Goal: Task Accomplishment & Management: Manage account settings

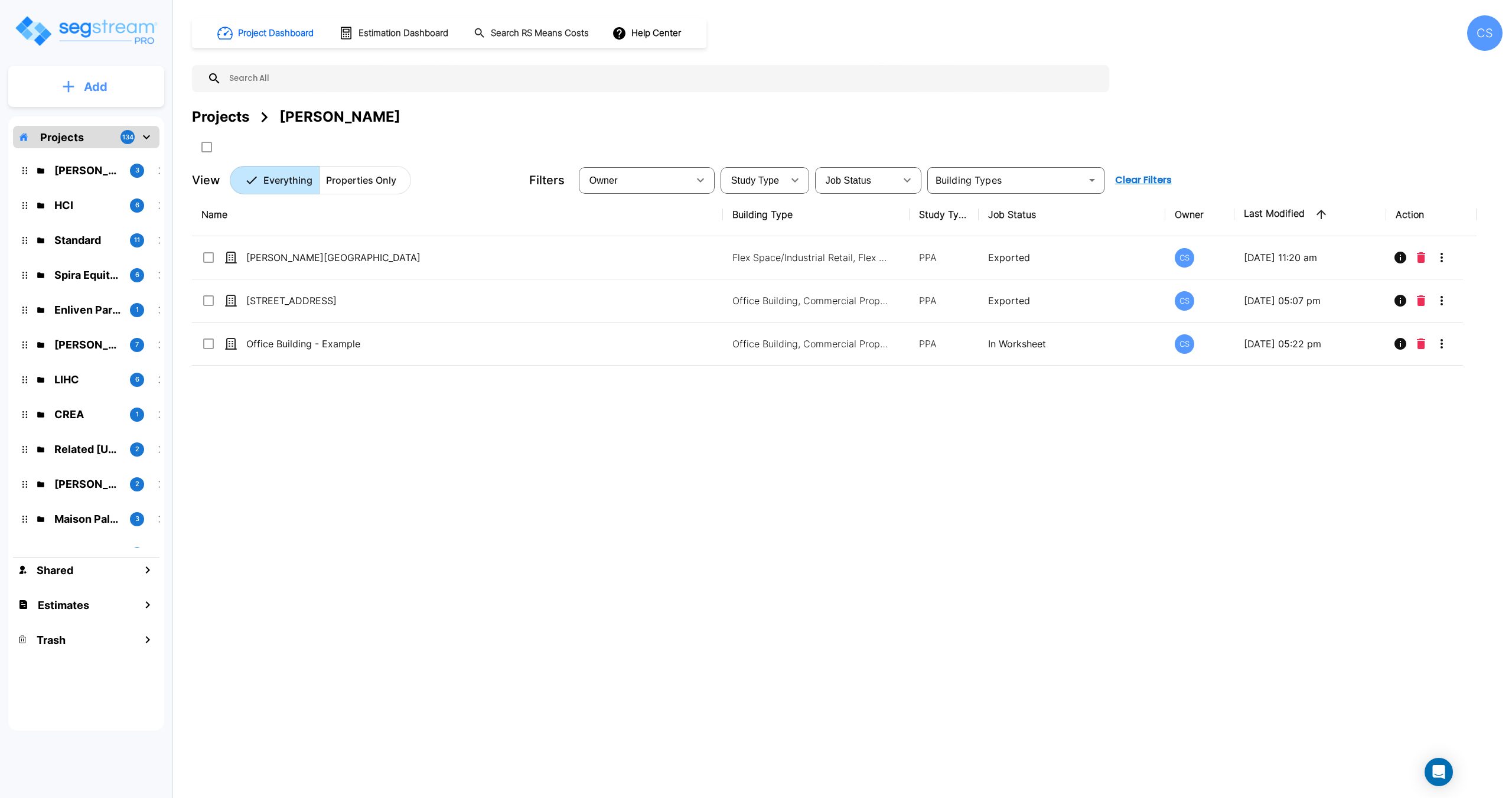
click at [122, 93] on button "Add" at bounding box center [86, 87] width 156 height 34
click at [87, 150] on p "Add Property" at bounding box center [93, 152] width 60 height 14
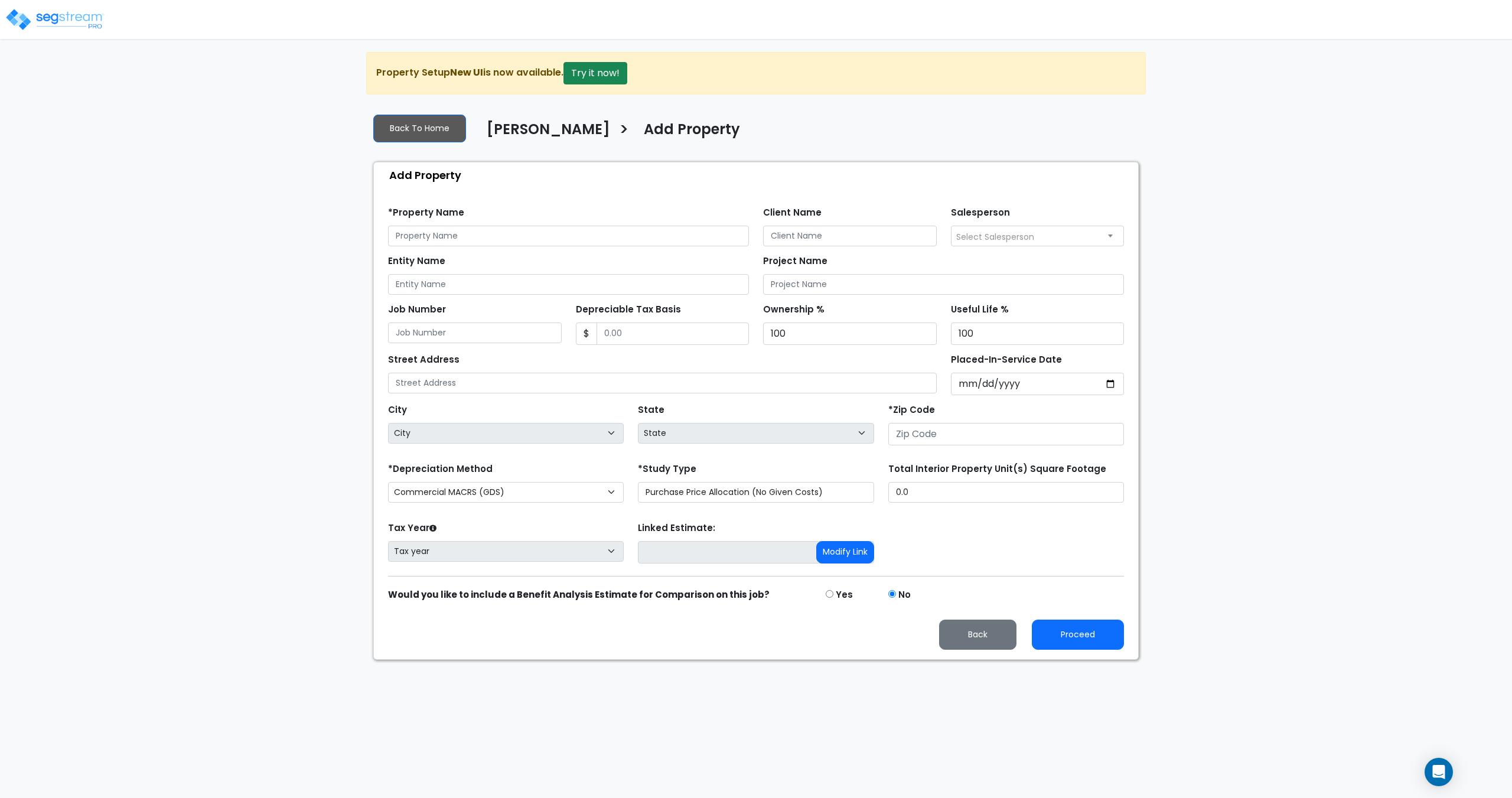
click at [514, 249] on div "Entity Name Project Name" at bounding box center [756, 270] width 750 height 49
click at [516, 233] on input "text" at bounding box center [568, 236] width 361 height 21
click at [544, 241] on input "text" at bounding box center [568, 236] width 361 height 21
paste input "1075 E. Santa [PERSON_NAME]"
type input "1075 E. Santa [PERSON_NAME]"
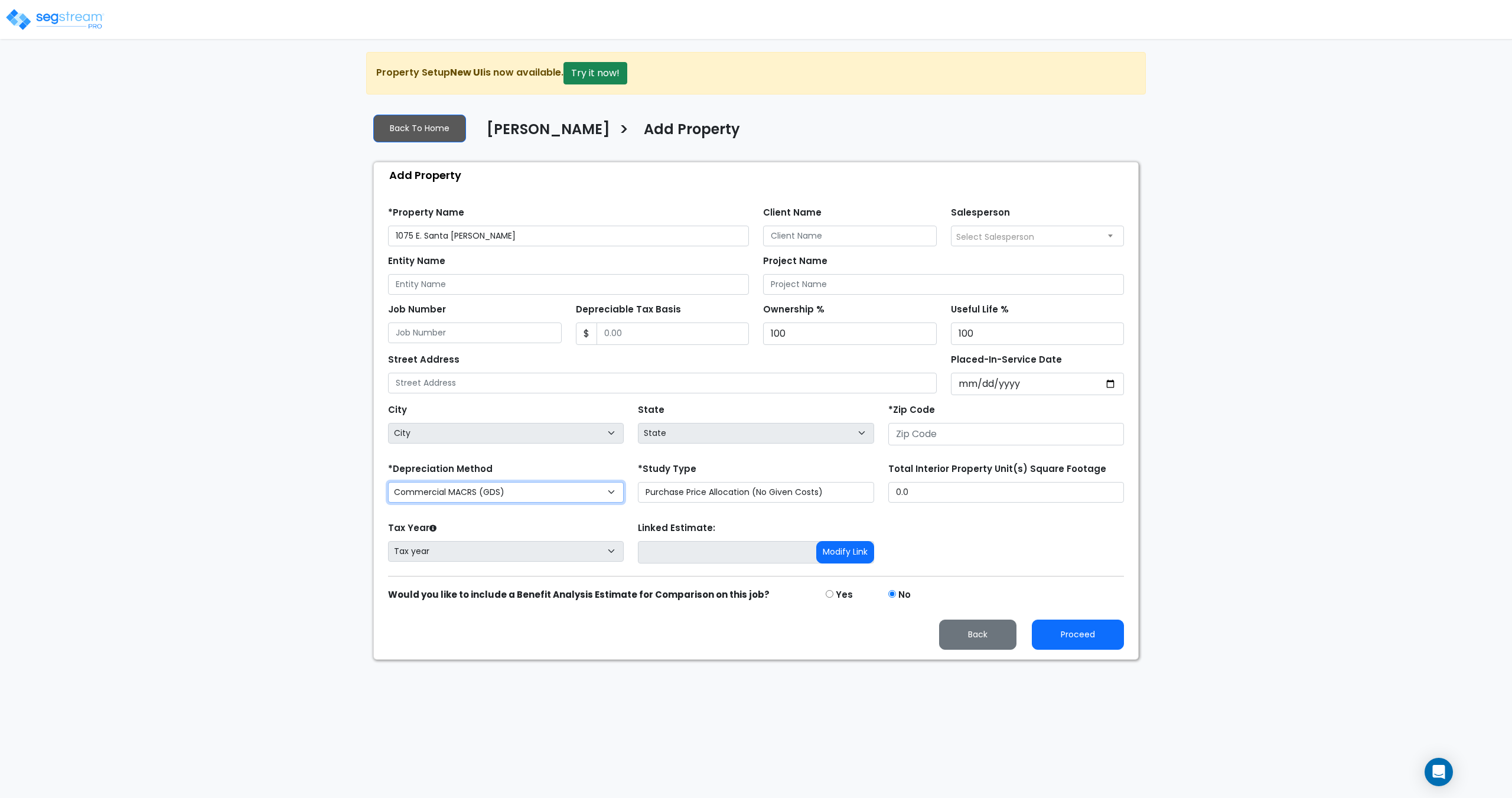
click at [496, 491] on select "Commercial MACRS (GDS) Commercial MACRS (GDS) Extended Commercial MACRS (ADS) C…" at bounding box center [506, 492] width 236 height 21
click at [563, 495] on select "Commercial MACRS (GDS) Commercial MACRS (GDS) Extended Commercial MACRS (ADS) C…" at bounding box center [506, 492] width 236 height 21
select select "CM(_17"
click at [711, 499] on select "Purchase Price Allocation (No Given Costs) New Construction / Reno / TI's (Give…" at bounding box center [756, 492] width 236 height 21
click at [638, 482] on select "Purchase Price Allocation (No Given Costs) New Construction / Reno / TI's (Give…" at bounding box center [756, 492] width 236 height 21
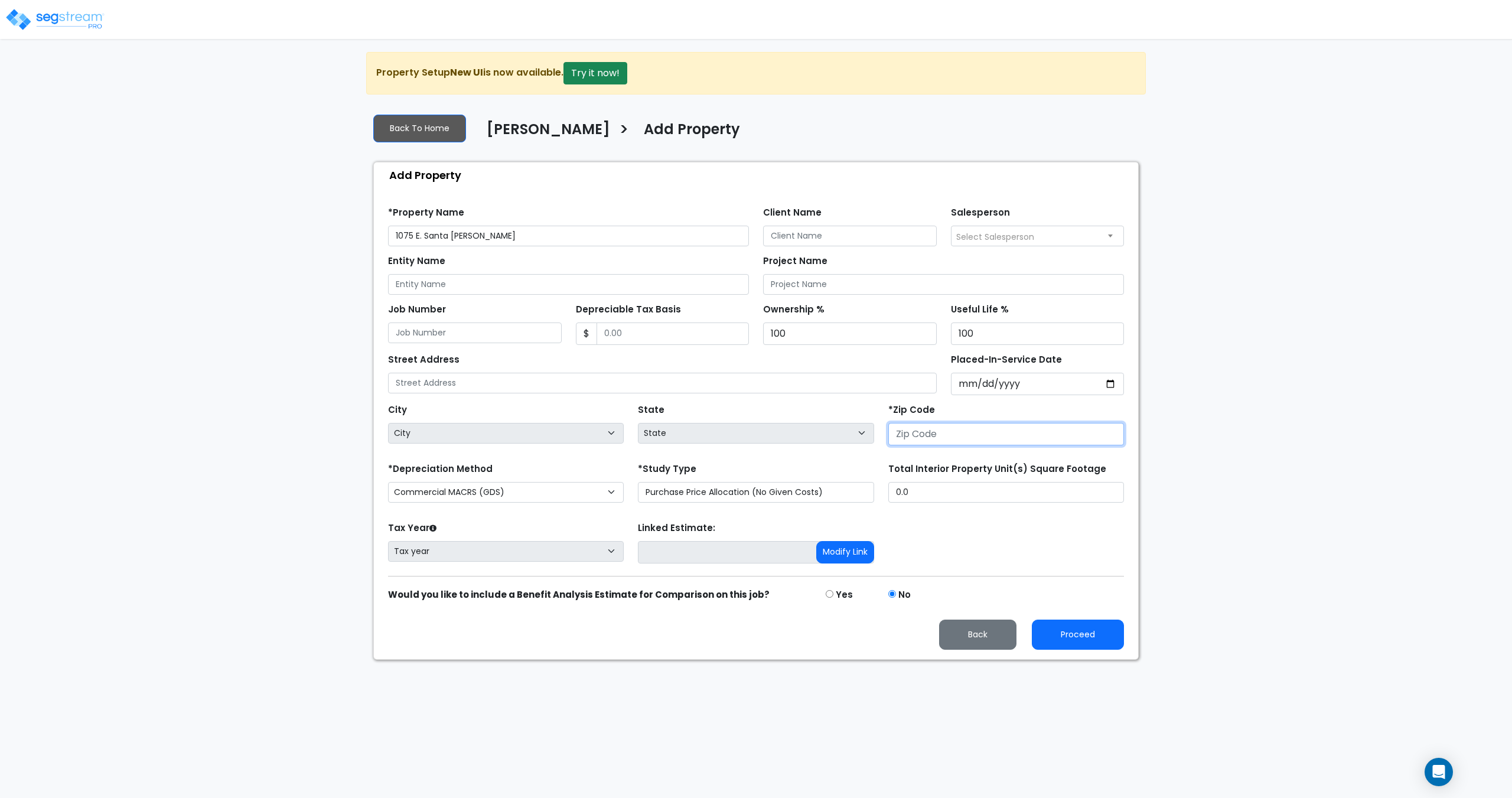
click at [966, 437] on input "number" at bounding box center [1006, 433] width 236 height 22
click at [932, 432] on input "number" at bounding box center [1006, 433] width 236 height 22
paste input "95116"
type input "95116"
select select "CA"
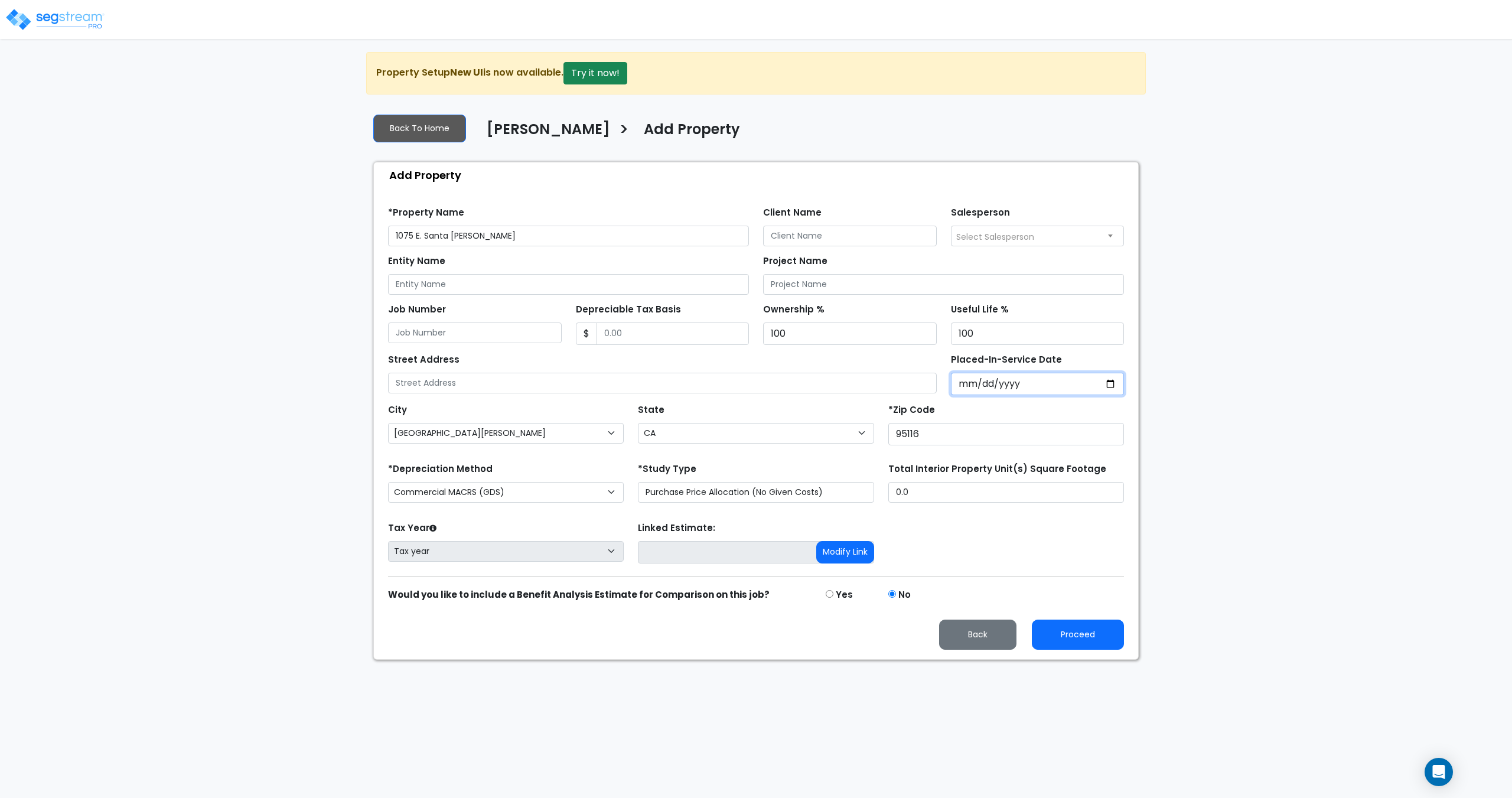
click at [976, 384] on input "Placed-In-Service Date" at bounding box center [1037, 383] width 173 height 22
click at [982, 384] on input "Placed-In-Service Date" at bounding box center [1037, 383] width 173 height 22
click at [995, 386] on input "Placed-In-Service Date" at bounding box center [1037, 383] width 173 height 22
type input "0020-01-01"
select select "20"
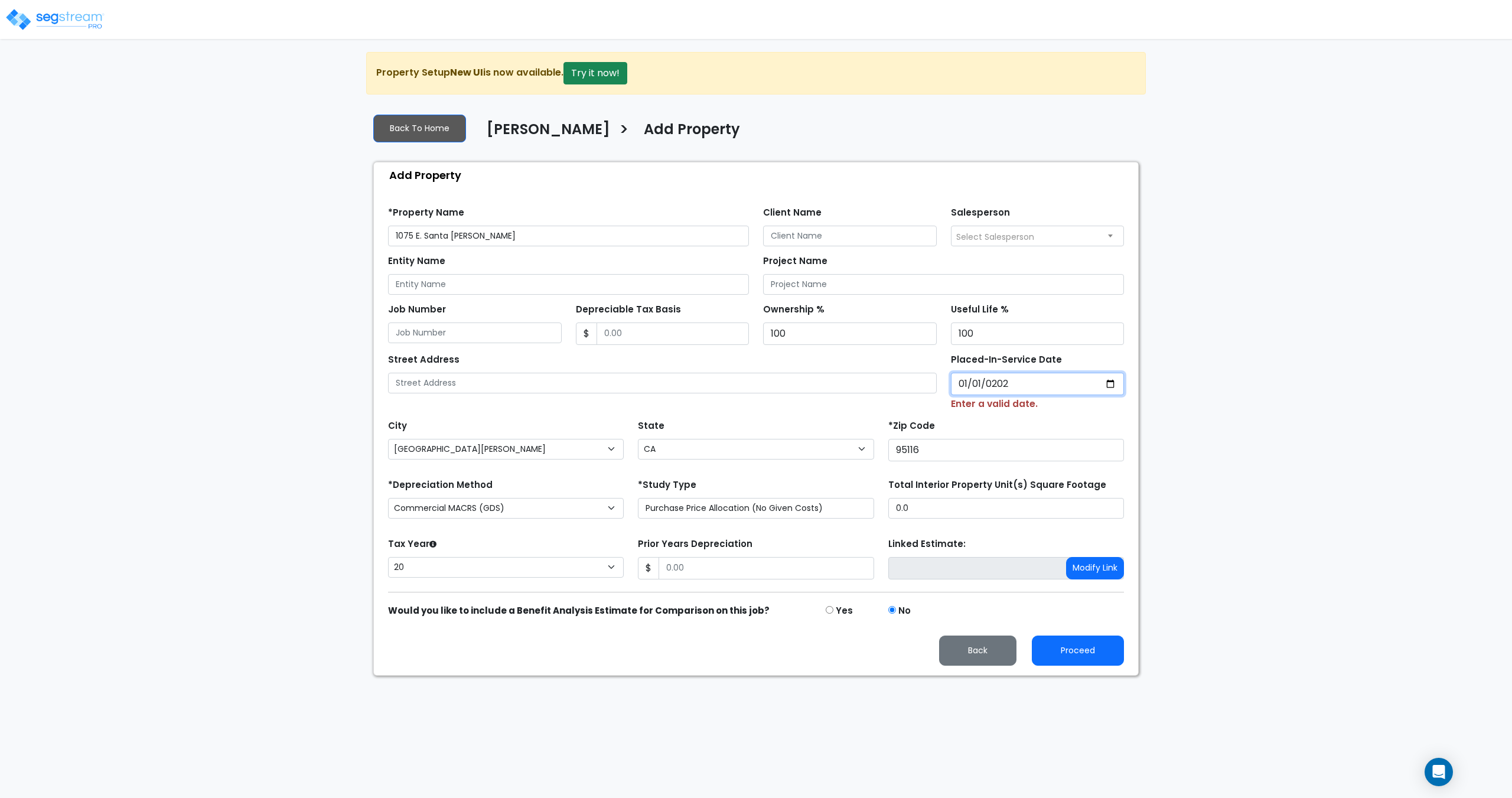
type input "2025-01-01"
select select "2025"
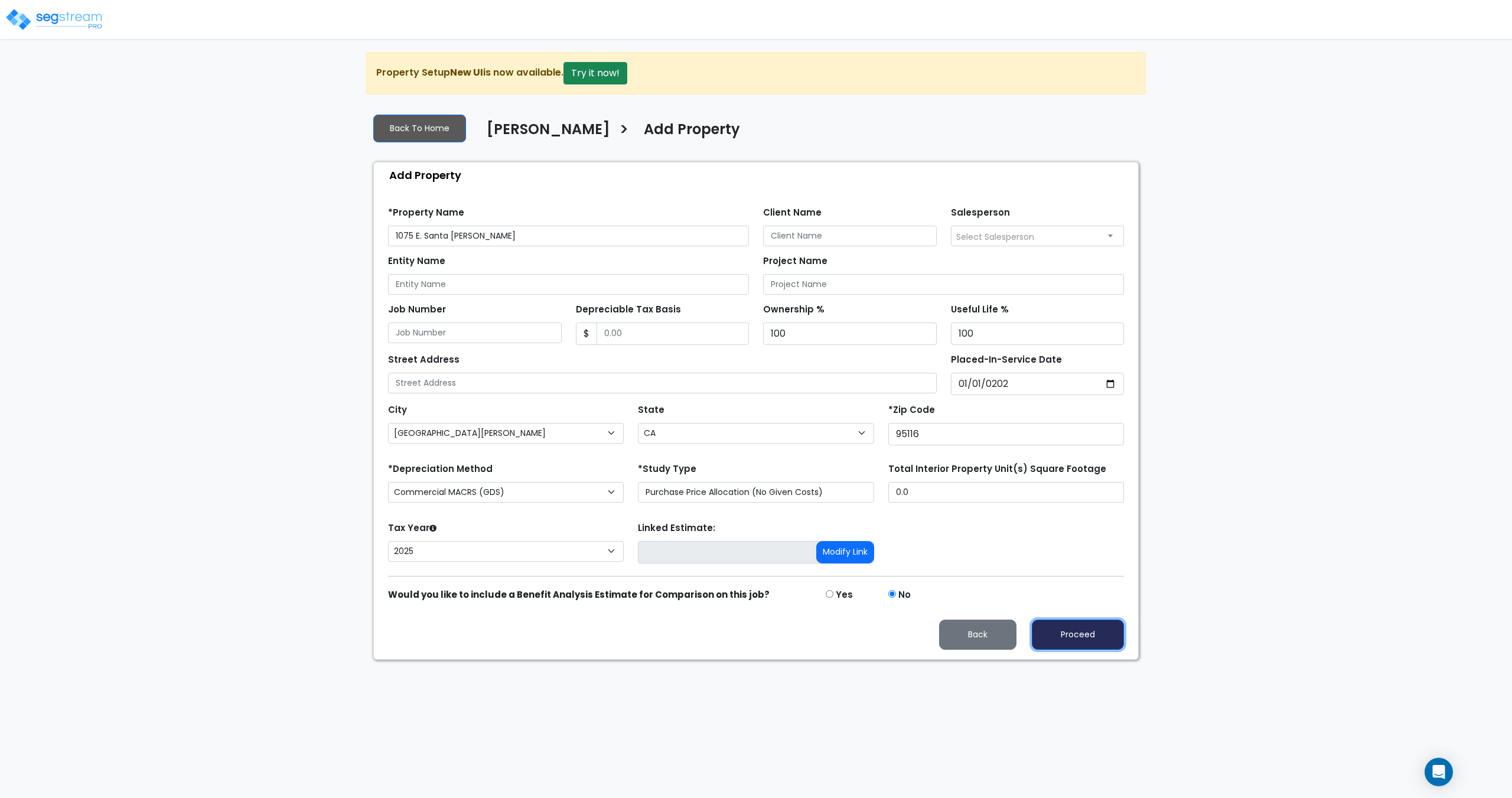
click at [1060, 634] on button "Proceed" at bounding box center [1078, 634] width 92 height 30
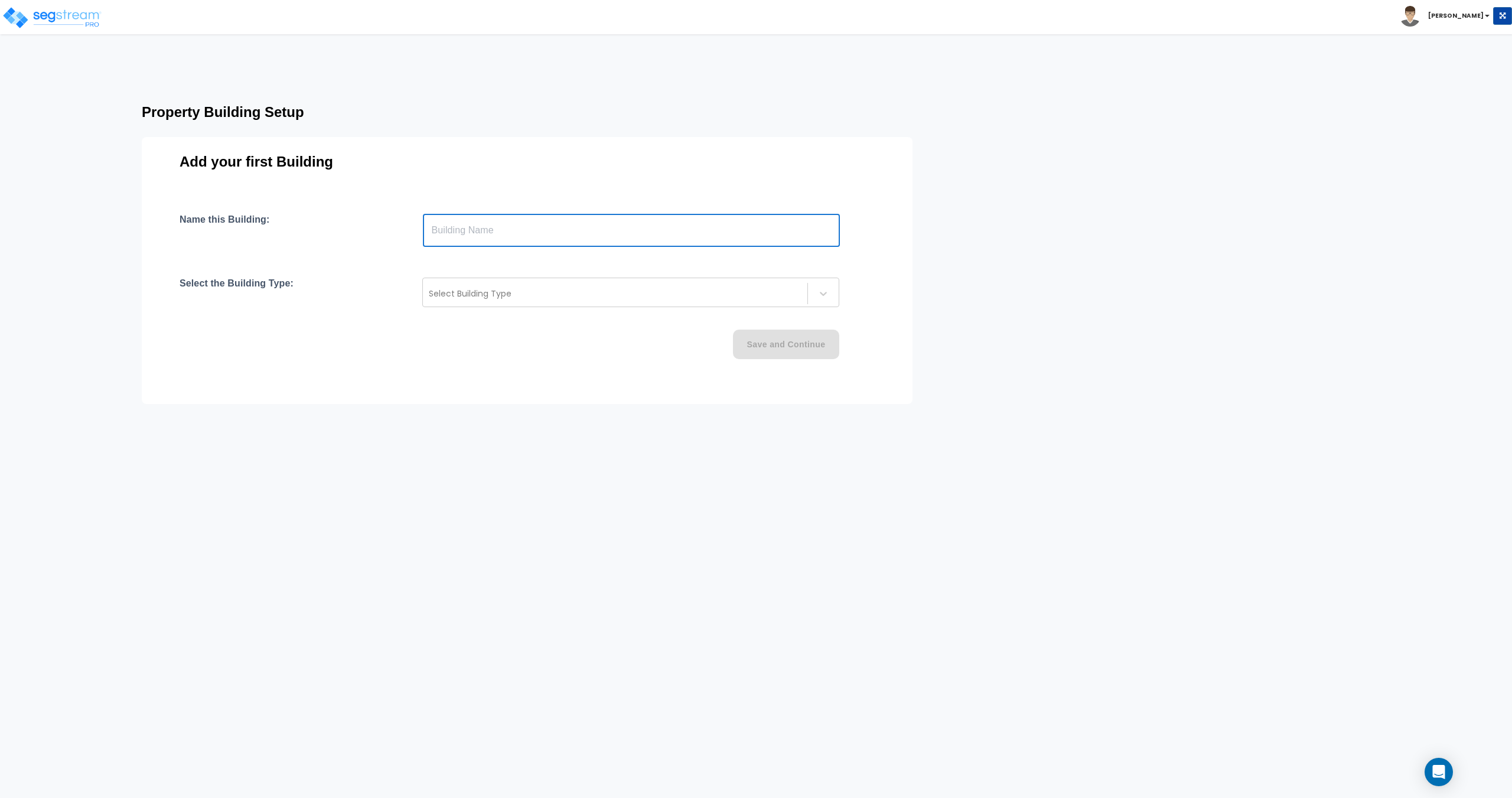
click at [526, 233] on input "text" at bounding box center [630, 230] width 417 height 34
type input "Building 1"
click at [486, 290] on div at bounding box center [614, 293] width 373 height 14
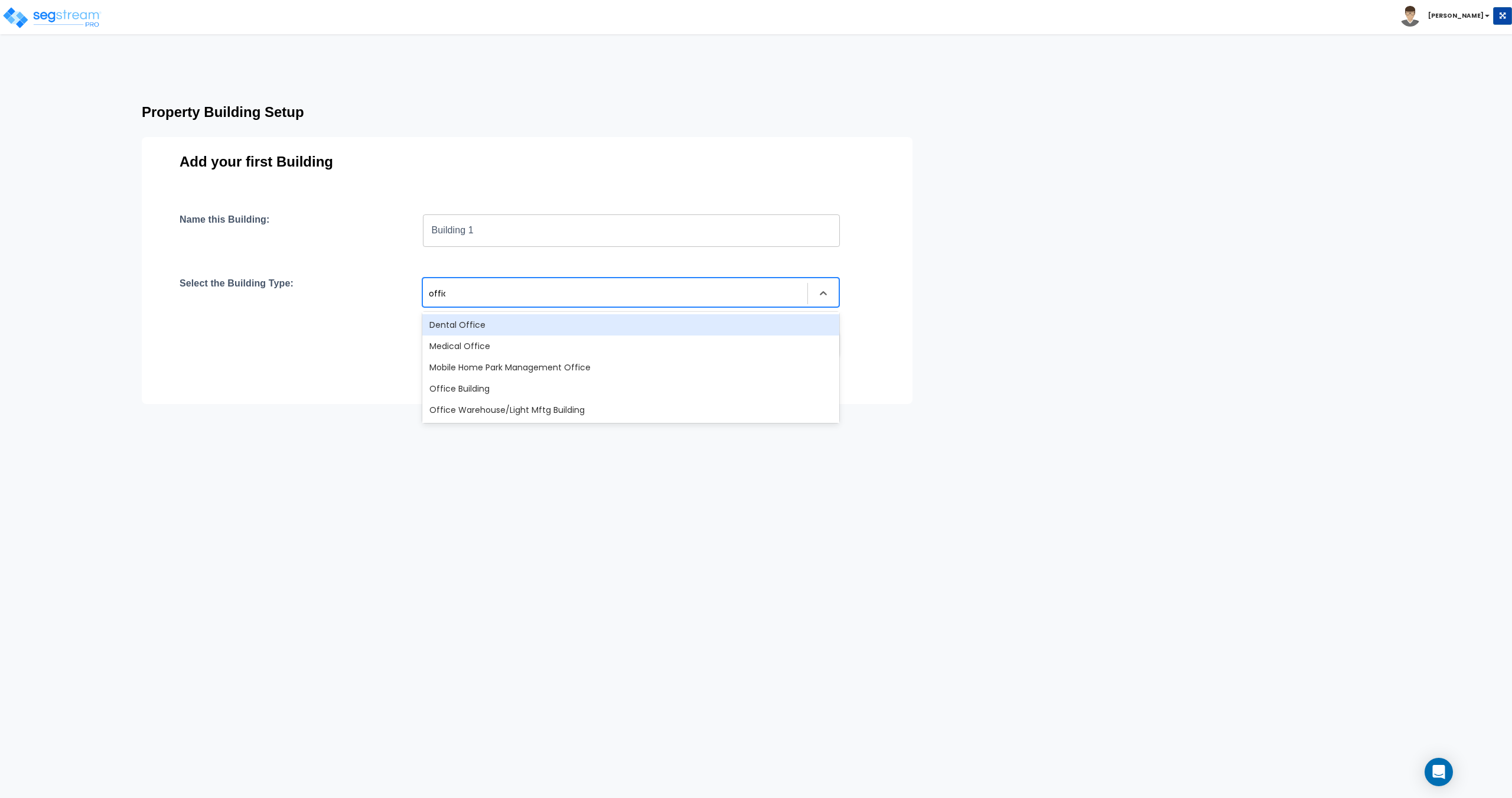
type input "office"
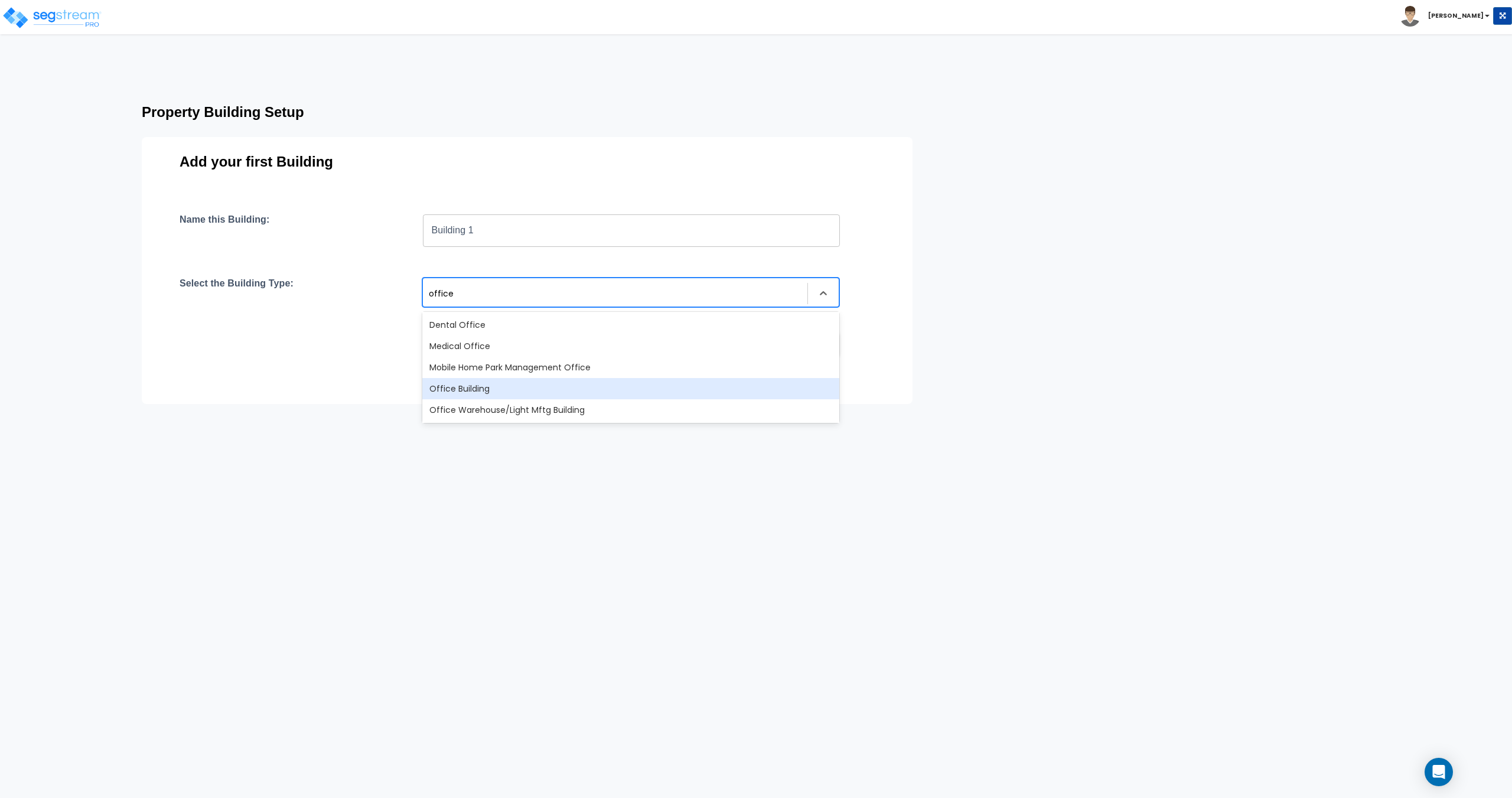
click at [489, 394] on div "Office Building" at bounding box center [630, 388] width 417 height 21
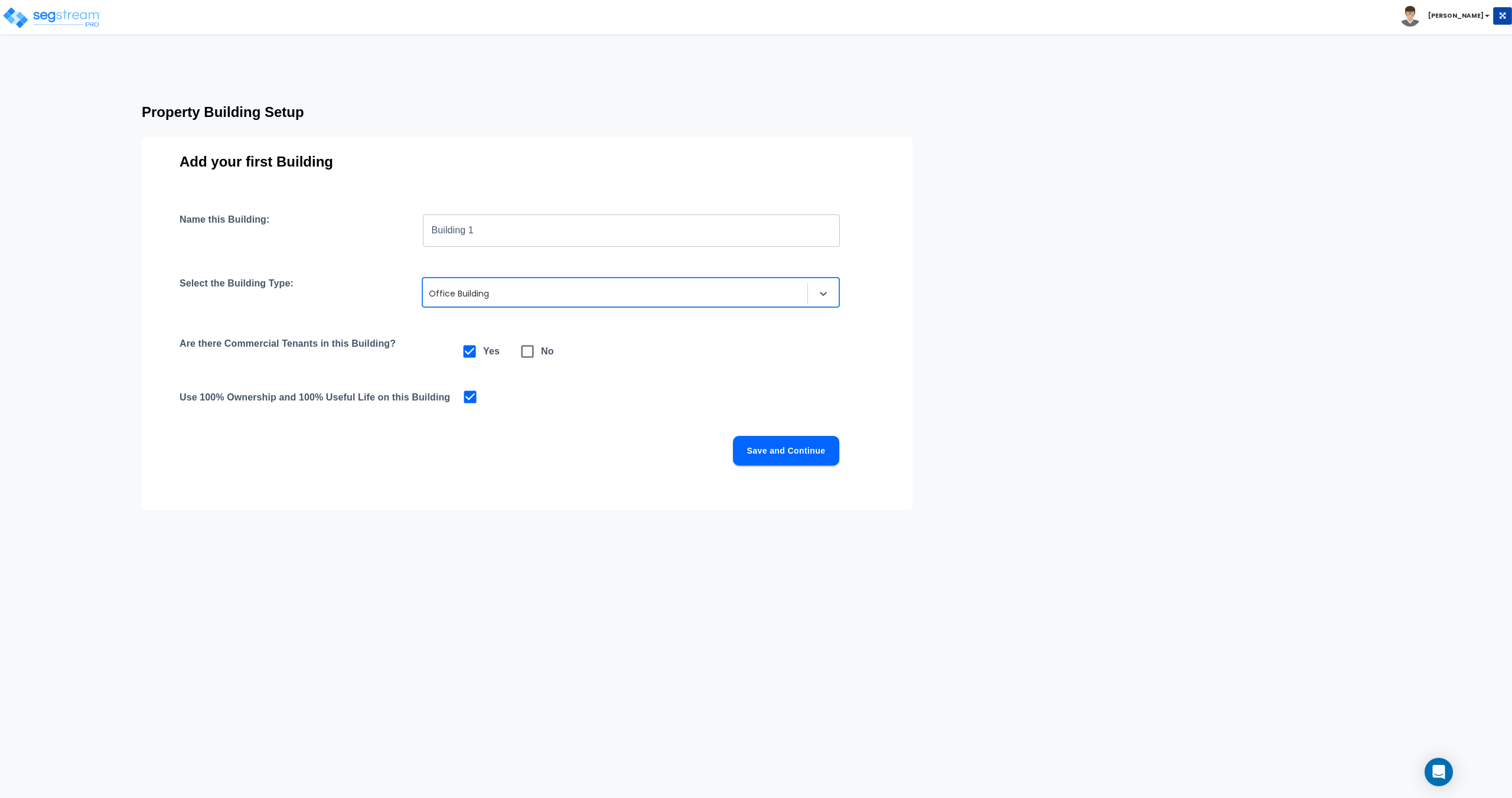
click at [781, 457] on button "Save and Continue" at bounding box center [786, 450] width 106 height 30
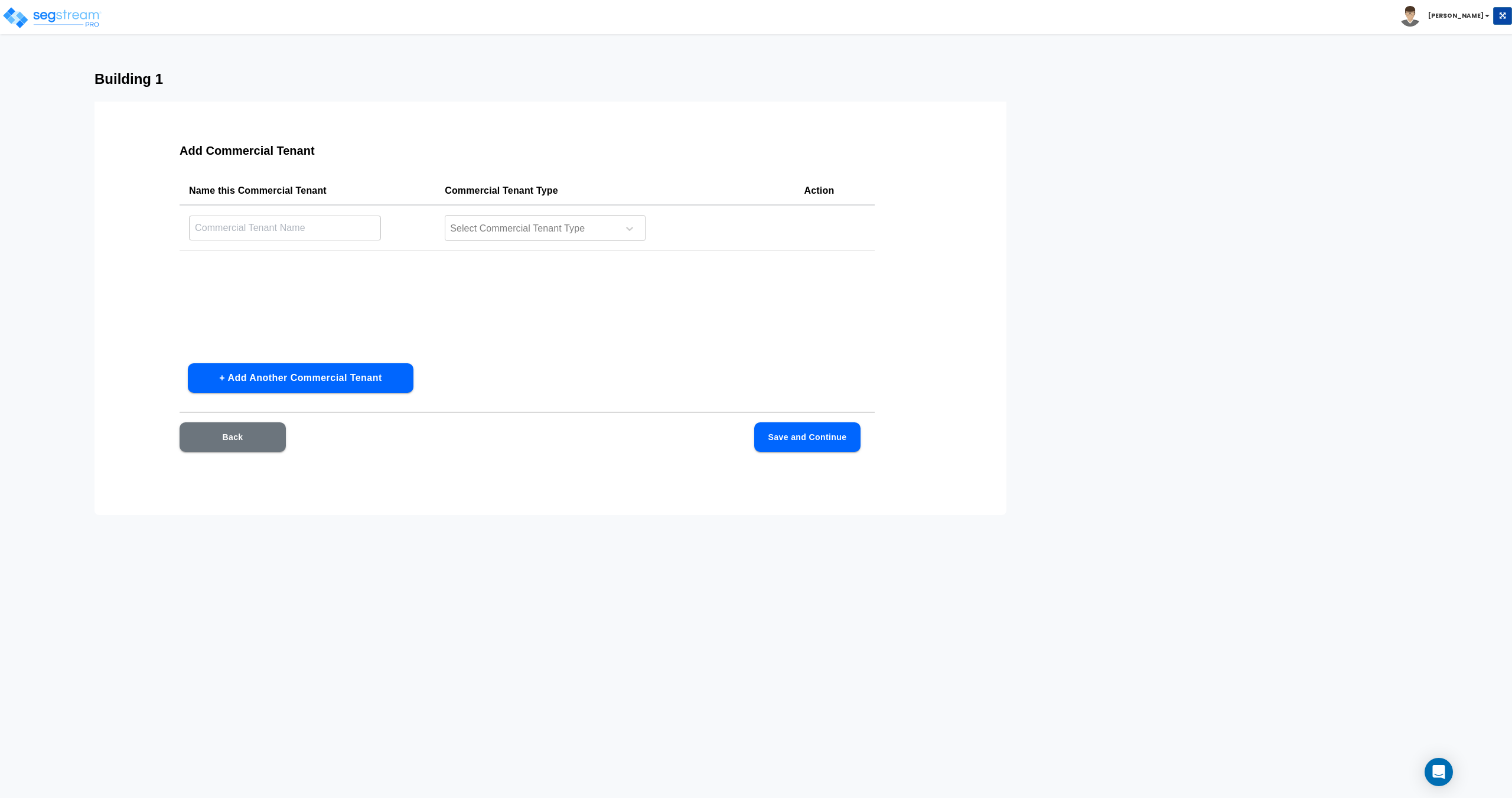
click at [296, 234] on input "text" at bounding box center [285, 227] width 192 height 26
click at [349, 226] on input "text" at bounding box center [285, 227] width 192 height 26
type input "Health Clinic"
click at [509, 227] on div at bounding box center [529, 229] width 162 height 16
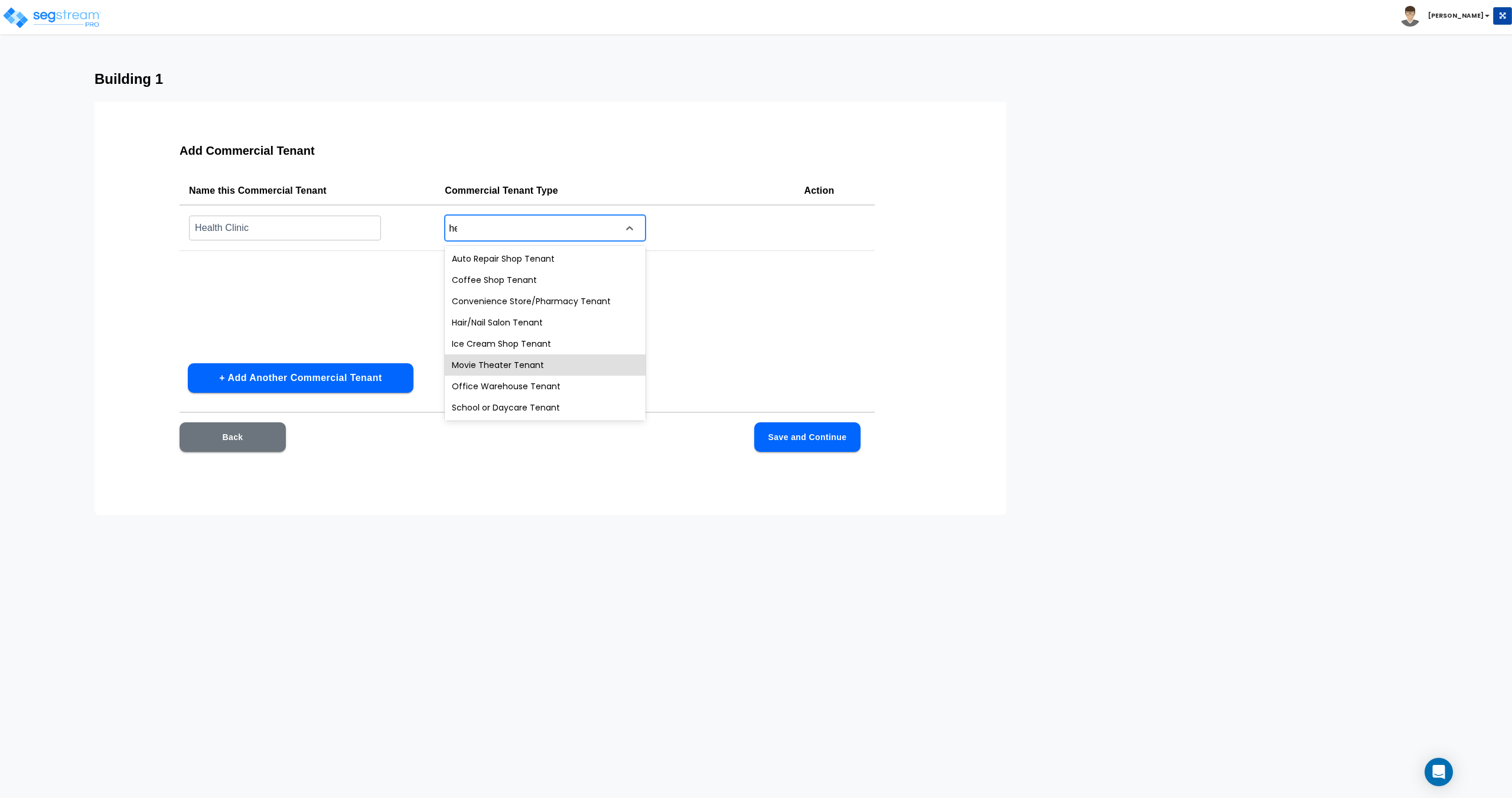
type input "h"
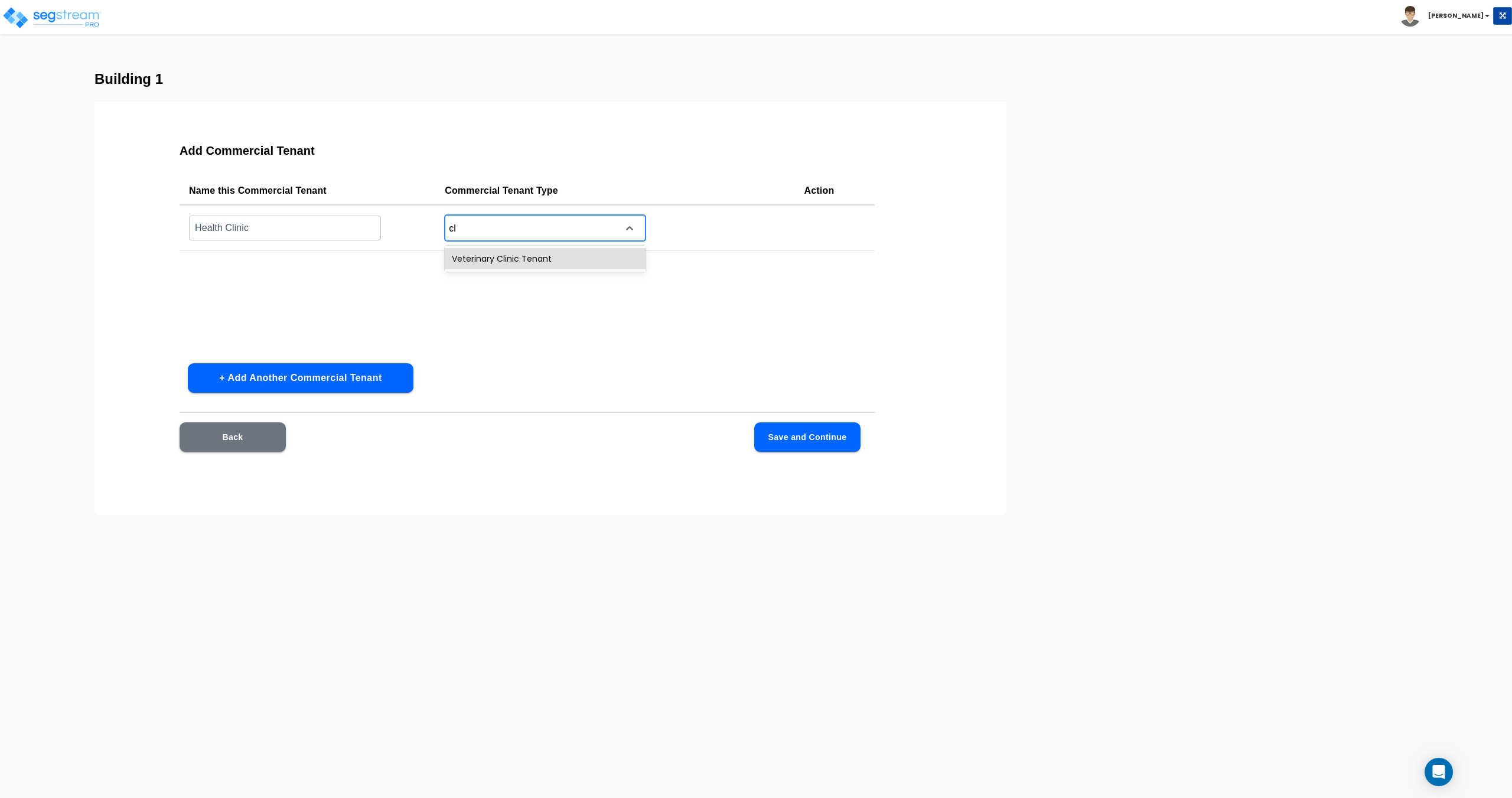
type input "c"
type input "office"
click at [512, 299] on div "Office Tenant" at bounding box center [545, 301] width 201 height 21
click at [808, 453] on div "Back Save and Continue" at bounding box center [526, 455] width 695 height 65
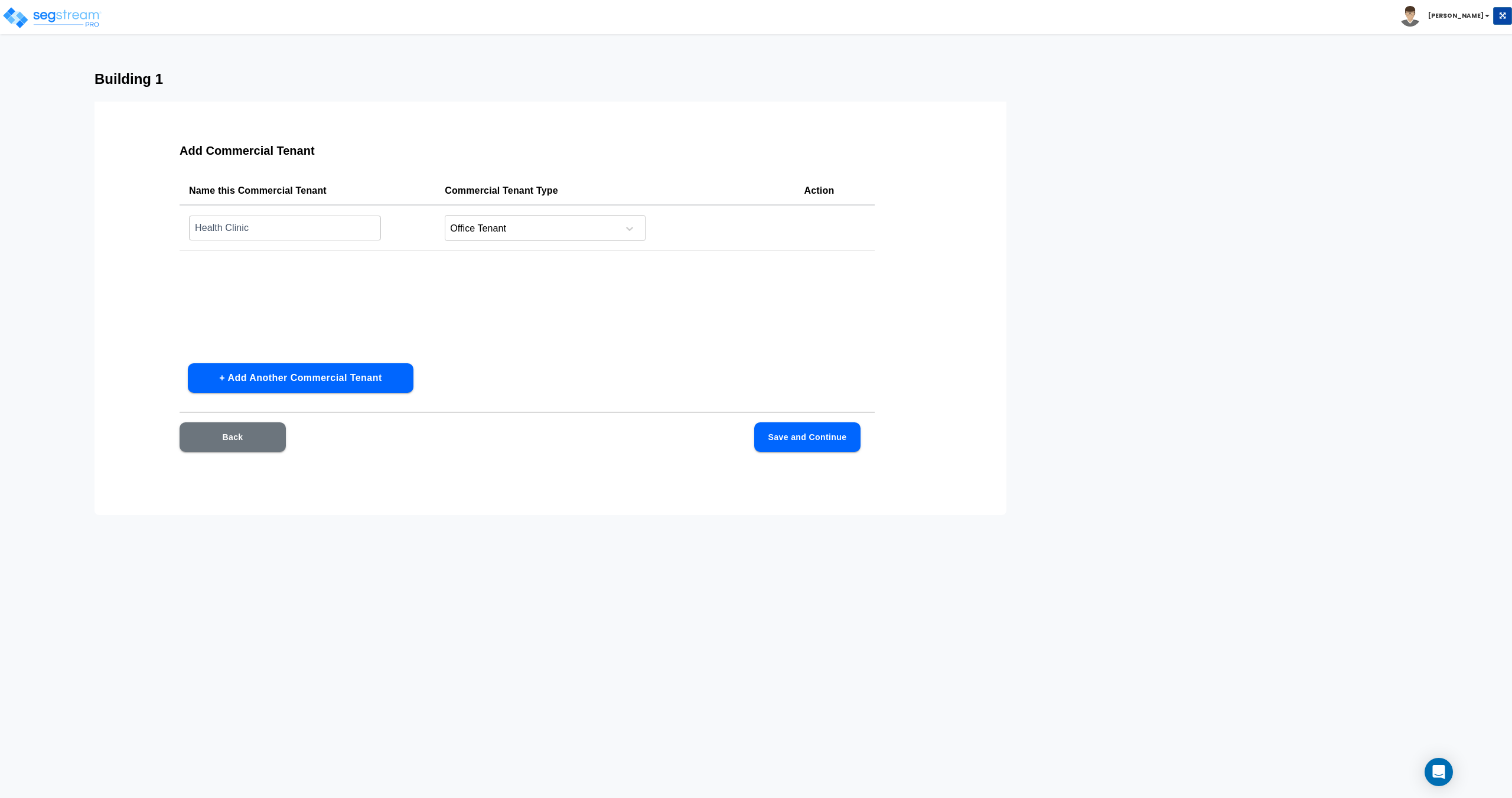
click at [741, 414] on div "Add Commercial Tenant Name this Commercial Tenant Commercial Tenant Type Action…" at bounding box center [527, 305] width 770 height 354
click at [775, 432] on button "Save and Continue" at bounding box center [807, 437] width 106 height 30
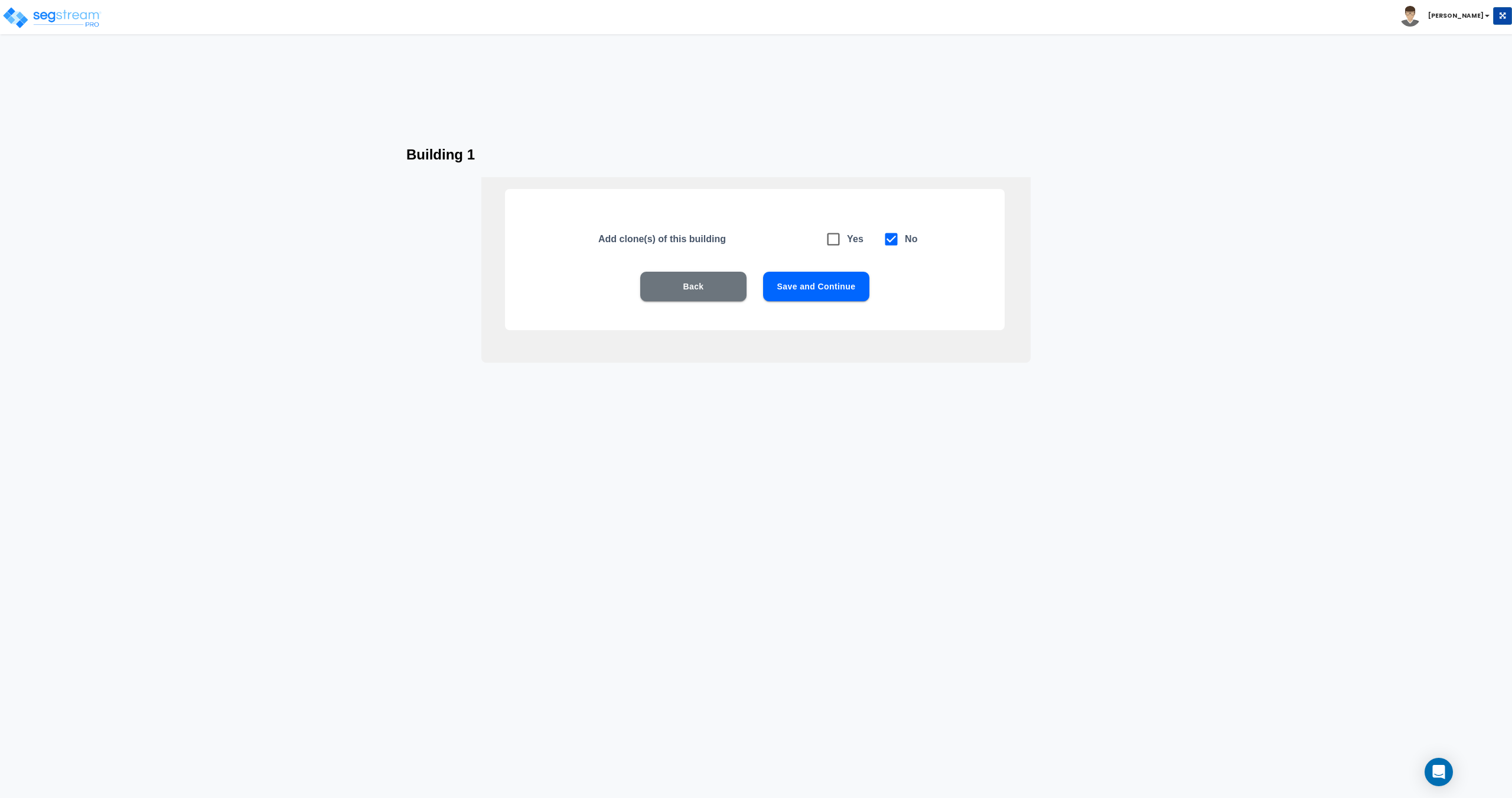
click at [753, 283] on div "Back Save and Continue" at bounding box center [754, 286] width 424 height 30
click at [781, 285] on button "Save and Continue" at bounding box center [815, 286] width 106 height 30
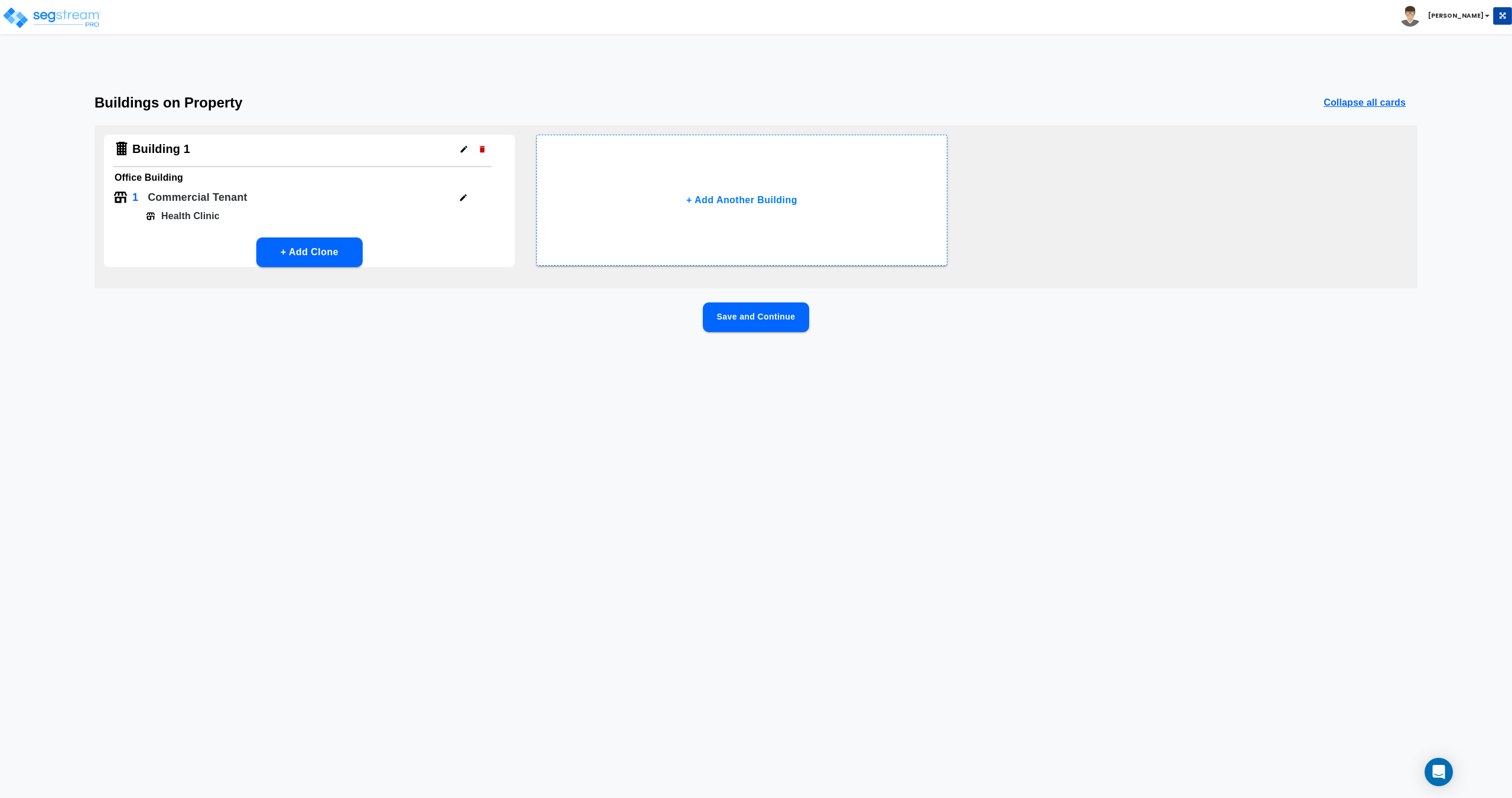
click at [769, 311] on button "Save and Continue" at bounding box center [755, 317] width 106 height 30
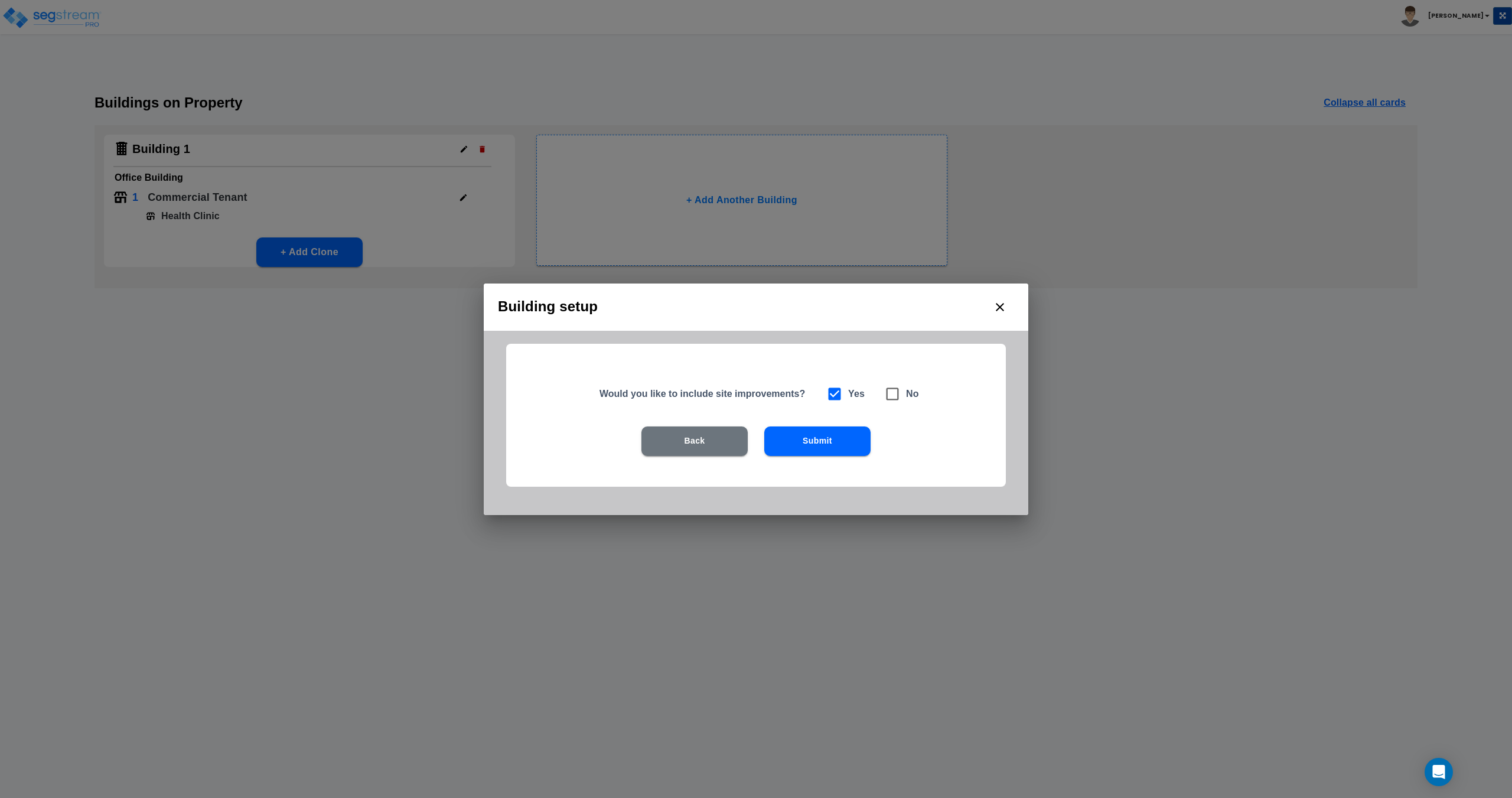
click at [815, 432] on button "Submit" at bounding box center [817, 441] width 106 height 30
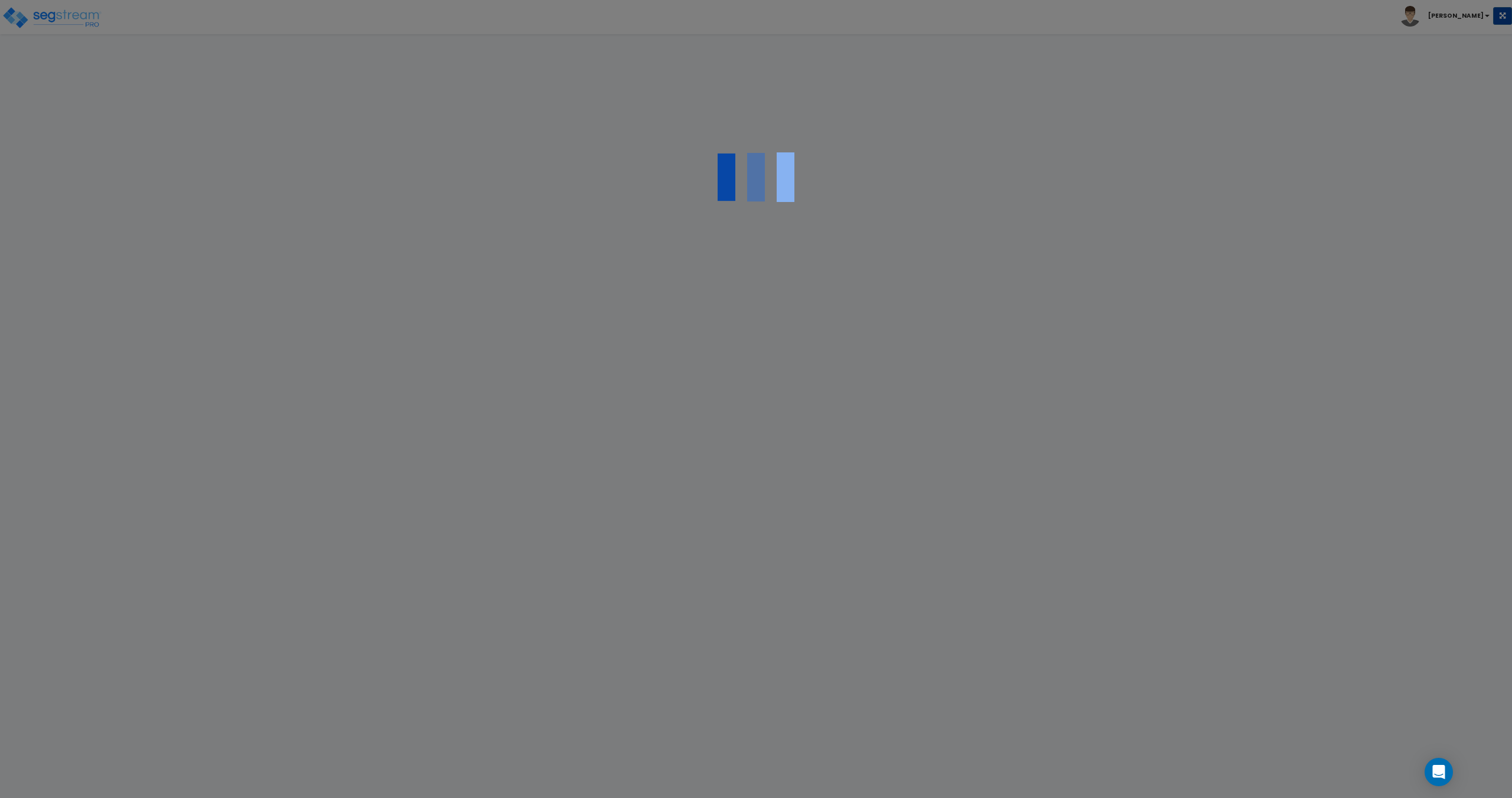
click at [815, 432] on div at bounding box center [756, 399] width 1512 height 798
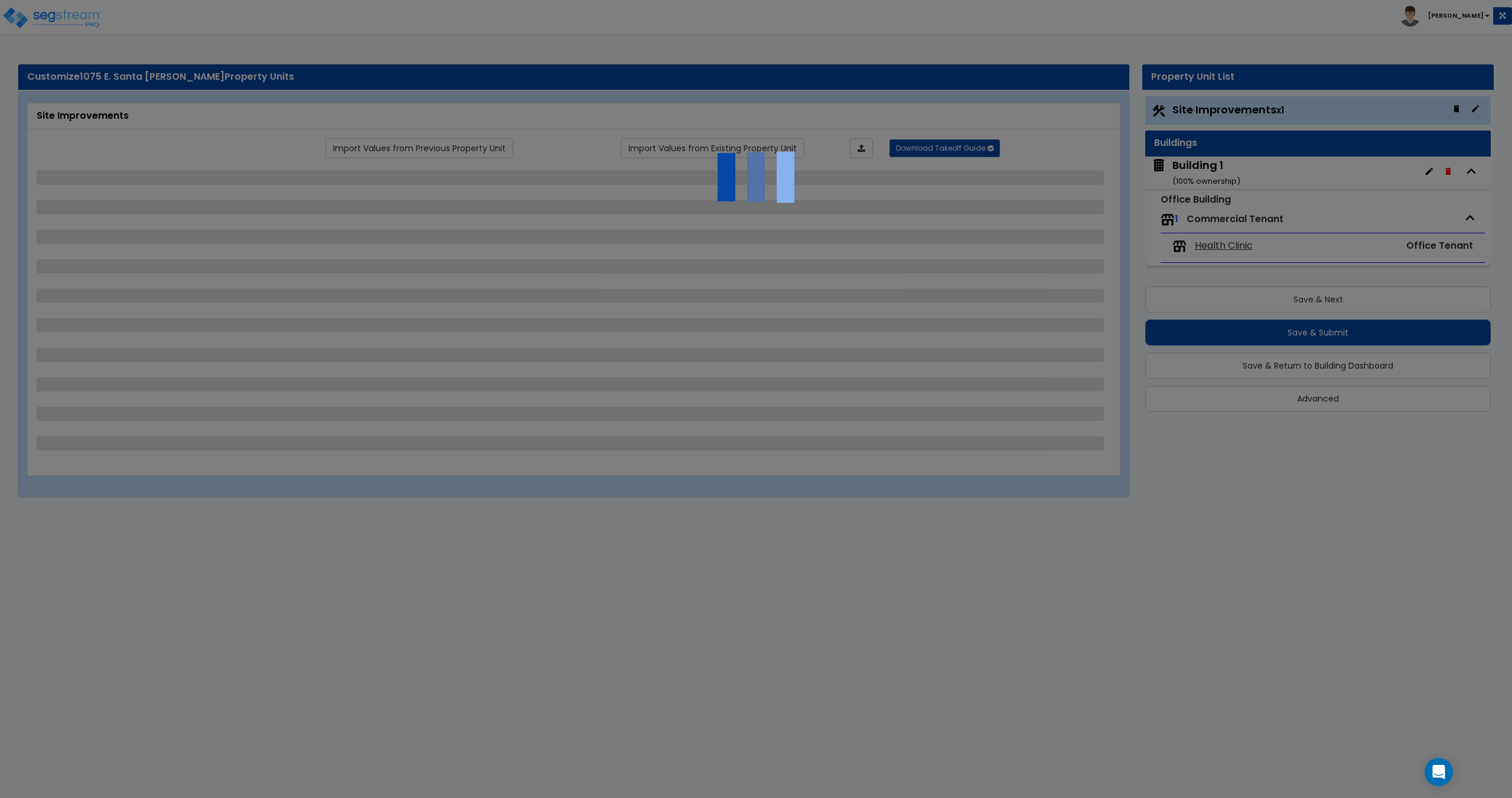
click at [632, 356] on div at bounding box center [756, 399] width 1512 height 798
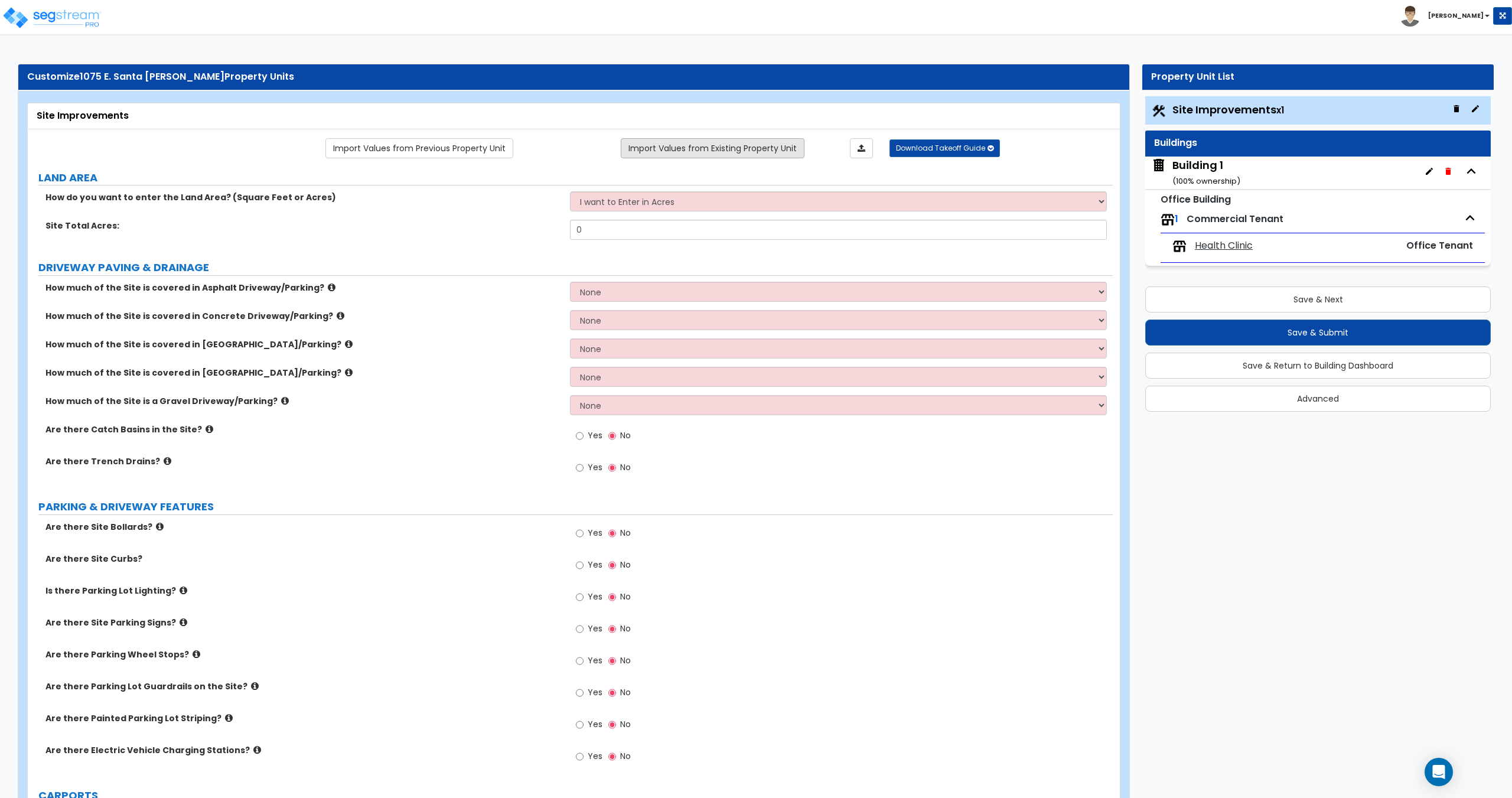
click at [714, 155] on link "Import Values from Existing Property Unit" at bounding box center [713, 148] width 184 height 20
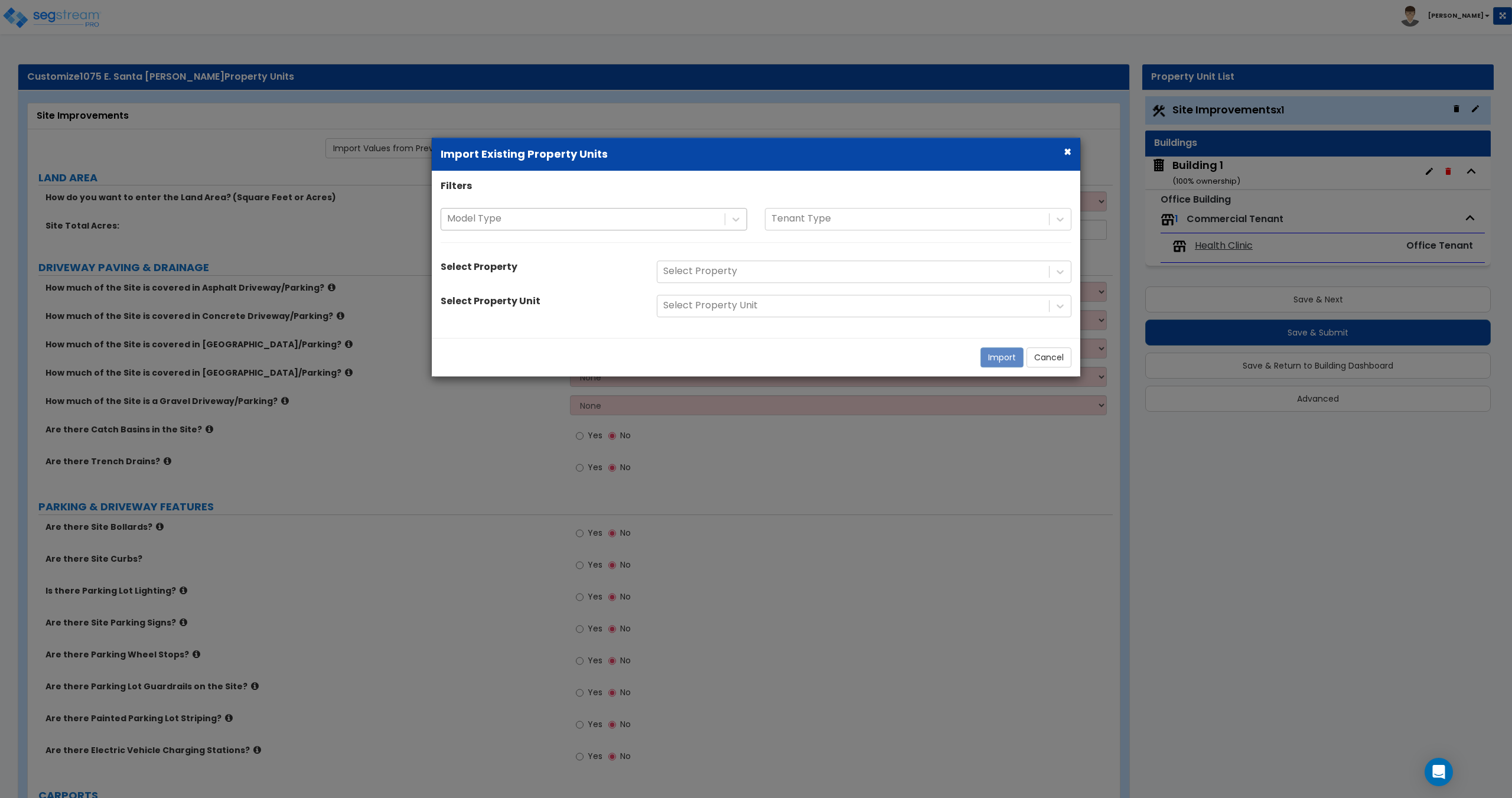
click at [708, 217] on div at bounding box center [584, 219] width 272 height 16
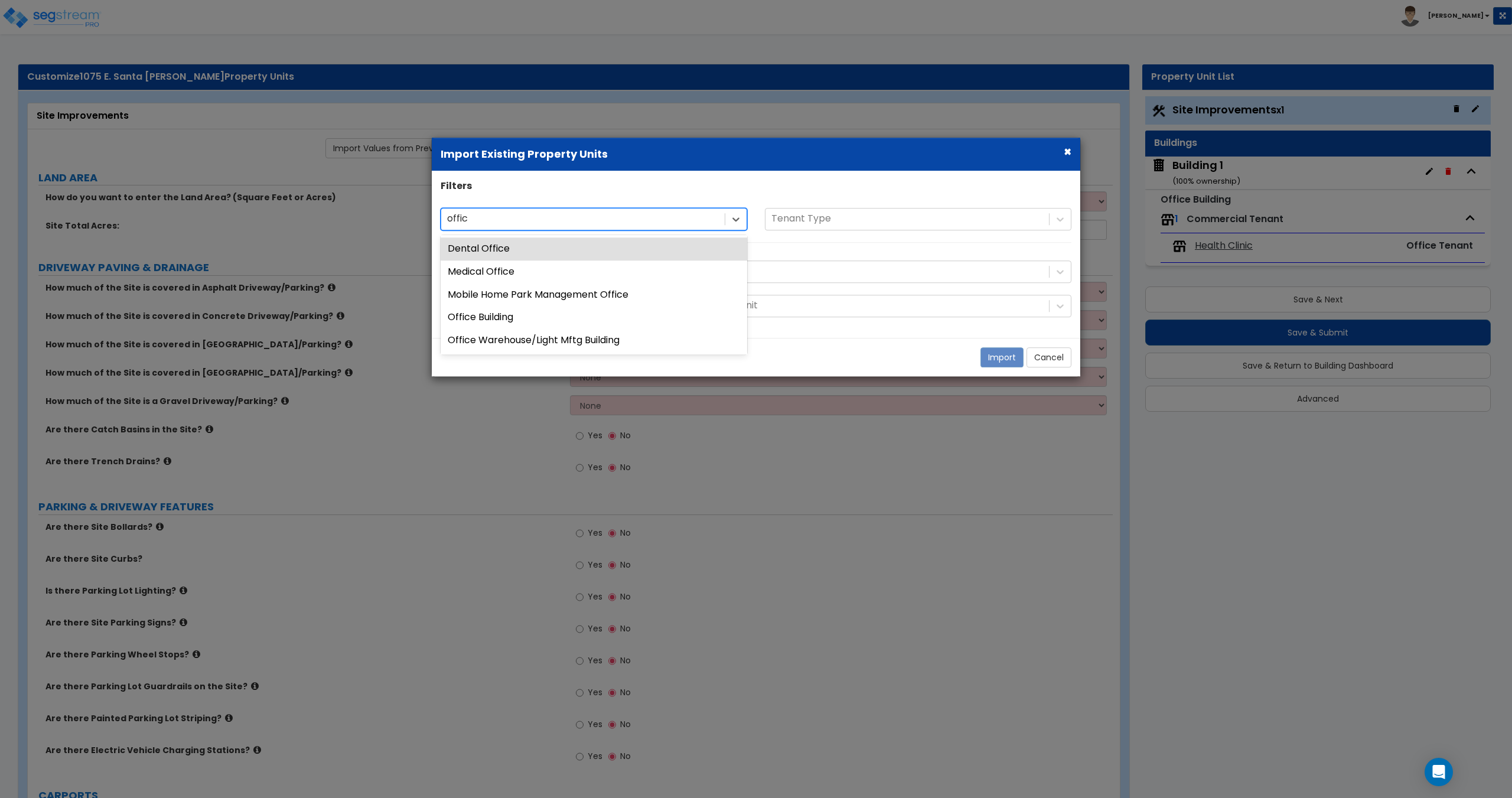
type input "office"
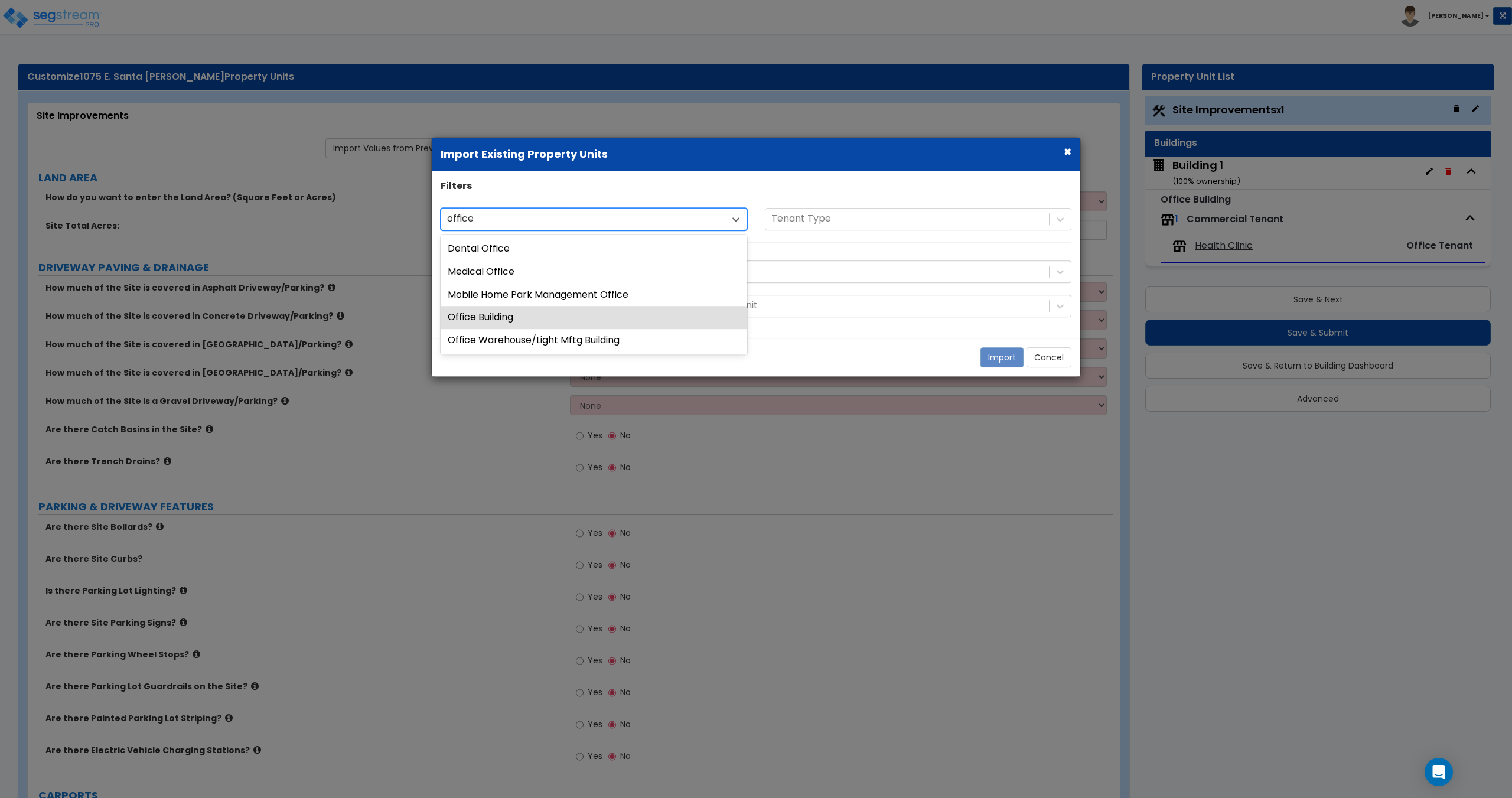
click at [579, 315] on div "Office Building" at bounding box center [594, 318] width 307 height 23
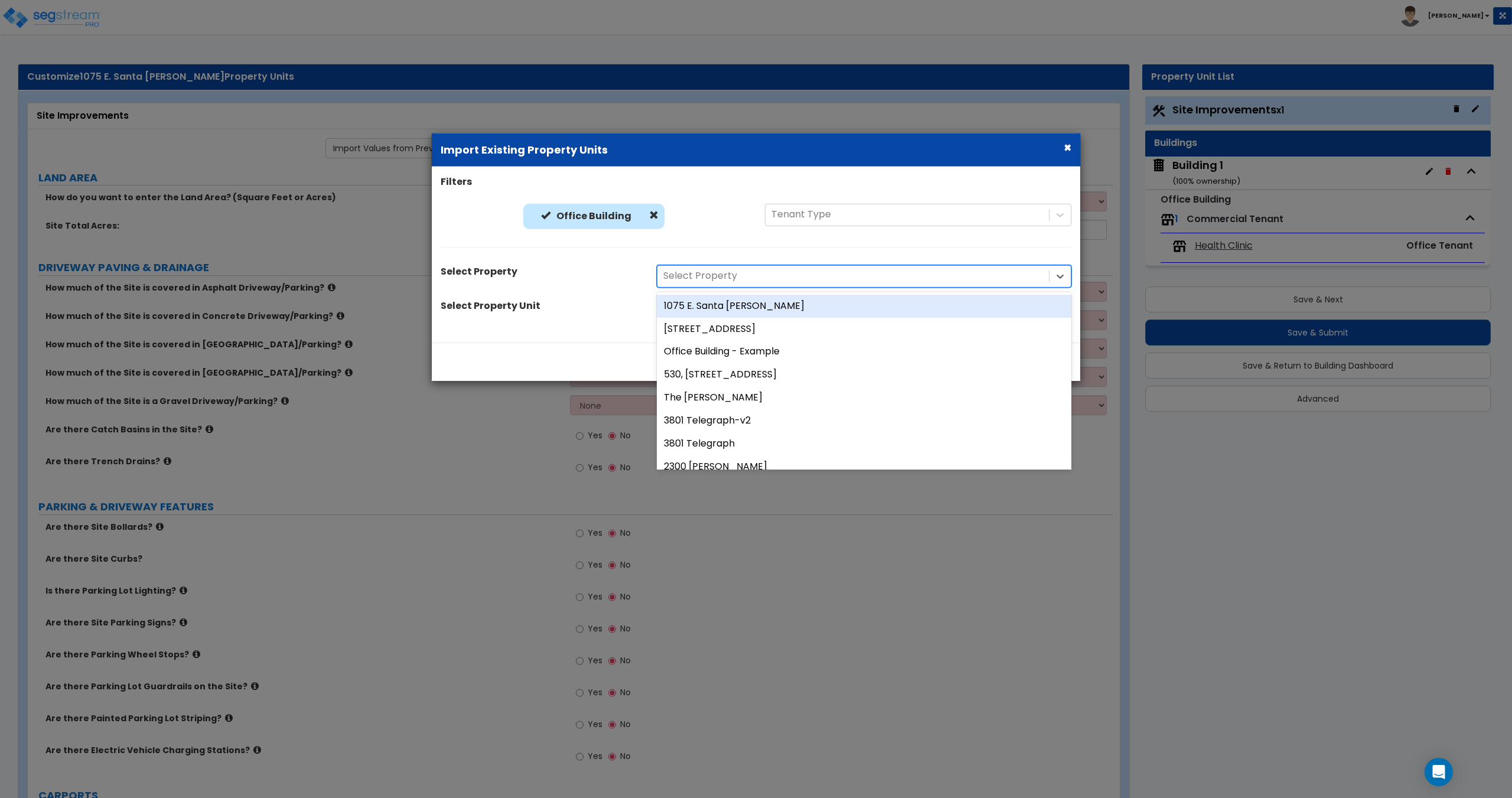
click at [743, 278] on div at bounding box center [853, 276] width 379 height 16
click at [737, 331] on div "[STREET_ADDRESS]" at bounding box center [863, 329] width 415 height 23
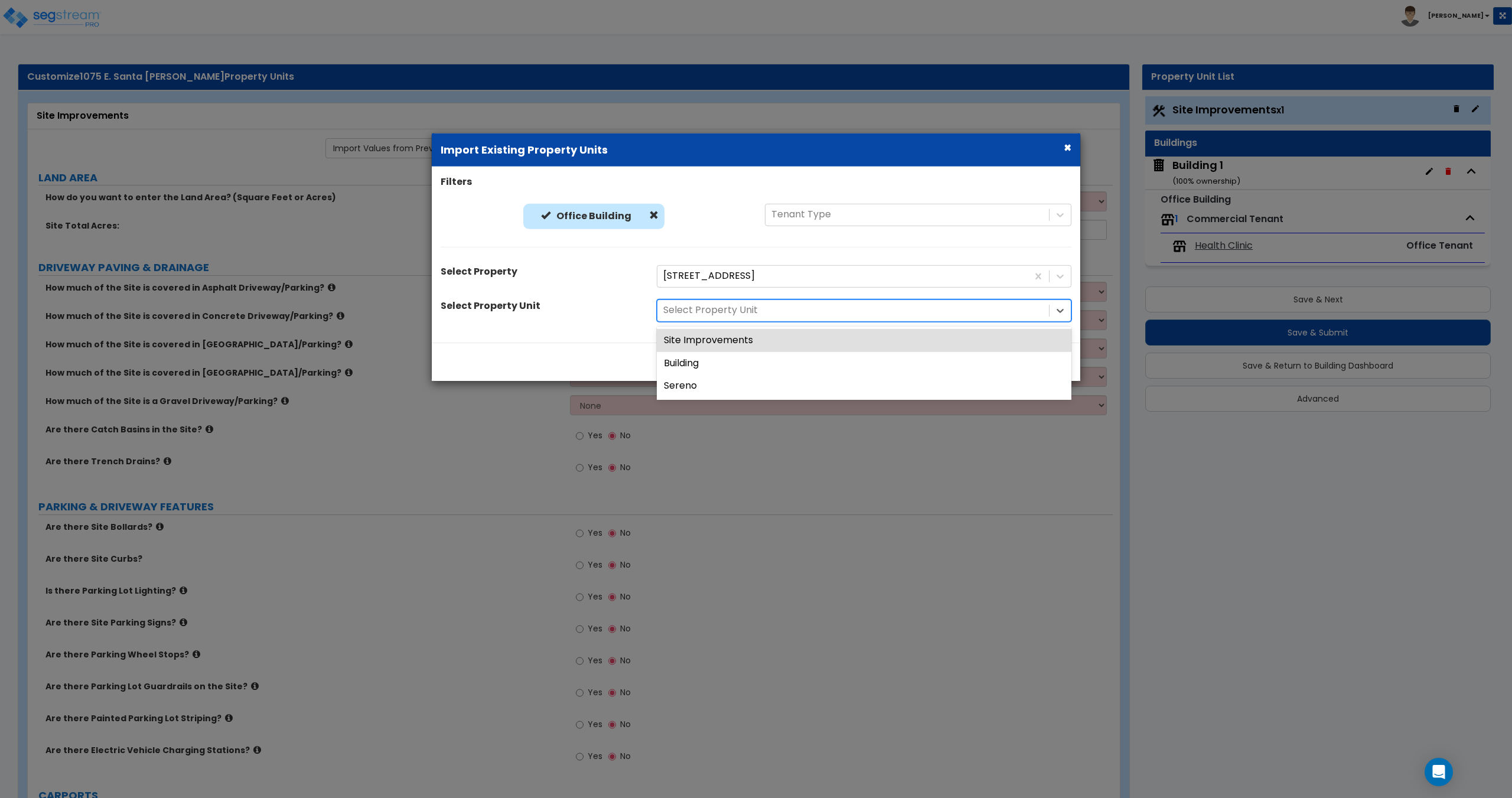
click at [739, 309] on div at bounding box center [853, 310] width 379 height 16
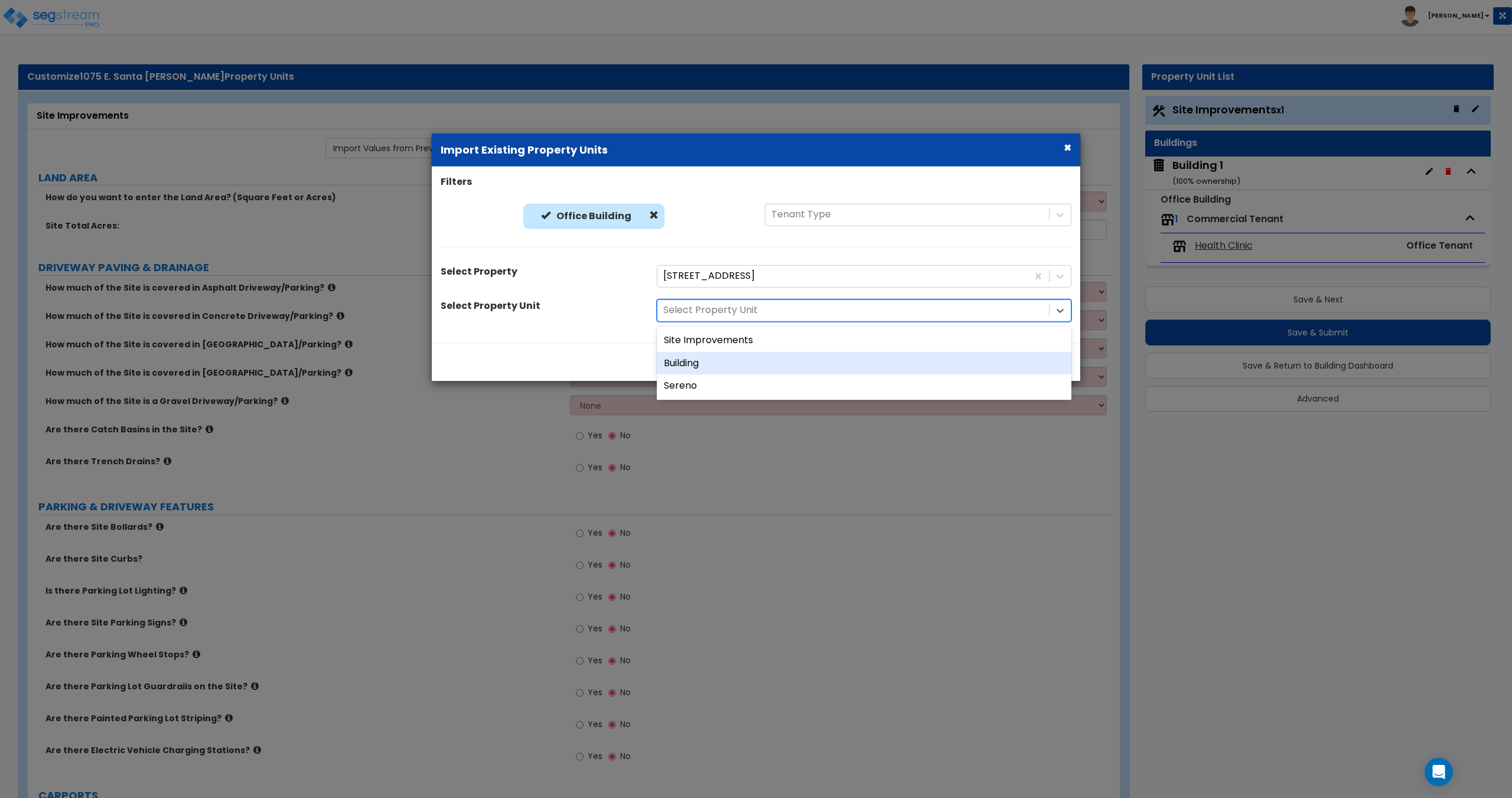
click at [723, 367] on div "Building" at bounding box center [863, 363] width 415 height 23
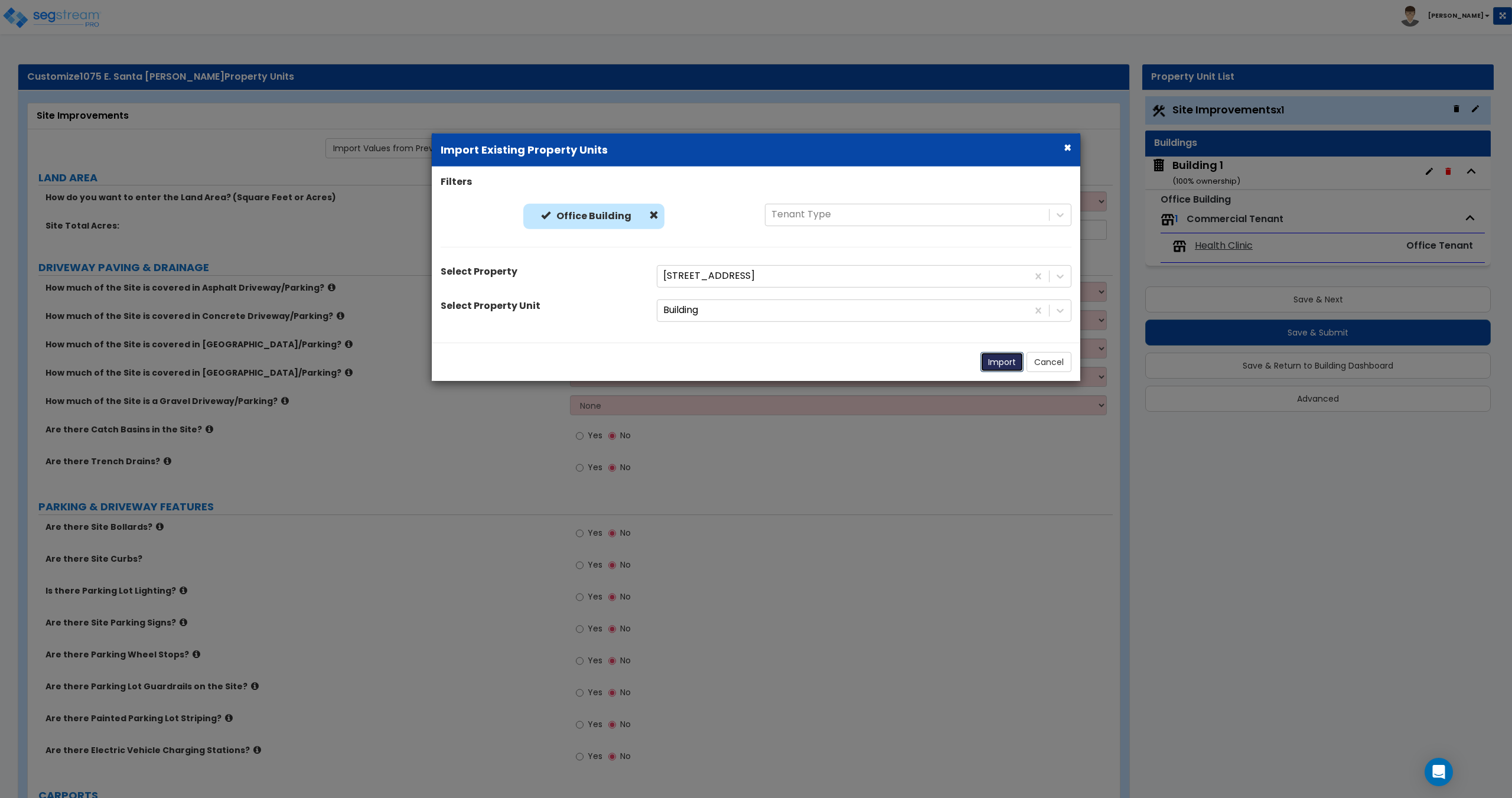
click at [1000, 363] on button "Import" at bounding box center [1001, 361] width 43 height 20
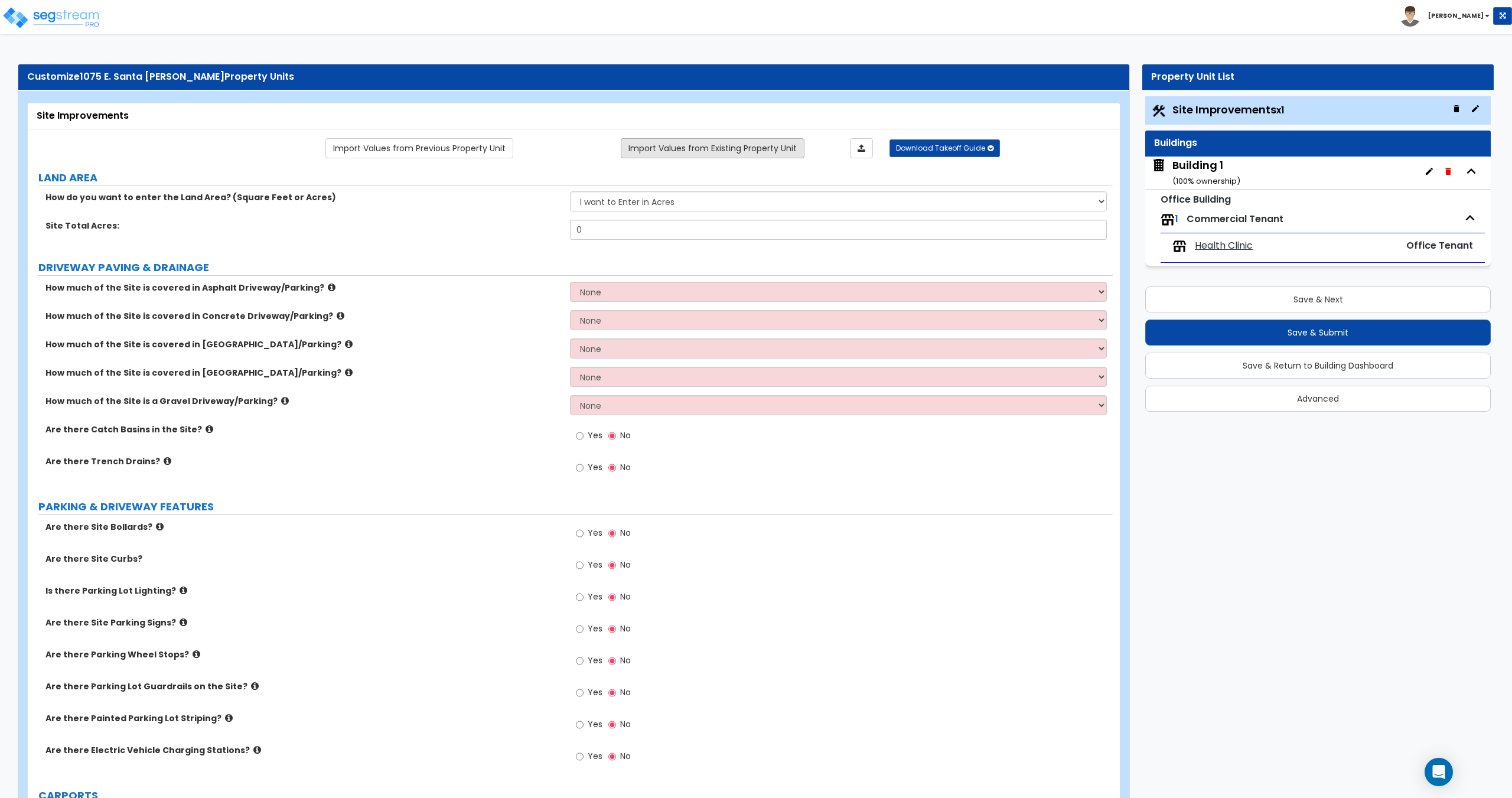
click at [712, 148] on link "Import Values from Existing Property Unit" at bounding box center [713, 148] width 184 height 20
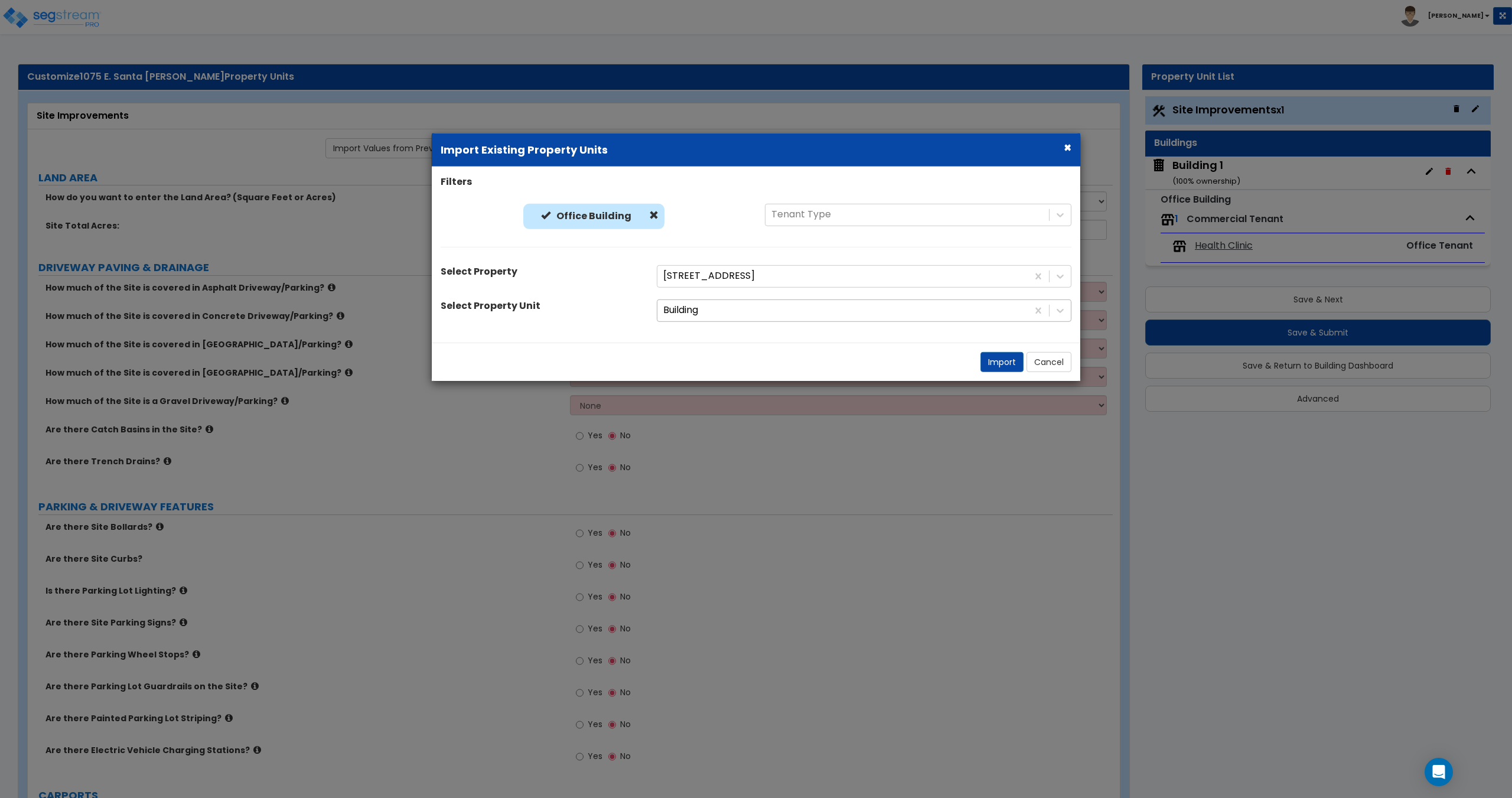
click at [737, 312] on div at bounding box center [842, 310] width 358 height 16
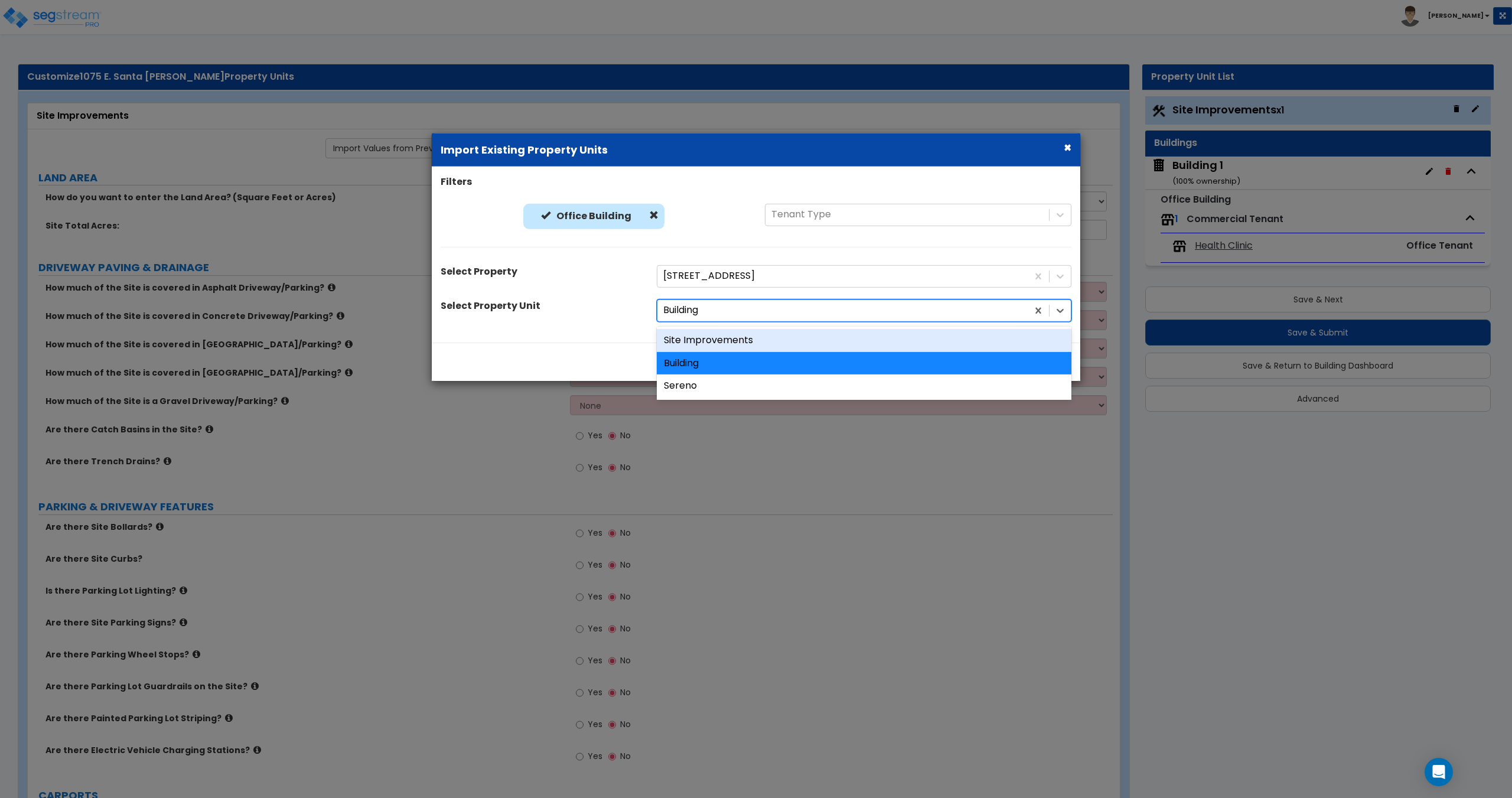
click at [736, 339] on div "Site Improvements" at bounding box center [863, 340] width 415 height 23
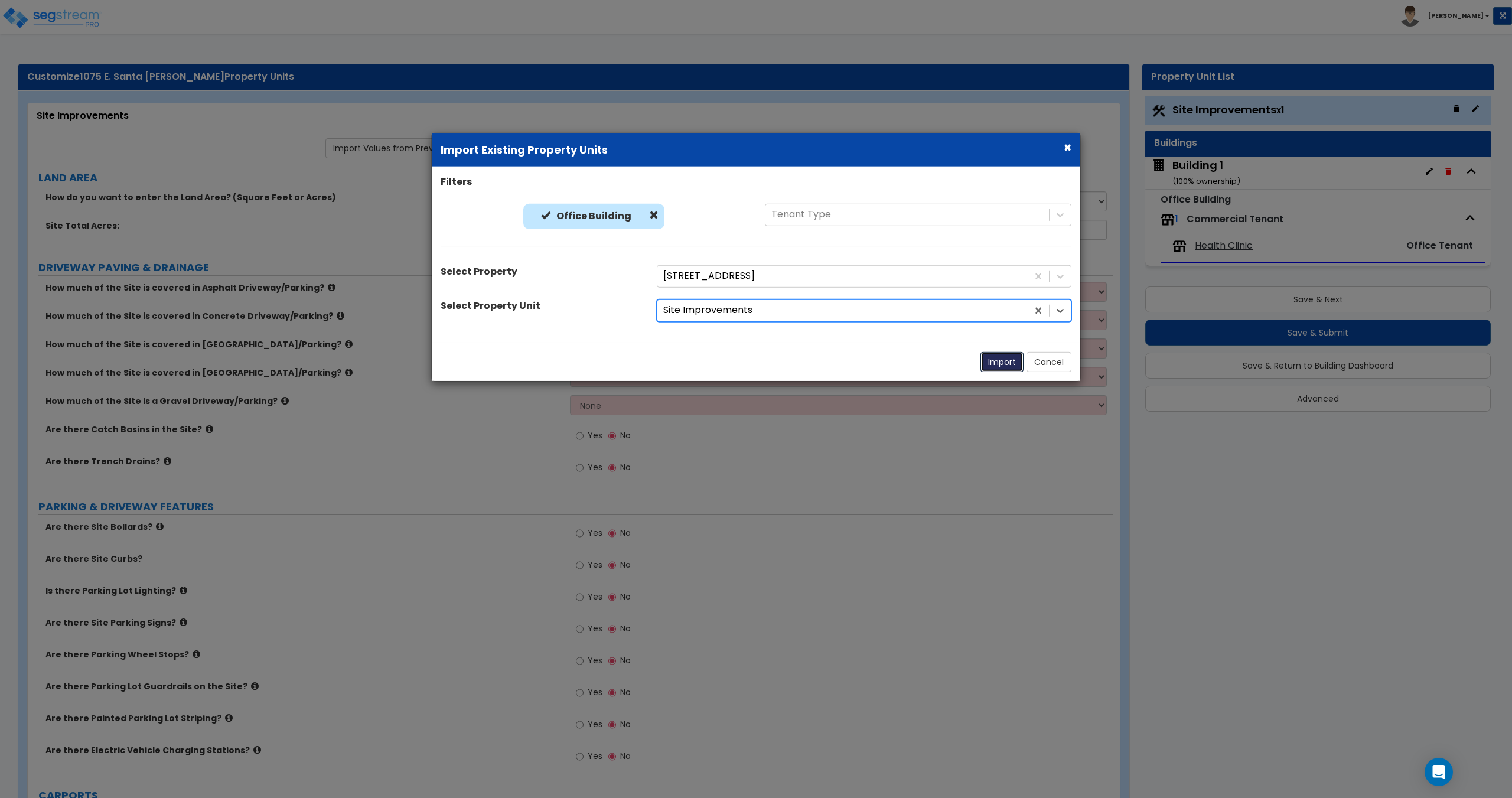
click at [983, 353] on button "Import" at bounding box center [1001, 361] width 43 height 20
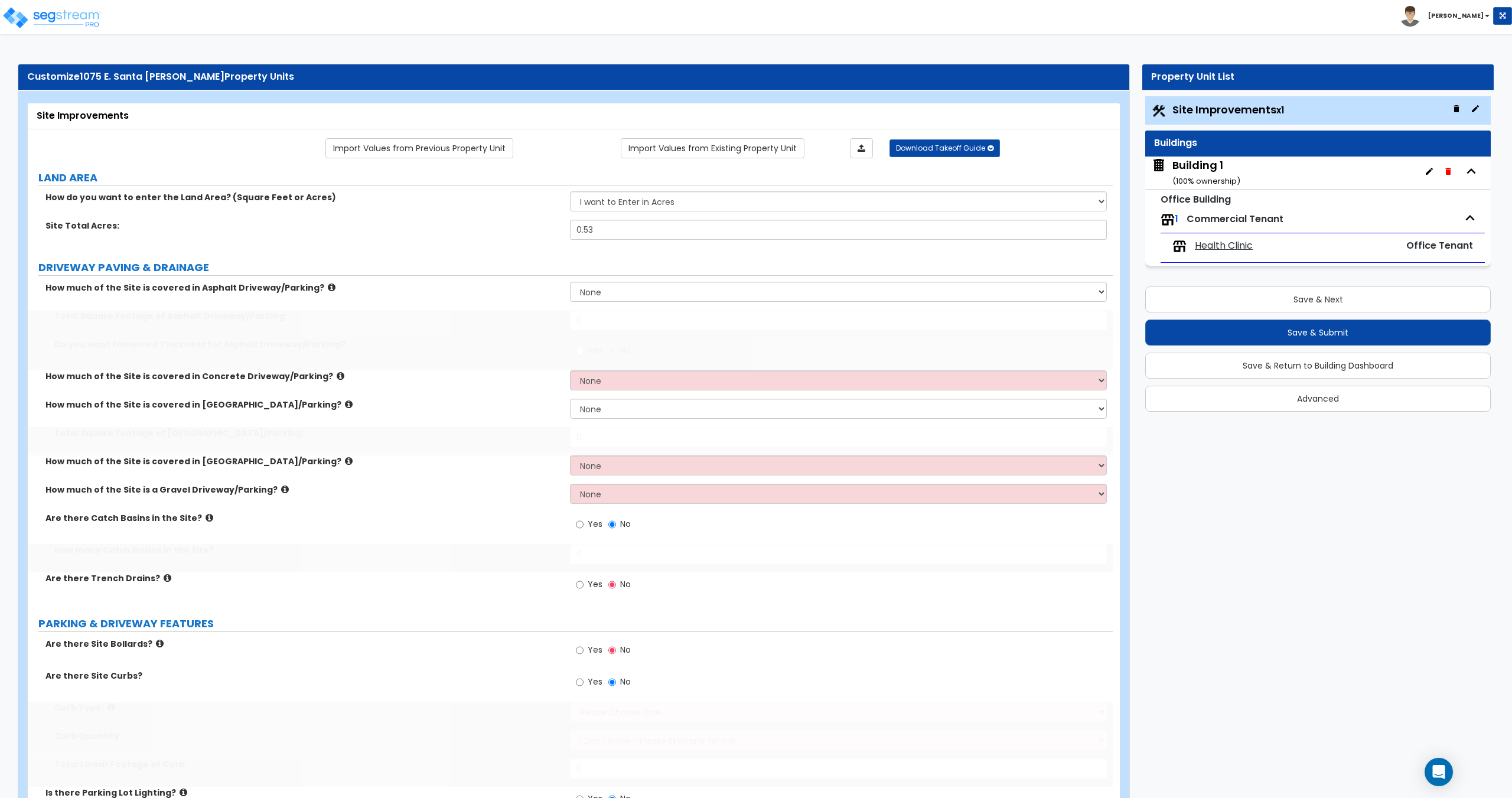
type input "0.53"
select select "2"
radio input "true"
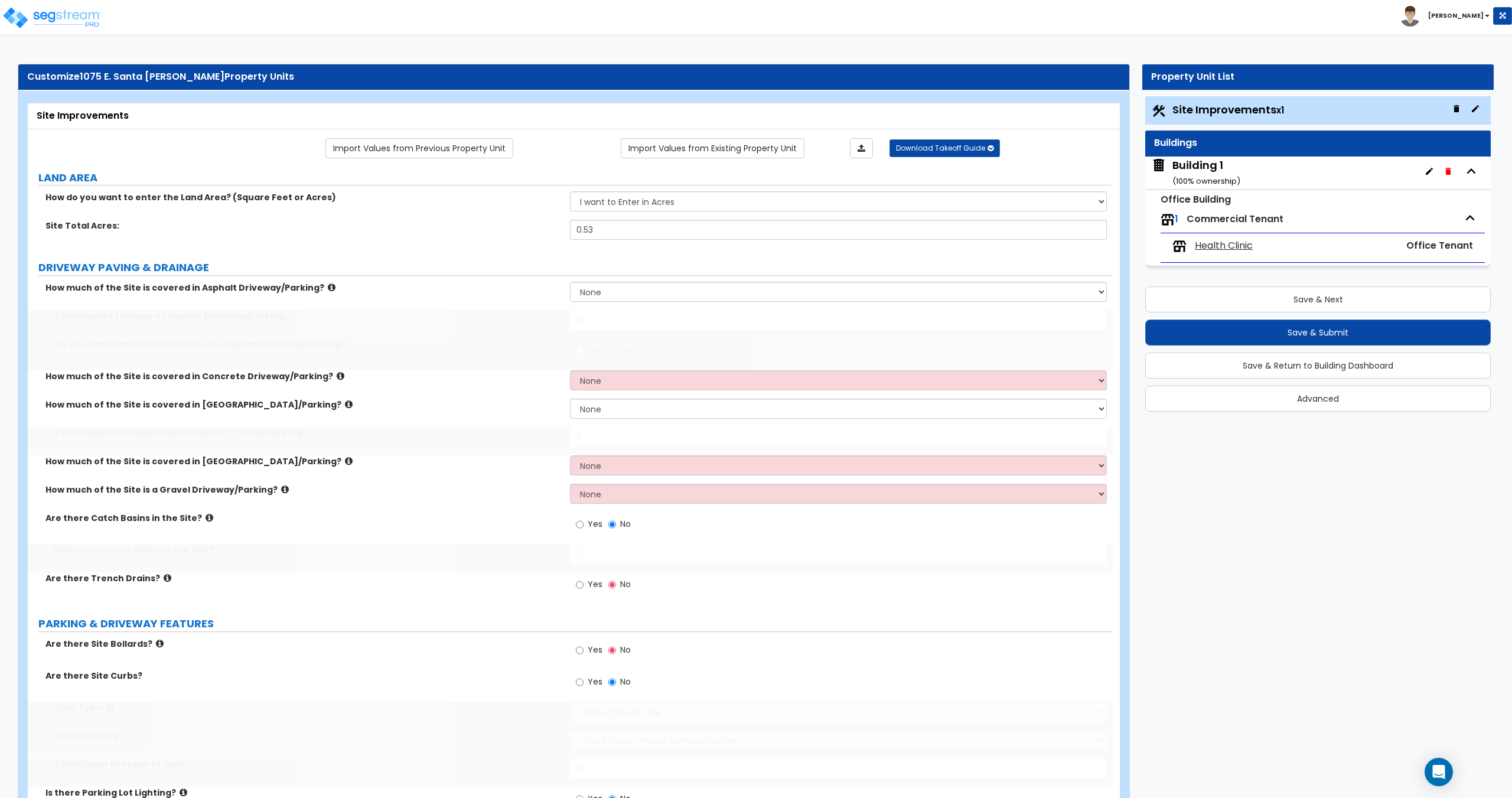
radio input "true"
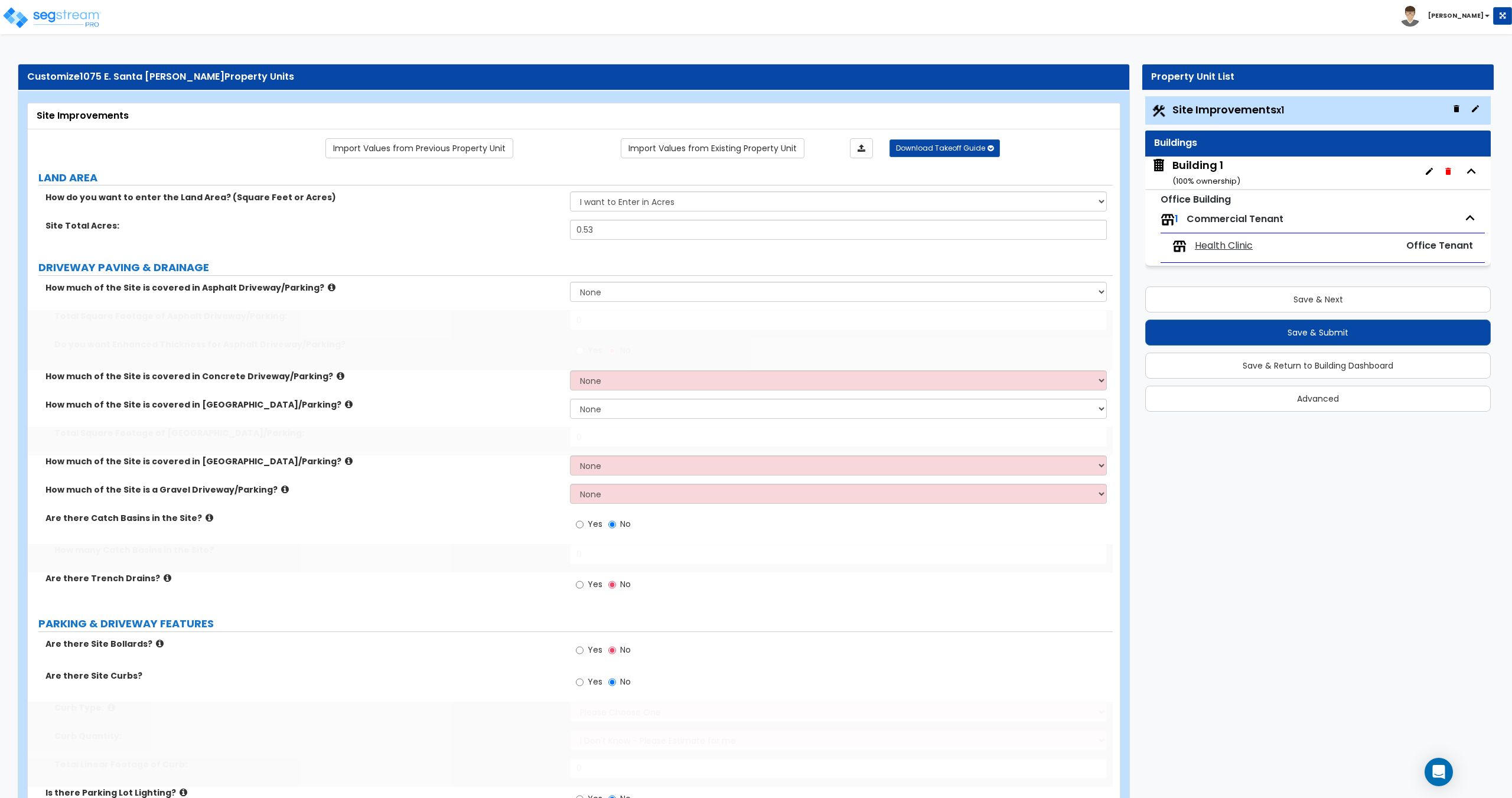
radio input "true"
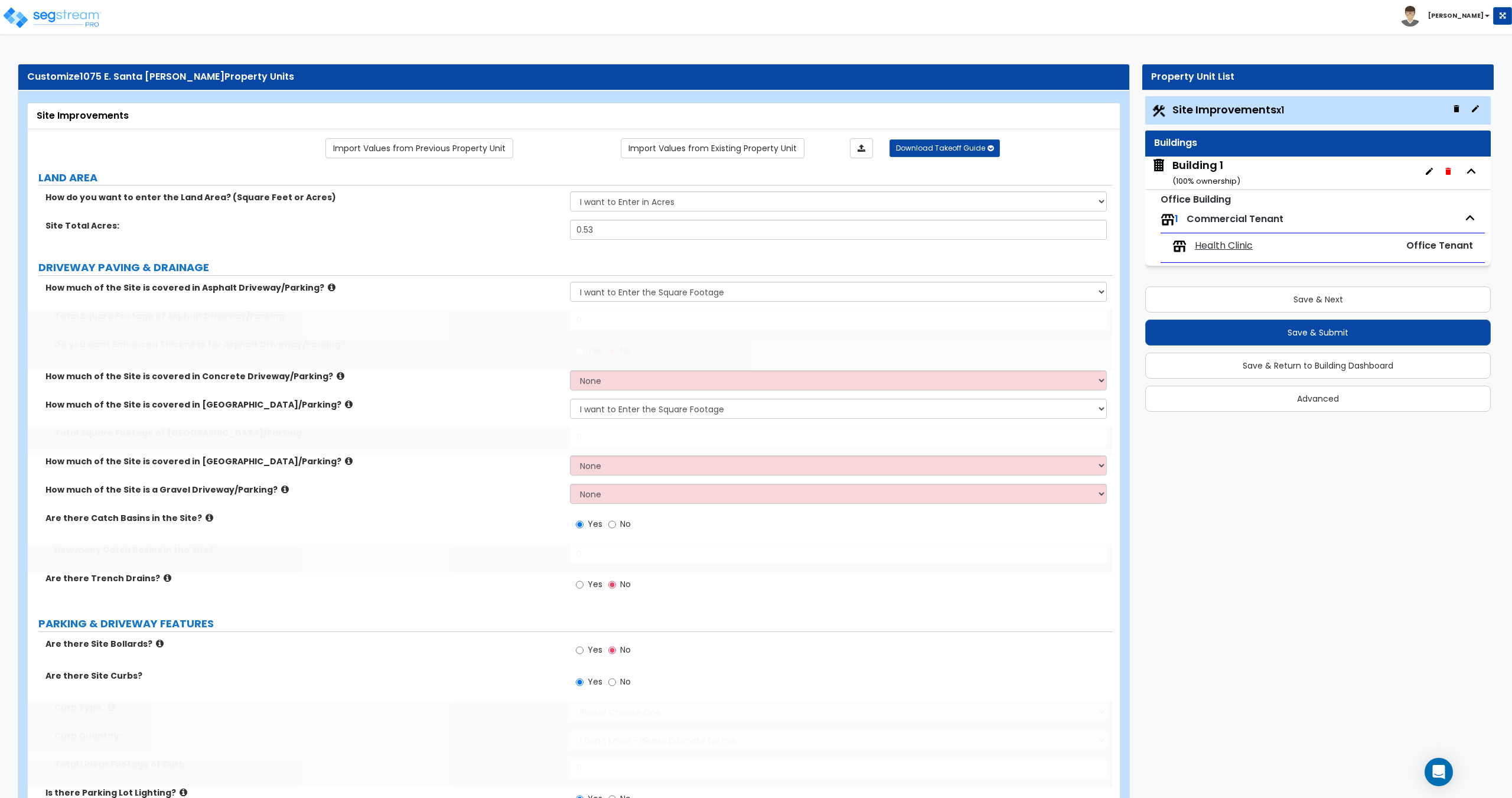
type input "12000"
type input "750"
type input "1"
select select "1"
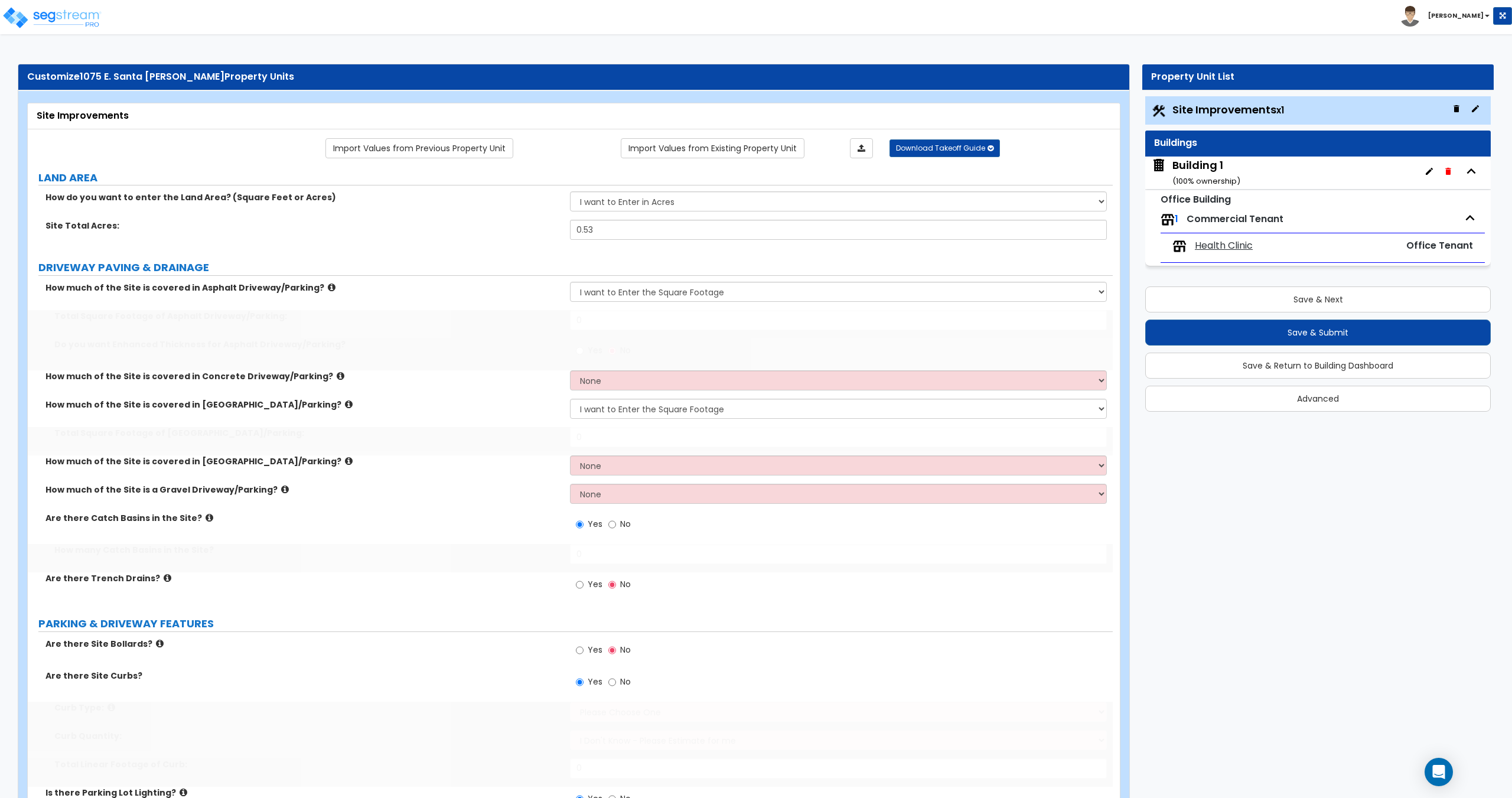
type input "250"
select select "1"
type input "1"
type input "5"
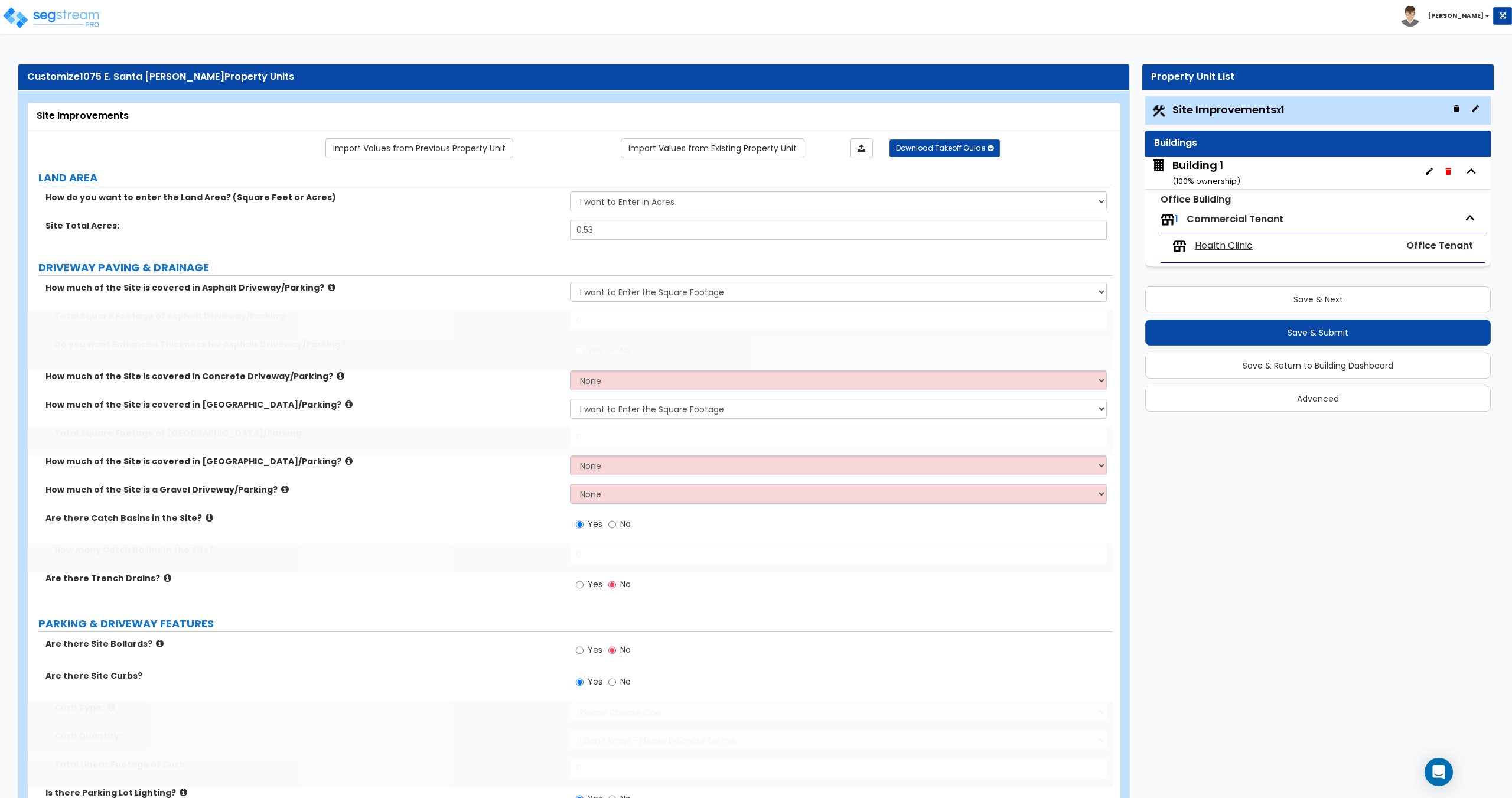
select select "1"
type input "5"
select select "1"
type input "21"
select select "2"
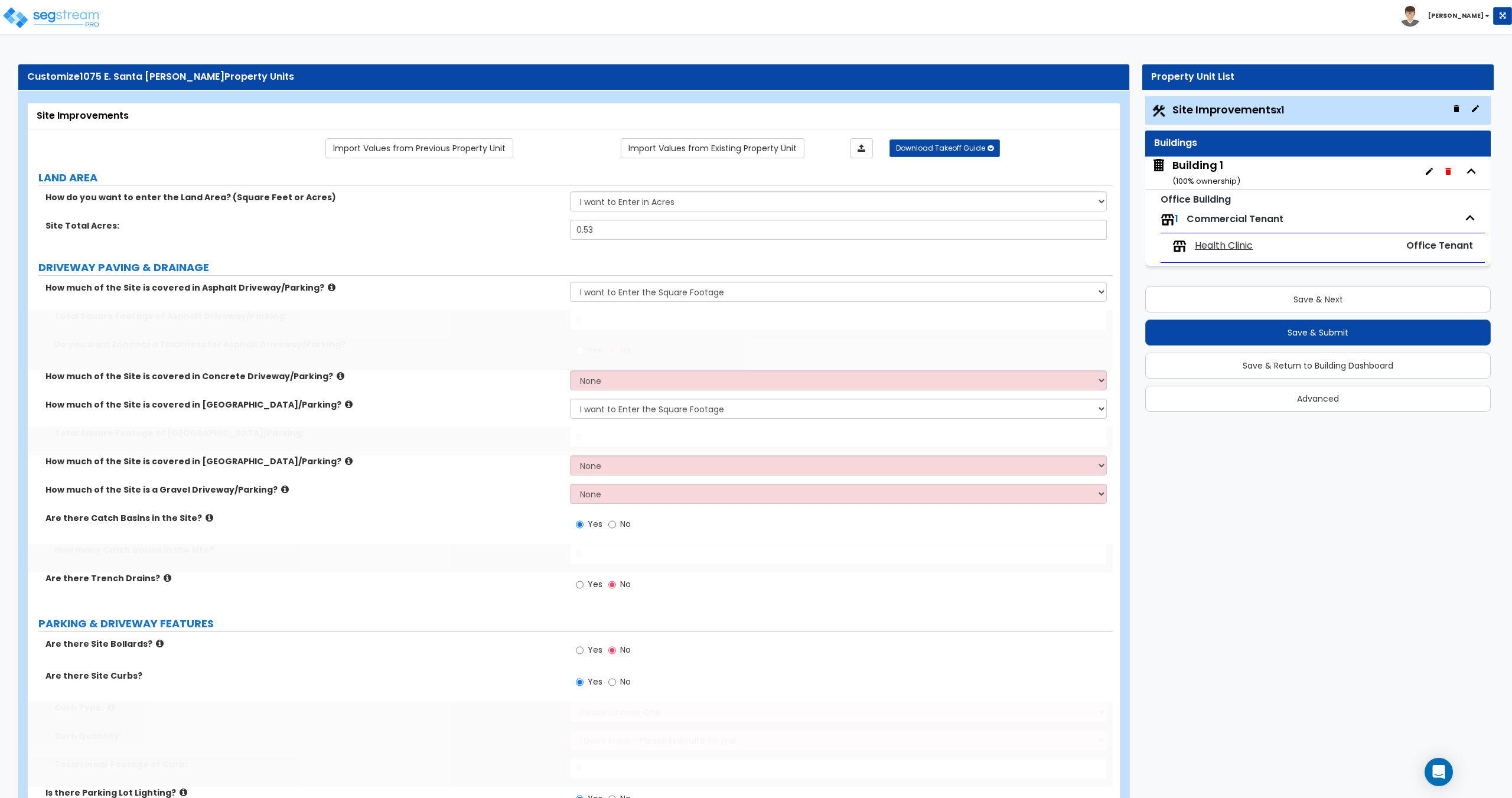
type input "50"
select select "1"
select select "2"
type input "5"
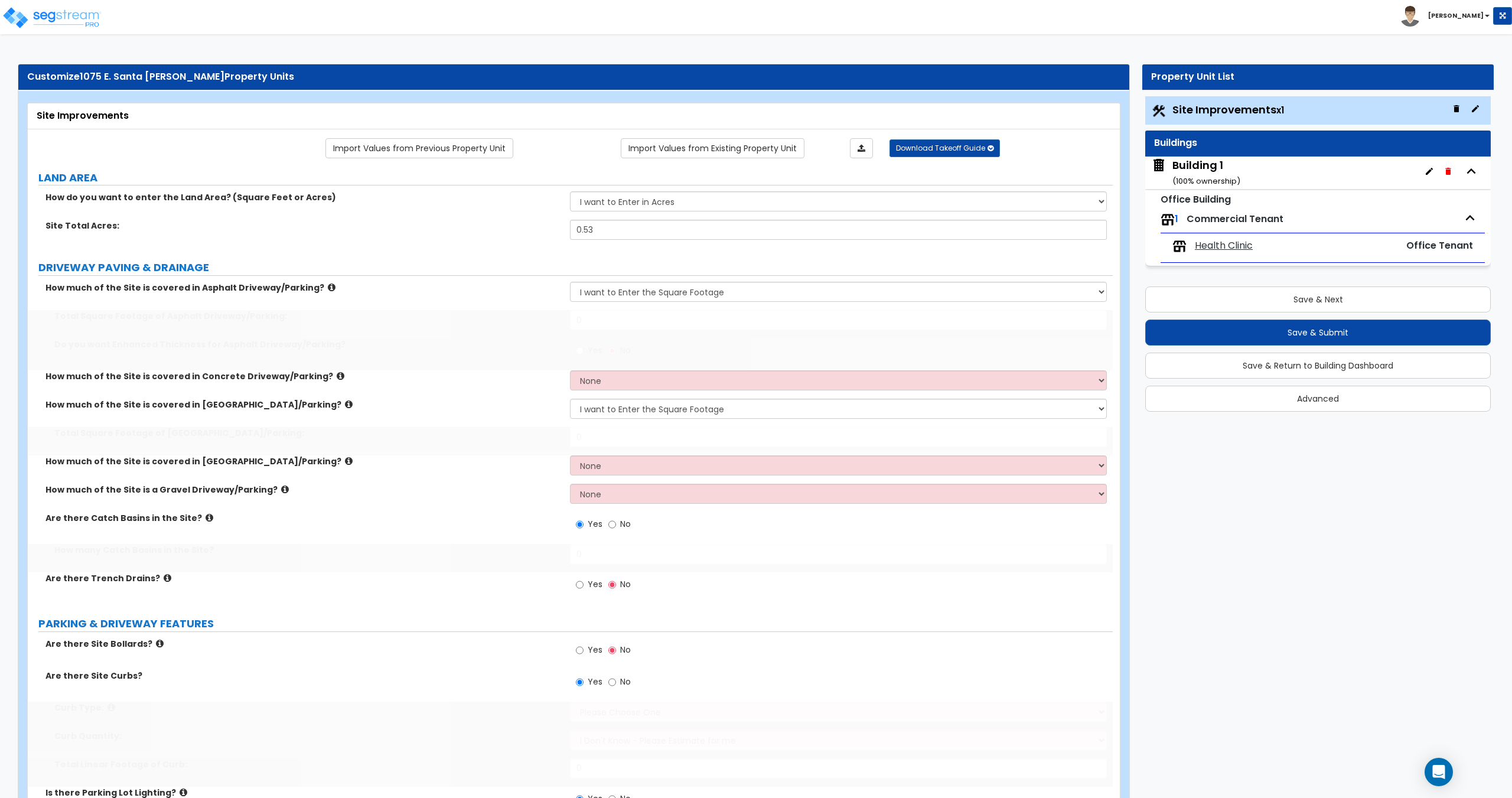
radio input "true"
select select "2"
type input "2000"
select select "1"
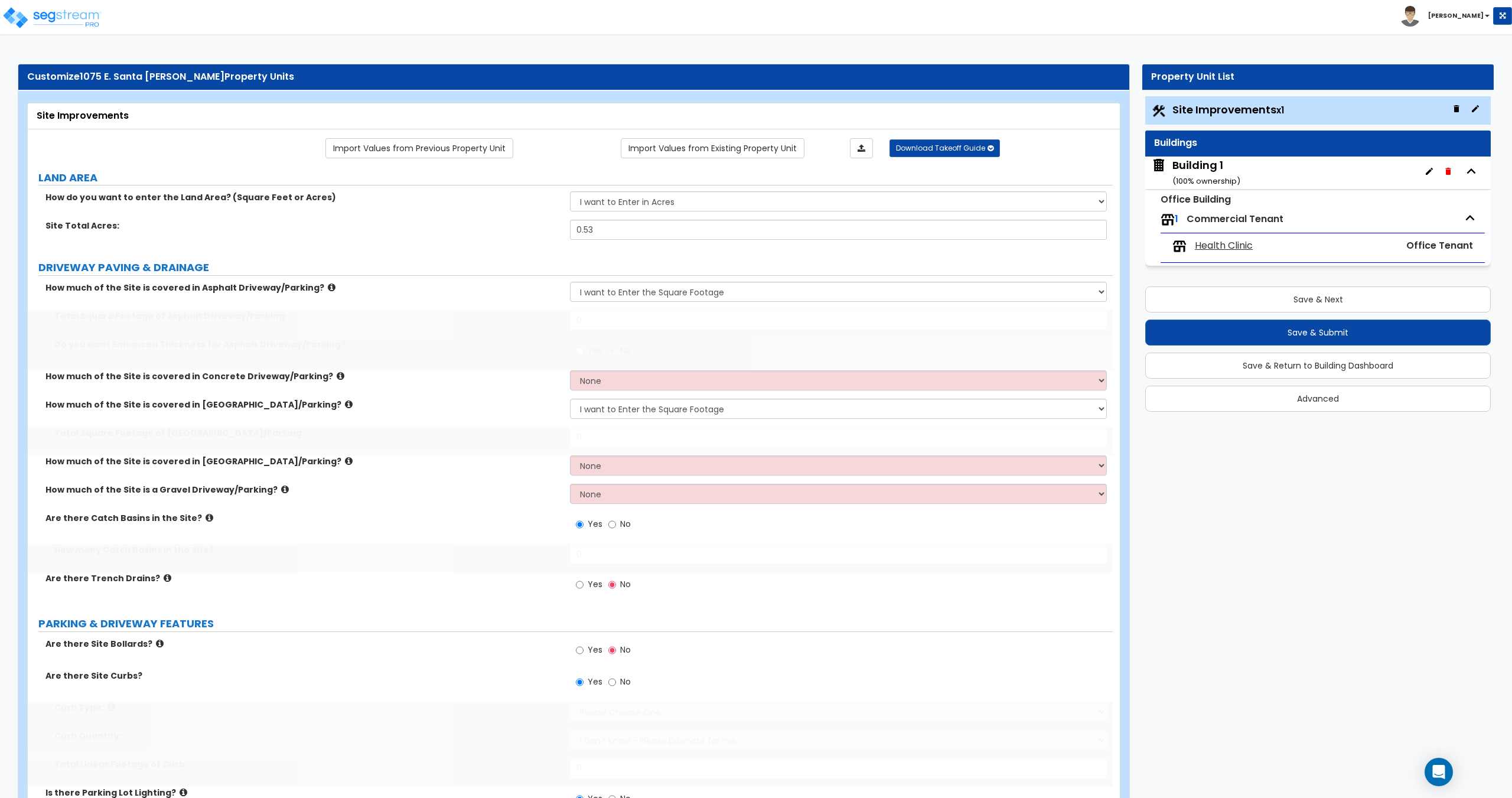
select select "1"
type input "5"
select select "4"
type input "10"
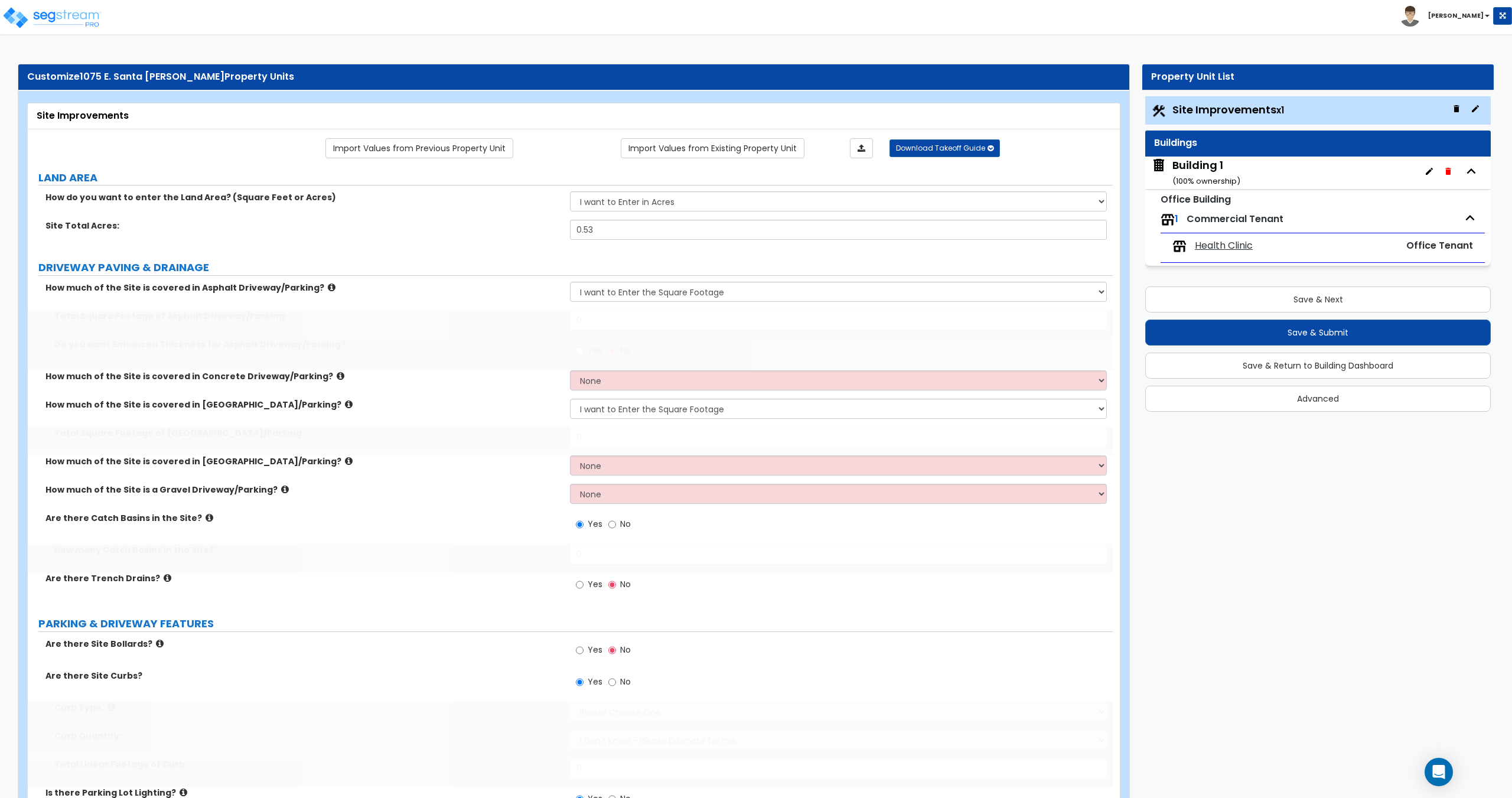
select select "1"
type input "4"
type input "3"
select select "1"
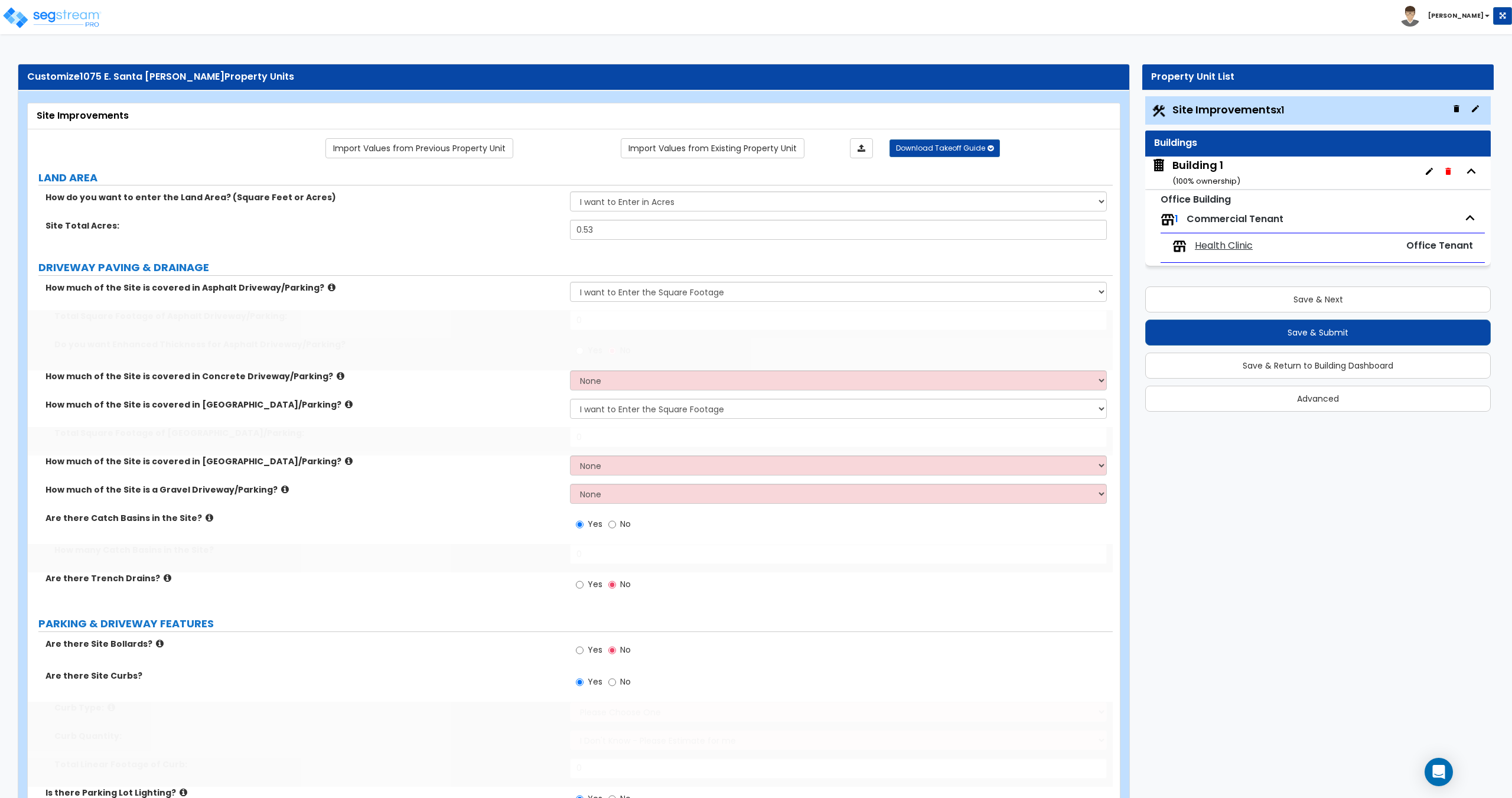
type input "1"
click at [997, 361] on div "Yes No" at bounding box center [841, 353] width 542 height 32
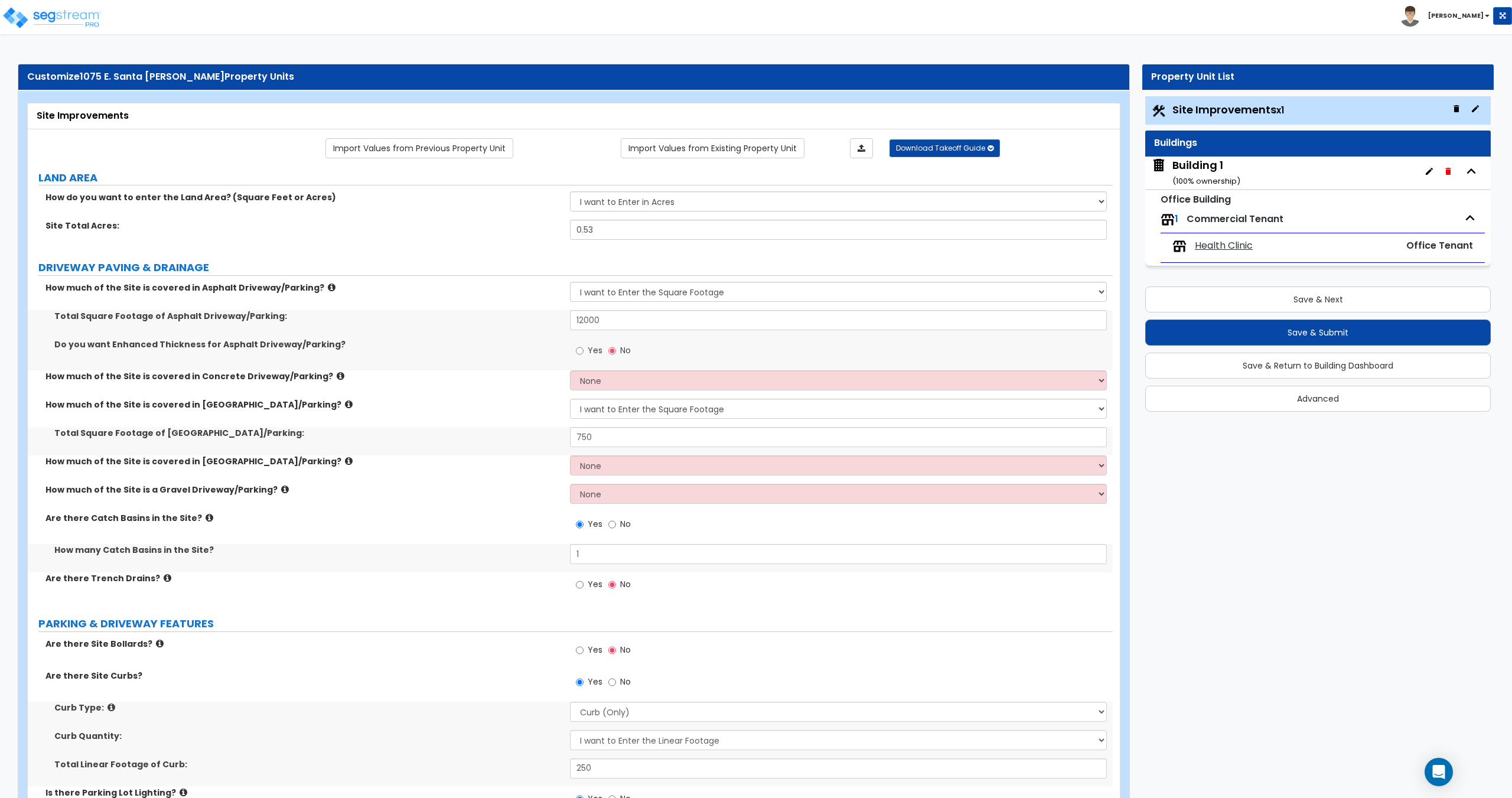
click at [1185, 187] on div "Building 1 ( 100 % ownership)" at bounding box center [1205, 172] width 68 height 30
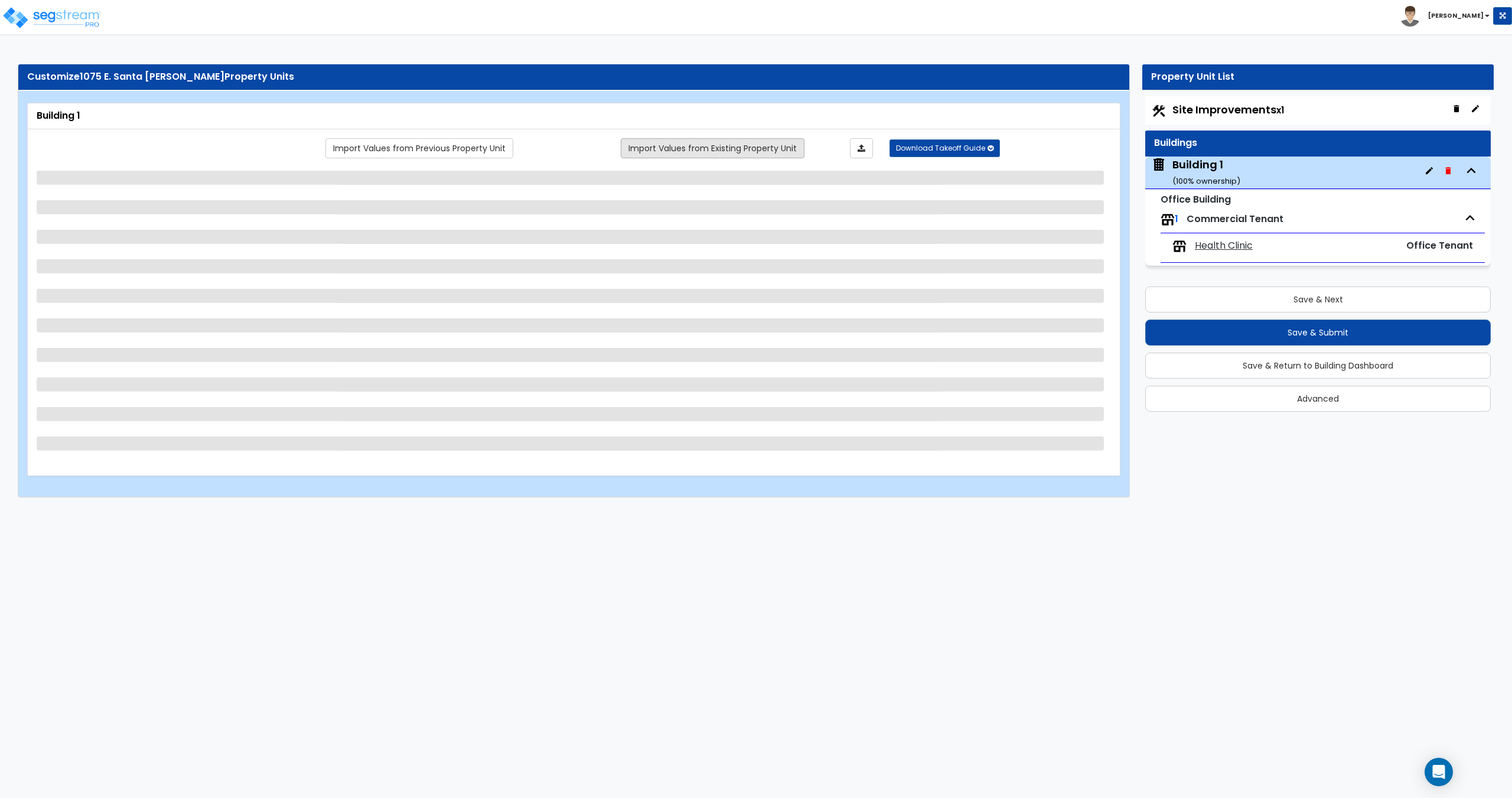
click at [720, 140] on link "Import Values from Existing Property Unit" at bounding box center [713, 148] width 184 height 20
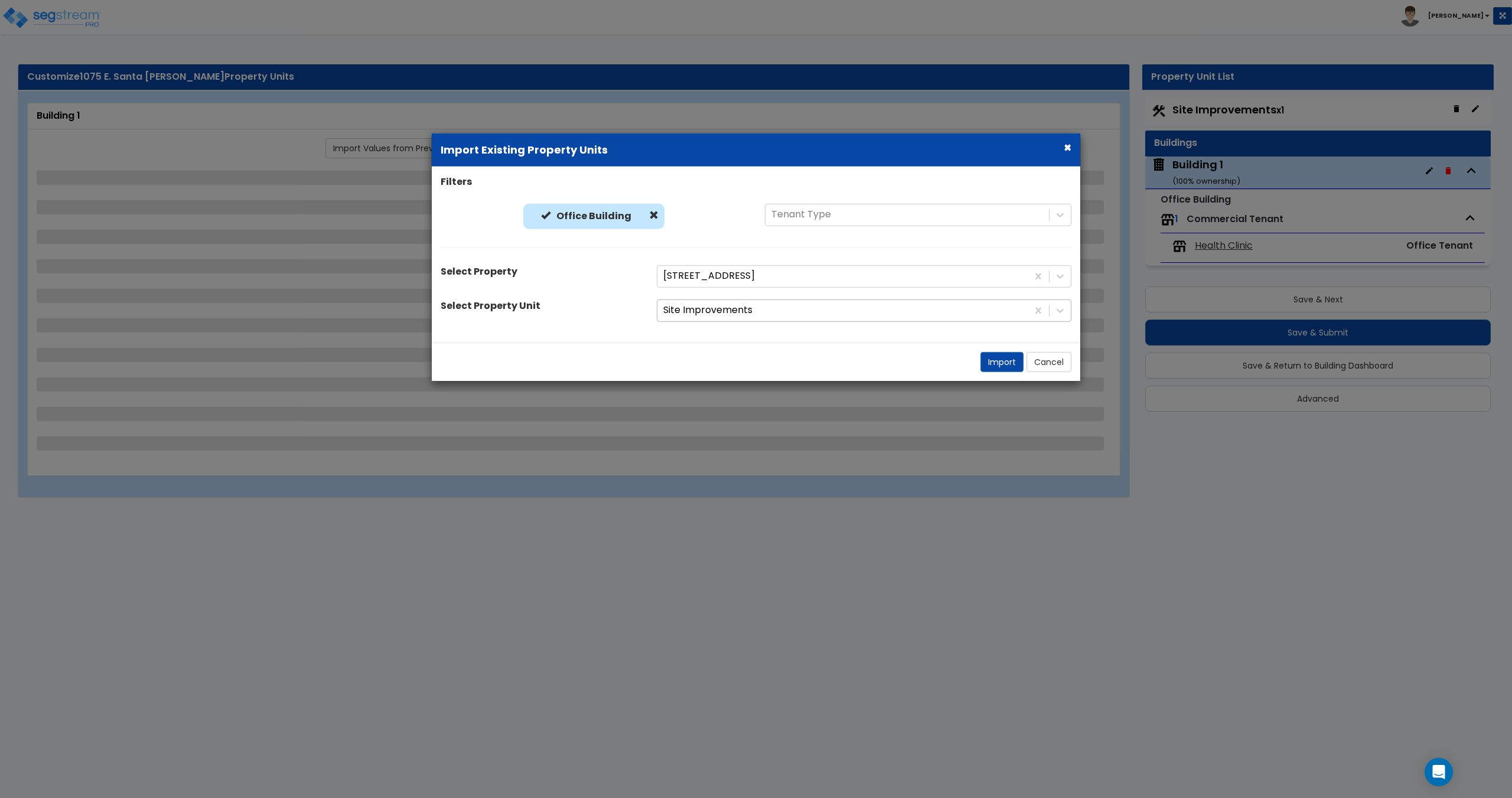
click at [732, 312] on div at bounding box center [842, 310] width 358 height 16
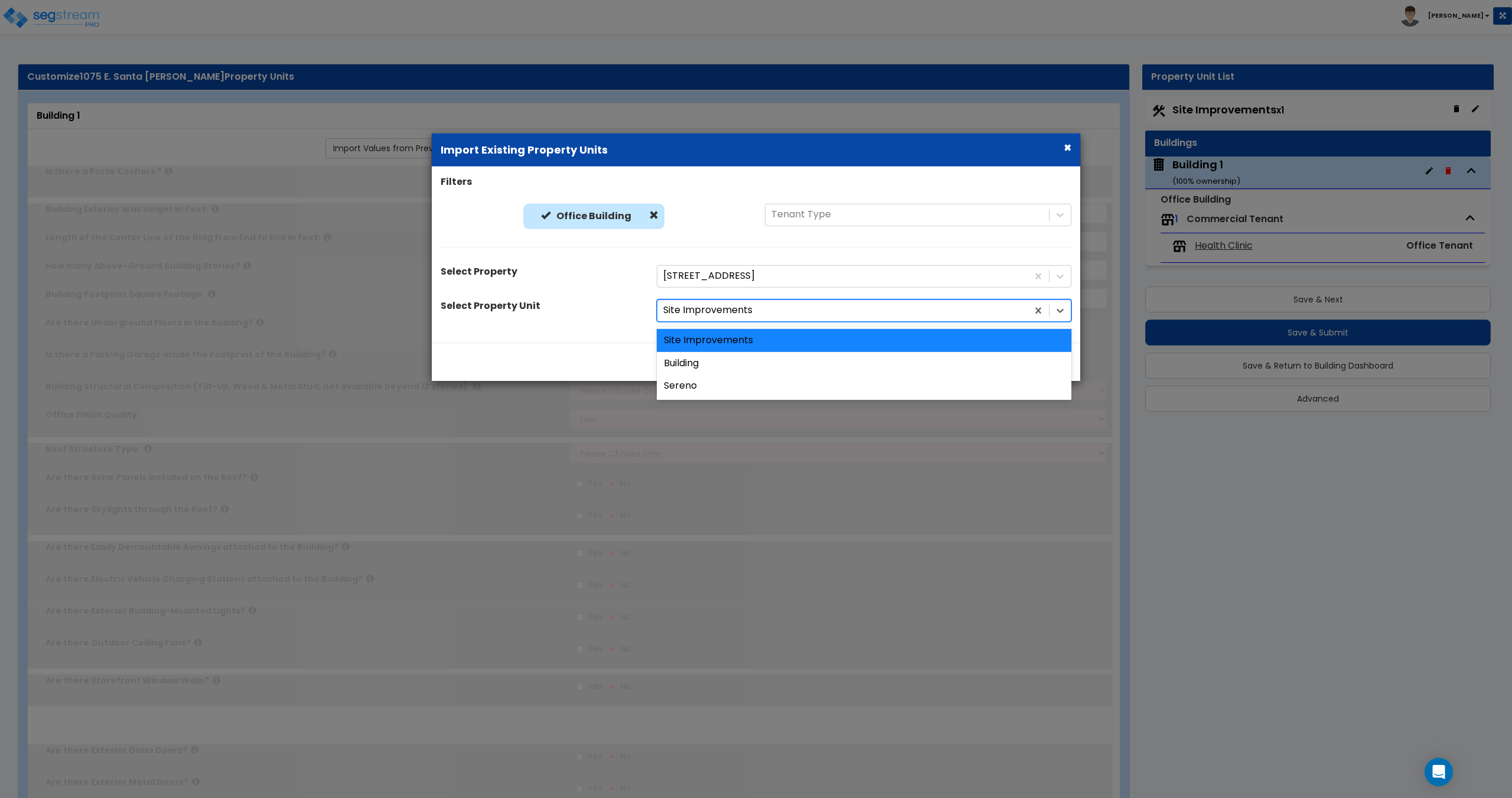
type input "1"
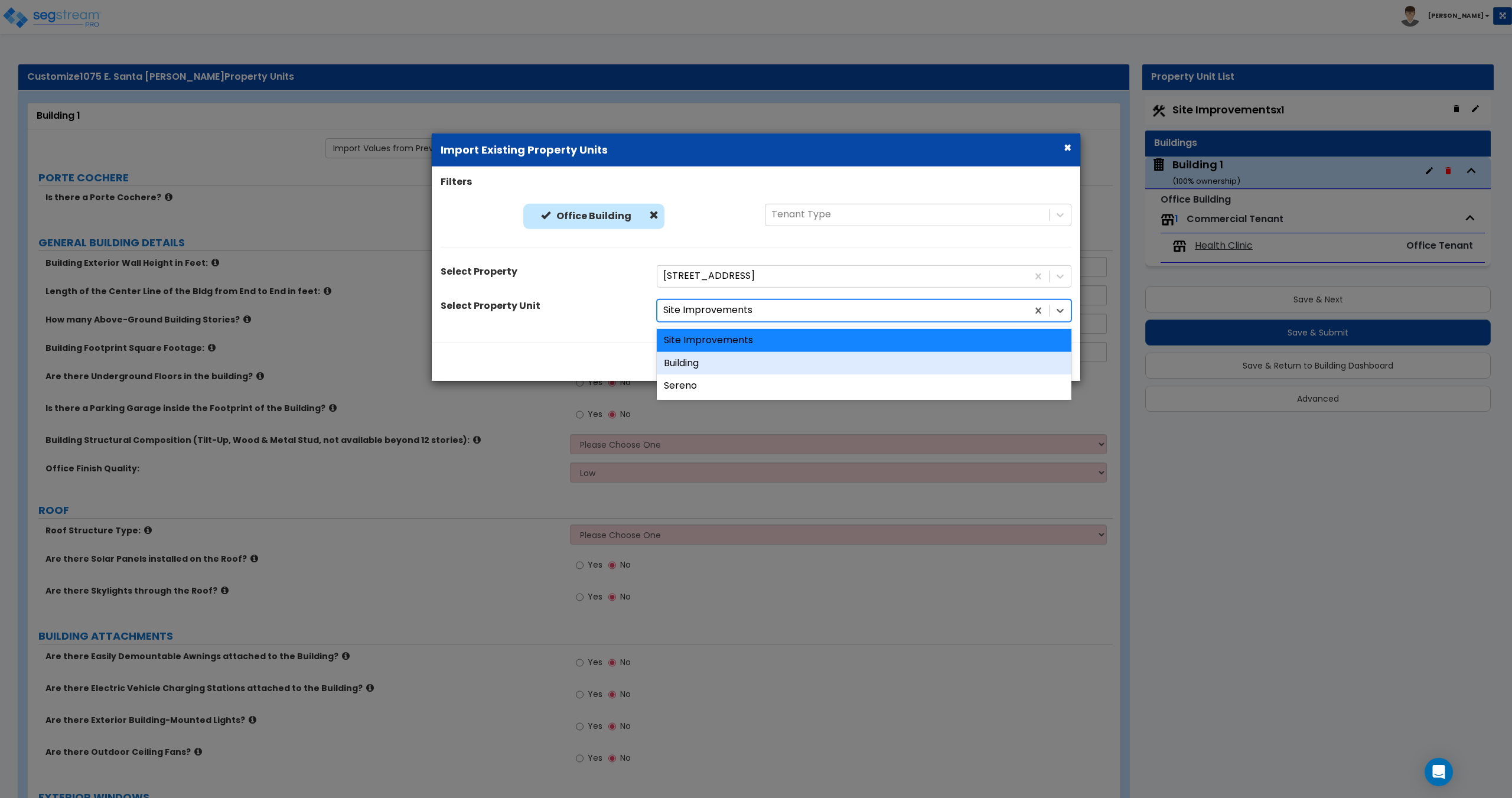
click at [710, 370] on div "Building" at bounding box center [863, 363] width 415 height 23
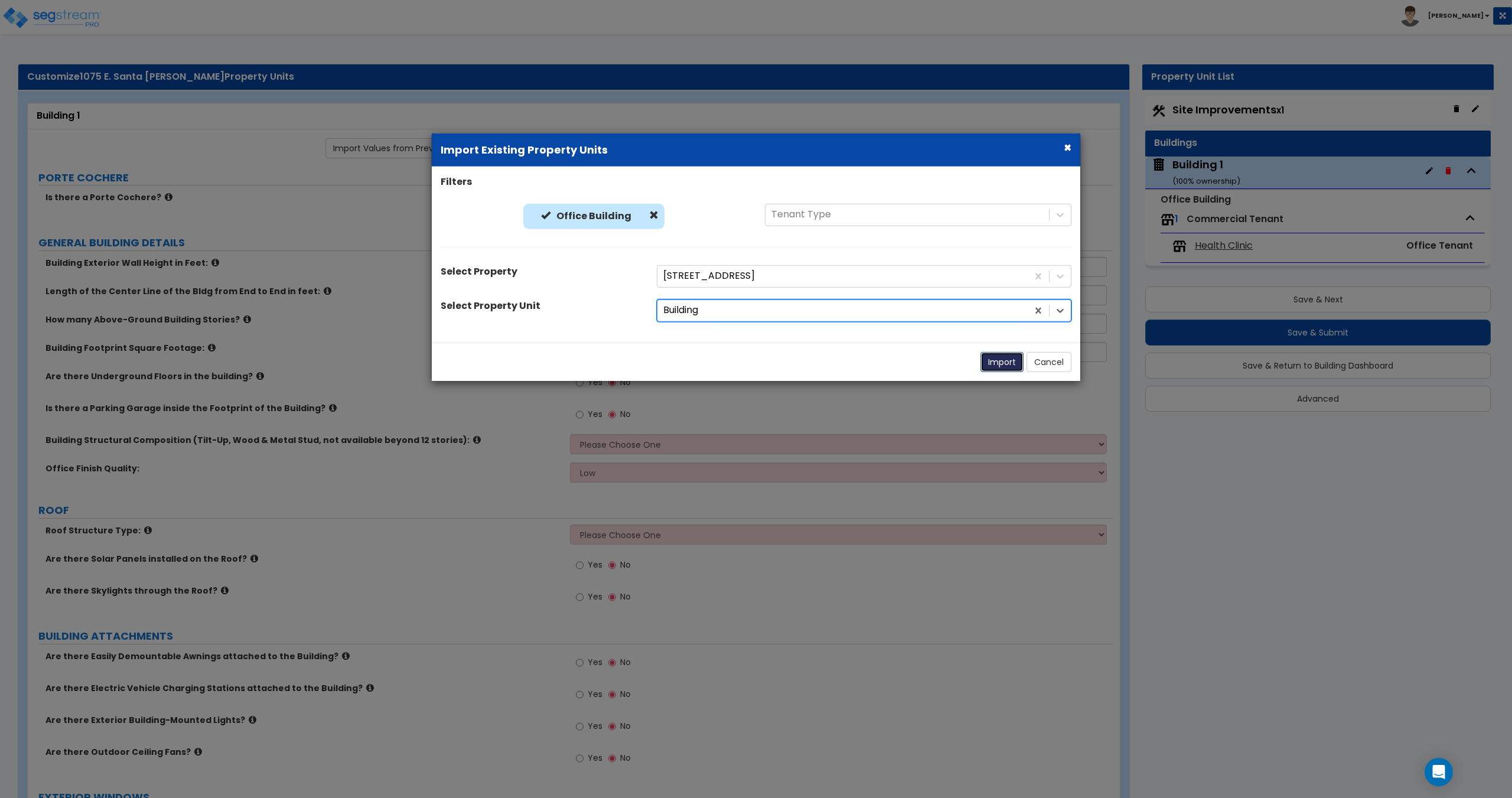
click at [1004, 361] on button "Import" at bounding box center [1001, 361] width 43 height 20
type input "14"
type input "73"
type input "2"
select select "3"
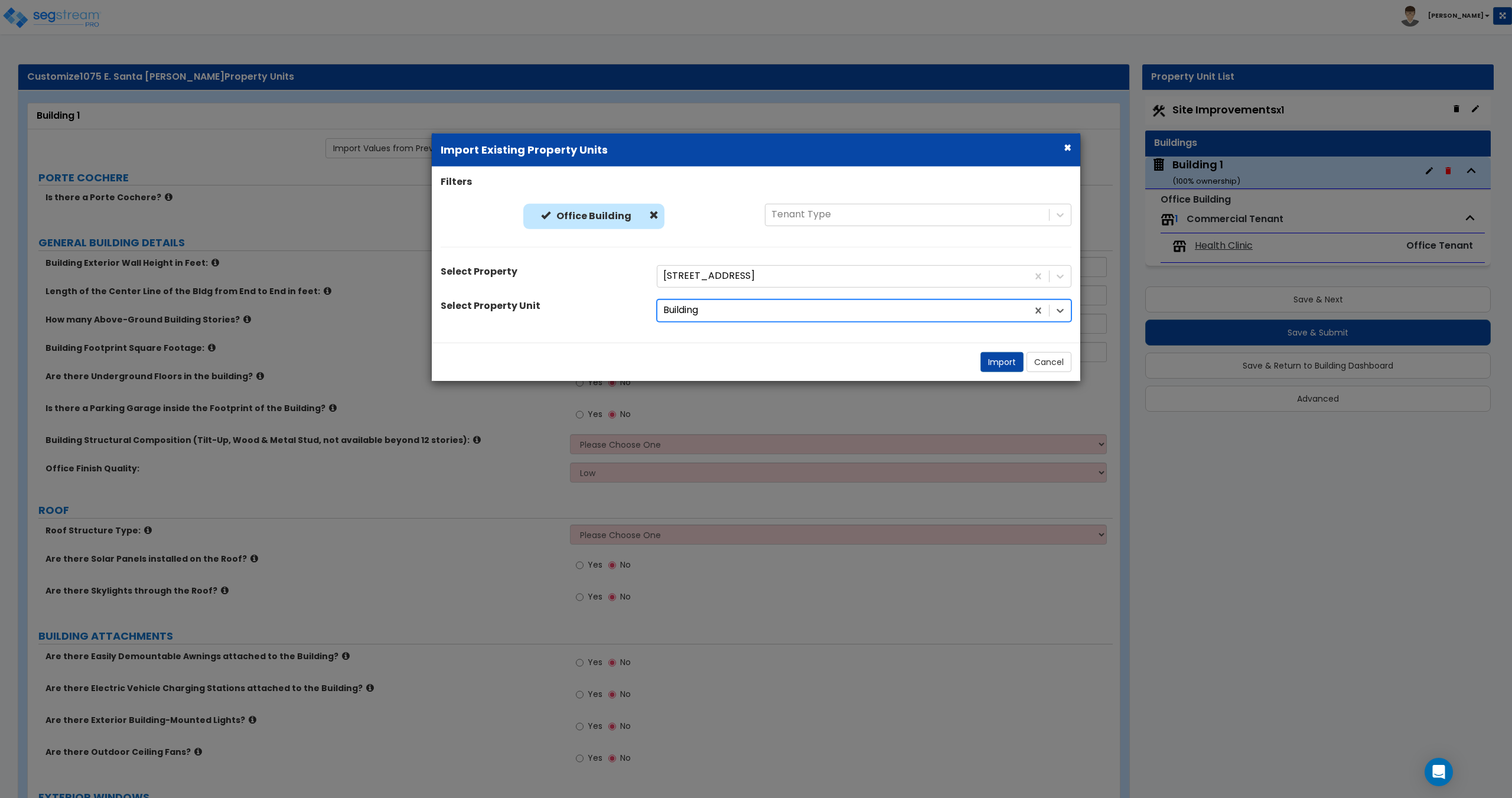
select select "1"
radio input "true"
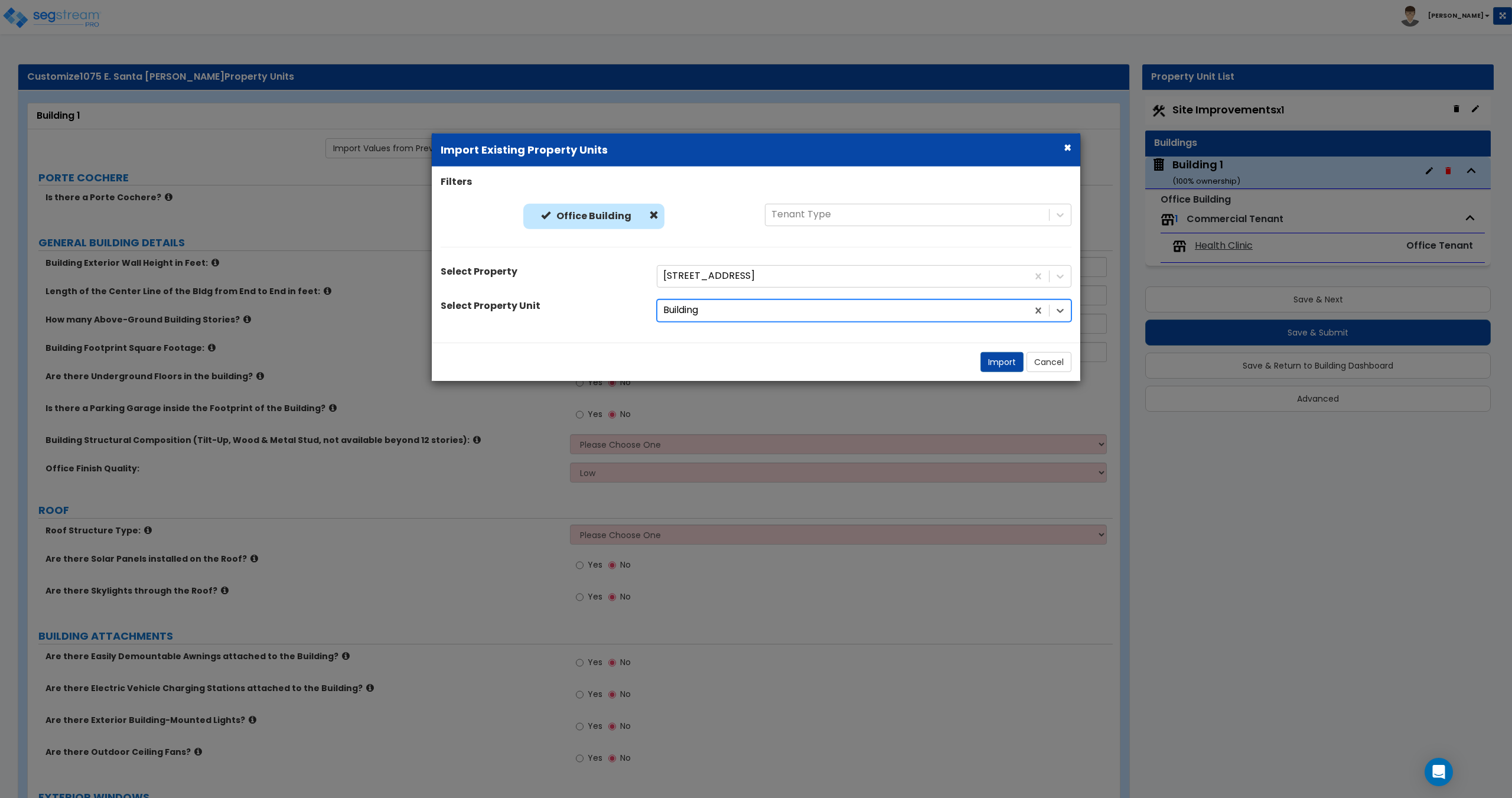
select select "1"
radio input "true"
select select "1"
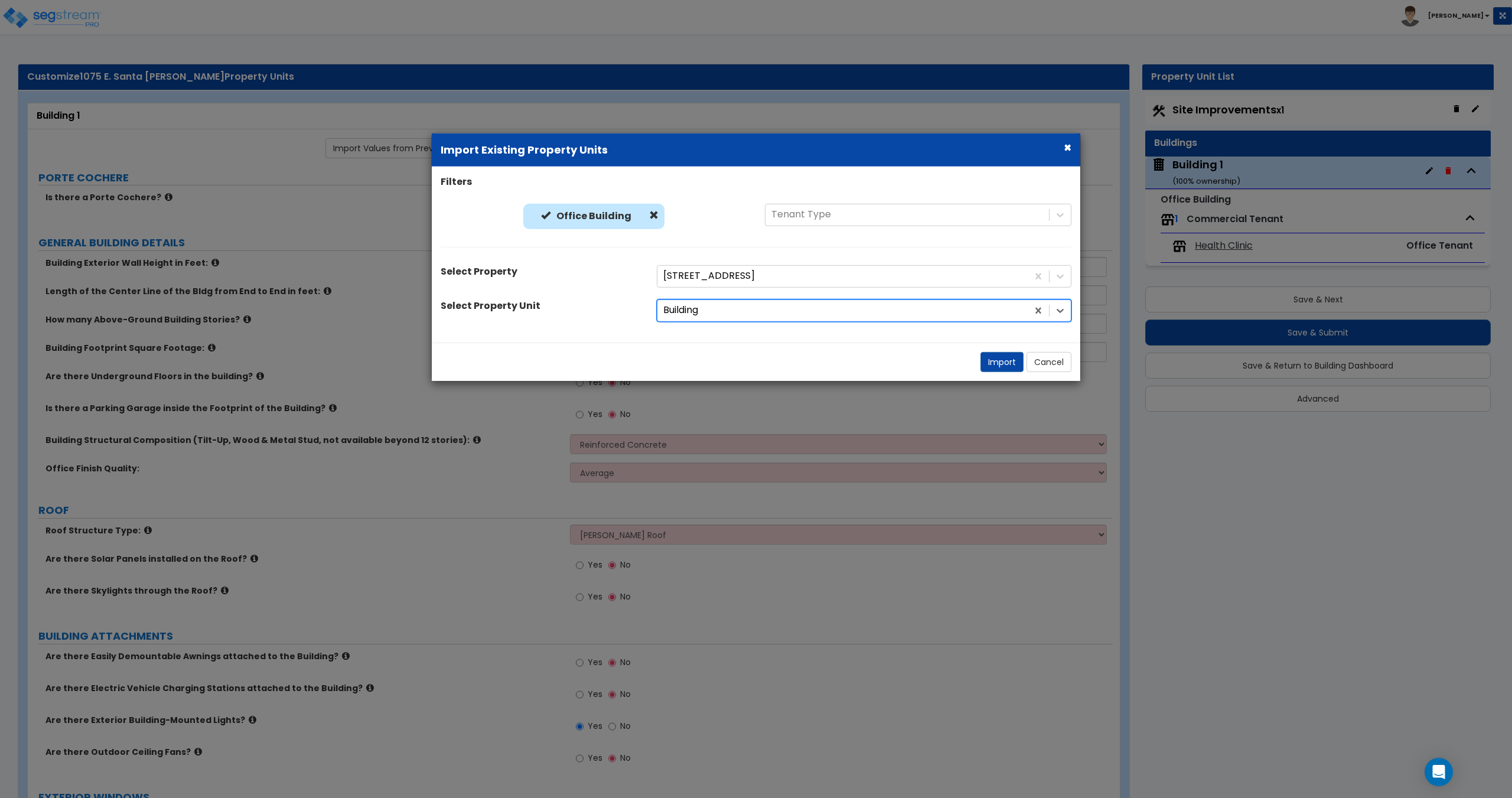
select select "1"
select select "3"
select select "4"
select select "2"
select select "1"
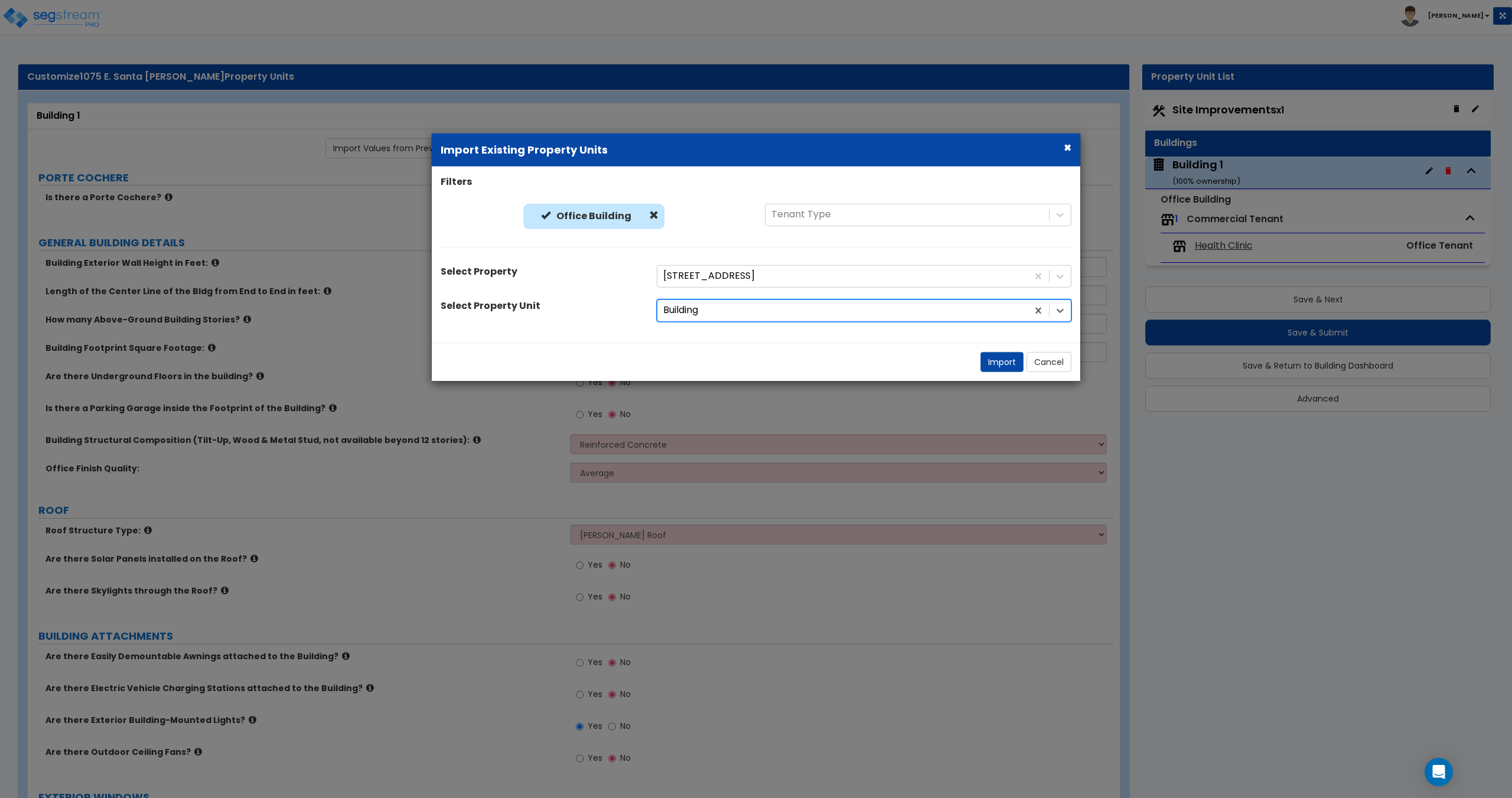
select select "1"
select select "2"
select select "4"
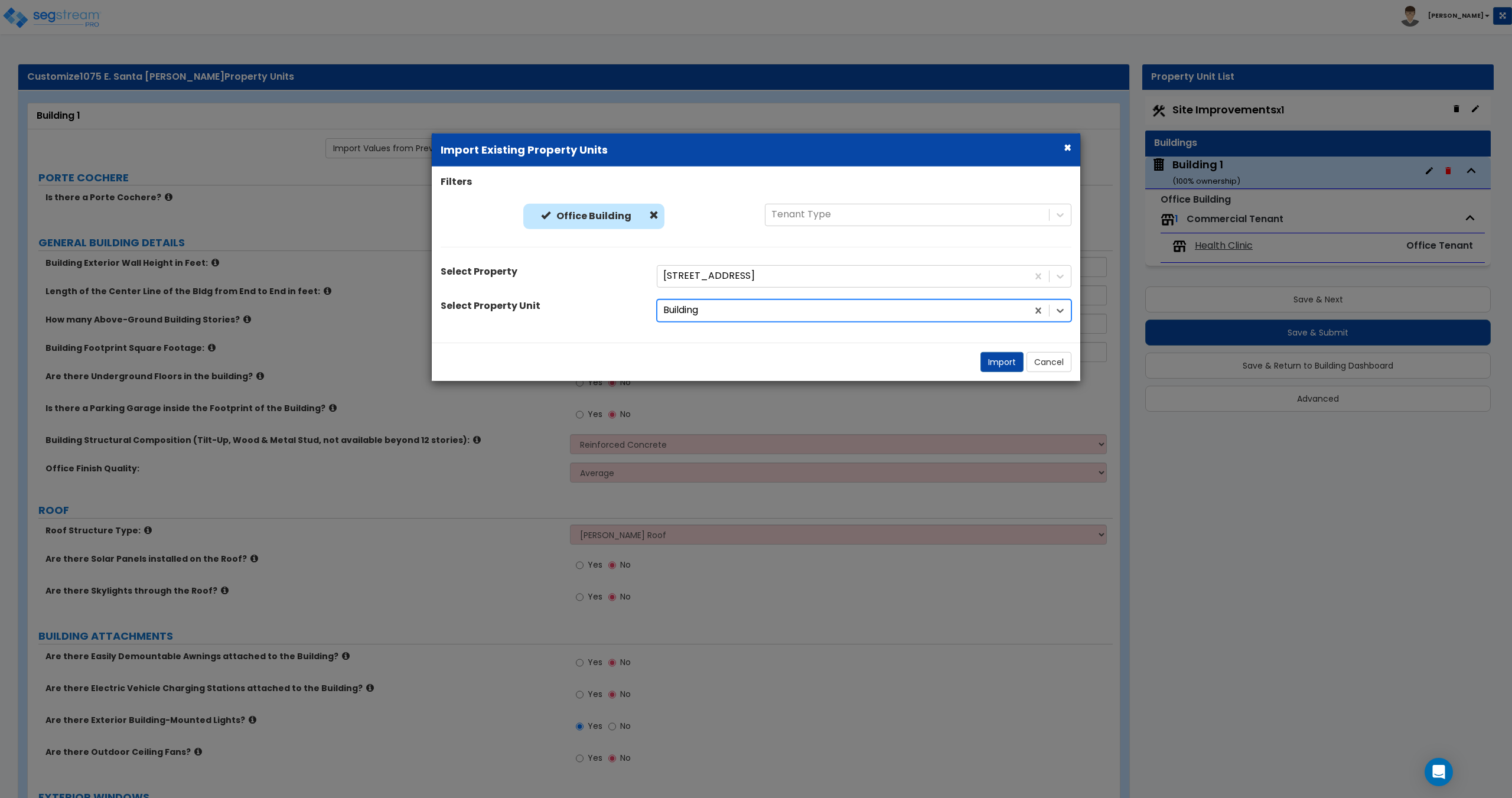
select select "1"
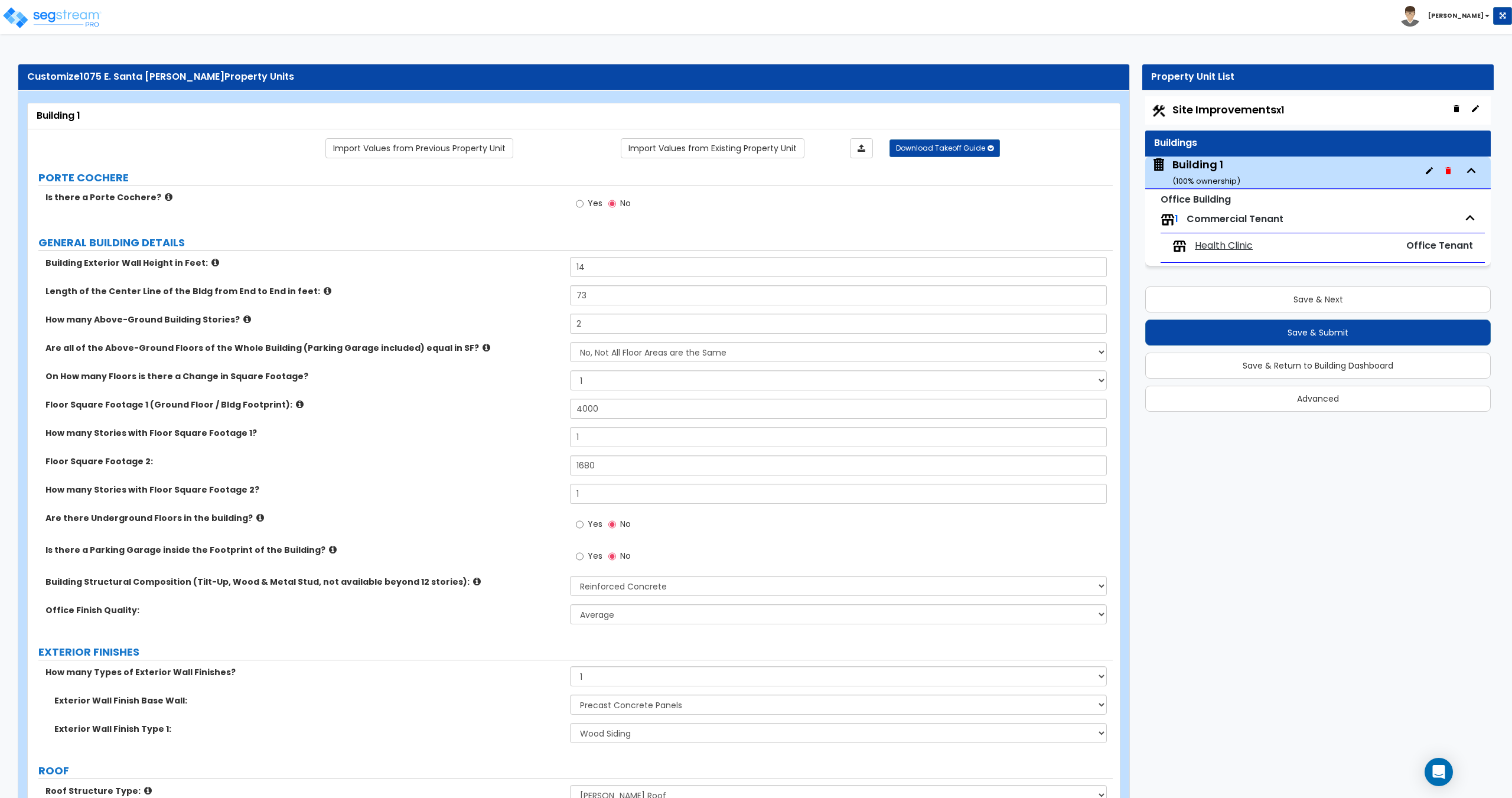
click at [1224, 242] on span "Health Clinic" at bounding box center [1224, 246] width 57 height 13
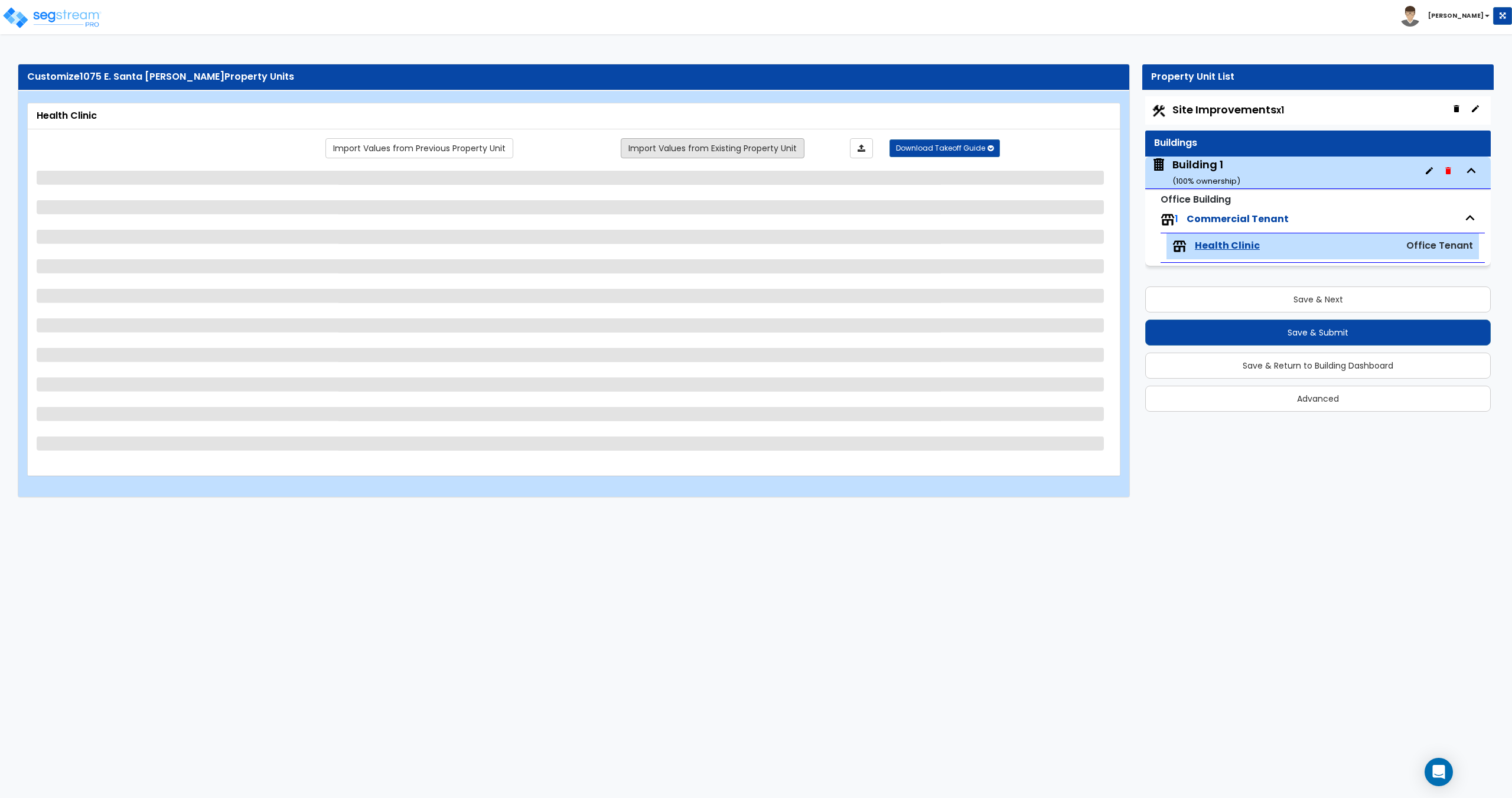
click at [704, 154] on link "Import Values from Existing Property Unit" at bounding box center [713, 148] width 184 height 20
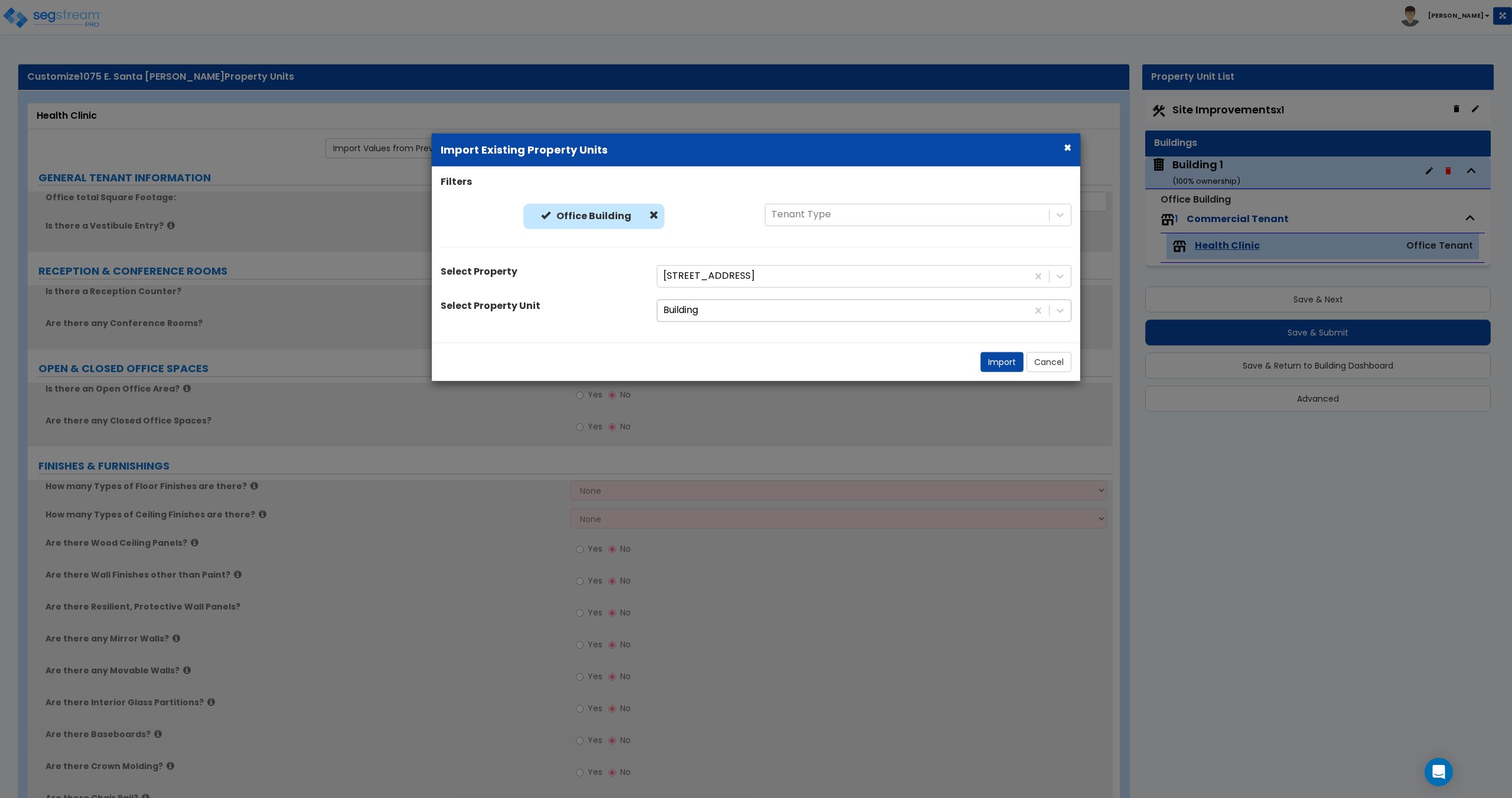
click at [752, 317] on div at bounding box center [842, 310] width 358 height 16
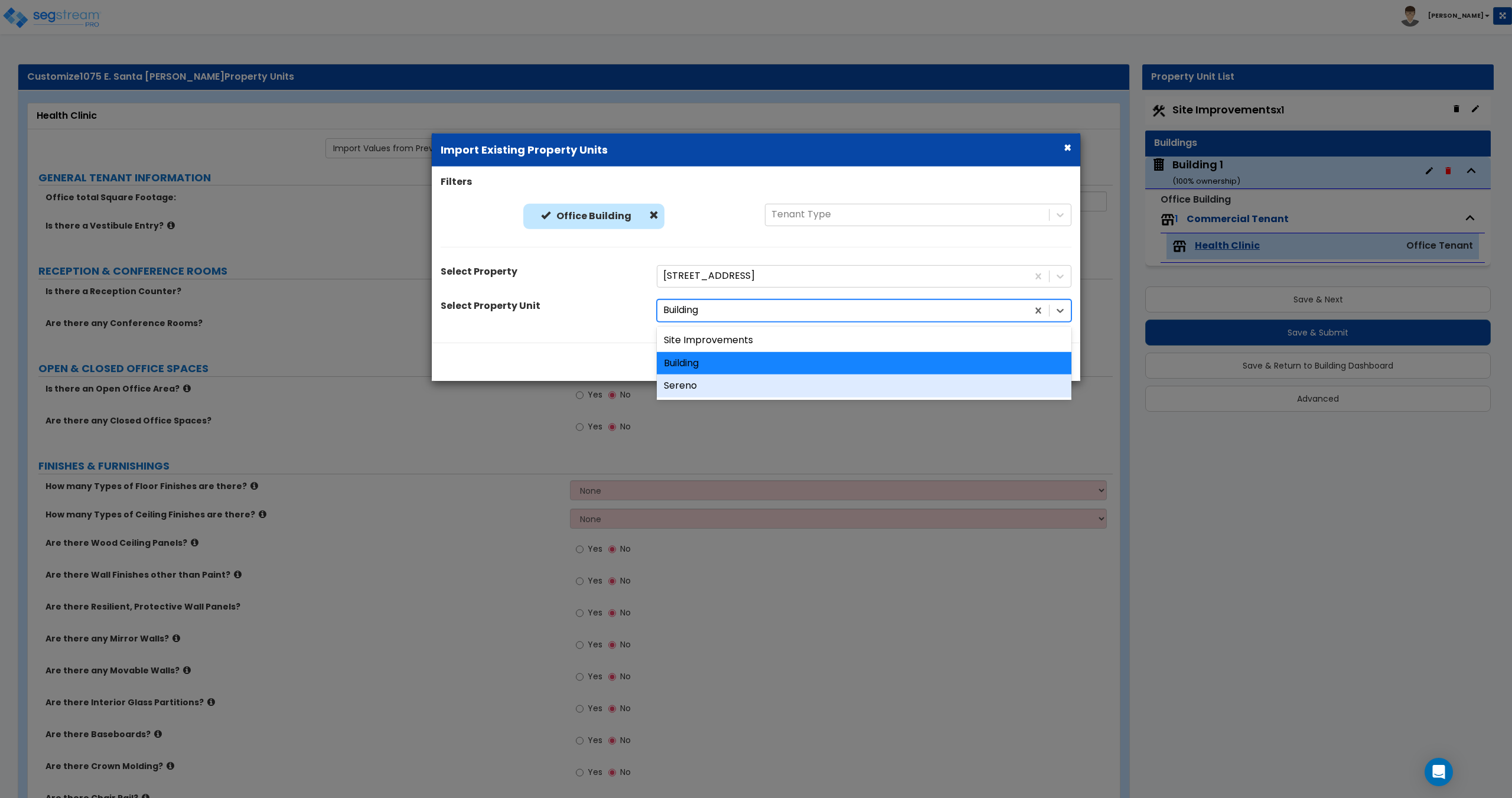
click at [742, 382] on div "Sereno" at bounding box center [863, 386] width 415 height 23
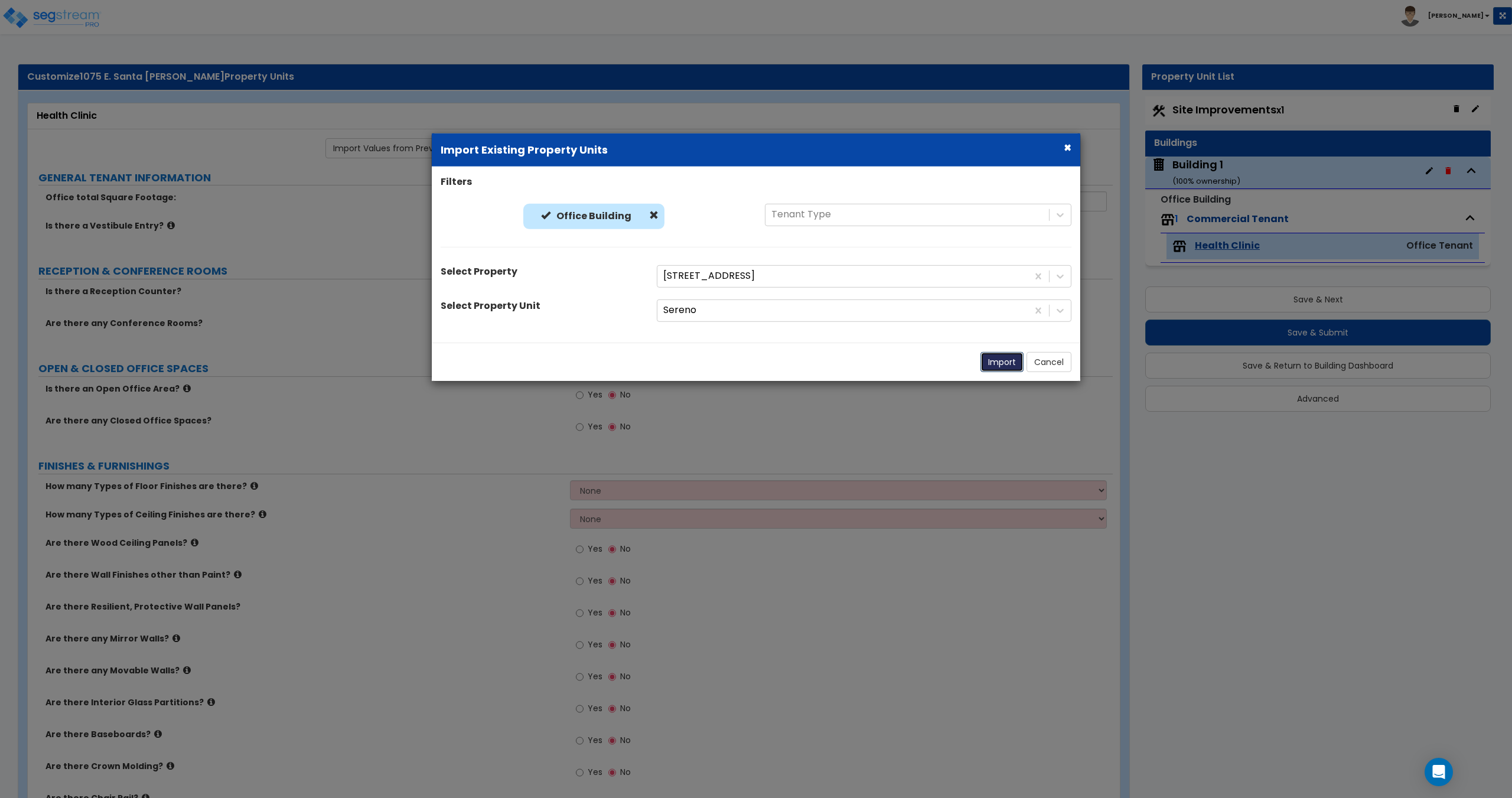
click at [991, 357] on button "Import" at bounding box center [1001, 361] width 43 height 20
type input "4000"
radio input "true"
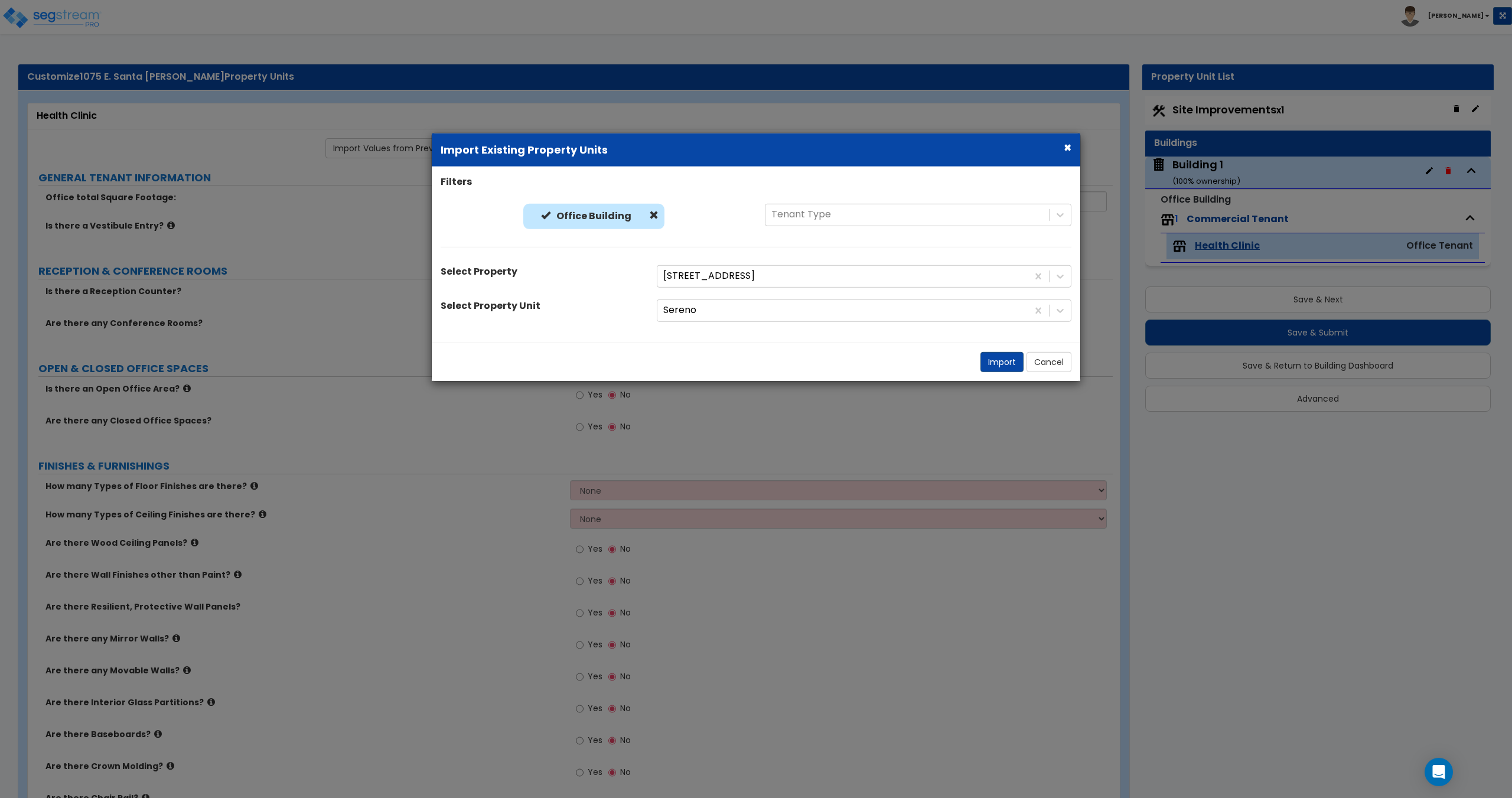
radio input "true"
select select "2"
select select "1"
radio input "true"
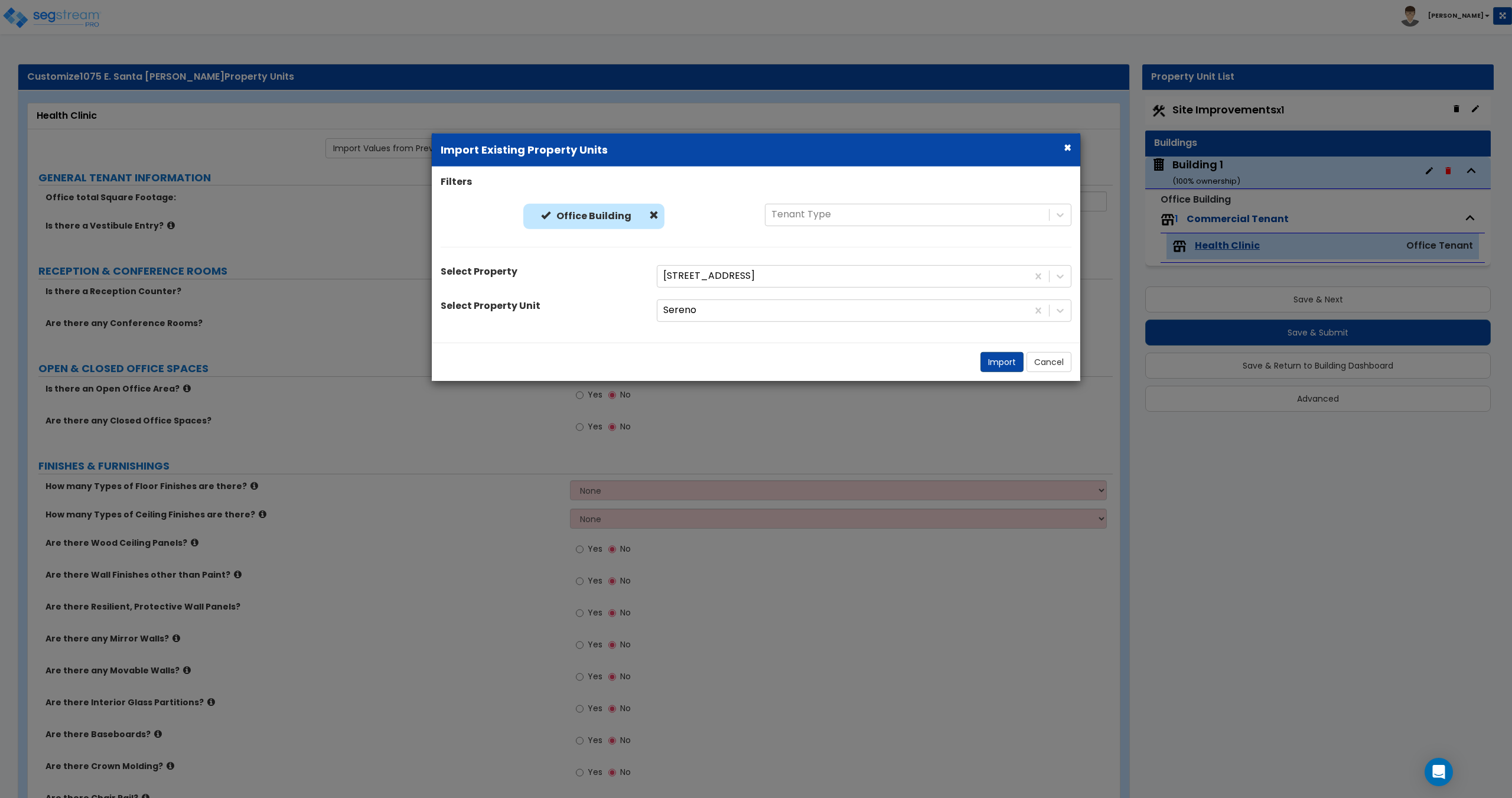
select select "1"
radio input "true"
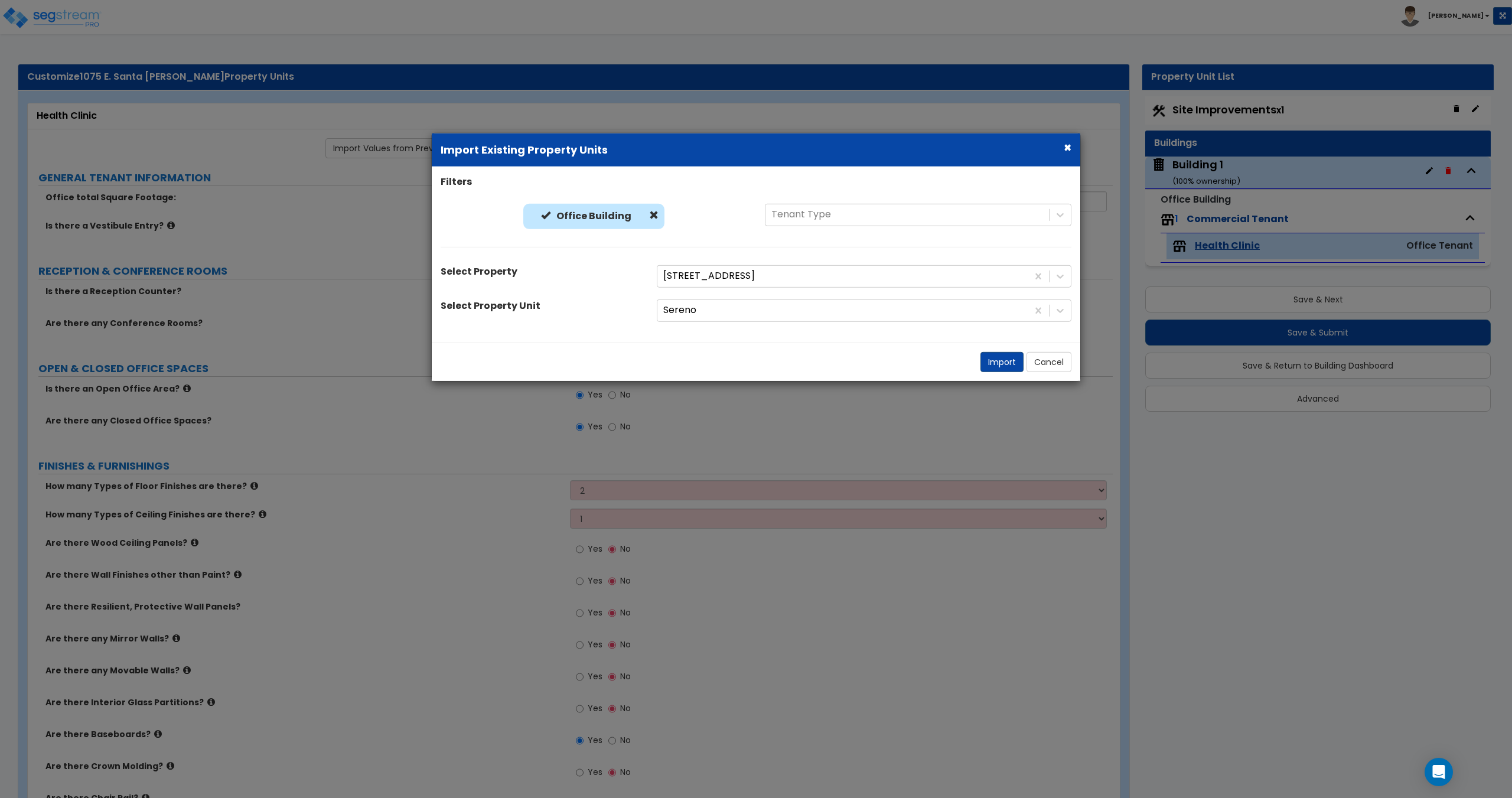
select select "3"
select select "1"
select select "2"
select select "1"
select select "5"
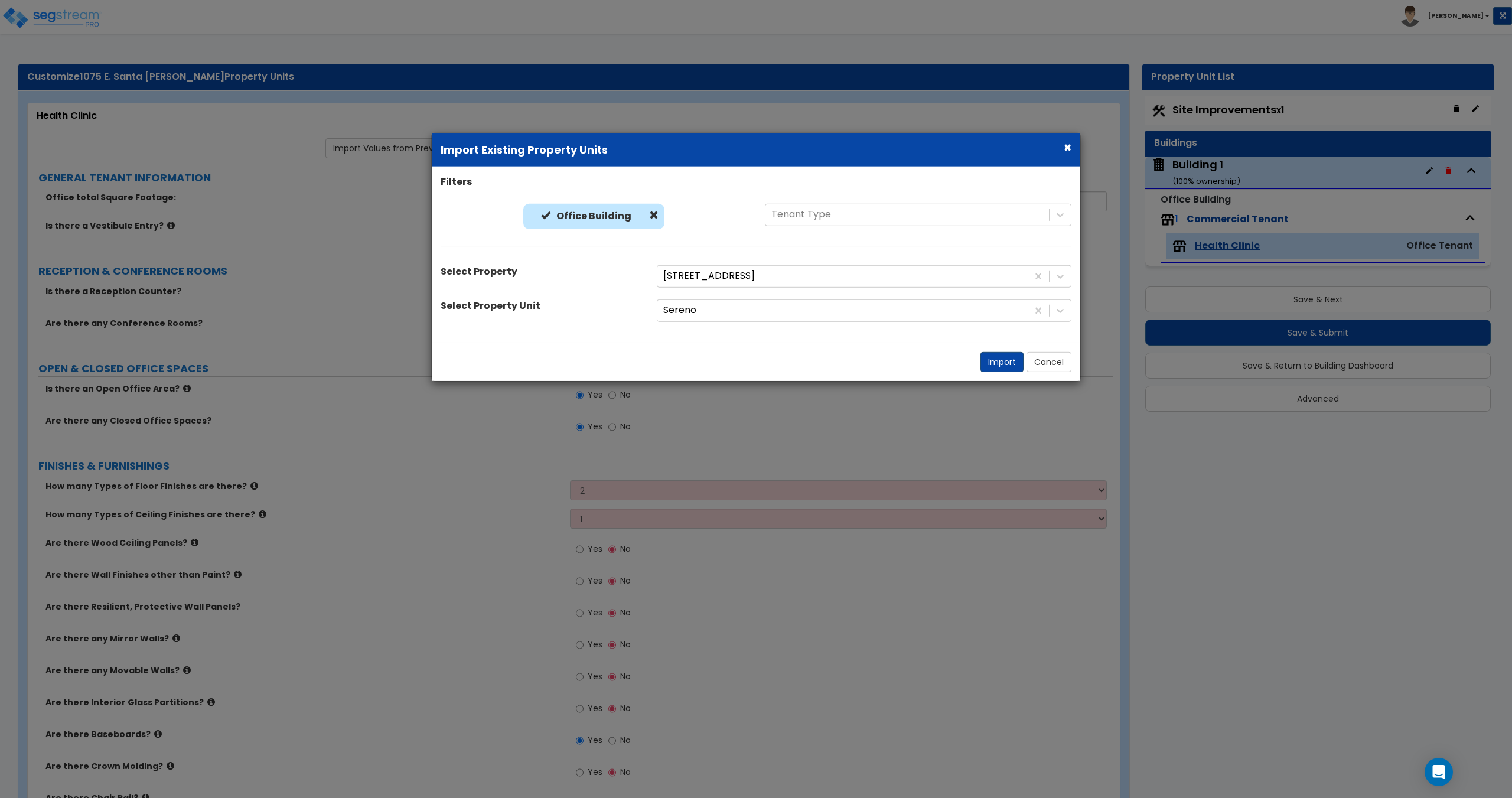
select select "1"
select select "3"
select select "2"
select select "3"
select select "2"
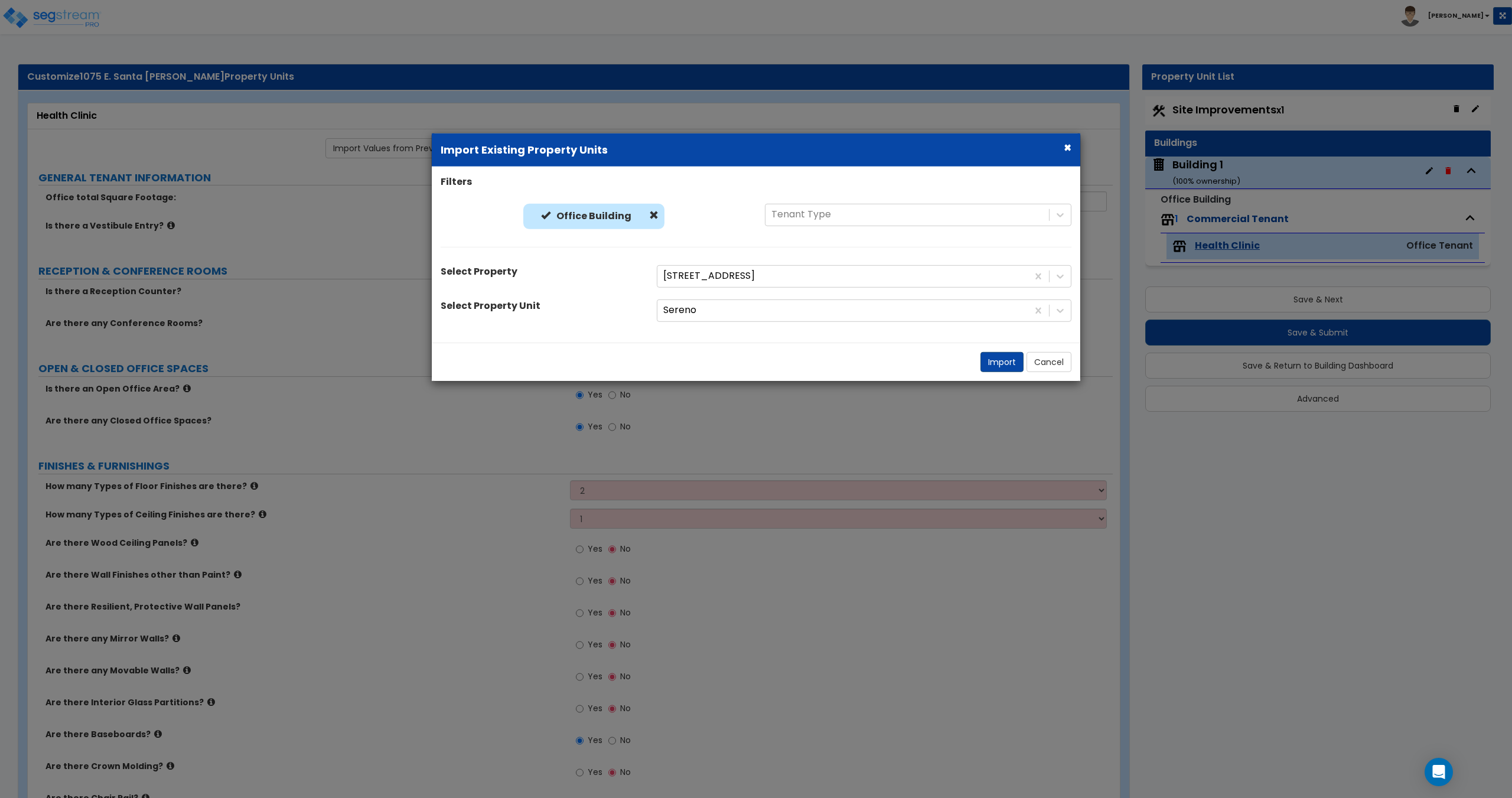
select select "1"
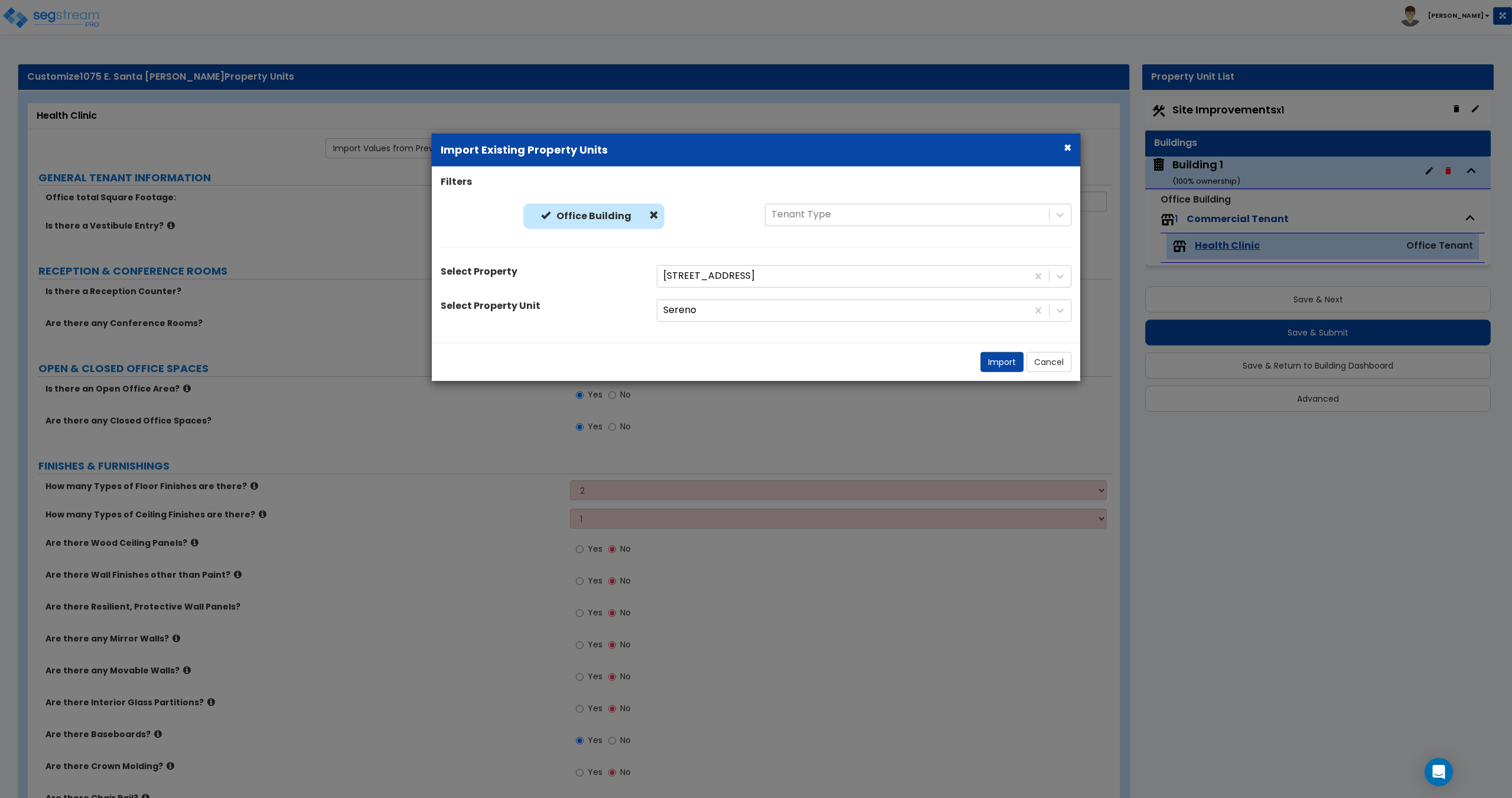
select select "1"
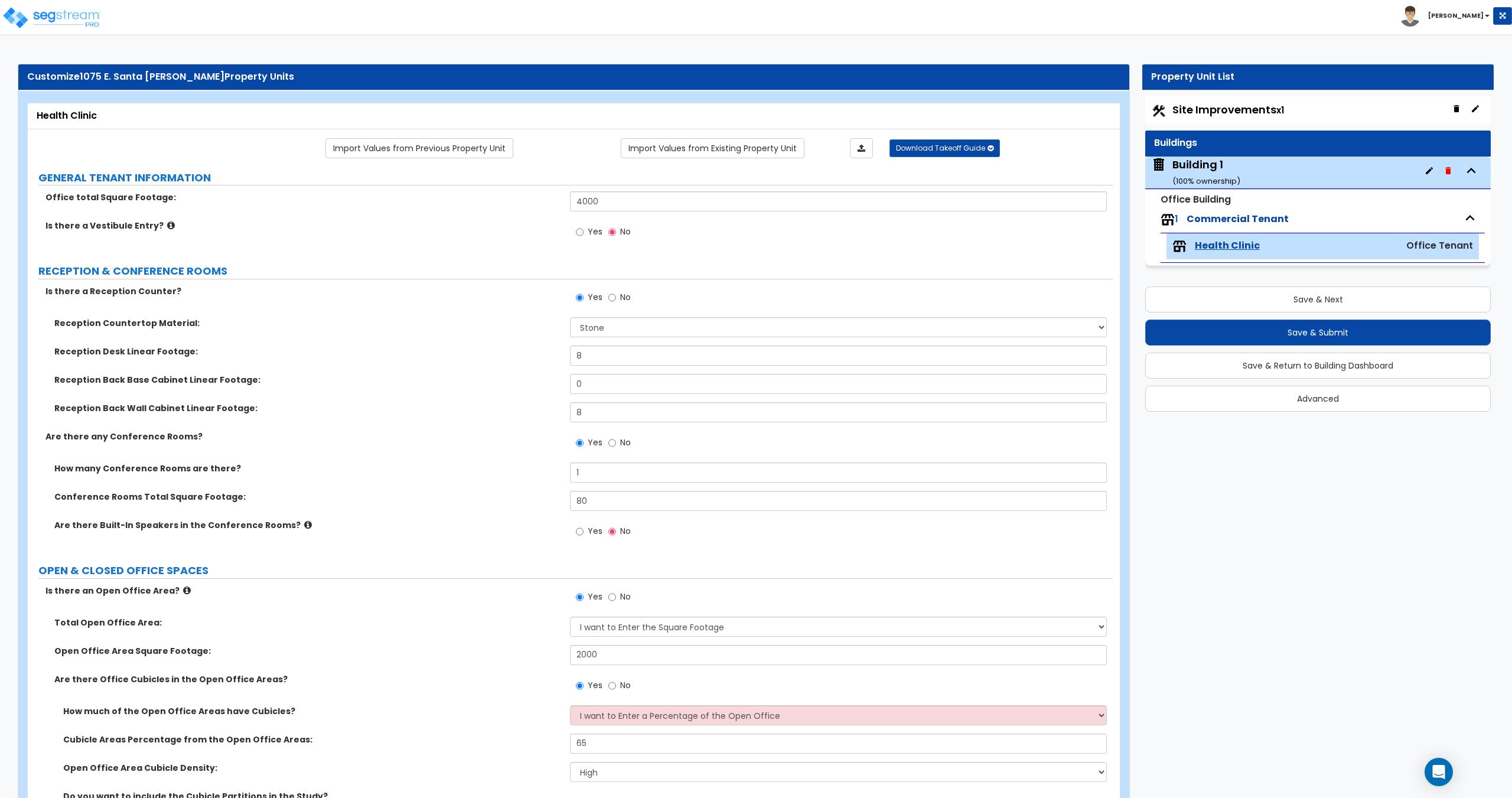
click at [1193, 164] on div "Building 1 ( 100 % ownership)" at bounding box center [1205, 171] width 68 height 30
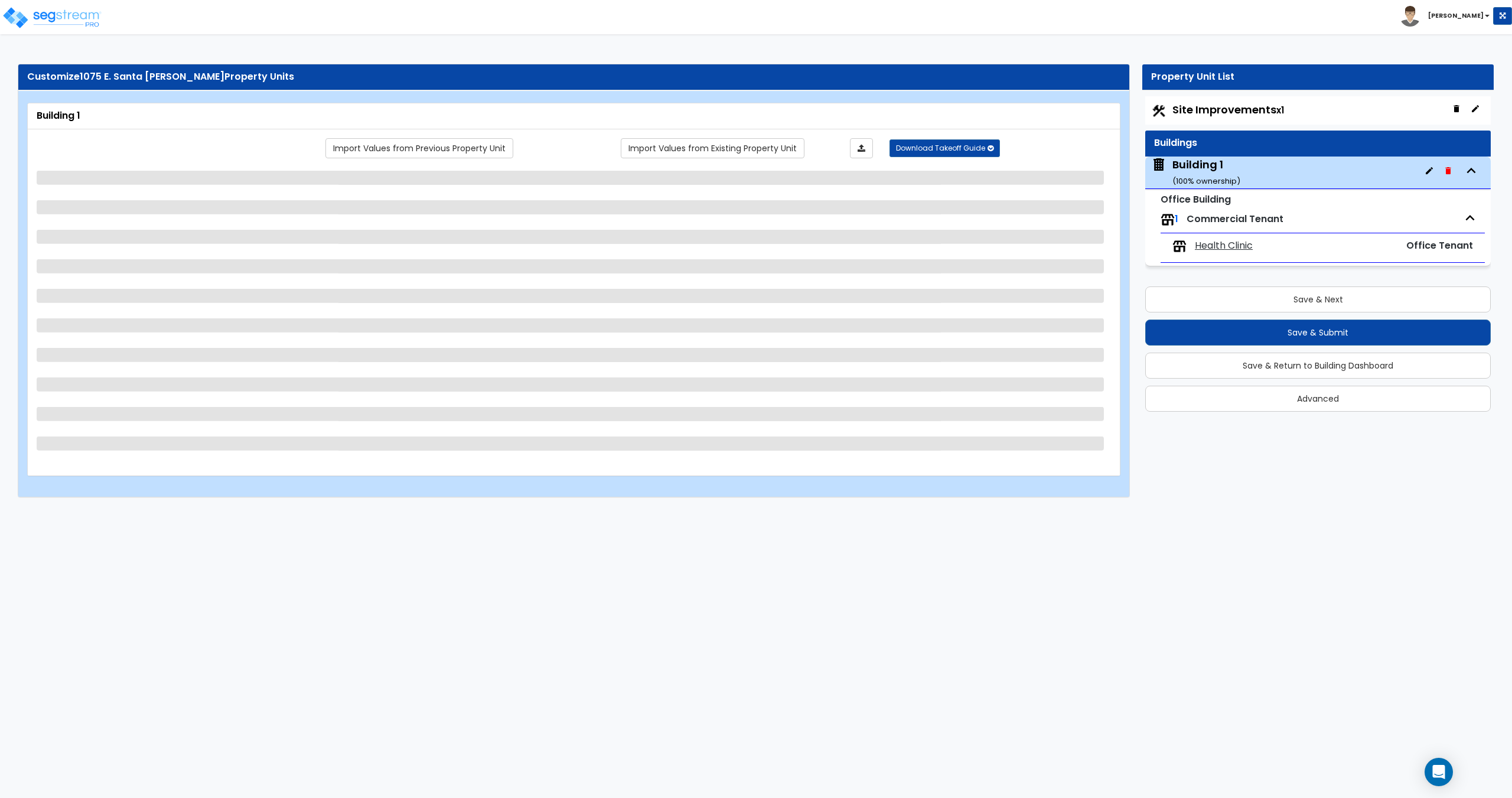
click at [1215, 111] on span "Site Improvements x1" at bounding box center [1227, 109] width 111 height 14
select select "1"
select select "3"
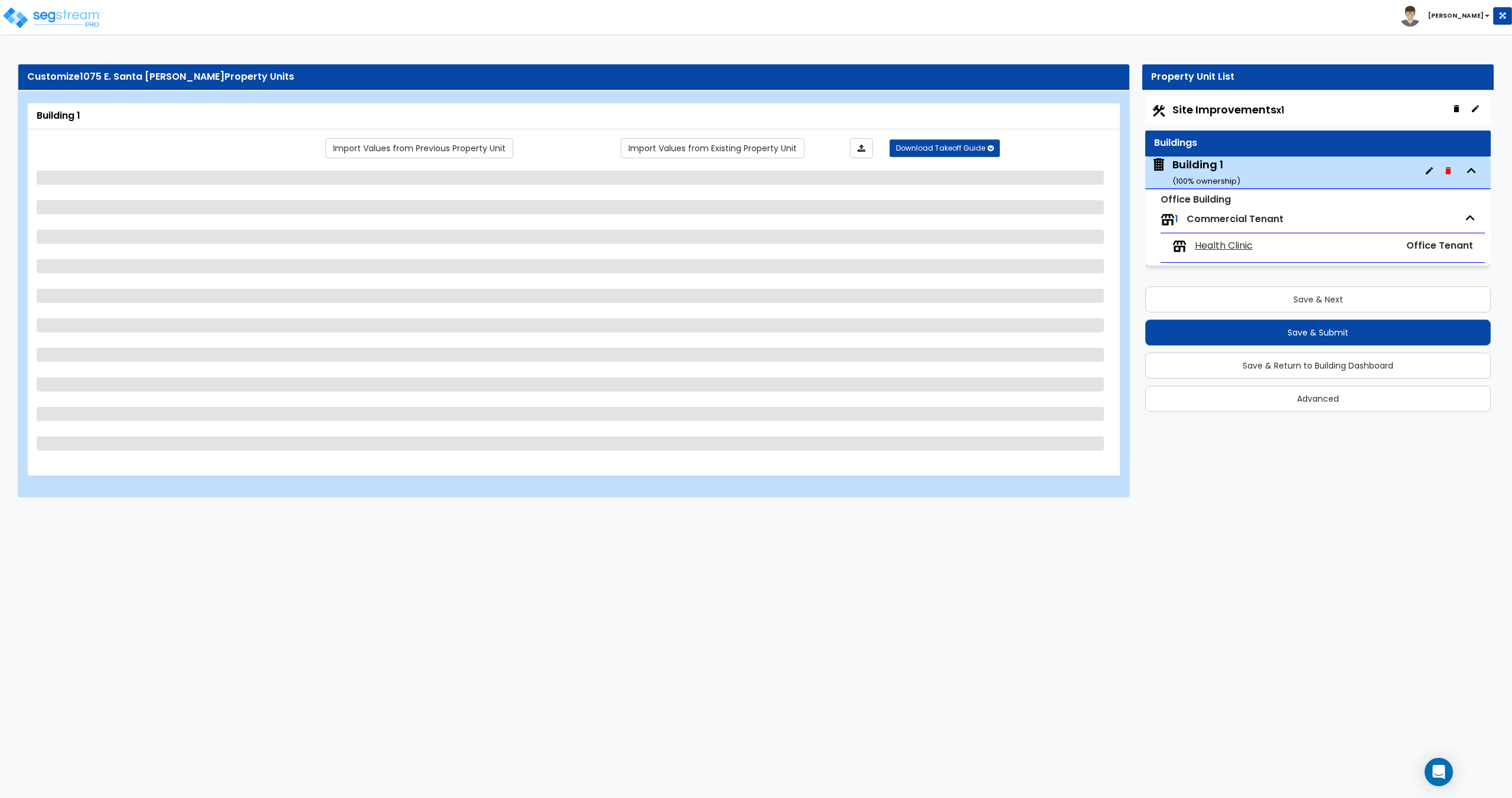
select select "1"
select select "3"
select select "4"
select select "1"
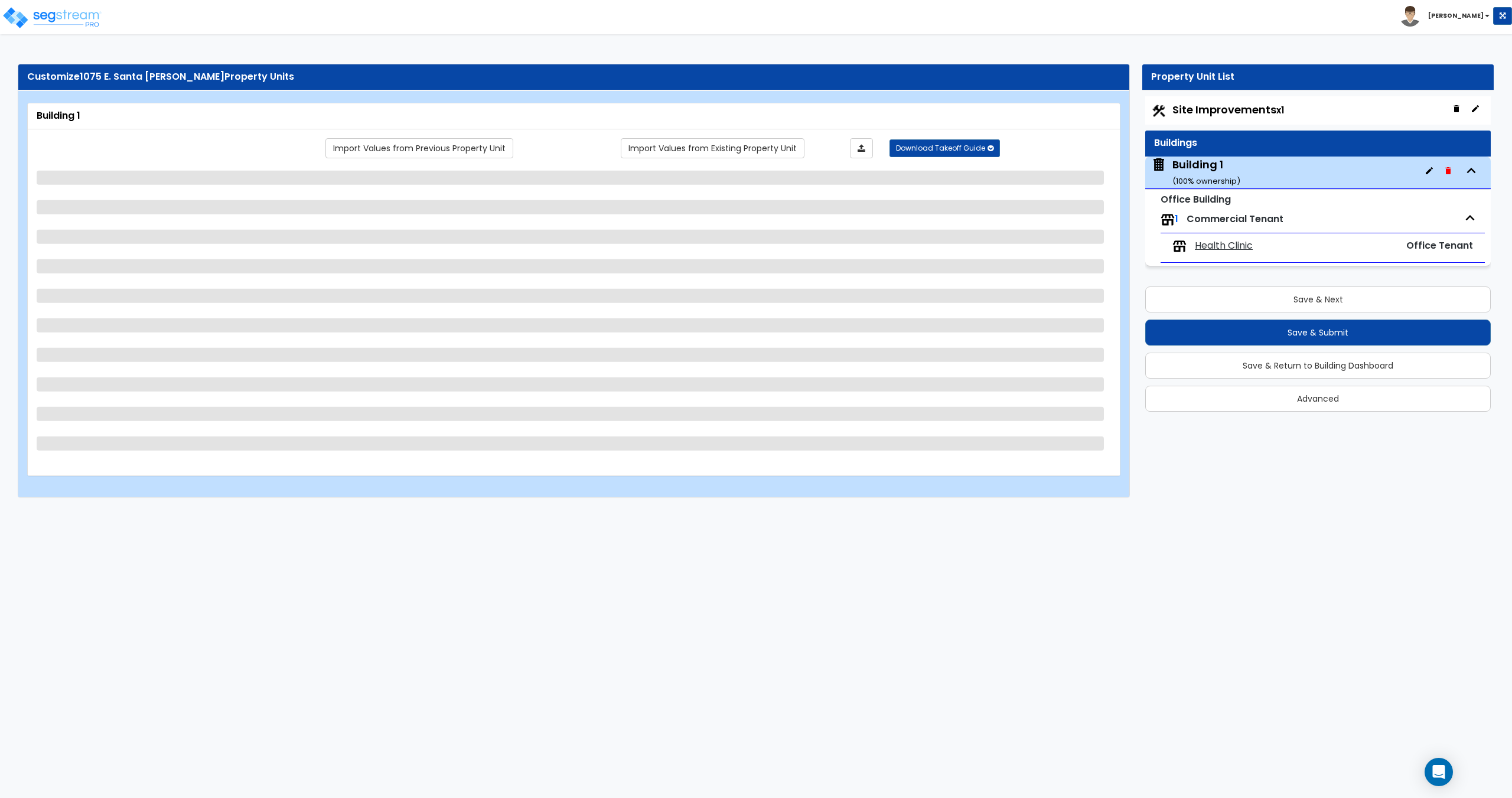
select select "2"
select select "1"
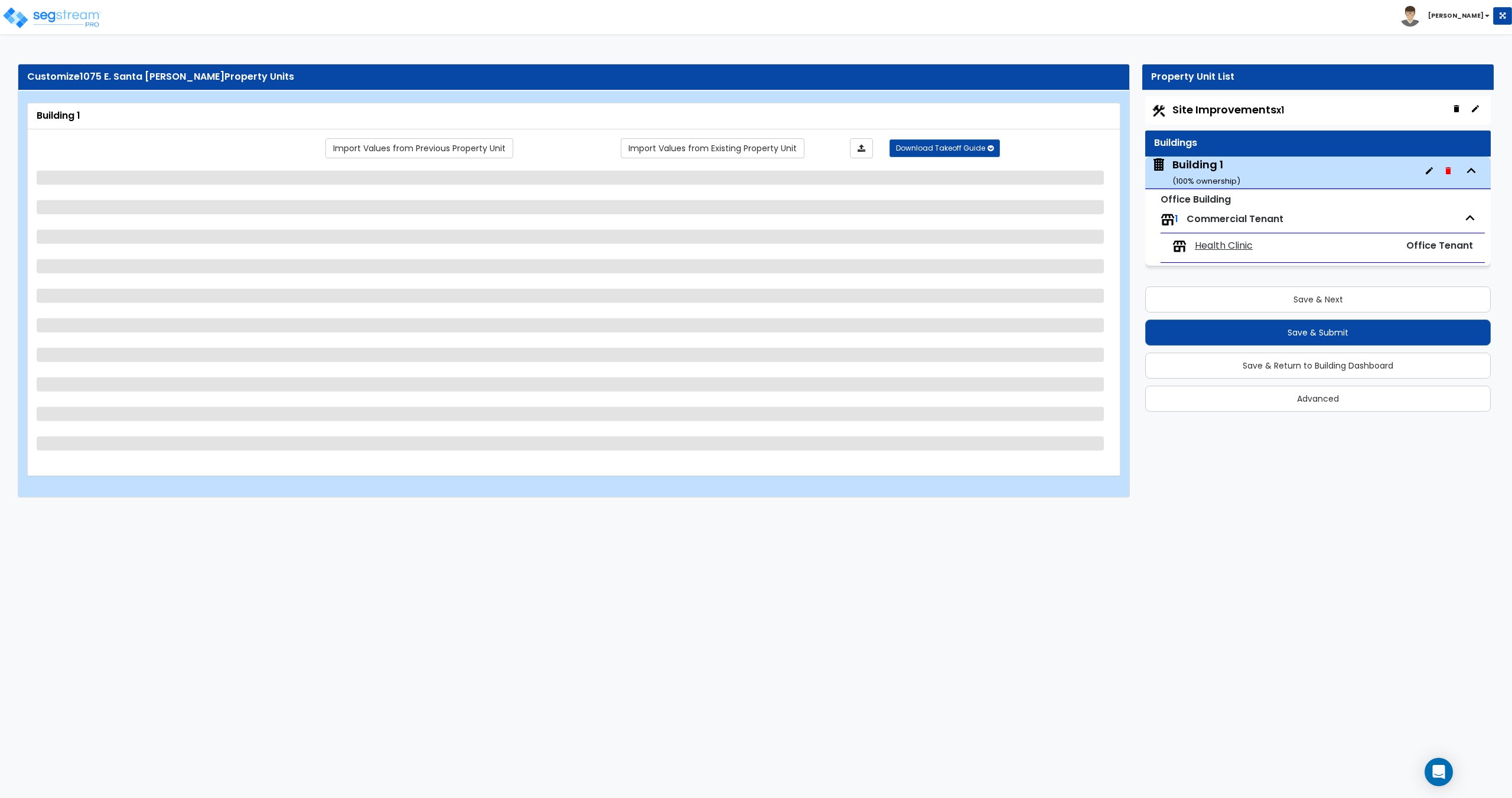
select select "2"
select select "4"
select select "1"
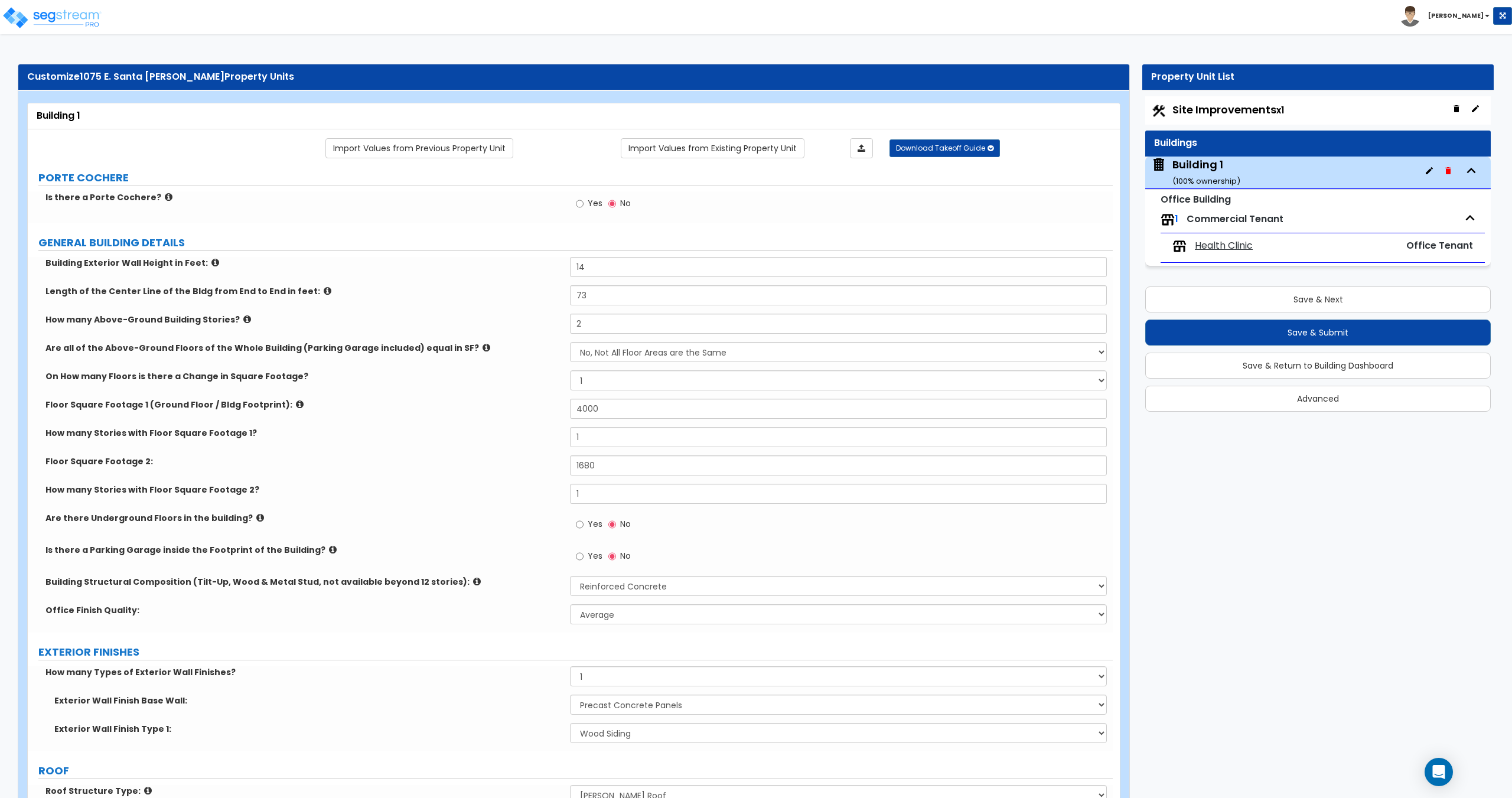
click at [1204, 111] on span "Site Improvements x1" at bounding box center [1227, 109] width 111 height 14
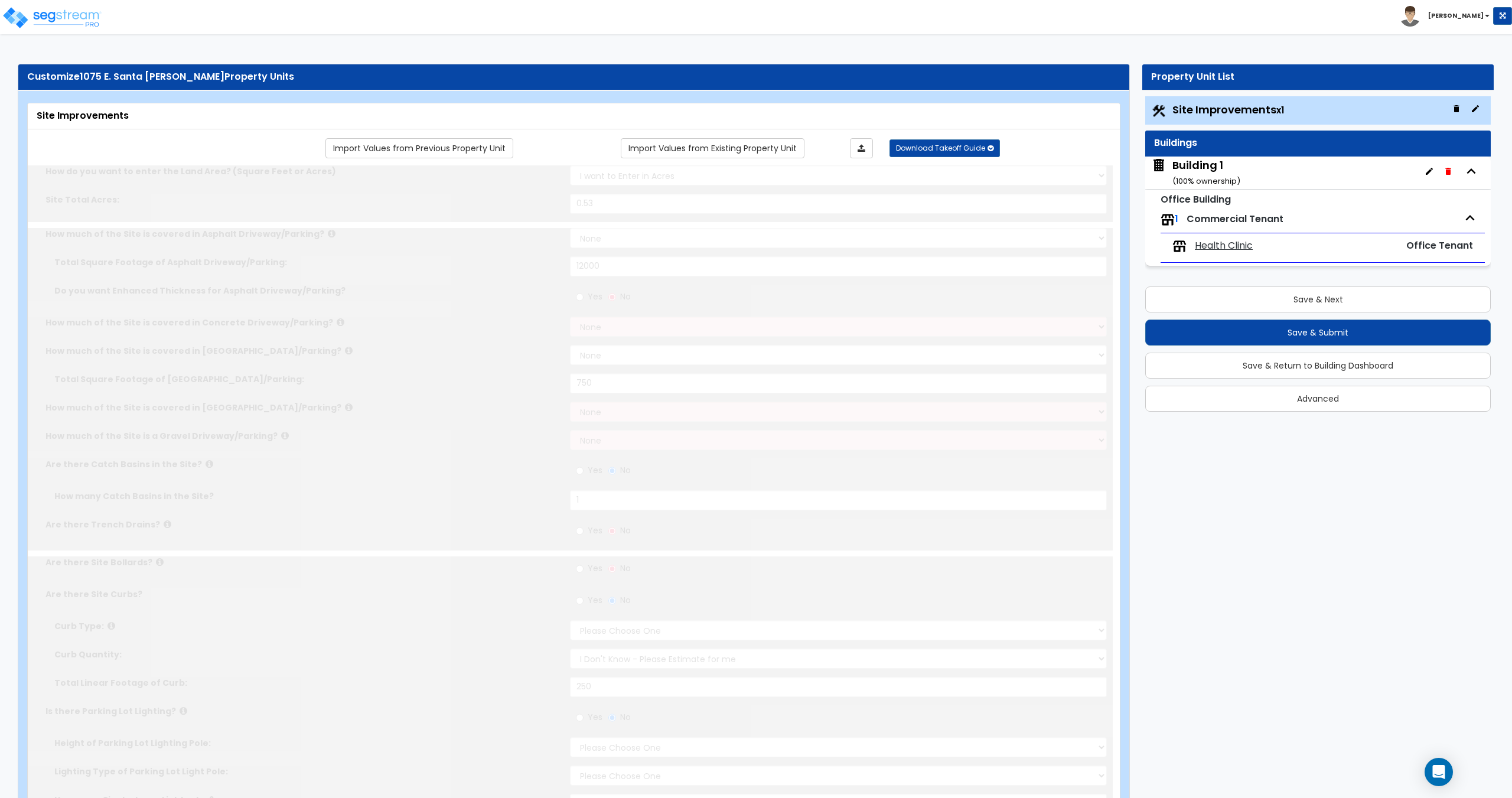
type input "0.53"
select select "2"
type input "12000"
select select "2"
type input "750"
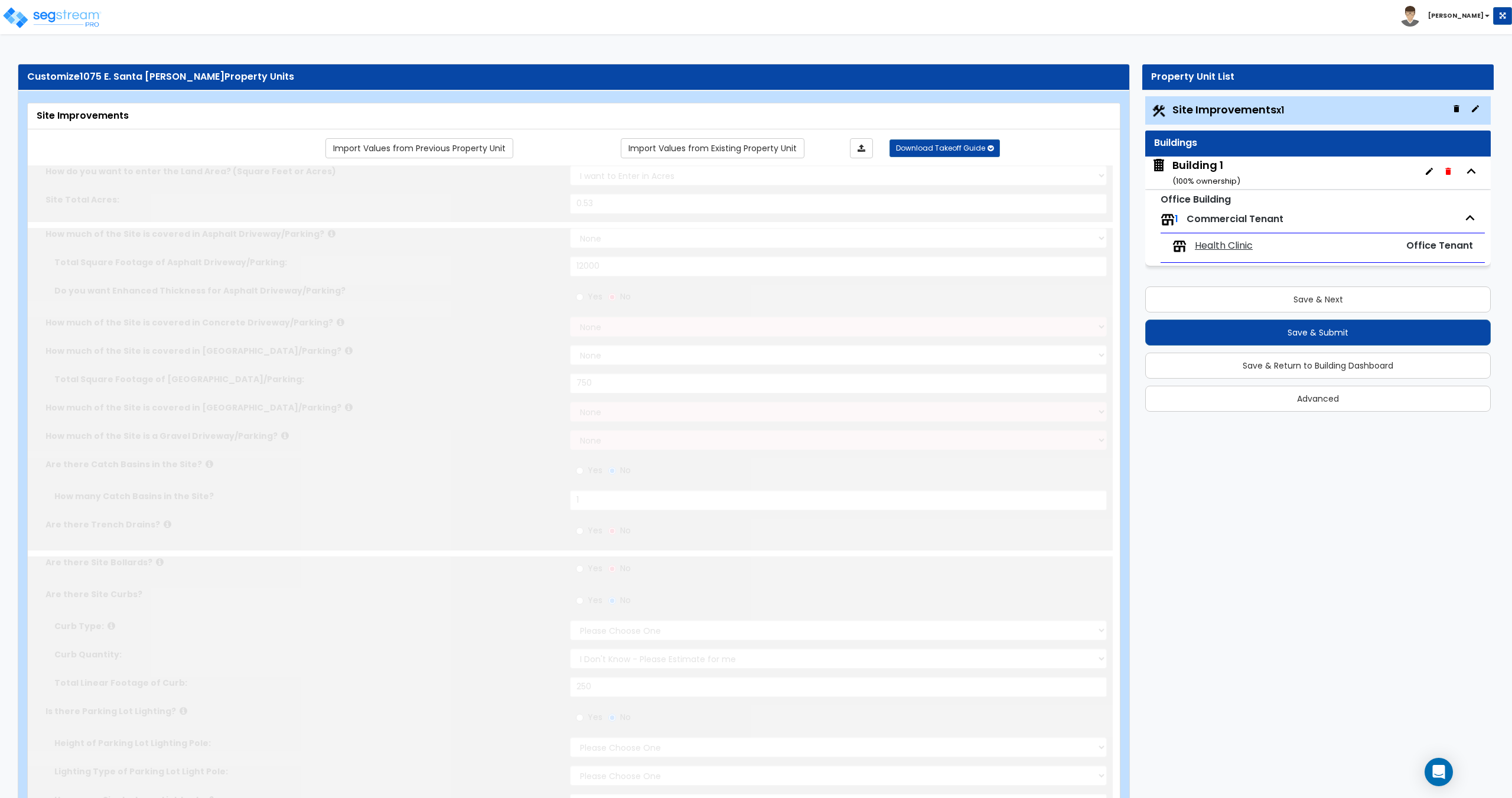
radio input "true"
type input "1"
radio input "true"
select select "1"
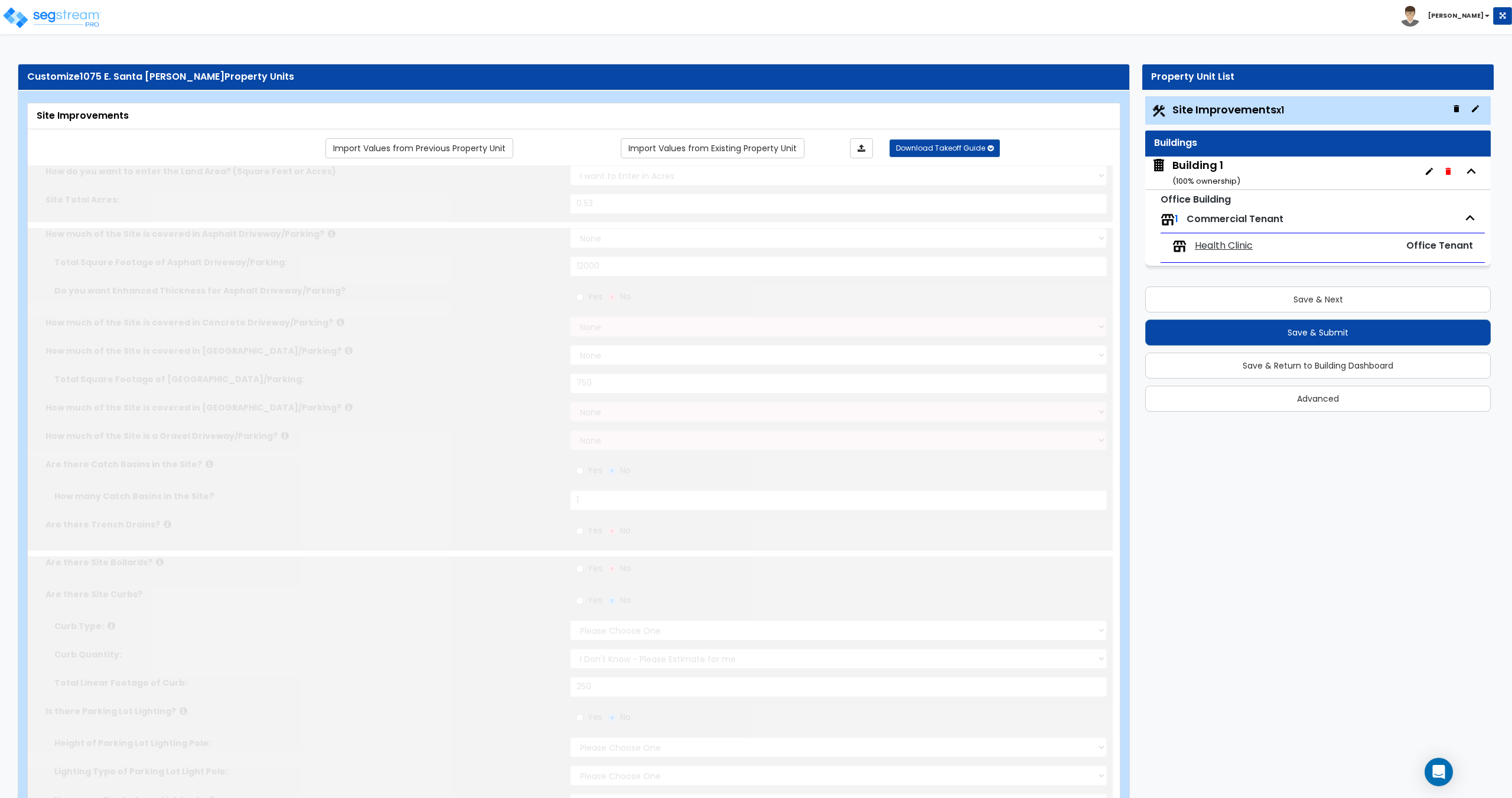
type input "250"
radio input "true"
select select "1"
type input "1"
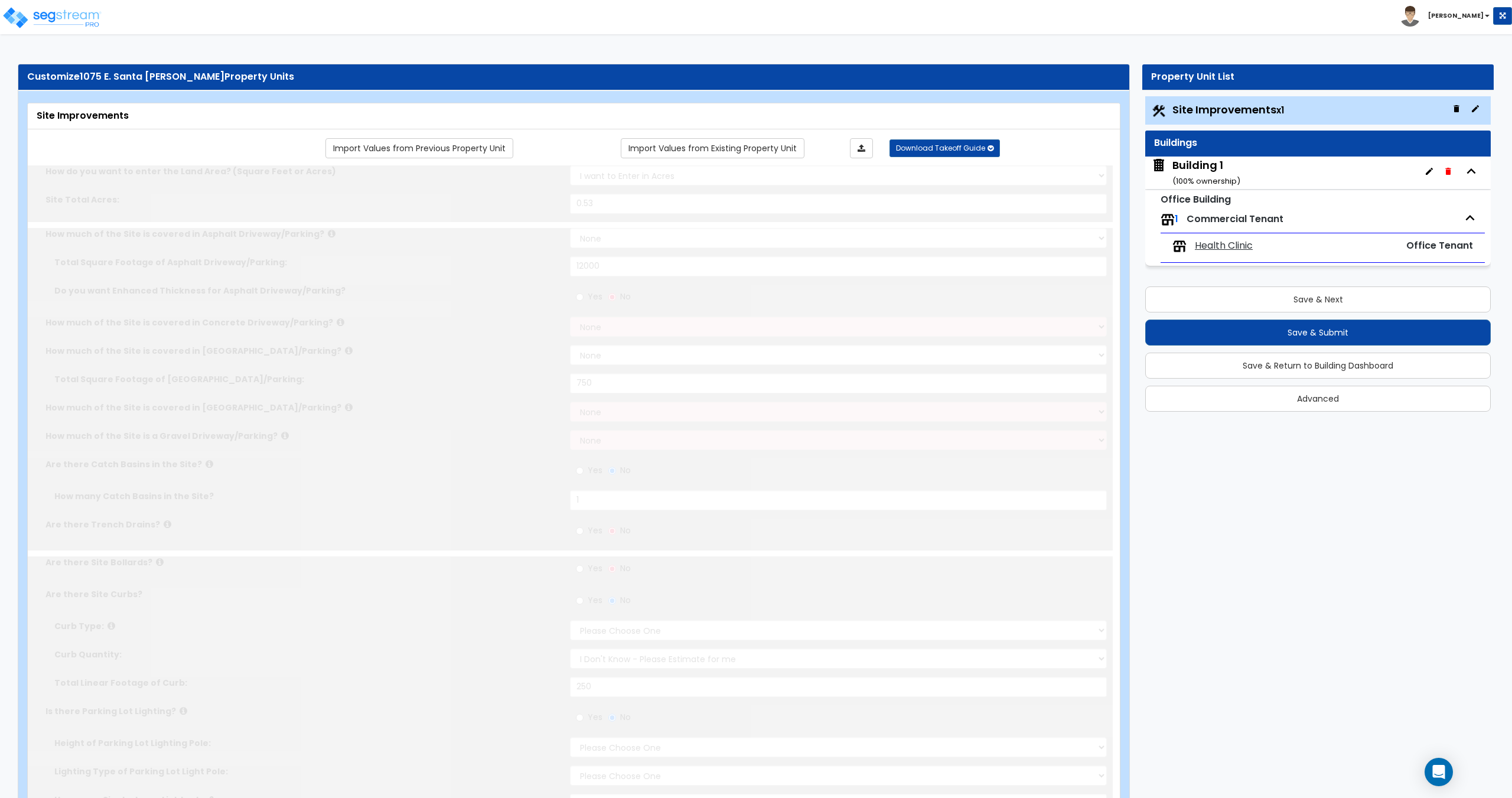
radio input "true"
type input "5"
radio input "true"
select select "1"
type input "21"
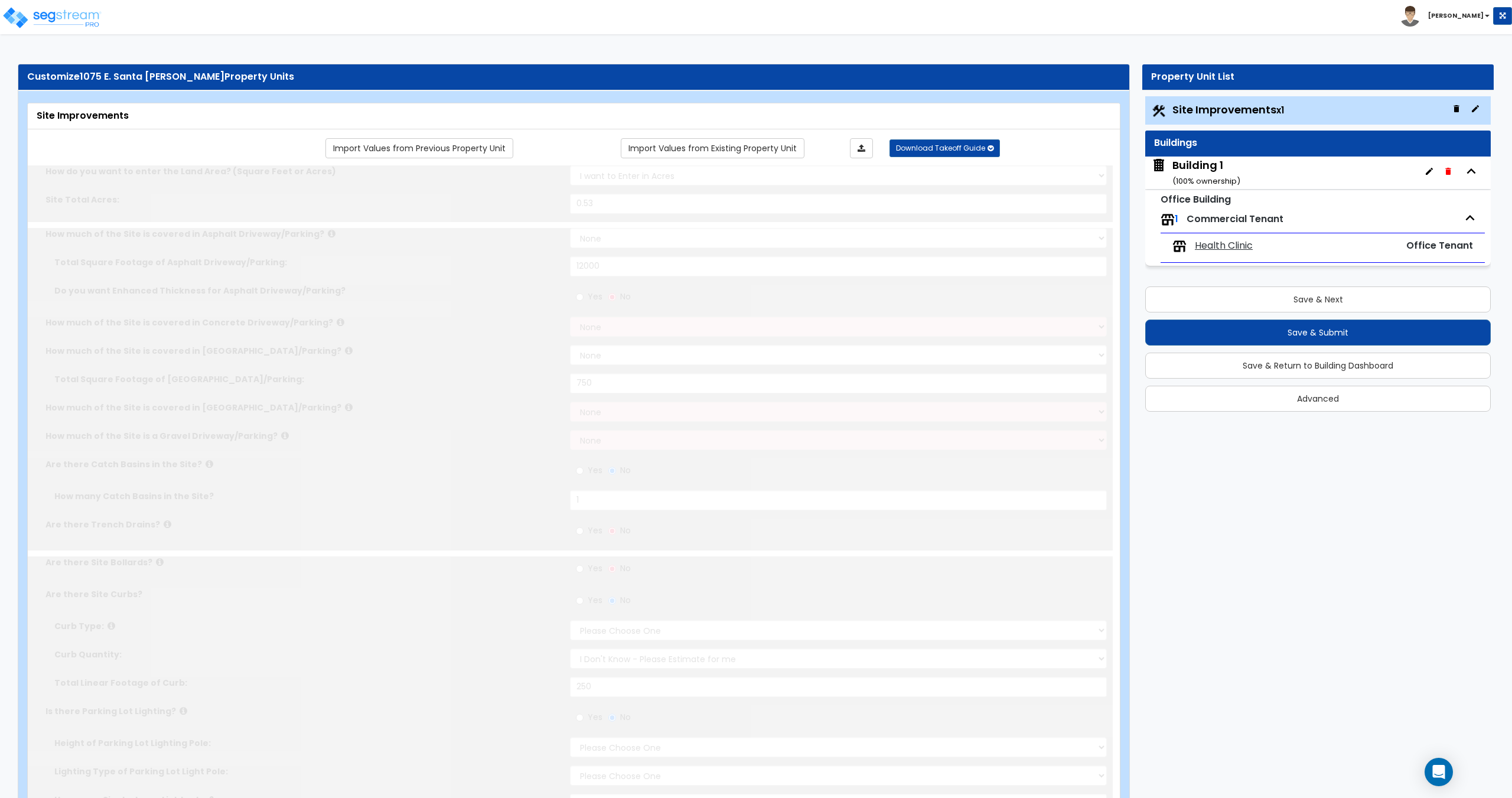
radio input "true"
select select "2"
type input "50"
select select "1"
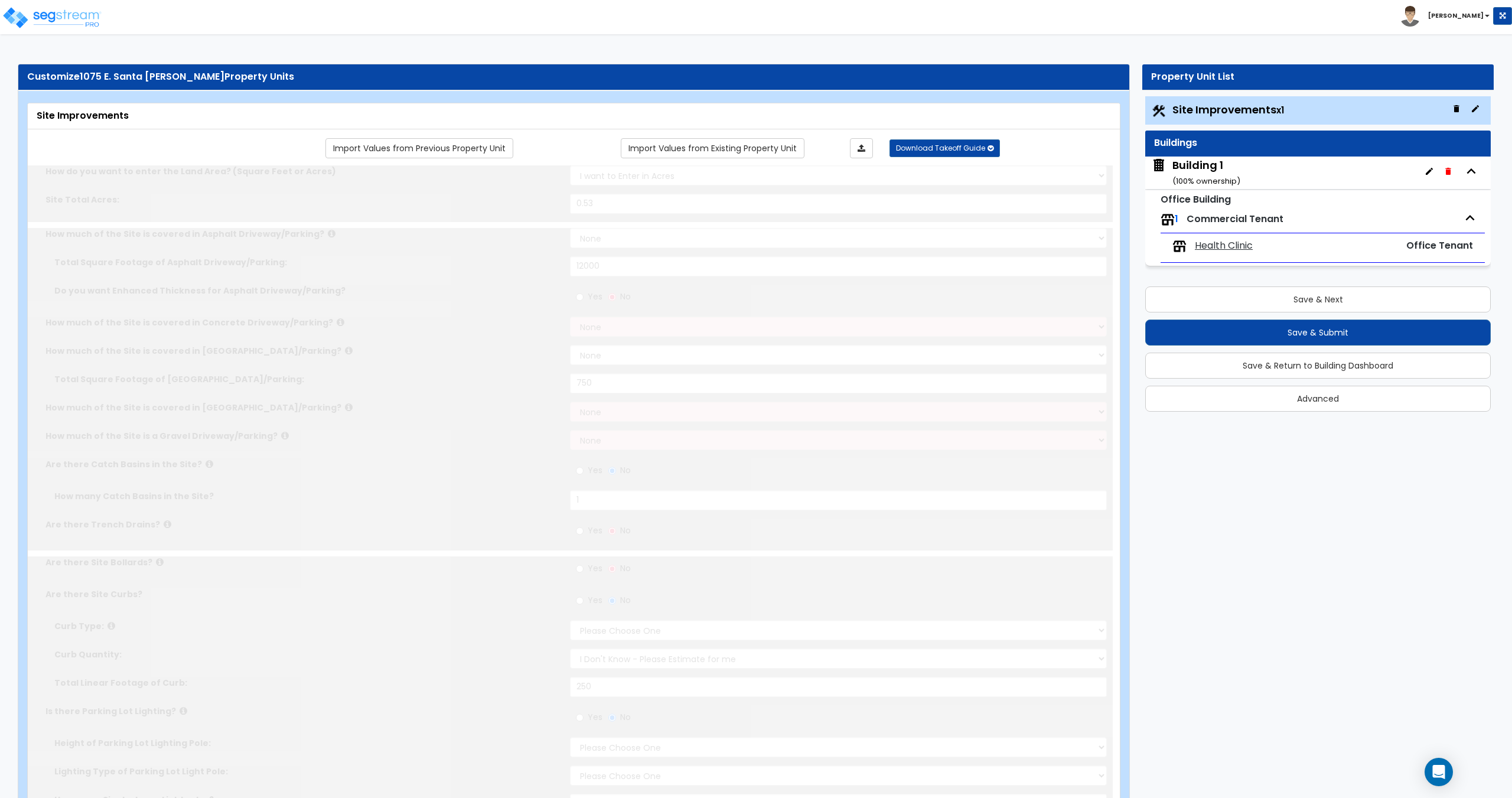
radio input "true"
select select "2"
type input "5"
radio input "true"
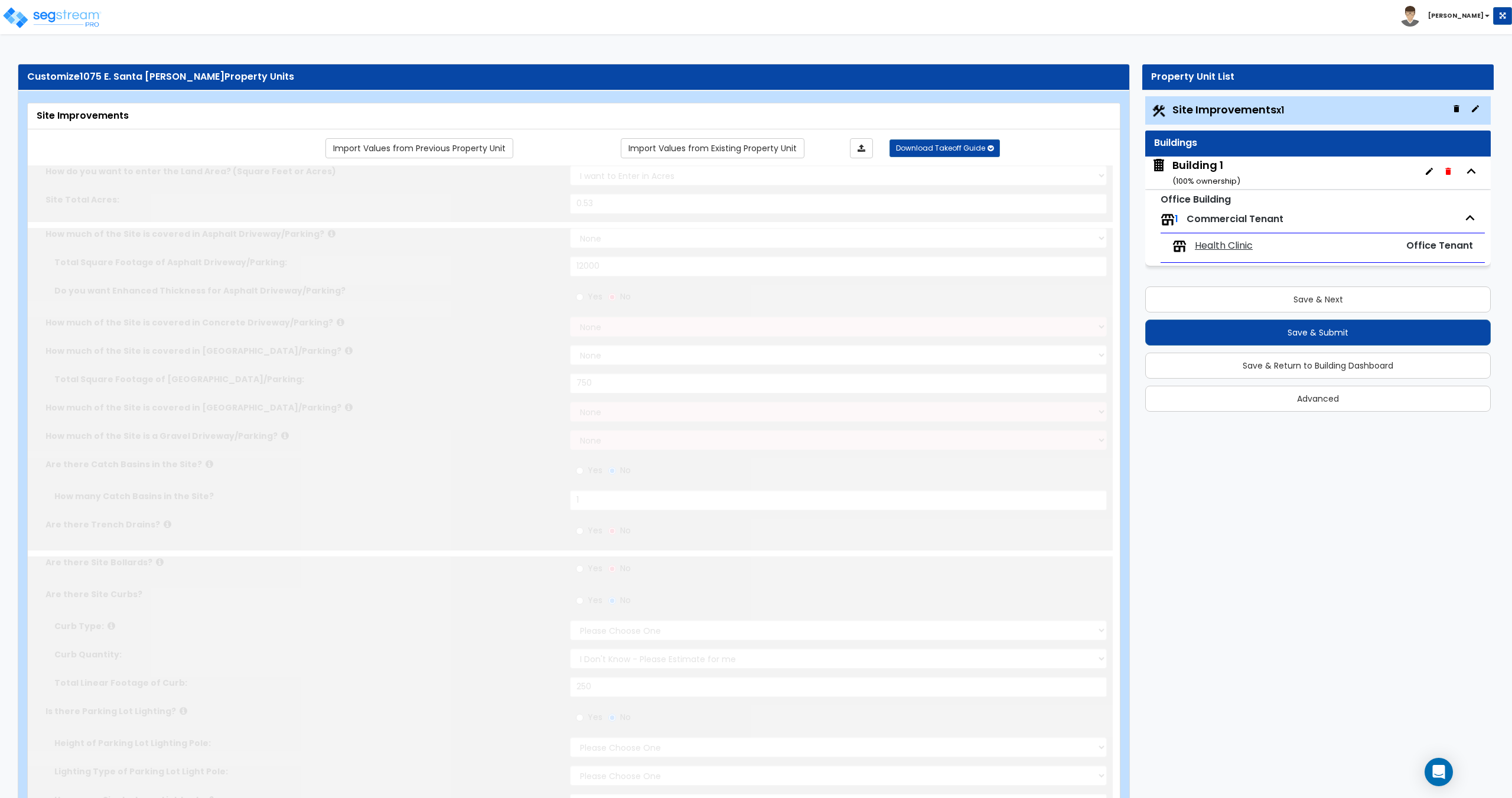
radio input "true"
select select "2"
type input "2000"
radio input "true"
select select "1"
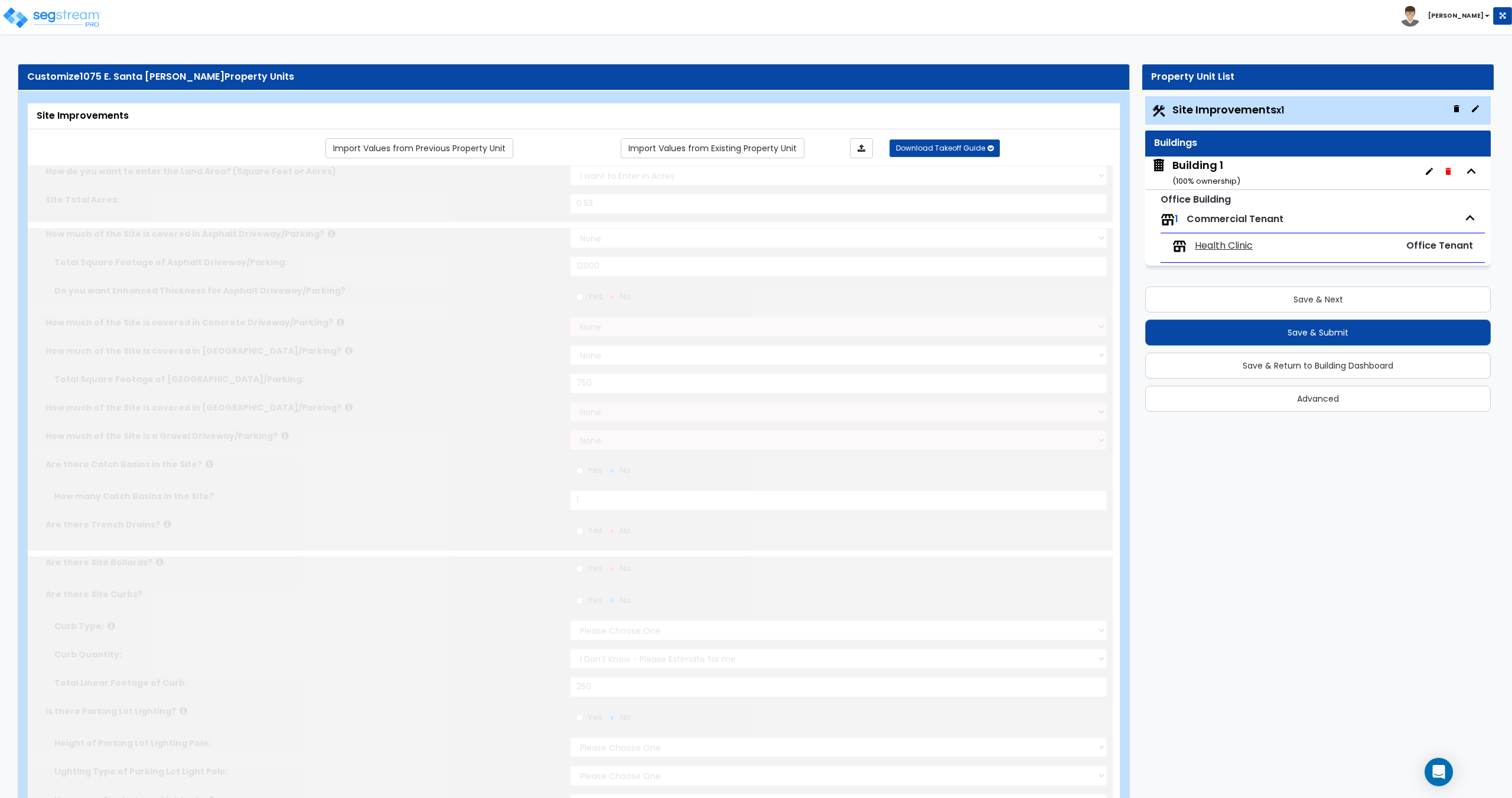
select select "1"
type input "5"
select select "1"
select select "4"
type input "10"
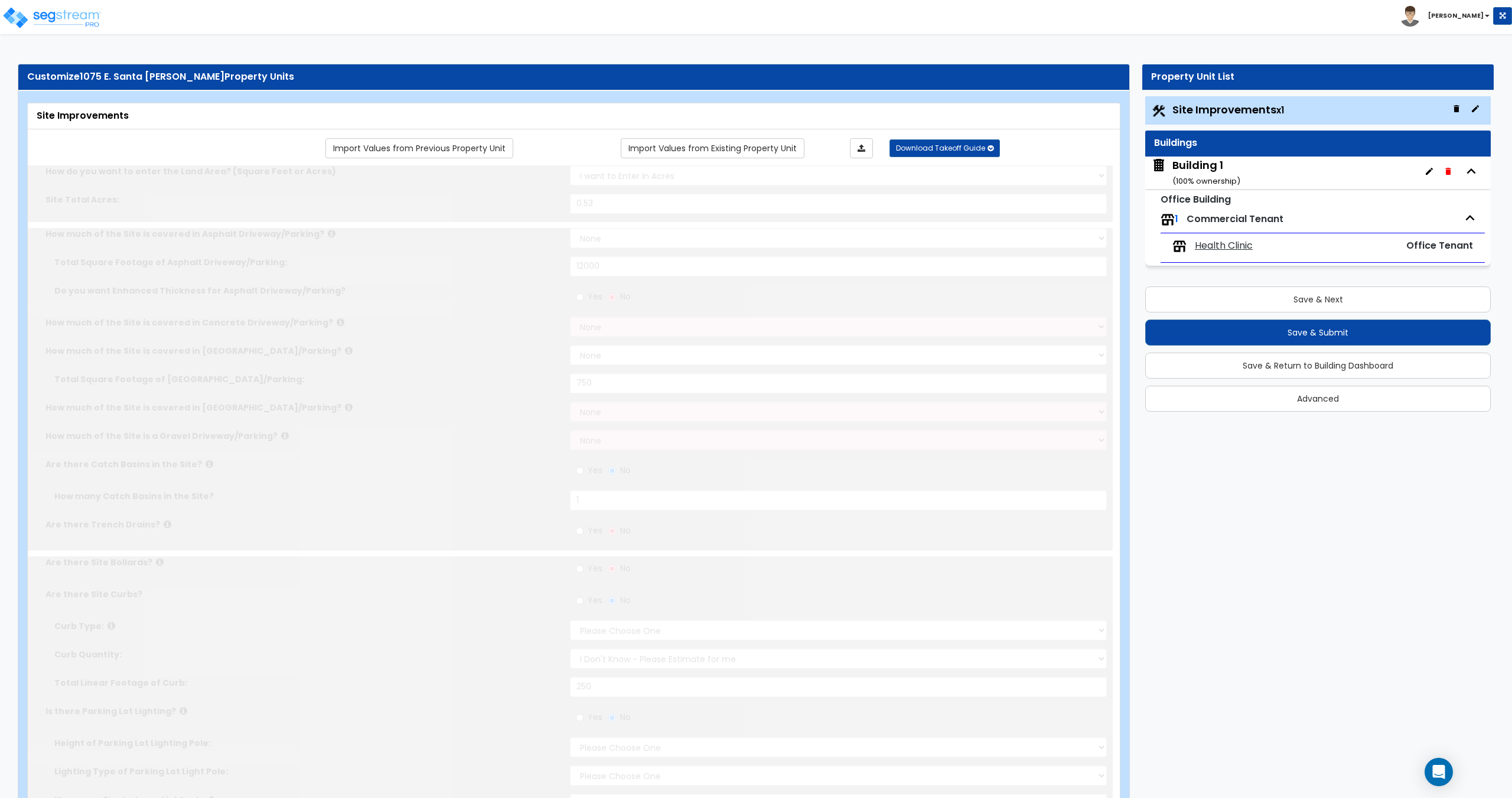
radio input "true"
select select "1"
type input "4"
type input "3"
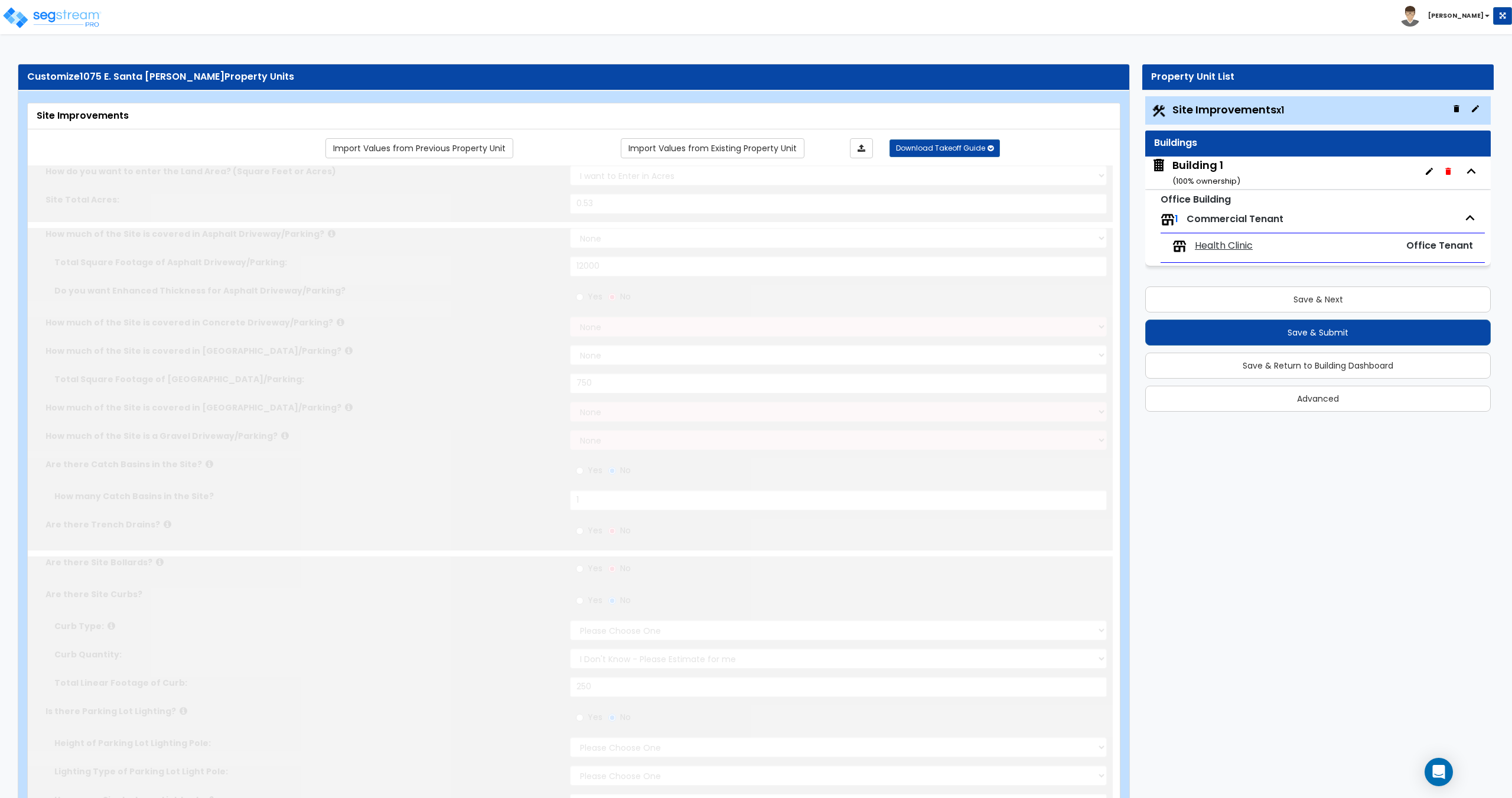
select select "1"
radio input "true"
type input "1"
radio input "true"
select select "1"
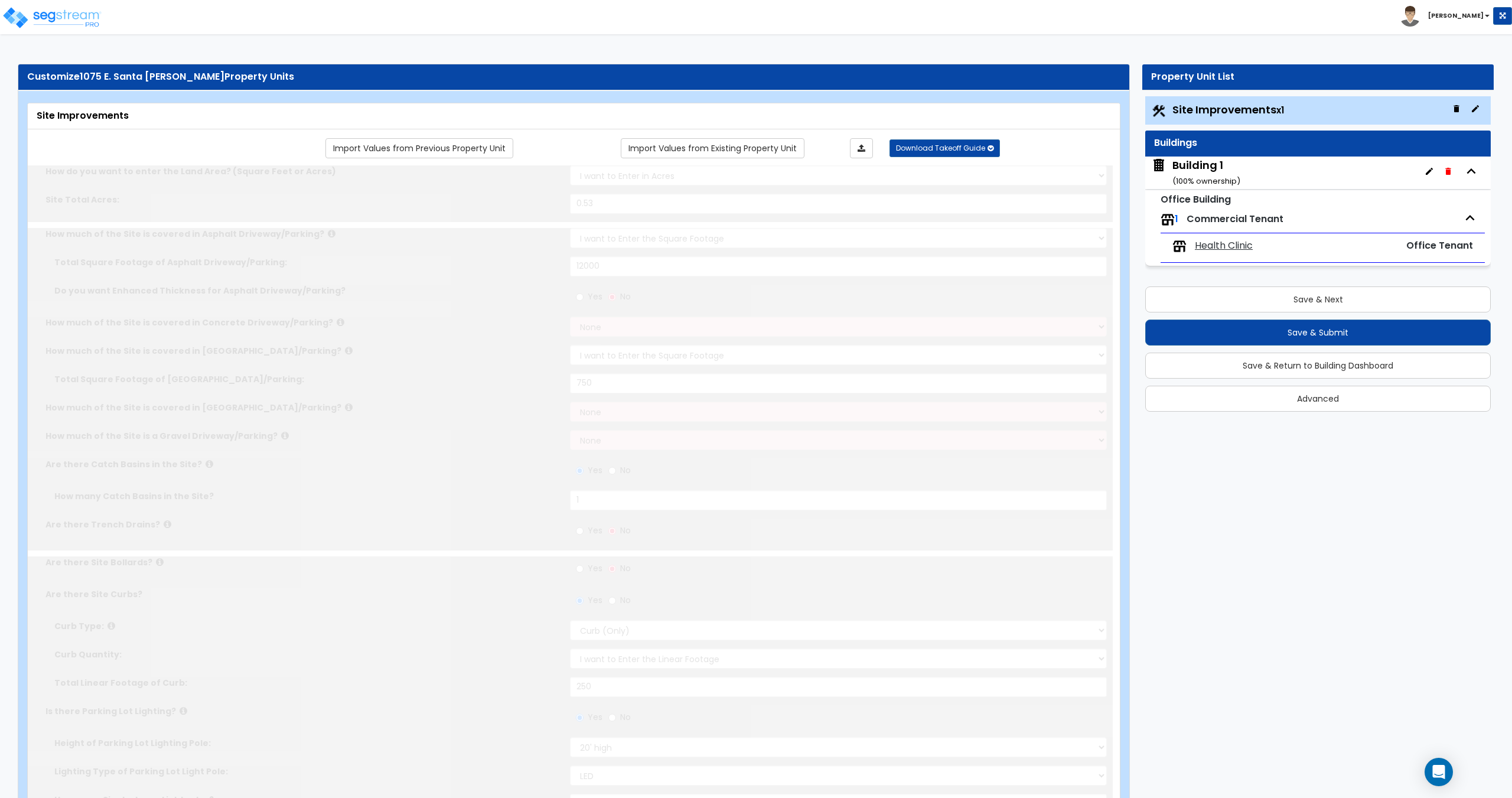
type input "5"
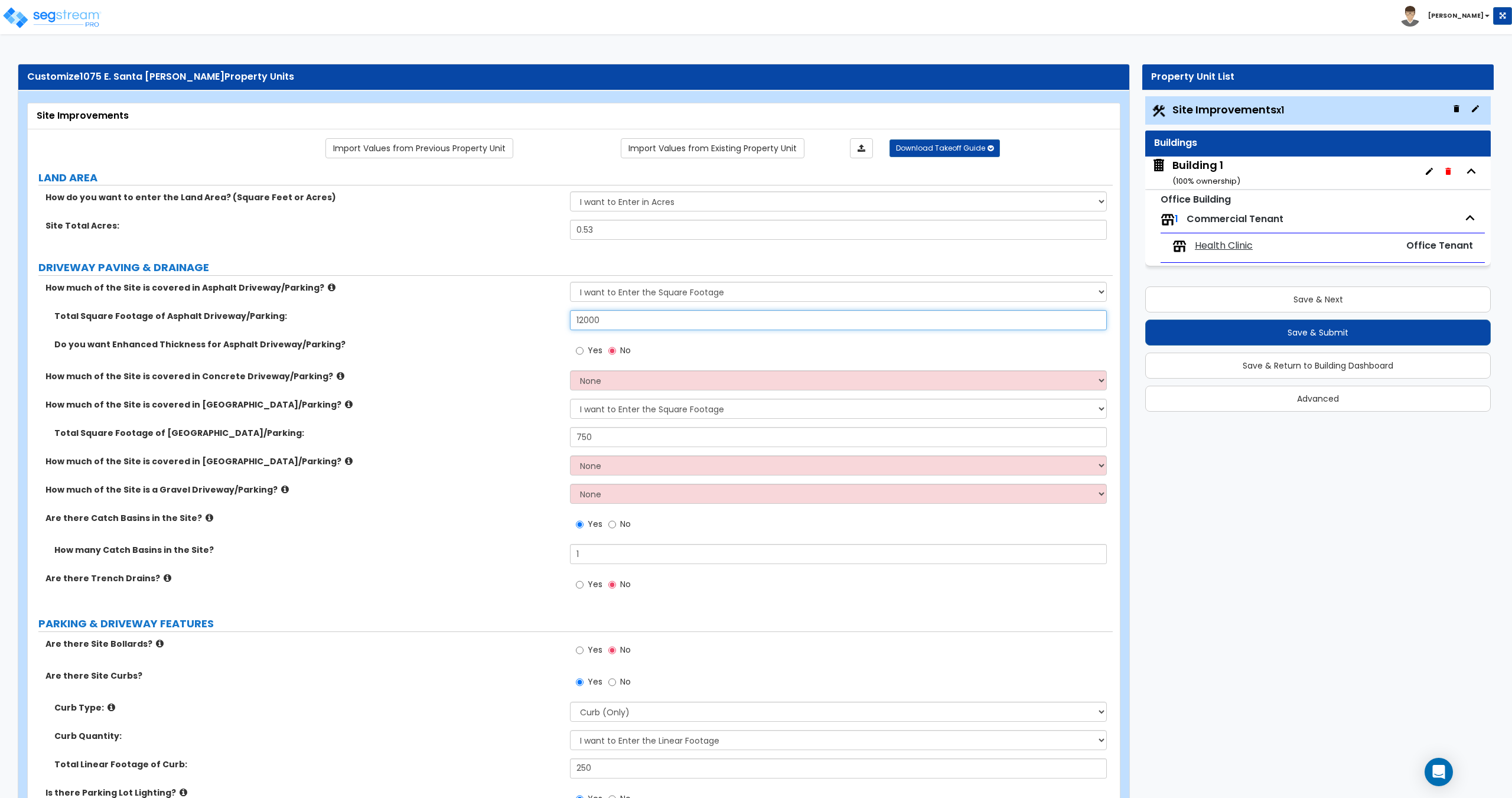
click at [610, 319] on input "12000" at bounding box center [838, 320] width 537 height 20
type input "12,000"
drag, startPoint x: 624, startPoint y: 230, endPoint x: 466, endPoint y: 228, distance: 158.0
click at [486, 225] on div "Site Total Acres: 0.53" at bounding box center [570, 234] width 1085 height 29
type input "2.21"
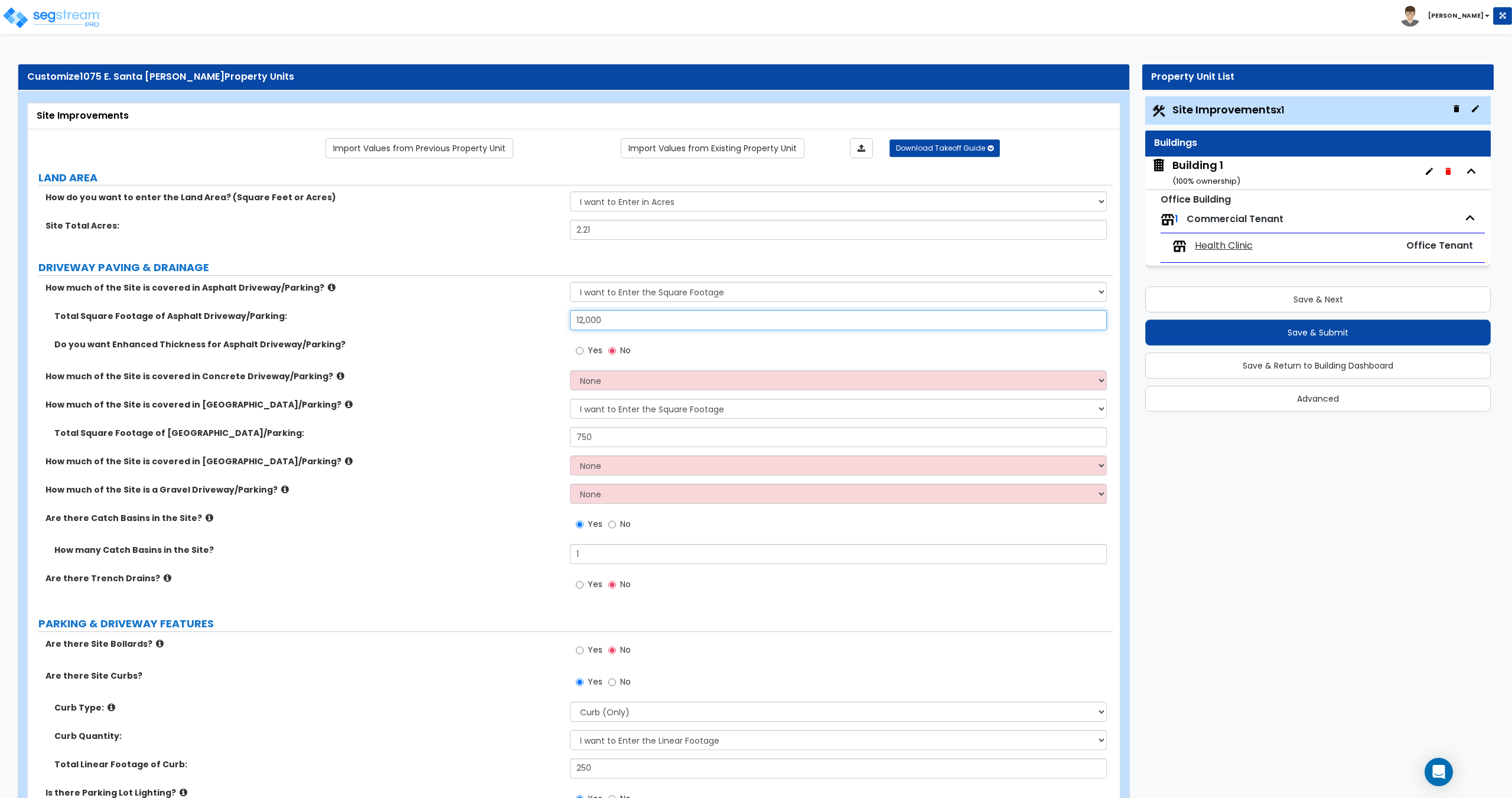
drag, startPoint x: 629, startPoint y: 316, endPoint x: 438, endPoint y: 303, distance: 191.4
click at [446, 301] on div "How much of the Site is covered in Asphalt Driveway/Parking? None I want to Ent…" at bounding box center [570, 443] width 1067 height 323
type input "65,000"
click at [634, 406] on select "None I want to Enter an Approximate Percentage I want to Enter the Square Foota…" at bounding box center [838, 408] width 537 height 20
select select "0"
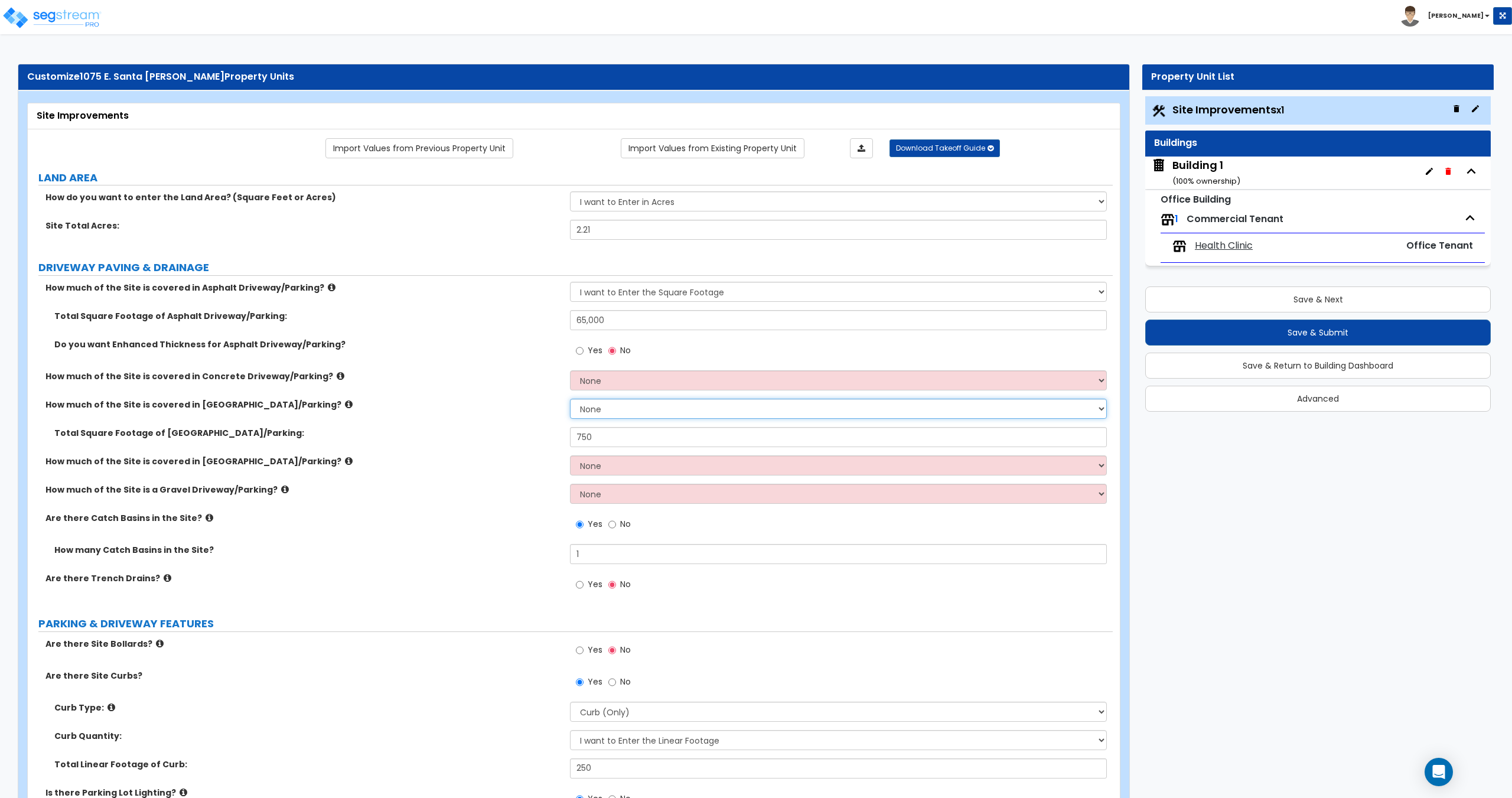
click at [570, 399] on select "None I want to Enter an Approximate Percentage I want to Enter the Square Foota…" at bounding box center [838, 408] width 537 height 20
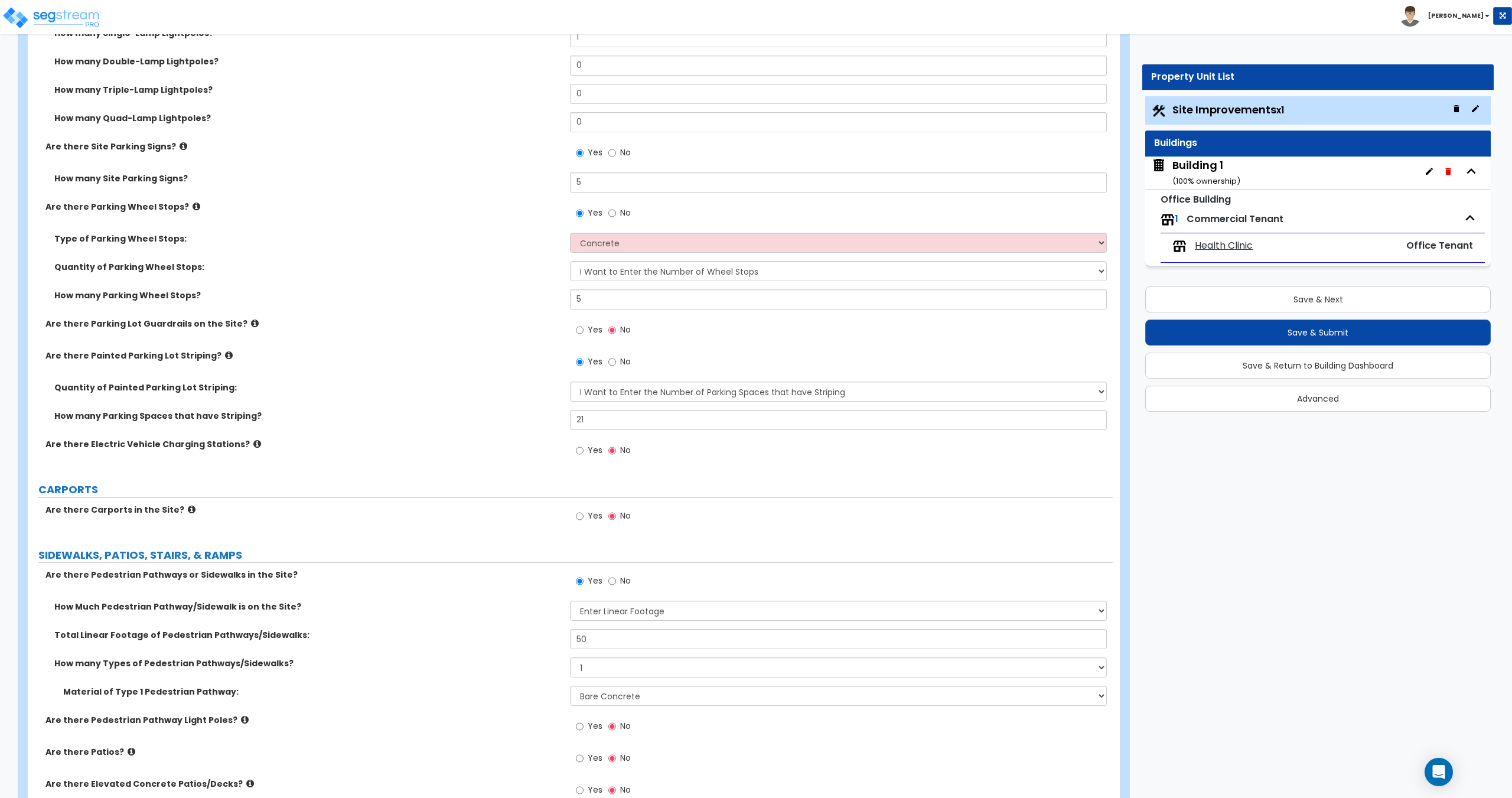
scroll to position [827, 0]
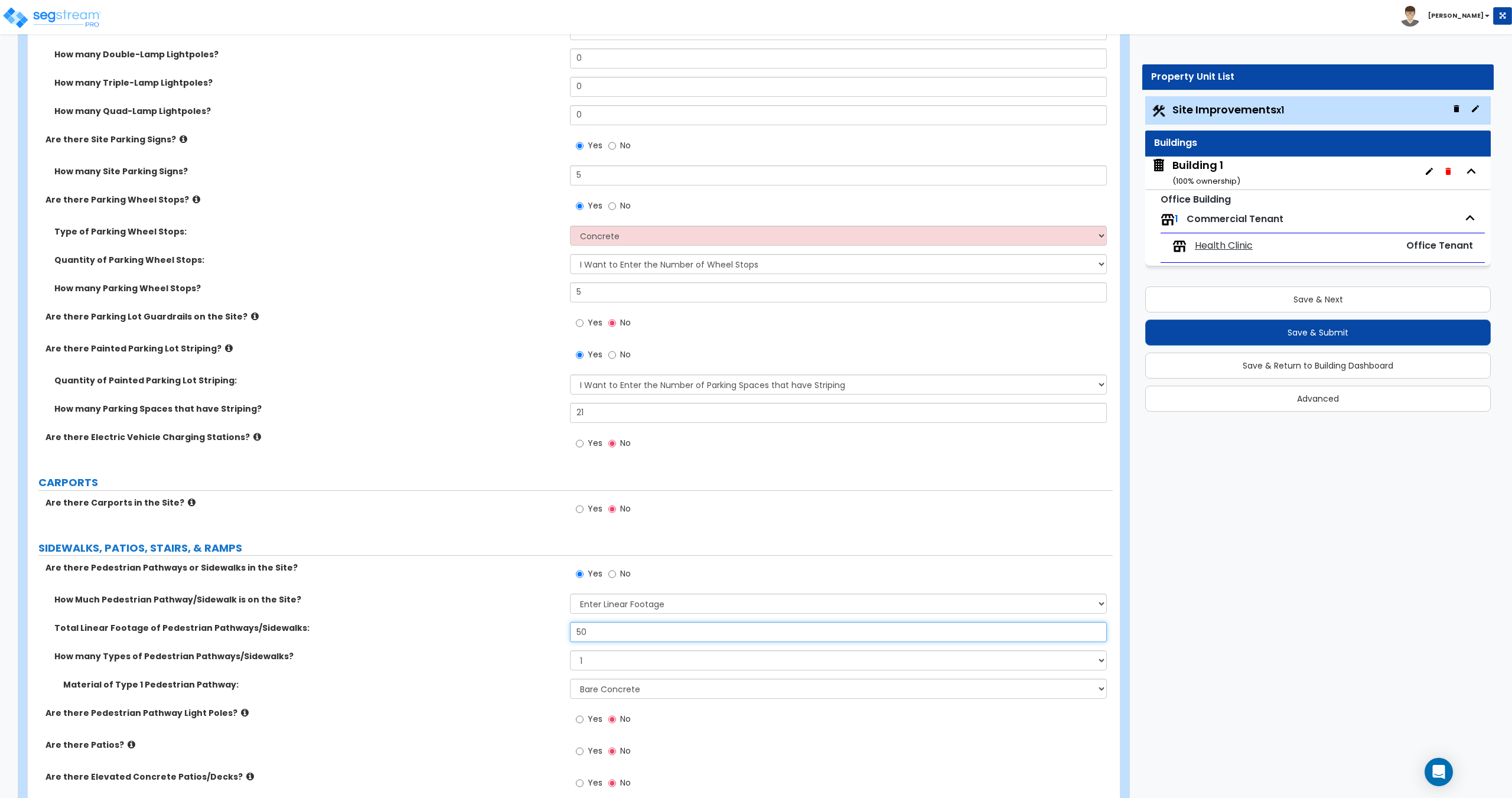
drag, startPoint x: 593, startPoint y: 632, endPoint x: 529, endPoint y: 615, distance: 66.2
click at [547, 627] on div "Total Linear Footage of Pedestrian Pathways/Sidewalks: 50" at bounding box center [570, 636] width 1085 height 29
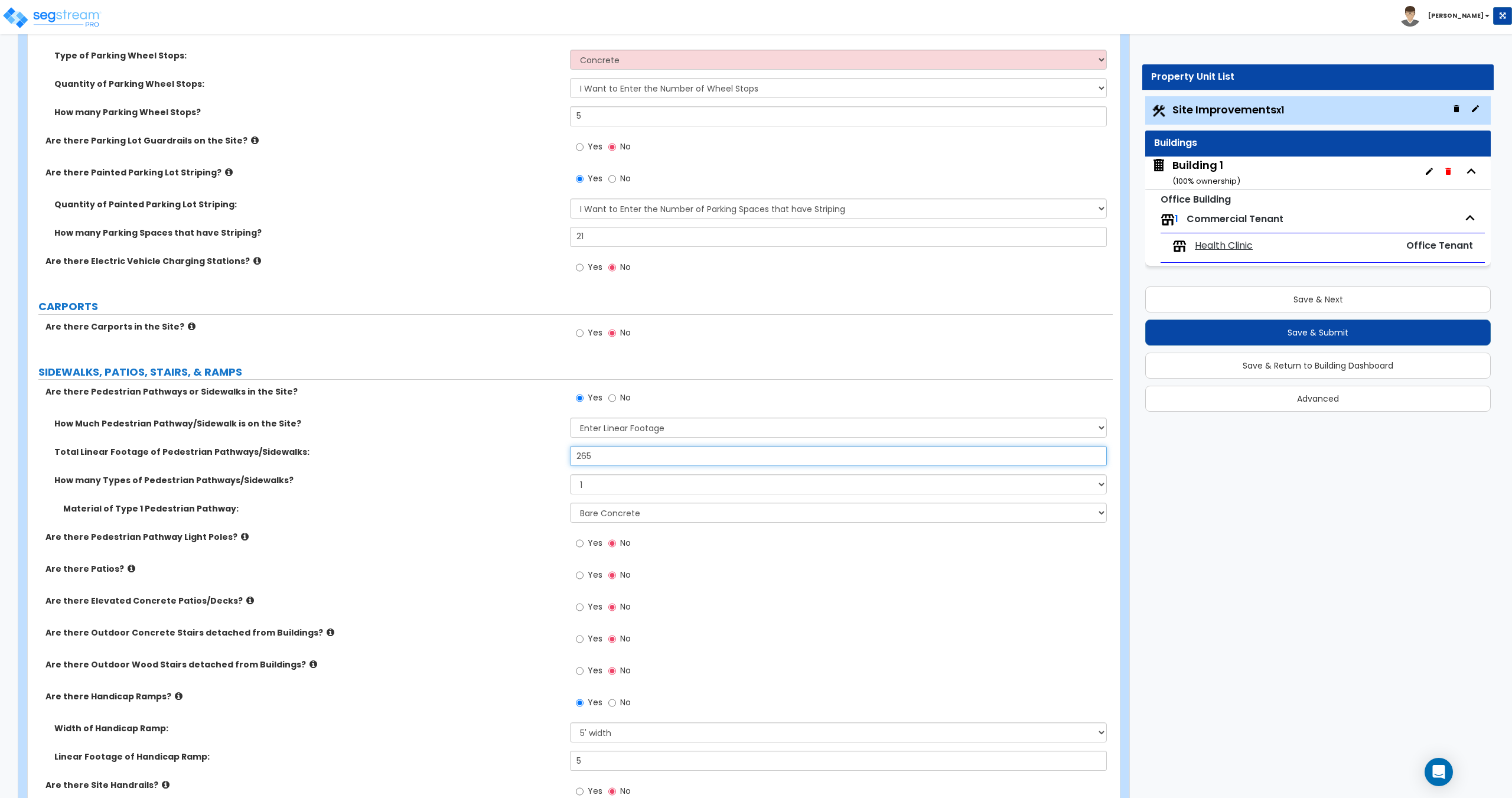
scroll to position [1004, 0]
type input "265"
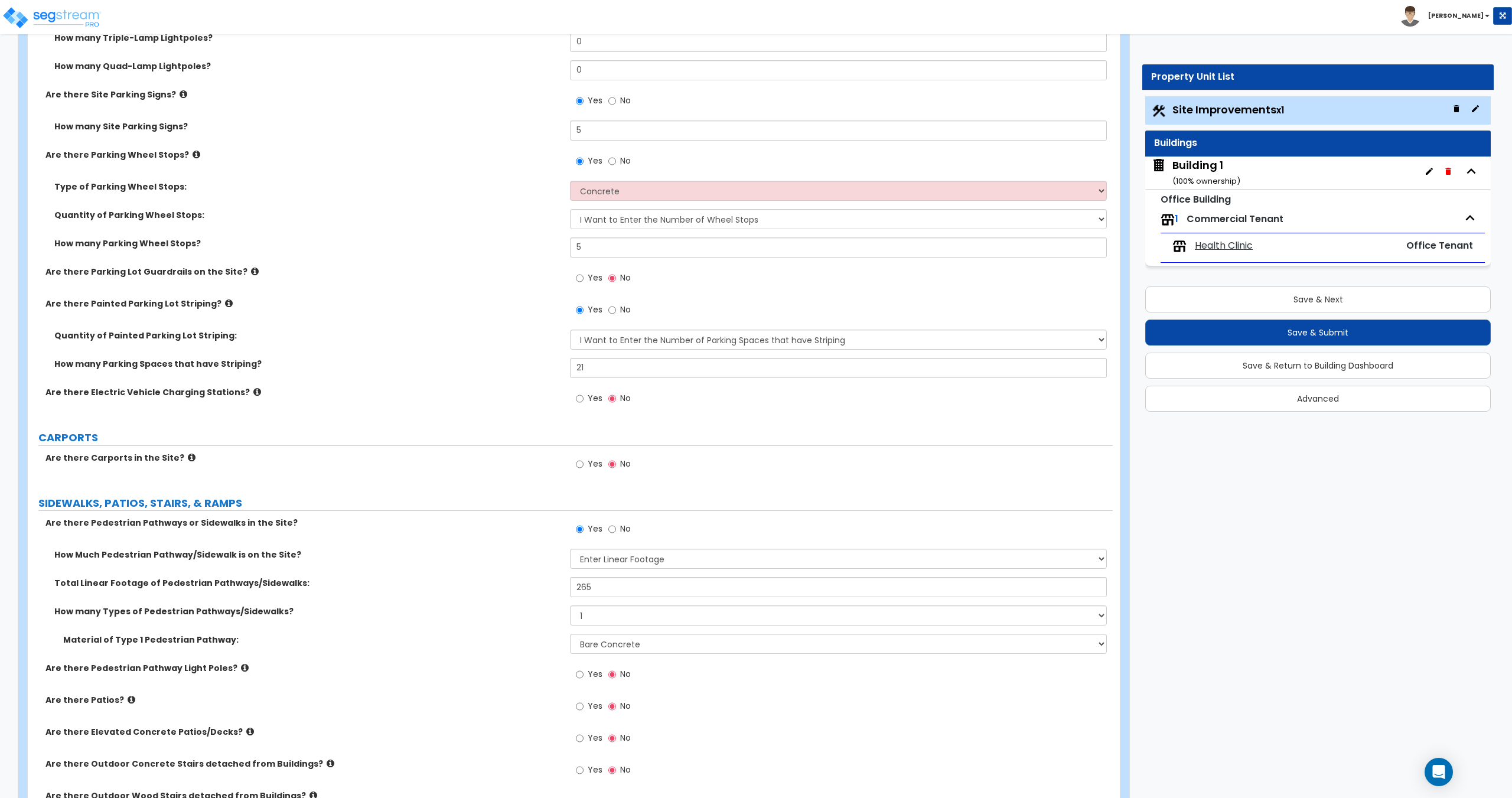
scroll to position [807, 0]
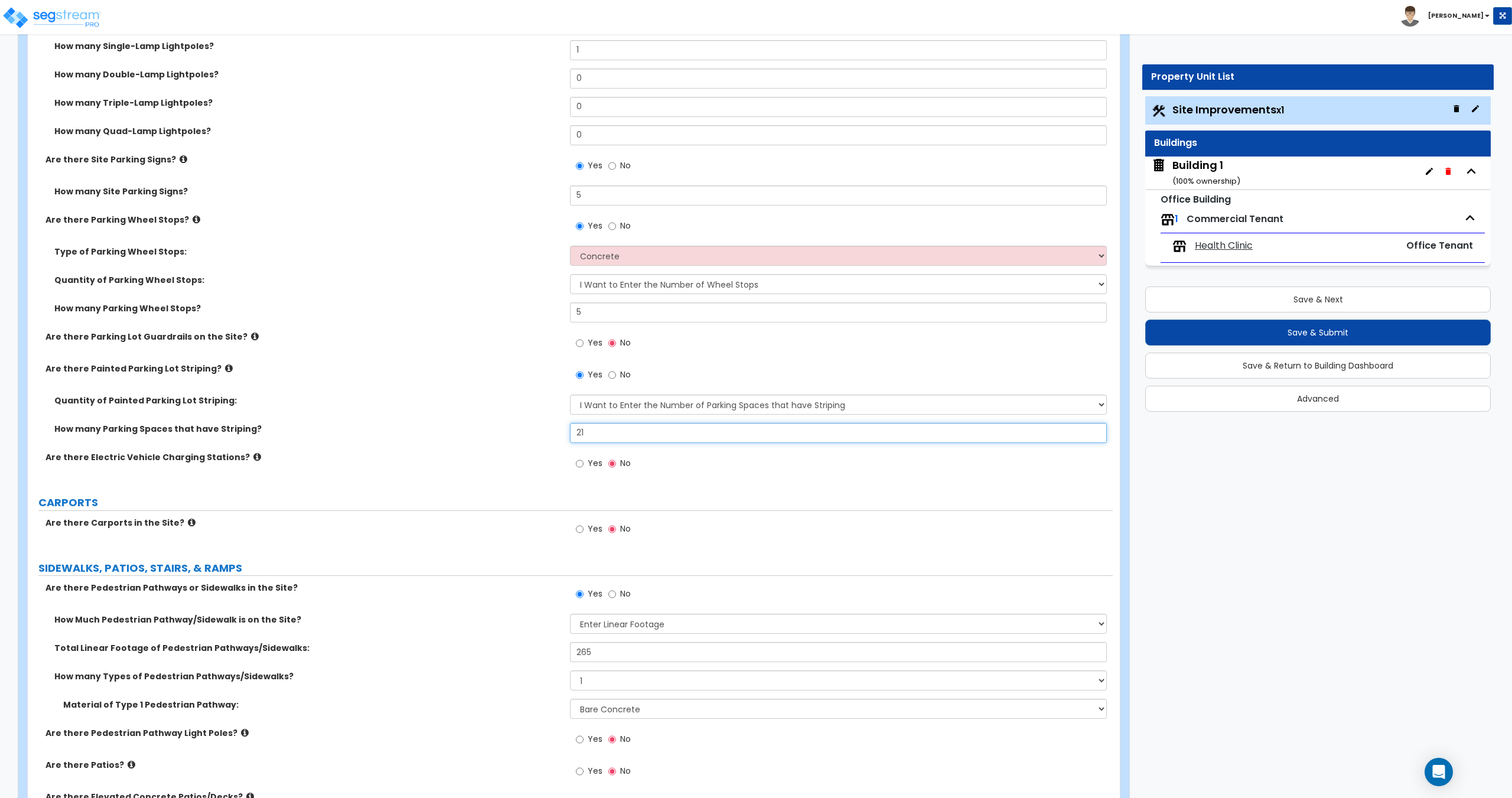
drag, startPoint x: 605, startPoint y: 433, endPoint x: 523, endPoint y: 429, distance: 82.1
click at [543, 428] on div "How many Parking Spaces that have Striping? 21" at bounding box center [570, 437] width 1085 height 29
type input "174"
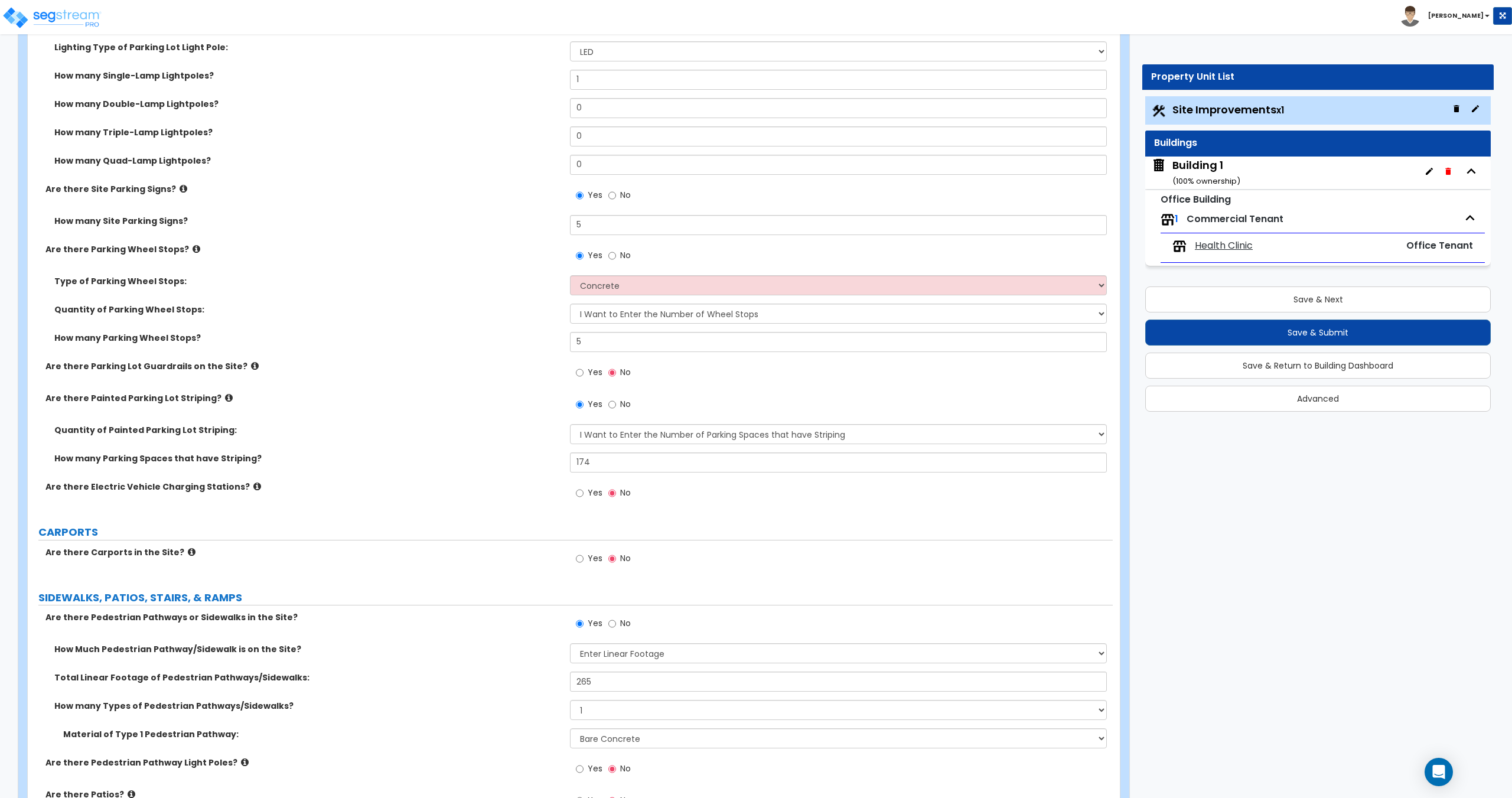
scroll to position [769, 0]
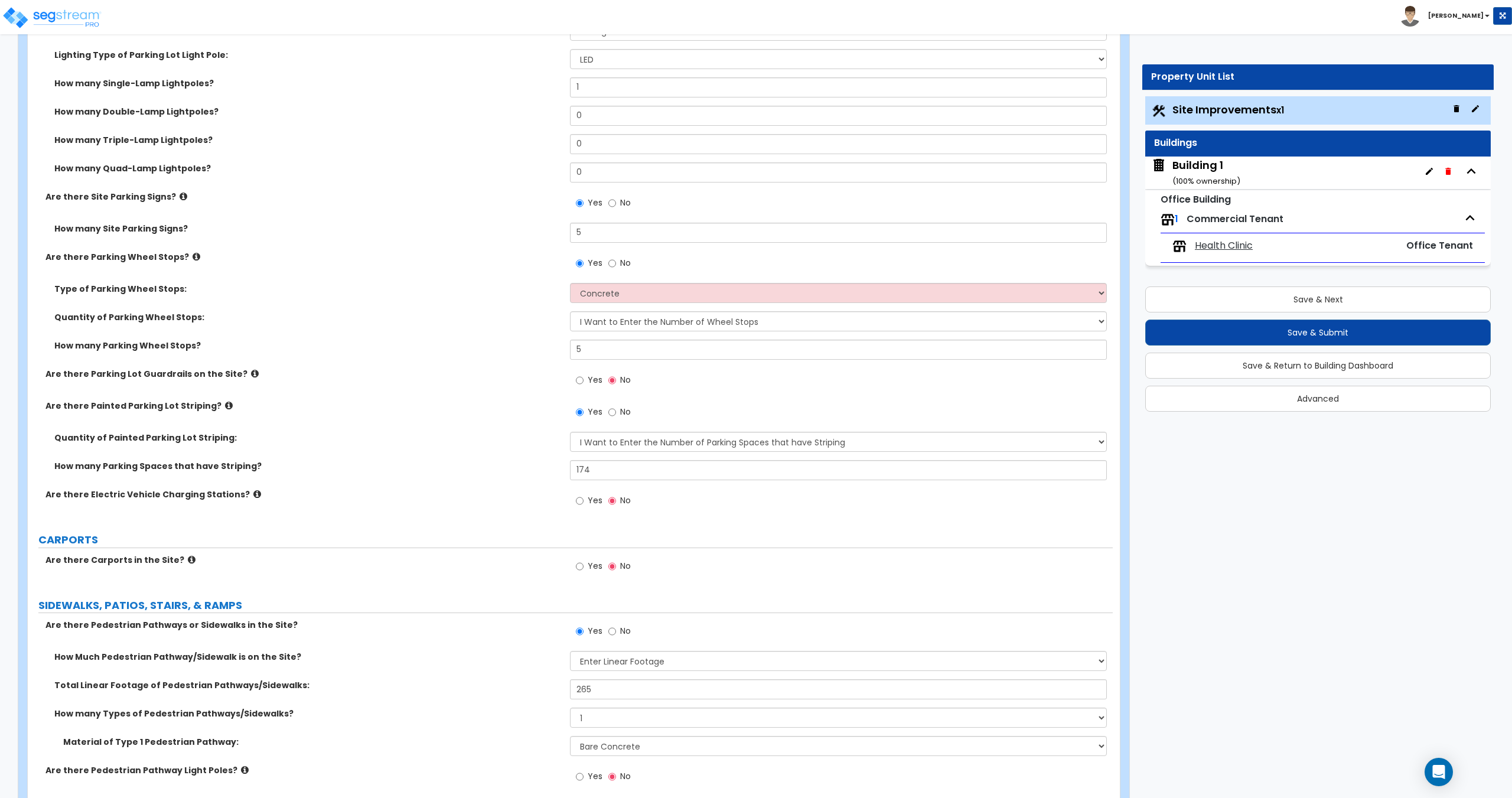
click at [617, 275] on div "Yes No" at bounding box center [604, 264] width 67 height 27
click at [617, 267] on label "No" at bounding box center [619, 264] width 22 height 20
click at [616, 267] on input "No" at bounding box center [612, 263] width 8 height 13
radio input "false"
radio input "true"
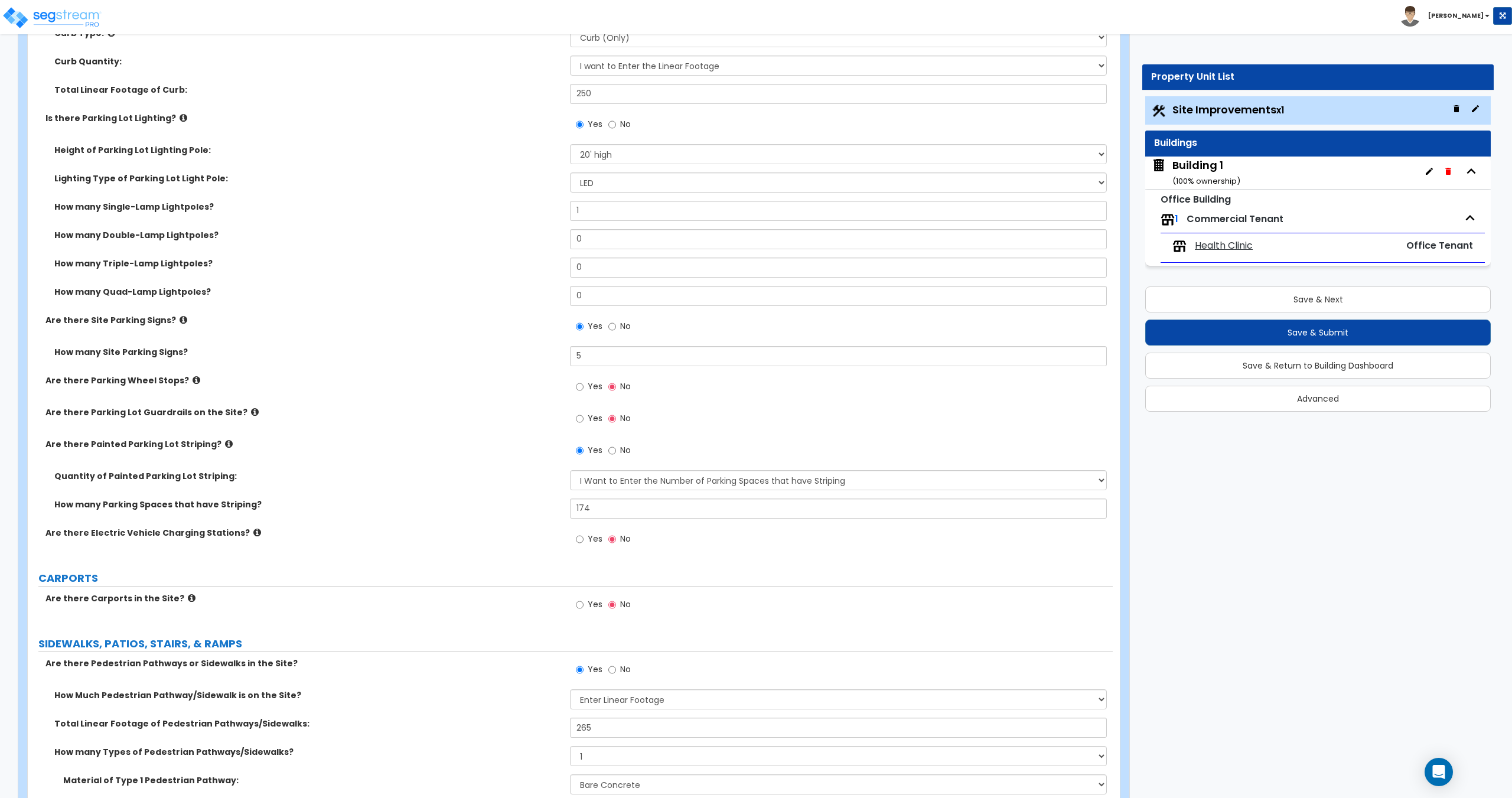
scroll to position [644, 0]
drag, startPoint x: 593, startPoint y: 358, endPoint x: 494, endPoint y: 348, distance: 99.5
click at [511, 346] on div "Are there Site Bollards? Yes No Are there Site Curbs? Yes No Curb Type: Please …" at bounding box center [570, 262] width 1067 height 595
drag, startPoint x: 447, startPoint y: 390, endPoint x: 447, endPoint y: 371, distance: 19.0
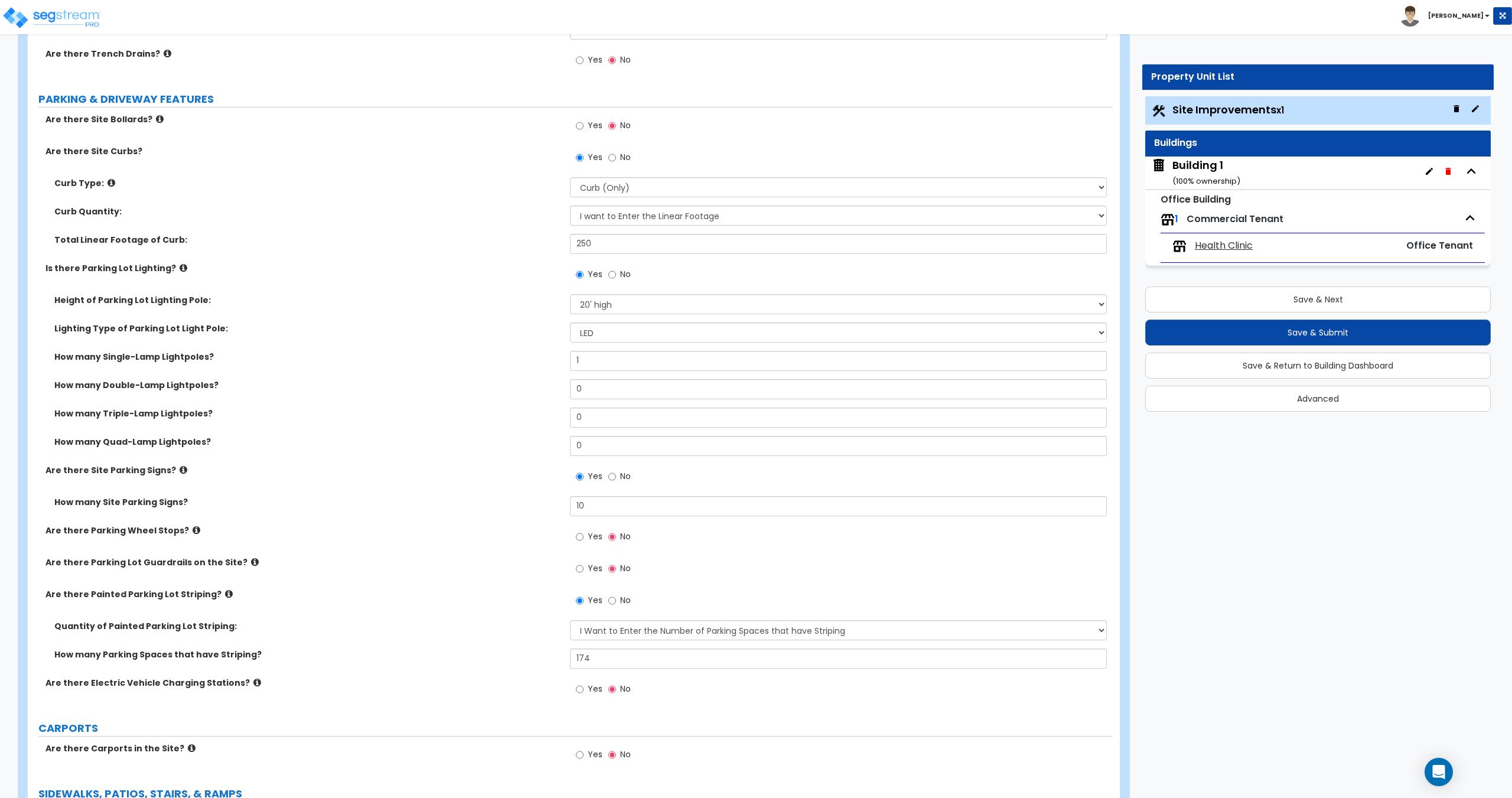
scroll to position [476, 0]
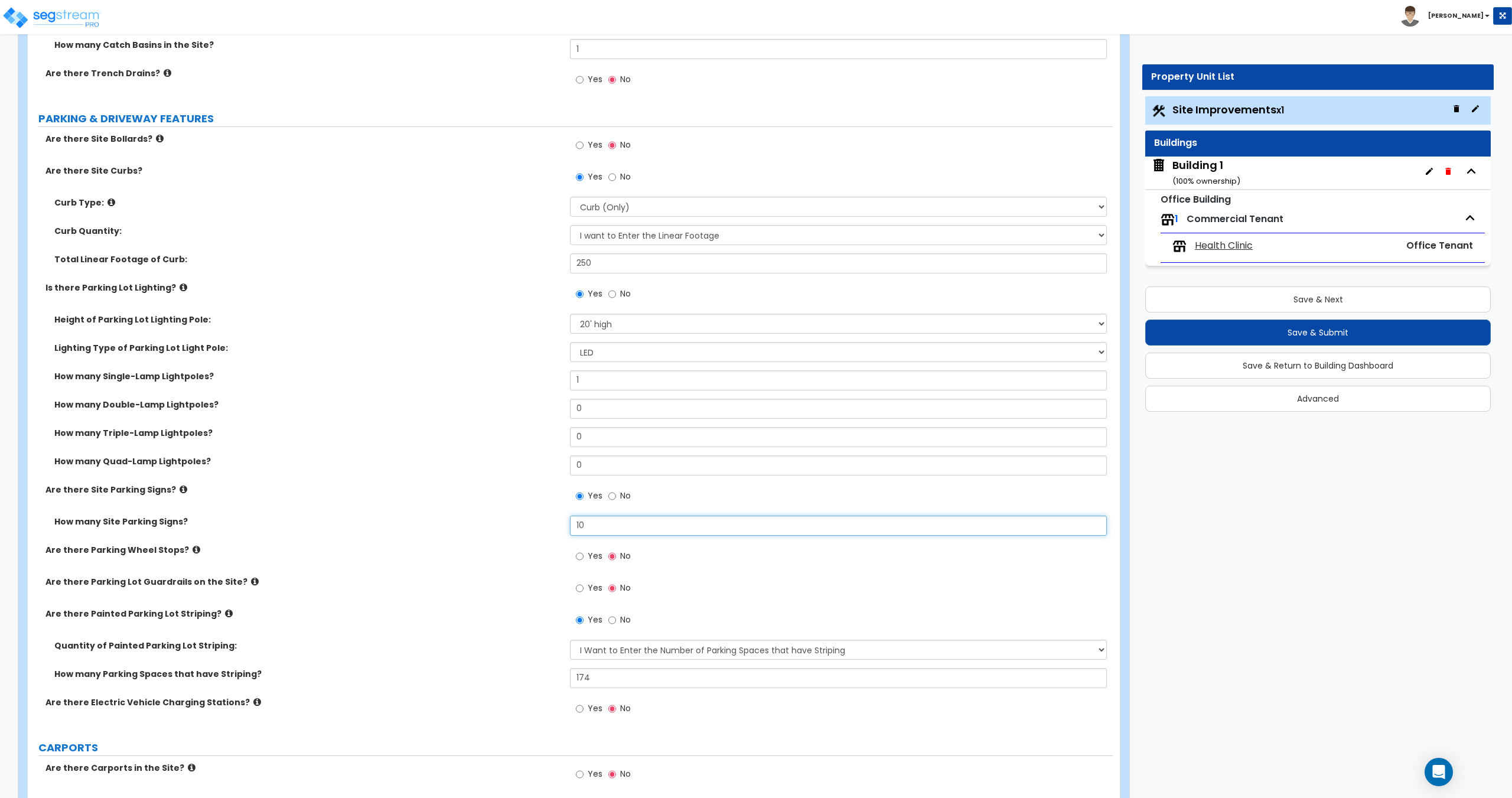
drag, startPoint x: 585, startPoint y: 526, endPoint x: 498, endPoint y: 519, distance: 87.3
click at [509, 520] on div "How many Site Parking Signs? 10" at bounding box center [570, 530] width 1085 height 29
type input "15"
click at [613, 335] on div "Height of Parking Lot Lighting Pole: Please Choose One 20' high 30' high 40' hi…" at bounding box center [570, 328] width 1085 height 29
click at [619, 324] on select "Please Choose One 20' high 30' high 40' high" at bounding box center [838, 323] width 537 height 20
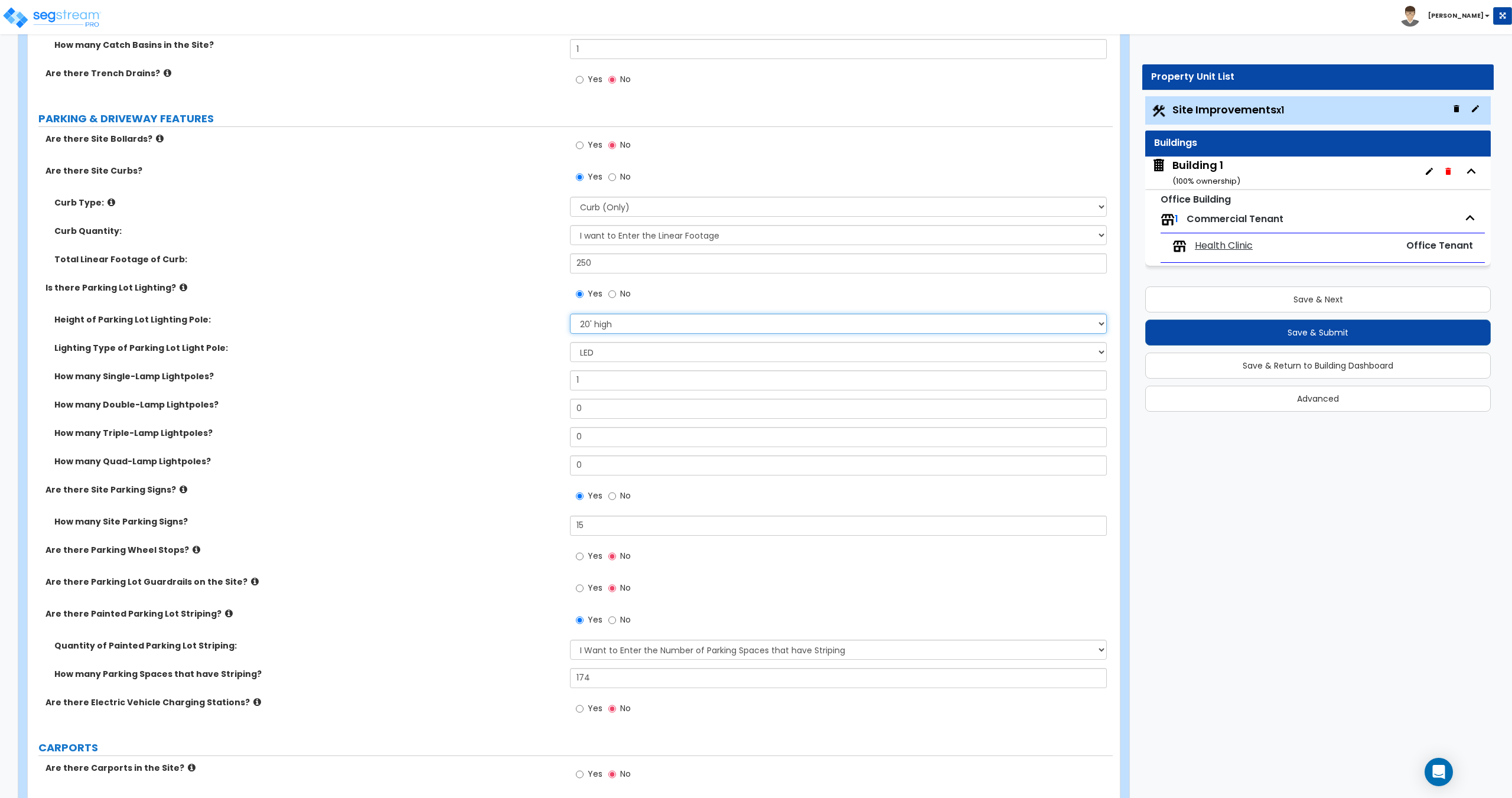
click at [619, 324] on select "Please Choose One 20' high 30' high 40' high" at bounding box center [838, 323] width 537 height 20
drag, startPoint x: 601, startPoint y: 399, endPoint x: 467, endPoint y: 391, distance: 134.2
click at [493, 390] on div "Height of Parking Lot Lighting Pole: Please Choose One 20' high 30' high 40' hi…" at bounding box center [570, 399] width 1067 height 171
type input "4"
drag, startPoint x: 593, startPoint y: 373, endPoint x: 474, endPoint y: 382, distance: 119.3
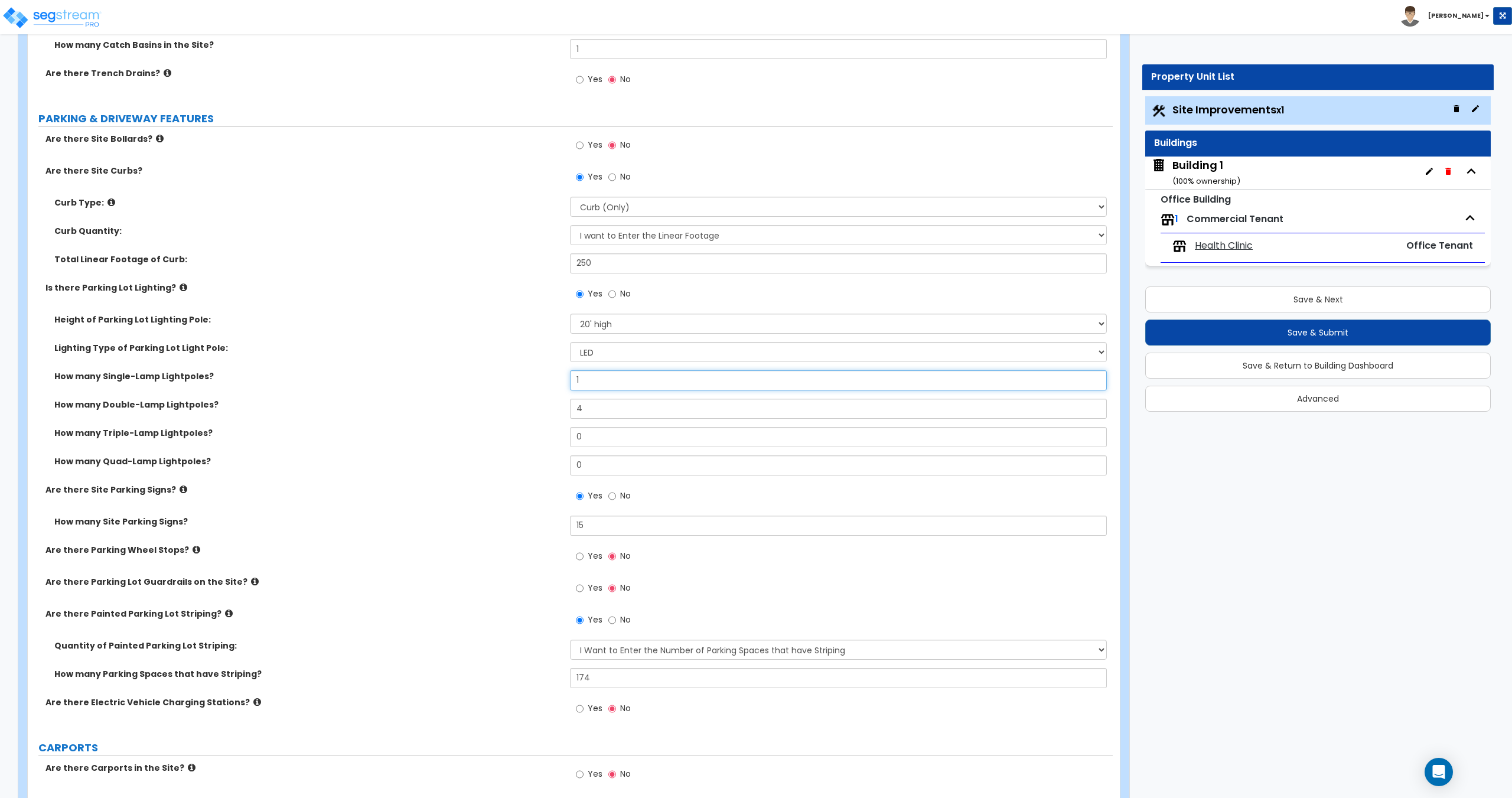
click at [484, 380] on div "How many Single-Lamp Lightpoles? 1" at bounding box center [570, 384] width 1085 height 29
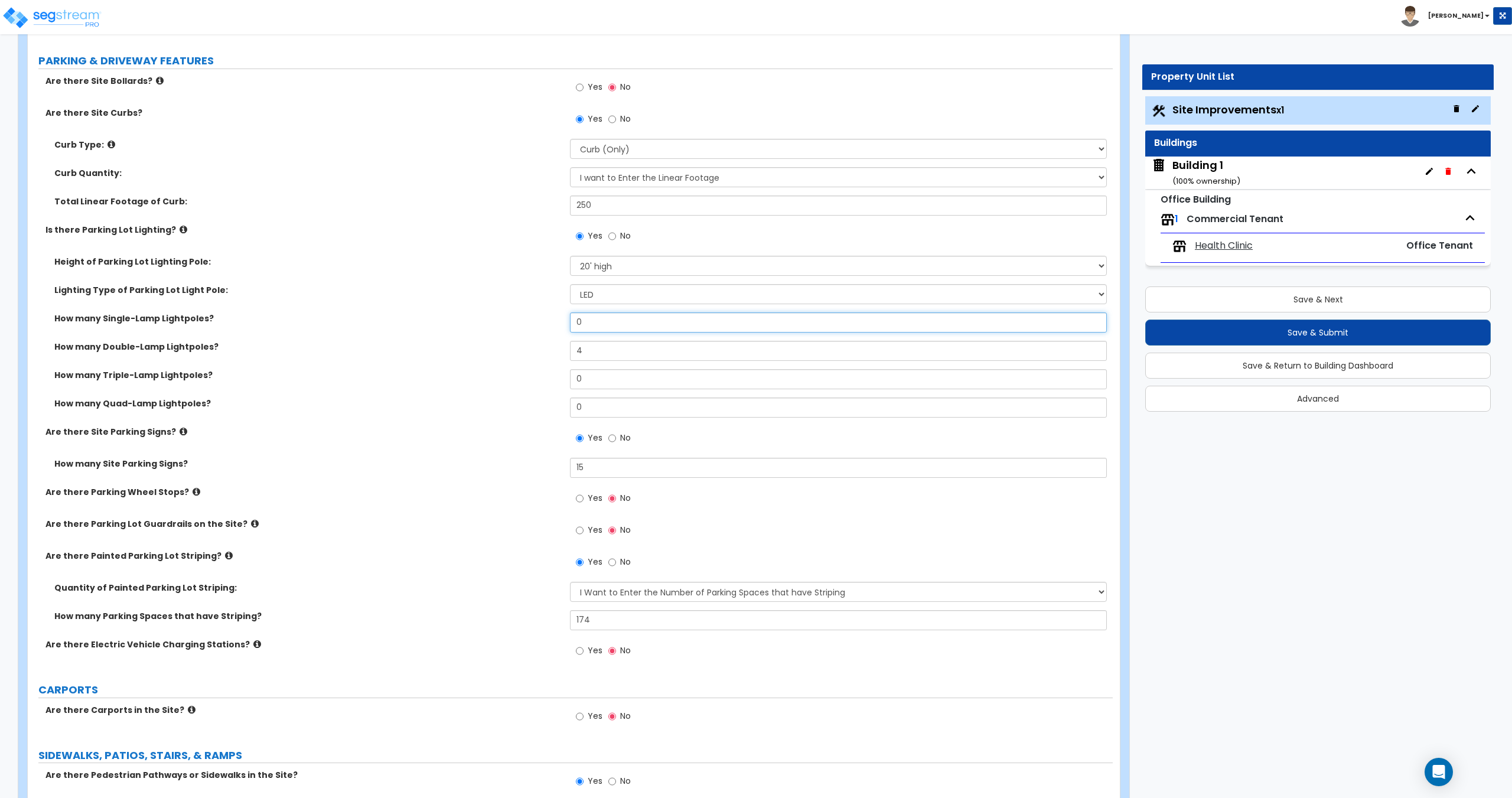
scroll to position [536, 0]
type input "0"
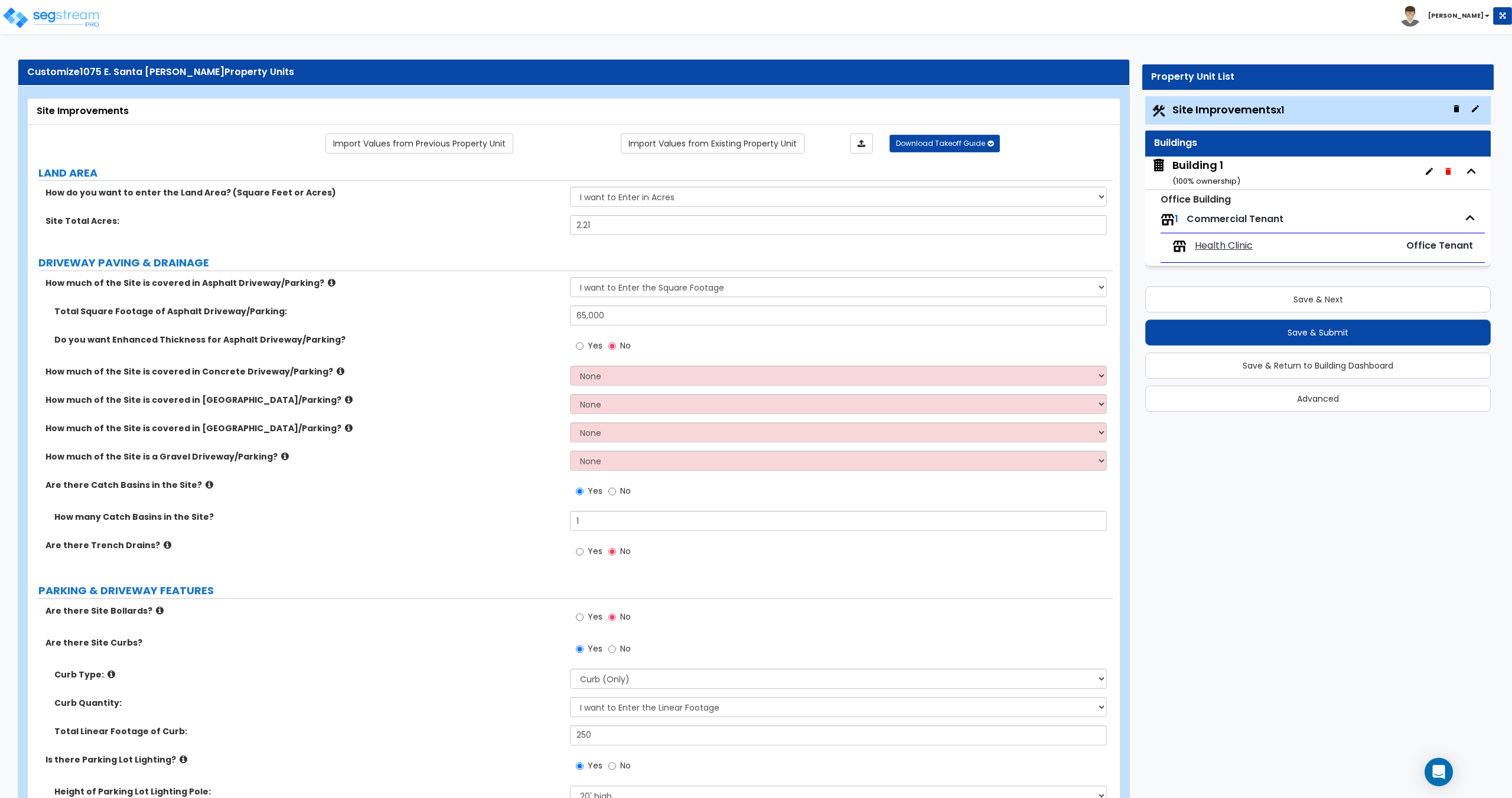
scroll to position [4, 0]
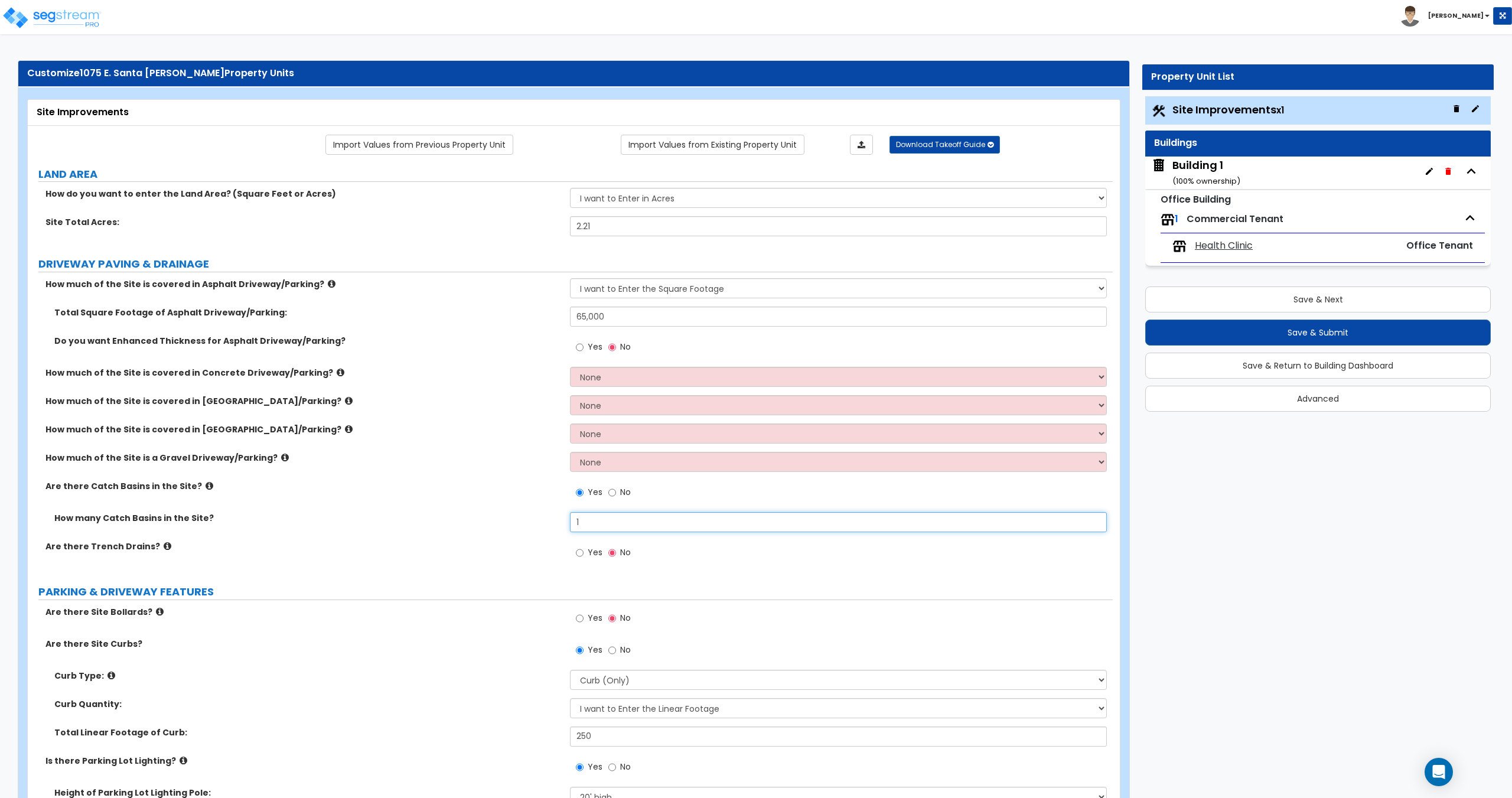
drag, startPoint x: 601, startPoint y: 521, endPoint x: 479, endPoint y: 507, distance: 122.8
click at [498, 511] on div "How much of the Site is covered in Asphalt Driveway/Parking? None I want to Ent…" at bounding box center [570, 424] width 1067 height 294
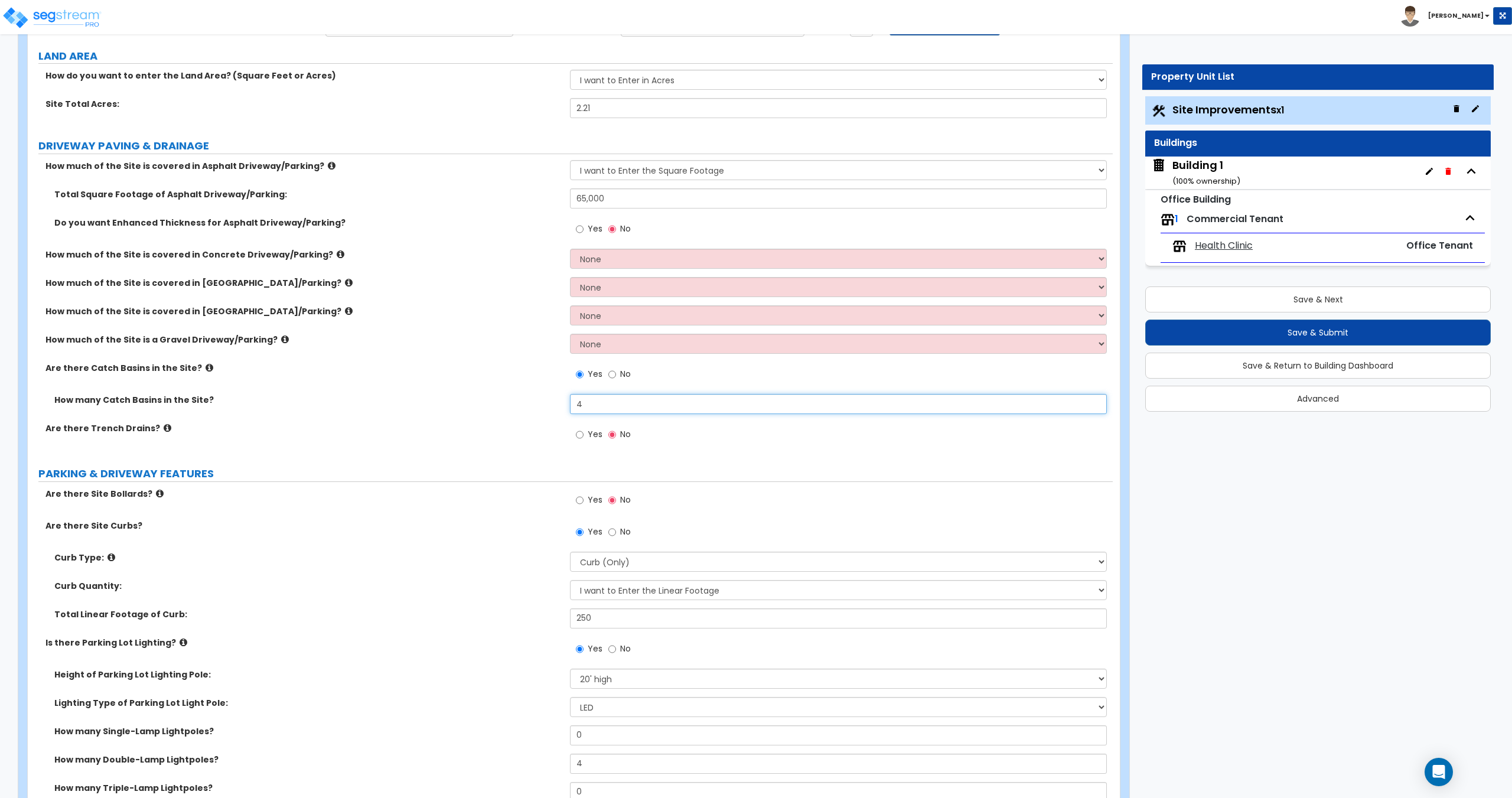
type input "4"
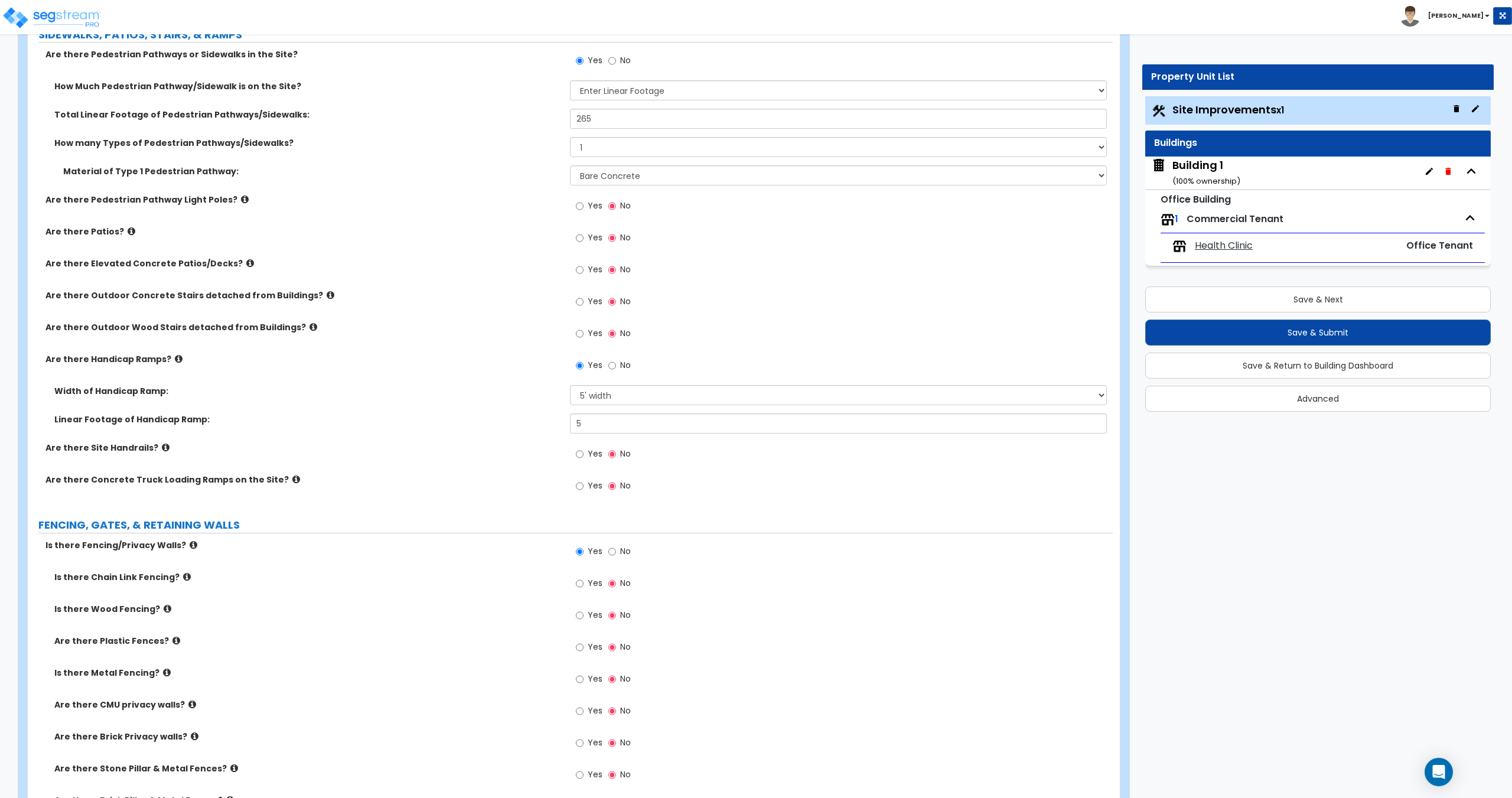
scroll to position [1263, 0]
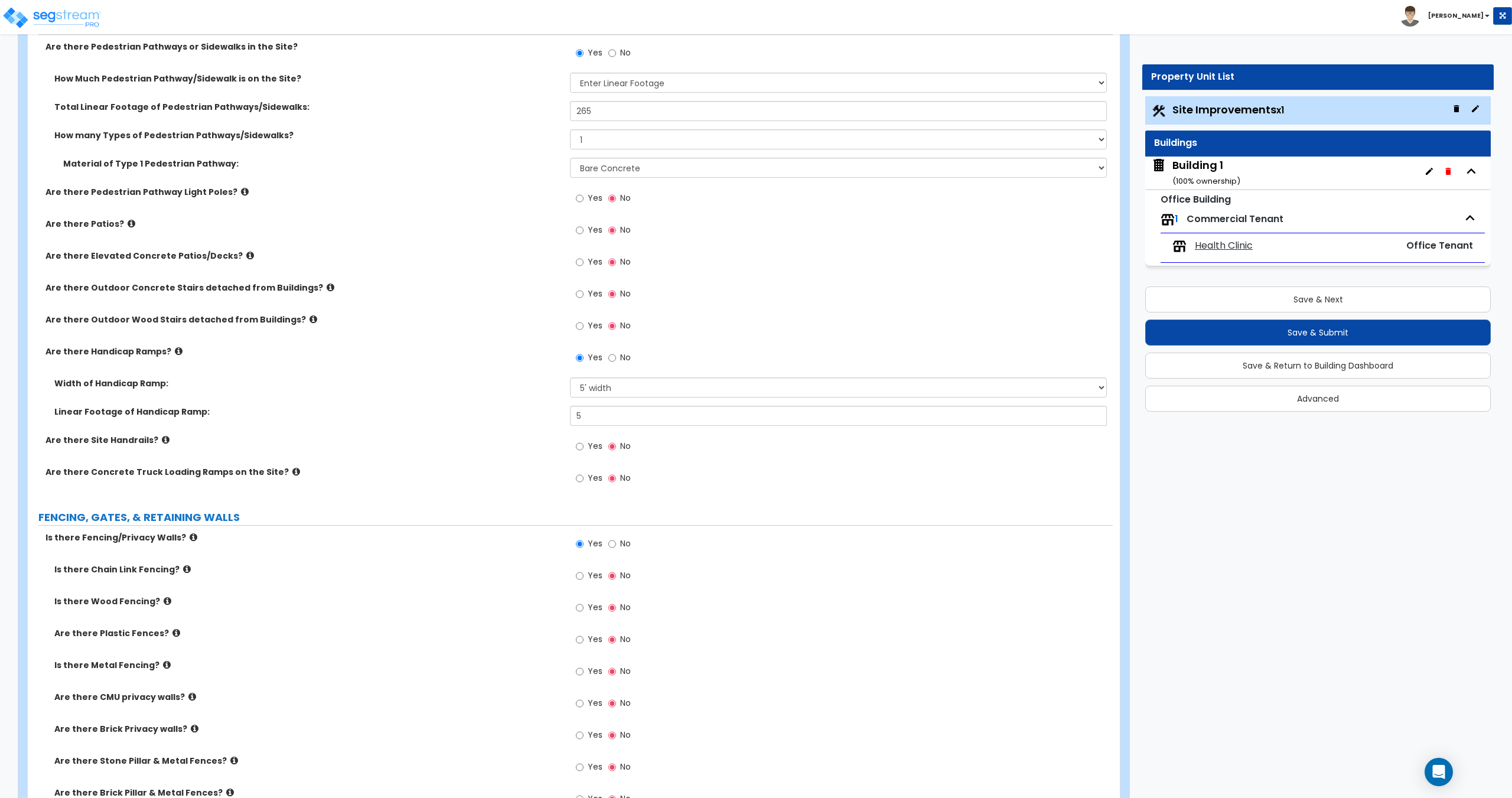
click at [621, 361] on span "No" at bounding box center [625, 357] width 11 height 11
click at [616, 361] on input "No" at bounding box center [612, 358] width 8 height 13
radio input "false"
radio input "true"
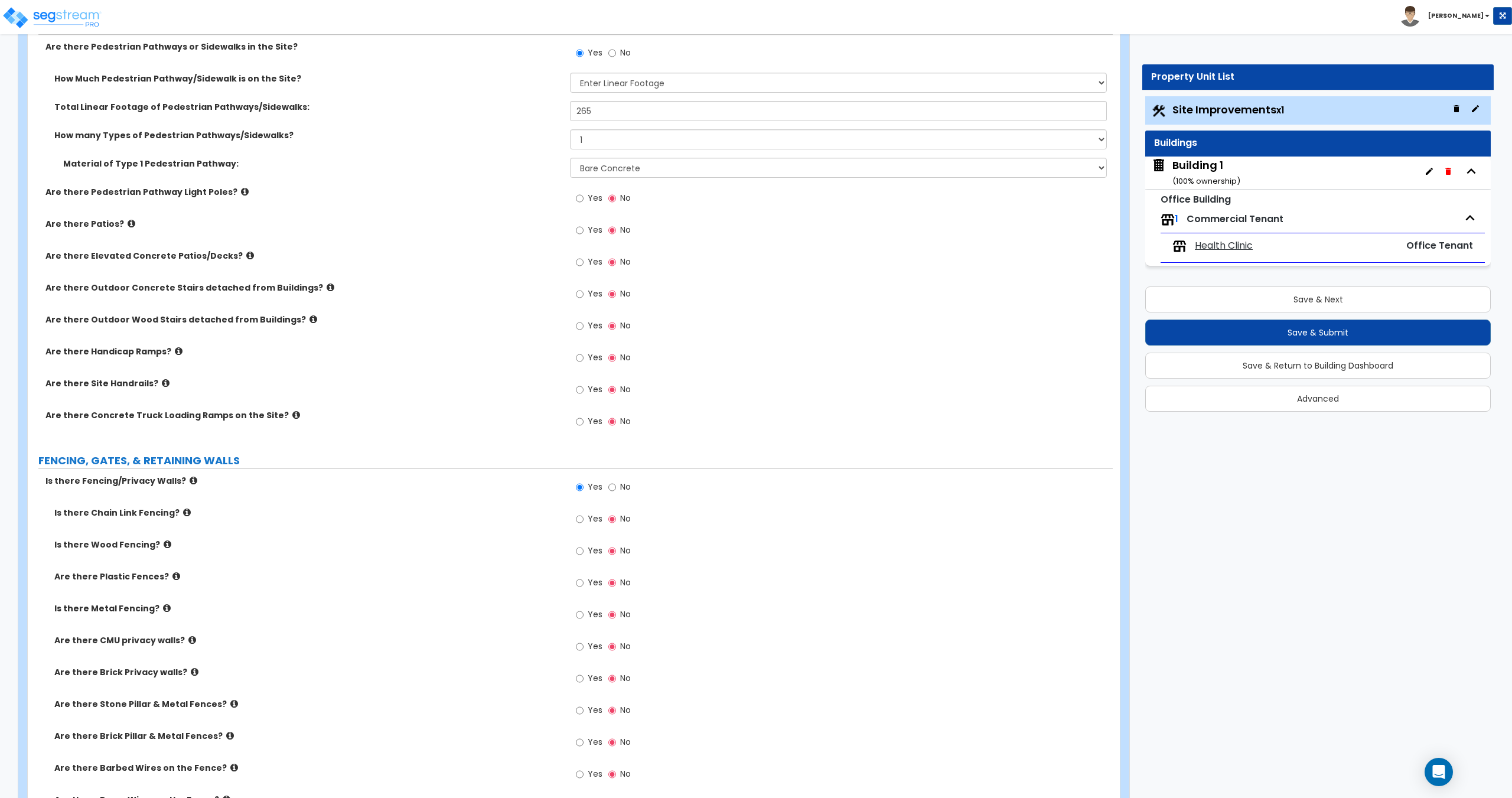
click at [587, 521] on span "Yes" at bounding box center [594, 518] width 14 height 11
click at [584, 521] on input "Yes" at bounding box center [580, 519] width 8 height 13
radio input "true"
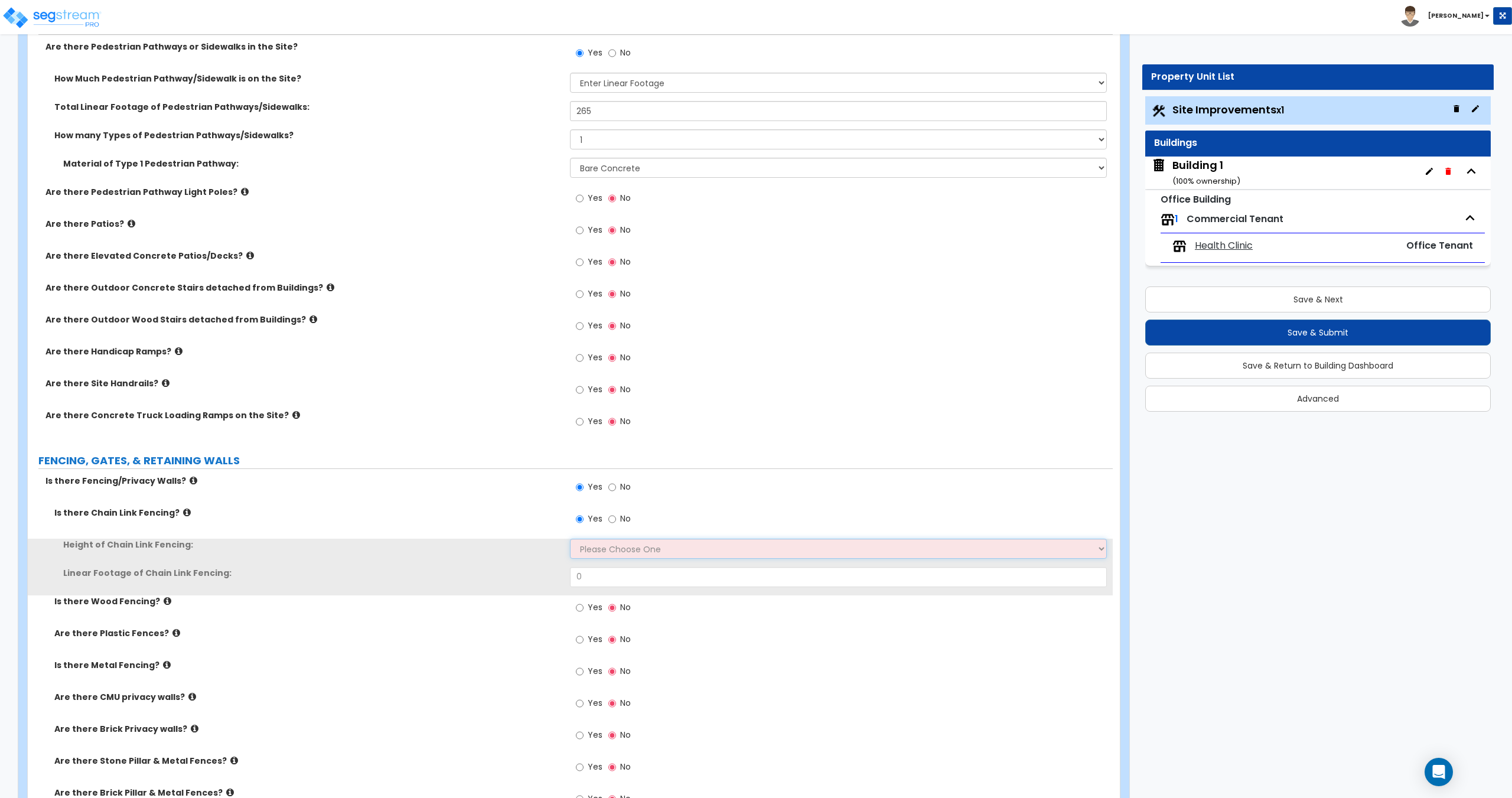
click at [619, 552] on select "Please Choose One 3 feet 4 feet 5 feet 6 feet 10 feet 12 feet" at bounding box center [838, 548] width 537 height 20
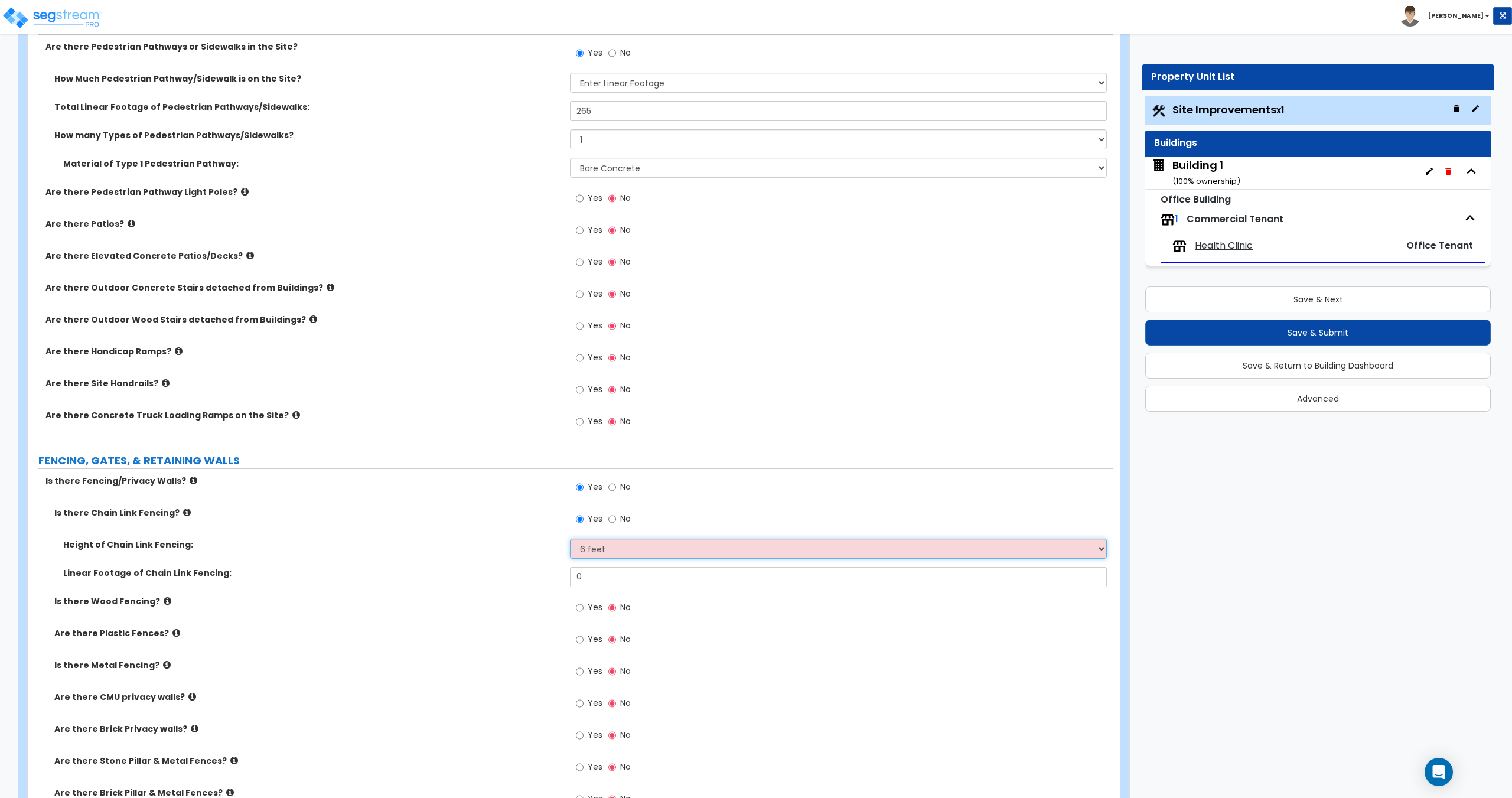
click at [570, 538] on select "Please Choose One 3 feet 4 feet 5 feet 6 feet 10 feet 12 feet" at bounding box center [838, 548] width 537 height 20
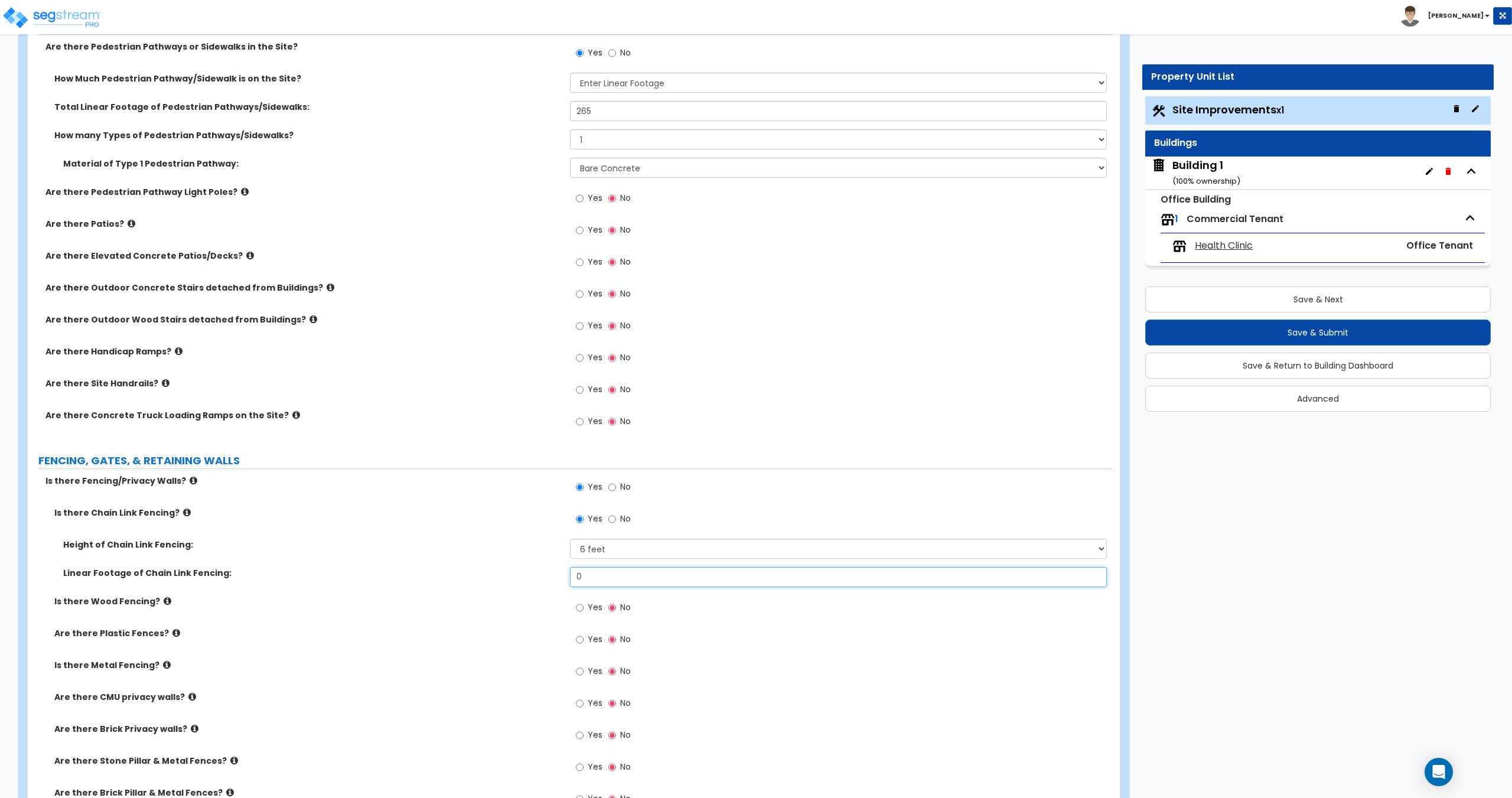
drag, startPoint x: 600, startPoint y: 580, endPoint x: 475, endPoint y: 558, distance: 126.9
click at [528, 565] on div "Height of Chain Link Fencing: Please Choose One 3 feet 4 feet 5 feet 6 feet 10 …" at bounding box center [570, 566] width 1067 height 57
click at [622, 556] on select "Please Choose One 3 feet 4 feet 5 feet 6 feet 10 feet 12 feet" at bounding box center [838, 548] width 537 height 20
click at [570, 538] on select "Please Choose One 3 feet 4 feet 5 feet 6 feet 10 feet 12 feet" at bounding box center [838, 548] width 537 height 20
click at [603, 550] on select "Please Choose One 3 feet 4 feet 5 feet 6 feet 10 feet 12 feet" at bounding box center [838, 548] width 537 height 20
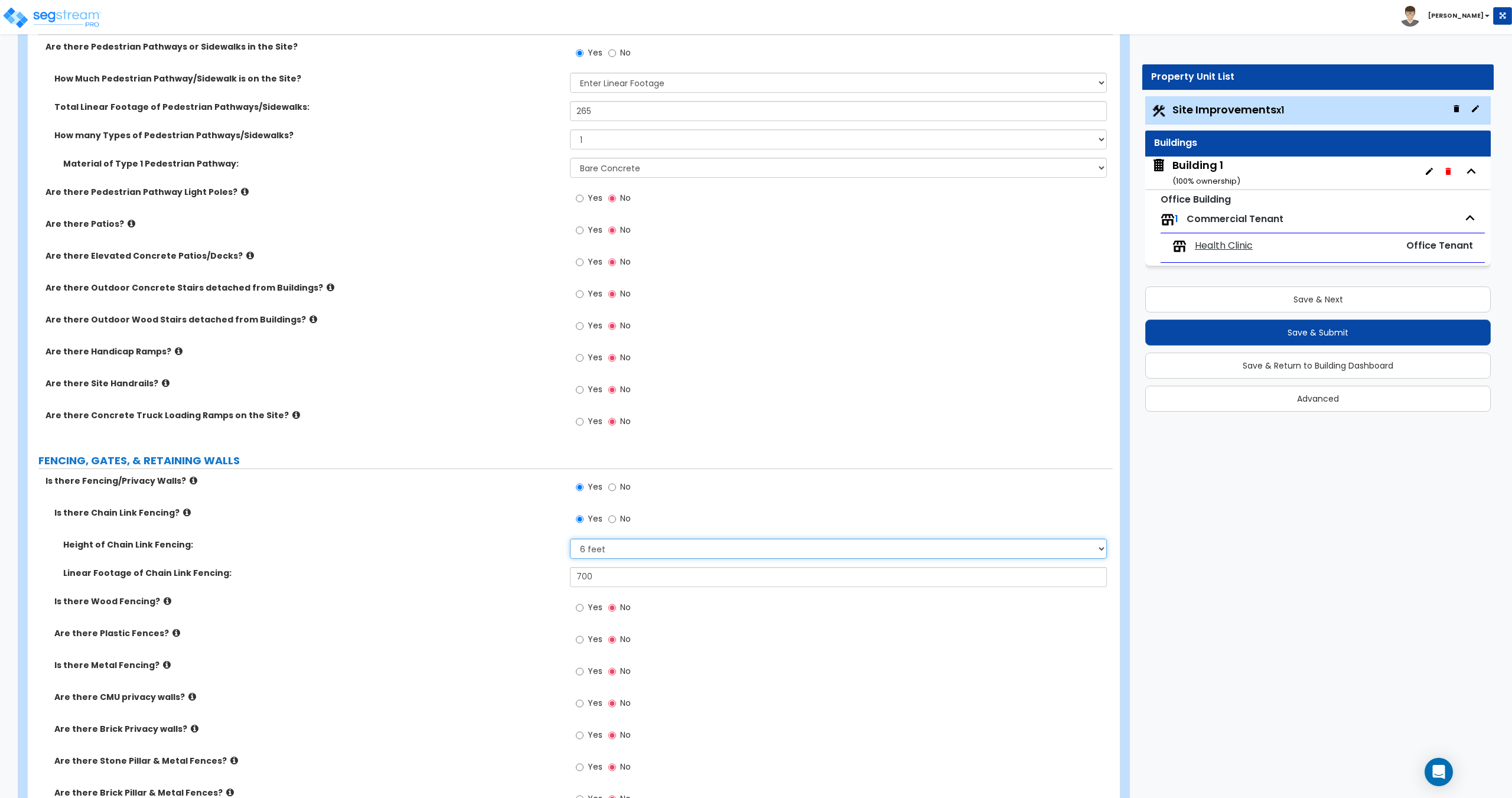
click at [570, 538] on select "Please Choose One 3 feet 4 feet 5 feet 6 feet 10 feet 12 feet" at bounding box center [838, 548] width 537 height 20
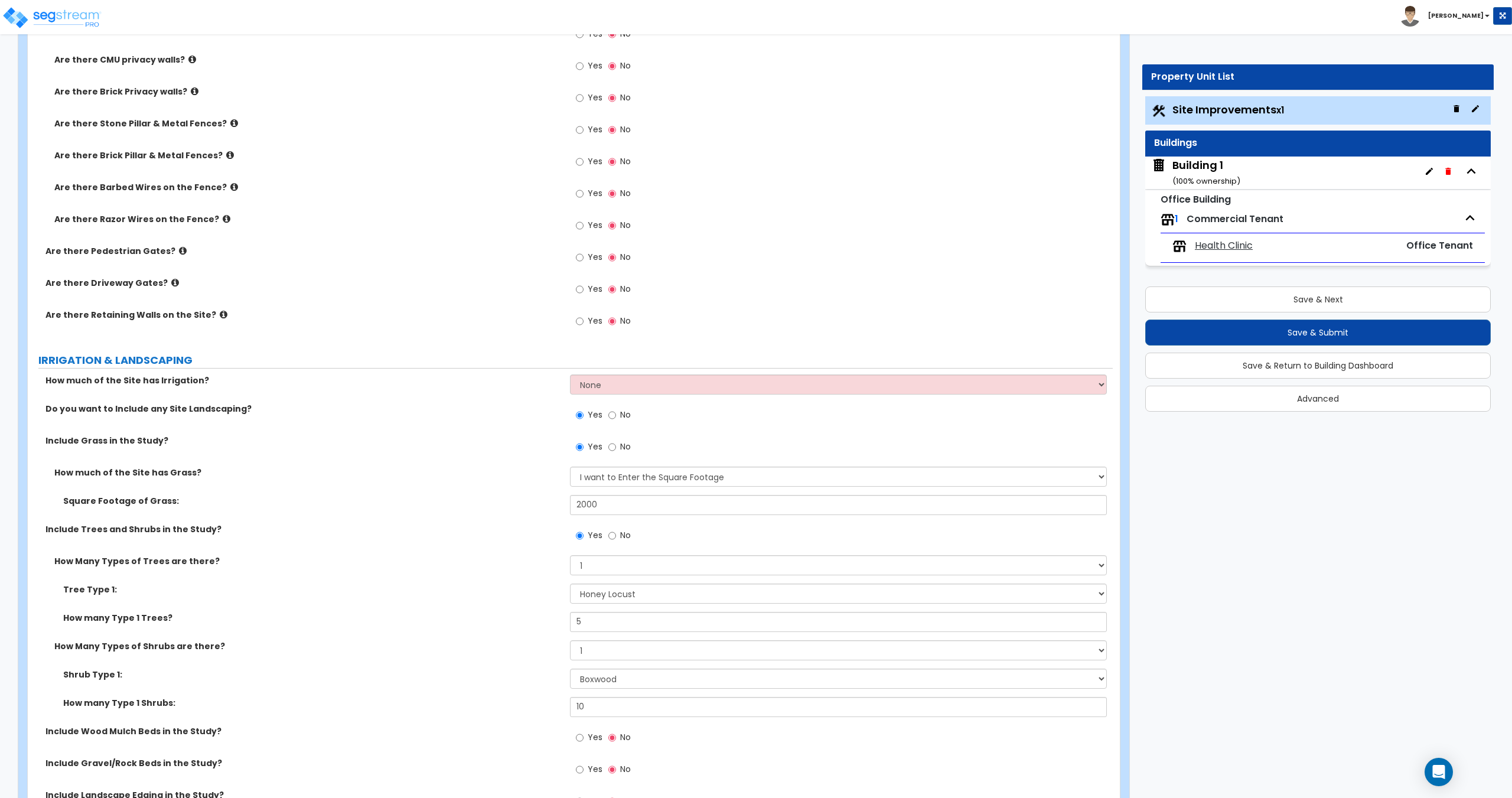
scroll to position [1912, 0]
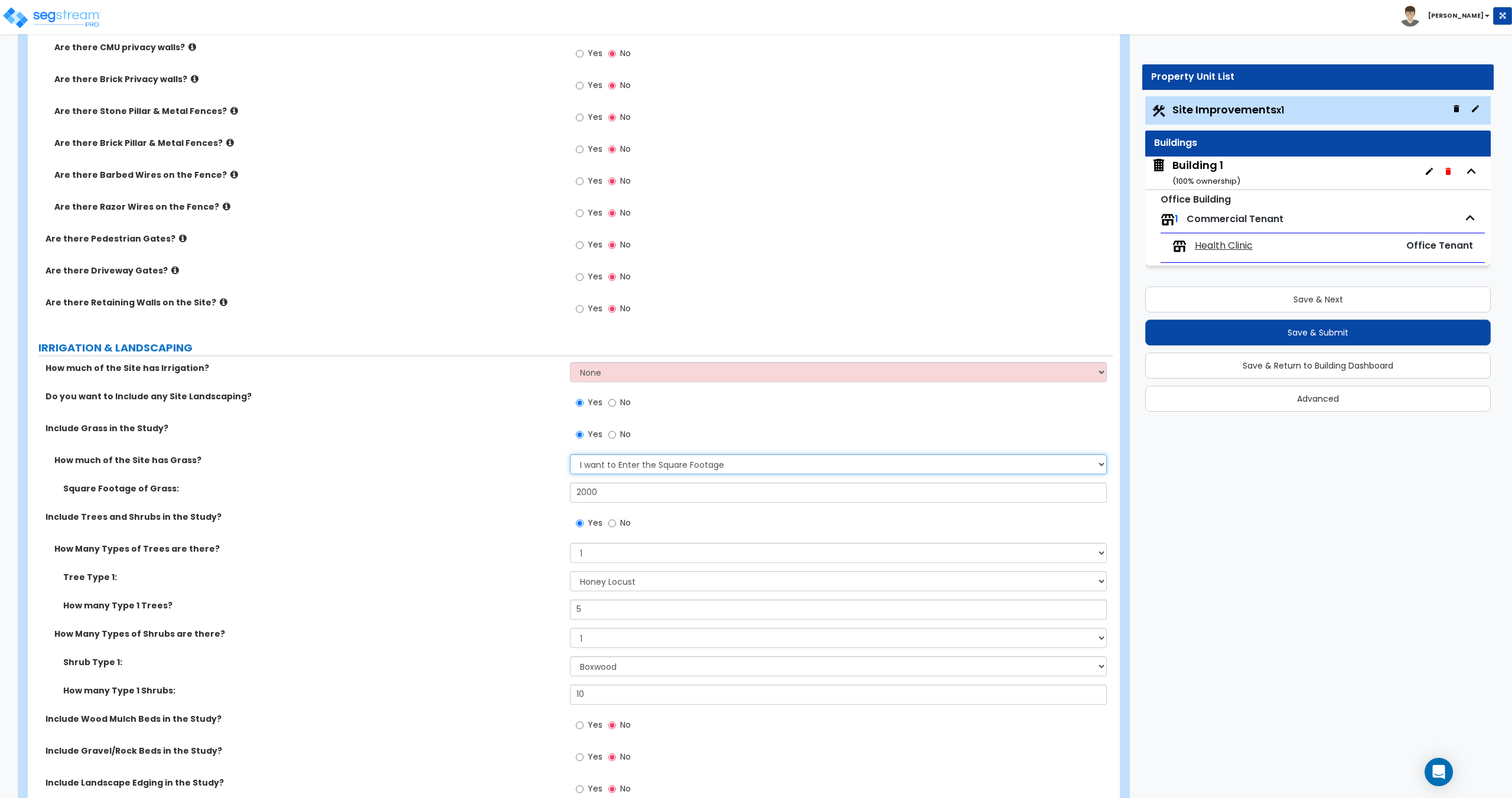
click at [633, 456] on select "None I want to Enter an Approximate Percentage I want to Enter the Square Foota…" at bounding box center [838, 464] width 537 height 20
click at [630, 468] on select "None I want to Enter an Approximate Percentage I want to Enter the Square Foota…" at bounding box center [838, 464] width 537 height 20
drag, startPoint x: 630, startPoint y: 468, endPoint x: 625, endPoint y: 473, distance: 7.1
click at [630, 468] on select "None I want to Enter an Approximate Percentage I want to Enter the Square Foota…" at bounding box center [838, 464] width 537 height 20
click at [570, 454] on select "None I want to Enter an Approximate Percentage I want to Enter the Square Foota…" at bounding box center [838, 464] width 537 height 20
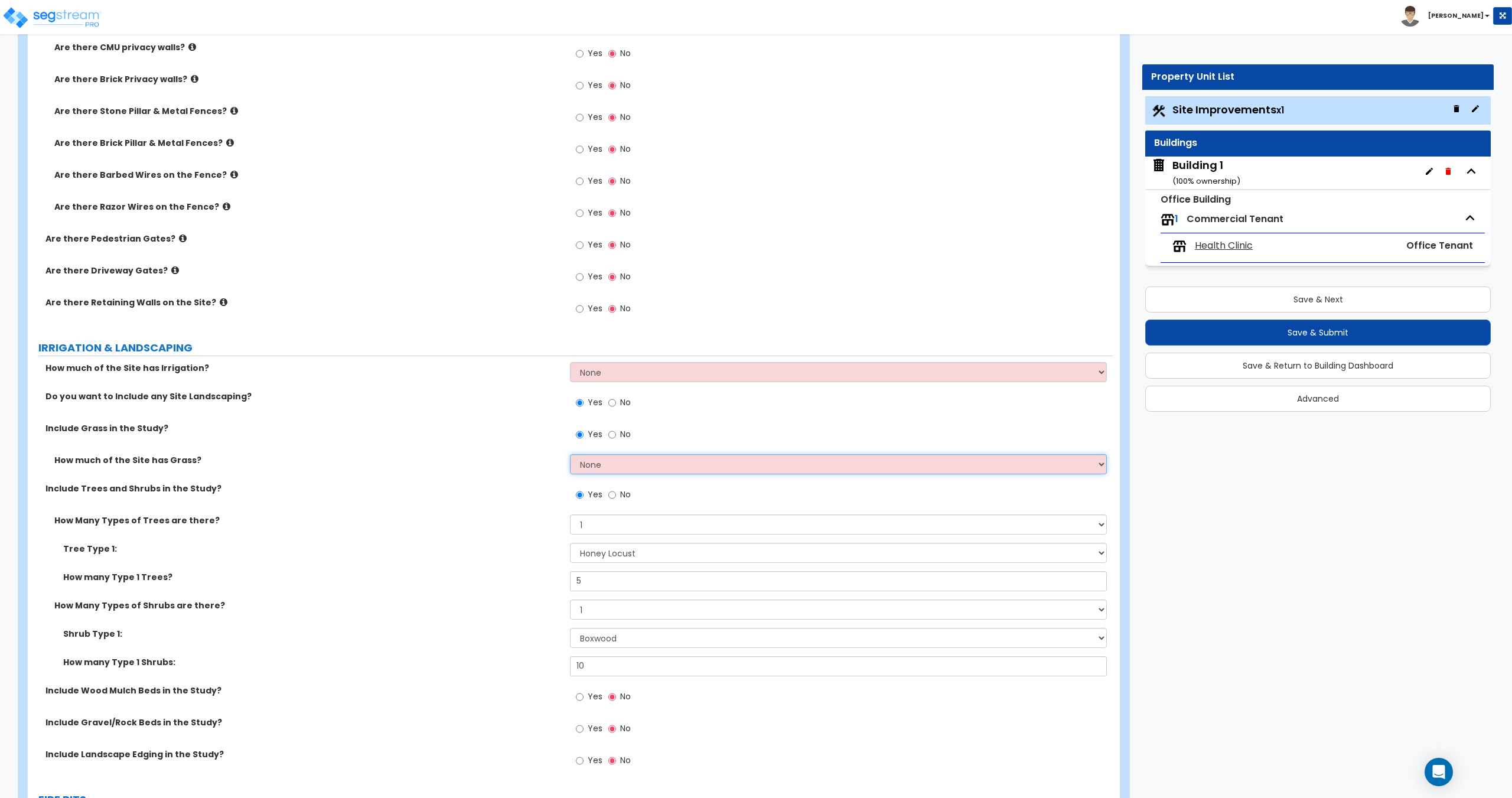
click at [617, 457] on select "None I want to Enter an Approximate Percentage I want to Enter the Square Foota…" at bounding box center [838, 464] width 537 height 20
click at [570, 454] on select "None I want to Enter an Approximate Percentage I want to Enter the Square Foota…" at bounding box center [838, 464] width 537 height 20
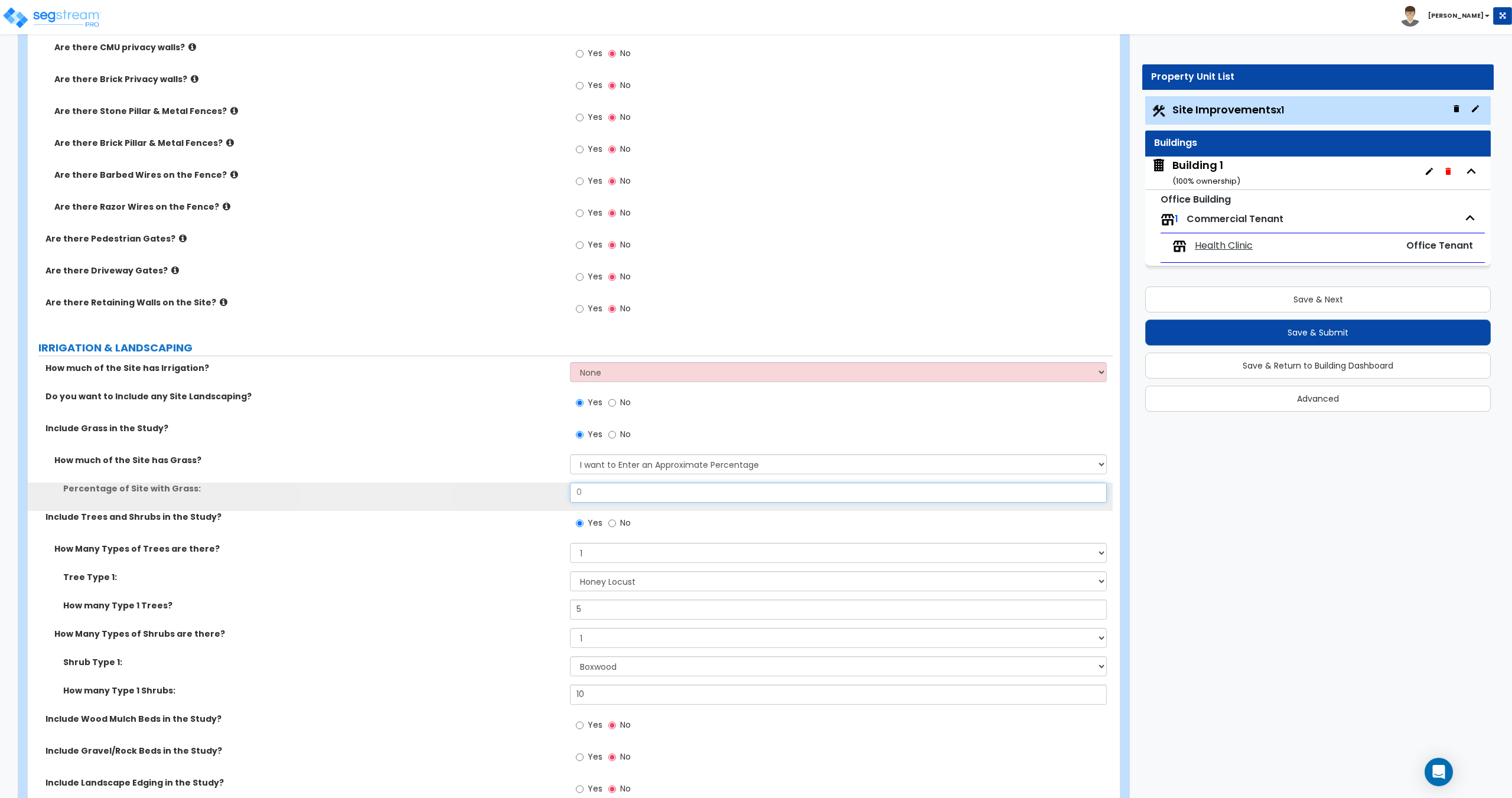
drag, startPoint x: 605, startPoint y: 492, endPoint x: 528, endPoint y: 491, distance: 77.0
click at [529, 491] on div "Percentage of Site with Grass: 0" at bounding box center [570, 497] width 1085 height 29
click at [590, 491] on input "0" at bounding box center [838, 492] width 537 height 20
click at [535, 487] on div "Percentage of Site with Grass: 0" at bounding box center [570, 497] width 1085 height 29
drag, startPoint x: 610, startPoint y: 492, endPoint x: 367, endPoint y: 448, distance: 247.0
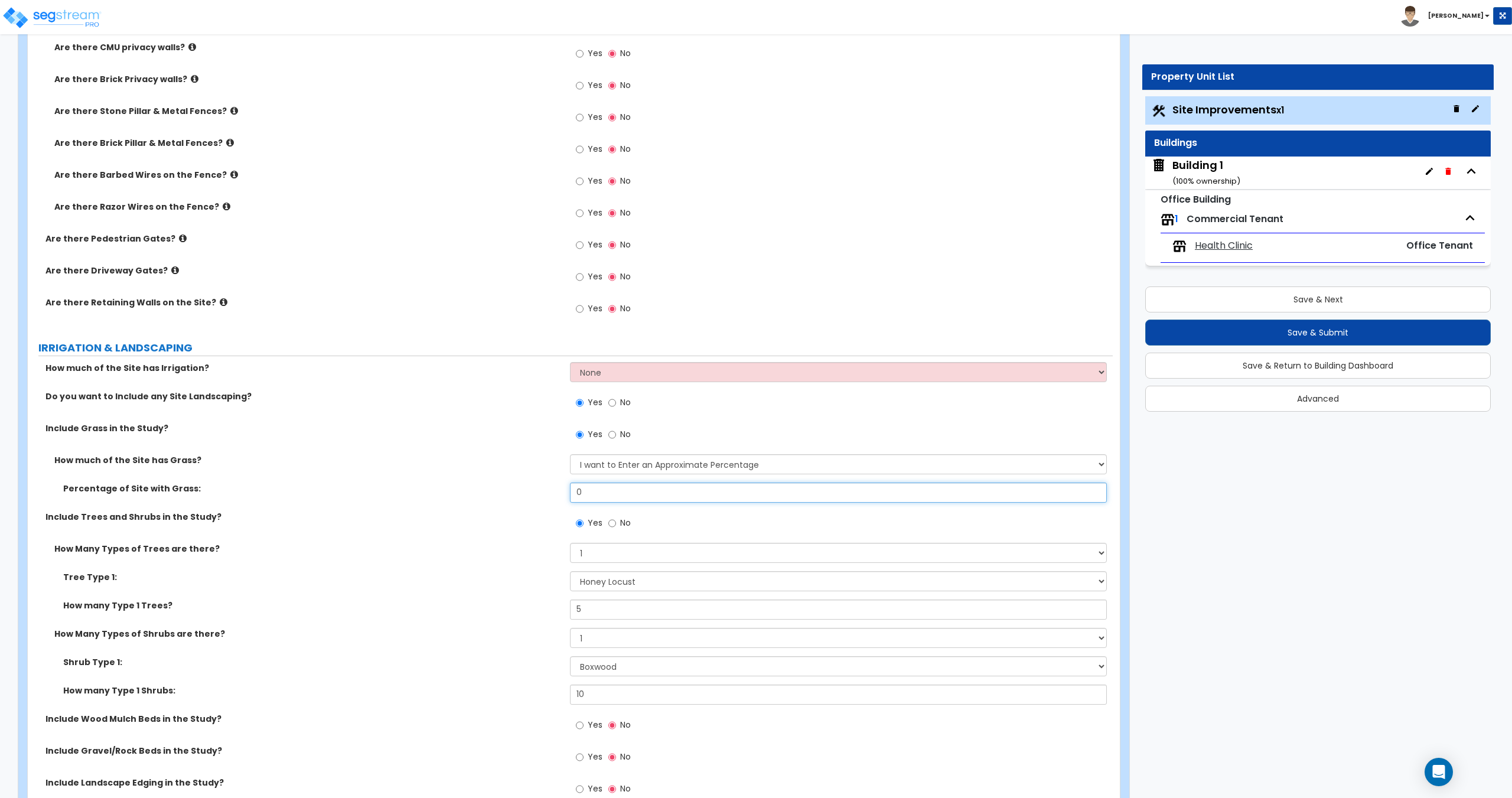
click at [415, 460] on div "How much of the Site has Grass? None I want to Enter an Approximate Percentage …" at bounding box center [570, 482] width 1067 height 57
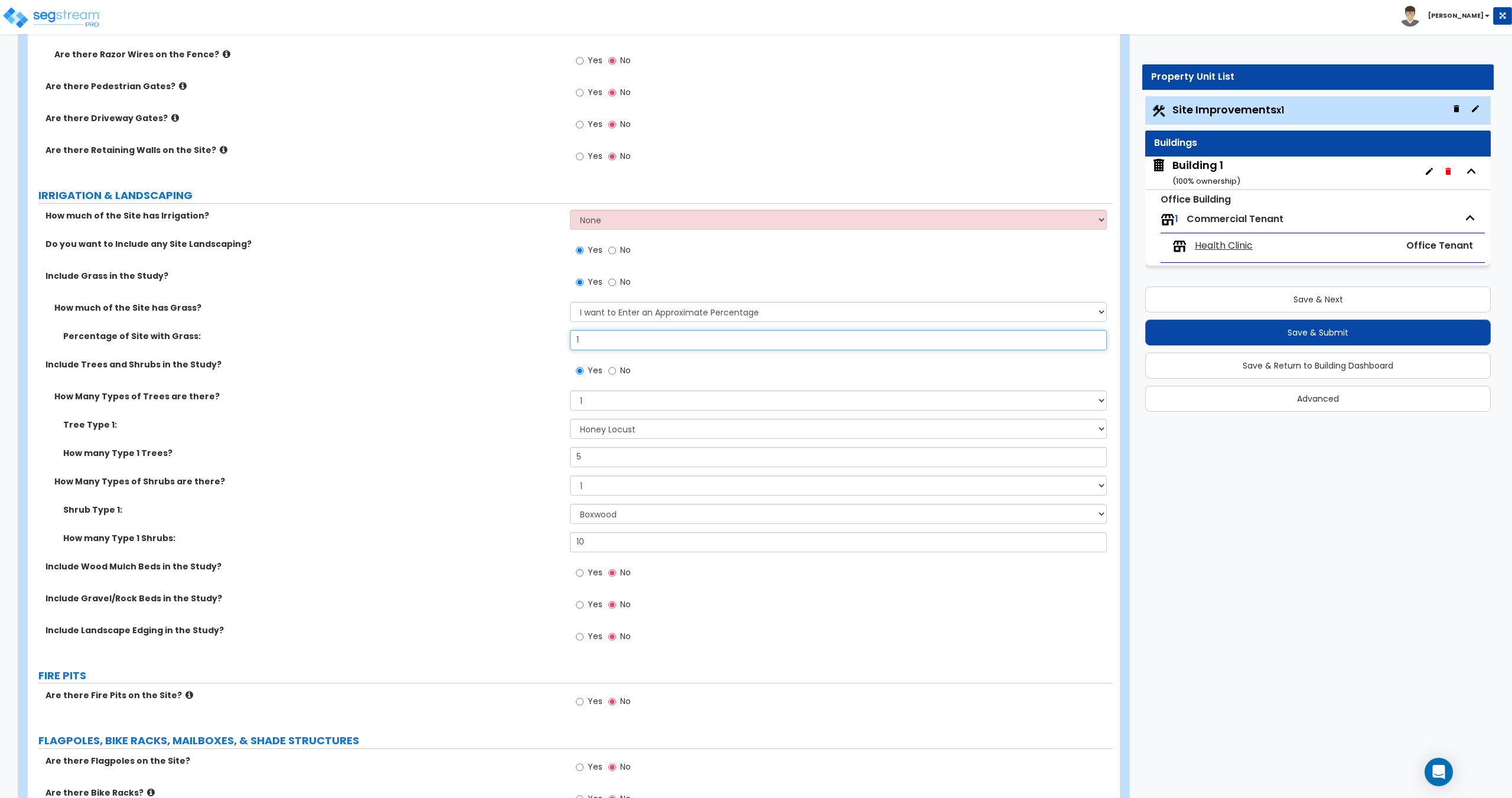
scroll to position [2089, 0]
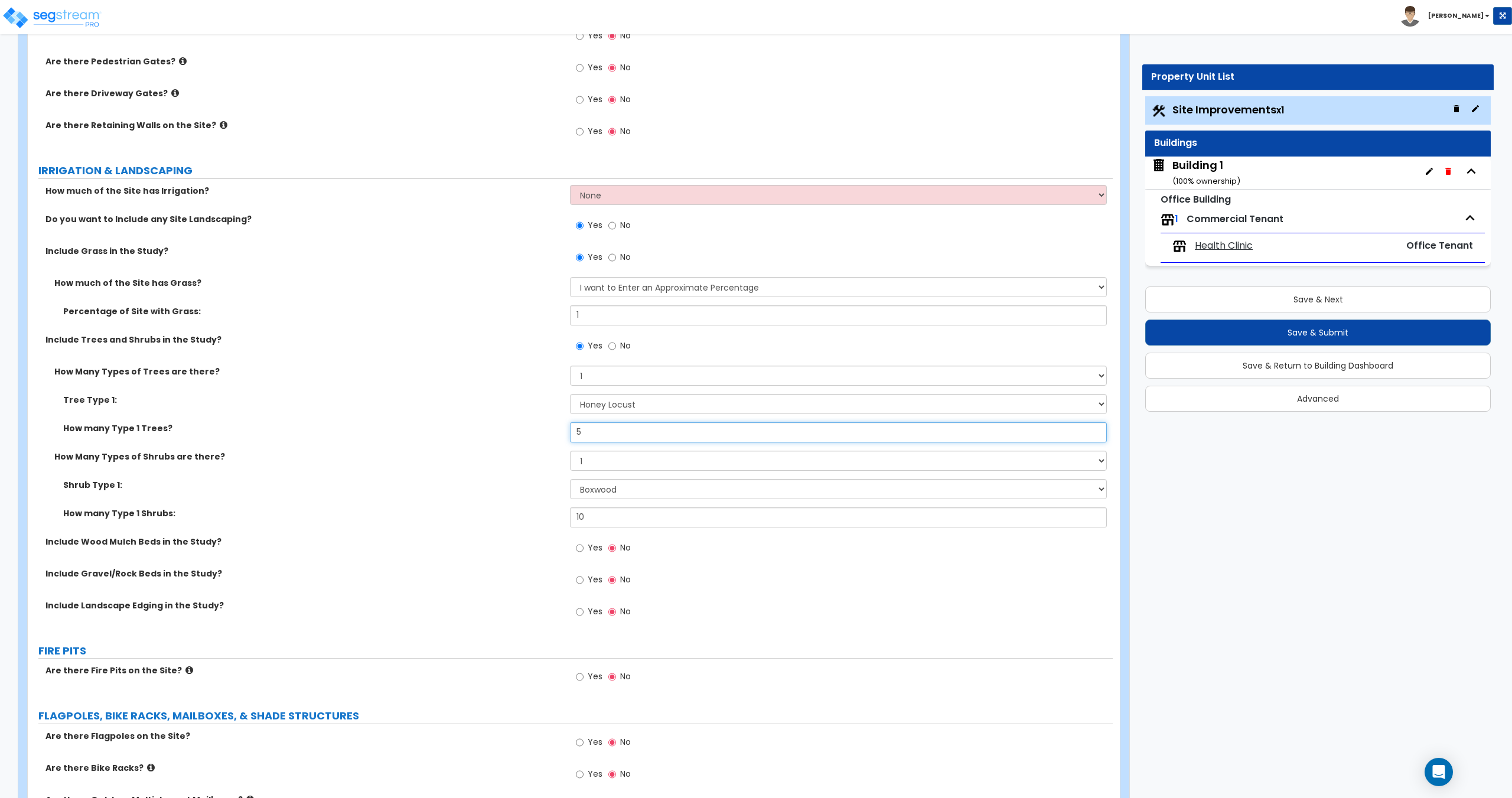
drag, startPoint x: 606, startPoint y: 435, endPoint x: 540, endPoint y: 436, distance: 66.0
click at [547, 430] on div "How many Type 1 Trees? 5" at bounding box center [570, 437] width 1085 height 29
drag, startPoint x: 624, startPoint y: 518, endPoint x: 422, endPoint y: 467, distance: 208.3
click at [423, 467] on div "How Many Types of Trees are there? None 1 2 3 Tree Type 1: Please Choose One Ho…" at bounding box center [570, 451] width 1067 height 171
drag, startPoint x: 605, startPoint y: 438, endPoint x: 508, endPoint y: 420, distance: 98.7
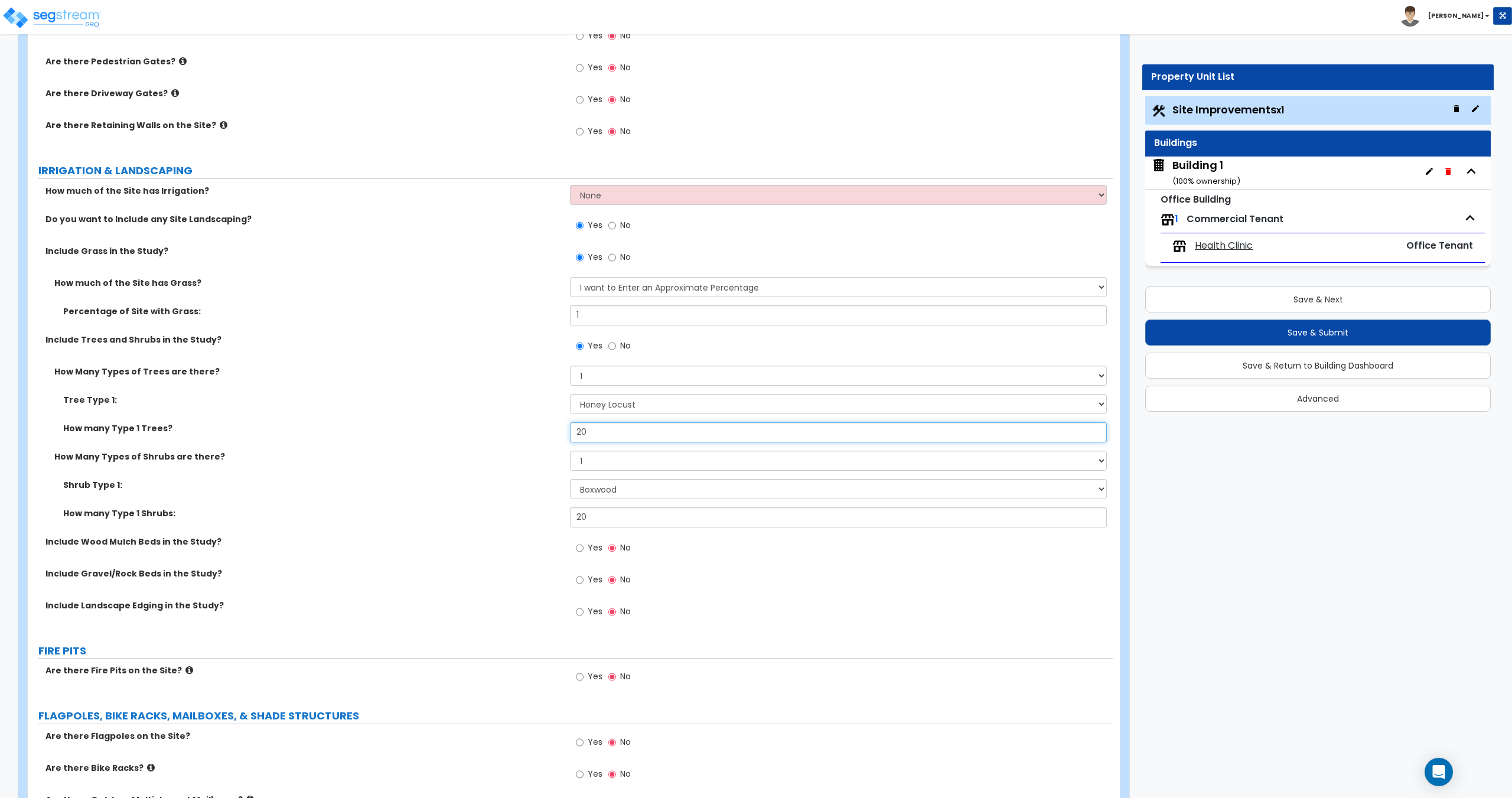
click at [515, 420] on div "Tree Type 1: Please Choose One Honey Locust Planetree Poplar Elm Hawthorn Linde…" at bounding box center [570, 422] width 1067 height 57
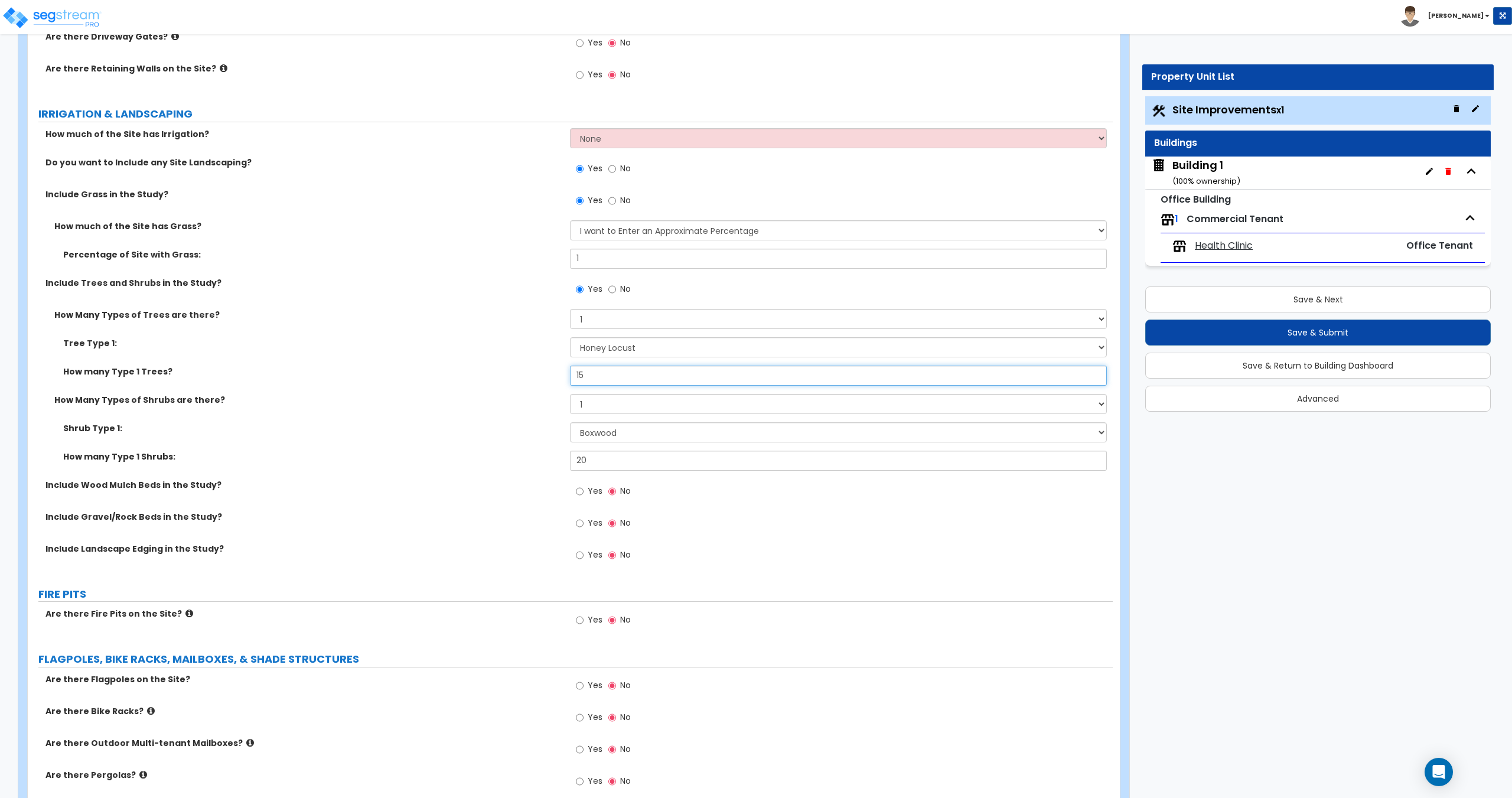
scroll to position [2148, 0]
drag, startPoint x: 597, startPoint y: 461, endPoint x: 417, endPoint y: 438, distance: 181.5
click at [421, 441] on div "Shrub Type 1: Please Choose One Arborvitae Azalea Yew Boxwood Juniper Holly Cot…" at bounding box center [570, 447] width 1067 height 57
drag, startPoint x: 557, startPoint y: 457, endPoint x: 495, endPoint y: 450, distance: 62.4
click at [537, 456] on div "How many Type 1 Shrubs: 25" at bounding box center [570, 463] width 1085 height 29
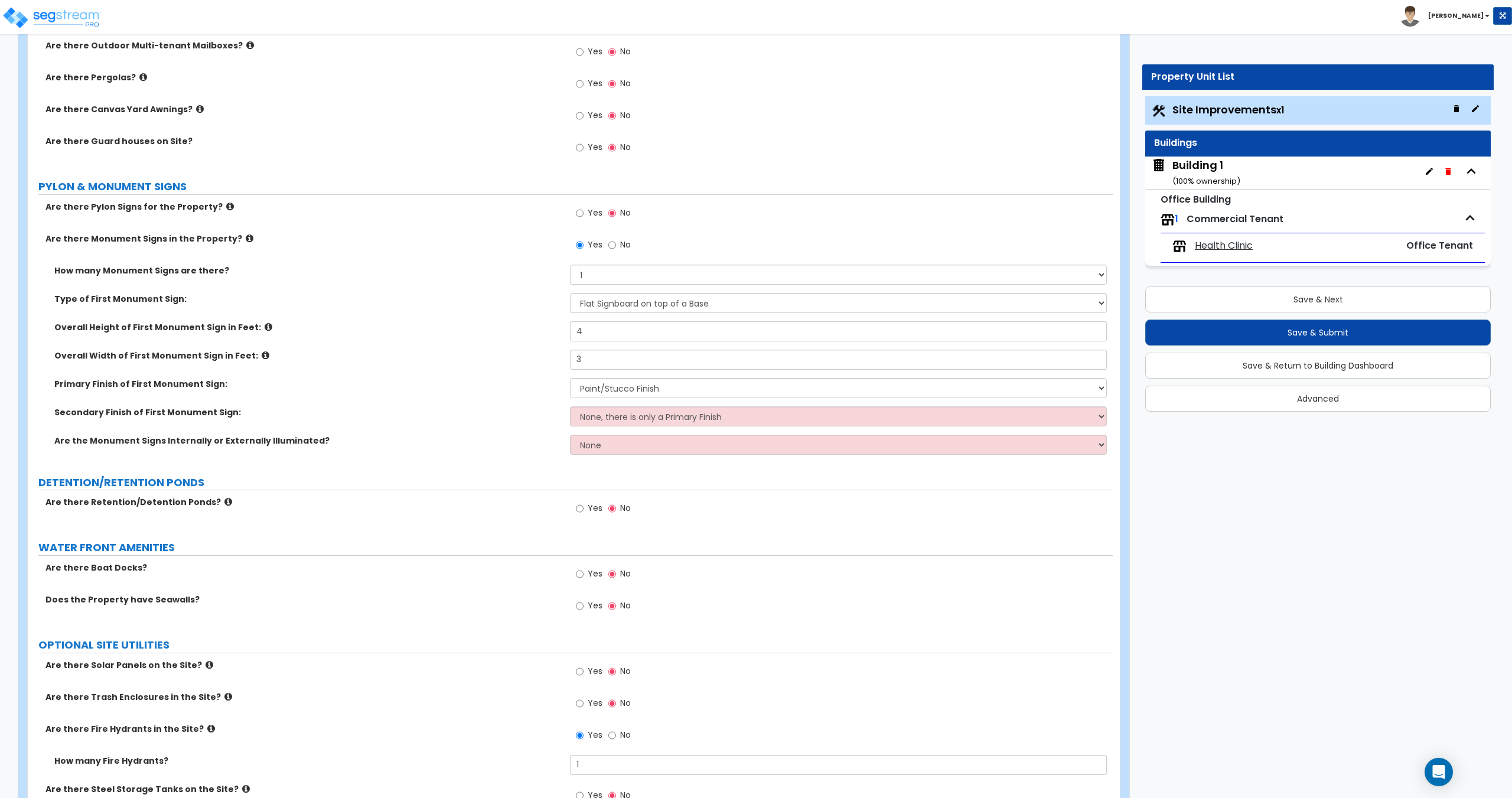
scroll to position [2857, 0]
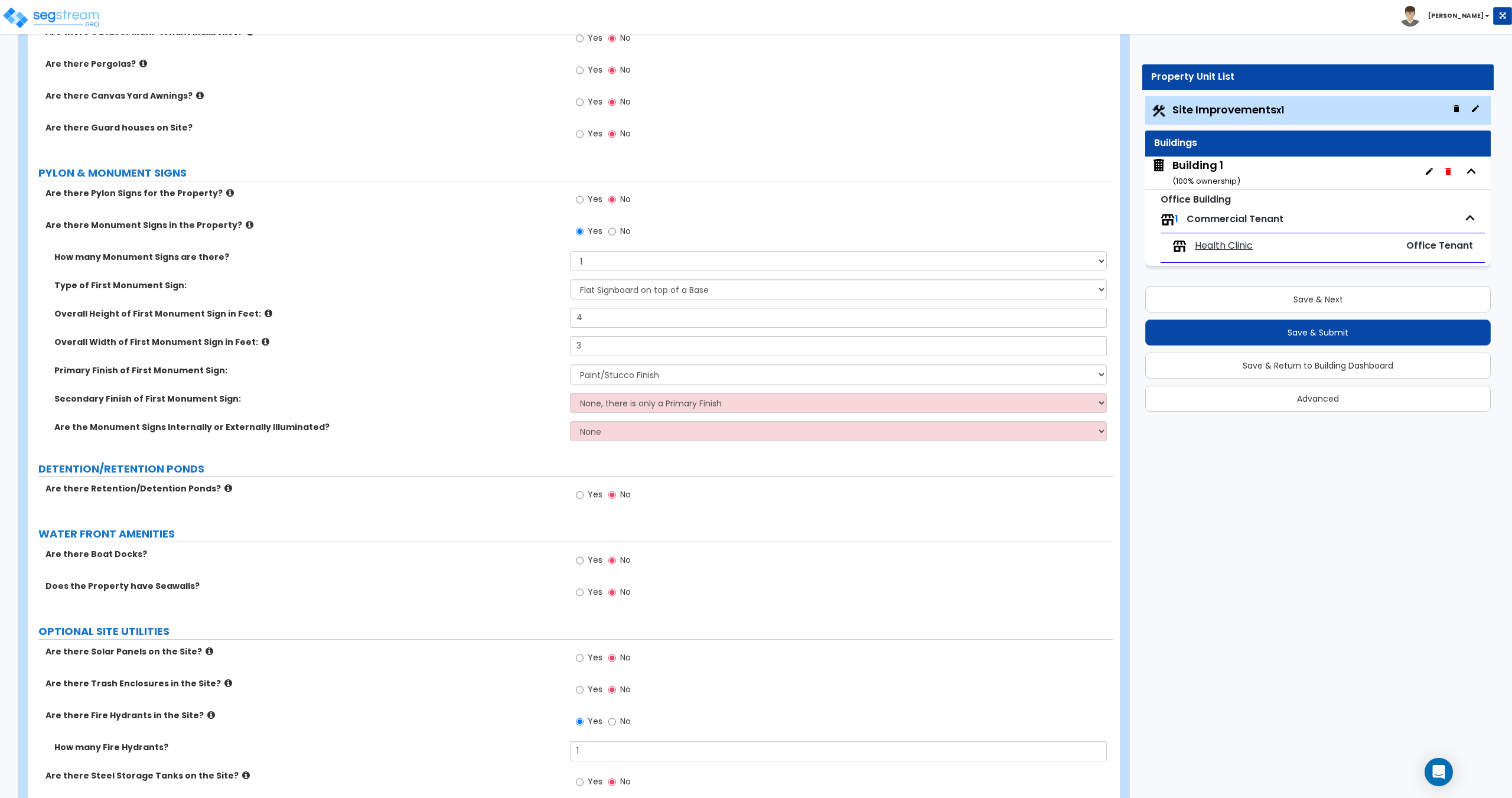
click at [625, 235] on span "No" at bounding box center [625, 231] width 11 height 11
click at [616, 235] on input "No" at bounding box center [612, 232] width 8 height 13
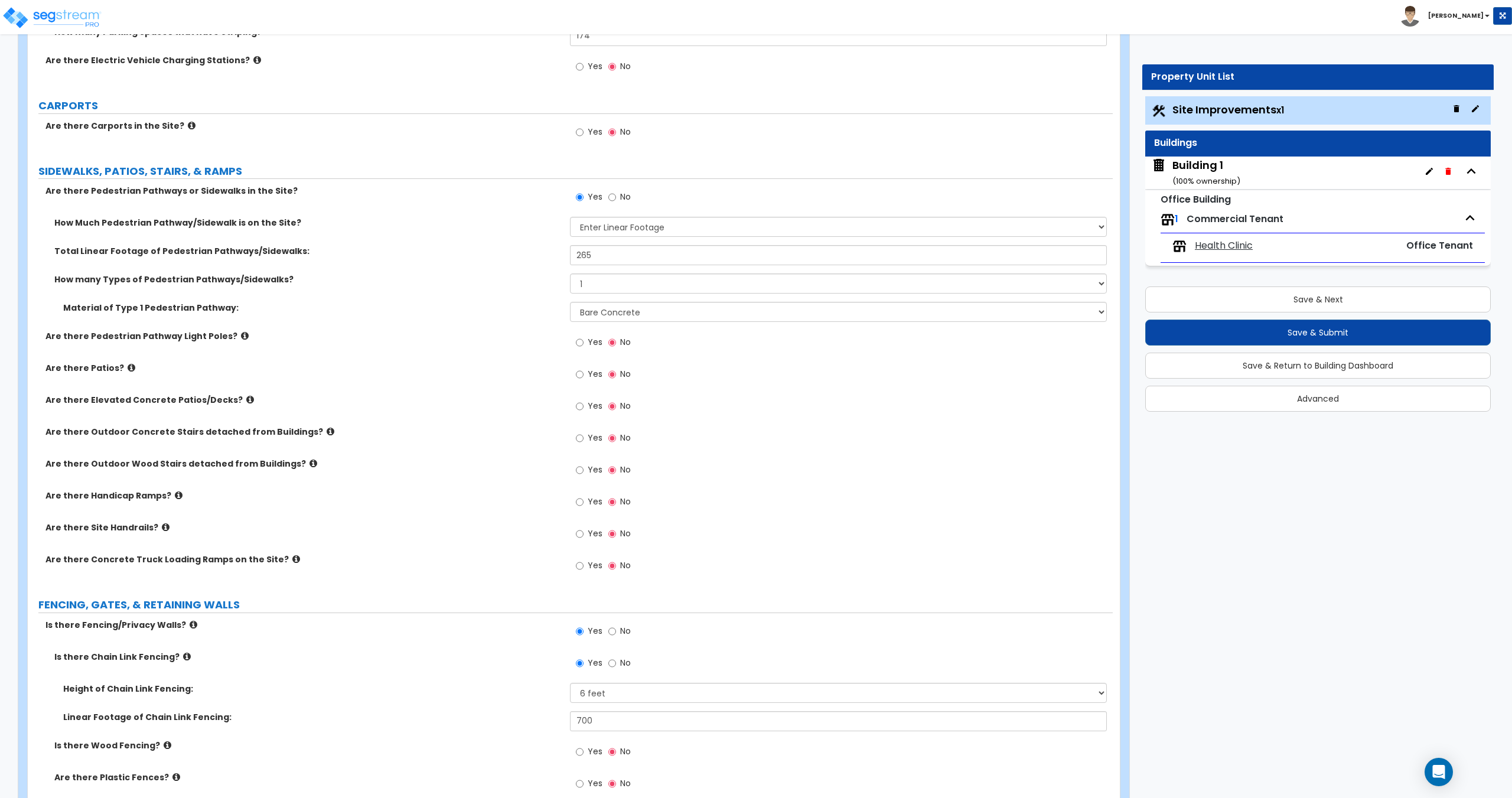
scroll to position [0, 0]
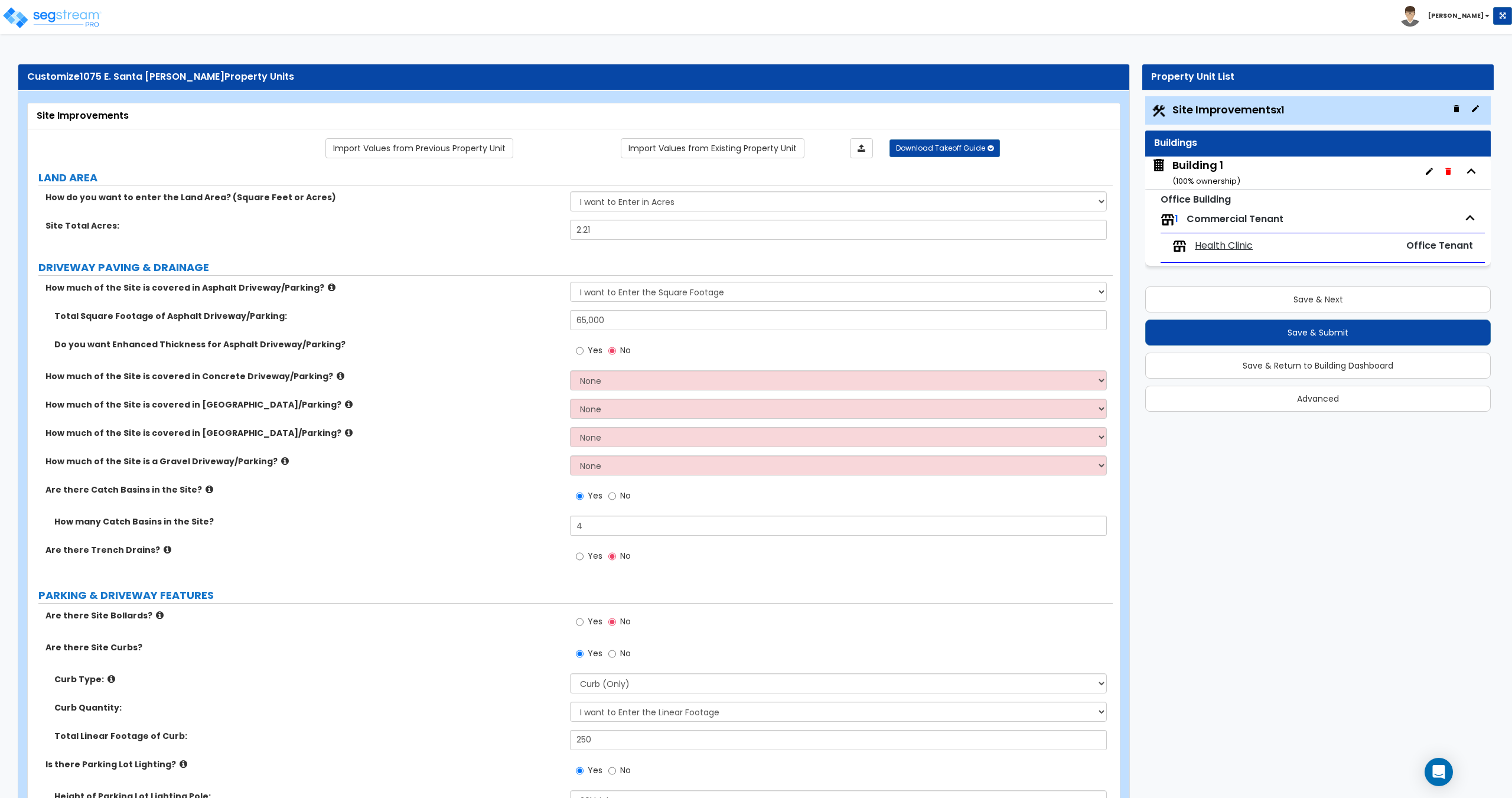
click at [1179, 174] on div "Building 1 ( 100 % ownership)" at bounding box center [1205, 172] width 68 height 30
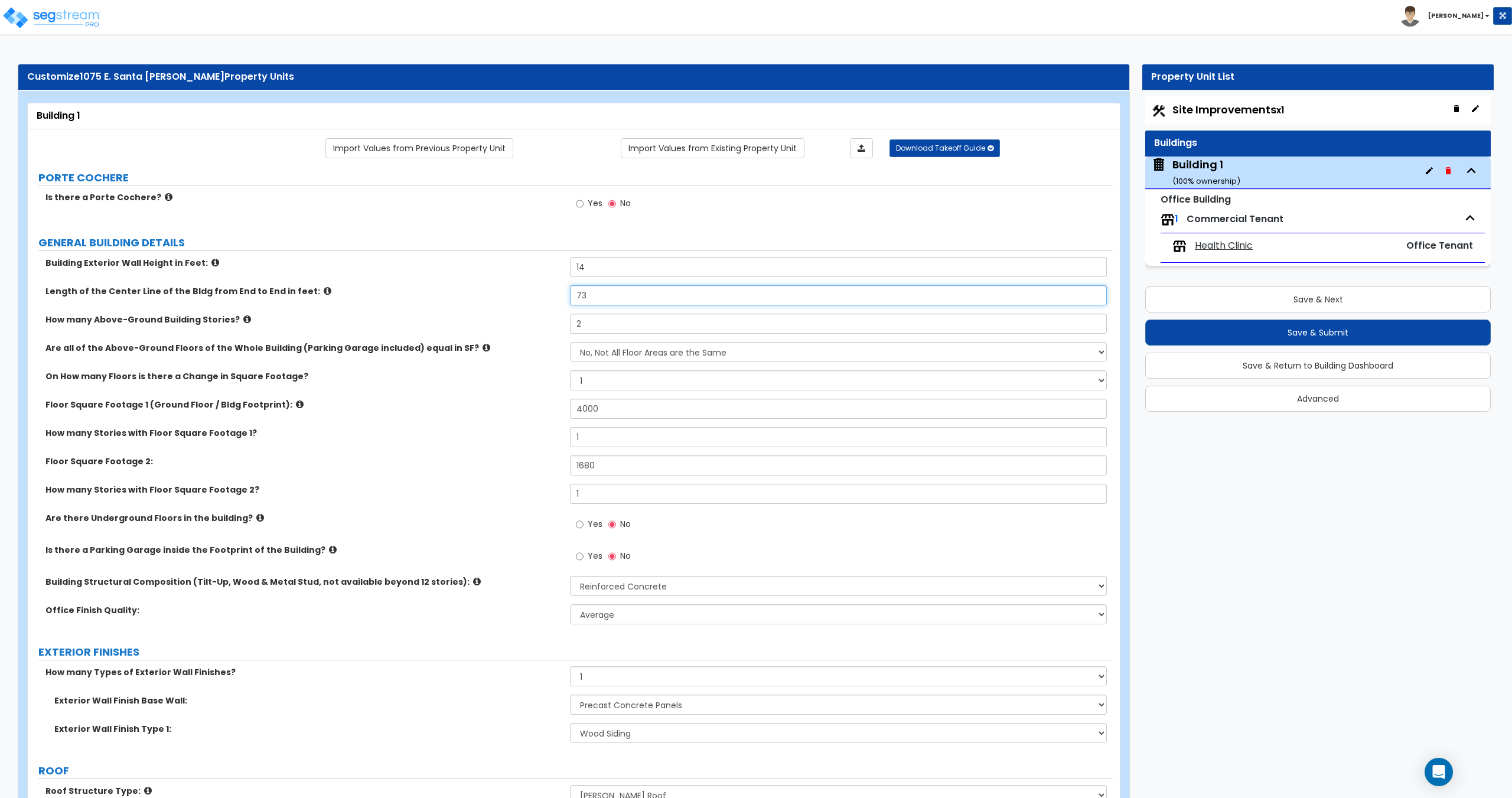
drag, startPoint x: 607, startPoint y: 297, endPoint x: 499, endPoint y: 290, distance: 108.2
click at [507, 288] on div "Length of the Center Line of the Bldg from End to End in feet: 73" at bounding box center [570, 300] width 1085 height 29
click at [1198, 114] on span "Site Improvements x1" at bounding box center [1227, 109] width 111 height 14
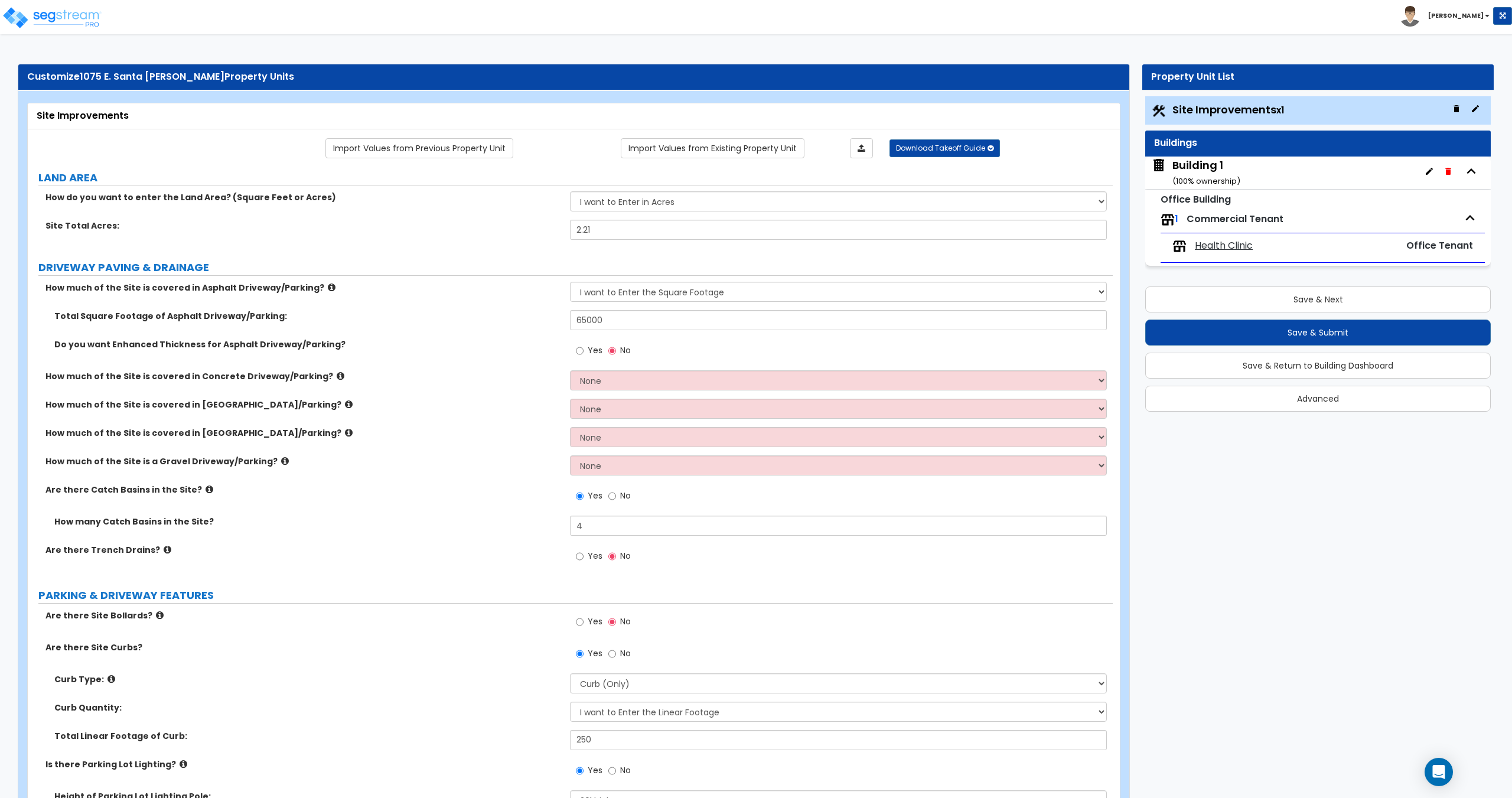
scroll to position [2406, 0]
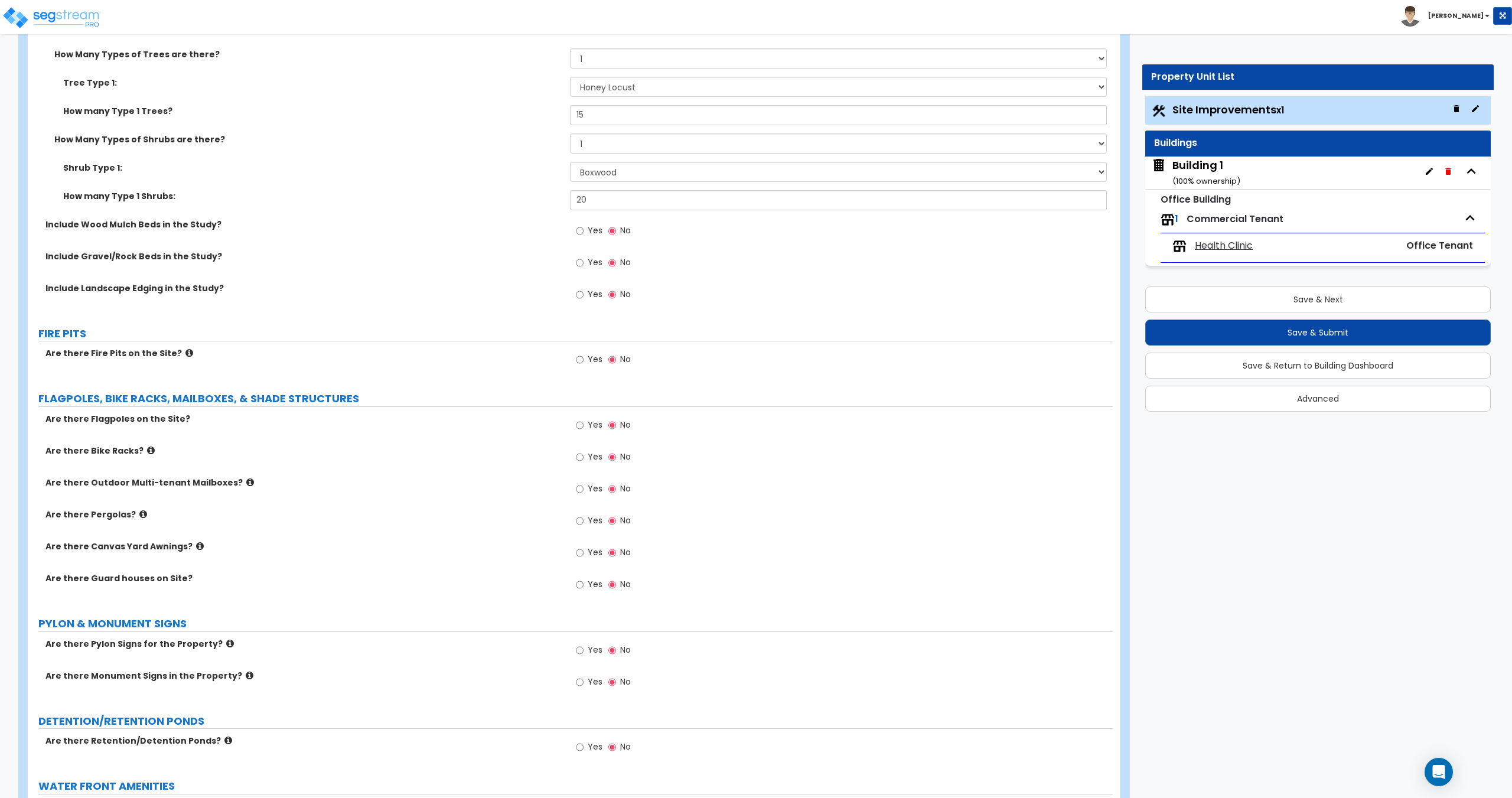
click at [603, 424] on div "Yes No" at bounding box center [604, 426] width 67 height 27
click at [592, 434] on label "Yes" at bounding box center [589, 426] width 27 height 20
click at [584, 432] on input "Yes" at bounding box center [580, 425] width 8 height 13
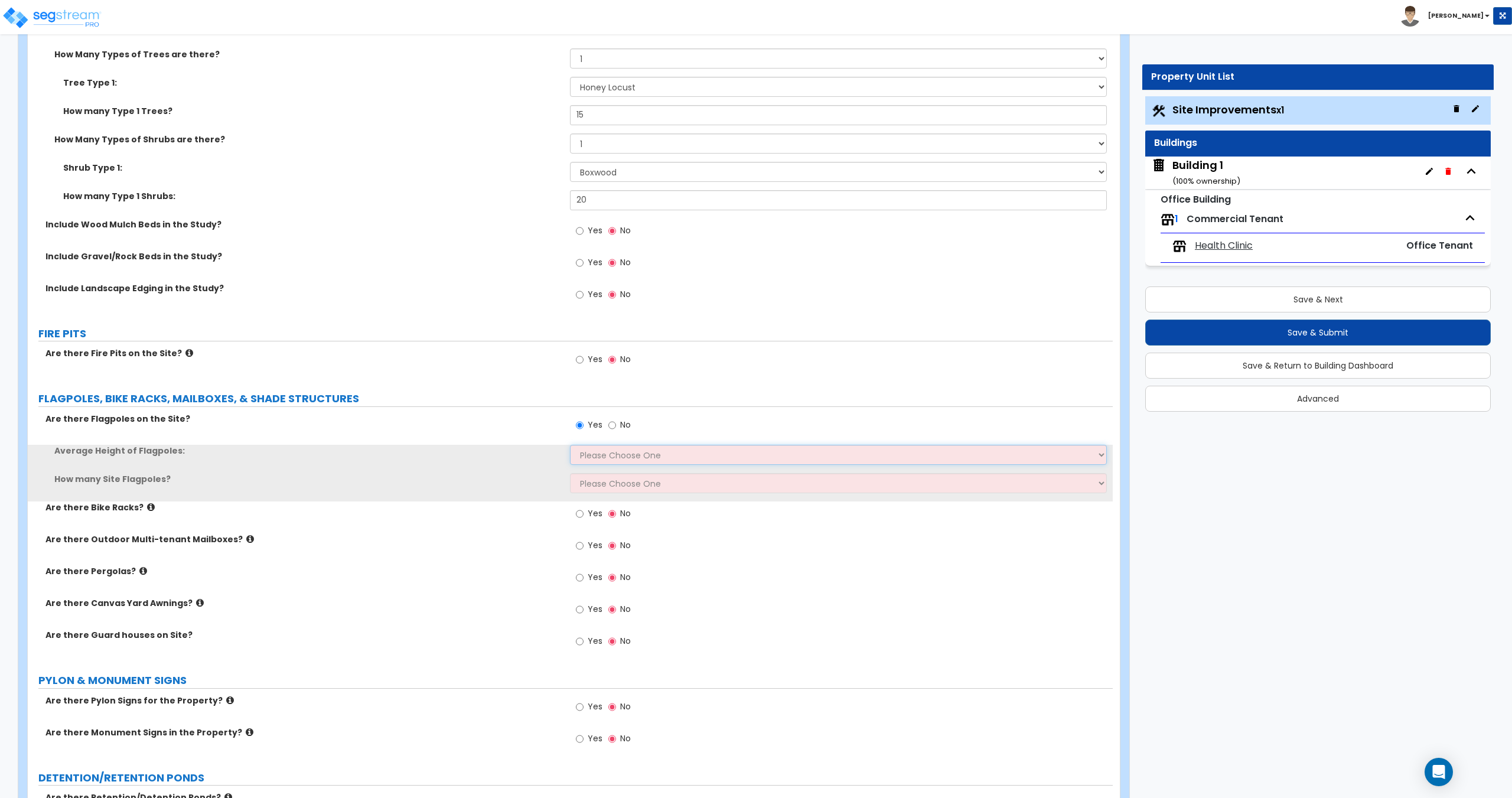
click at [611, 456] on select "Please Choose One 20 ft 59 ft 70 ft 100 ft" at bounding box center [838, 454] width 537 height 20
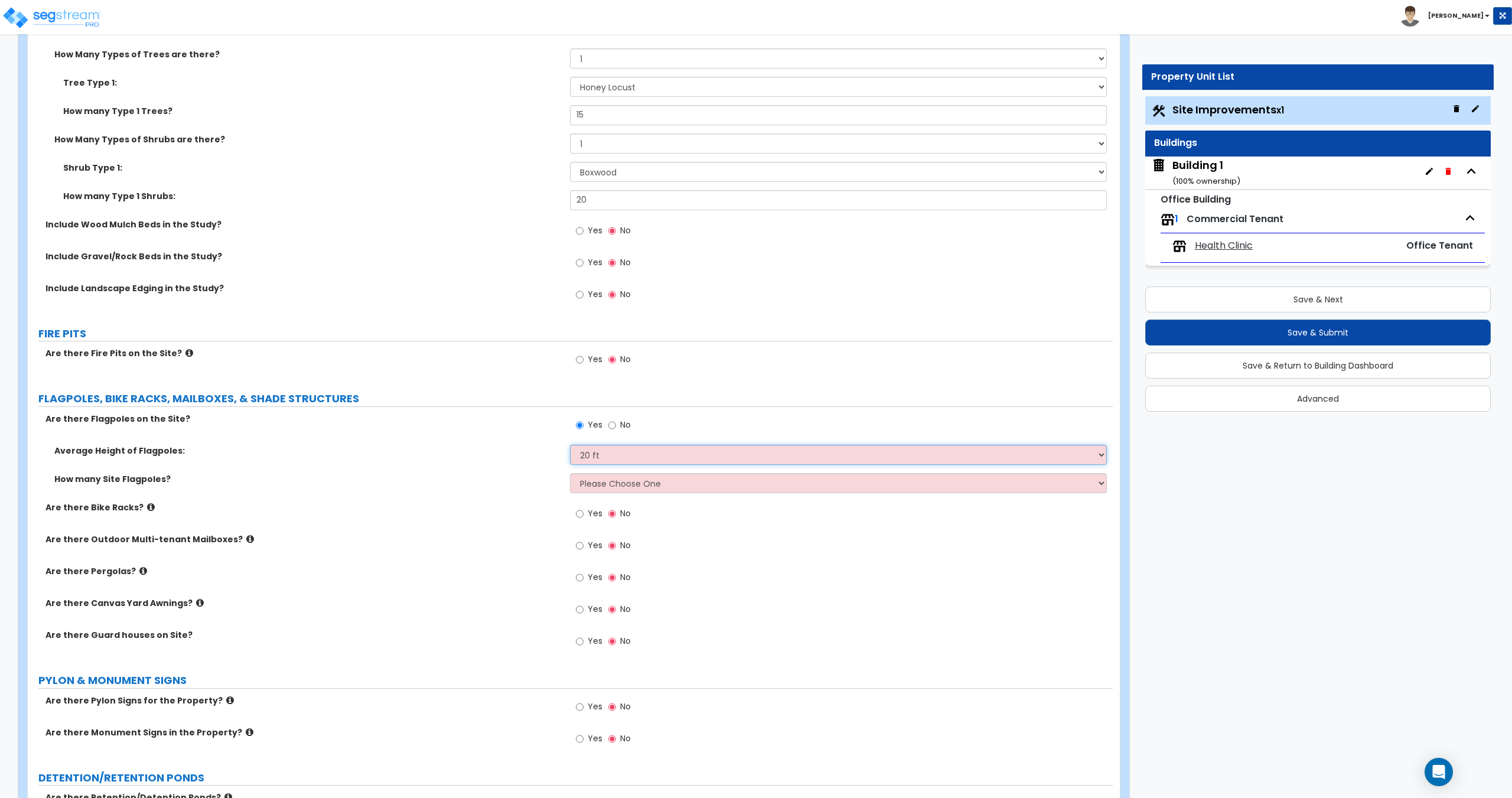
click at [570, 445] on select "Please Choose One 20 ft 59 ft 70 ft 100 ft" at bounding box center [838, 454] width 537 height 20
drag, startPoint x: 600, startPoint y: 486, endPoint x: 601, endPoint y: 492, distance: 6.1
click at [600, 486] on select "Please Choose One 1 2 3 4 5" at bounding box center [838, 483] width 537 height 20
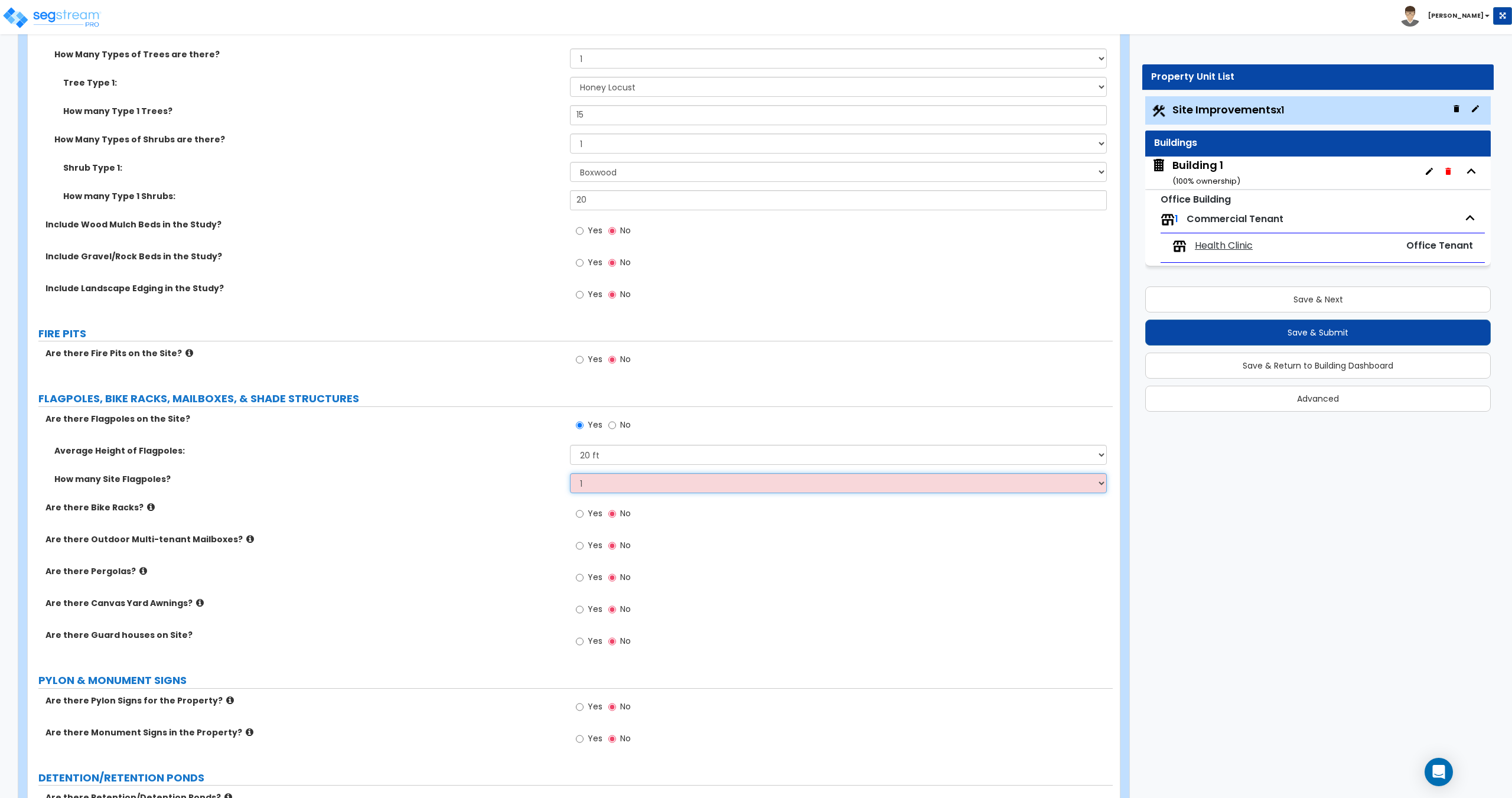
click at [570, 473] on select "Please Choose One 1 2 3 4 5" at bounding box center [838, 483] width 537 height 20
drag, startPoint x: 495, startPoint y: 286, endPoint x: 486, endPoint y: 216, distance: 70.6
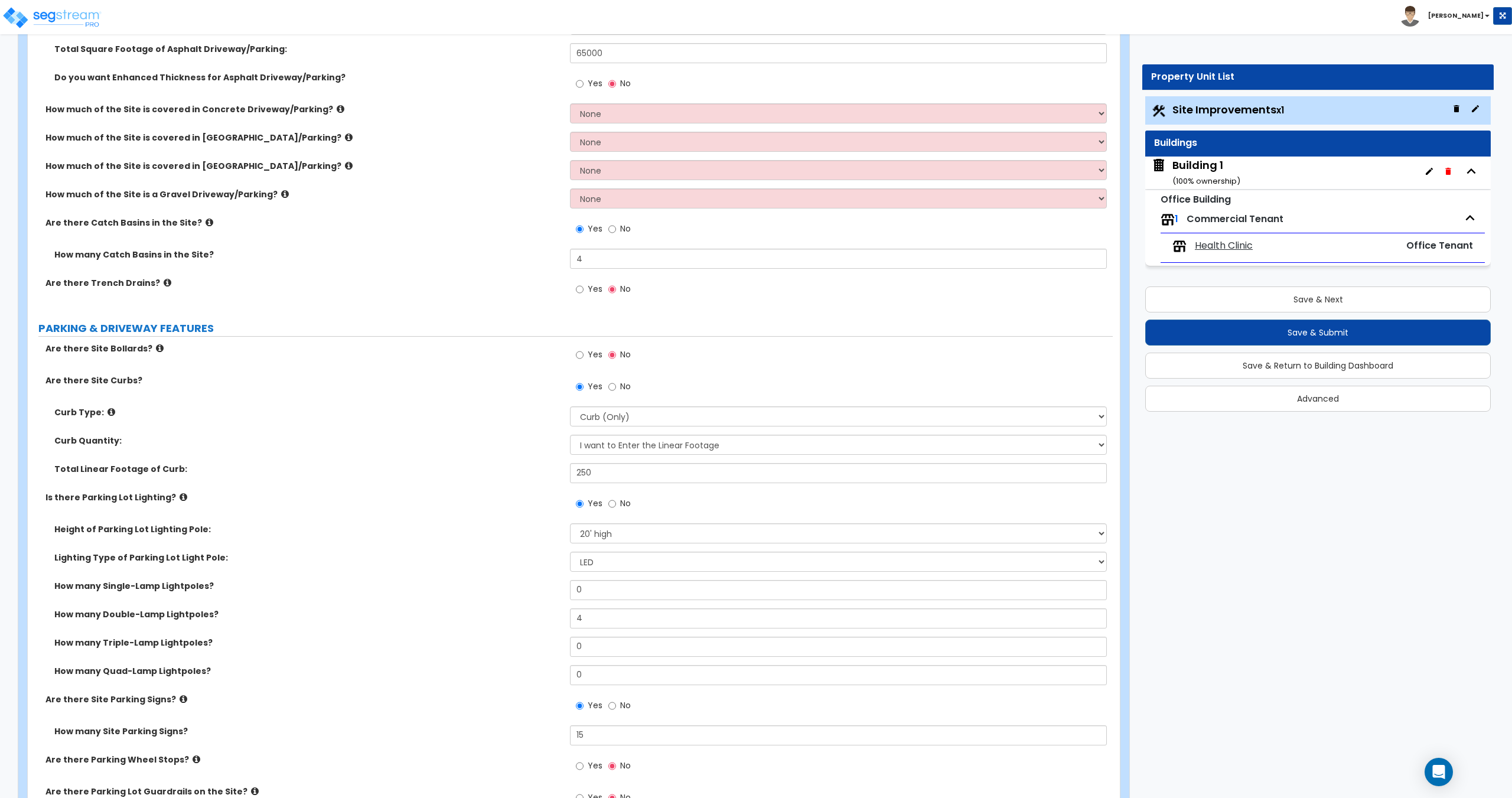
scroll to position [0, 0]
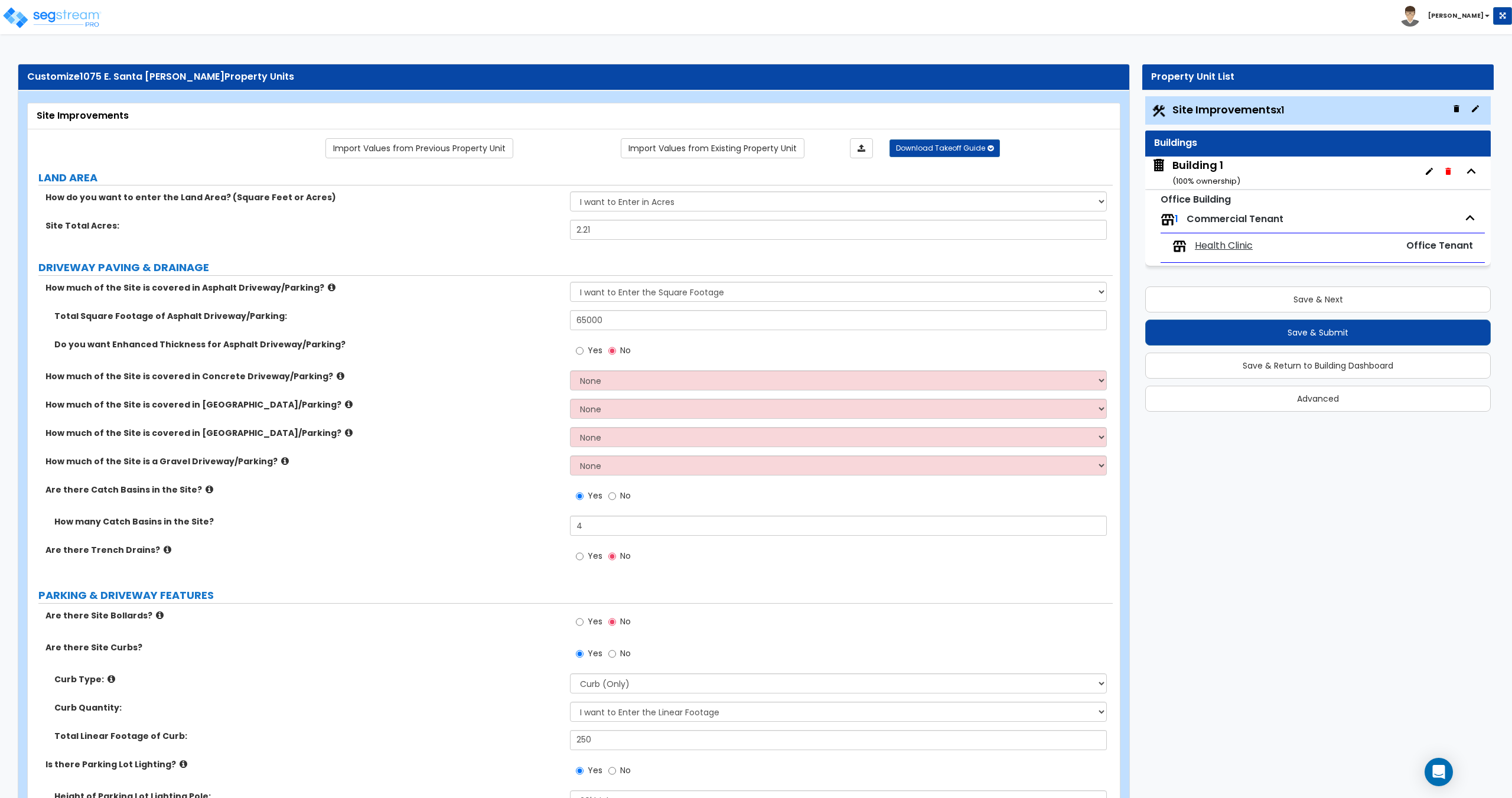
click at [1179, 188] on div "Building 1 ( 100 % ownership)" at bounding box center [1317, 172] width 346 height 33
click at [1196, 171] on div "Building 1 ( 100 % ownership)" at bounding box center [1205, 172] width 68 height 30
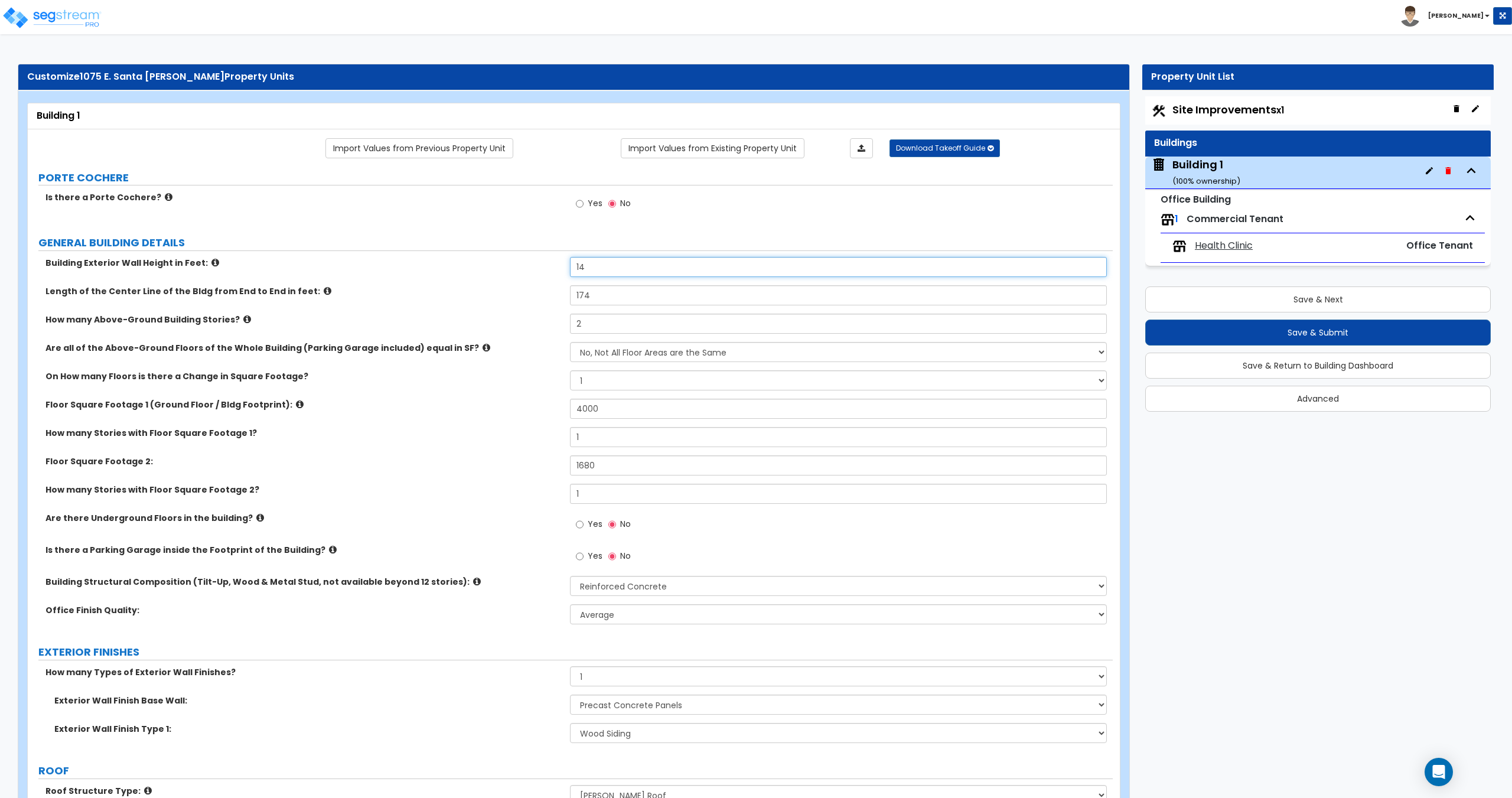
drag, startPoint x: 611, startPoint y: 269, endPoint x: 496, endPoint y: 265, distance: 115.1
click at [519, 262] on div "Building Exterior Wall Height in Feet: 14" at bounding box center [570, 271] width 1085 height 29
drag, startPoint x: 532, startPoint y: 397, endPoint x: 445, endPoint y: 393, distance: 87.1
click at [464, 391] on div "Building Exterior Wall Height in Feet: 24 Length of the Center Line of the Bldg…" at bounding box center [570, 445] width 1067 height 376
click at [603, 382] on select "Please Choose One 1 2 3 4 5" at bounding box center [838, 379] width 537 height 20
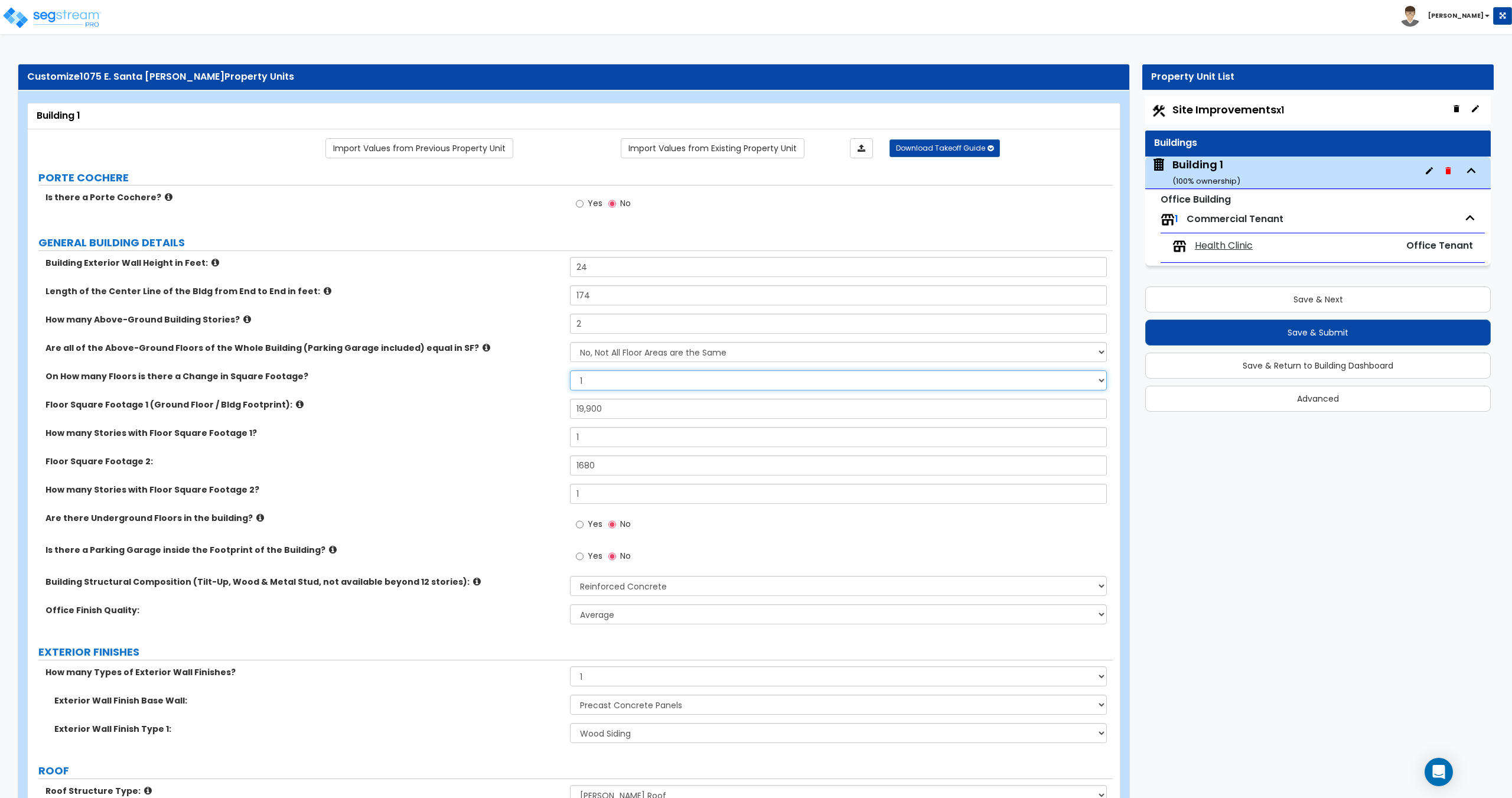
click at [604, 376] on select "Please Choose One 1 2 3 4 5" at bounding box center [838, 379] width 537 height 20
drag, startPoint x: 633, startPoint y: 409, endPoint x: 435, endPoint y: 388, distance: 199.1
click at [427, 385] on div "Building Exterior Wall Height in Feet: 24 Length of the Center Line of the Bldg…" at bounding box center [570, 445] width 1067 height 376
click at [596, 381] on select "Please Choose One 1 2 3 4 5" at bounding box center [838, 379] width 537 height 20
click at [602, 389] on select "Please Choose One 1 2 3 4 5" at bounding box center [838, 379] width 537 height 20
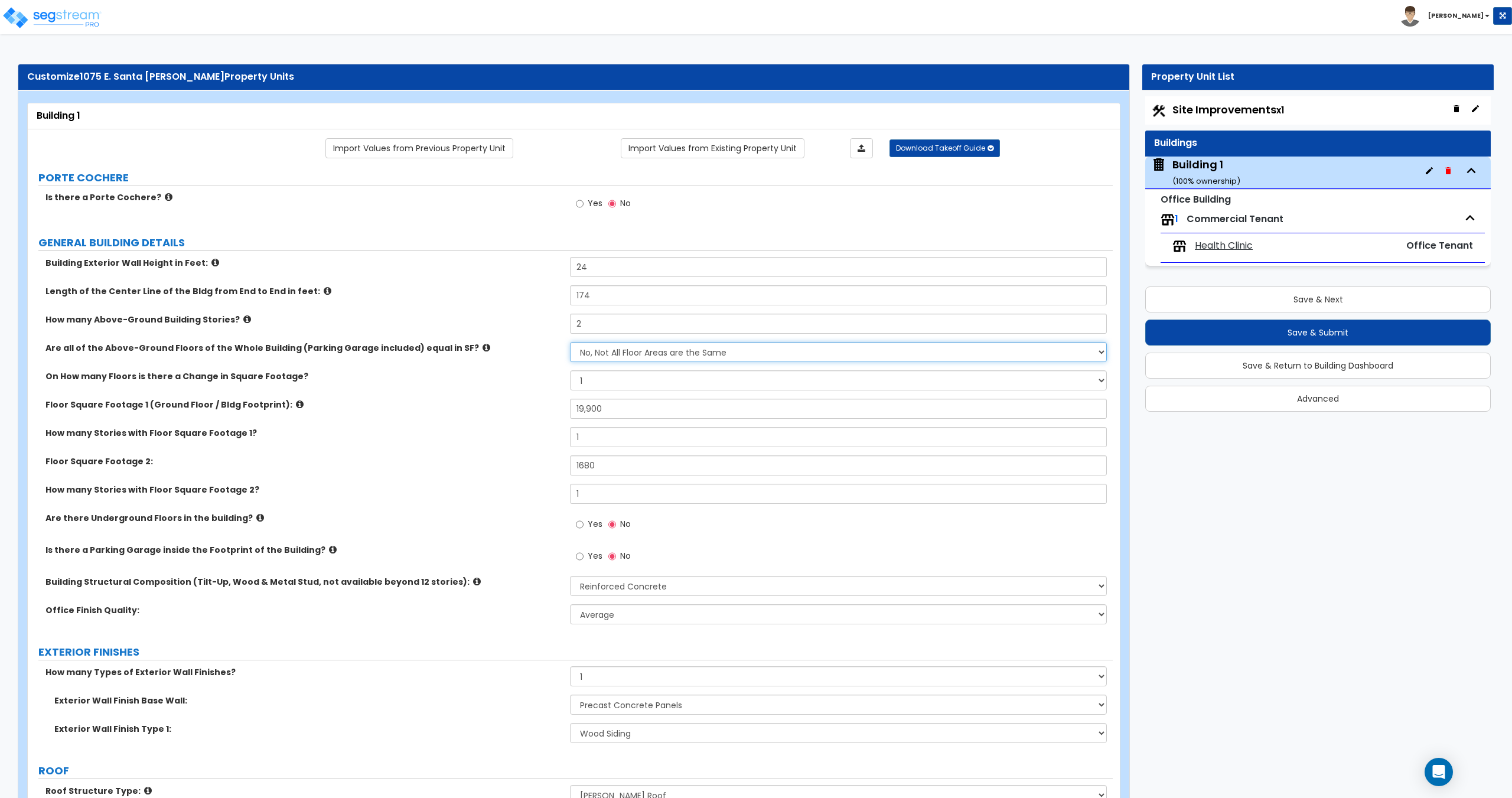
click at [605, 350] on select "Yes, All Floors have the Same Floor Area No, Not All Floor Areas are the Same" at bounding box center [838, 352] width 537 height 20
click at [618, 350] on select "Yes, All Floors have the Same Floor Area No, Not All Floor Areas are the Same" at bounding box center [838, 352] width 537 height 20
click at [570, 342] on select "Yes, All Floors have the Same Floor Area No, Not All Floor Areas are the Same" at bounding box center [838, 352] width 537 height 20
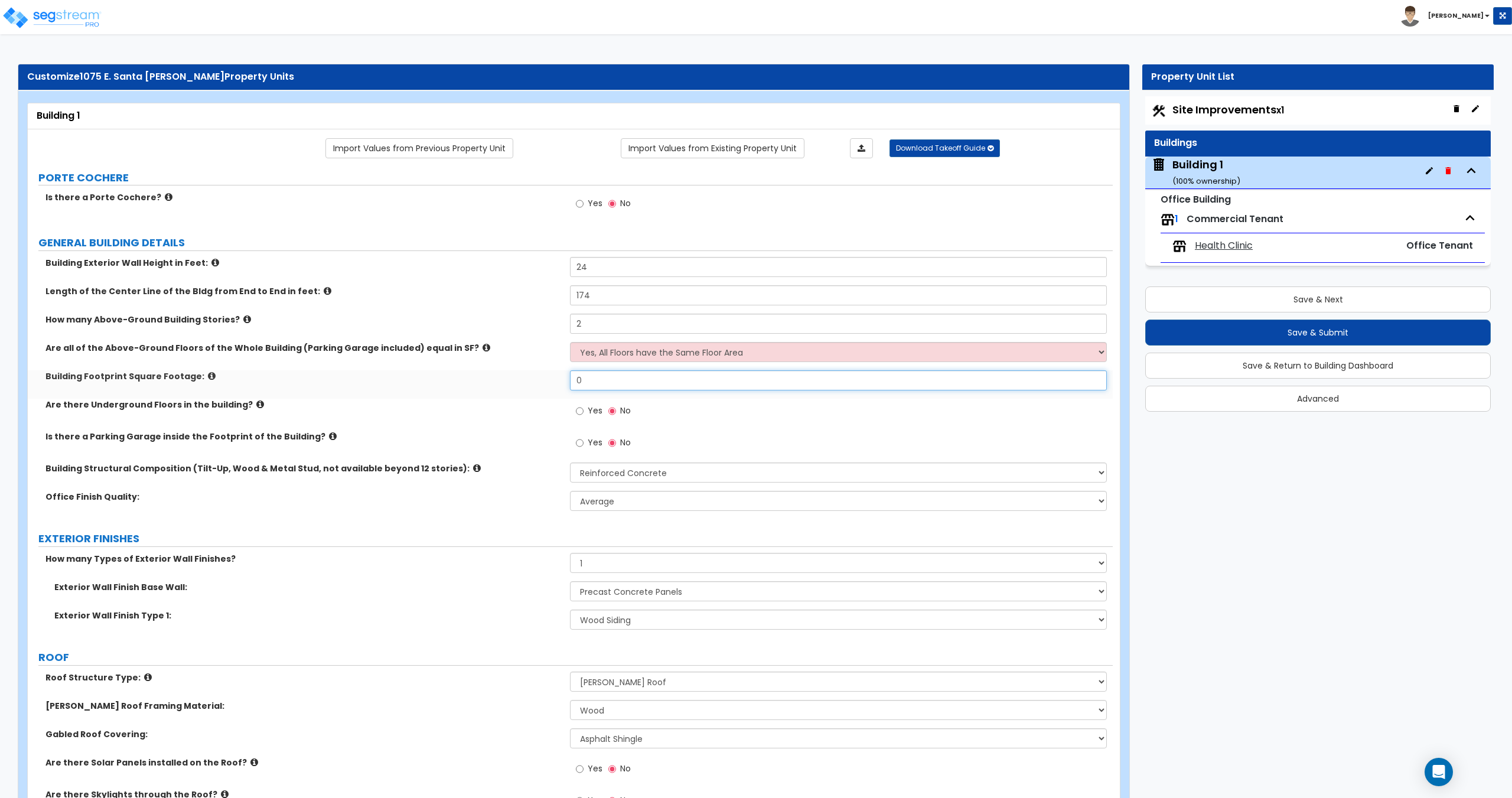
drag, startPoint x: 607, startPoint y: 385, endPoint x: 531, endPoint y: 378, distance: 76.3
click at [542, 381] on div "Building Footprint Square Footage: 0" at bounding box center [570, 384] width 1085 height 29
paste input "1990"
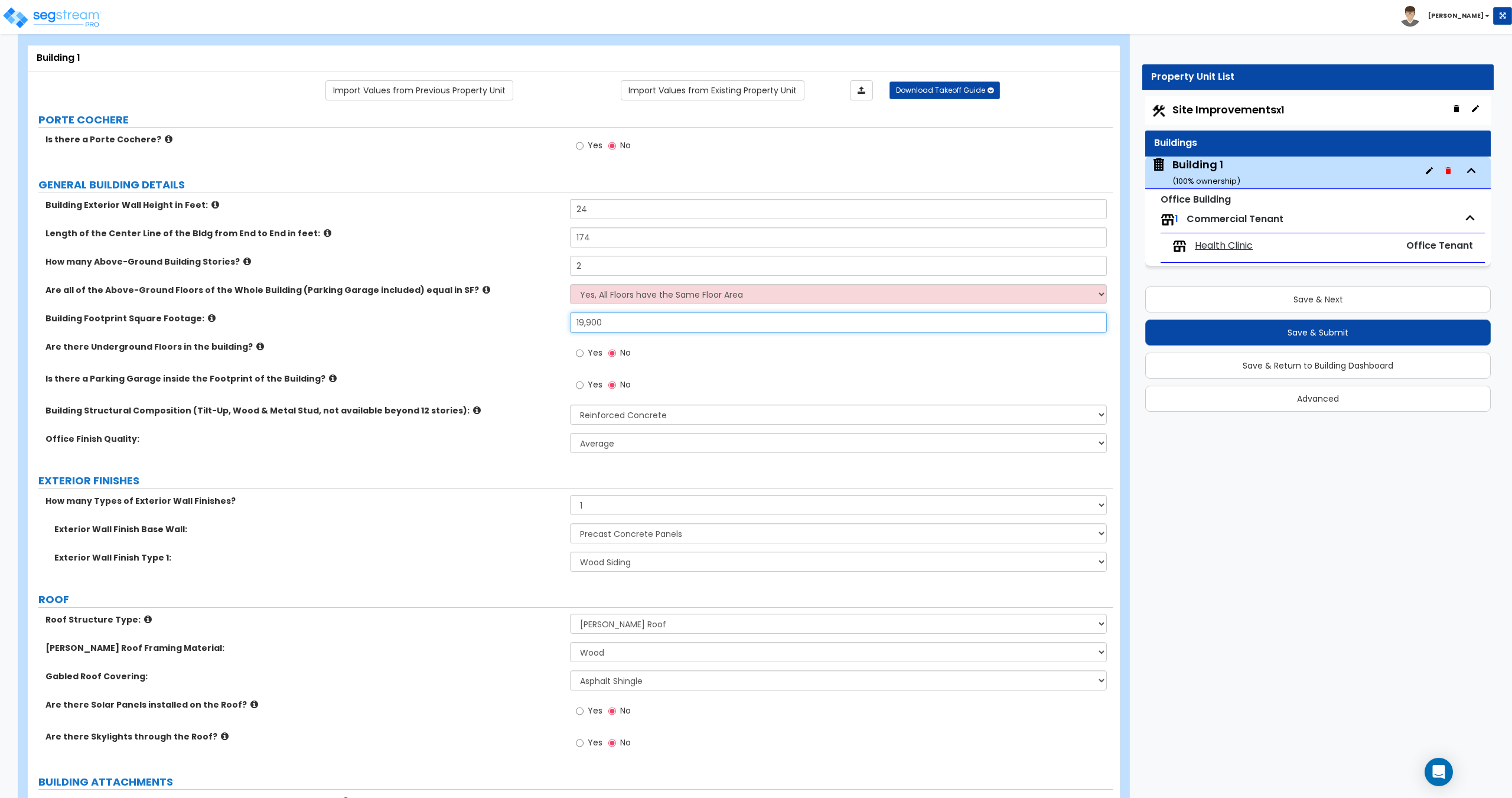
scroll to position [59, 0]
click at [591, 414] on select "Please Choose One Tilt-up Wall Construction Reinforced Concrete Structural Stee…" at bounding box center [838, 413] width 537 height 20
click at [570, 403] on select "Please Choose One Tilt-up Wall Construction Reinforced Concrete Structural Stee…" at bounding box center [838, 413] width 537 height 20
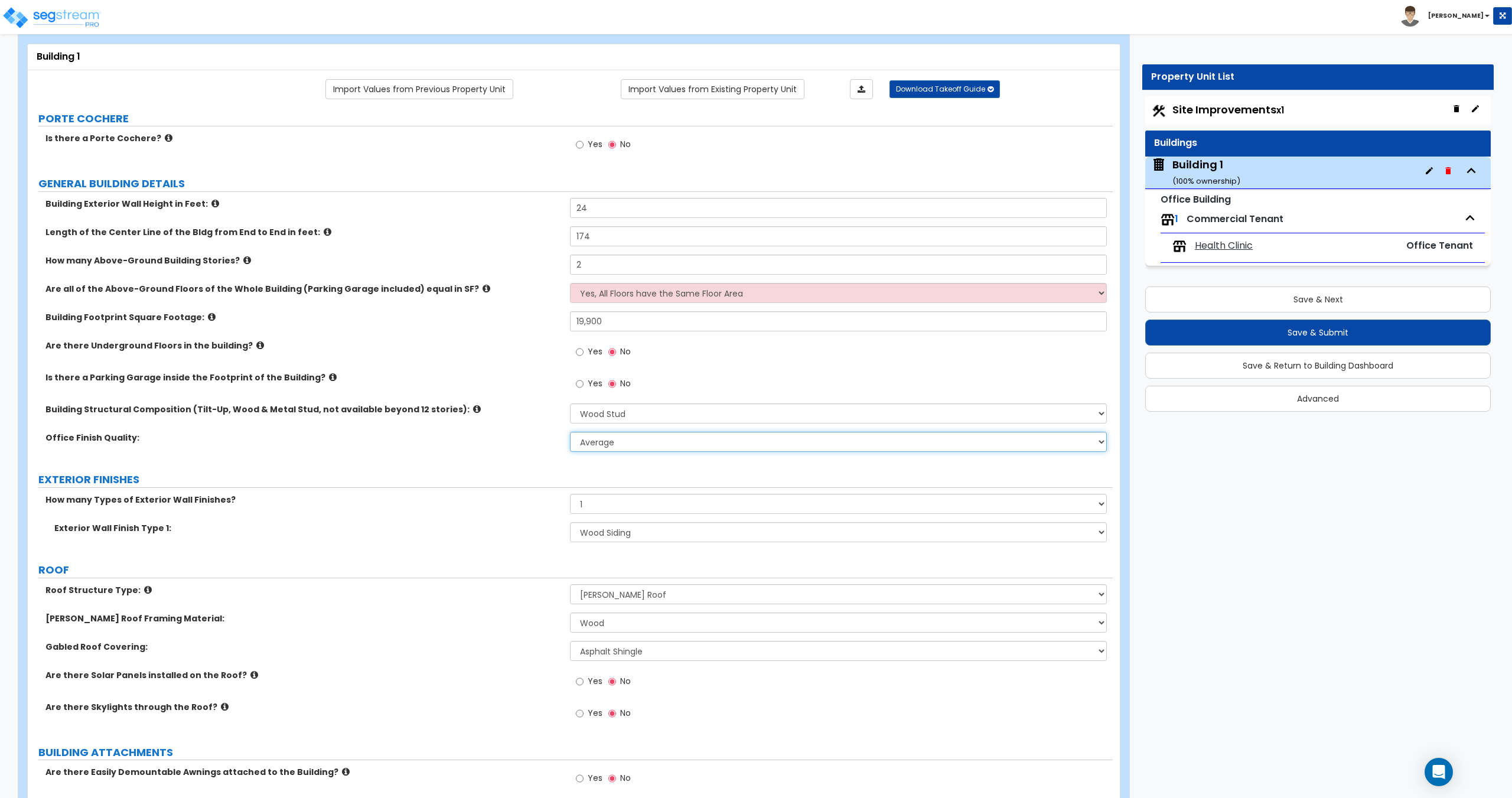
click at [621, 441] on select "Low Average High" at bounding box center [838, 442] width 537 height 20
click at [620, 441] on select "Low Average High" at bounding box center [838, 442] width 537 height 20
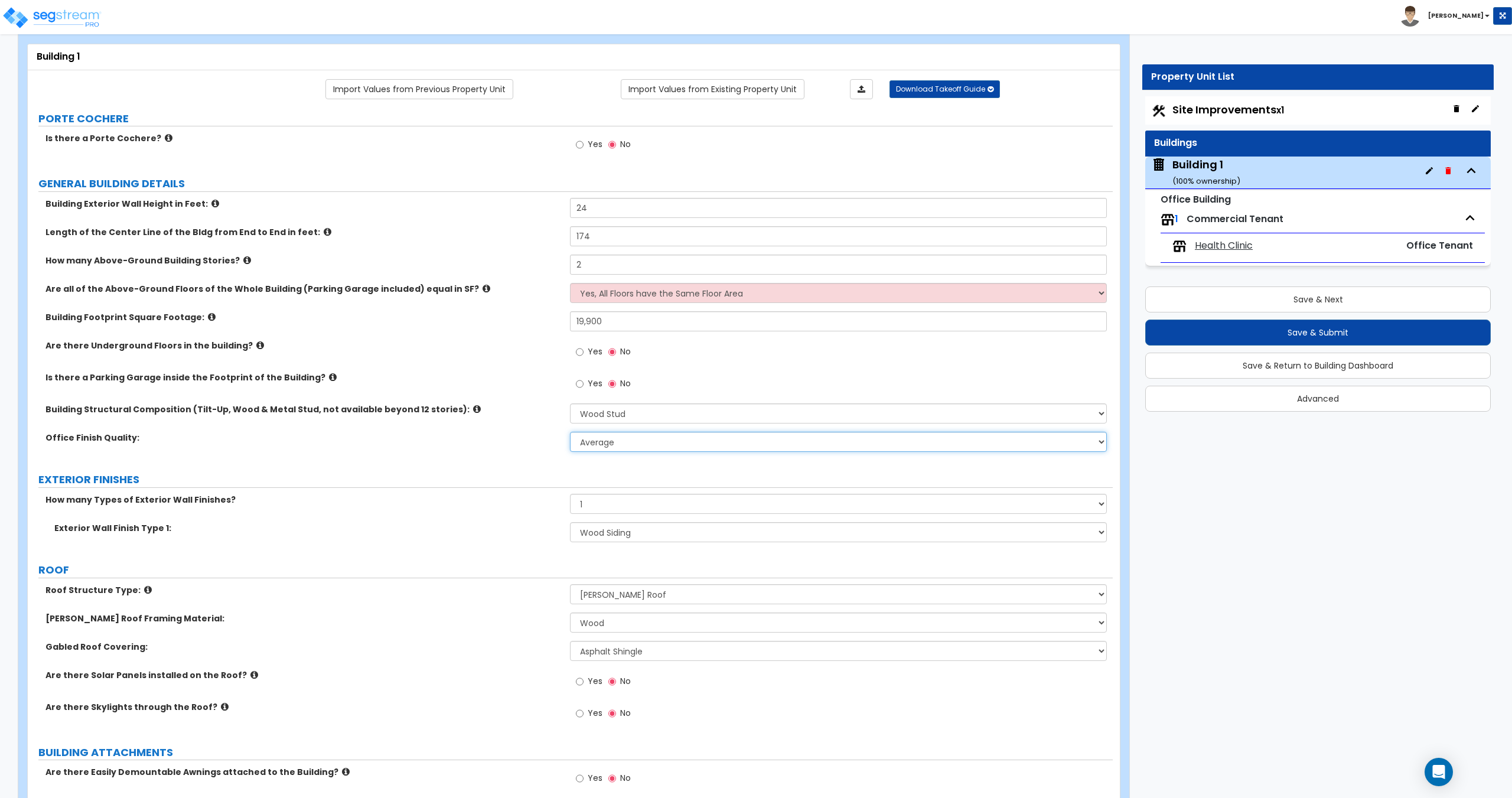
click at [620, 441] on select "Low Average High" at bounding box center [838, 442] width 537 height 20
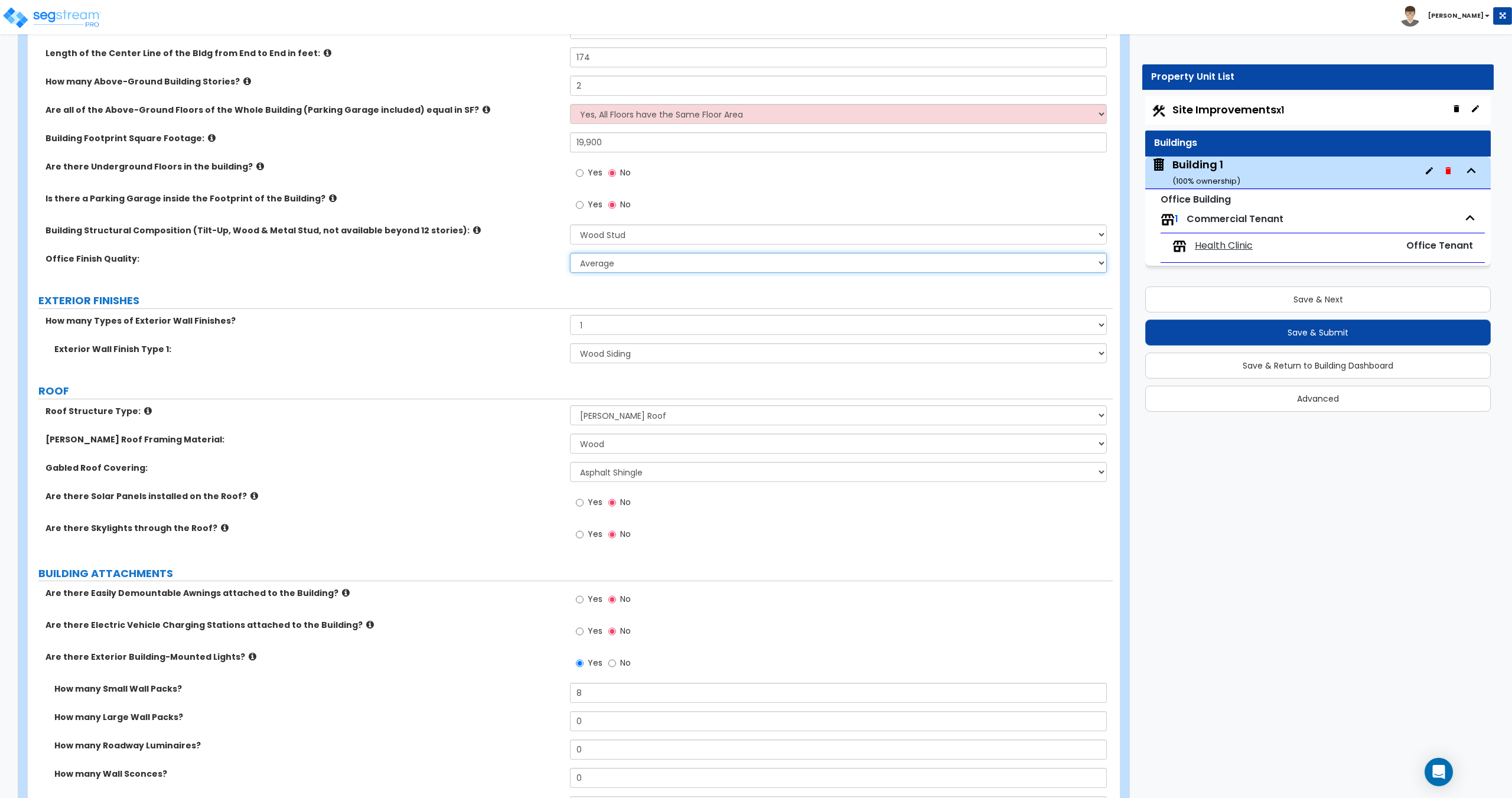
scroll to position [237, 0]
click at [604, 232] on select "Please Choose One Tilt-up Wall Construction Reinforced Concrete Structural Stee…" at bounding box center [838, 236] width 537 height 20
click at [620, 237] on select "Please Choose One Tilt-up Wall Construction Reinforced Concrete Structural Stee…" at bounding box center [838, 236] width 537 height 20
click at [570, 226] on select "Please Choose One Tilt-up Wall Construction Reinforced Concrete Structural Stee…" at bounding box center [838, 236] width 537 height 20
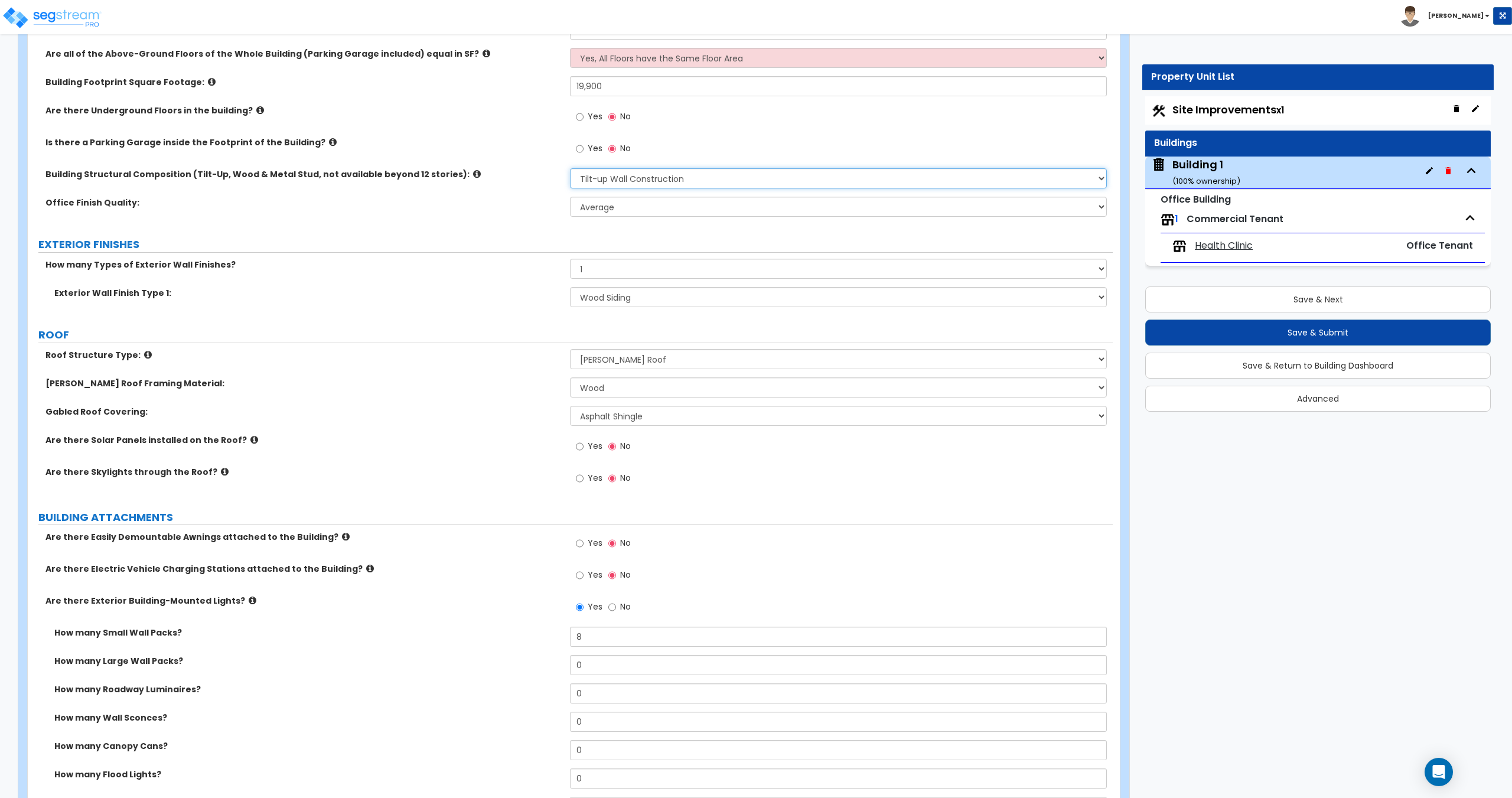
scroll to position [295, 0]
click at [616, 293] on select "Please Choose One No Finish/Shared Wall No Wall Brick Veneer Stone Veneer Wood …" at bounding box center [838, 295] width 537 height 20
click at [570, 285] on select "Please Choose One No Finish/Shared Wall No Wall Brick Veneer Stone Veneer Wood …" at bounding box center [838, 295] width 537 height 20
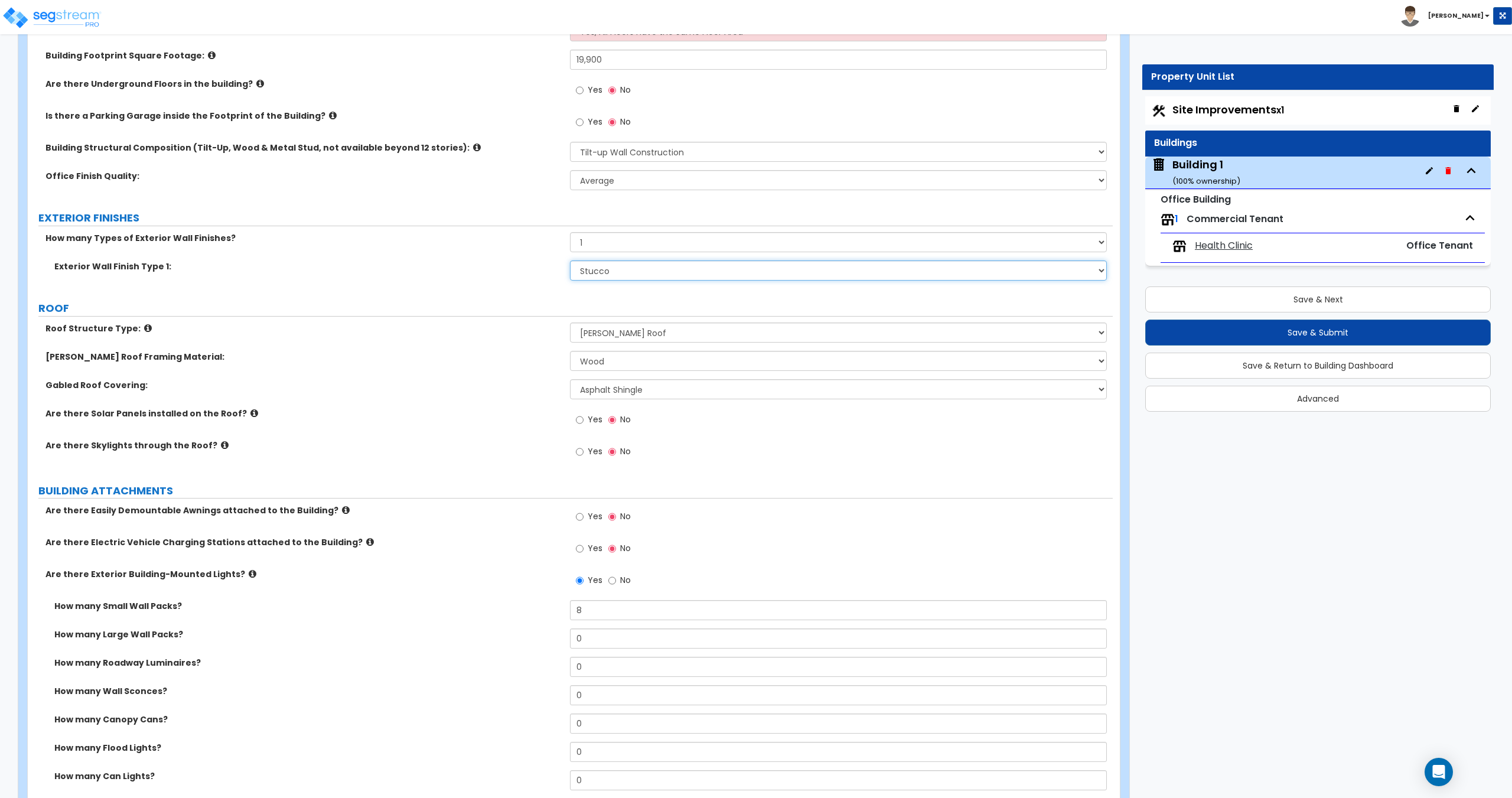
scroll to position [354, 0]
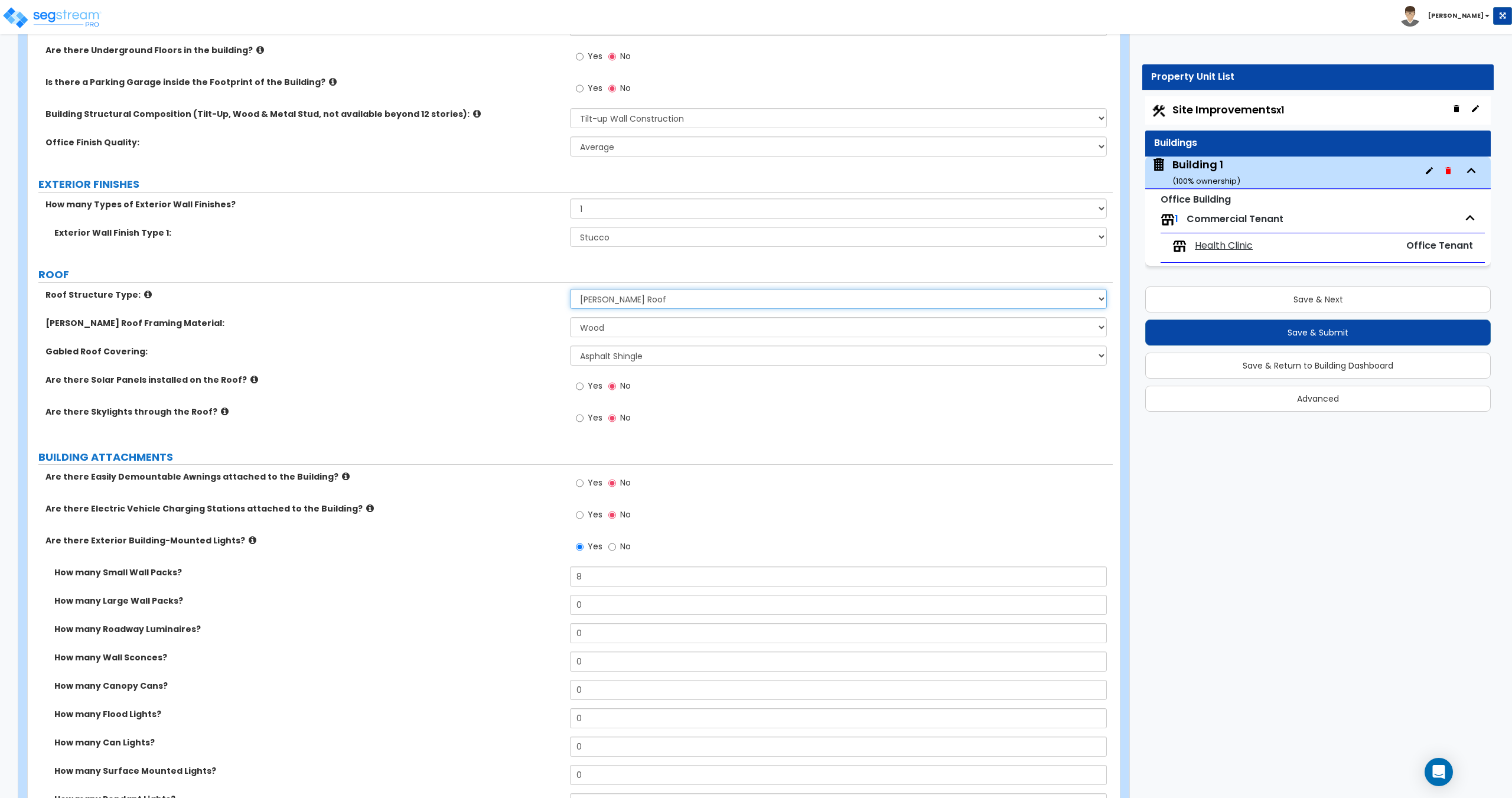
click at [591, 304] on select "Please Choose One Gable Roof Flat Roof Hybrid Gable & Flat Roof" at bounding box center [838, 298] width 537 height 20
click at [570, 288] on select "Please Choose One Gable Roof Flat Roof Hybrid Gable & Flat Roof" at bounding box center [838, 298] width 537 height 20
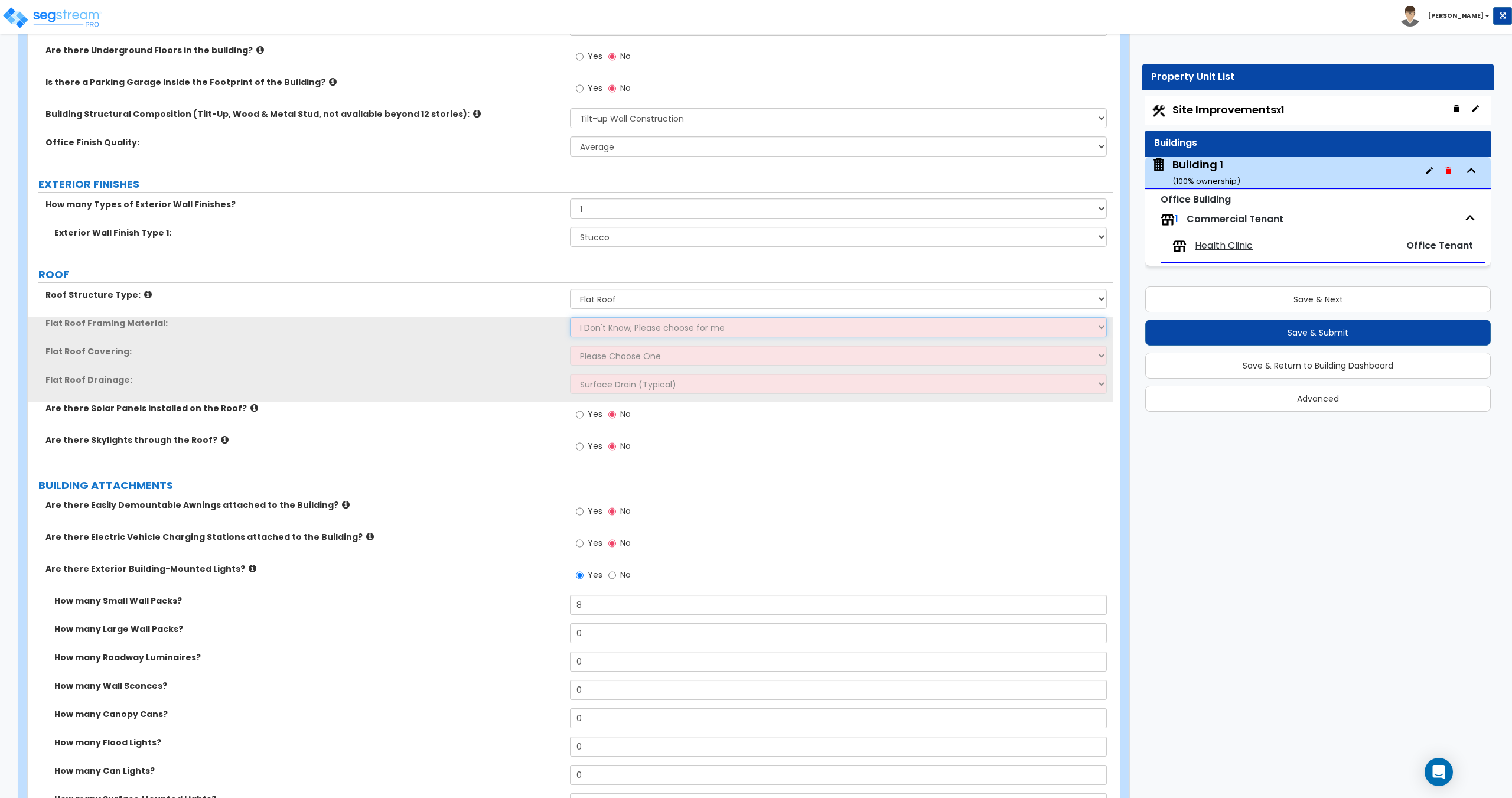
click at [607, 331] on select "I Don't Know, Please choose for me Metal Wood" at bounding box center [838, 327] width 537 height 20
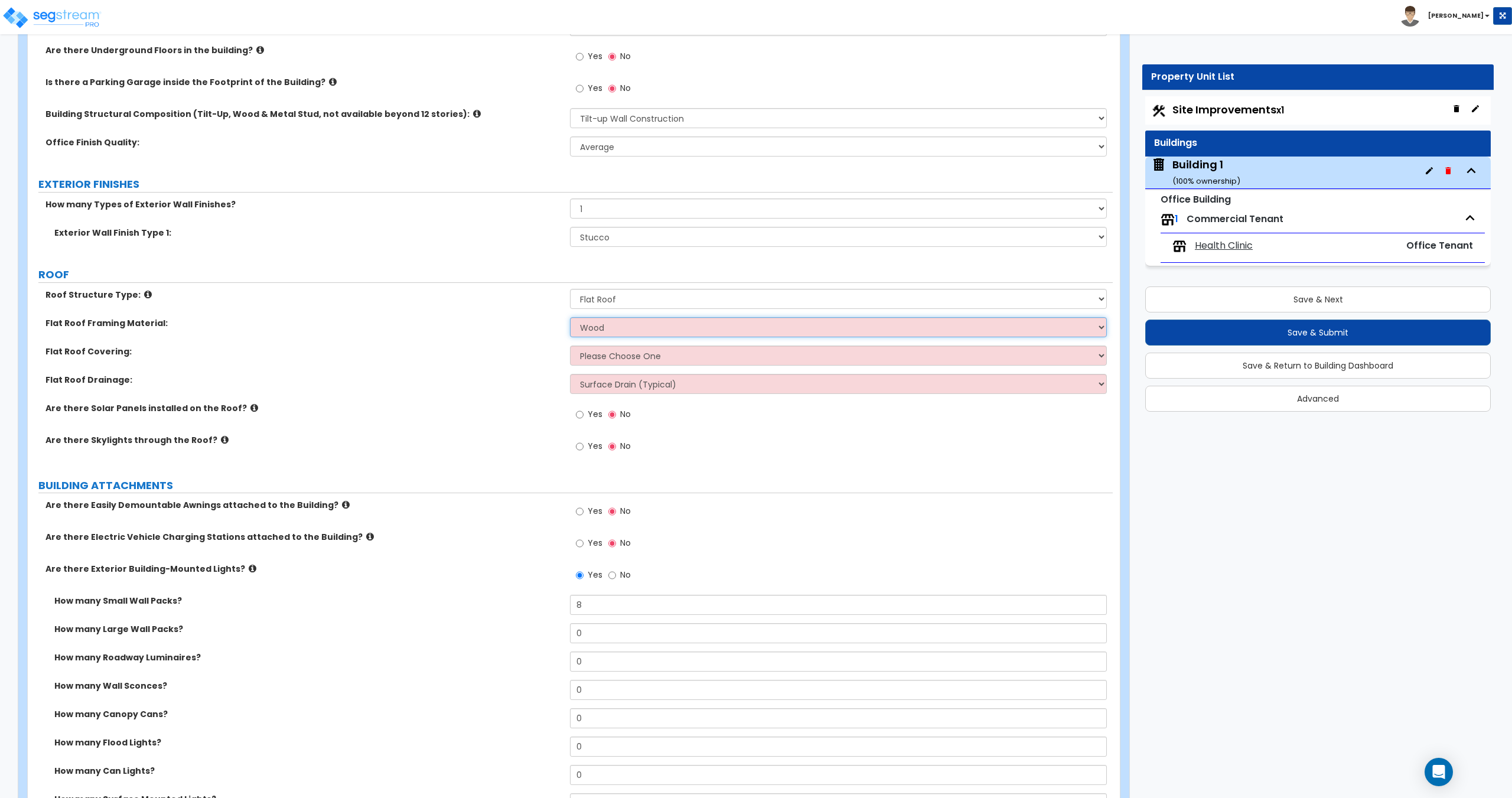
click at [570, 317] on select "I Don't Know, Please choose for me Metal Wood" at bounding box center [838, 327] width 537 height 20
click at [612, 343] on div "Flat Roof Framing Material: I Don't Know, Please choose for me Metal Wood" at bounding box center [570, 331] width 1085 height 29
click at [611, 354] on select "Please Choose One Rolled Asphalt PVC Membrane Plastic (EPDM) Membrane Asphalt F…" at bounding box center [838, 355] width 537 height 20
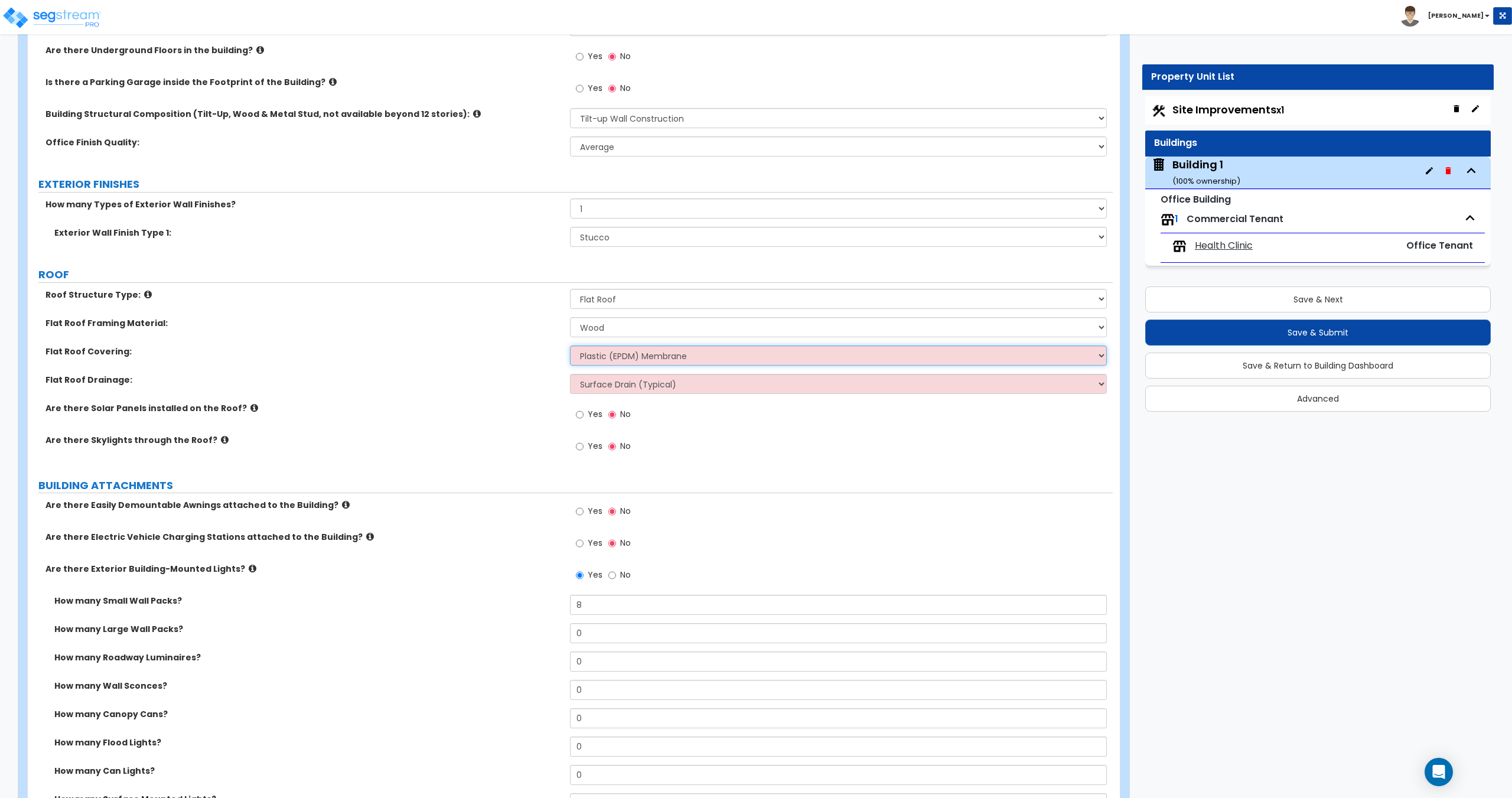
click at [570, 346] on select "Please Choose One Rolled Asphalt PVC Membrane Plastic (EPDM) Membrane Asphalt F…" at bounding box center [838, 355] width 537 height 20
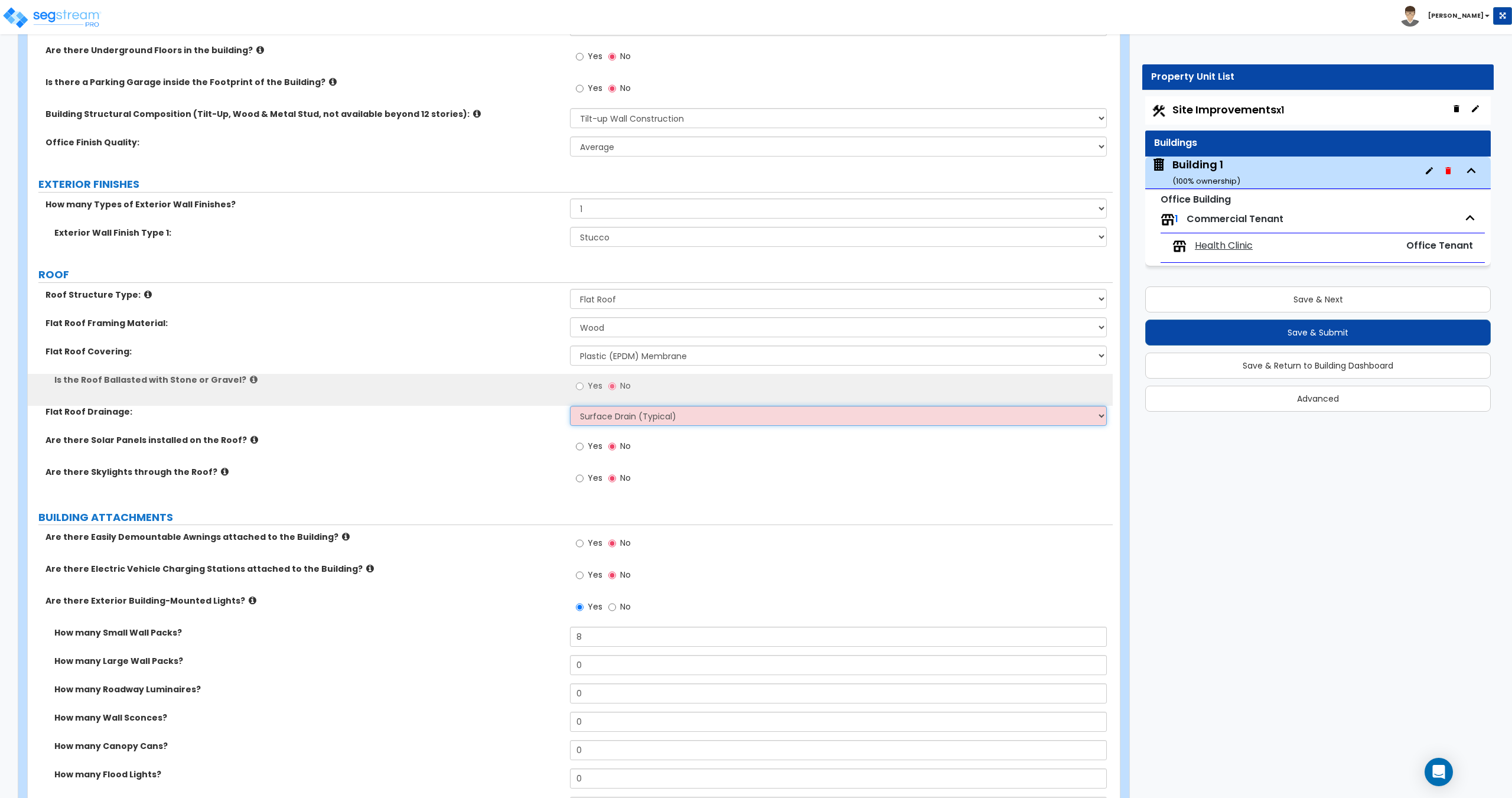
click at [612, 413] on select "Surface Drain (Typical) Gutters Downspout Only" at bounding box center [838, 415] width 537 height 20
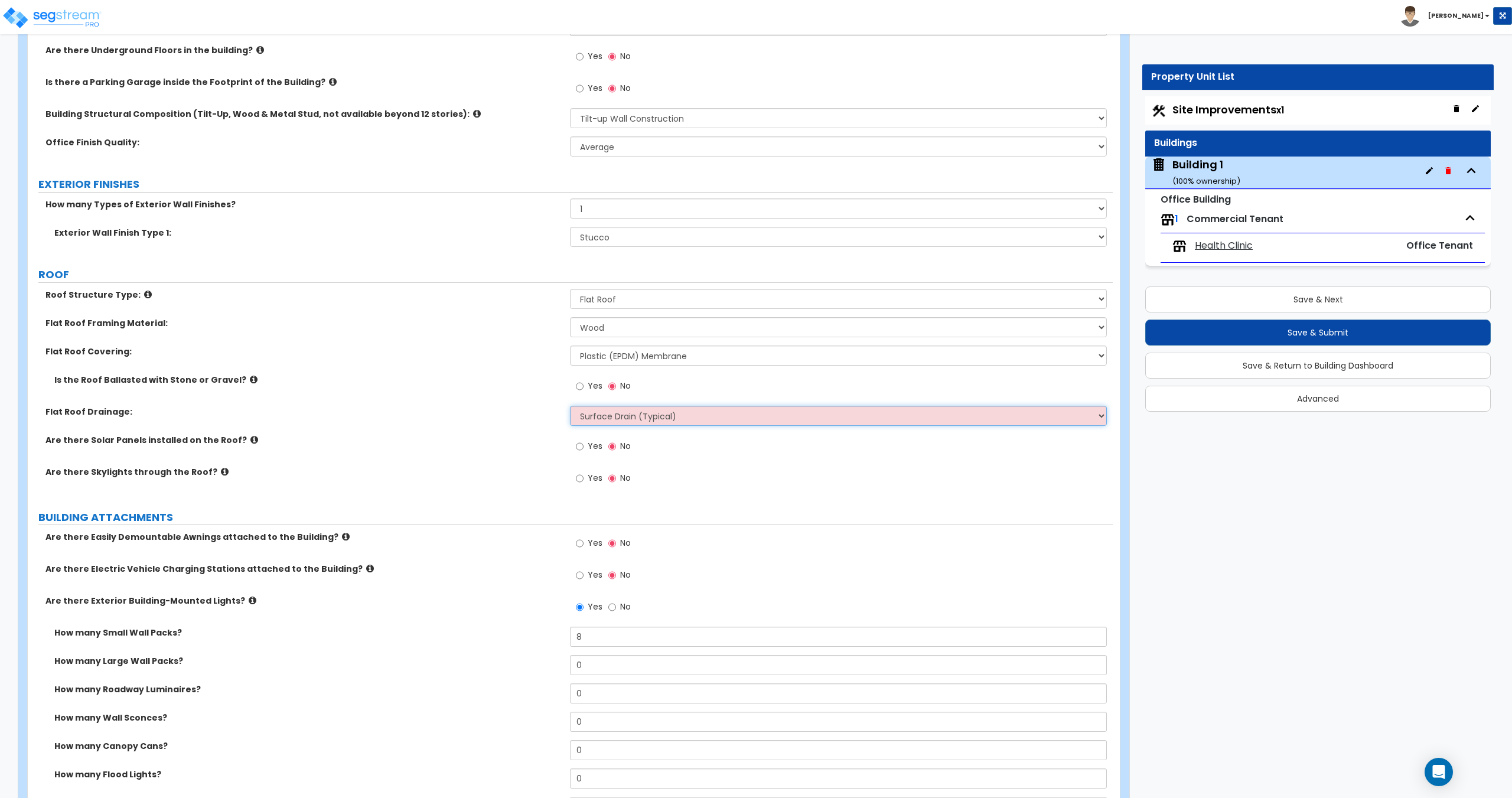
click at [612, 413] on select "Surface Drain (Typical) Gutters Downspout Only" at bounding box center [838, 415] width 537 height 20
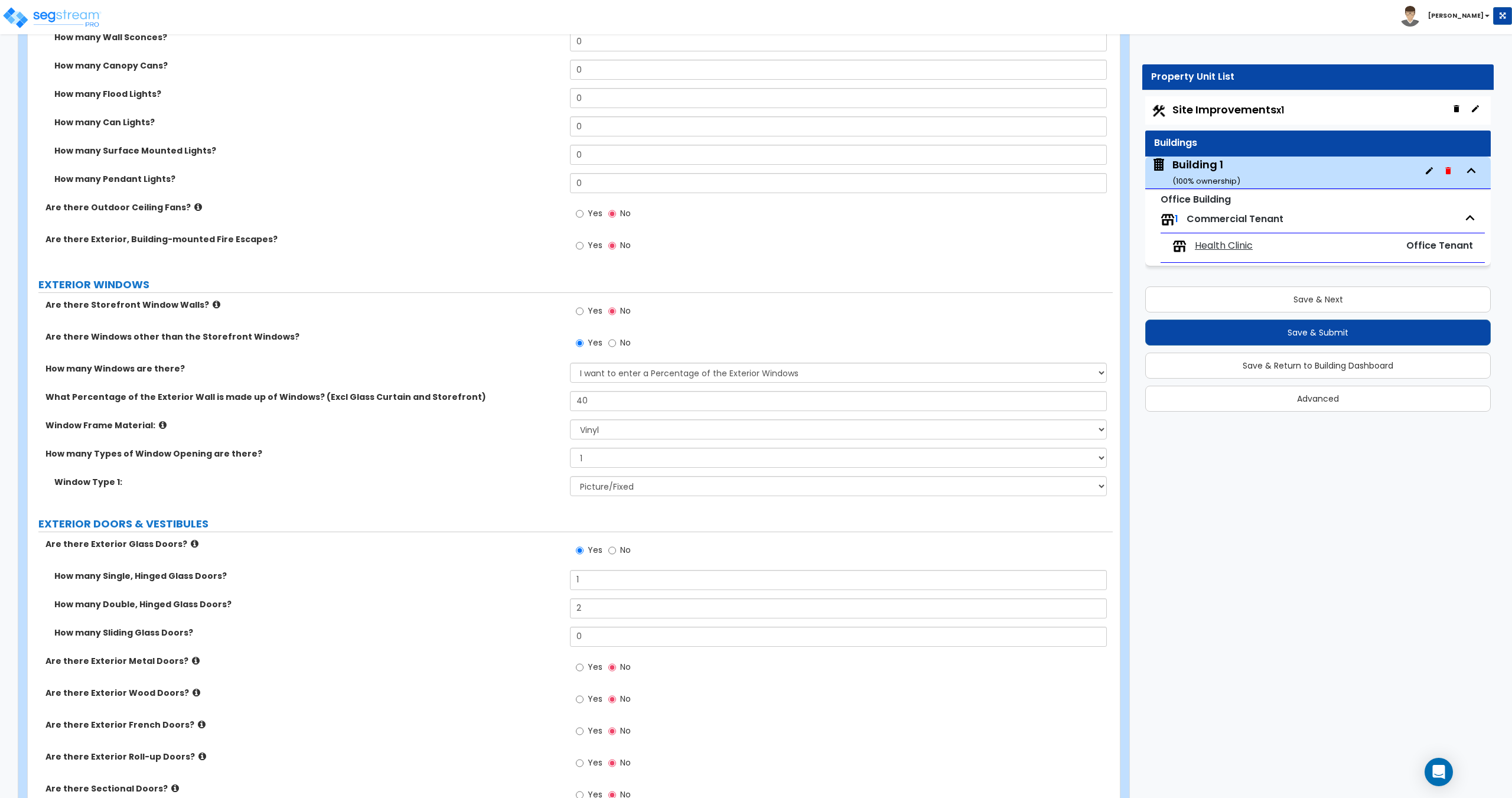
scroll to position [1062, 0]
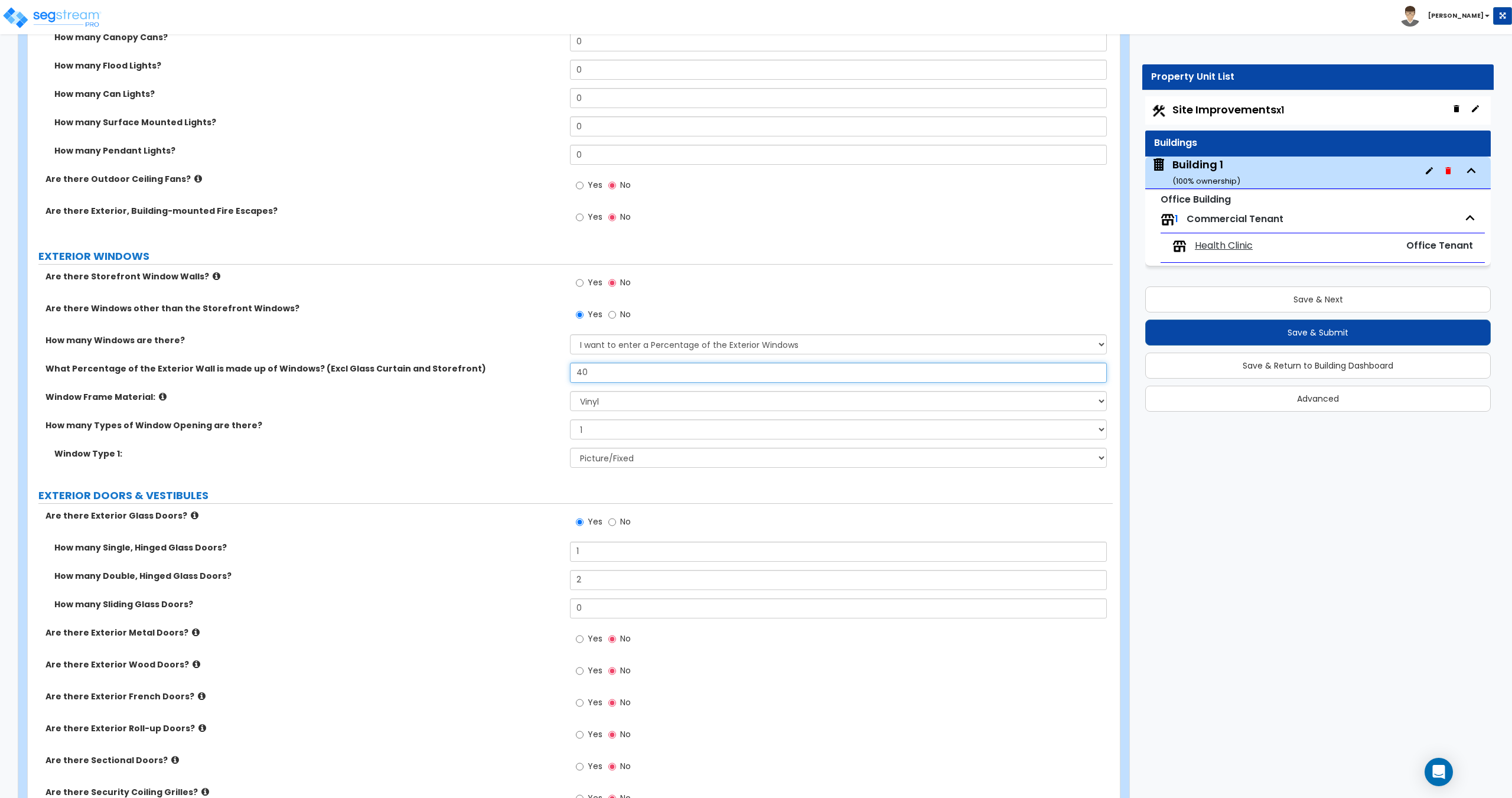
drag, startPoint x: 611, startPoint y: 374, endPoint x: 466, endPoint y: 362, distance: 145.5
click at [495, 356] on div "Are there Storefront Window Walls? Yes No Are there Windows other than the Stor…" at bounding box center [570, 373] width 1067 height 205
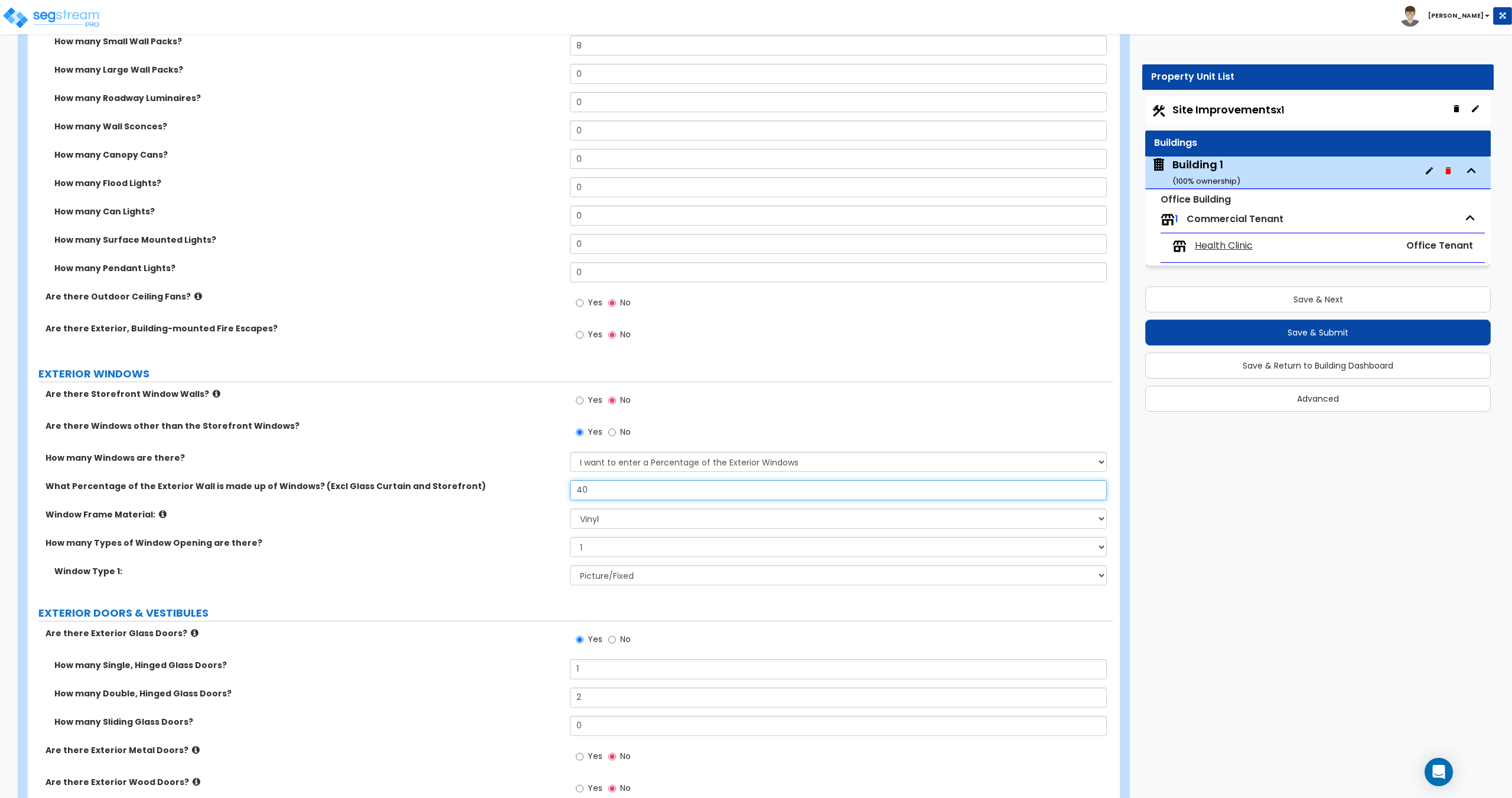
scroll to position [945, 0]
click at [584, 403] on label "Yes" at bounding box center [589, 401] width 27 height 20
click at [584, 403] on input "Yes" at bounding box center [580, 401] width 8 height 13
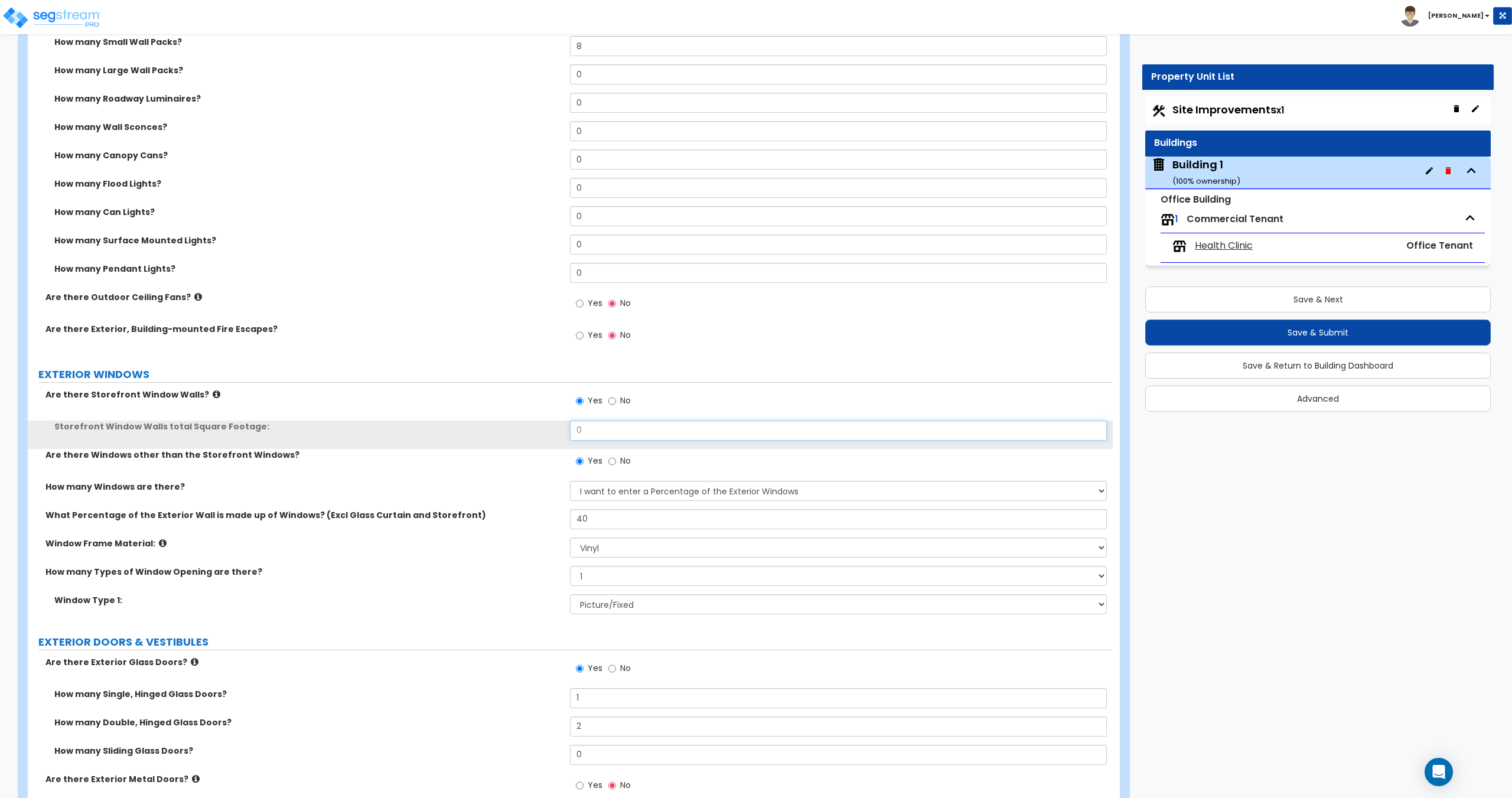
drag, startPoint x: 613, startPoint y: 425, endPoint x: 461, endPoint y: 406, distance: 153.2
click at [479, 407] on div "Are there Storefront Window Walls? Yes No Storefront Window Walls total Square …" at bounding box center [570, 506] width 1067 height 234
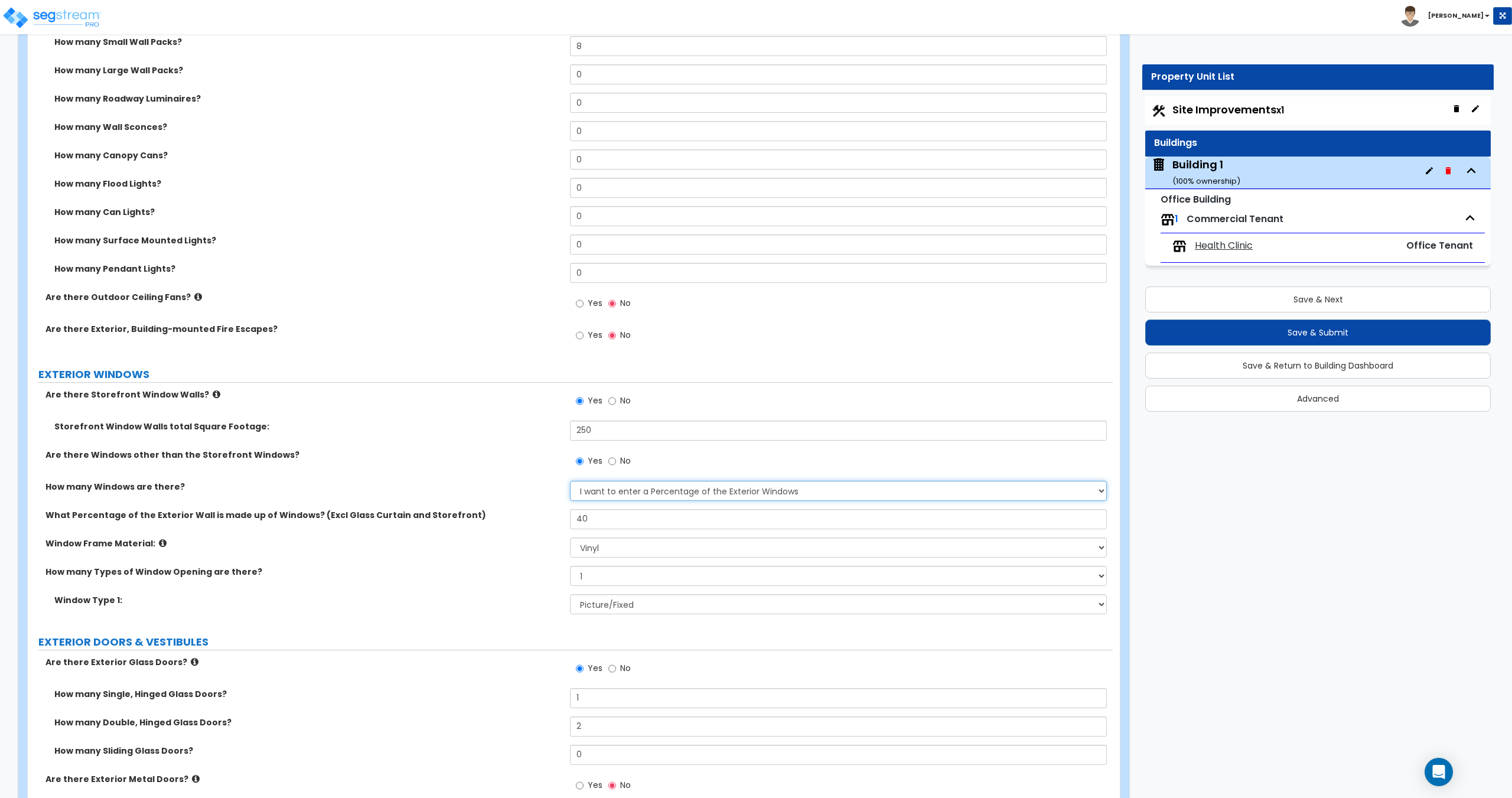
click at [630, 496] on select "None I want to enter a Percentage of the Exterior Windows I want to enter the N…" at bounding box center [838, 490] width 537 height 20
click at [616, 549] on select "Please Choose One Vinyl Aluminum Wood" at bounding box center [838, 547] width 537 height 20
drag, startPoint x: 616, startPoint y: 549, endPoint x: 617, endPoint y: 567, distance: 18.0
click at [616, 549] on select "Please Choose One Vinyl Aluminum Wood" at bounding box center [838, 547] width 537 height 20
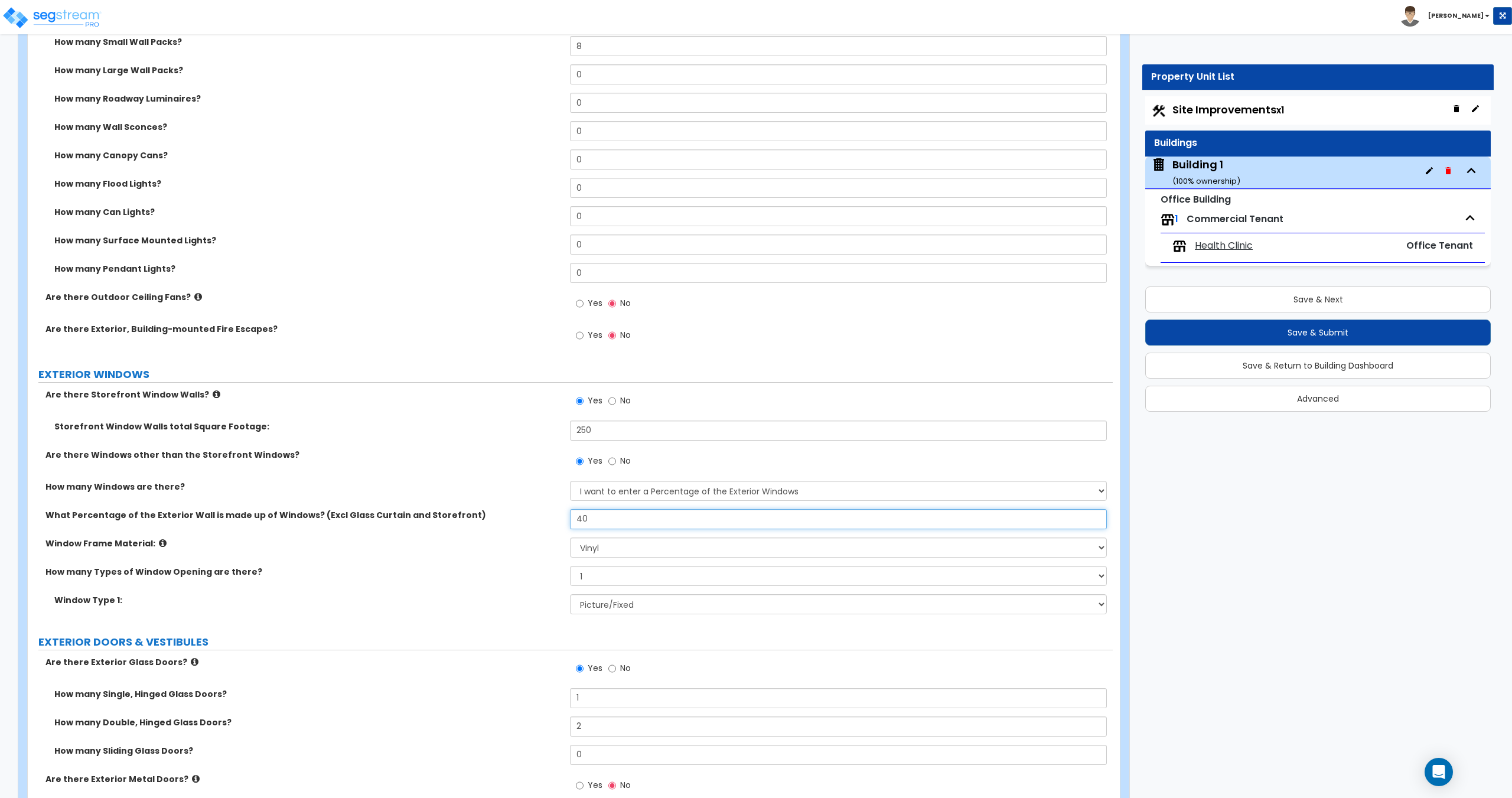
drag, startPoint x: 587, startPoint y: 524, endPoint x: 557, endPoint y: 524, distance: 30.0
click at [557, 524] on div "What Percentage of the Exterior Wall is made up of Windows? (Excl Glass Curtain…" at bounding box center [570, 523] width 1085 height 29
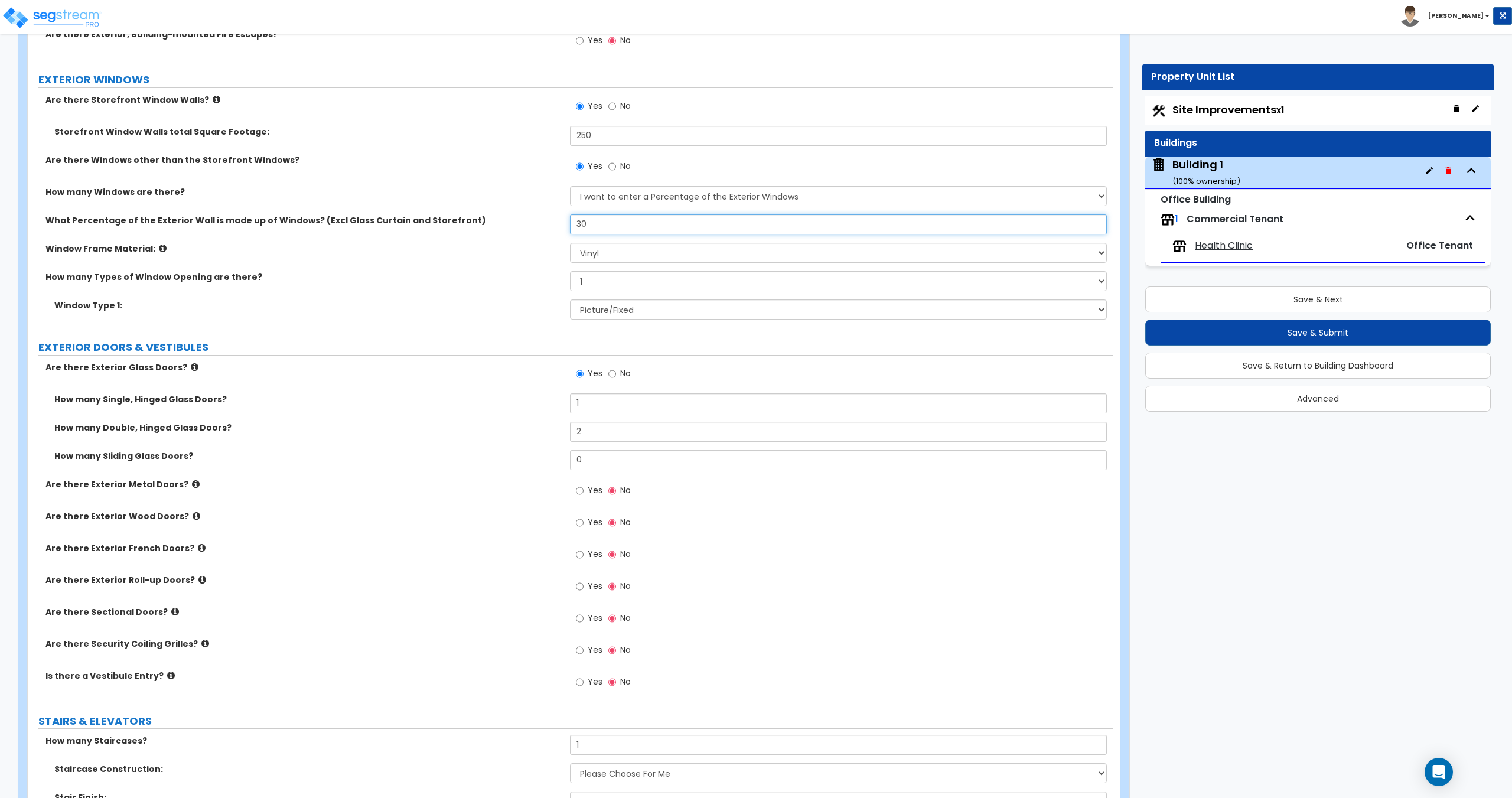
scroll to position [1240, 0]
click at [592, 428] on input "2" at bounding box center [838, 430] width 537 height 20
drag, startPoint x: 599, startPoint y: 397, endPoint x: 544, endPoint y: 400, distance: 55.1
click at [546, 400] on div "How many Single, Hinged Glass Doors? 1" at bounding box center [570, 407] width 1085 height 29
drag, startPoint x: 525, startPoint y: 407, endPoint x: 518, endPoint y: 467, distance: 60.4
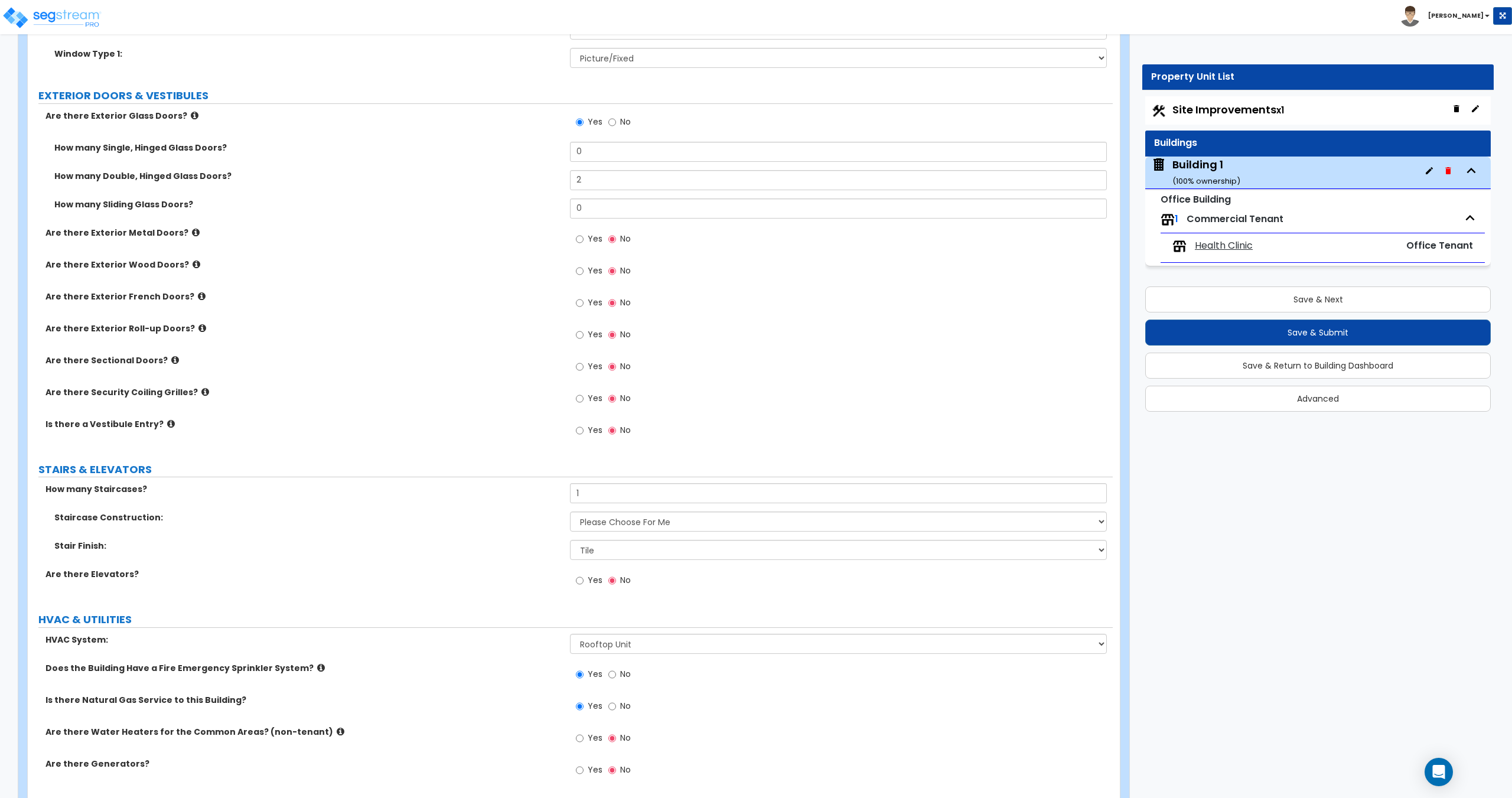
scroll to position [1537, 0]
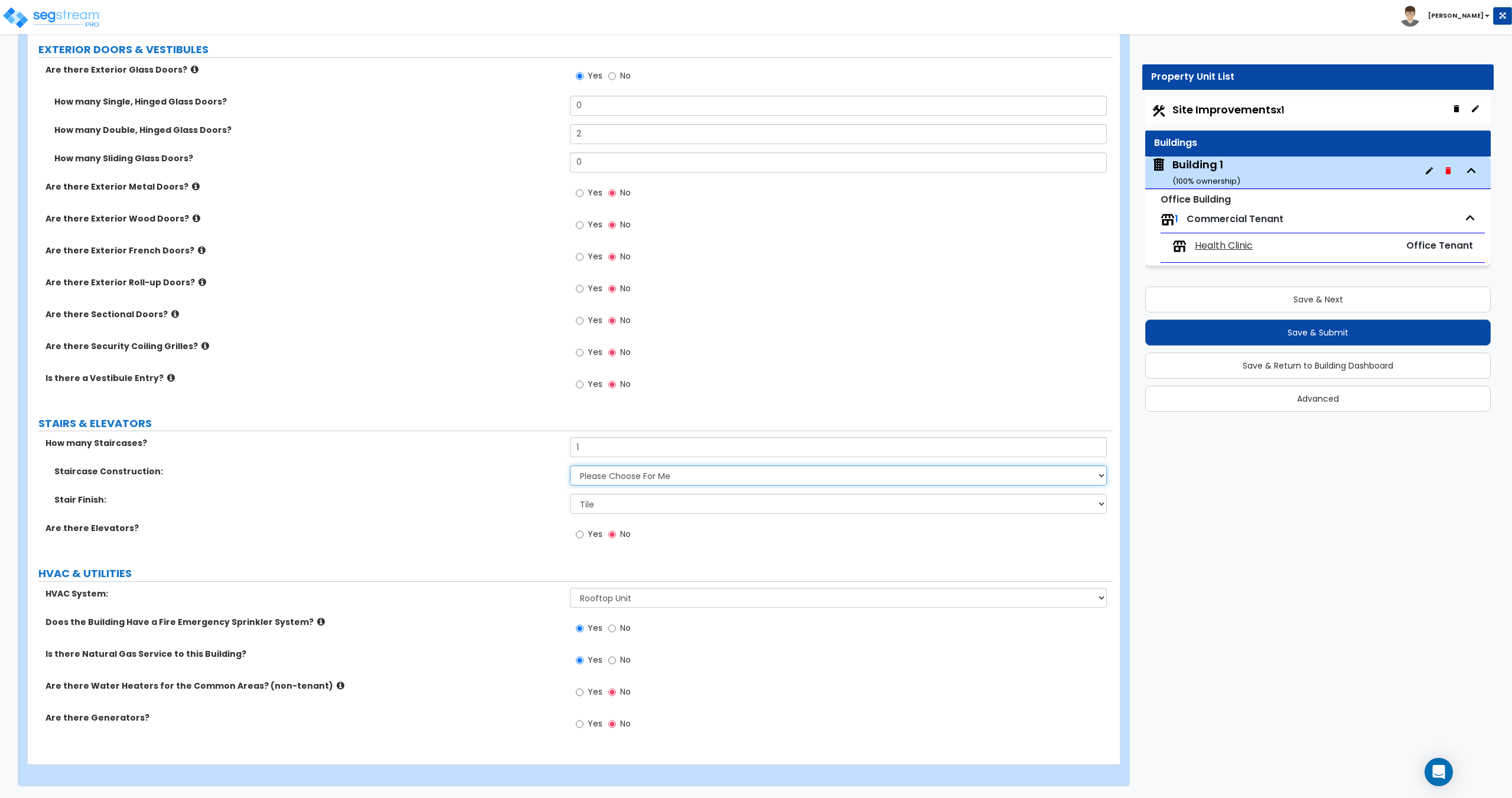
click at [623, 479] on select "Please Choose One Concrete Steel Wood Please Choose For Me" at bounding box center [838, 475] width 537 height 20
click at [621, 481] on select "Please Choose One Concrete Steel Wood Please Choose For Me" at bounding box center [838, 475] width 537 height 20
click at [570, 466] on select "Please Choose One Concrete Steel Wood Please Choose For Me" at bounding box center [838, 475] width 537 height 20
click at [623, 506] on select "None Tile Wood Laminate VCT Sheet Carpet Sheet Vinyl Carpet Tile" at bounding box center [838, 503] width 537 height 20
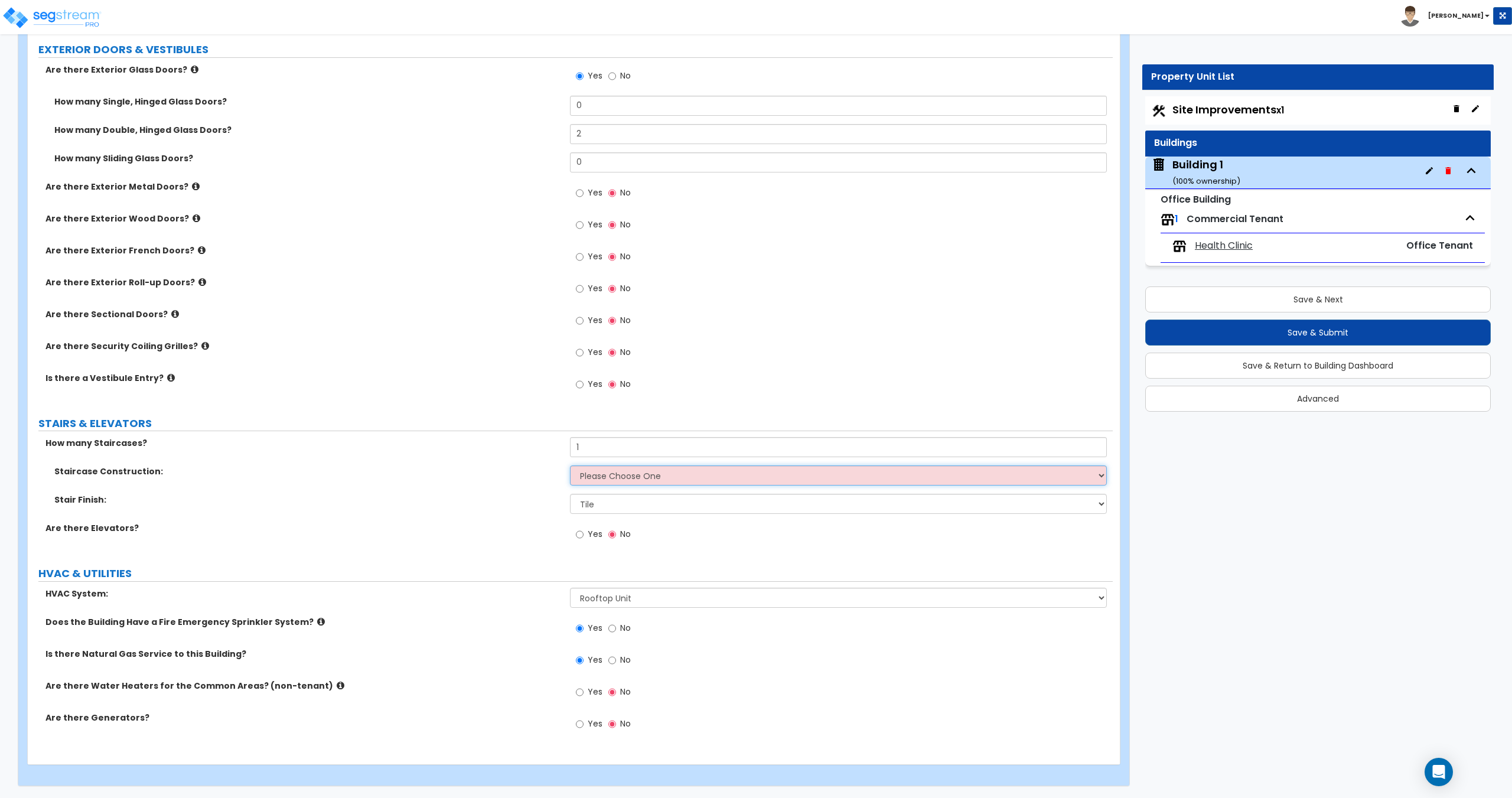
click at [622, 471] on select "Please Choose One Concrete Steel Wood Please Choose For Me" at bounding box center [838, 475] width 537 height 20
click at [621, 471] on select "Please Choose One Concrete Steel Wood Please Choose For Me" at bounding box center [838, 475] width 537 height 20
click at [619, 504] on select "None Tile Wood Laminate VCT Sheet Carpet Sheet Vinyl Carpet Tile" at bounding box center [838, 503] width 537 height 20
click at [570, 493] on select "None Tile Wood Laminate VCT Sheet Carpet Sheet Vinyl Carpet Tile" at bounding box center [838, 503] width 537 height 20
click at [612, 502] on select "None Tile Wood Laminate VCT Sheet Carpet Sheet Vinyl Carpet Tile" at bounding box center [838, 503] width 537 height 20
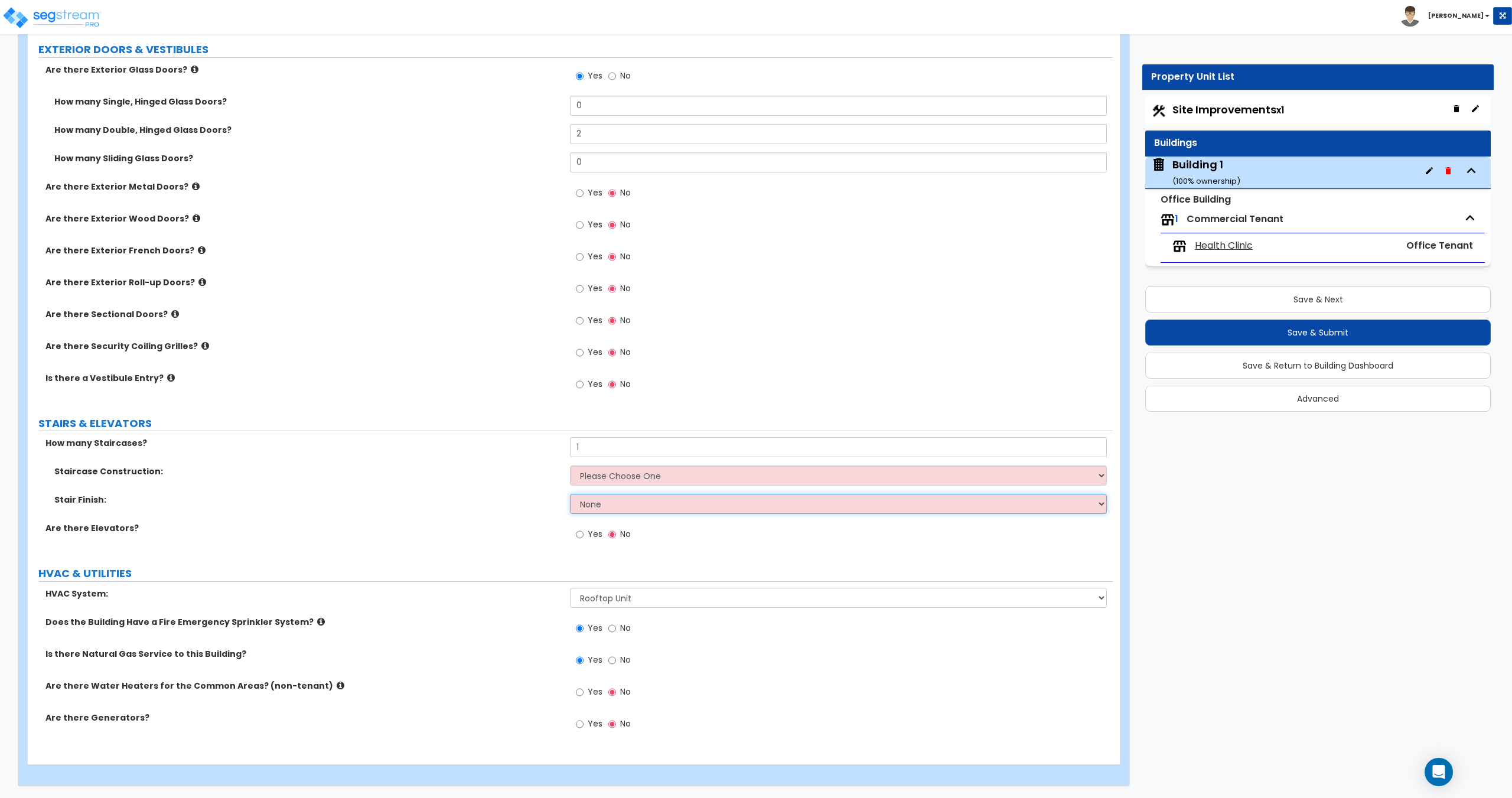
click at [570, 493] on select "None Tile Wood Laminate VCT Sheet Carpet Sheet Vinyl Carpet Tile" at bounding box center [838, 503] width 537 height 20
click at [618, 588] on select "Please Choose One Rooftop Unit Furnace-Condenser Forced Air Split Heating/Cooli…" at bounding box center [838, 597] width 537 height 20
click at [616, 596] on select "Please Choose One Rooftop Unit Furnace-Condenser Forced Air Split Heating/Cooli…" at bounding box center [838, 597] width 537 height 20
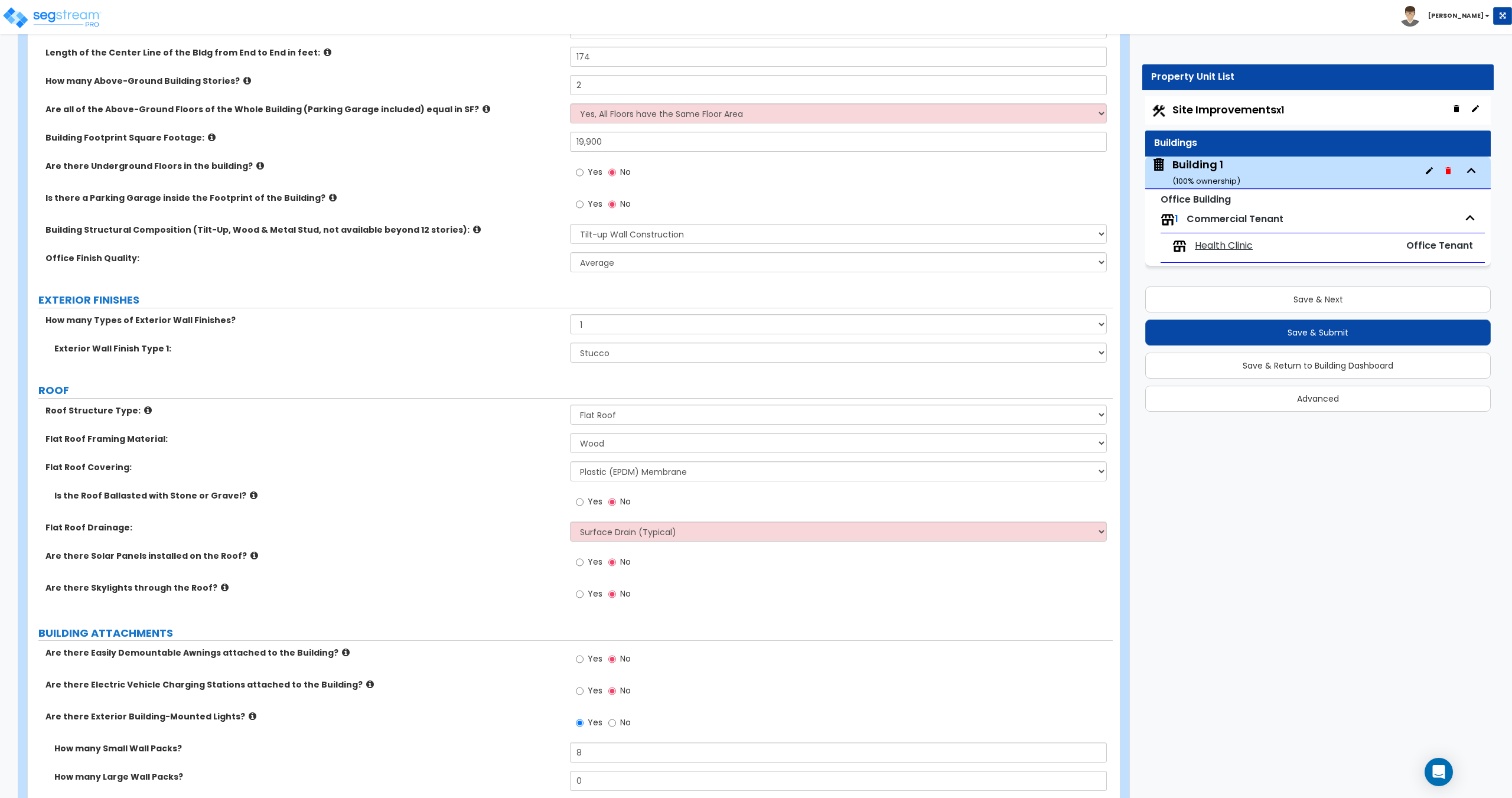
scroll to position [0, 0]
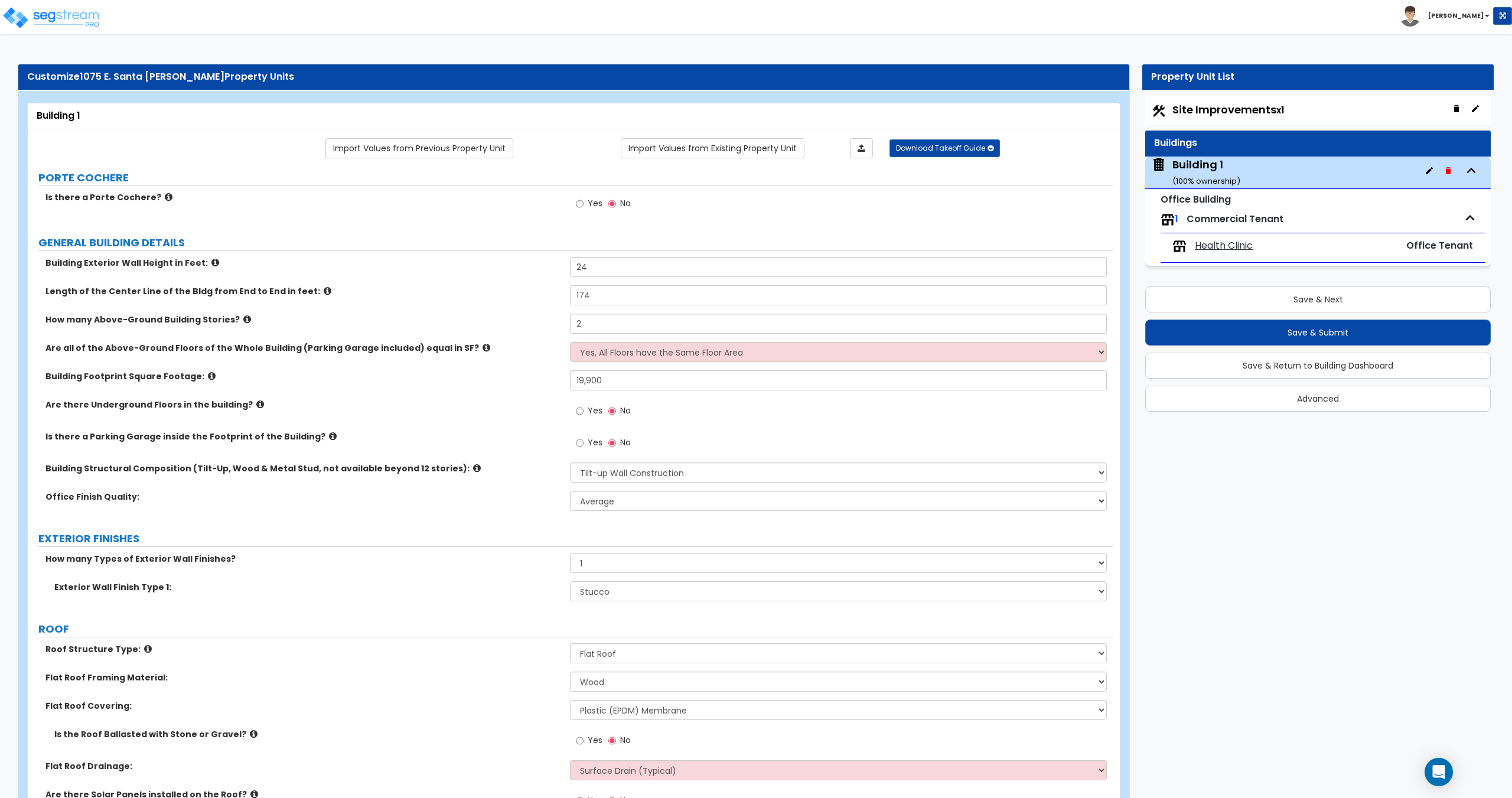
click at [1199, 240] on span "Health Clinic" at bounding box center [1224, 246] width 57 height 13
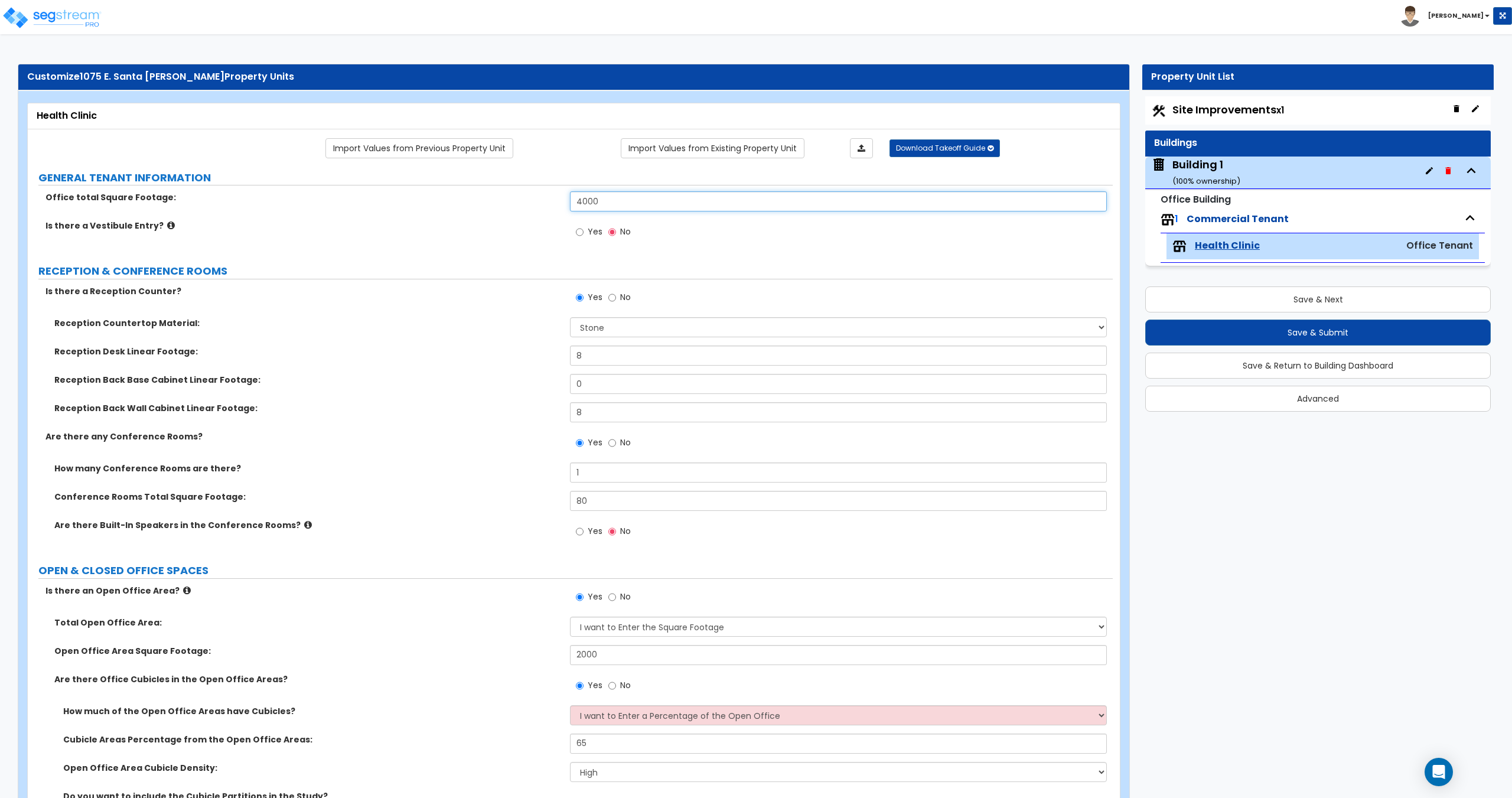
click at [610, 204] on input "4000" at bounding box center [838, 201] width 537 height 20
click at [633, 199] on input "4000" at bounding box center [838, 201] width 537 height 20
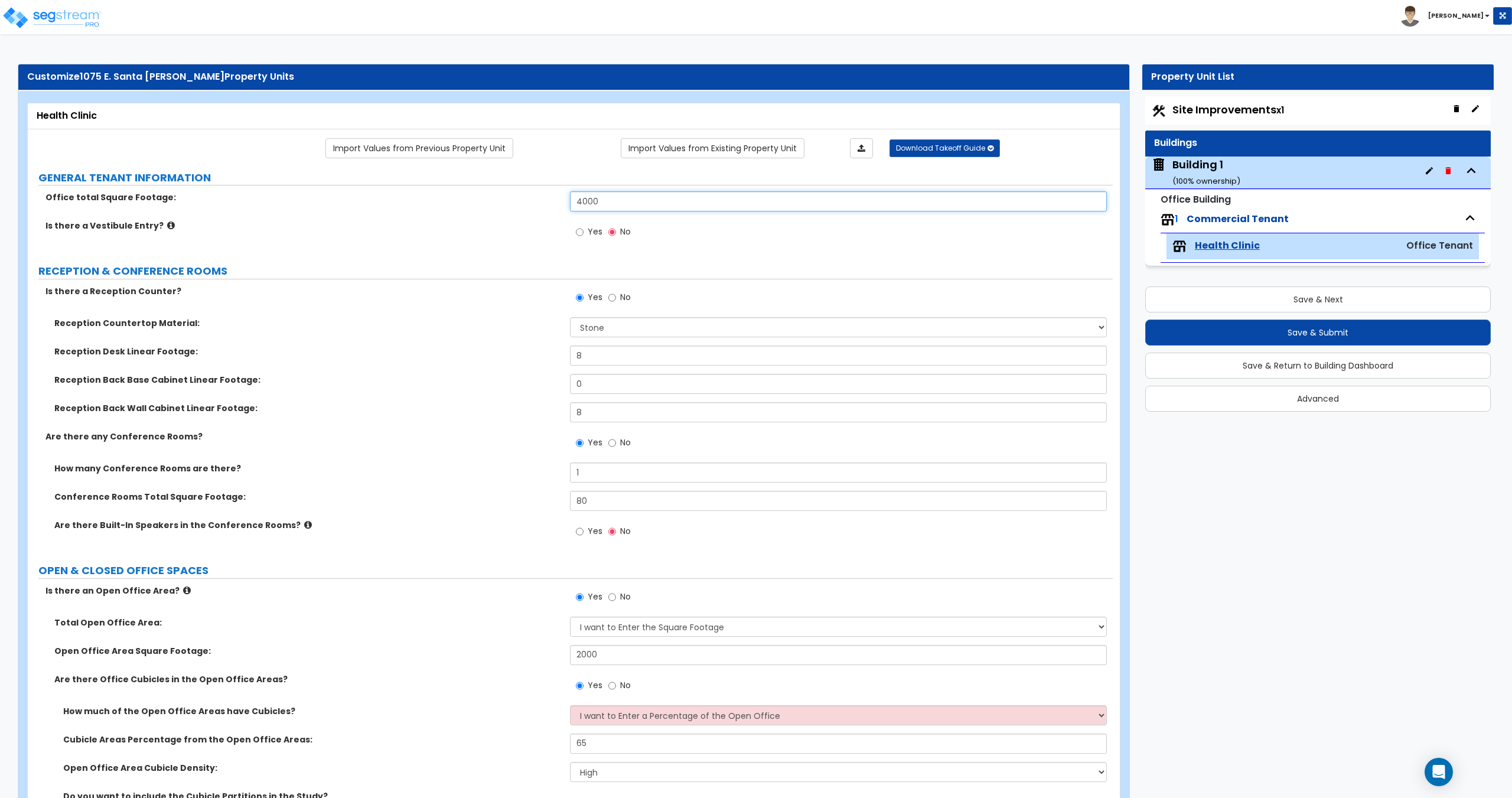
click at [633, 199] on input "4000" at bounding box center [838, 201] width 537 height 20
click at [622, 199] on input "4000" at bounding box center [838, 201] width 537 height 20
drag, startPoint x: 532, startPoint y: 199, endPoint x: 539, endPoint y: 202, distance: 7.6
click at [532, 200] on label "Office total Square Footage:" at bounding box center [303, 197] width 515 height 11
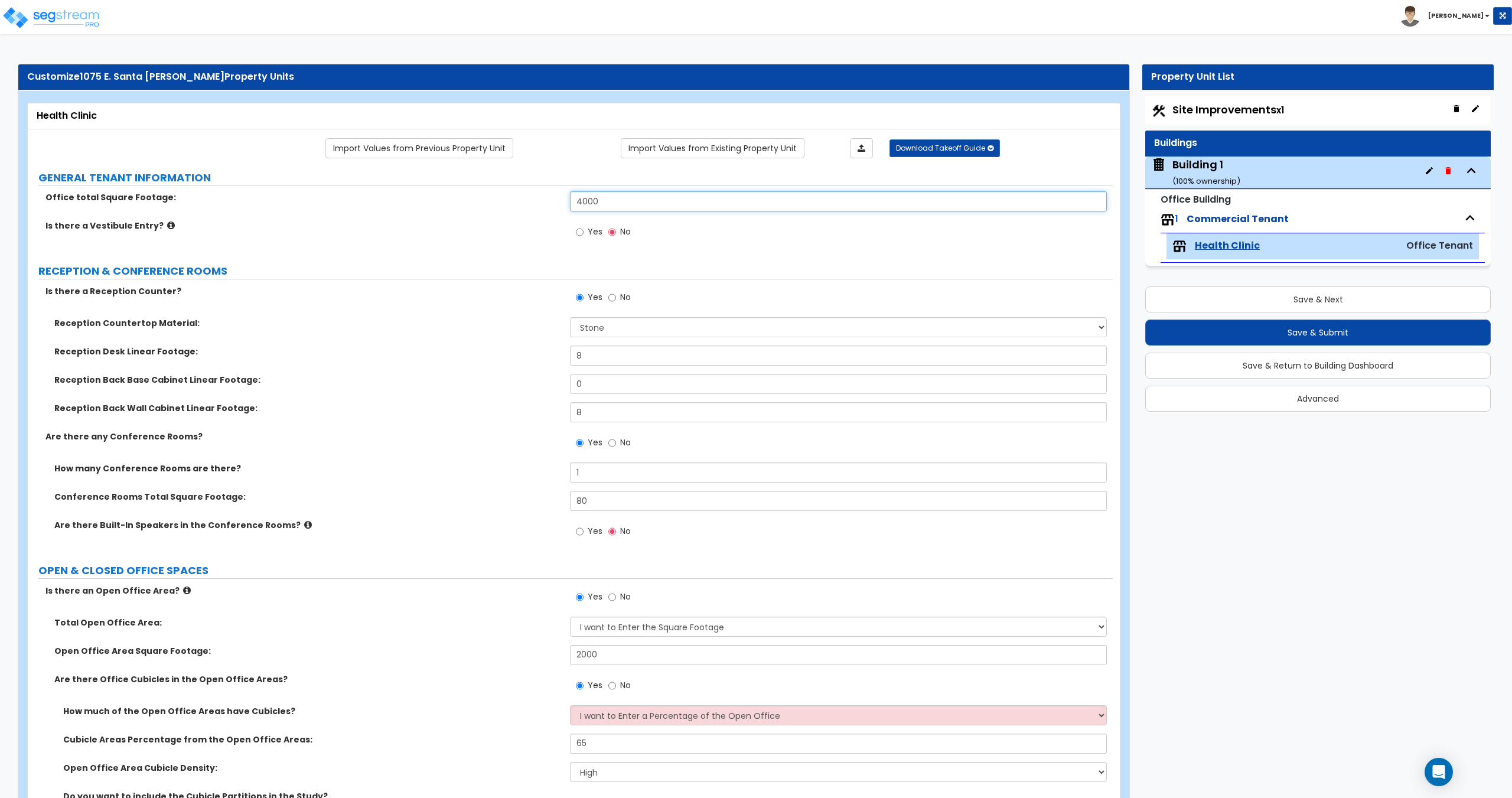
click at [615, 195] on input "4000" at bounding box center [838, 201] width 537 height 20
click at [561, 203] on label "Office total Square Footage:" at bounding box center [303, 197] width 515 height 11
click at [620, 203] on input "4000" at bounding box center [838, 201] width 537 height 20
click at [553, 208] on div "Office total Square Footage: 4000" at bounding box center [570, 206] width 1085 height 29
click at [621, 204] on input "4000" at bounding box center [838, 201] width 537 height 20
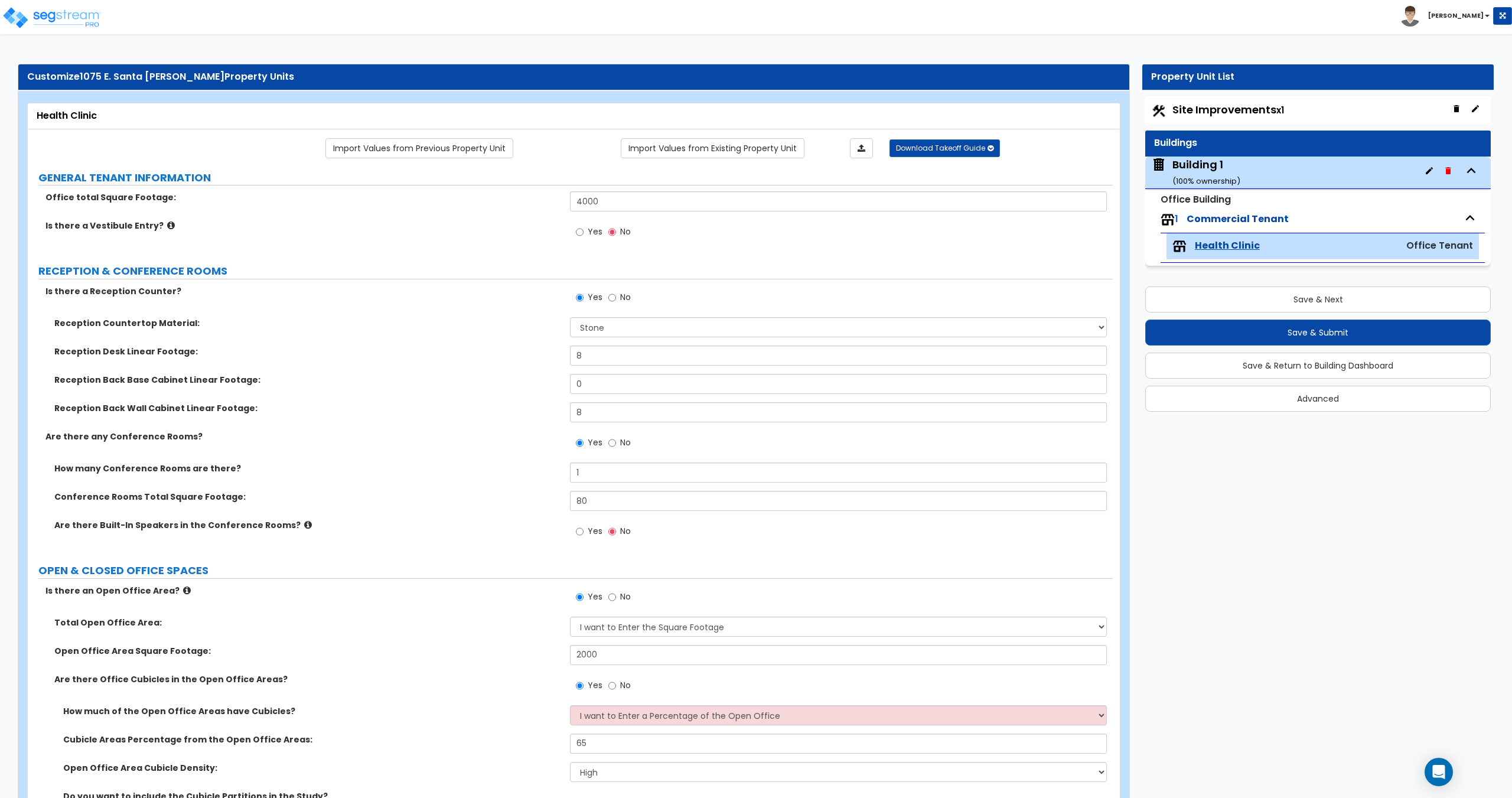
click at [543, 212] on div "Office total Square Footage: 4000" at bounding box center [570, 206] width 1085 height 29
click at [613, 202] on input "4000" at bounding box center [838, 201] width 537 height 20
drag, startPoint x: 613, startPoint y: 202, endPoint x: 517, endPoint y: 204, distance: 96.0
click at [517, 204] on div "Office total Square Footage: 4000" at bounding box center [570, 206] width 1085 height 29
click at [628, 201] on input "4000" at bounding box center [838, 201] width 537 height 20
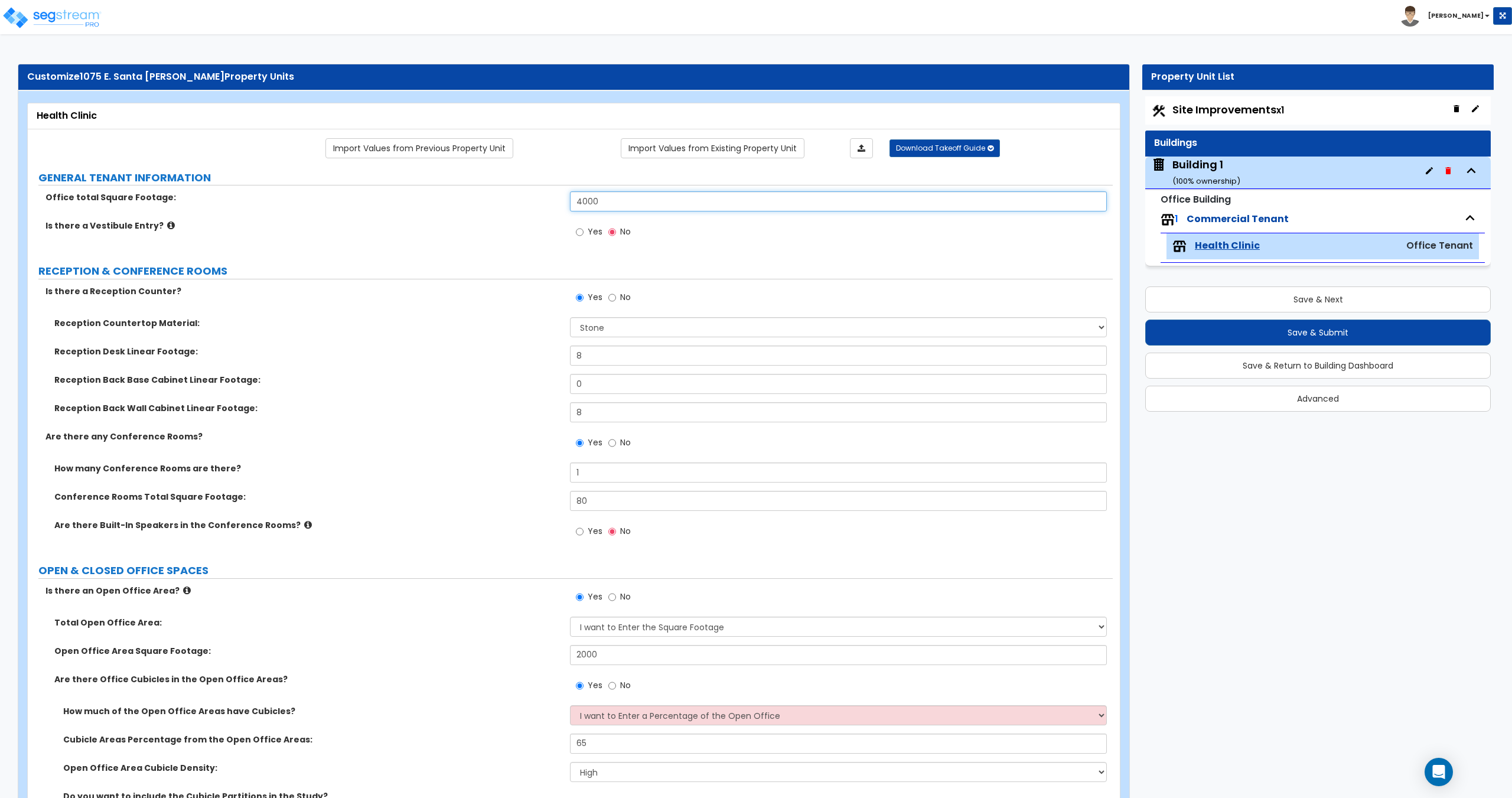
click at [646, 201] on input "4000" at bounding box center [838, 201] width 537 height 20
drag, startPoint x: 615, startPoint y: 199, endPoint x: 492, endPoint y: 194, distance: 123.1
click at [492, 194] on div "Office total Square Footage: 4000" at bounding box center [570, 206] width 1085 height 29
drag, startPoint x: 573, startPoint y: 199, endPoint x: 516, endPoint y: 196, distance: 57.1
click at [523, 196] on div "Office total Square Footage: 4,000" at bounding box center [570, 206] width 1085 height 29
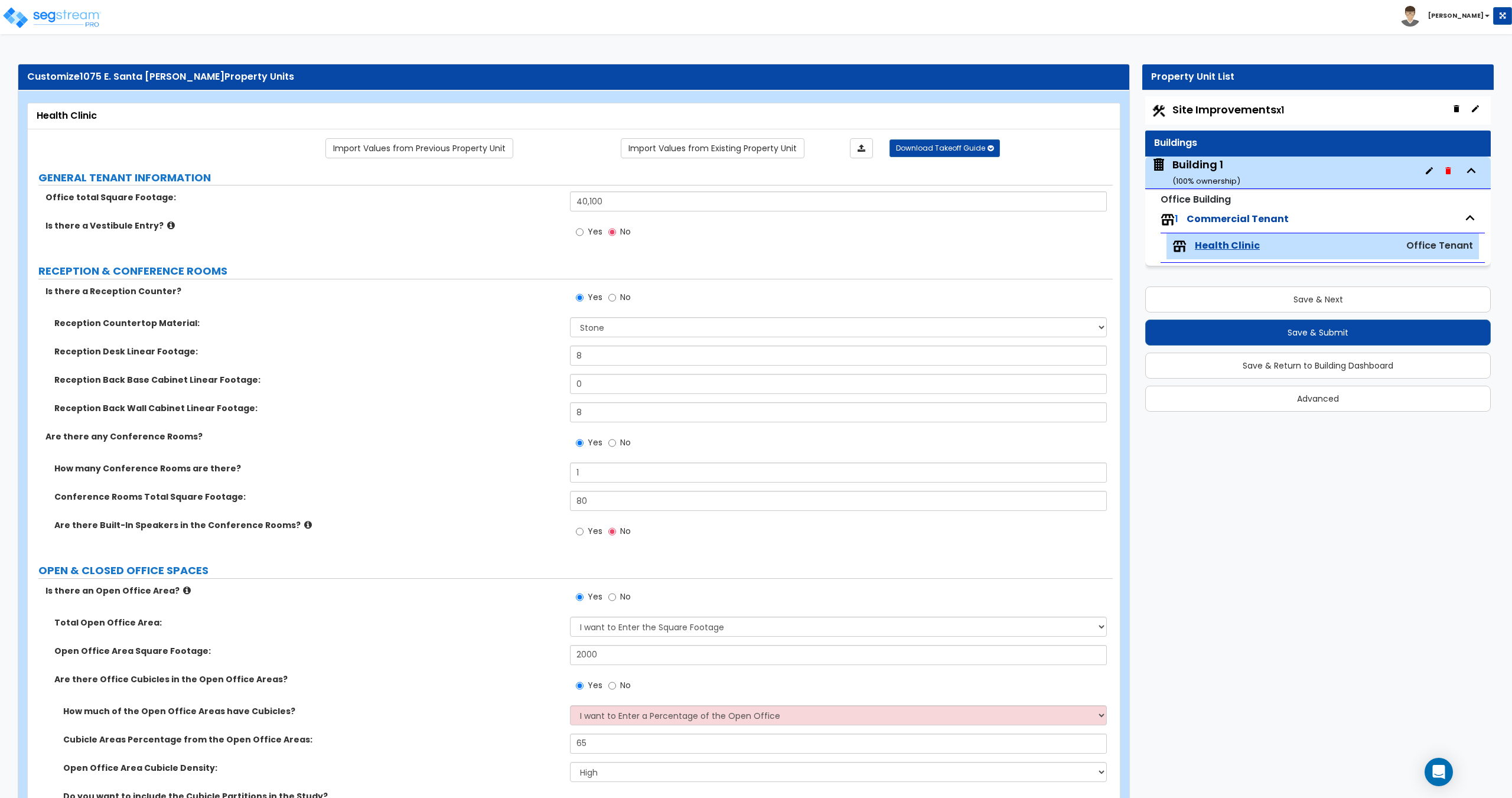
click at [1199, 167] on div "Building 1 ( 100 % ownership)" at bounding box center [1205, 171] width 68 height 30
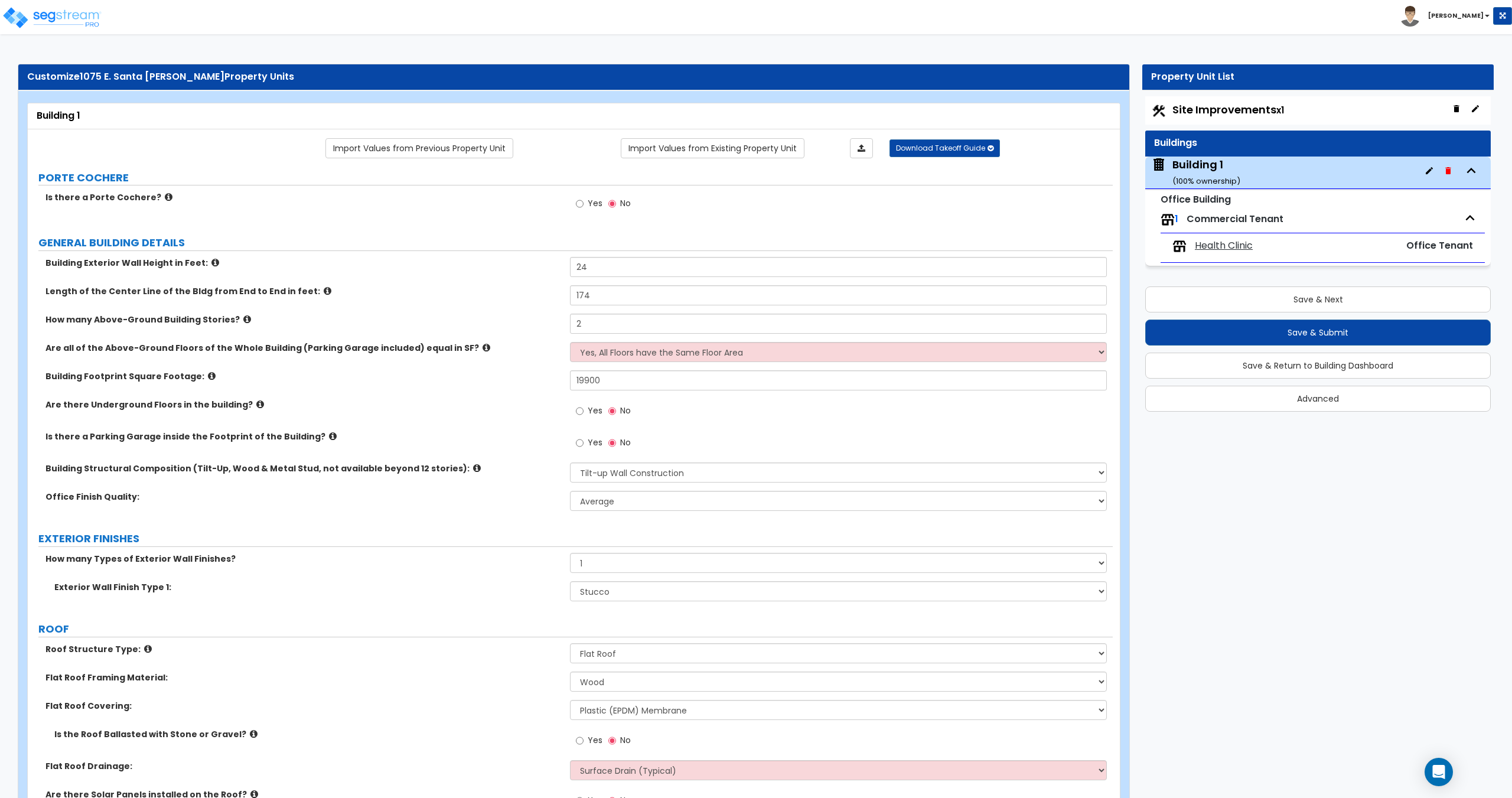
click at [1217, 244] on span "Health Clinic" at bounding box center [1224, 246] width 57 height 13
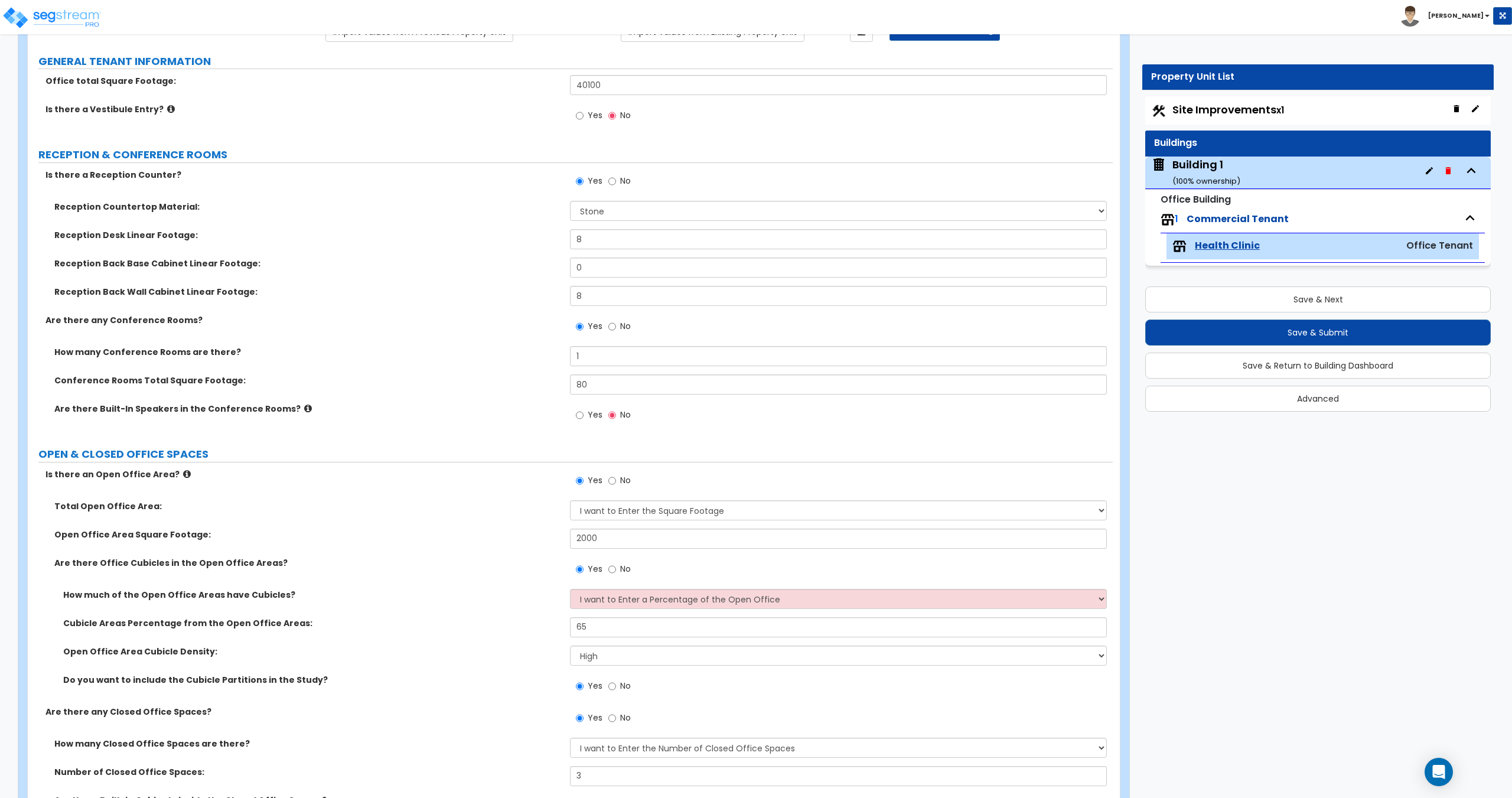
scroll to position [118, 0]
drag, startPoint x: 608, startPoint y: 241, endPoint x: 421, endPoint y: 228, distance: 187.5
click at [430, 226] on div "Reception Countertop Material: None Plastic Laminate Solid Surface Stone Quartz…" at bounding box center [570, 256] width 1067 height 113
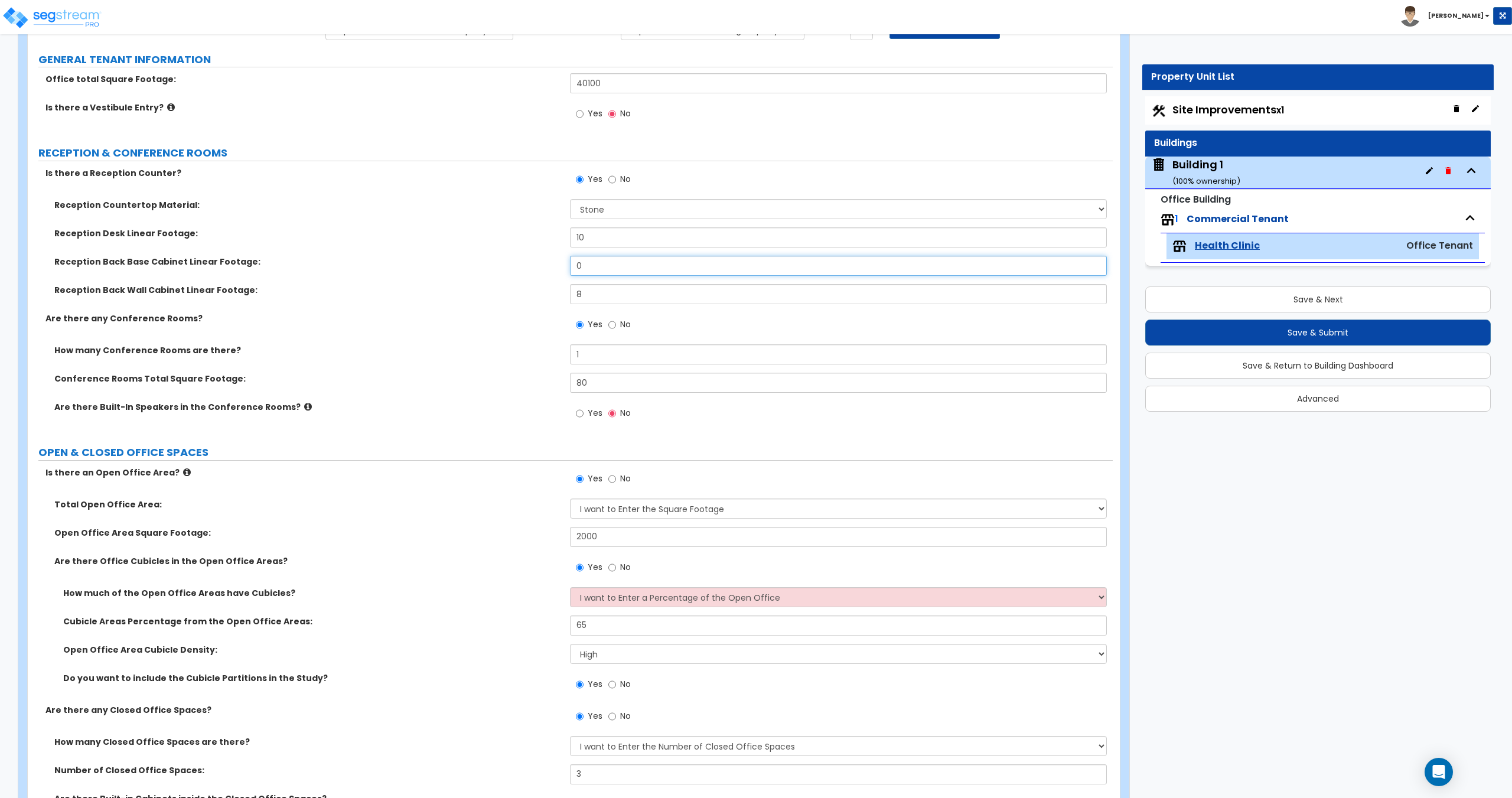
click at [593, 258] on input "0" at bounding box center [838, 265] width 537 height 20
drag, startPoint x: 587, startPoint y: 301, endPoint x: 544, endPoint y: 302, distance: 43.0
click at [549, 302] on div "Reception Back Wall Cabinet Linear Footage: 8" at bounding box center [570, 298] width 1085 height 29
click at [594, 205] on select "None Plastic Laminate Solid Surface Stone Quartz Marble Tile Wood Stainless Ste…" at bounding box center [838, 209] width 537 height 20
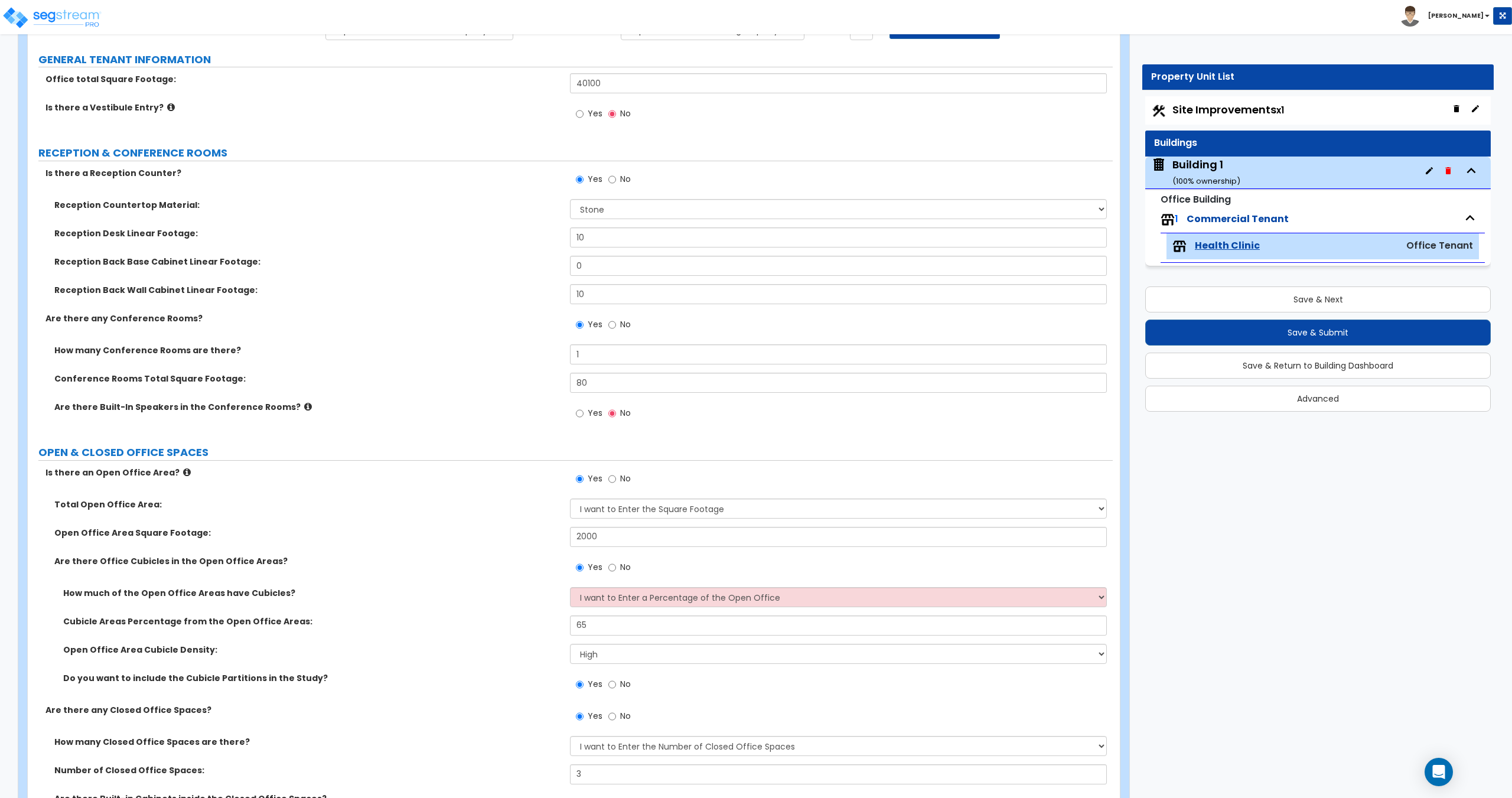
scroll to position [1577, 0]
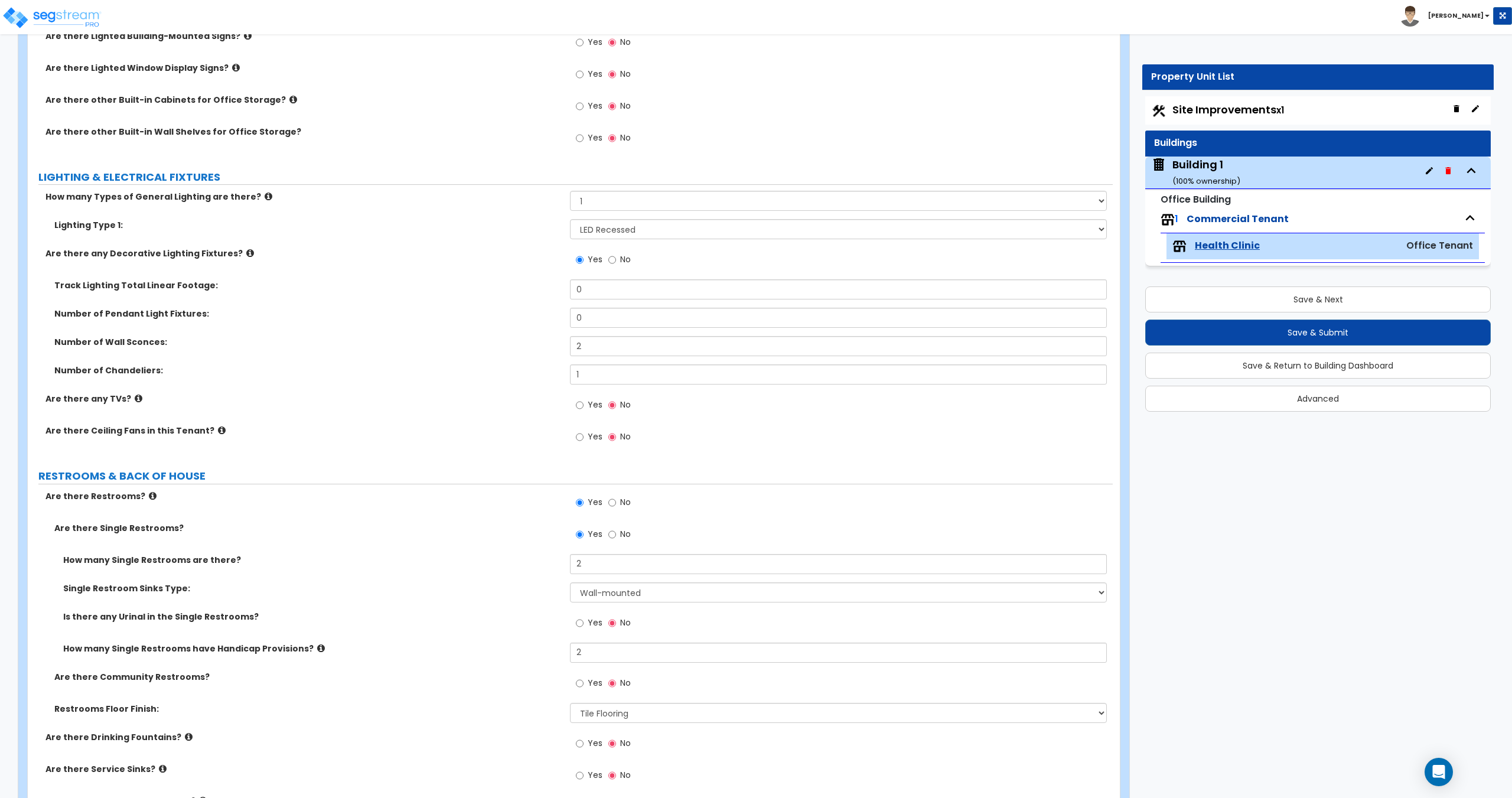
click at [589, 401] on span "Yes" at bounding box center [594, 404] width 14 height 11
click at [584, 401] on input "Yes" at bounding box center [580, 405] width 8 height 13
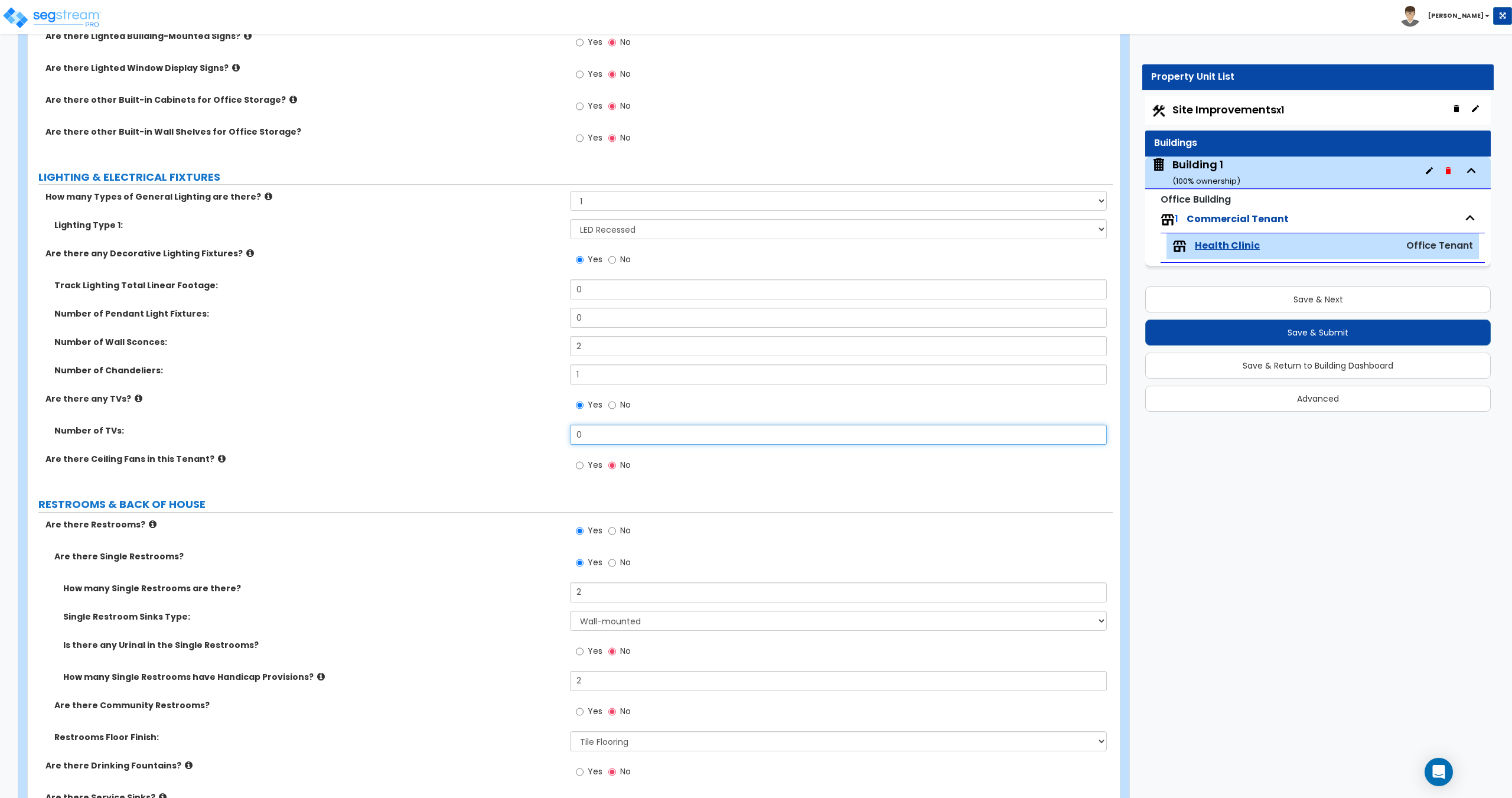
click at [425, 424] on div "Number of TVs: 0" at bounding box center [570, 439] width 1085 height 29
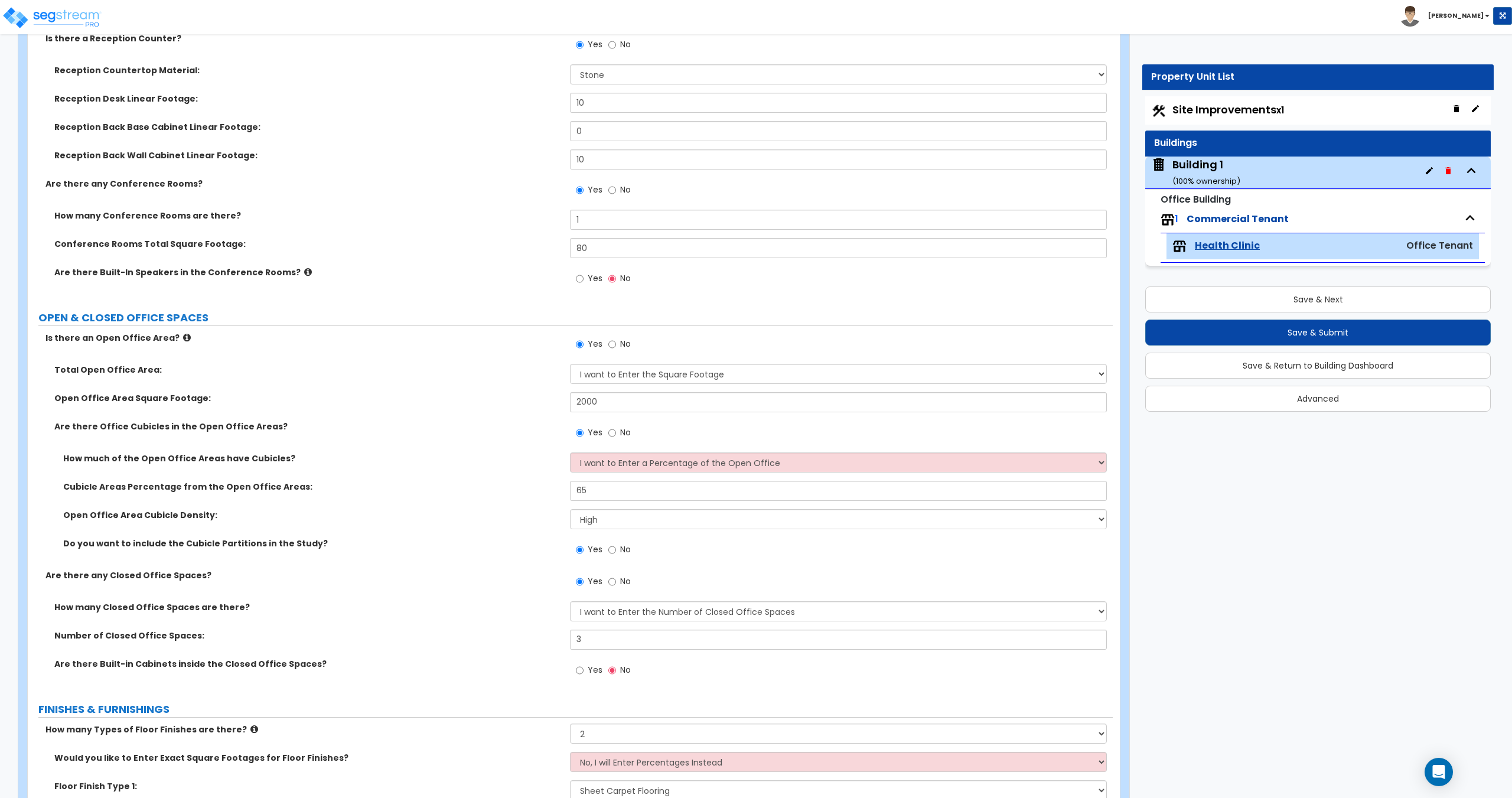
scroll to position [0, 0]
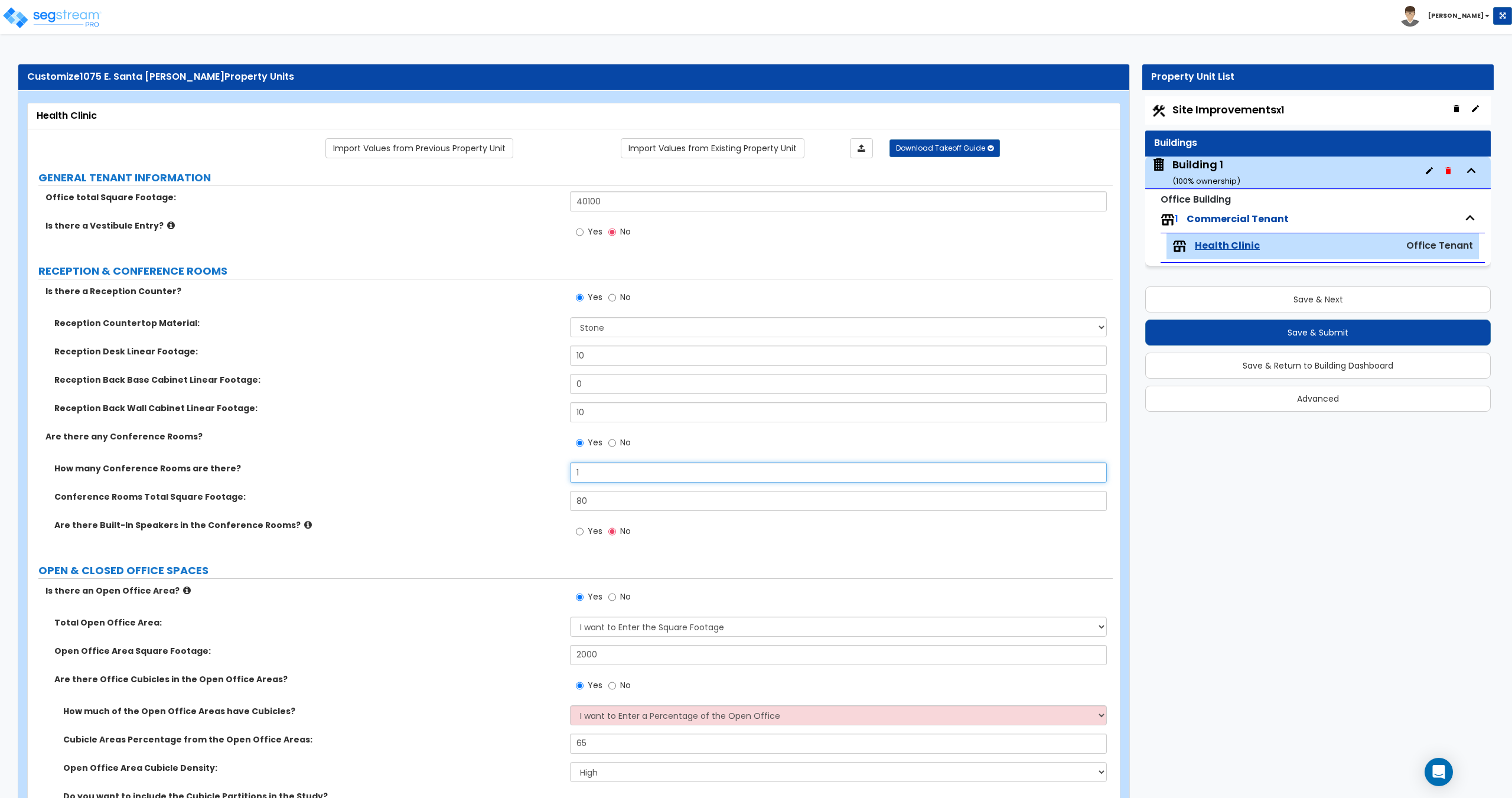
drag, startPoint x: 597, startPoint y: 475, endPoint x: 468, endPoint y: 483, distance: 129.2
click at [469, 483] on div "How many Conference Rooms are there? 1" at bounding box center [570, 477] width 1085 height 29
click at [606, 503] on input "80" at bounding box center [838, 500] width 537 height 20
drag, startPoint x: 612, startPoint y: 501, endPoint x: 498, endPoint y: 511, distance: 114.4
click at [503, 511] on div "Conference Rooms Total Square Footage: 80" at bounding box center [570, 505] width 1085 height 29
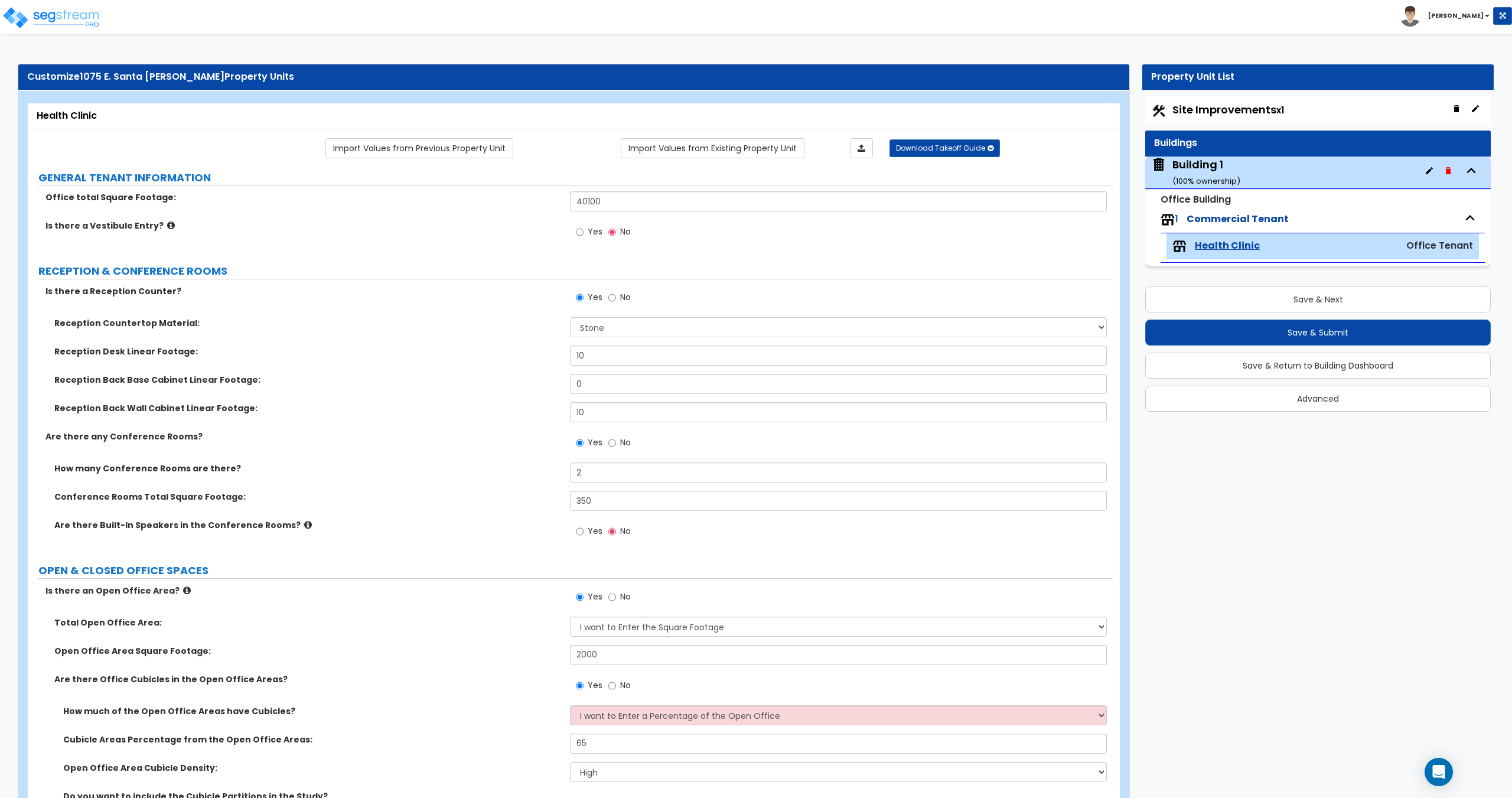
click at [1188, 103] on span "Site Improvements x1" at bounding box center [1227, 109] width 111 height 14
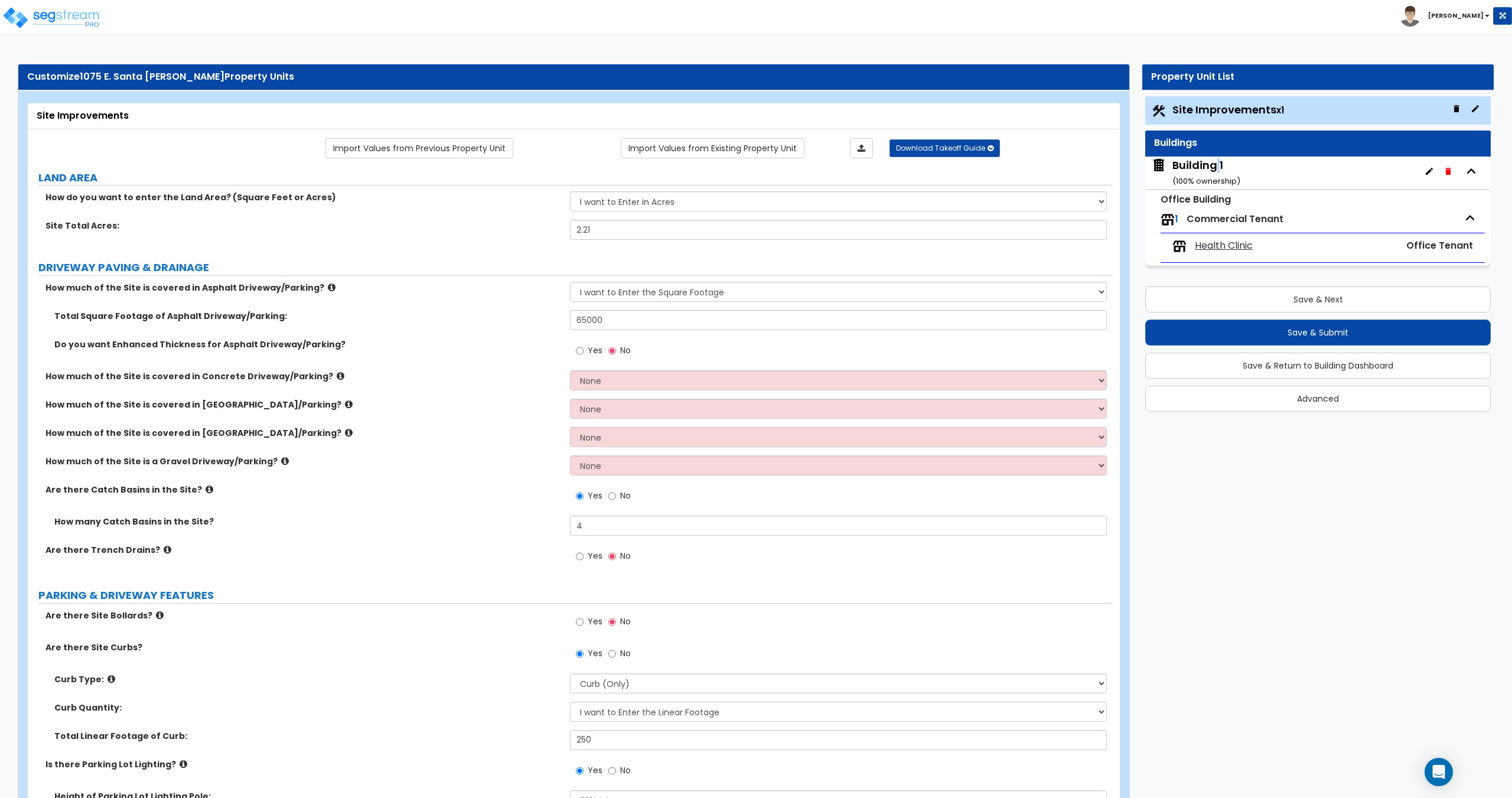
click at [1217, 164] on div "Building 1 ( 100 % ownership)" at bounding box center [1205, 172] width 68 height 30
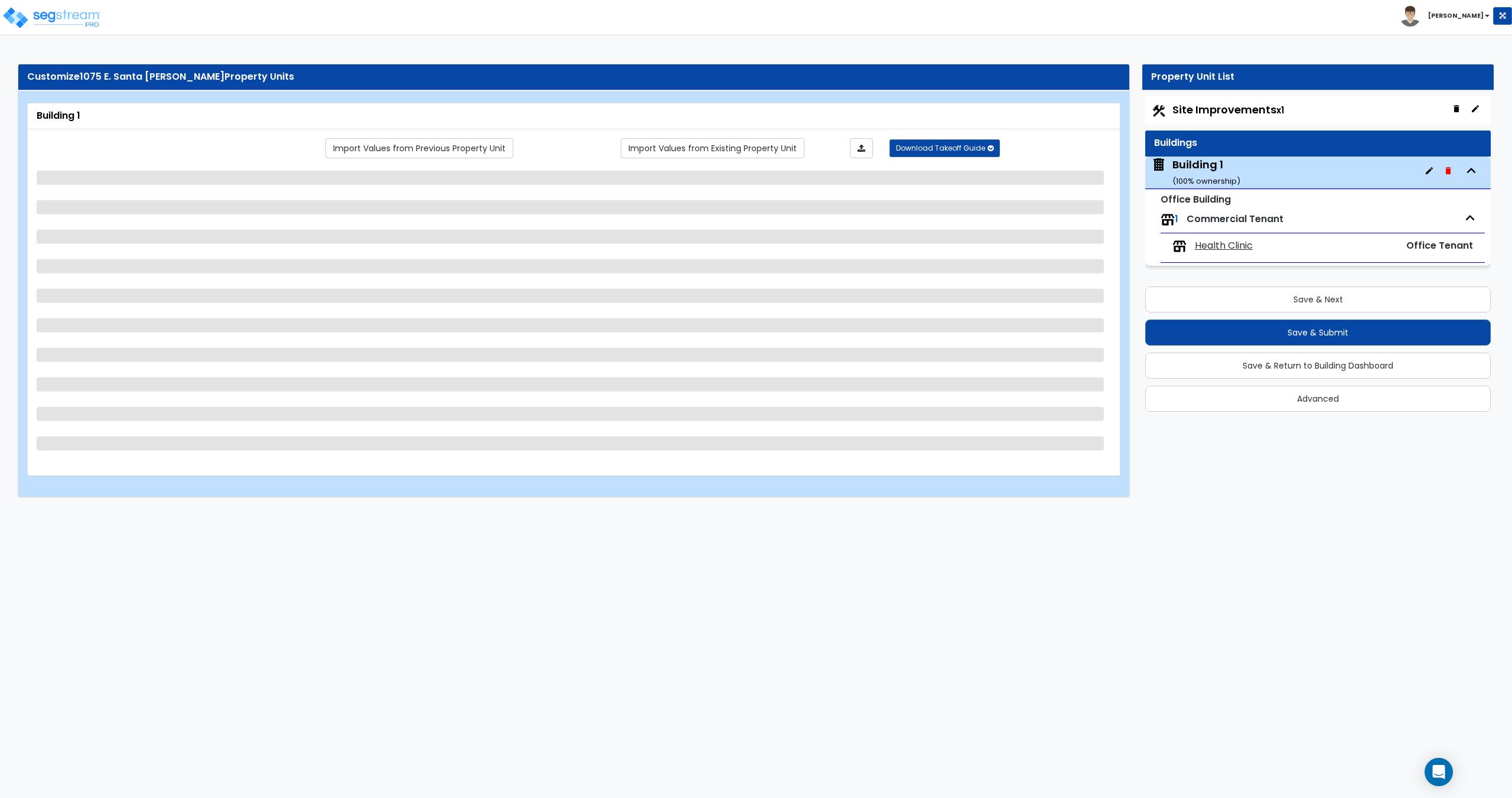
click at [1254, 151] on div "Buildings" at bounding box center [1317, 143] width 346 height 26
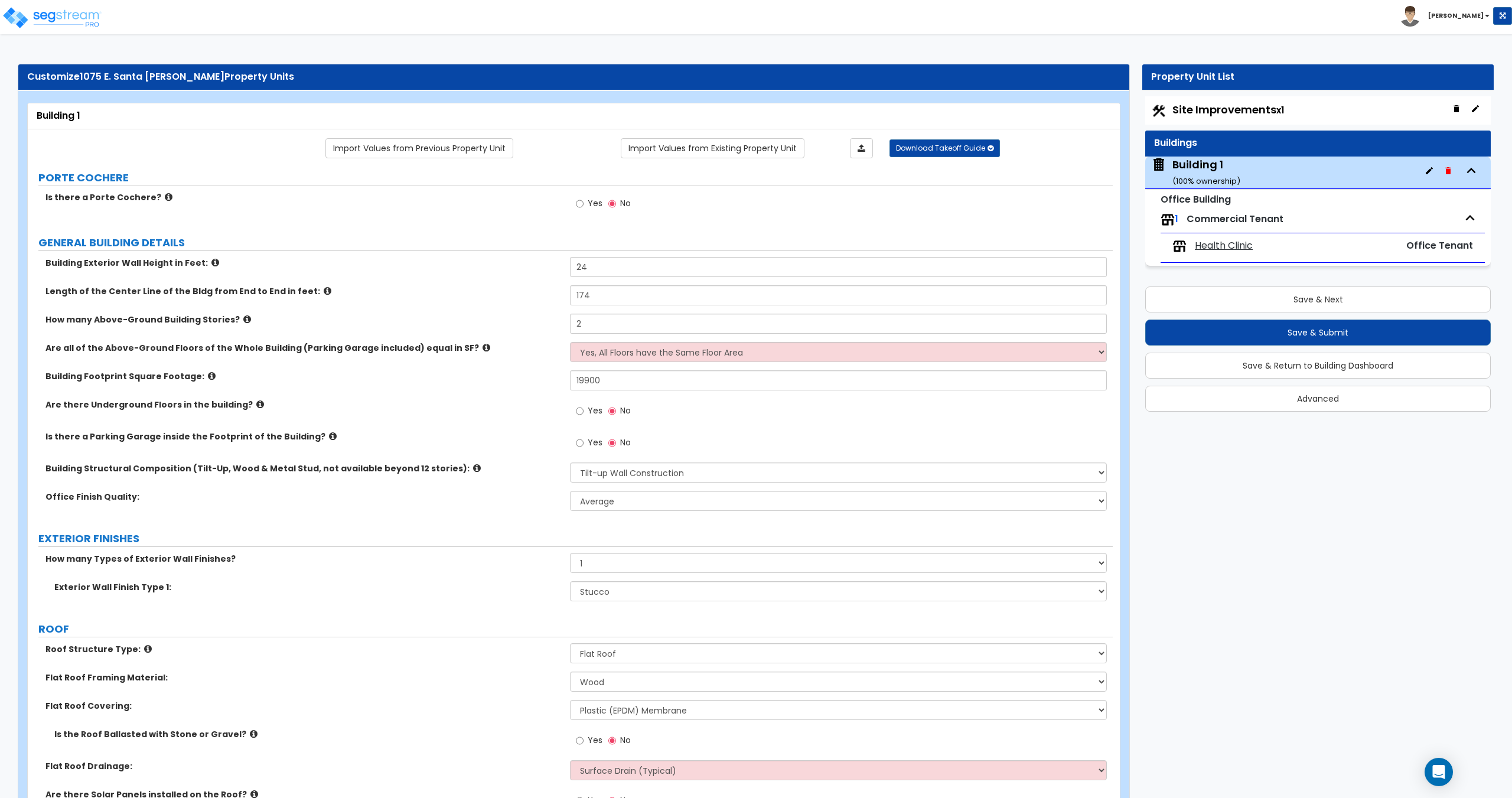
click at [1215, 243] on span "Health Clinic" at bounding box center [1224, 246] width 57 height 13
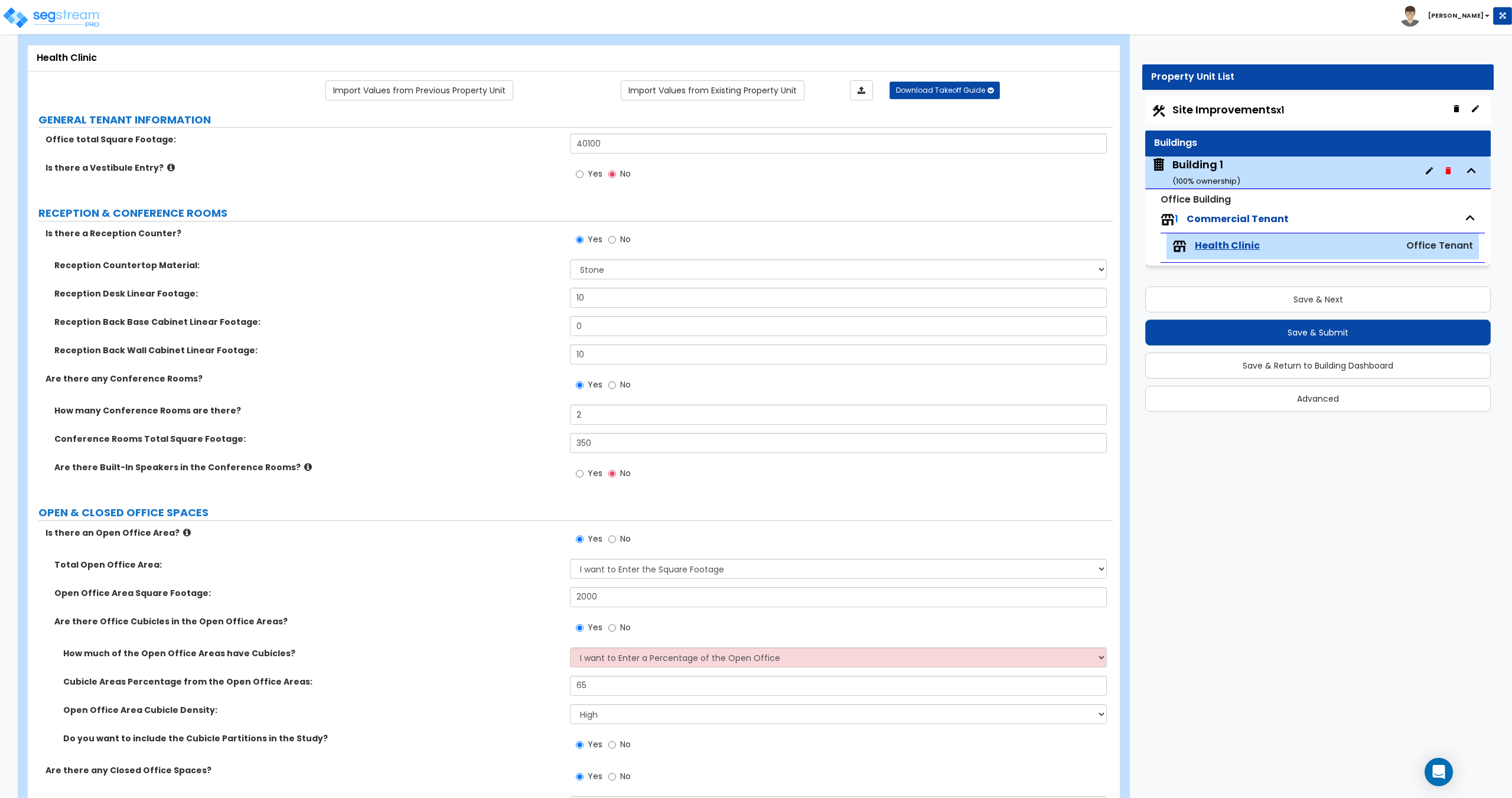
scroll to position [70, 0]
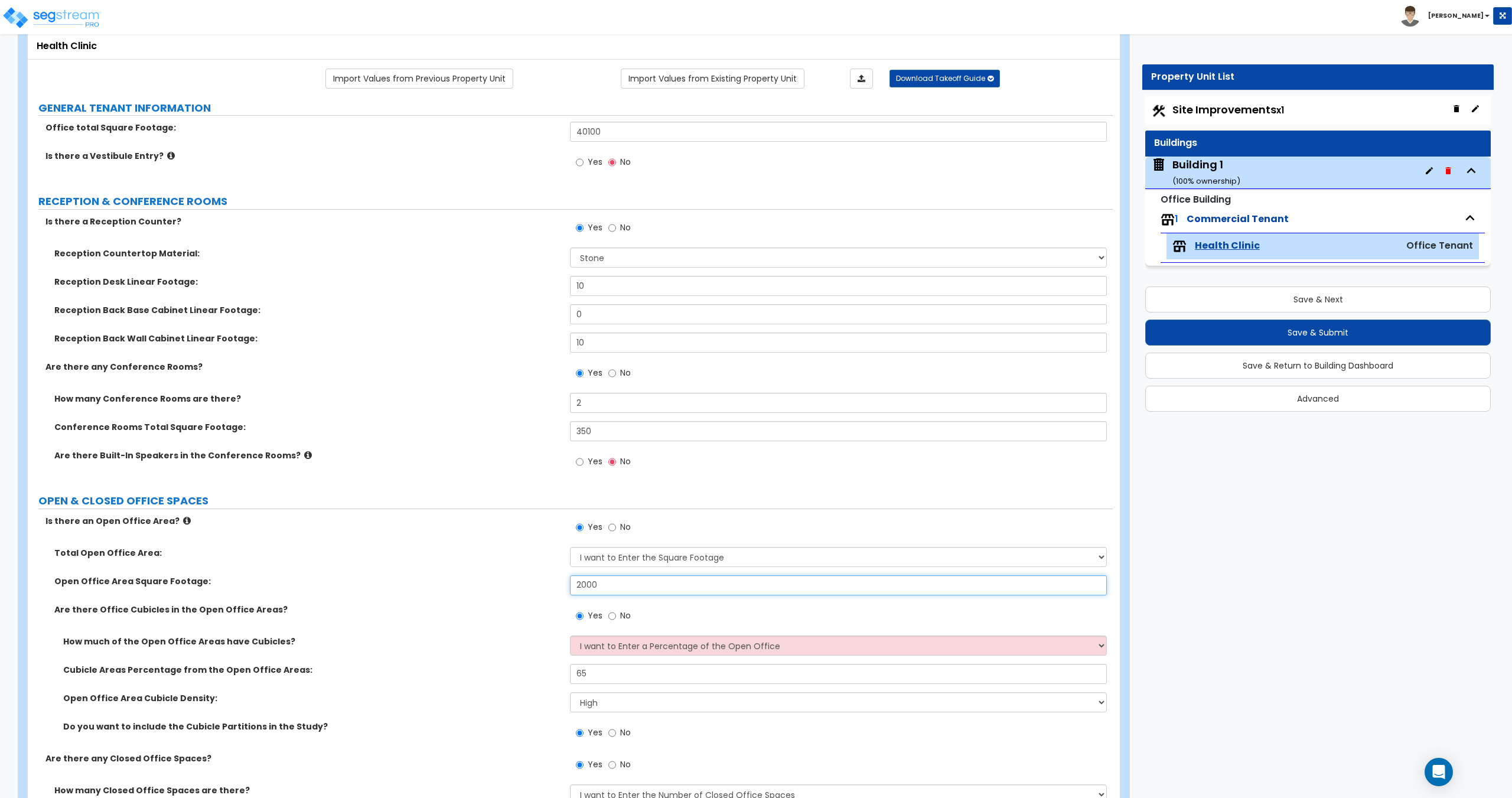
drag, startPoint x: 636, startPoint y: 593, endPoint x: 473, endPoint y: 594, distance: 163.0
click at [486, 589] on div "Open Office Area Square Footage: 2000" at bounding box center [570, 589] width 1085 height 29
click at [1206, 160] on div "Building 1 ( 100 % ownership)" at bounding box center [1205, 171] width 68 height 30
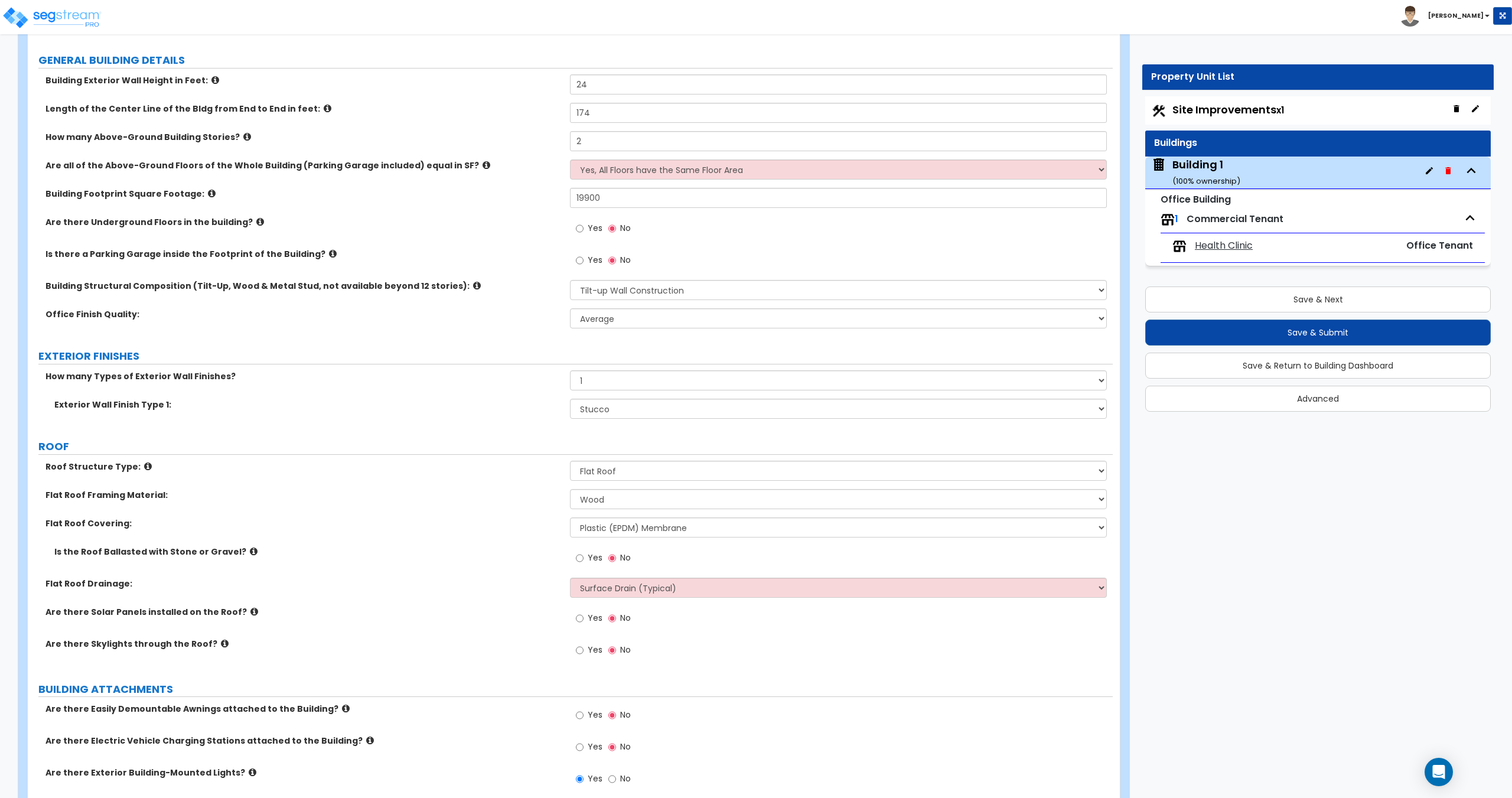
scroll to position [186, 0]
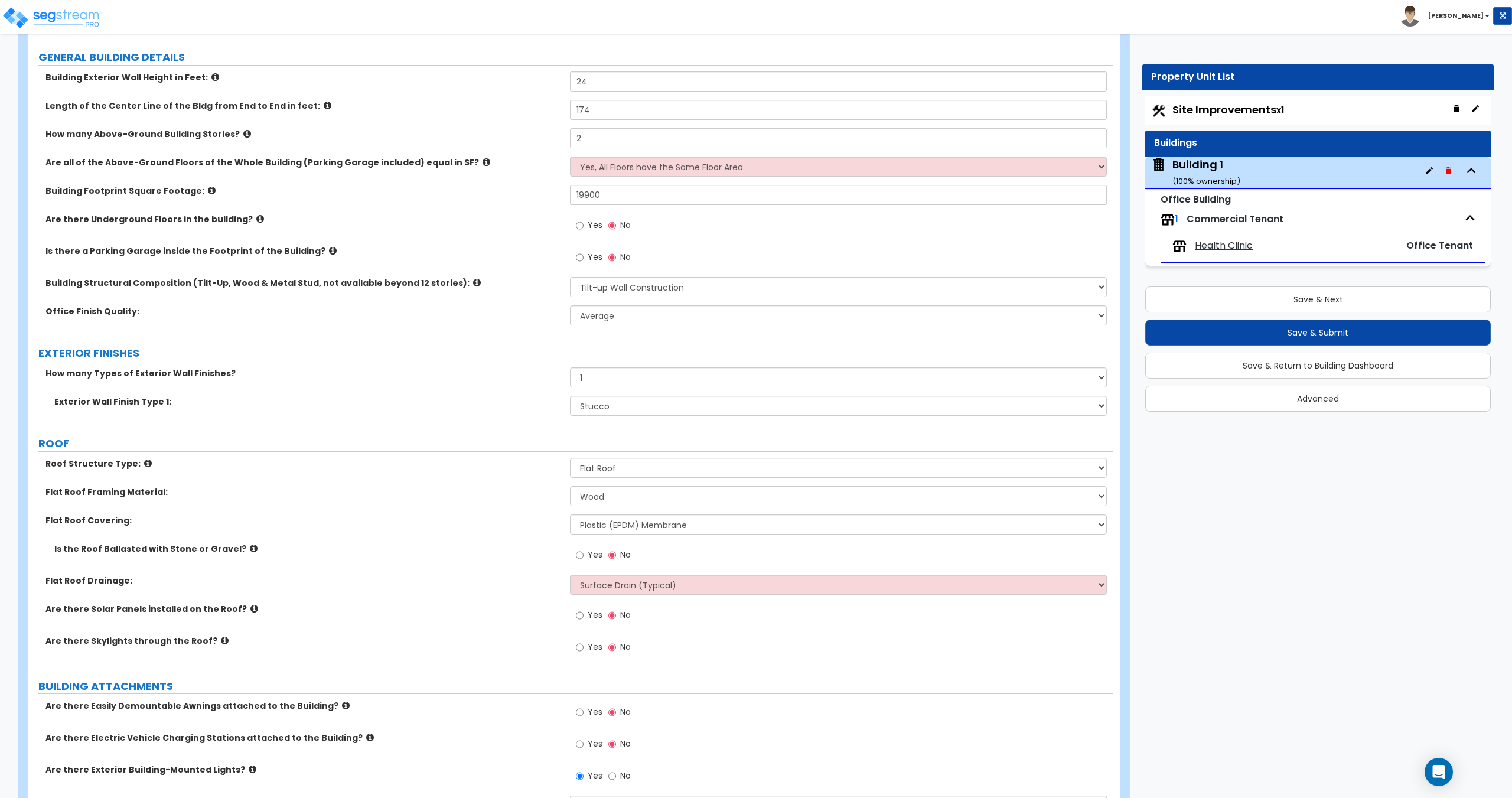
click at [409, 464] on label "Roof Structure Type:" at bounding box center [303, 464] width 515 height 11
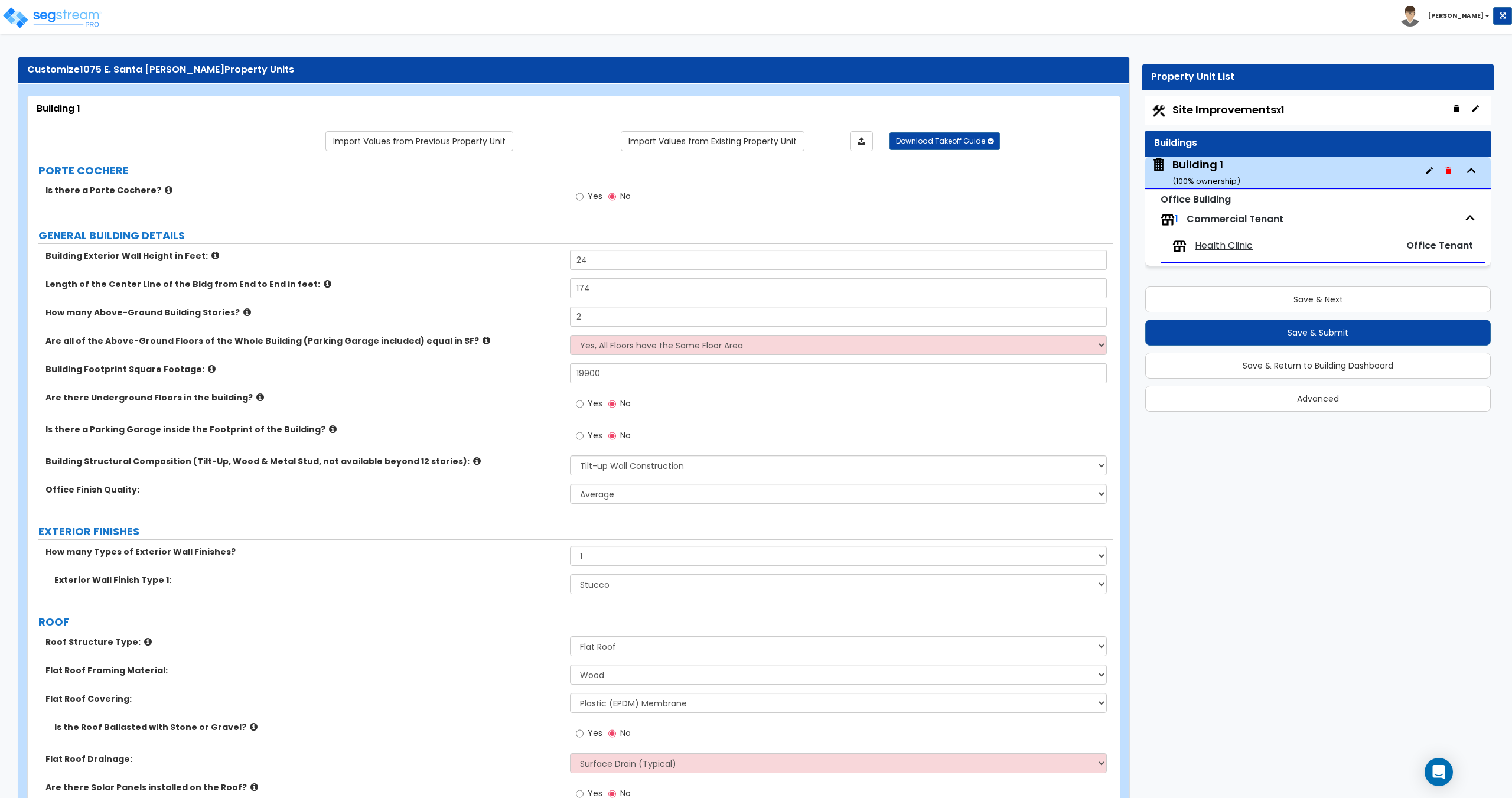
scroll to position [0, 0]
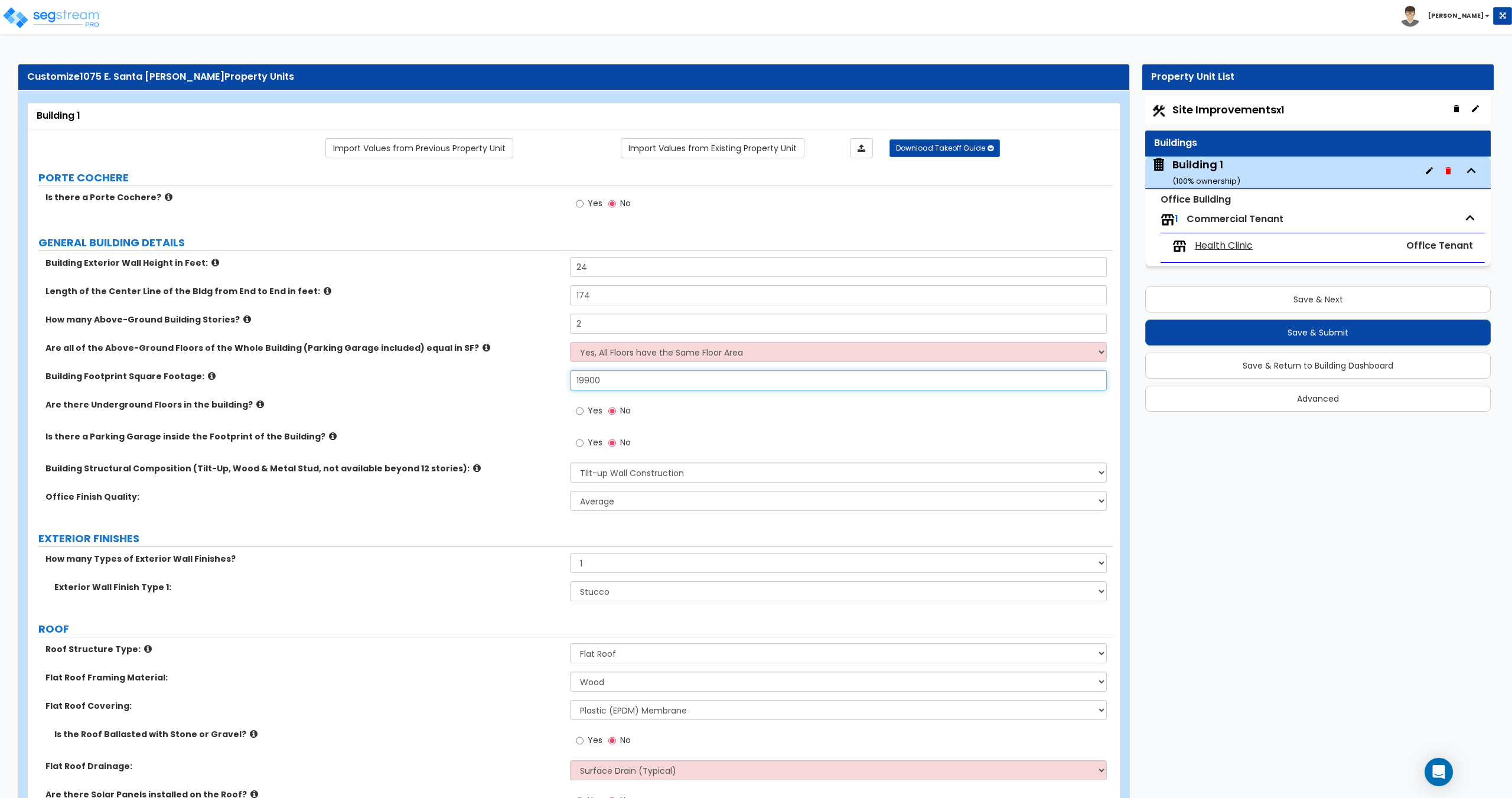
drag, startPoint x: 623, startPoint y: 375, endPoint x: 469, endPoint y: 386, distance: 154.4
click at [483, 386] on div "Building Footprint Square Footage: 19900" at bounding box center [570, 384] width 1085 height 29
click at [1210, 251] on span "Health Clinic" at bounding box center [1224, 246] width 57 height 13
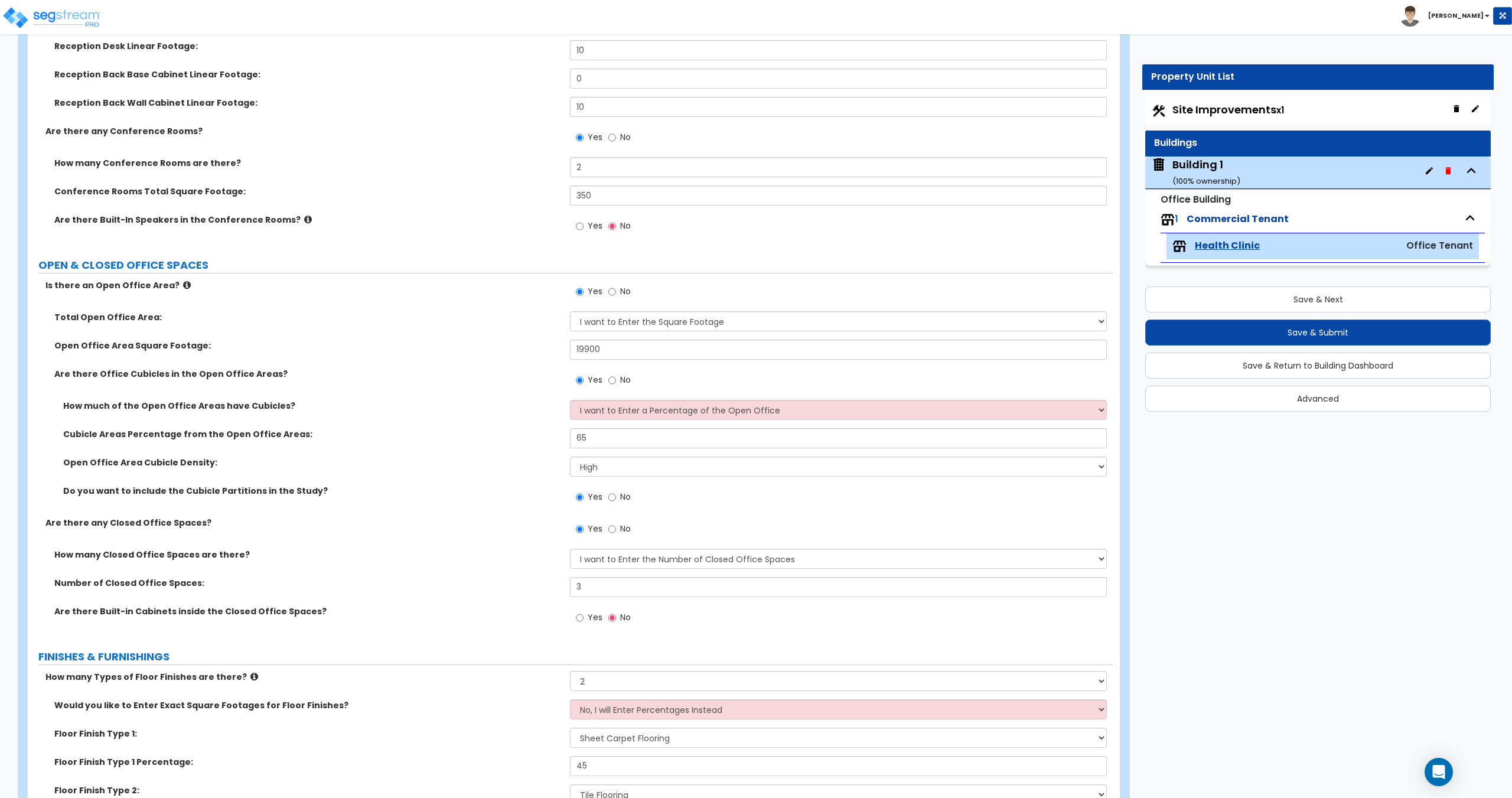
scroll to position [301, 0]
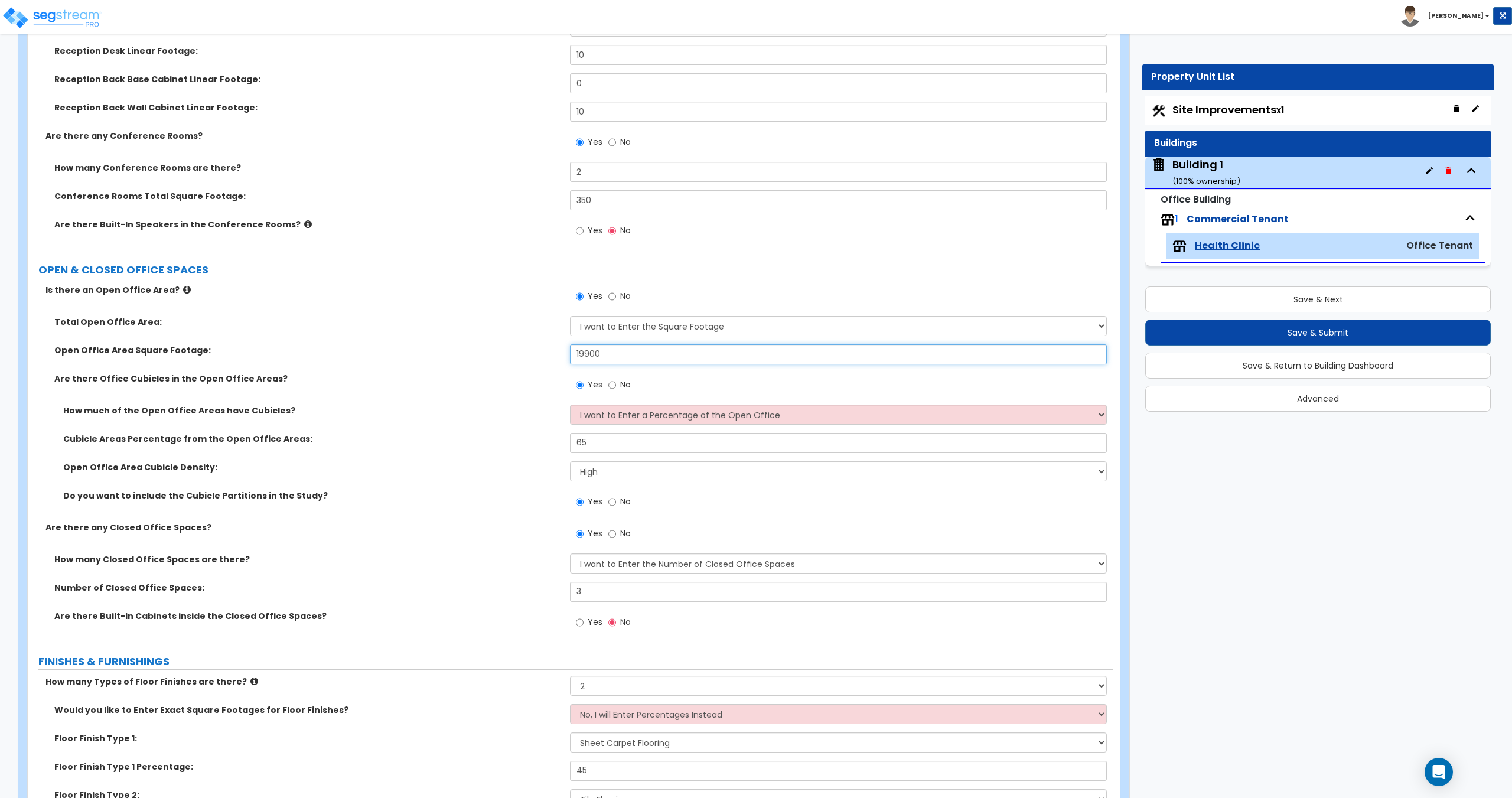
drag, startPoint x: 643, startPoint y: 363, endPoint x: 486, endPoint y: 354, distance: 157.3
click at [497, 353] on div "Open Office Area Square Footage: 19900" at bounding box center [570, 358] width 1085 height 29
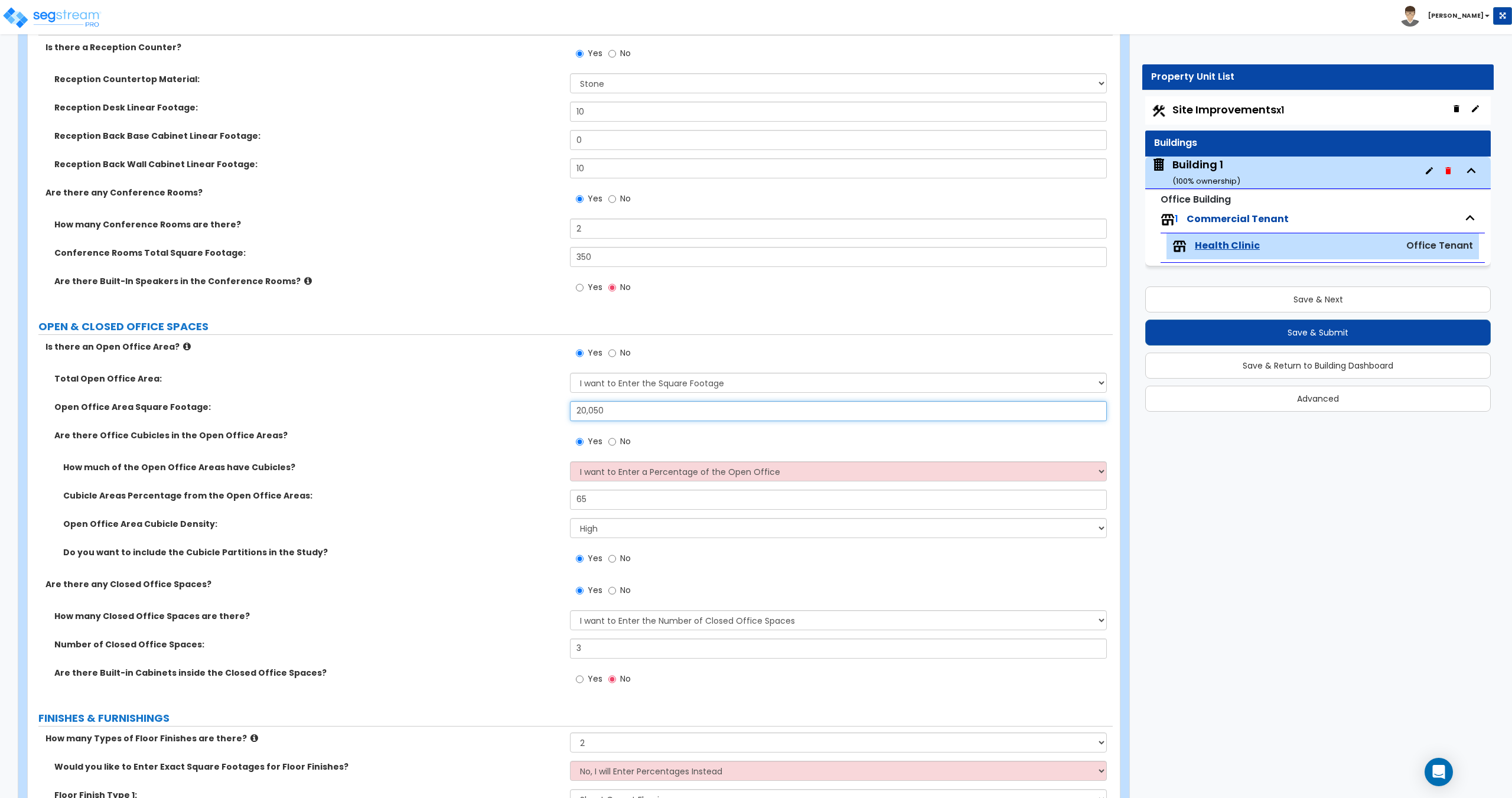
scroll to position [241, 0]
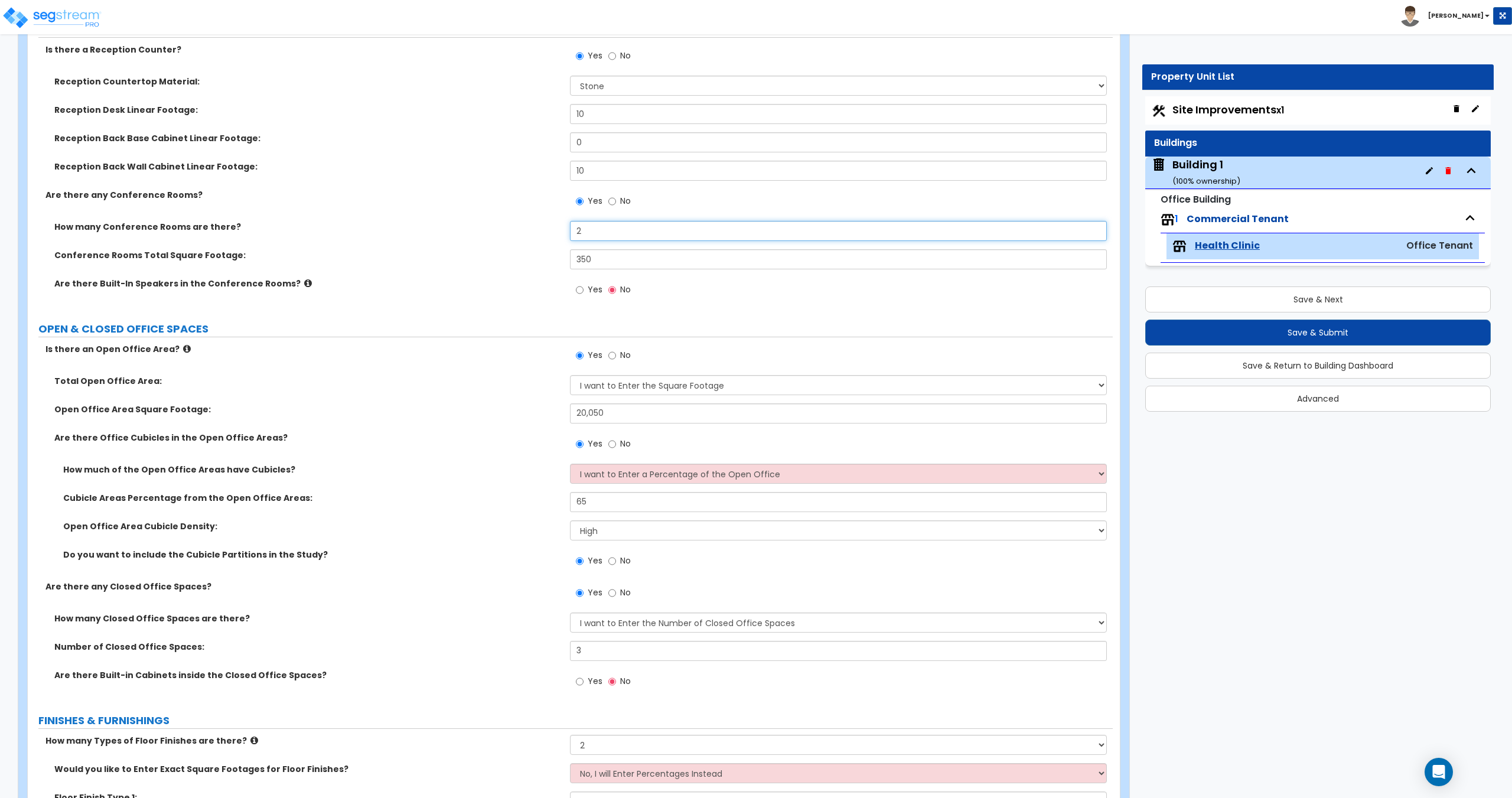
click at [623, 239] on input "2" at bounding box center [838, 231] width 537 height 20
click at [612, 253] on input "350" at bounding box center [838, 259] width 537 height 20
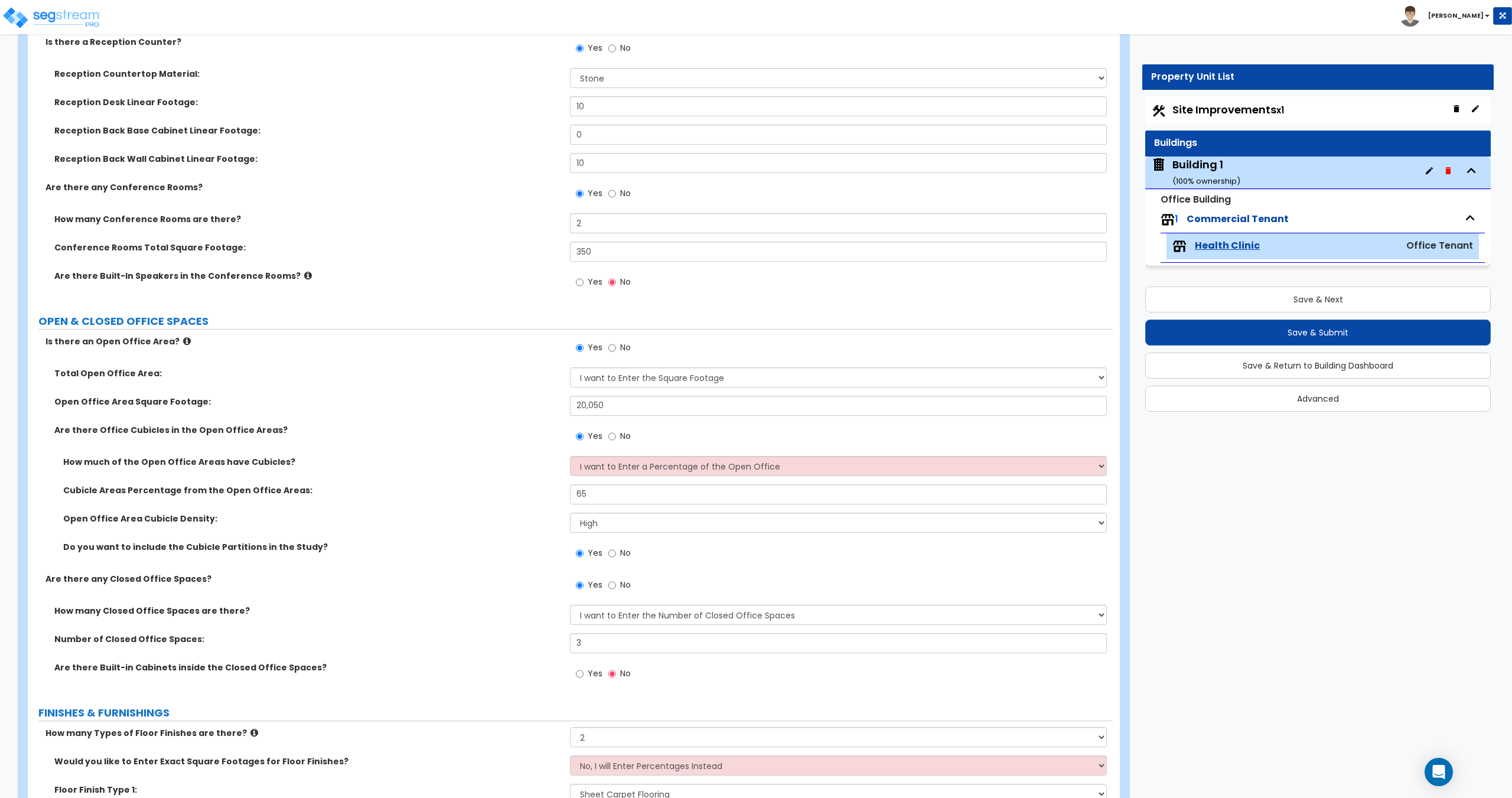
scroll to position [254, 0]
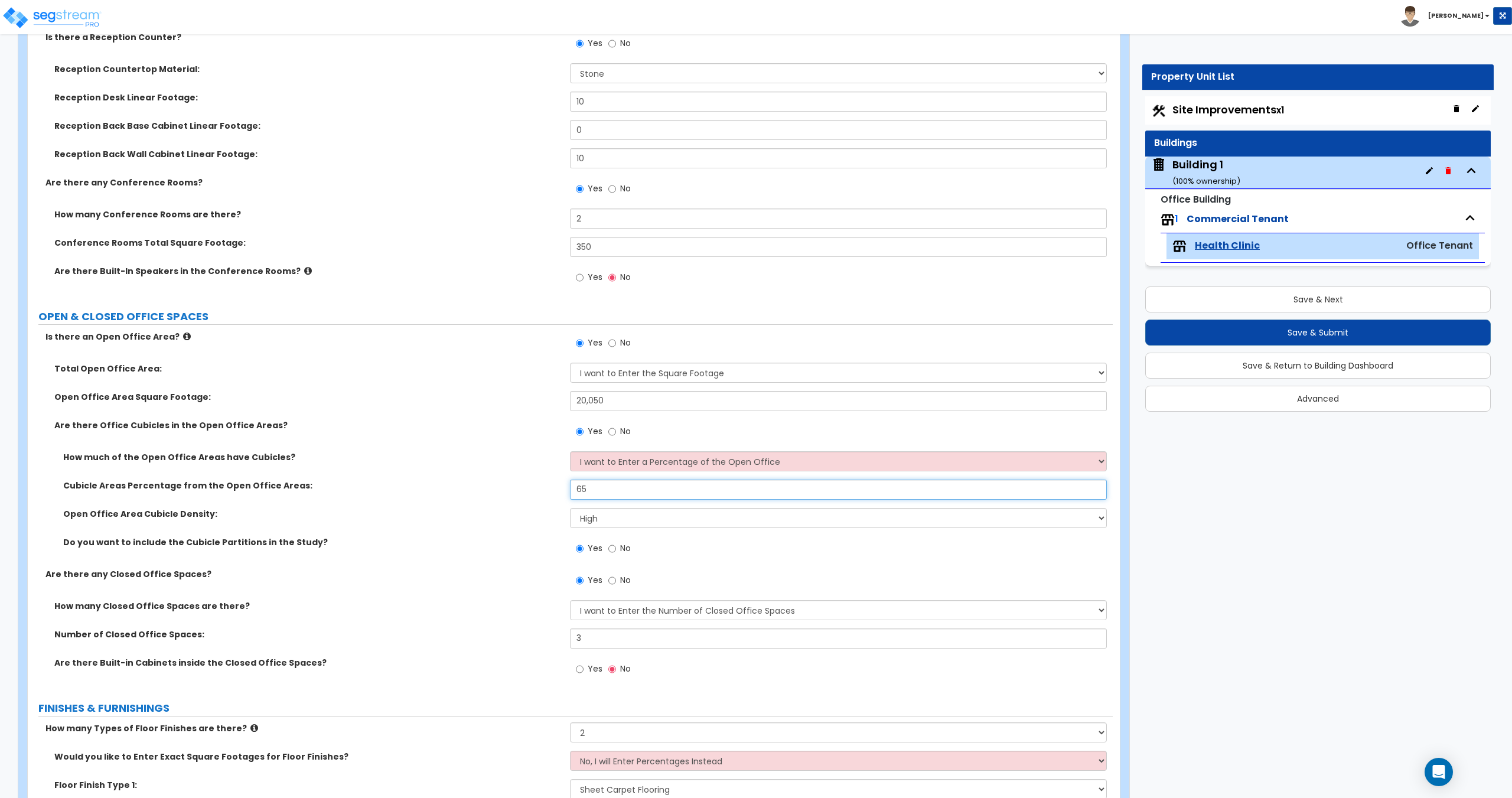
drag, startPoint x: 608, startPoint y: 492, endPoint x: 538, endPoint y: 495, distance: 70.1
click at [549, 495] on div "Cubicle Areas Percentage from the Open Office Areas: 65" at bounding box center [570, 493] width 1085 height 29
drag, startPoint x: 599, startPoint y: 641, endPoint x: 509, endPoint y: 654, distance: 90.9
click at [510, 653] on div "Number of Closed Office Spaces: 3" at bounding box center [570, 643] width 1085 height 29
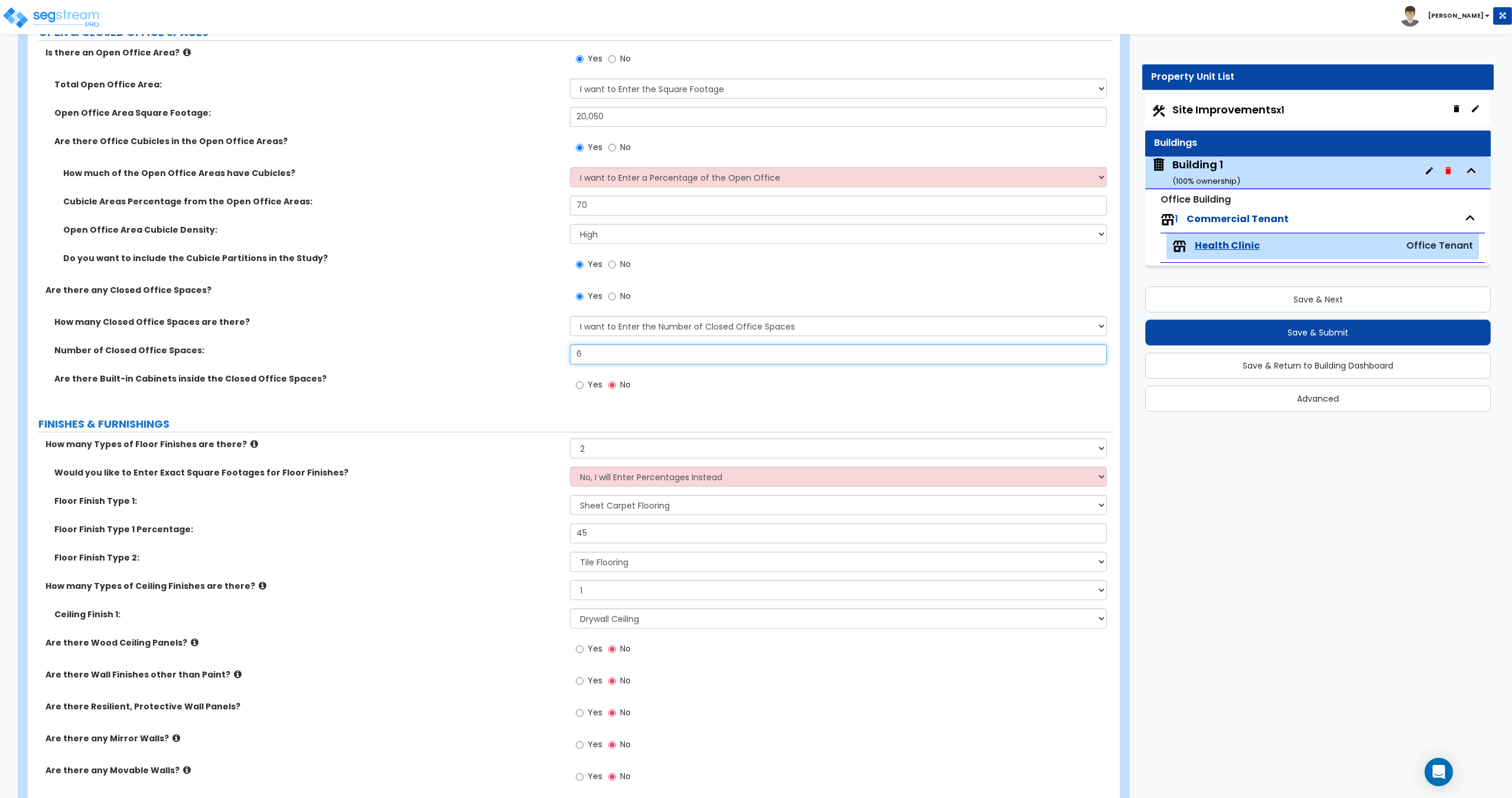
scroll to position [549, 0]
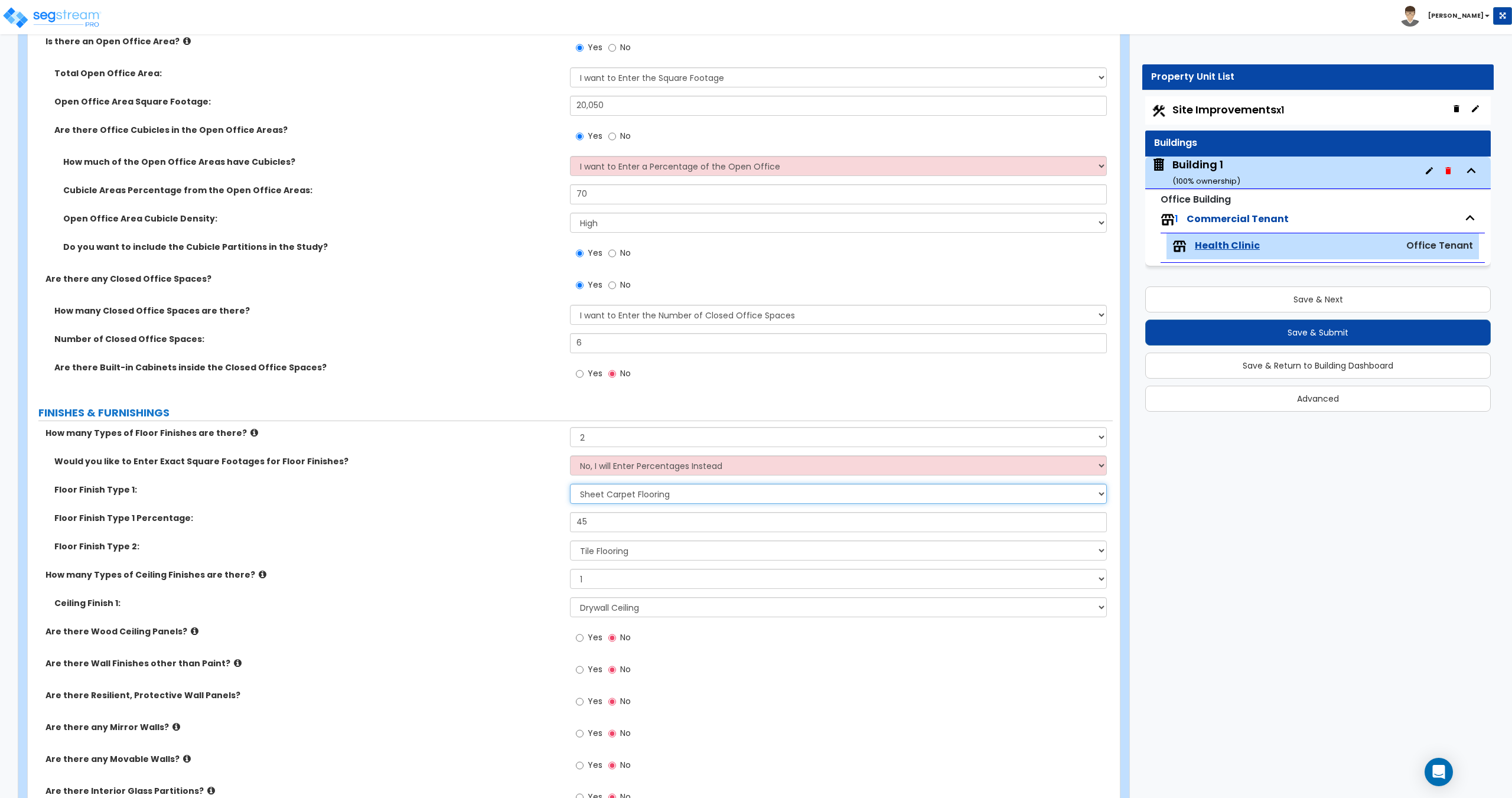
click at [623, 497] on select "None Tile Flooring Hardwood Flooring Resilient Laminate Flooring VCT Flooring S…" at bounding box center [838, 493] width 537 height 20
click at [615, 553] on select "None Tile Flooring Hardwood Flooring Resilient Laminate Flooring VCT Flooring S…" at bounding box center [838, 550] width 537 height 20
click at [570, 540] on select "None Tile Flooring Hardwood Flooring Resilient Laminate Flooring VCT Flooring S…" at bounding box center [838, 550] width 537 height 20
drag, startPoint x: 601, startPoint y: 527, endPoint x: 522, endPoint y: 529, distance: 79.0
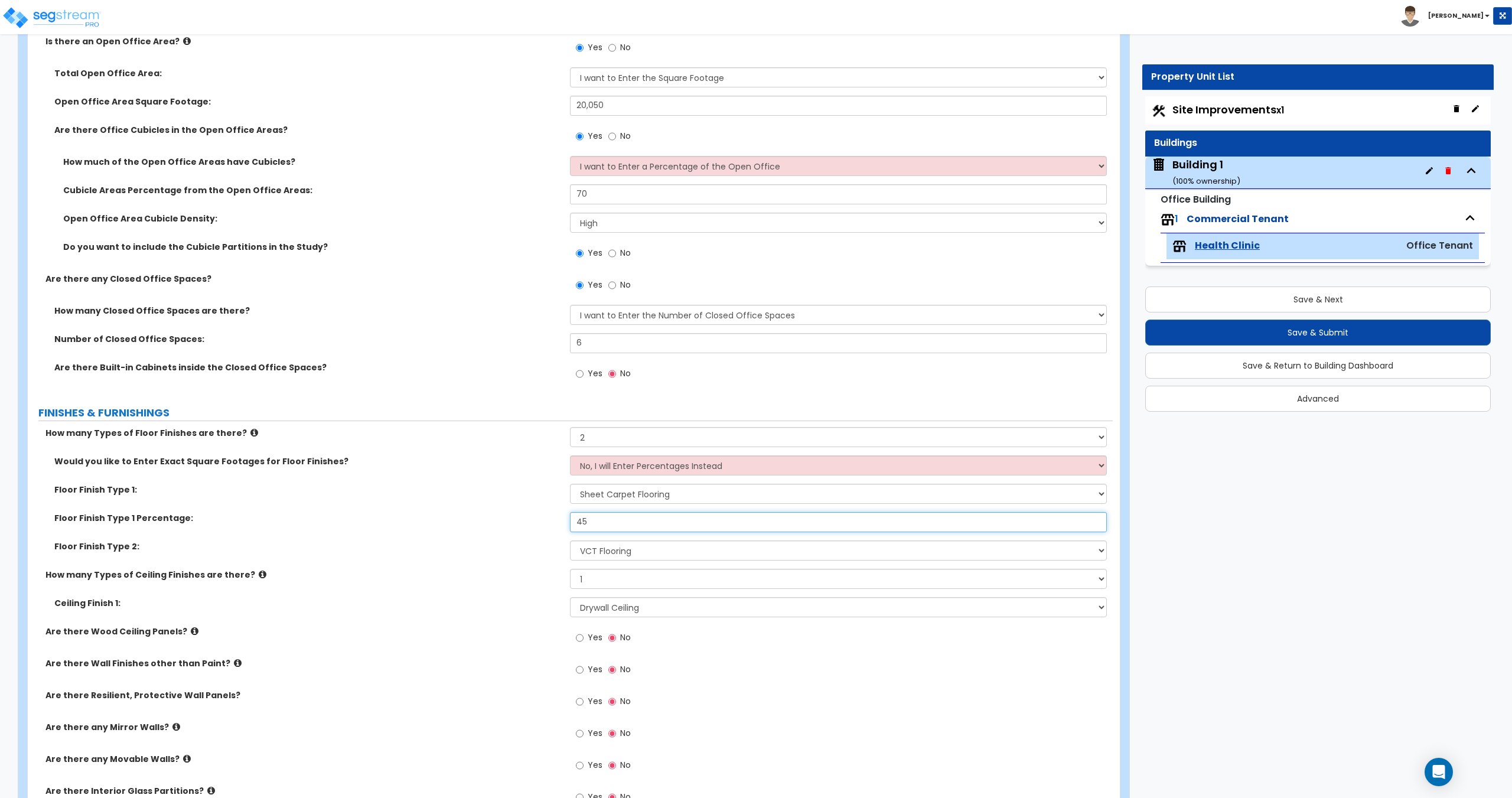
click at [527, 527] on div "Floor Finish Type 1 Percentage: 45" at bounding box center [570, 526] width 1085 height 29
click at [493, 518] on div "Floor Finish Type 1 Percentage: 85" at bounding box center [570, 526] width 1085 height 29
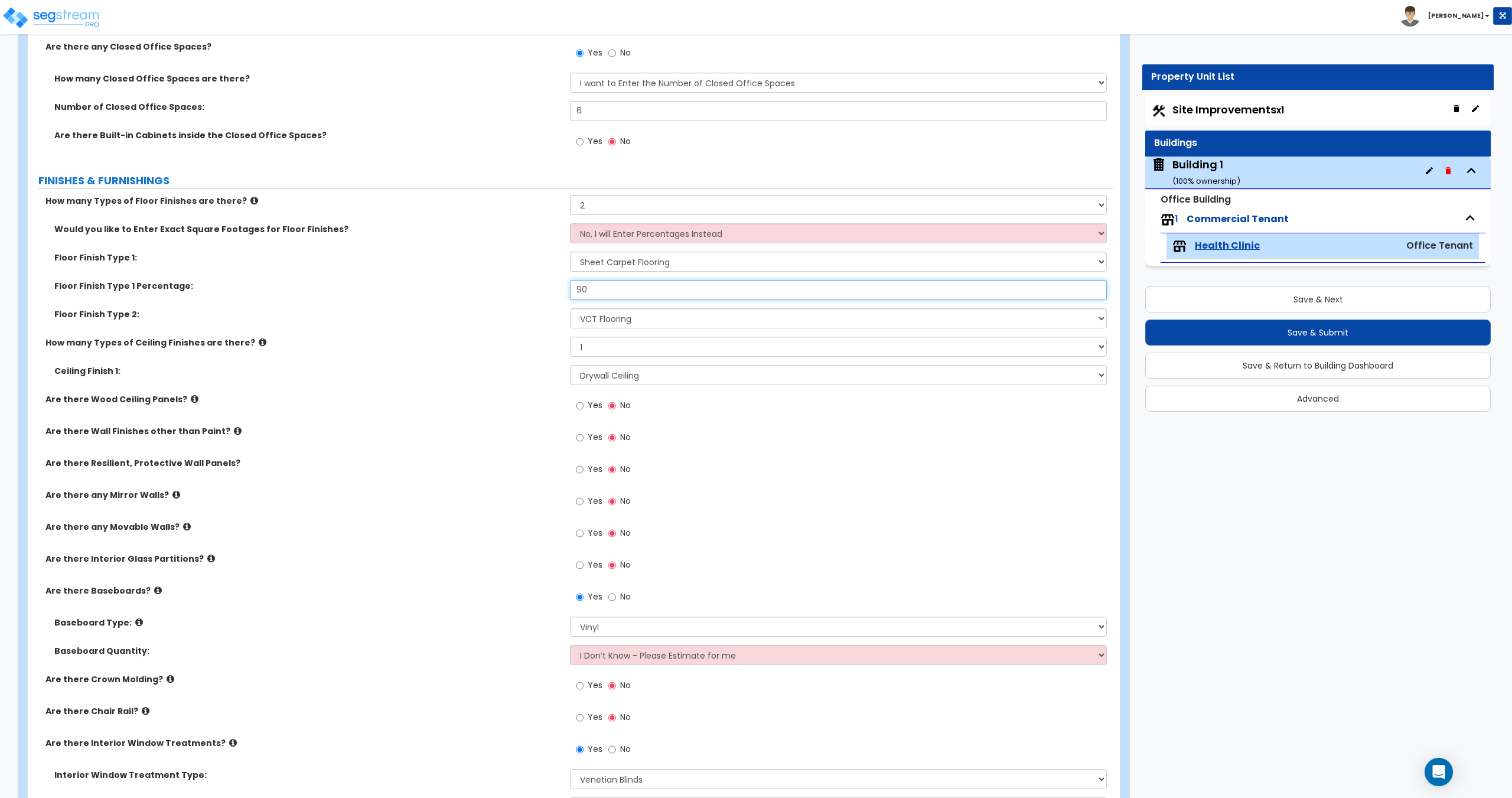
scroll to position [786, 0]
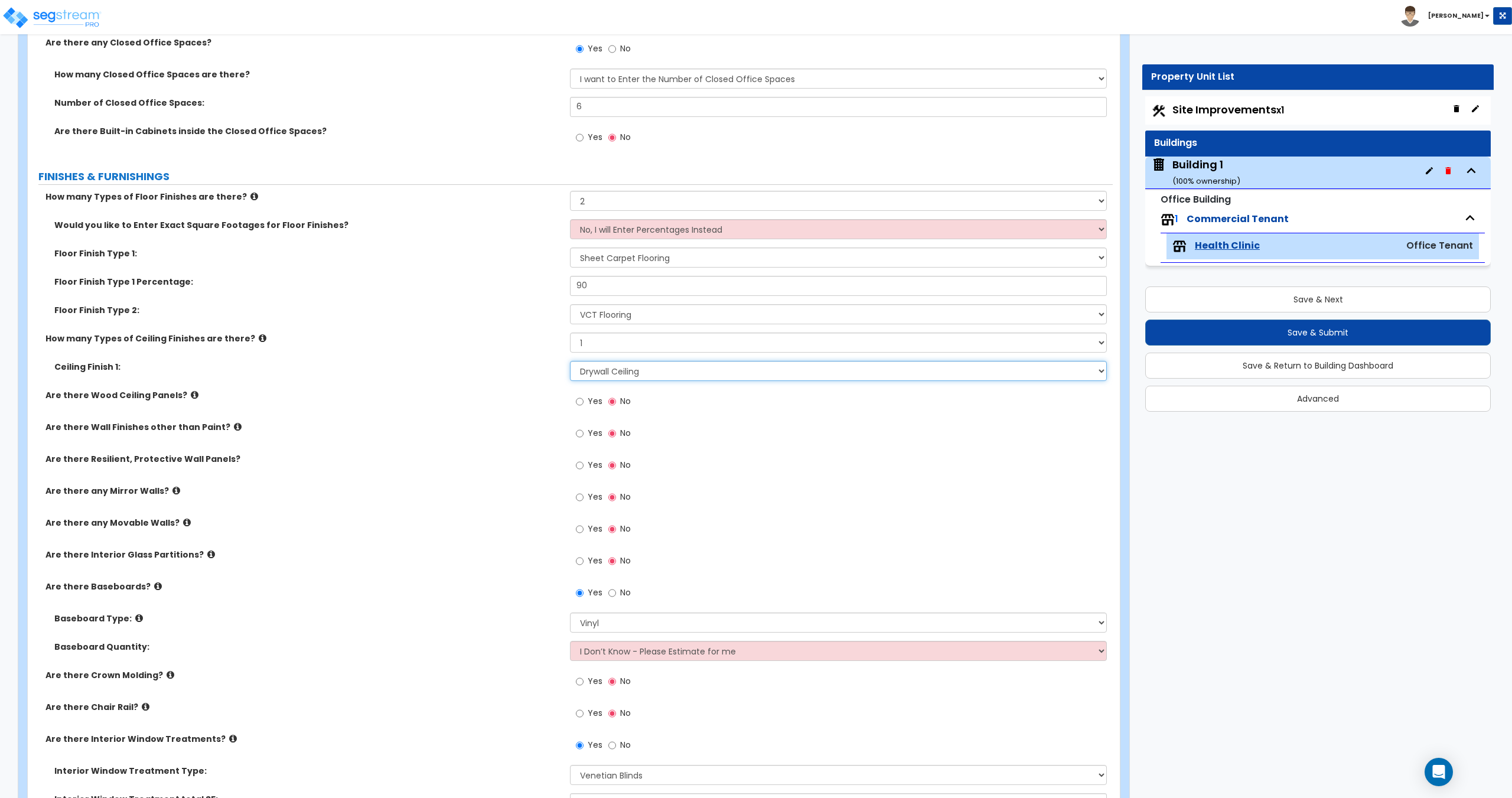
click at [634, 367] on select "Please Choose One Drop Ceiling Open Ceiling Drywall Ceiling" at bounding box center [838, 371] width 537 height 20
click at [570, 361] on select "Please Choose One Drop Ceiling Open Ceiling Drywall Ceiling" at bounding box center [838, 371] width 537 height 20
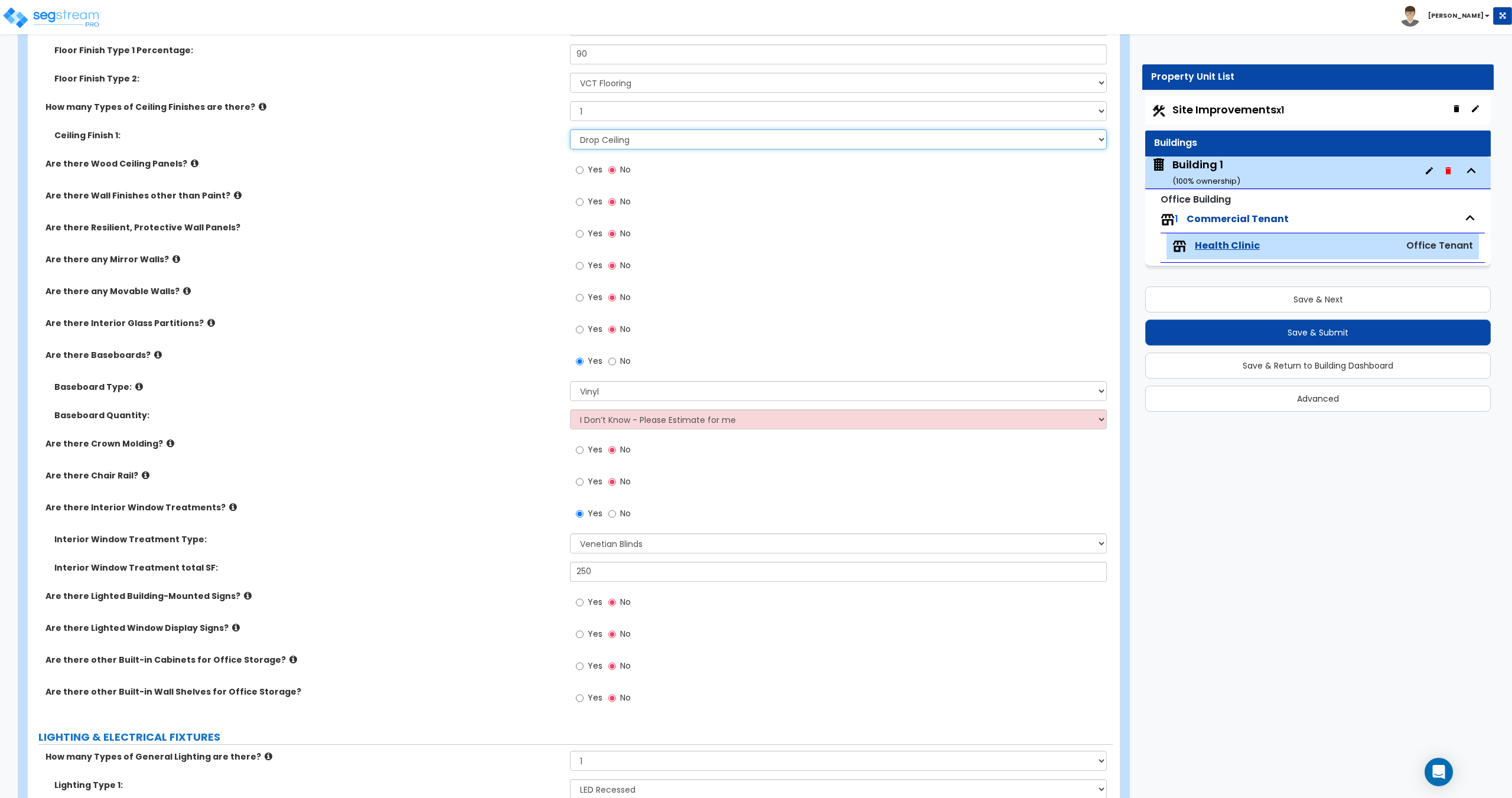
scroll to position [1021, 0]
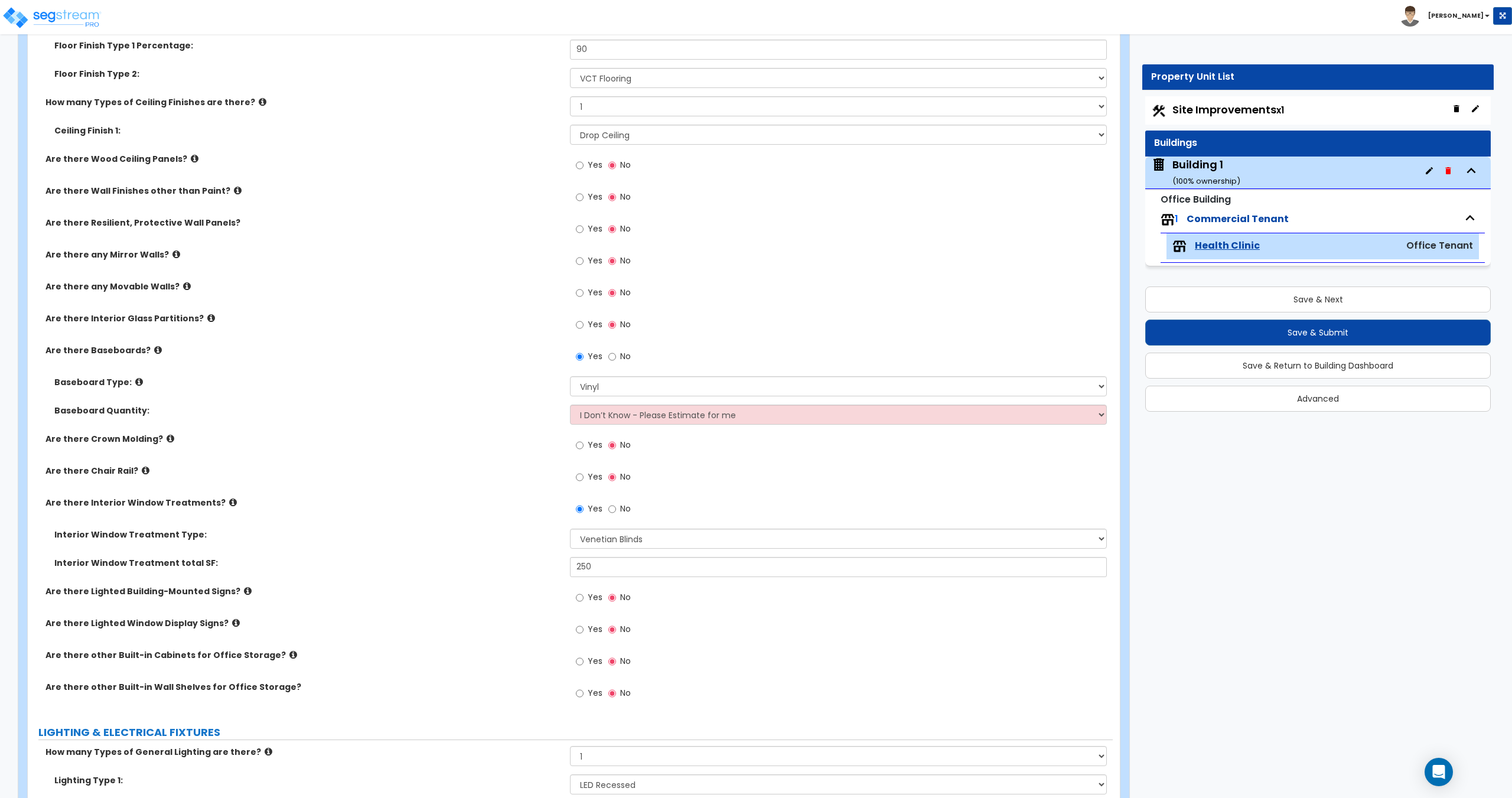
drag, startPoint x: 419, startPoint y: 457, endPoint x: 441, endPoint y: 401, distance: 60.2
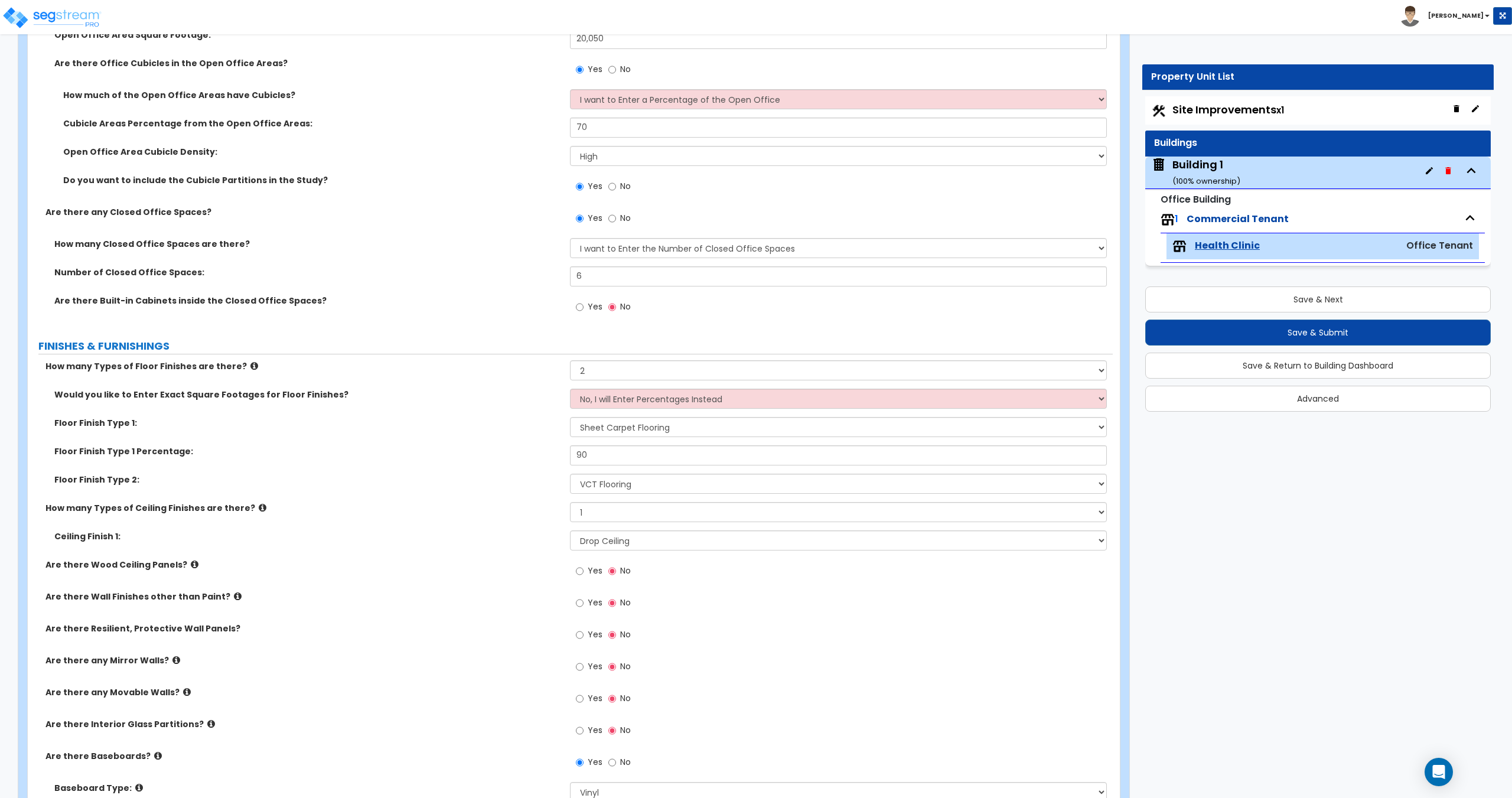
scroll to position [616, 0]
drag, startPoint x: 603, startPoint y: 459, endPoint x: 476, endPoint y: 463, distance: 127.1
click at [516, 458] on div "Floor Finish Type 1 Percentage: 90" at bounding box center [570, 459] width 1085 height 29
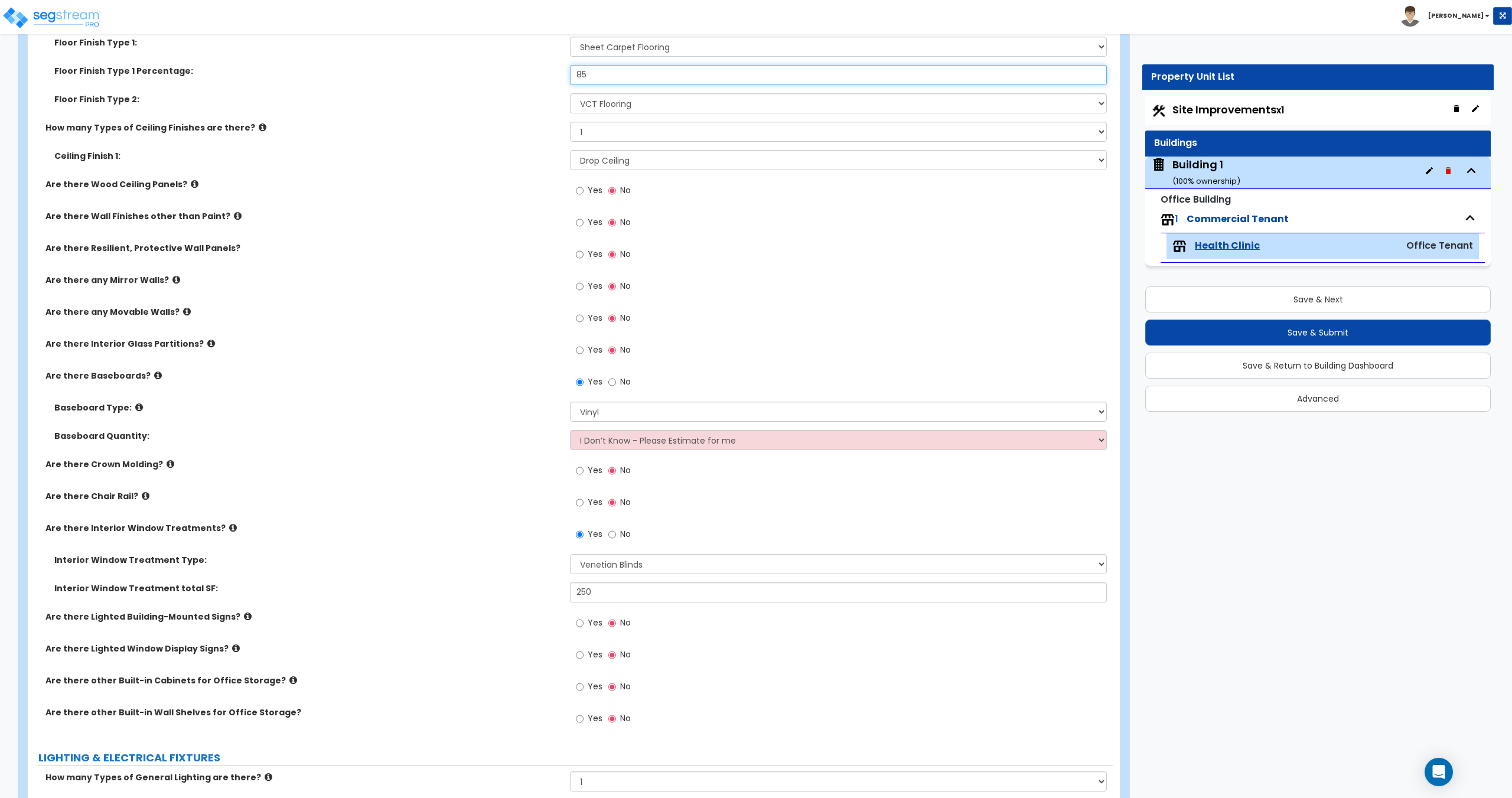
scroll to position [1030, 0]
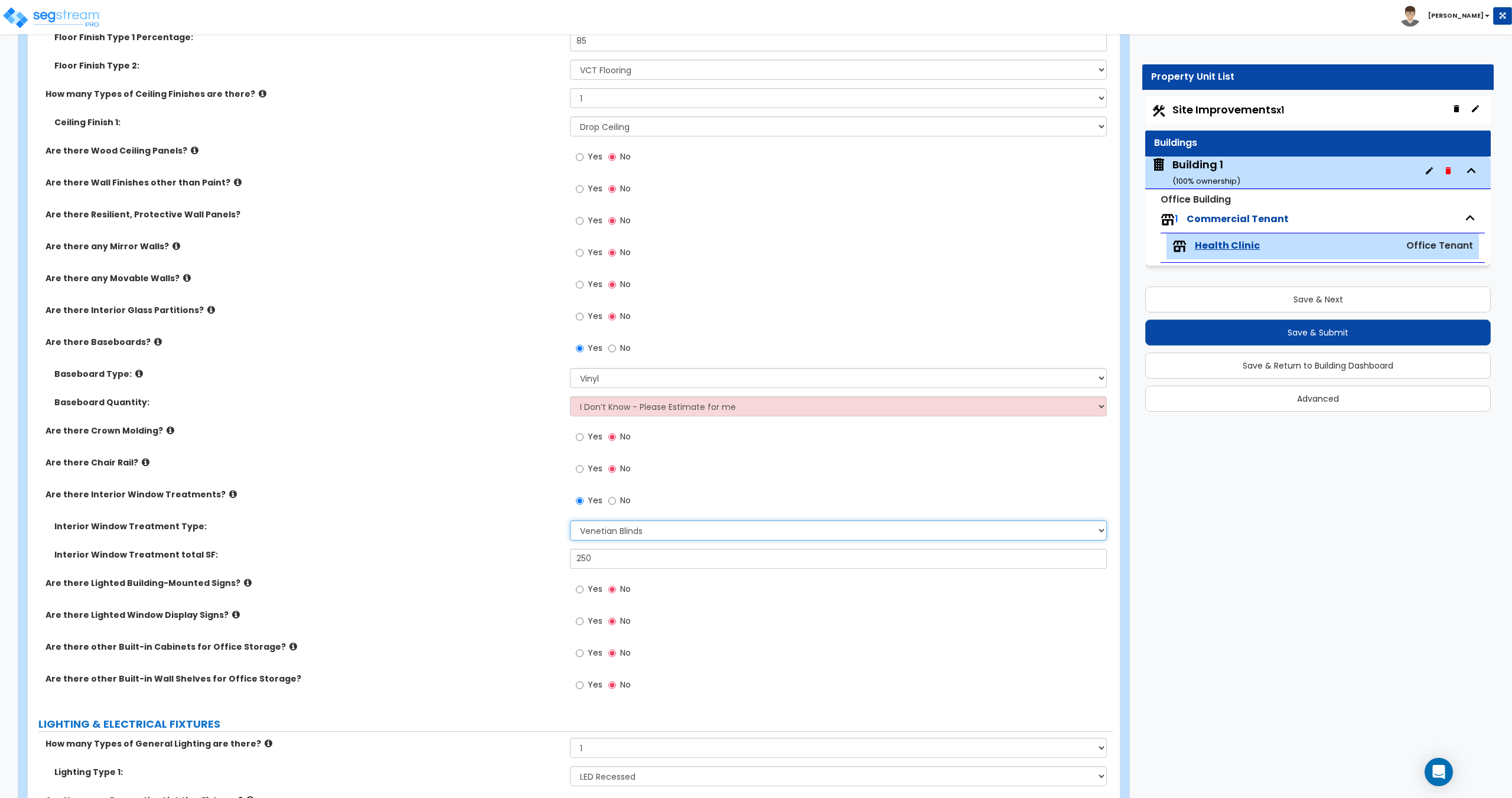
click at [615, 531] on select "Please Choose One Vertical Blinds Window Shades Venetian Blinds Wood Shutters" at bounding box center [838, 530] width 537 height 20
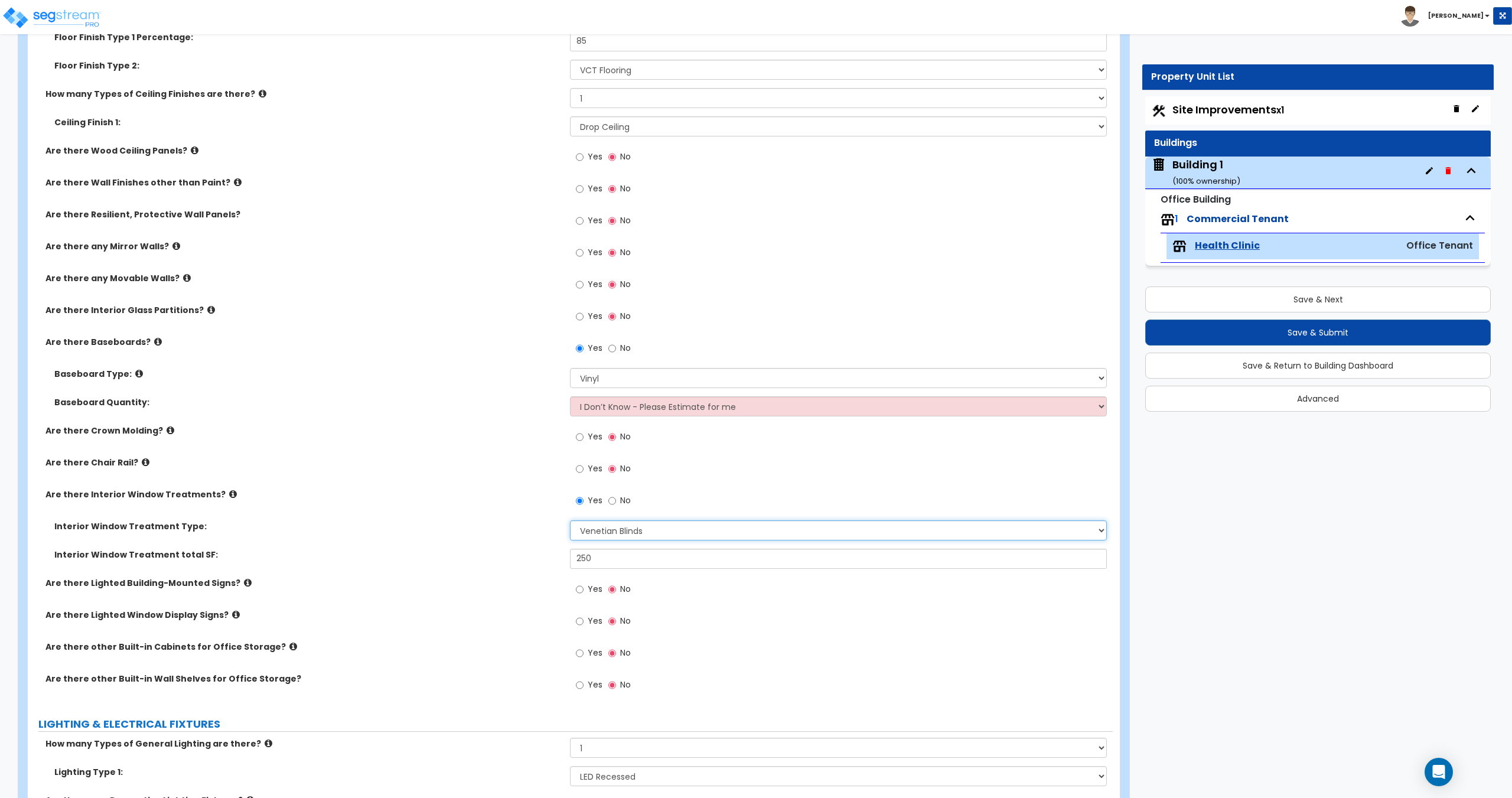
click at [615, 532] on select "Please Choose One Vertical Blinds Window Shades Venetian Blinds Wood Shutters" at bounding box center [838, 530] width 537 height 20
drag, startPoint x: 613, startPoint y: 563, endPoint x: 469, endPoint y: 554, distance: 144.3
click at [470, 554] on div "Interior Window Treatment total SF: 250" at bounding box center [570, 563] width 1085 height 29
click at [623, 527] on select "Please Choose One Vertical Blinds Window Shades Venetian Blinds Wood Shutters" at bounding box center [838, 530] width 537 height 20
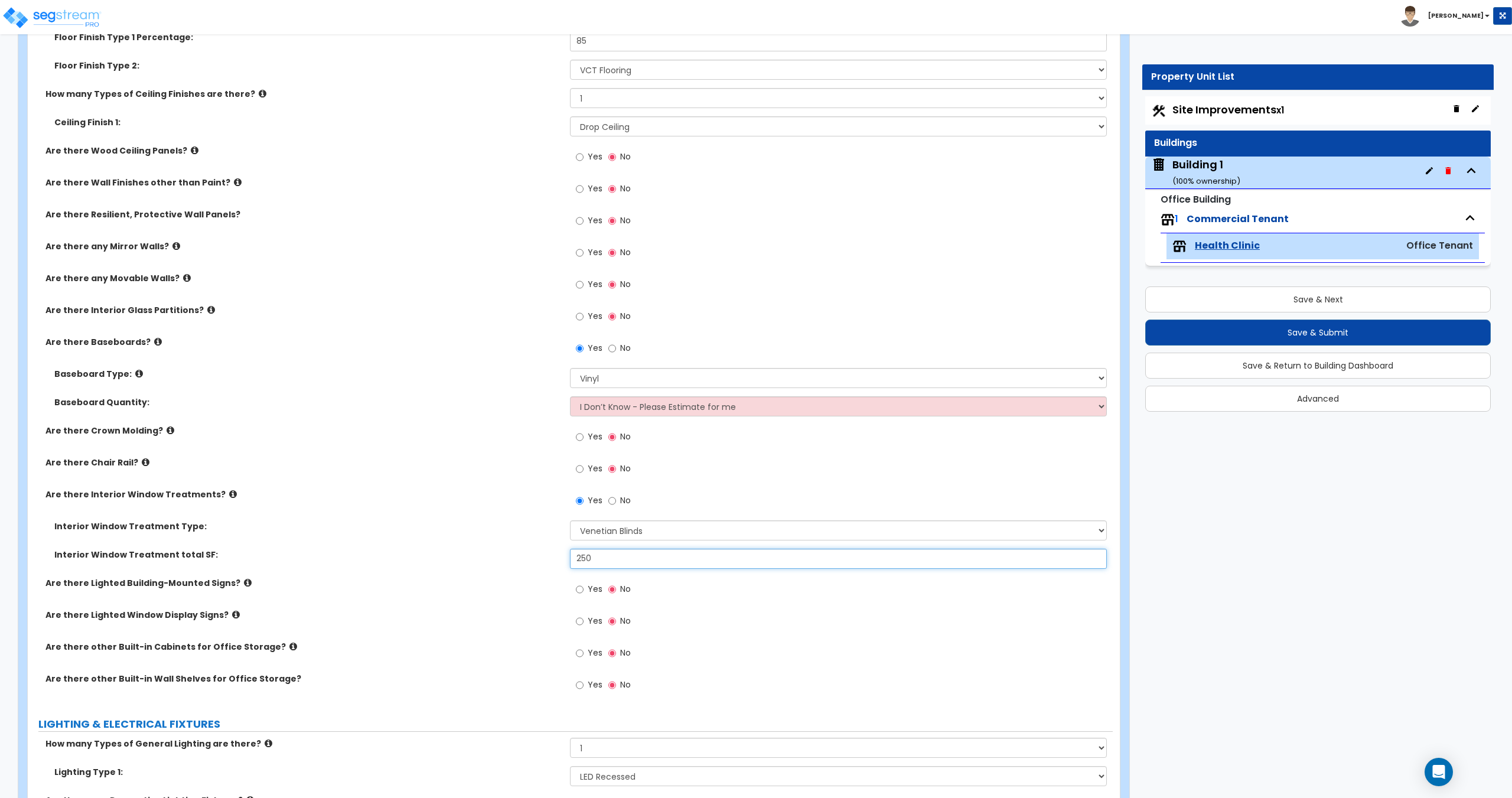
click at [611, 553] on input "250" at bounding box center [838, 559] width 537 height 20
drag, startPoint x: 615, startPoint y: 556, endPoint x: 536, endPoint y: 559, distance: 79.1
click at [542, 559] on div "Interior Window Treatment total SF: 250" at bounding box center [570, 563] width 1085 height 29
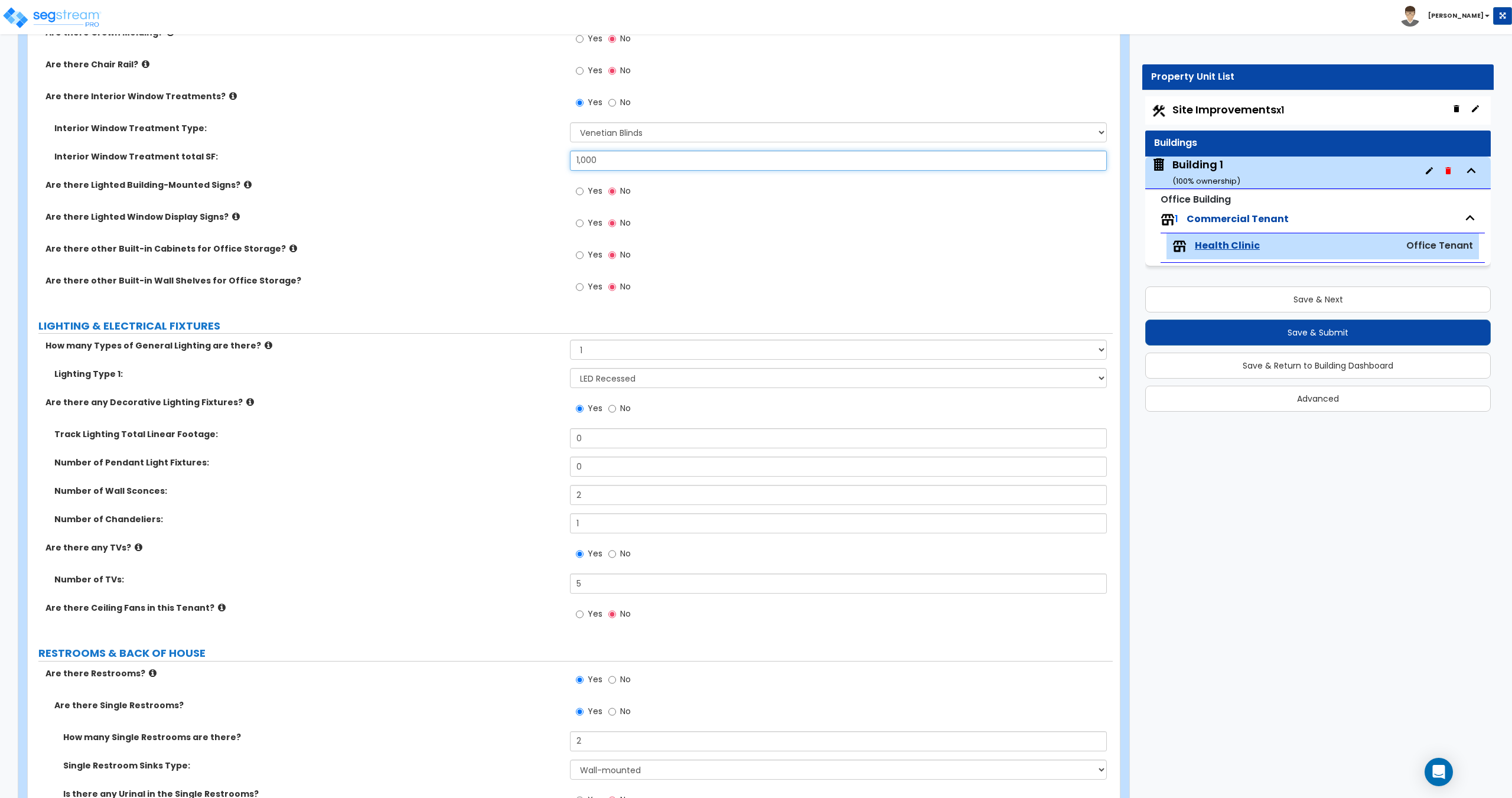
scroll to position [1443, 0]
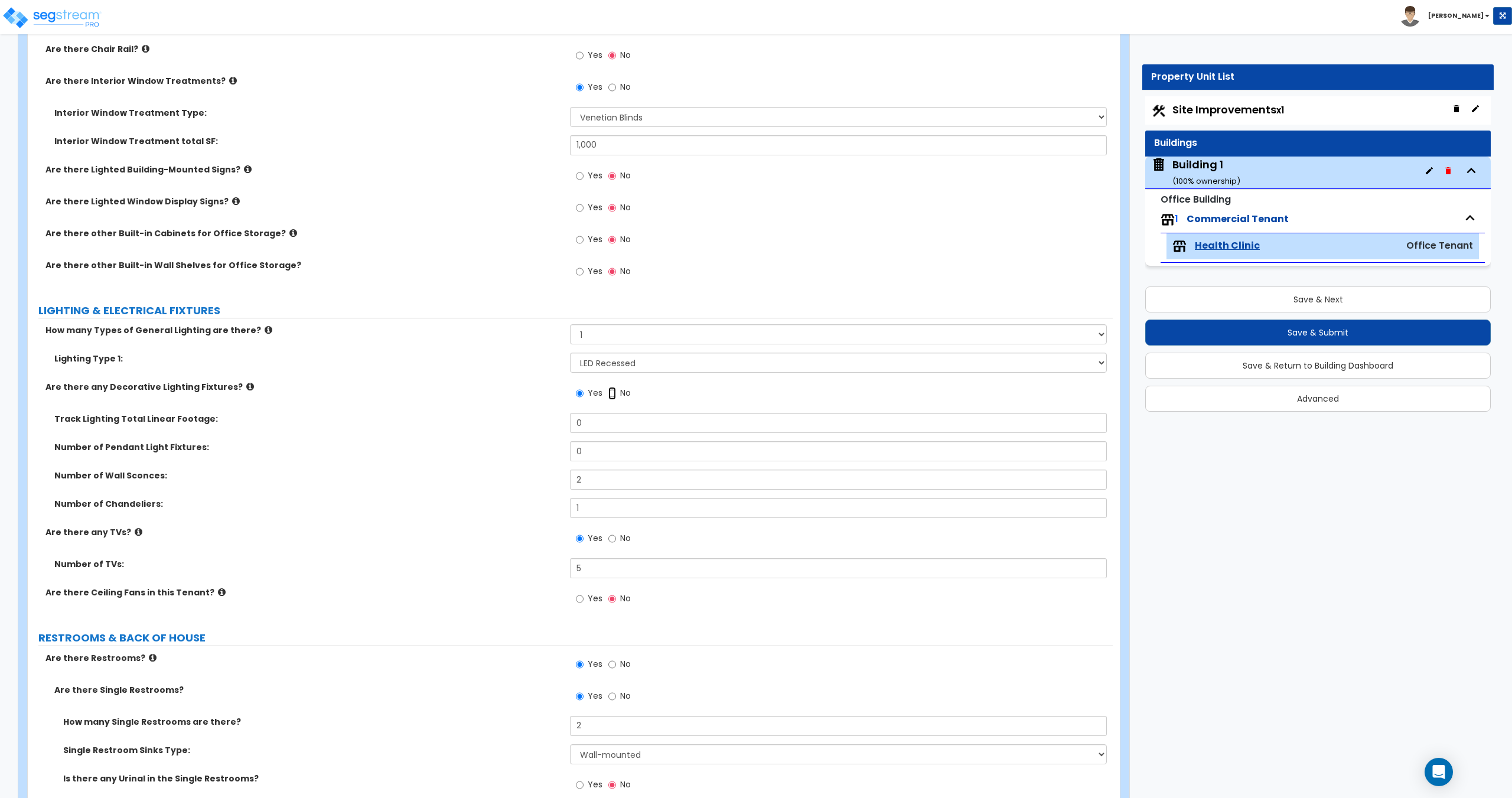
click at [614, 393] on input "No" at bounding box center [612, 394] width 8 height 13
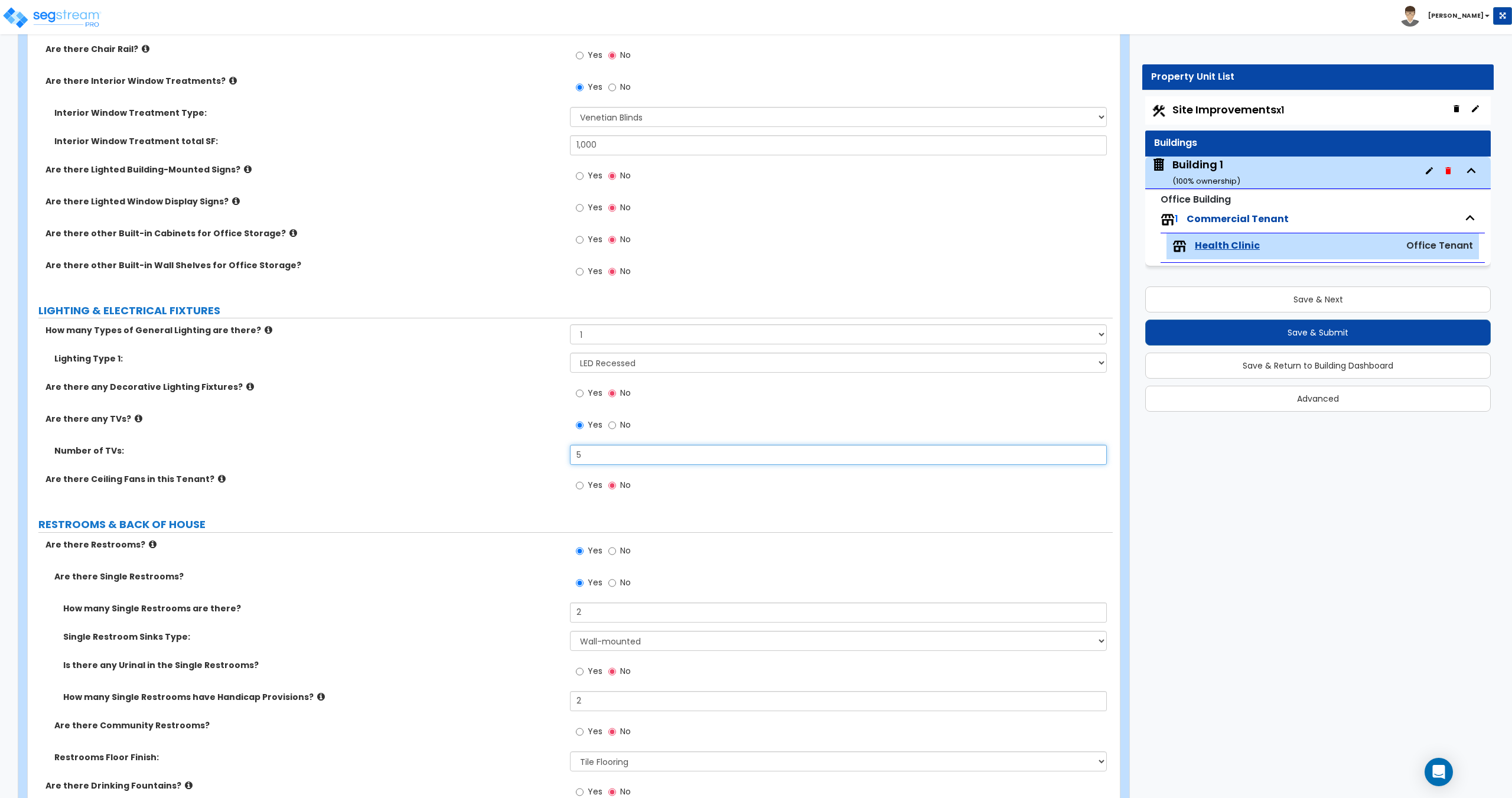
drag, startPoint x: 605, startPoint y: 453, endPoint x: 515, endPoint y: 455, distance: 90.0
click at [526, 455] on div "Number of TVs: 5" at bounding box center [570, 459] width 1085 height 29
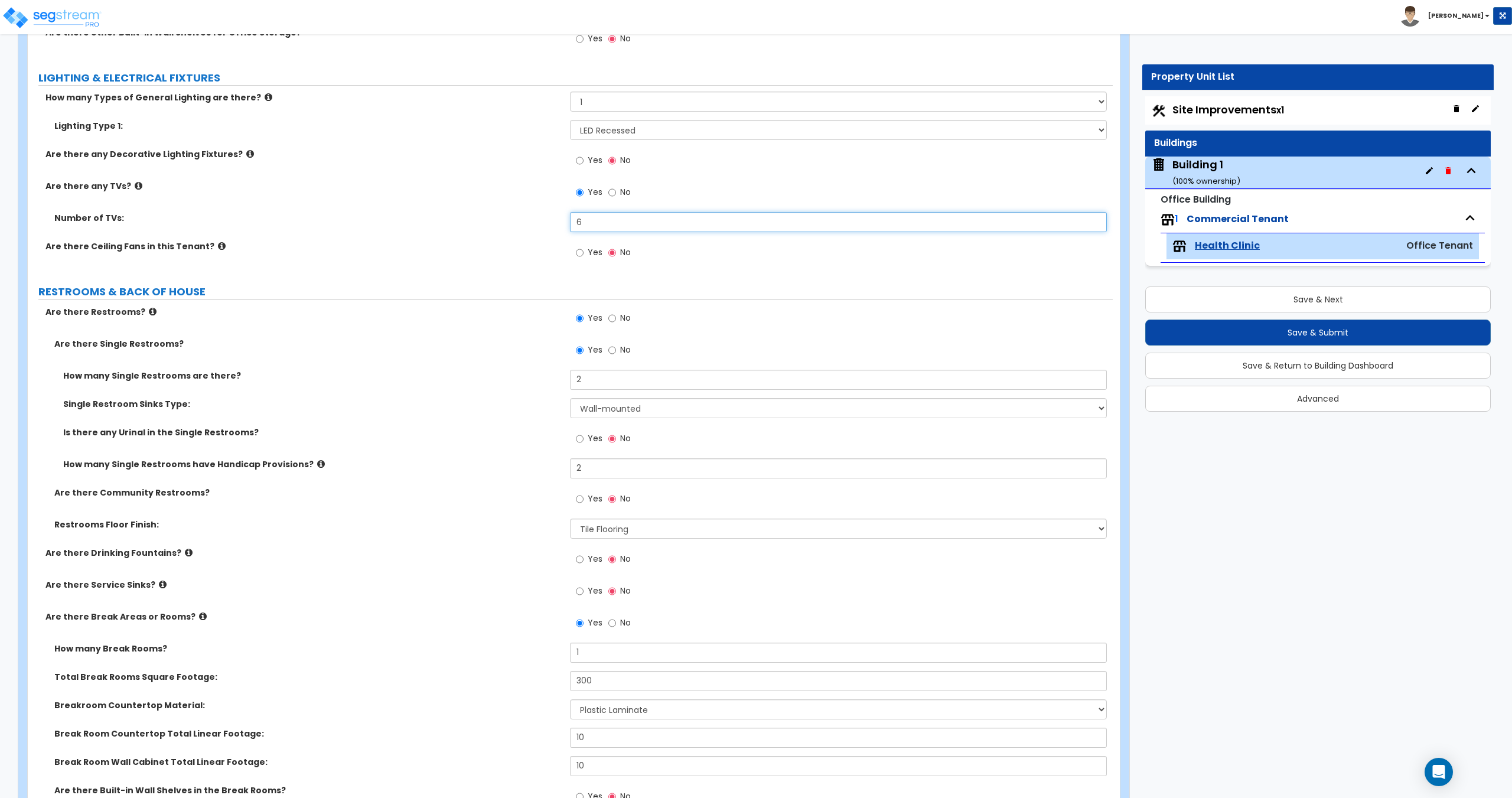
scroll to position [1679, 0]
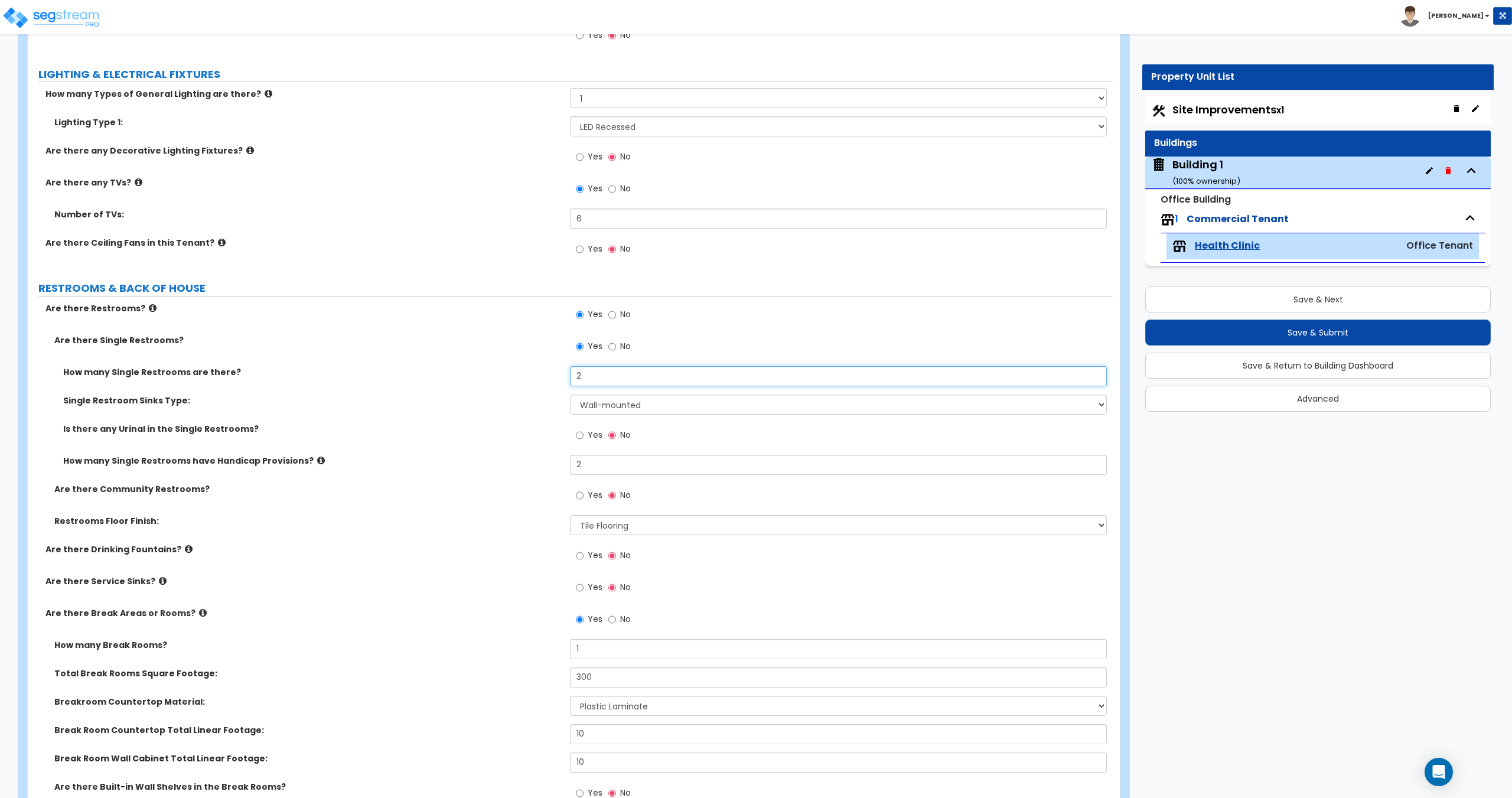
drag, startPoint x: 600, startPoint y: 376, endPoint x: 492, endPoint y: 376, distance: 108.0
click at [499, 375] on div "How many Single Restrooms are there? 2" at bounding box center [570, 380] width 1085 height 29
drag, startPoint x: 615, startPoint y: 369, endPoint x: 424, endPoint y: 372, distance: 191.0
click at [424, 372] on div "How many Single Restrooms are there? 4" at bounding box center [570, 380] width 1085 height 29
click at [584, 382] on input "4" at bounding box center [838, 376] width 537 height 20
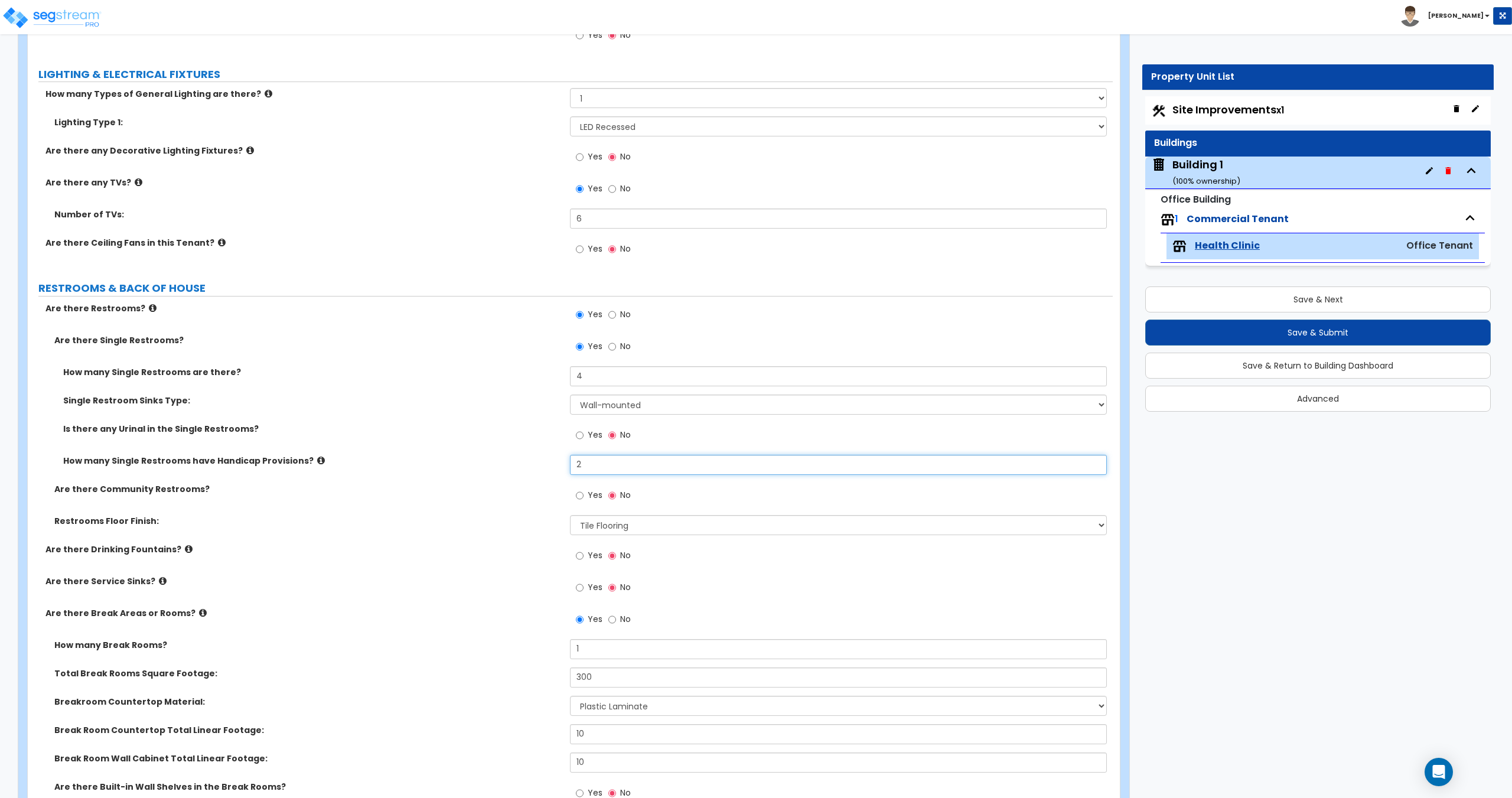
drag, startPoint x: 585, startPoint y: 467, endPoint x: 450, endPoint y: 464, distance: 135.0
click at [453, 464] on div "How many Single Restrooms have Handicap Provisions? 2" at bounding box center [570, 469] width 1085 height 29
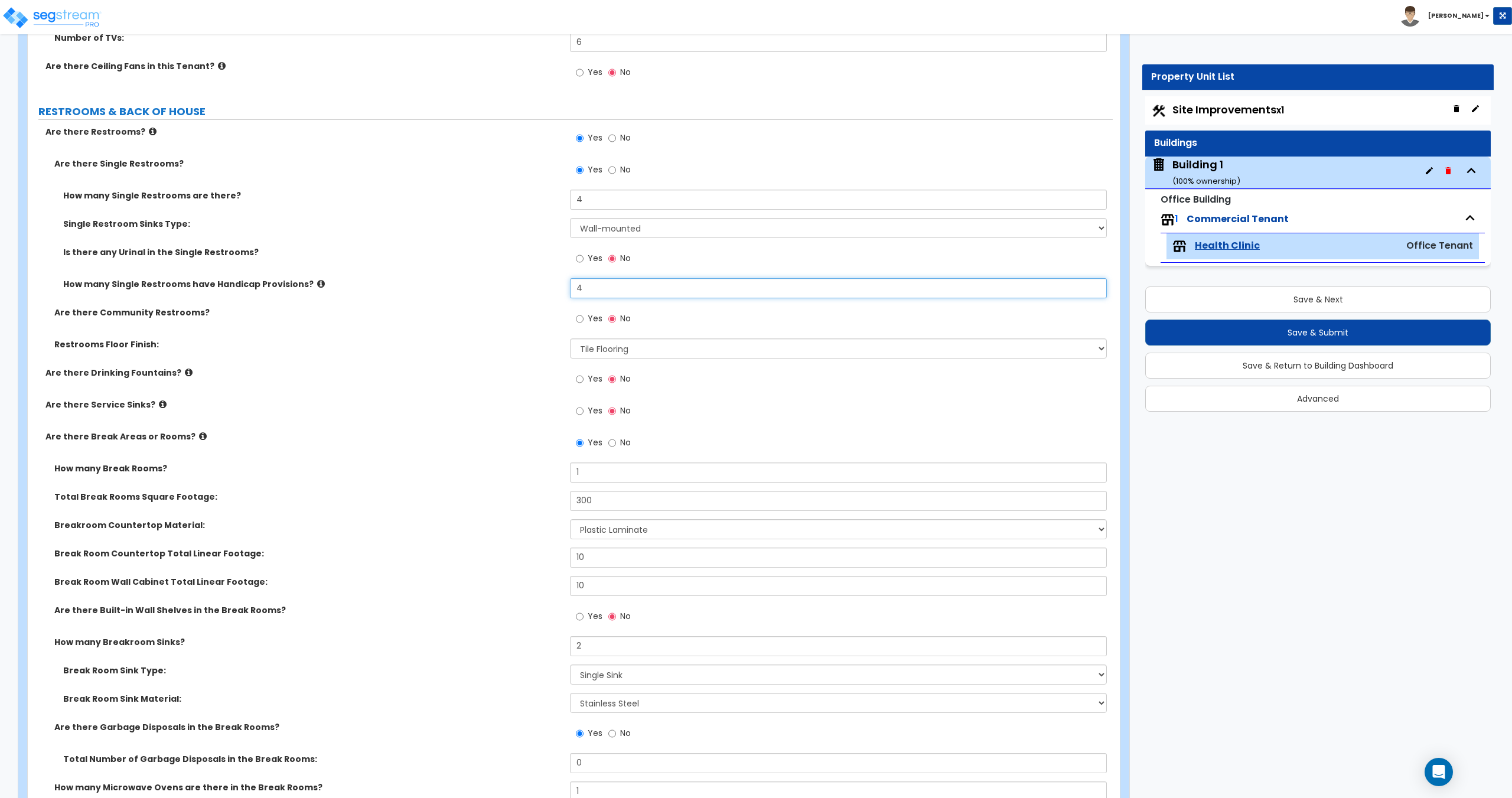
scroll to position [1857, 0]
drag, startPoint x: 575, startPoint y: 473, endPoint x: 506, endPoint y: 477, distance: 69.1
click at [509, 476] on div "How many Break Rooms? 1" at bounding box center [570, 476] width 1085 height 29
drag, startPoint x: 601, startPoint y: 468, endPoint x: 463, endPoint y: 470, distance: 138.0
click at [469, 470] on div "How many Break Rooms? 2" at bounding box center [570, 476] width 1085 height 29
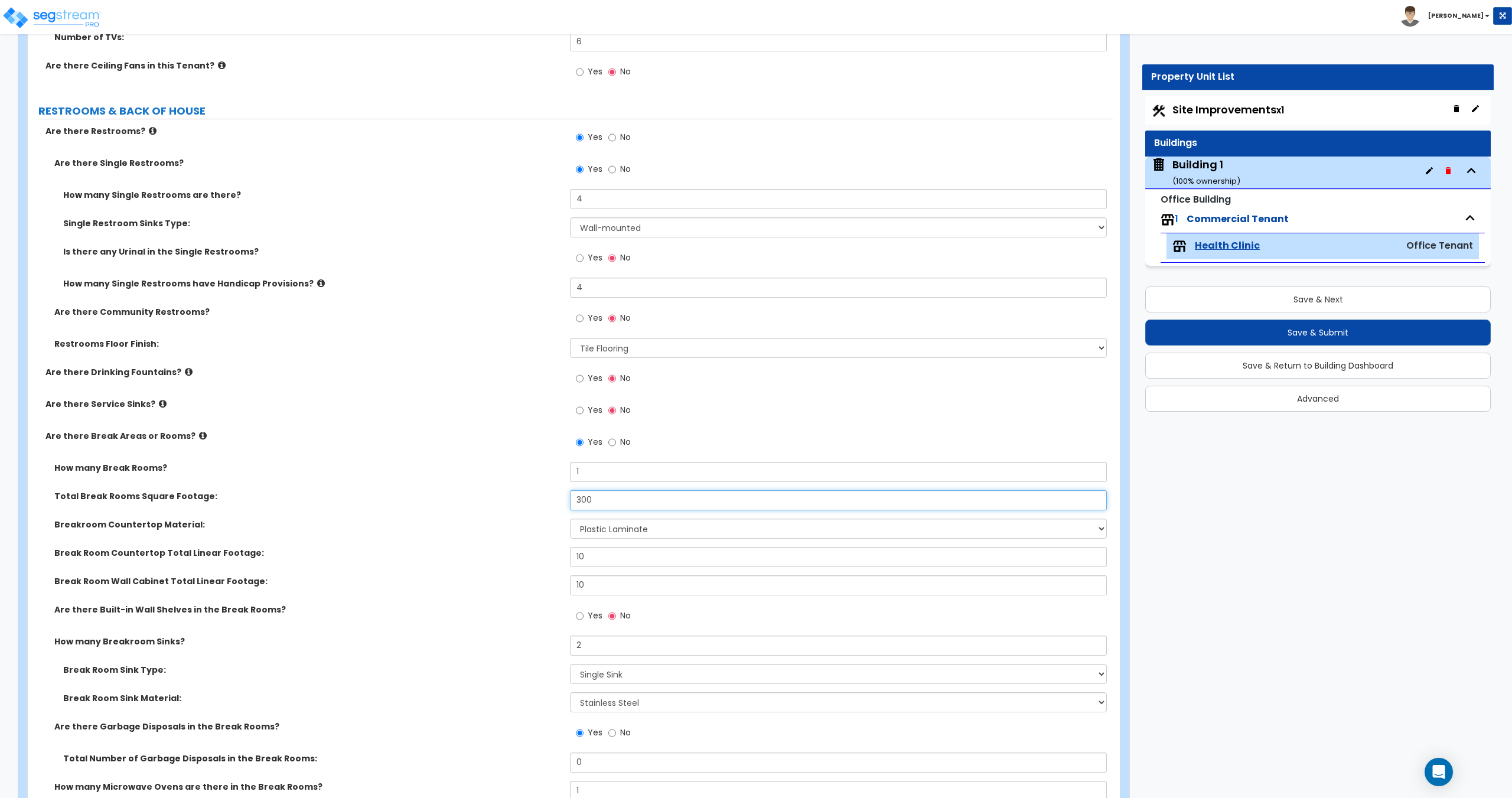
click at [597, 498] on input "300" at bounding box center [838, 500] width 537 height 20
drag, startPoint x: 529, startPoint y: 497, endPoint x: 509, endPoint y: 495, distance: 20.1
click at [525, 496] on div "Total Break Rooms Square Footage: 300" at bounding box center [570, 505] width 1085 height 29
drag, startPoint x: 600, startPoint y: 550, endPoint x: 468, endPoint y: 552, distance: 132.0
click at [506, 554] on div "Break Room Countertop Total Linear Footage: 10" at bounding box center [570, 561] width 1085 height 29
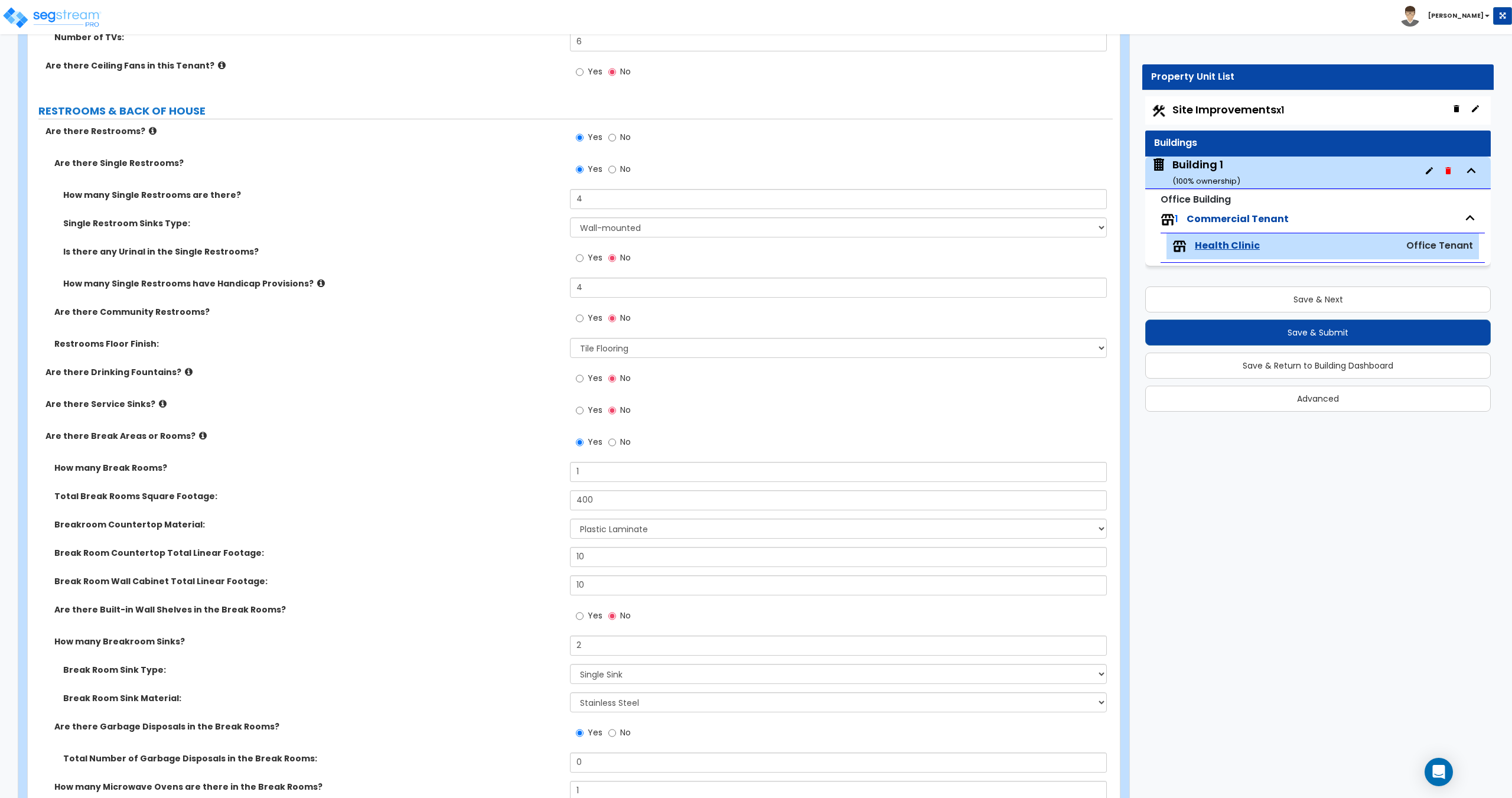
click at [644, 573] on div "Break Room Countertop Total Linear Footage: 10" at bounding box center [570, 561] width 1085 height 29
click at [610, 554] on input "10" at bounding box center [838, 557] width 537 height 20
click at [508, 553] on div "Break Room Countertop Total Linear Footage:" at bounding box center [299, 553] width 542 height 11
drag, startPoint x: 617, startPoint y: 562, endPoint x: 470, endPoint y: 549, distance: 147.6
click at [478, 549] on div "Break Room Countertop Total Linear Footage: 10" at bounding box center [570, 561] width 1085 height 29
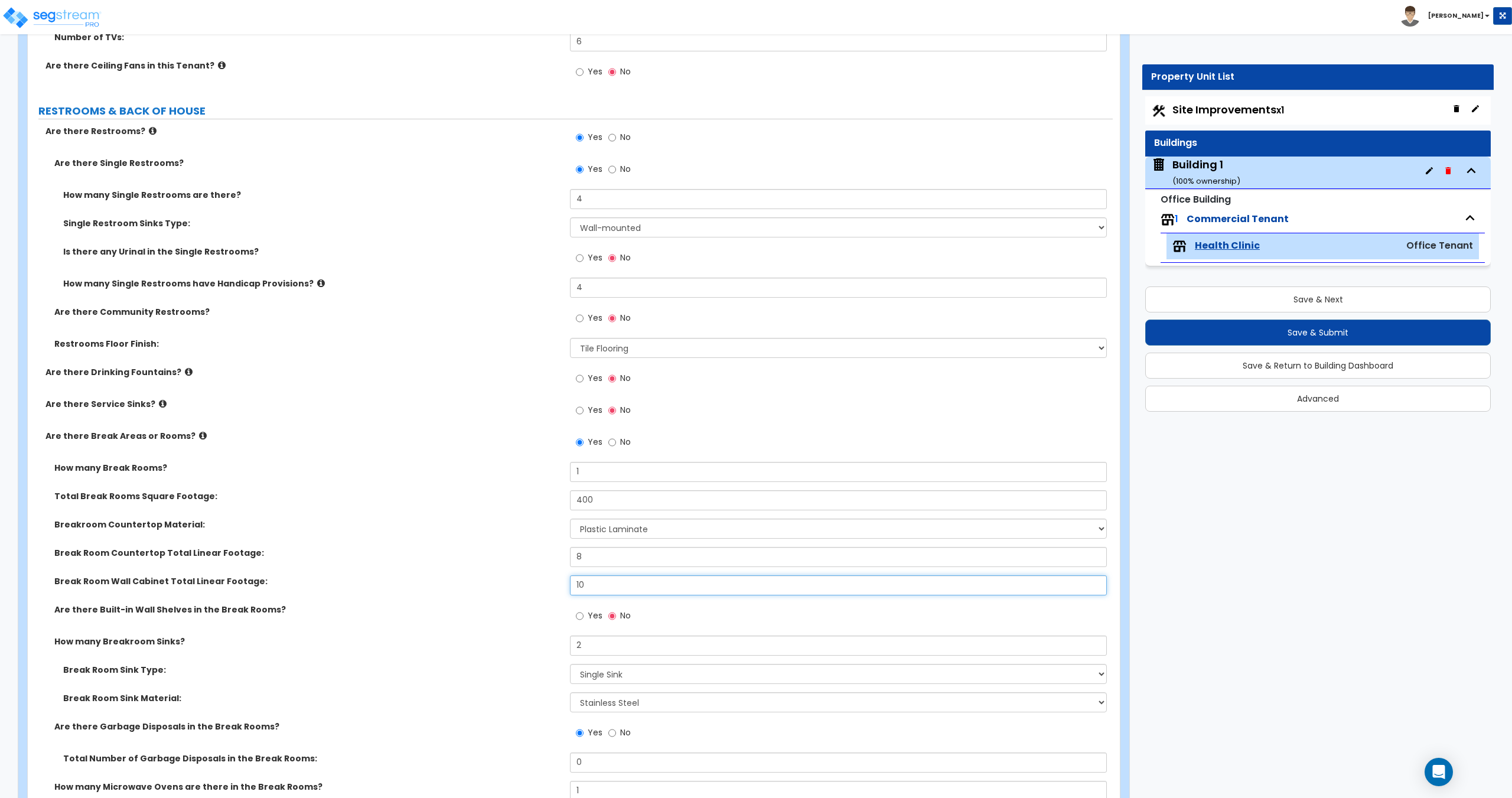
drag, startPoint x: 561, startPoint y: 593, endPoint x: 529, endPoint y: 599, distance: 32.6
click at [560, 593] on div "Break Room Wall Cabinet Total Linear Footage: 10" at bounding box center [570, 589] width 1085 height 29
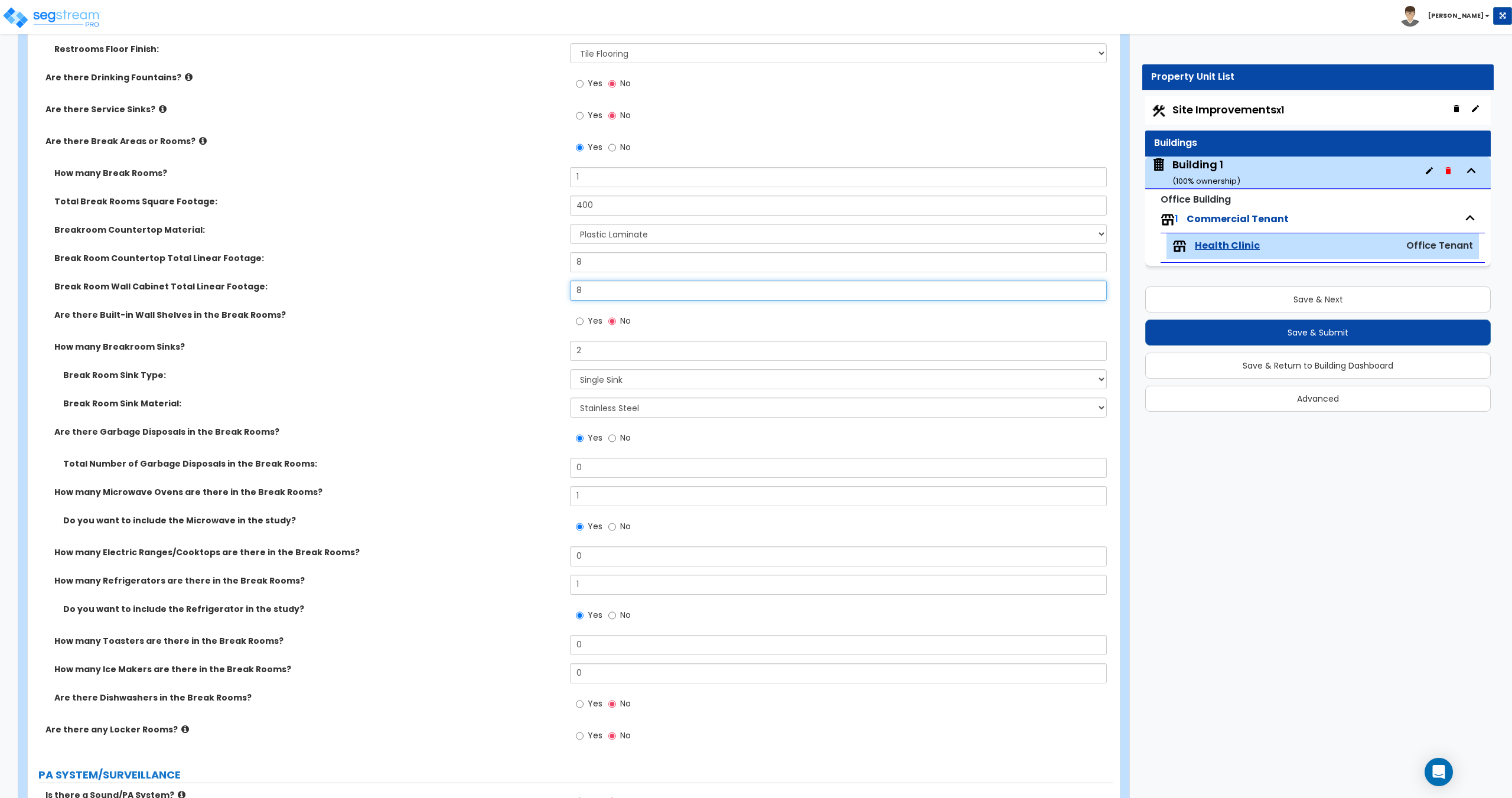
scroll to position [2152, 0]
drag, startPoint x: 573, startPoint y: 496, endPoint x: 541, endPoint y: 496, distance: 32.0
click at [541, 496] on div "How many Microwave Ovens are there in the Break Rooms? 1" at bounding box center [570, 500] width 1085 height 29
drag, startPoint x: 602, startPoint y: 590, endPoint x: 519, endPoint y: 576, distance: 84.2
click at [521, 577] on div "How many Refrigerators are there in the Break Rooms? 1" at bounding box center [570, 588] width 1085 height 29
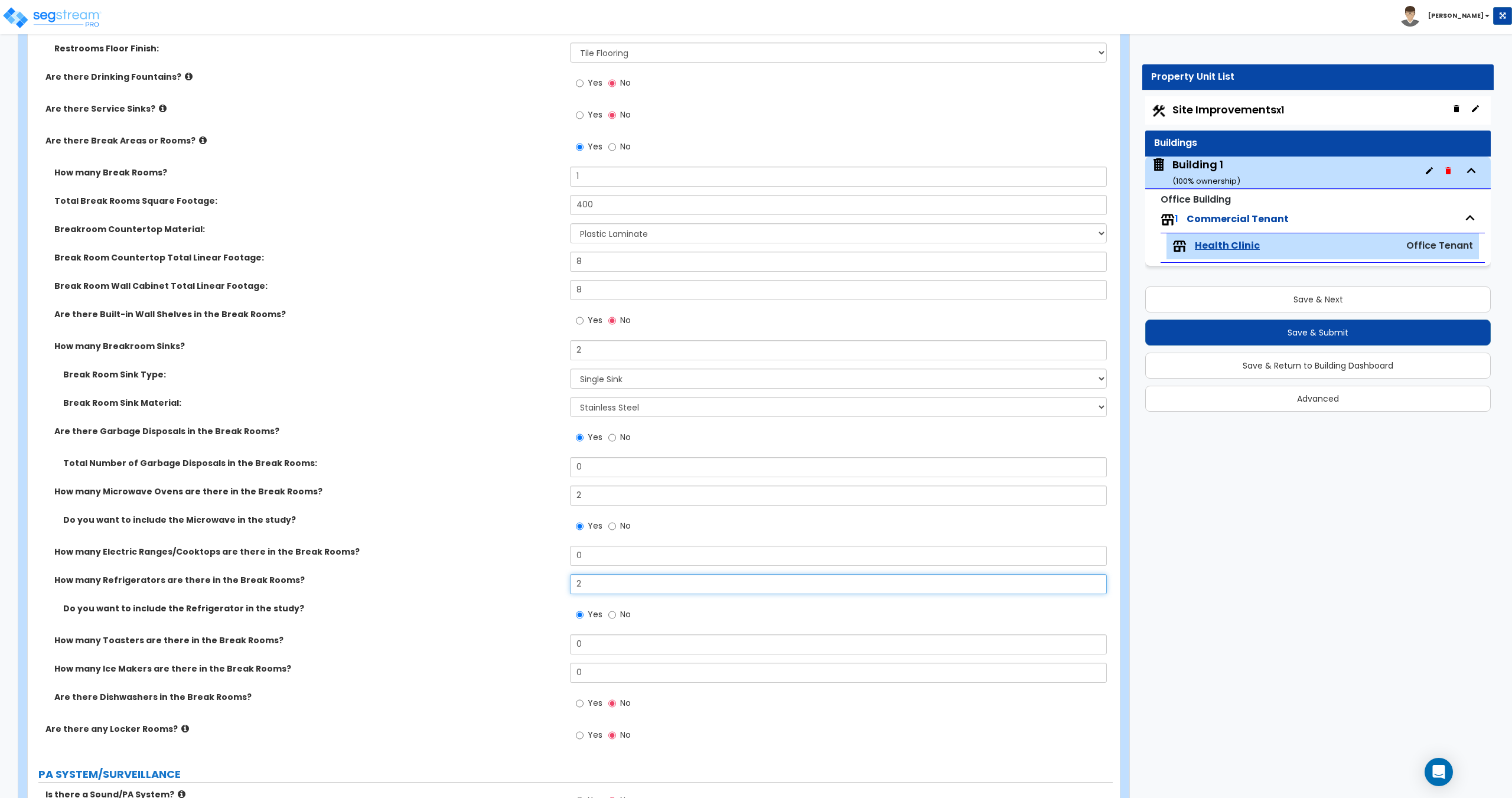
drag, startPoint x: 604, startPoint y: 584, endPoint x: 539, endPoint y: 591, distance: 65.4
click at [539, 591] on div "How many Refrigerators are there in the Break Rooms? 2" at bounding box center [570, 588] width 1085 height 29
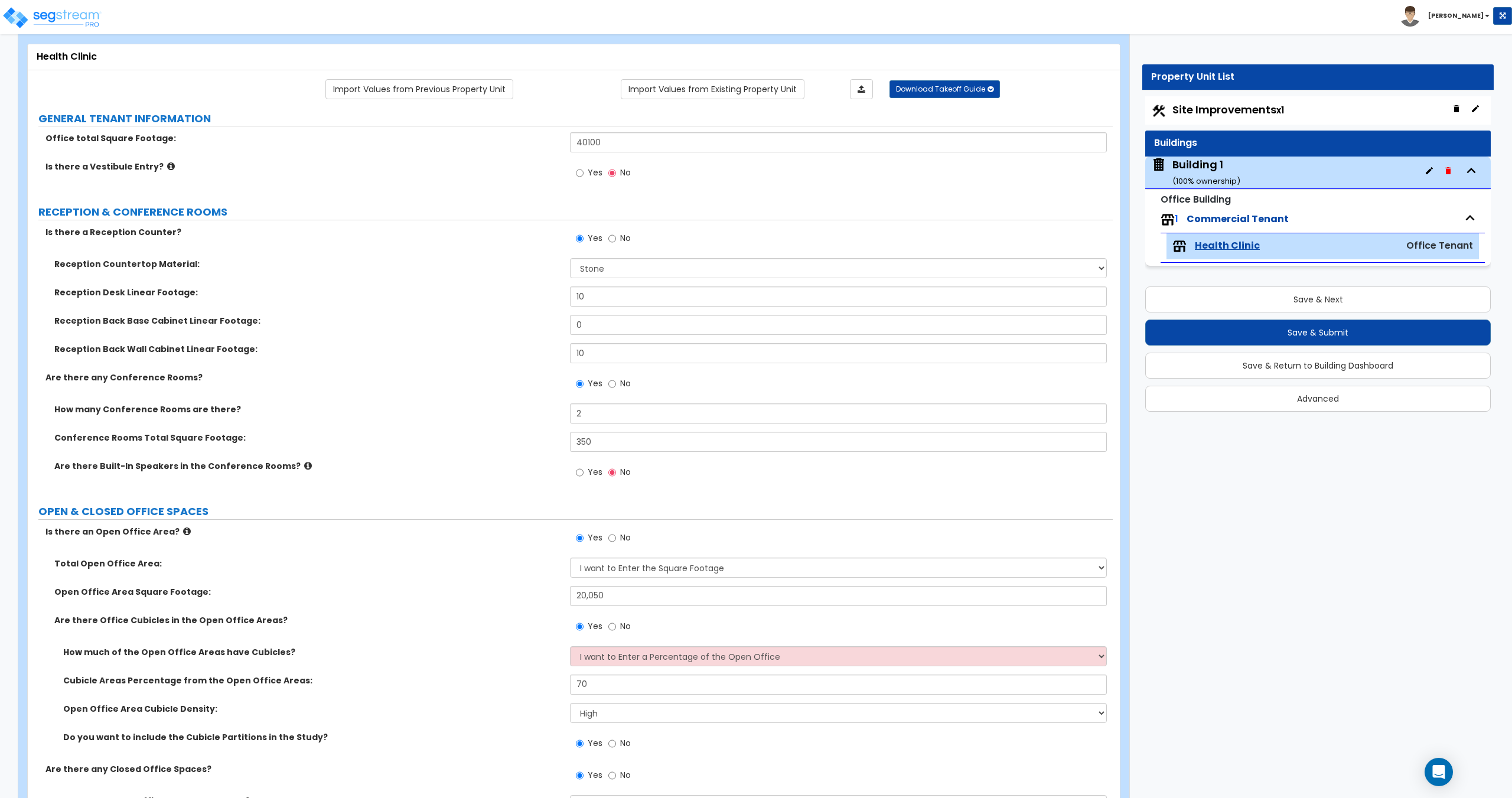
scroll to position [0, 0]
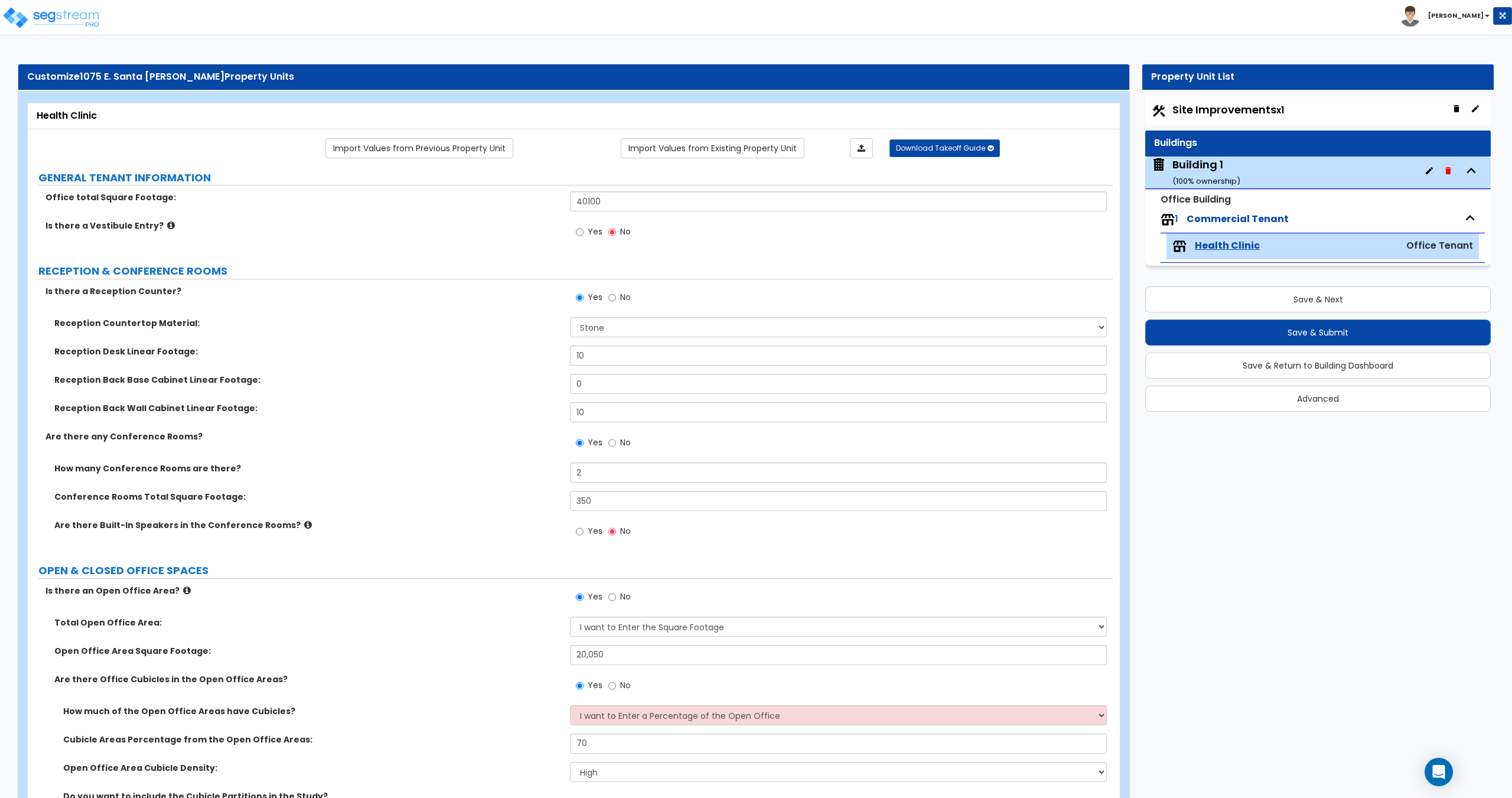
click at [1206, 166] on div "Building 1 ( 100 % ownership)" at bounding box center [1205, 171] width 68 height 30
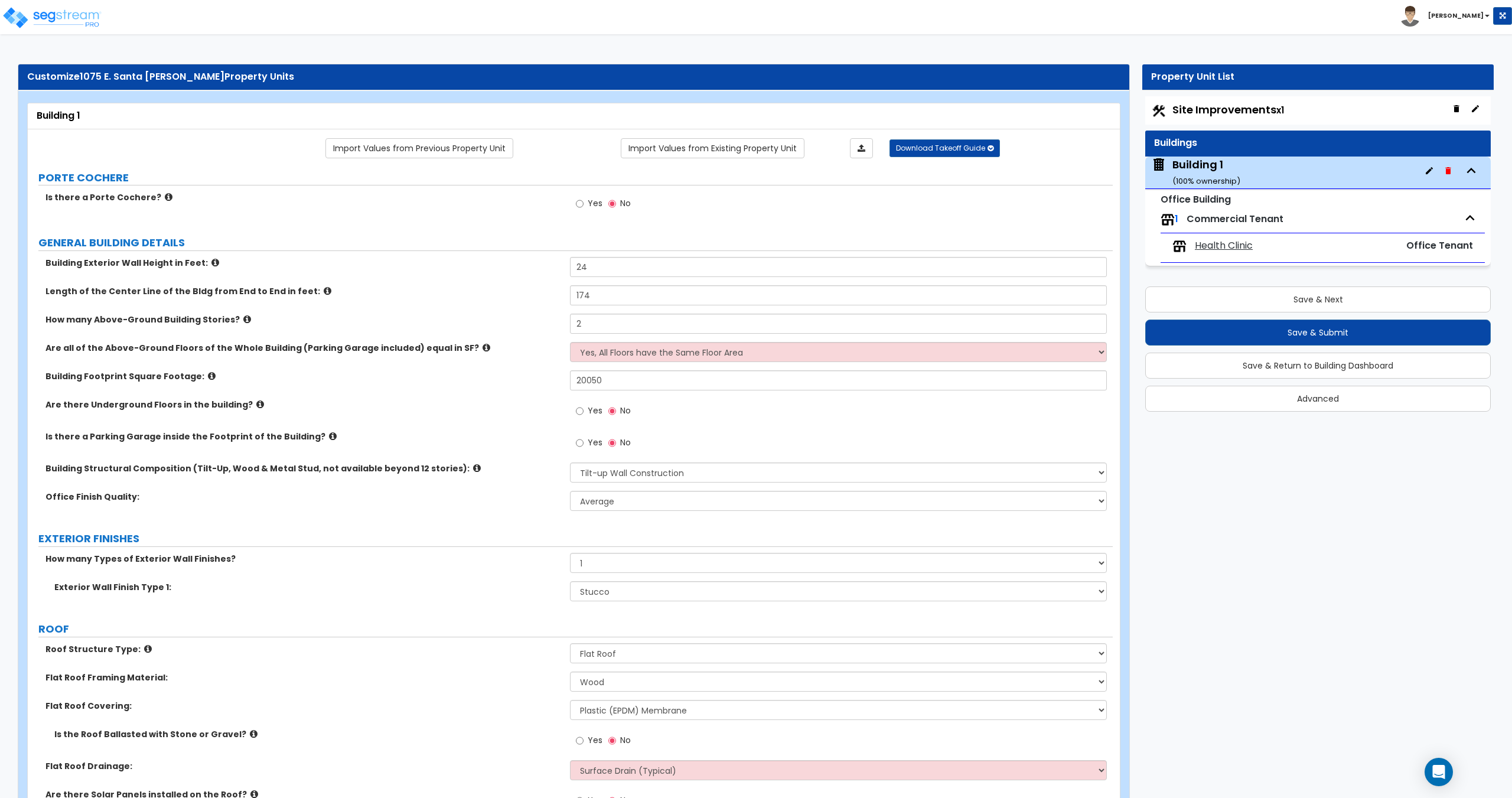
scroll to position [1537, 0]
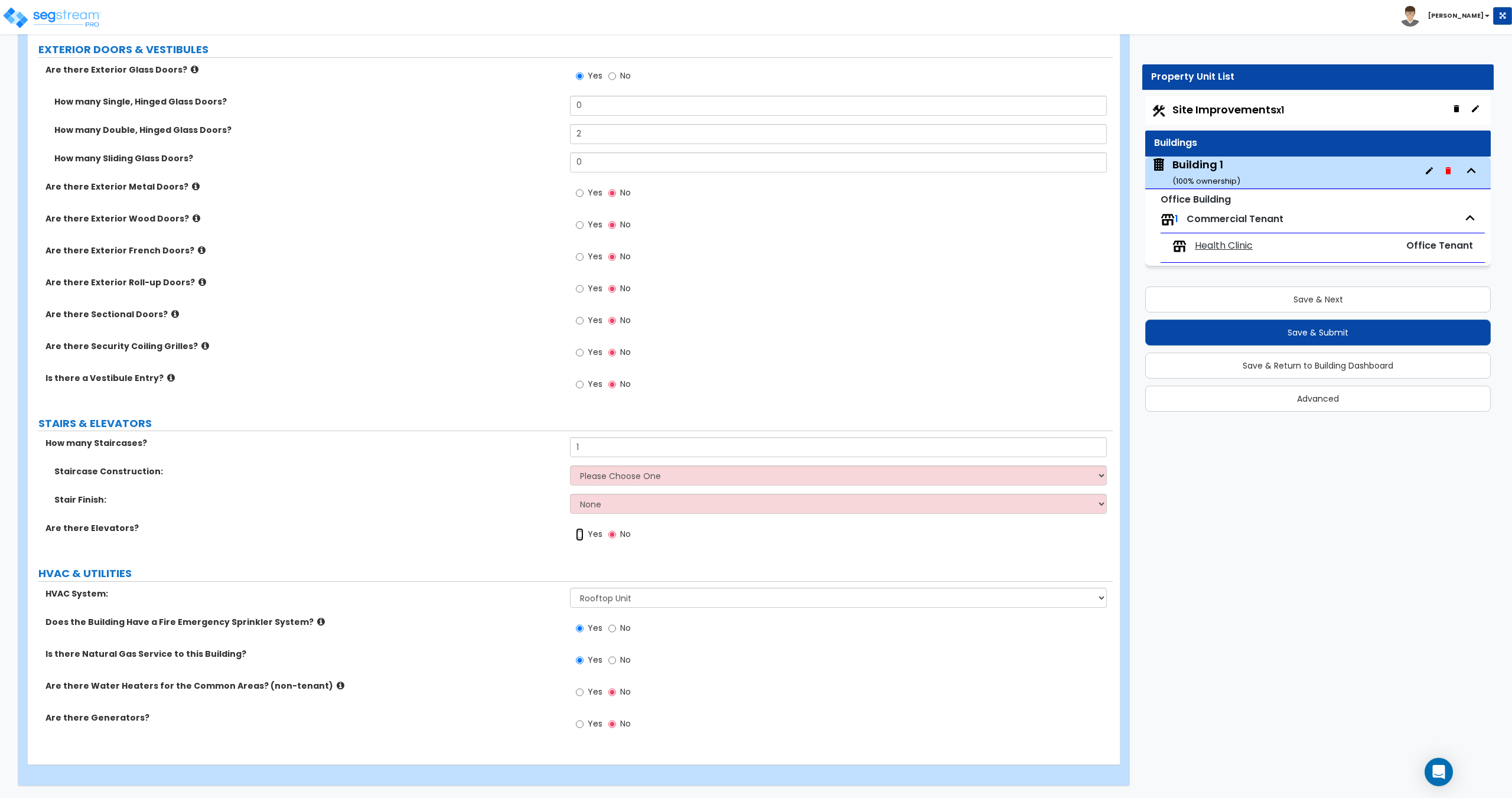
click at [581, 530] on input "Yes" at bounding box center [580, 535] width 8 height 13
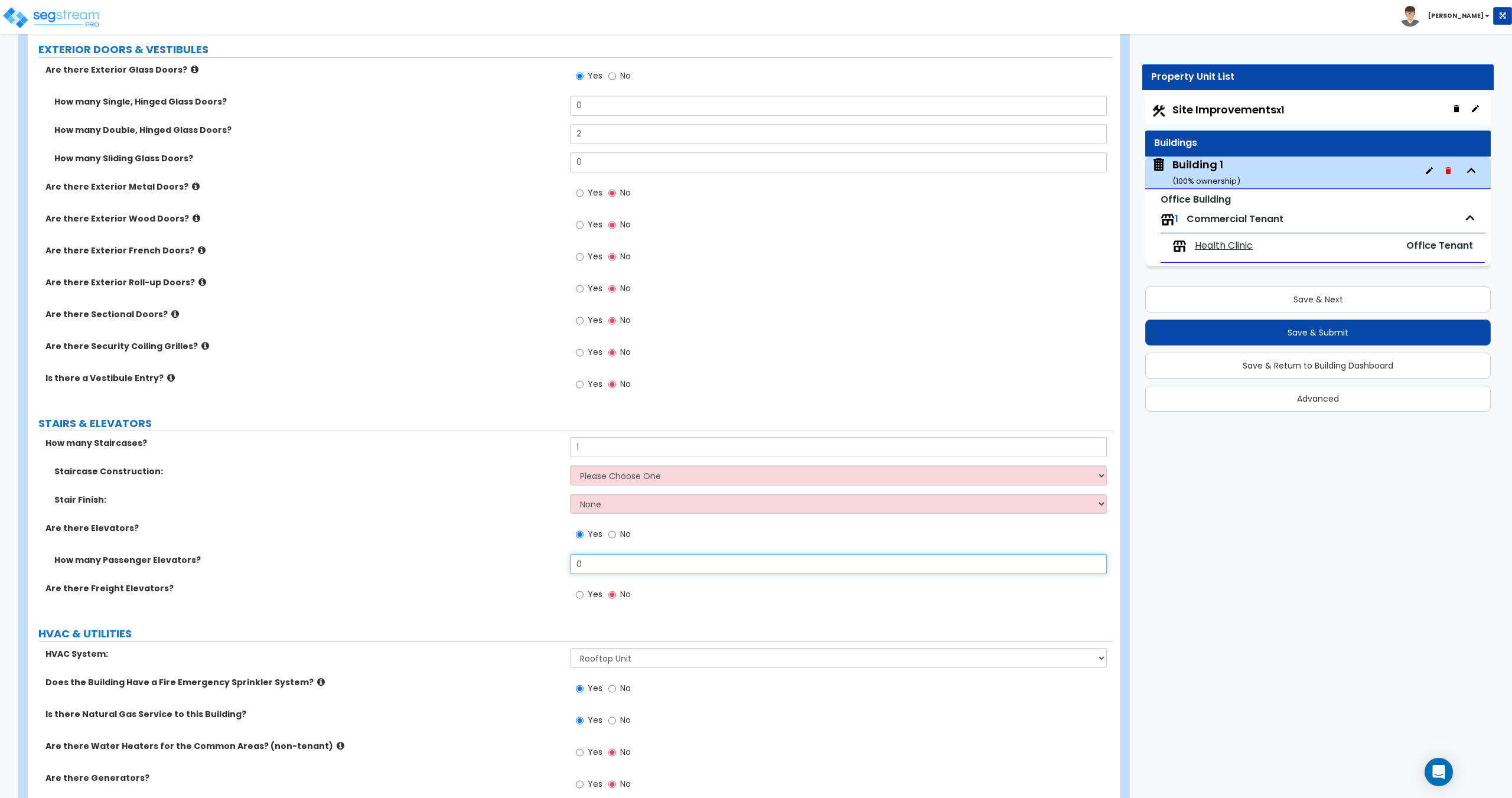
drag, startPoint x: 616, startPoint y: 561, endPoint x: 501, endPoint y: 563, distance: 115.0
click at [503, 564] on div "How many Passenger Elevators? 0" at bounding box center [570, 568] width 1085 height 29
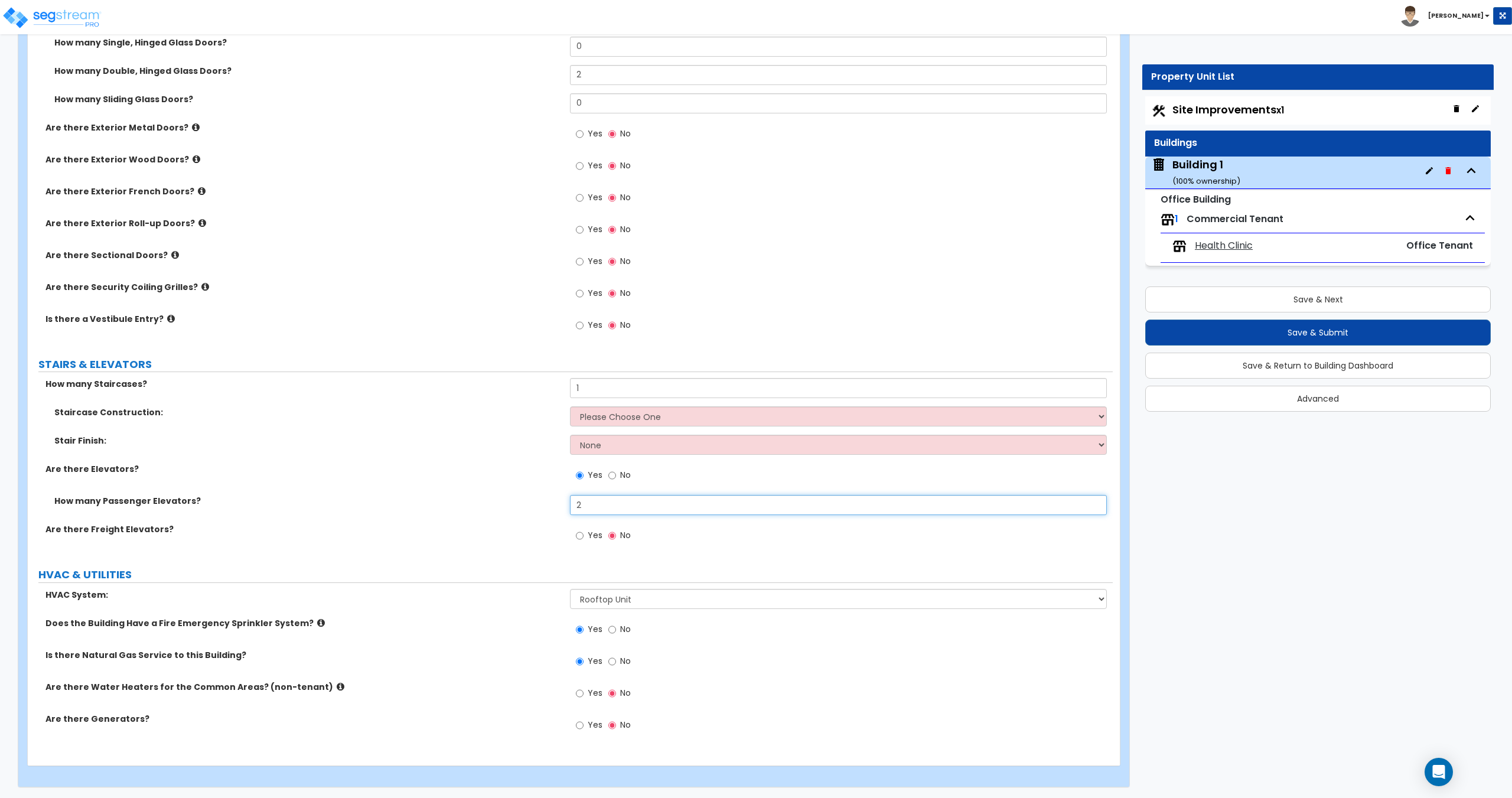
scroll to position [1597, 0]
click at [1230, 303] on button "Save & Next" at bounding box center [1317, 299] width 346 height 26
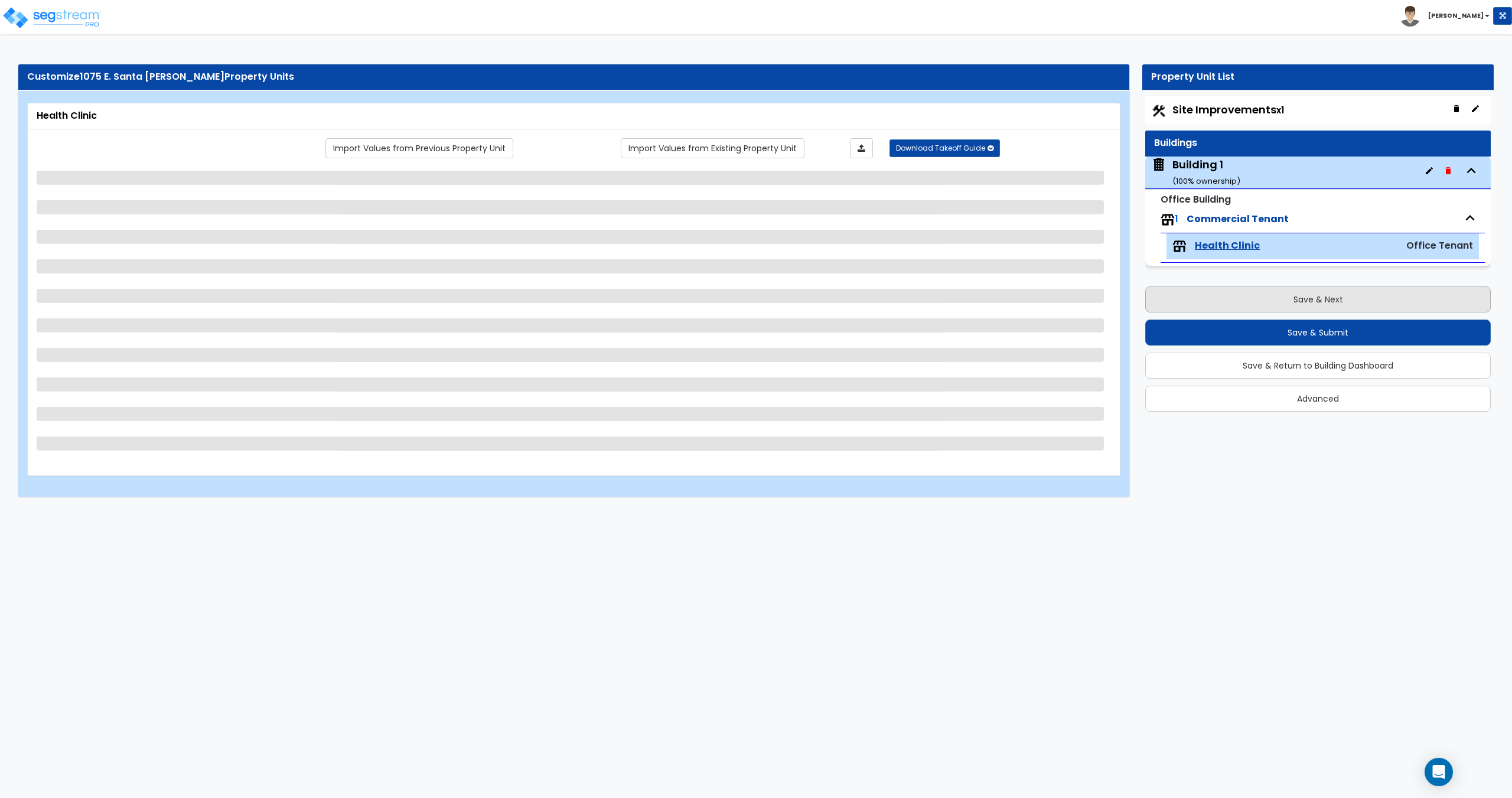
scroll to position [0, 0]
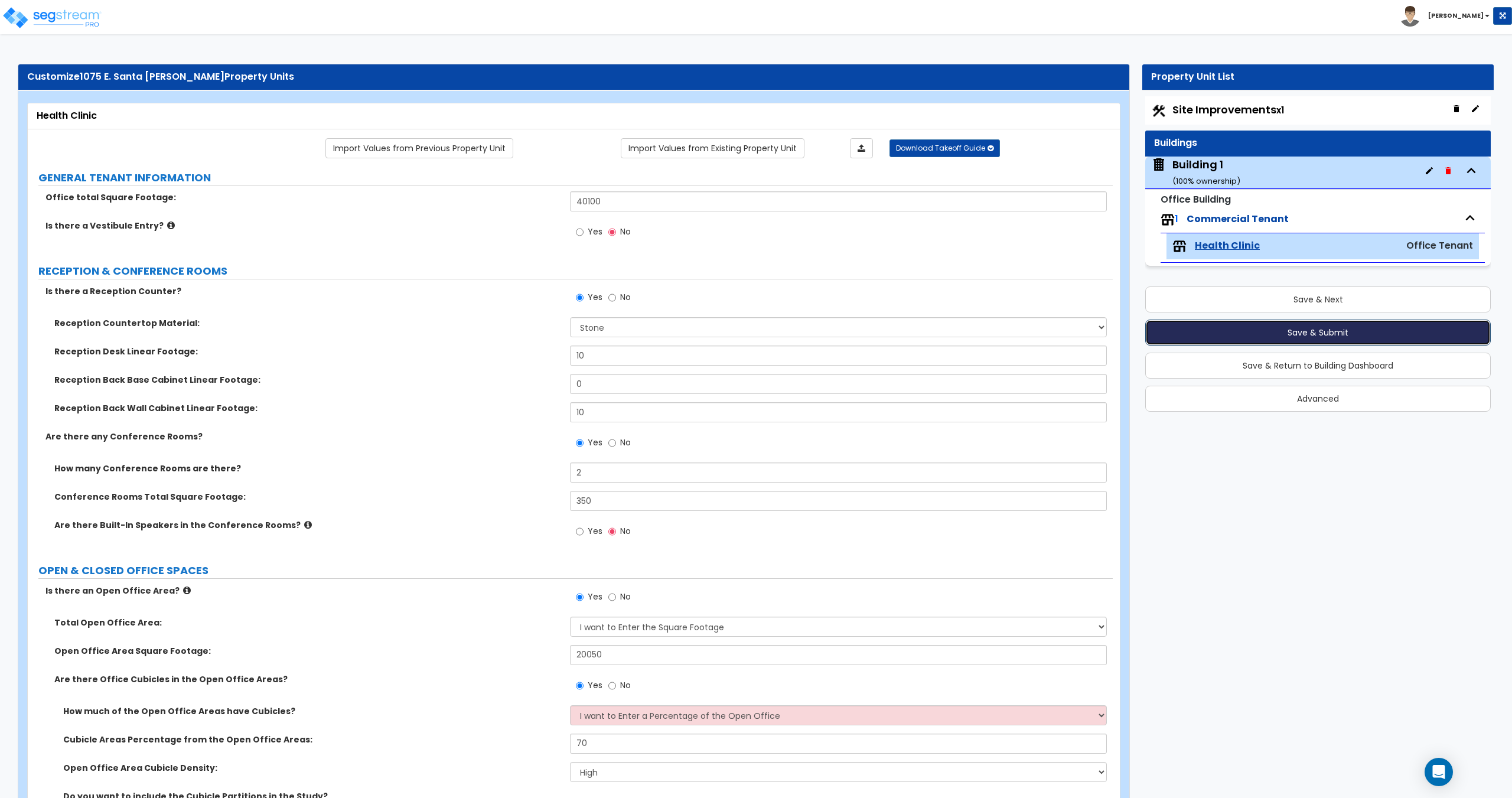
click at [1289, 330] on button "Save & Submit" at bounding box center [1317, 331] width 346 height 26
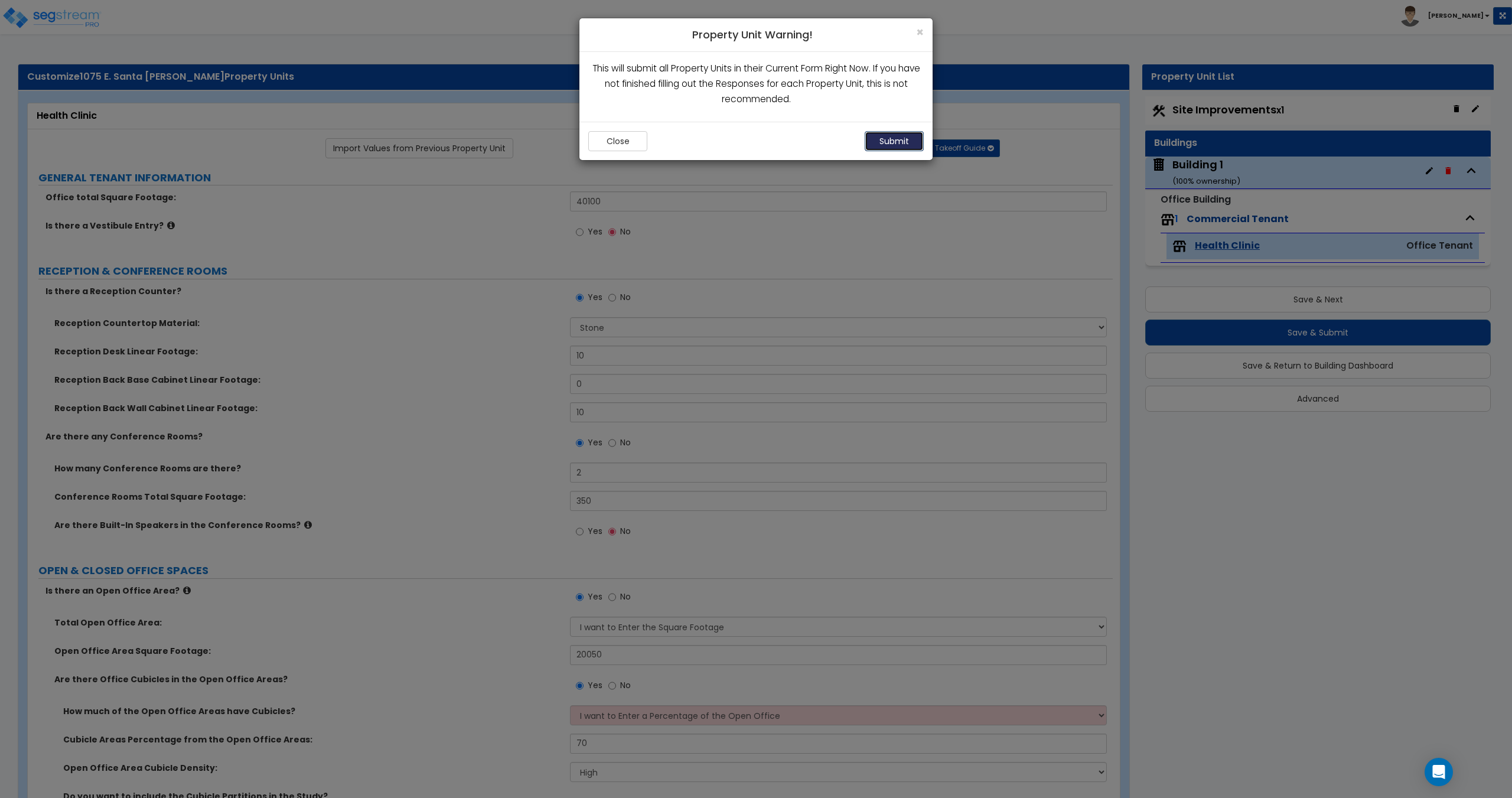
click at [887, 147] on button "Submit" at bounding box center [894, 141] width 59 height 20
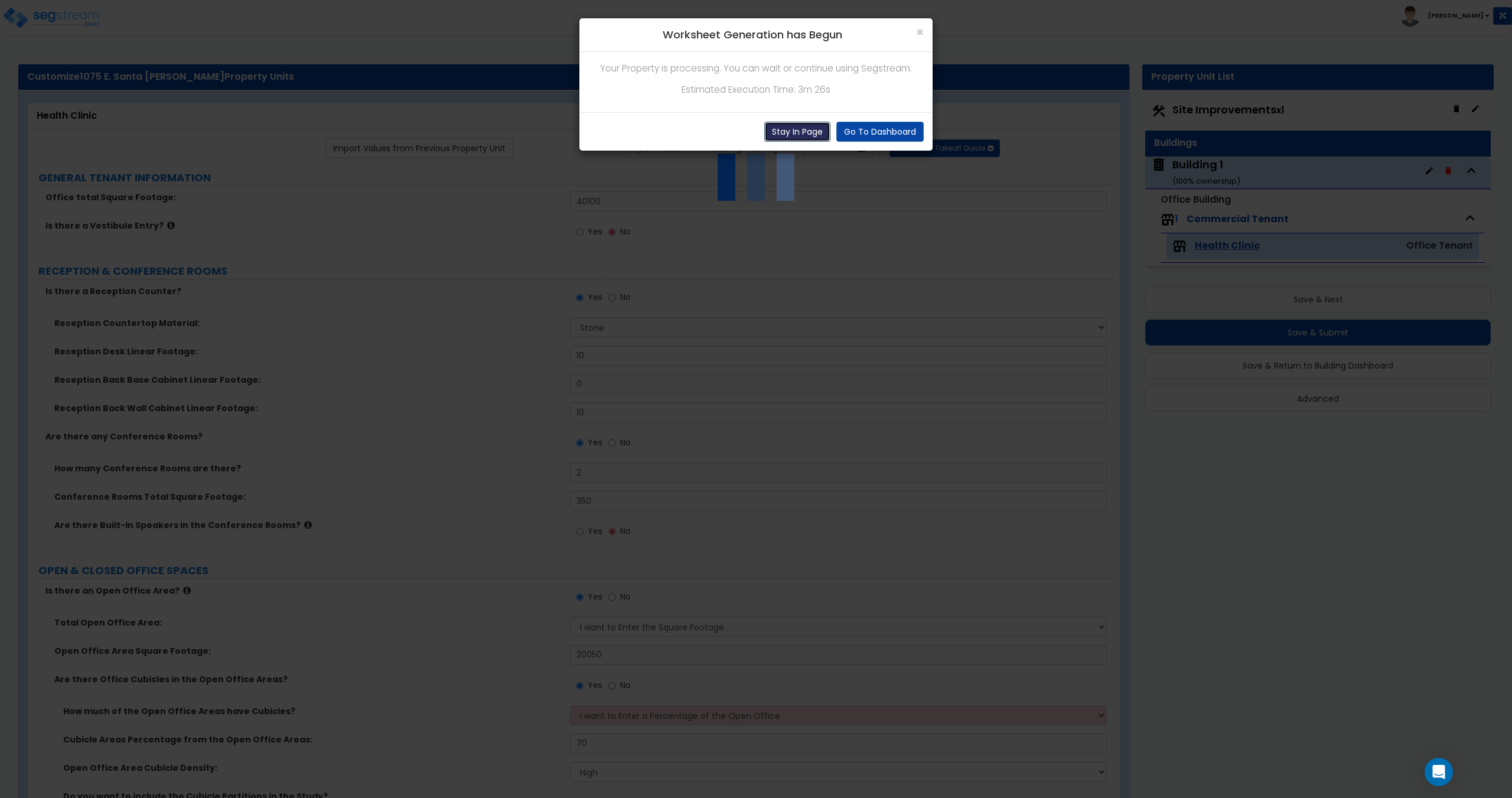
click at [808, 129] on button "Stay In Page" at bounding box center [797, 131] width 66 height 20
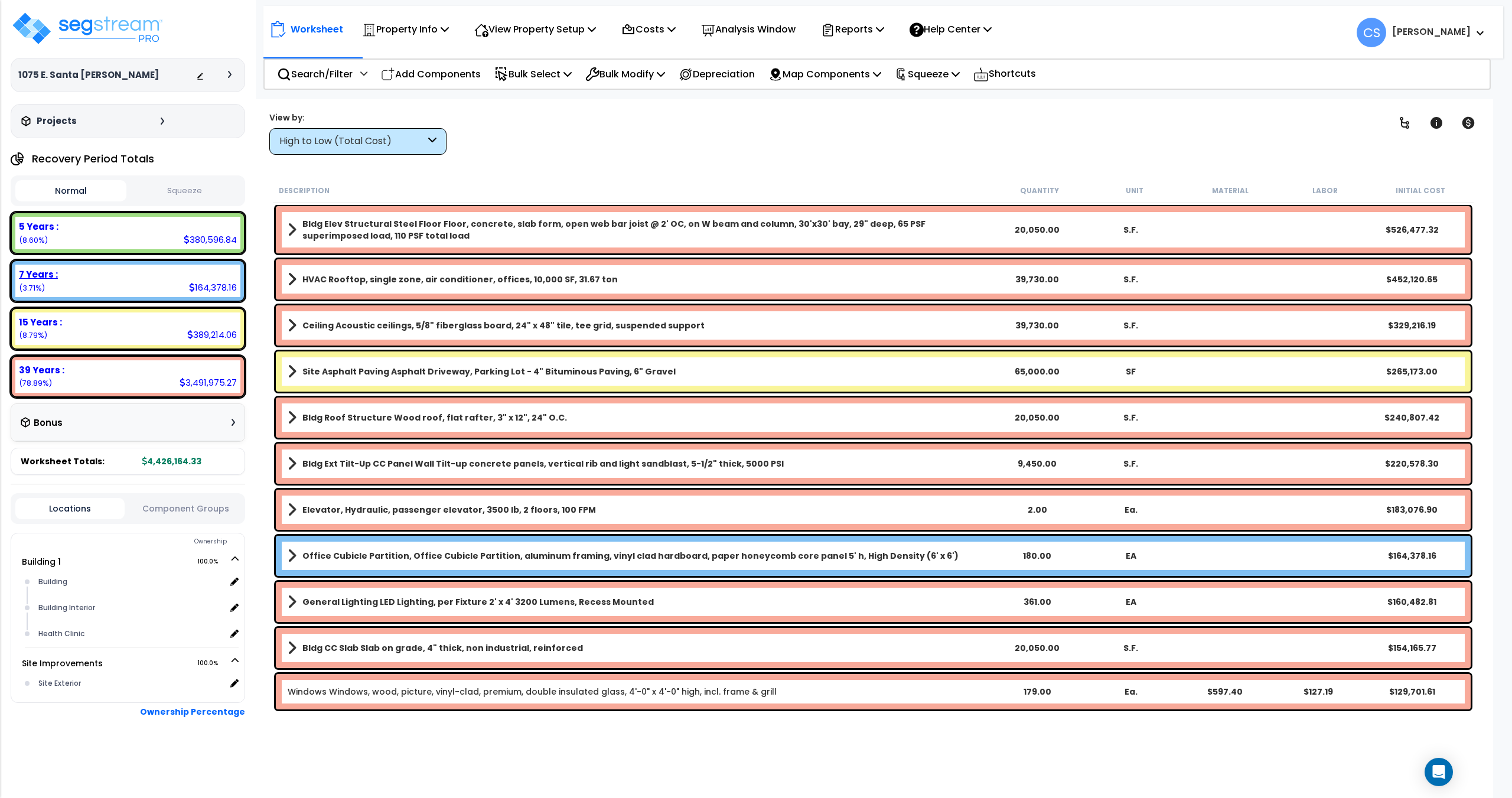
click at [60, 273] on div "7 Years :" at bounding box center [127, 274] width 218 height 12
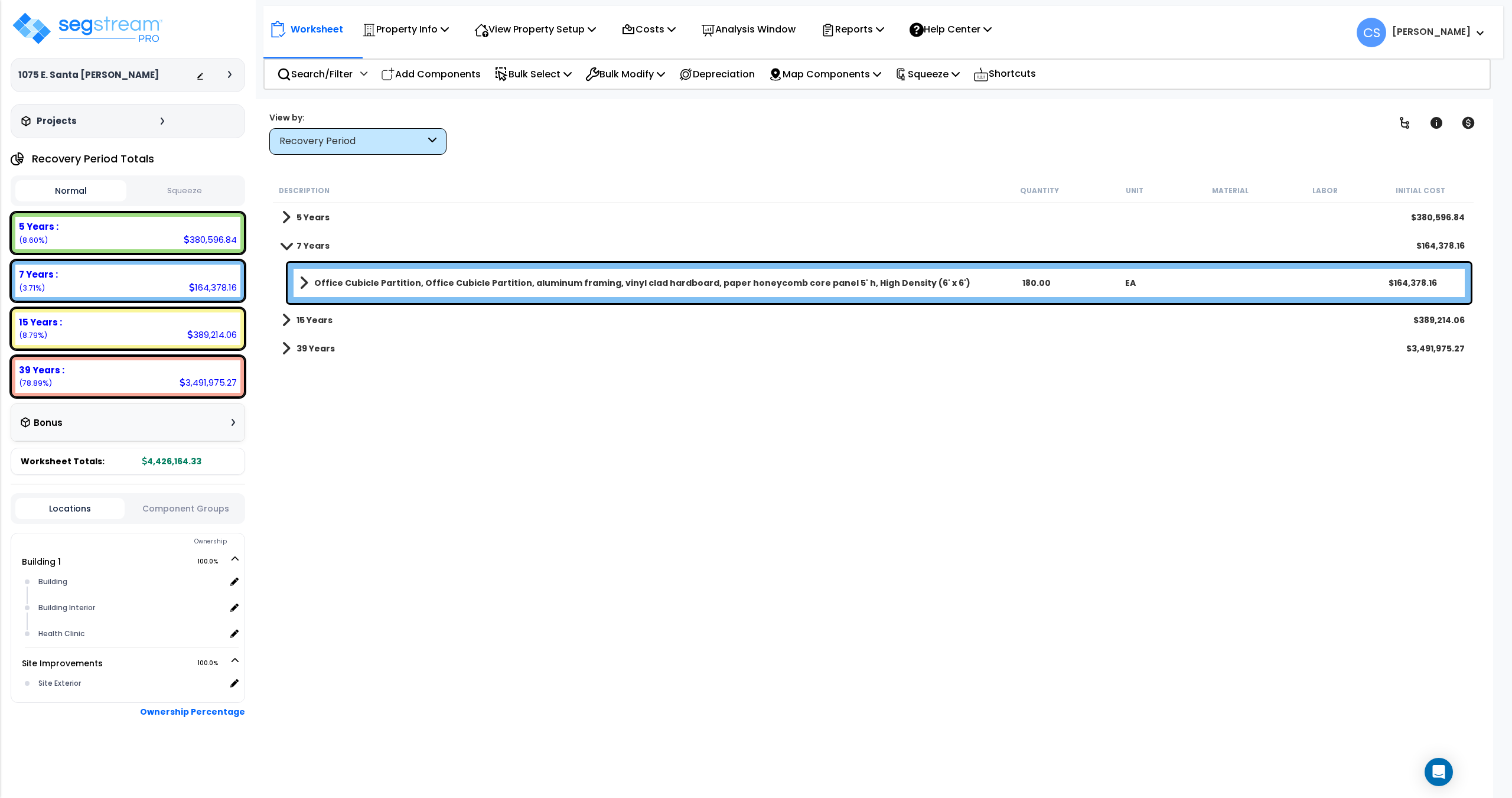
click at [302, 282] on span at bounding box center [303, 283] width 9 height 16
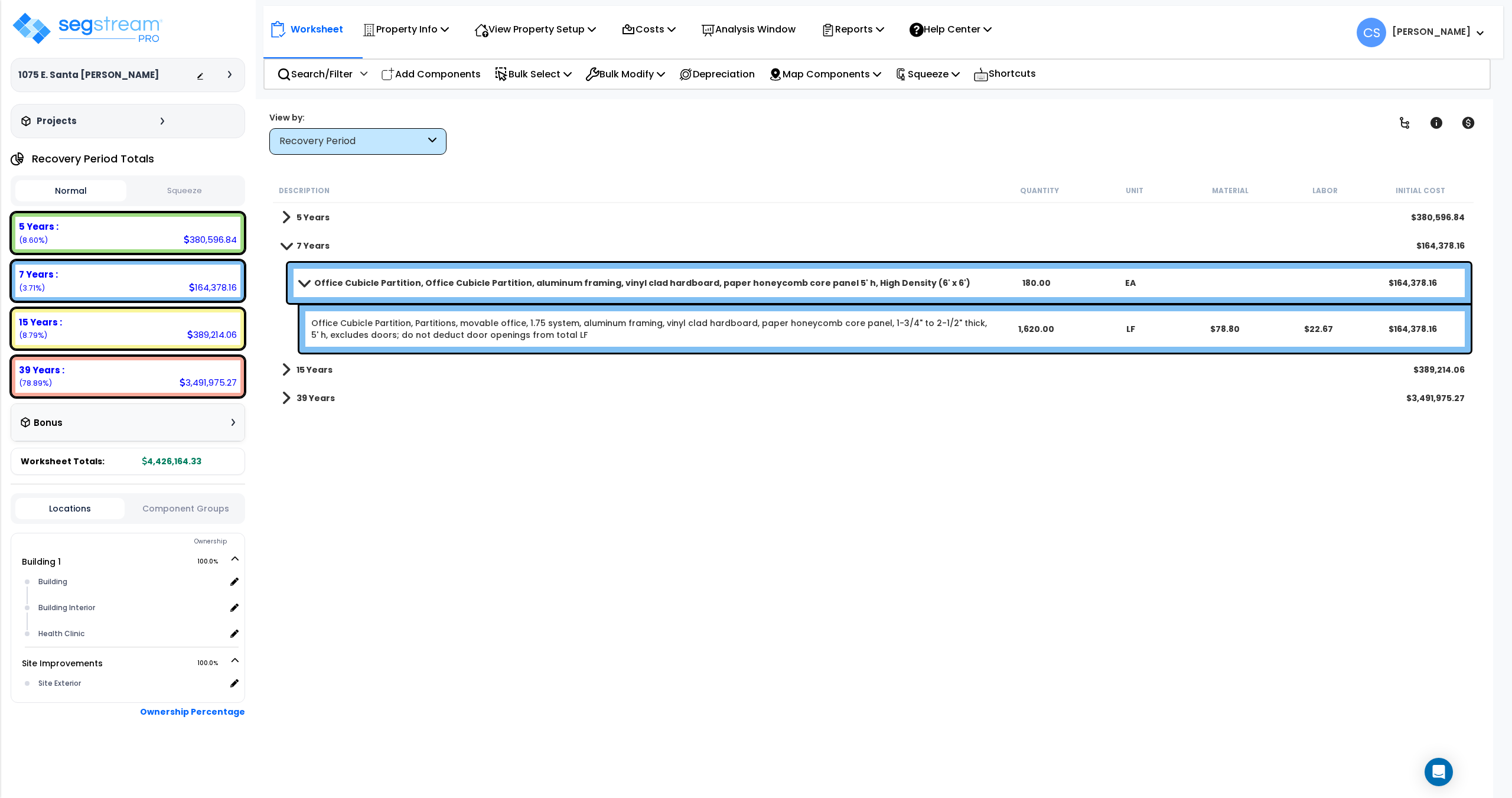
click at [302, 282] on span at bounding box center [304, 282] width 16 height 9
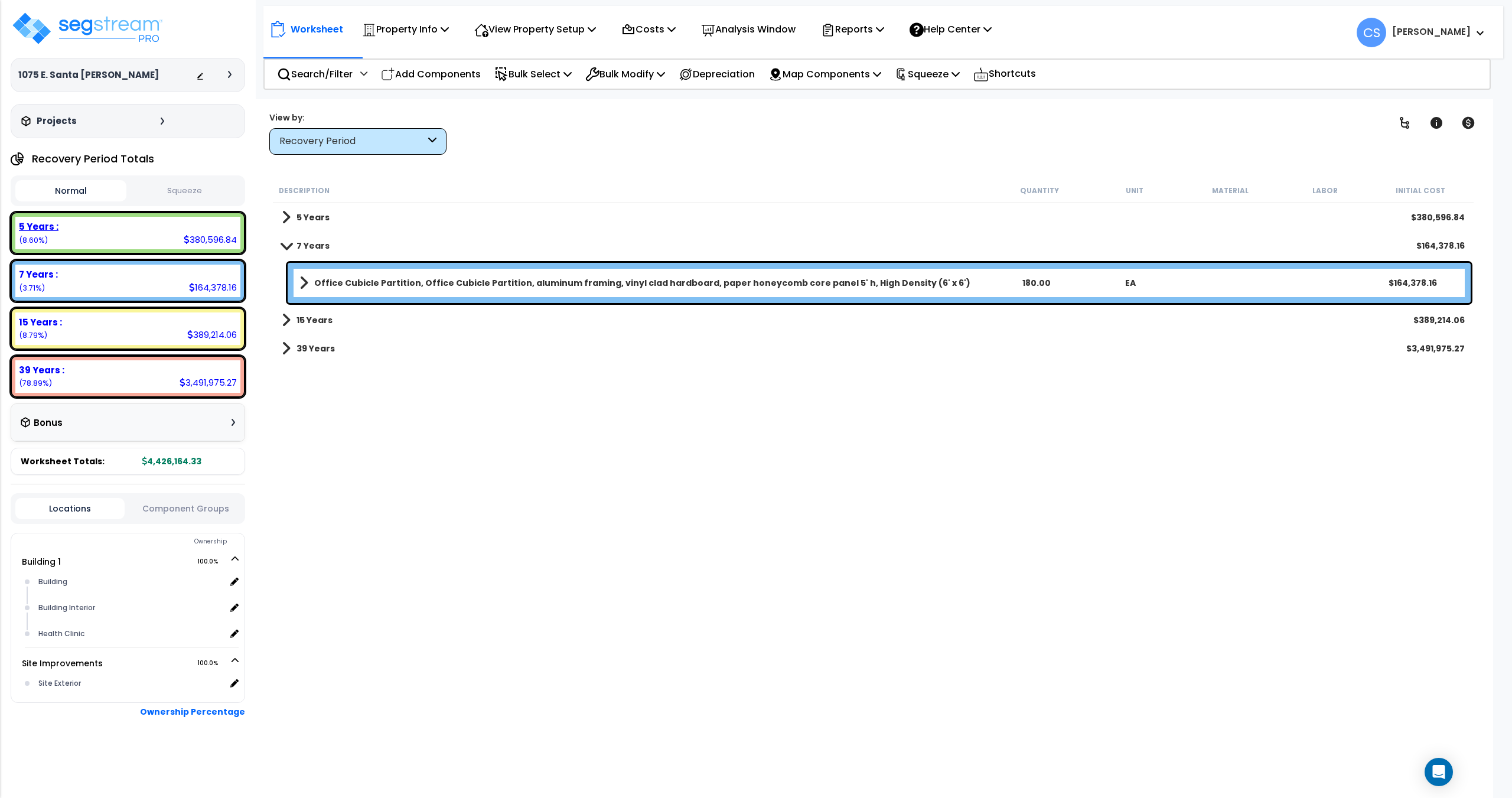
click at [34, 238] on small "(8.60%)" at bounding box center [34, 239] width 29 height 10
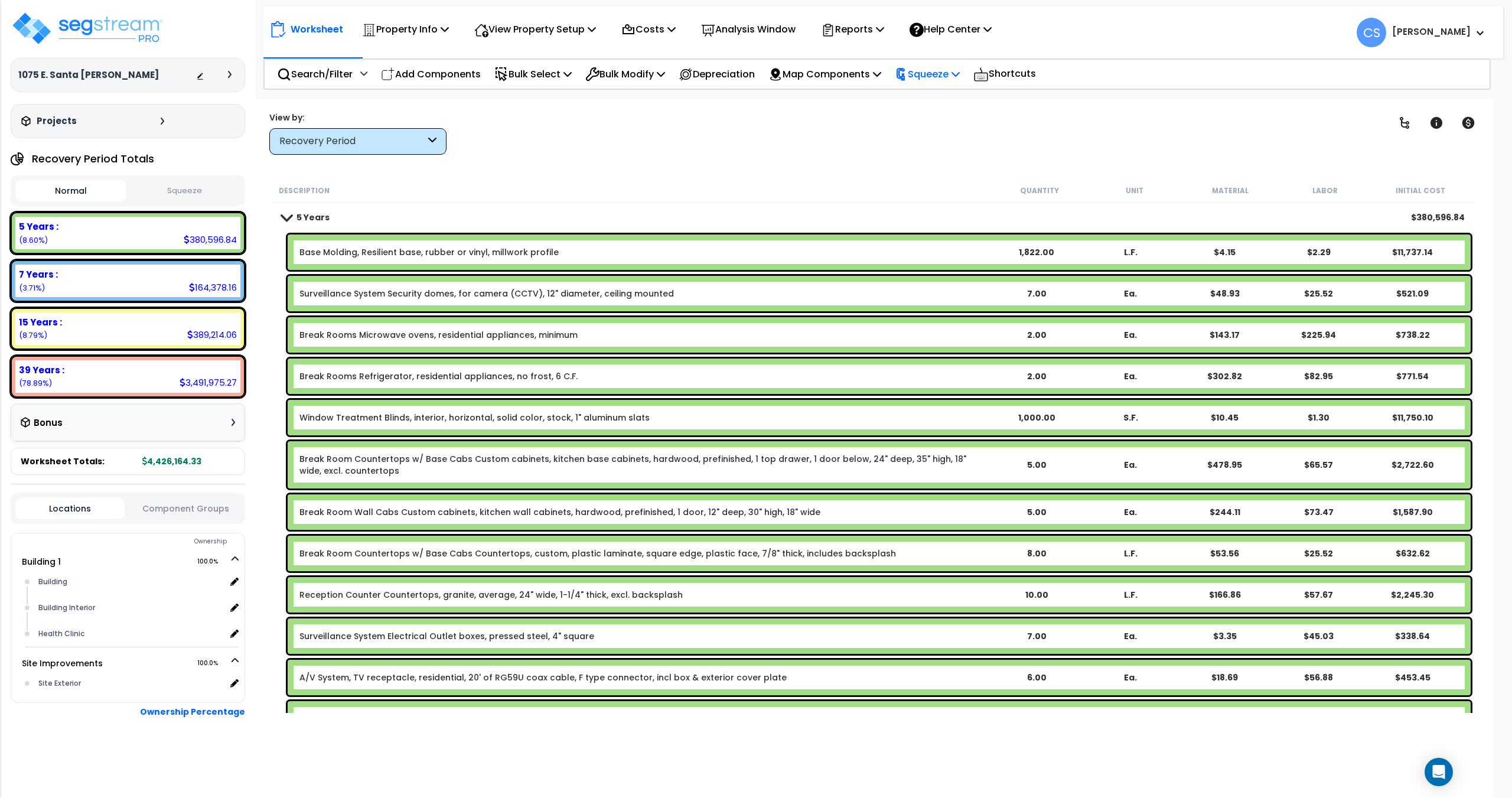
click at [939, 77] on p "Squeeze" at bounding box center [928, 74] width 65 height 16
click at [933, 103] on link "Squeeze" at bounding box center [948, 100] width 117 height 24
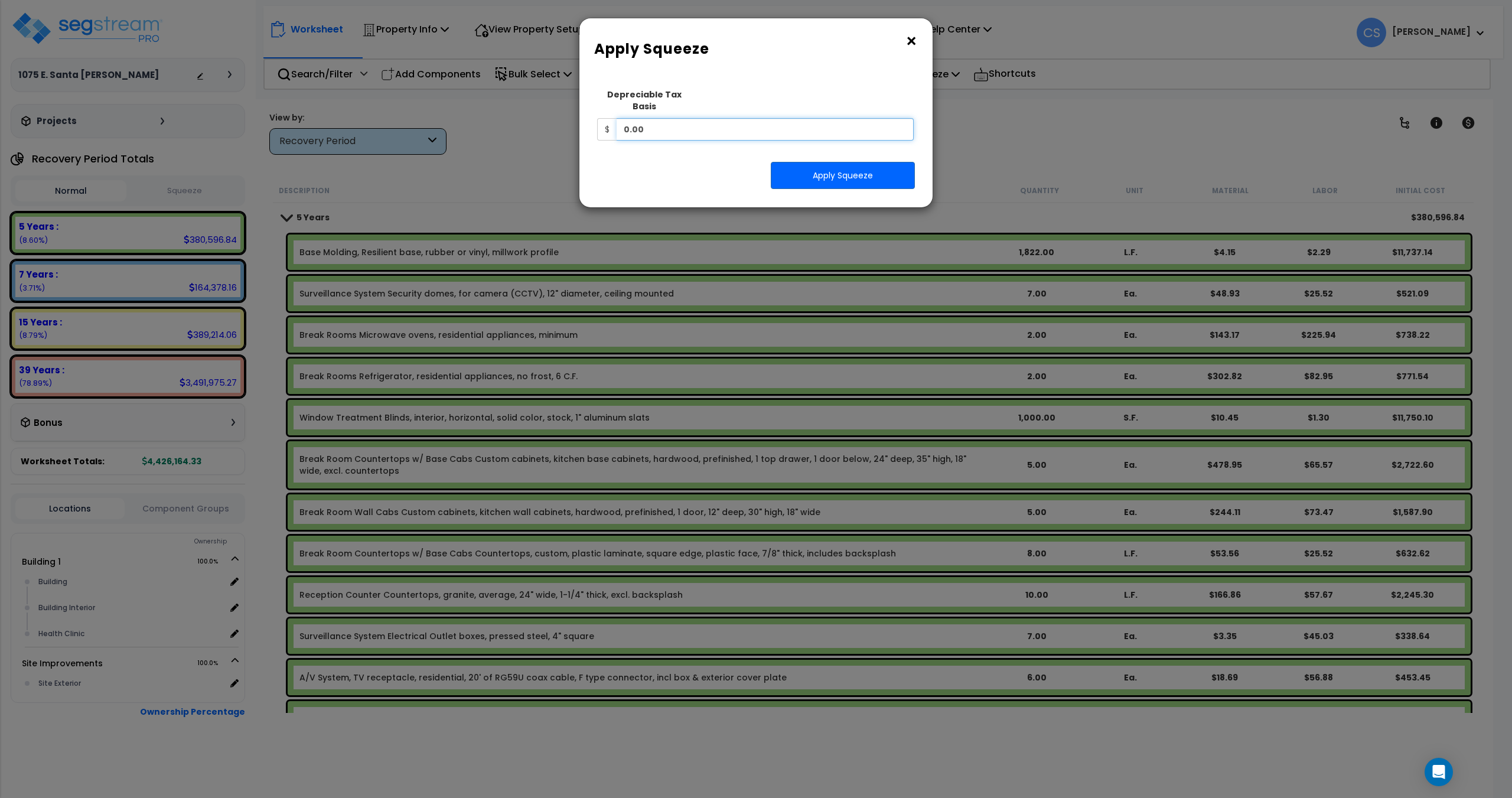
click at [801, 125] on input "0.00" at bounding box center [765, 128] width 297 height 22
click at [689, 123] on input "0.00" at bounding box center [765, 128] width 297 height 22
drag, startPoint x: 676, startPoint y: 116, endPoint x: 533, endPoint y: 113, distance: 143.0
click at [539, 111] on div "× Apply Squeeze Squeeze Type Select 1. Squeeze Entire Worksheet 2. Squeeze by T…" at bounding box center [756, 399] width 1512 height 798
type input "7,518,000"
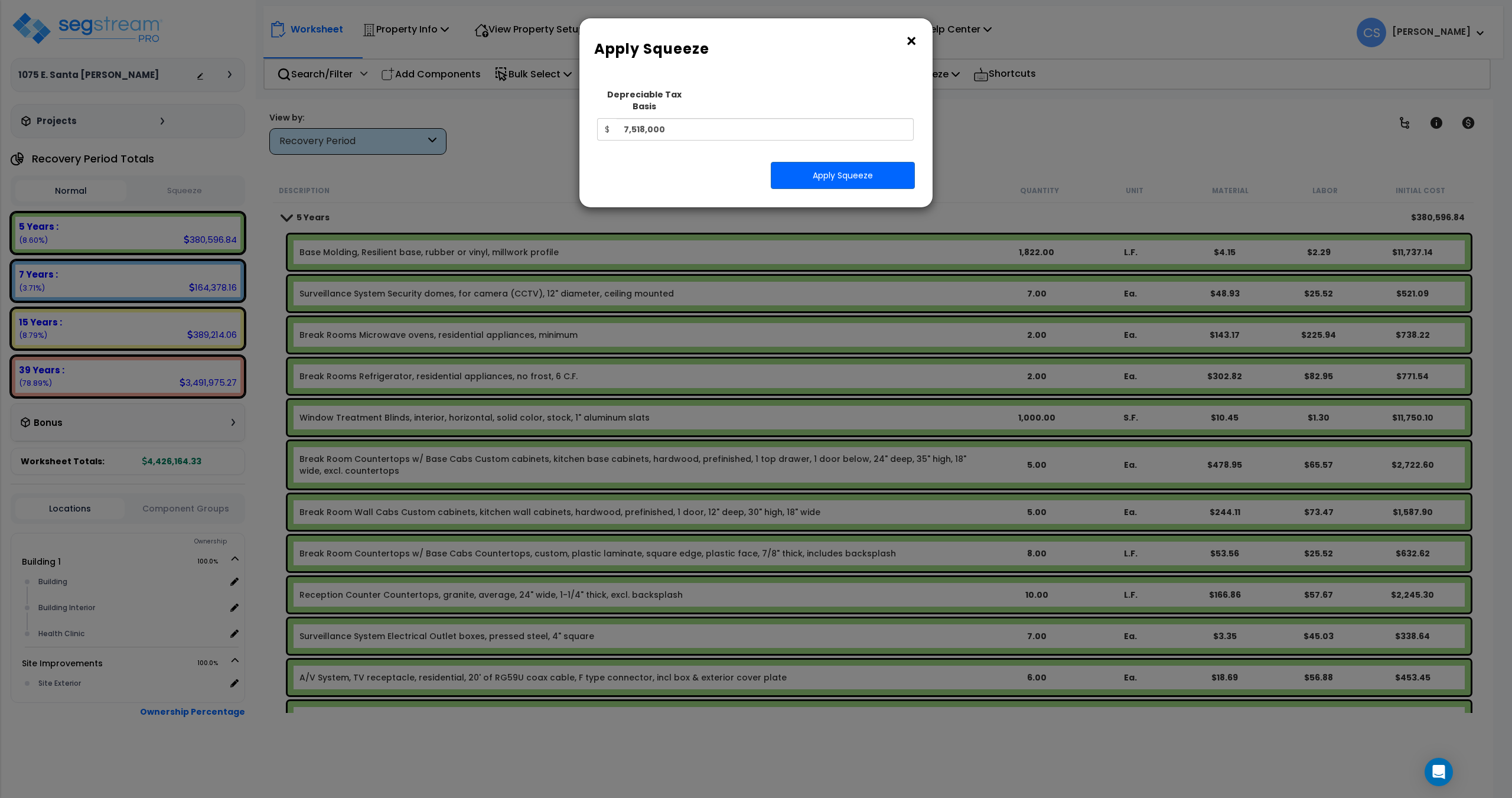
click at [875, 183] on div "Squeeze Type Select 1. Squeeze Entire Worksheet 2. Squeeze by Takeoff Cost 3. S…" at bounding box center [756, 140] width 335 height 116
click at [875, 169] on button "Apply Squeeze" at bounding box center [842, 175] width 144 height 27
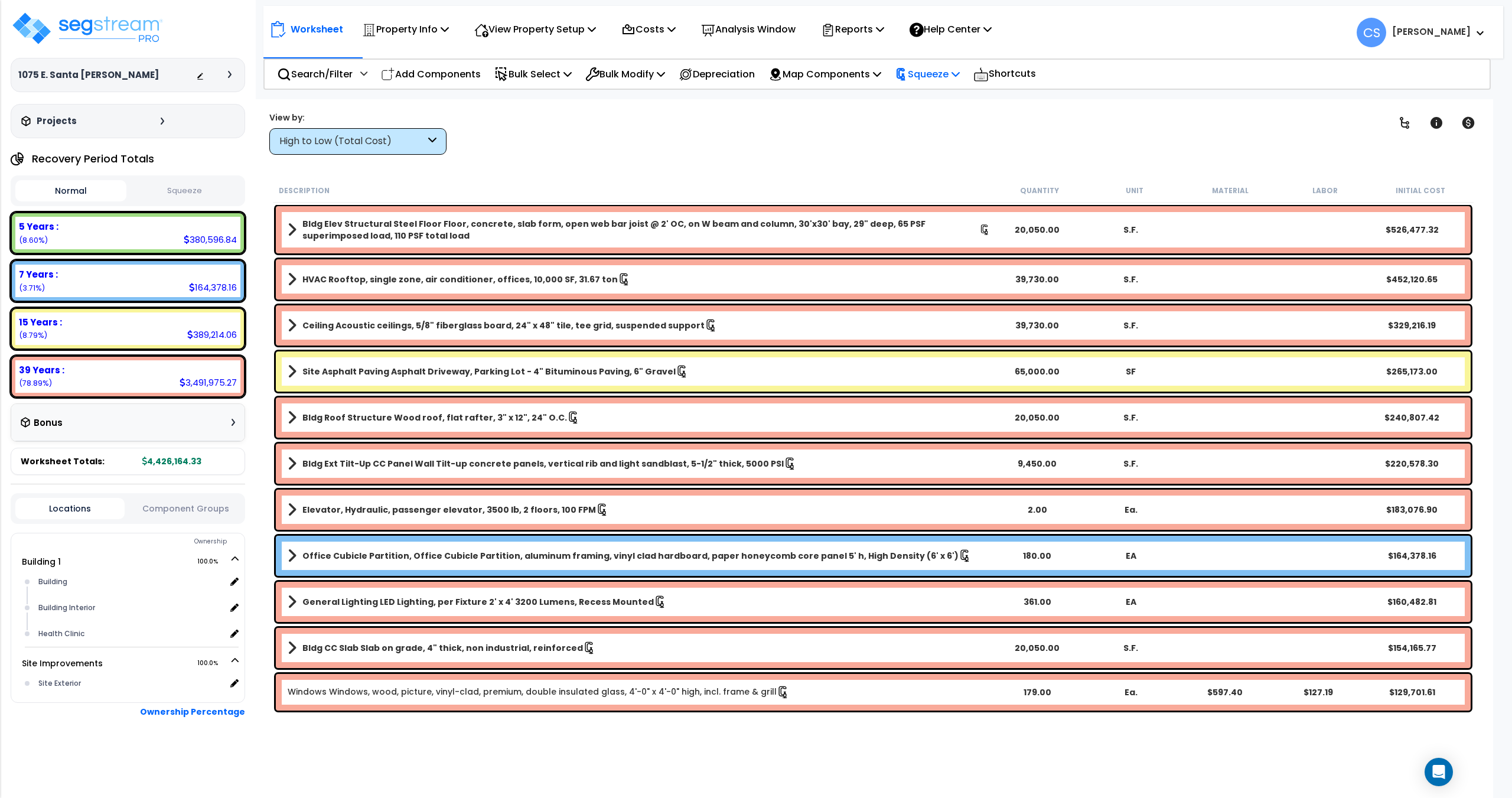
click at [960, 73] on p "Squeeze" at bounding box center [928, 74] width 65 height 16
click at [953, 77] on p "Squeeze" at bounding box center [928, 74] width 65 height 16
click at [933, 74] on p "Squeeze" at bounding box center [928, 74] width 65 height 16
click at [929, 74] on p "Squeeze" at bounding box center [928, 74] width 65 height 16
click at [947, 77] on p "Squeeze" at bounding box center [928, 74] width 65 height 16
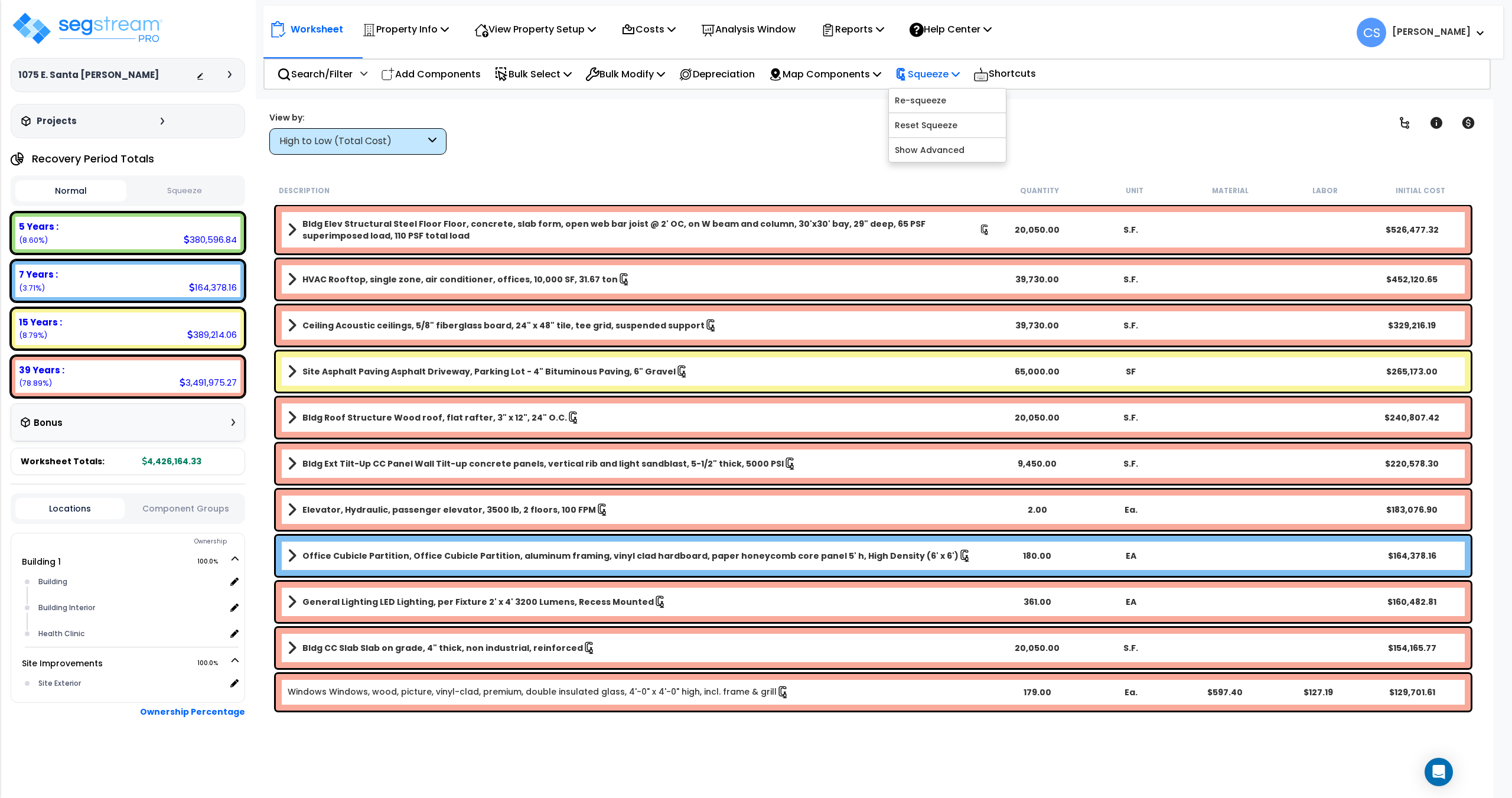
click at [943, 77] on p "Squeeze" at bounding box center [928, 74] width 65 height 16
click at [890, 40] on div "Reports Get Report Manage Report Images Manage Report Custom Fields Download Re…" at bounding box center [853, 29] width 77 height 28
click at [882, 39] on div "Reports" at bounding box center [853, 29] width 63 height 28
click at [872, 60] on link "Get Report" at bounding box center [874, 56] width 117 height 24
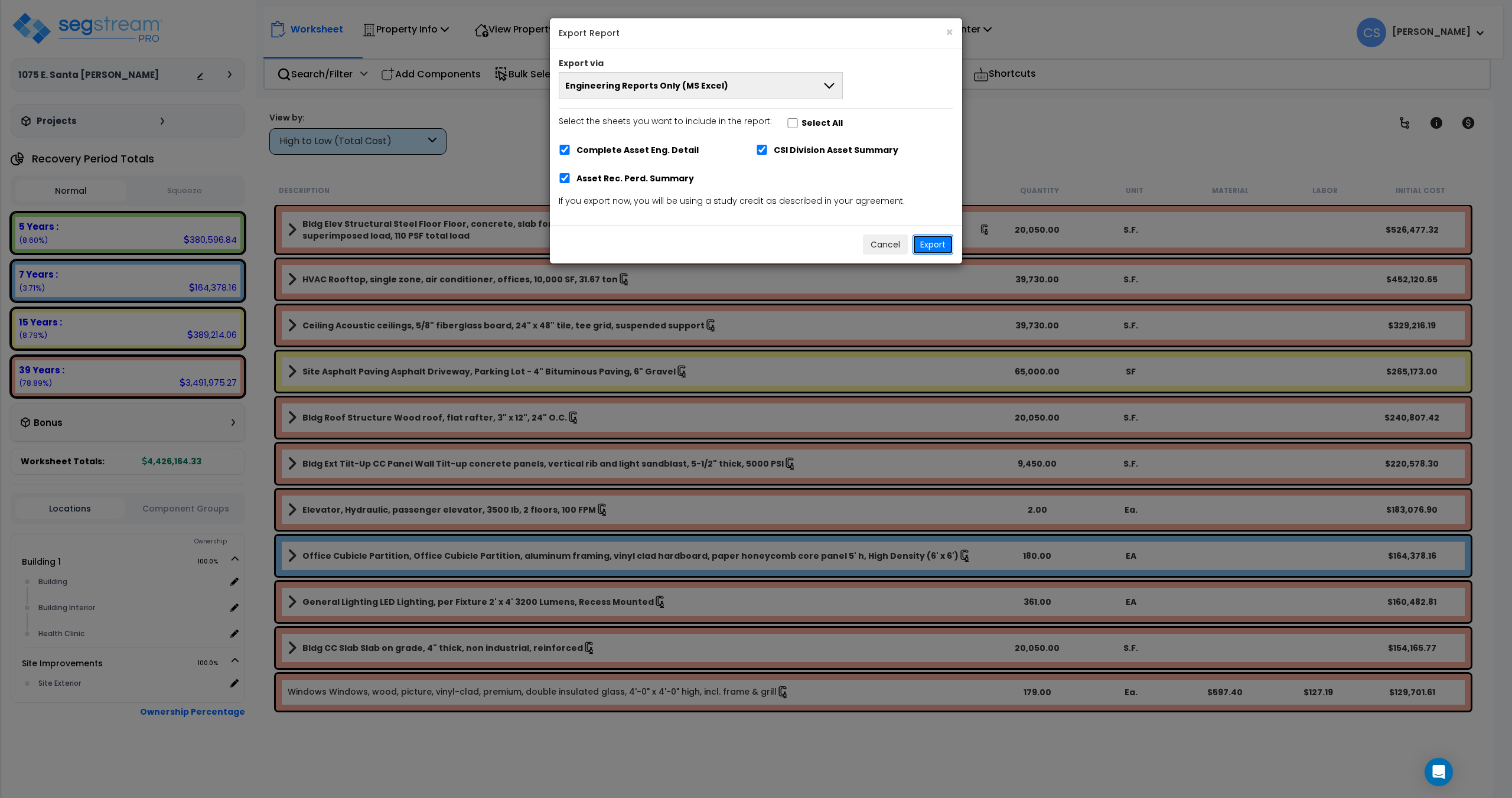
click at [932, 245] on button "Export" at bounding box center [932, 244] width 41 height 20
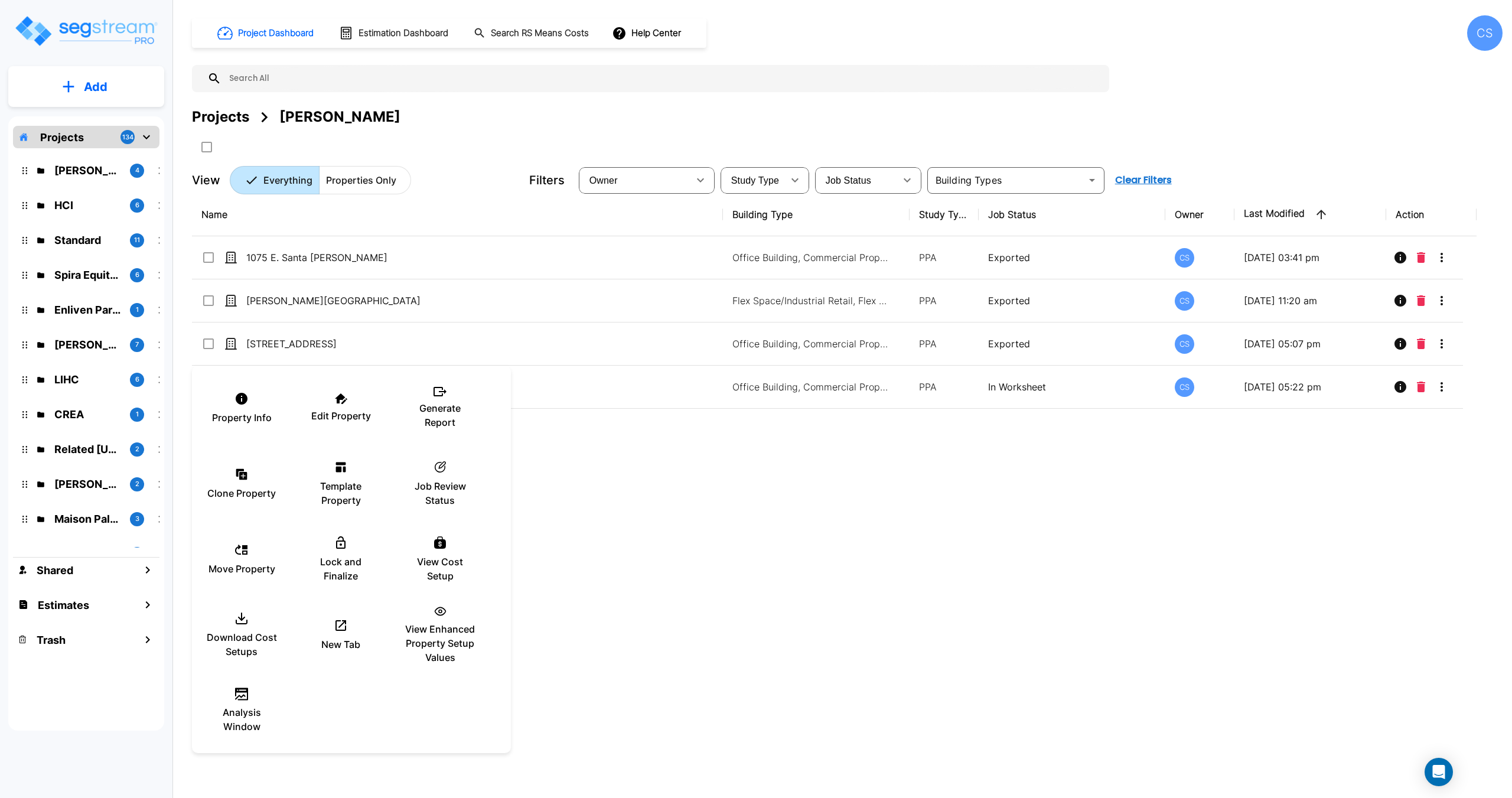
click at [668, 521] on div at bounding box center [756, 399] width 1512 height 798
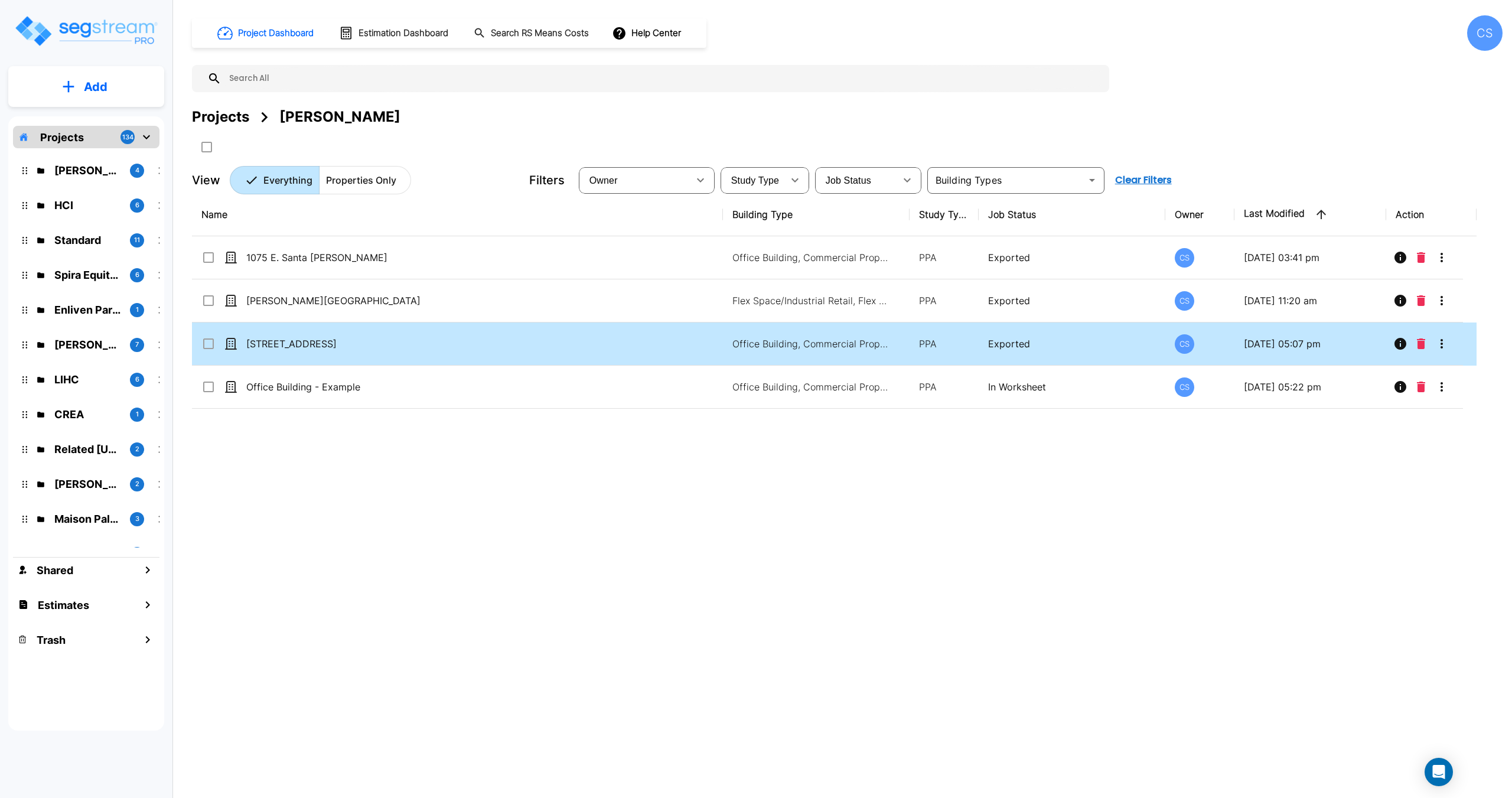
click at [286, 338] on p "[STREET_ADDRESS]" at bounding box center [444, 343] width 395 height 14
checkbox input "true"
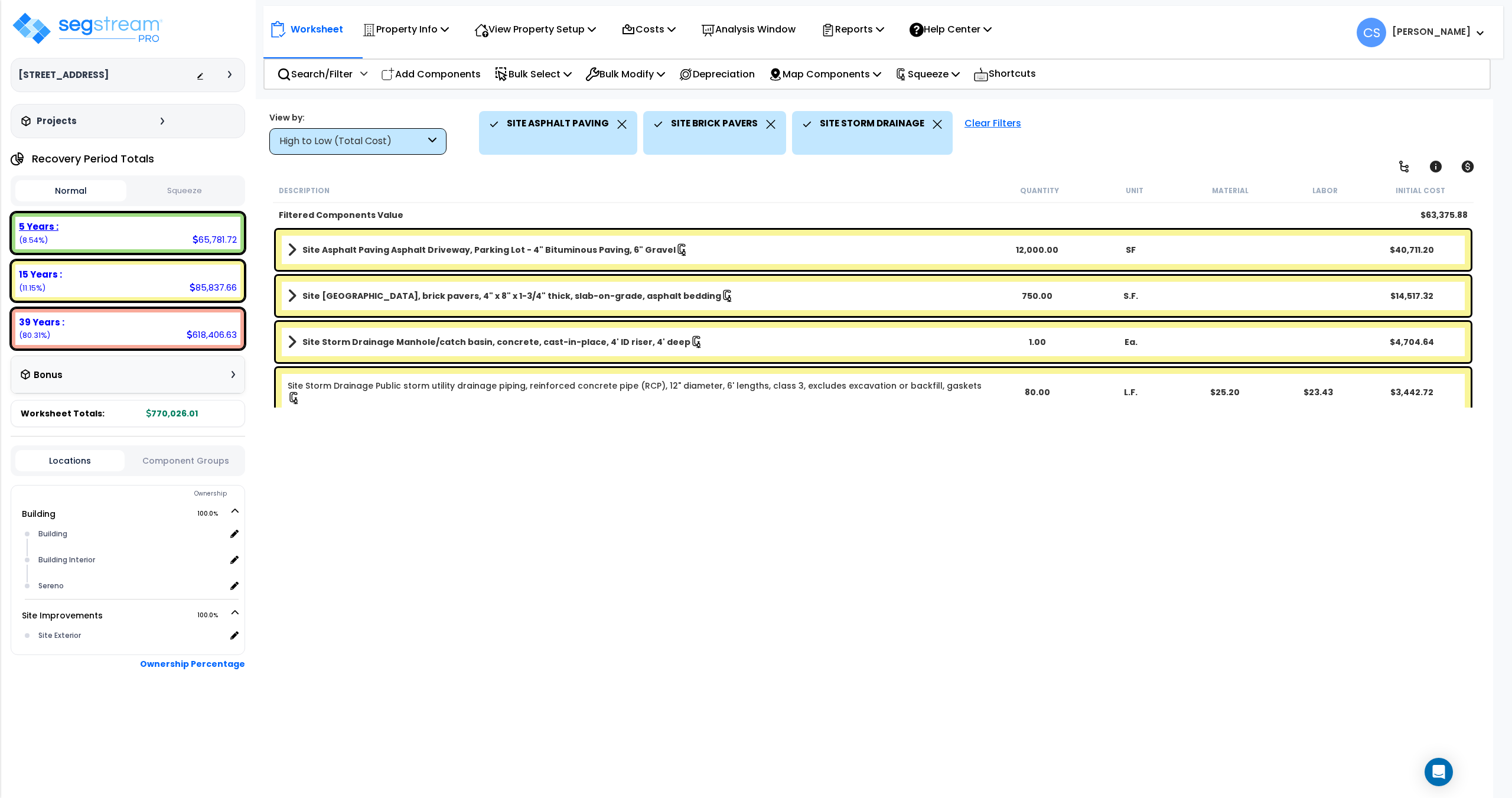
click at [49, 238] on div "5 Years : 65,781.72 (8.54%)" at bounding box center [127, 233] width 225 height 33
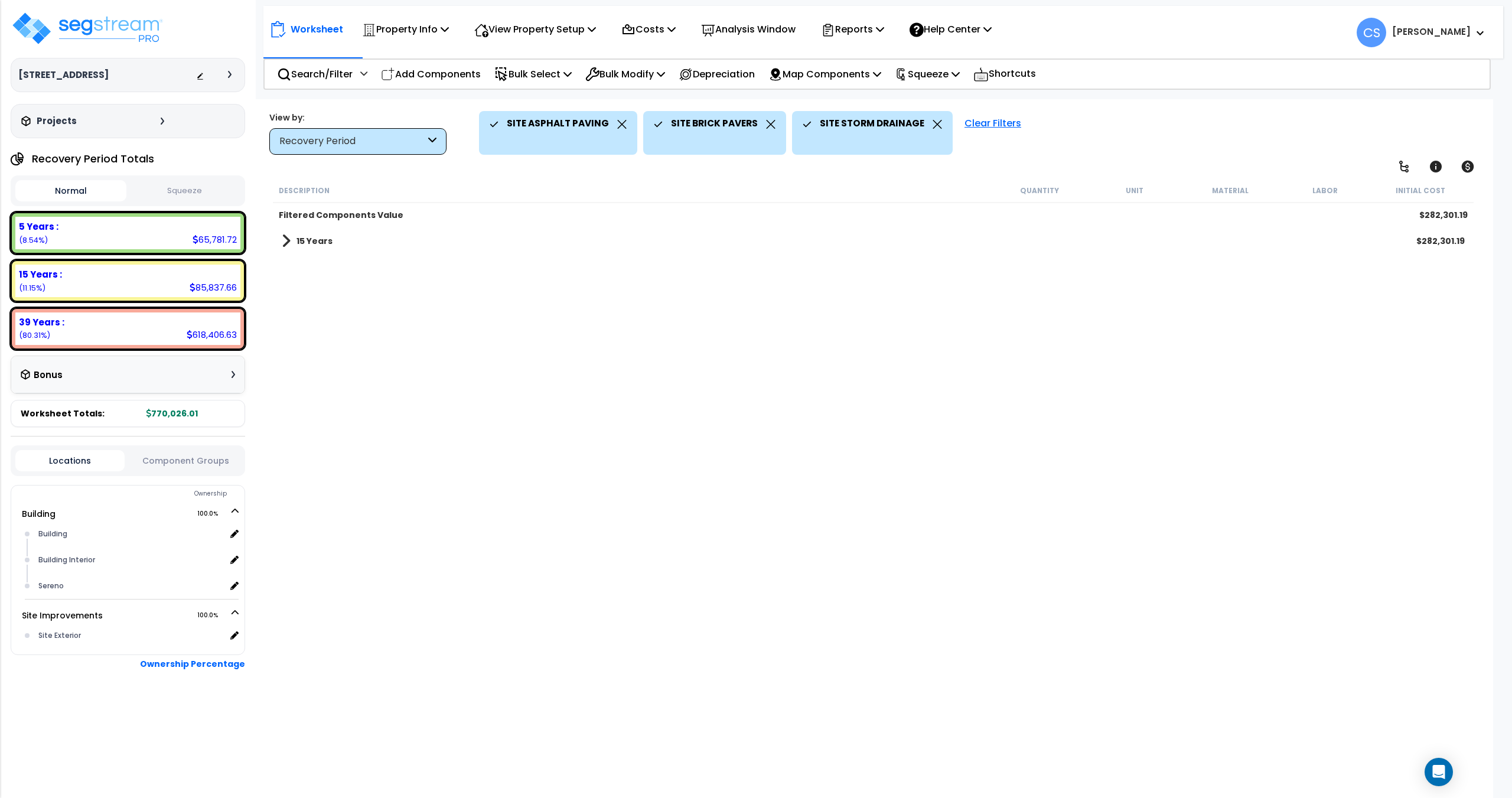
click at [309, 239] on b "15 Years" at bounding box center [314, 240] width 36 height 11
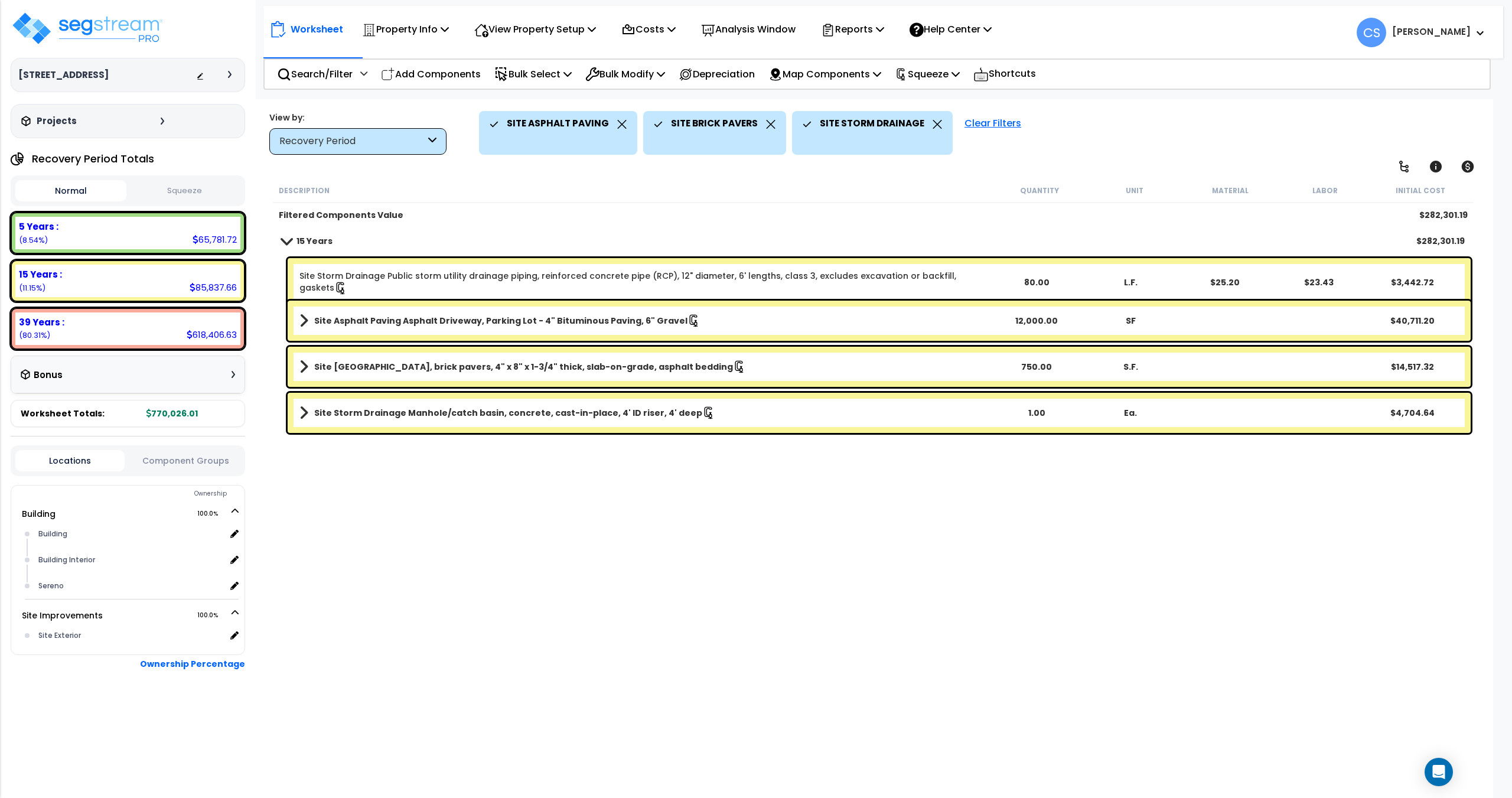
click at [617, 121] on icon at bounding box center [622, 124] width 10 height 9
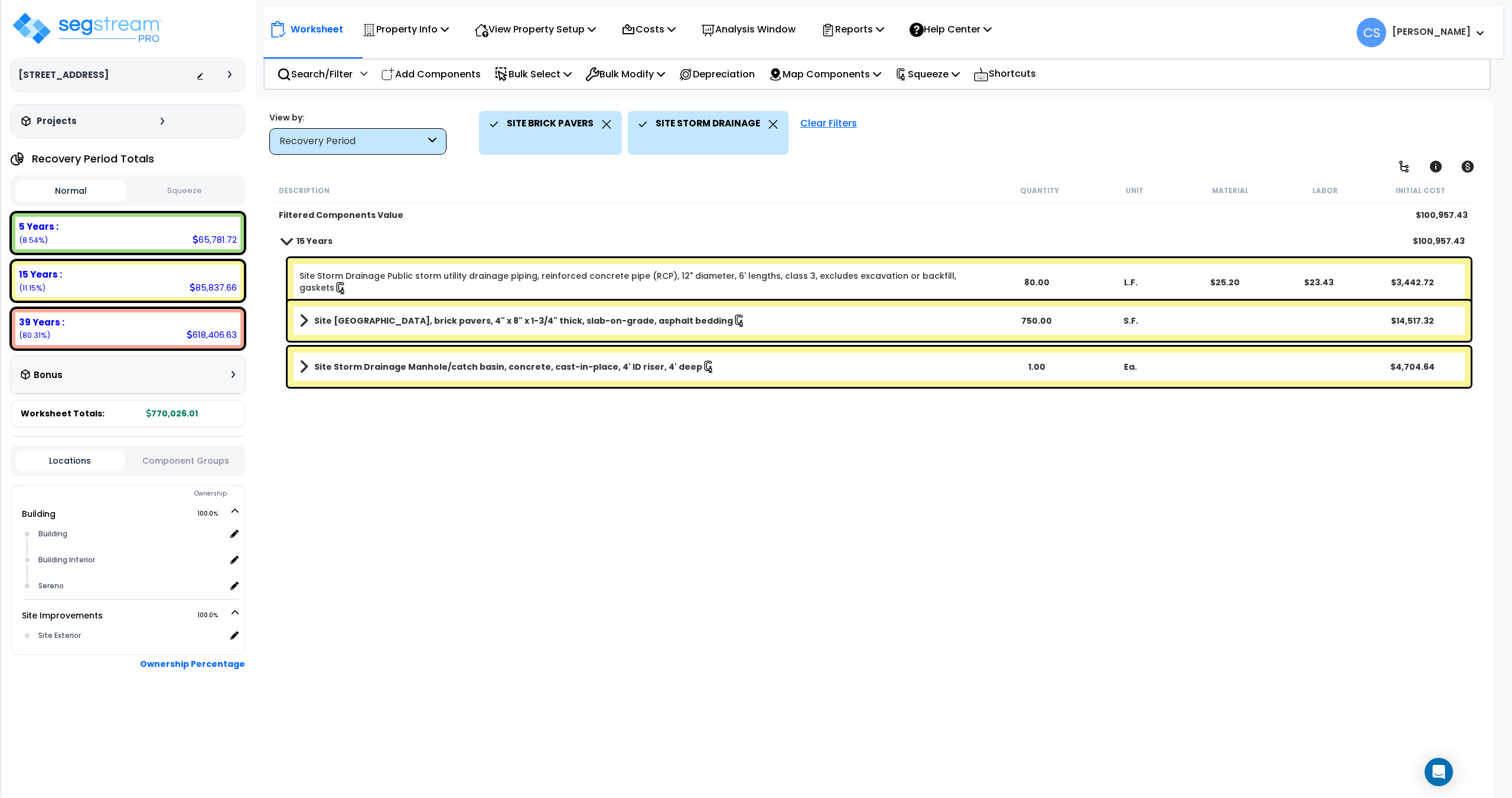
click at [599, 125] on div "SITE BRICK PAVERS" at bounding box center [550, 124] width 122 height 26
click at [605, 125] on icon at bounding box center [607, 124] width 9 height 9
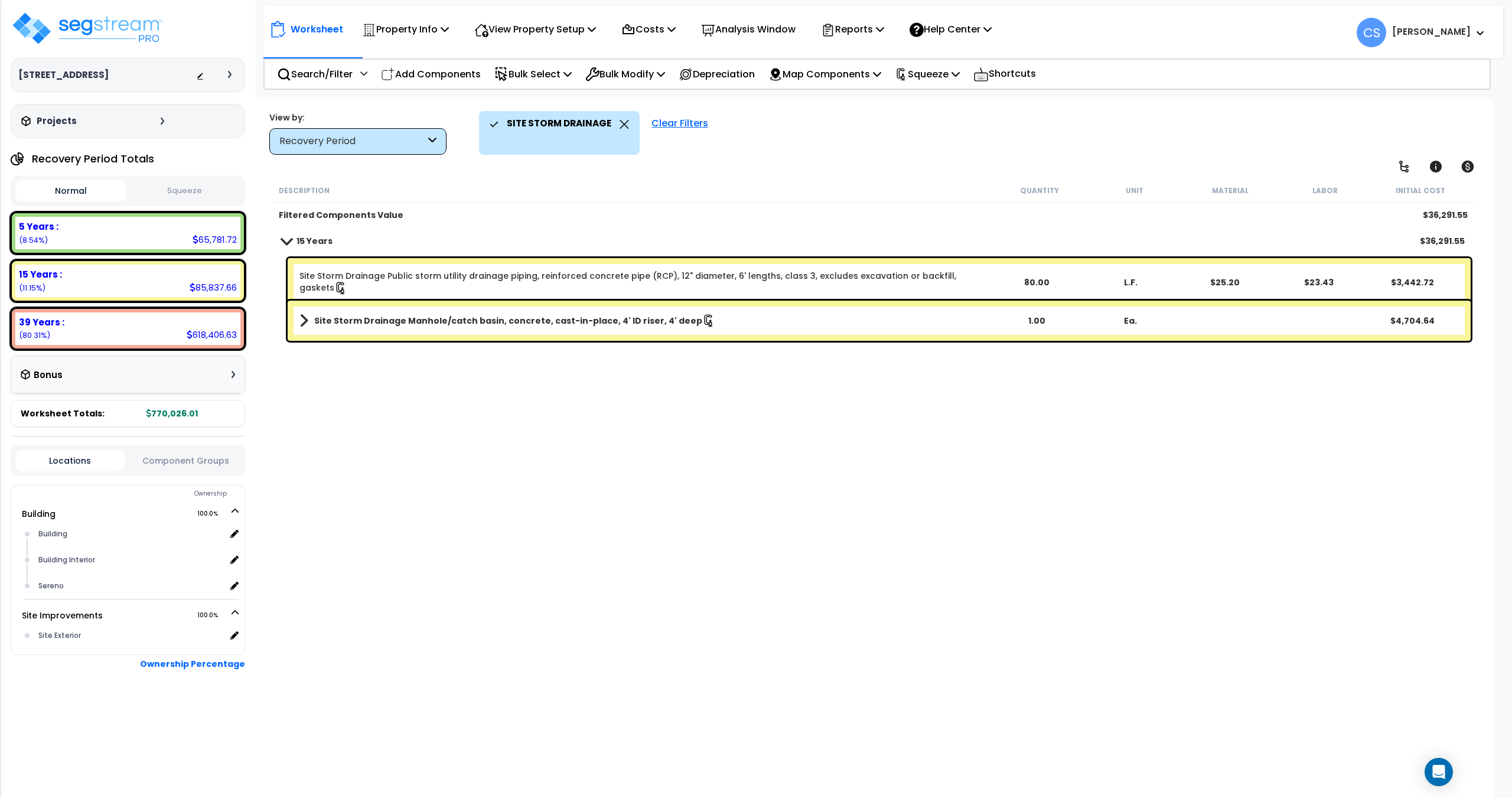
click at [627, 128] on div "SITE STORM DRAINAGE" at bounding box center [560, 133] width 161 height 44
click at [622, 126] on icon at bounding box center [625, 124] width 10 height 9
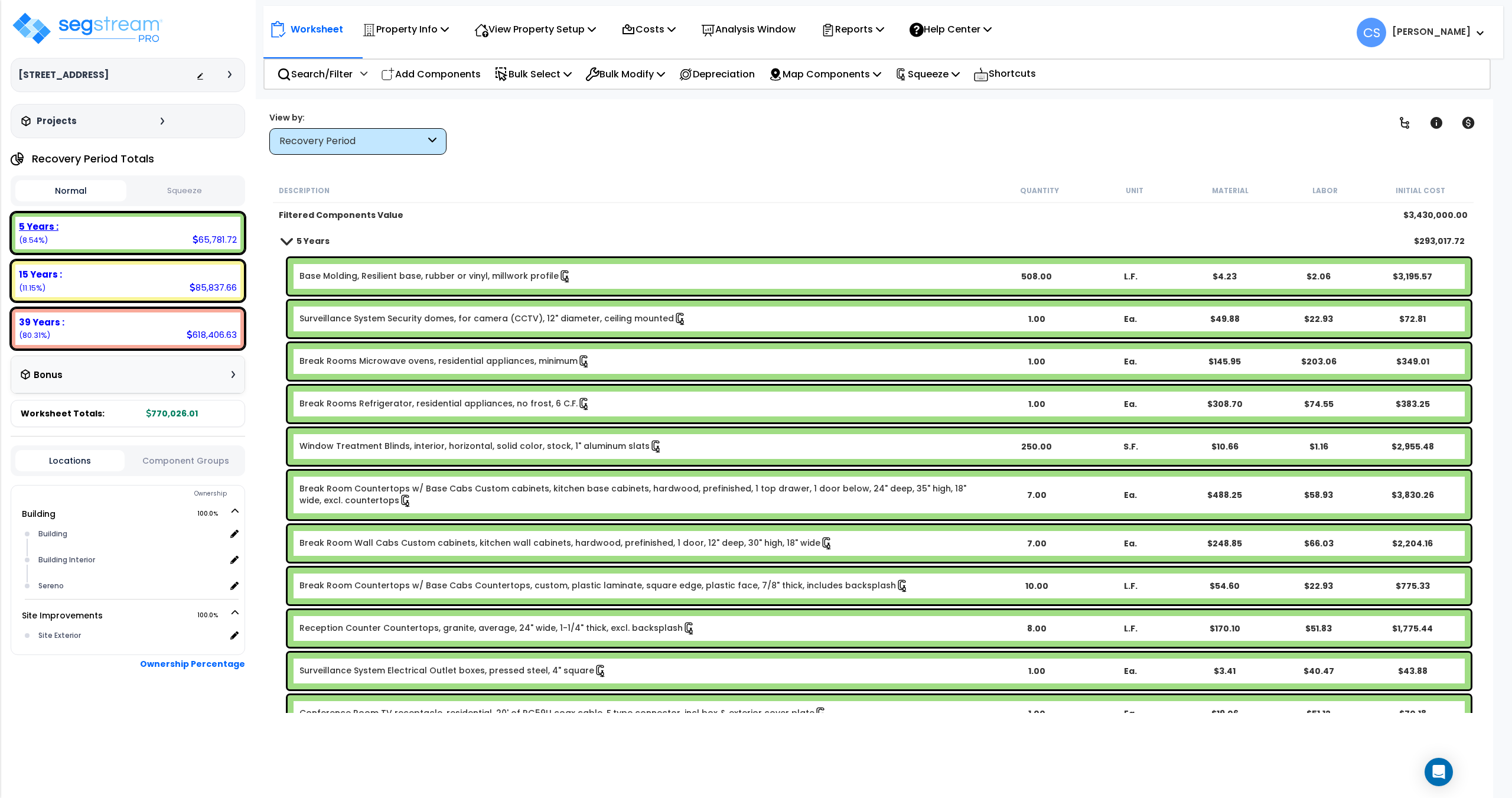
click at [74, 224] on div "5 Years :" at bounding box center [127, 226] width 218 height 12
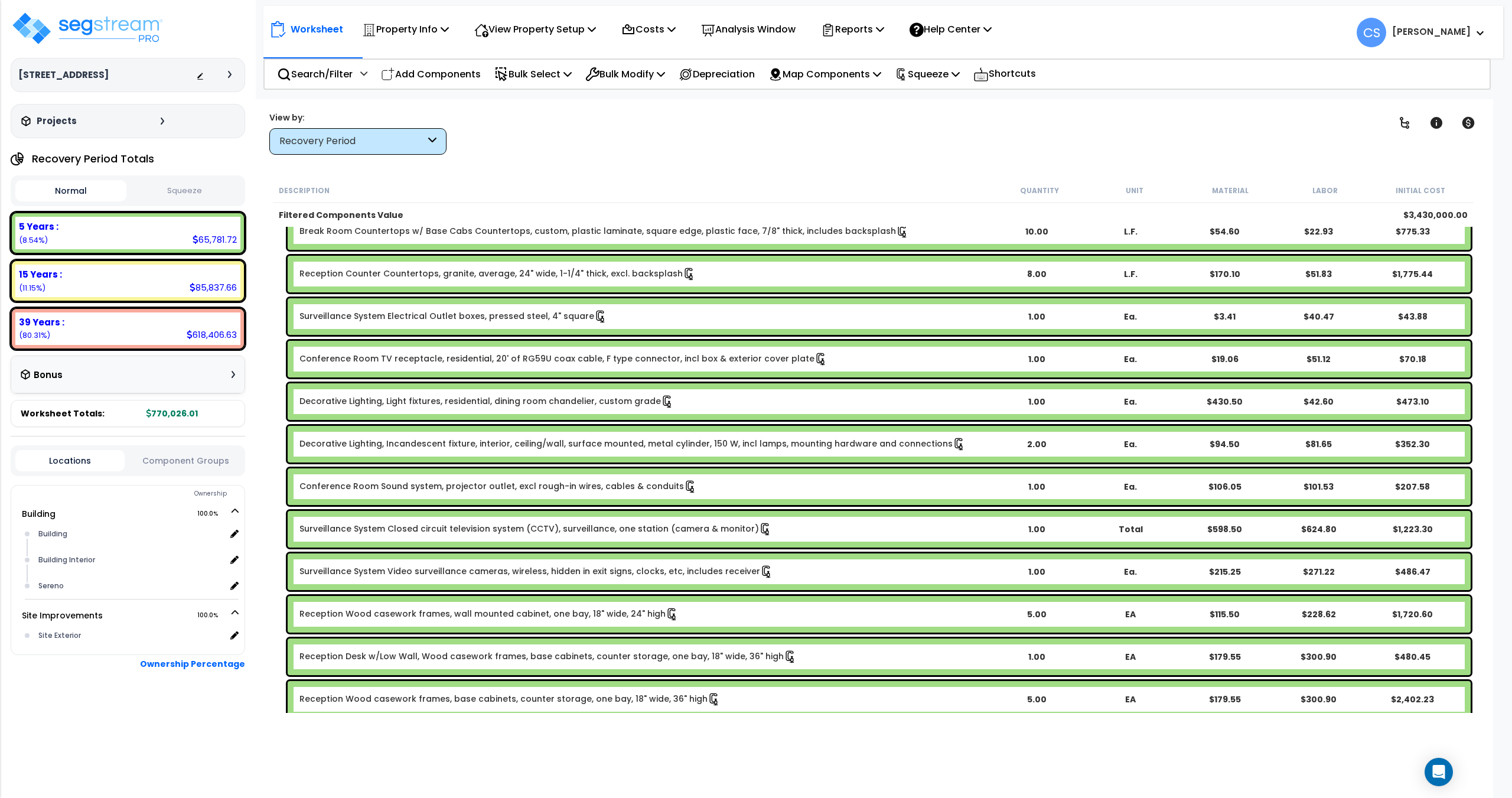
scroll to position [627, 0]
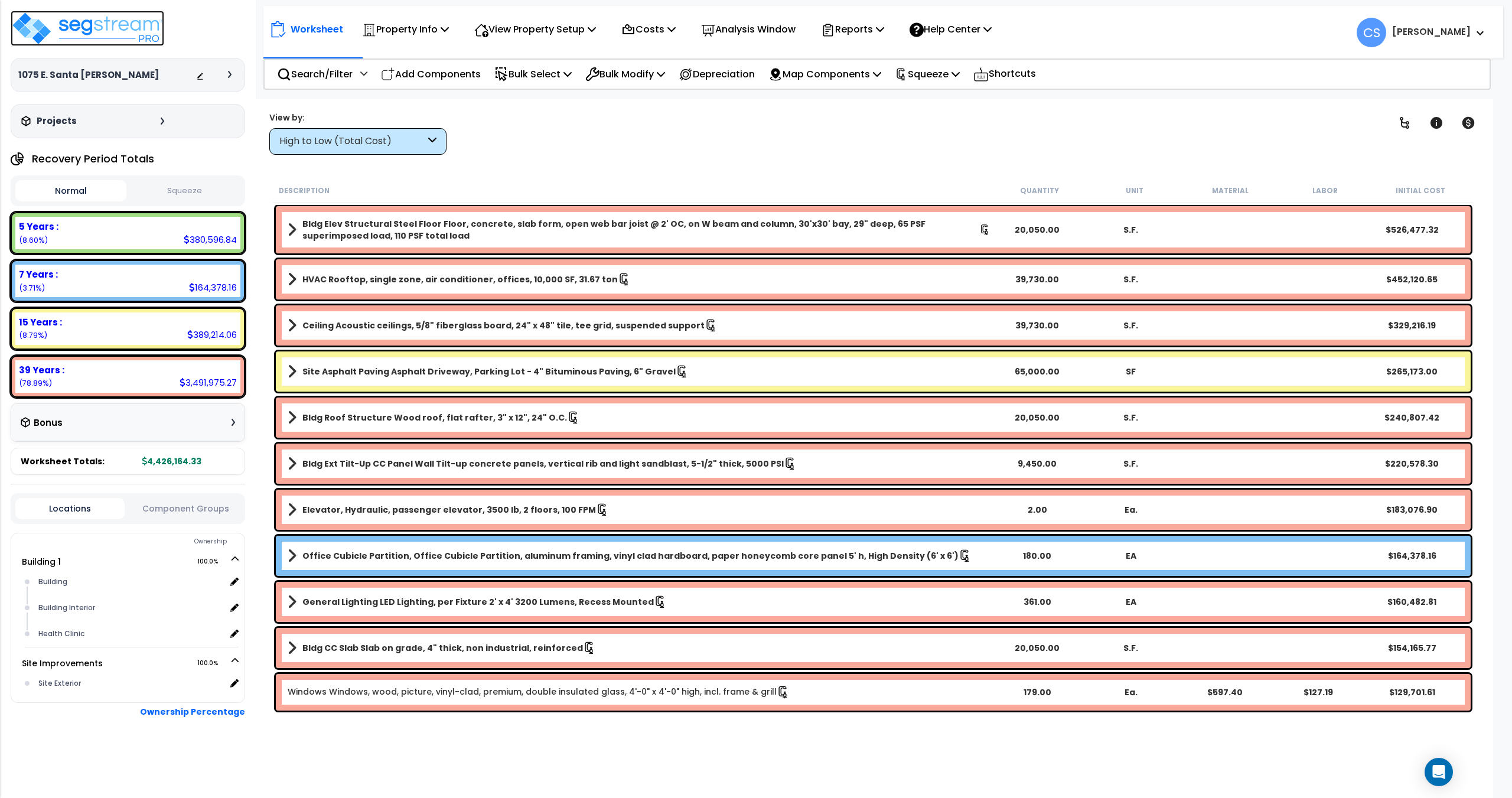
click at [105, 41] on img at bounding box center [87, 28] width 153 height 35
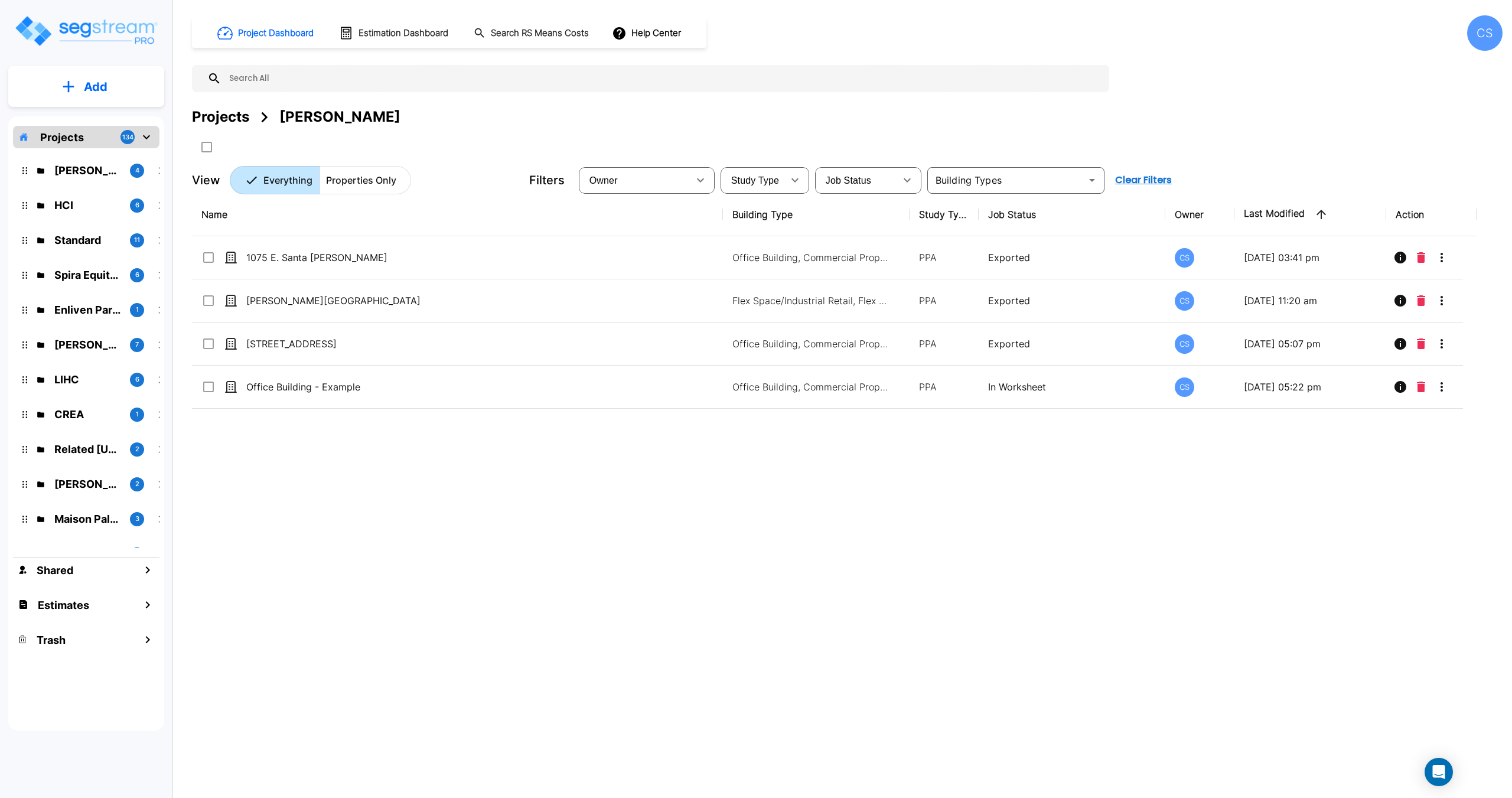
drag, startPoint x: 218, startPoint y: 123, endPoint x: 215, endPoint y: 129, distance: 6.7
click at [218, 123] on div "Projects" at bounding box center [220, 117] width 57 height 21
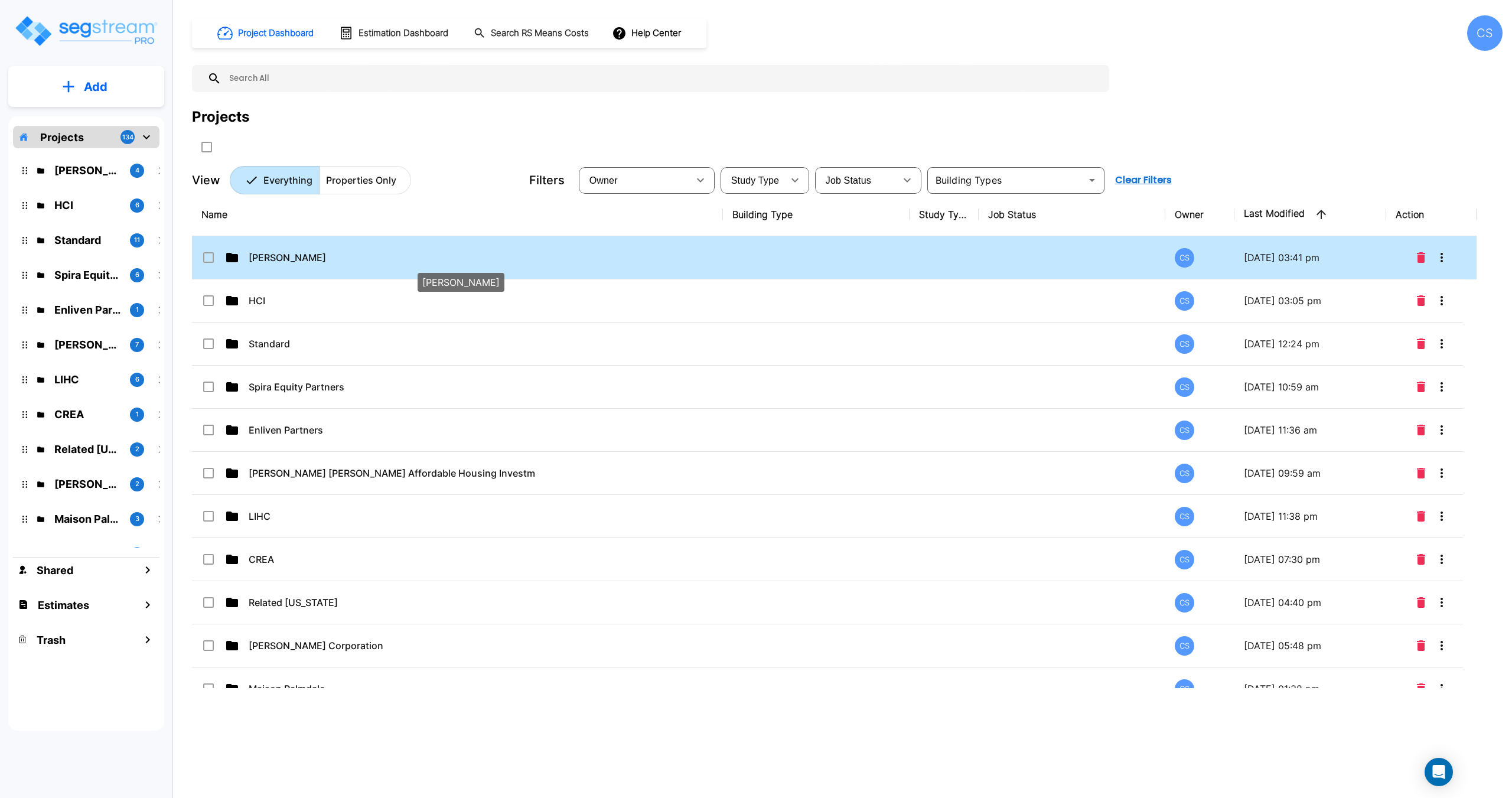
click at [273, 257] on p "[PERSON_NAME]" at bounding box center [446, 257] width 395 height 14
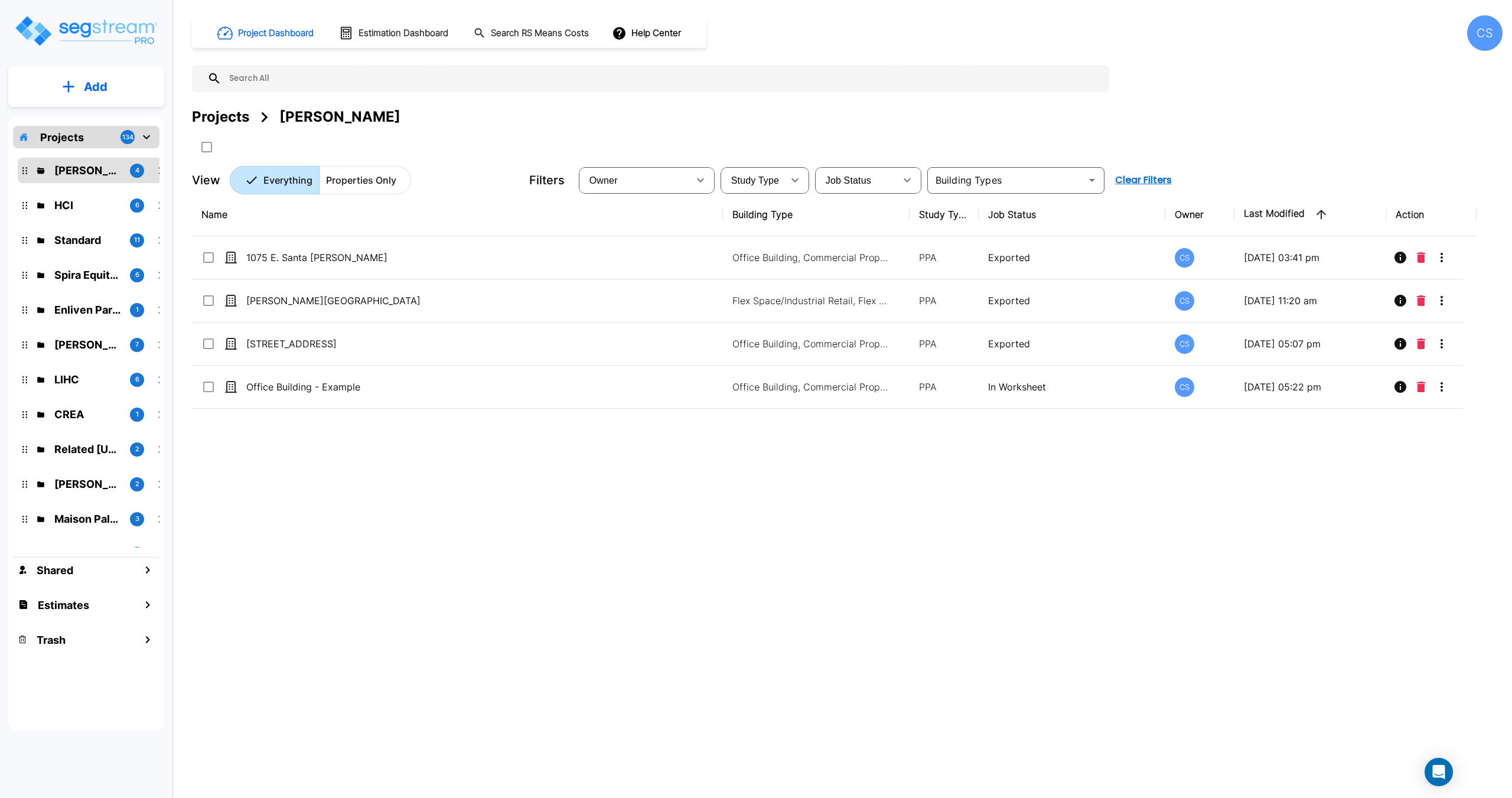
click at [84, 93] on p "Add" at bounding box center [96, 86] width 24 height 17
click at [88, 153] on p "Add Property" at bounding box center [93, 152] width 60 height 14
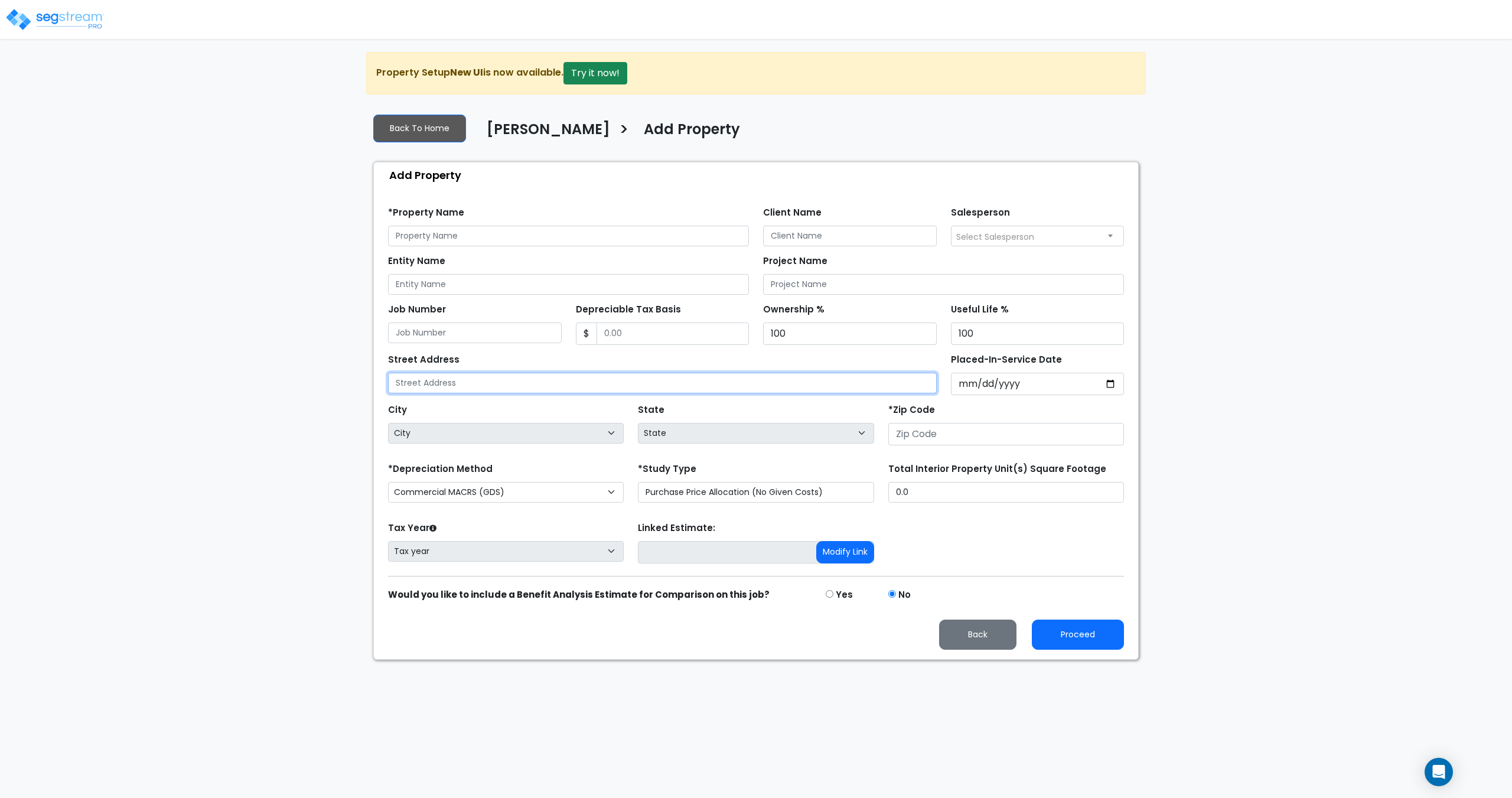
click at [464, 384] on input "text" at bounding box center [662, 383] width 549 height 21
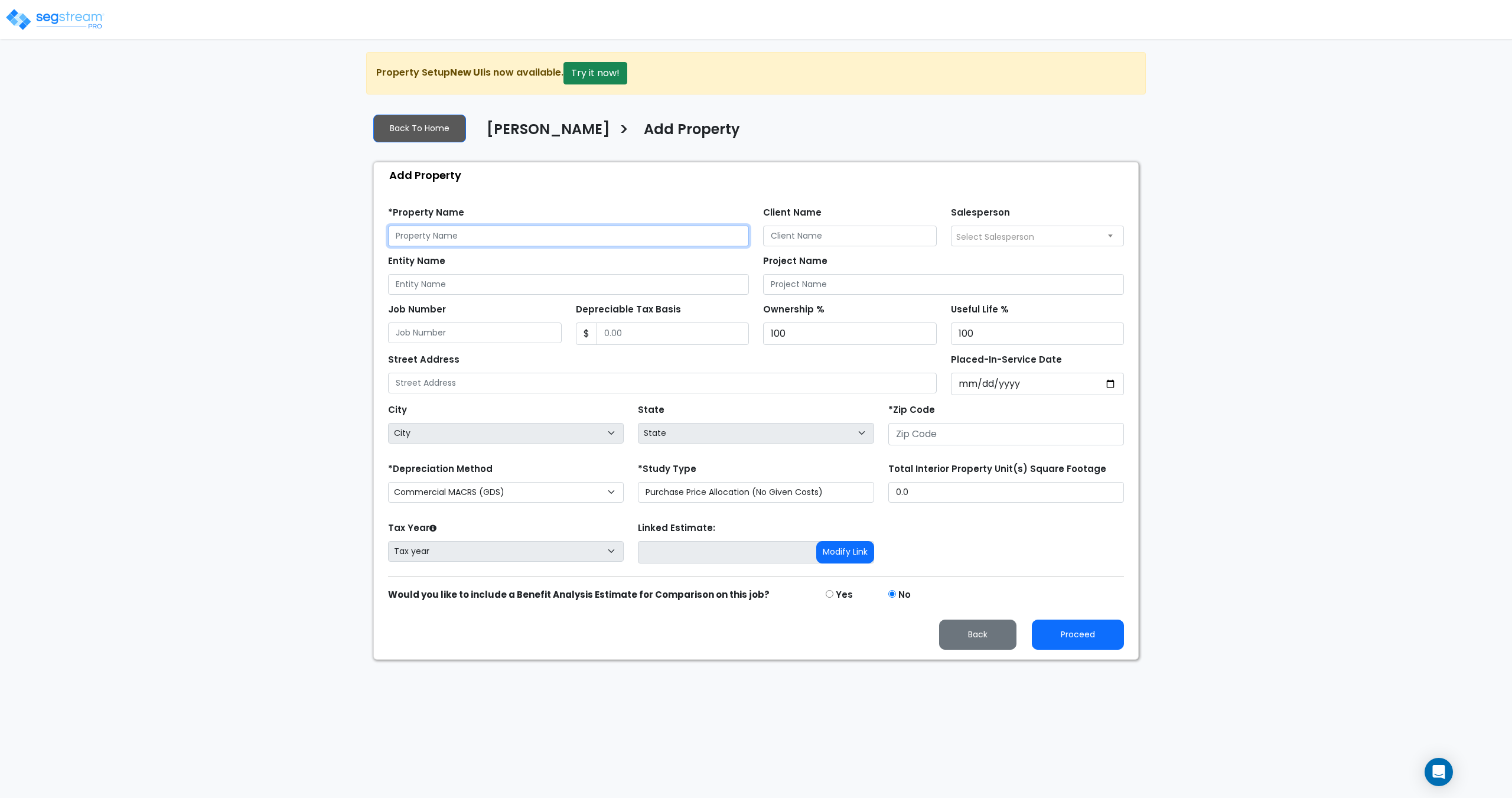
click at [466, 241] on input "text" at bounding box center [568, 236] width 361 height 21
click at [515, 489] on select "Commercial MACRS (GDS) Commercial MACRS (GDS) Extended Commercial MACRS (ADS) C…" at bounding box center [506, 492] width 236 height 21
click at [514, 490] on select "Commercial MACRS (GDS) Commercial MACRS (GDS) Extended Commercial MACRS (ADS) C…" at bounding box center [506, 492] width 236 height 21
drag, startPoint x: 598, startPoint y: 79, endPoint x: 572, endPoint y: 36, distance: 50.2
click at [572, 36] on div at bounding box center [756, 22] width 1512 height 34
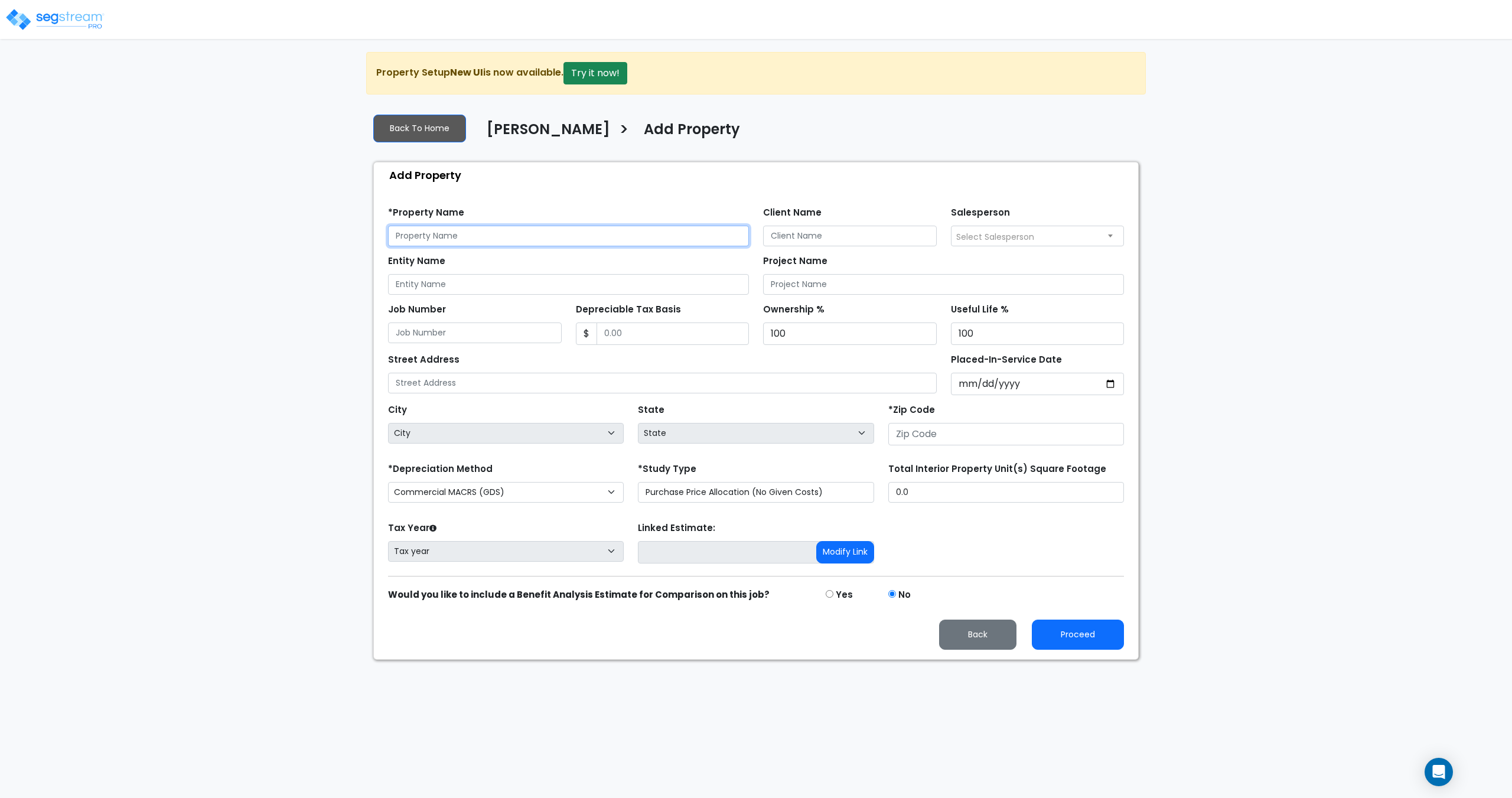
click at [478, 233] on input "text" at bounding box center [568, 236] width 361 height 21
type input "Self-Service Storage"
click at [520, 127] on h4 "[PERSON_NAME]" at bounding box center [548, 130] width 124 height 20
click at [431, 135] on link "Back To Home" at bounding box center [420, 128] width 93 height 28
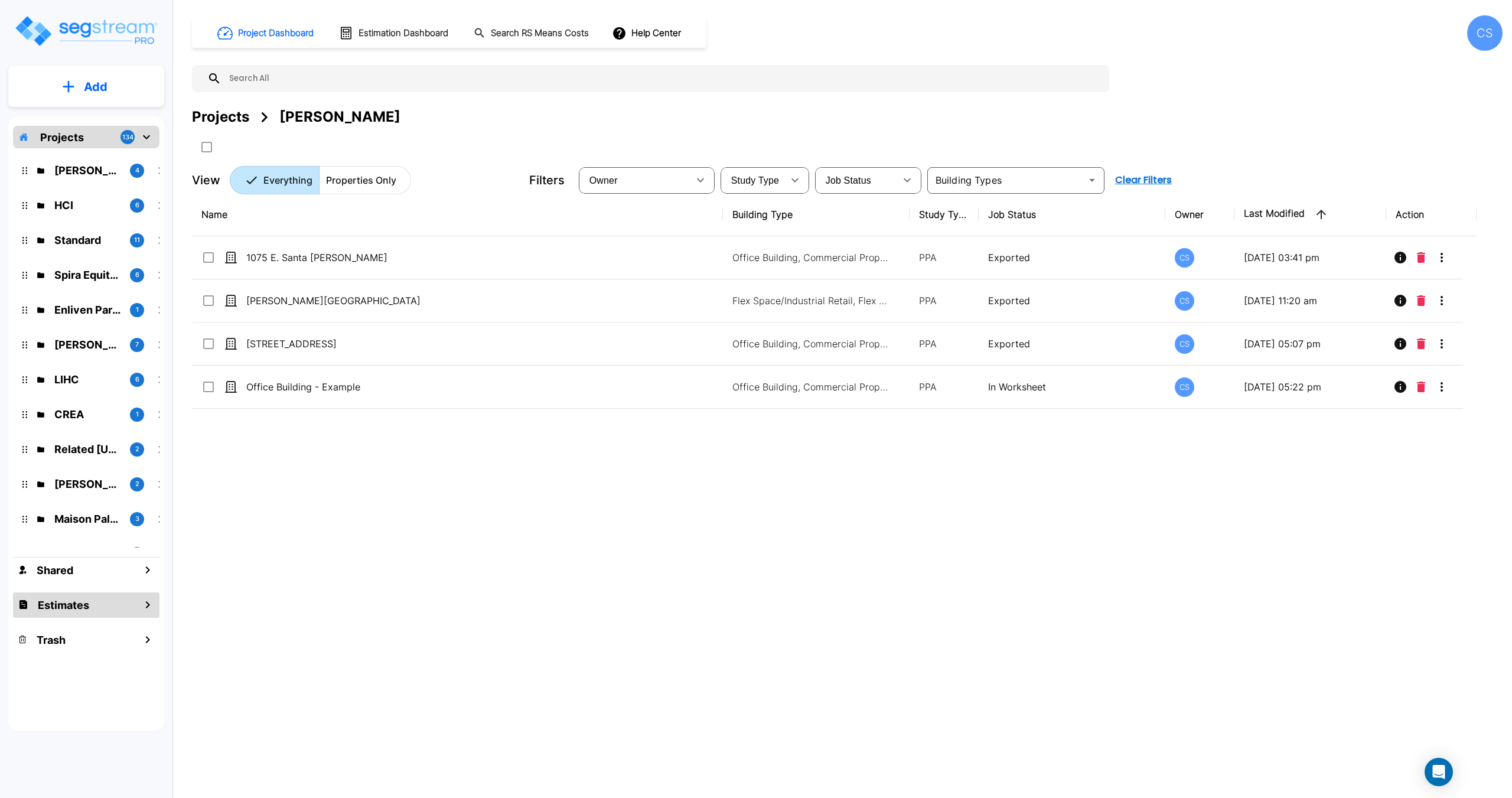
click at [145, 600] on icon "mailbox folders" at bounding box center [148, 604] width 14 height 14
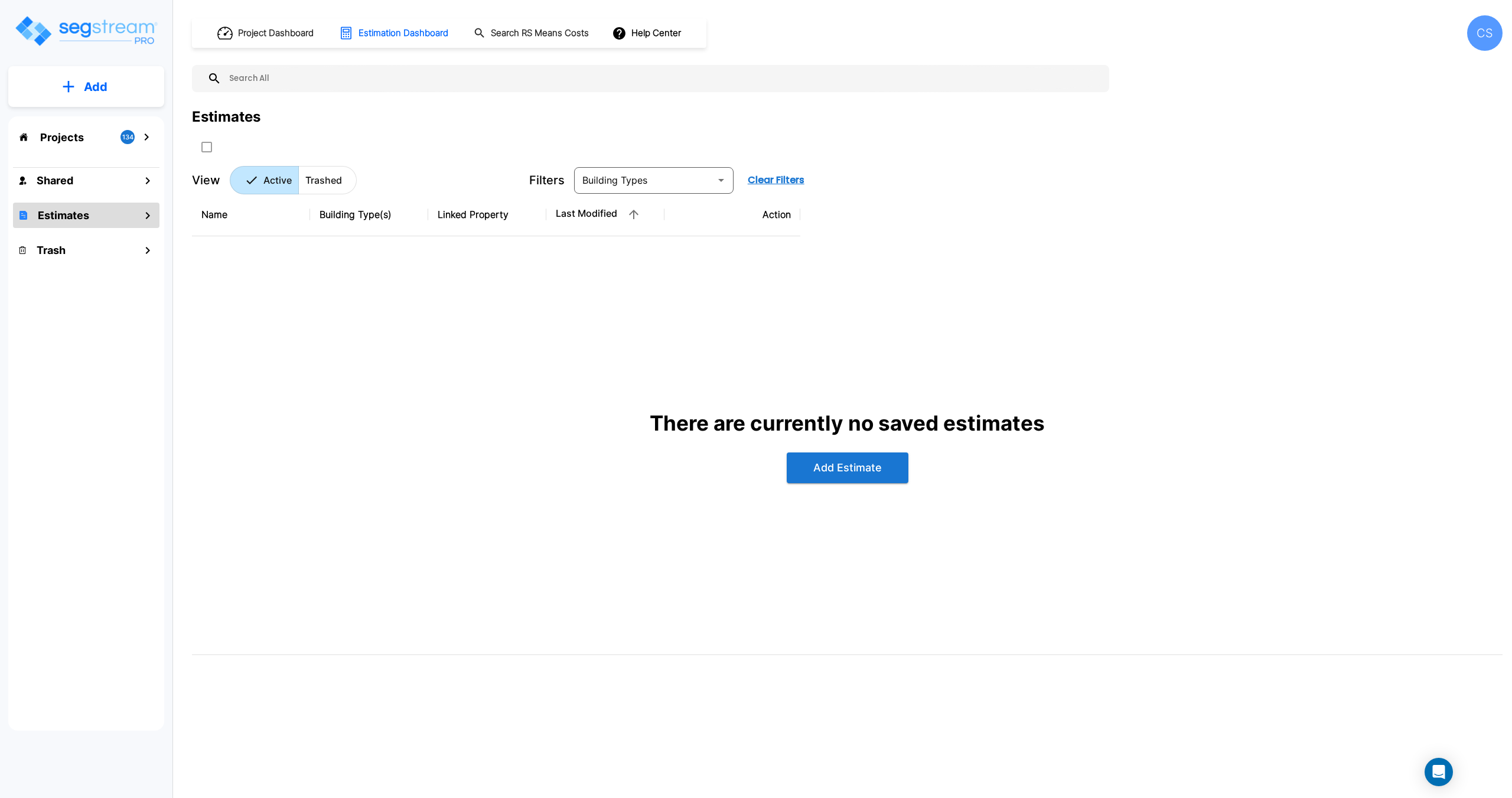
drag, startPoint x: 845, startPoint y: 465, endPoint x: 651, endPoint y: 468, distance: 194.0
click at [651, 468] on div "There are currently no saved estimates Add Estimate" at bounding box center [847, 445] width 1292 height 399
click at [883, 472] on button "Add Estimate" at bounding box center [847, 467] width 122 height 31
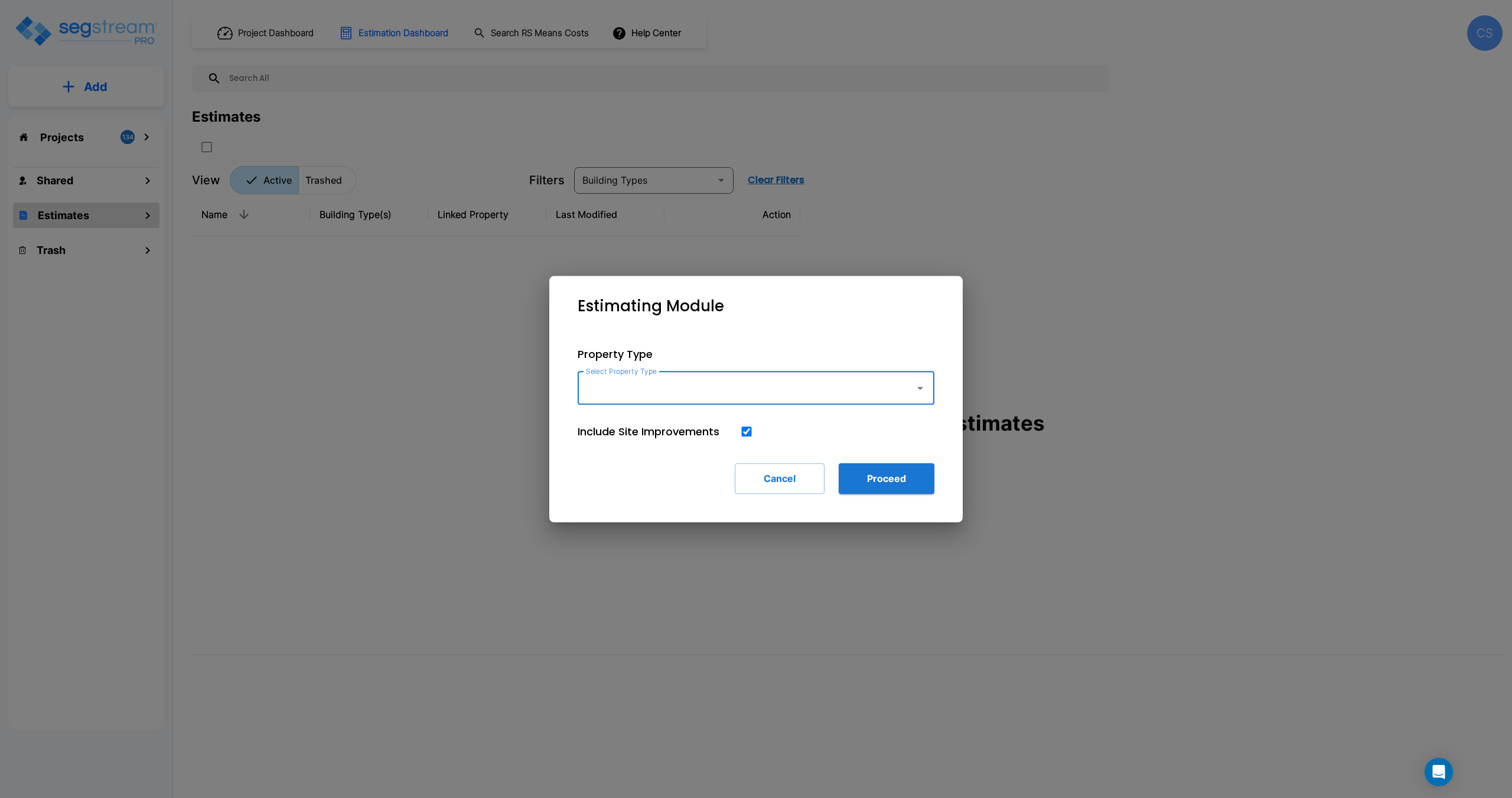
click at [673, 391] on input "Select Property Type" at bounding box center [743, 387] width 321 height 22
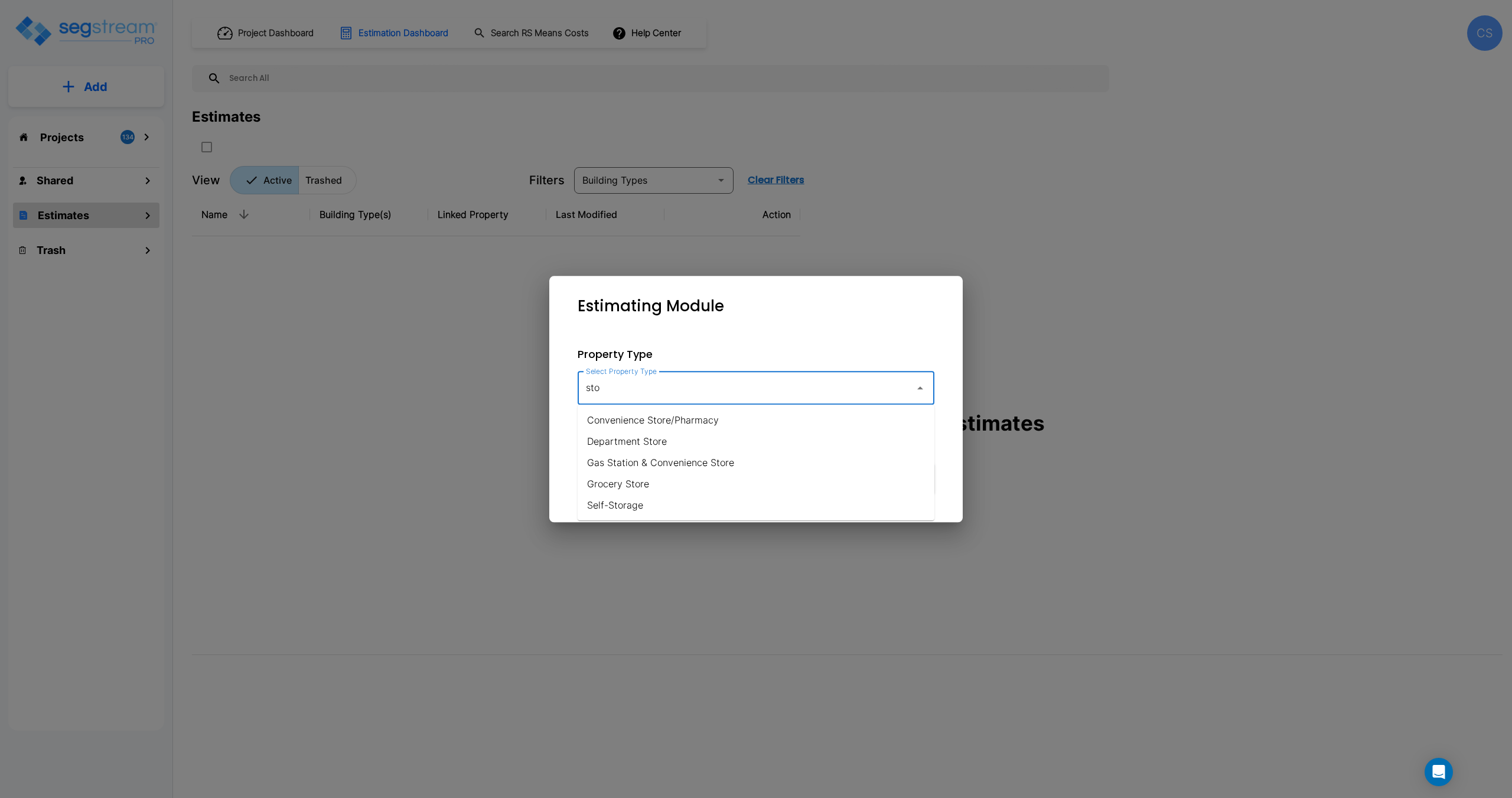
click at [631, 510] on li "Self-Storage" at bounding box center [756, 505] width 356 height 21
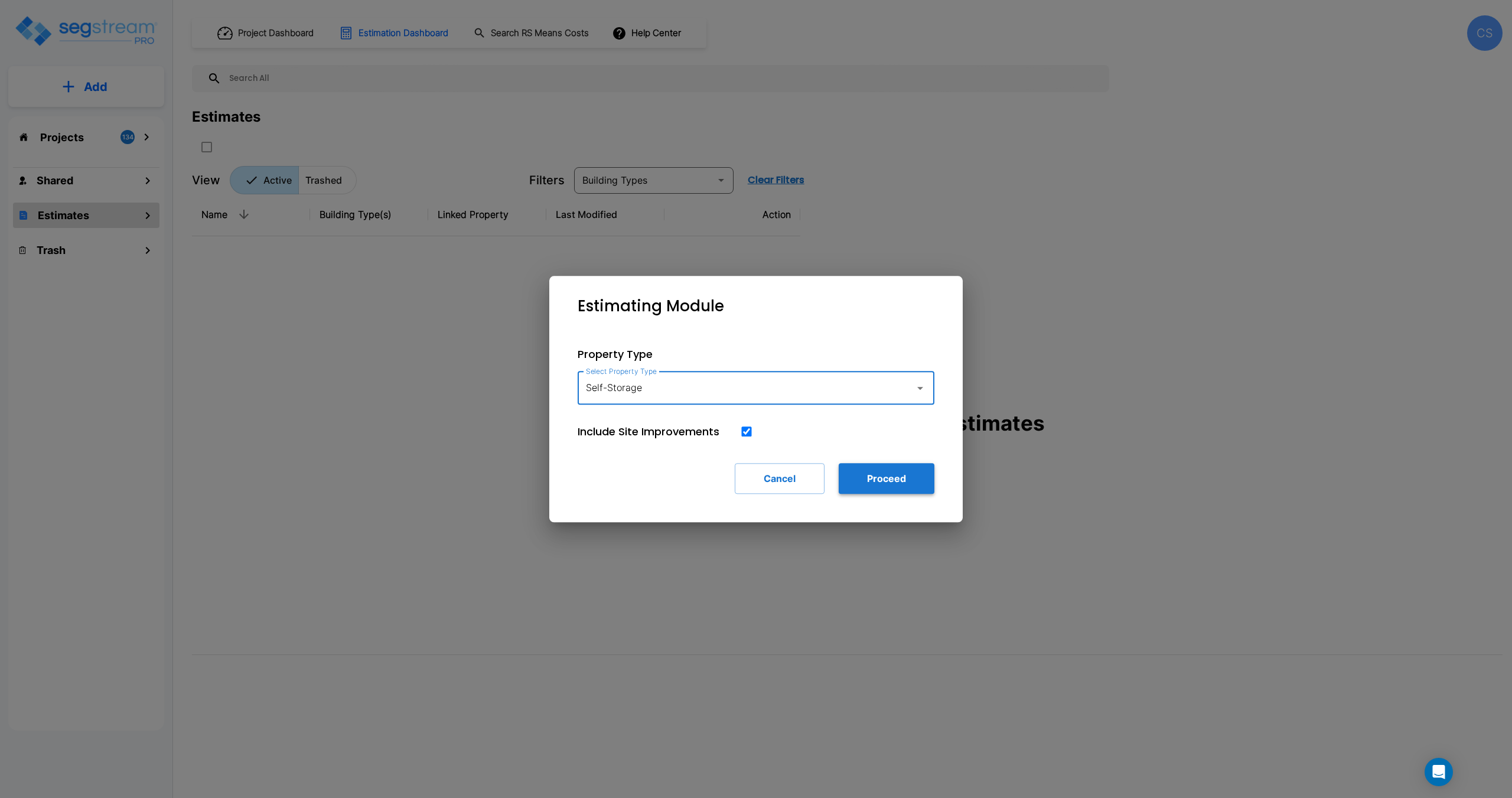
type input "Self-Storage"
click at [903, 486] on button "Proceed" at bounding box center [886, 478] width 96 height 31
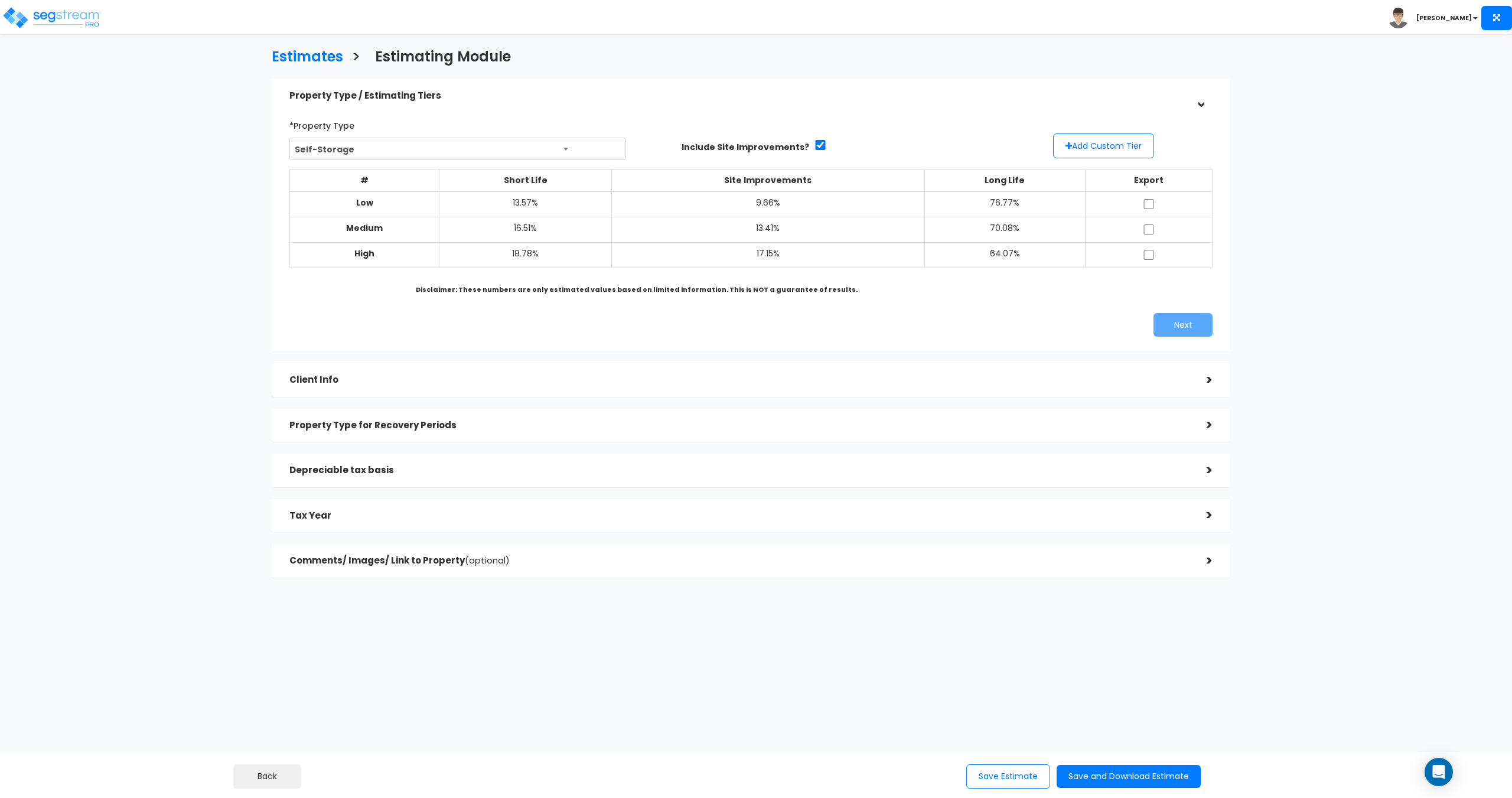
click at [342, 377] on h5 "Client Info" at bounding box center [739, 379] width 900 height 10
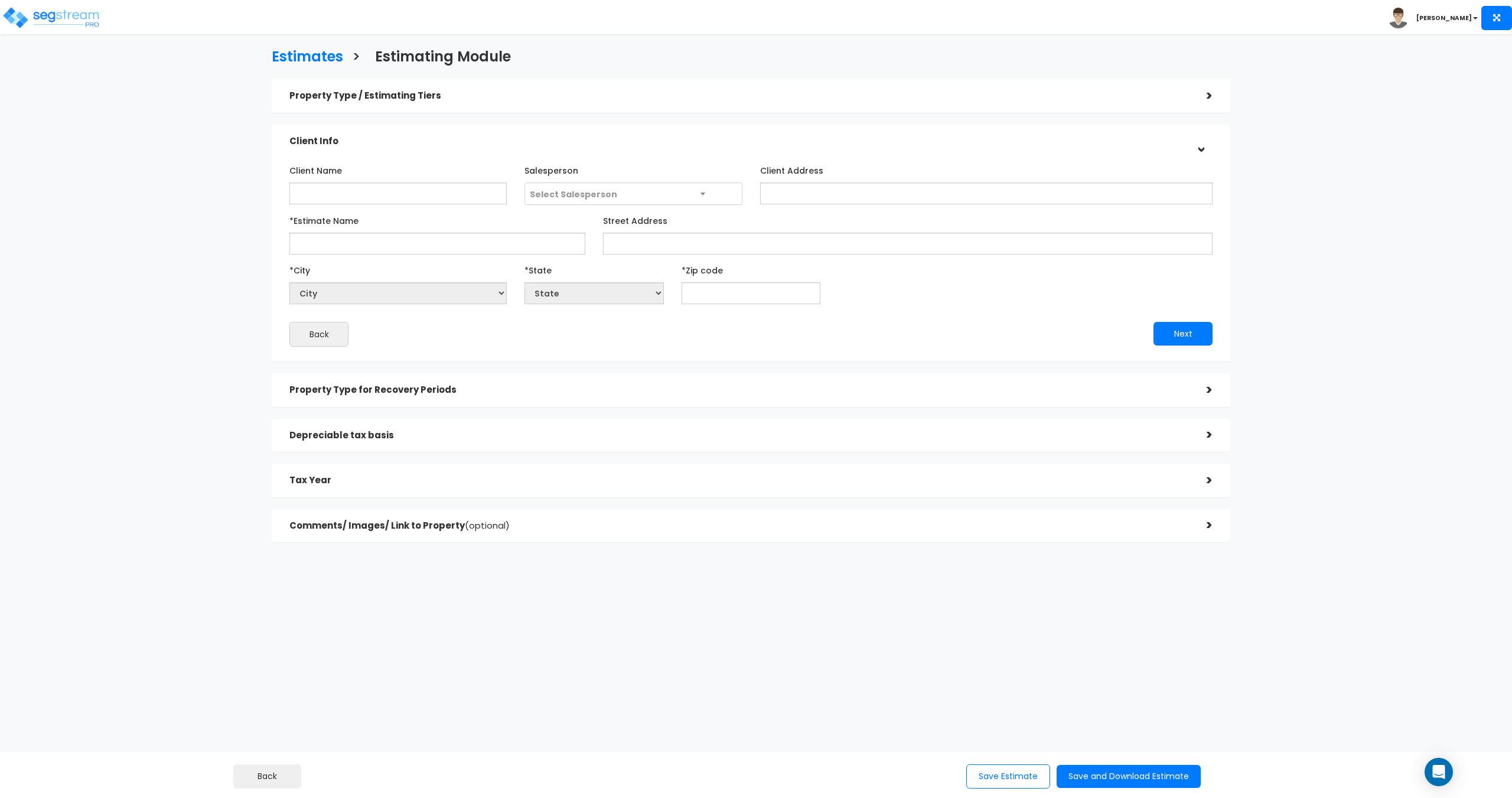
click at [507, 103] on div "Property Type / Estimating Tiers" at bounding box center [739, 96] width 900 height 22
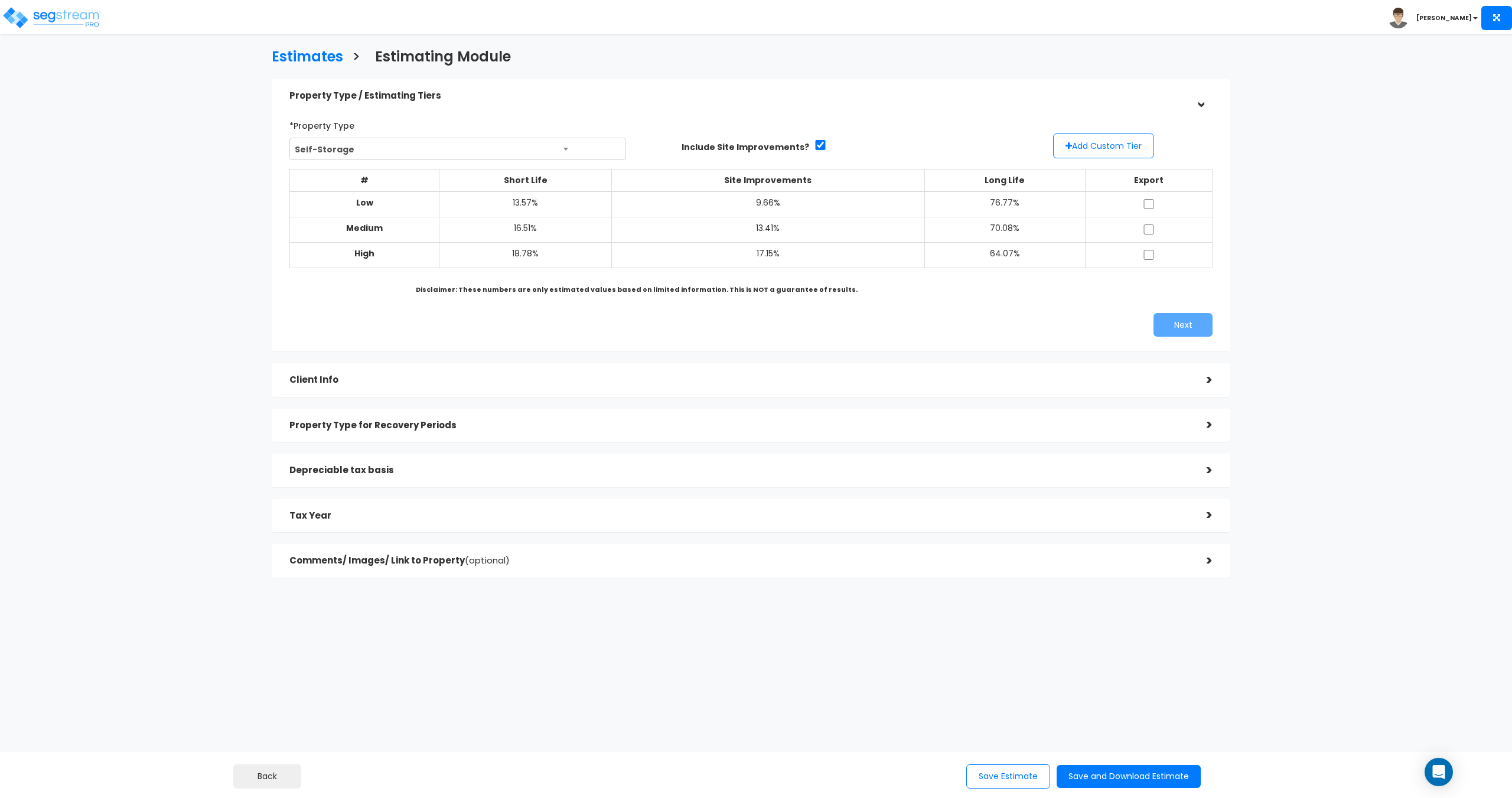
click at [351, 470] on h5 "Depreciable tax basis" at bounding box center [739, 470] width 900 height 10
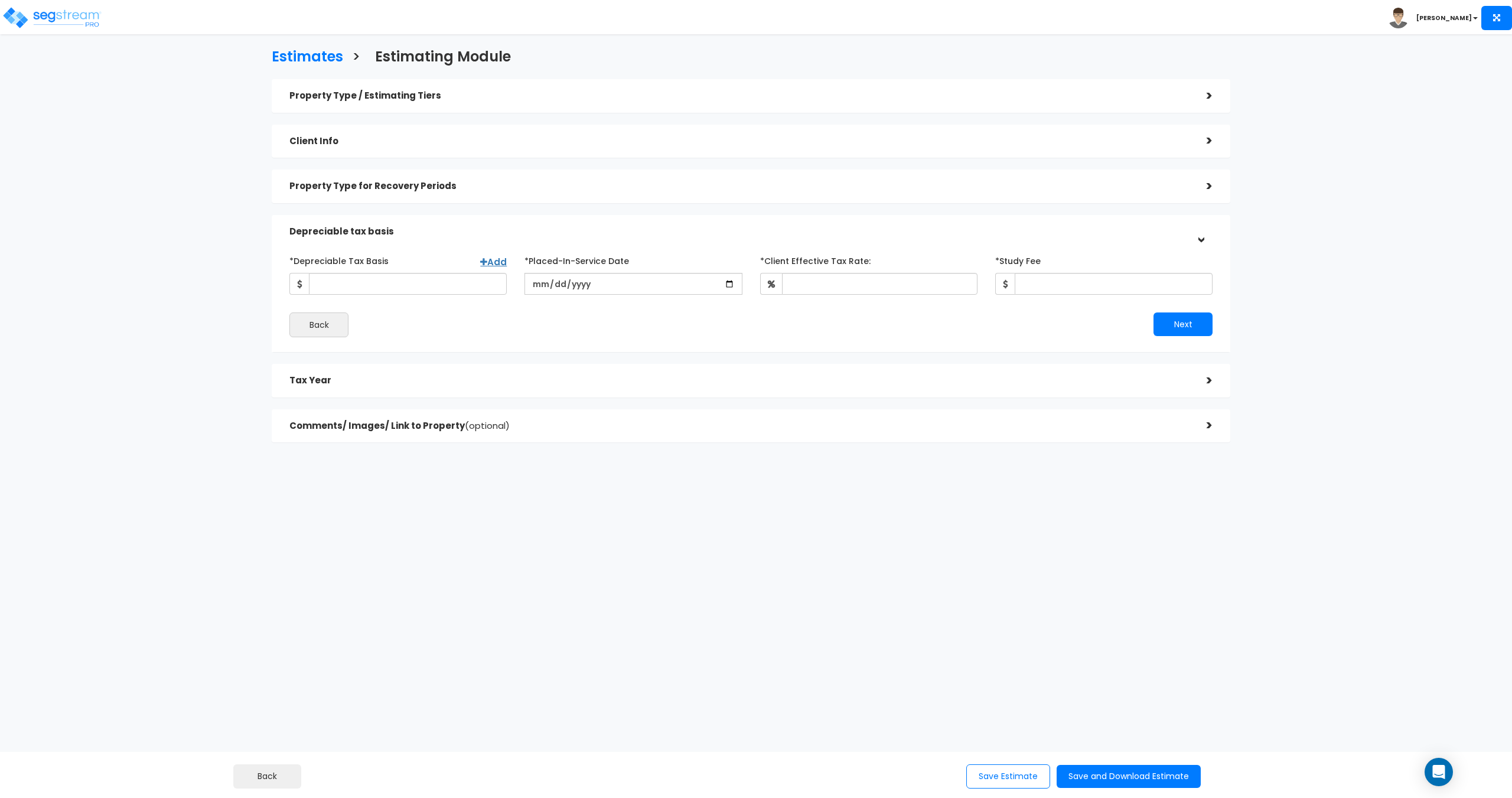
click at [534, 96] on h5 "Property Type / Estimating Tiers" at bounding box center [739, 96] width 900 height 10
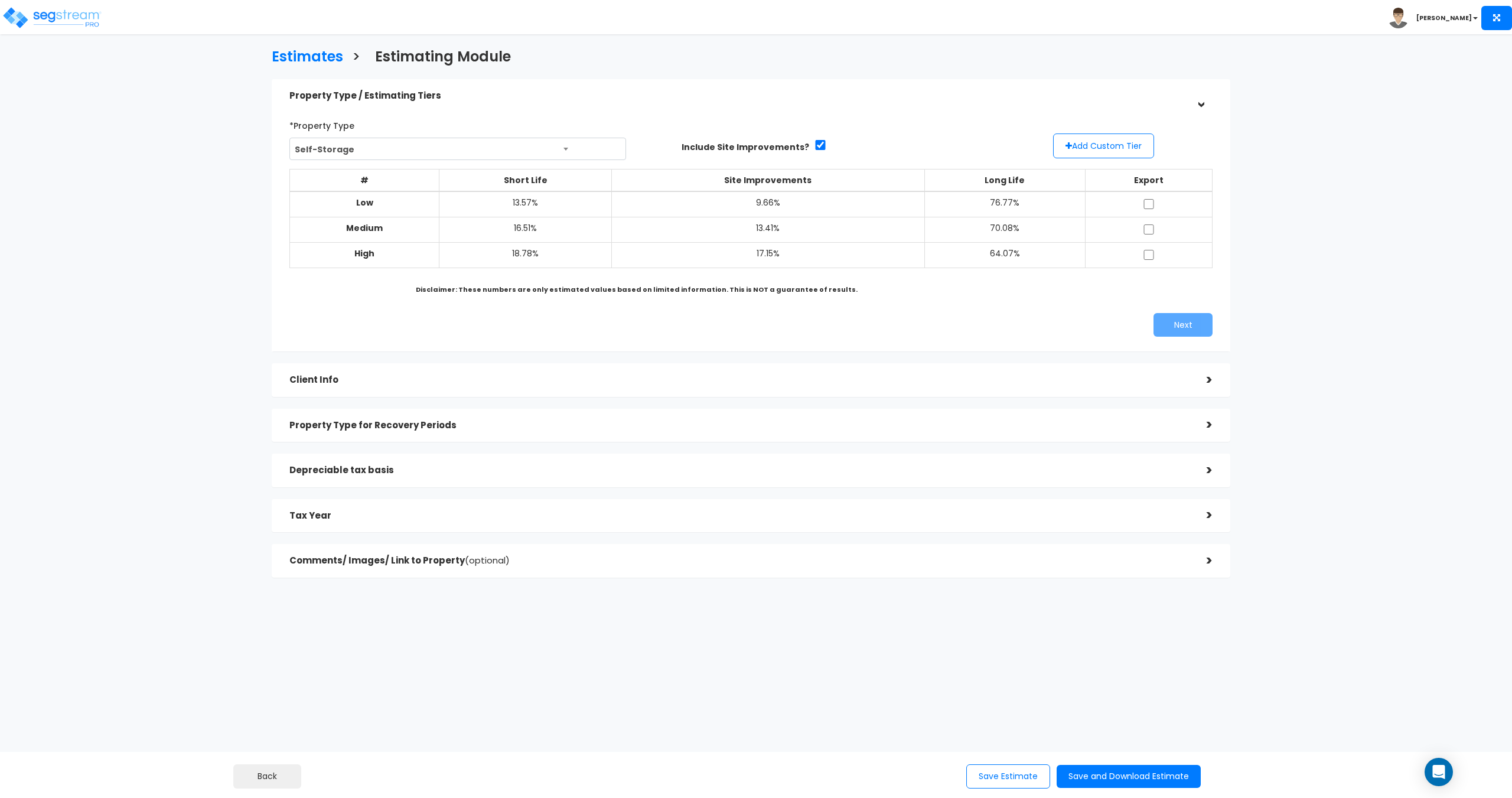
click at [562, 148] on span "Self-Storage" at bounding box center [458, 148] width 335 height 22
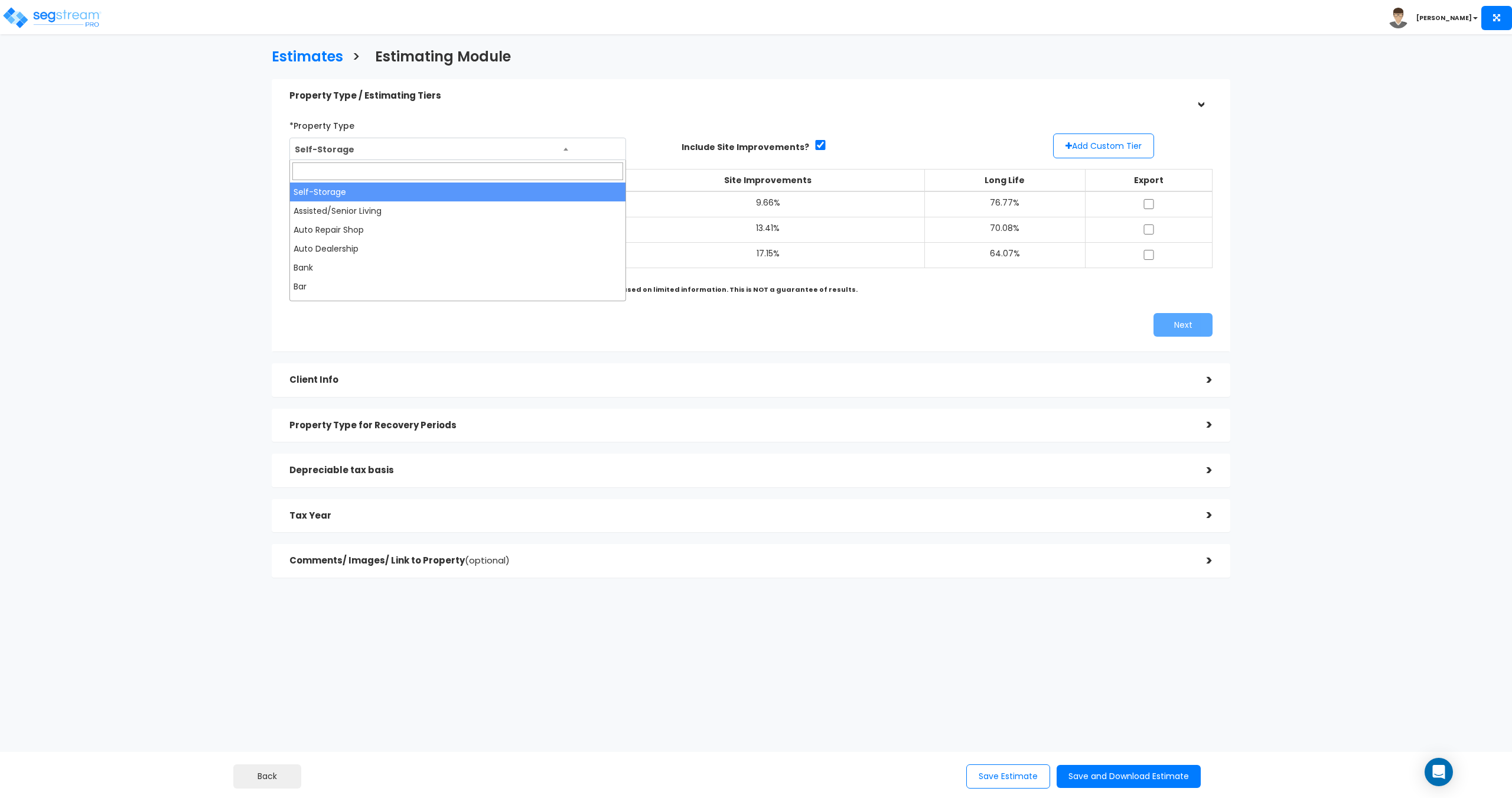
click at [375, 169] on input "search" at bounding box center [457, 171] width 331 height 17
type input "resid"
click at [639, 102] on div "Property Type / Estimating Tiers" at bounding box center [739, 96] width 900 height 22
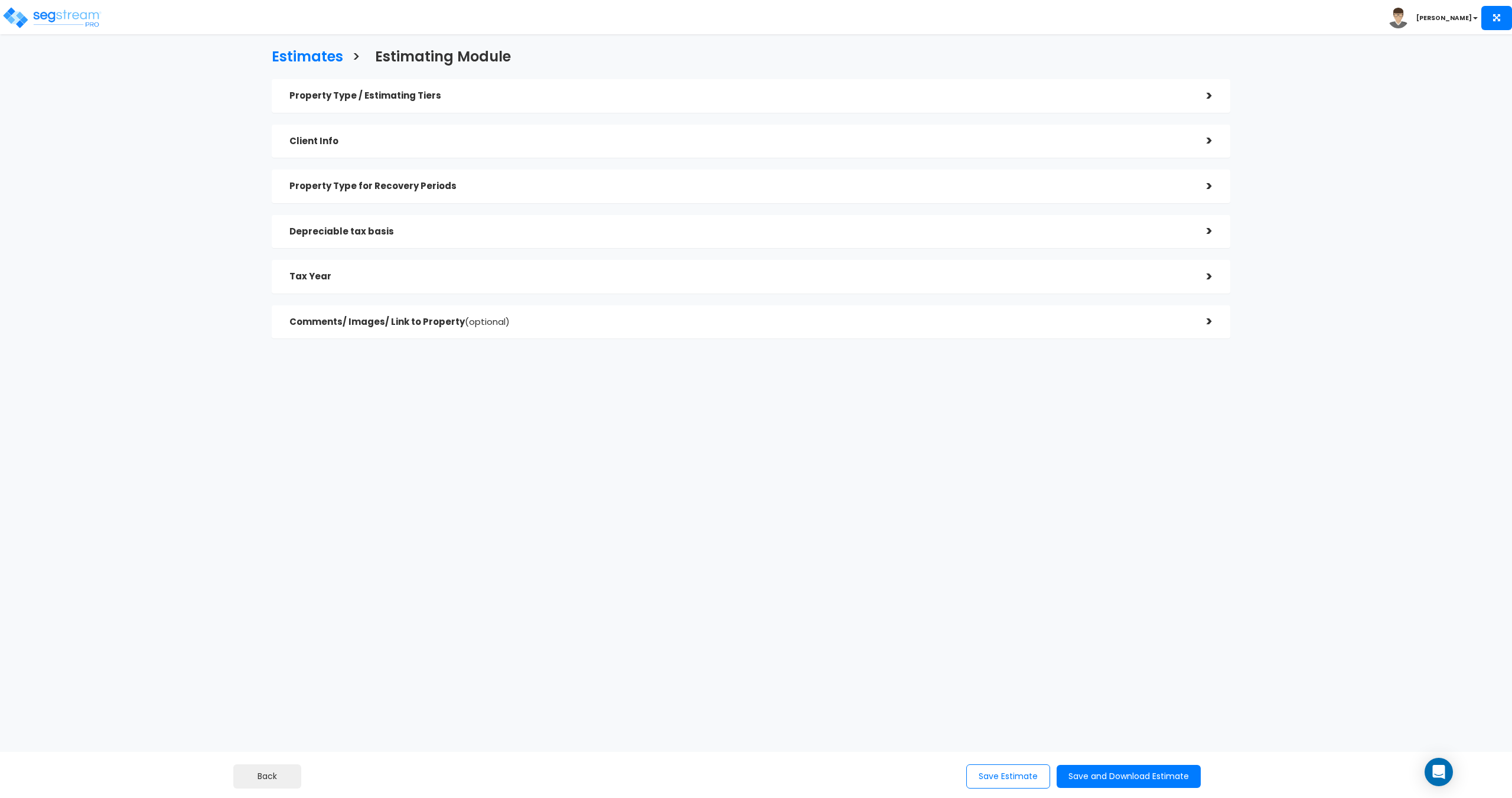
click at [377, 239] on div "Depreciable tax basis" at bounding box center [739, 232] width 900 height 22
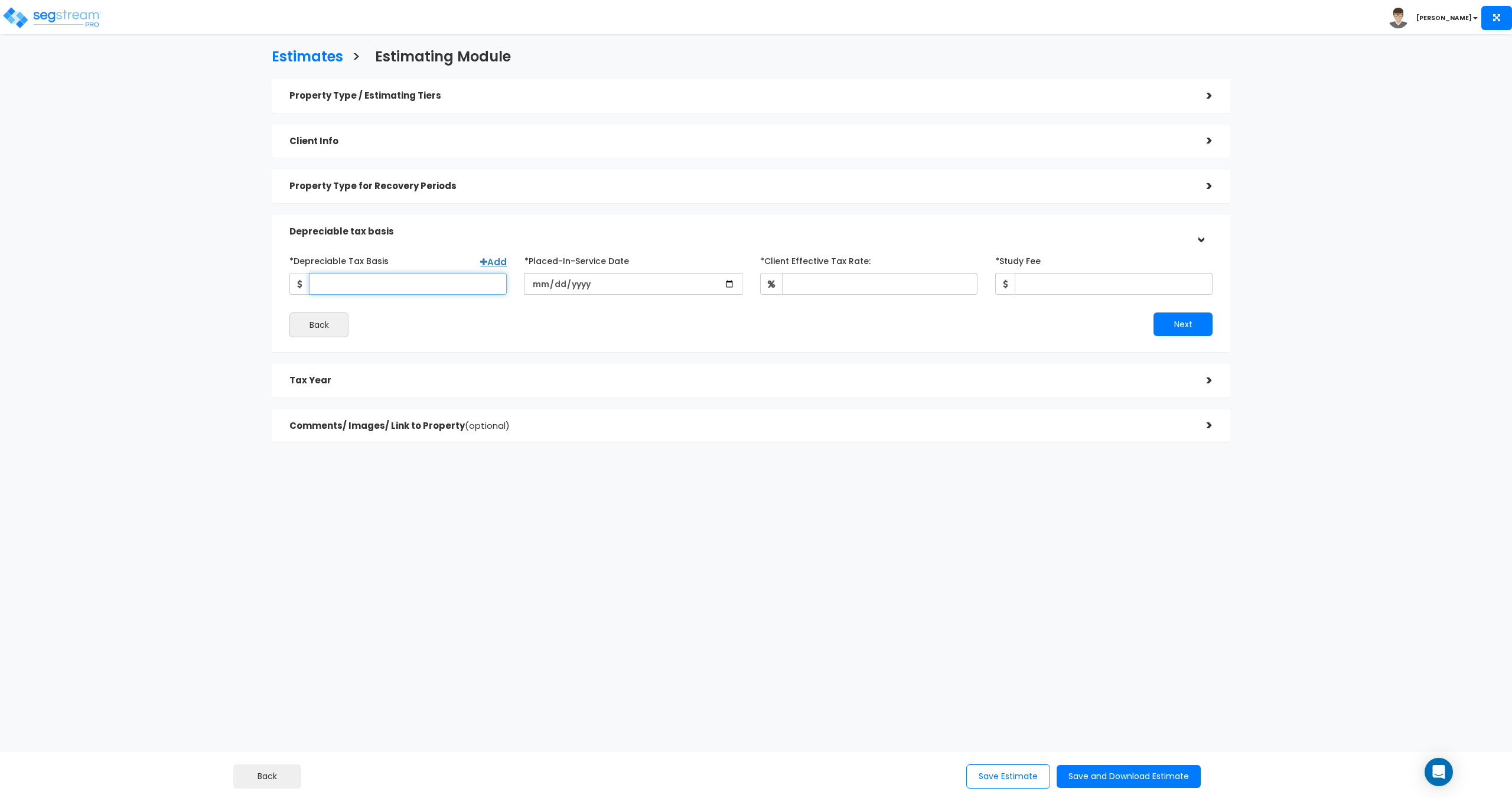
click at [378, 290] on input "*Depreciable Tax Basis" at bounding box center [407, 284] width 197 height 22
type input "475,000"
click at [546, 283] on input "date" at bounding box center [632, 284] width 218 height 22
click at [560, 285] on input "date" at bounding box center [632, 284] width 218 height 22
click at [554, 284] on input "date" at bounding box center [632, 284] width 218 height 22
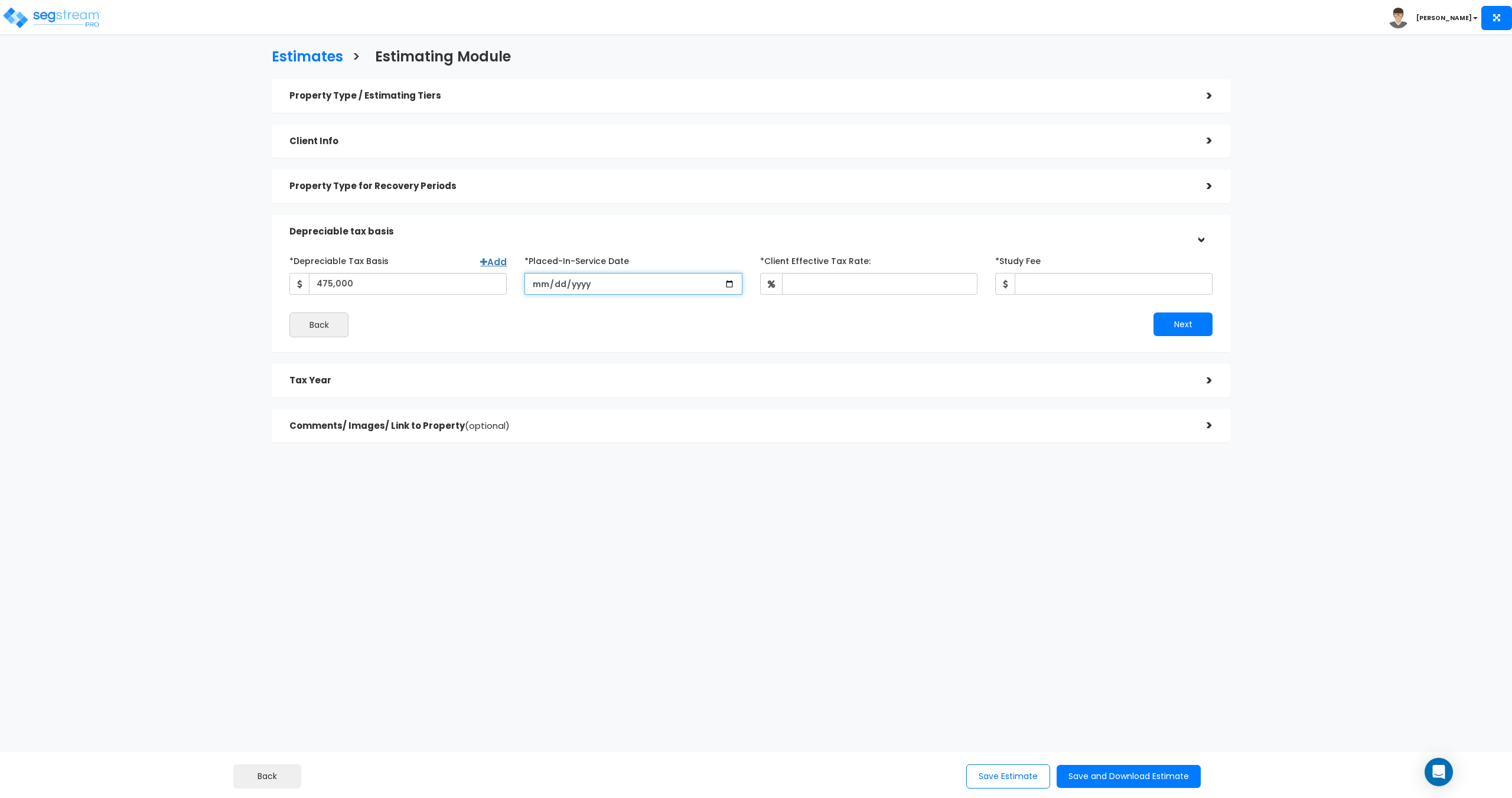
click at [569, 287] on input "date" at bounding box center [632, 284] width 218 height 22
type input "[DATE]"
click at [850, 280] on input "*Client Effective Tax Rate:" at bounding box center [880, 284] width 195 height 22
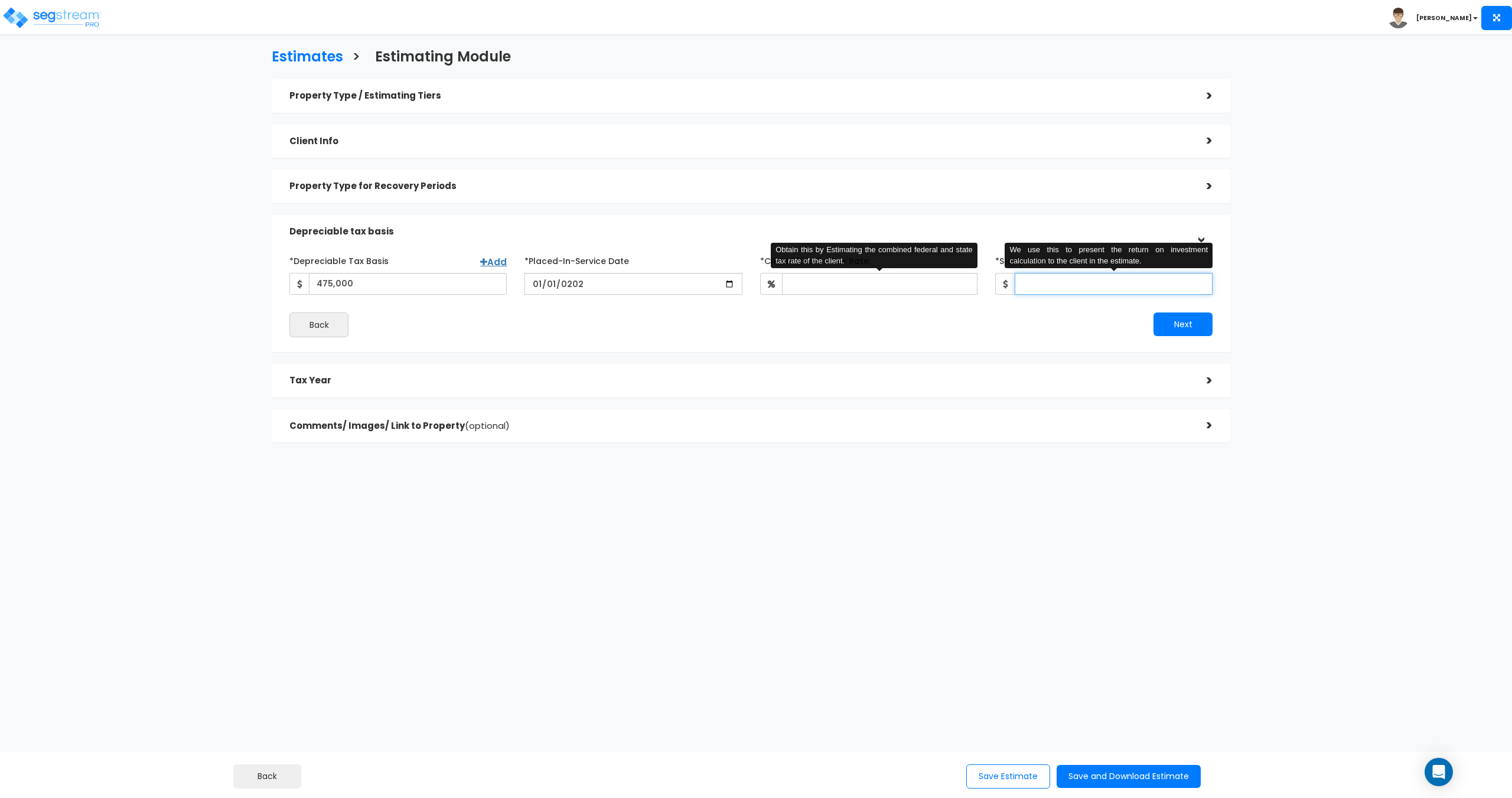
click at [1042, 287] on input "*Study Fee" at bounding box center [1113, 284] width 197 height 22
click at [836, 286] on input "*Client Effective Tax Rate:" at bounding box center [880, 284] width 195 height 22
click at [1062, 279] on input "*Study Fee" at bounding box center [1113, 284] width 197 height 22
type input "5,000"
click at [859, 293] on input "*Client Effective Tax Rate:" at bounding box center [880, 284] width 195 height 22
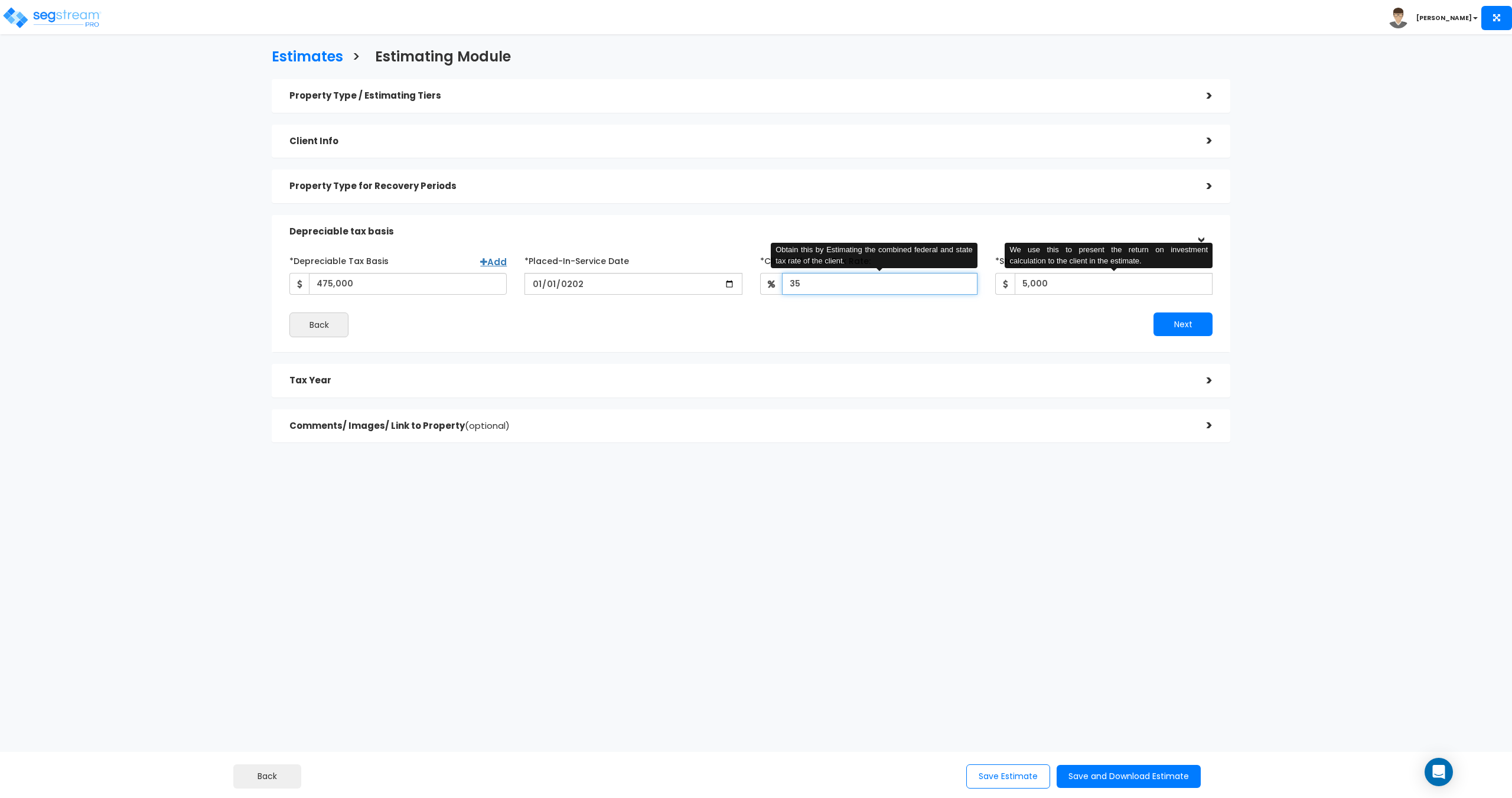
type input "35"
click at [1062, 293] on input "5,000" at bounding box center [1113, 284] width 197 height 22
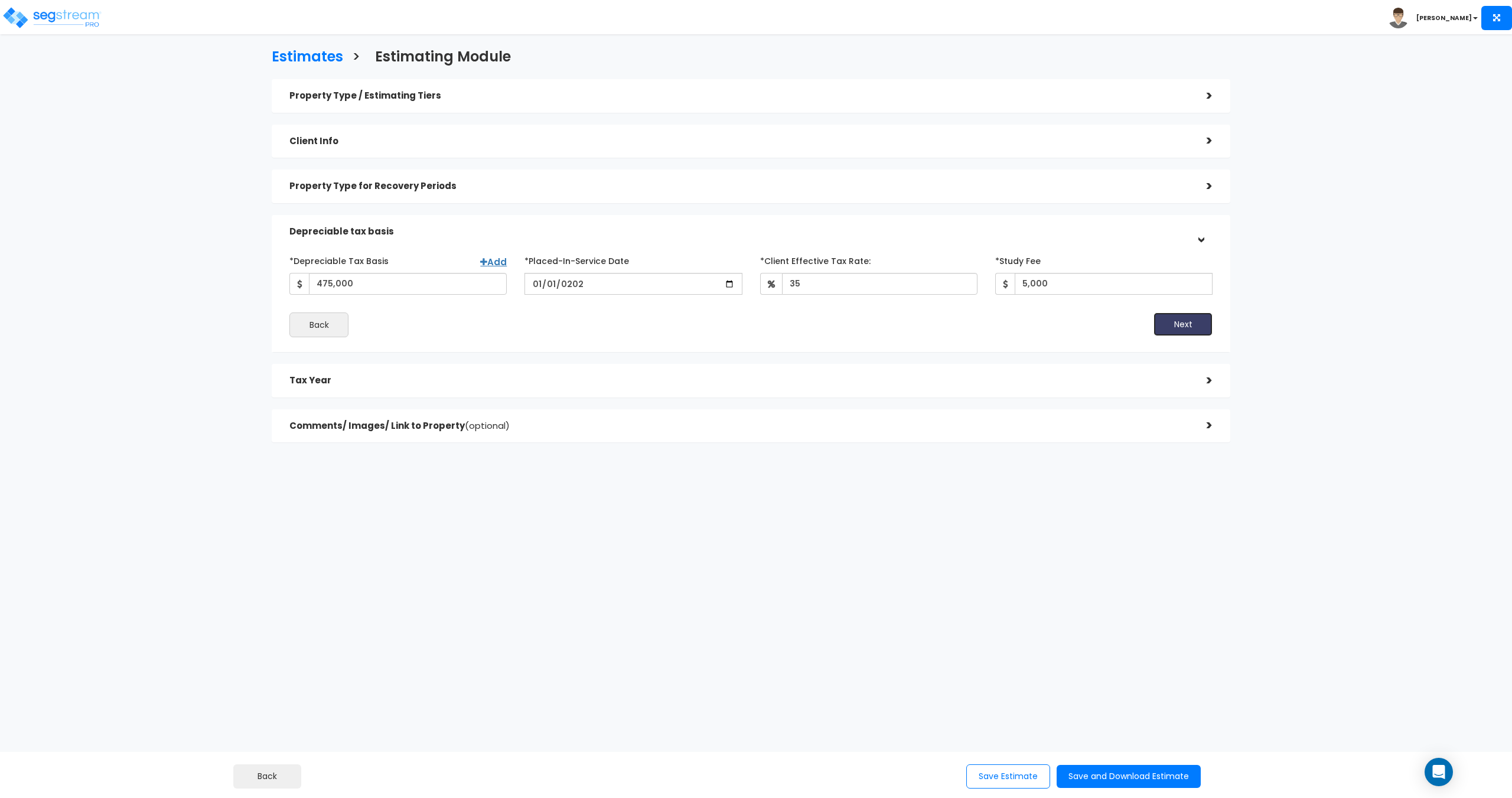
click at [1160, 321] on button "Next" at bounding box center [1183, 324] width 59 height 24
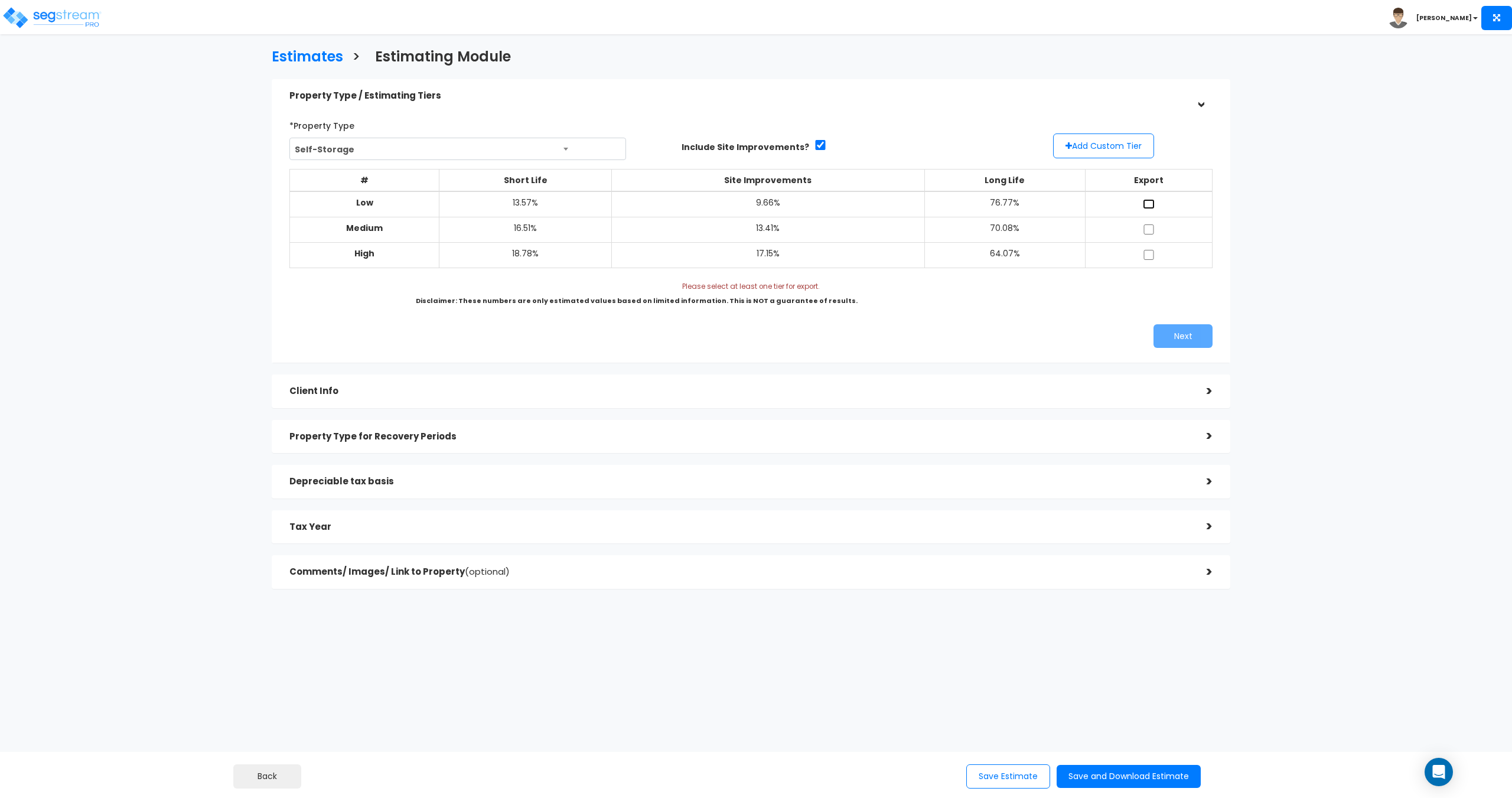
click at [1148, 204] on input "checkbox" at bounding box center [1149, 204] width 11 height 10
checkbox input "true"
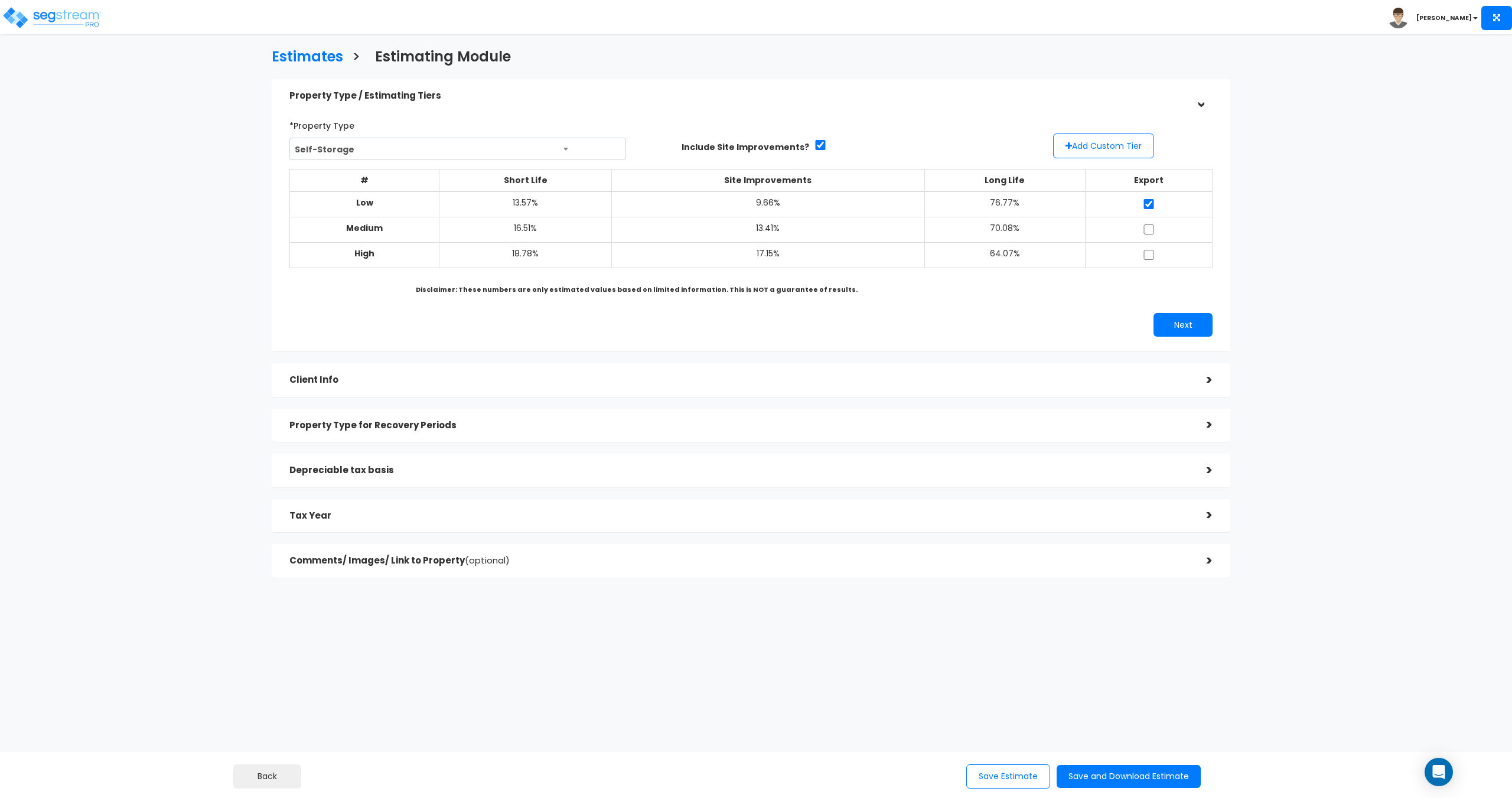
click at [508, 386] on div "Client Info" at bounding box center [739, 379] width 900 height 22
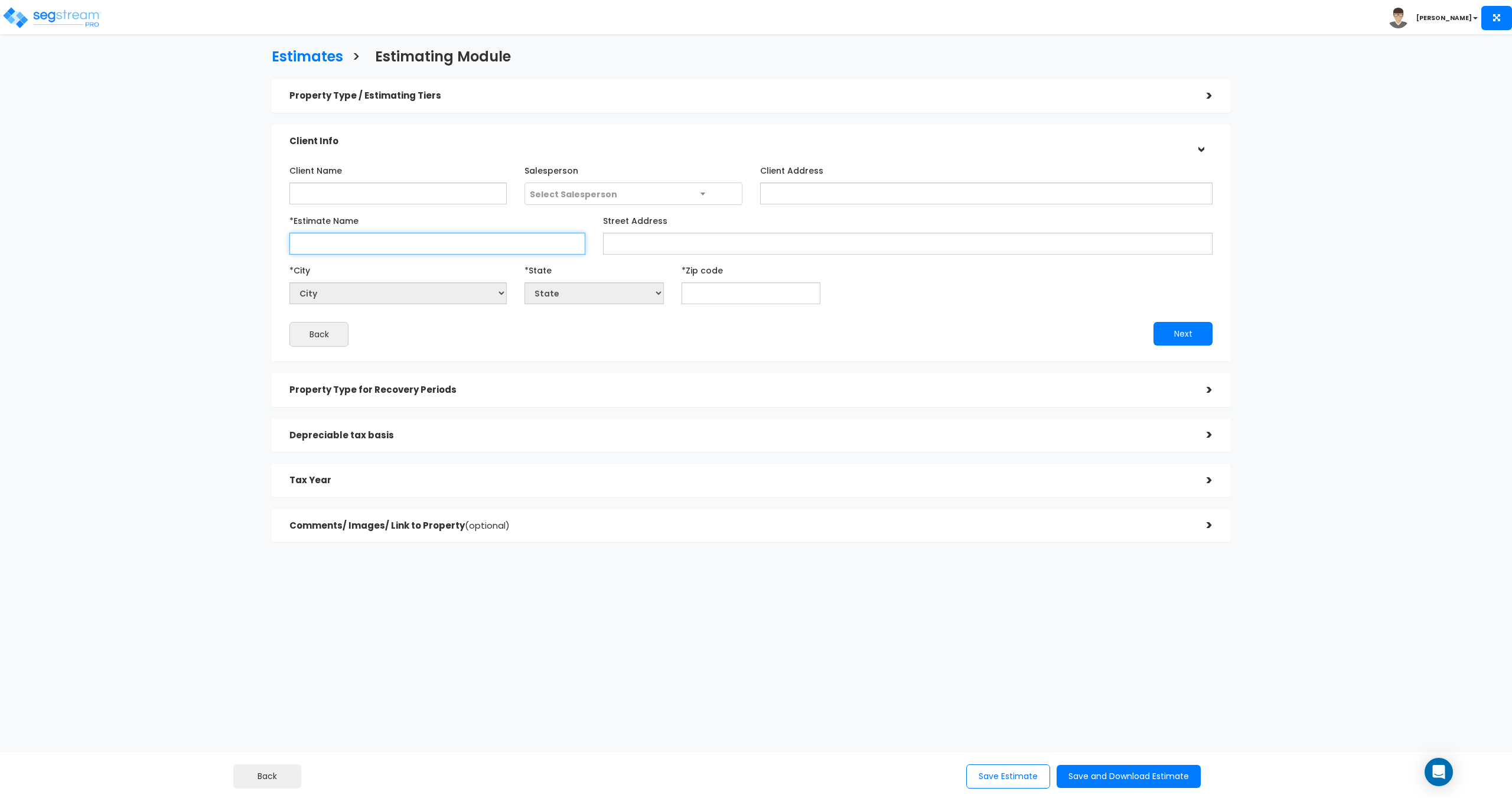
click at [397, 248] on input "*Estimate Name" at bounding box center [437, 243] width 296 height 22
click at [737, 249] on input "Street Address" at bounding box center [907, 243] width 609 height 22
click at [652, 196] on span "Select Salesperson" at bounding box center [633, 194] width 217 height 22
click at [368, 203] on input "Client Name" at bounding box center [398, 193] width 218 height 22
click at [369, 386] on h5 "Property Type for Recovery Periods" at bounding box center [739, 390] width 900 height 10
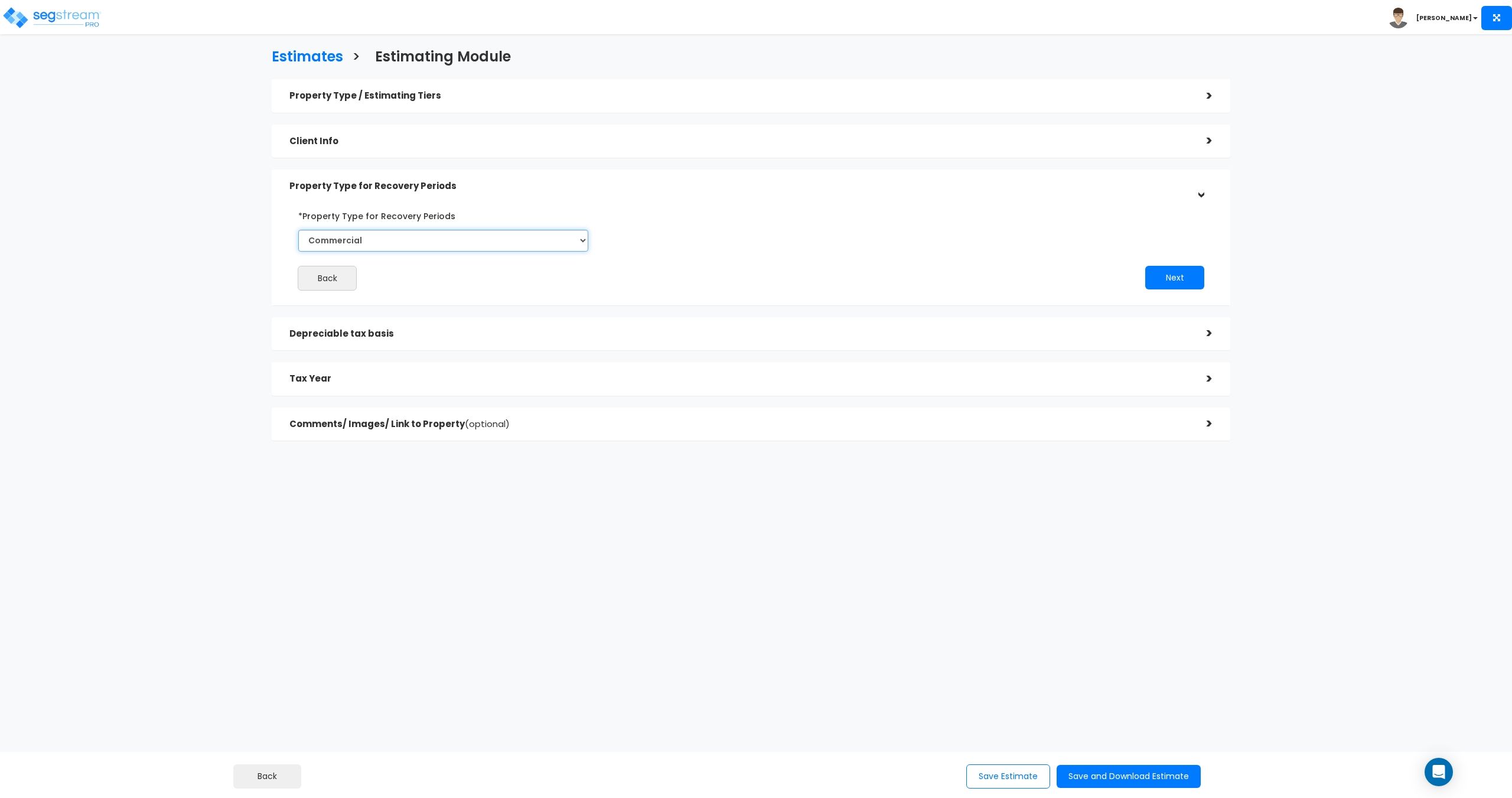
click at [369, 242] on select "Commercial Residential" at bounding box center [443, 240] width 290 height 22
click at [377, 240] on select "Commercial Residential" at bounding box center [443, 240] width 290 height 22
click at [443, 421] on h5 "Comments/ Images/ Link to Property (optional)" at bounding box center [739, 424] width 900 height 10
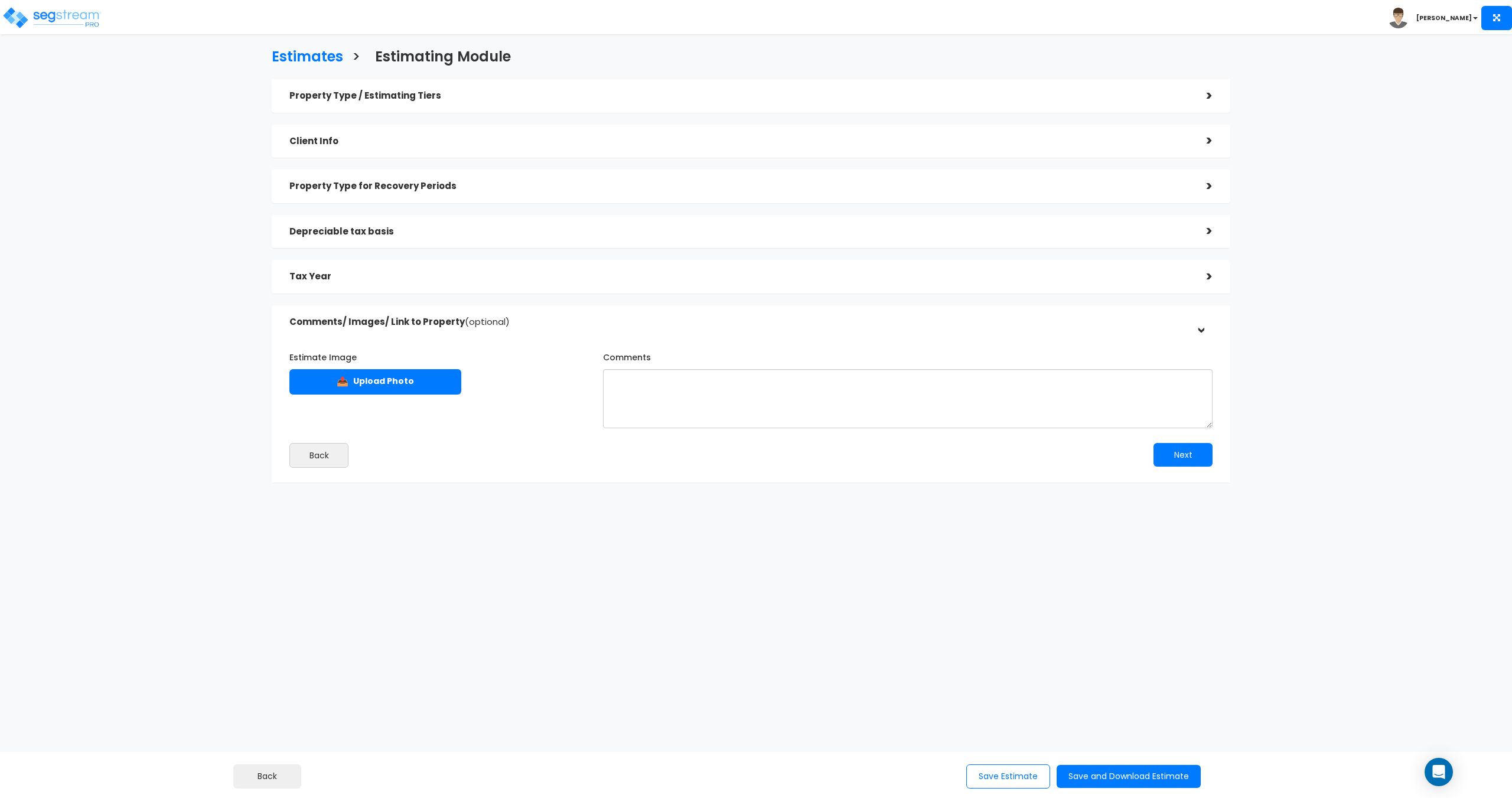
click at [469, 265] on div "Tax Year >" at bounding box center [751, 276] width 958 height 34
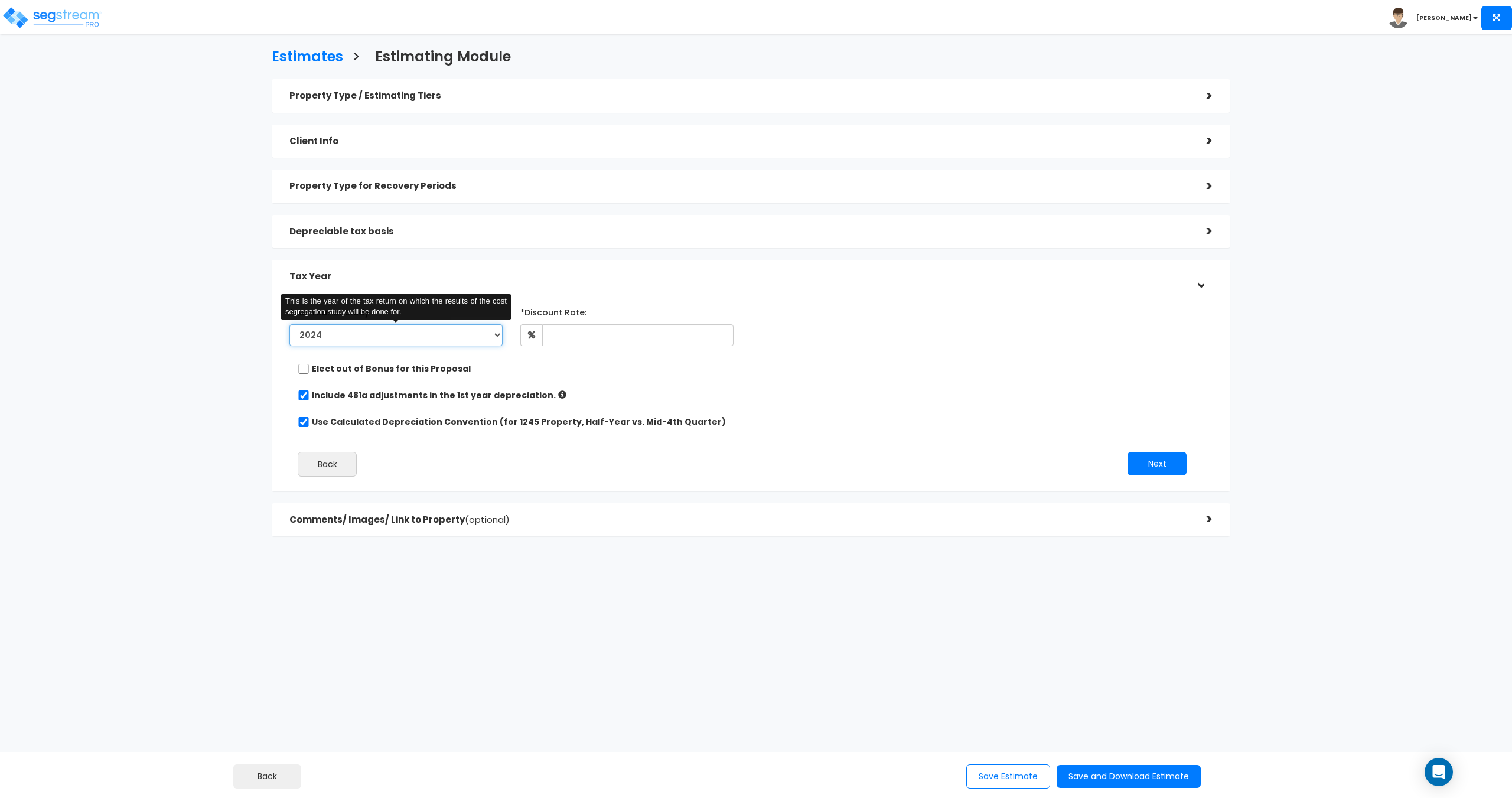
click at [446, 331] on select "2024 2025 2026" at bounding box center [396, 334] width 214 height 22
drag, startPoint x: 457, startPoint y: 334, endPoint x: 486, endPoint y: 333, distance: 29.0
click at [458, 334] on select "2024 2025 2026" at bounding box center [396, 334] width 214 height 22
click at [307, 396] on input "checkbox" at bounding box center [304, 395] width 11 height 10
checkbox input "false"
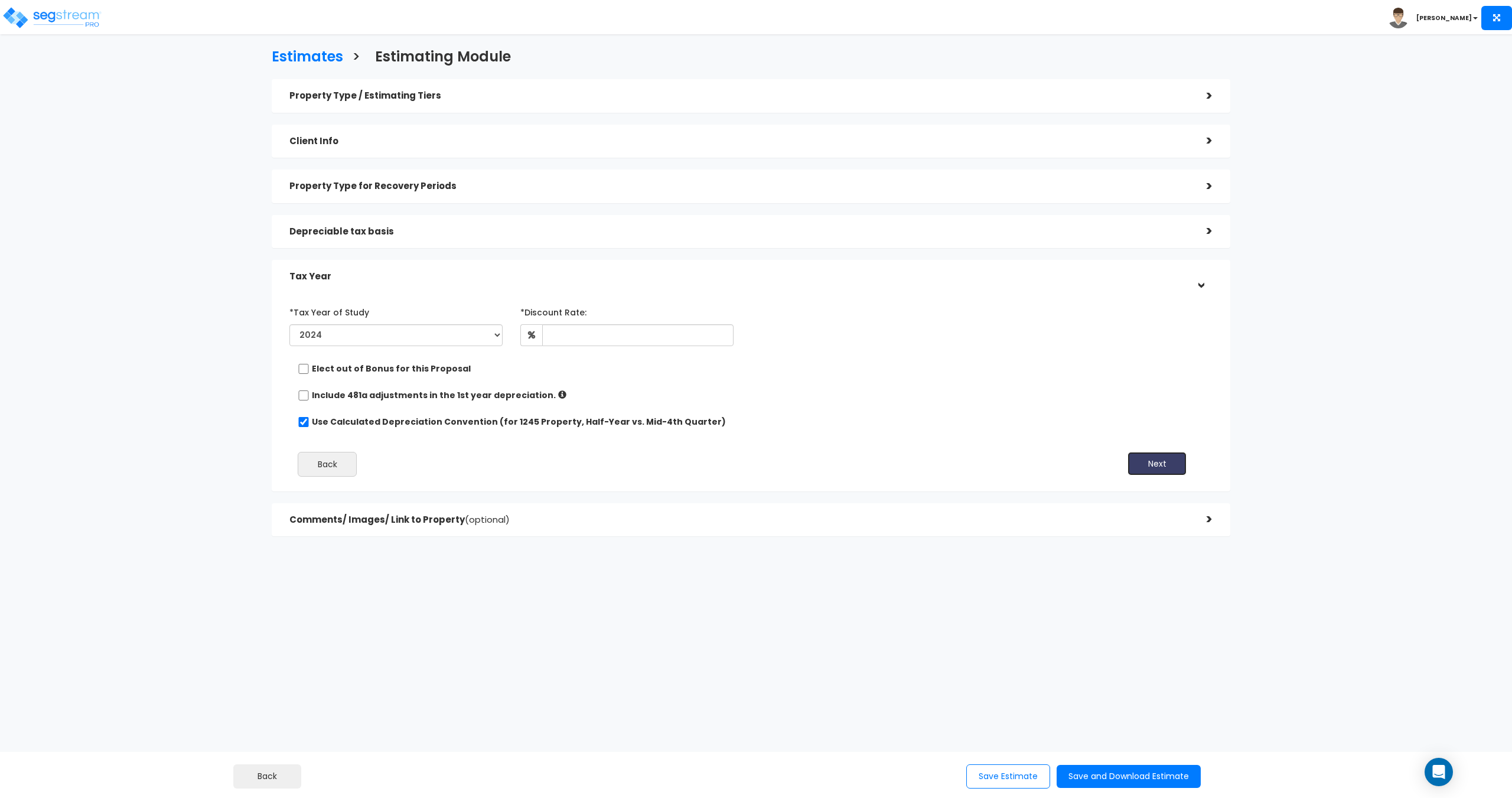
click at [1165, 465] on button "Next" at bounding box center [1157, 464] width 59 height 24
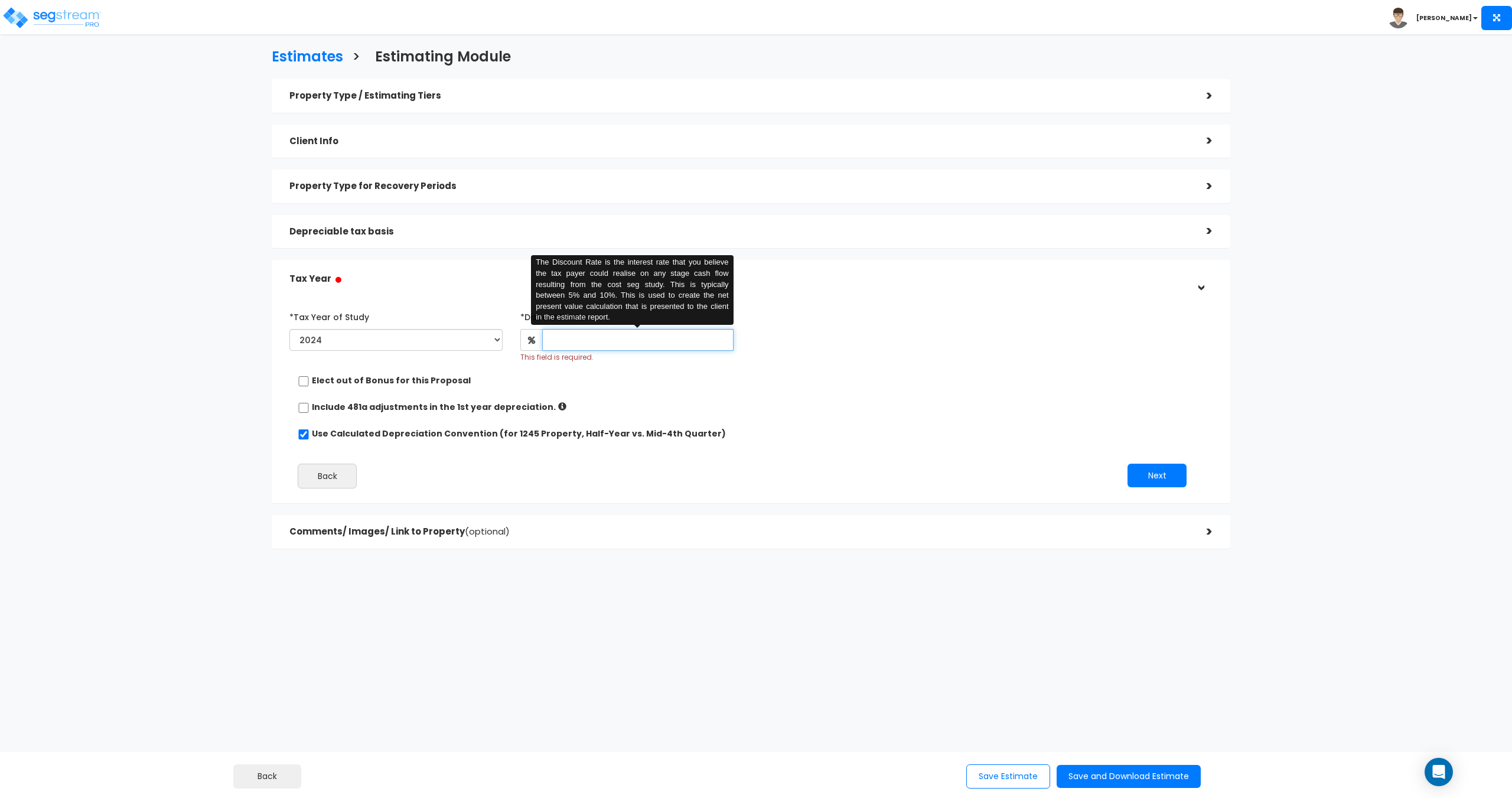
click at [596, 349] on input "text" at bounding box center [638, 339] width 192 height 22
click at [1146, 466] on button "Next" at bounding box center [1157, 475] width 59 height 24
click at [584, 338] on input "0" at bounding box center [638, 339] width 192 height 22
type input "0"
type input "5"
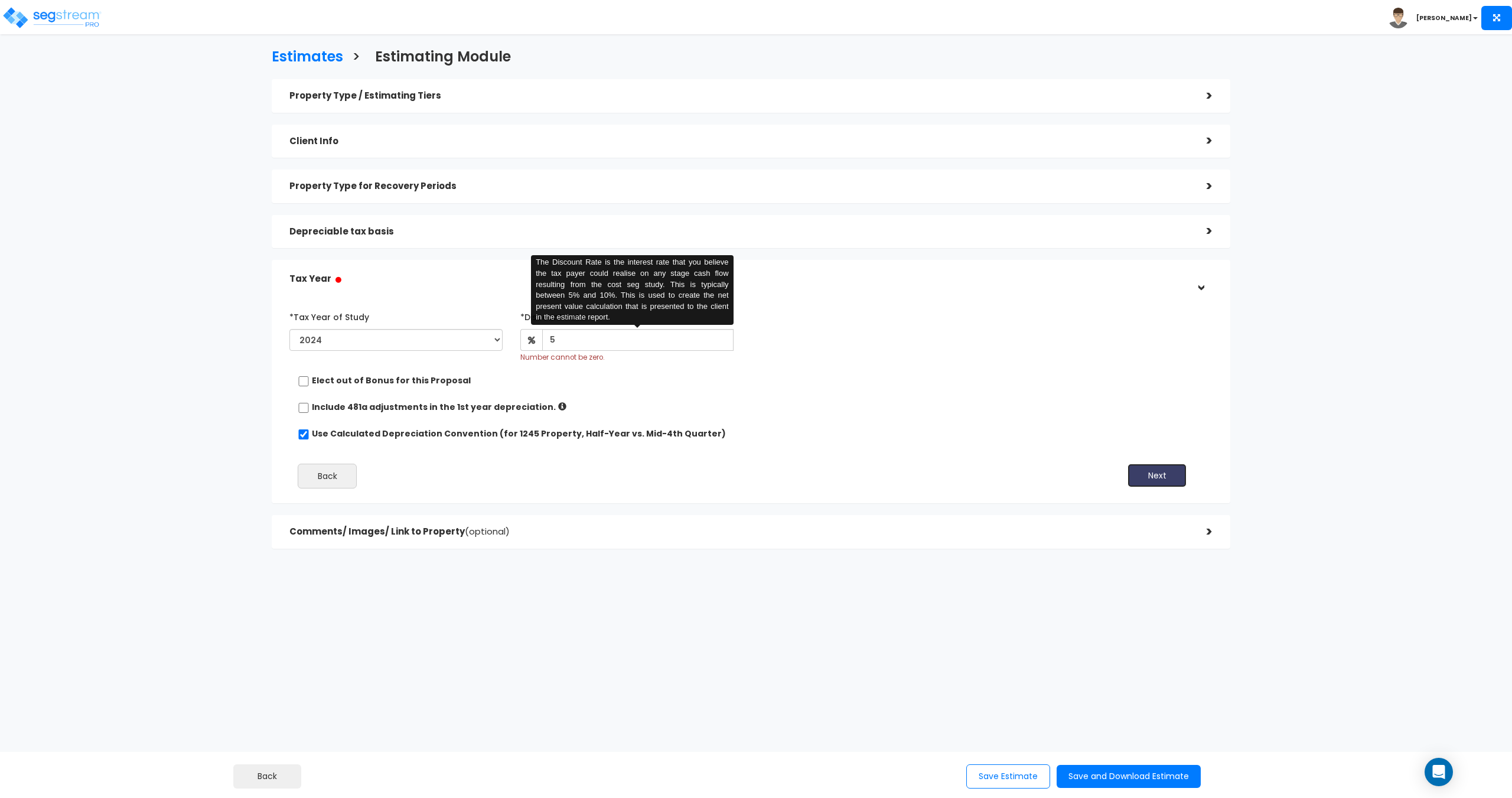
click at [1134, 470] on button "Next" at bounding box center [1157, 475] width 59 height 24
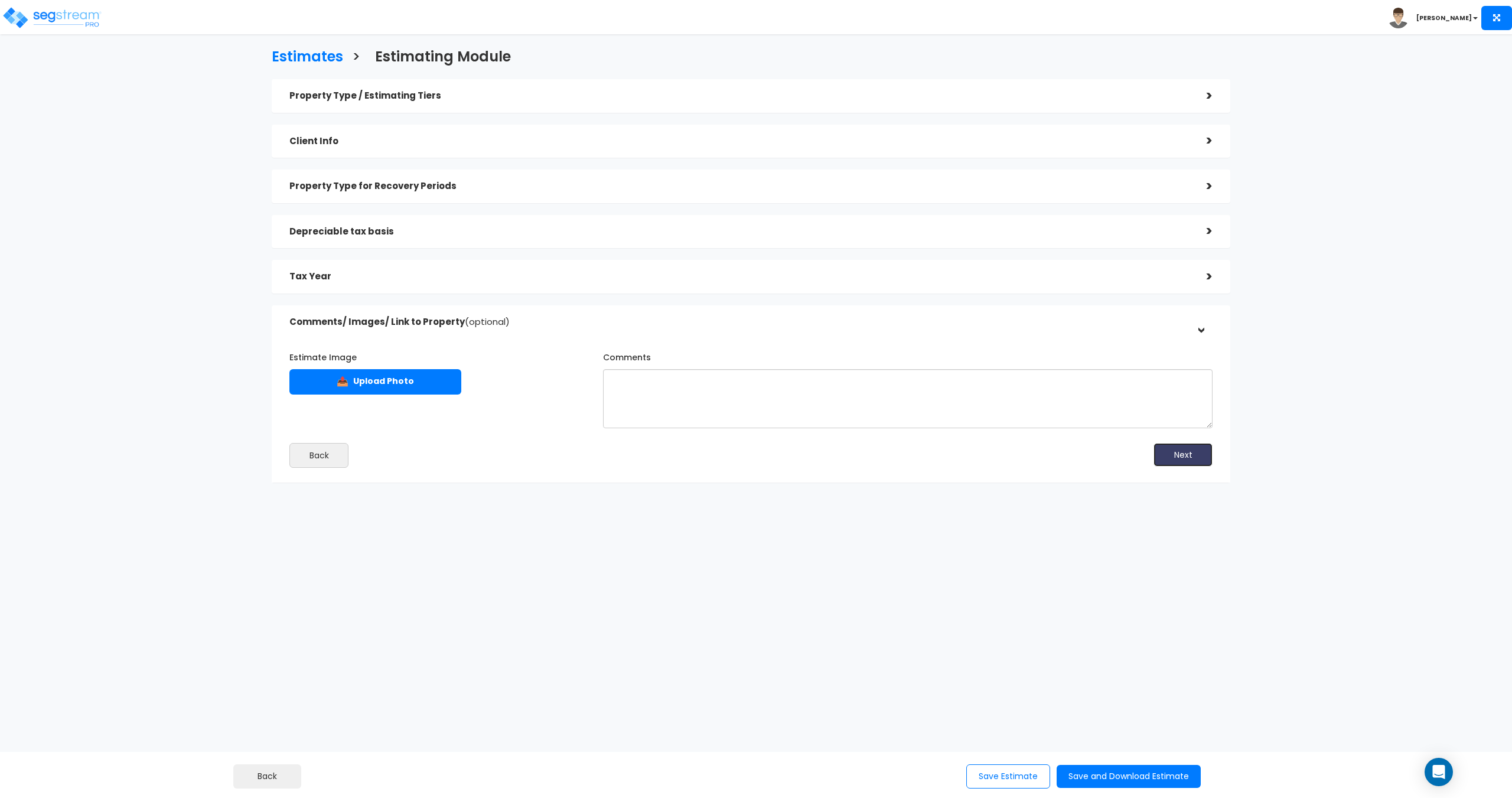
click at [1183, 455] on button "Next" at bounding box center [1183, 454] width 59 height 24
click at [651, 269] on div "Tax Year" at bounding box center [739, 276] width 900 height 22
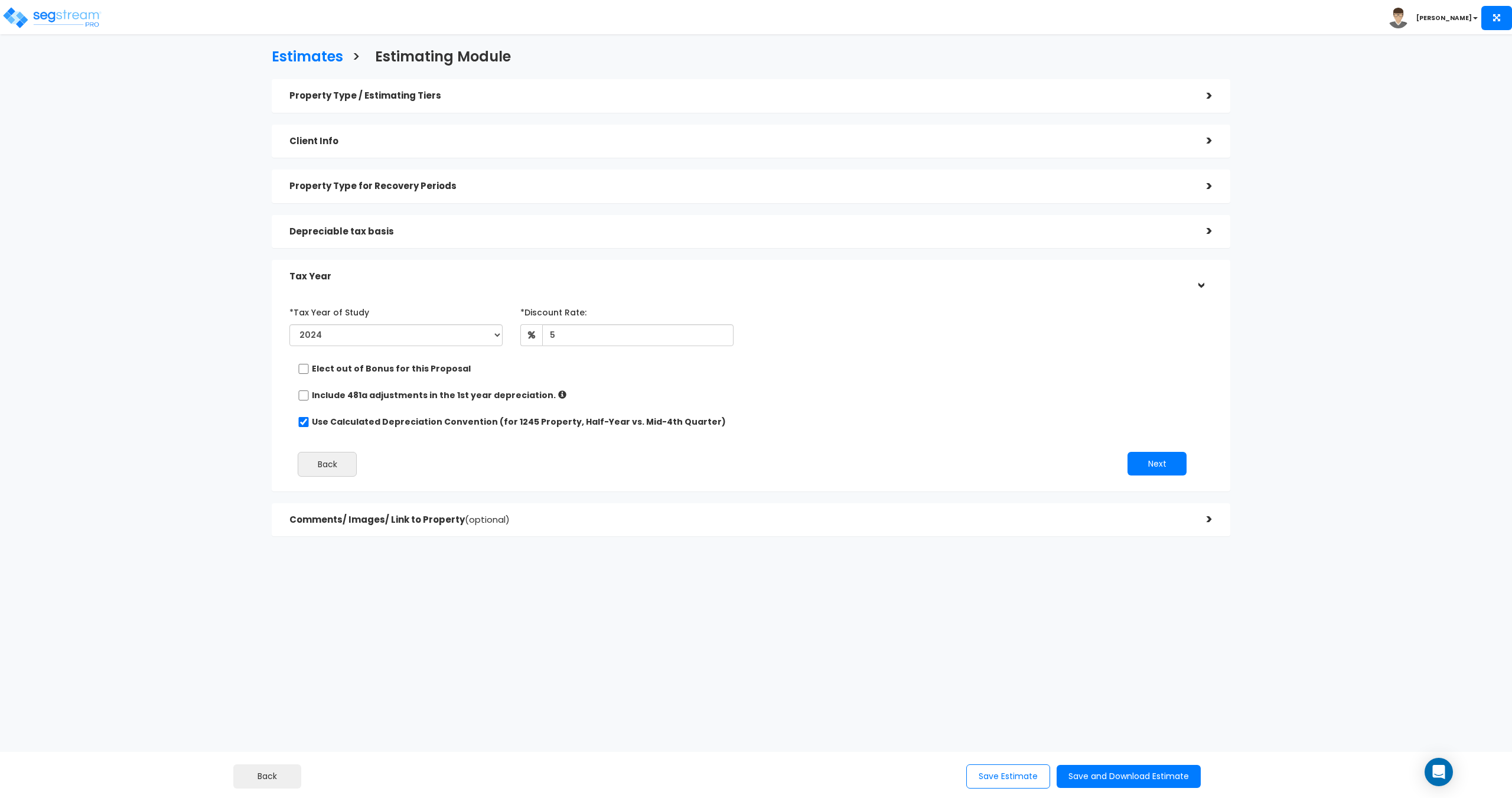
click at [668, 225] on div "Depreciable tax basis" at bounding box center [739, 232] width 900 height 22
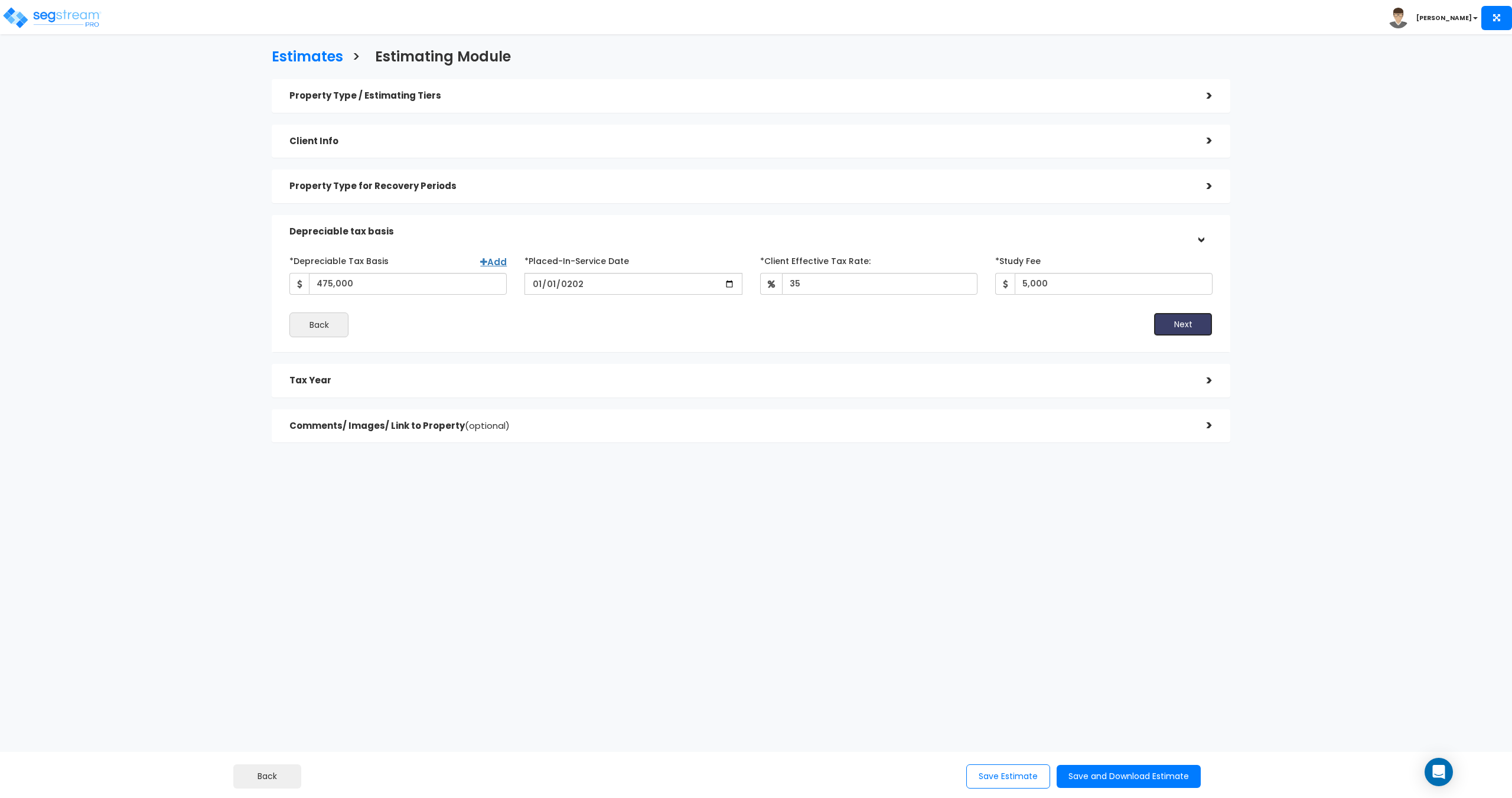
click at [1179, 324] on button "Next" at bounding box center [1183, 324] width 59 height 24
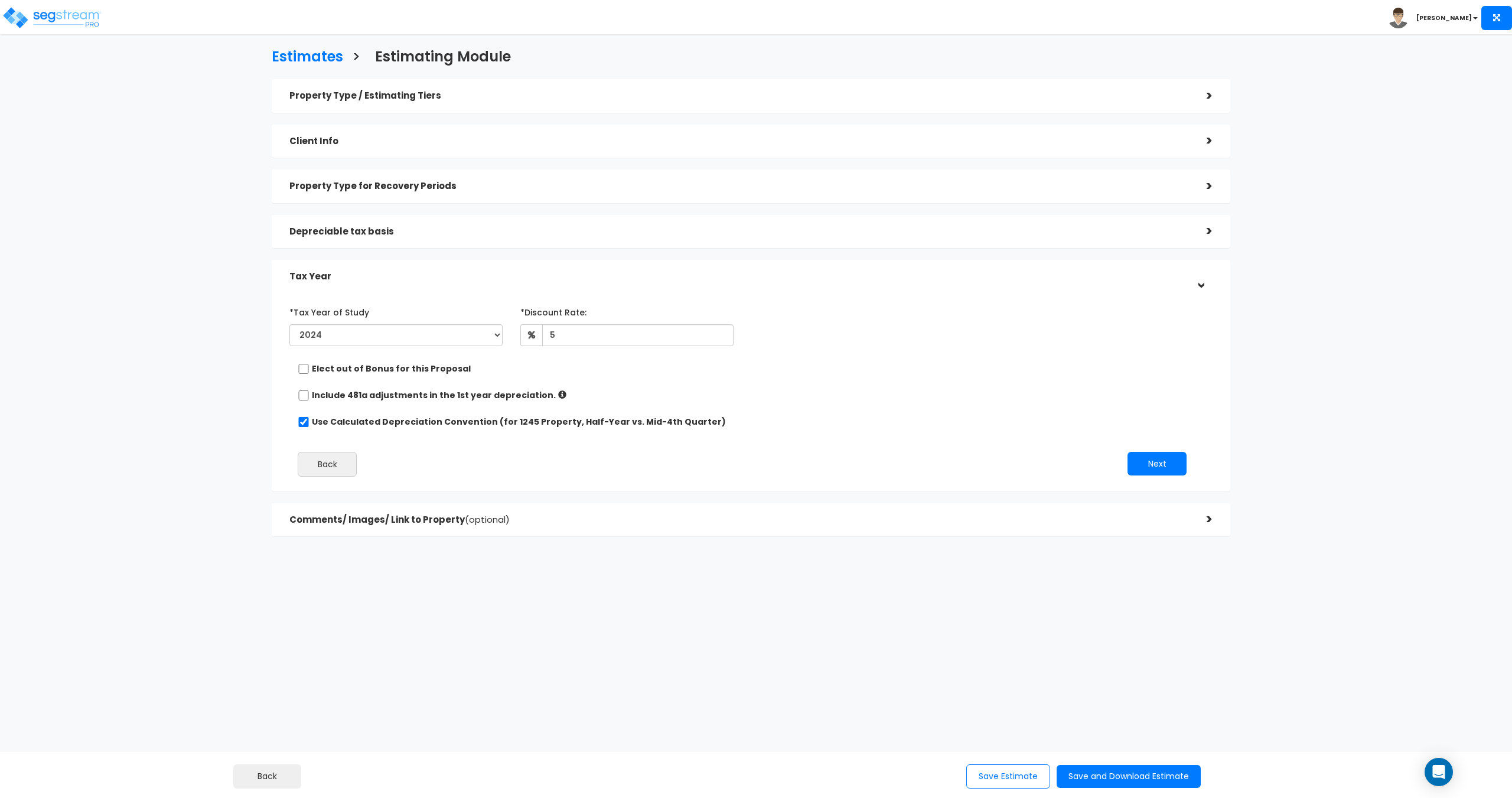
click at [498, 98] on h5 "Property Type / Estimating Tiers" at bounding box center [739, 96] width 900 height 10
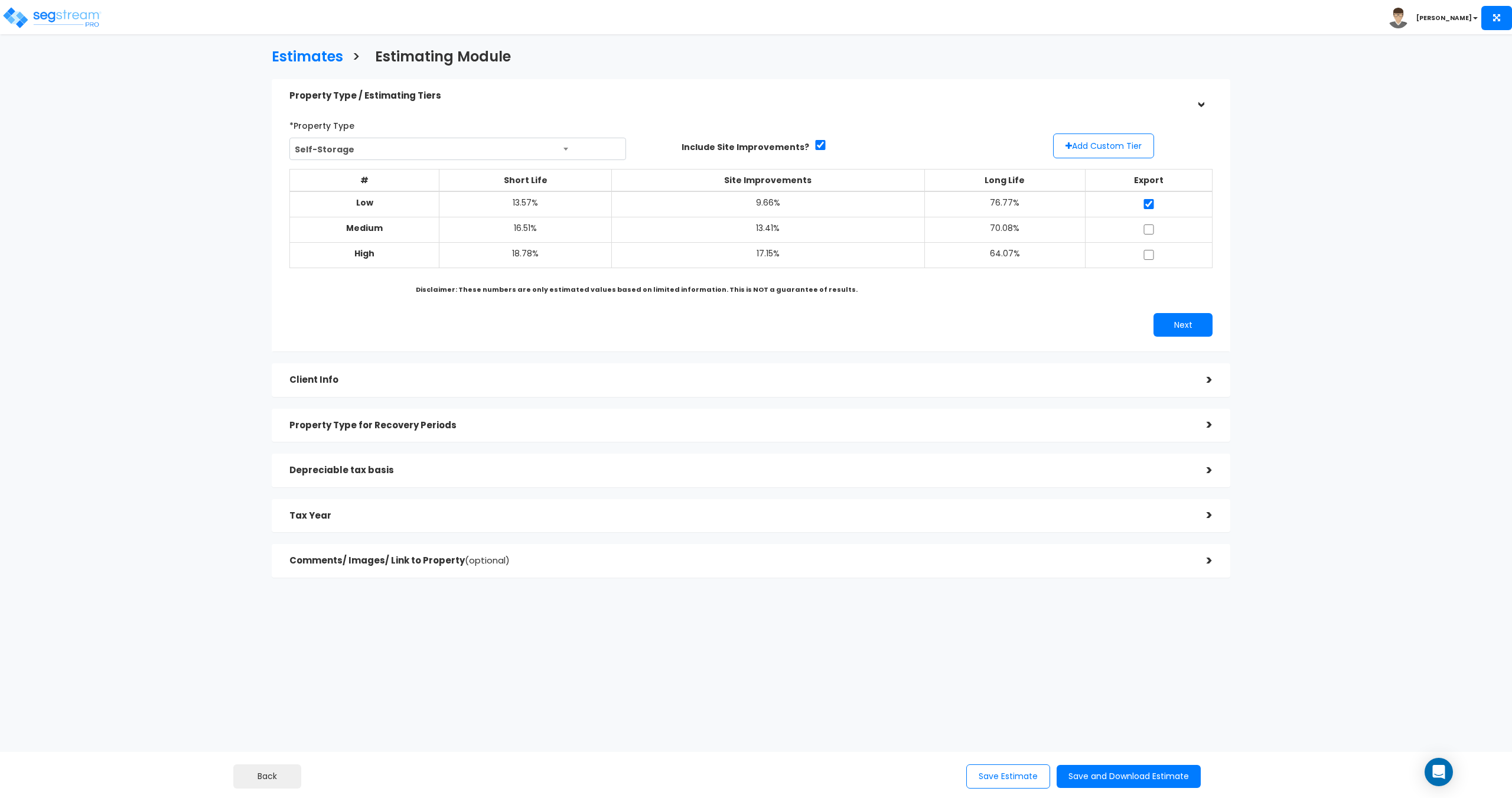
click at [846, 556] on h5 "Comments/ Images/ Link to Property (optional)" at bounding box center [739, 560] width 900 height 10
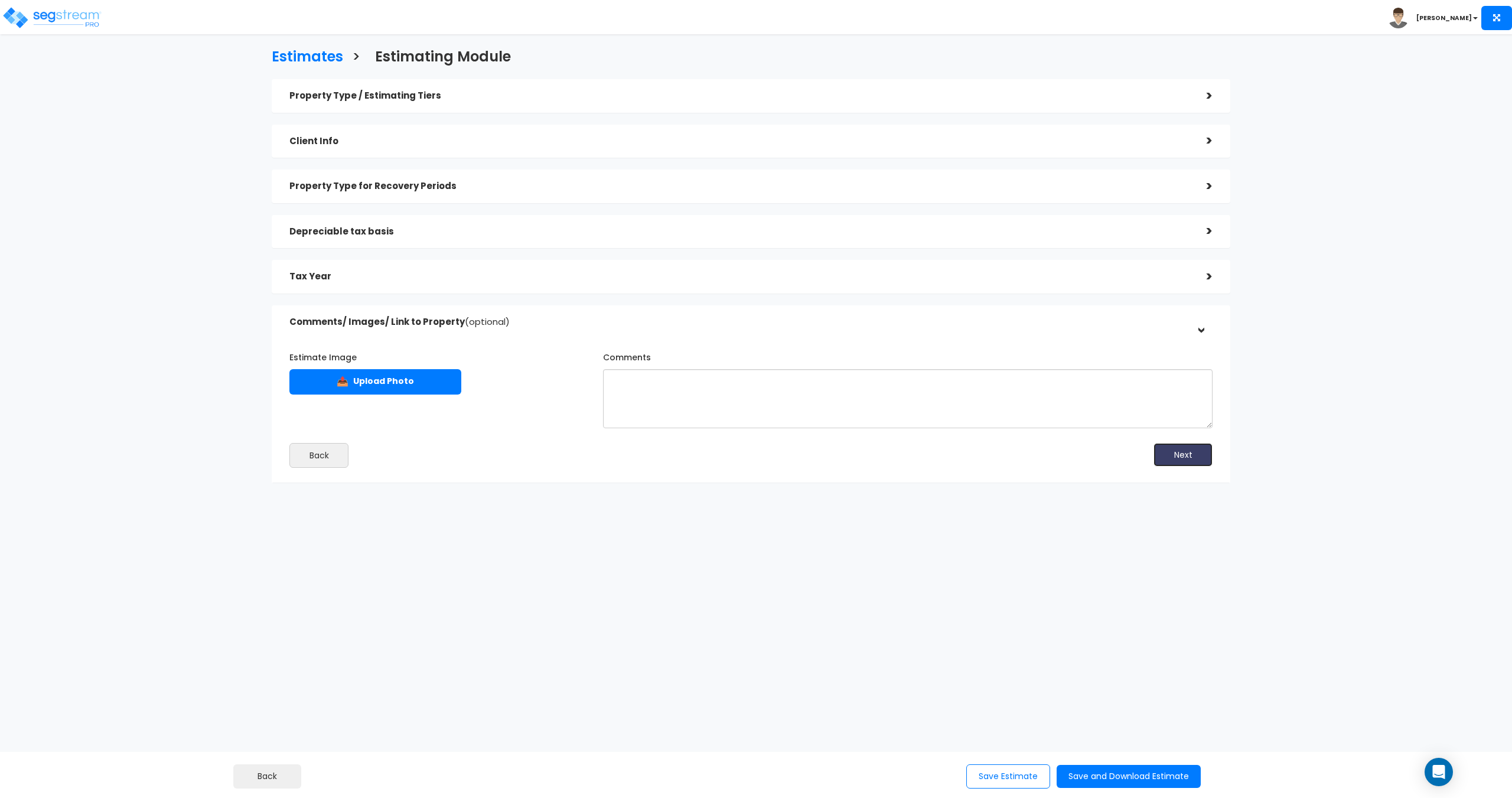
click at [1181, 454] on button "Next" at bounding box center [1183, 454] width 59 height 24
click at [1107, 777] on button "Save and Download Estimate" at bounding box center [1129, 776] width 144 height 23
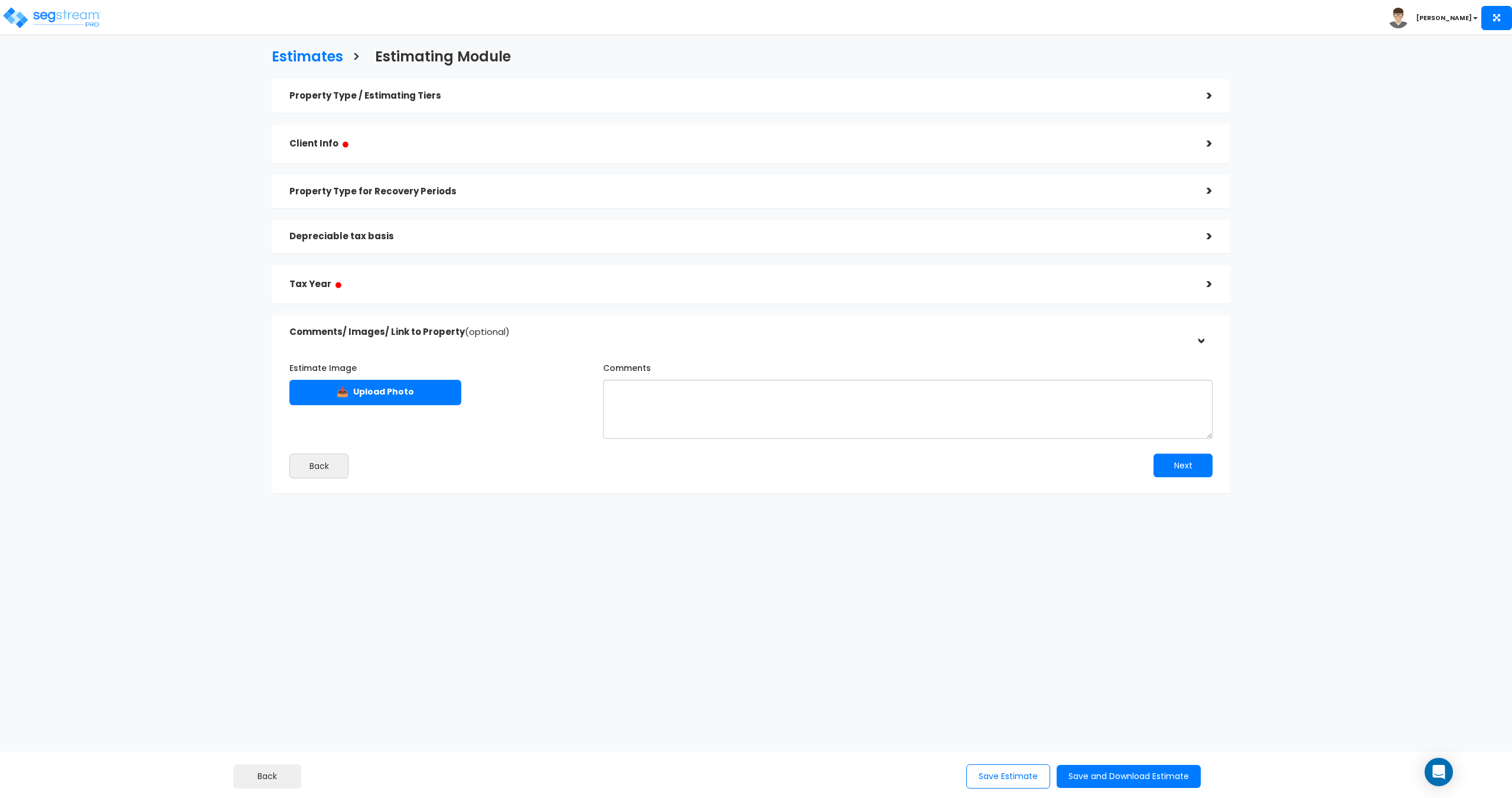
click at [366, 281] on h5 "Tax Year ●" at bounding box center [739, 284] width 900 height 14
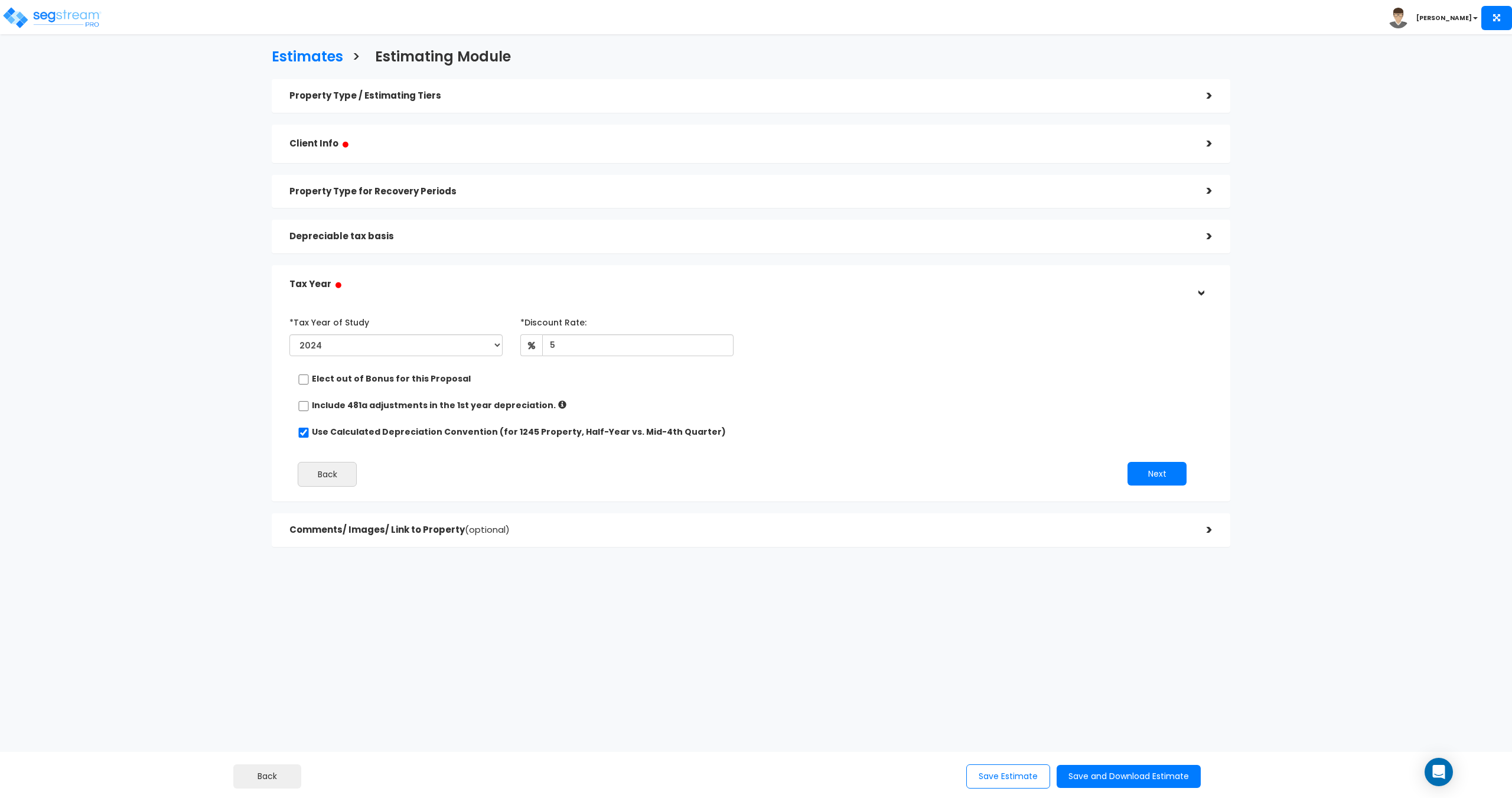
click at [369, 139] on h5 "Client Info ●" at bounding box center [739, 143] width 900 height 14
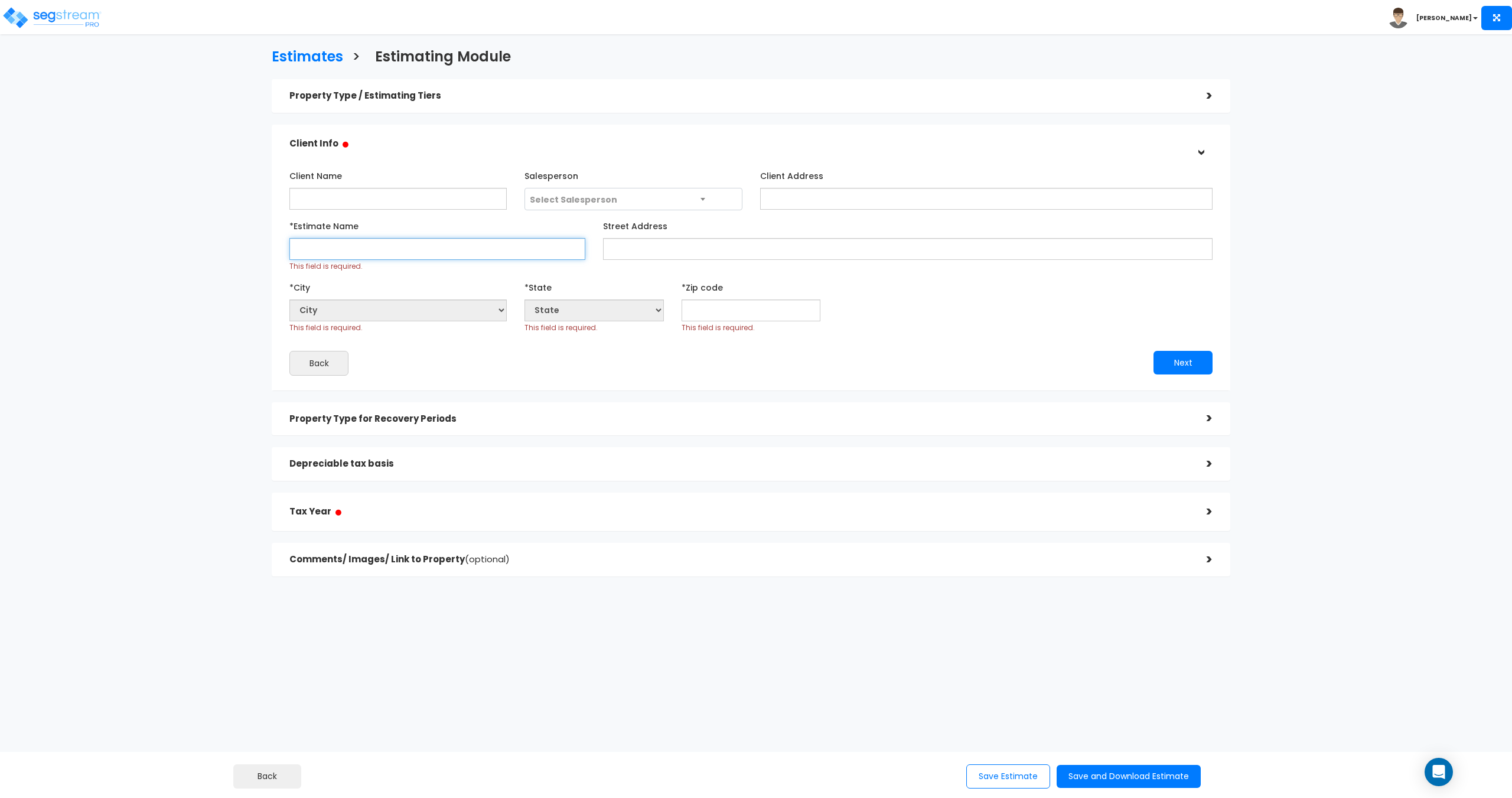
click at [366, 255] on input "*Estimate Name" at bounding box center [437, 248] width 296 height 22
type input "Self-Storage"
click at [720, 316] on input "text" at bounding box center [750, 309] width 139 height 22
click at [699, 315] on input "text" at bounding box center [750, 309] width 139 height 22
click at [731, 312] on input "text" at bounding box center [750, 309] width 139 height 22
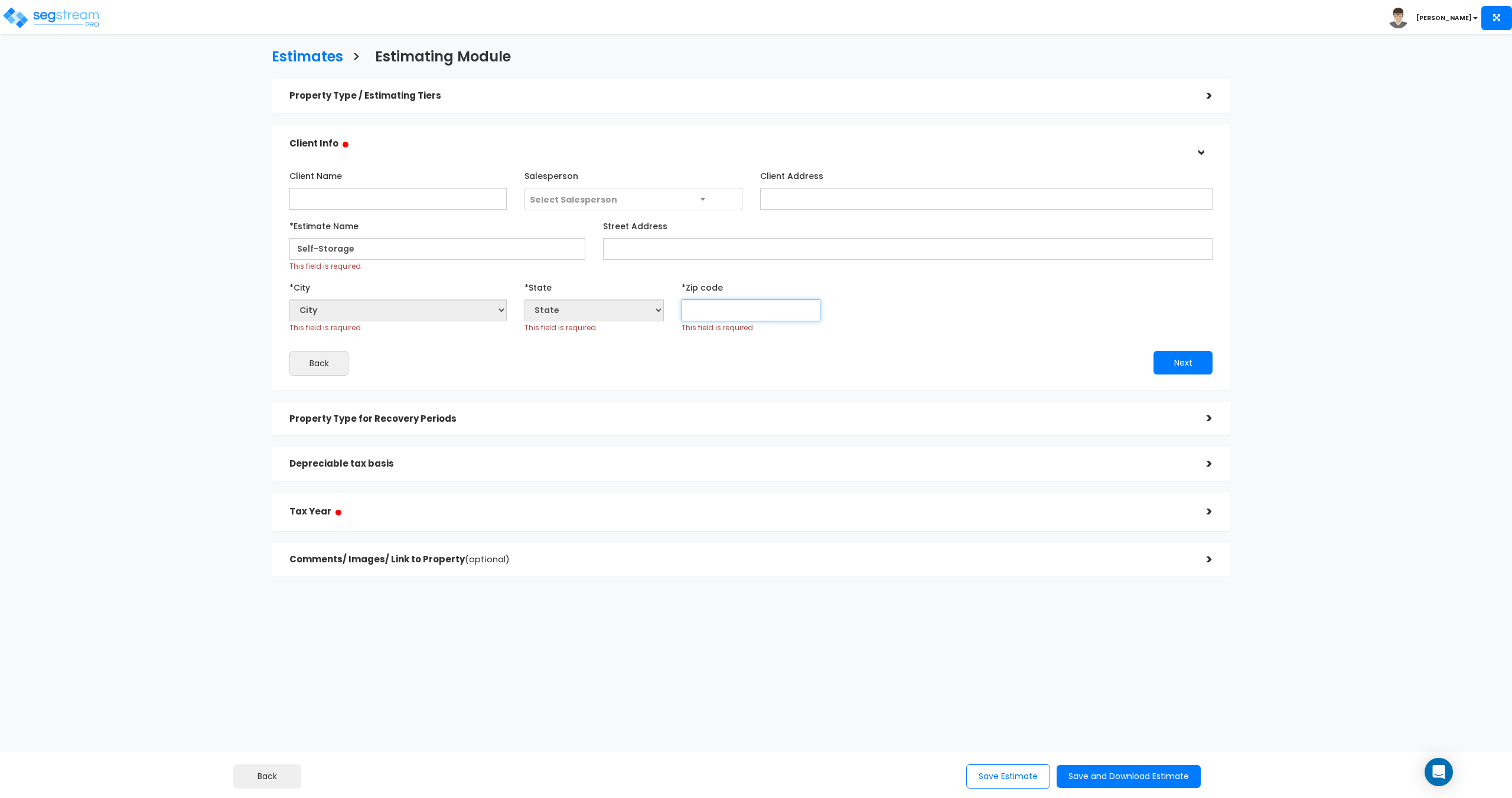
click at [726, 313] on input "text" at bounding box center [750, 309] width 139 height 22
type input "71"
select select "LA"
type input "71291"
click at [432, 254] on input "Self-Storage" at bounding box center [437, 248] width 296 height 22
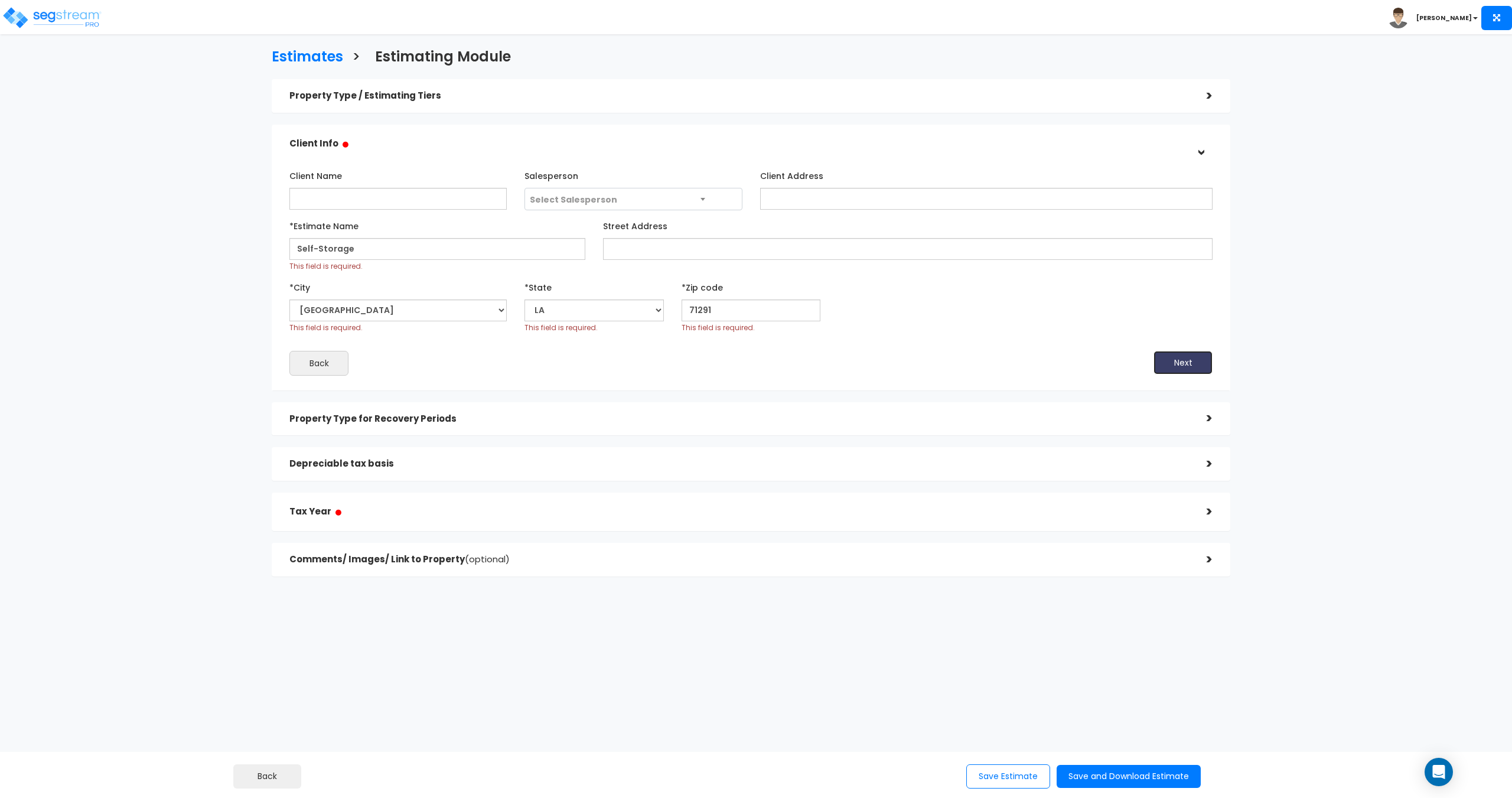
click at [1178, 356] on button "Next" at bounding box center [1183, 362] width 59 height 24
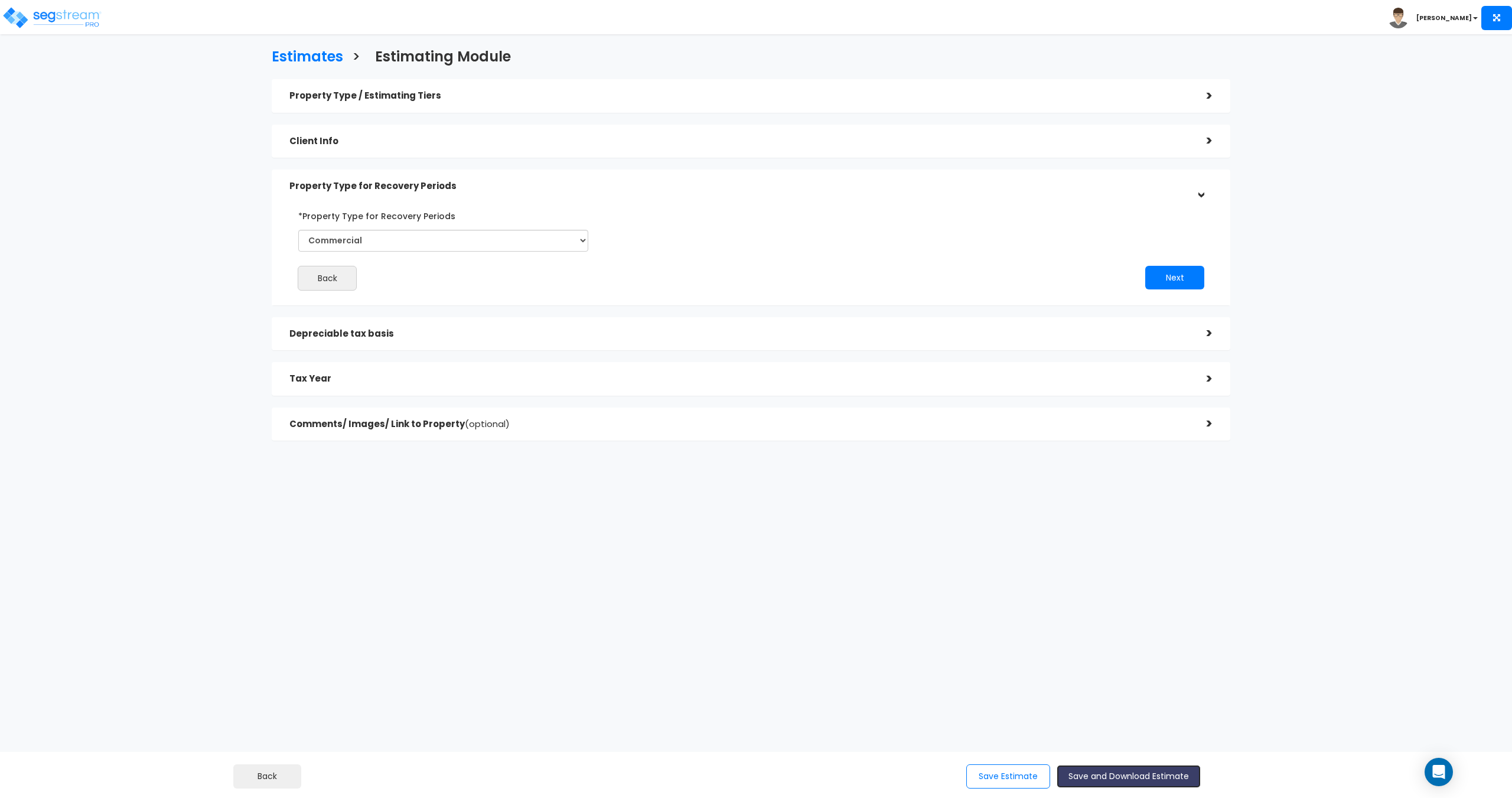
click at [1122, 778] on button "Save and Download Estimate" at bounding box center [1129, 776] width 144 height 23
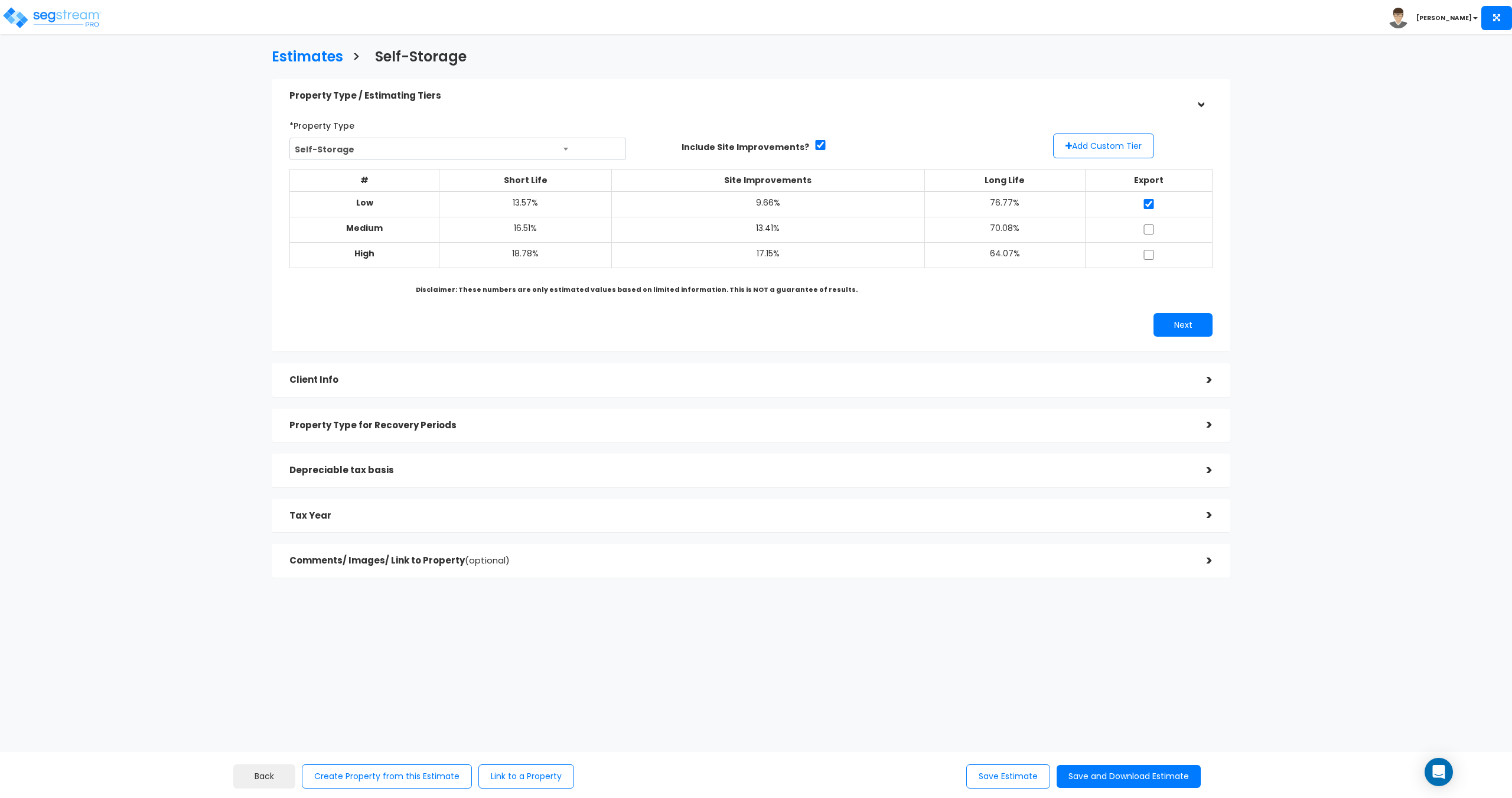
click at [309, 511] on h5 "Tax Year" at bounding box center [739, 515] width 900 height 10
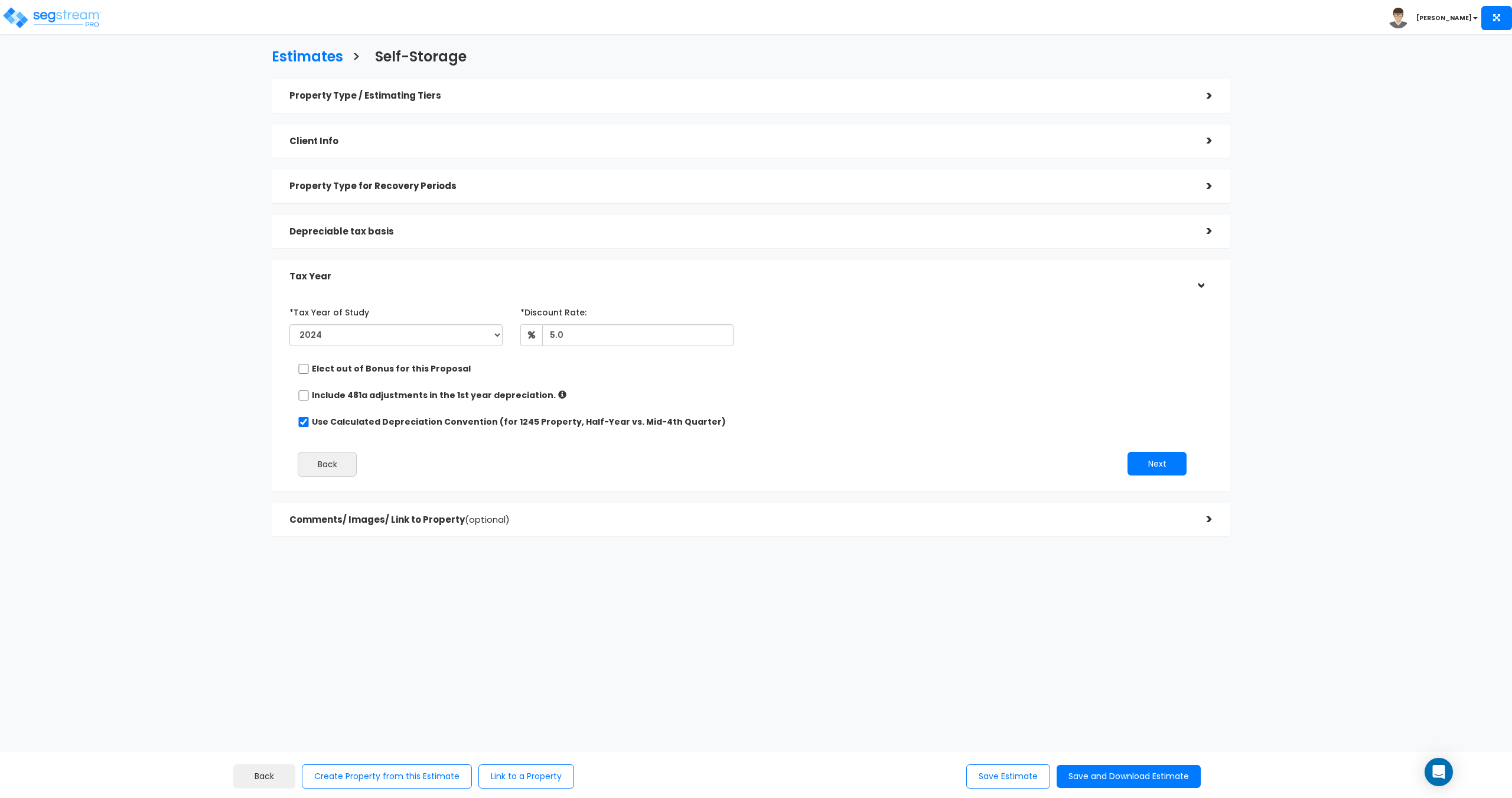
click at [375, 103] on div "Property Type / Estimating Tiers" at bounding box center [739, 96] width 900 height 22
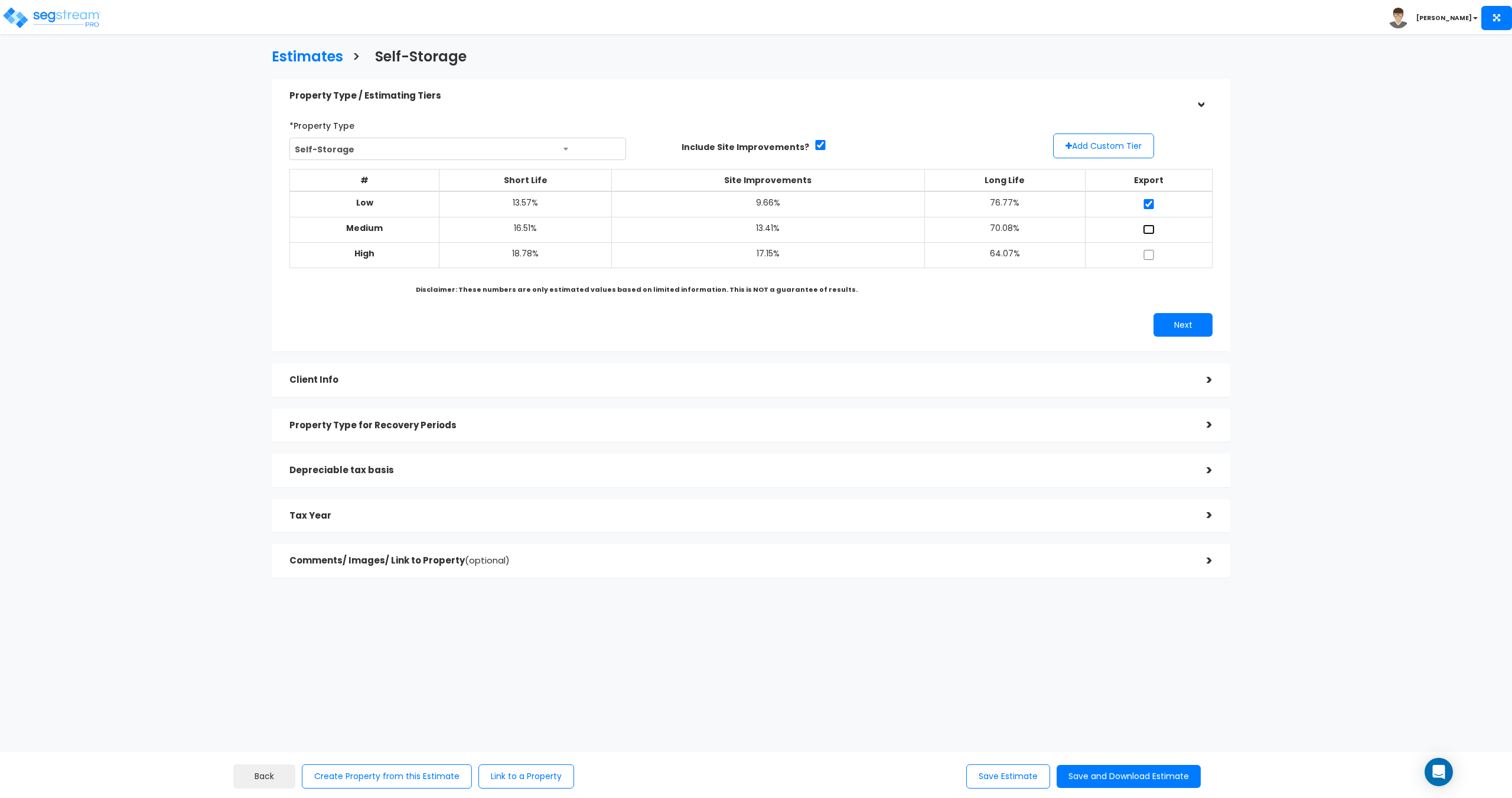
click at [1154, 229] on input "checkbox" at bounding box center [1149, 229] width 11 height 10
checkbox input "true"
click at [1150, 252] on input "checkbox" at bounding box center [1149, 255] width 11 height 10
checkbox input "true"
click at [1161, 786] on button "Save and Download Estimate" at bounding box center [1129, 776] width 144 height 23
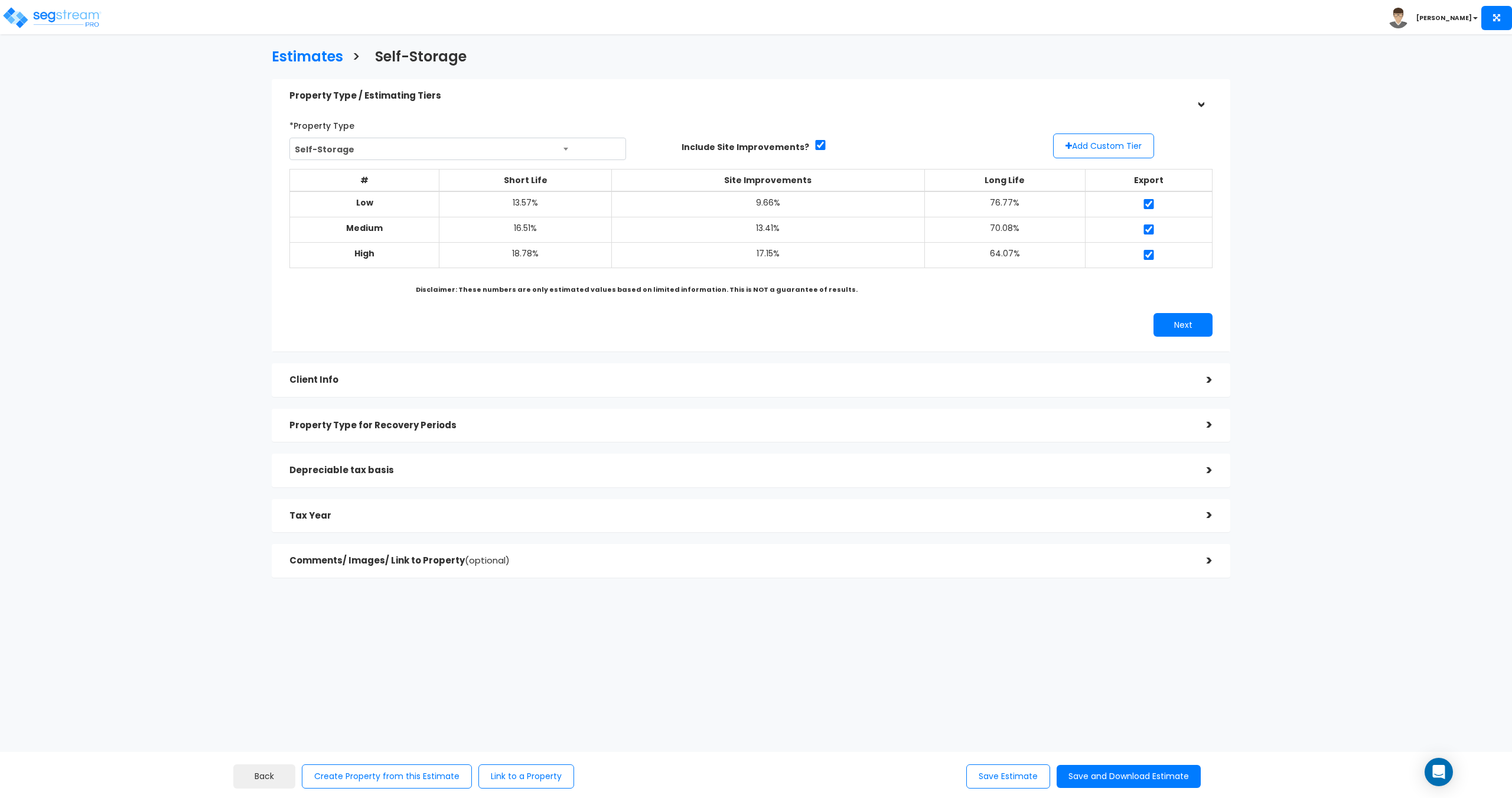
click at [498, 385] on div "Client Info" at bounding box center [739, 379] width 900 height 22
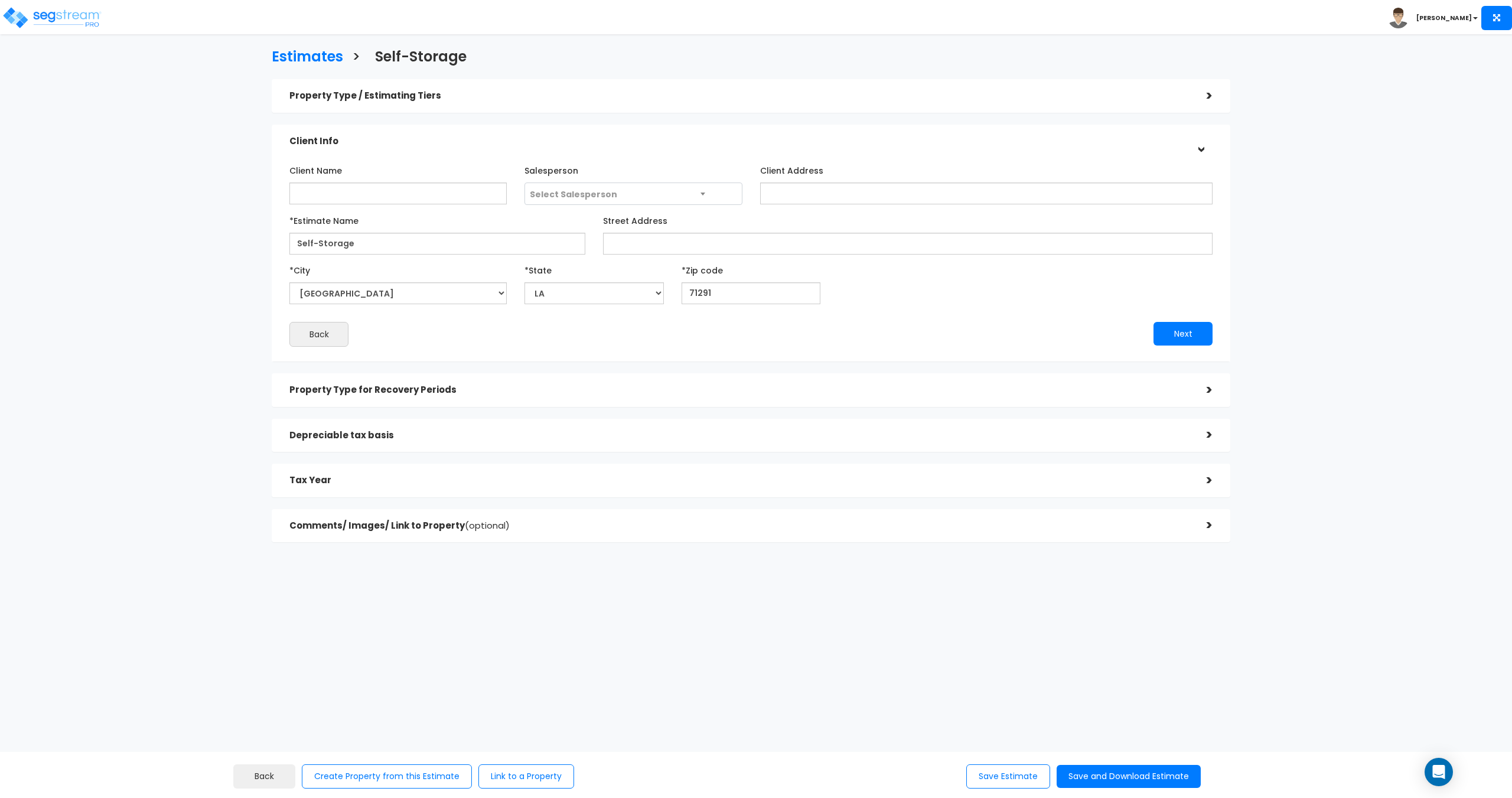
click at [516, 473] on div "Tax Year" at bounding box center [739, 480] width 900 height 22
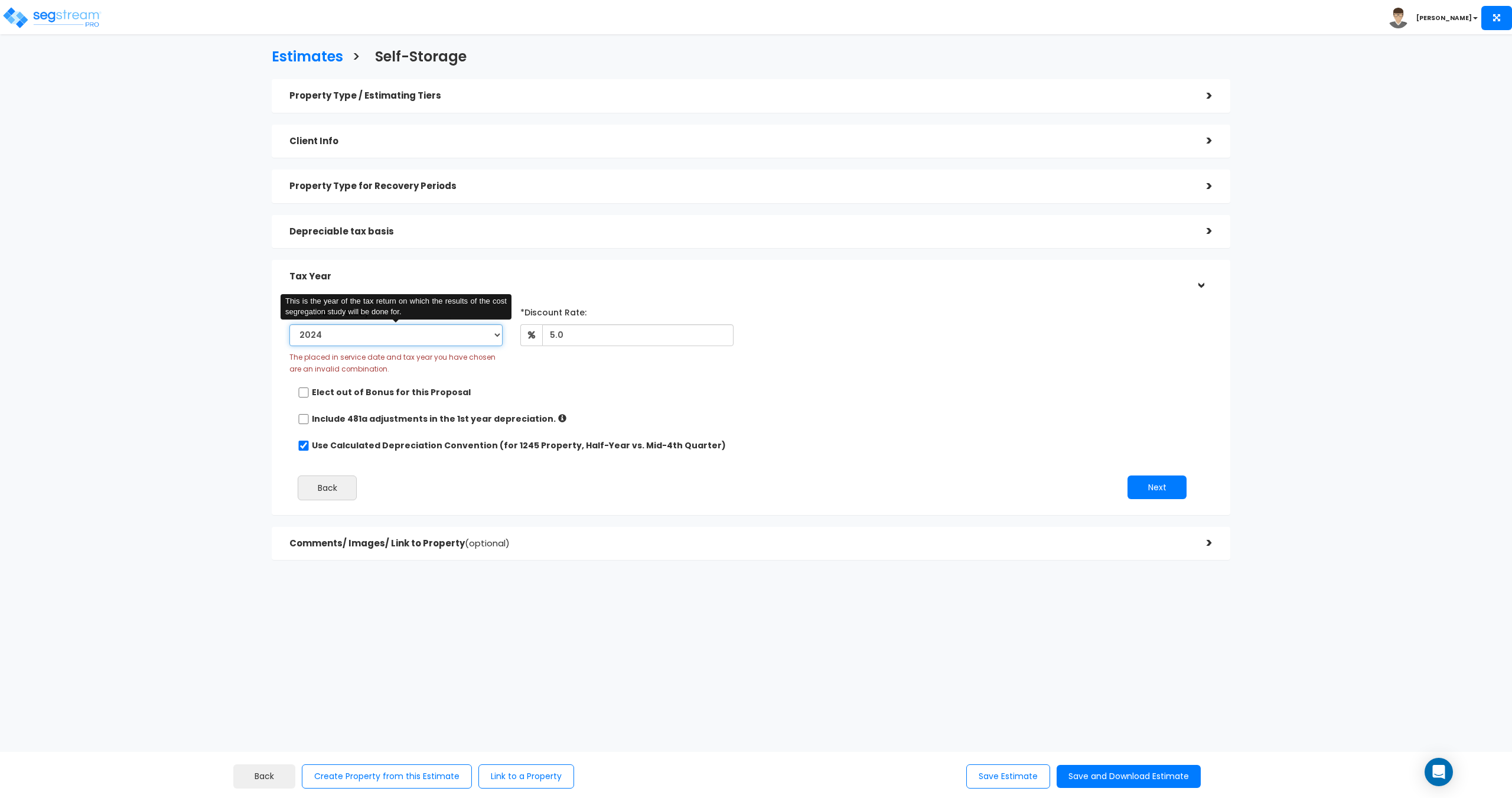
click at [405, 341] on select "2024 2025 2026" at bounding box center [396, 334] width 214 height 22
select select "2025"
click at [289, 324] on select "2024 2025 2026" at bounding box center [396, 334] width 214 height 22
click at [1157, 780] on button "Save and Download Estimate" at bounding box center [1129, 776] width 144 height 23
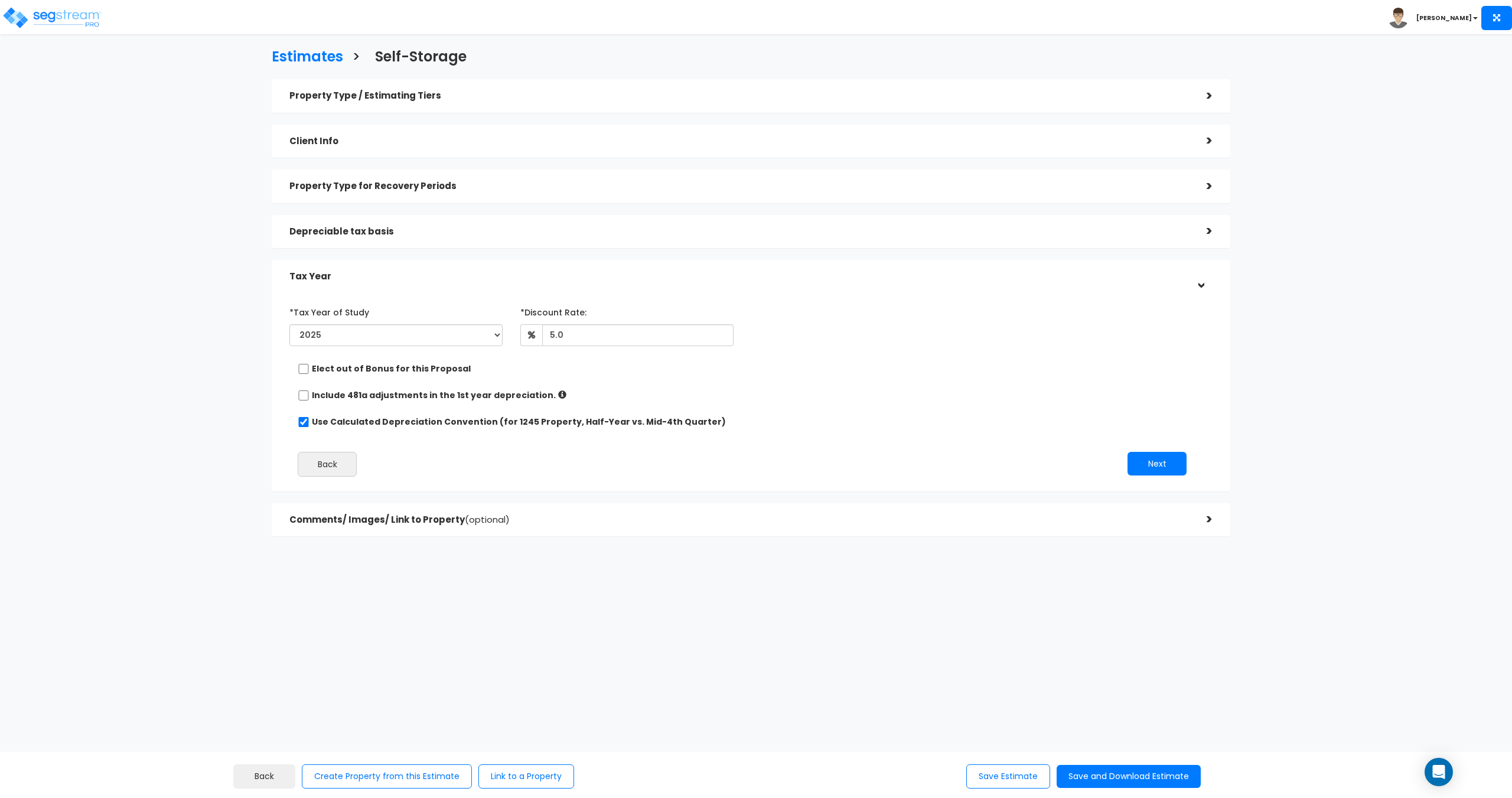
click at [382, 523] on h5 "Comments/ Images/ Link to Property (optional)" at bounding box center [739, 519] width 900 height 10
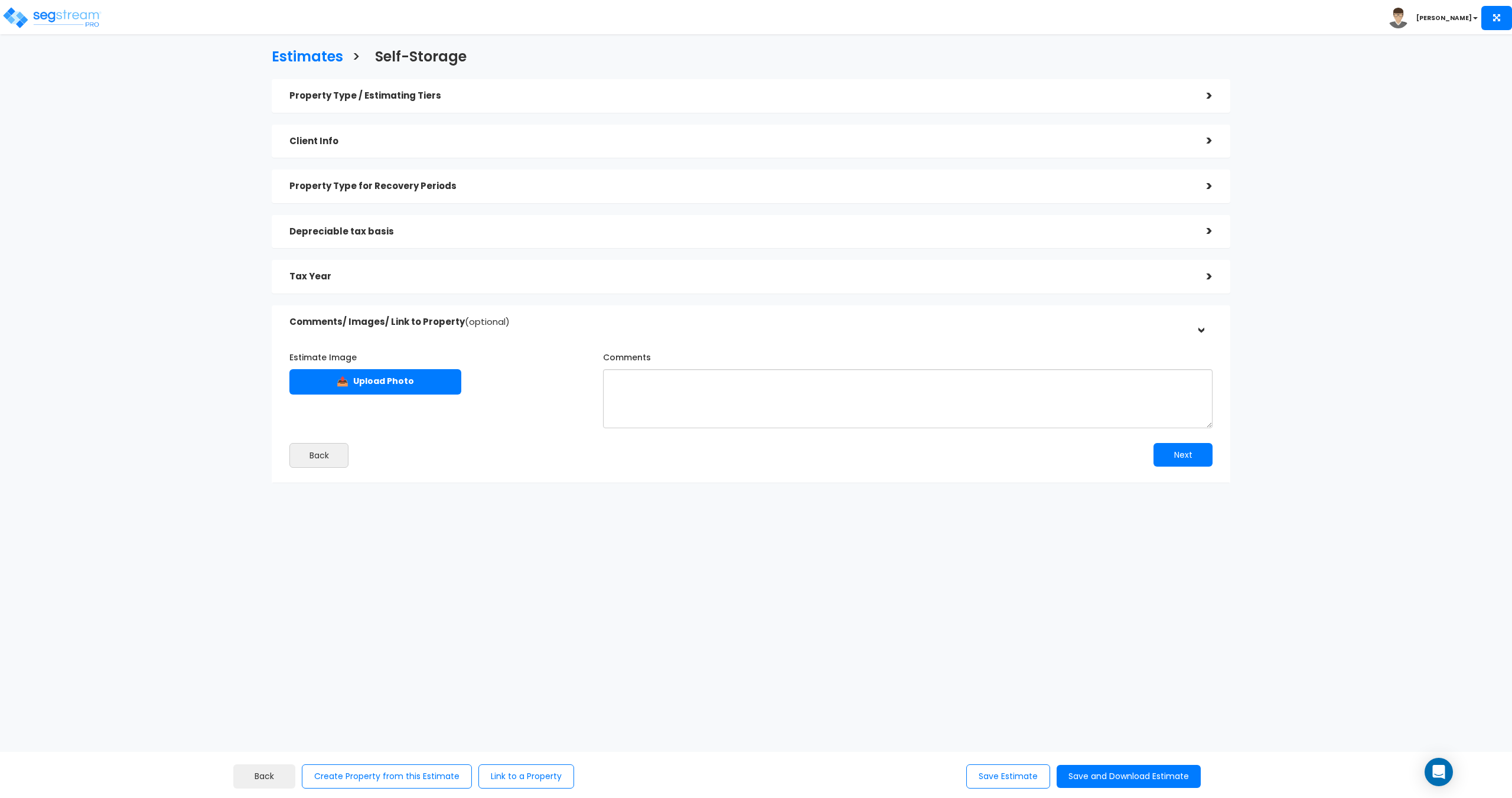
click at [392, 185] on h5 "Property Type for Recovery Periods" at bounding box center [739, 186] width 900 height 10
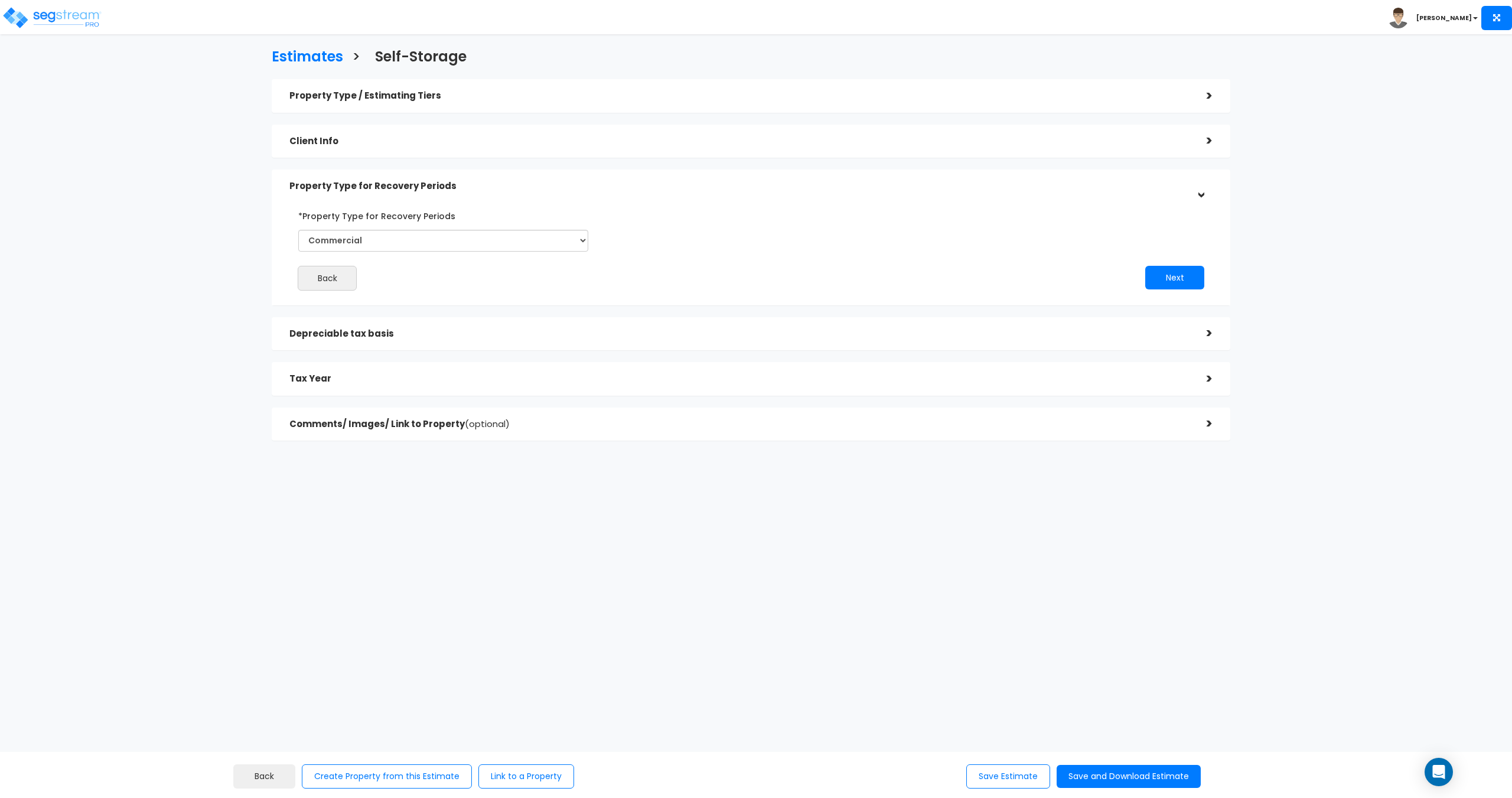
click at [473, 92] on h5 "Property Type / Estimating Tiers" at bounding box center [739, 96] width 900 height 10
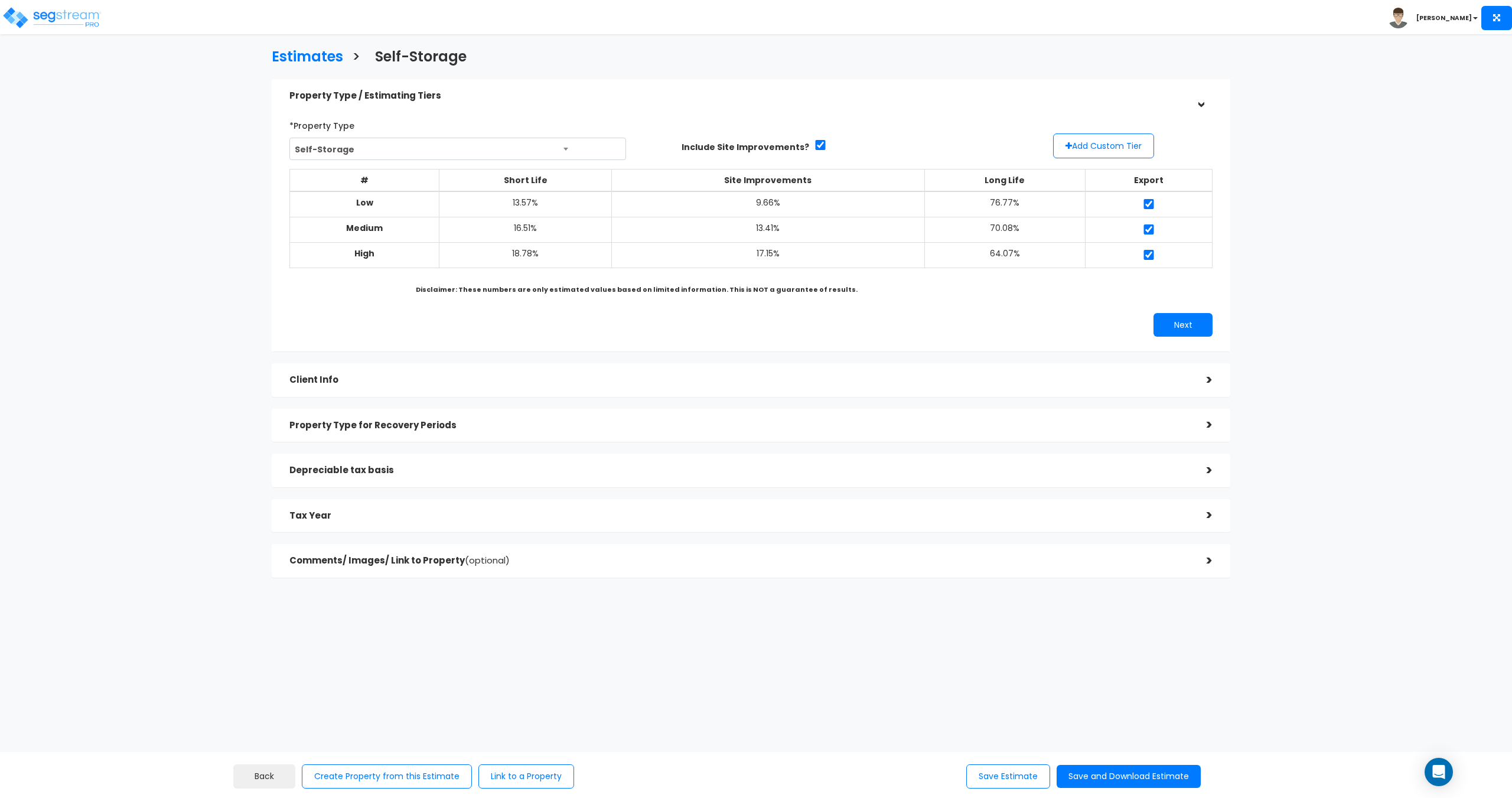
click at [445, 424] on h5 "Property Type for Recovery Periods" at bounding box center [739, 425] width 900 height 10
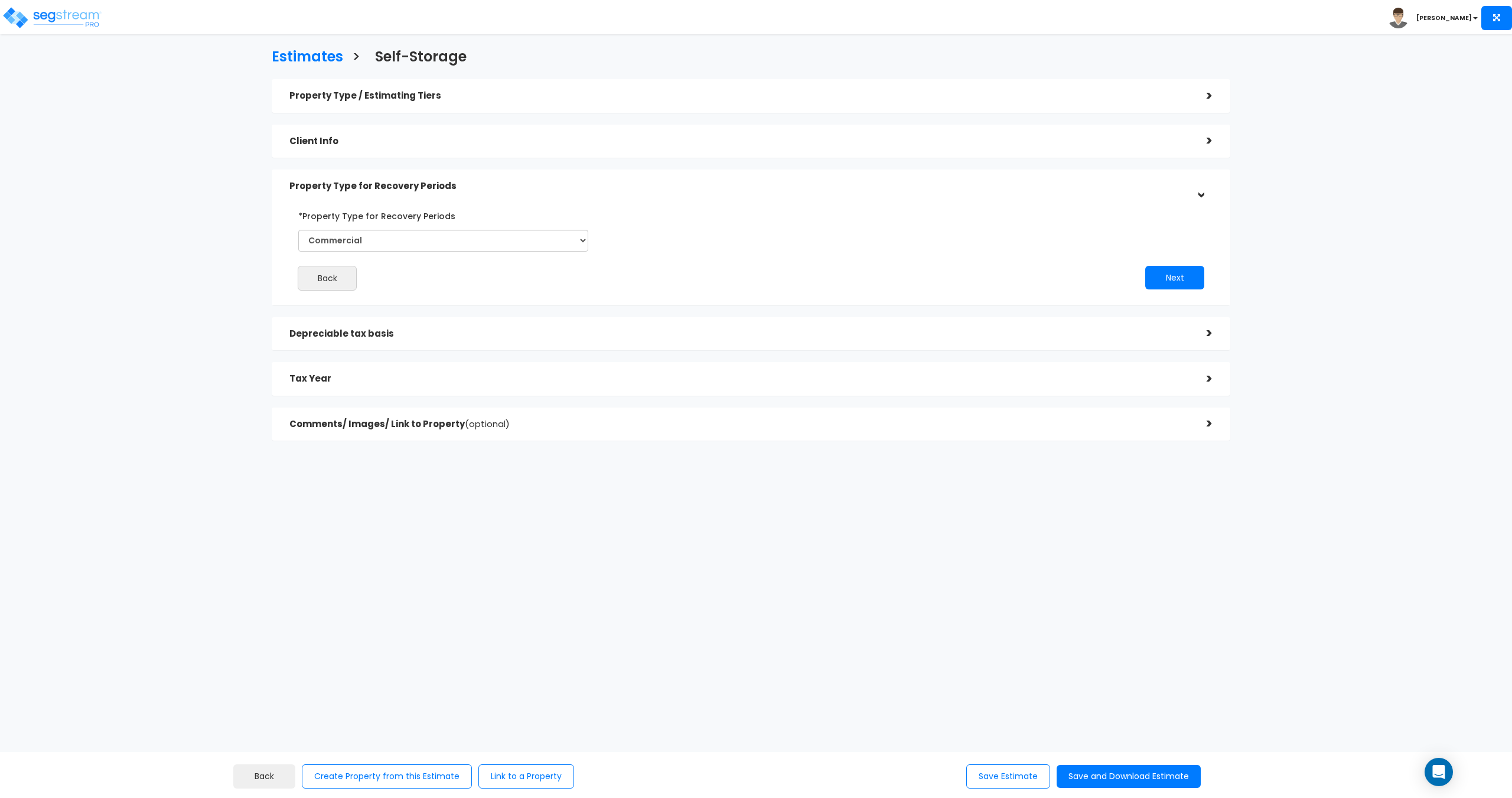
click at [489, 146] on h5 "Client Info" at bounding box center [739, 141] width 900 height 10
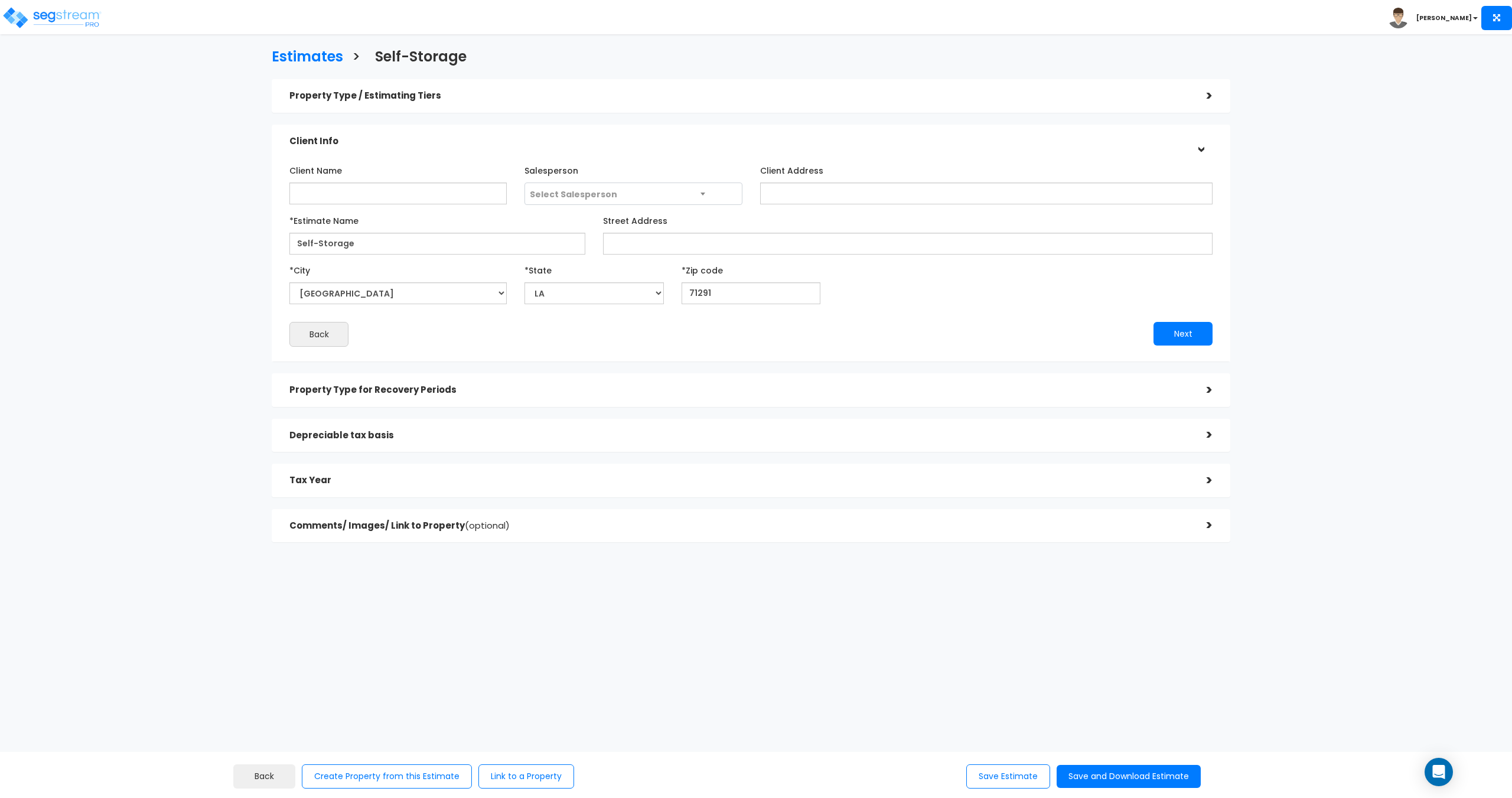
click at [500, 110] on div "Property Type / Estimating Tiers >" at bounding box center [751, 96] width 958 height 34
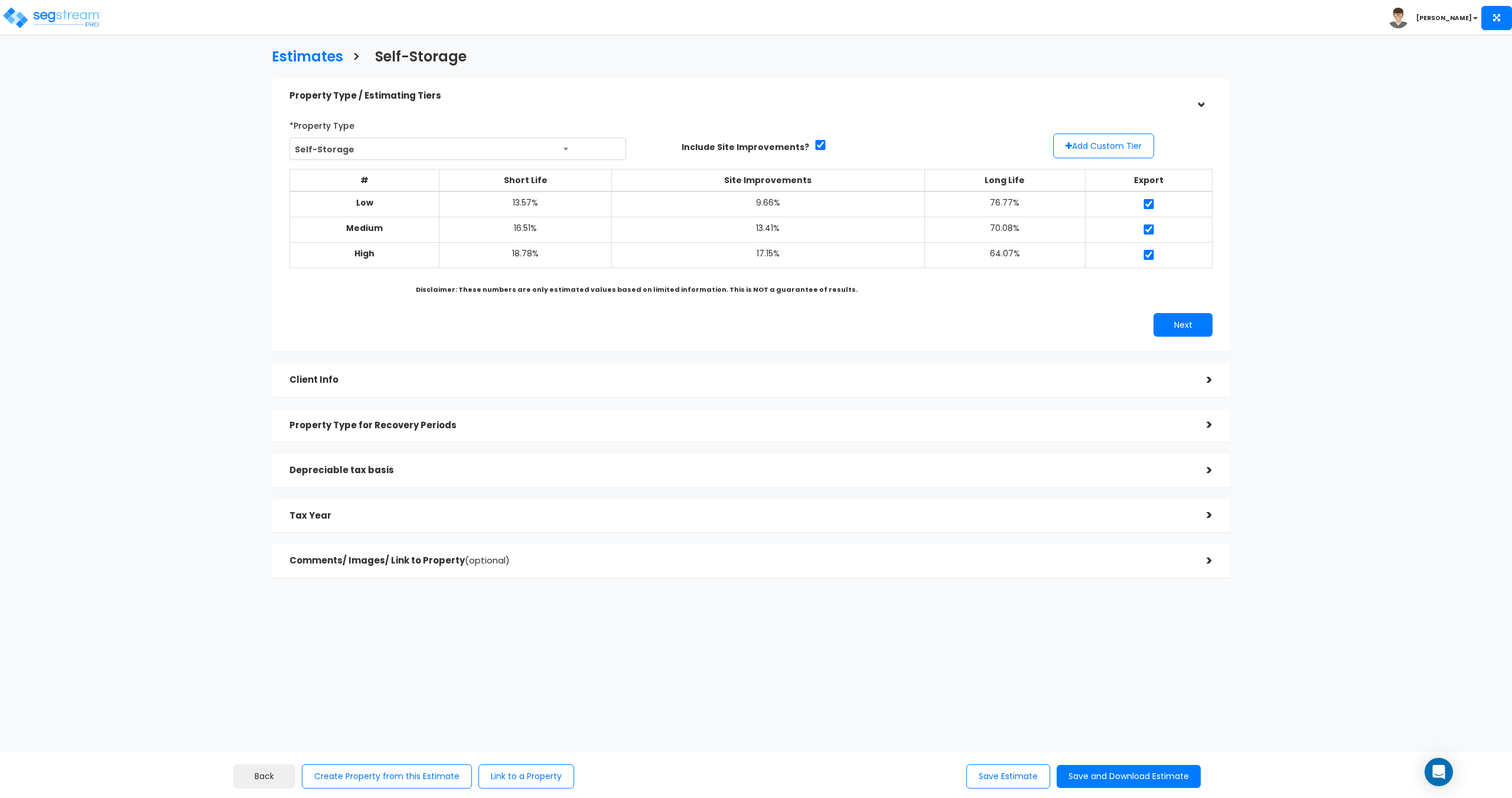
click at [532, 197] on td "13.57%" at bounding box center [526, 204] width 172 height 26
click at [518, 207] on td "13.57%" at bounding box center [526, 204] width 172 height 26
click at [727, 204] on td "9.66%" at bounding box center [768, 204] width 312 height 26
click at [549, 209] on td "13.57%" at bounding box center [526, 204] width 172 height 26
click at [446, 145] on span "Self-Storage" at bounding box center [458, 148] width 335 height 22
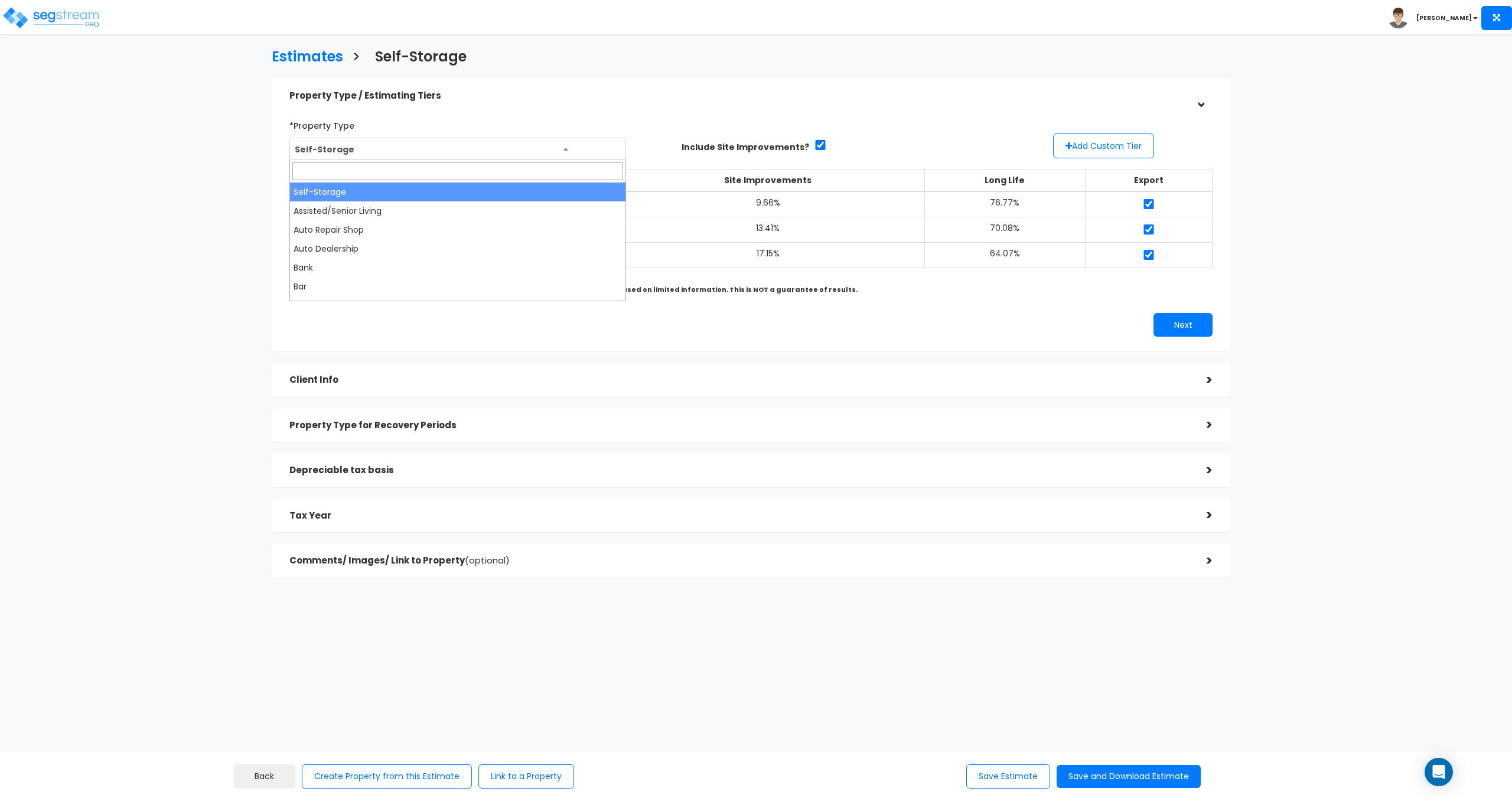
click at [374, 144] on span "Self-Storage" at bounding box center [458, 148] width 335 height 22
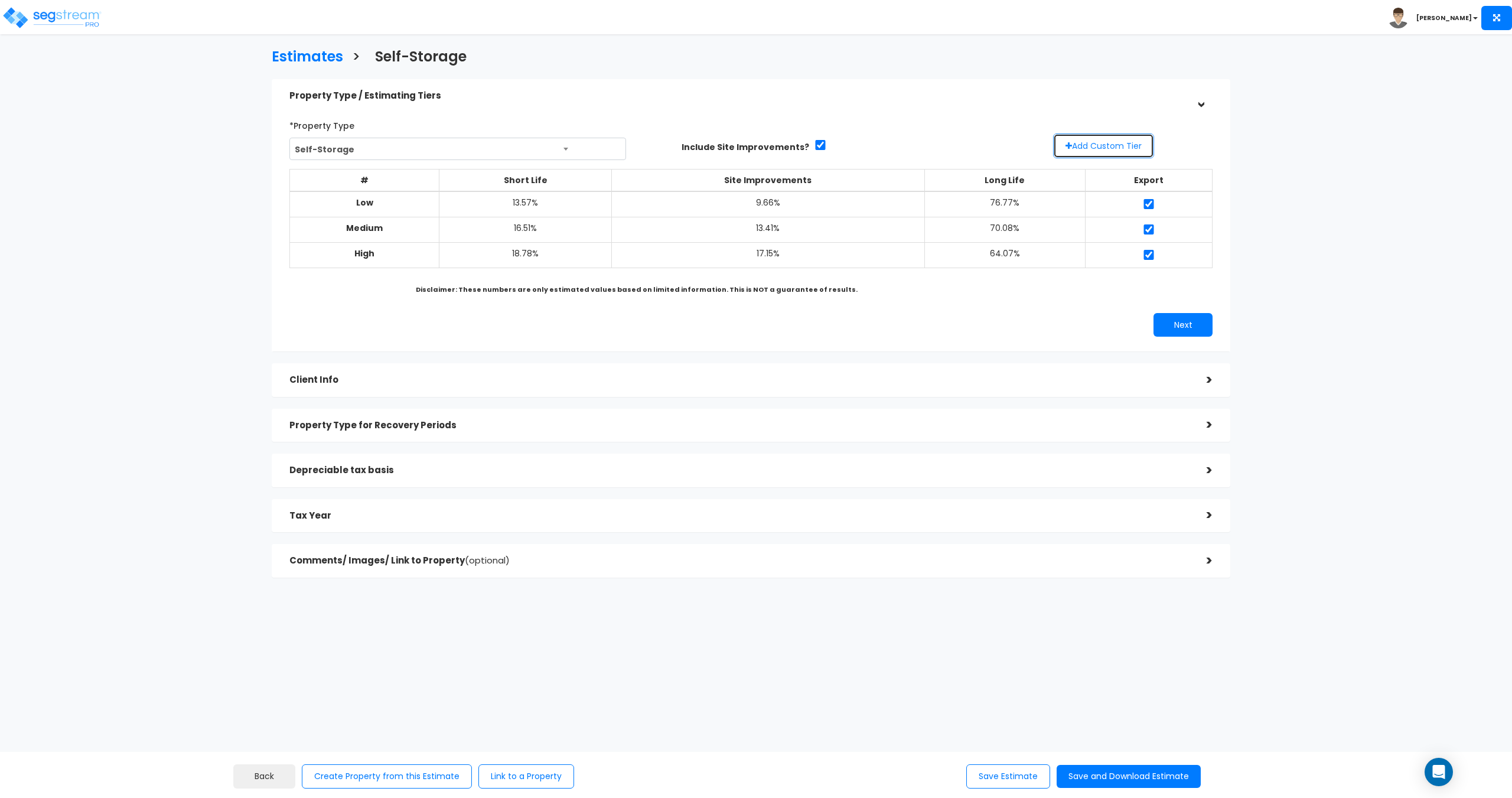
click at [1090, 144] on button "Add Custom Tier" at bounding box center [1103, 146] width 101 height 25
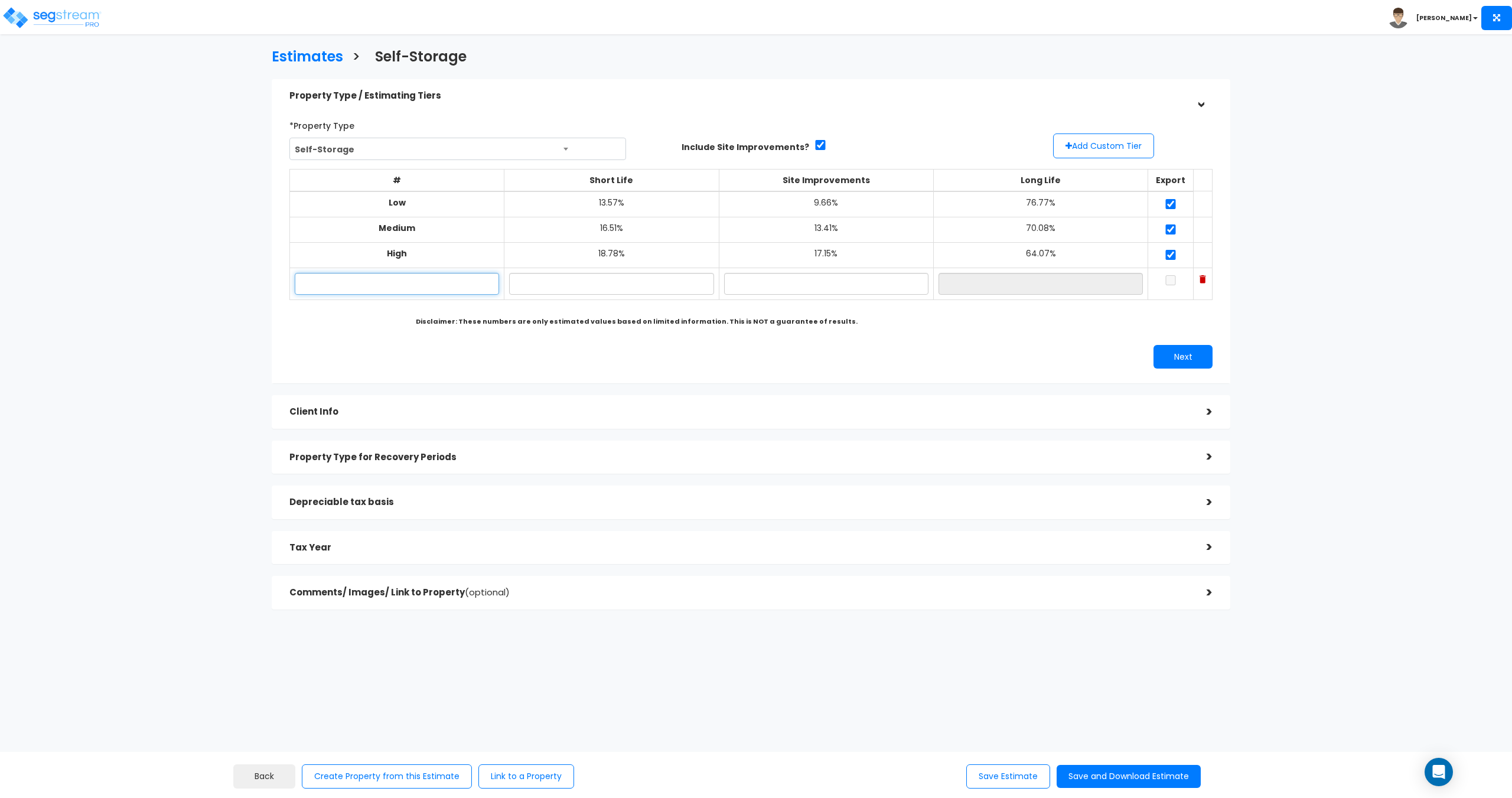
click at [407, 280] on input "text" at bounding box center [397, 284] width 204 height 22
click at [633, 281] on input "text" at bounding box center [610, 284] width 204 height 22
click at [419, 283] on input "text" at bounding box center [397, 284] width 204 height 22
click at [839, 290] on input "text" at bounding box center [826, 284] width 204 height 22
click at [613, 284] on input "text" at bounding box center [610, 284] width 204 height 22
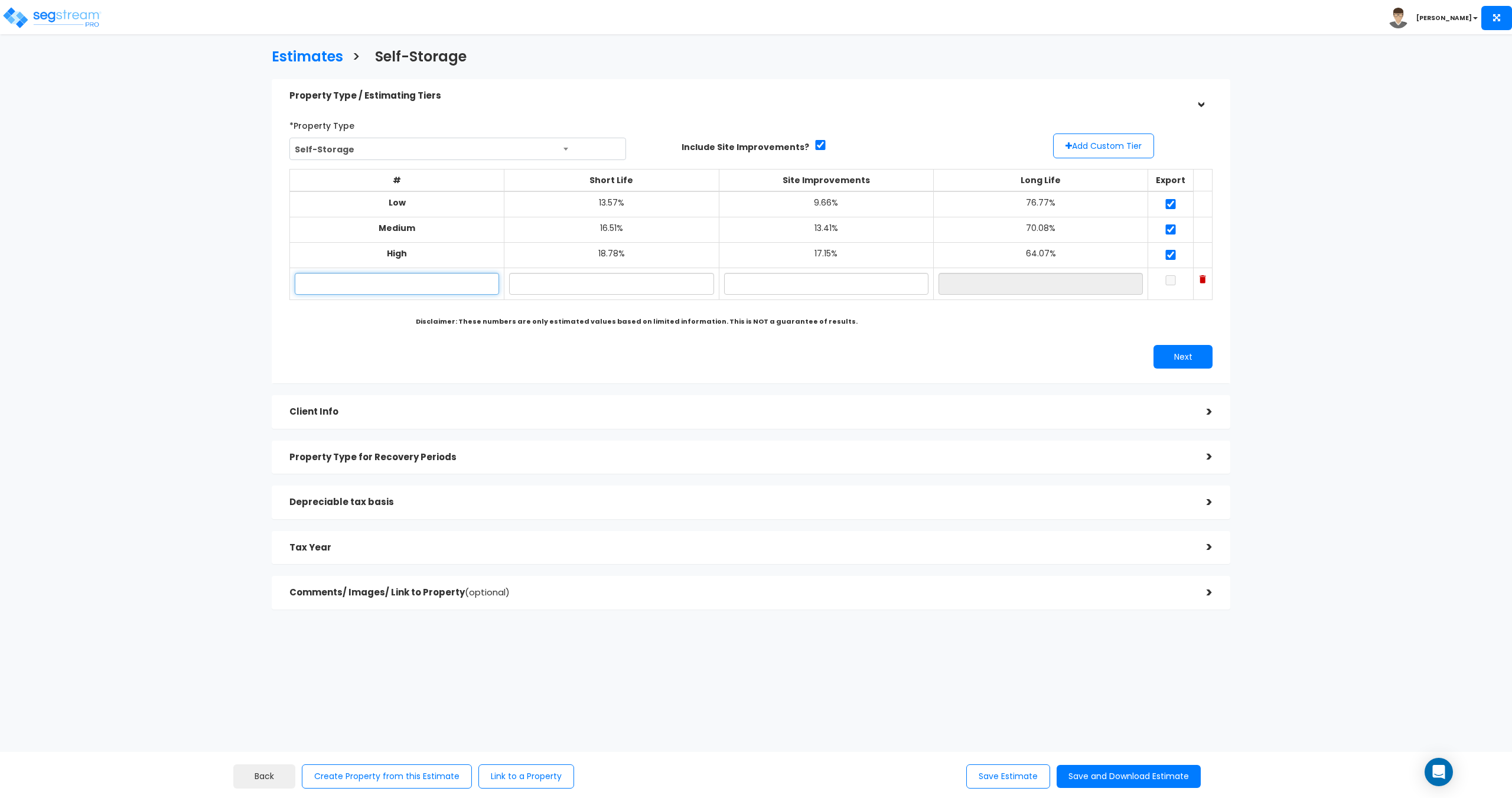
click at [406, 279] on input "text" at bounding box center [397, 284] width 204 height 22
type input "Low"
click at [564, 279] on input "text" at bounding box center [610, 284] width 204 height 22
type input "5.00%"
click at [850, 288] on input "text" at bounding box center [826, 284] width 204 height 22
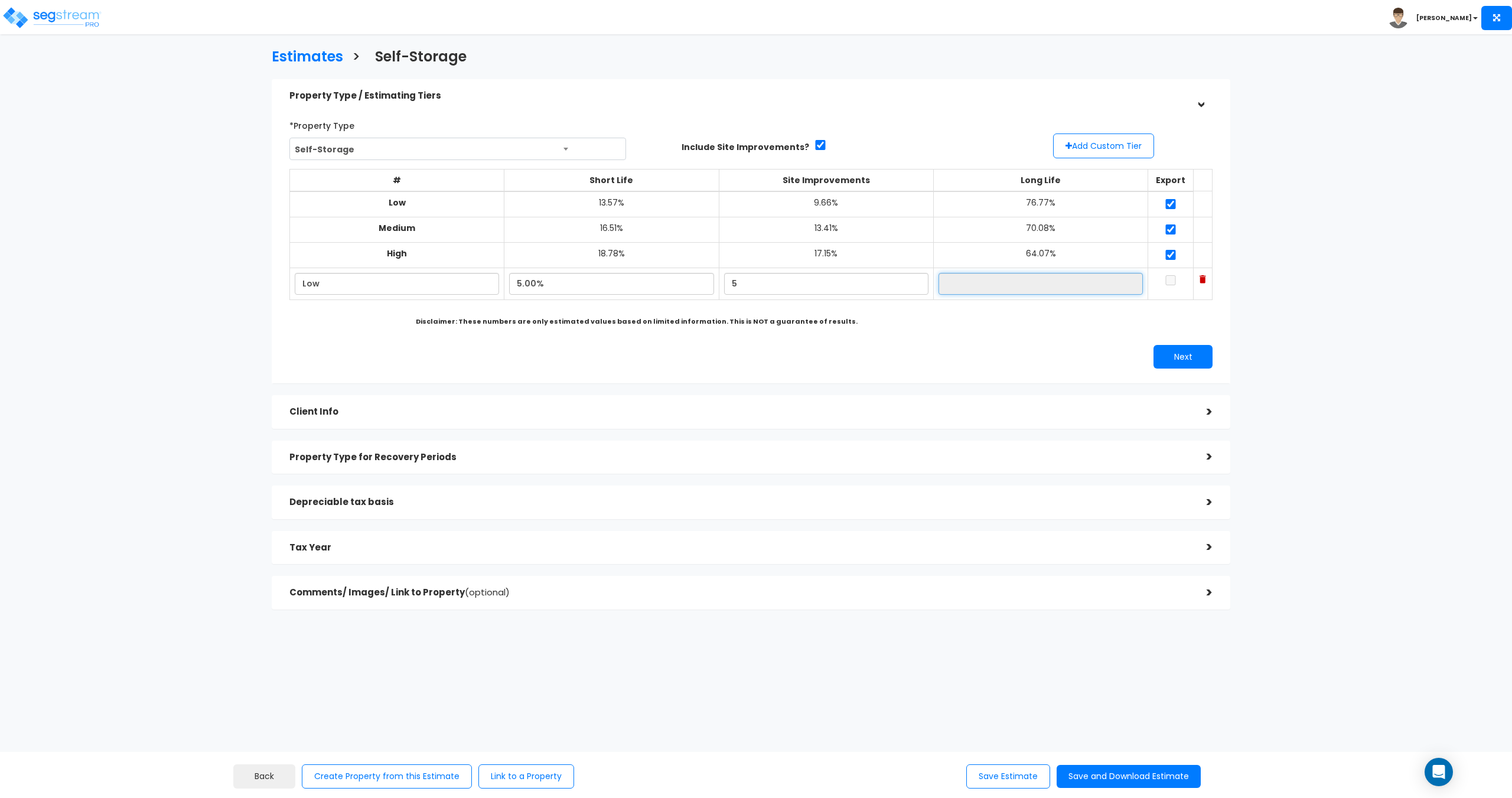
type input "5.00%"
type input "90.00%"
click at [984, 290] on input "90.00%" at bounding box center [1040, 284] width 204 height 22
click at [1004, 287] on input "90.00%" at bounding box center [1040, 284] width 204 height 22
click at [590, 181] on th "Short Life" at bounding box center [611, 179] width 215 height 22
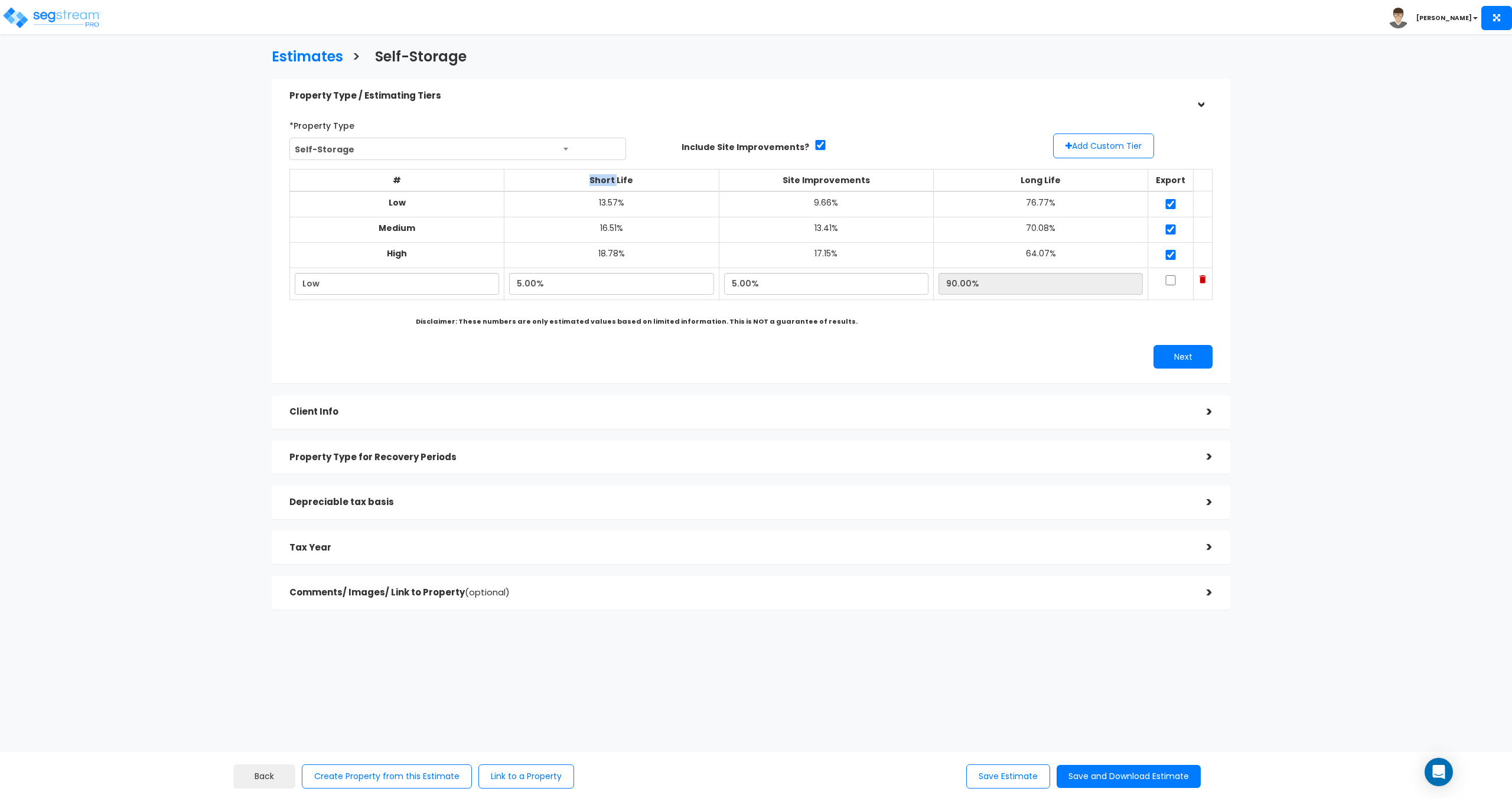
click at [590, 181] on th "Short Life" at bounding box center [611, 179] width 215 height 22
click at [701, 182] on th "Short Life" at bounding box center [611, 179] width 215 height 22
click at [381, 463] on h5 "Property Type for Recovery Periods" at bounding box center [739, 457] width 900 height 10
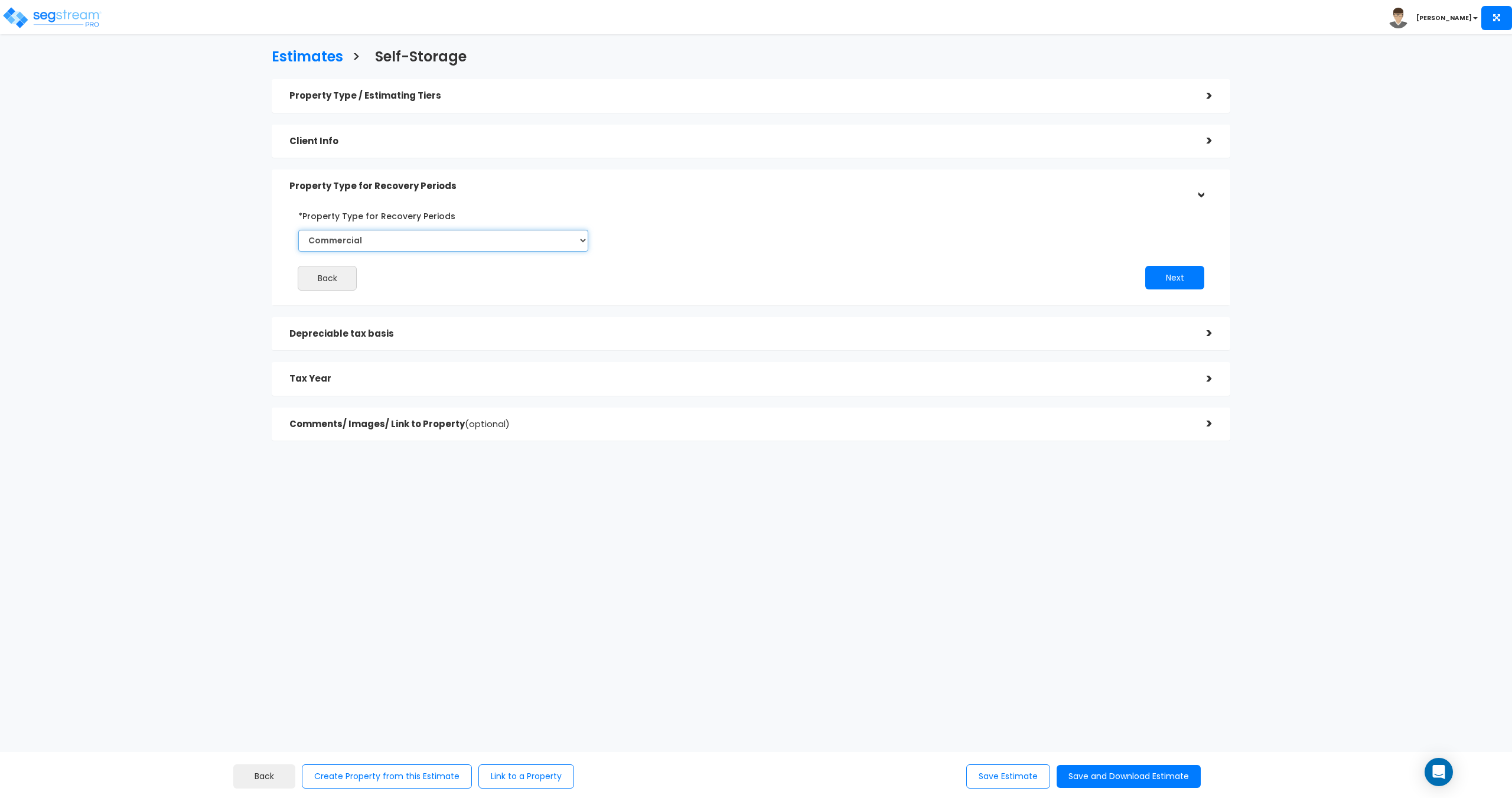
click at [364, 242] on select "Commercial Residential" at bounding box center [443, 240] width 290 height 22
click at [387, 233] on select "Commercial Residential" at bounding box center [443, 240] width 290 height 22
click at [346, 420] on h5 "Comments/ Images/ Link to Property (optional)" at bounding box center [739, 424] width 900 height 10
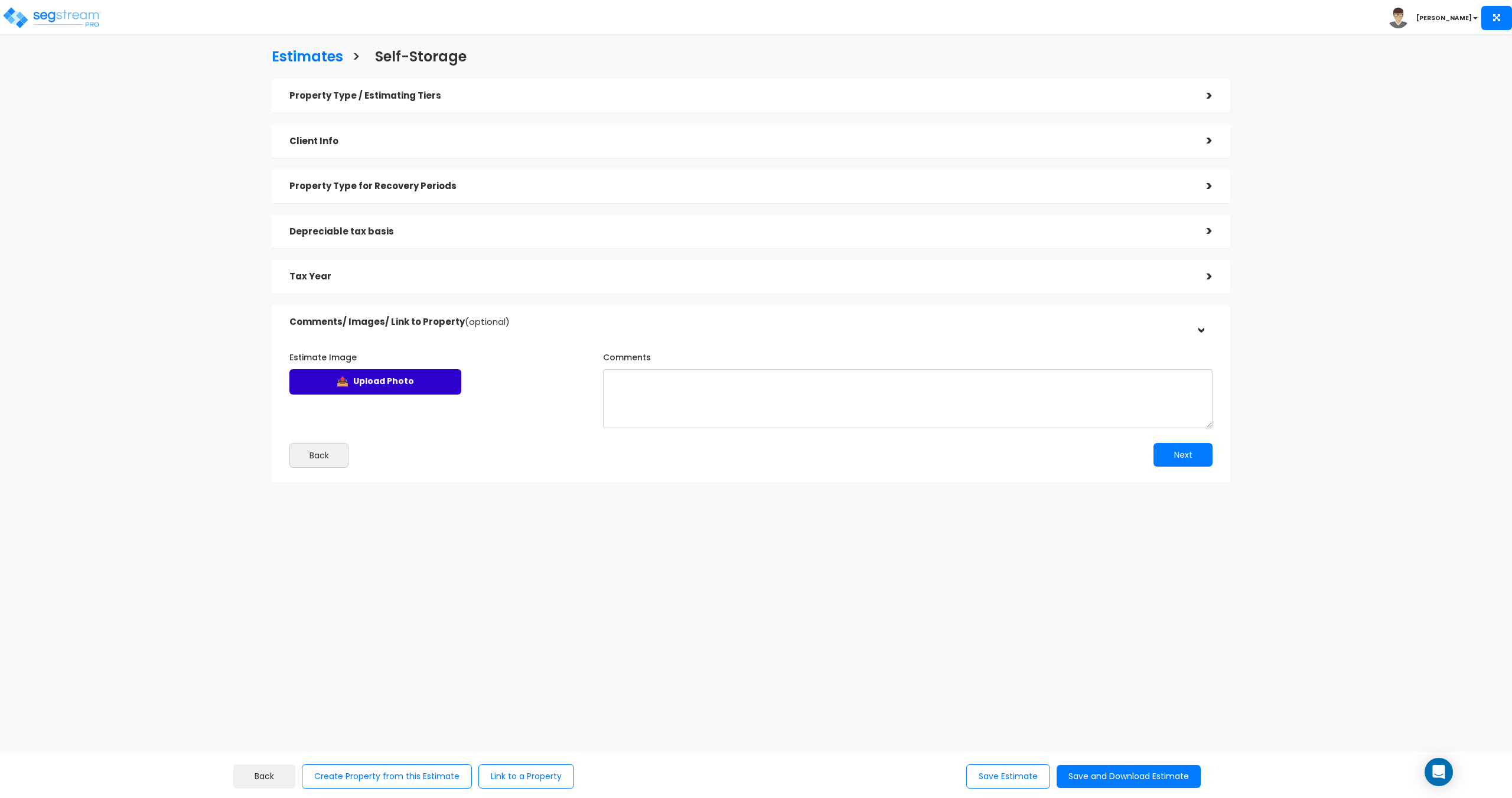
click at [423, 379] on label "📤 Upload Photo" at bounding box center [375, 381] width 172 height 26
click at [0, 0] on input "Estimate Image" at bounding box center [0, 0] width 0 height 0
click at [700, 394] on textarea "Comments" at bounding box center [907, 399] width 609 height 59
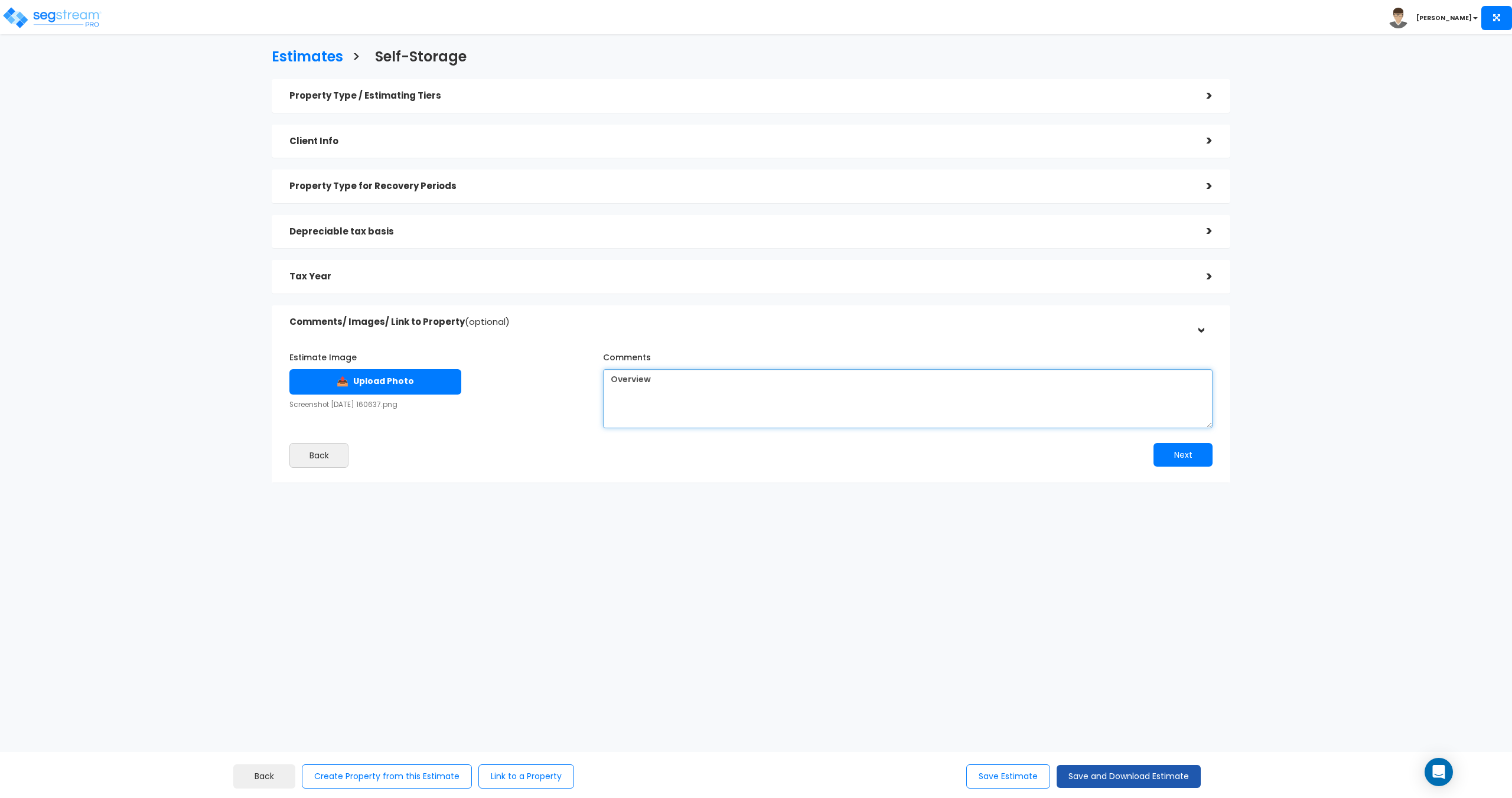
type textarea "Overview"
click at [1097, 786] on button "Save and Download Estimate" at bounding box center [1129, 776] width 144 height 23
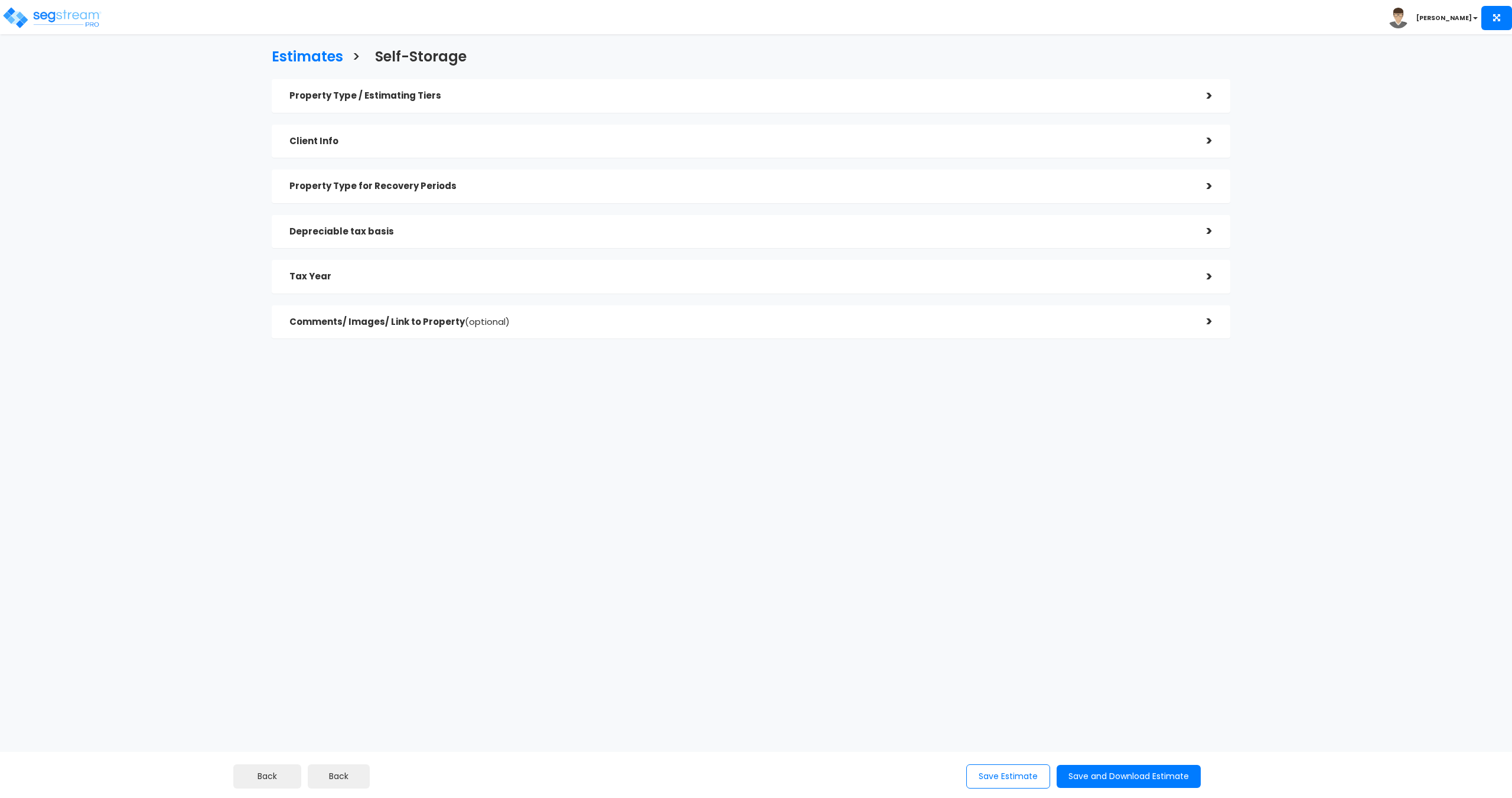
checkbox input "true"
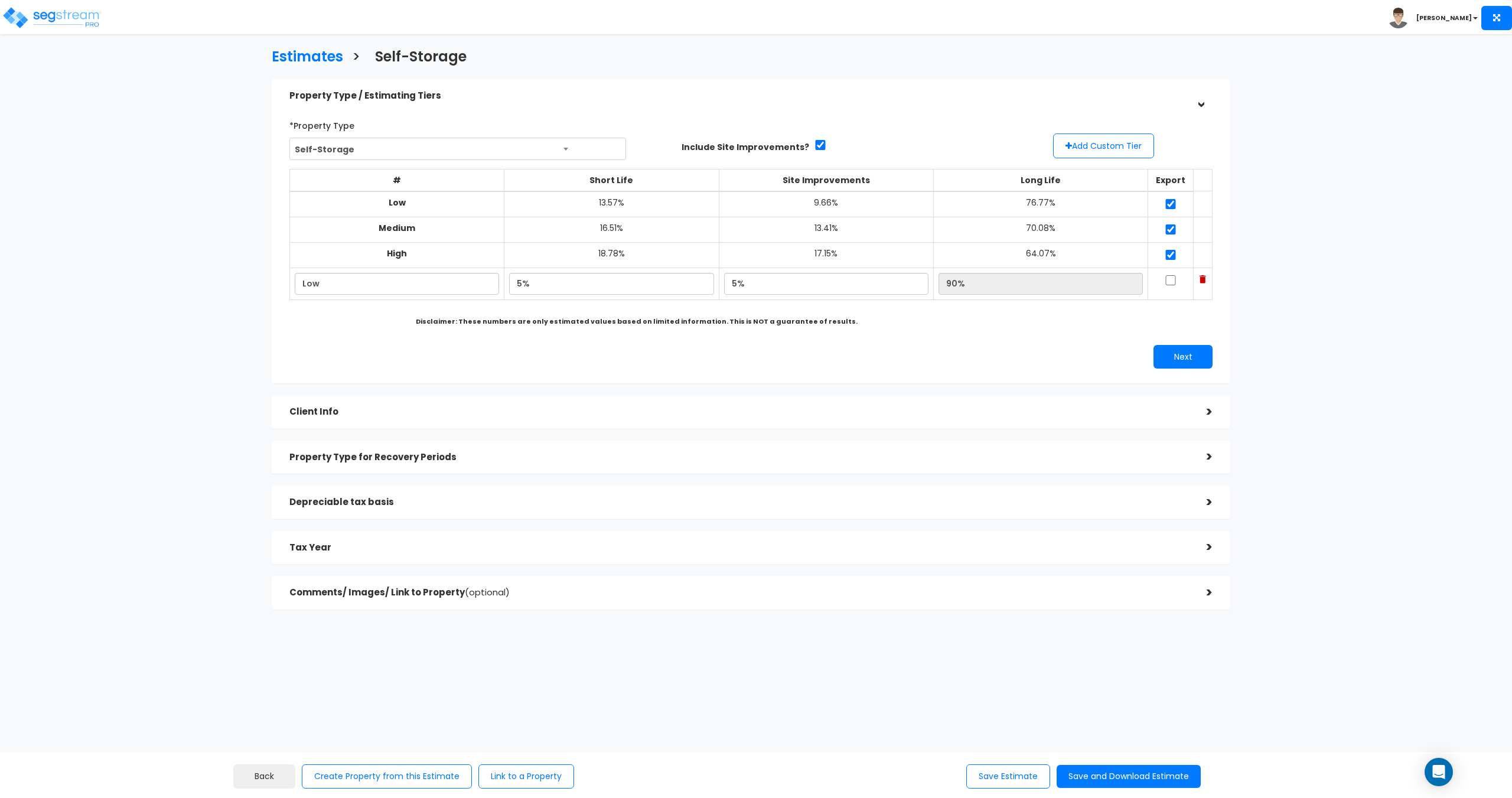
click at [392, 596] on h5 "Comments/ Images/ Link to Property (optional)" at bounding box center [739, 592] width 900 height 10
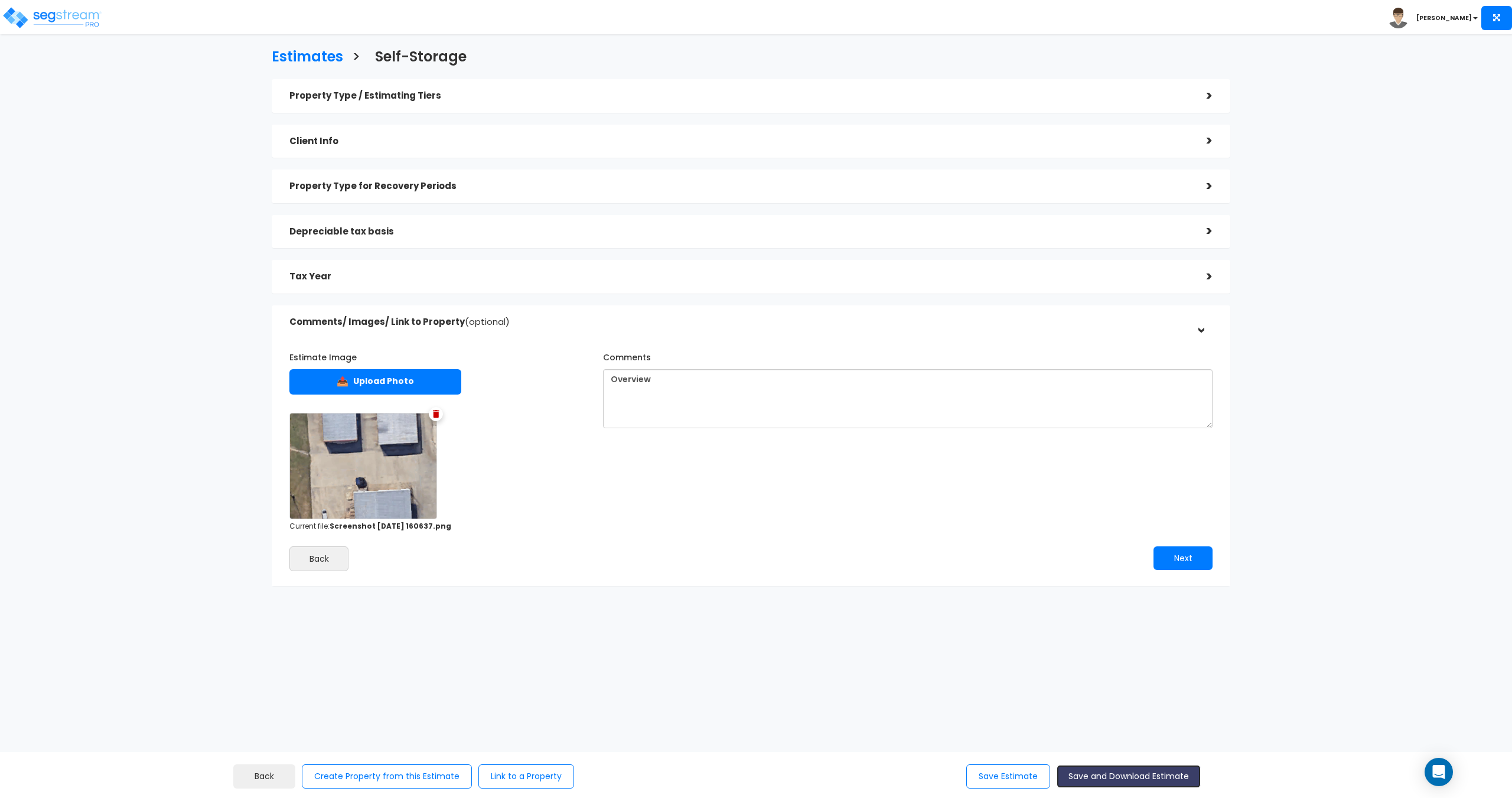
click at [1105, 776] on button "Save and Download Estimate" at bounding box center [1129, 776] width 144 height 23
click at [438, 412] on img at bounding box center [436, 414] width 7 height 9
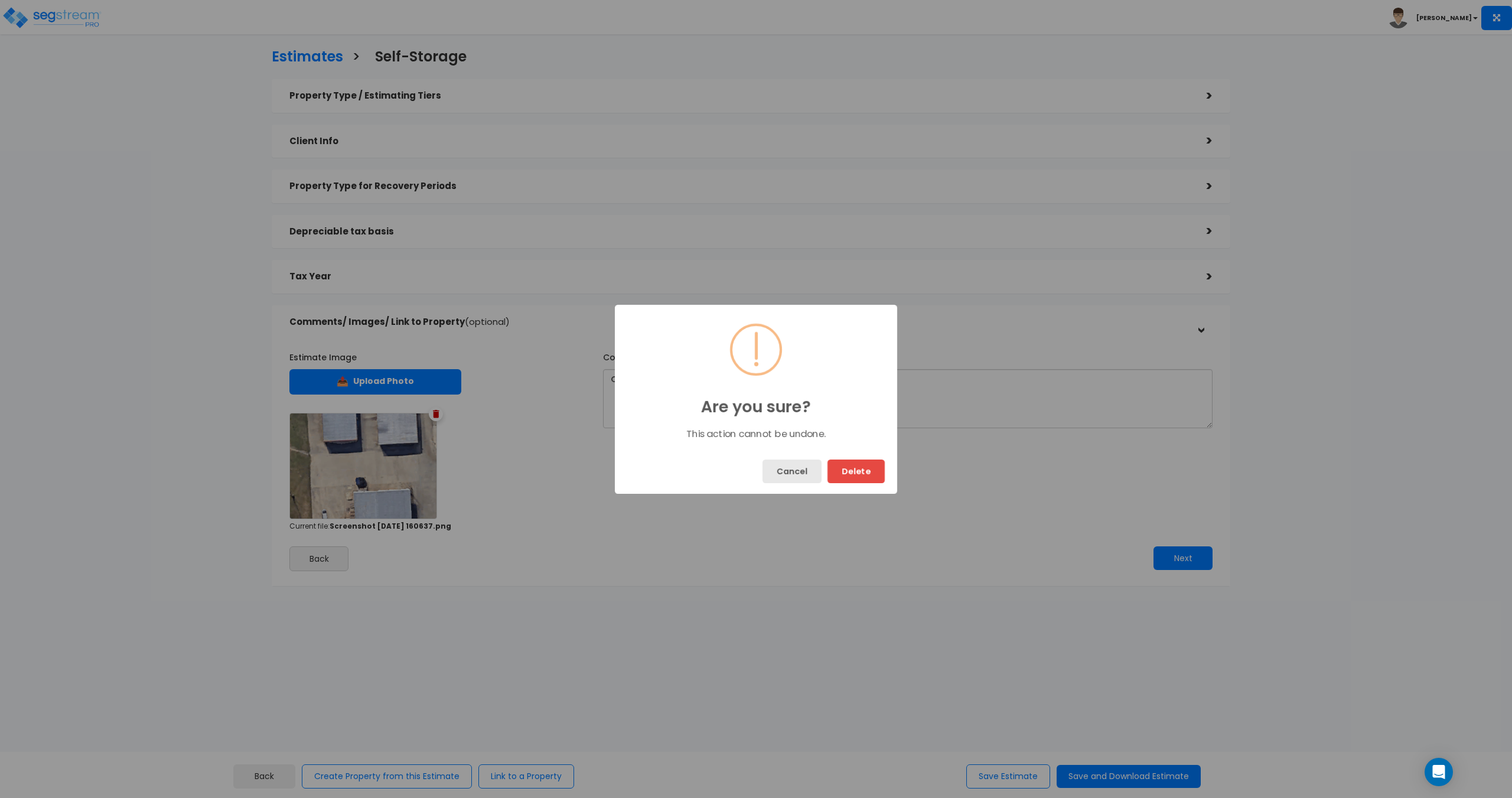
click at [805, 471] on button "Cancel" at bounding box center [792, 471] width 59 height 24
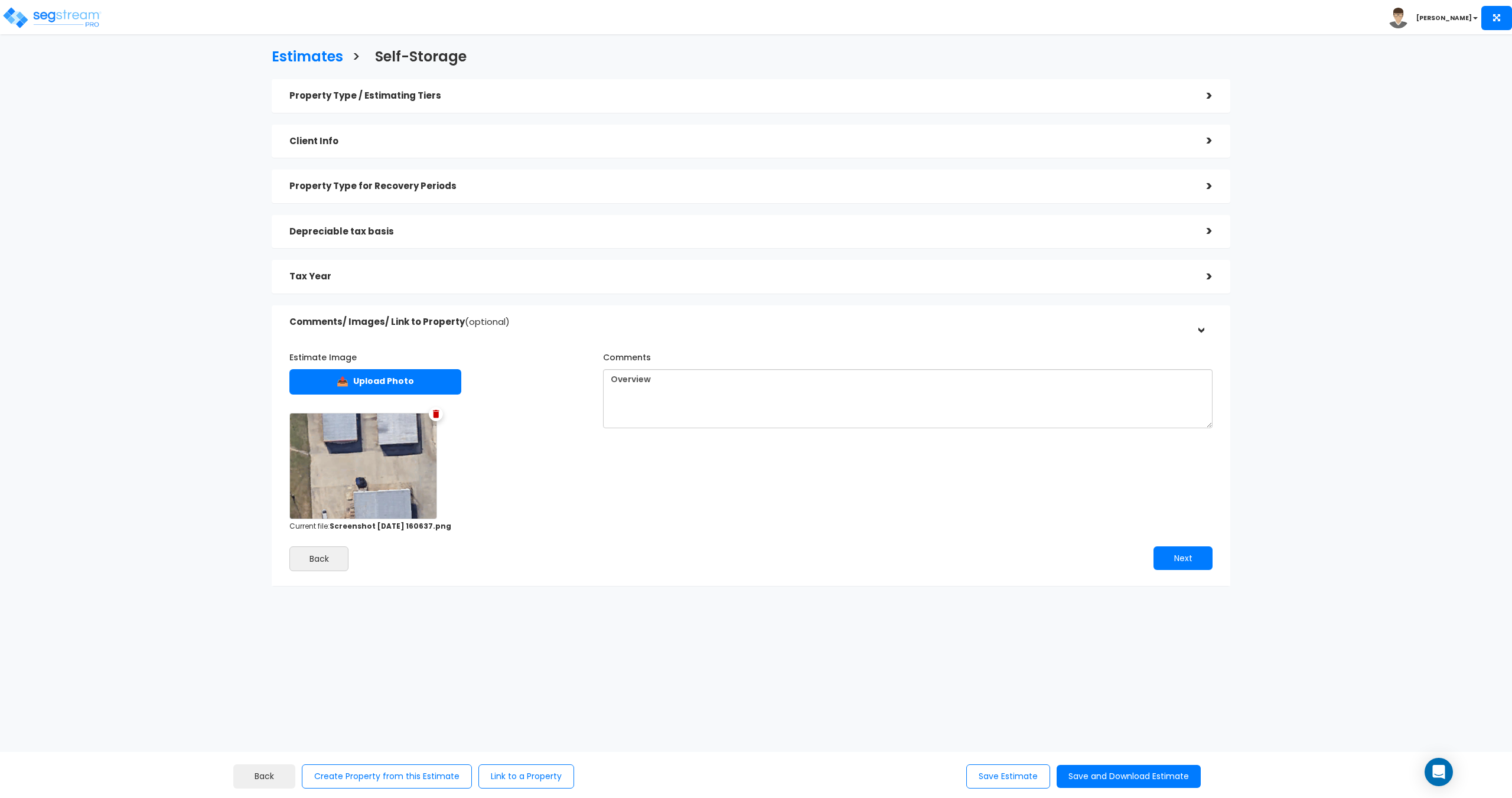
click at [405, 100] on h5 "Property Type / Estimating Tiers" at bounding box center [739, 96] width 900 height 10
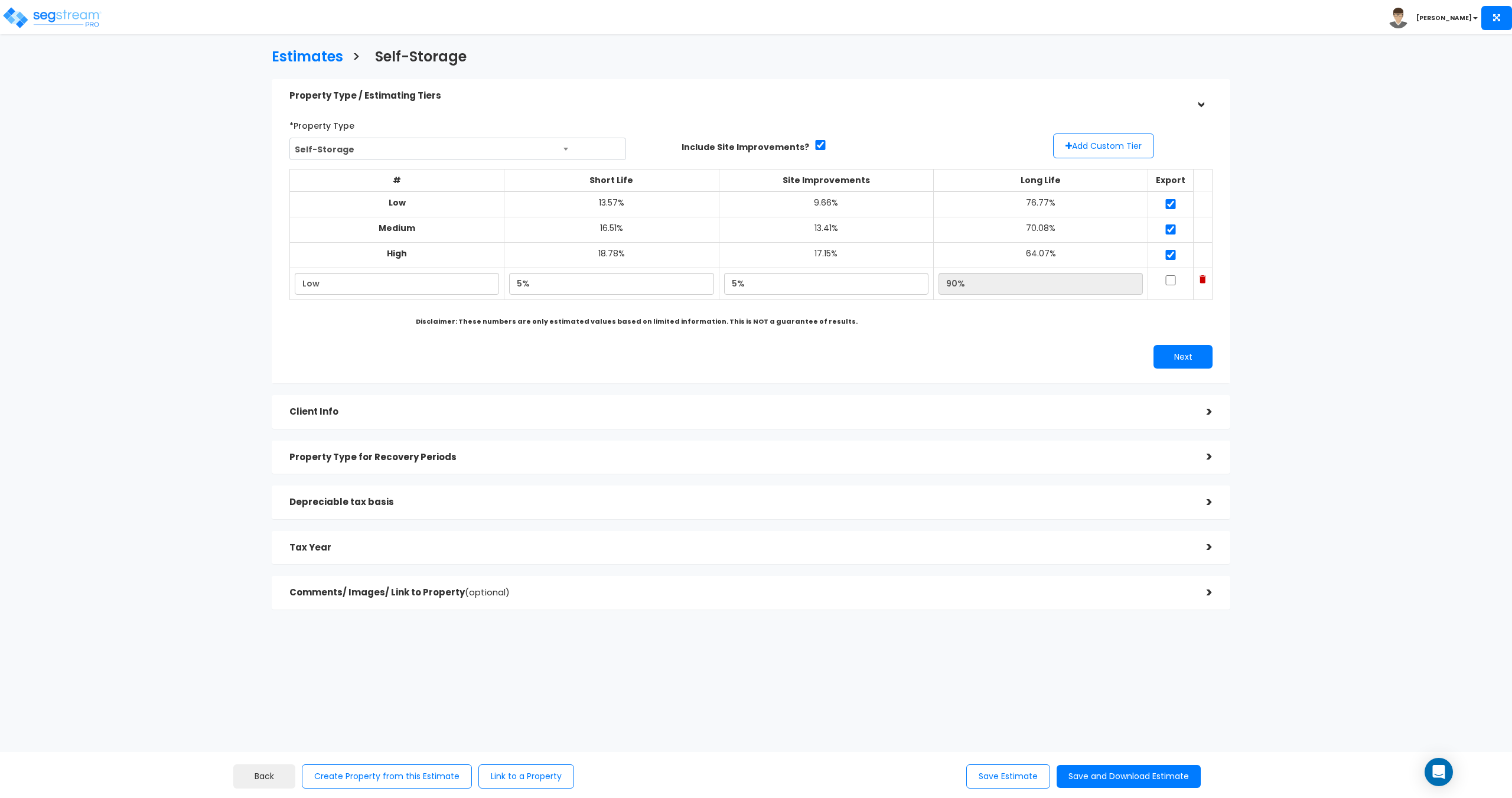
click at [1203, 280] on img at bounding box center [1203, 279] width 7 height 9
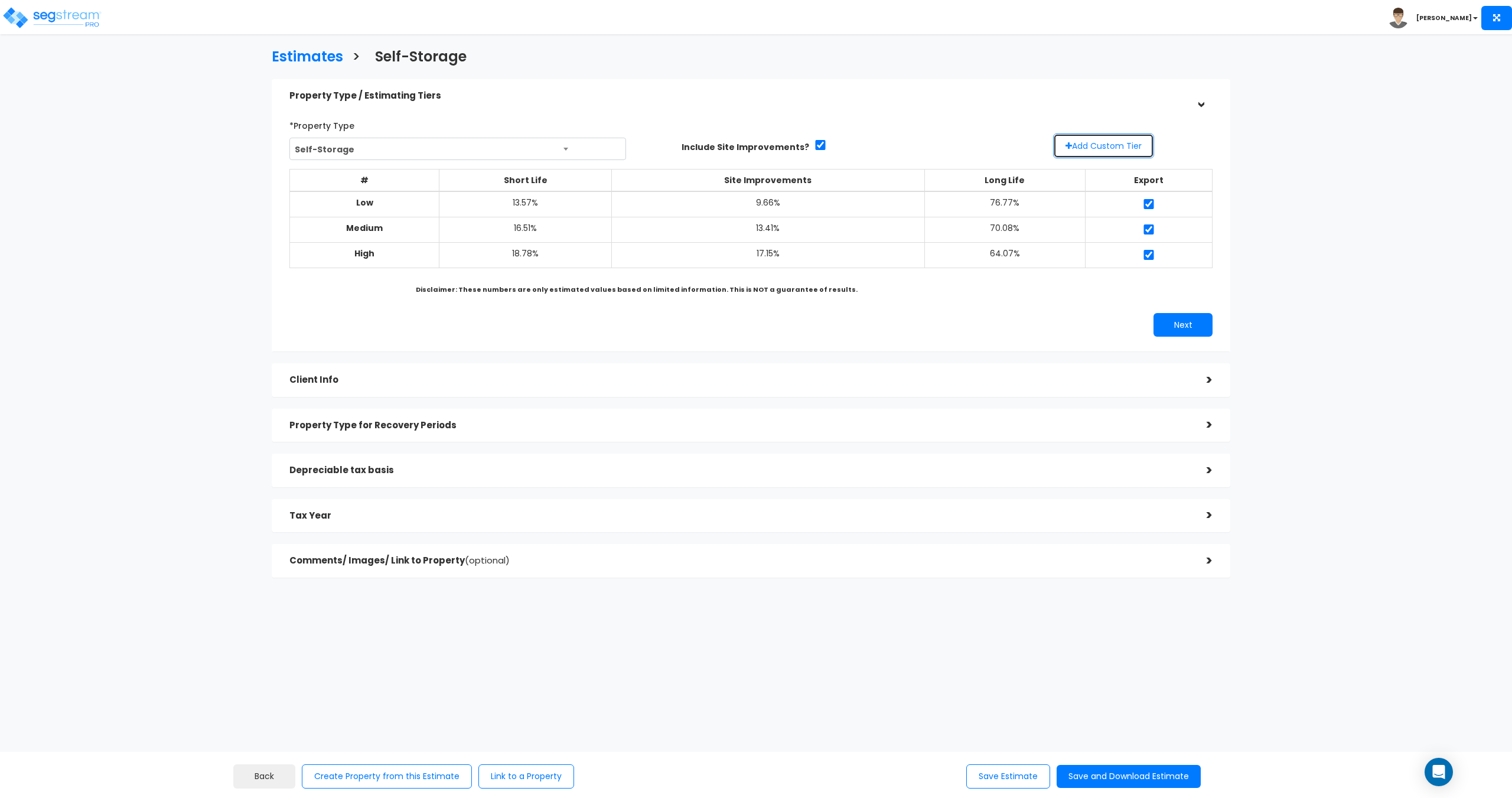
click at [1115, 146] on button "Add Custom Tier" at bounding box center [1103, 146] width 101 height 25
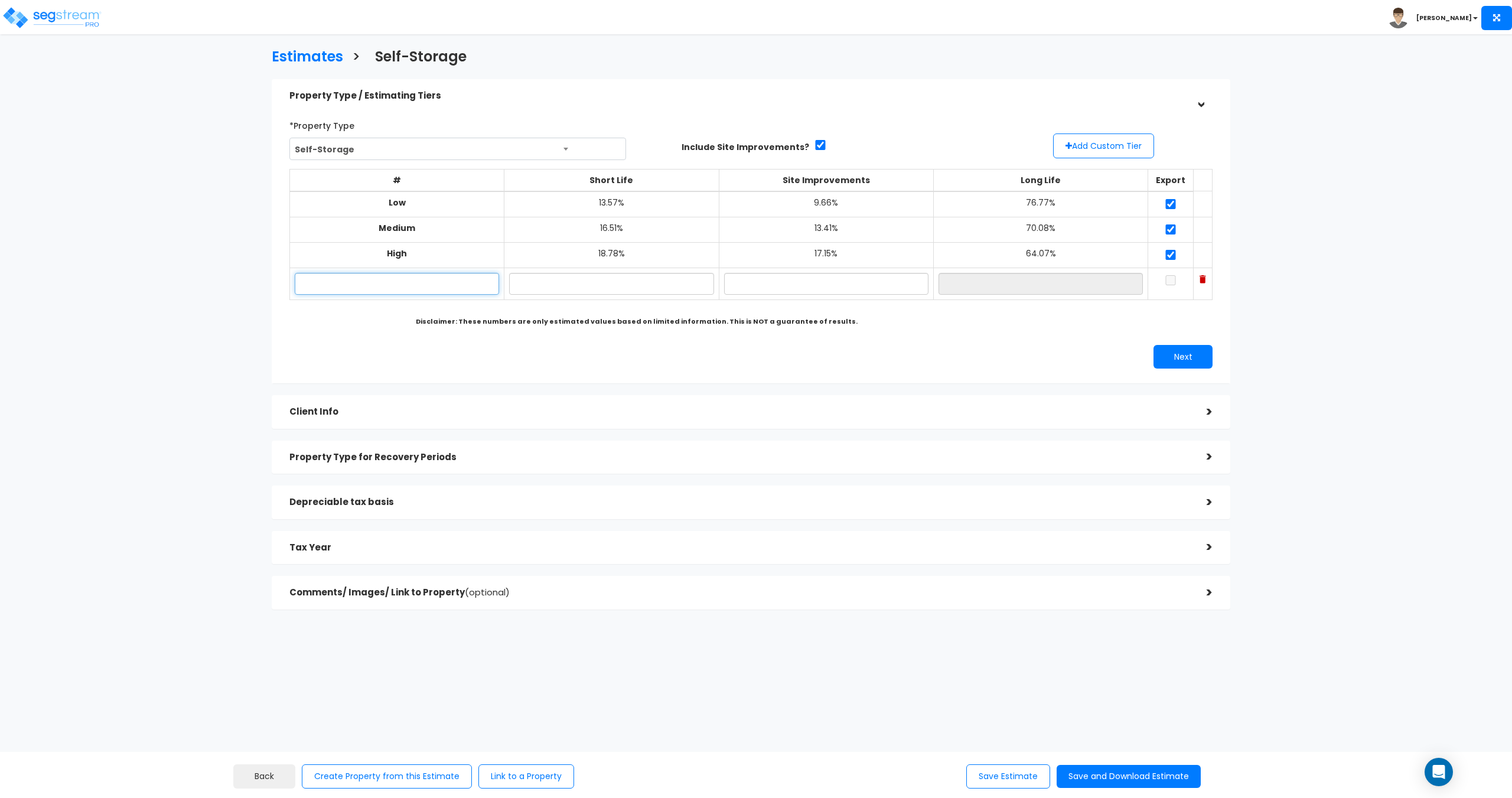
click at [454, 276] on input "text" at bounding box center [397, 284] width 204 height 22
type input "Low"
click at [1164, 202] on input "checkbox" at bounding box center [1170, 204] width 11 height 10
checkbox input "false"
click at [1164, 229] on input "checkbox" at bounding box center [1170, 229] width 11 height 10
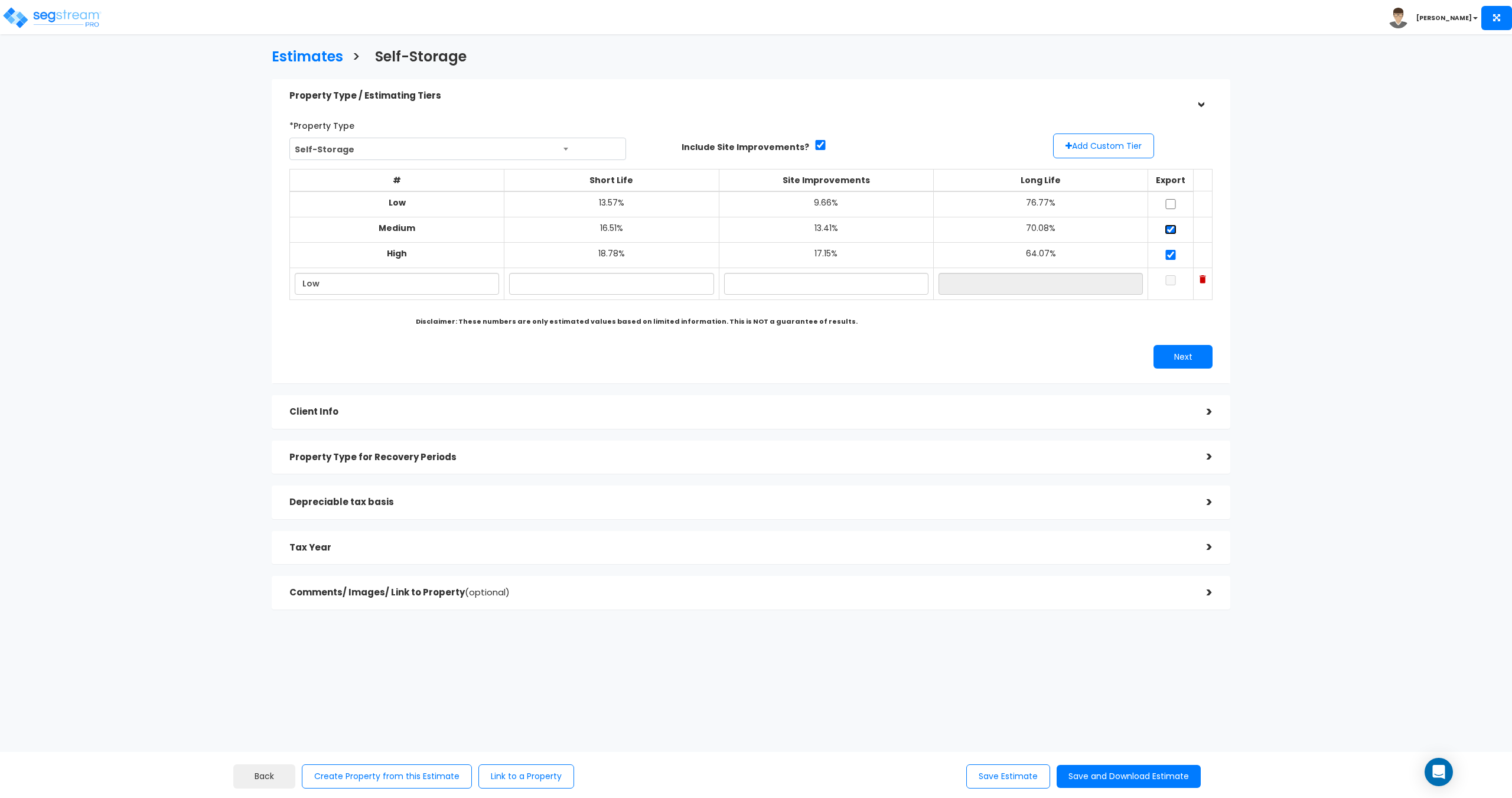
checkbox input "false"
click at [1164, 258] on input "checkbox" at bounding box center [1170, 255] width 11 height 10
checkbox input "false"
click at [1117, 153] on button "Add Custom Tier" at bounding box center [1103, 146] width 101 height 25
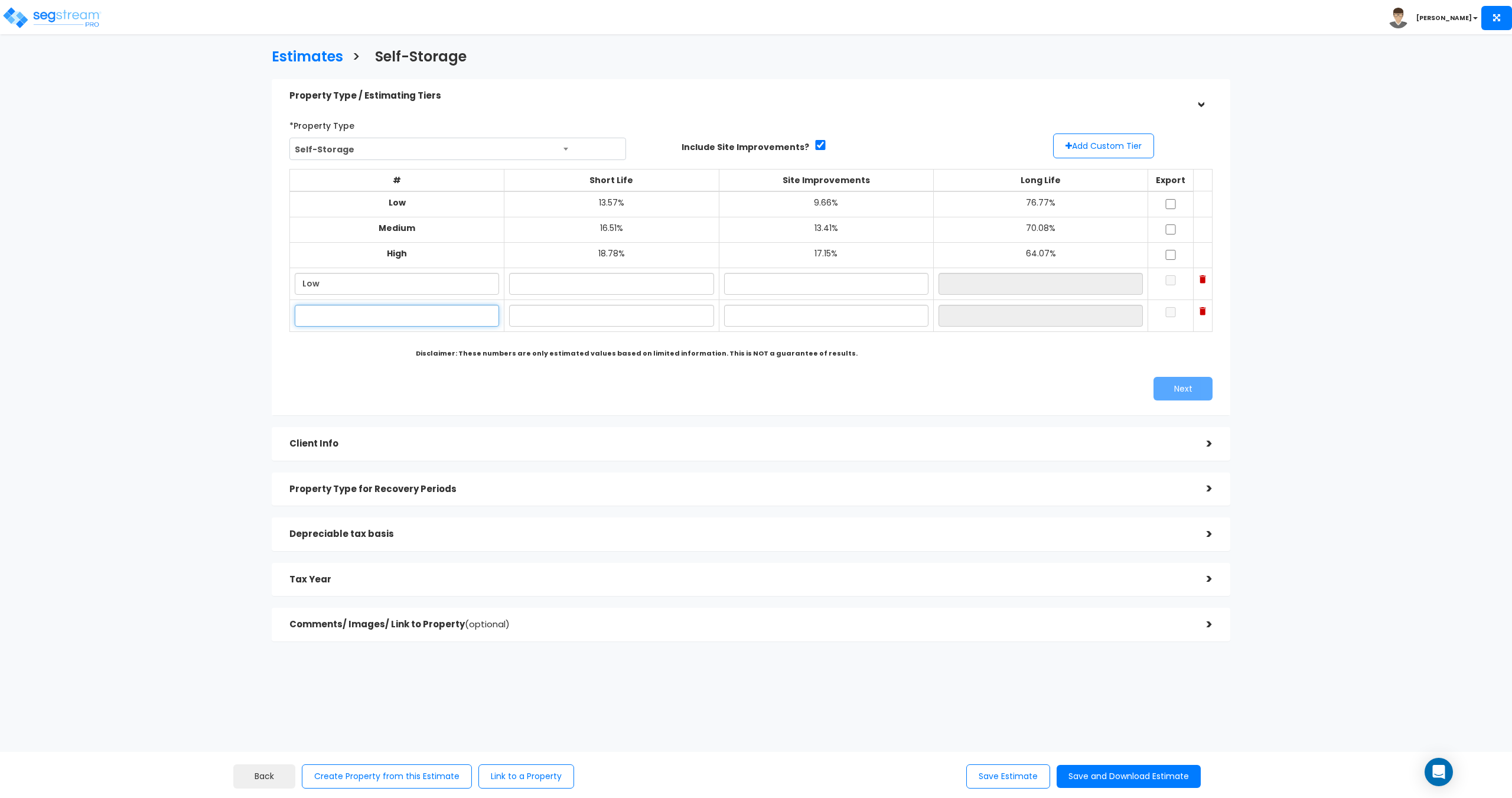
click at [376, 315] on input "text" at bounding box center [397, 315] width 204 height 22
type input "H"
type input "Medium"
click at [1124, 153] on button "Add Custom Tier" at bounding box center [1103, 146] width 101 height 25
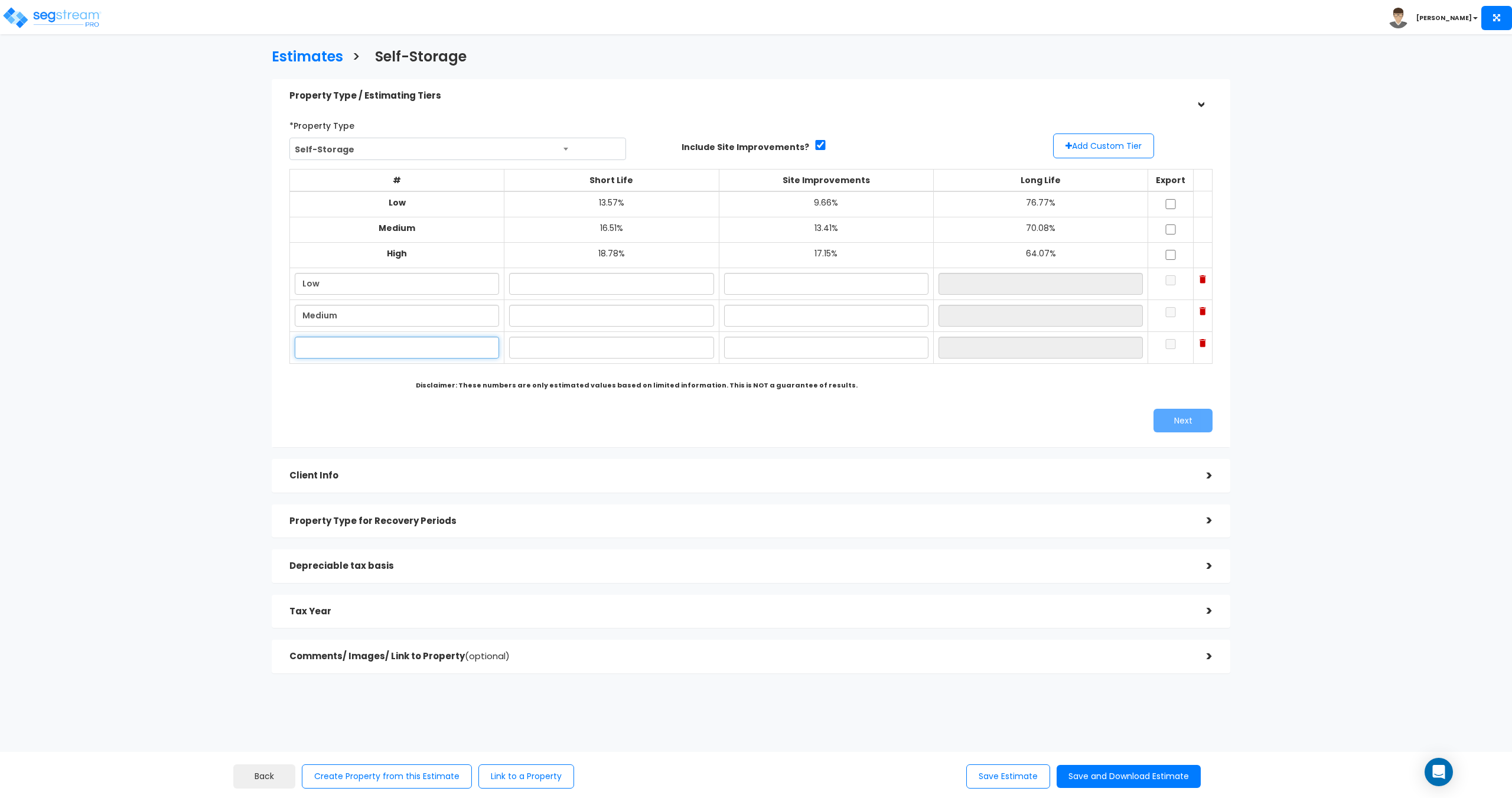
click at [326, 354] on input "text" at bounding box center [397, 347] width 204 height 22
type input "High"
click at [365, 282] on input "Low" at bounding box center [397, 284] width 204 height 22
click at [641, 287] on input "text" at bounding box center [610, 284] width 204 height 22
click at [630, 321] on input "text" at bounding box center [610, 315] width 204 height 22
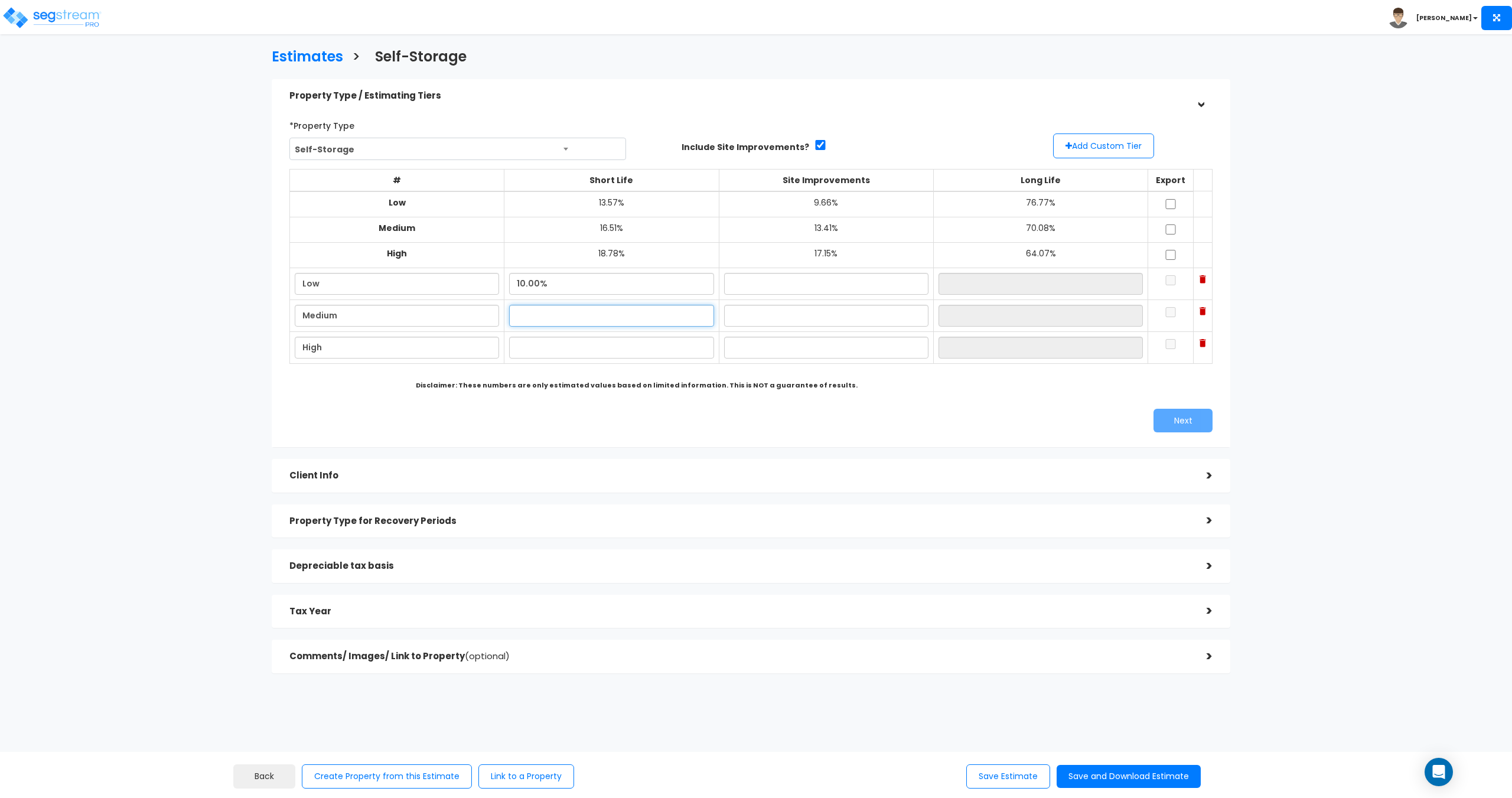
click at [585, 323] on input "text" at bounding box center [610, 315] width 204 height 22
drag, startPoint x: 551, startPoint y: 287, endPoint x: 412, endPoint y: 280, distance: 139.2
click at [413, 280] on tr "Low 10.00%" at bounding box center [751, 283] width 923 height 32
type input "9.00%"
click at [555, 331] on td at bounding box center [611, 347] width 215 height 32
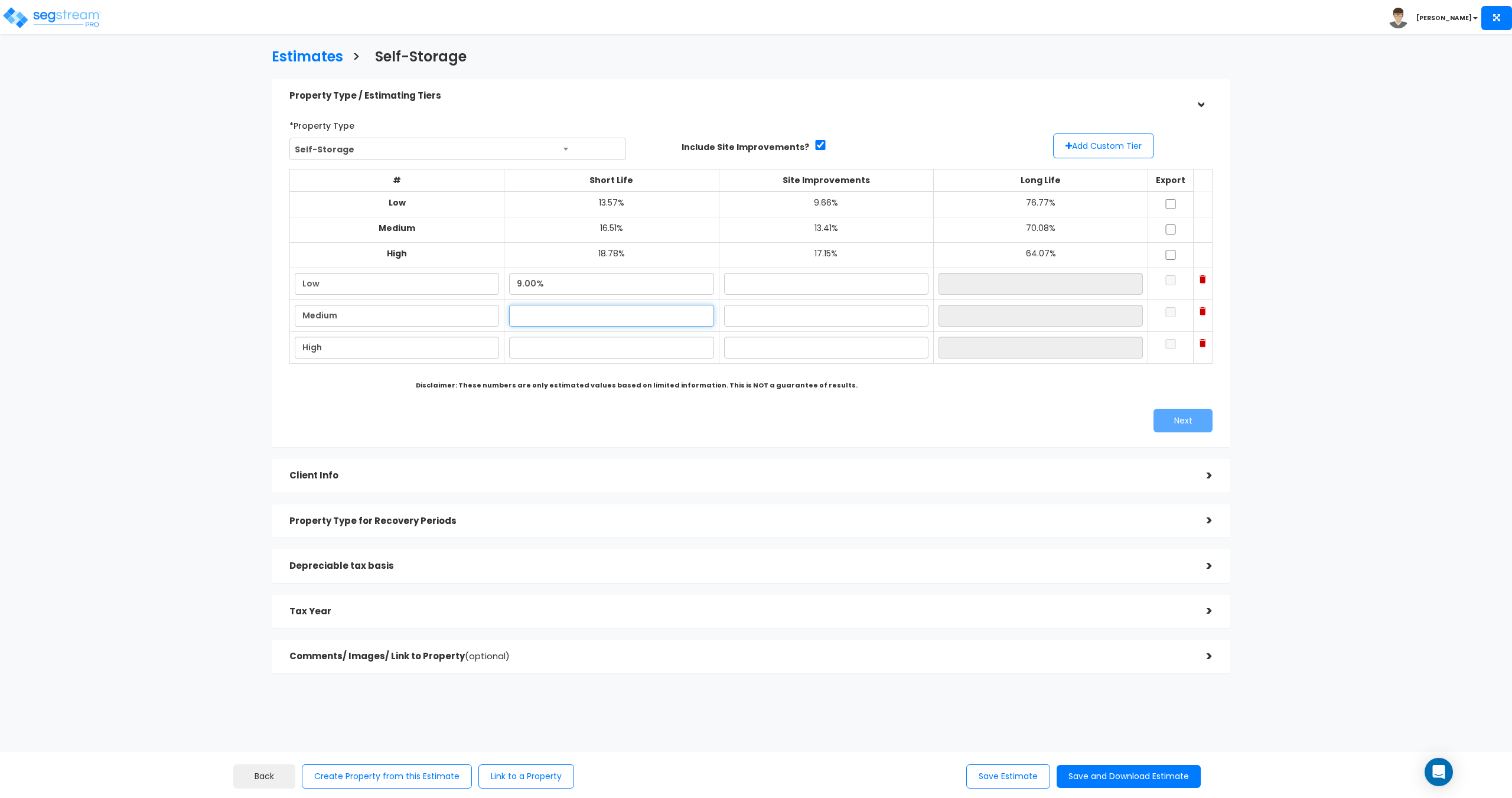
click at [562, 321] on input "text" at bounding box center [610, 315] width 204 height 22
click at [521, 315] on input "text" at bounding box center [610, 315] width 204 height 22
type input "13.00%"
click at [561, 356] on input "text" at bounding box center [610, 347] width 204 height 22
type input "17.00%"
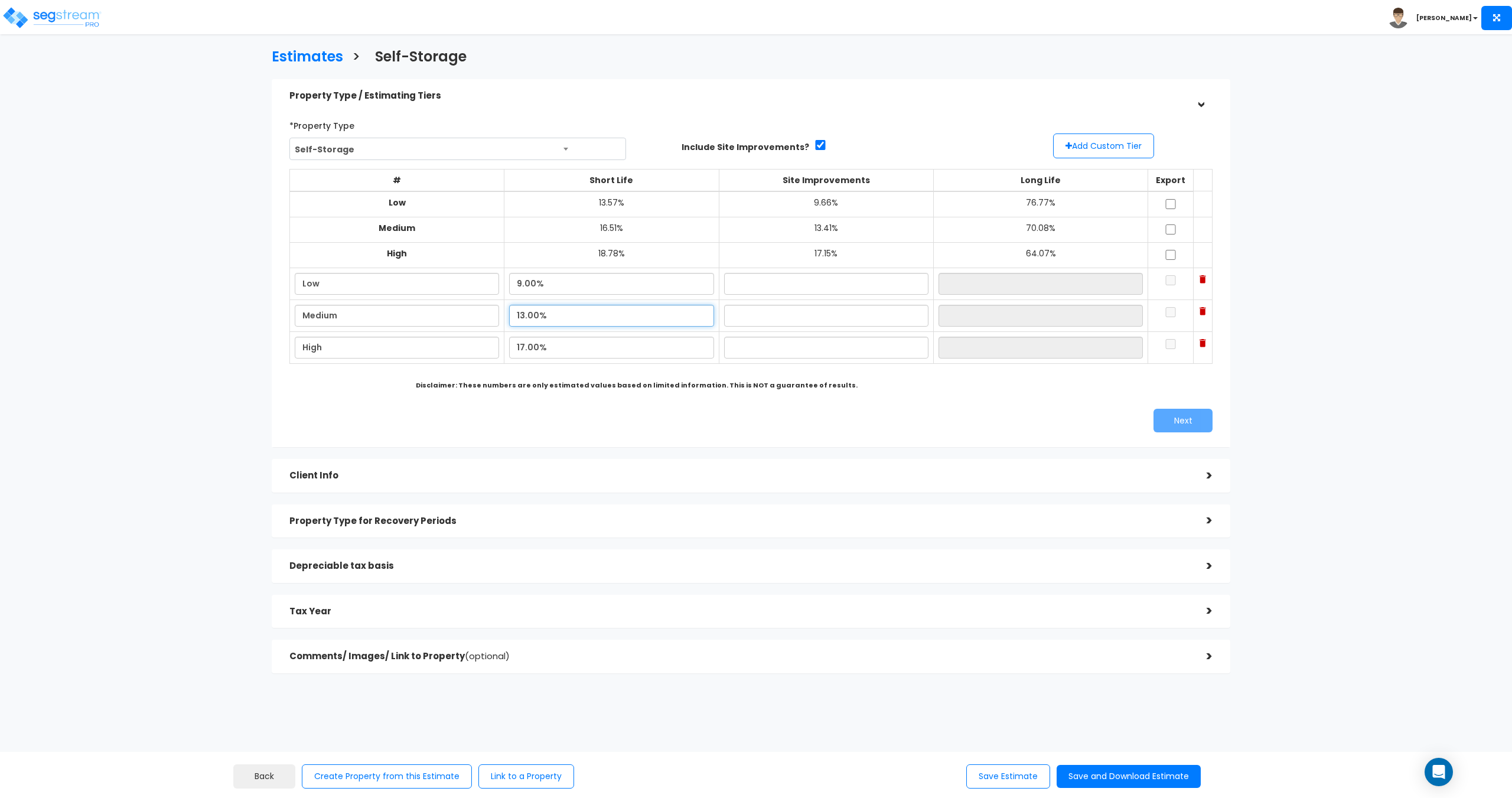
click at [564, 317] on input "13.00%" at bounding box center [610, 315] width 204 height 22
click at [776, 287] on input "text" at bounding box center [826, 284] width 204 height 22
type input "5.00%"
type input "86.00%"
click at [790, 308] on input "text" at bounding box center [826, 315] width 204 height 22
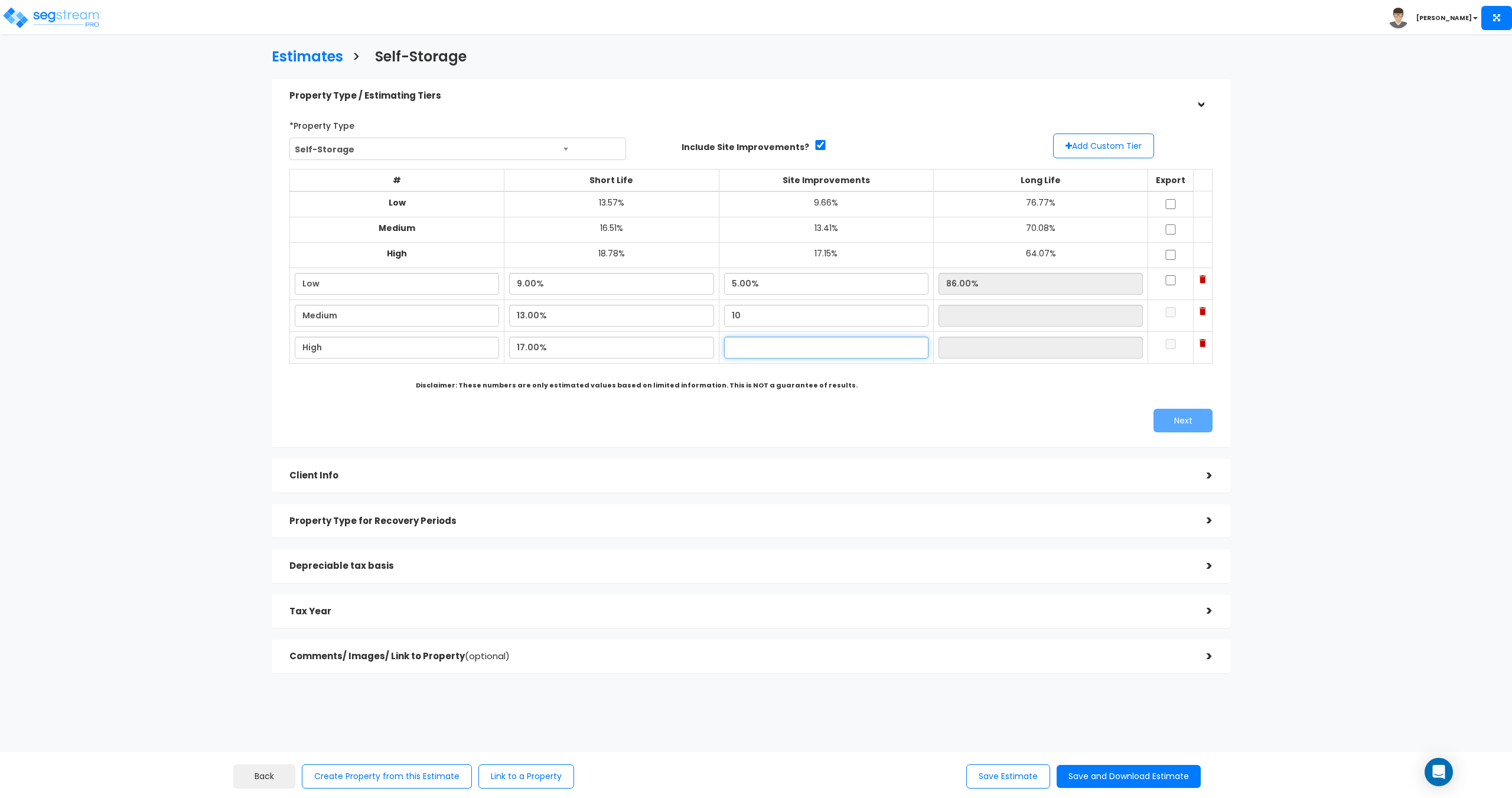
type input "10.00%"
type input "77.00%"
click at [773, 344] on input "text" at bounding box center [826, 347] width 204 height 22
click at [772, 313] on input "10.00%" at bounding box center [826, 315] width 204 height 22
click at [738, 288] on input "5.00%" at bounding box center [826, 284] width 204 height 22
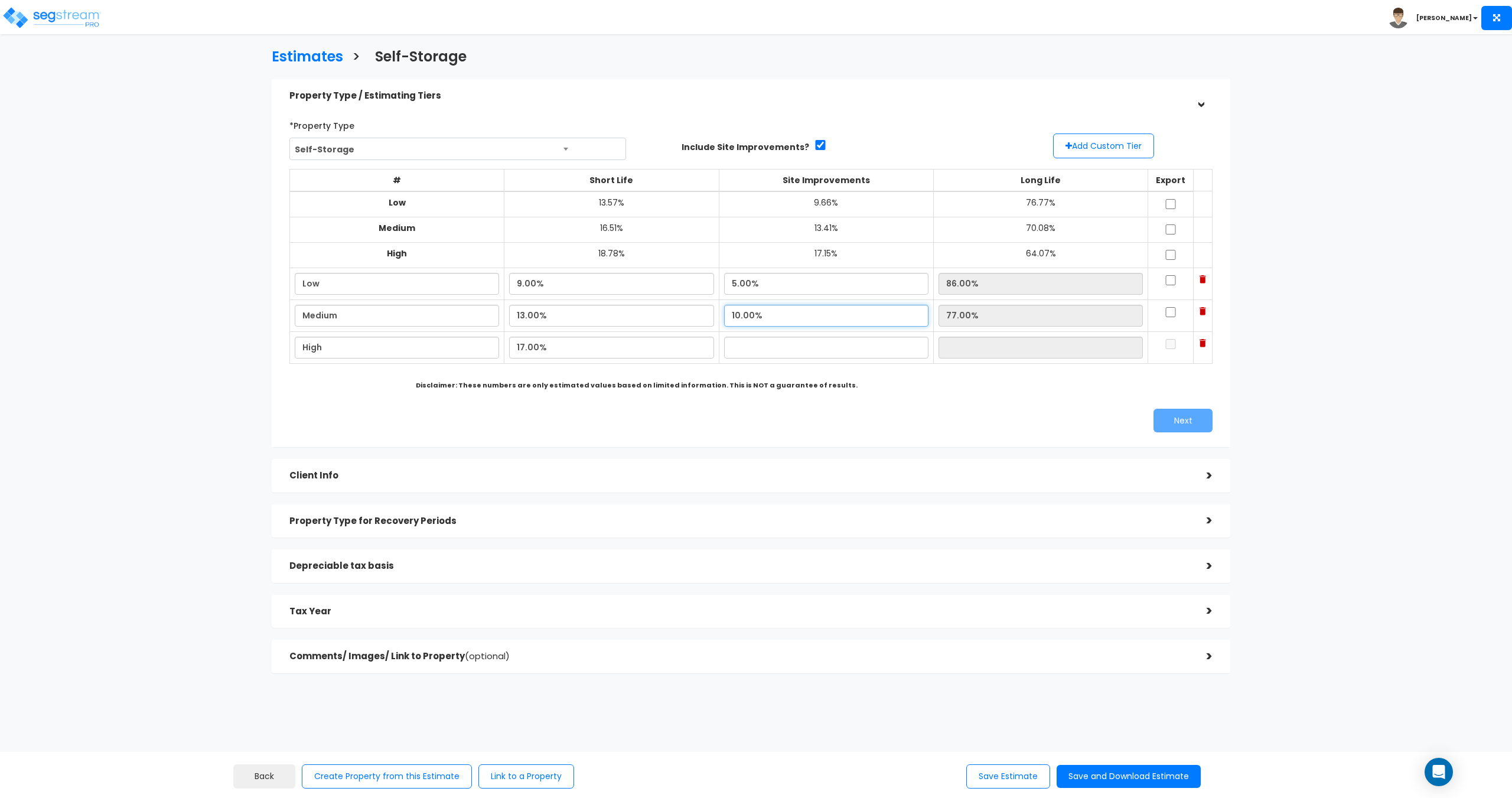
click at [761, 320] on input "10.00%" at bounding box center [826, 315] width 204 height 22
click at [750, 347] on input "text" at bounding box center [826, 347] width 204 height 22
type input "13.00%"
type input "70.00%"
click at [798, 313] on input "10.00%" at bounding box center [826, 315] width 204 height 22
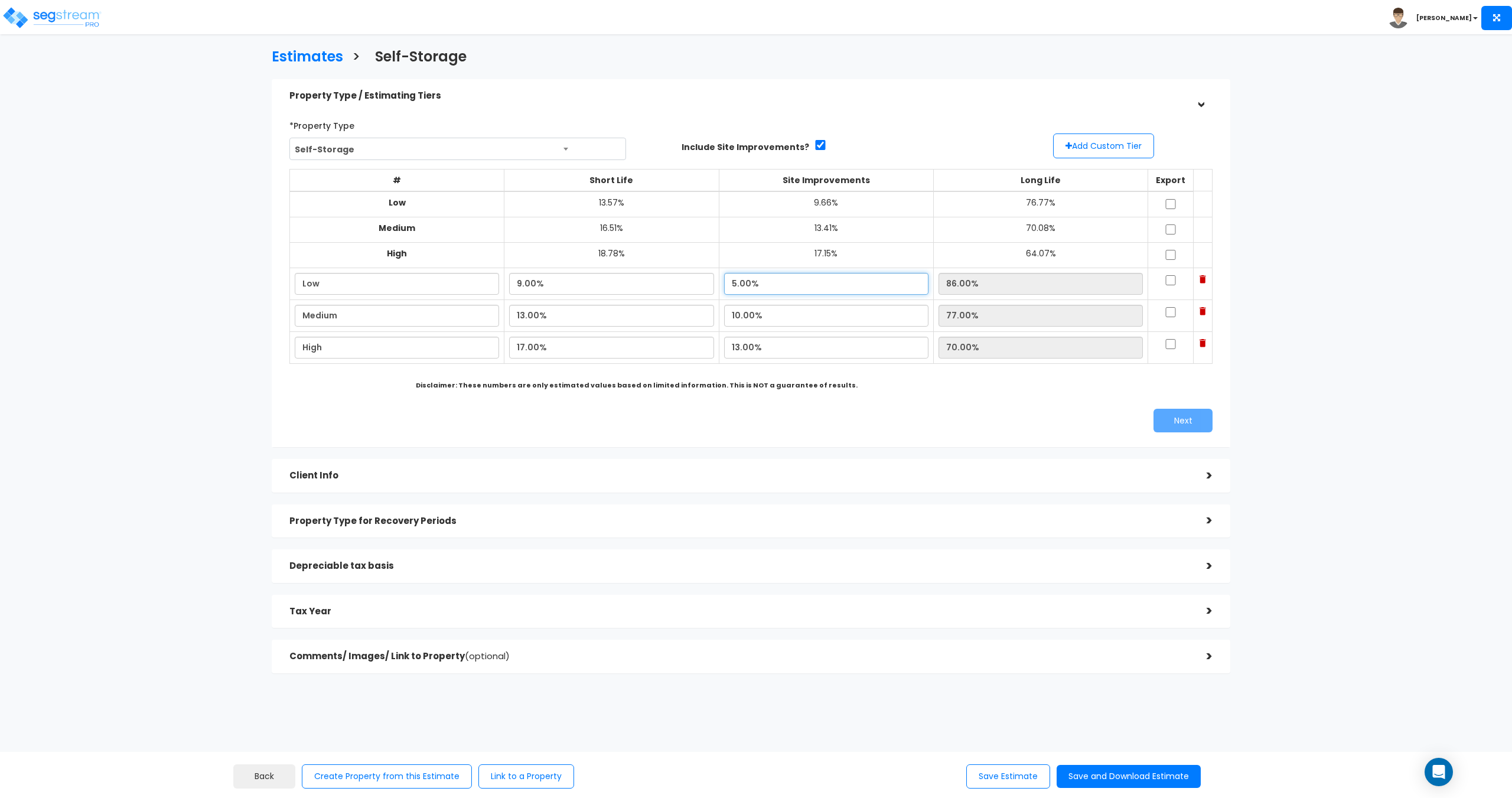
click at [767, 286] on input "5.00%" at bounding box center [826, 284] width 204 height 22
click at [770, 319] on input "10.00%" at bounding box center [826, 315] width 204 height 22
click at [767, 313] on input "10.00%" at bounding box center [826, 315] width 204 height 22
click at [769, 281] on input "5.00%" at bounding box center [826, 284] width 204 height 22
click at [772, 317] on input "10.00%" at bounding box center [826, 315] width 204 height 22
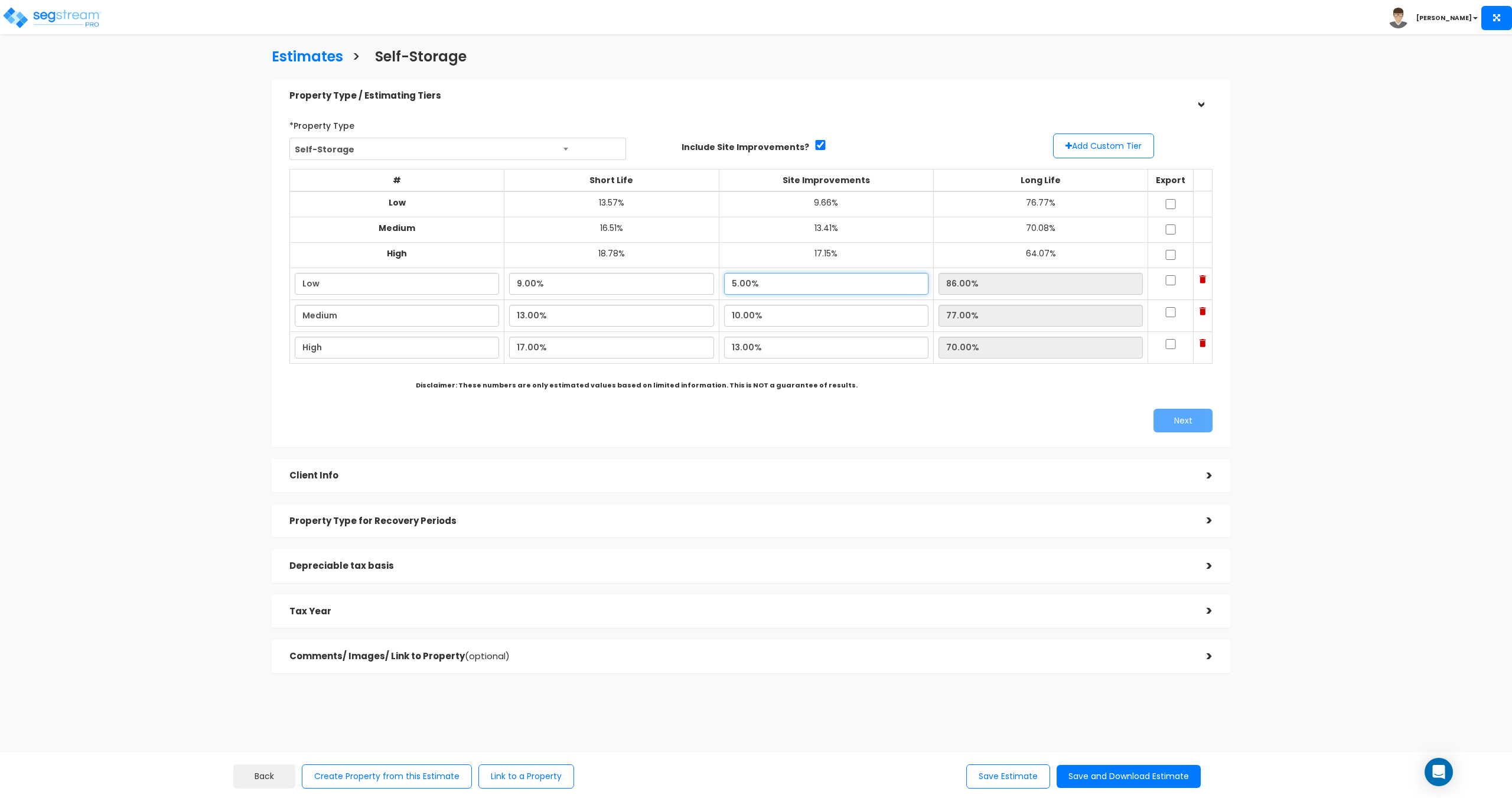
click at [758, 287] on input "5.00%" at bounding box center [826, 284] width 204 height 22
click at [770, 320] on input "10.00%" at bounding box center [826, 315] width 204 height 22
click at [771, 286] on input "5.00%" at bounding box center [826, 284] width 204 height 22
click at [769, 321] on input "10.00%" at bounding box center [826, 315] width 204 height 22
click at [780, 349] on input "13.00%" at bounding box center [826, 347] width 204 height 22
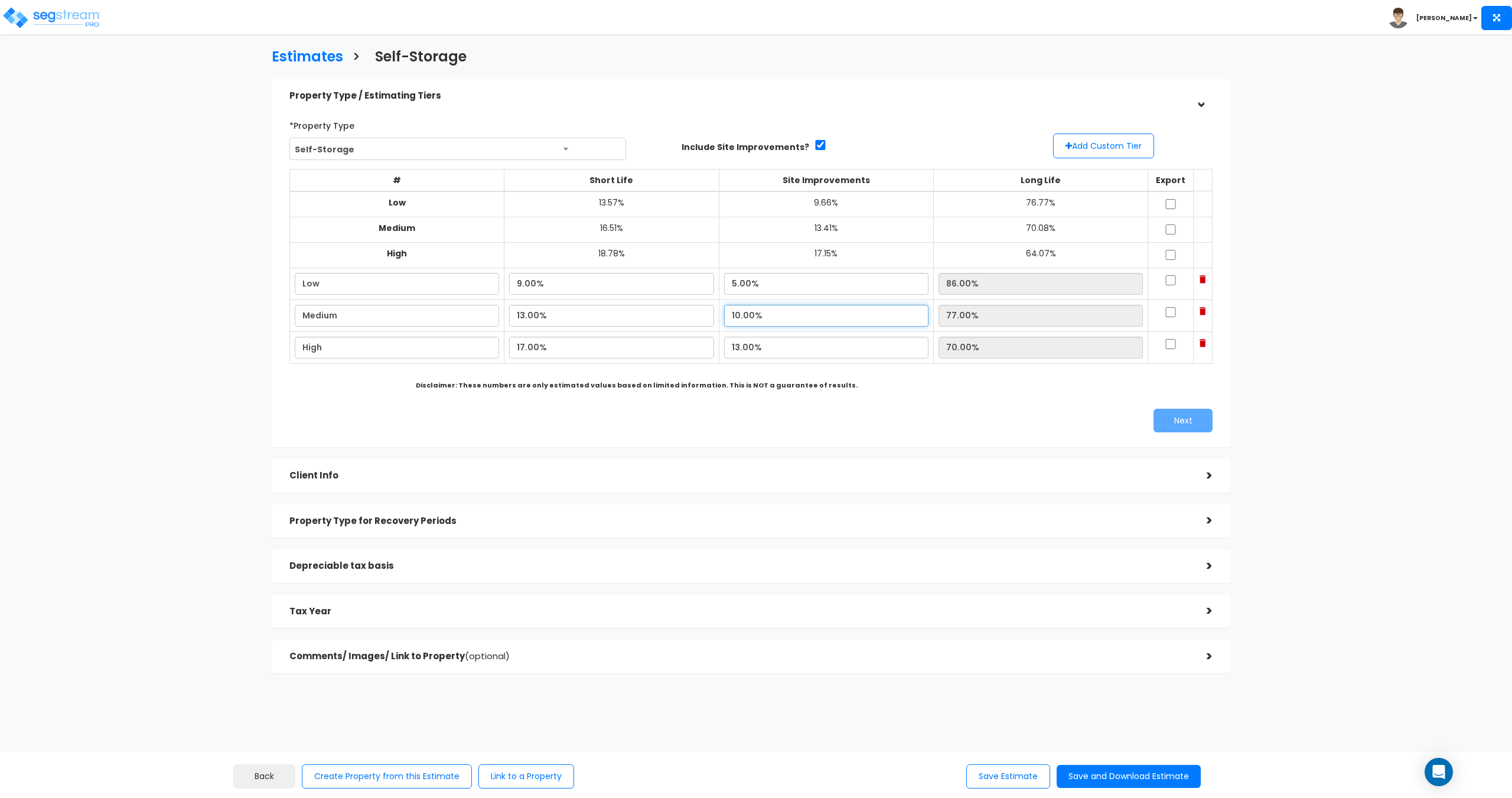
click at [779, 315] on input "10.00%" at bounding box center [826, 315] width 204 height 22
drag, startPoint x: 761, startPoint y: 315, endPoint x: 702, endPoint y: 317, distance: 59.0
click at [702, 317] on tr "Medium 13.00% 10.00% 77.00%" at bounding box center [751, 314] width 923 height 32
click at [785, 315] on input "10.00%" at bounding box center [826, 315] width 204 height 22
drag, startPoint x: 785, startPoint y: 315, endPoint x: 699, endPoint y: 319, distance: 86.1
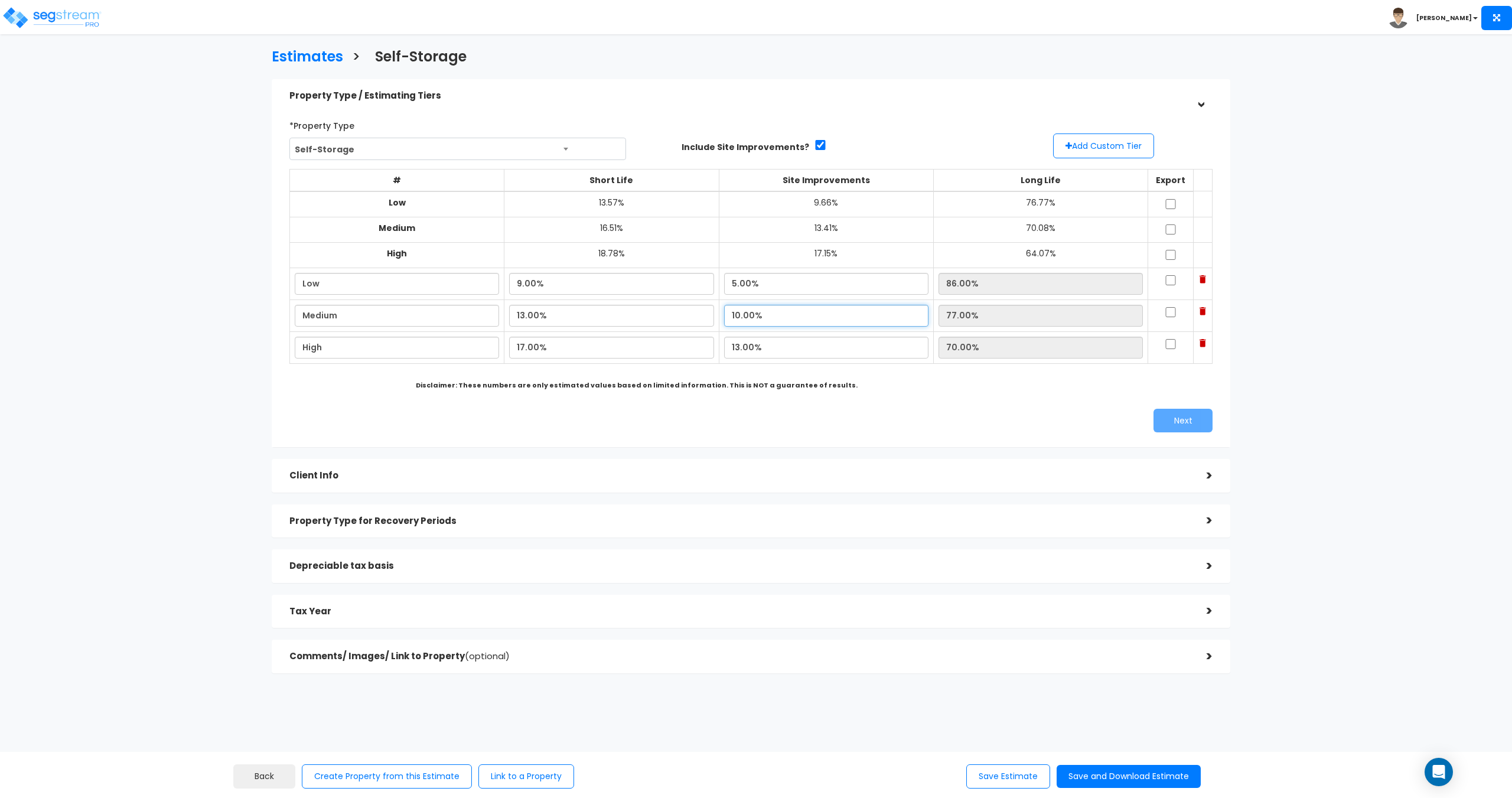
click at [699, 319] on tr "Medium 13.00% 10.00% 77.00%" at bounding box center [751, 314] width 923 height 32
type input "9.00%"
type input "78.00%"
click at [766, 286] on input "5.00%" at bounding box center [826, 284] width 204 height 22
drag, startPoint x: 926, startPoint y: 350, endPoint x: 931, endPoint y: 349, distance: 5.1
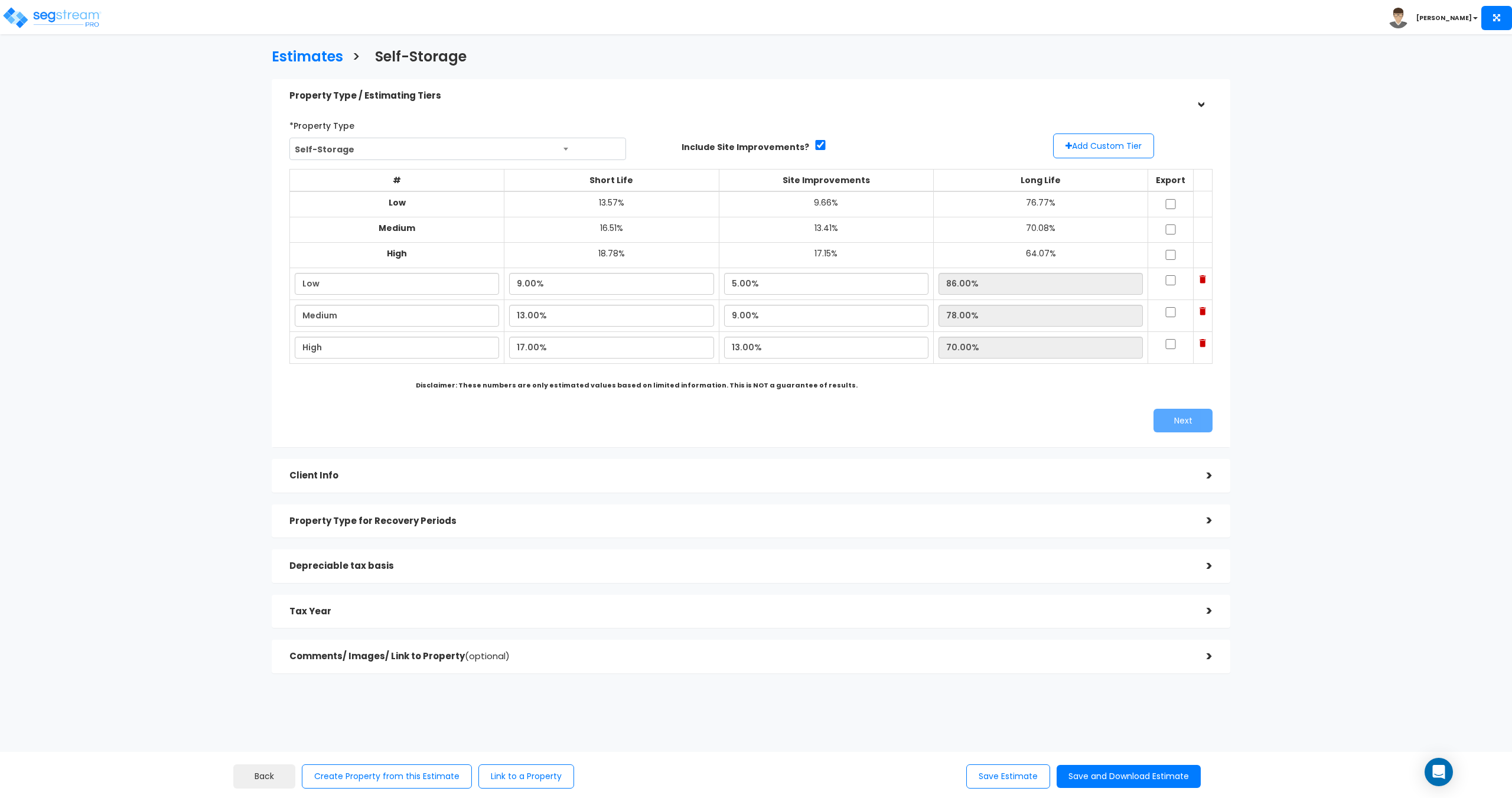
click at [933, 349] on td "70.00%" at bounding box center [1041, 347] width 215 height 32
drag, startPoint x: 934, startPoint y: 348, endPoint x: 969, endPoint y: 348, distance: 35.0
click at [969, 348] on input "70.00%" at bounding box center [1040, 347] width 204 height 22
click at [983, 349] on input "70.00%" at bounding box center [1040, 347] width 204 height 22
click at [798, 345] on input "13.00%" at bounding box center [826, 347] width 204 height 22
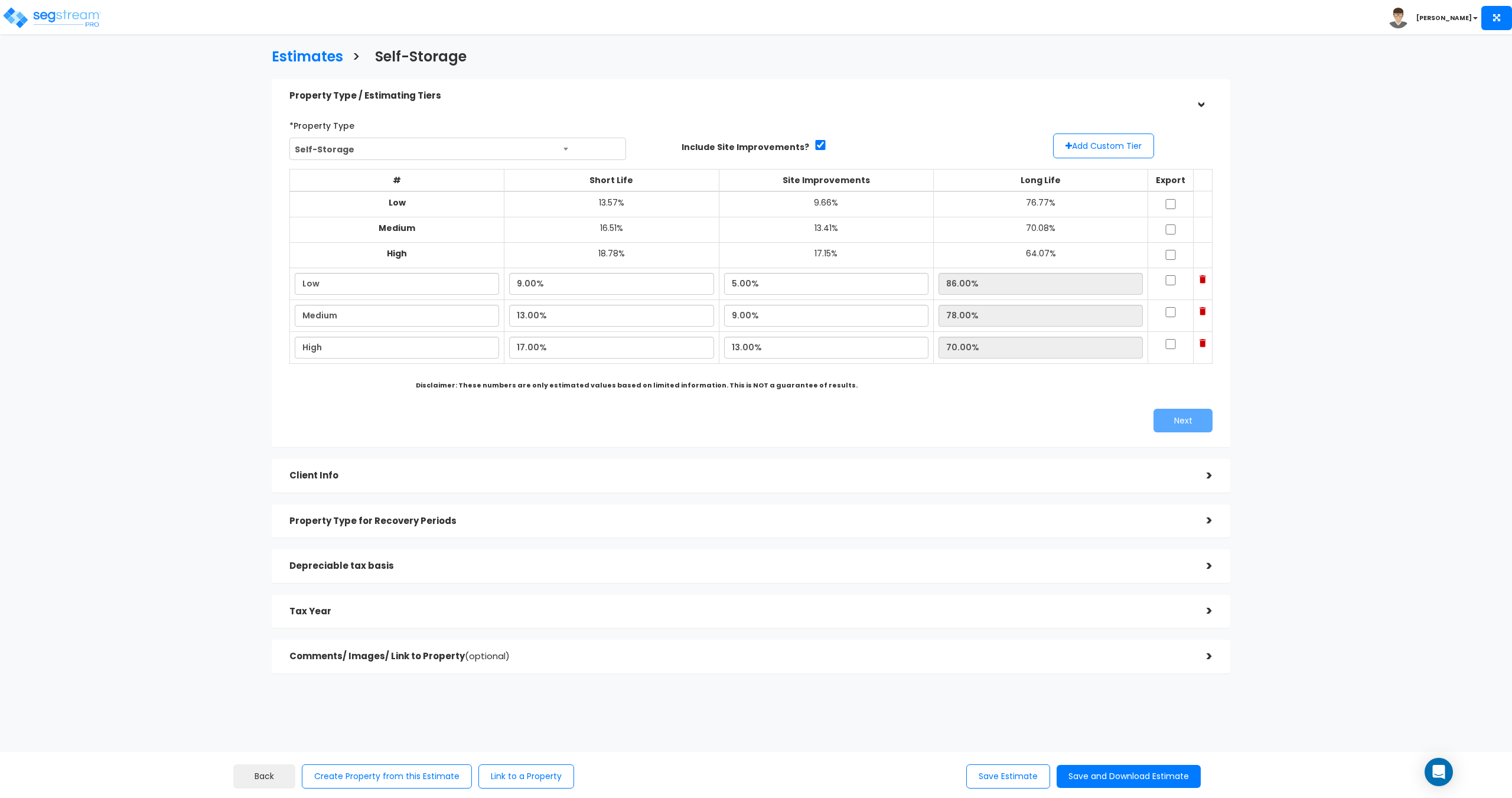
click at [361, 565] on h5 "Depreciable tax basis" at bounding box center [739, 566] width 900 height 10
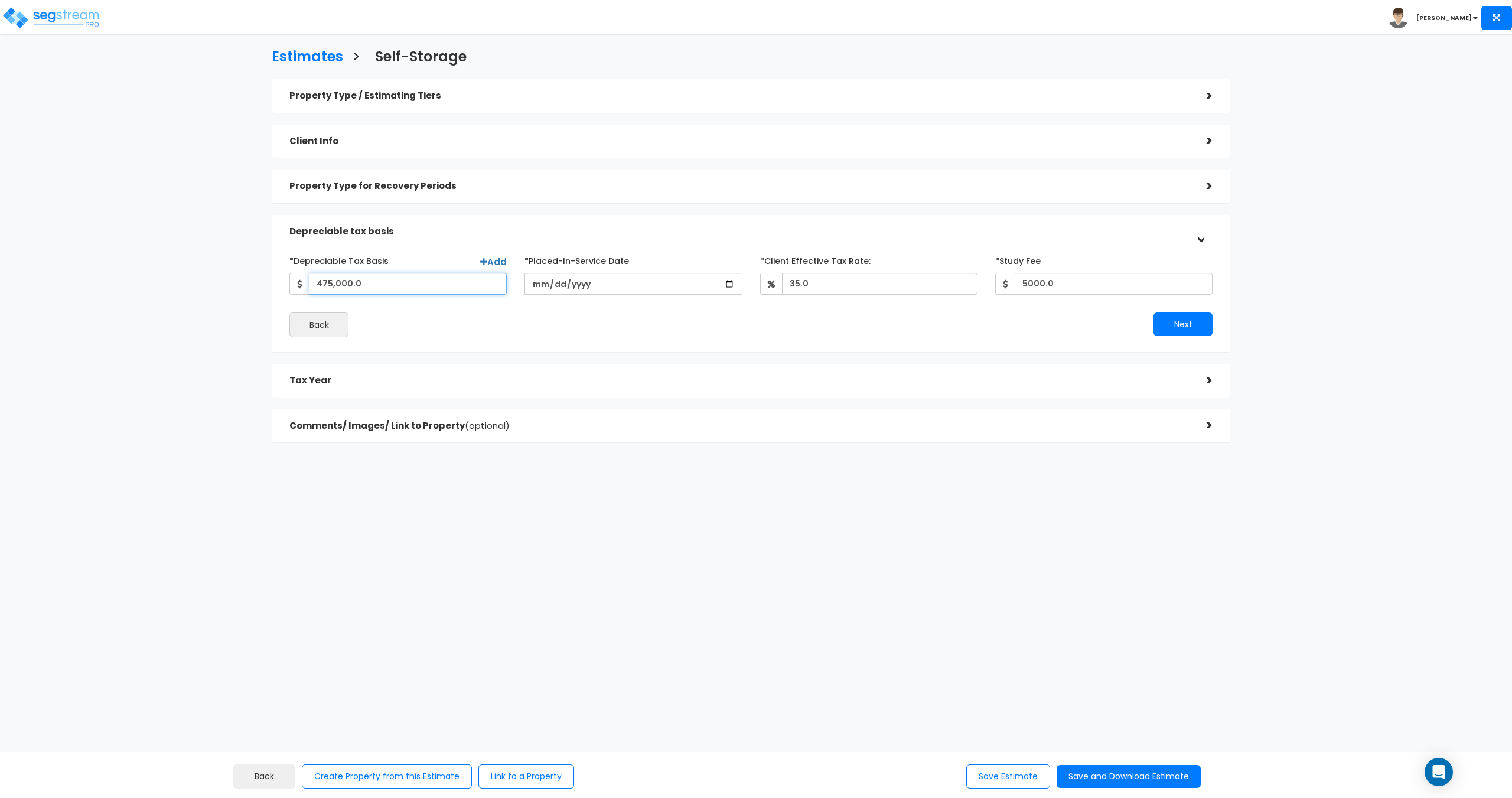
click at [373, 288] on input "475,000.0" at bounding box center [407, 284] width 197 height 22
drag, startPoint x: 370, startPoint y: 284, endPoint x: 230, endPoint y: 297, distance: 140.6
click at [234, 295] on div "Estimates > Self-Storage Property Type / Estimating Tiers > *Property Type Self…" at bounding box center [750, 248] width 1245 height 692
type input "380,000"
click at [438, 394] on div "Tax Year >" at bounding box center [751, 380] width 958 height 34
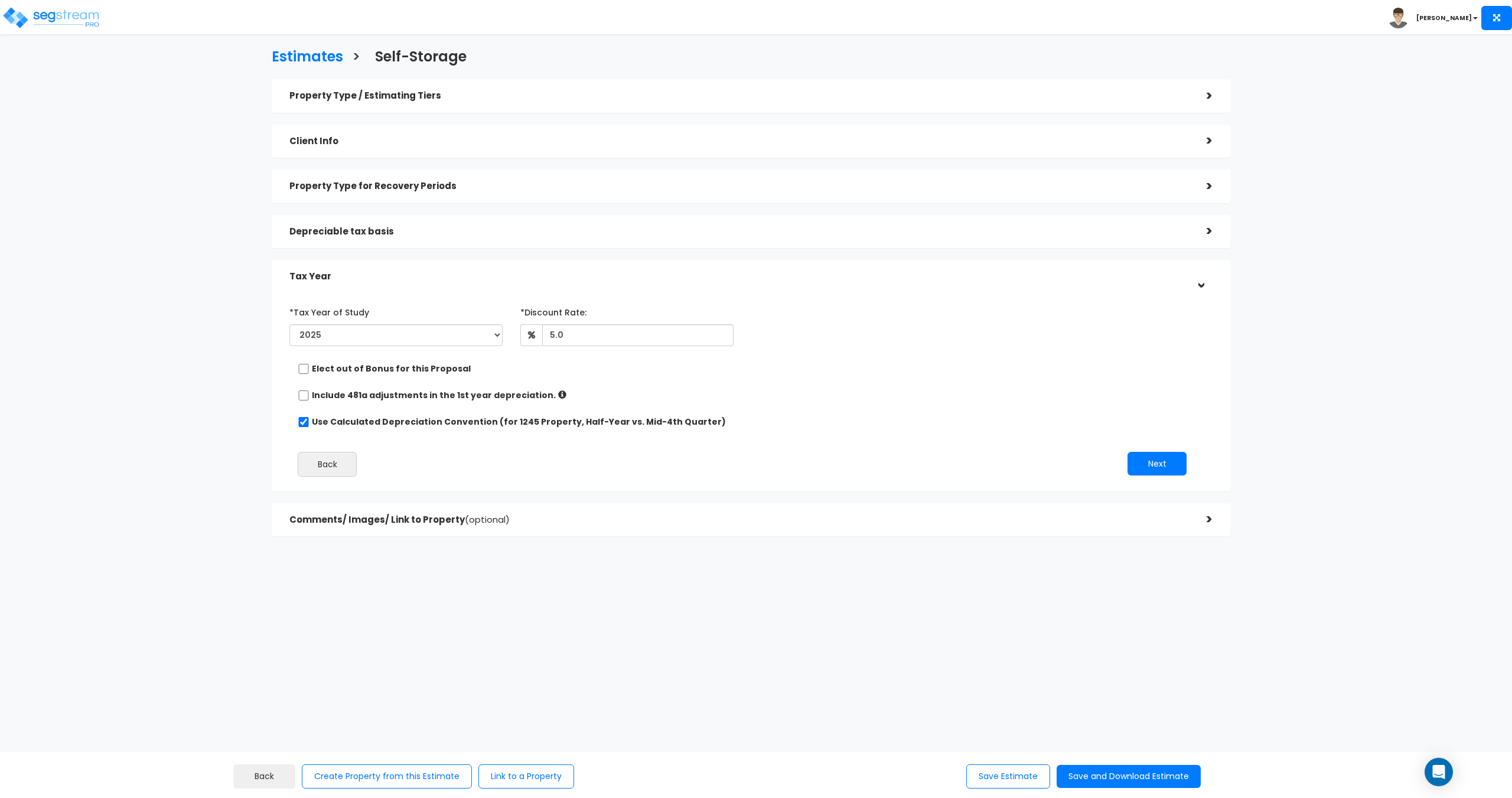
click at [582, 247] on div "Depreciable tax basis >" at bounding box center [751, 231] width 958 height 34
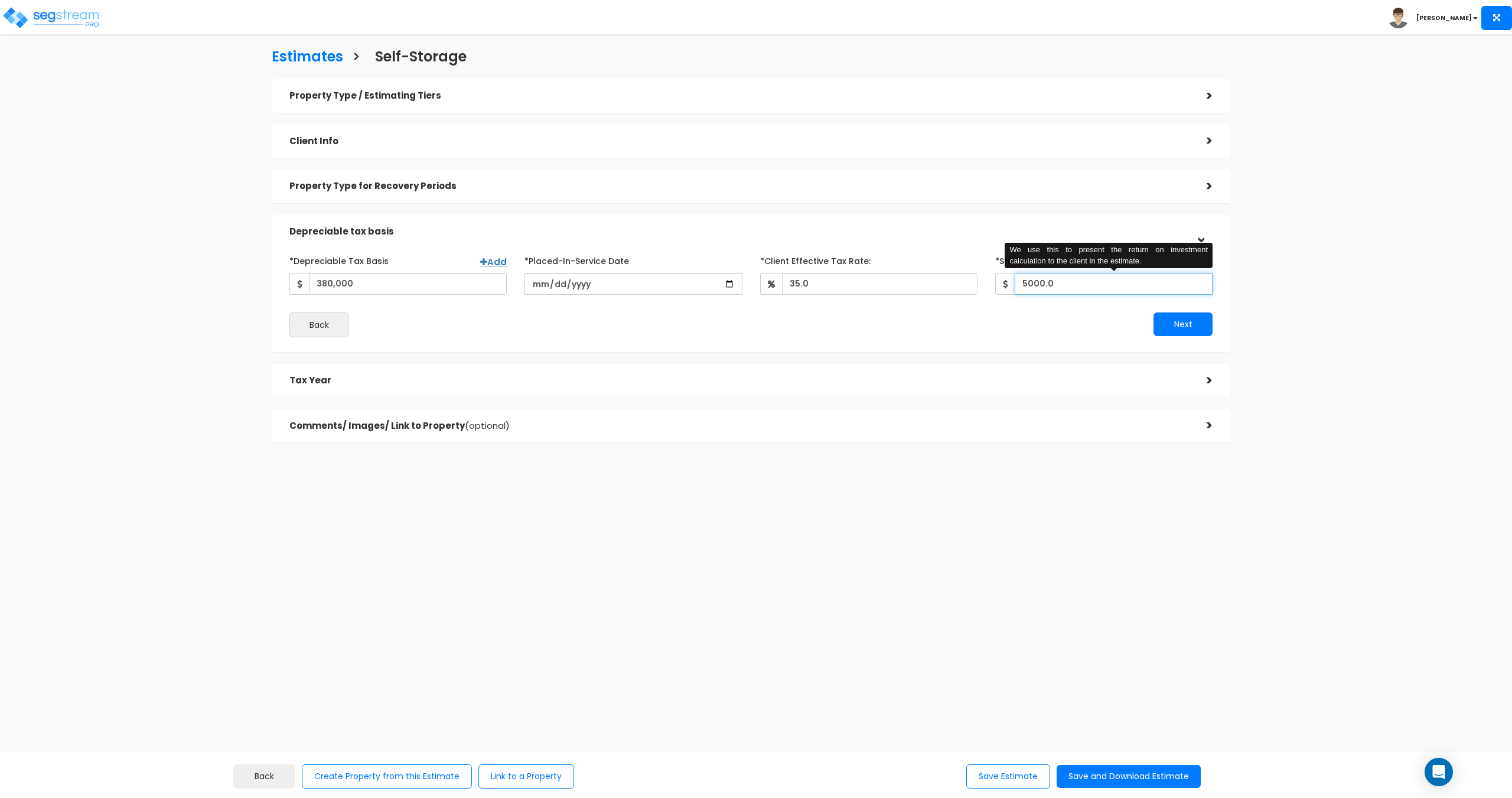
click at [1068, 289] on input "5000.0" at bounding box center [1113, 284] width 197 height 22
drag, startPoint x: 1073, startPoint y: 281, endPoint x: 973, endPoint y: 270, distance: 100.6
click at [973, 270] on div "*Depreciable Tax Basis Add 380,000 *Placed-In-Service Date" at bounding box center [751, 273] width 941 height 44
type input "4,500"
click at [650, 181] on h5 "Property Type for Recovery Periods" at bounding box center [739, 186] width 900 height 10
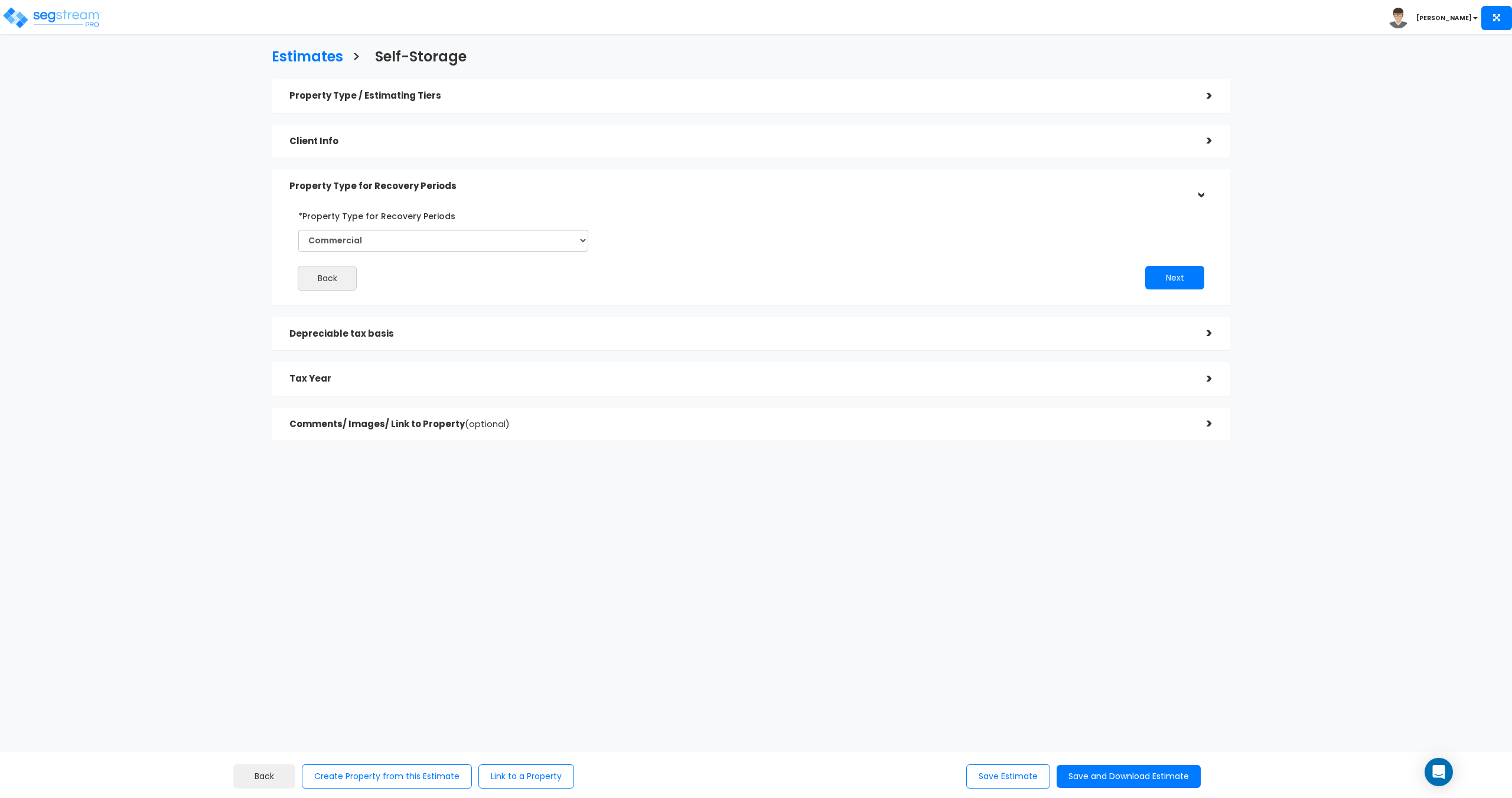
click at [470, 337] on h5 "Depreciable tax basis" at bounding box center [739, 333] width 900 height 10
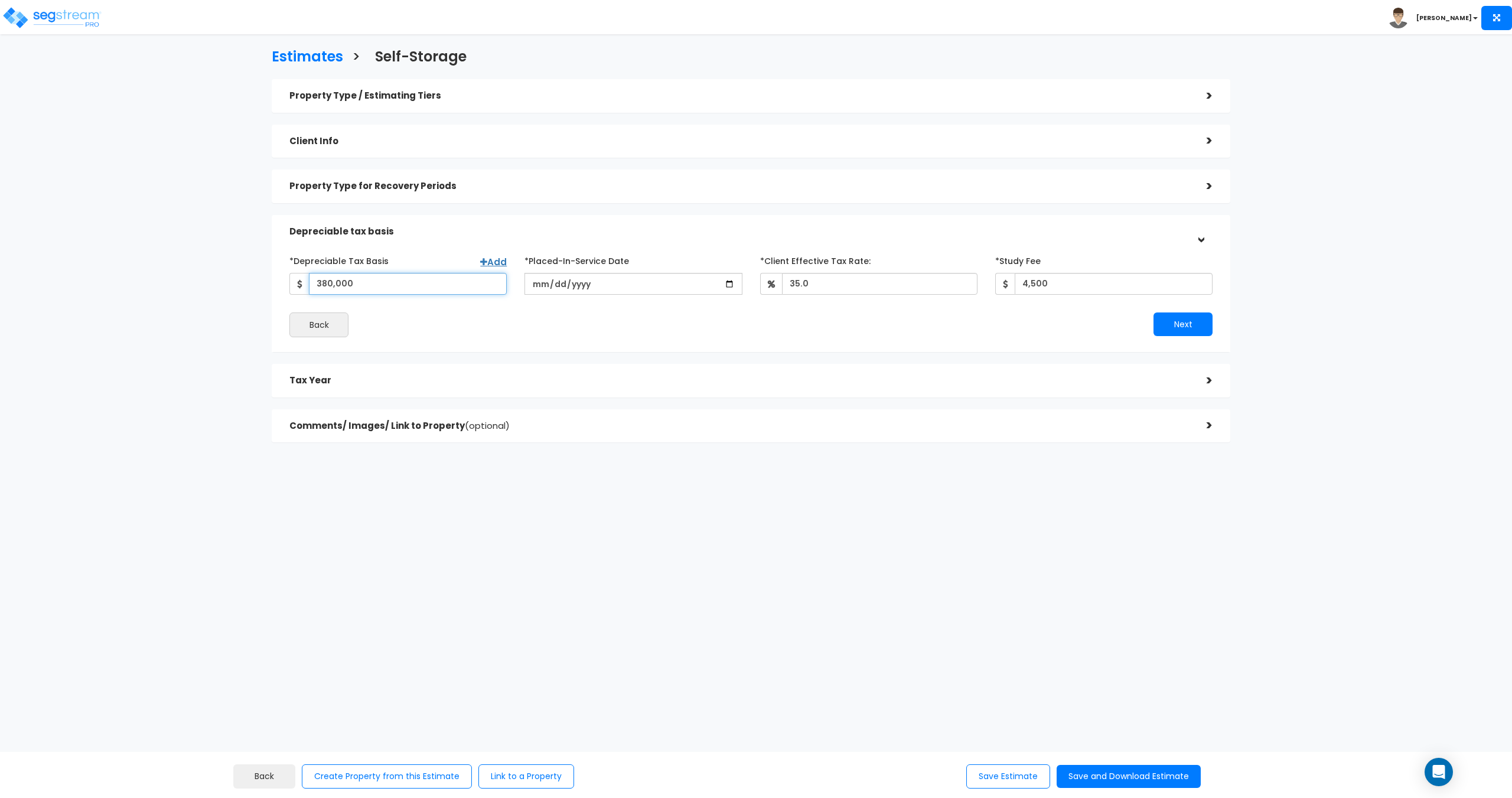
drag, startPoint x: 385, startPoint y: 284, endPoint x: 308, endPoint y: 289, distance: 77.2
click at [308, 289] on div "380,000" at bounding box center [398, 284] width 218 height 22
click at [374, 295] on input "380,000" at bounding box center [407, 284] width 197 height 22
click at [410, 194] on div "Property Type for Recovery Periods" at bounding box center [739, 186] width 900 height 22
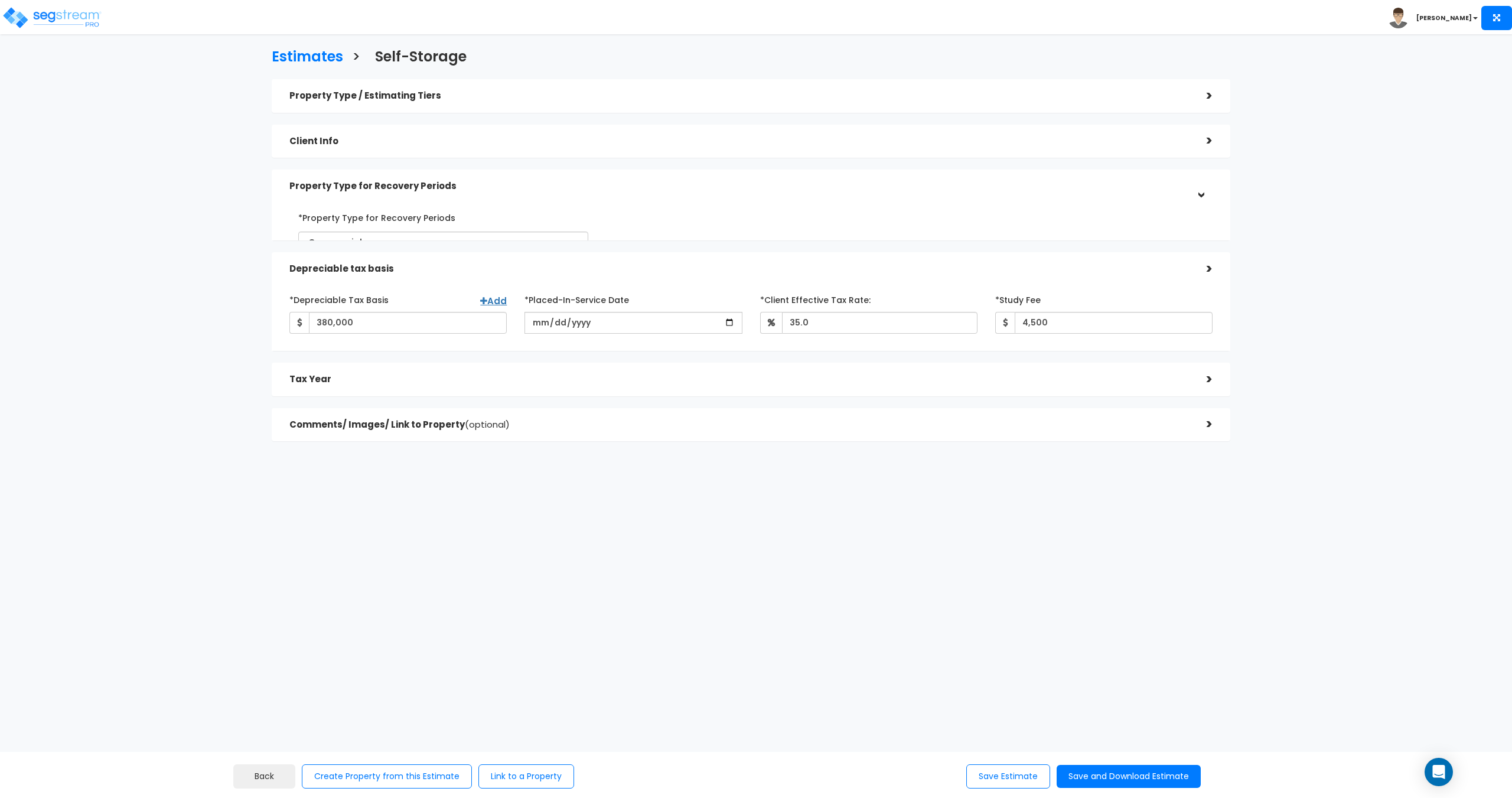
click at [424, 133] on div "Client Info" at bounding box center [739, 141] width 900 height 22
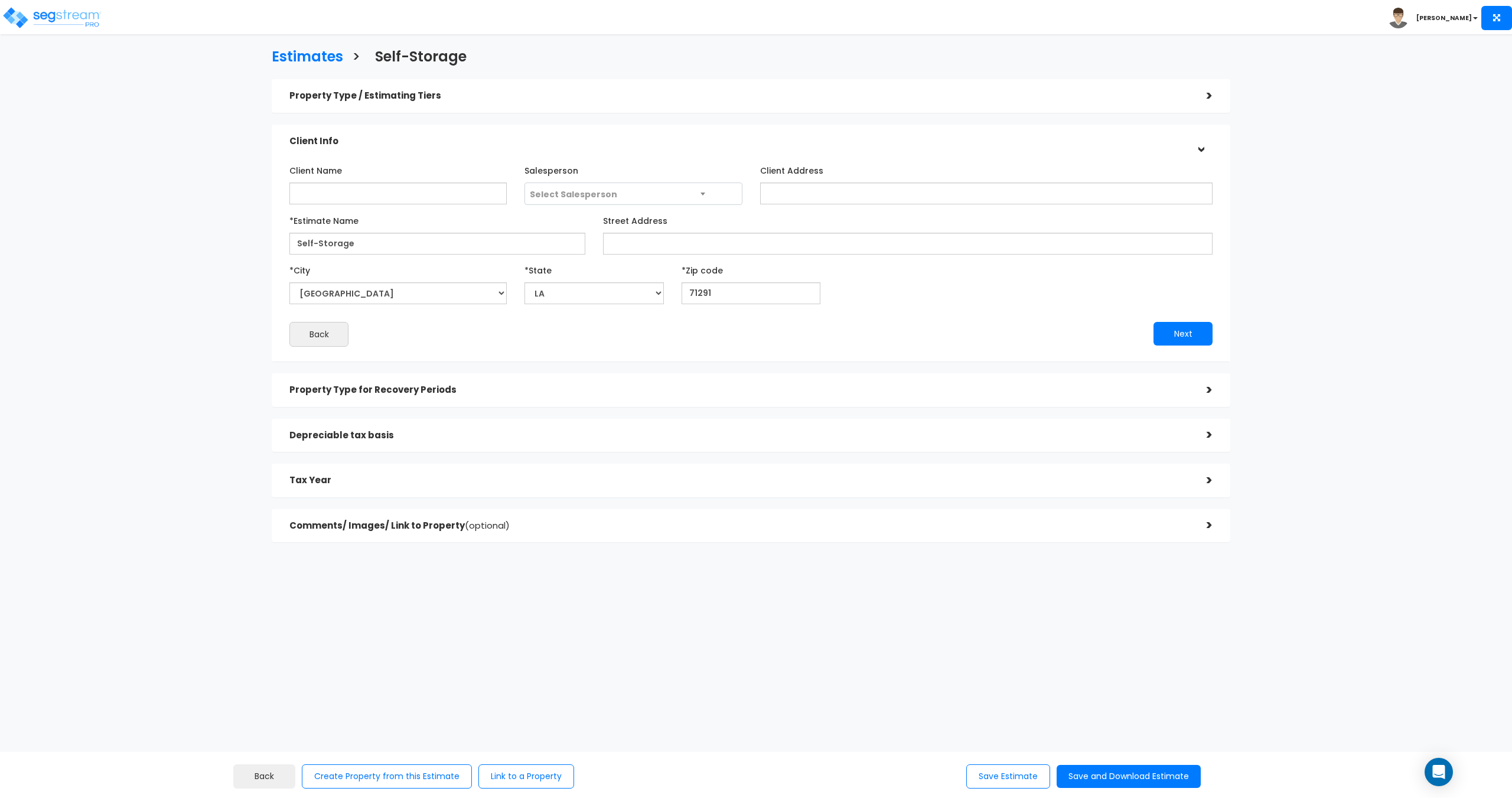
click at [462, 103] on div "Property Type / Estimating Tiers" at bounding box center [739, 96] width 900 height 22
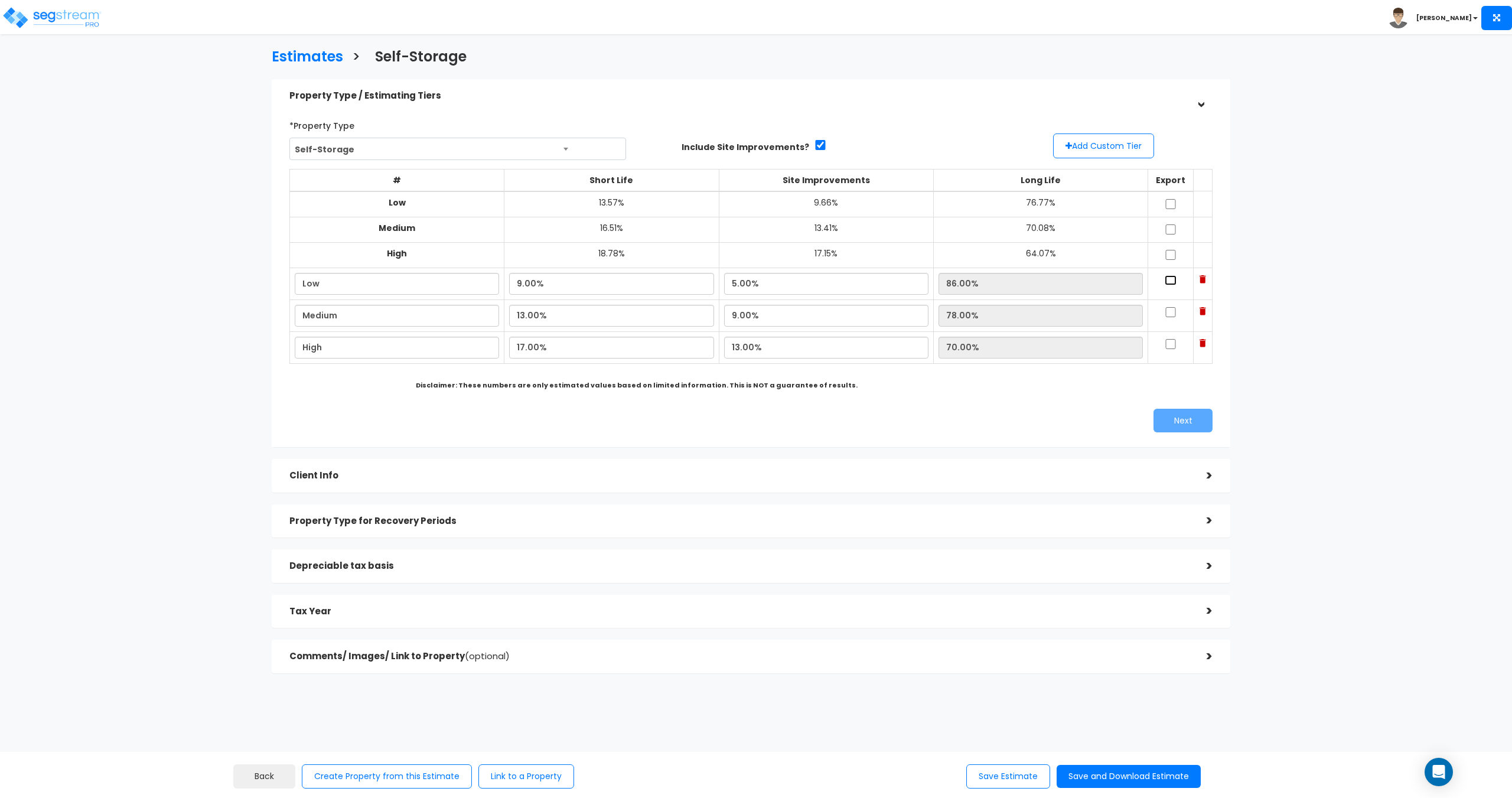
click at [1164, 277] on input "checkbox" at bounding box center [1170, 280] width 11 height 10
checkbox input "true"
click at [1164, 311] on input "checkbox" at bounding box center [1170, 312] width 11 height 10
checkbox input "true"
click at [1164, 347] on input "checkbox" at bounding box center [1170, 344] width 11 height 10
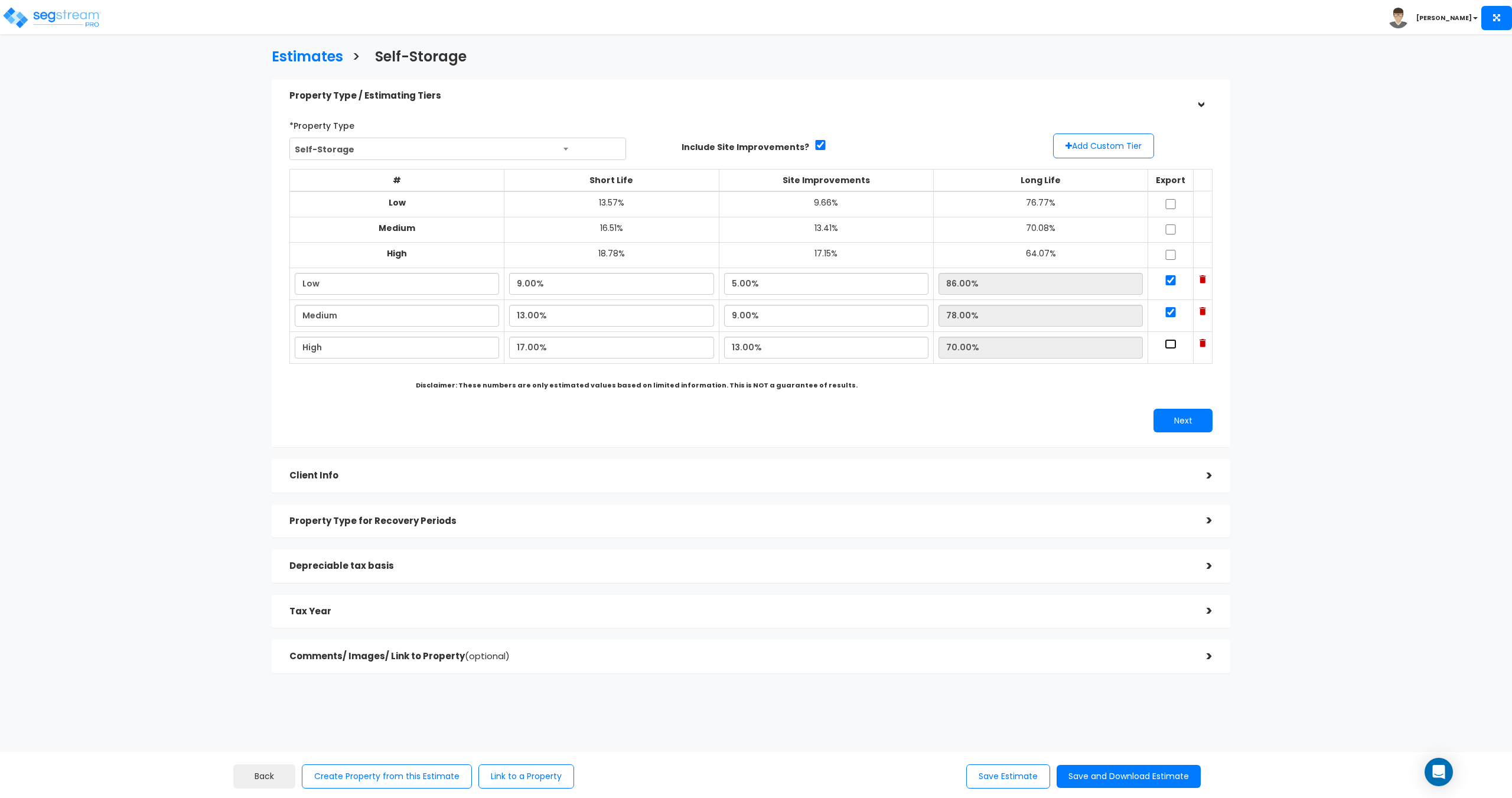
checkbox input "true"
click at [425, 572] on div "Depreciable tax basis" at bounding box center [739, 565] width 900 height 22
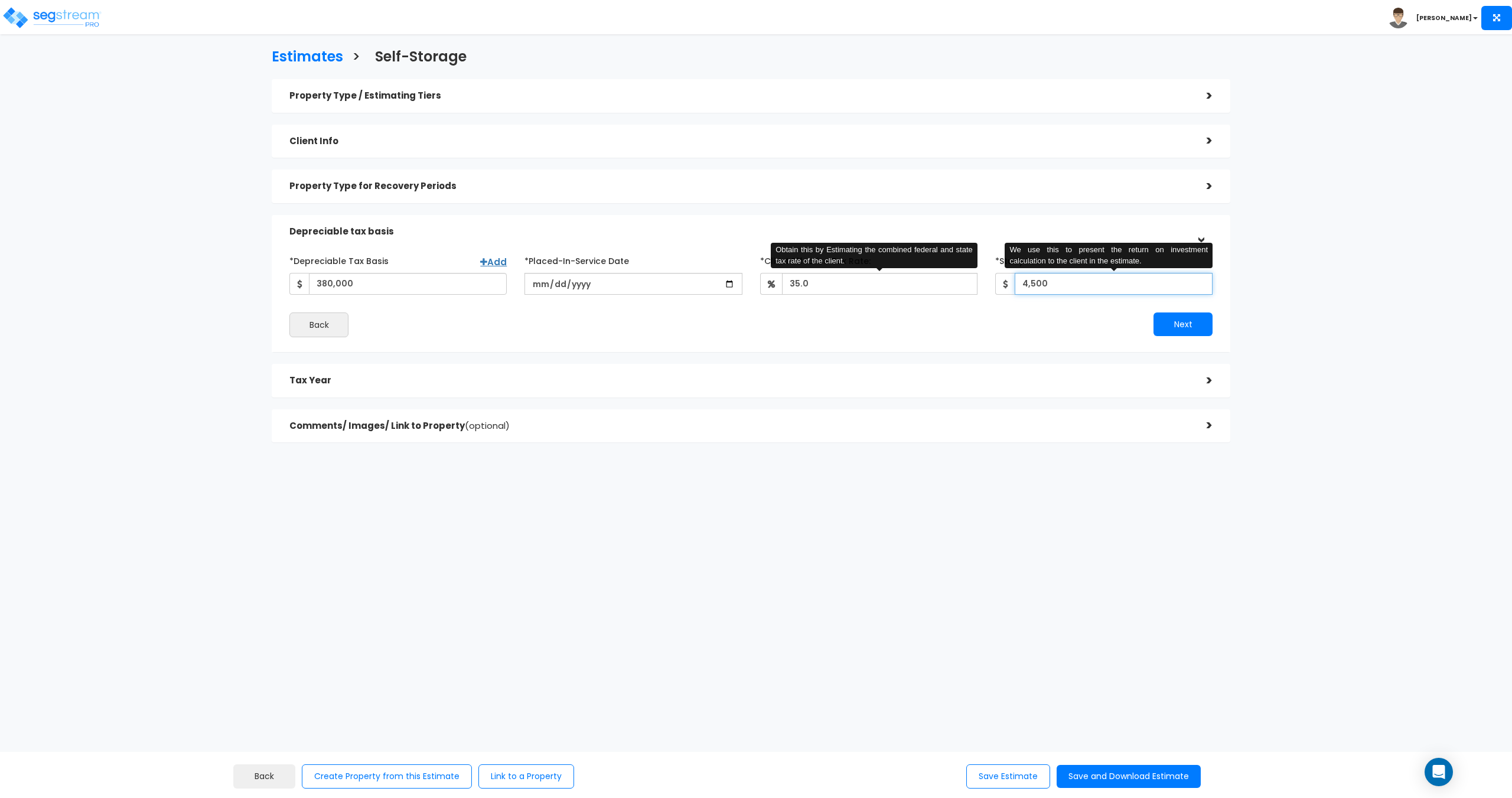
drag, startPoint x: 1085, startPoint y: 285, endPoint x: 897, endPoint y: 281, distance: 188.0
click at [906, 281] on div "*Depreciable Tax Basis Add 380,000 *Placed-In-Service Date" at bounding box center [751, 273] width 941 height 44
type input "4,000"
click at [501, 184] on h5 "Property Type for Recovery Periods" at bounding box center [739, 186] width 900 height 10
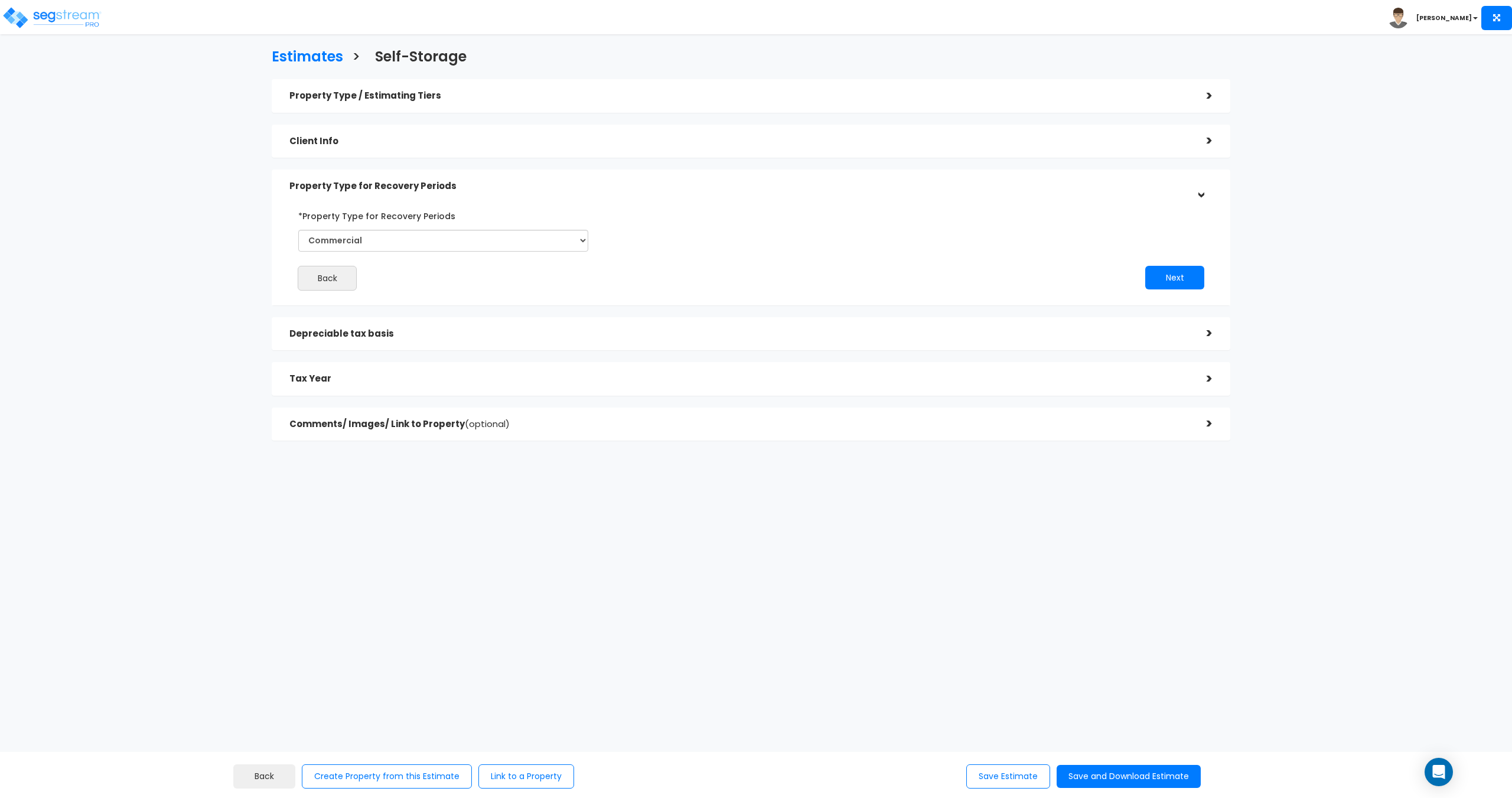
click at [524, 140] on h5 "Client Info" at bounding box center [739, 141] width 900 height 10
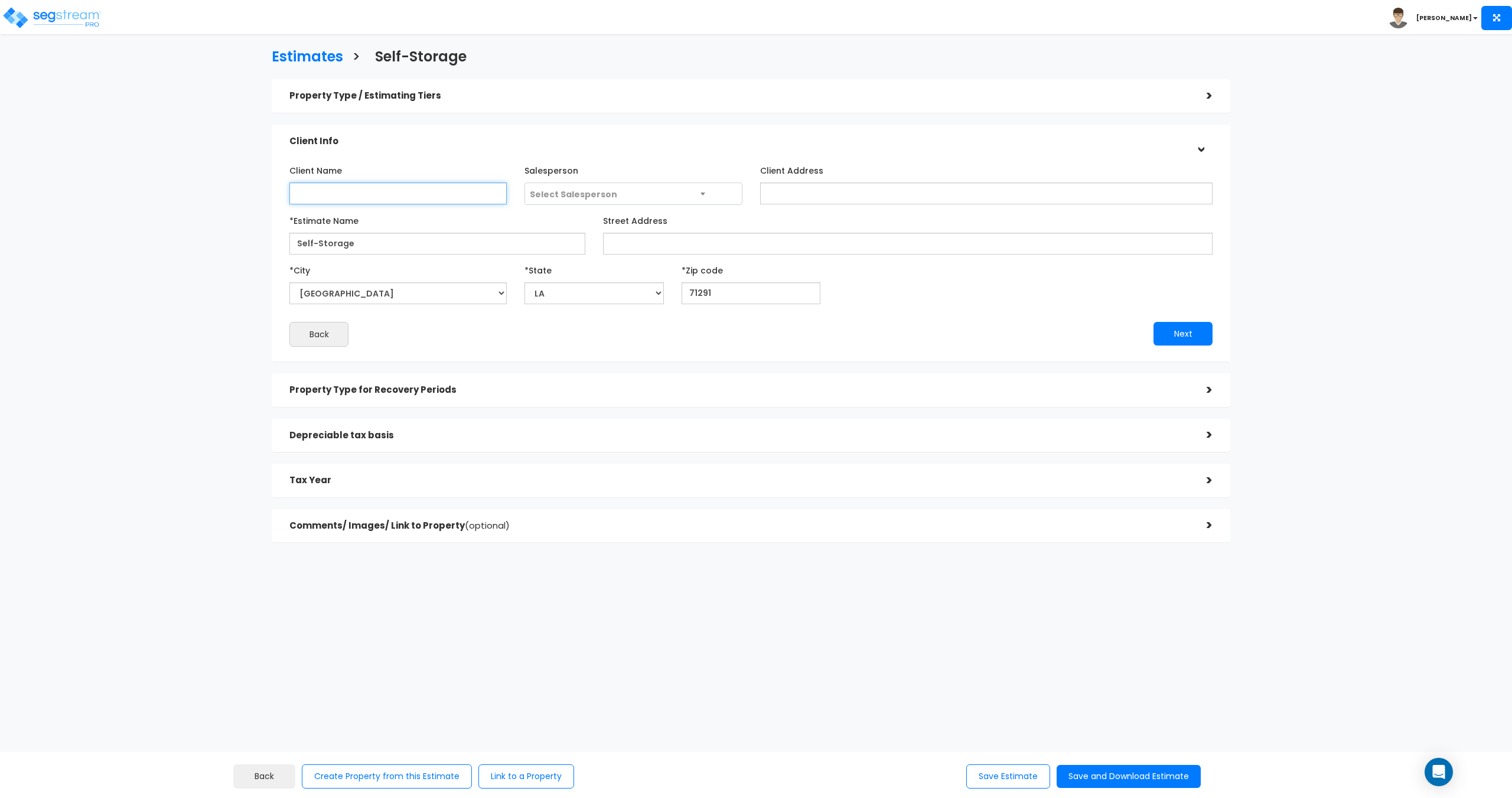
click at [440, 194] on input "Client Name" at bounding box center [398, 193] width 218 height 22
click at [431, 108] on div "Property Type / Estimating Tiers >" at bounding box center [751, 96] width 958 height 34
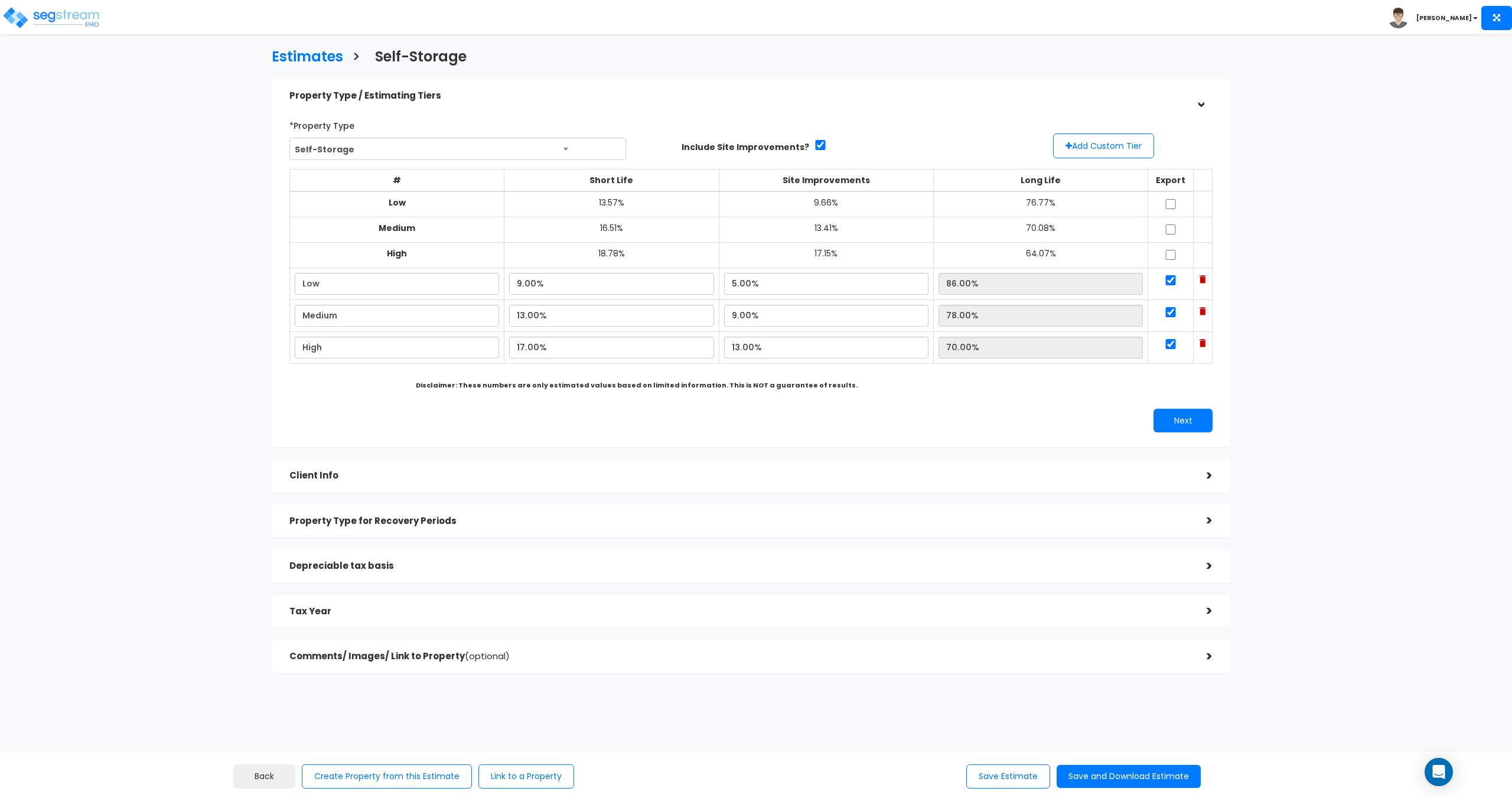
click at [380, 465] on div "Client Info" at bounding box center [739, 475] width 900 height 22
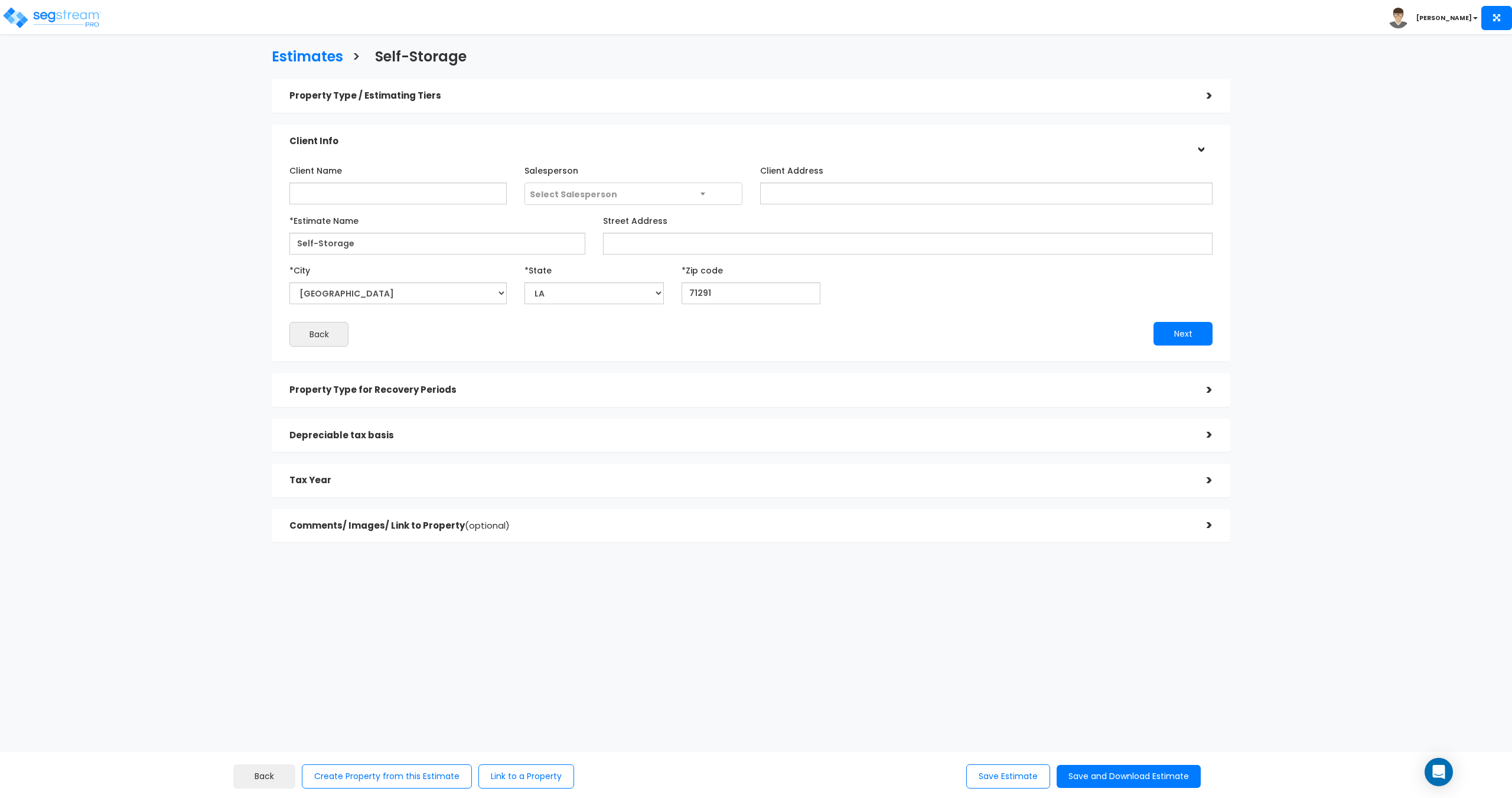
click at [425, 103] on div "Property Type / Estimating Tiers" at bounding box center [739, 96] width 900 height 22
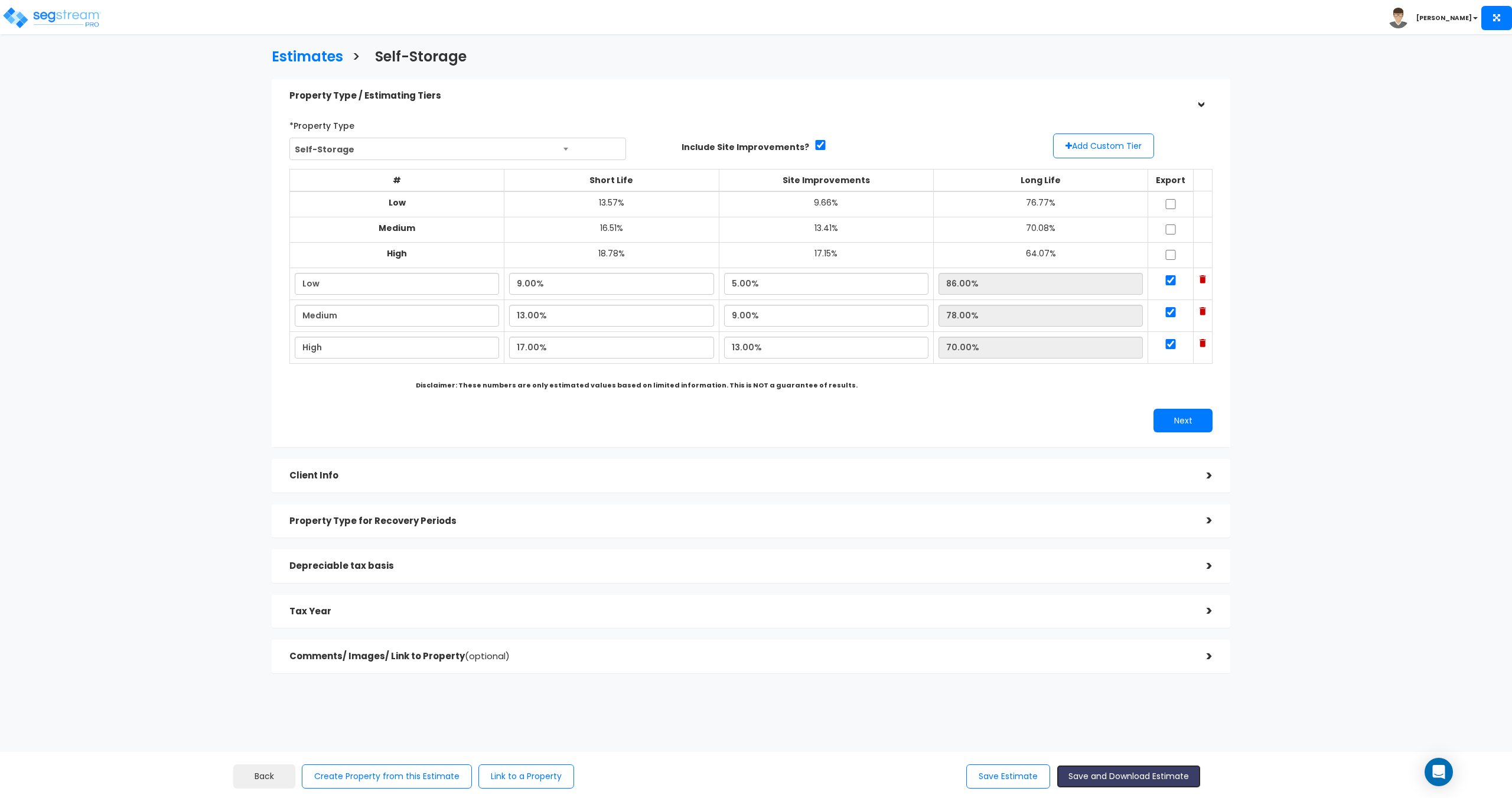
click at [1117, 775] on button "Save and Download Estimate" at bounding box center [1129, 776] width 144 height 23
click at [339, 468] on div "Client Info" at bounding box center [739, 475] width 900 height 22
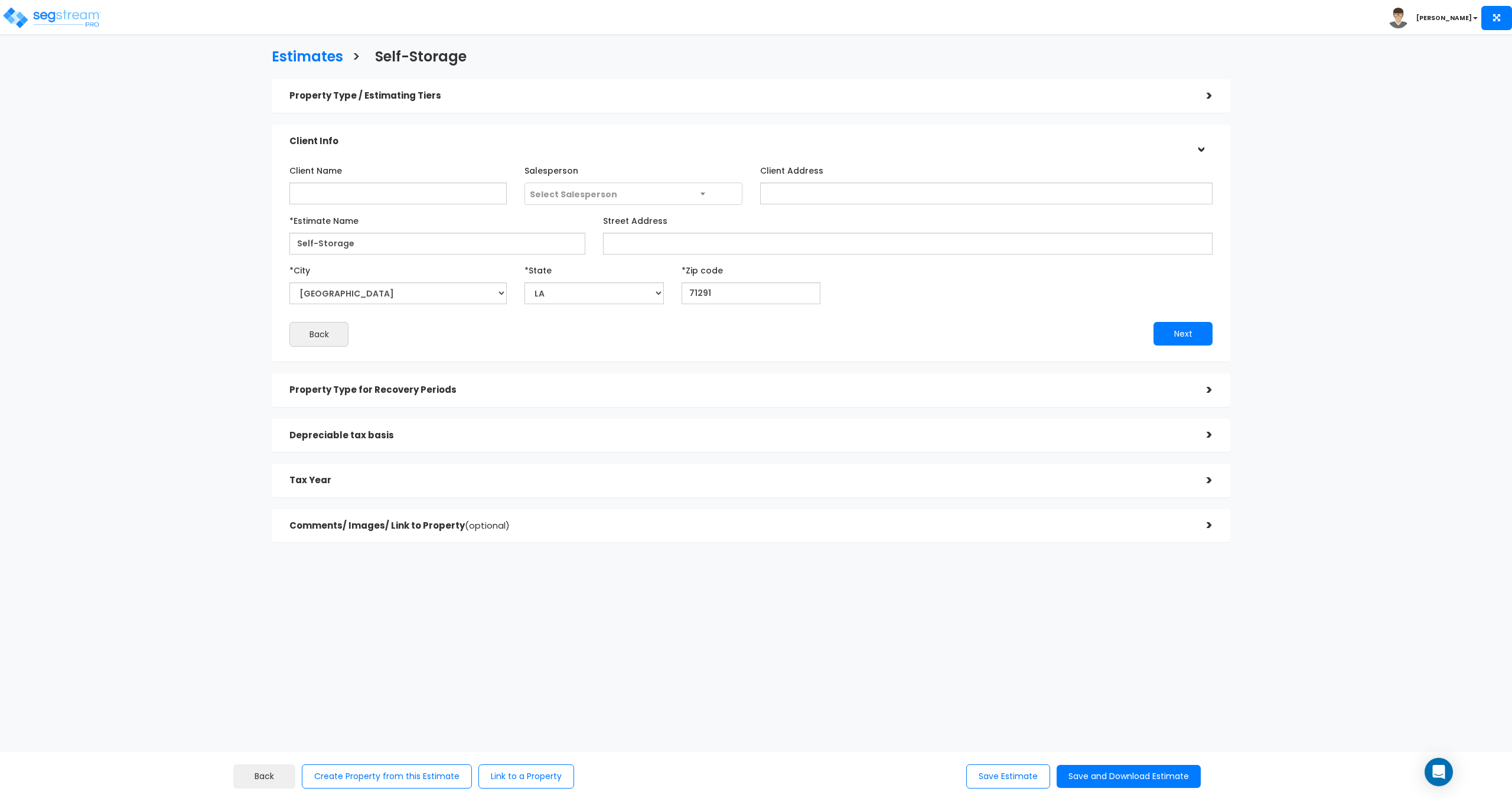
click at [430, 395] on h5 "Property Type for Recovery Periods" at bounding box center [739, 390] width 900 height 10
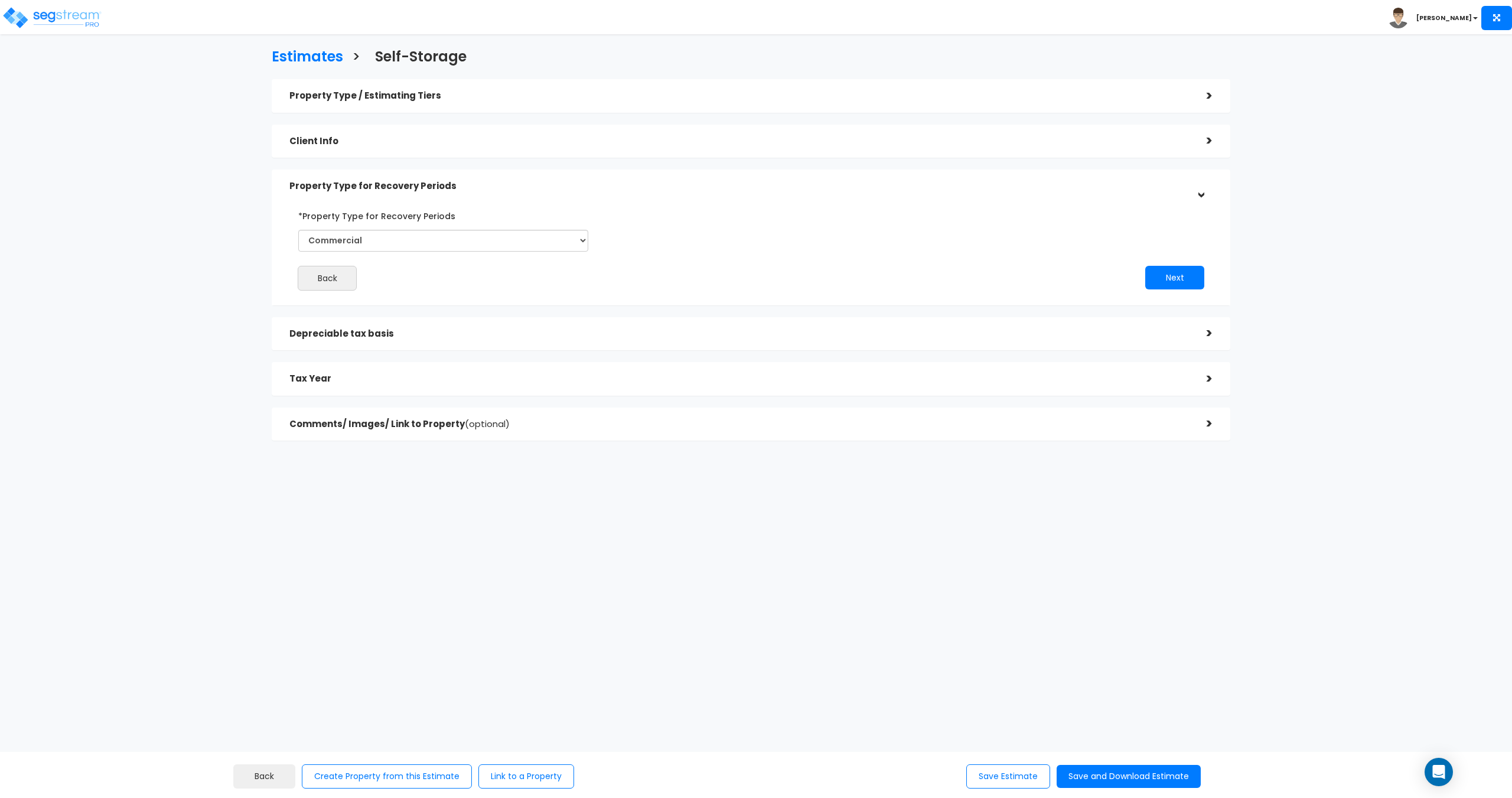
click at [492, 338] on h5 "Depreciable tax basis" at bounding box center [739, 333] width 900 height 10
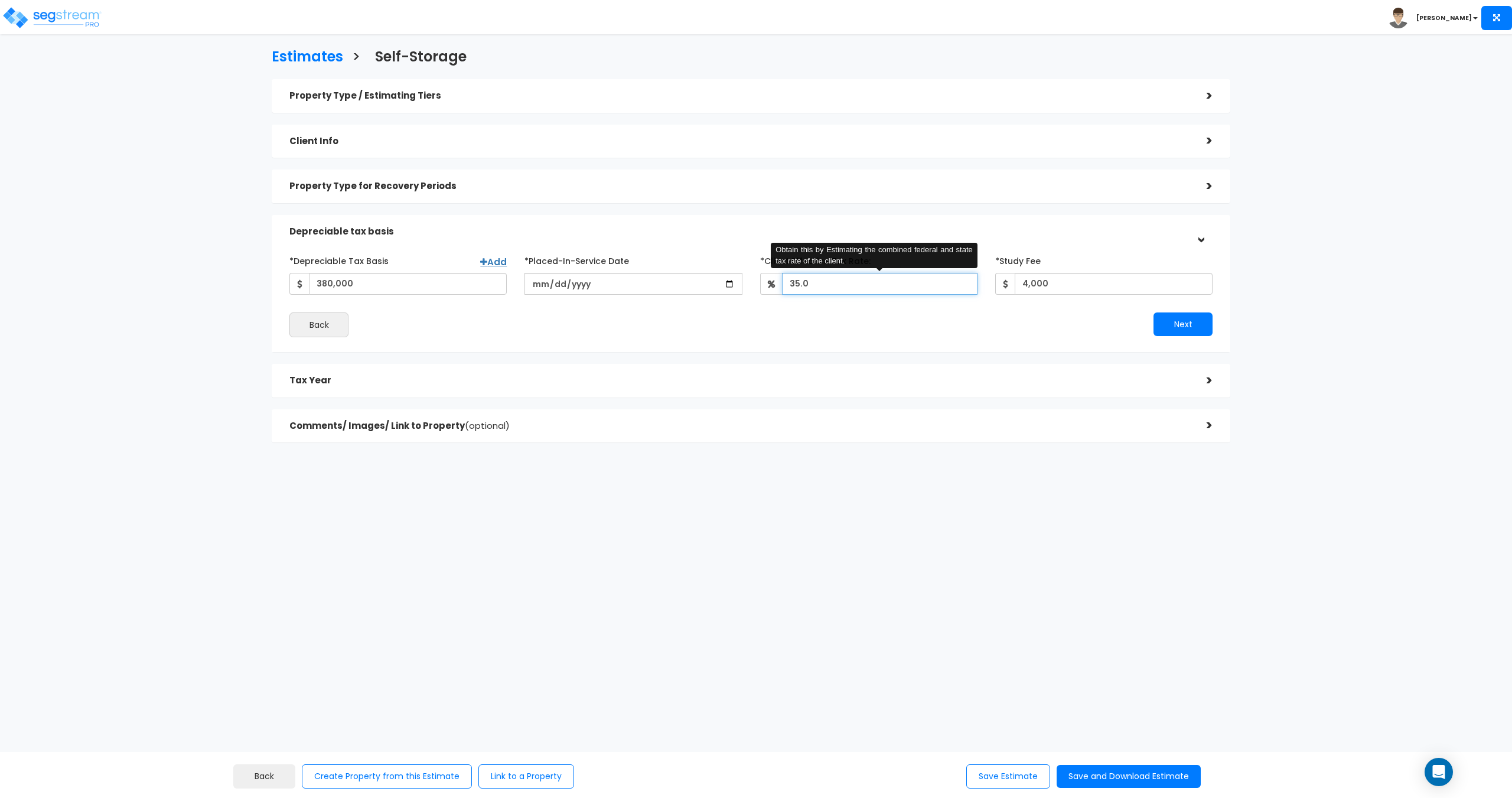
drag, startPoint x: 832, startPoint y: 288, endPoint x: 742, endPoint y: 285, distance: 90.0
click at [742, 285] on div "*Depreciable Tax Basis Add 380,000 *Placed-In-Service Date" at bounding box center [751, 273] width 941 height 44
type input "37"
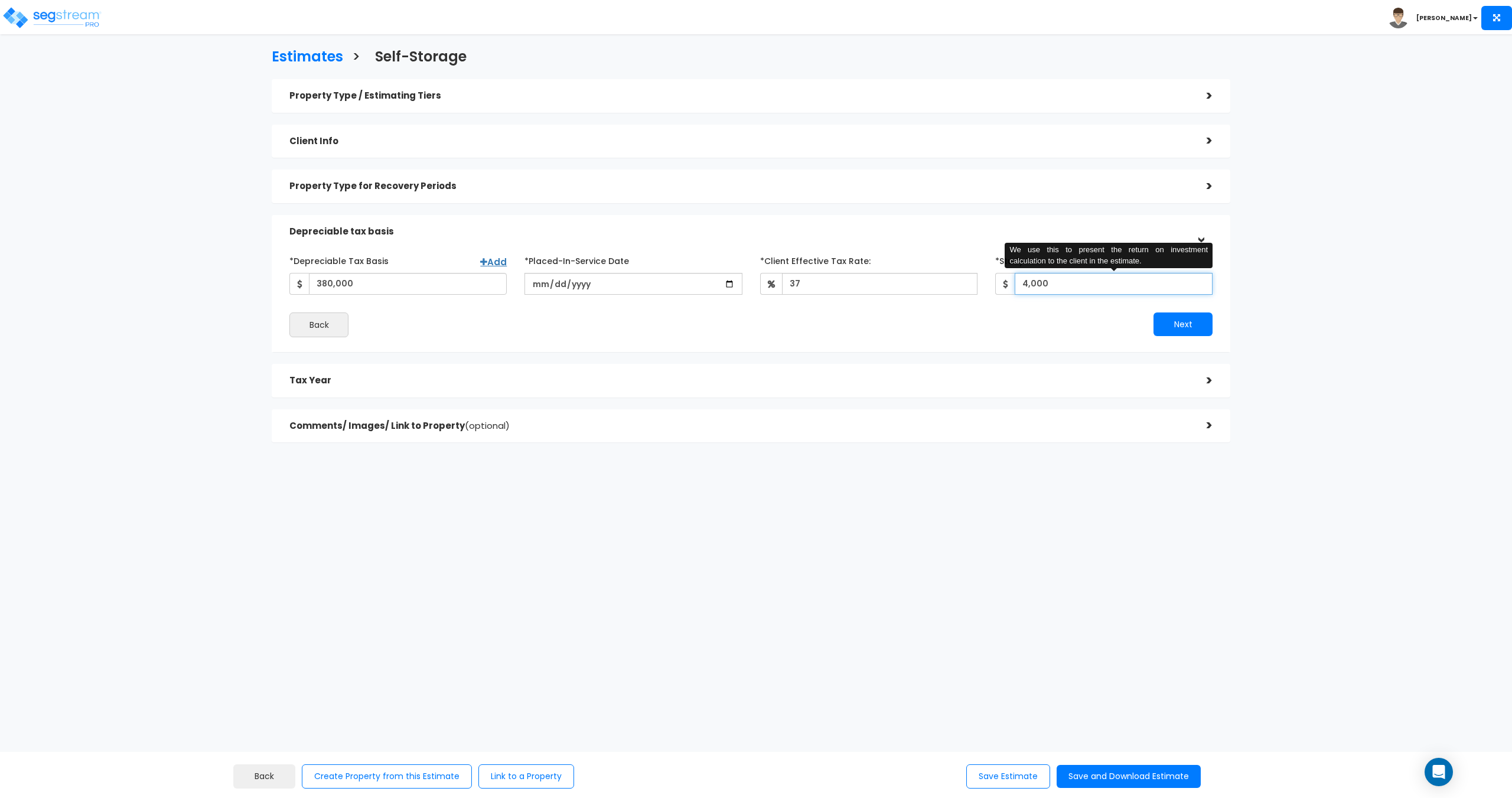
click at [1075, 281] on input "4,000" at bounding box center [1113, 284] width 197 height 22
click at [427, 95] on h5 "Property Type / Estimating Tiers" at bounding box center [739, 96] width 900 height 10
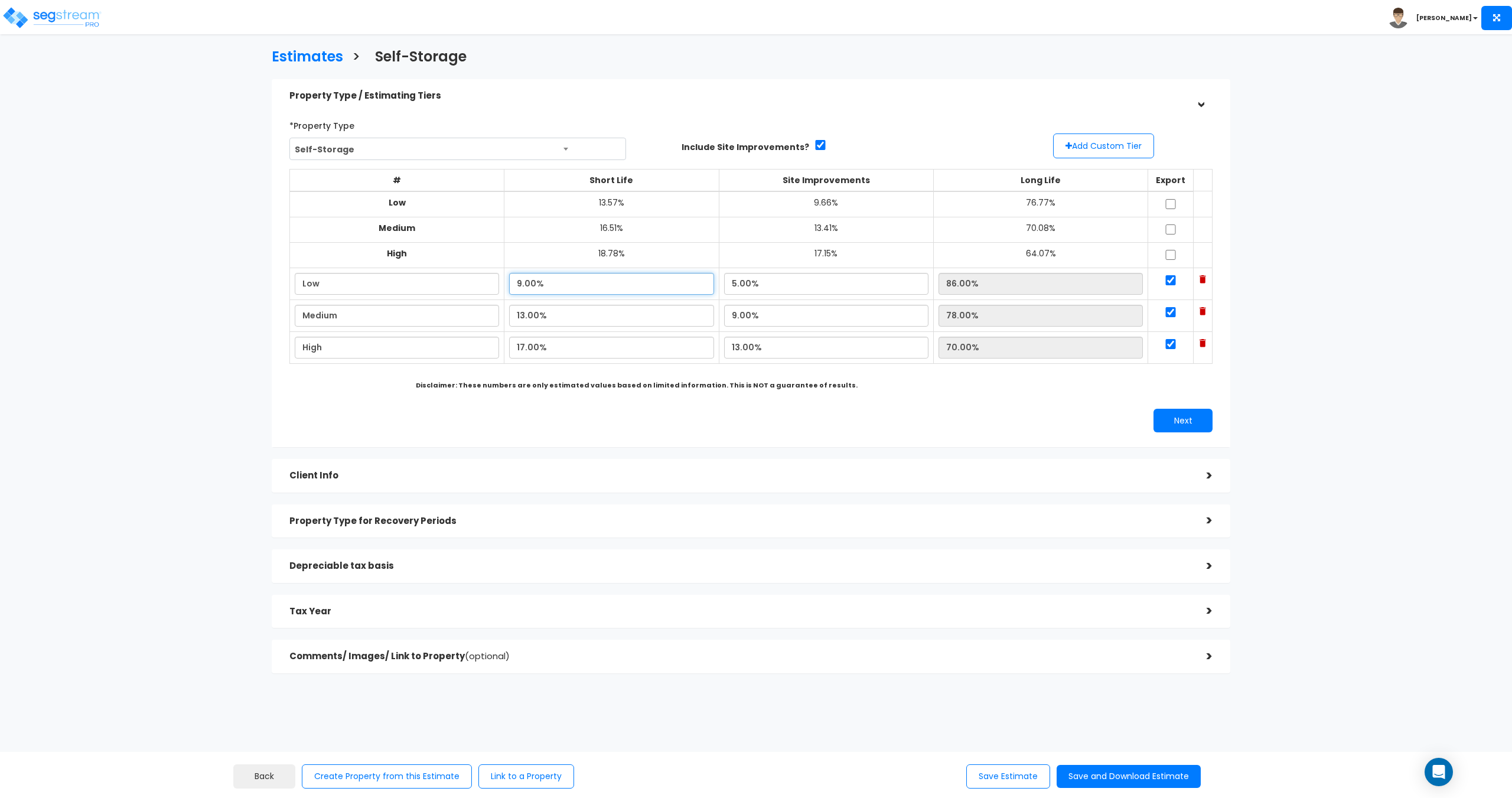
click at [577, 289] on input "9.00%" at bounding box center [610, 284] width 204 height 22
drag, startPoint x: 577, startPoint y: 289, endPoint x: 486, endPoint y: 300, distance: 91.7
click at [491, 299] on tbody "Low 13.57% 9.66% 76.77% Medium 16.51% 13.41% 70.08%" at bounding box center [751, 278] width 923 height 172
drag, startPoint x: 561, startPoint y: 289, endPoint x: 428, endPoint y: 291, distance: 133.0
click at [428, 290] on tr "Low 11 5.00% 86.00%" at bounding box center [751, 283] width 923 height 32
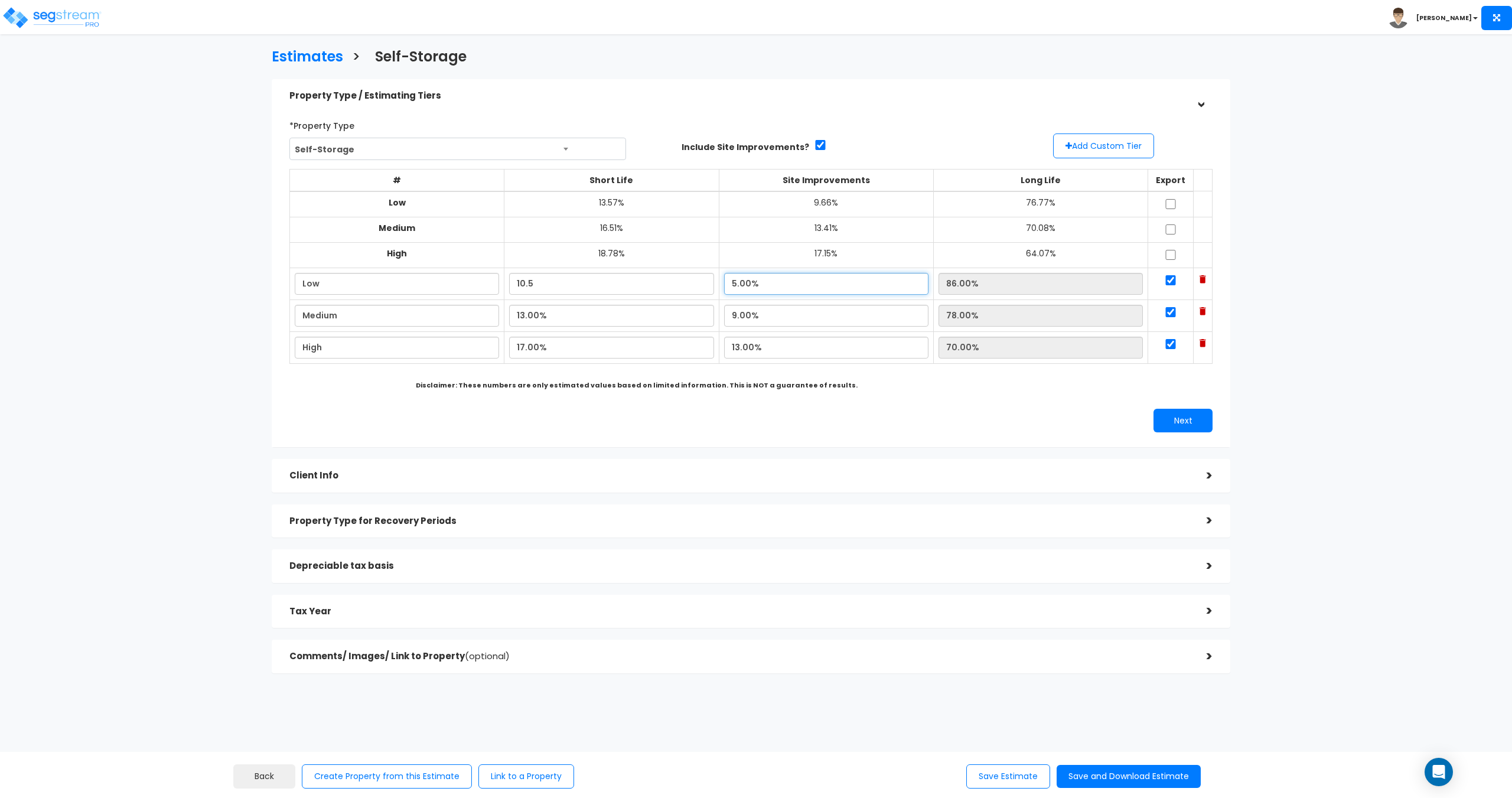
type input "10.50%"
type input "84.50%"
click at [786, 288] on input "5.00%" at bounding box center [826, 284] width 204 height 22
drag, startPoint x: 771, startPoint y: 283, endPoint x: 676, endPoint y: 291, distance: 95.3
click at [676, 291] on tr "Low 10.50% 5.00% 84.50%" at bounding box center [751, 283] width 923 height 32
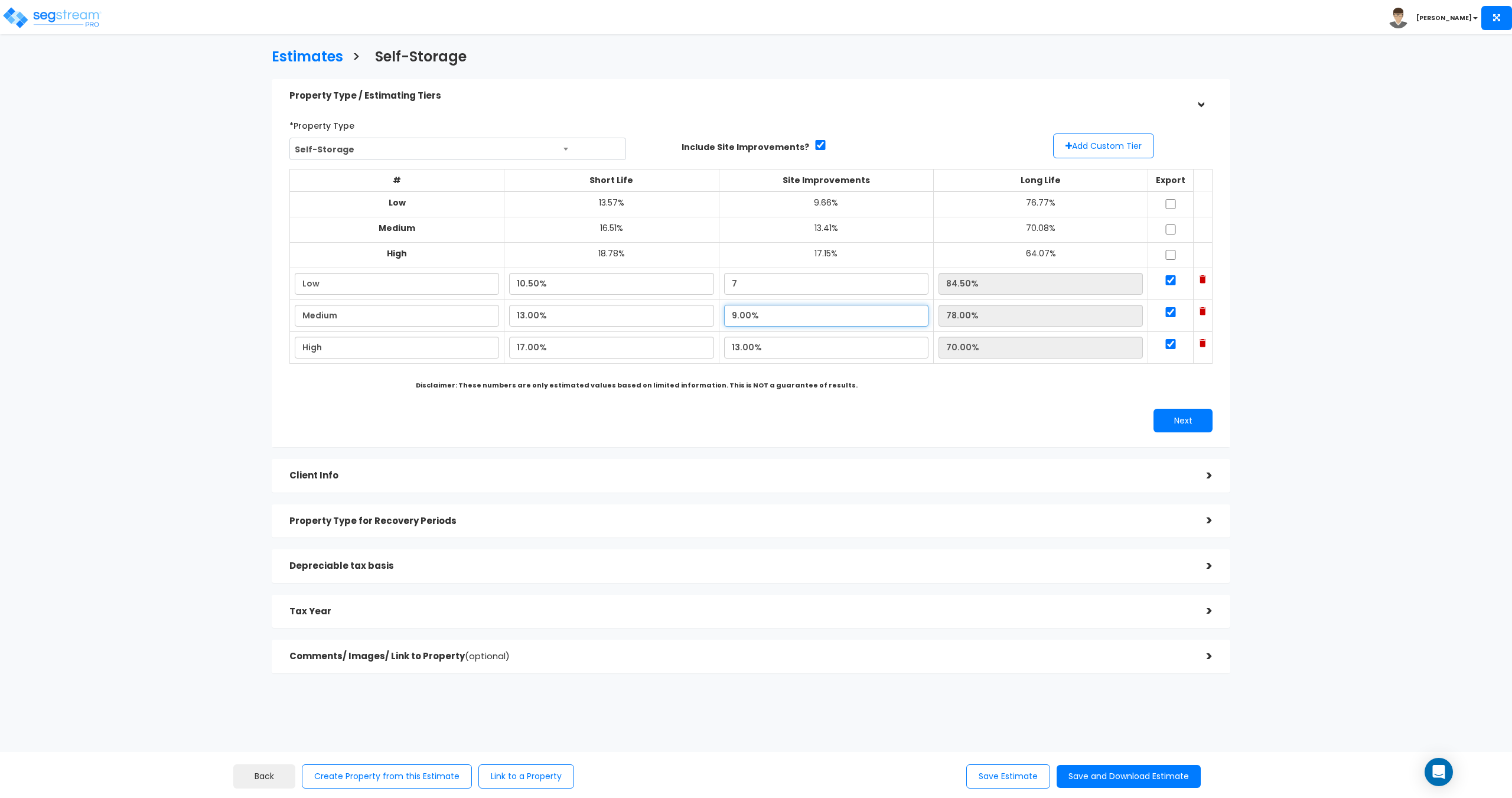
type input "7.00%"
type input "82.50%"
click at [764, 308] on input "9.00%" at bounding box center [826, 315] width 204 height 22
drag, startPoint x: 757, startPoint y: 319, endPoint x: 676, endPoint y: 318, distance: 81.0
click at [678, 317] on tr "Medium 13.00% 9.00% 78.00%" at bounding box center [751, 314] width 923 height 32
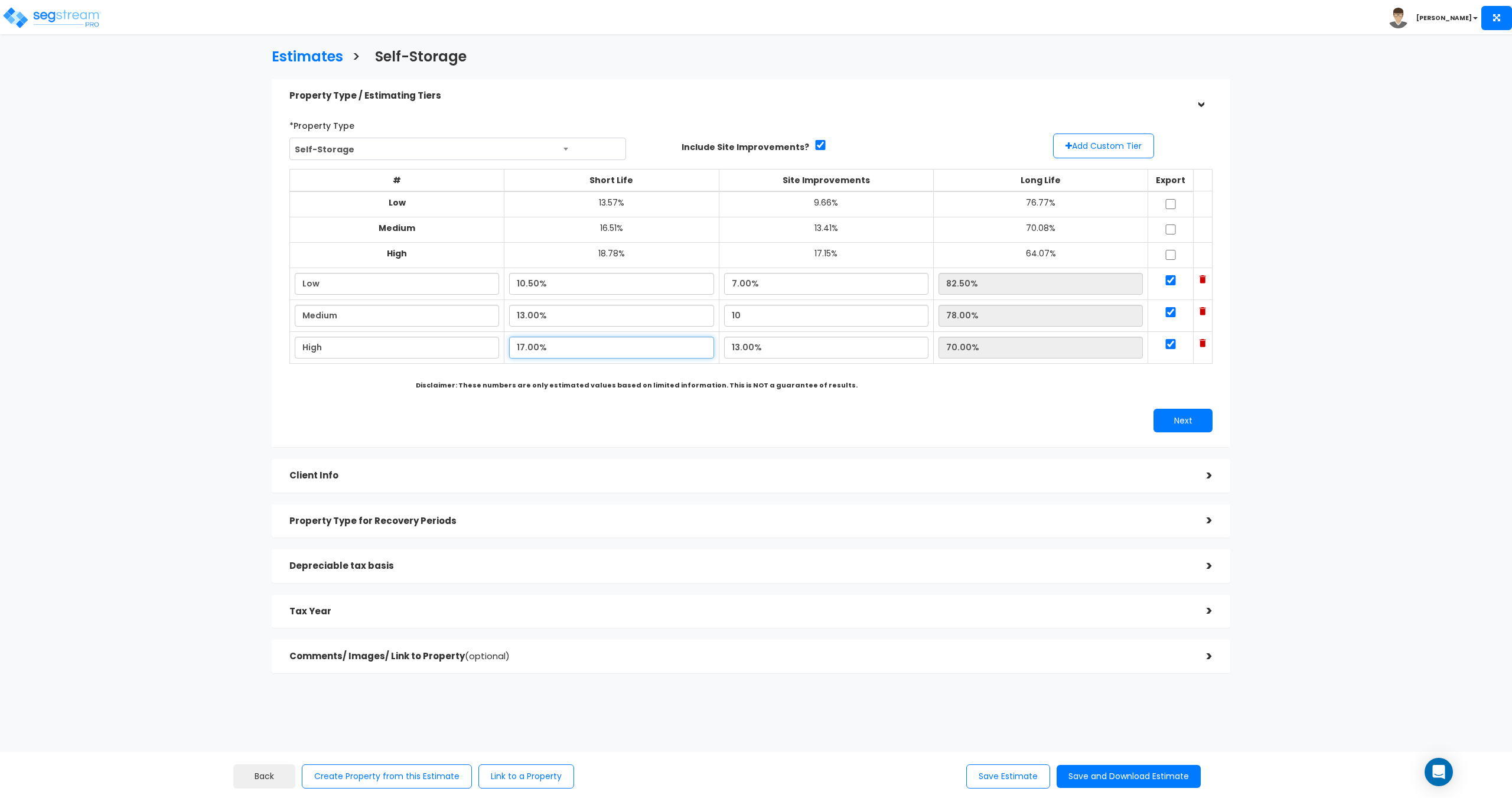
type input "10.00%"
type input "77.00%"
click at [633, 336] on input "17.00%" at bounding box center [610, 347] width 204 height 22
click at [646, 314] on input "13.00%" at bounding box center [610, 315] width 204 height 22
click at [541, 351] on input "17.00%" at bounding box center [610, 347] width 204 height 22
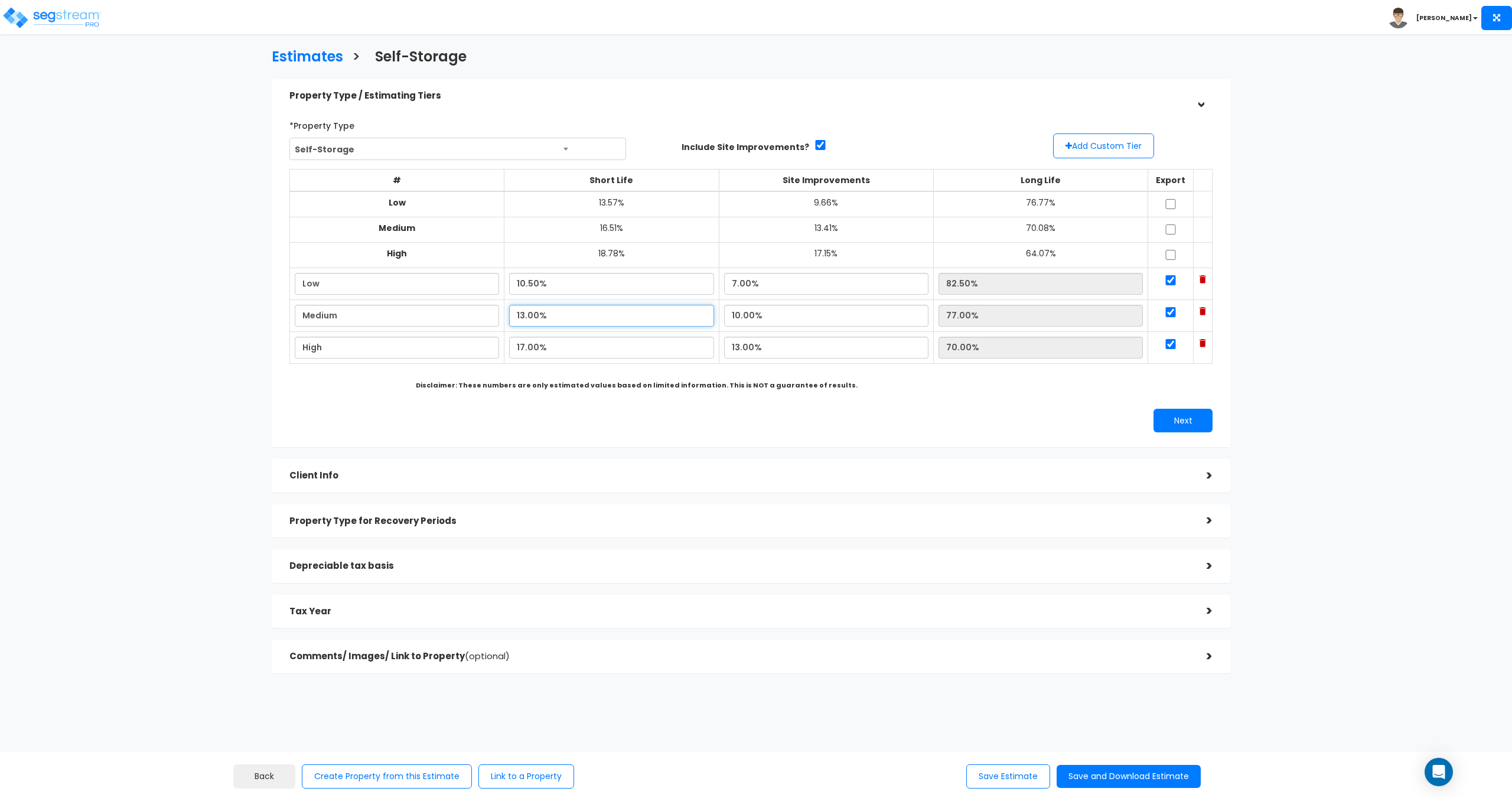
click at [552, 319] on input "13.00%" at bounding box center [610, 315] width 204 height 22
drag, startPoint x: 557, startPoint y: 319, endPoint x: 487, endPoint y: 307, distance: 71.0
click at [487, 307] on tr "Medium 13.00% 10.00% 77.00%" at bounding box center [751, 314] width 923 height 32
click at [561, 313] on input "13.00%" at bounding box center [610, 315] width 204 height 22
drag, startPoint x: 544, startPoint y: 314, endPoint x: 506, endPoint y: 316, distance: 38.1
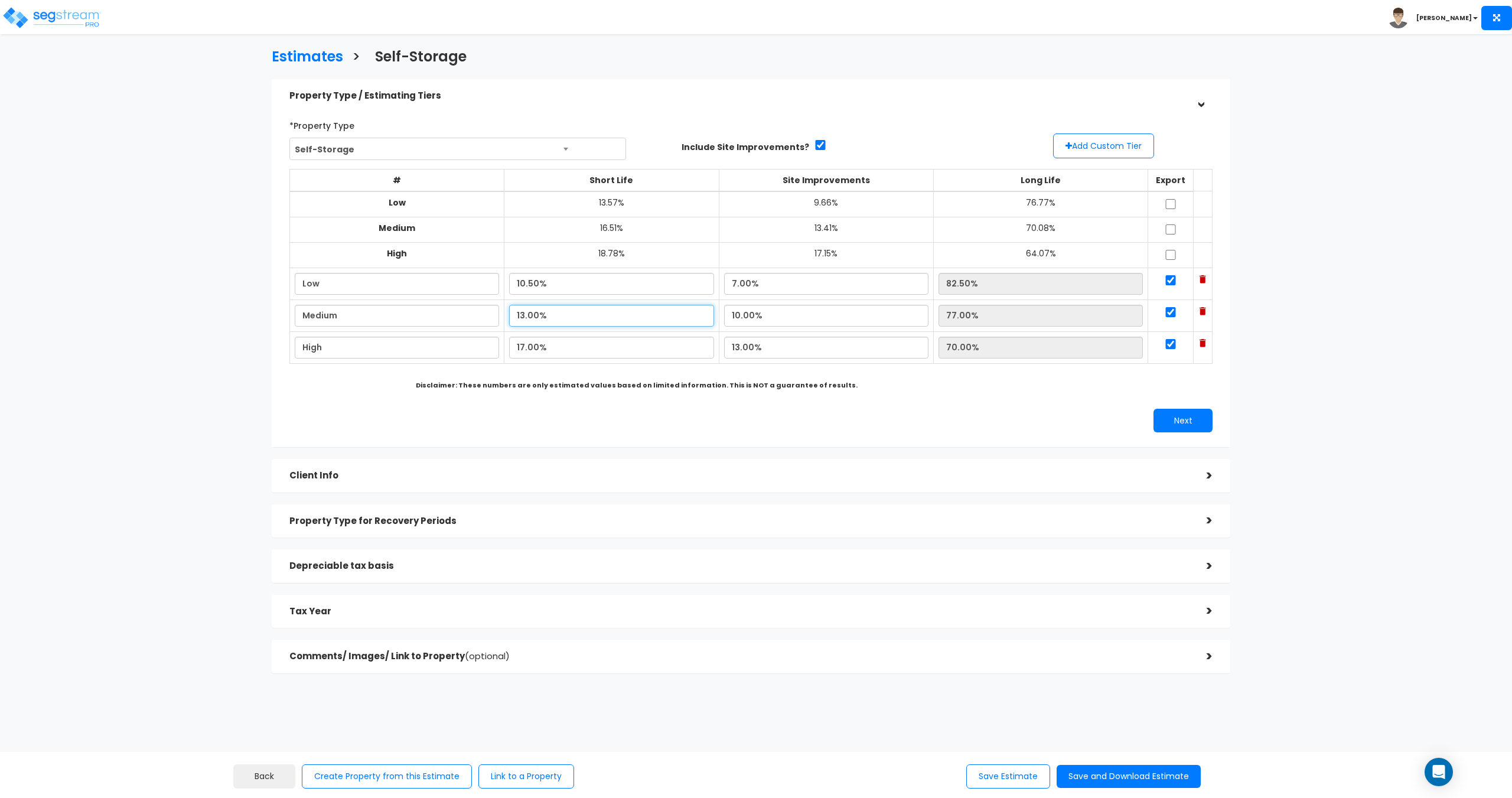
click at [509, 316] on input "13.00%" at bounding box center [610, 315] width 204 height 22
click at [552, 318] on input "13.00%" at bounding box center [610, 315] width 204 height 22
drag, startPoint x: 571, startPoint y: 316, endPoint x: 503, endPoint y: 316, distance: 68.0
click at [504, 316] on td "13.00%" at bounding box center [611, 314] width 215 height 32
drag, startPoint x: 550, startPoint y: 315, endPoint x: 566, endPoint y: 313, distance: 16.1
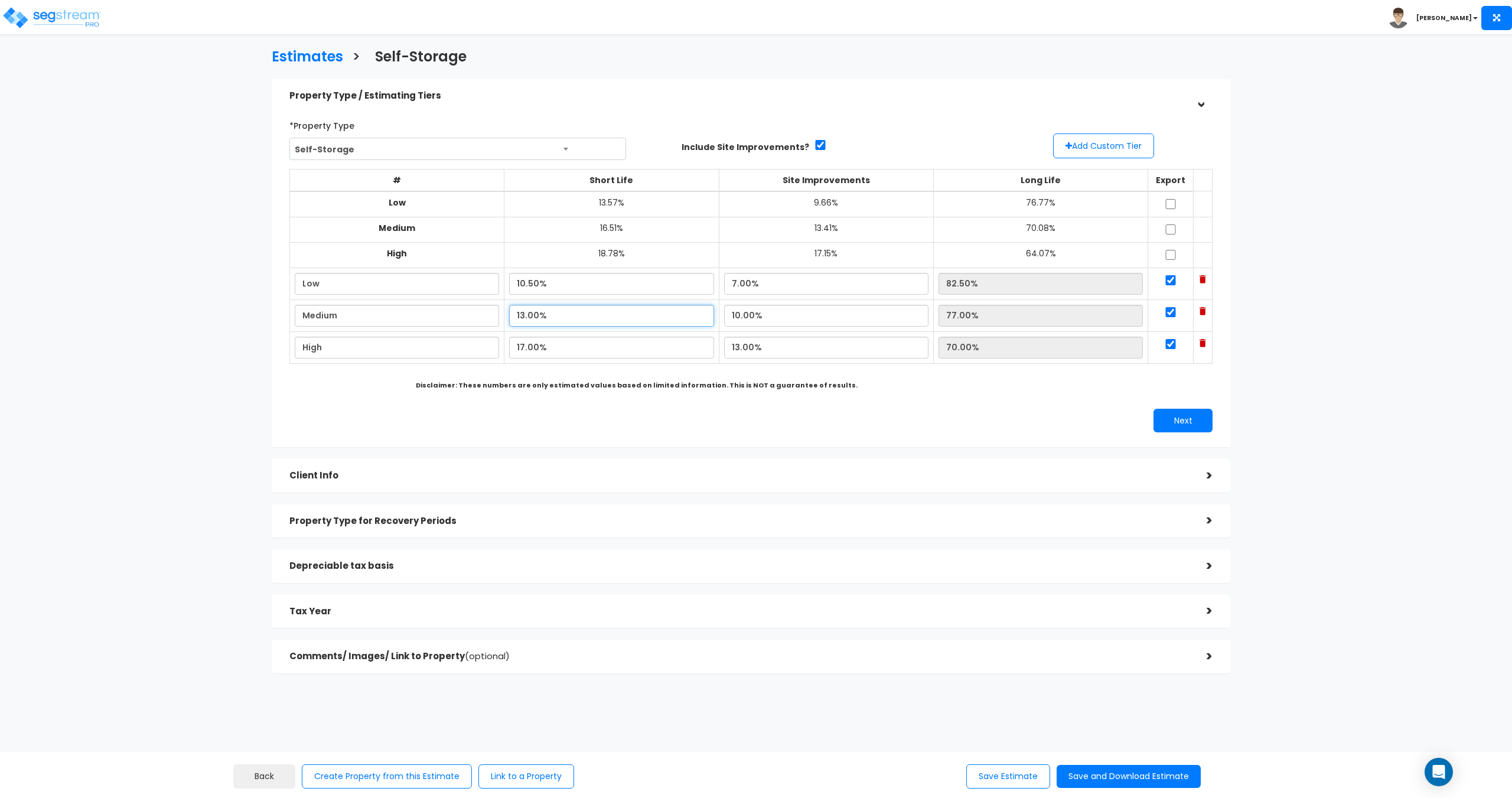
click at [550, 315] on input "13.00%" at bounding box center [610, 315] width 204 height 22
drag, startPoint x: 566, startPoint y: 313, endPoint x: 468, endPoint y: 316, distance: 98.0
click at [468, 316] on tr "Medium 13.00% 10.00% 77.00%" at bounding box center [751, 314] width 923 height 32
type input "1"
type input "13.50%"
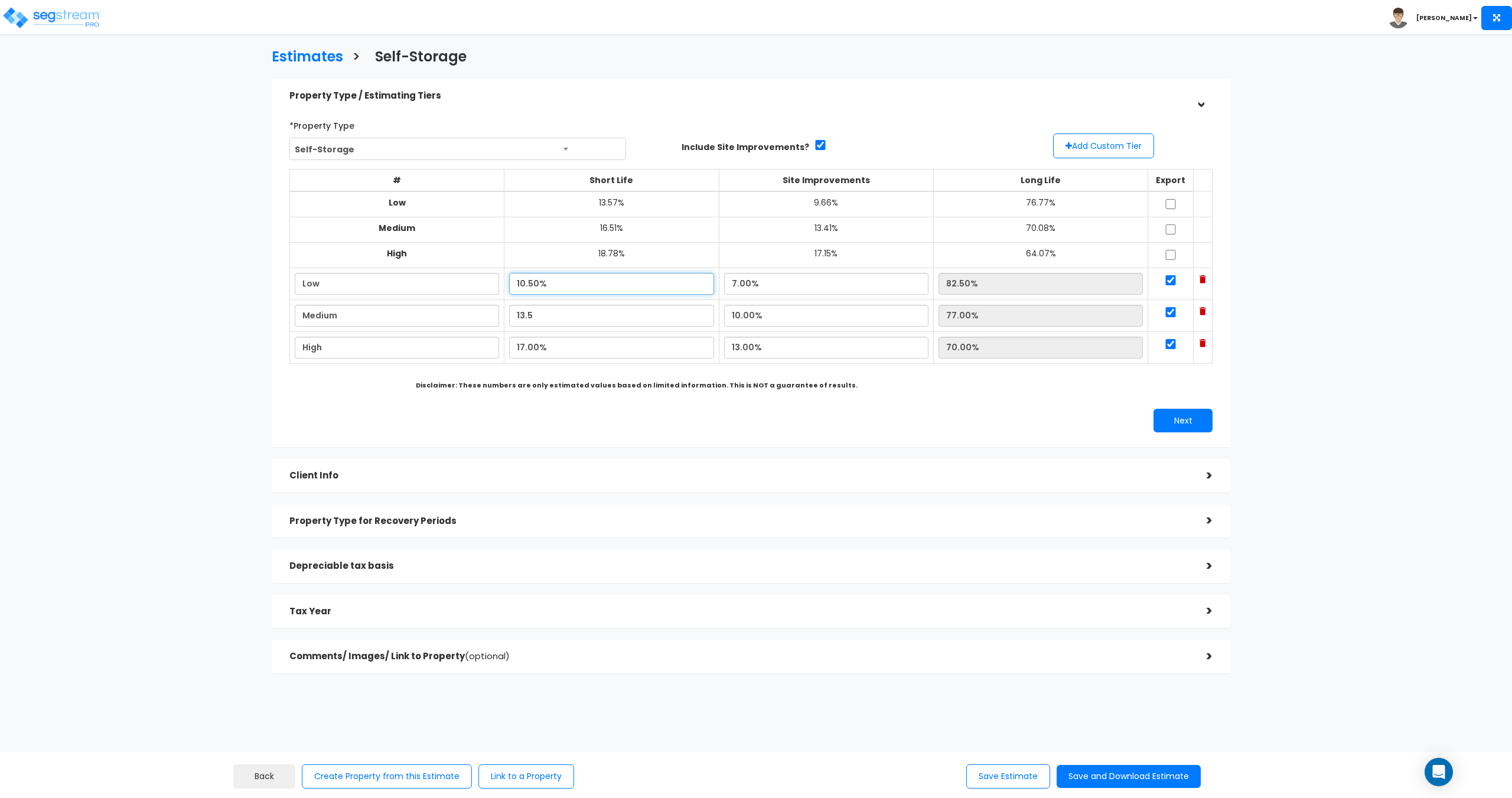
type input "76.50%"
click at [588, 285] on input "10.50%" at bounding box center [610, 284] width 204 height 22
click at [1145, 777] on button "Save and Download Estimate" at bounding box center [1129, 776] width 144 height 23
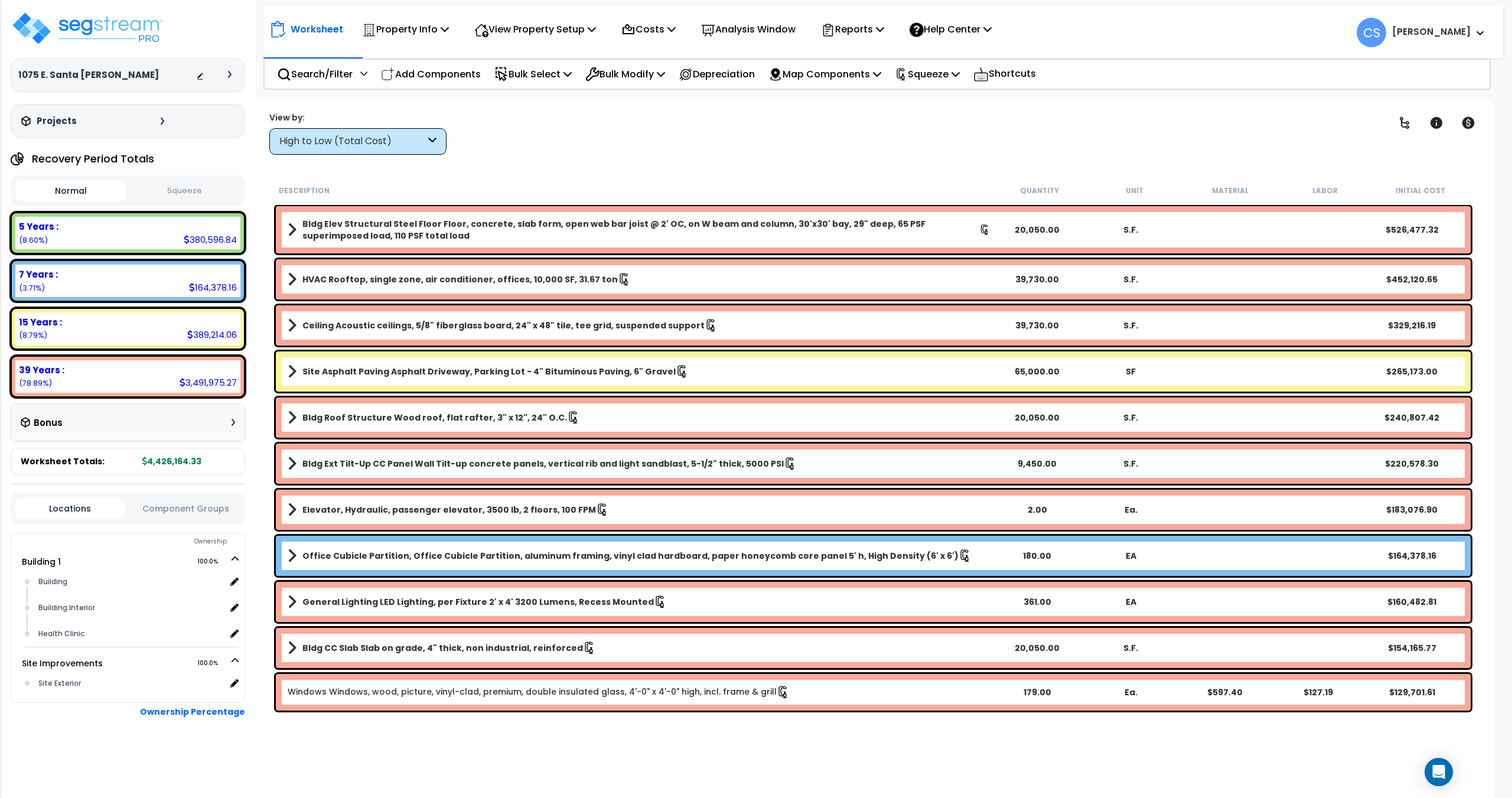
click at [306, 559] on b "Office Cubicle Partition, Office Cubicle Partition, aluminum framing, vinyl cla…" at bounding box center [630, 556] width 656 height 11
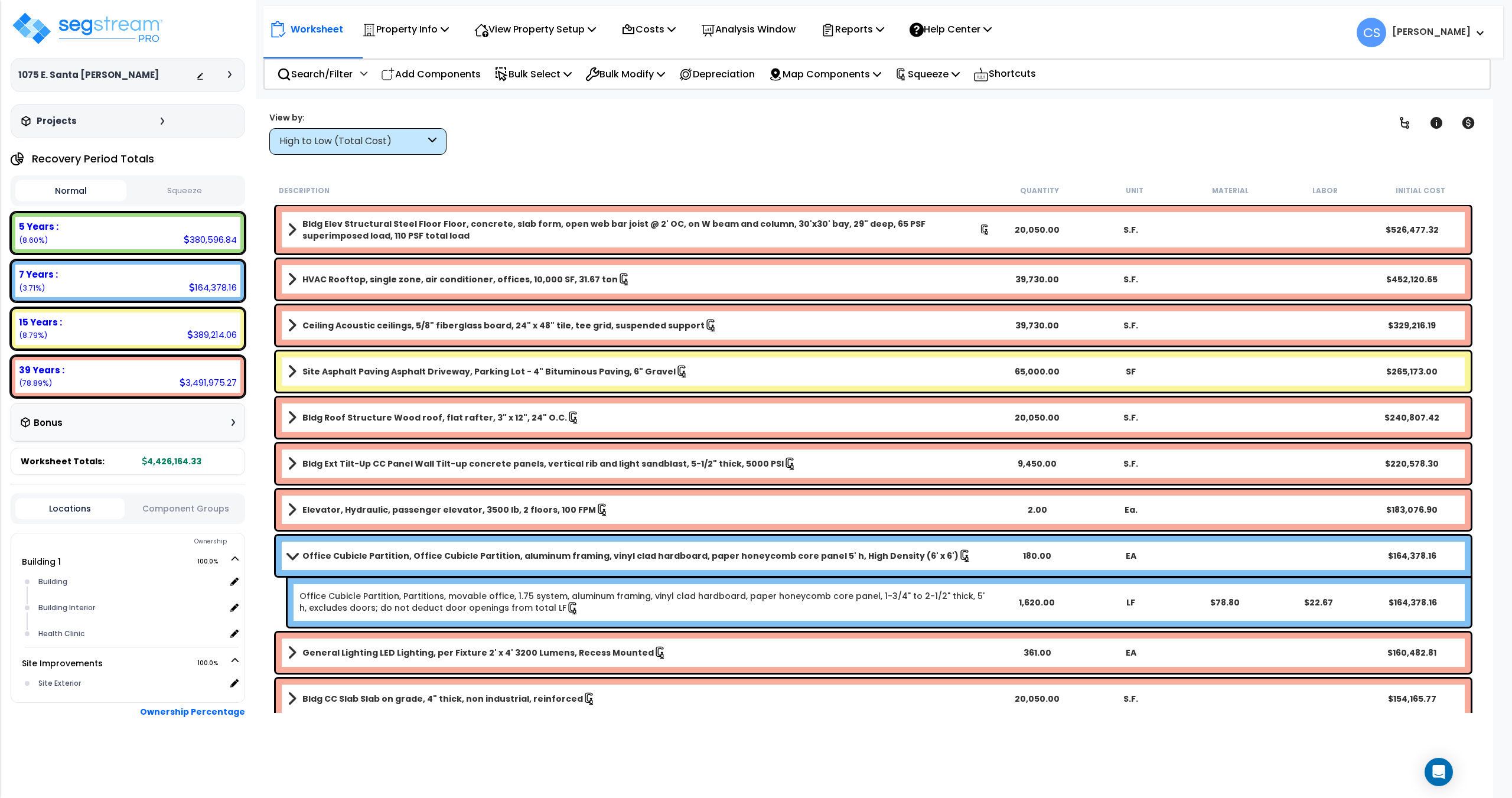
drag, startPoint x: 645, startPoint y: 605, endPoint x: 777, endPoint y: 601, distance: 132.1
click at [645, 605] on link "Office Cubicle Partition, Partitions, movable office, 1.75 system, aluminum fra…" at bounding box center [644, 603] width 690 height 25
click at [283, 558] on div "Office Cubicle Partition, Office Cubicle Partition, aluminum framing, vinyl cla…" at bounding box center [873, 556] width 1195 height 40
click at [288, 554] on span at bounding box center [291, 555] width 16 height 9
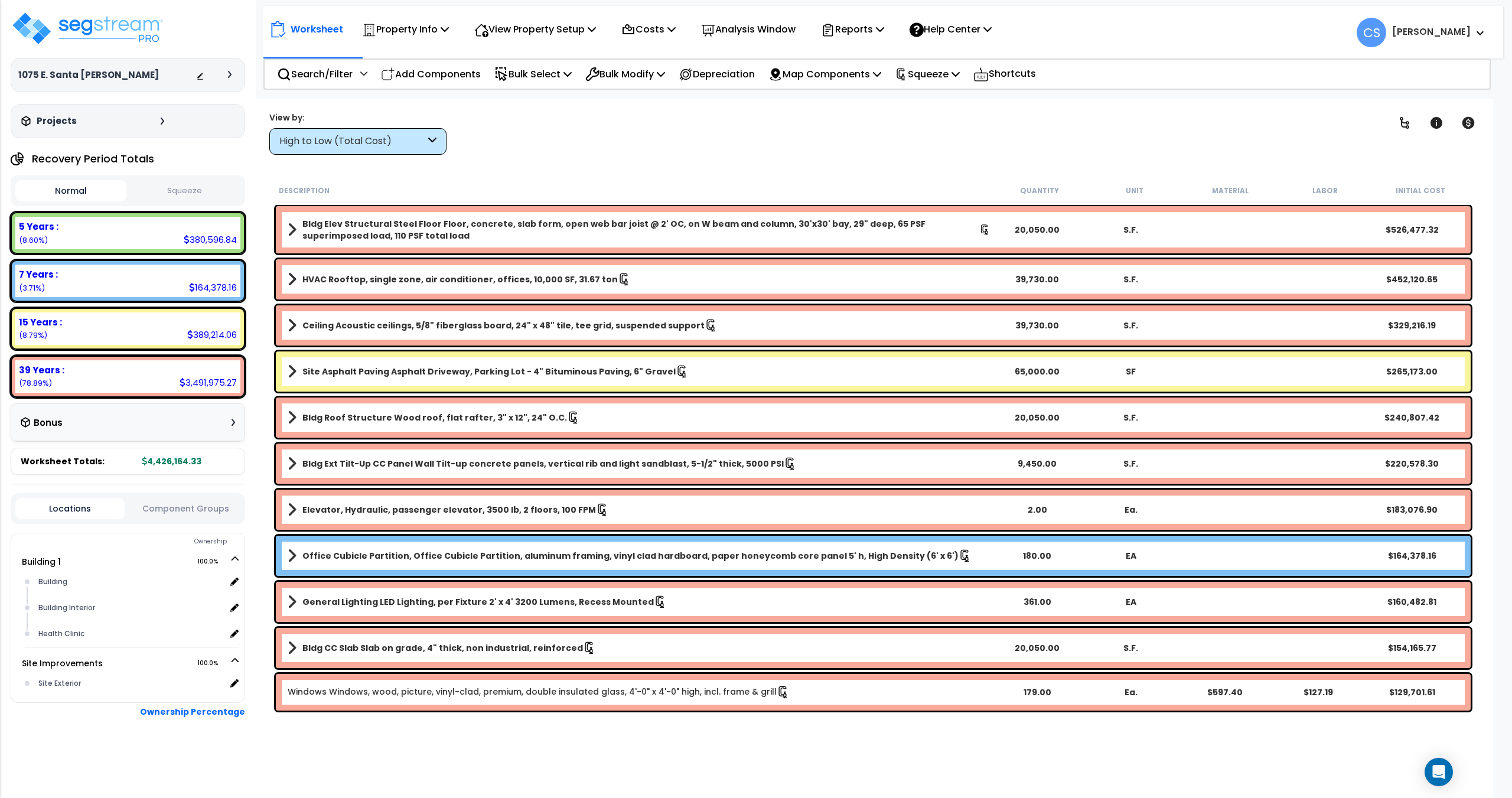
click at [296, 556] on link "Office Cubicle Partition, Office Cubicle Partition, aluminum framing, vinyl cla…" at bounding box center [638, 555] width 702 height 16
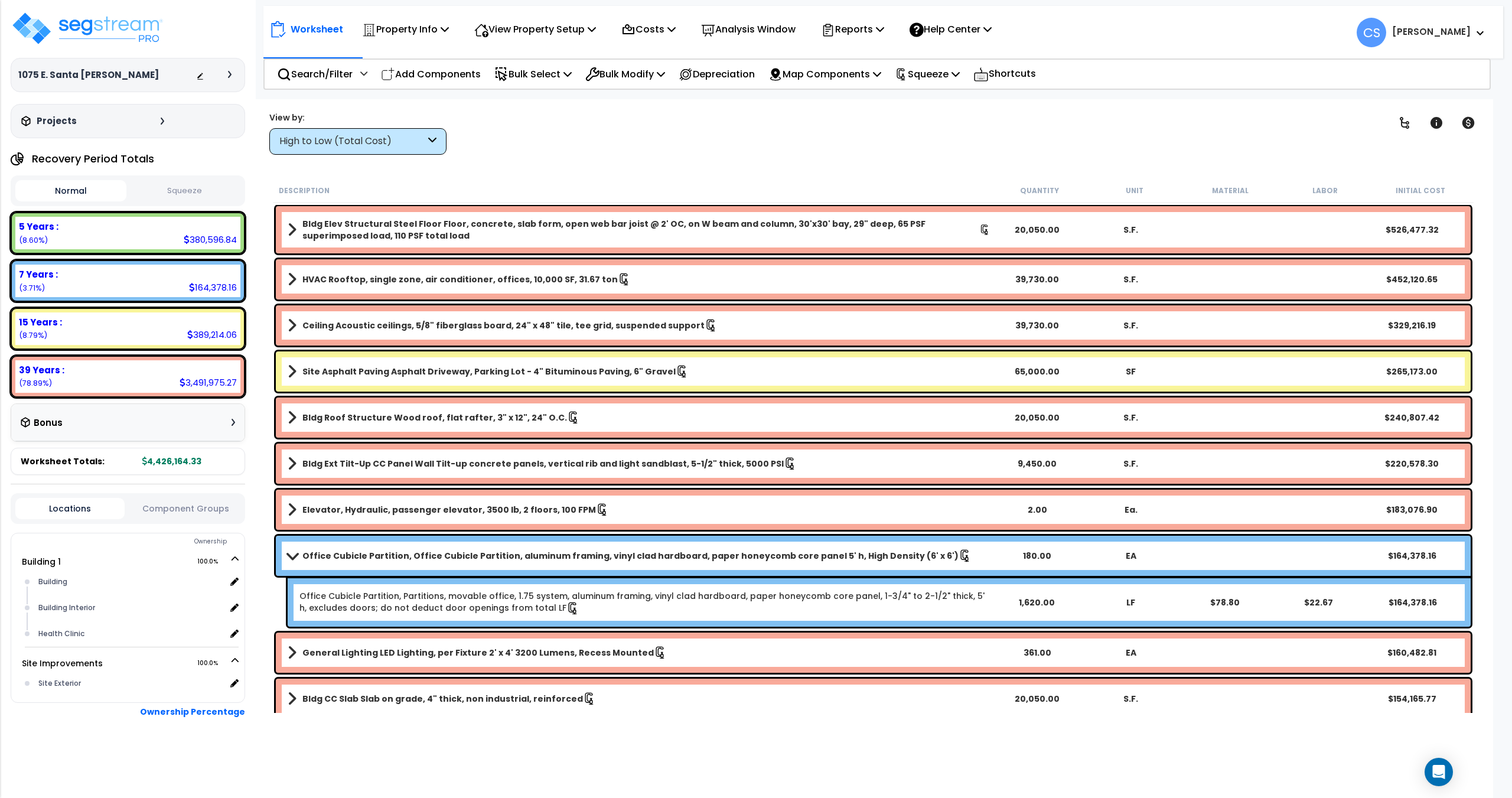
click at [296, 556] on span at bounding box center [291, 555] width 16 height 9
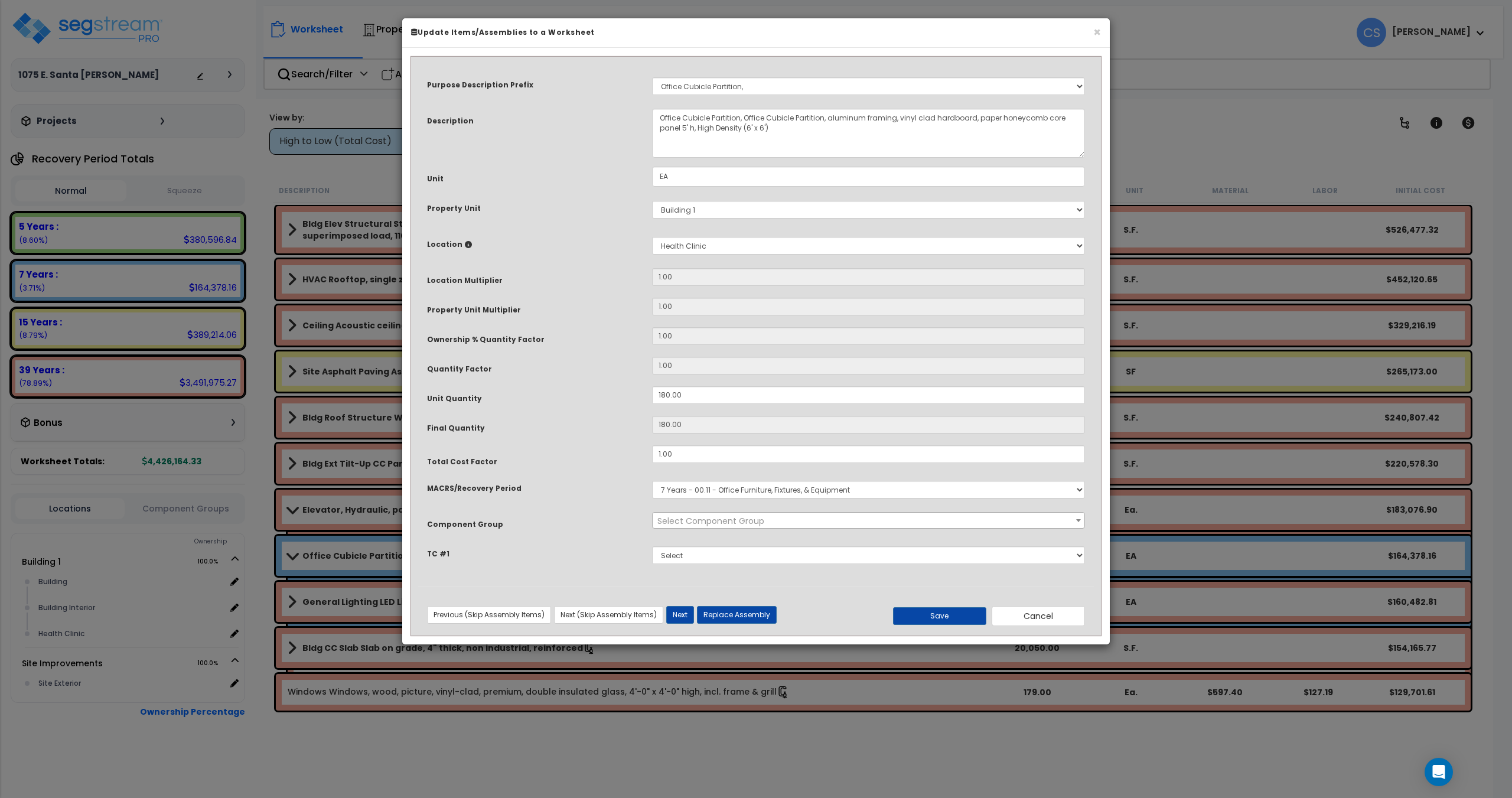
select select "11981"
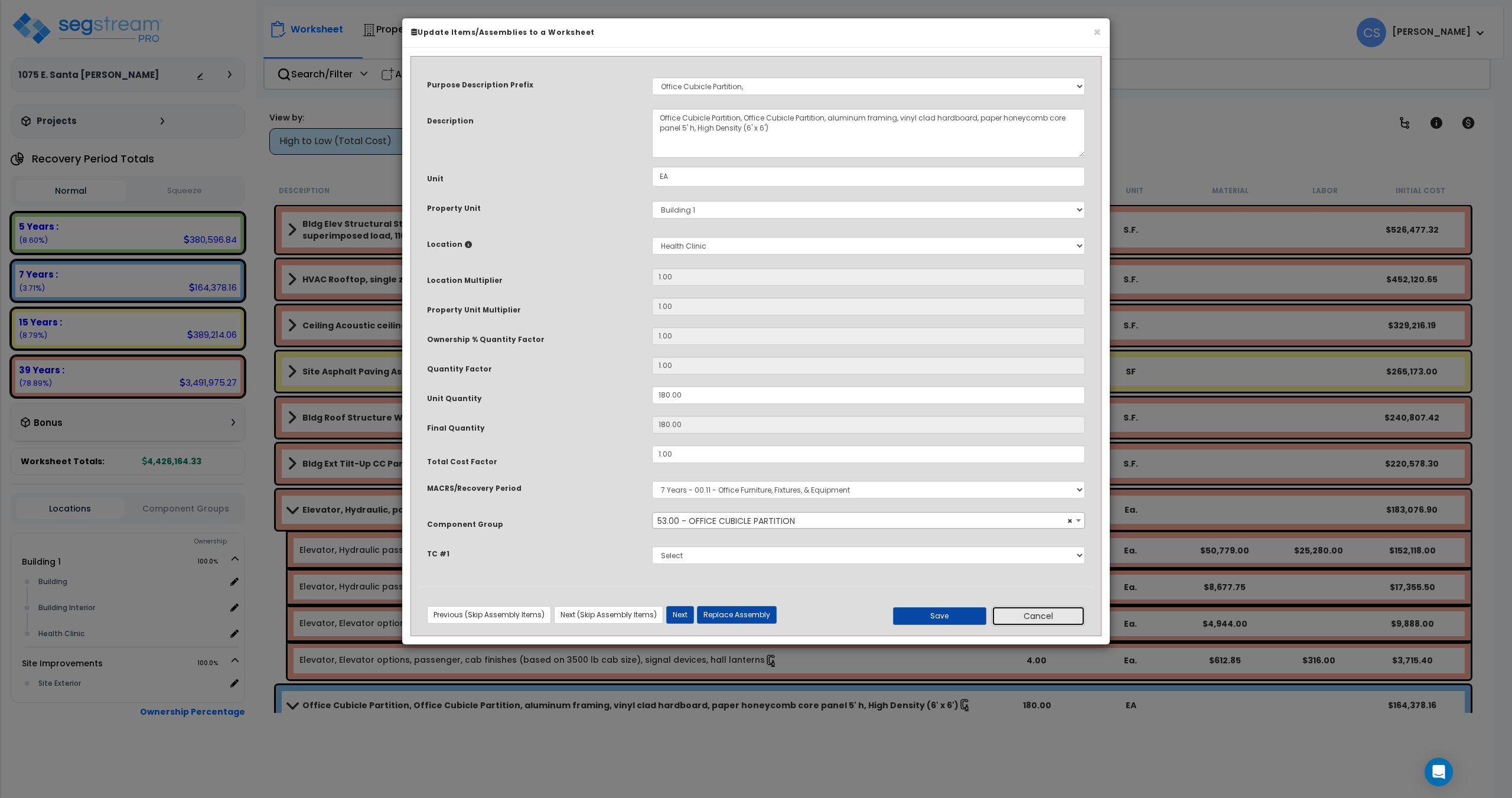
click at [1063, 610] on button "Cancel" at bounding box center [1038, 615] width 93 height 20
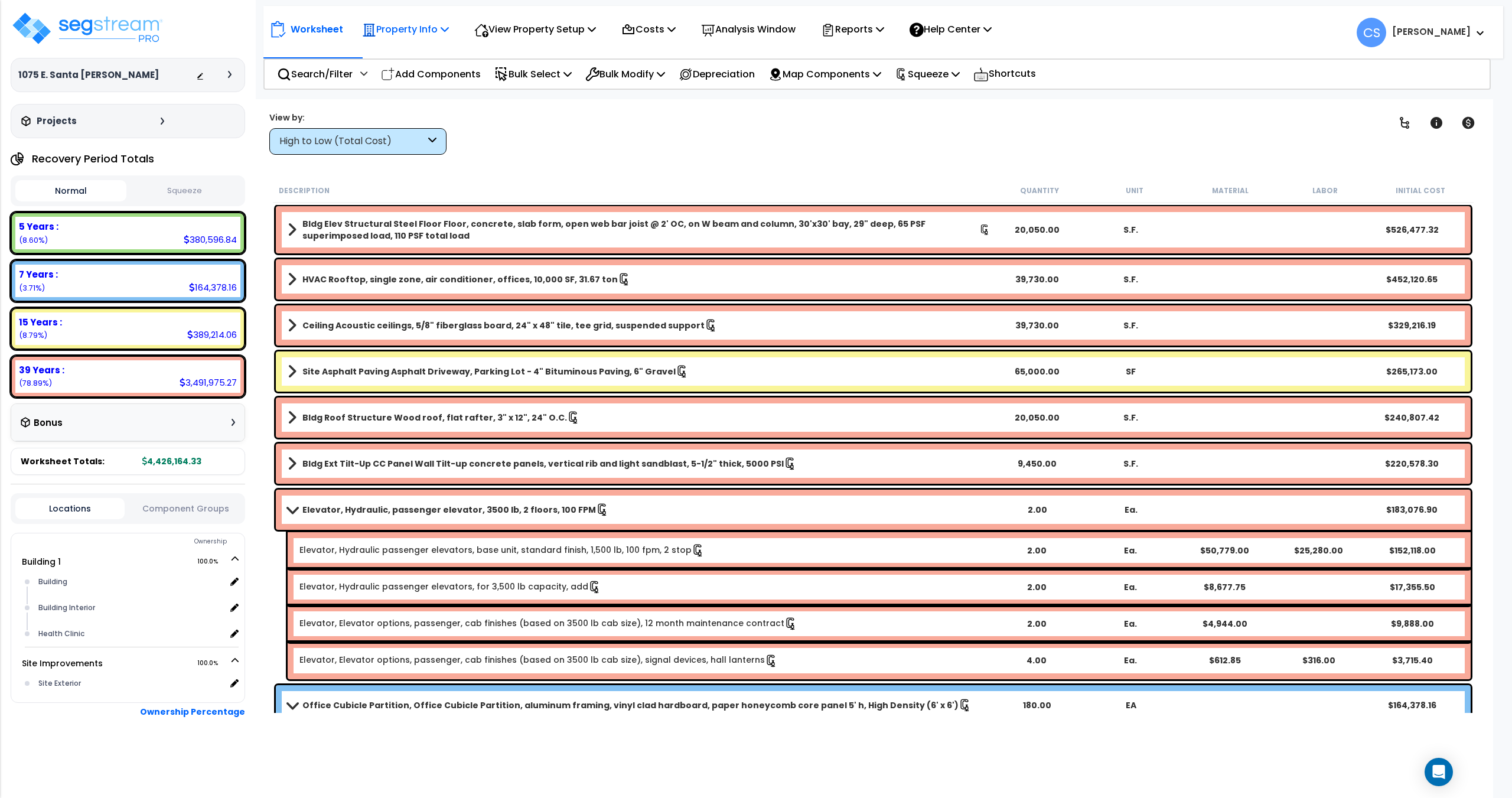
click at [433, 36] on p "Property Info" at bounding box center [405, 29] width 87 height 16
click at [424, 60] on link "Property Setup" at bounding box center [415, 56] width 117 height 24
click at [37, 276] on b "7 Years :" at bounding box center [38, 274] width 39 height 12
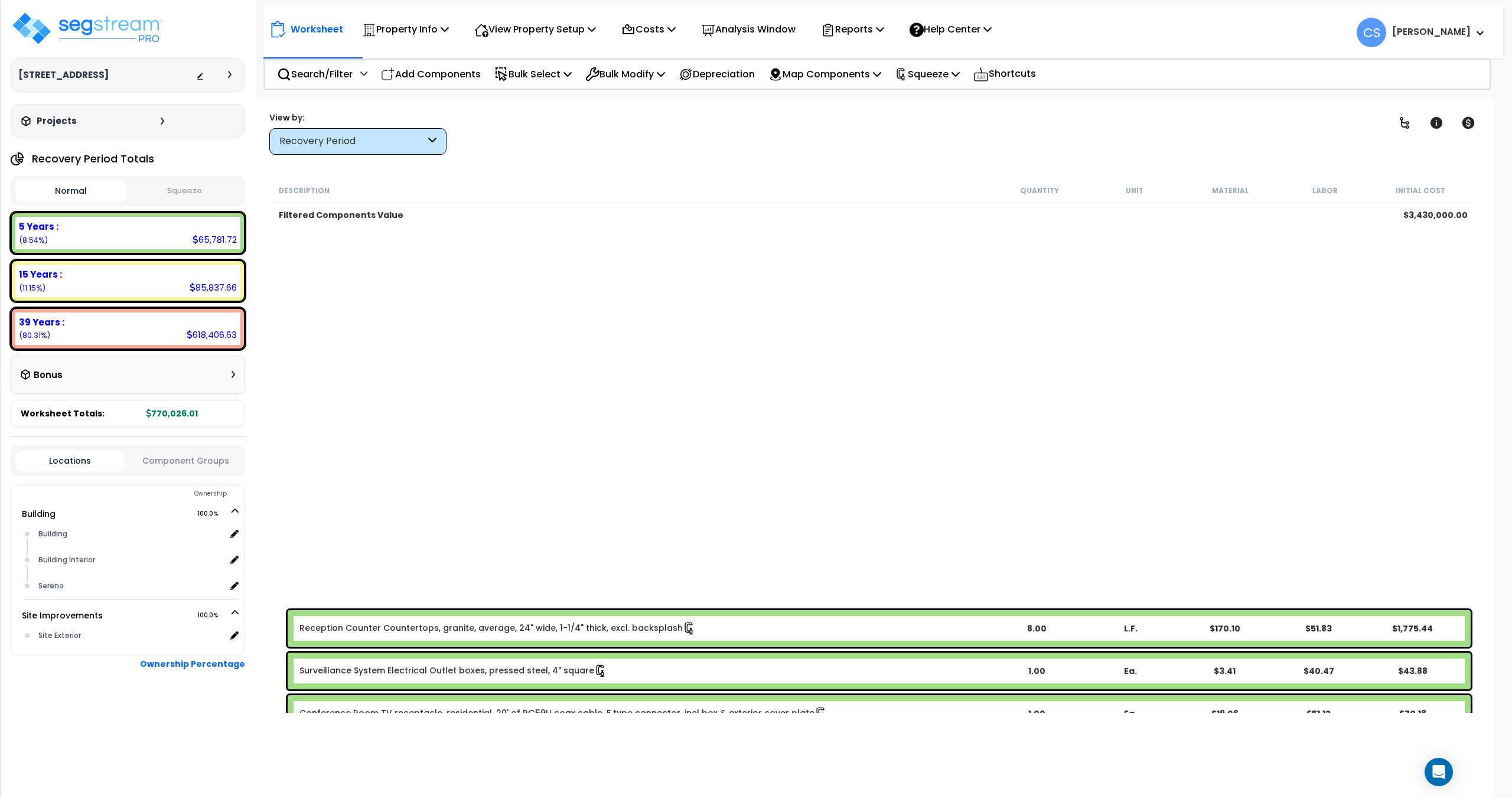
scroll to position [627, 0]
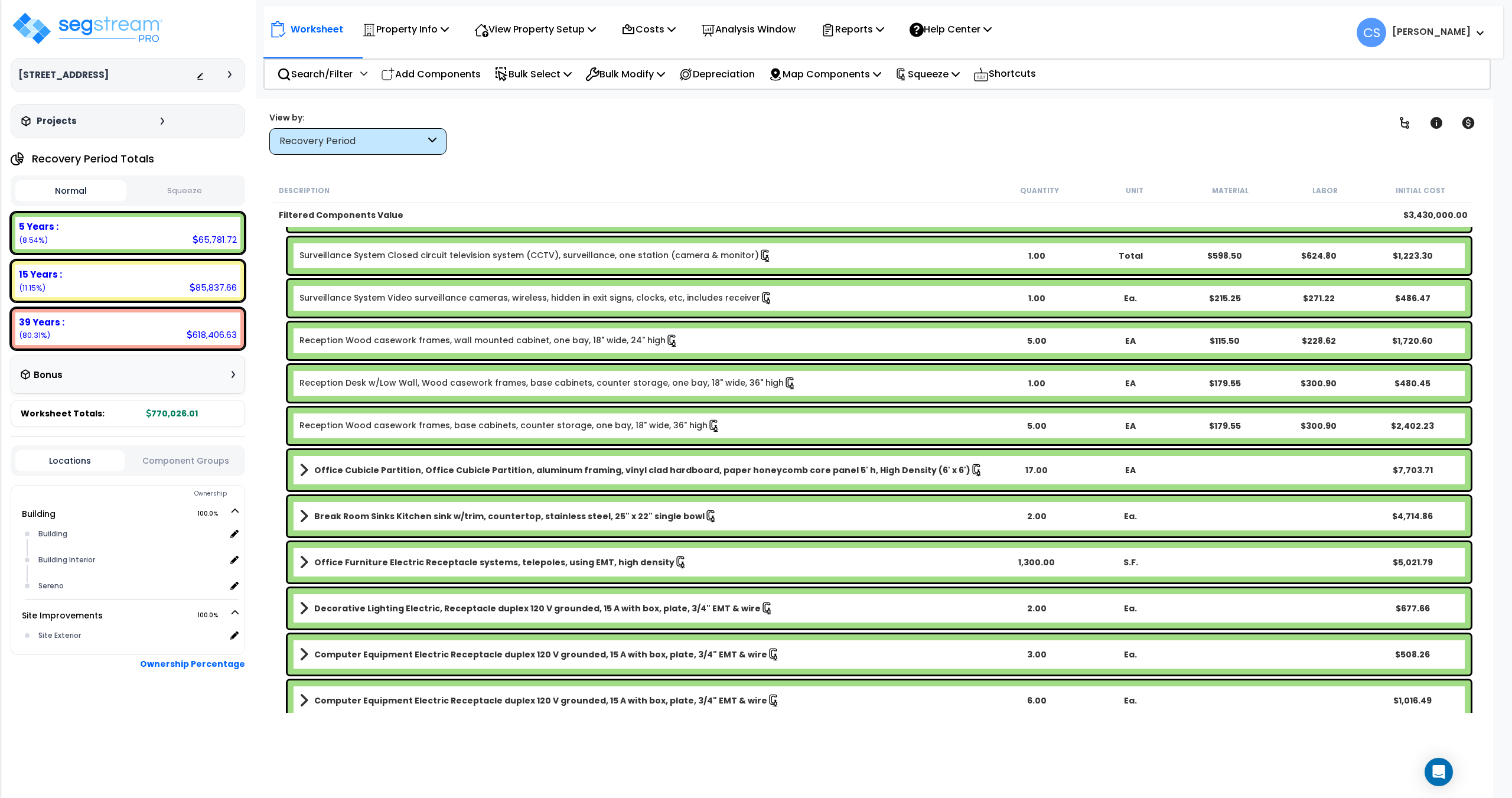
click at [461, 477] on link "Office Cubicle Partition, Office Cubicle Partition, aluminum framing, vinyl cla…" at bounding box center [644, 469] width 690 height 16
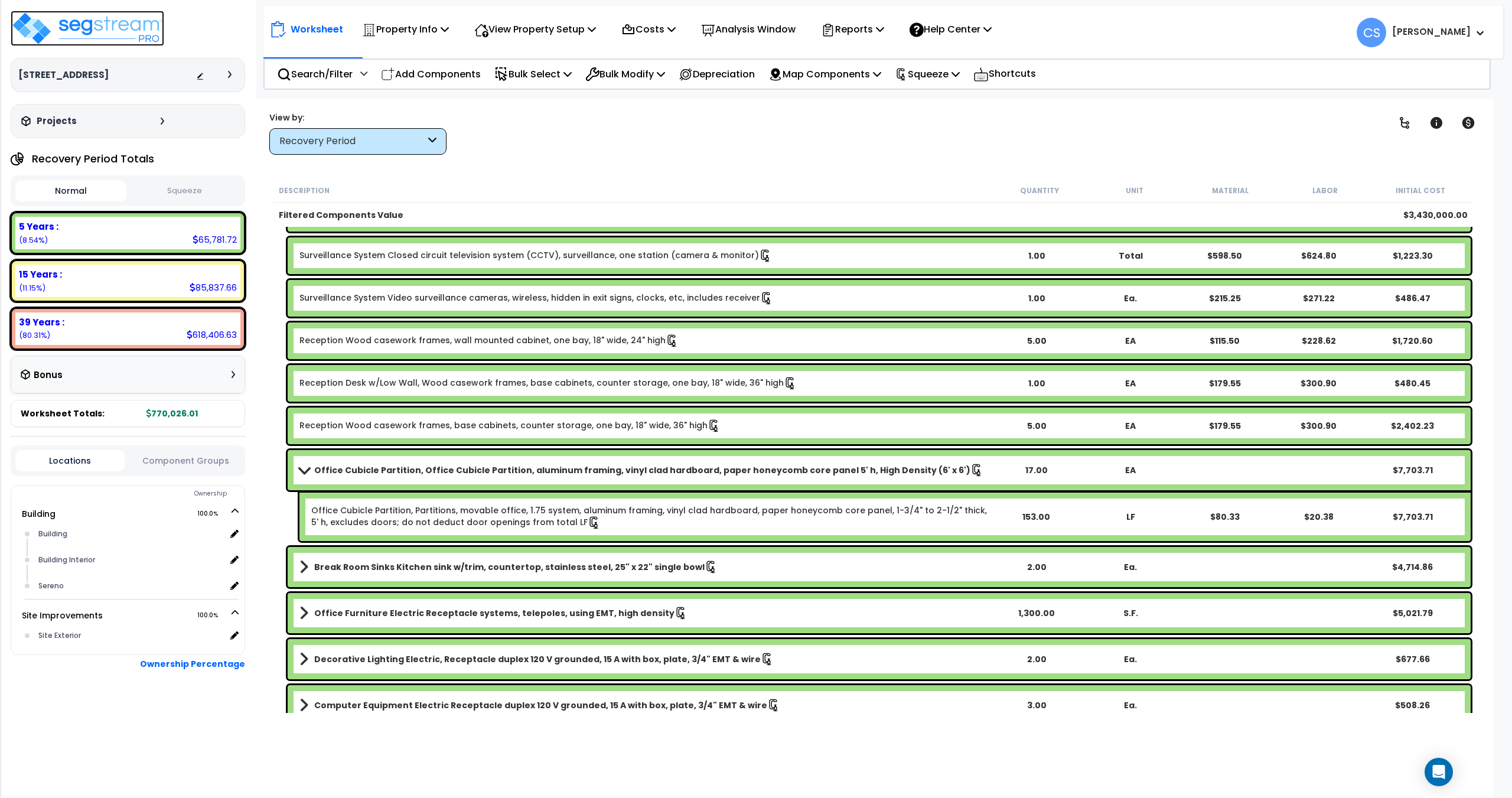
click at [92, 26] on img at bounding box center [87, 28] width 153 height 35
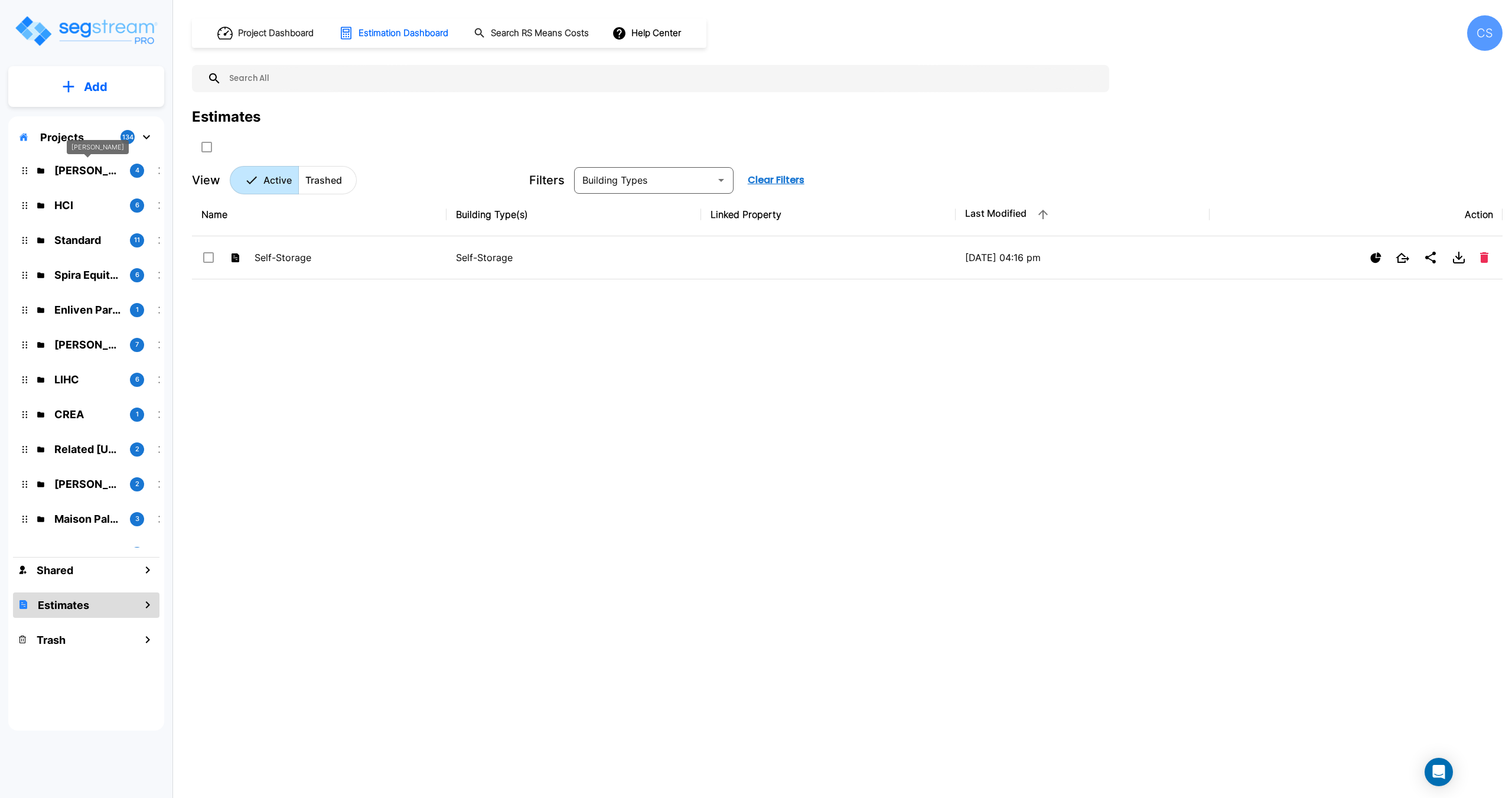
click at [62, 173] on p "[PERSON_NAME]" at bounding box center [87, 170] width 66 height 16
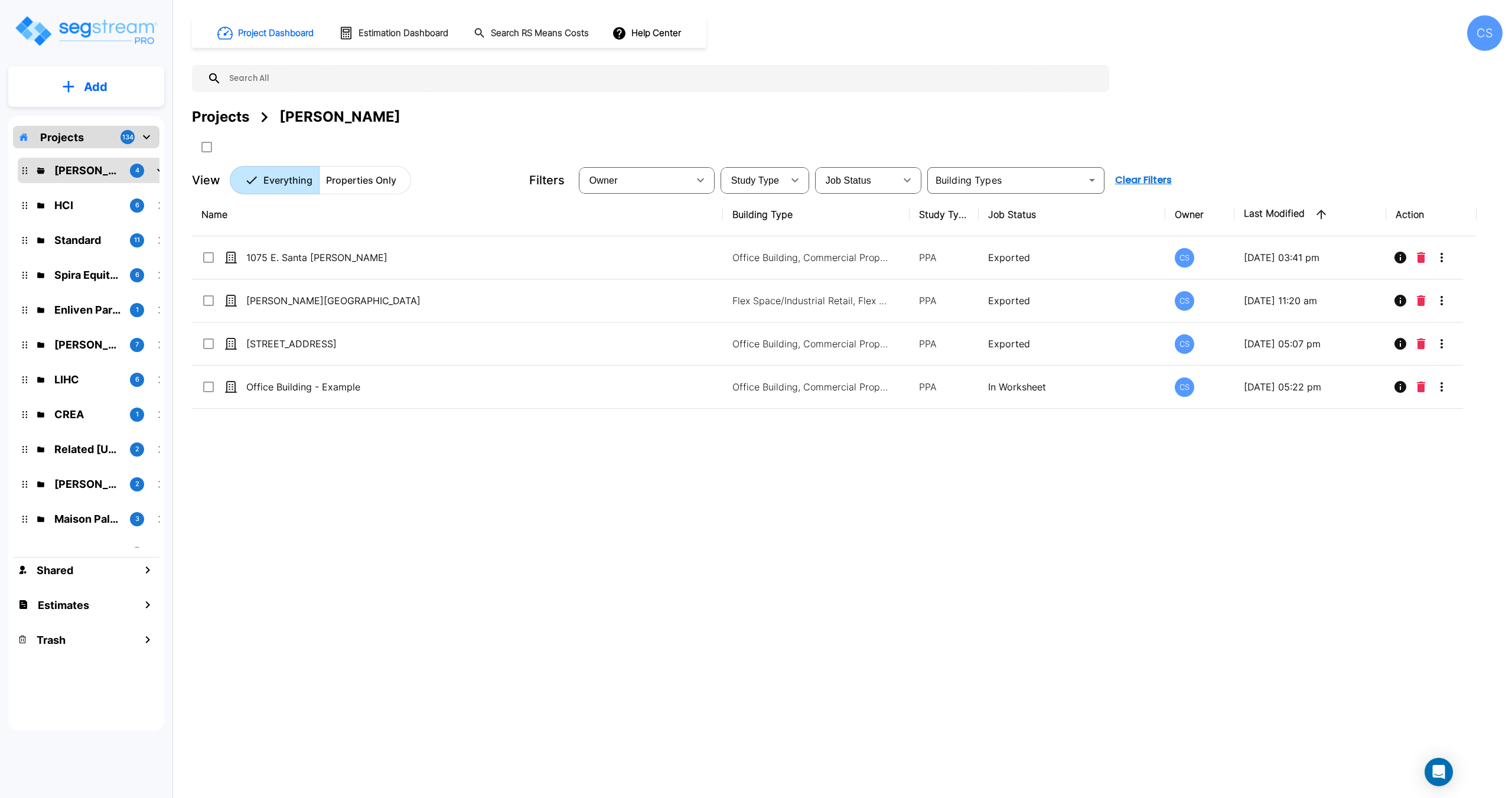
click at [366, 498] on div "Name Building Type Study Type Job Status Owner Last Modified Action [GEOGRAPHIC…" at bounding box center [834, 441] width 1285 height 495
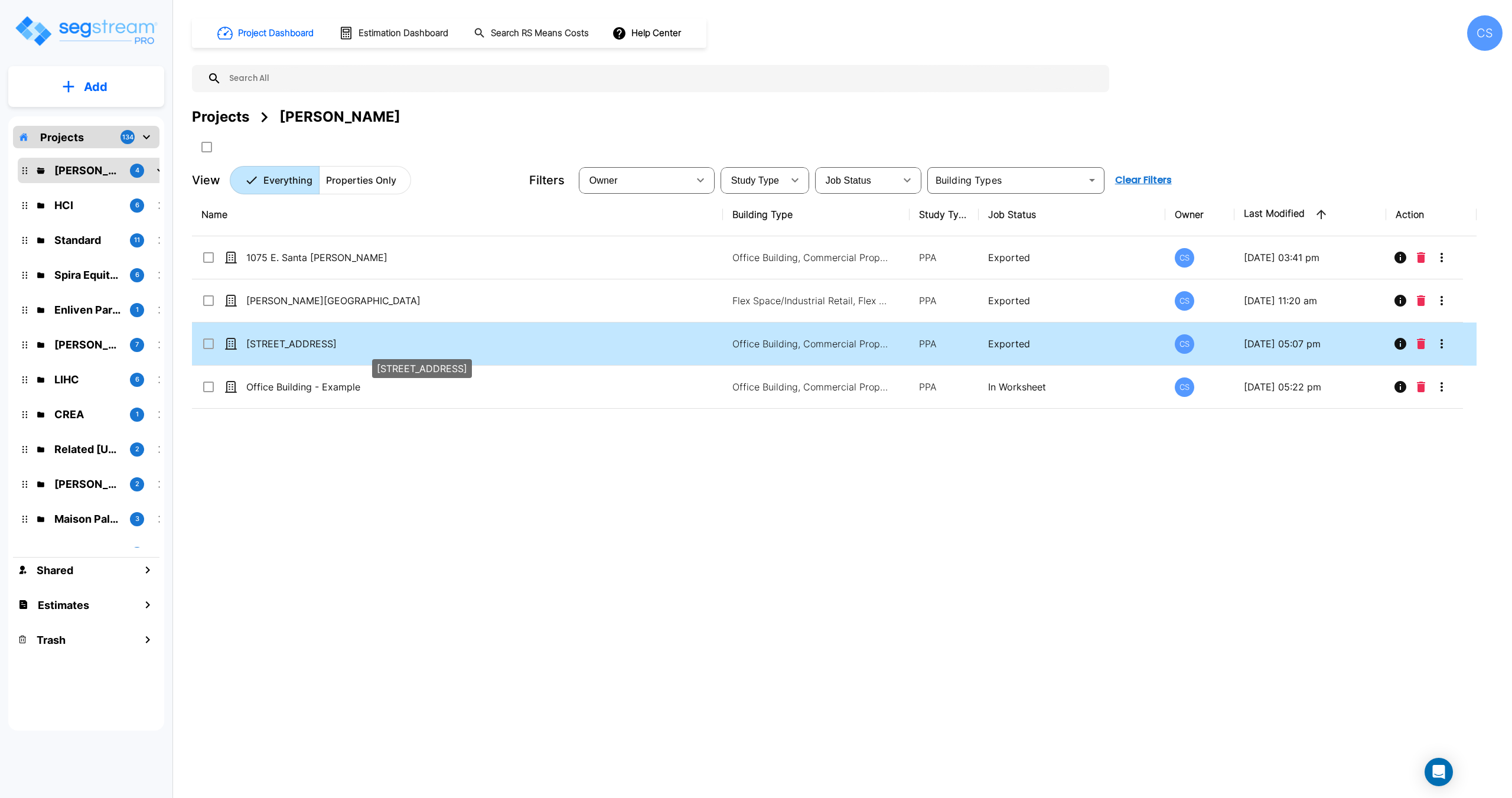
click at [301, 349] on p "[STREET_ADDRESS]" at bounding box center [444, 343] width 395 height 14
checkbox input "true"
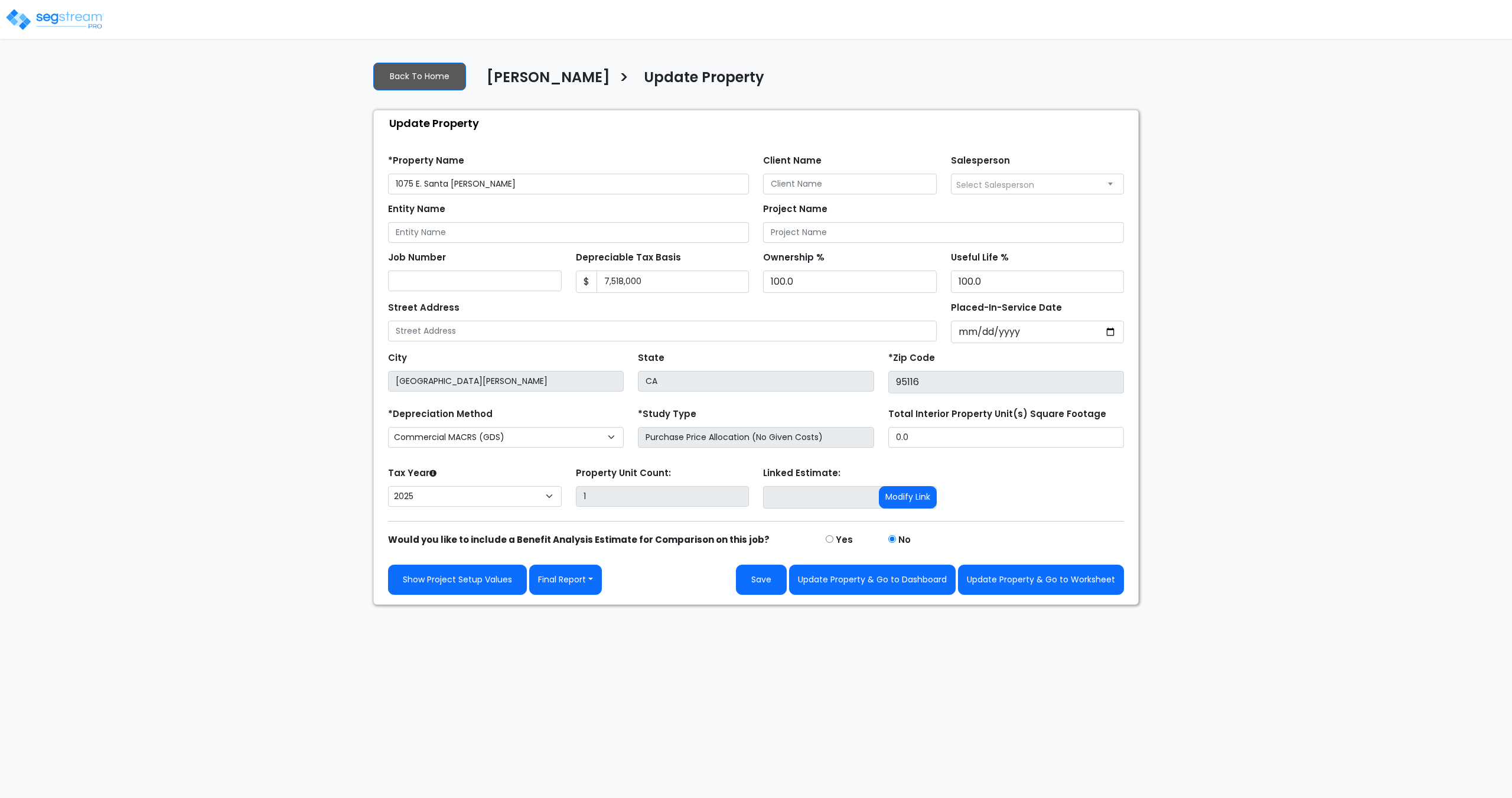
select select "2025"
click at [411, 582] on link "Show Project Setup Values" at bounding box center [457, 579] width 139 height 30
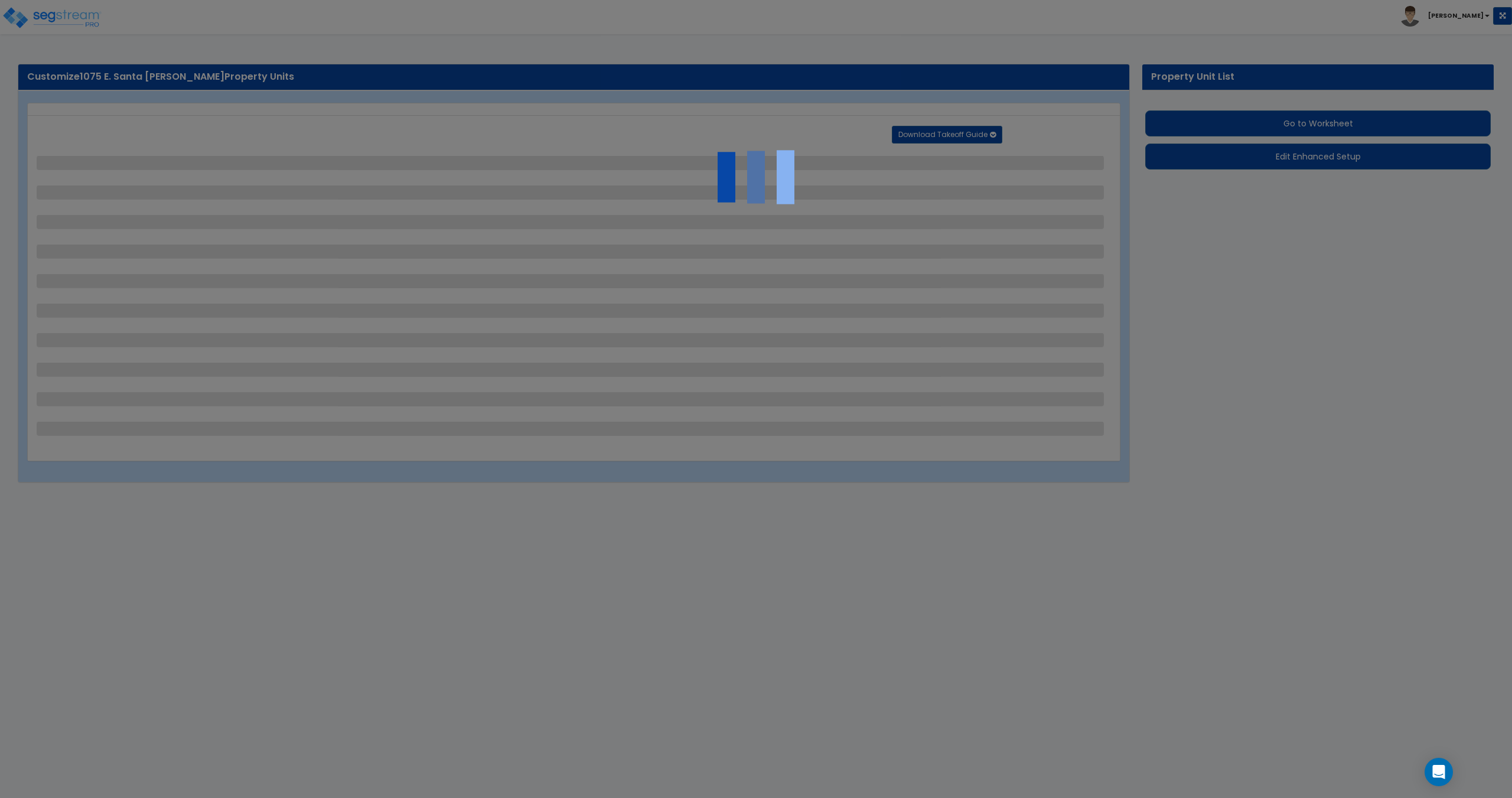
select select "2"
select select "1"
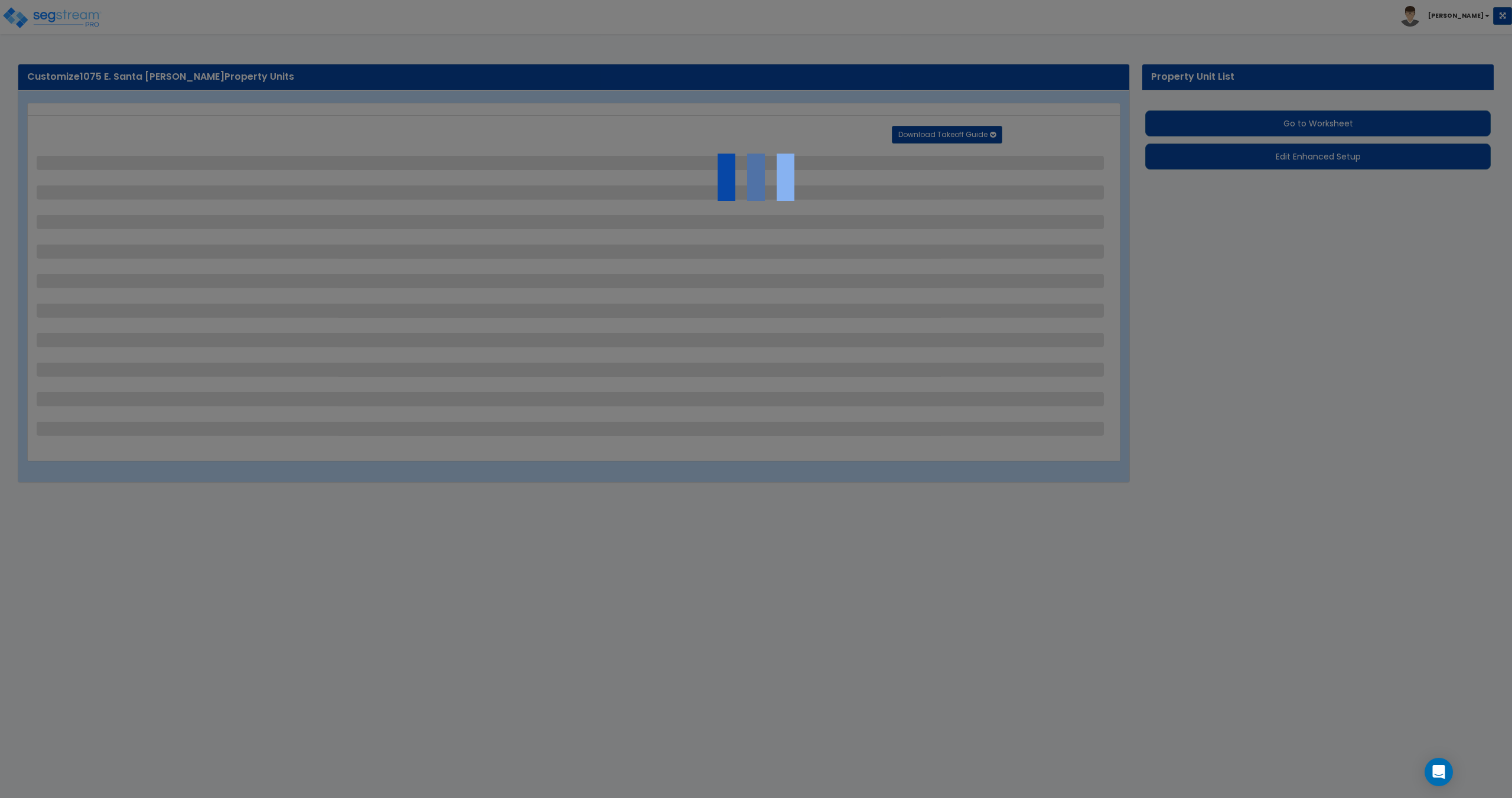
select select "1"
select select "2"
select select "1"
select select "4"
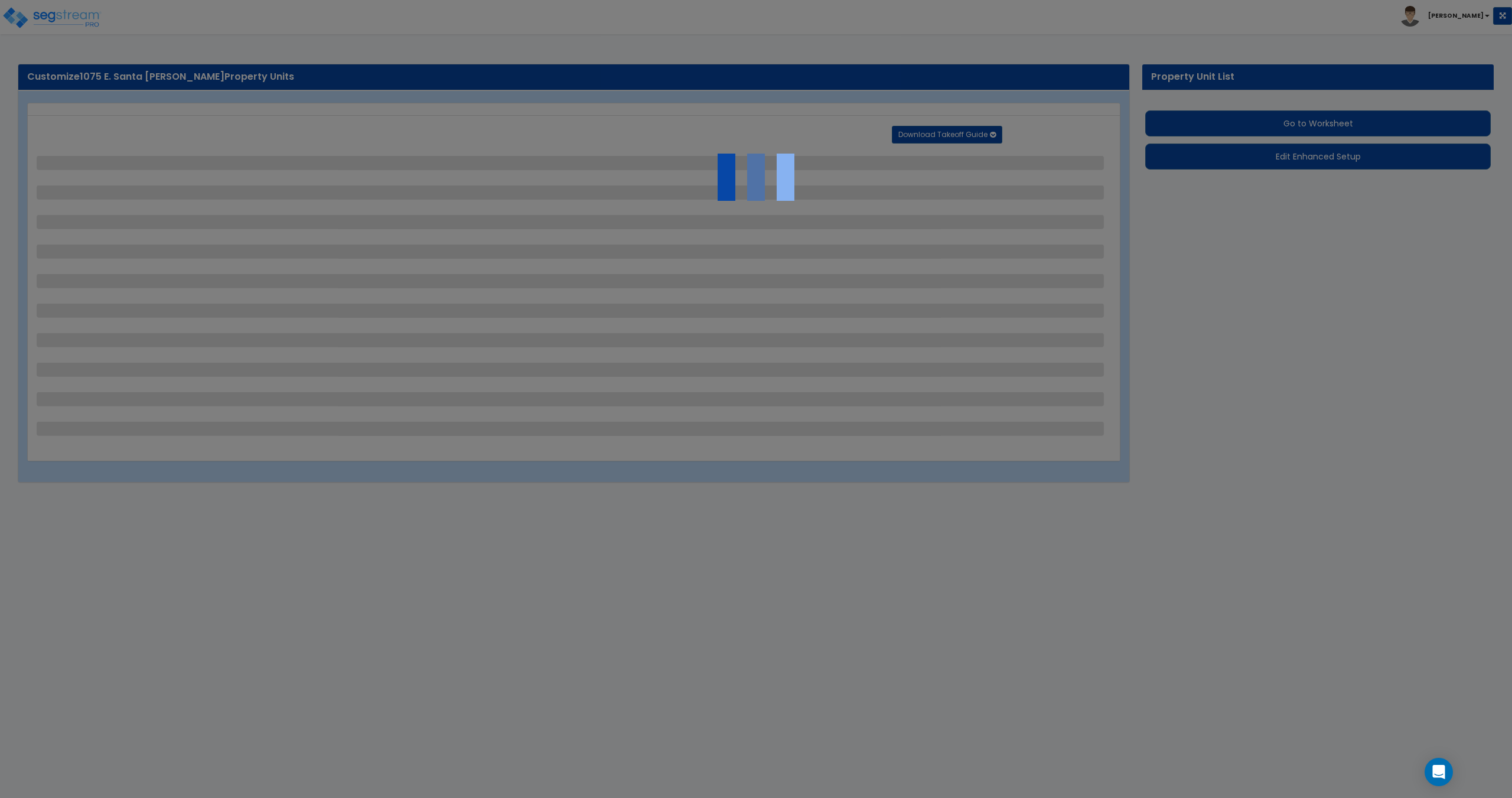
select select "1"
select select "4"
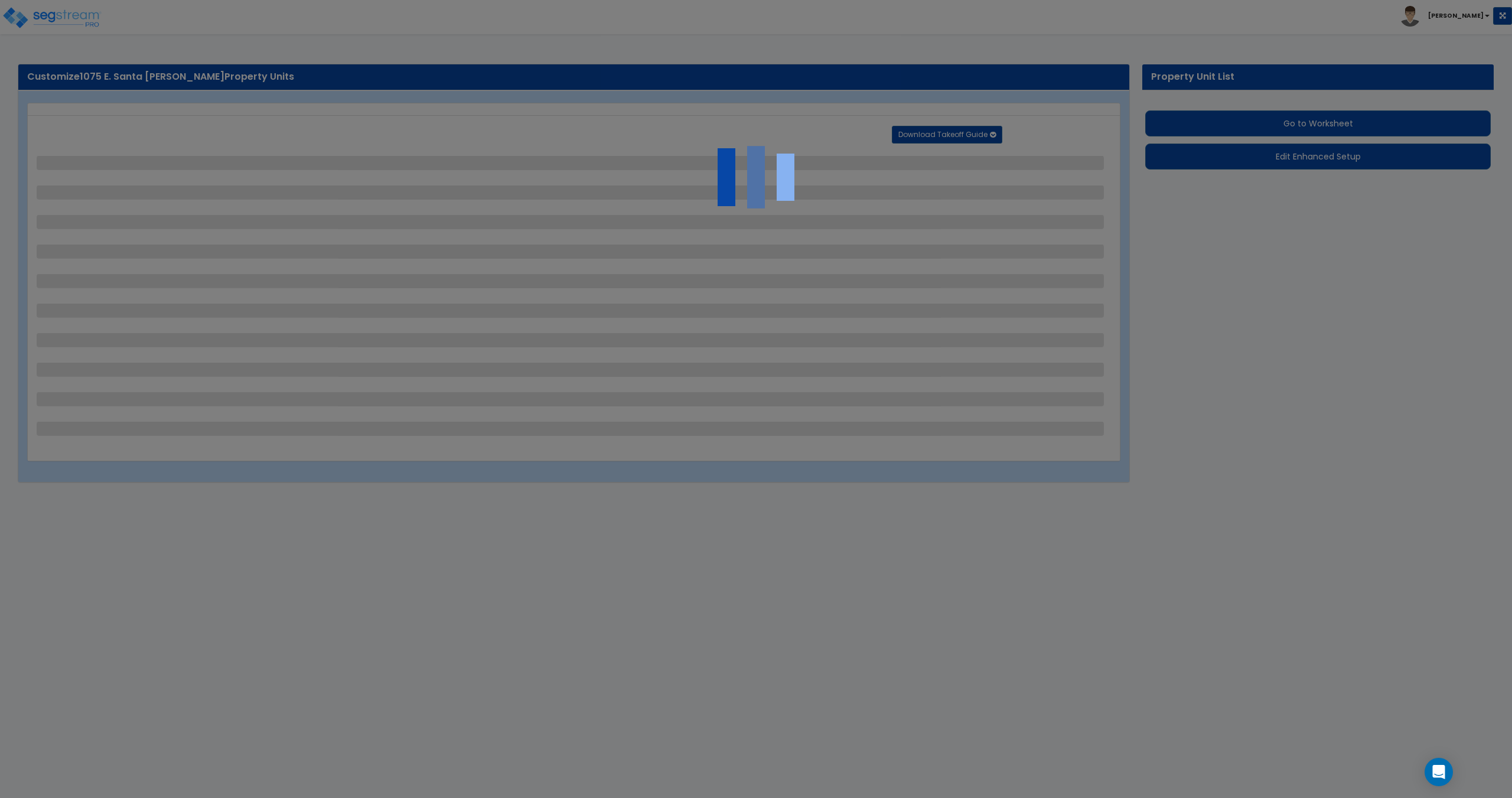
select select "1"
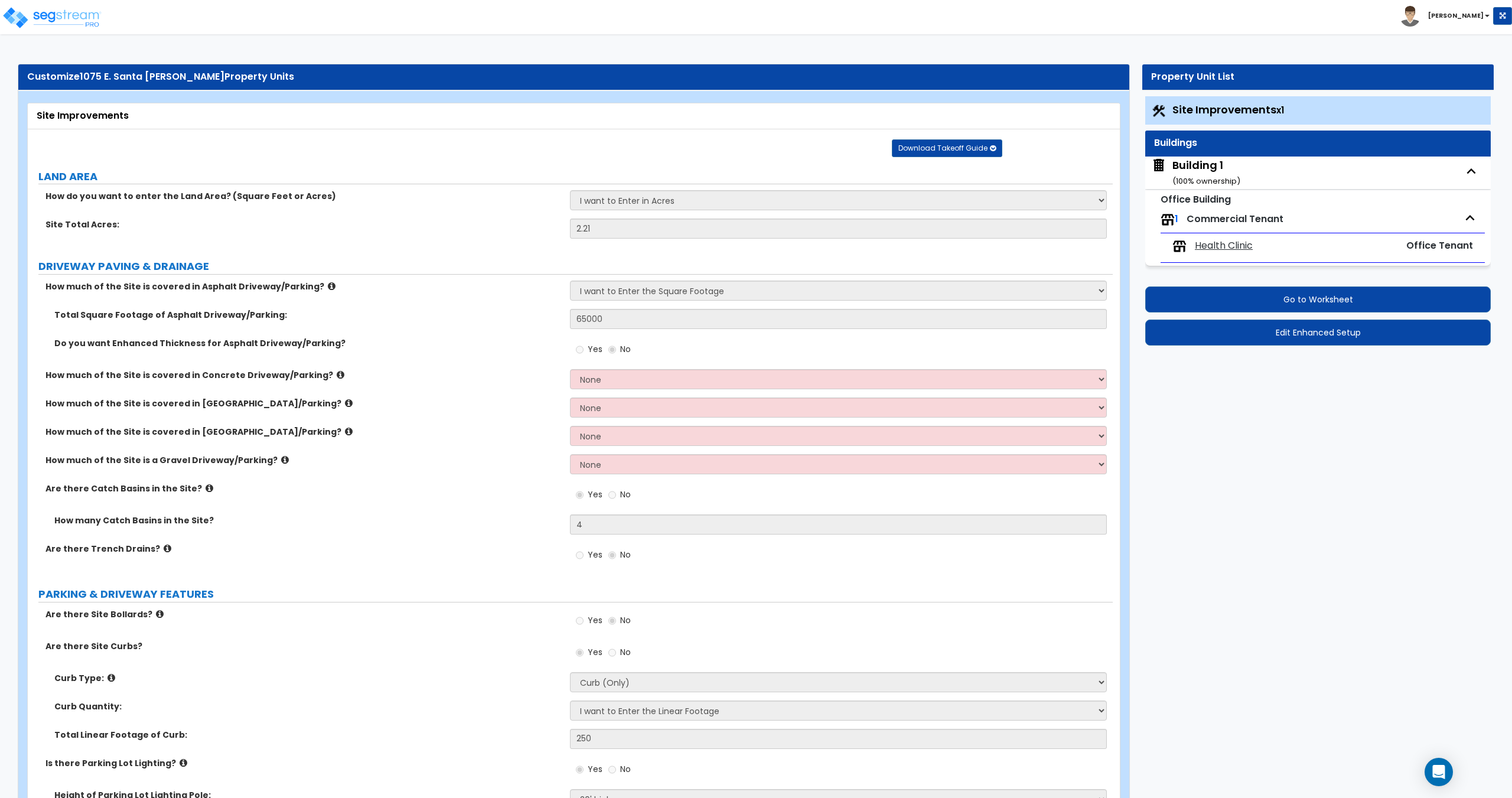
click at [1192, 174] on div "Building 1 ( 100 % ownership)" at bounding box center [1205, 172] width 68 height 30
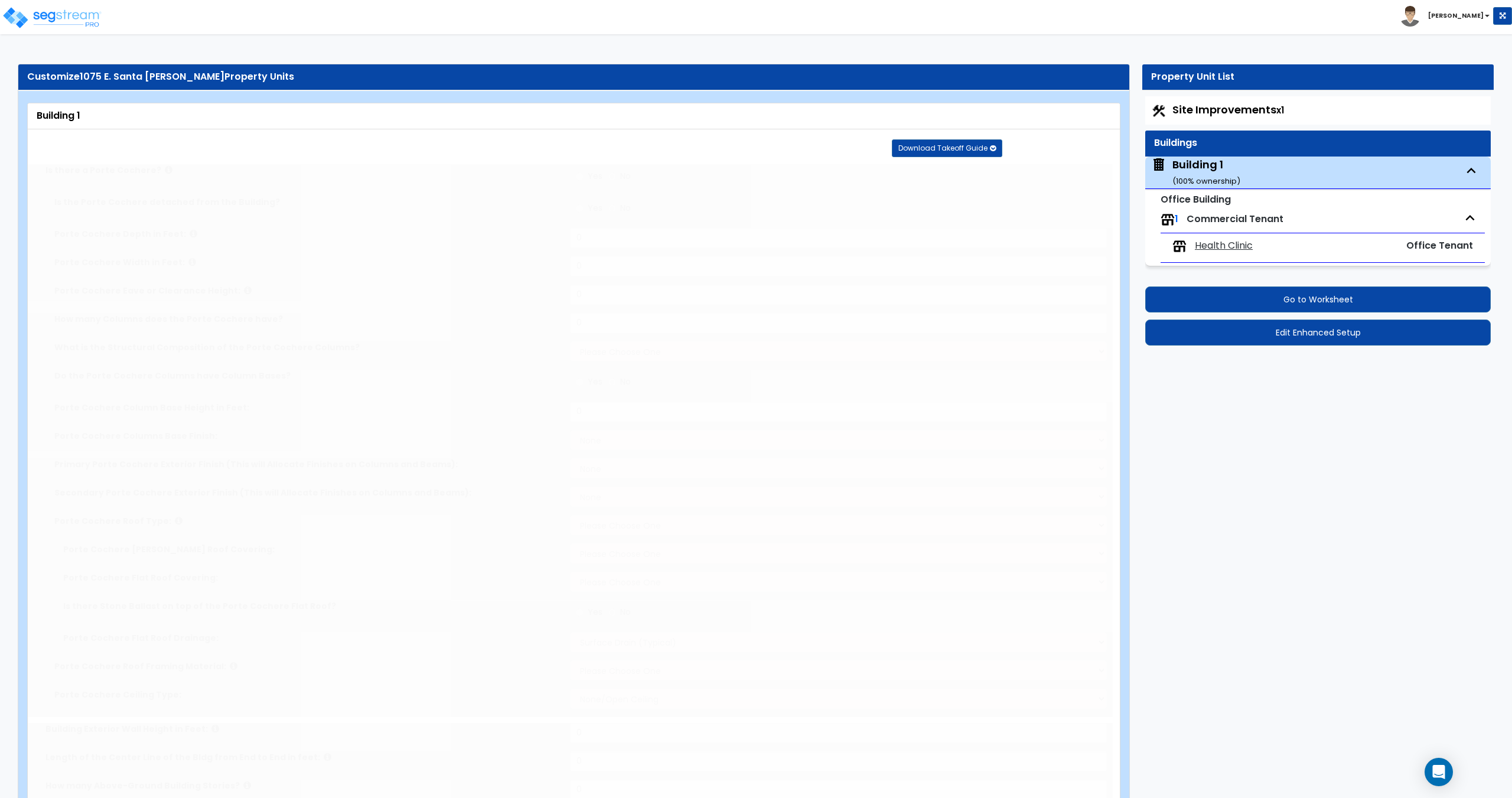
type input "24"
type input "174"
type input "2"
type input "20050"
select select "2"
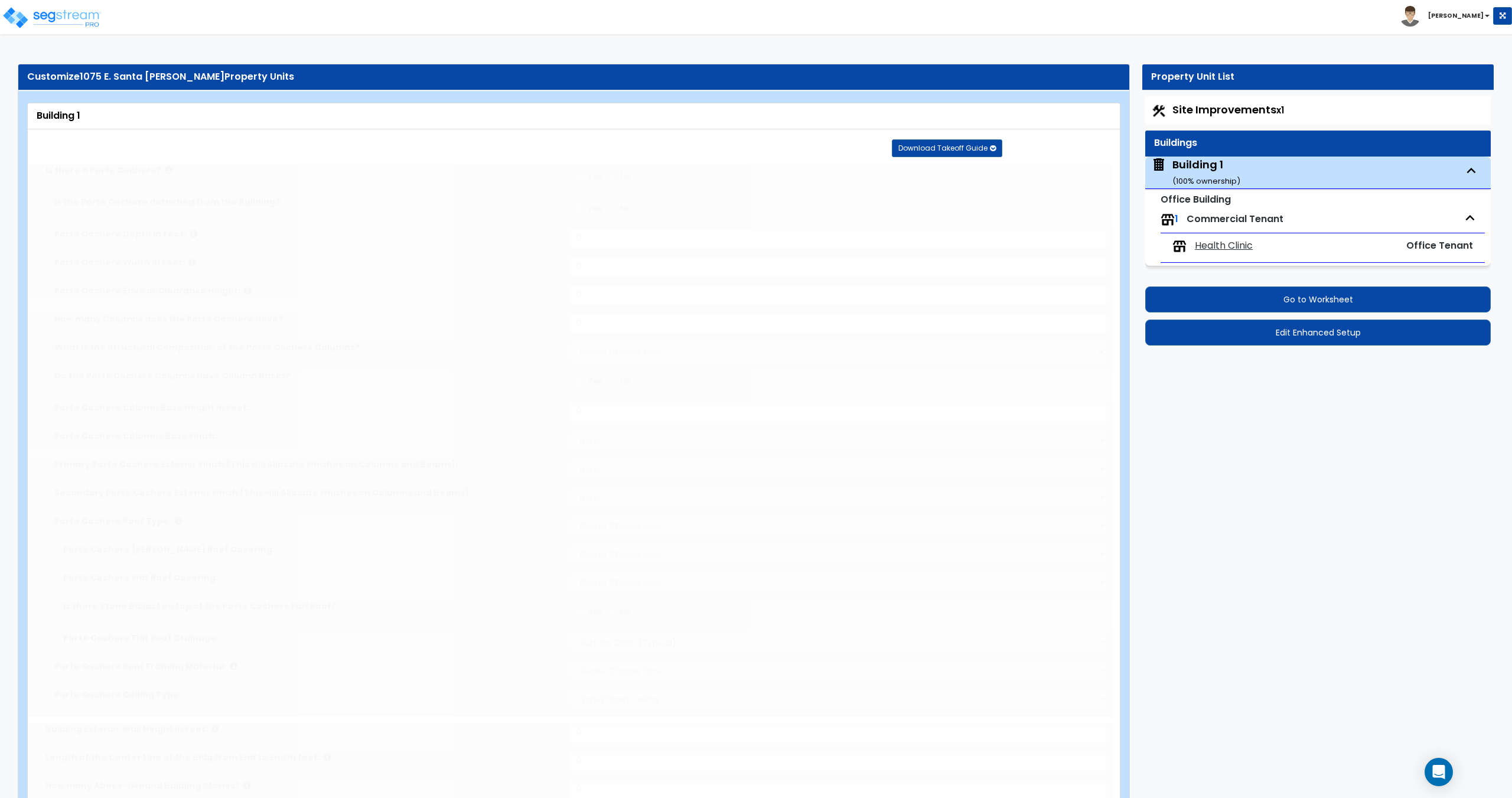
select select "1"
select select "7"
select select "2"
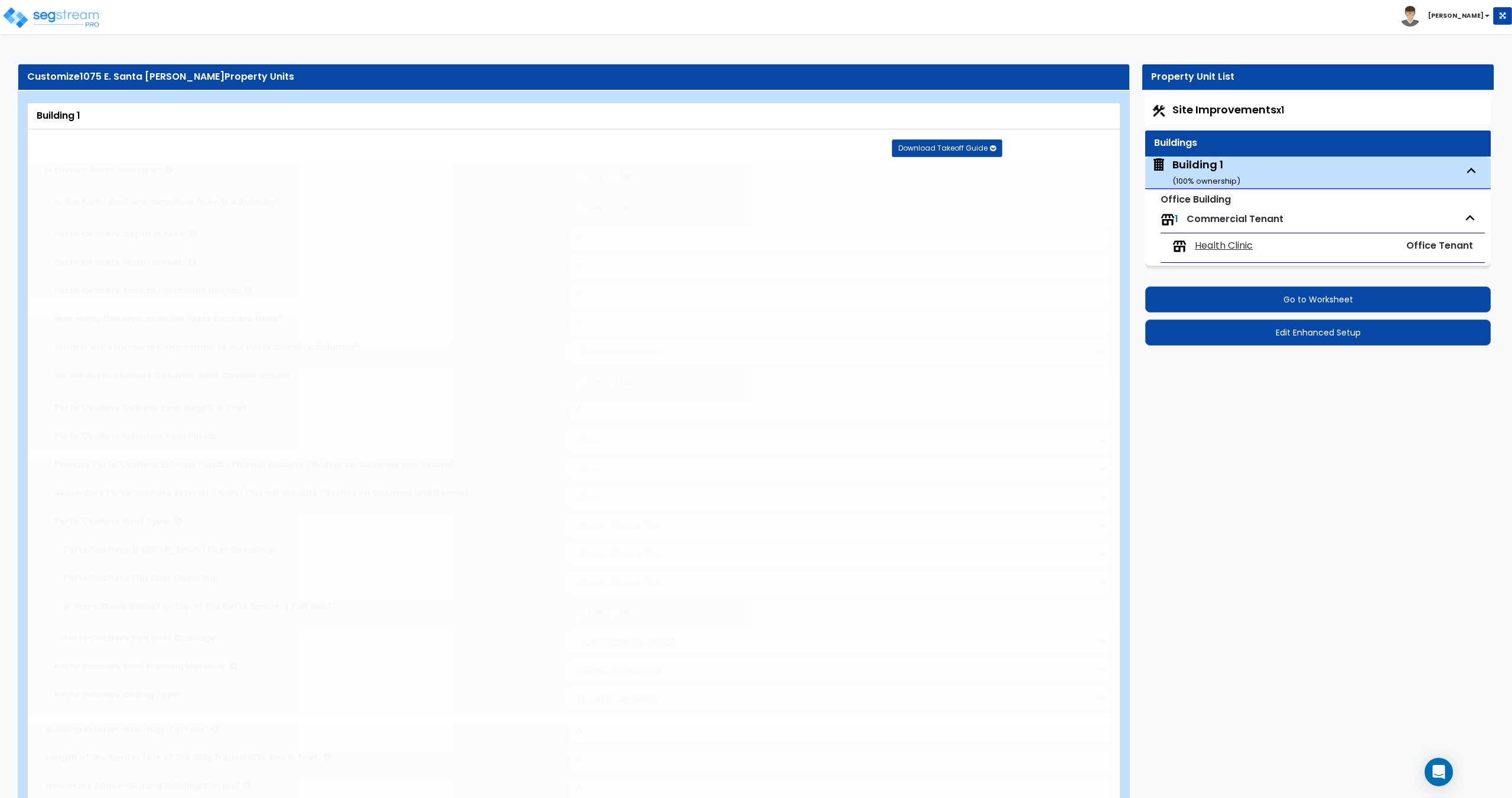
select select "3"
radio input "true"
type input "8"
radio input "true"
type input "250"
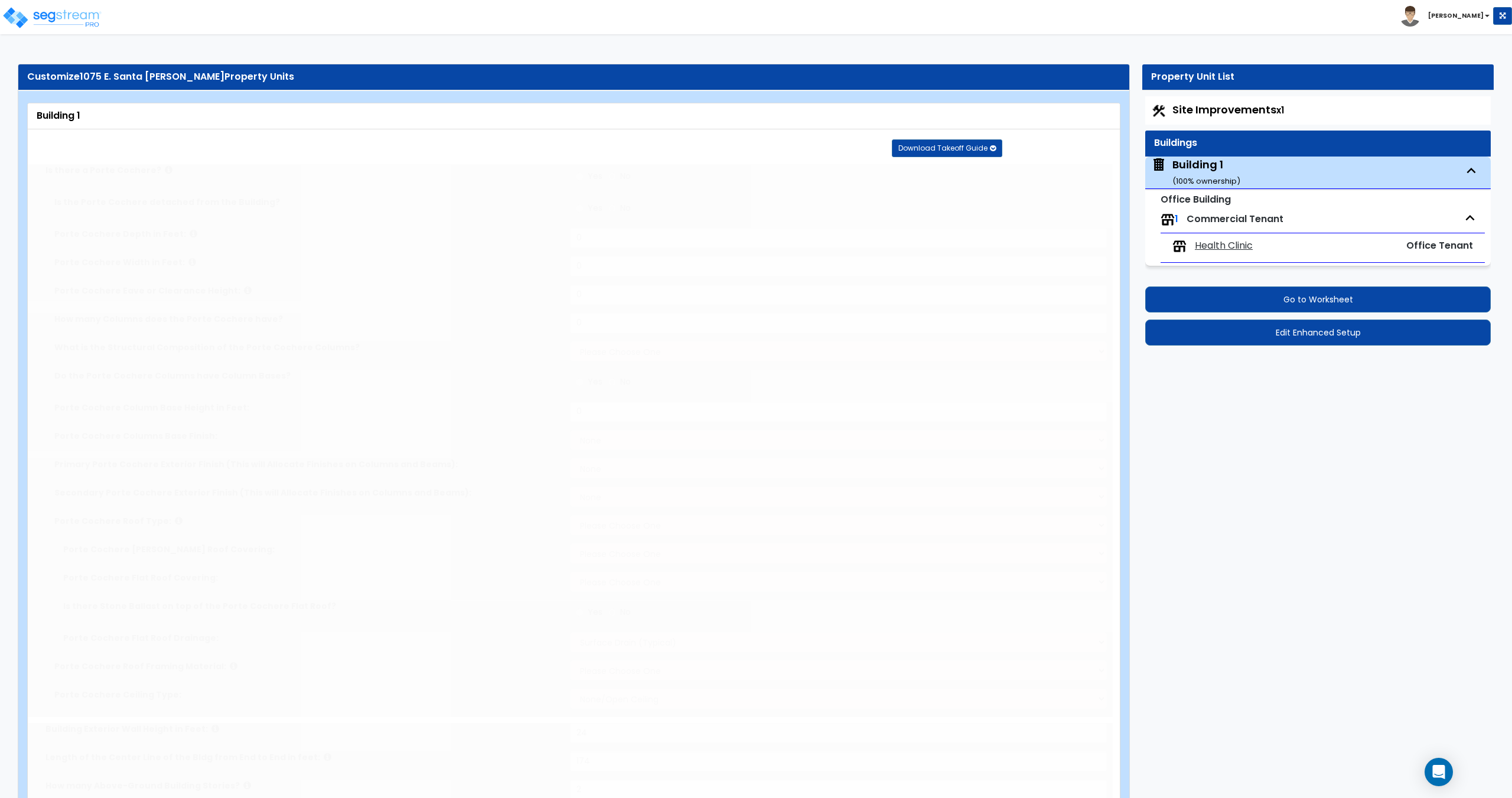
select select "1"
type input "30"
select select "1"
select select "2"
radio input "true"
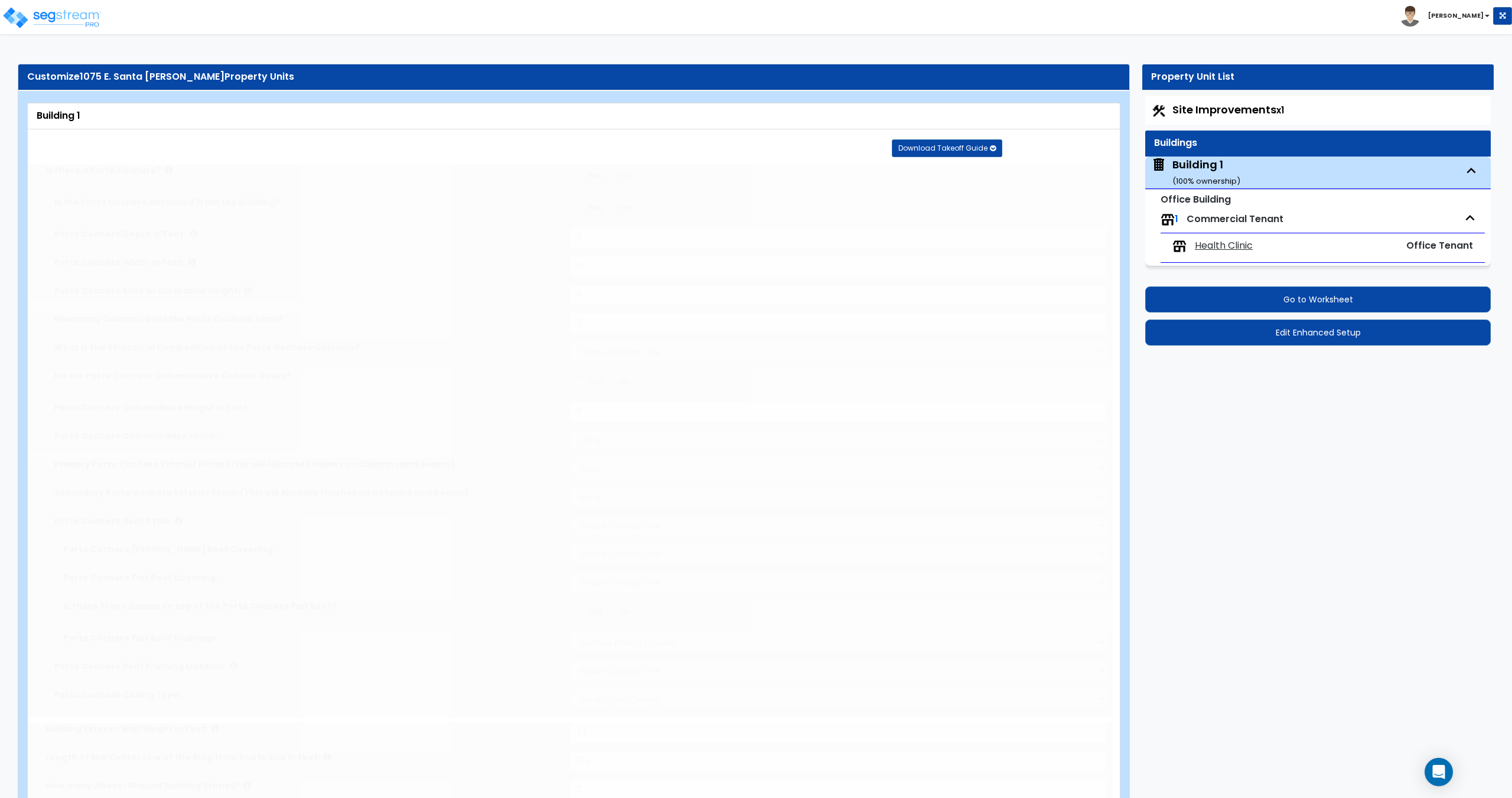
type input "2"
type input "1"
radio input "true"
type input "2"
select select "1"
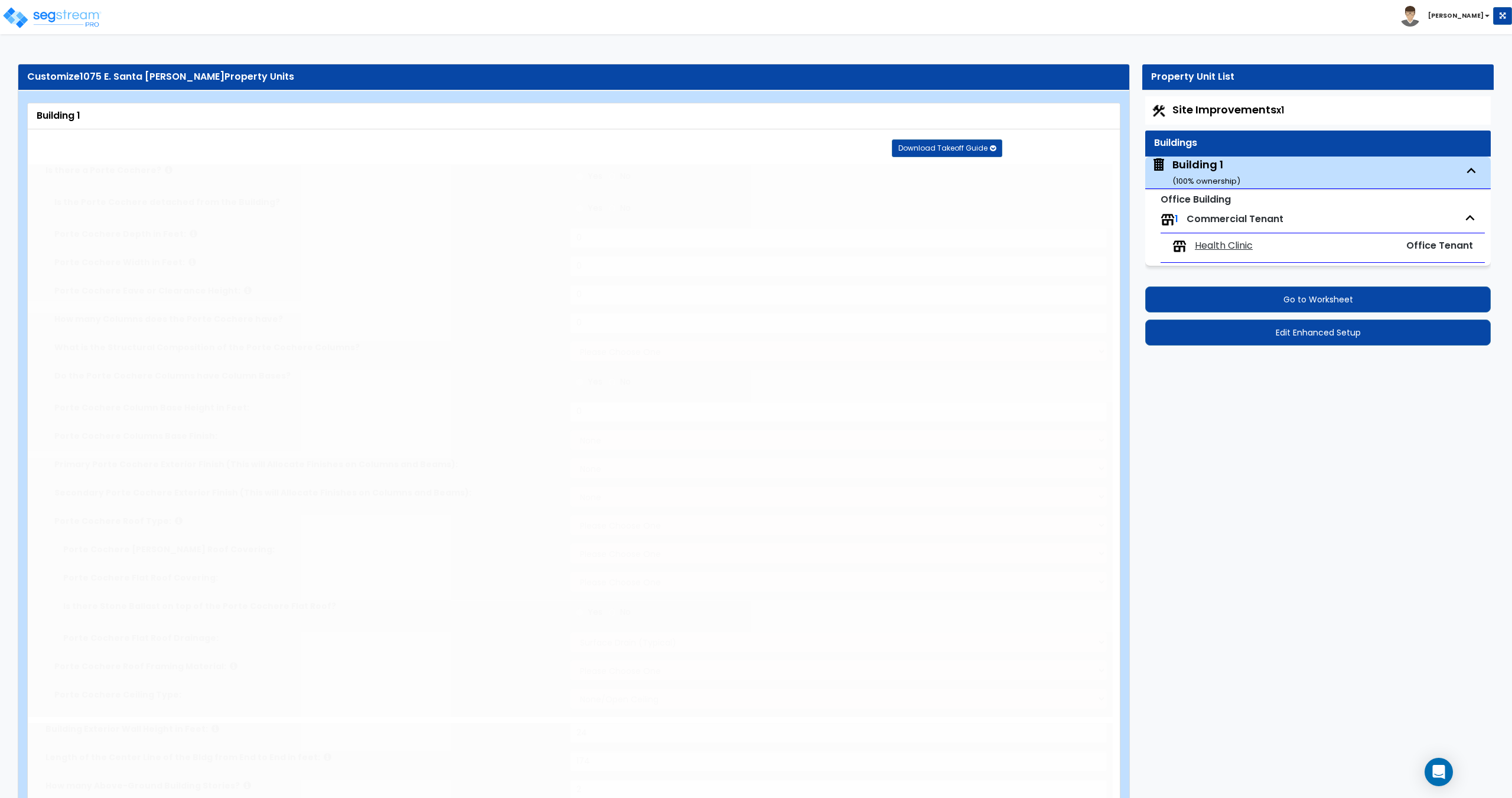
radio input "true"
select select "1"
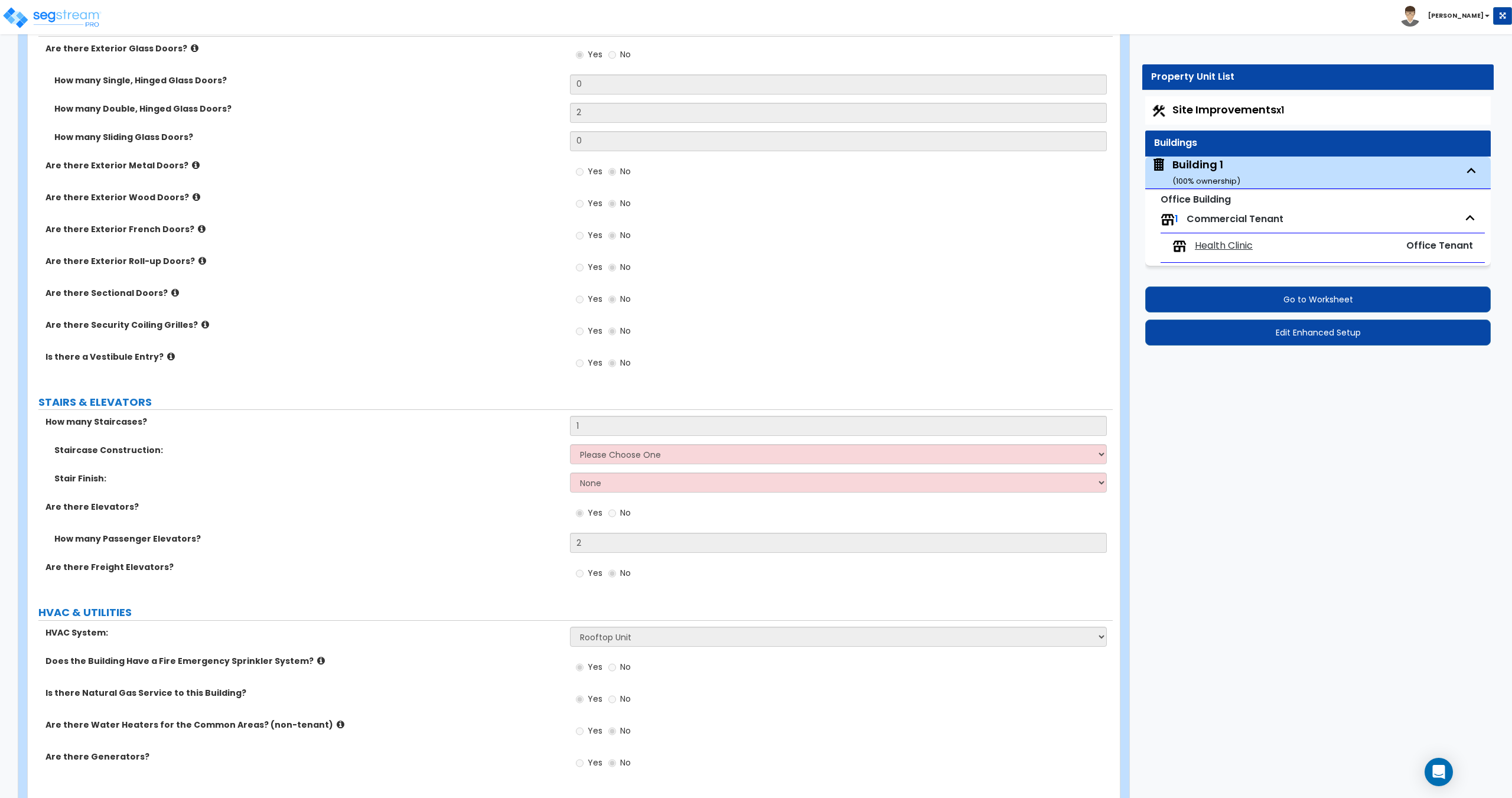
scroll to position [1596, 0]
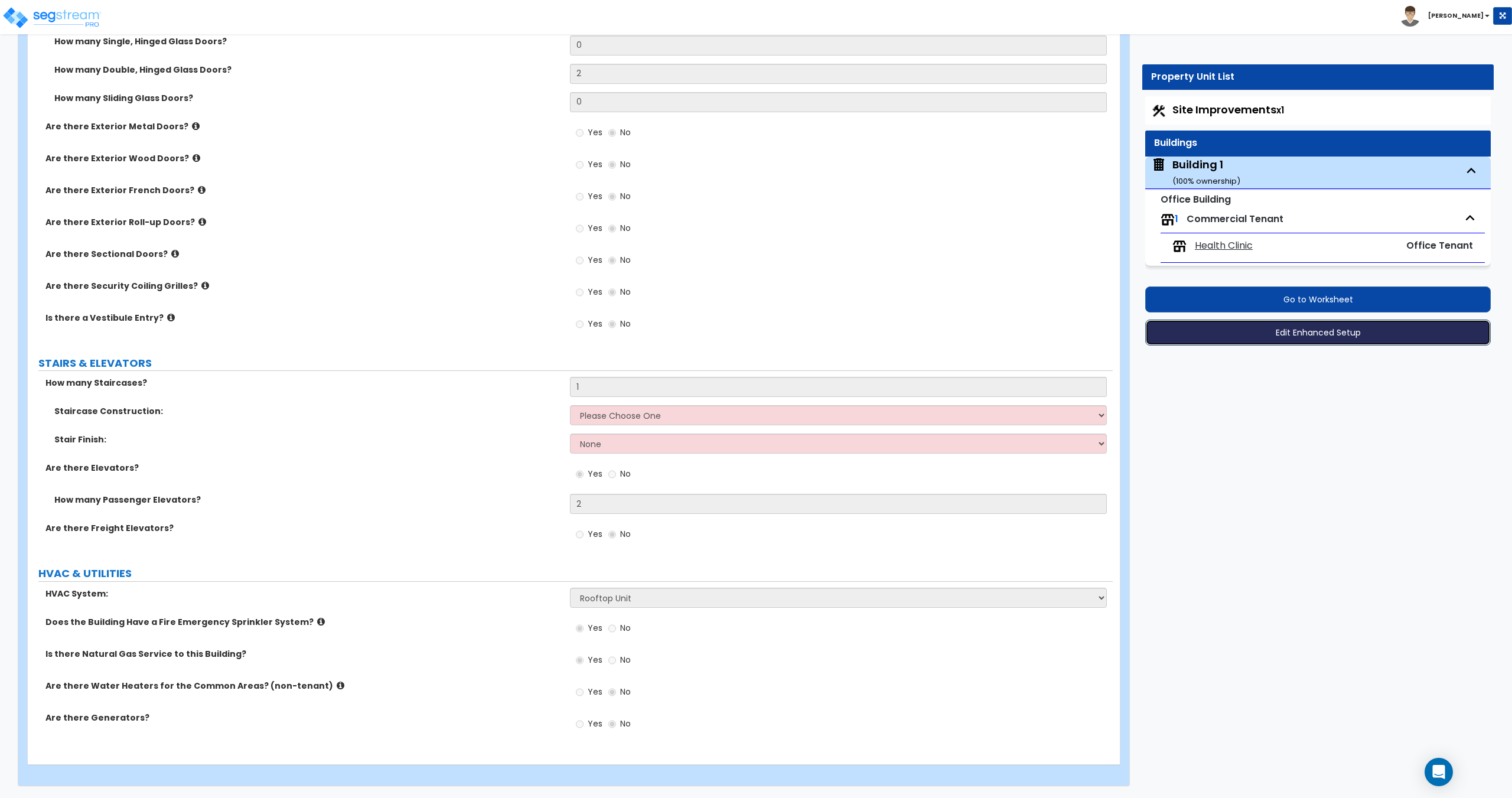
click at [1223, 334] on button "Edit Enhanced Setup" at bounding box center [1317, 331] width 346 height 26
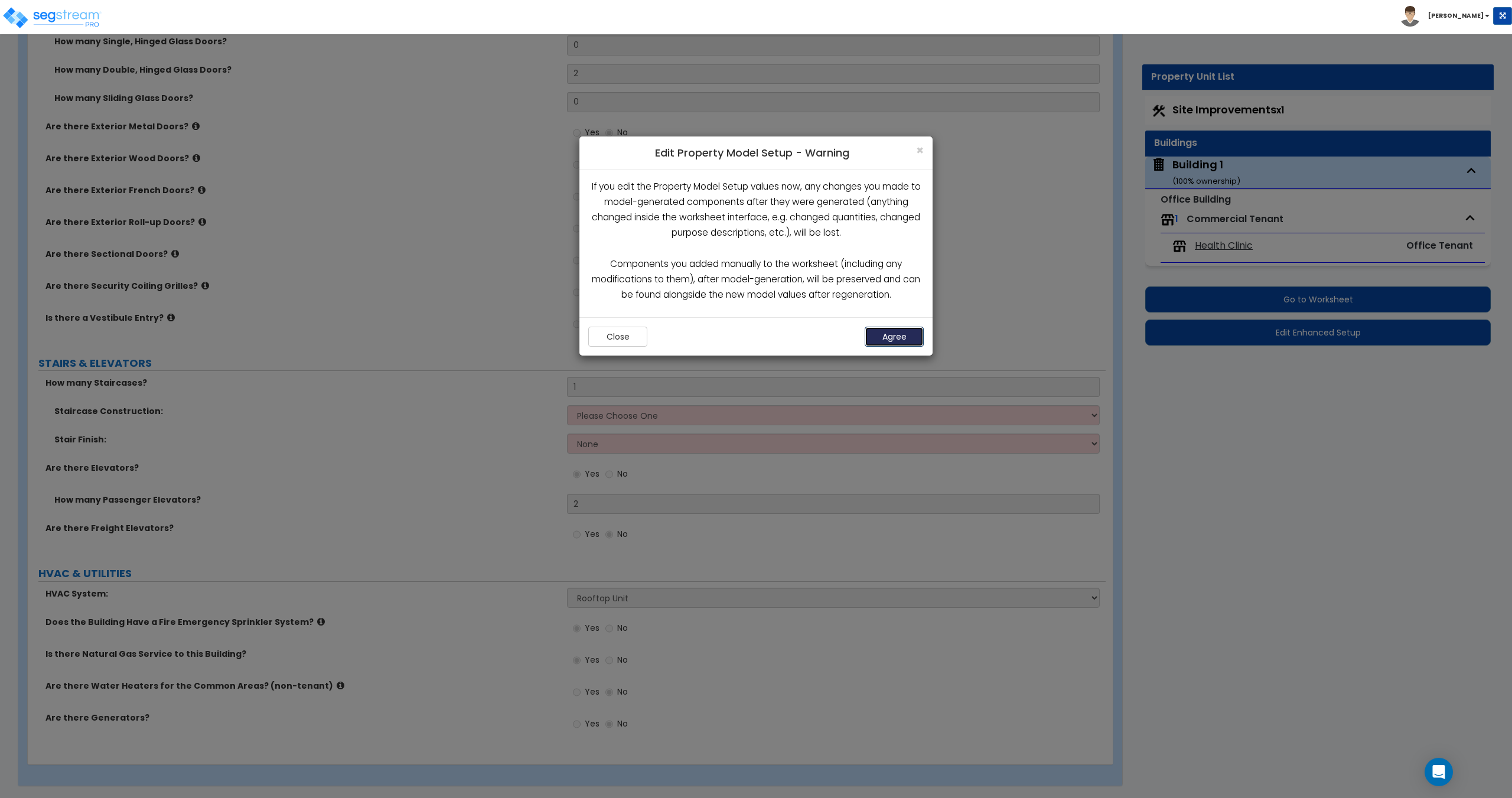
click at [889, 337] on button "Agree" at bounding box center [894, 336] width 59 height 20
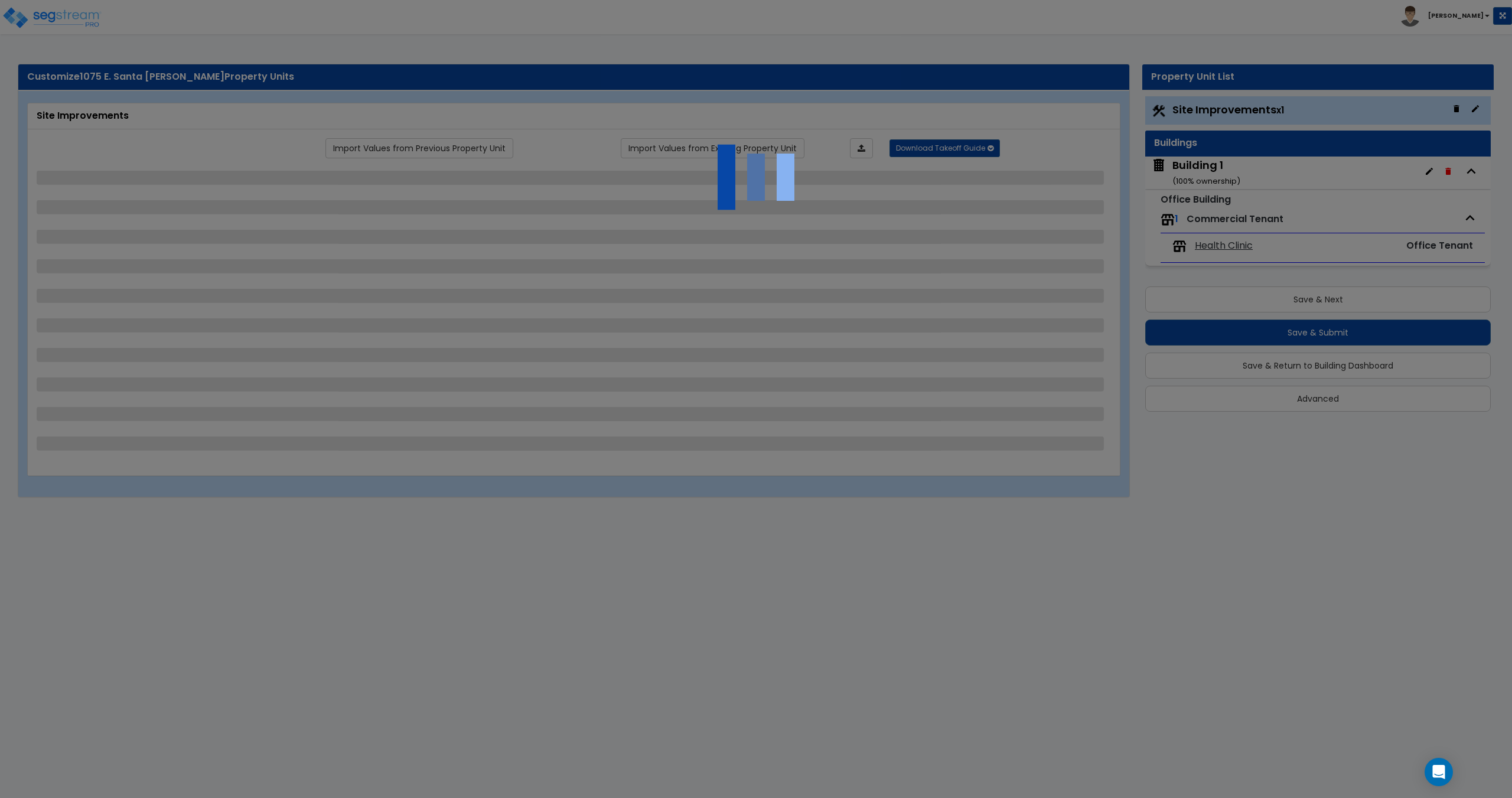
select select "2"
select select "1"
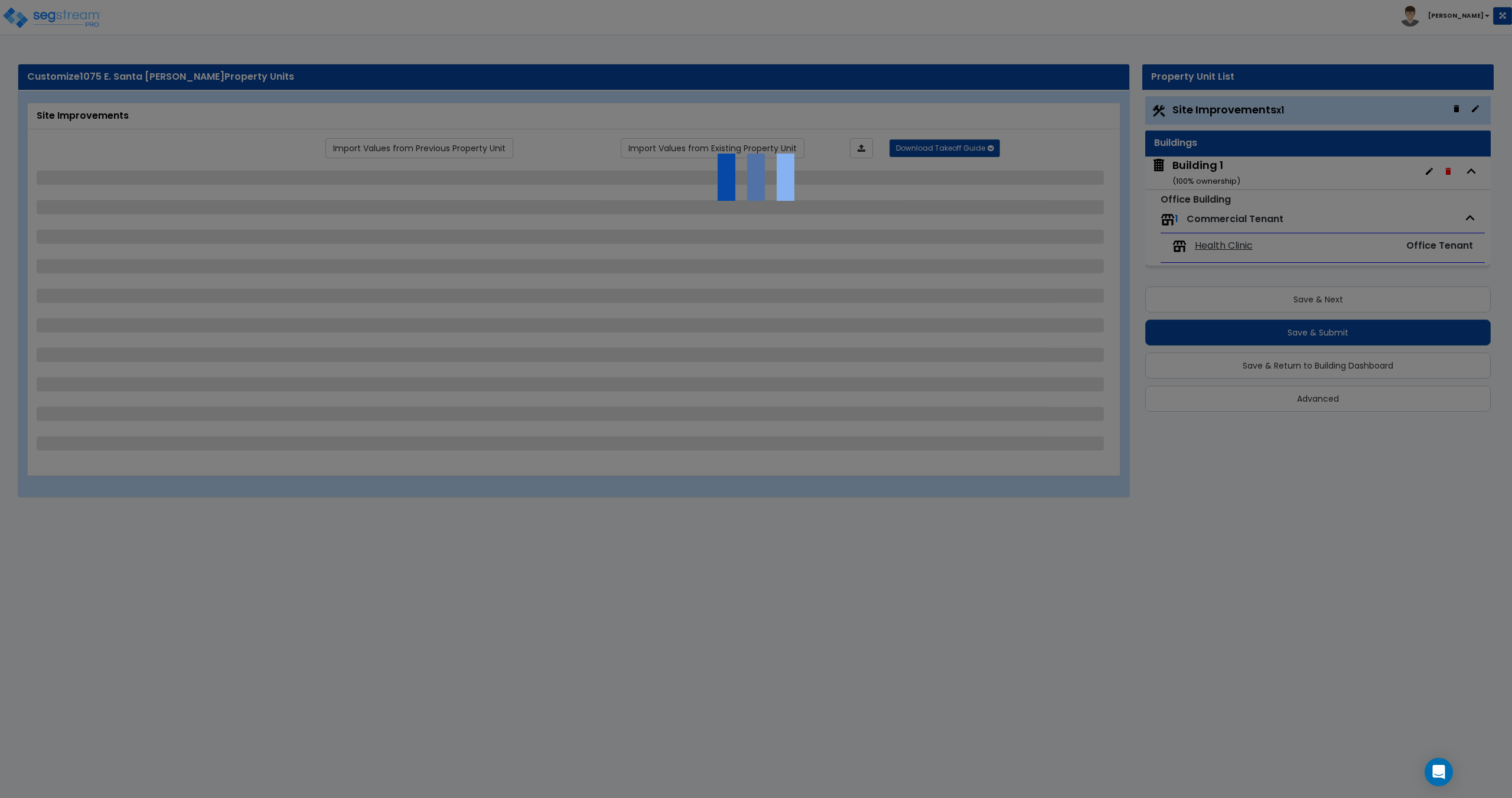
select select "1"
select select "2"
select select "1"
select select "4"
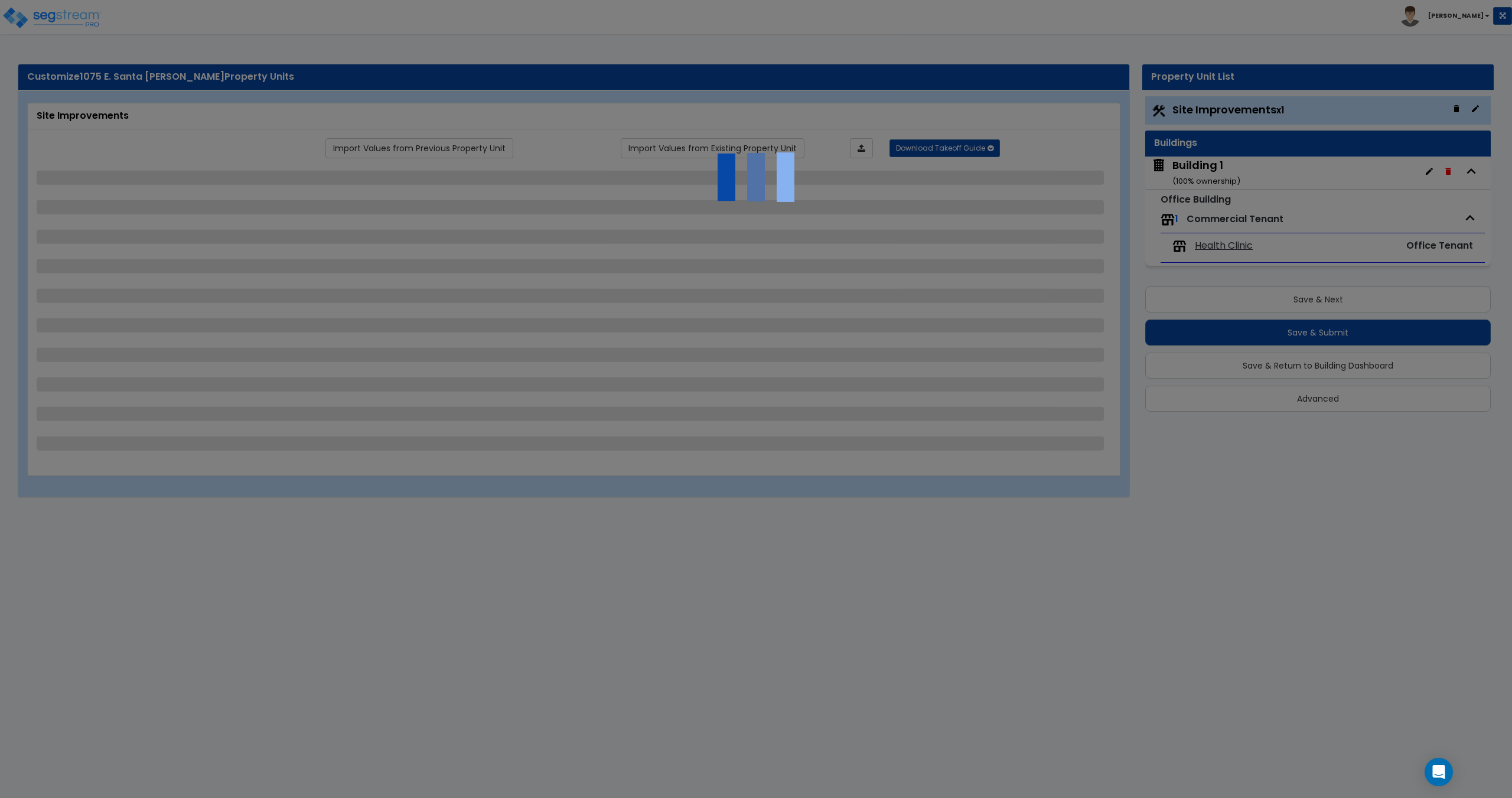
select select "1"
select select "4"
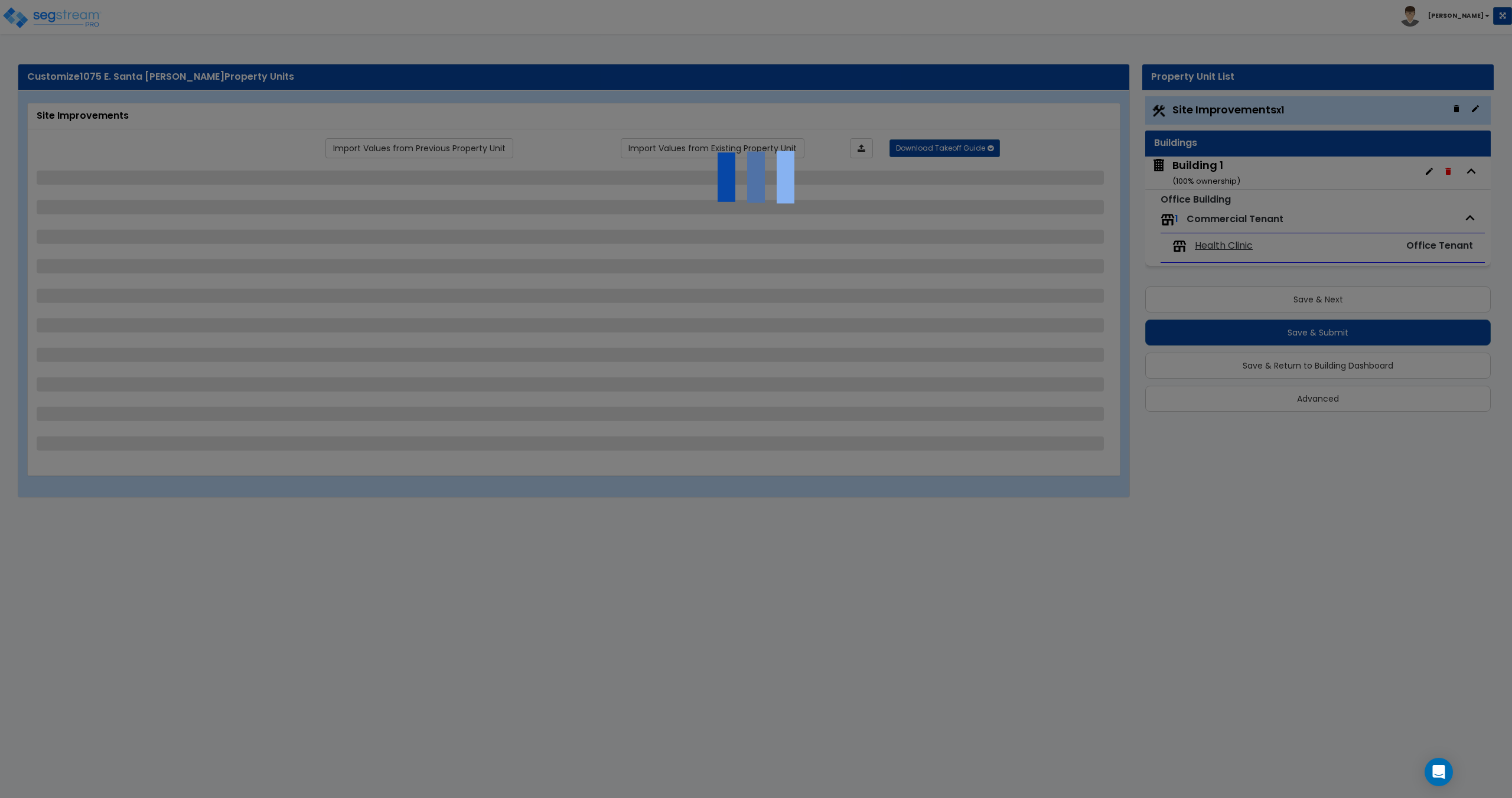
select select "1"
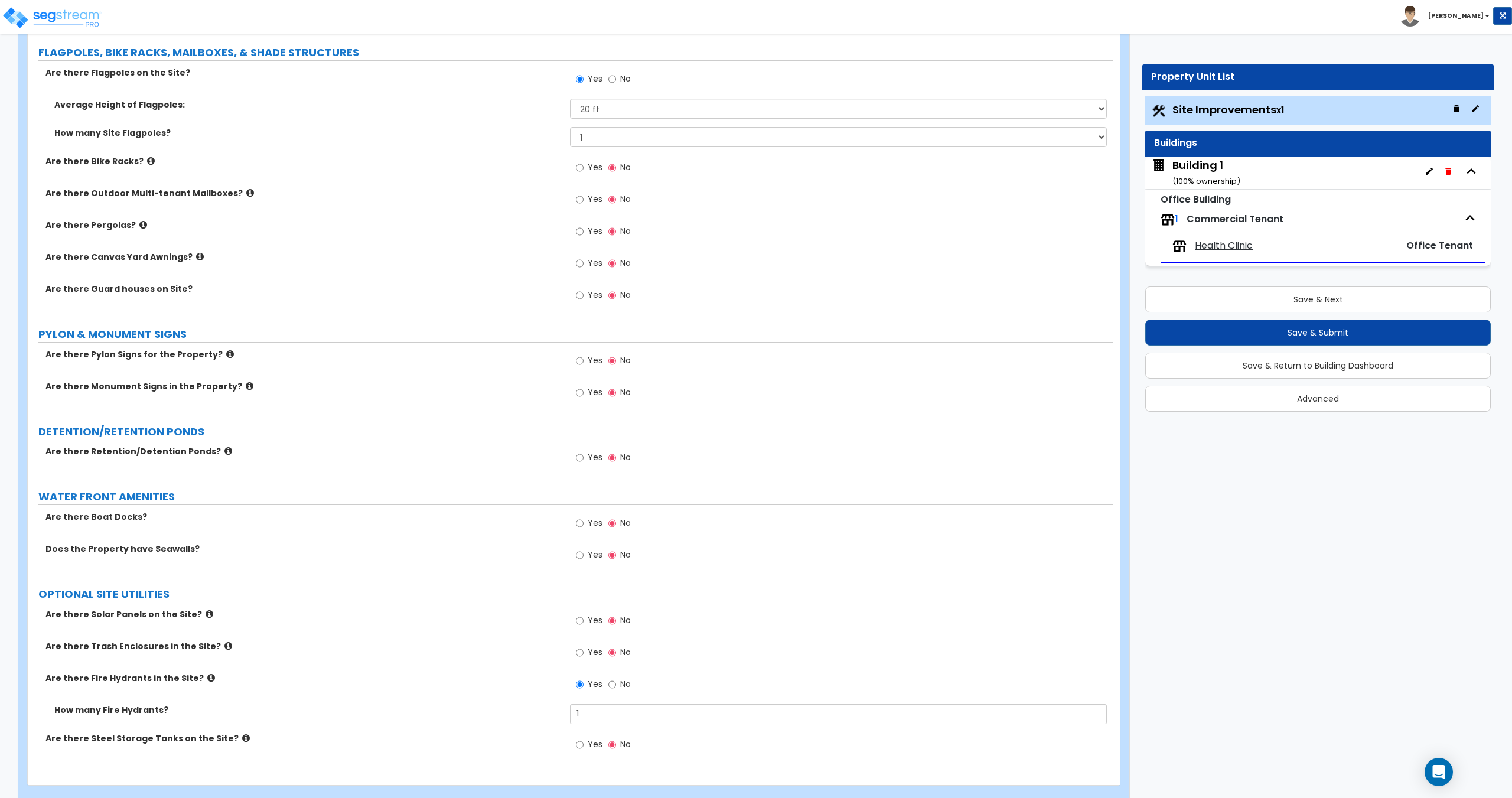
scroll to position [2751, 0]
click at [1211, 171] on div "Building 1 ( 100 % ownership)" at bounding box center [1205, 172] width 68 height 30
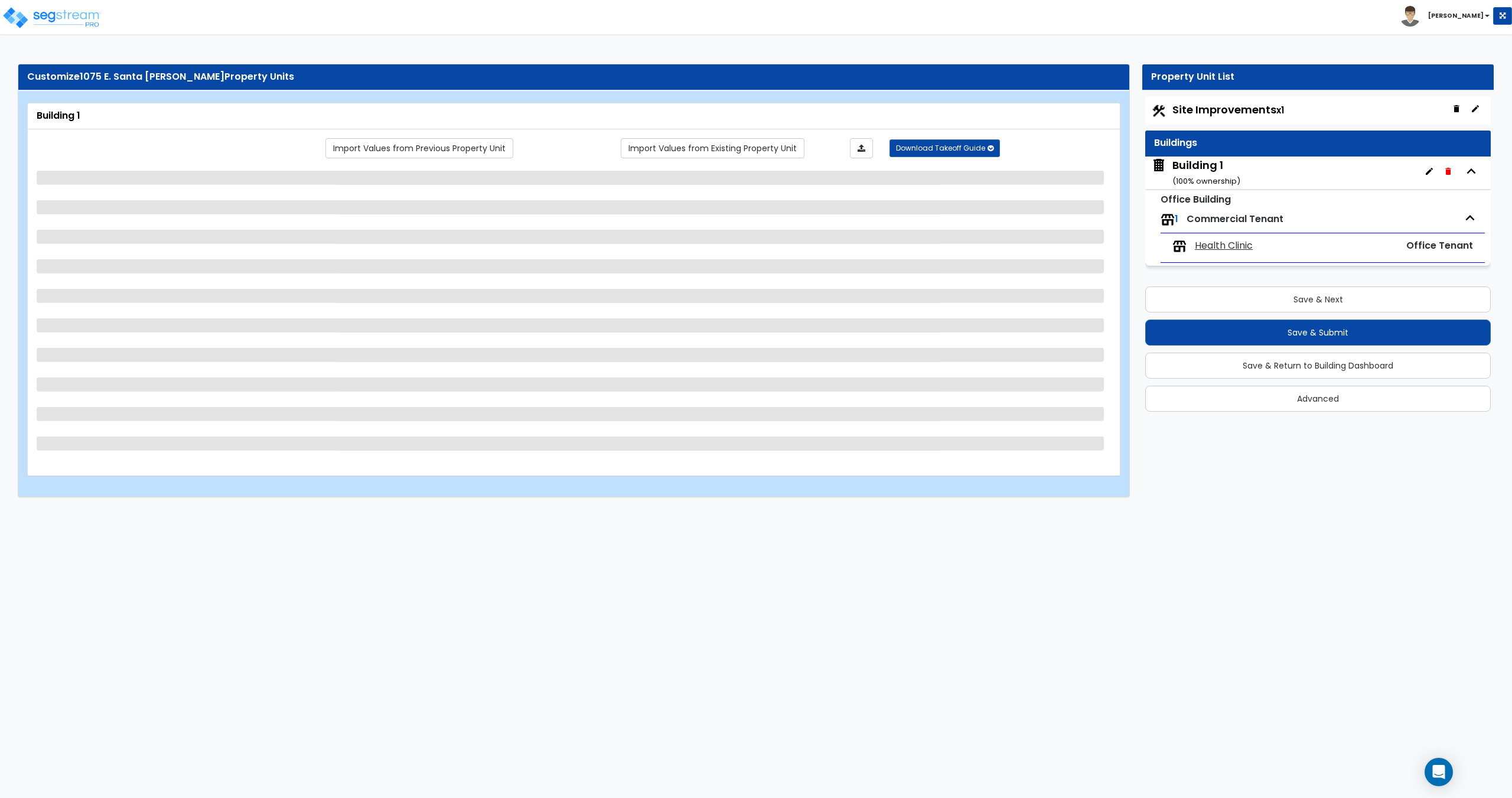
scroll to position [0, 0]
select select "2"
select select "1"
select select "7"
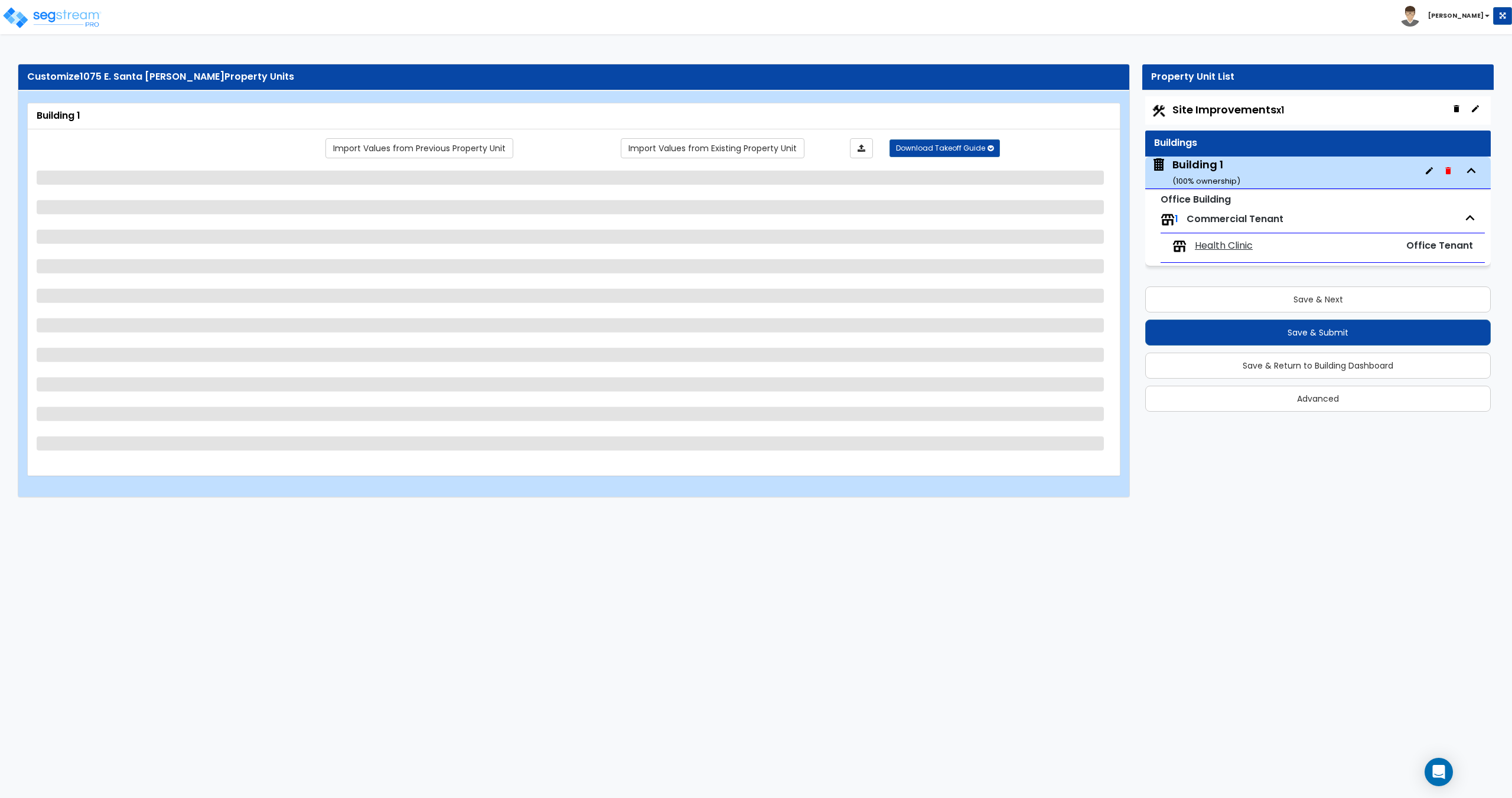
select select "2"
select select "3"
select select "1"
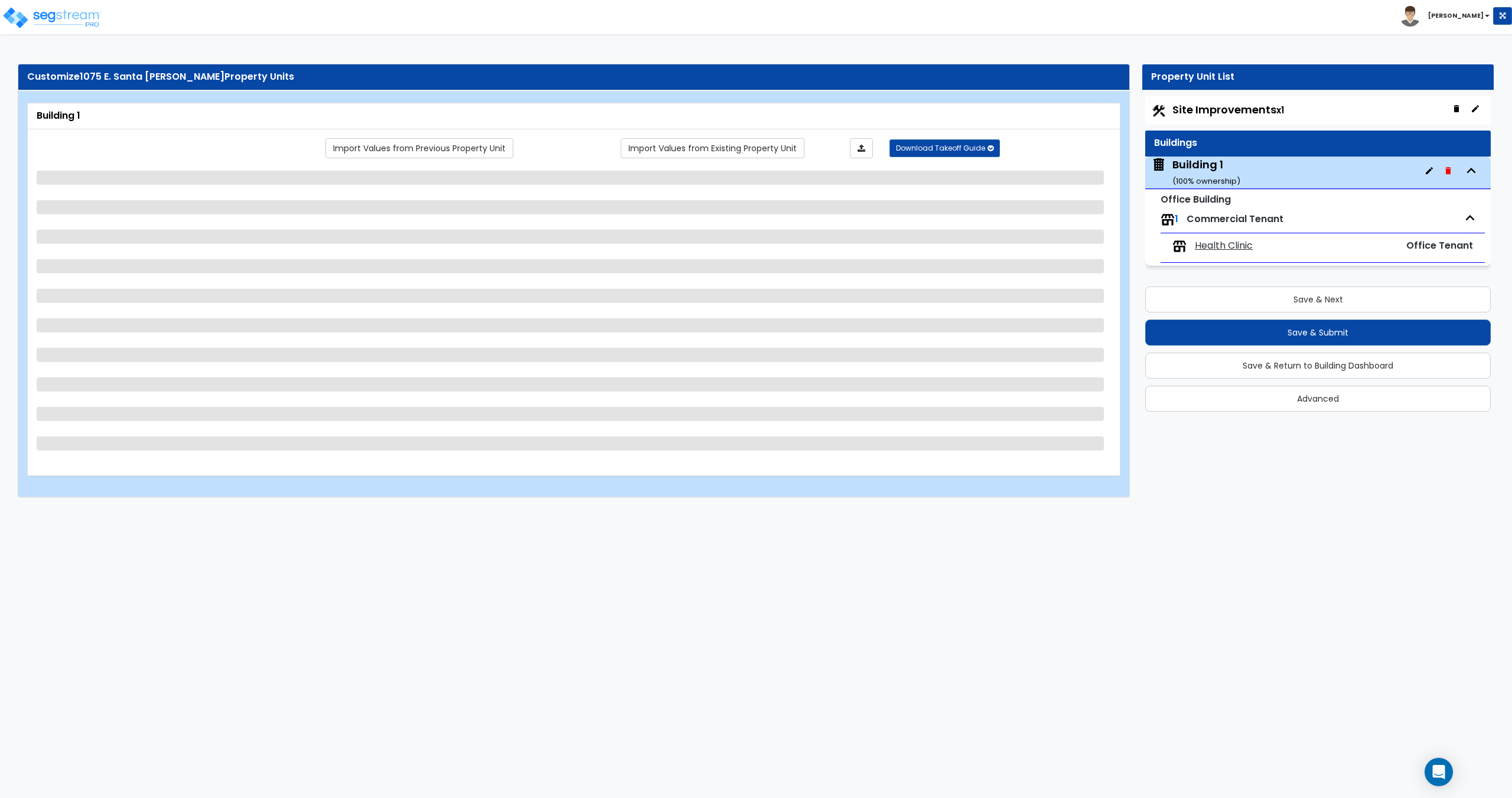
select select "2"
select select "1"
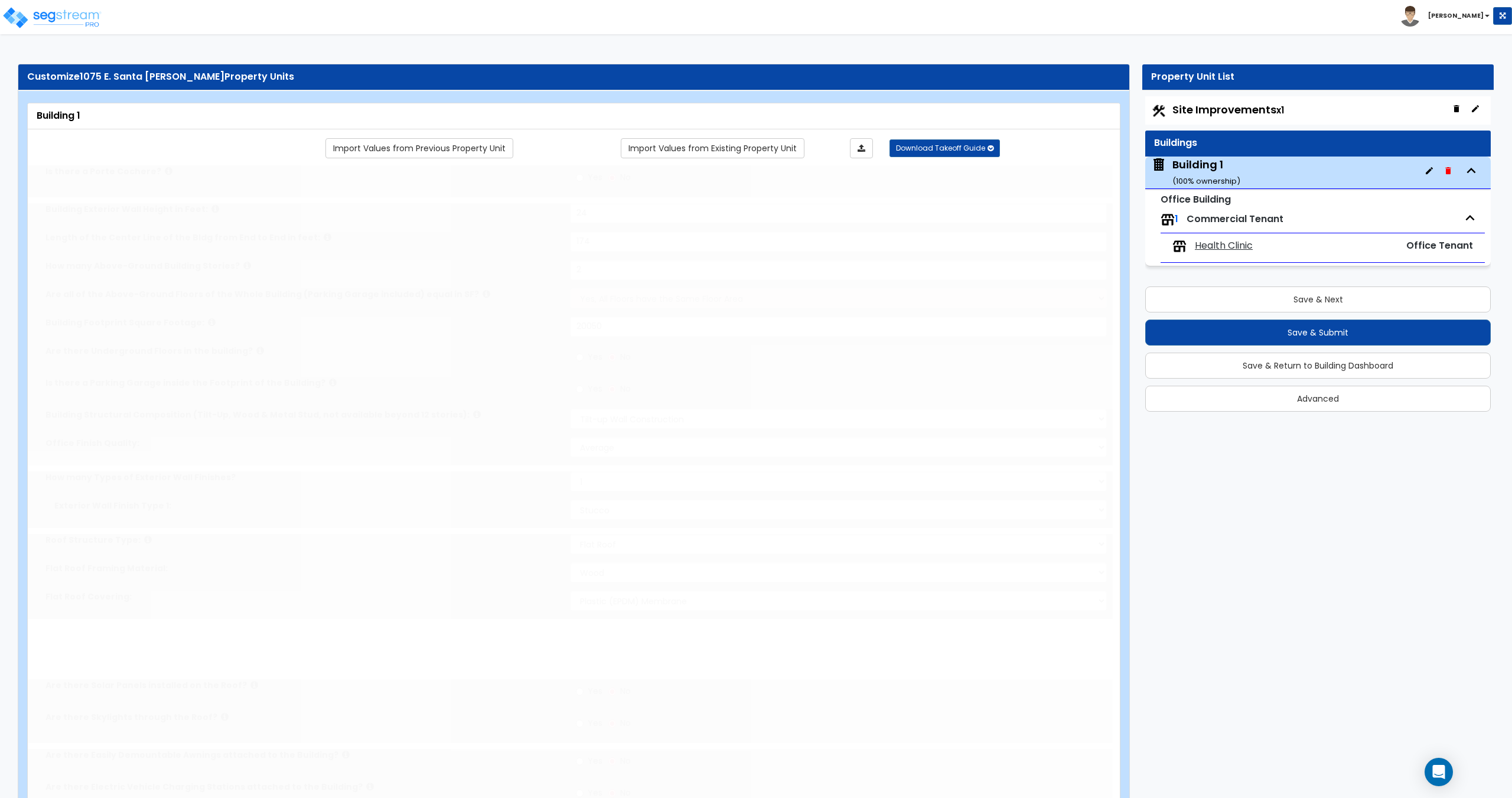
radio input "true"
select select "1"
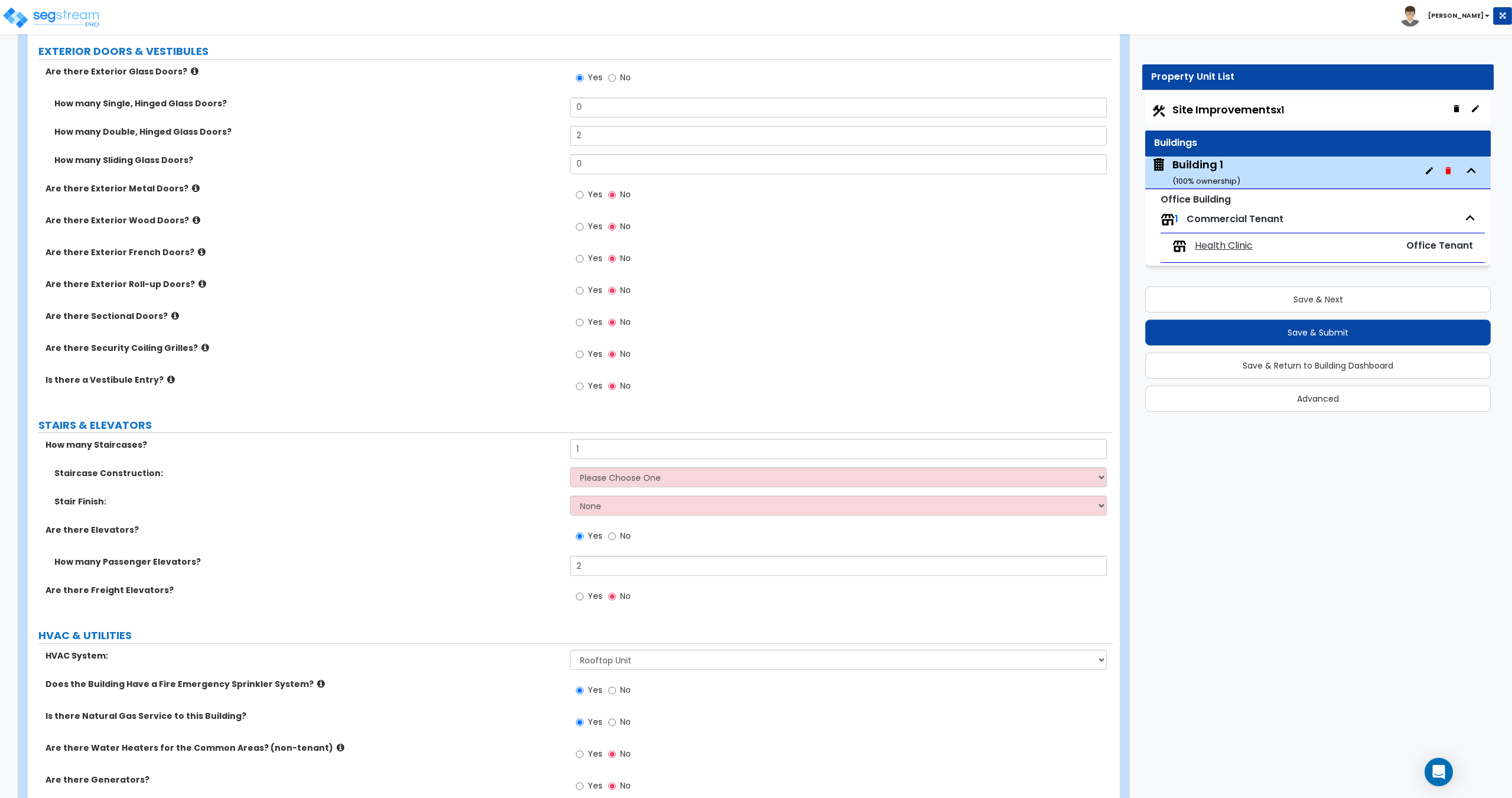
scroll to position [1597, 0]
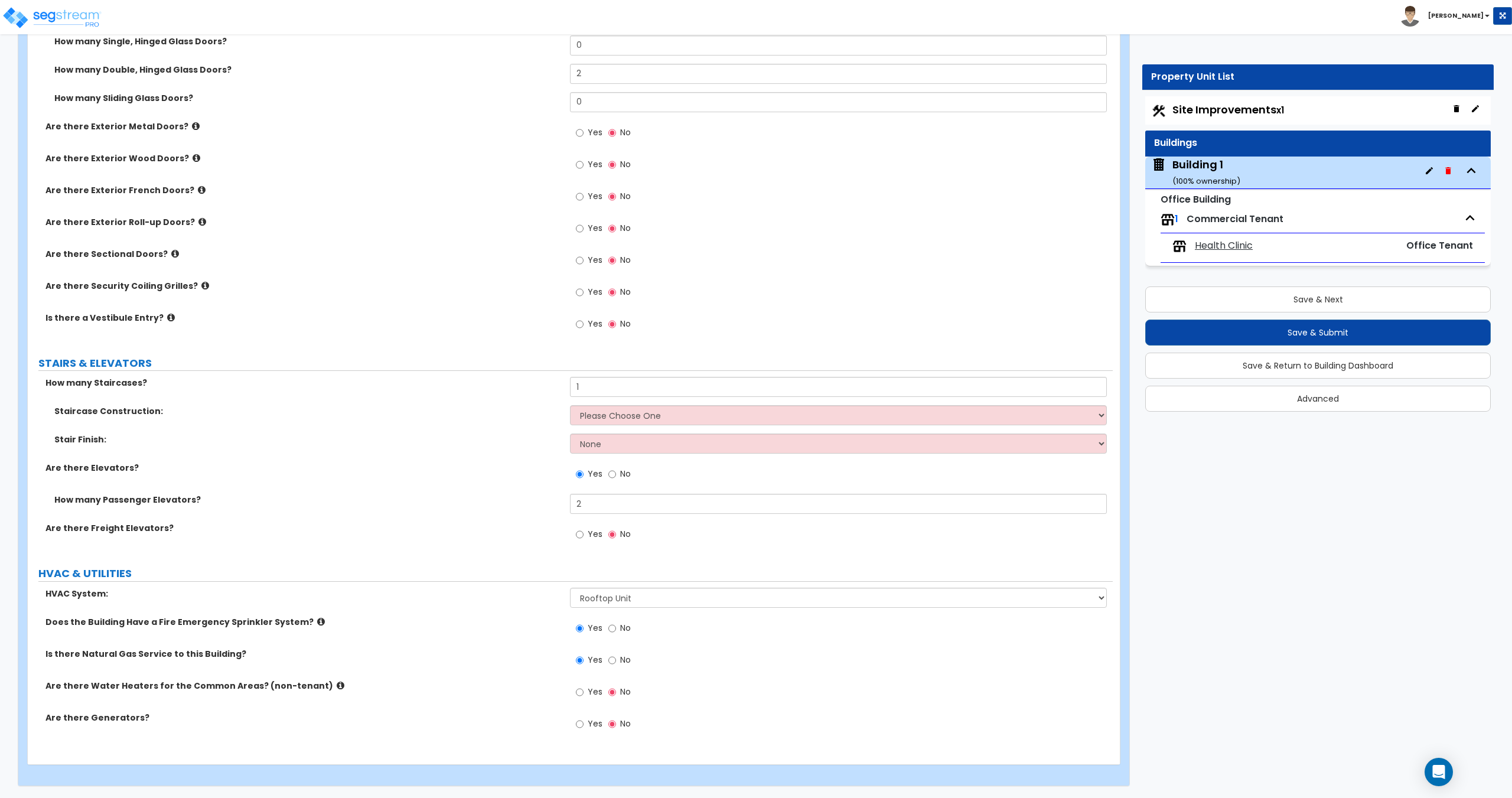
click at [602, 403] on div "How many Staircases? 1" at bounding box center [570, 391] width 1085 height 29
click at [605, 413] on select "Please Choose One Concrete Steel Wood Please Choose For Me" at bounding box center [838, 415] width 537 height 20
click at [1207, 245] on span "Health Clinic" at bounding box center [1224, 246] width 57 height 13
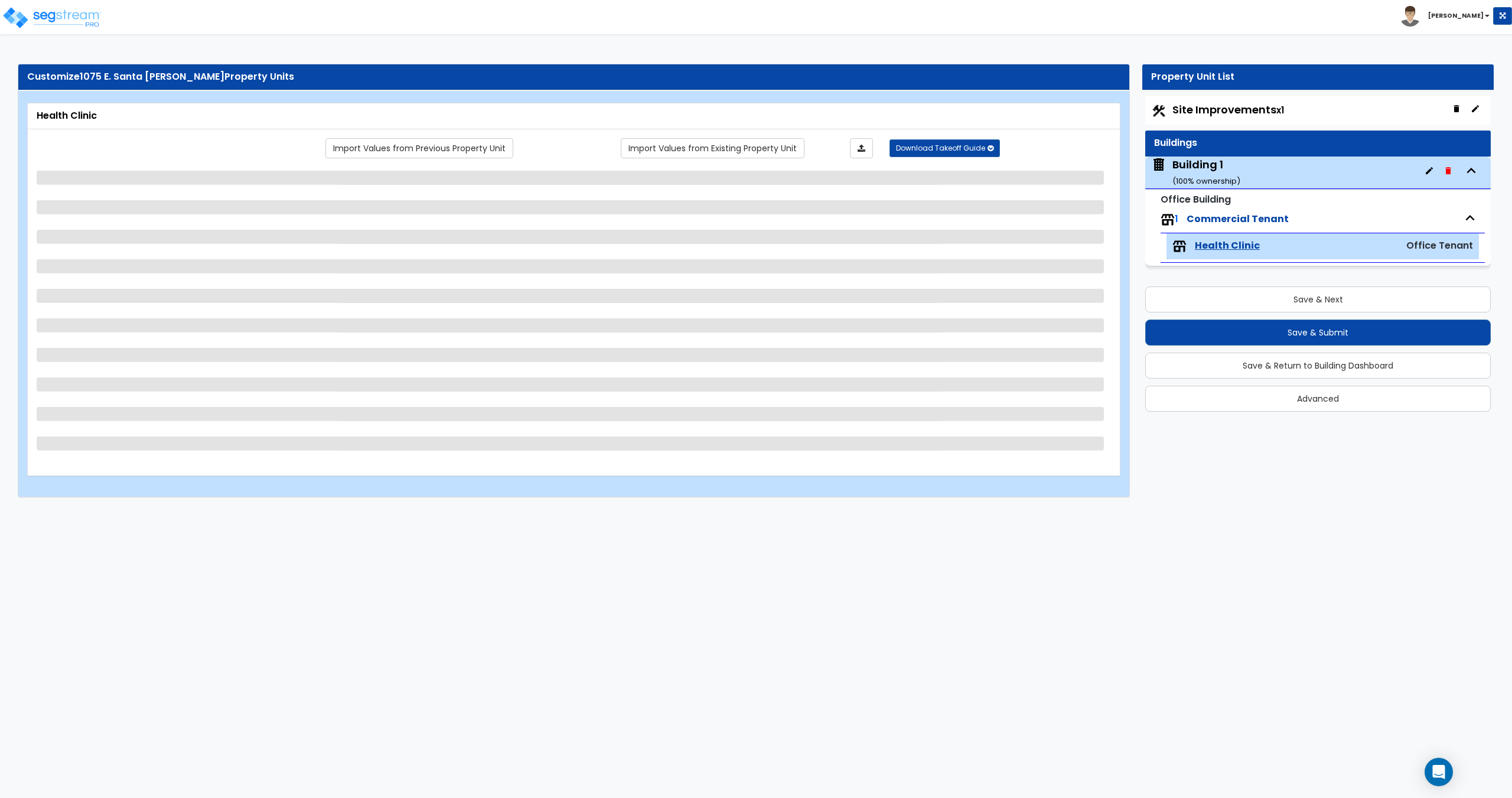
scroll to position [0, 0]
select select "3"
select select "1"
select select "2"
select select "1"
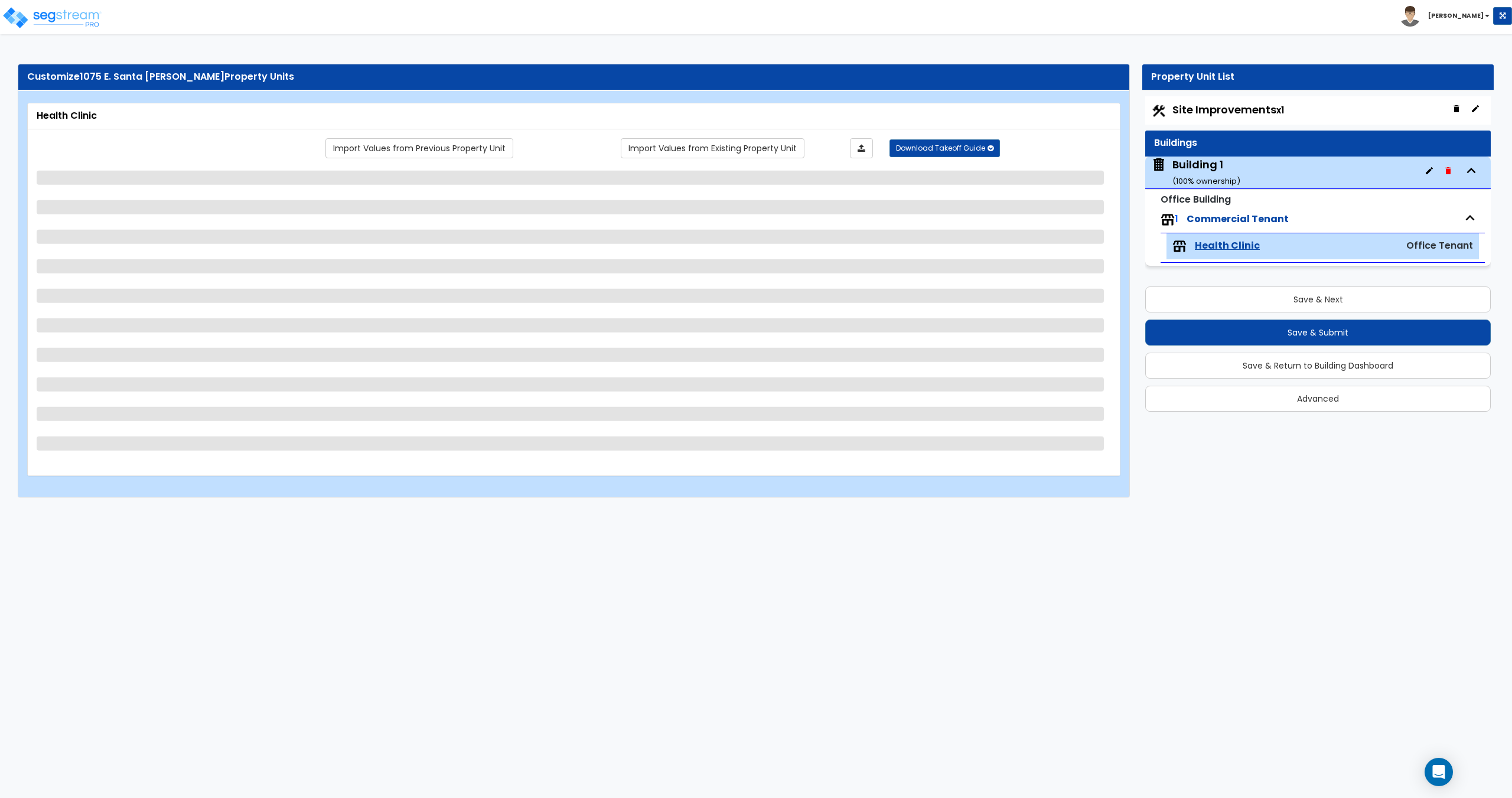
select select "2"
select select "5"
select select "4"
select select "1"
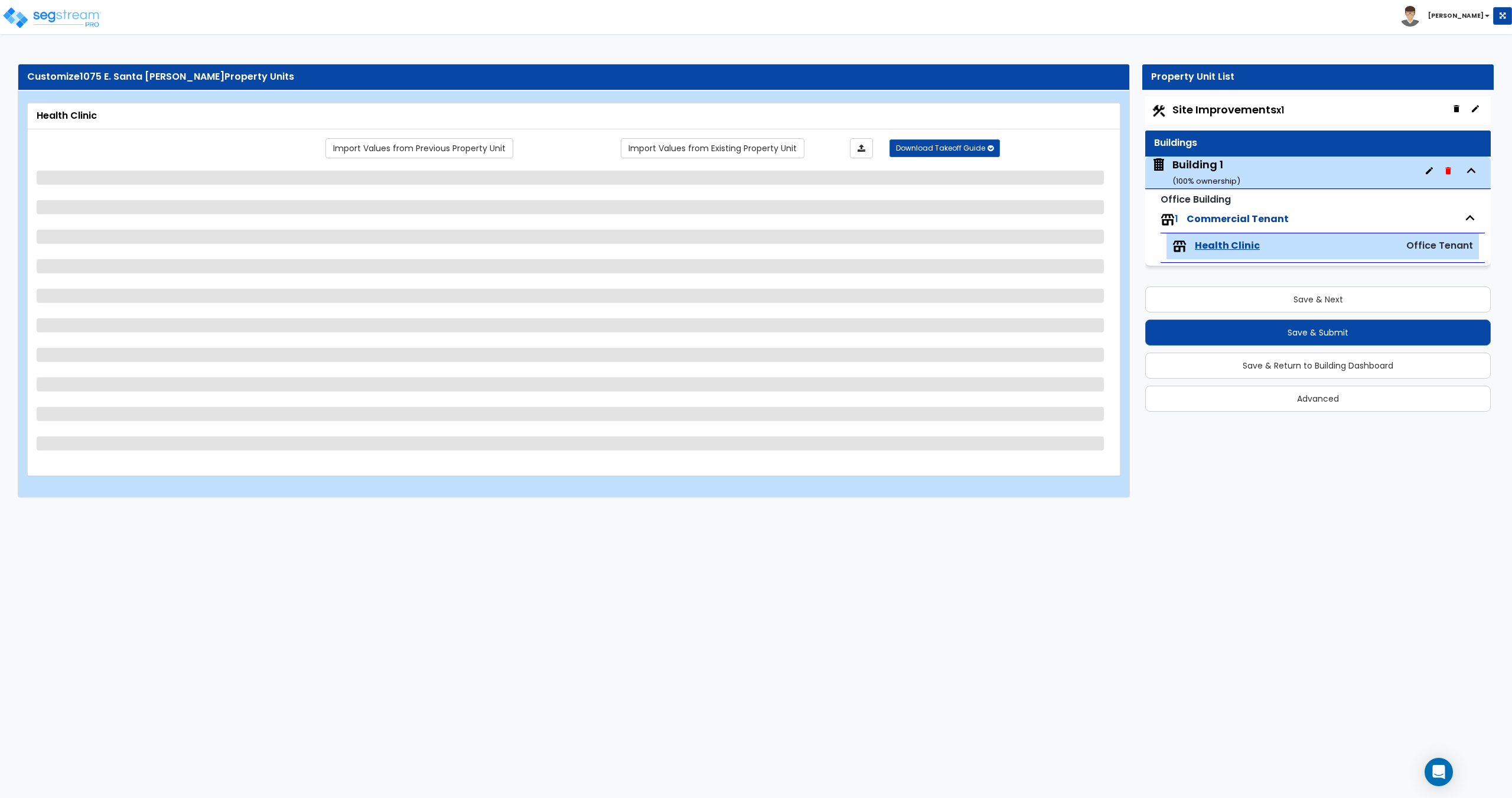
select select "2"
select select "3"
select select "1"
select select "2"
select select "1"
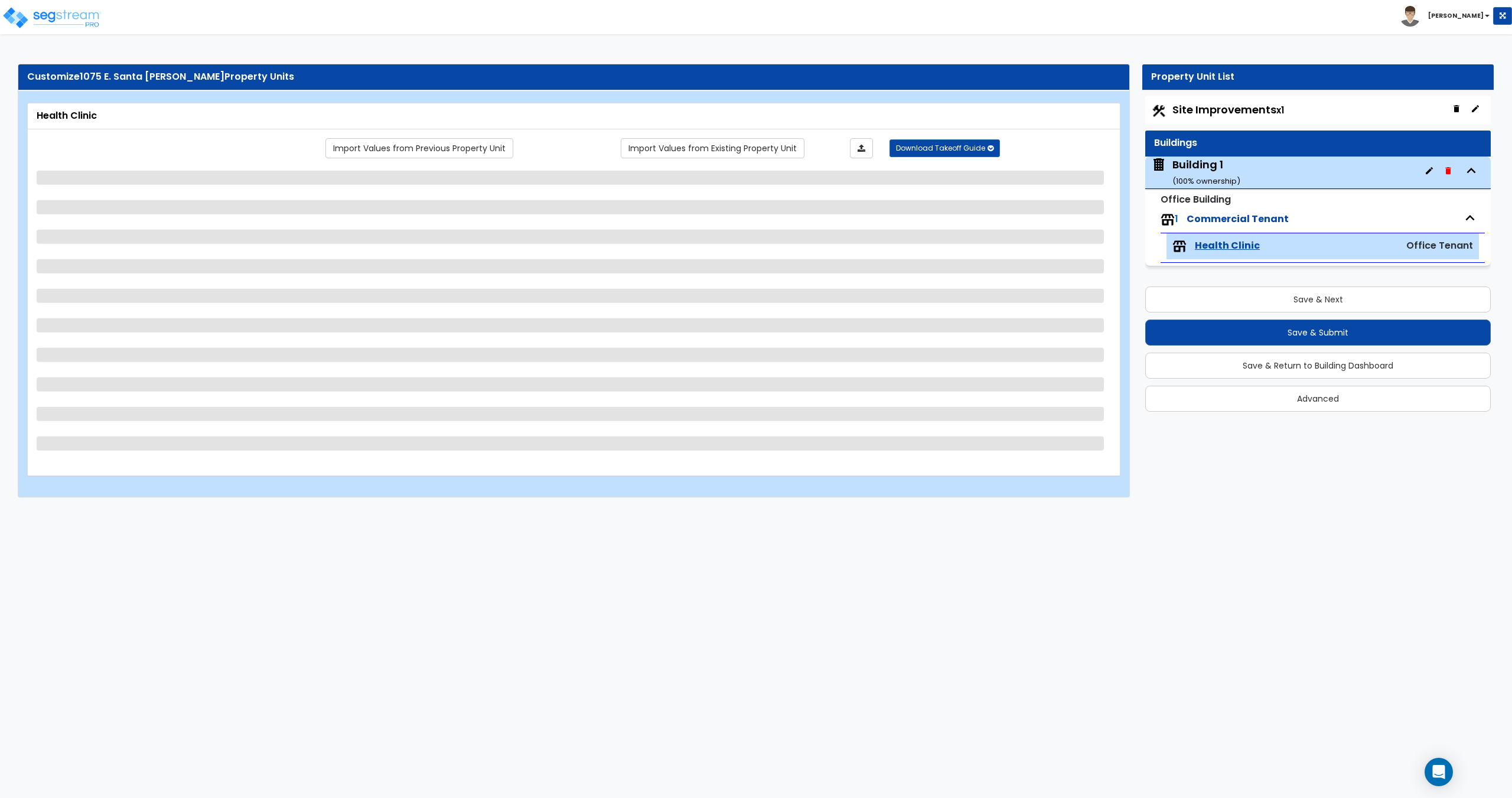
select select "1"
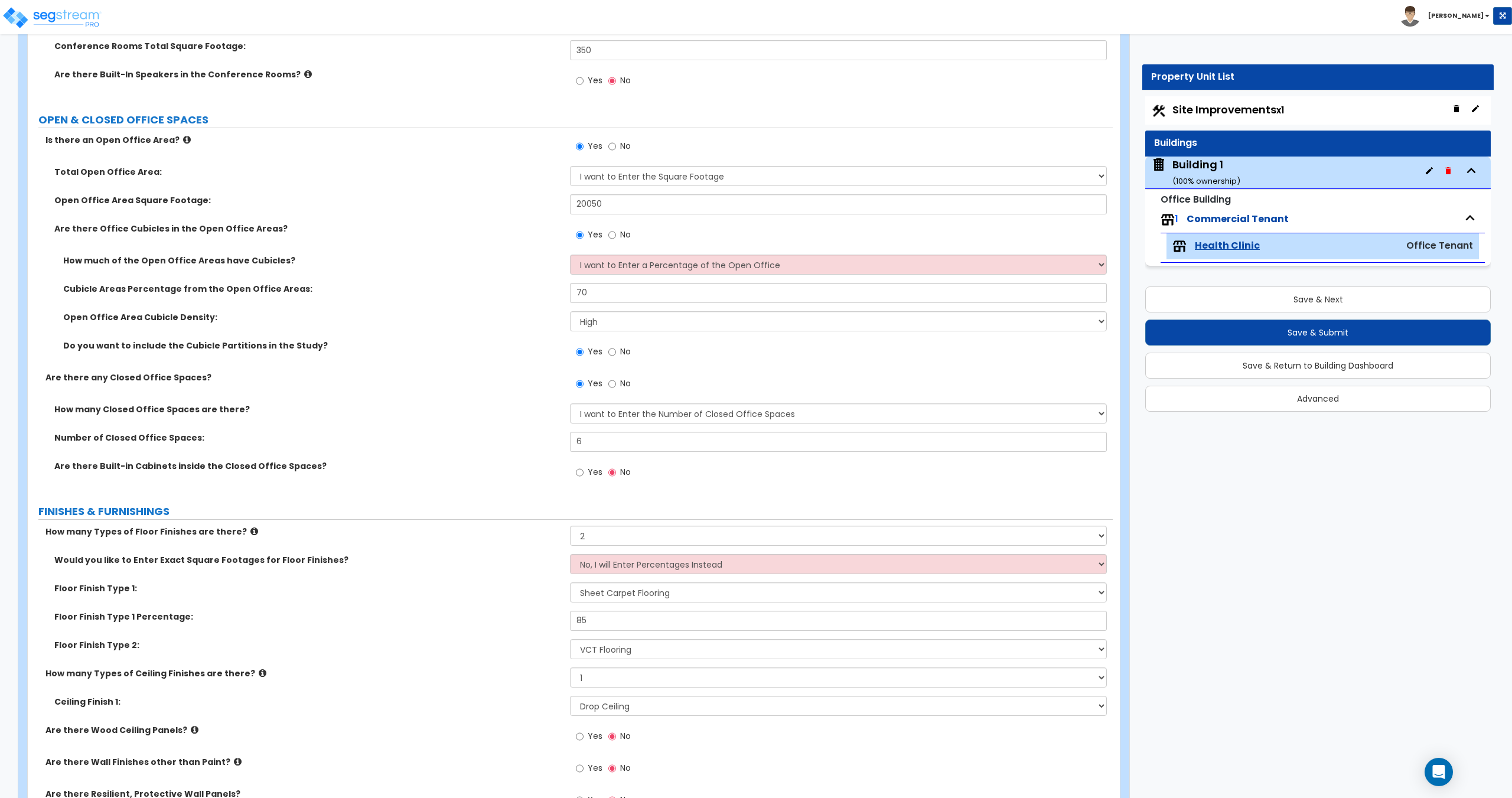
scroll to position [453, 0]
click at [664, 267] on select "I want to Enter a Percentage of the Open Office I want to enter the Square Foot…" at bounding box center [838, 262] width 537 height 20
click at [663, 255] on select "I want to Enter a Percentage of the Open Office I want to enter the Square Foot…" at bounding box center [838, 262] width 537 height 20
drag, startPoint x: 603, startPoint y: 199, endPoint x: 496, endPoint y: 207, distance: 107.3
click at [516, 205] on div "Open Office Area Square Footage: 20050" at bounding box center [570, 206] width 1085 height 29
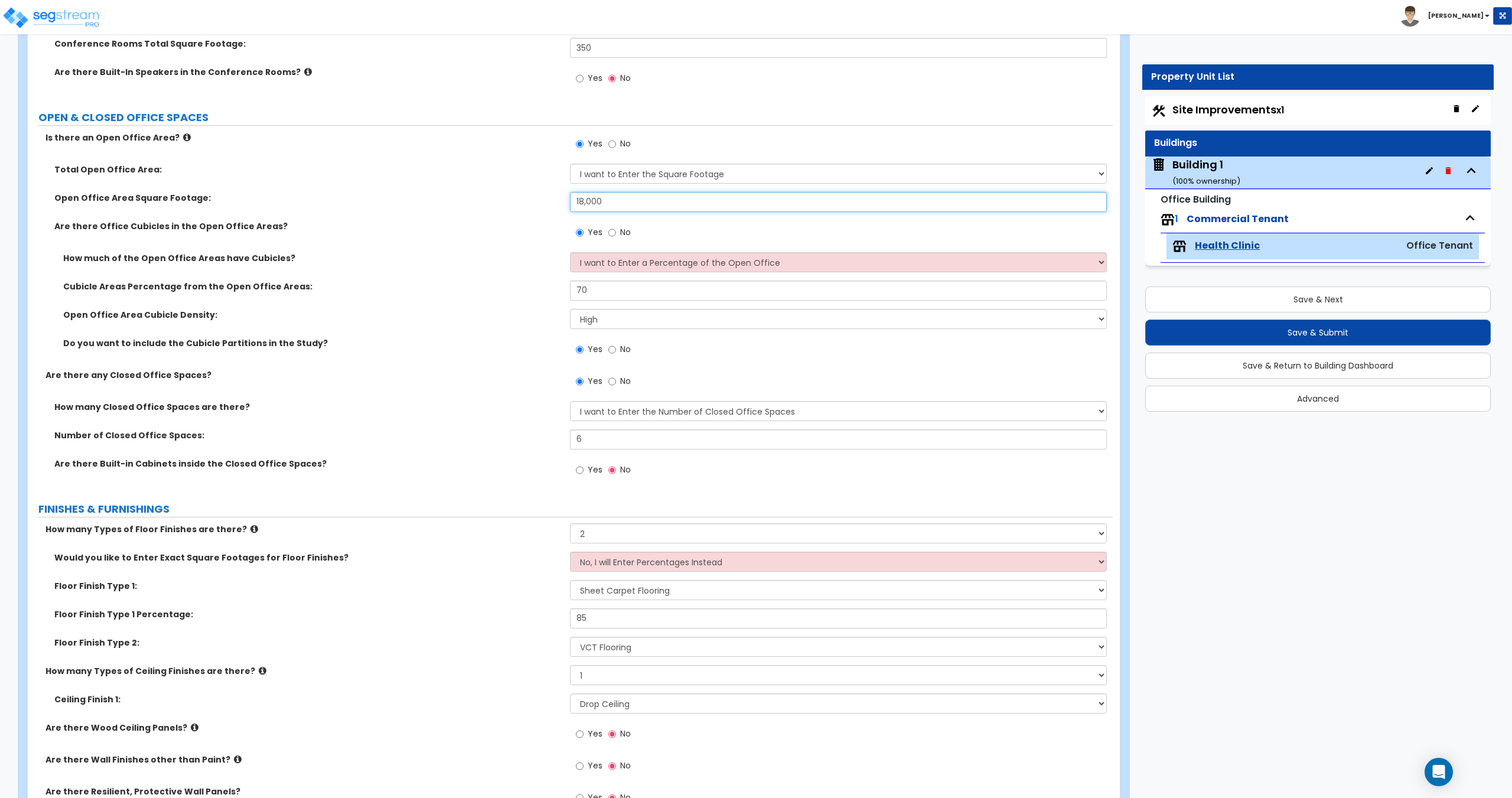
type input "18,000"
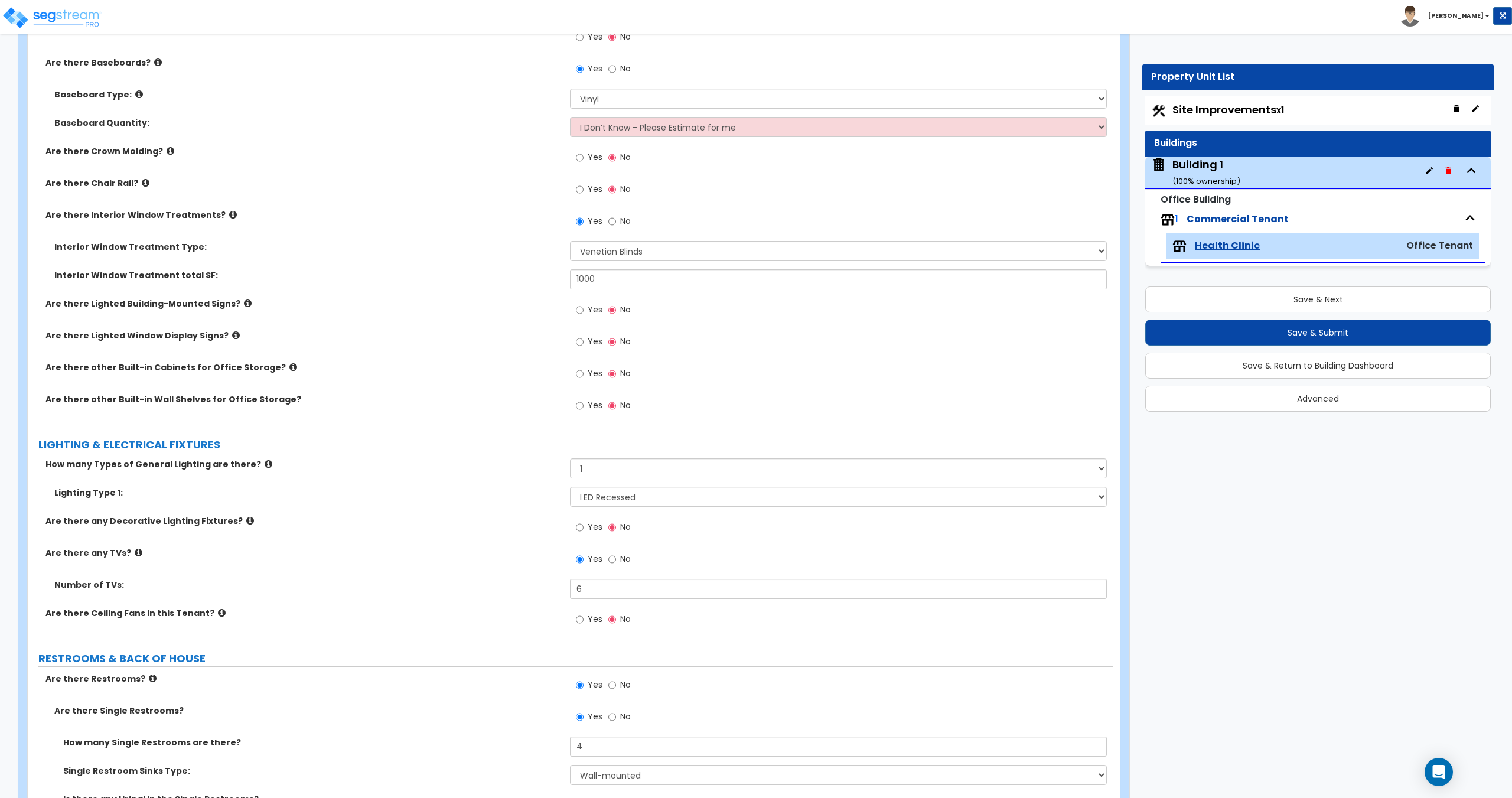
scroll to position [517, 0]
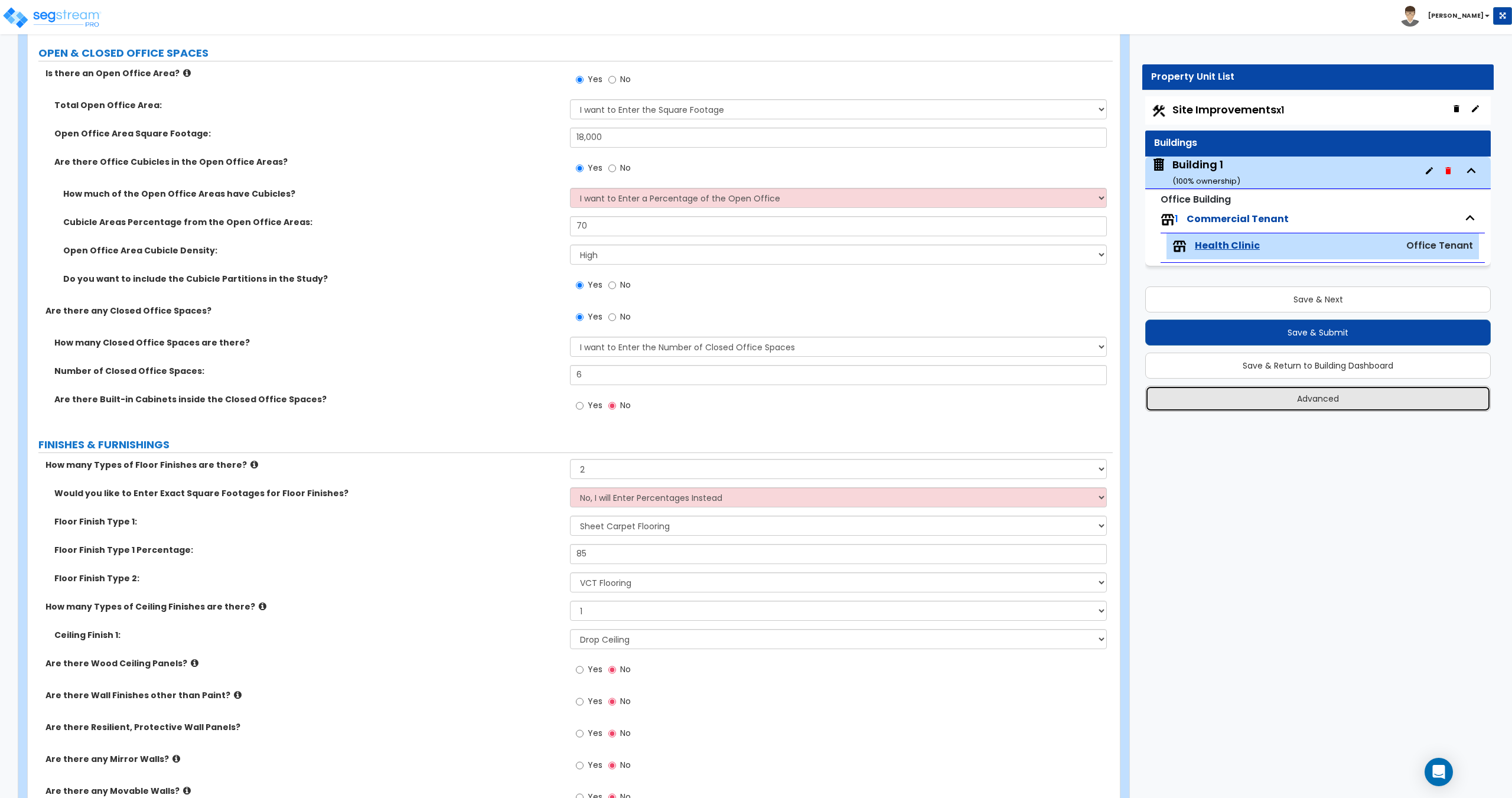
click at [1268, 392] on button "Advanced" at bounding box center [1317, 398] width 346 height 26
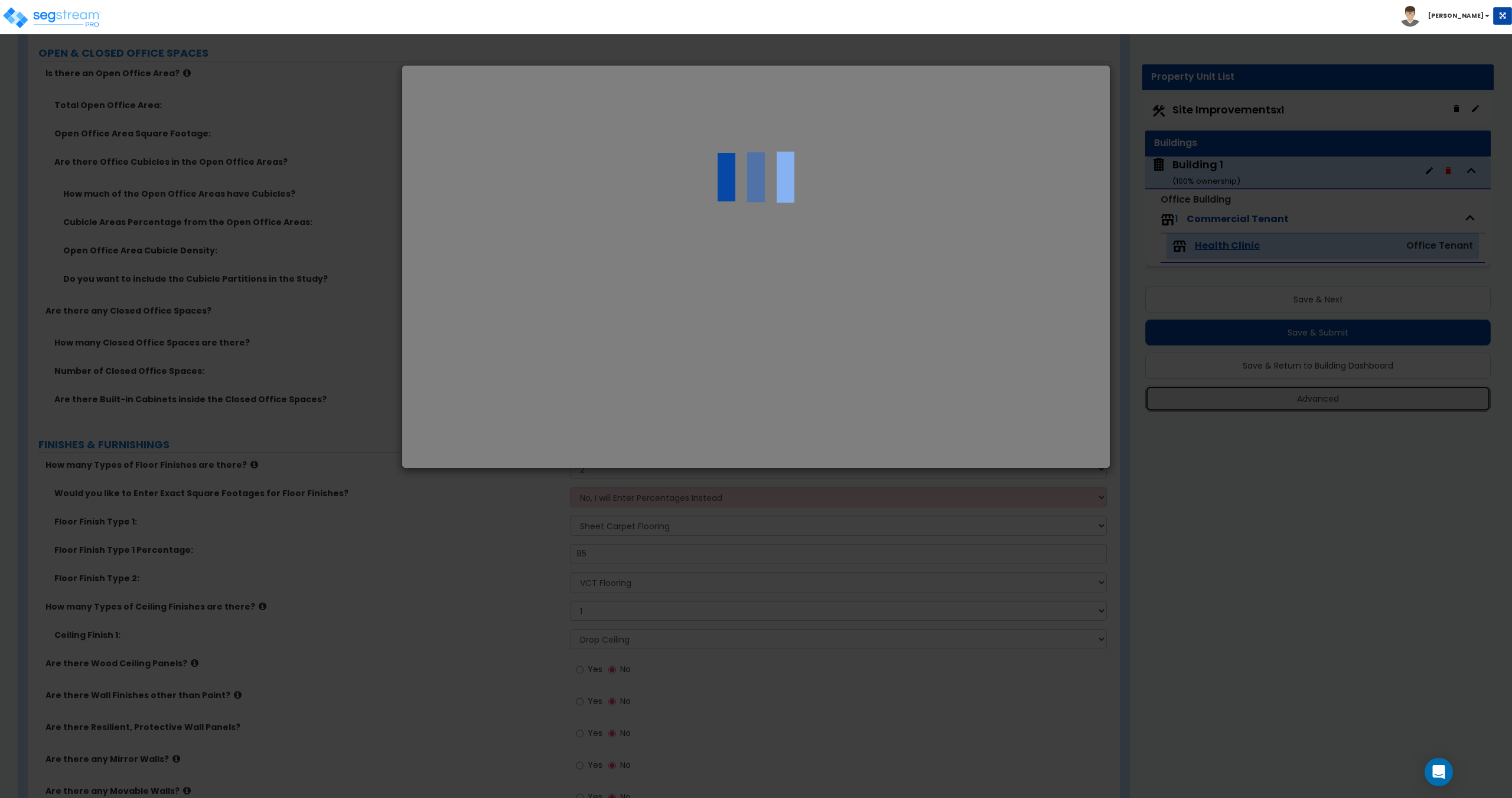
scroll to position [0, 0]
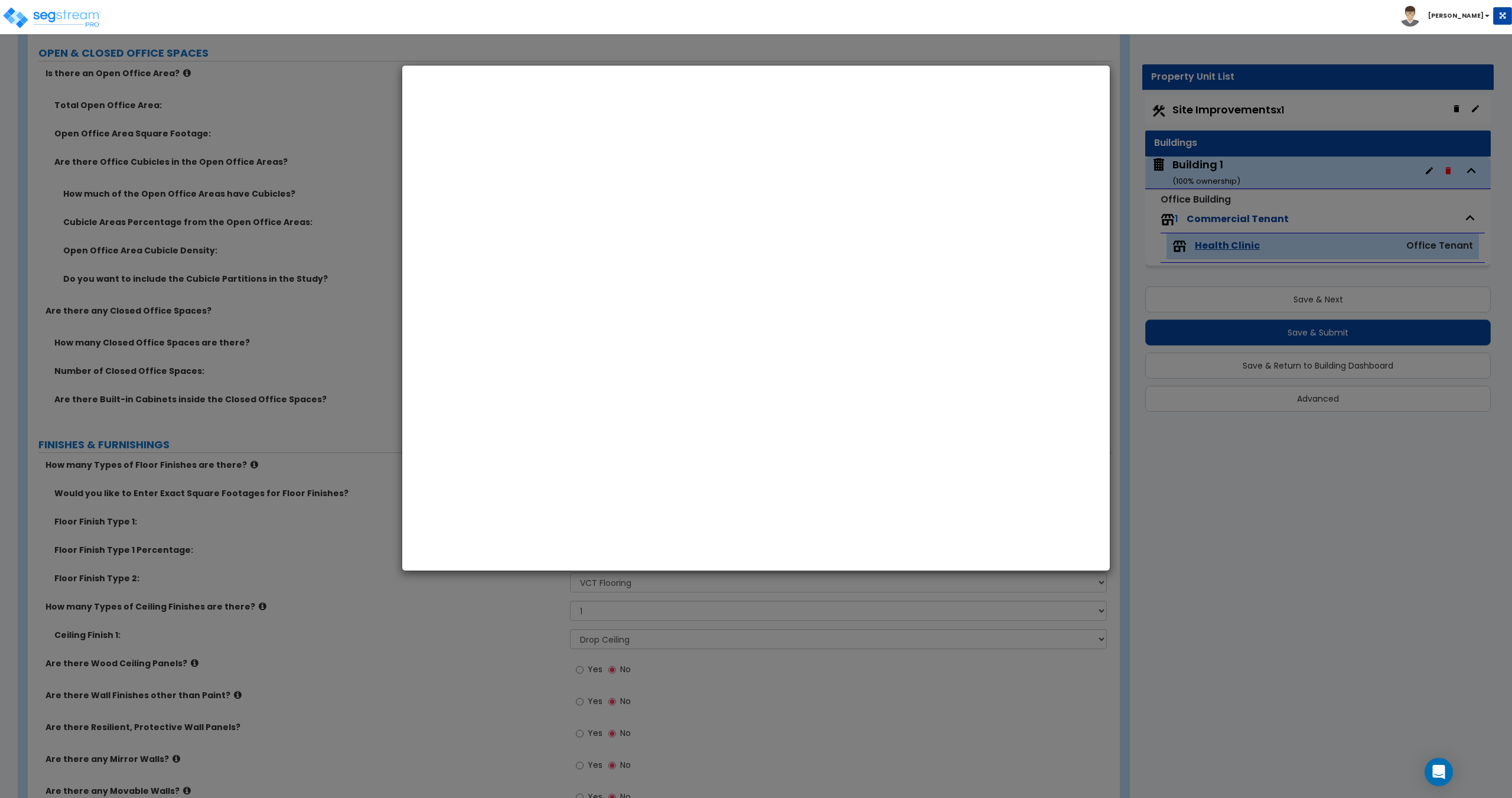
select select "CA"
select select "2025"
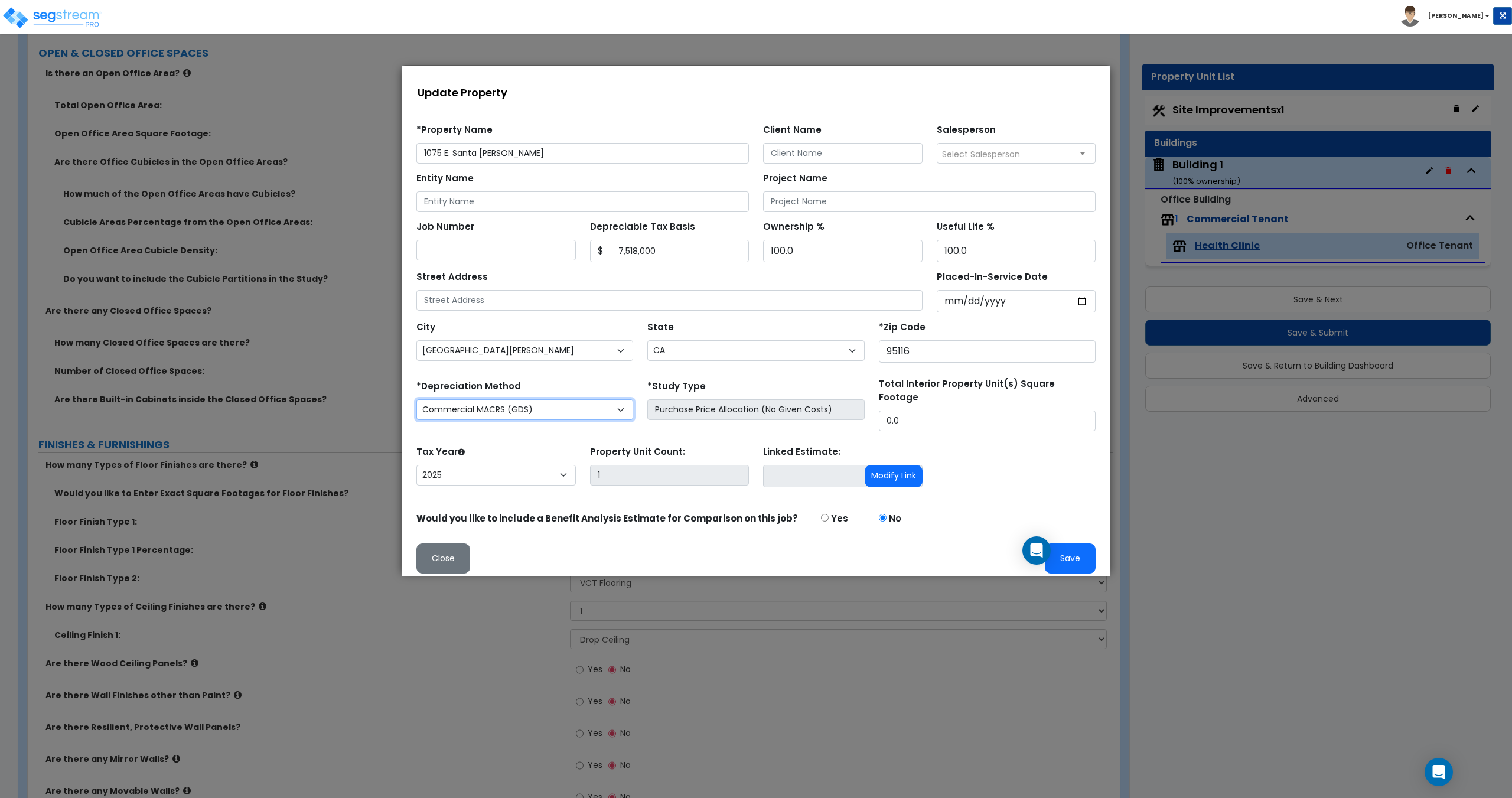
click at [522, 411] on select "Commercial MACRS (GDS) Commercial MACRS (GDS) Extended Commercial MACRS (ADS) C…" at bounding box center [525, 410] width 217 height 21
drag, startPoint x: 438, startPoint y: 546, endPoint x: 1699, endPoint y: 536, distance: 1261.0
click at [438, 546] on button "Close" at bounding box center [444, 558] width 54 height 30
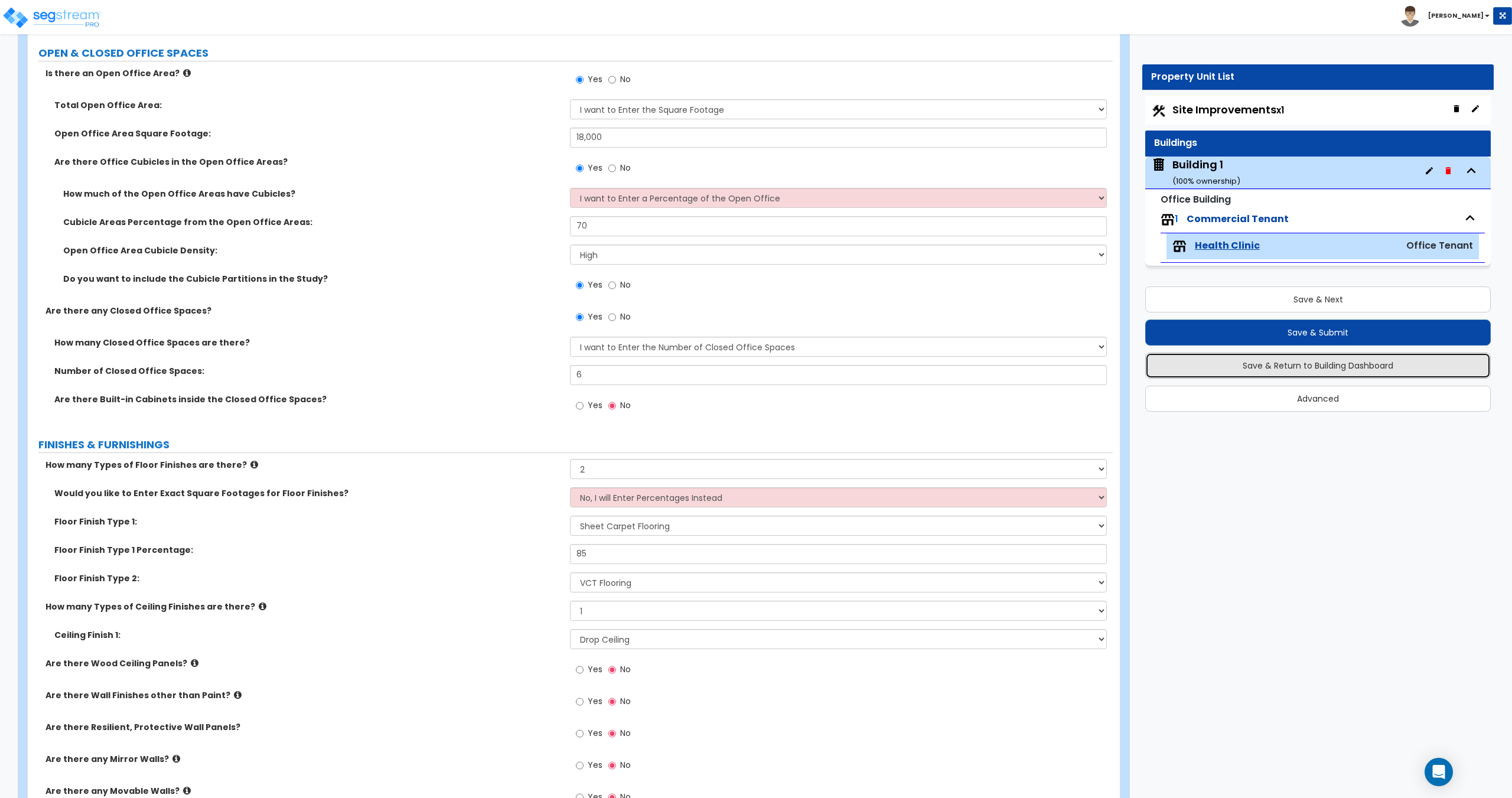
click at [1291, 366] on button "Save & Return to Building Dashboard" at bounding box center [1317, 365] width 346 height 26
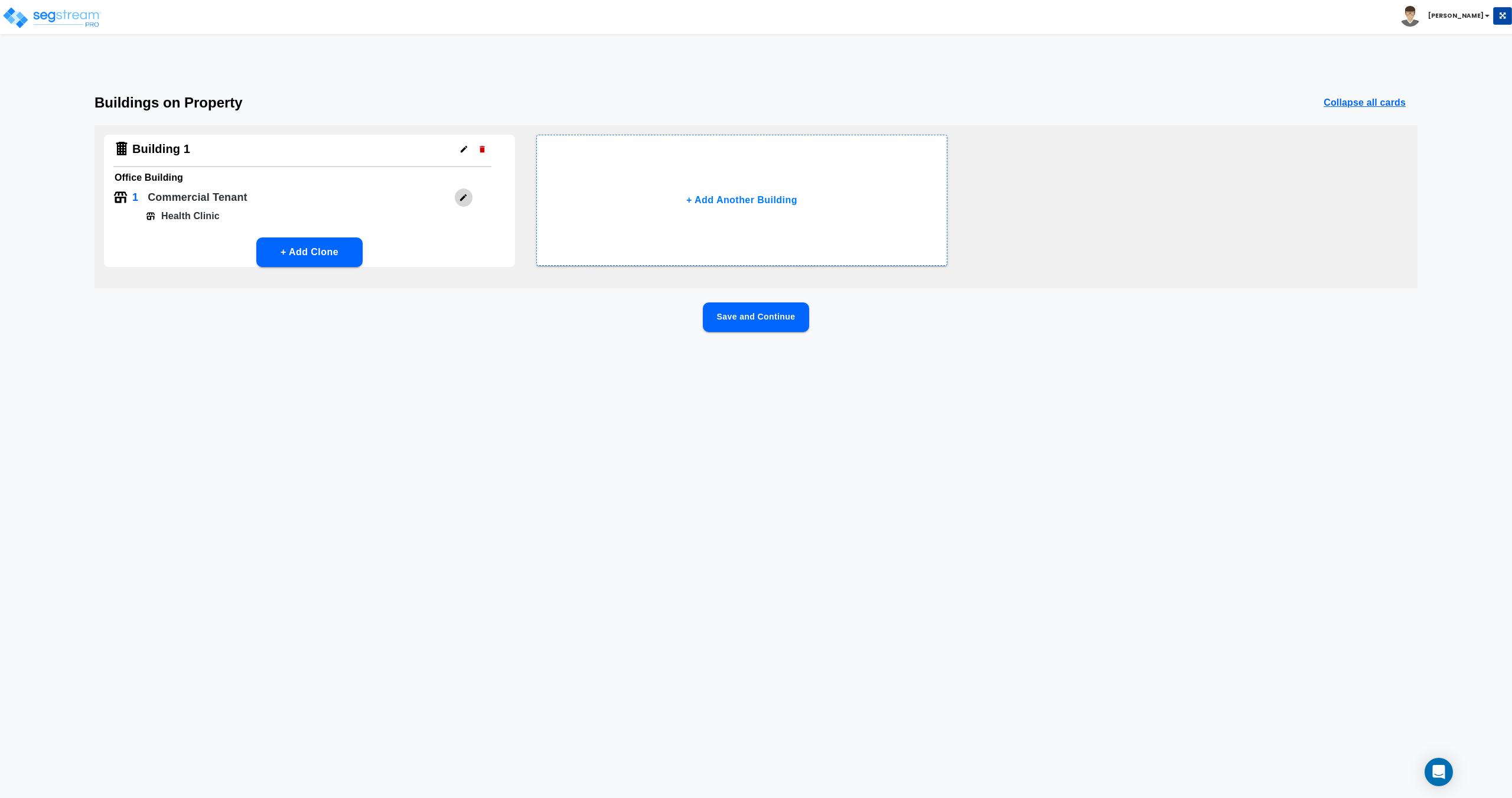
click at [466, 198] on icon "button" at bounding box center [463, 197] width 9 height 9
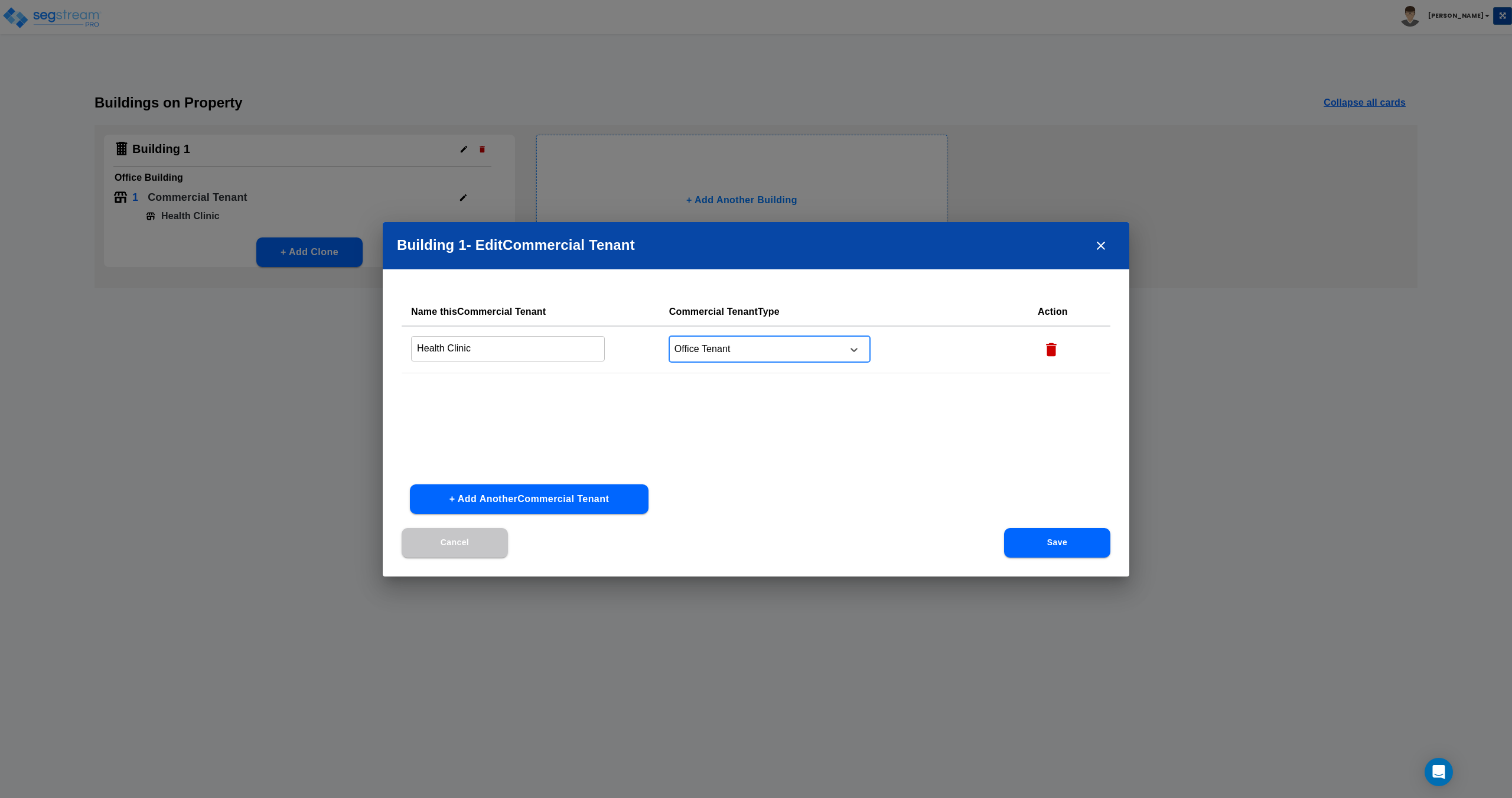
click at [772, 343] on div at bounding box center [754, 349] width 162 height 16
type input "offi"
click at [770, 345] on div at bounding box center [754, 349] width 162 height 16
click at [707, 364] on td "Office Tenant" at bounding box center [843, 349] width 369 height 47
click at [724, 351] on div at bounding box center [754, 349] width 162 height 16
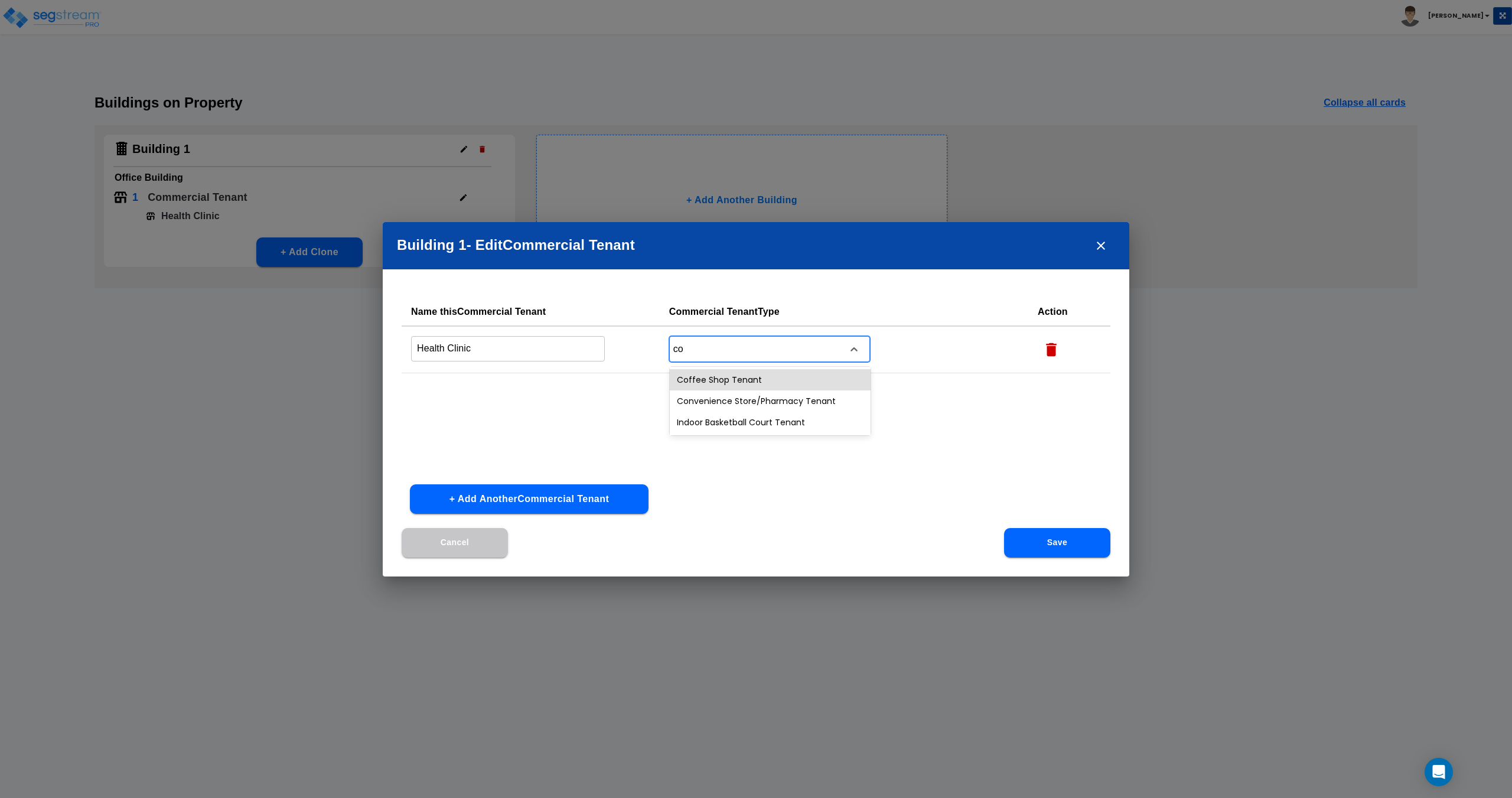
type input "c"
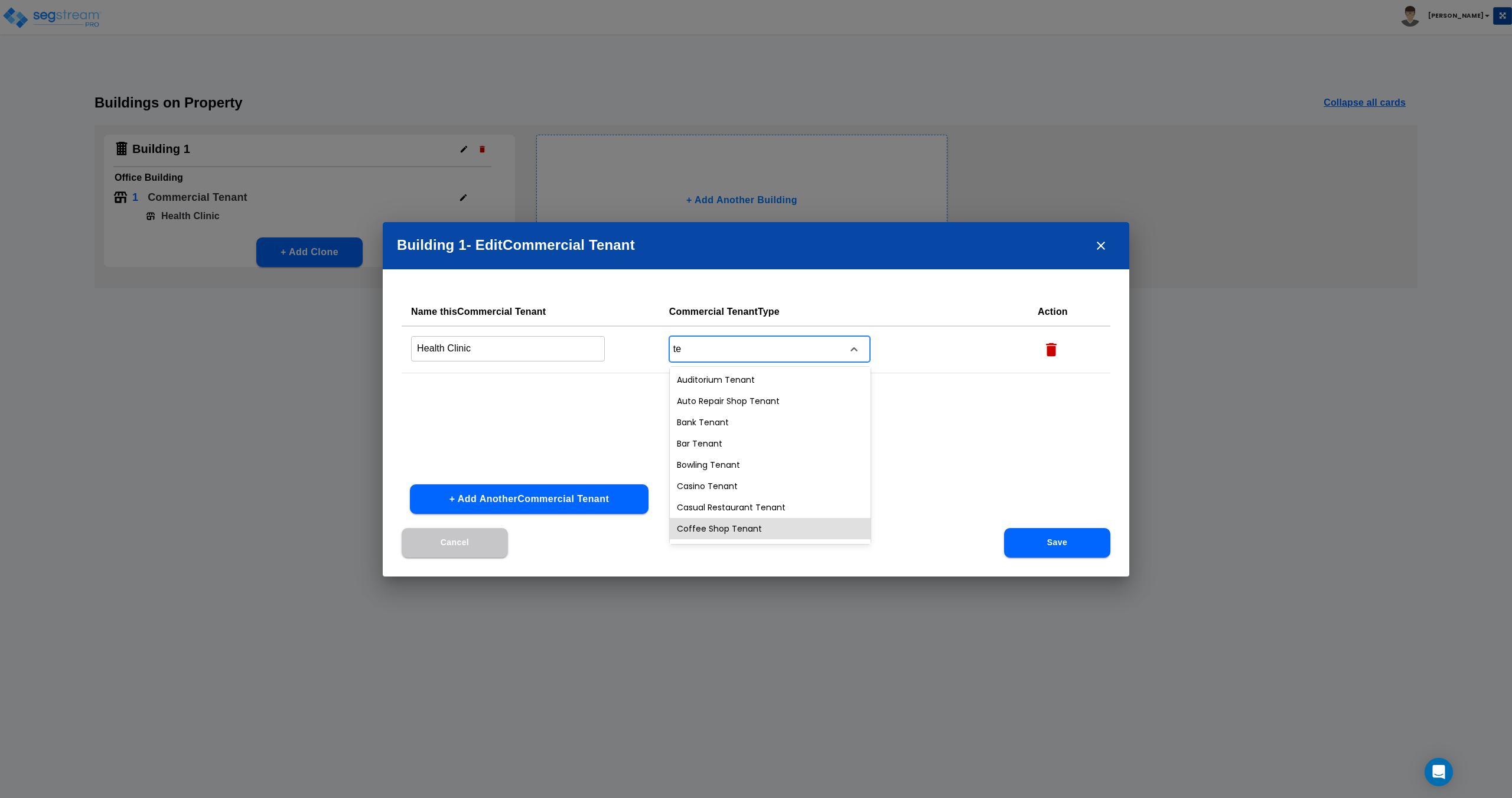
type input "t"
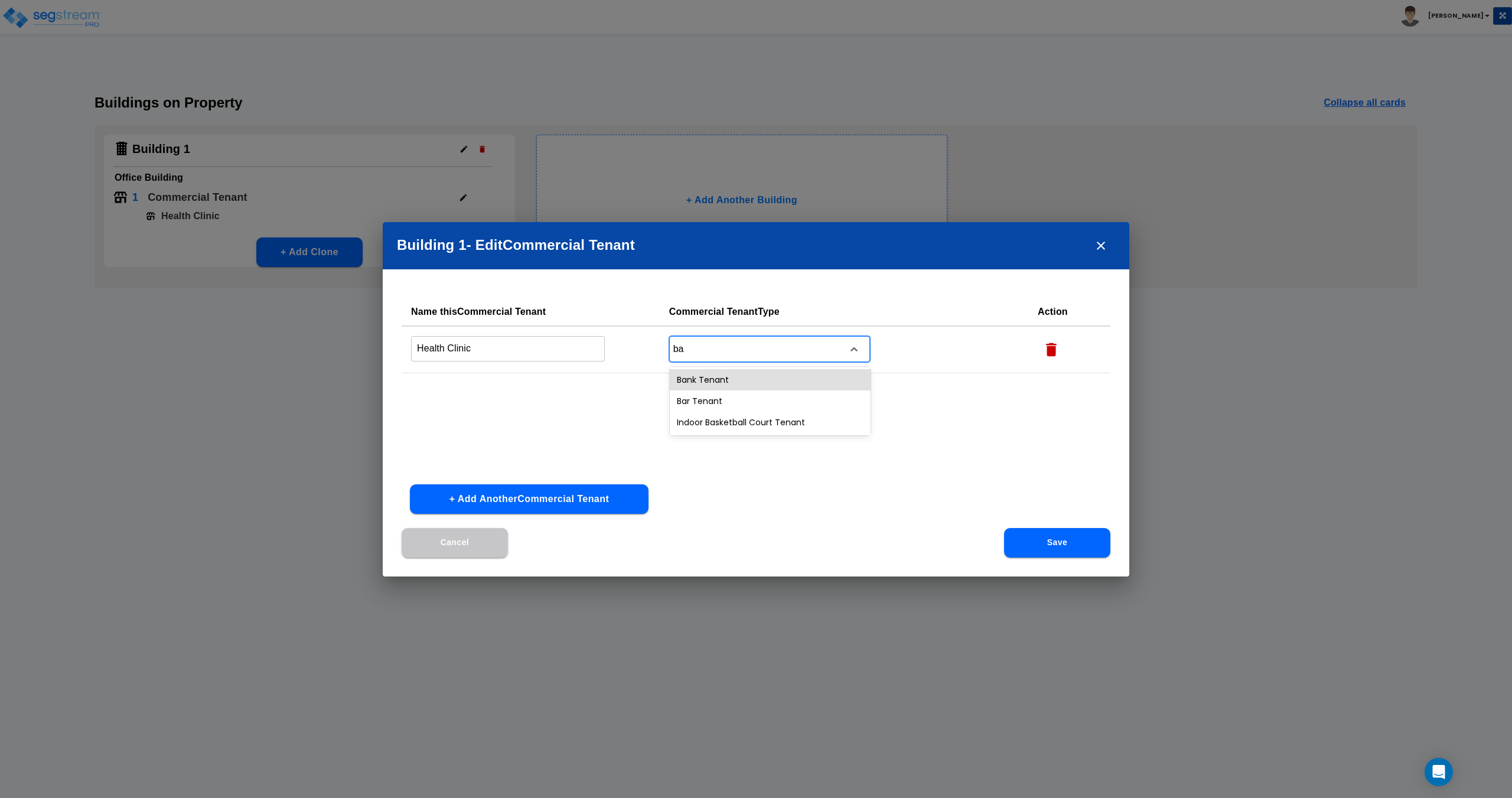
type input "b"
type input "office"
click at [742, 346] on div at bounding box center [754, 349] width 162 height 16
click at [471, 345] on input "Health Clinic" at bounding box center [508, 349] width 194 height 26
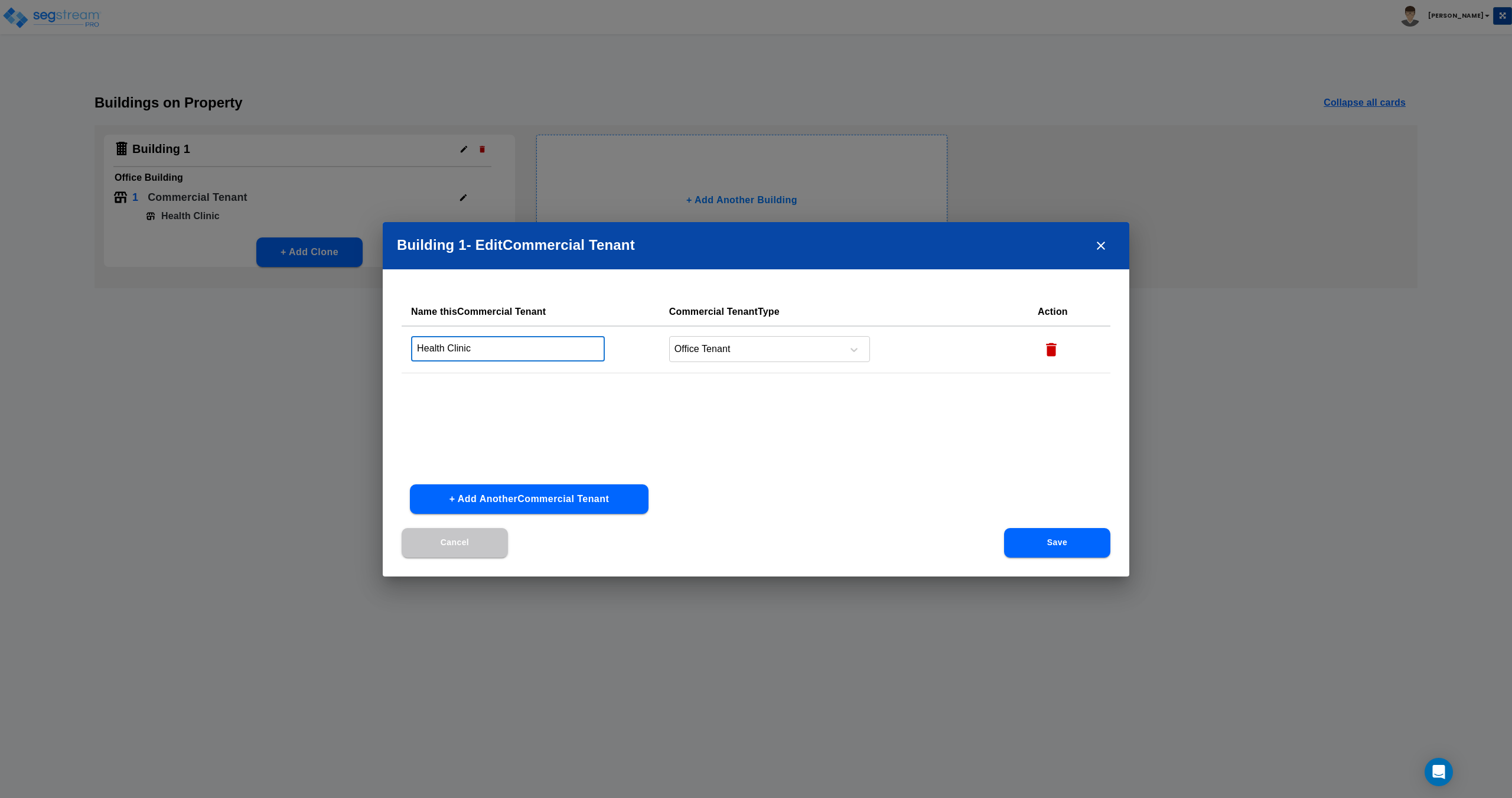
click at [531, 348] on input "Health Clinic" at bounding box center [508, 349] width 194 height 26
type input "Multi-Service"
click at [1019, 545] on button "Save" at bounding box center [1057, 542] width 106 height 30
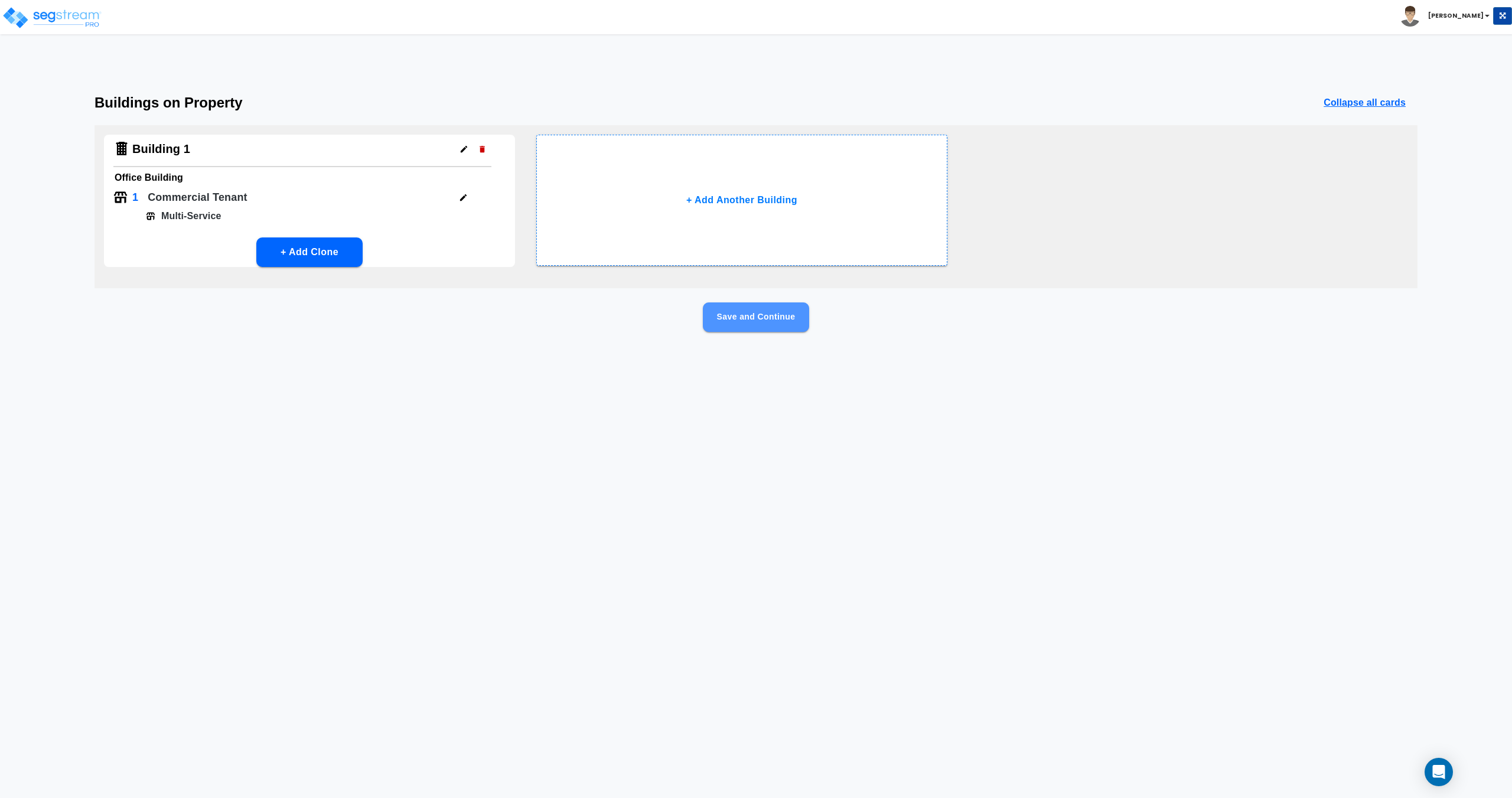
click at [772, 323] on button "Save and Continue" at bounding box center [755, 317] width 106 height 30
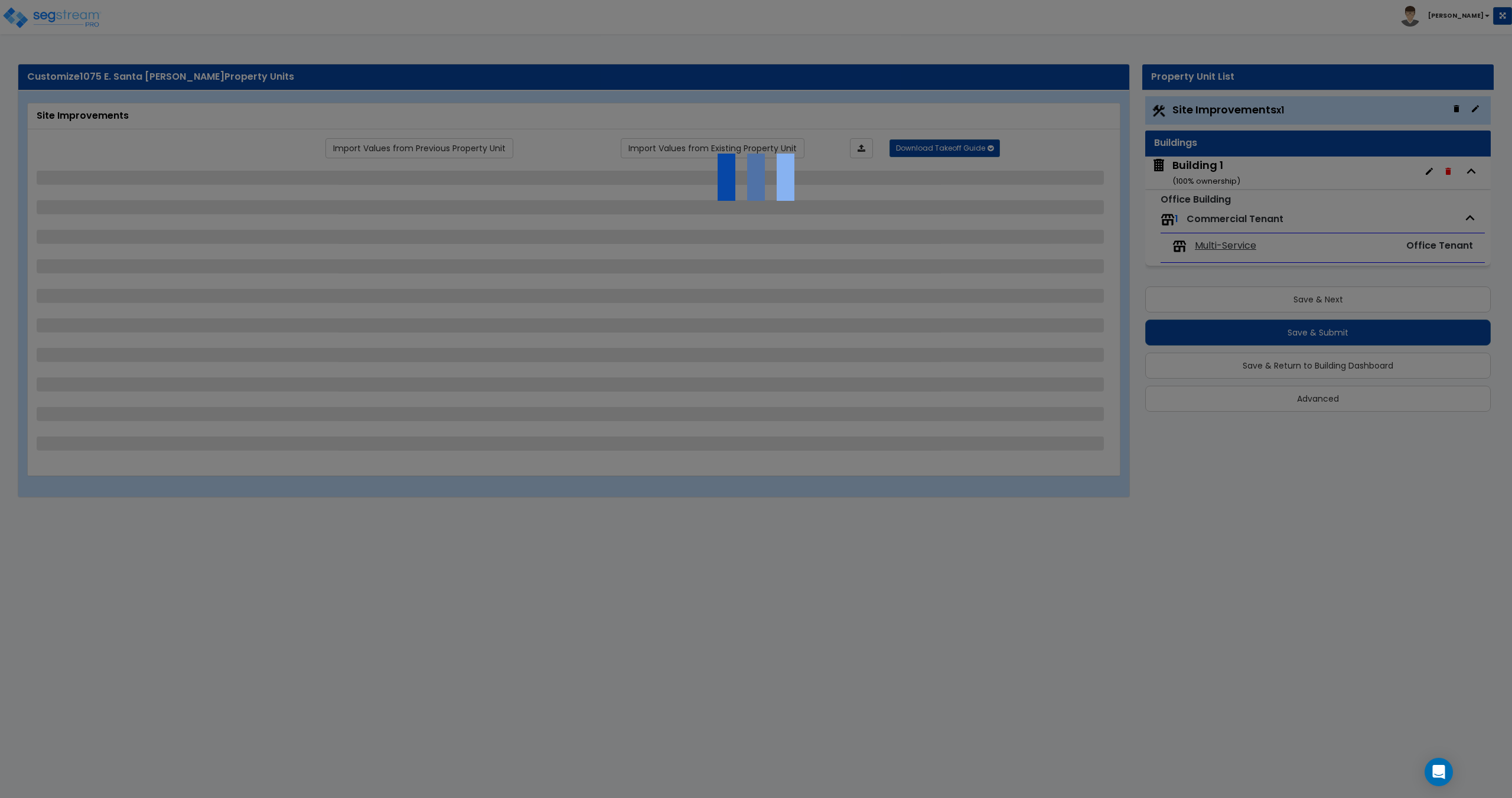
select select "2"
select select "1"
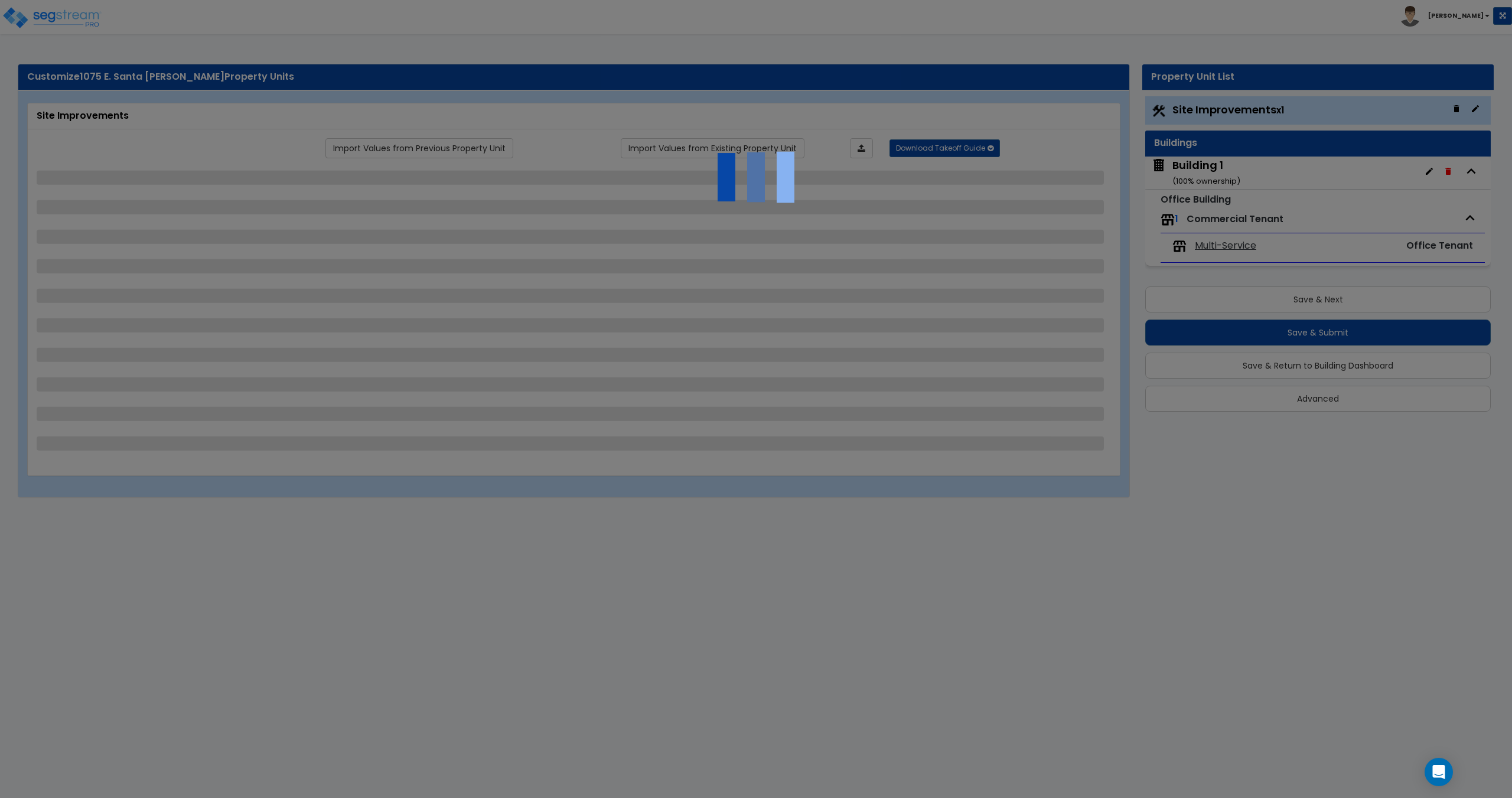
select select "1"
select select "2"
select select "1"
select select "4"
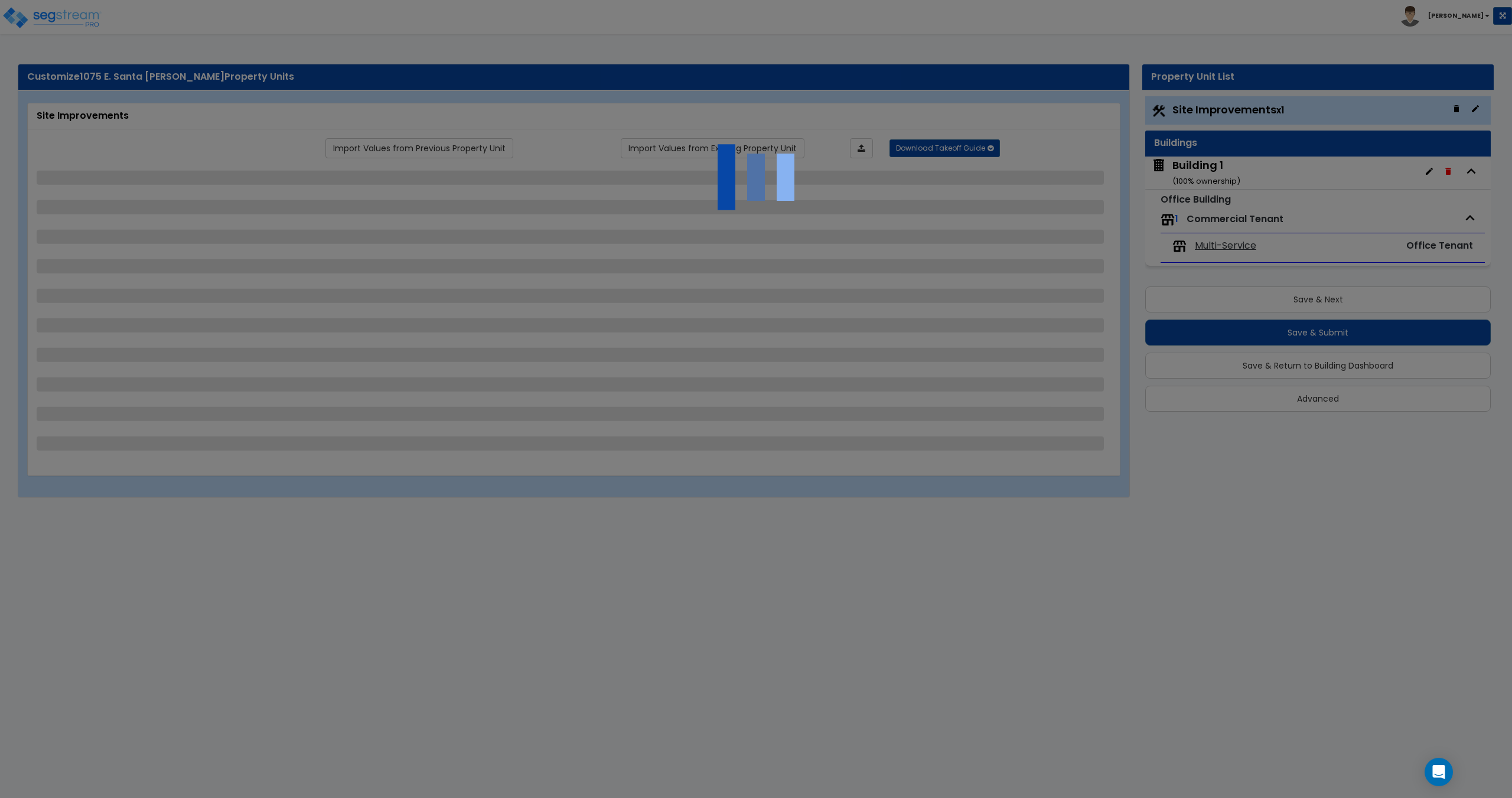
select select "1"
select select "4"
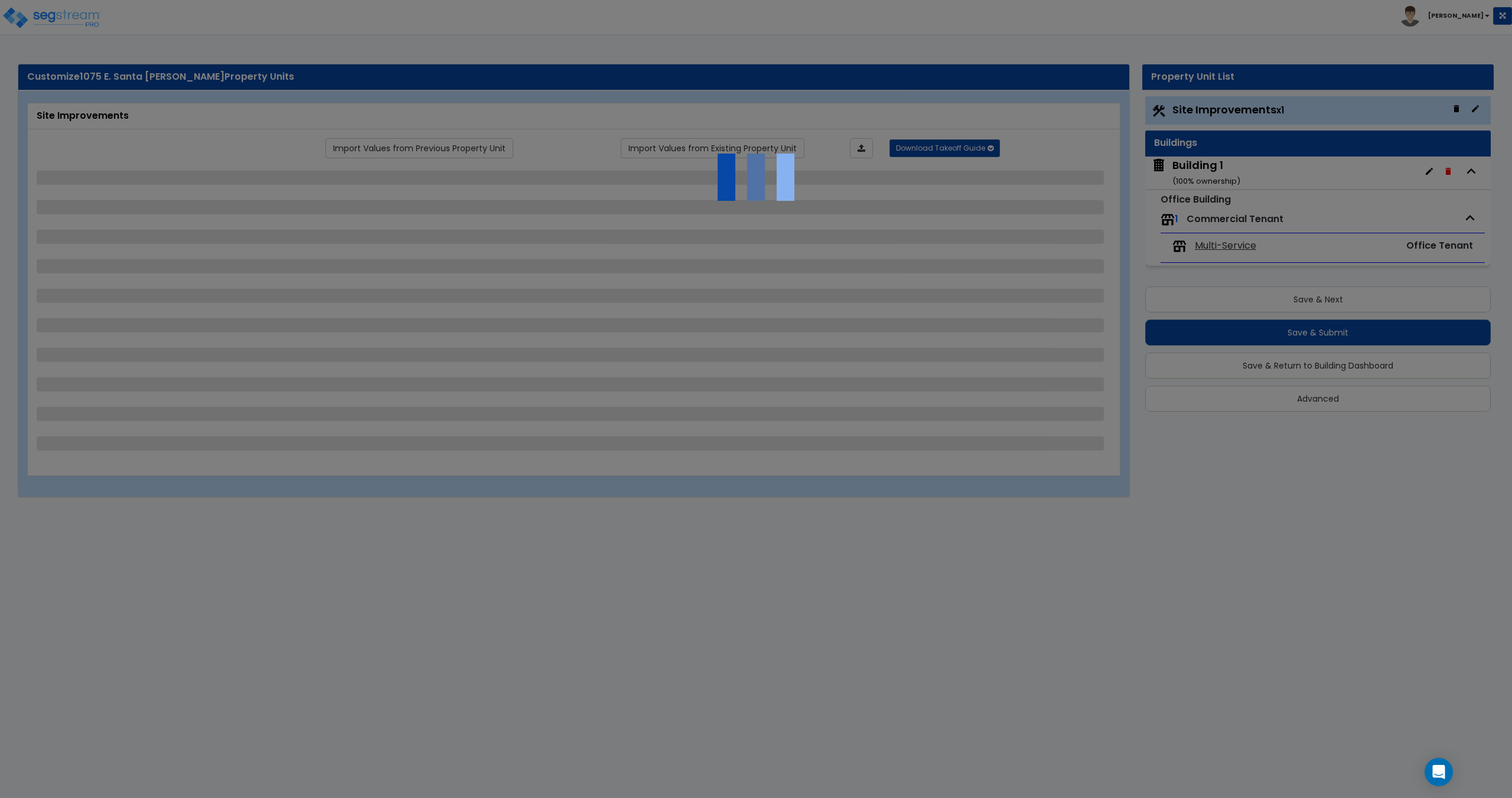
select select "1"
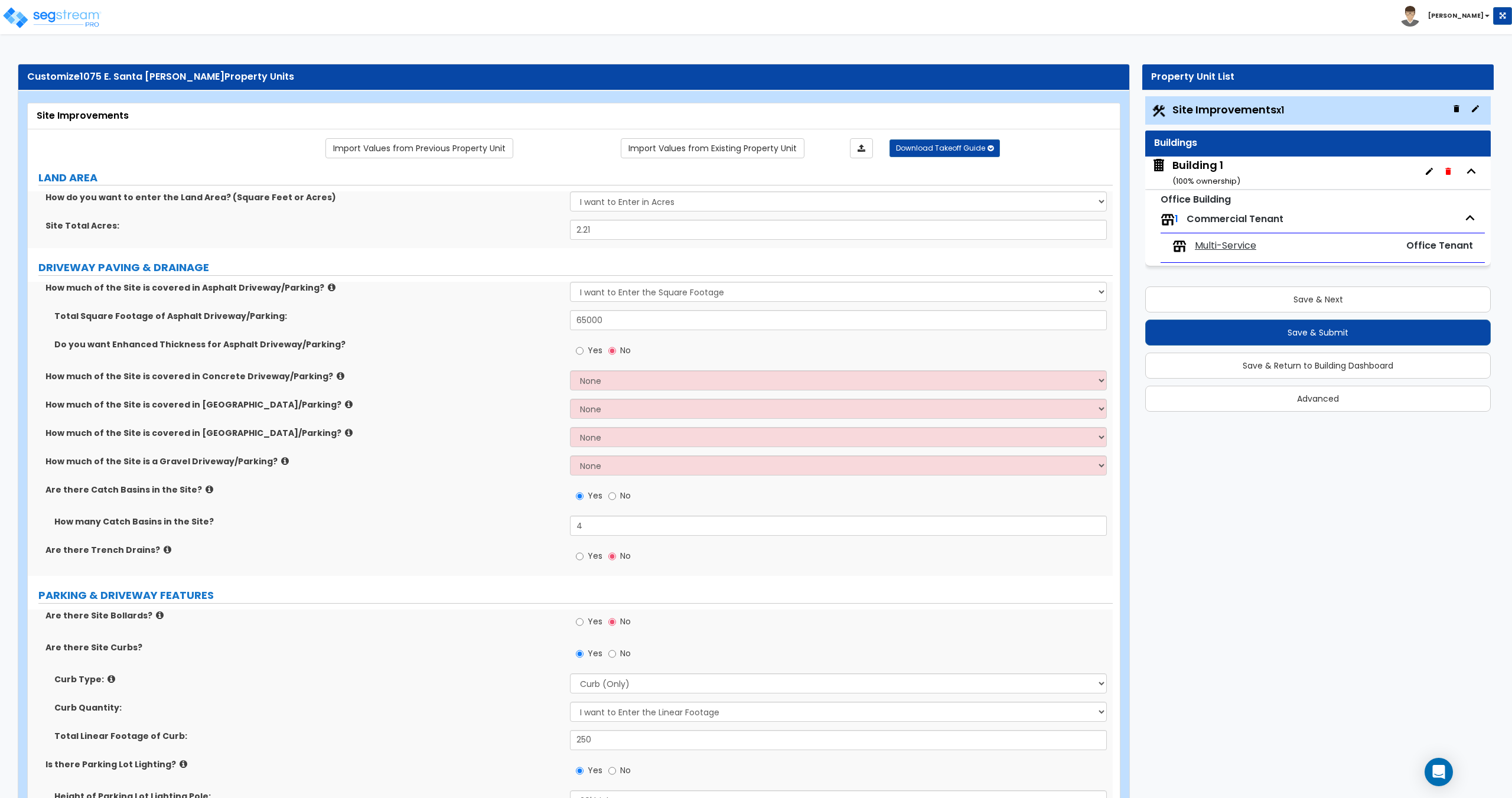
click at [1224, 247] on span "Multi-Service" at bounding box center [1226, 246] width 61 height 13
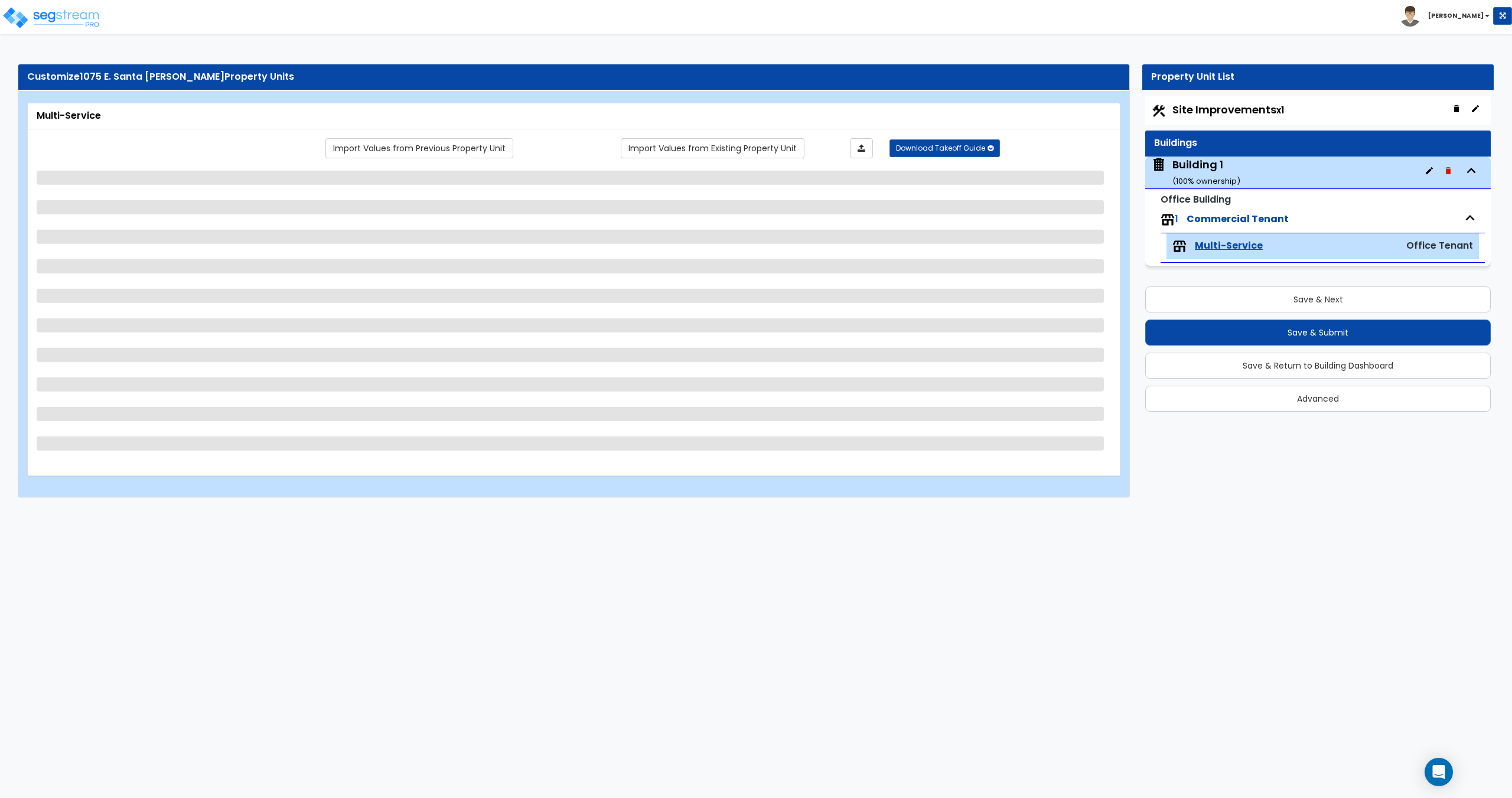
select select "3"
select select "1"
select select "2"
select select "1"
select select "2"
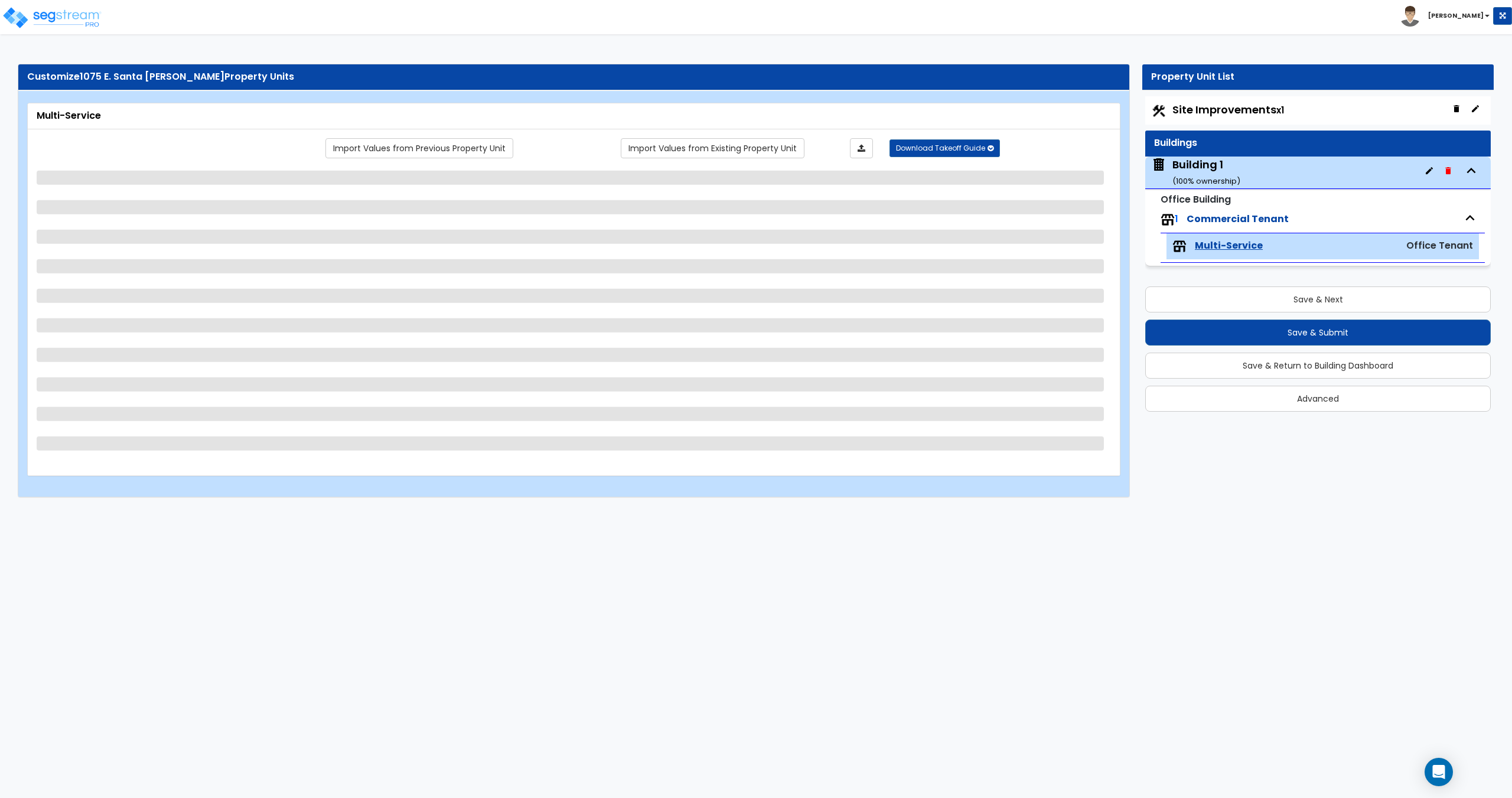
select select "5"
select select "4"
select select "1"
select select "2"
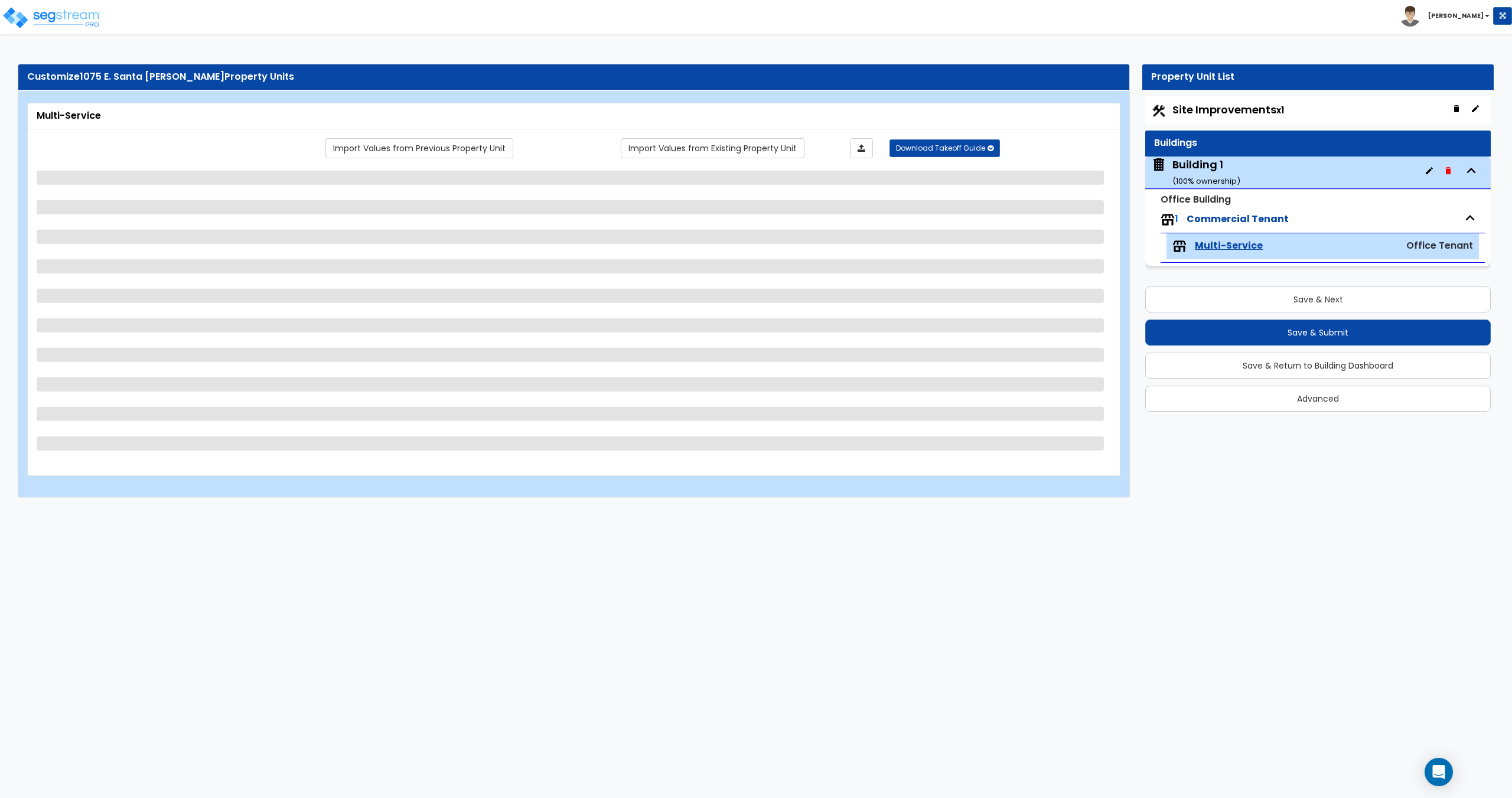
select select "3"
select select "1"
select select "2"
select select "1"
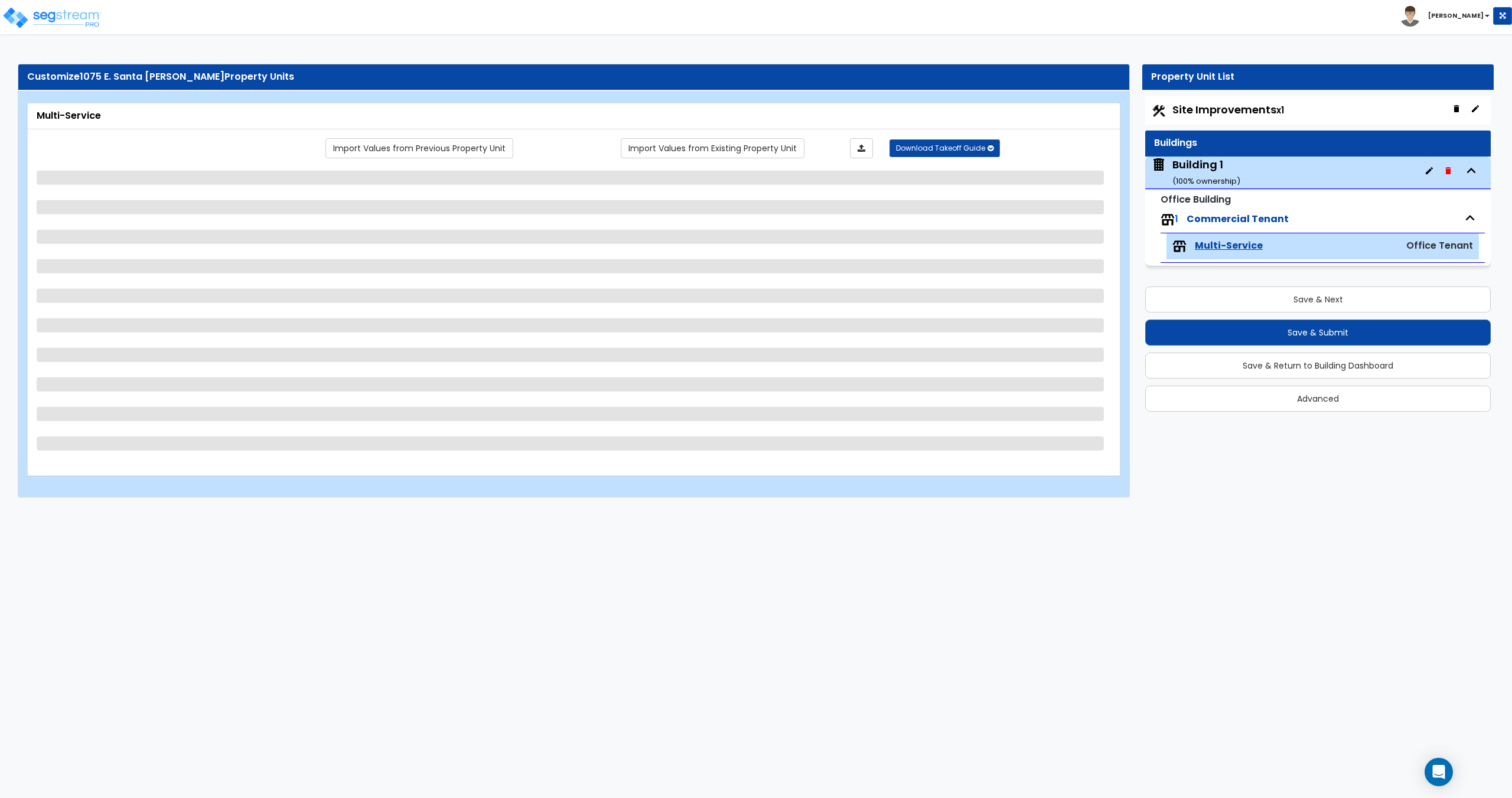
select select "1"
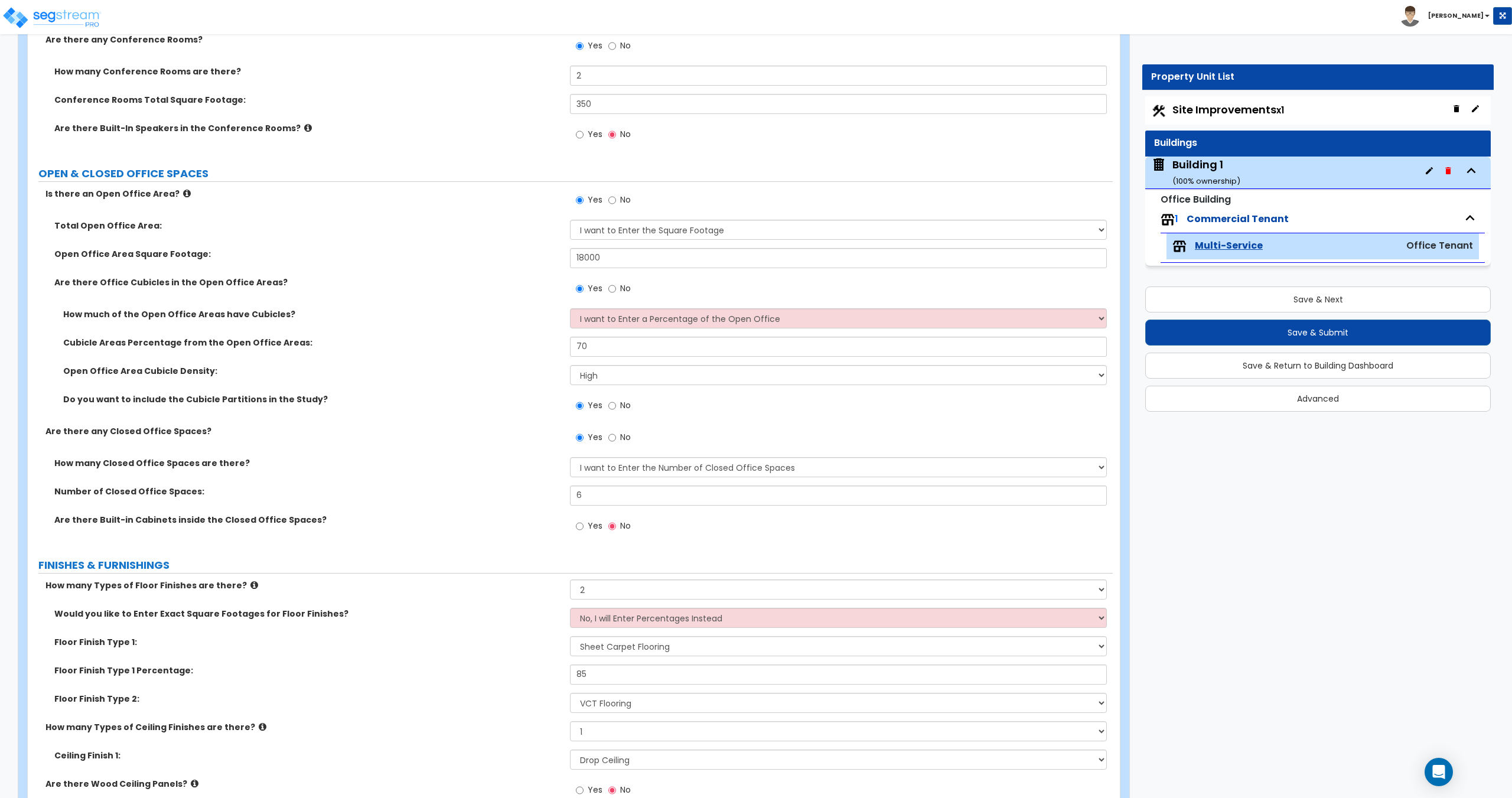
scroll to position [401, 0]
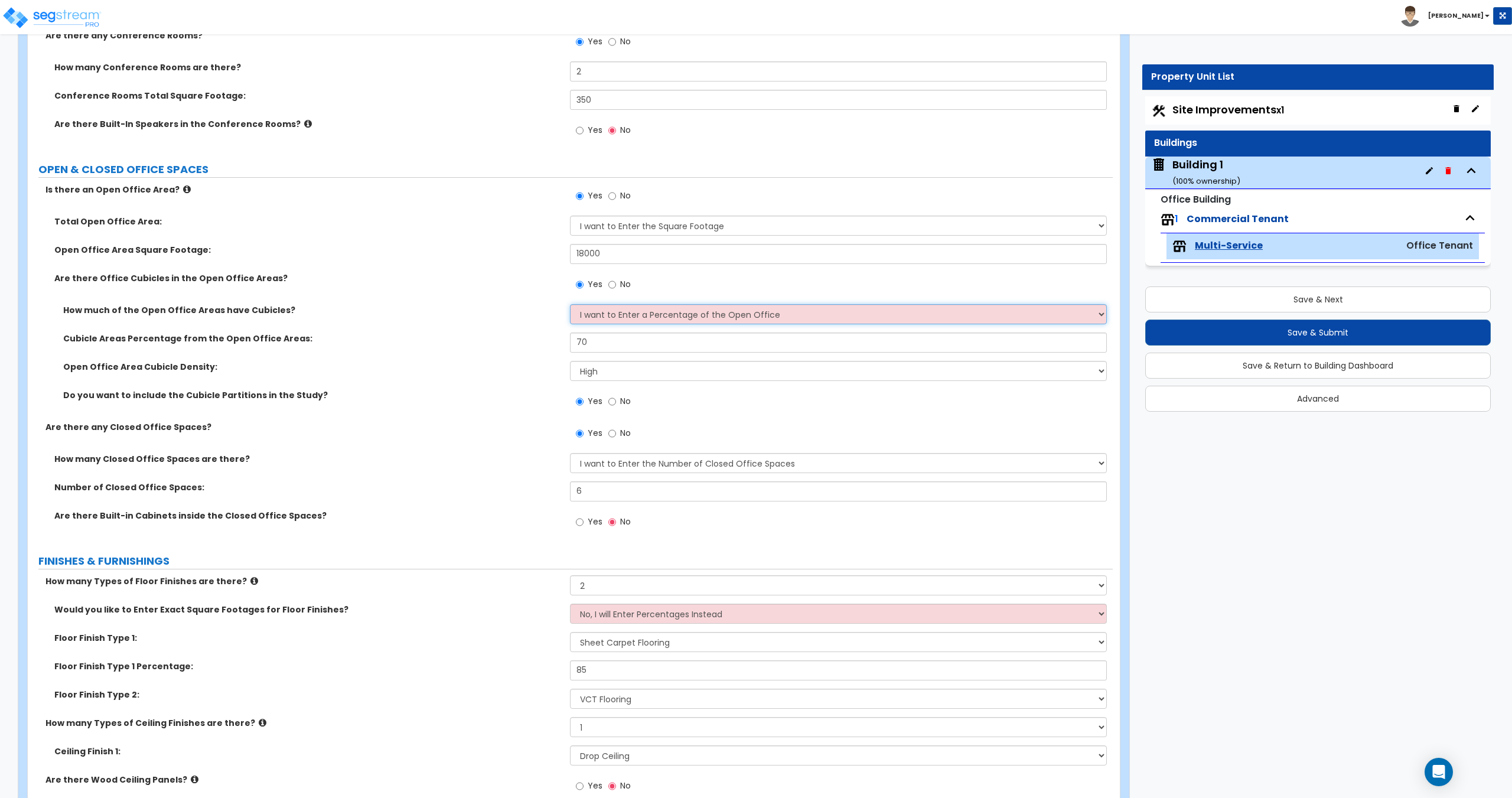
click at [659, 313] on select "I want to Enter a Percentage of the Open Office I want to enter the Square Foot…" at bounding box center [838, 313] width 537 height 20
click at [632, 378] on select "Please Choose One Low High I want to Enter the number of Cubicles" at bounding box center [838, 371] width 537 height 20
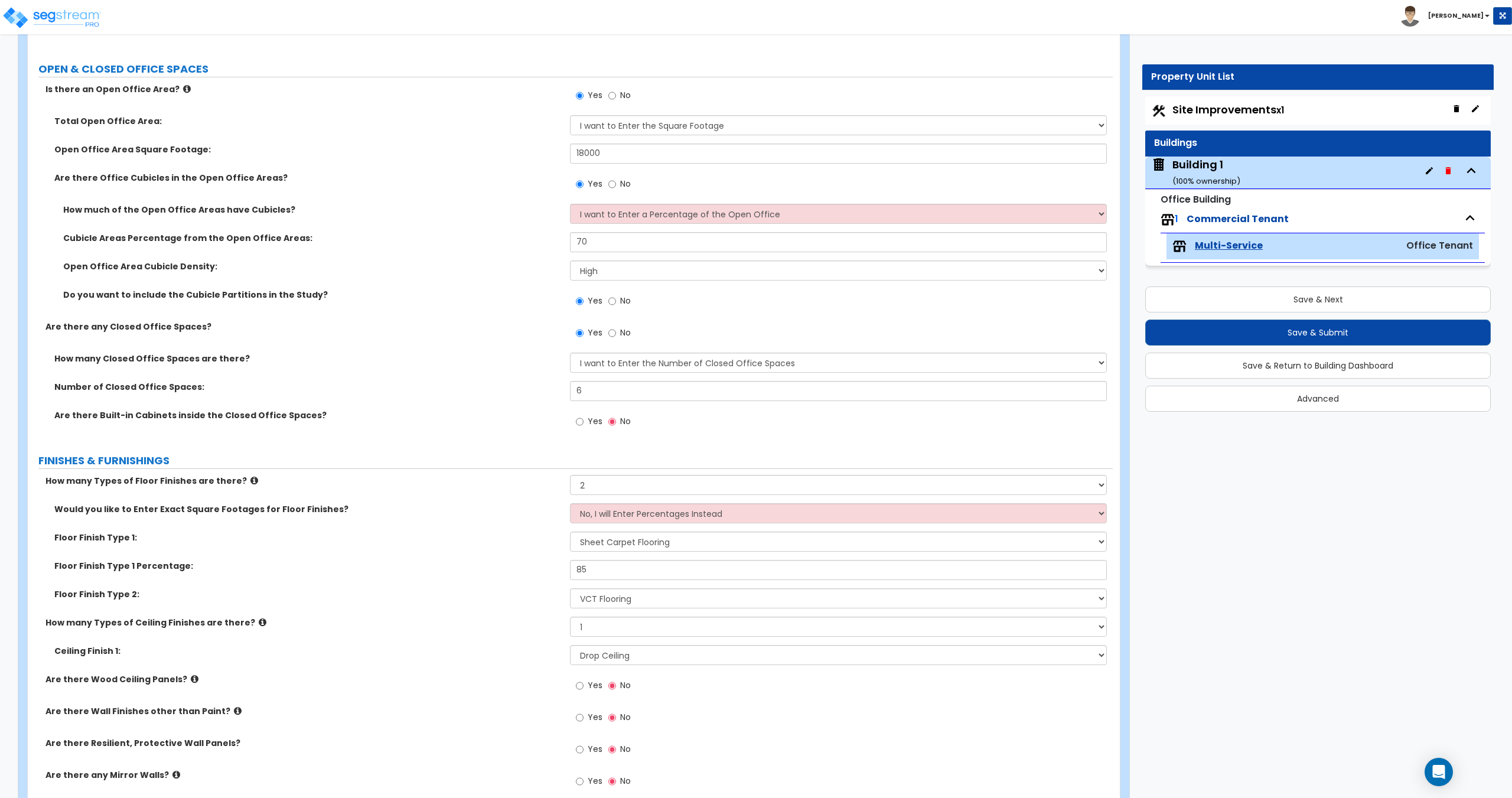
scroll to position [507, 0]
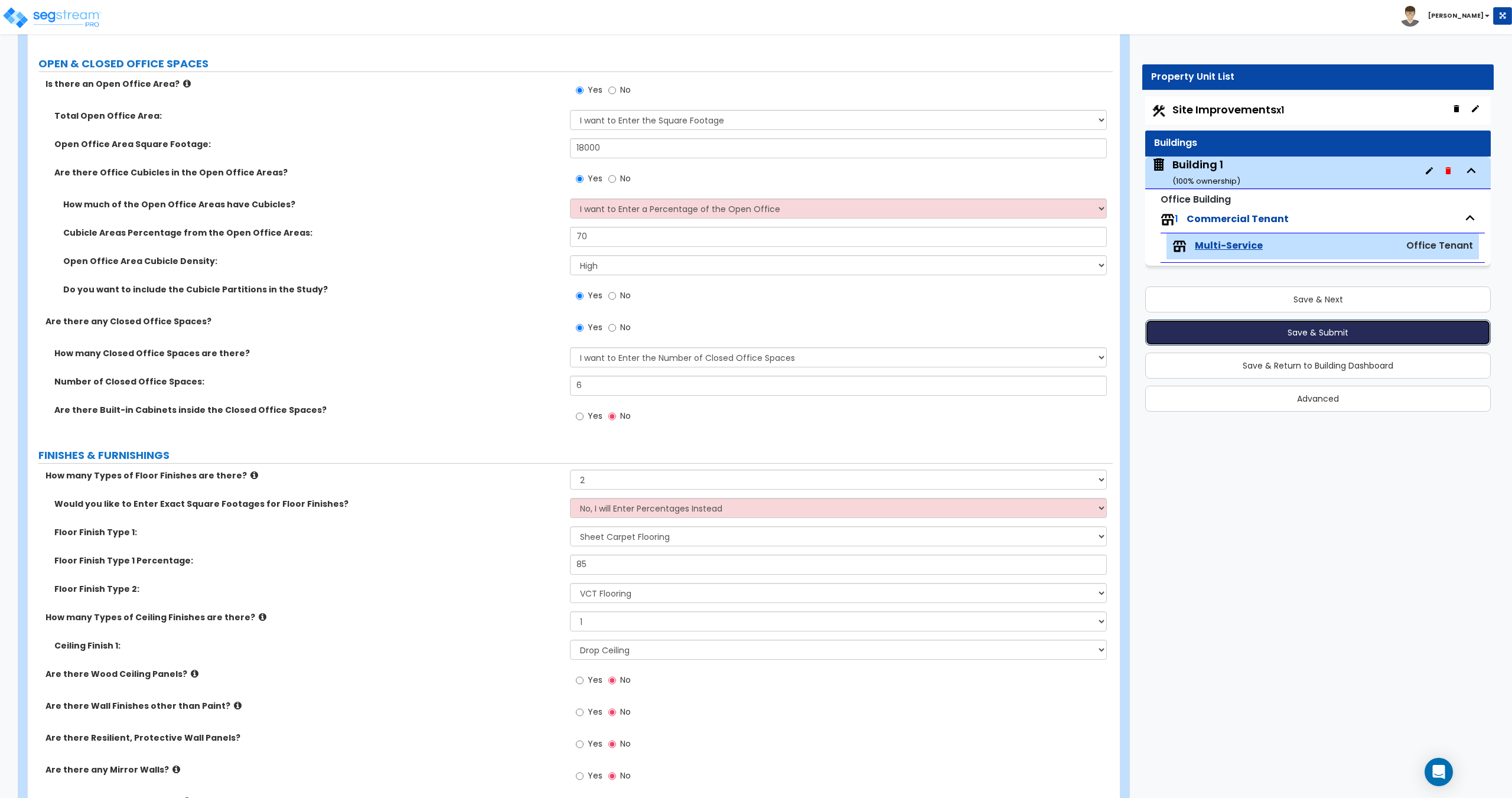
click at [1294, 335] on button "Save & Submit" at bounding box center [1317, 331] width 346 height 26
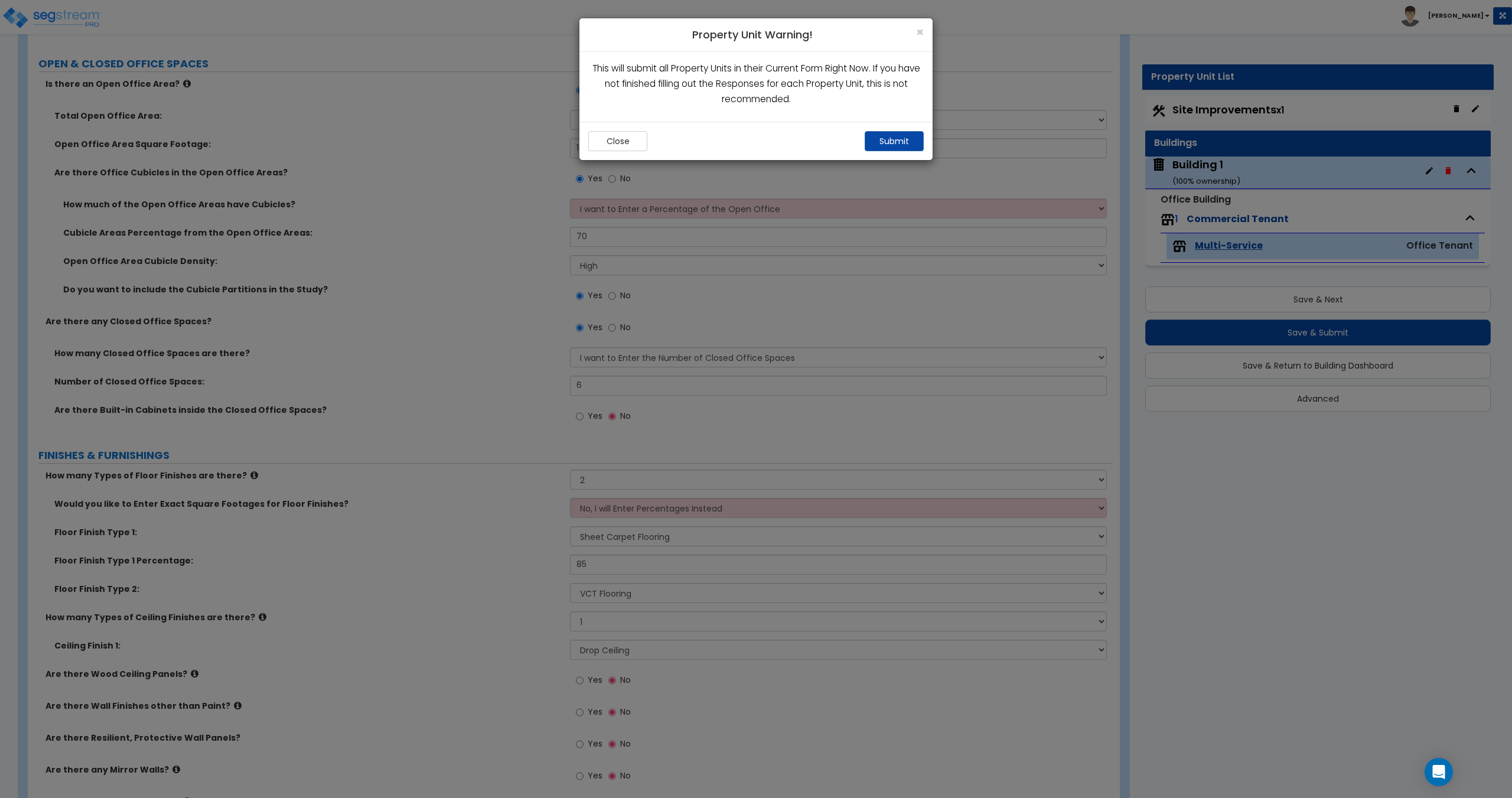
click at [903, 153] on div "Close Submit" at bounding box center [756, 141] width 354 height 38
click at [903, 145] on button "Submit" at bounding box center [894, 141] width 59 height 20
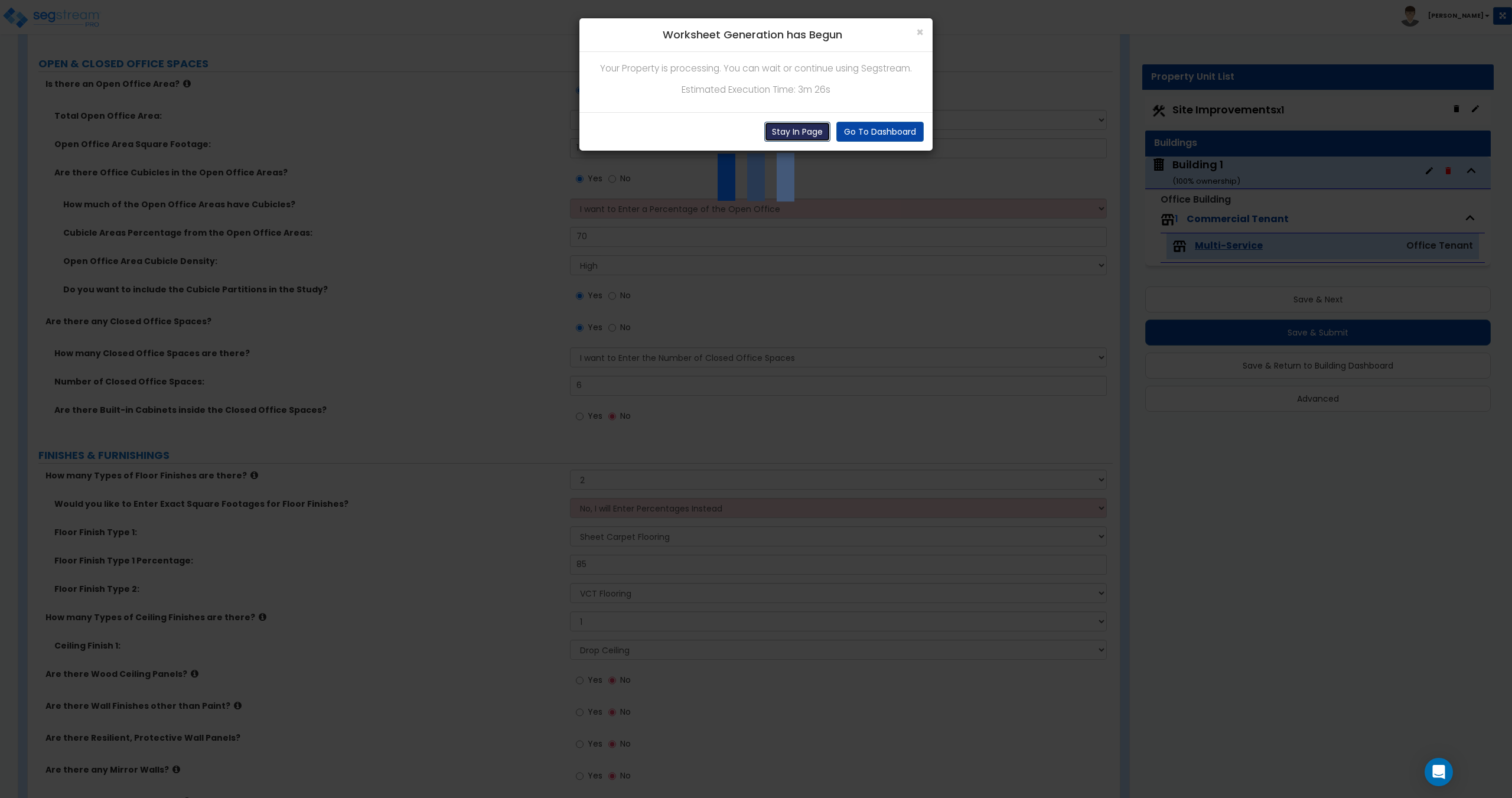
click at [810, 133] on button "Stay In Page" at bounding box center [797, 131] width 66 height 20
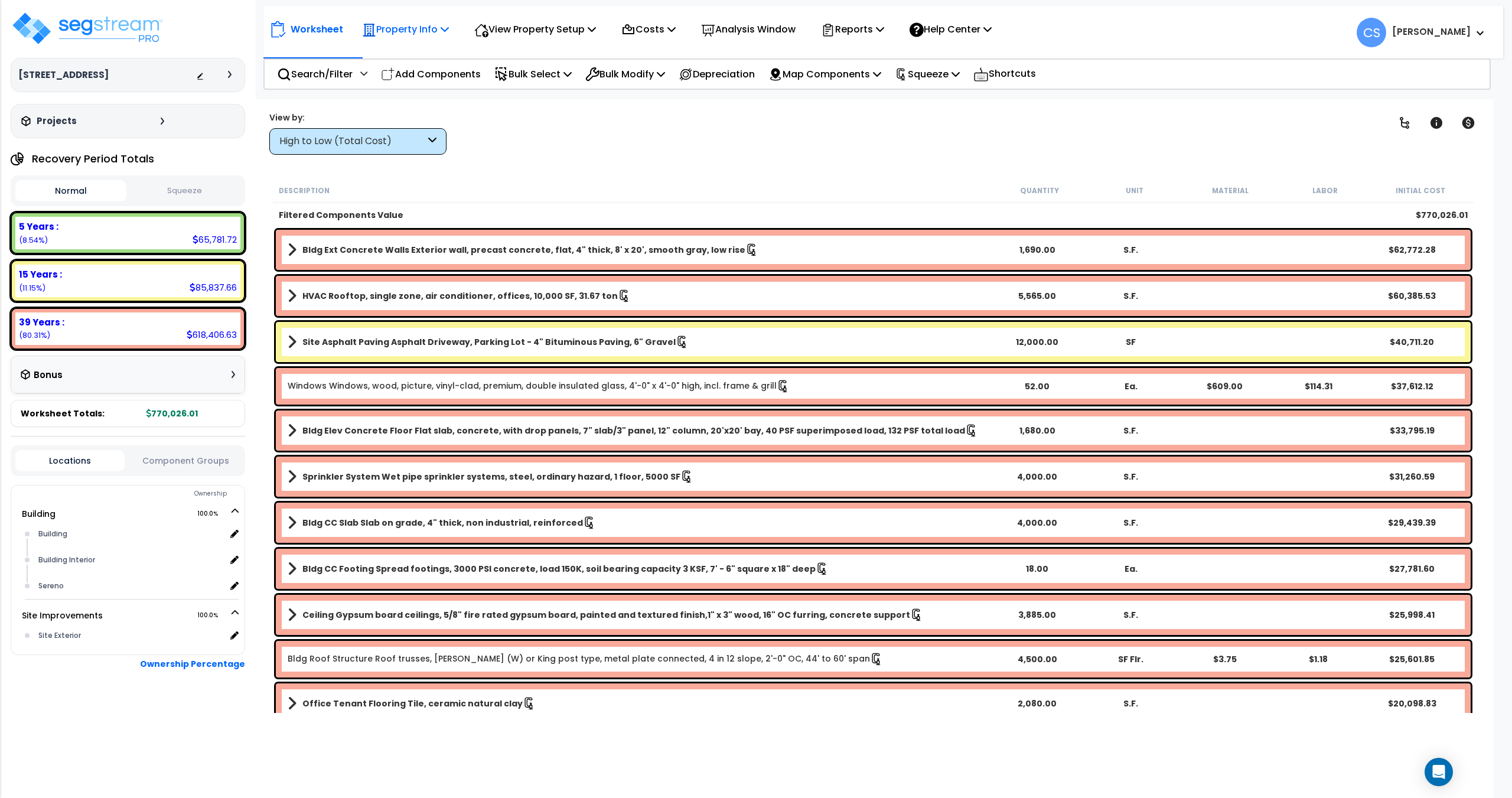
click at [414, 27] on p "Property Info" at bounding box center [405, 29] width 87 height 16
click at [417, 55] on link "Property Setup" at bounding box center [415, 56] width 117 height 24
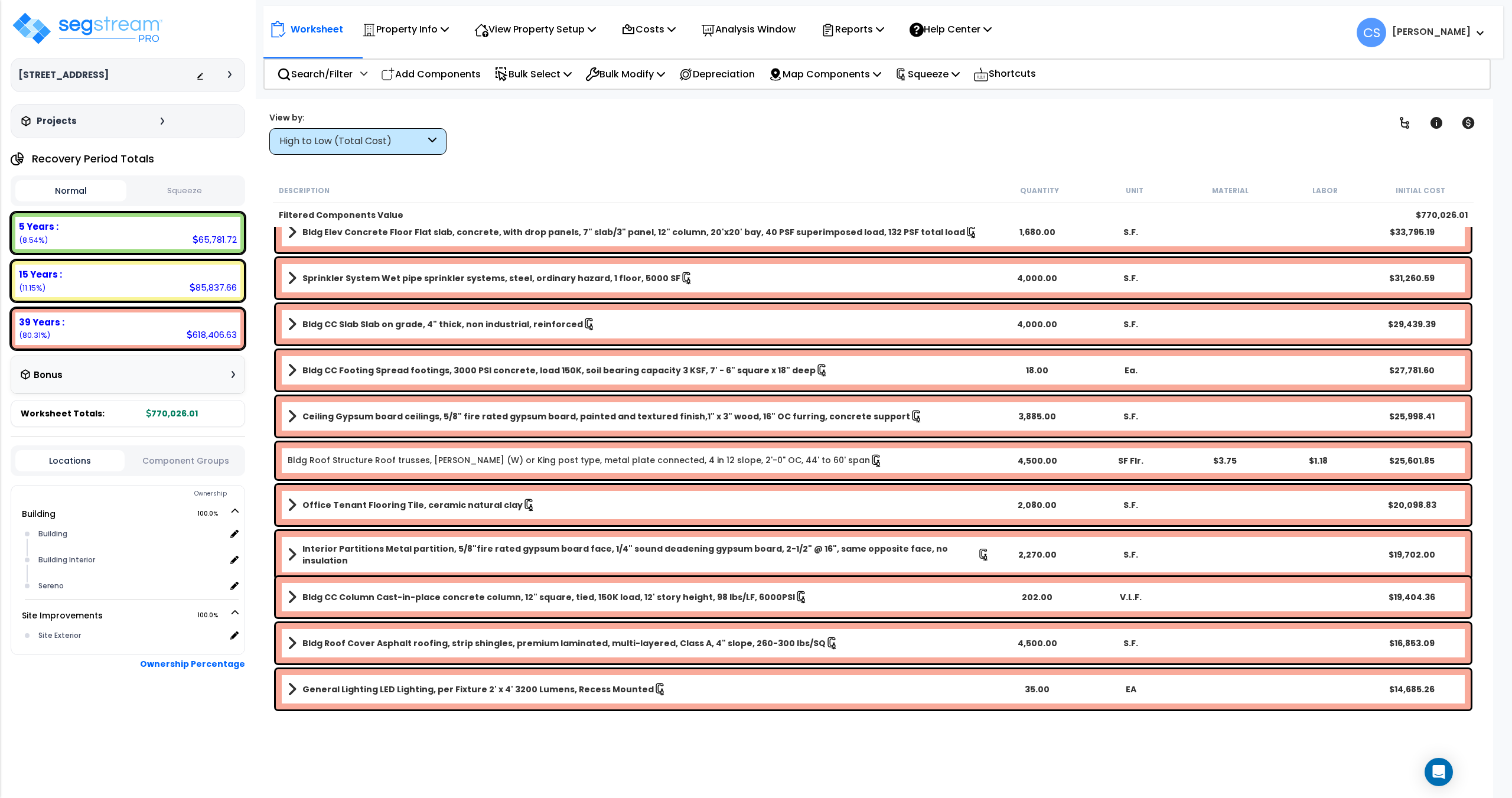
scroll to position [237, 0]
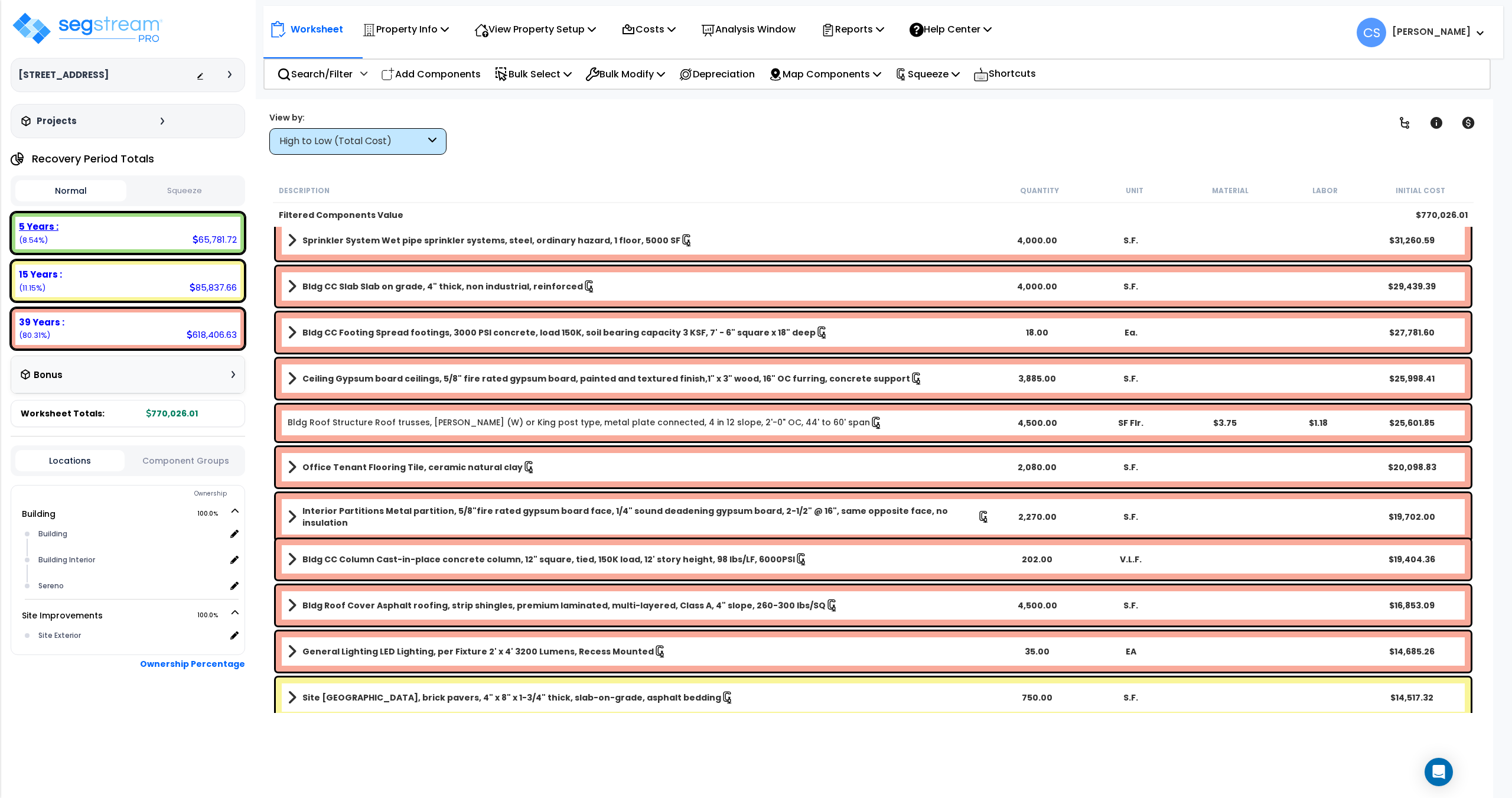
click at [80, 224] on div "5 Years :" at bounding box center [127, 226] width 218 height 12
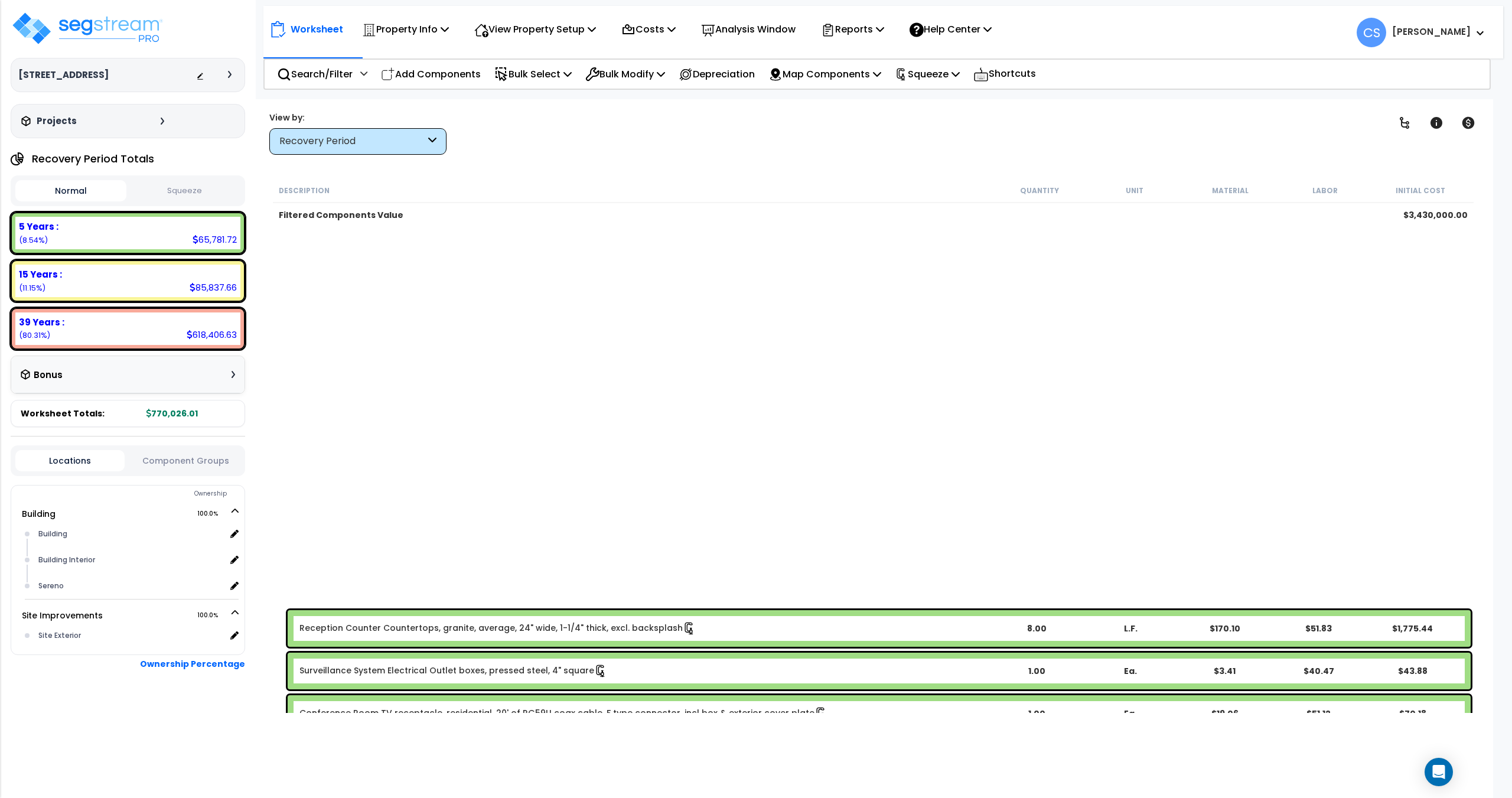
scroll to position [627, 0]
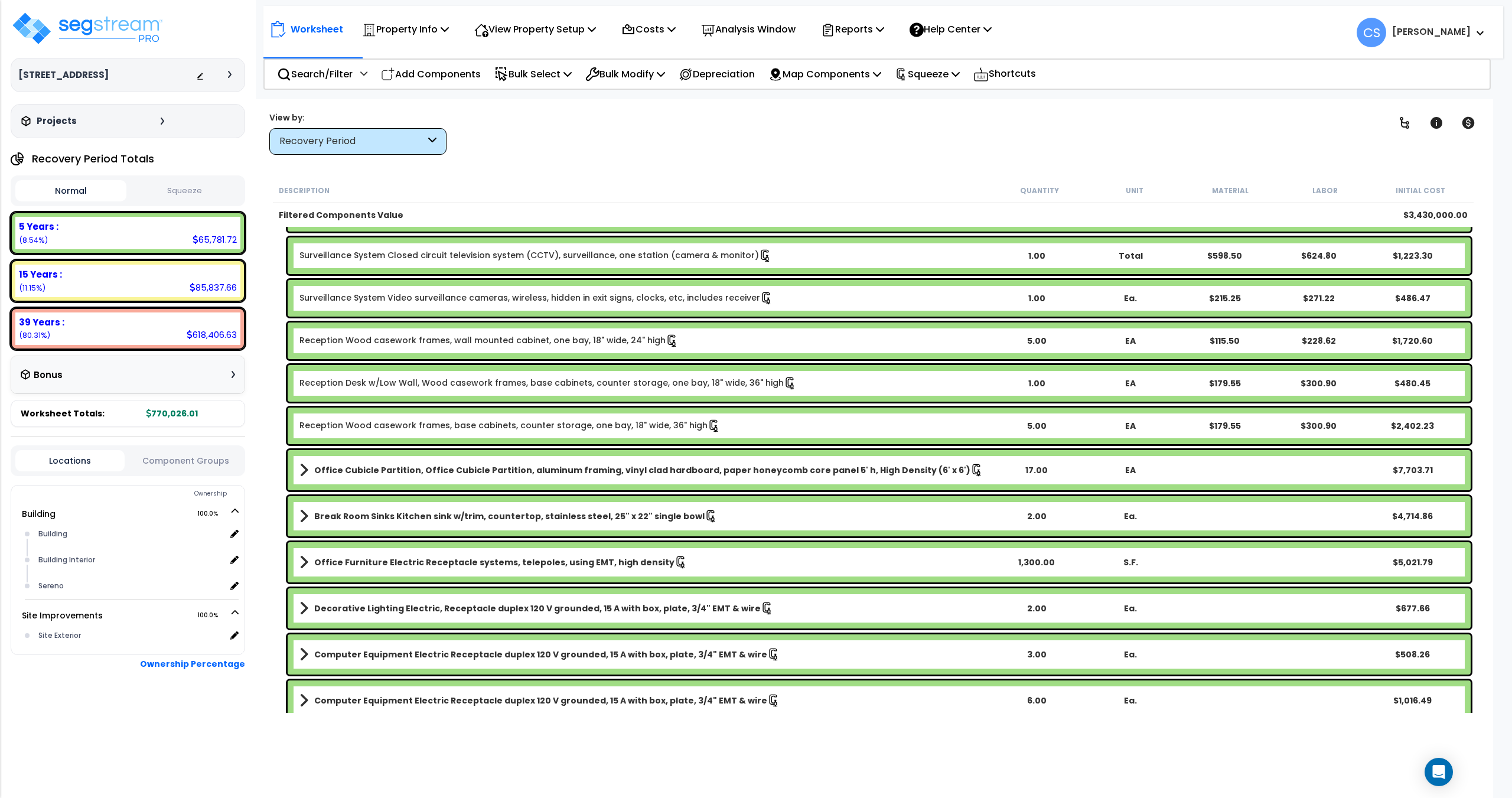
click at [304, 470] on span at bounding box center [303, 469] width 9 height 16
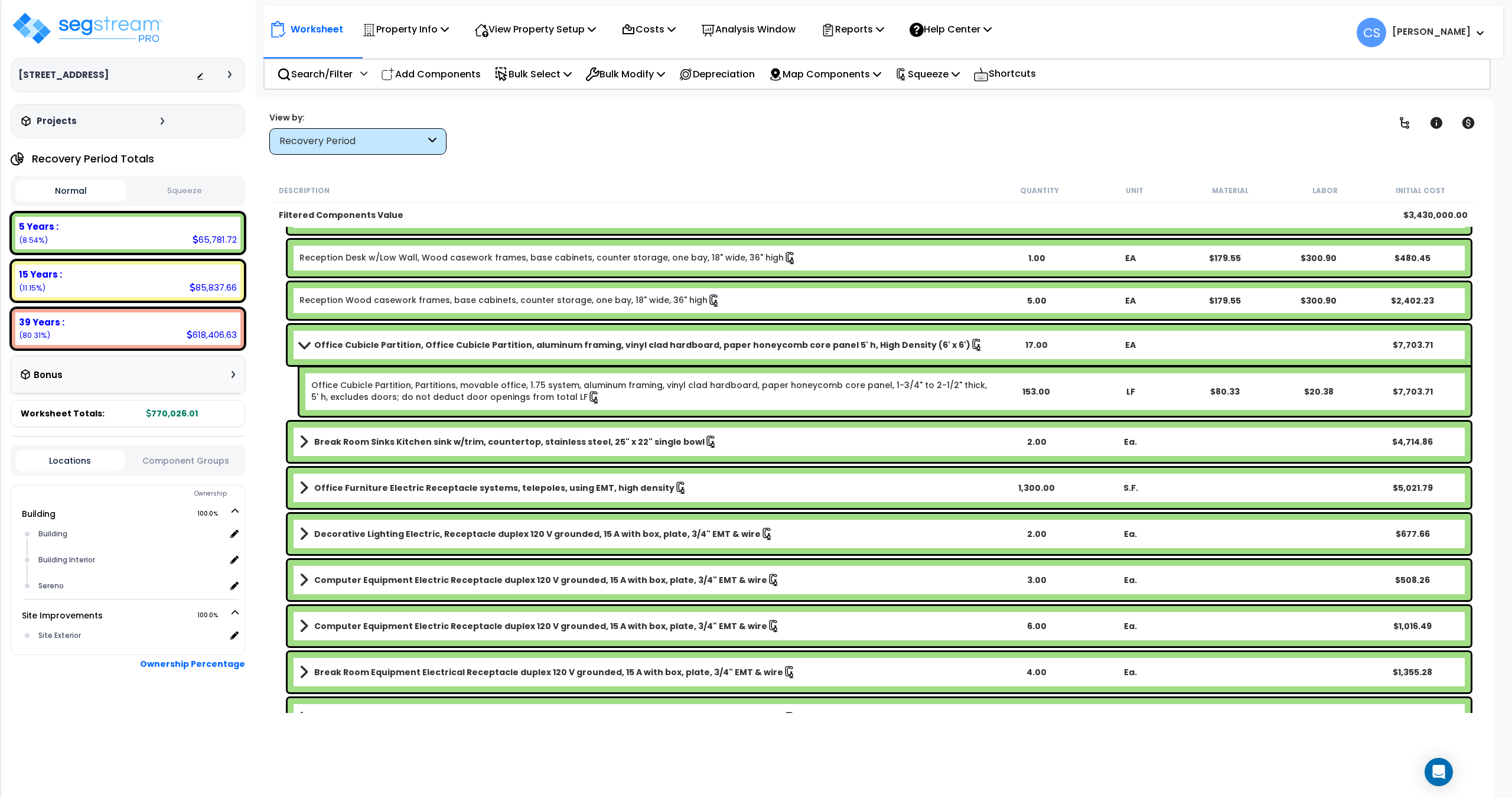
scroll to position [745, 0]
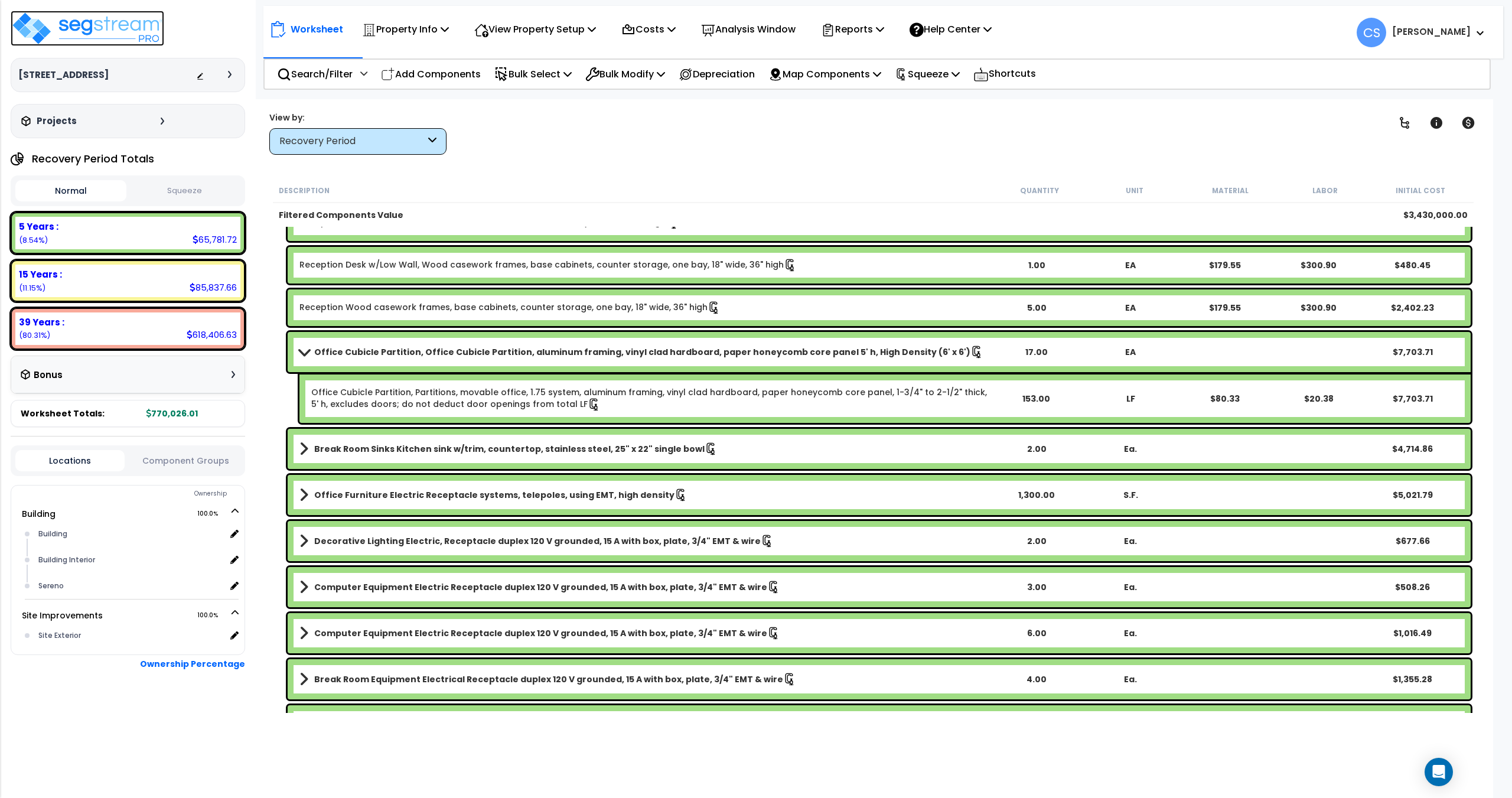
click at [124, 22] on img at bounding box center [87, 28] width 153 height 35
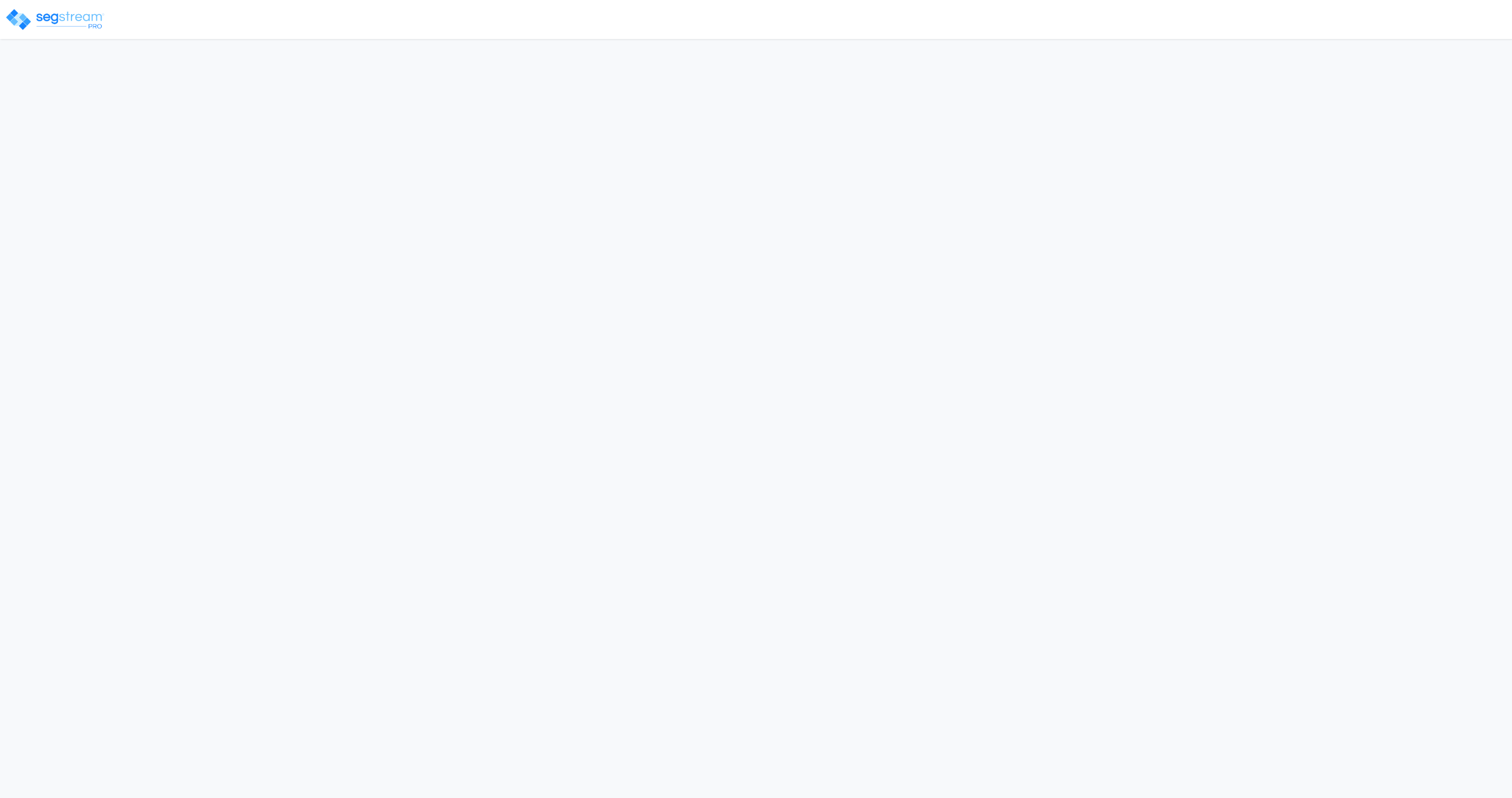
select select "2025"
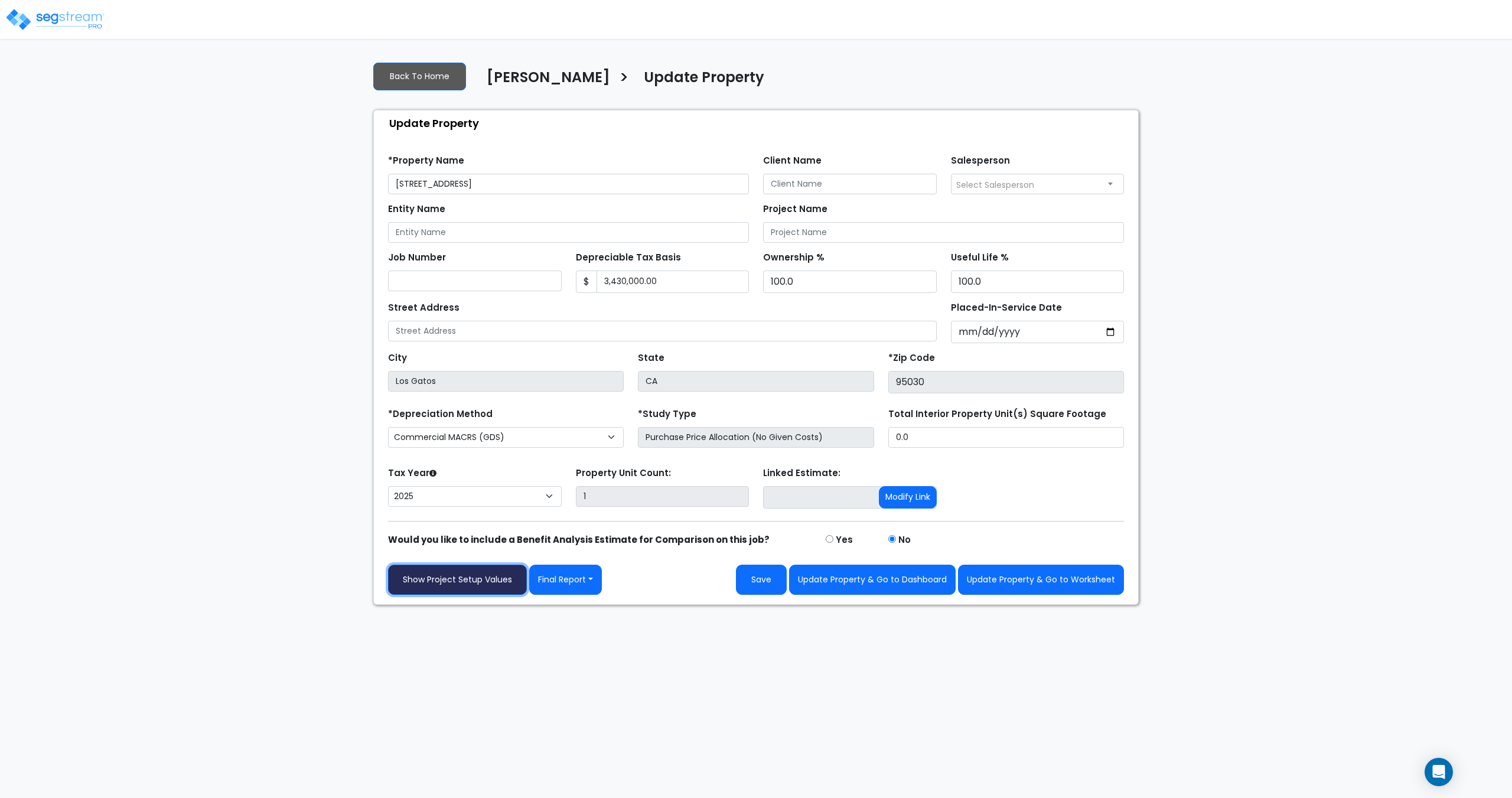
click at [500, 580] on link "Show Project Setup Values" at bounding box center [457, 579] width 139 height 30
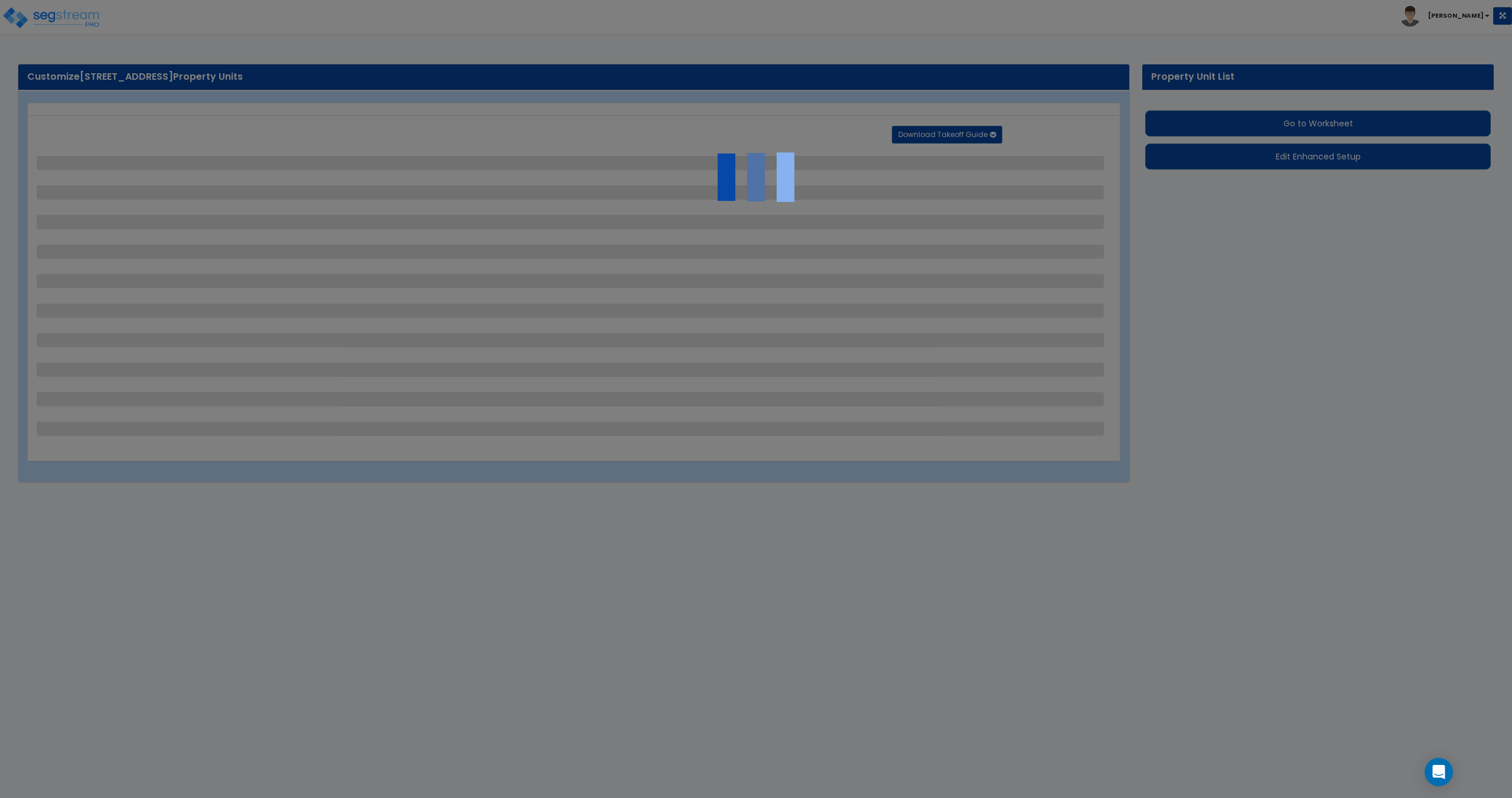
select select "2"
select select "1"
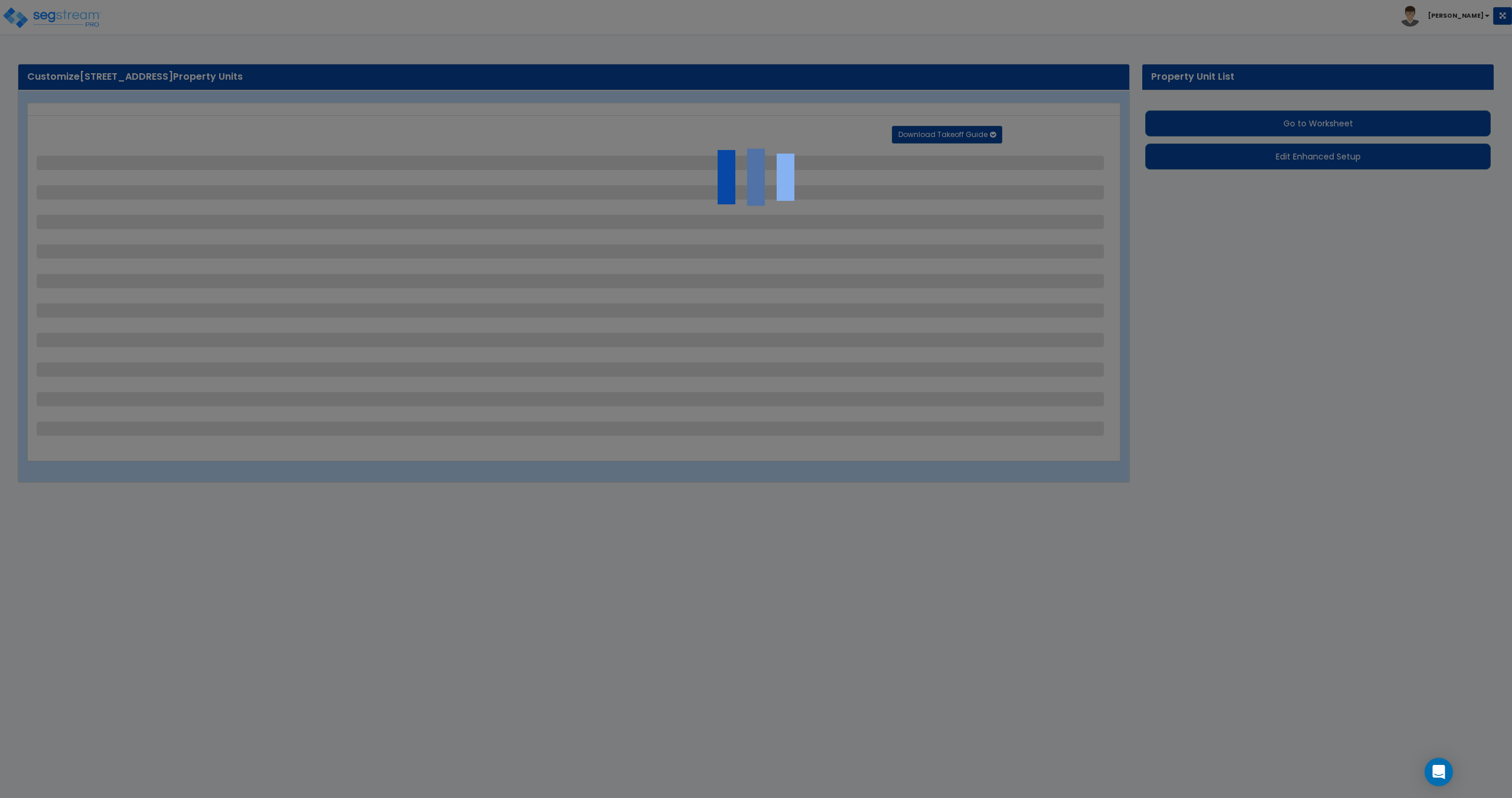
select select "1"
select select "2"
select select "1"
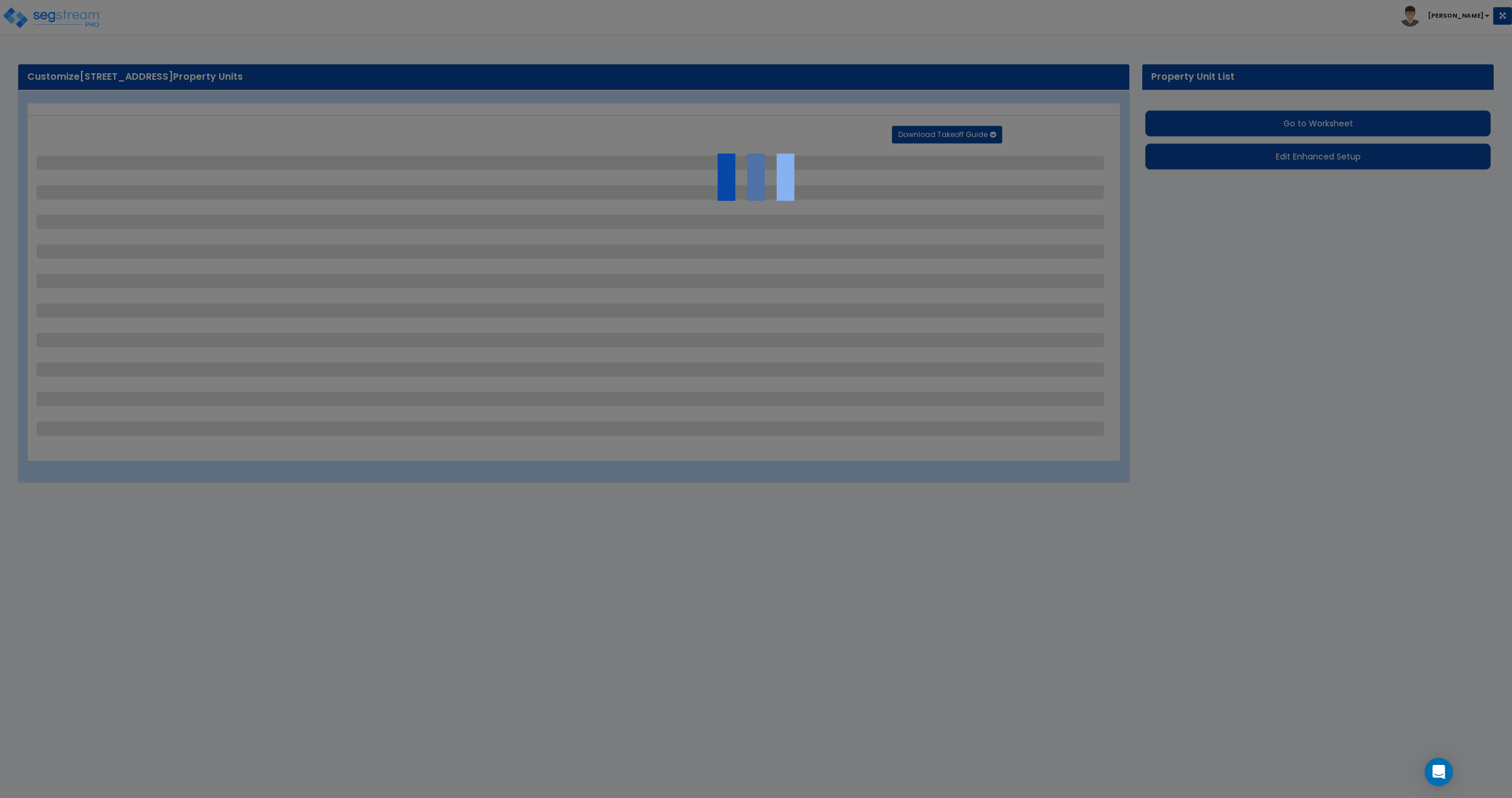
select select "1"
select select "2"
select select "1"
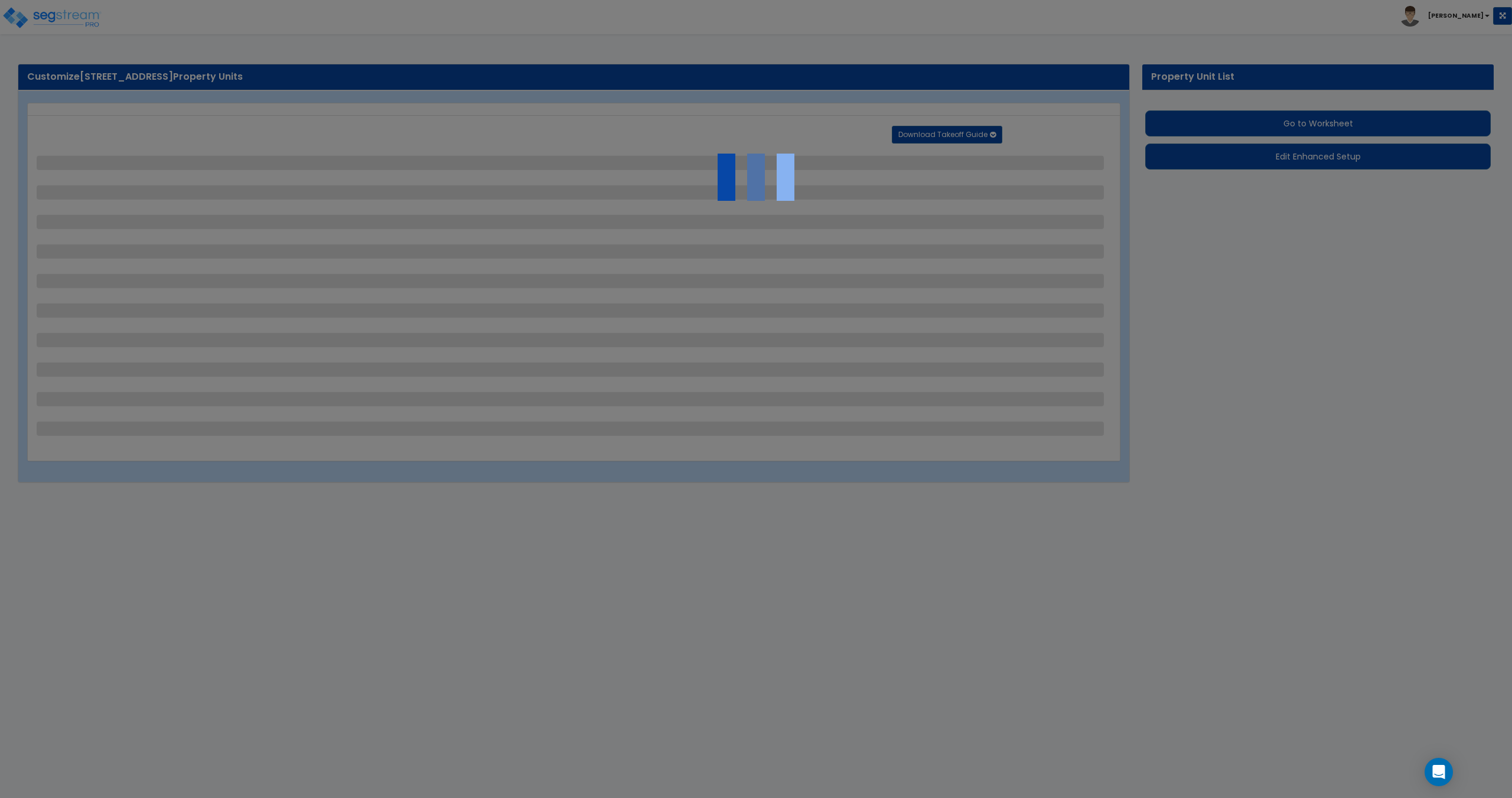
select select "1"
select select "4"
select select "1"
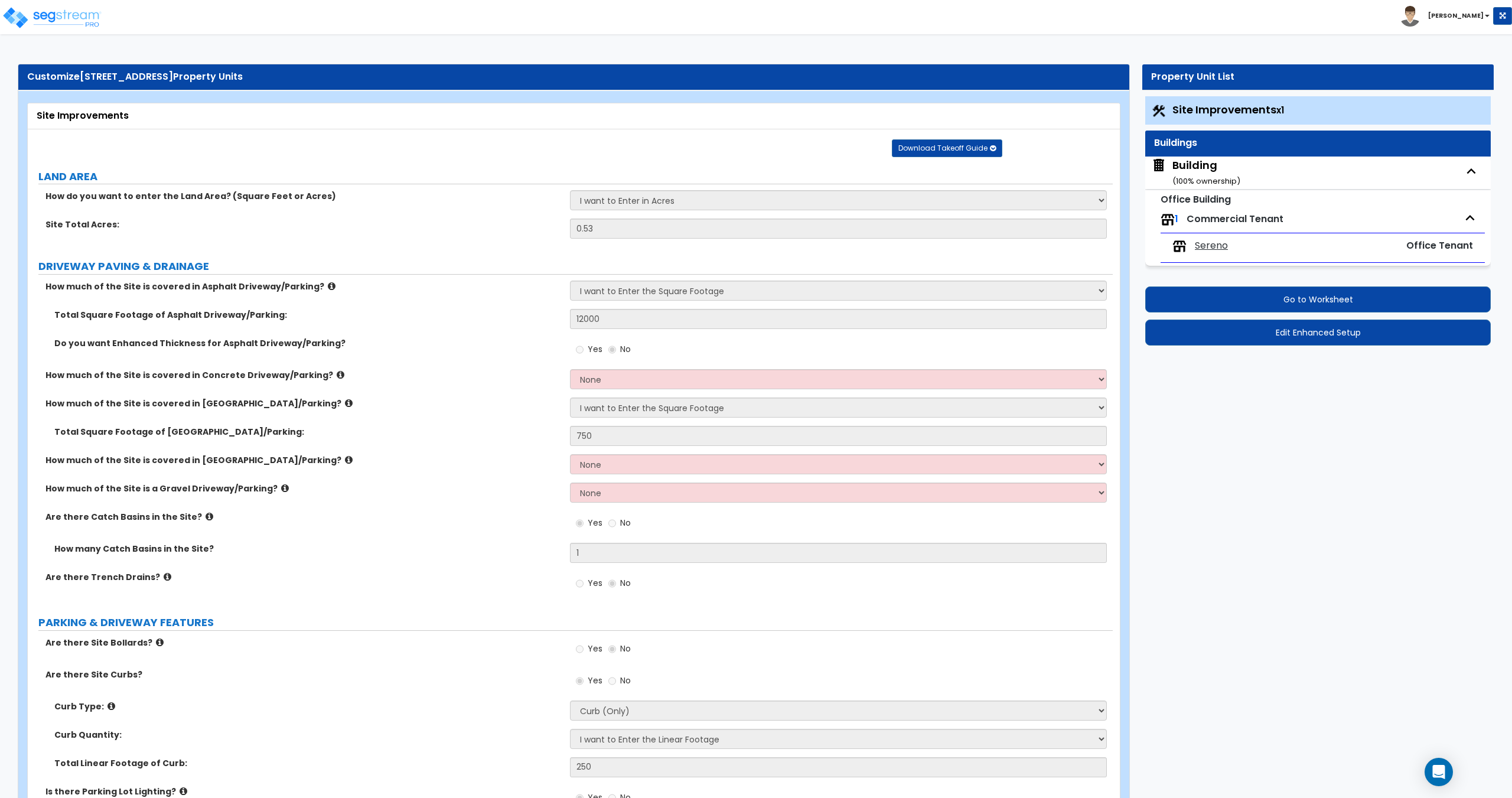
click at [1203, 240] on span "Sereno" at bounding box center [1211, 246] width 34 height 13
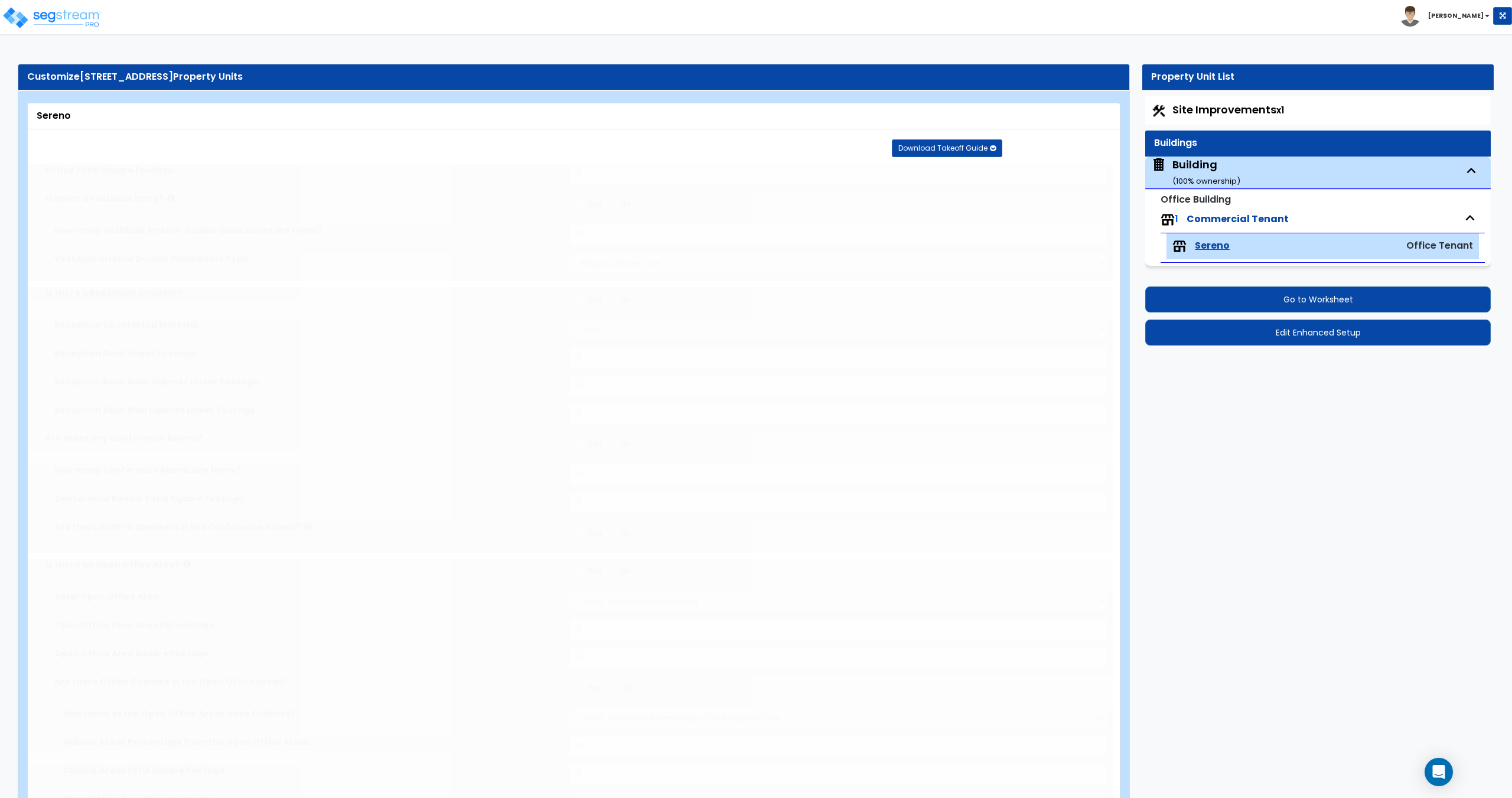
type input "4000"
radio input "true"
select select "3"
type input "8"
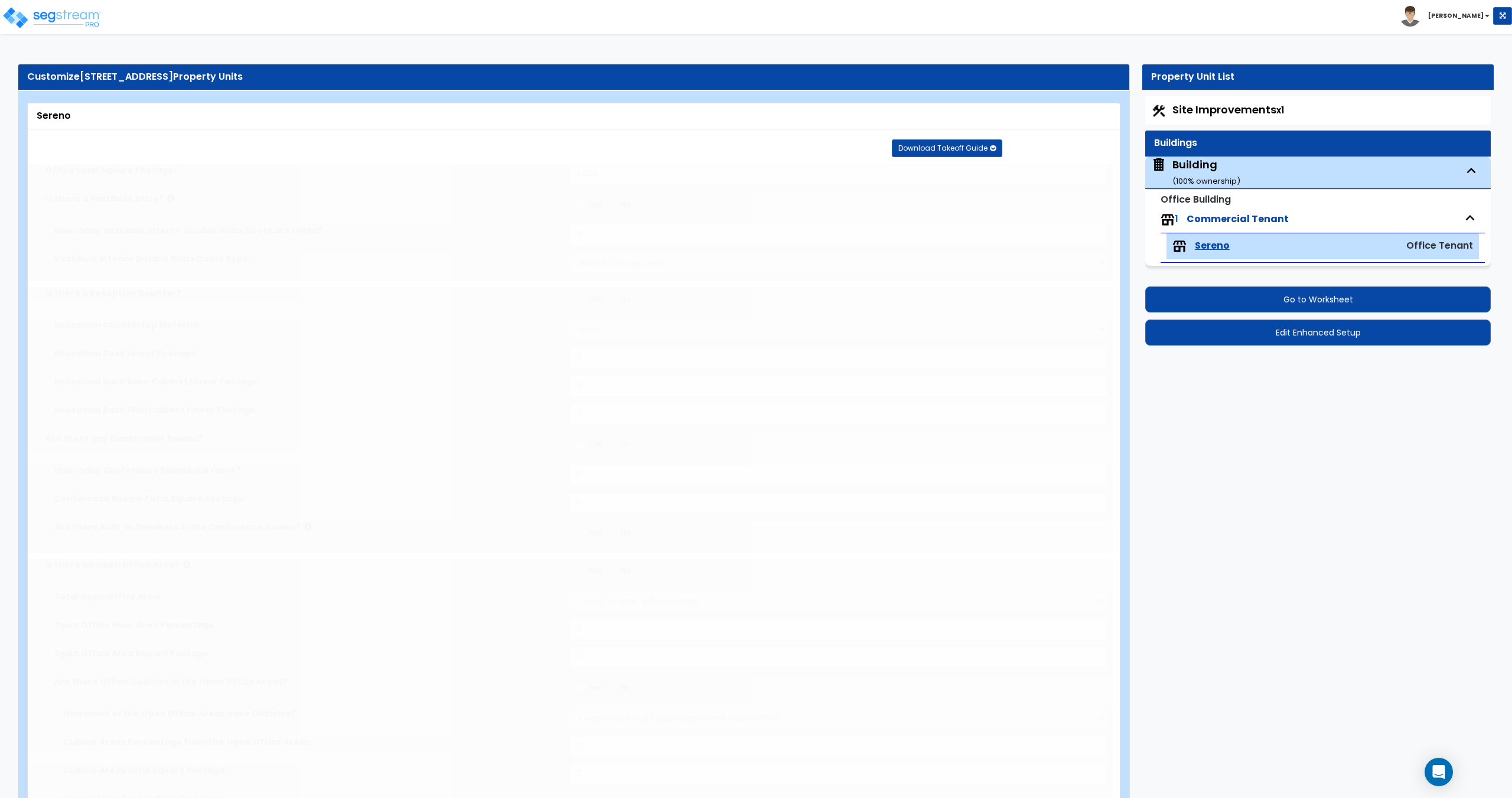
radio input "true"
type input "1"
type input "80"
radio input "true"
select select "1"
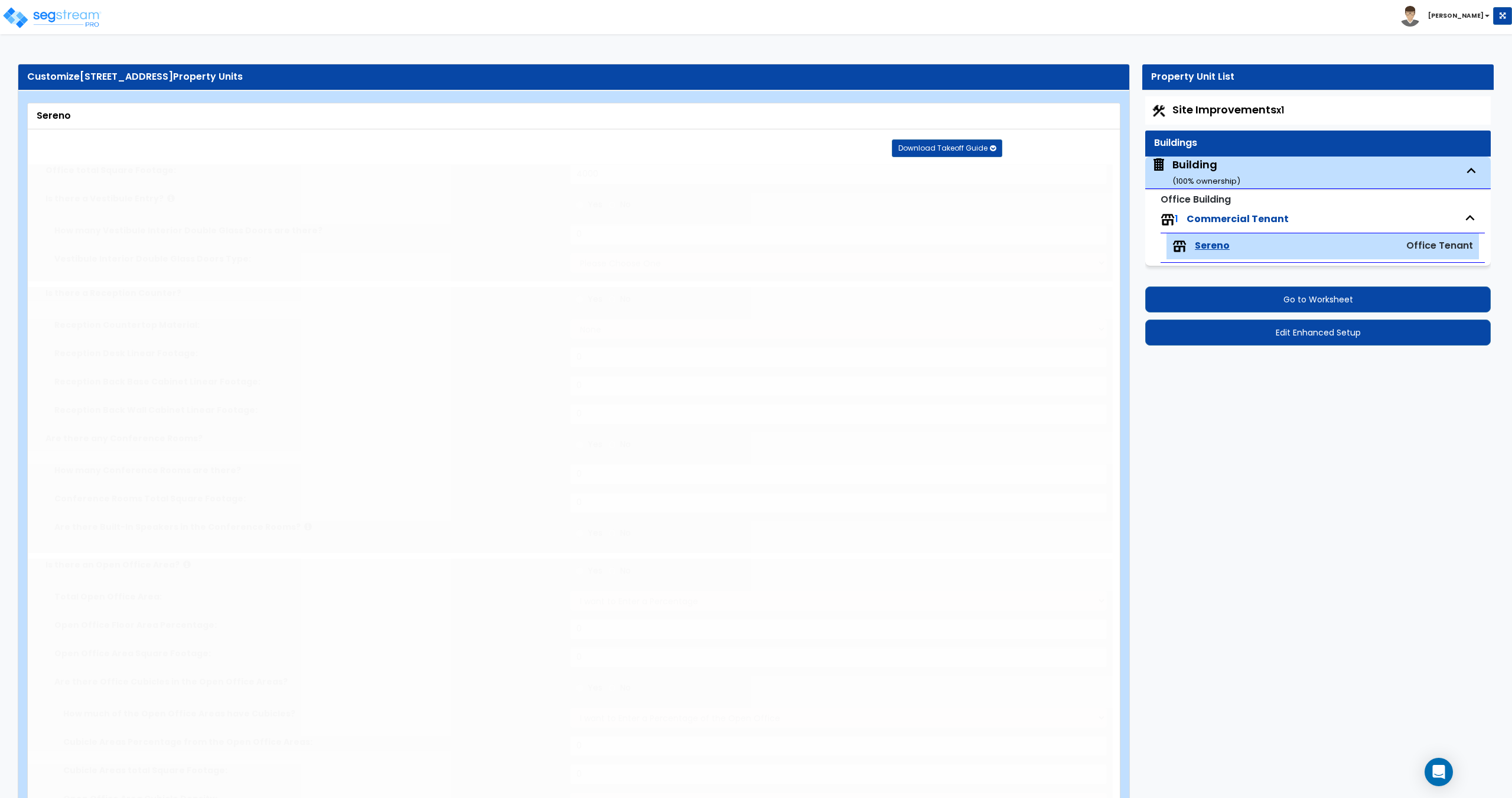
type input "2000"
radio input "true"
type input "65"
select select "2"
radio input "true"
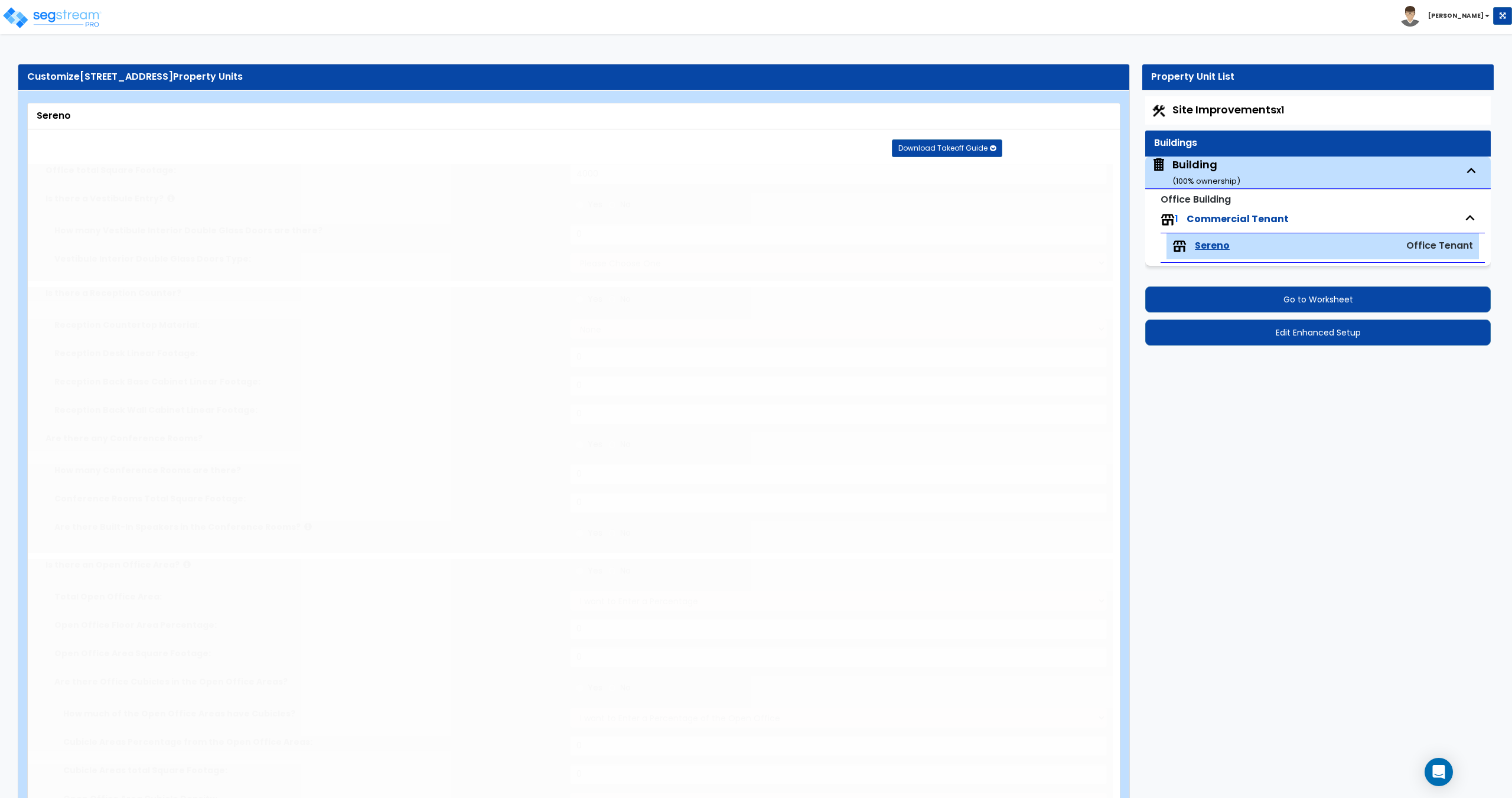
radio input "true"
select select "1"
type input "3"
select select "2"
select select "5"
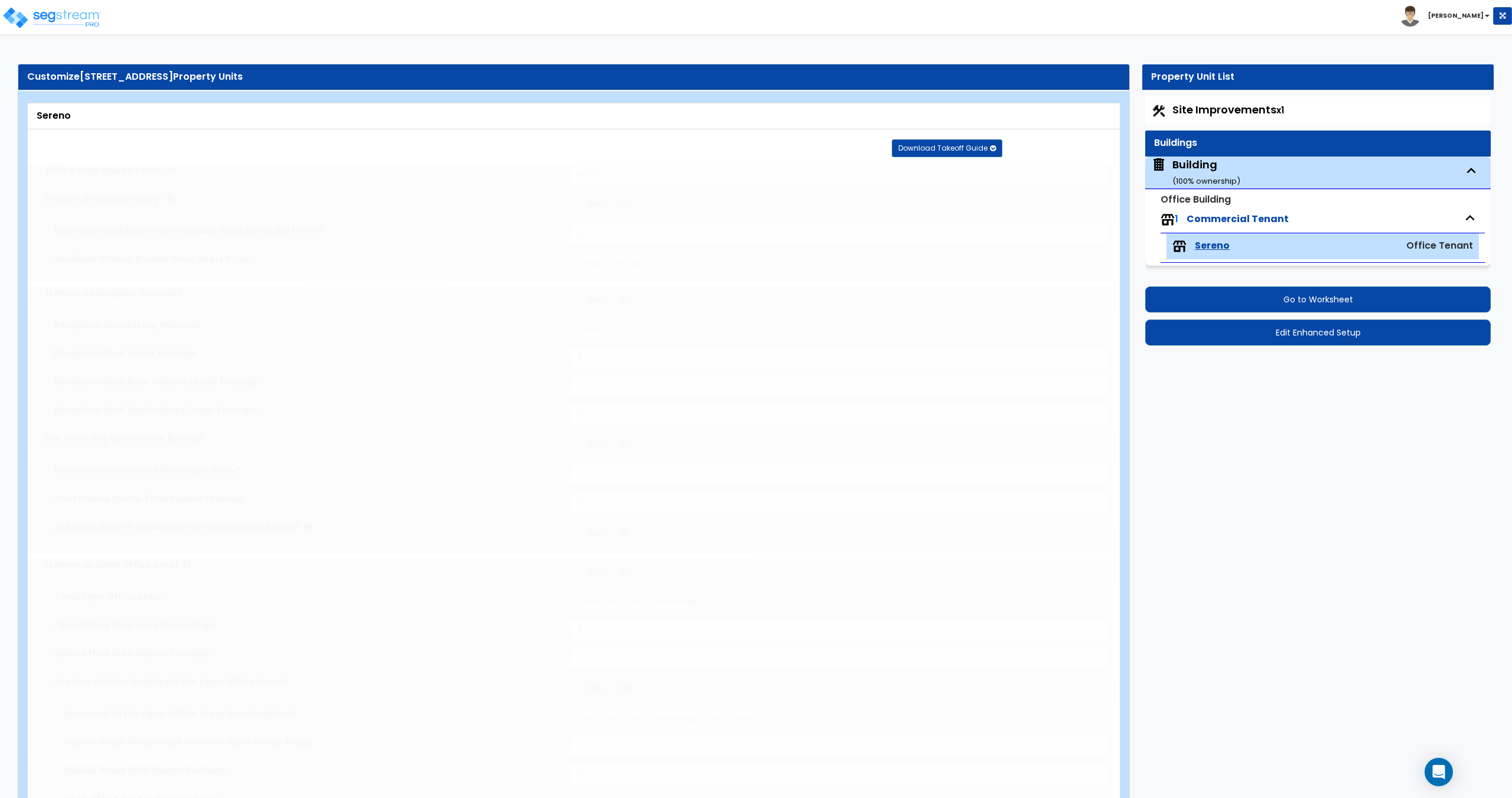
type input "45"
select select "1"
select select "3"
radio input "true"
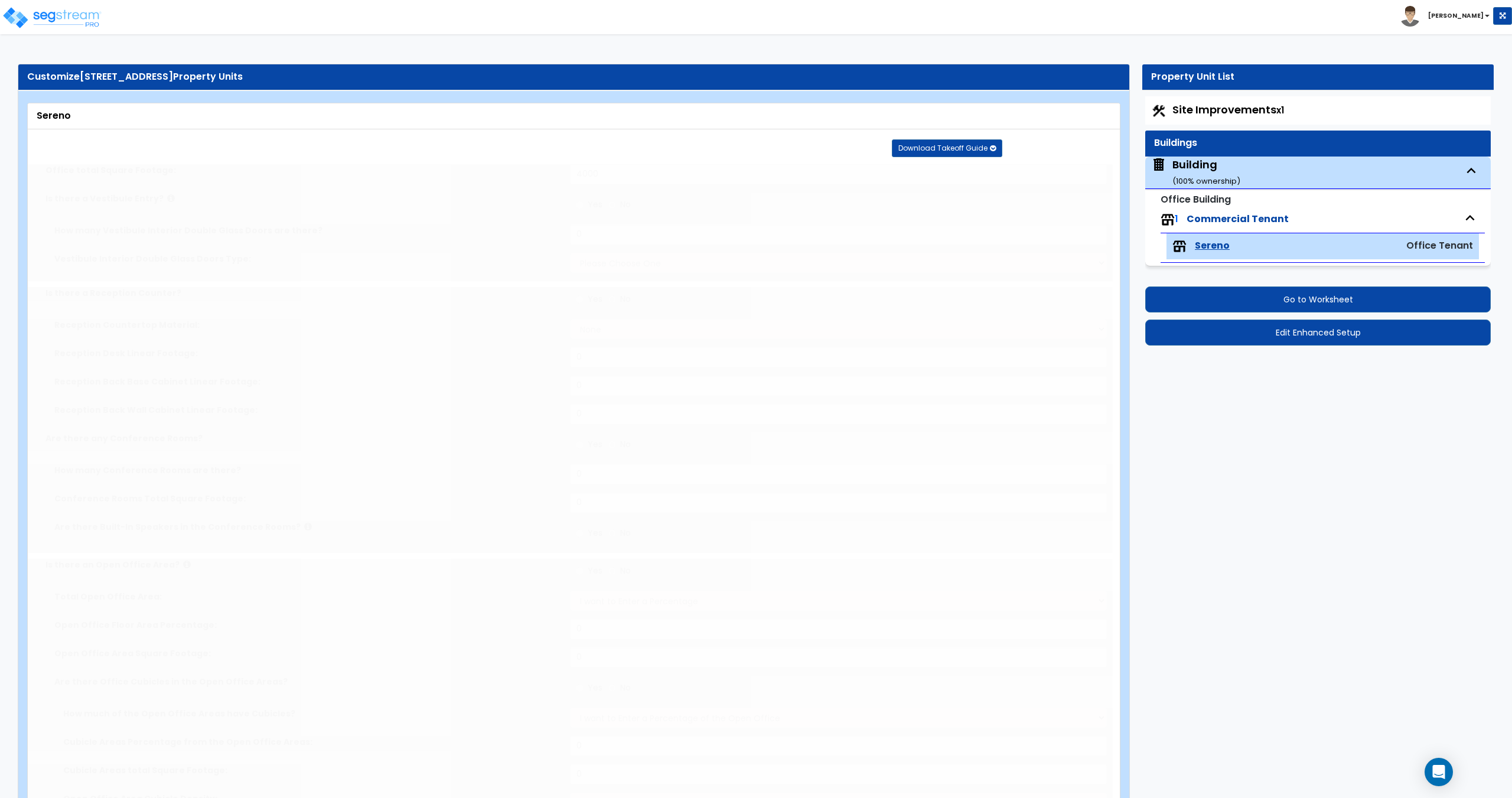
select select "2"
radio input "true"
select select "3"
type input "250"
select select "1"
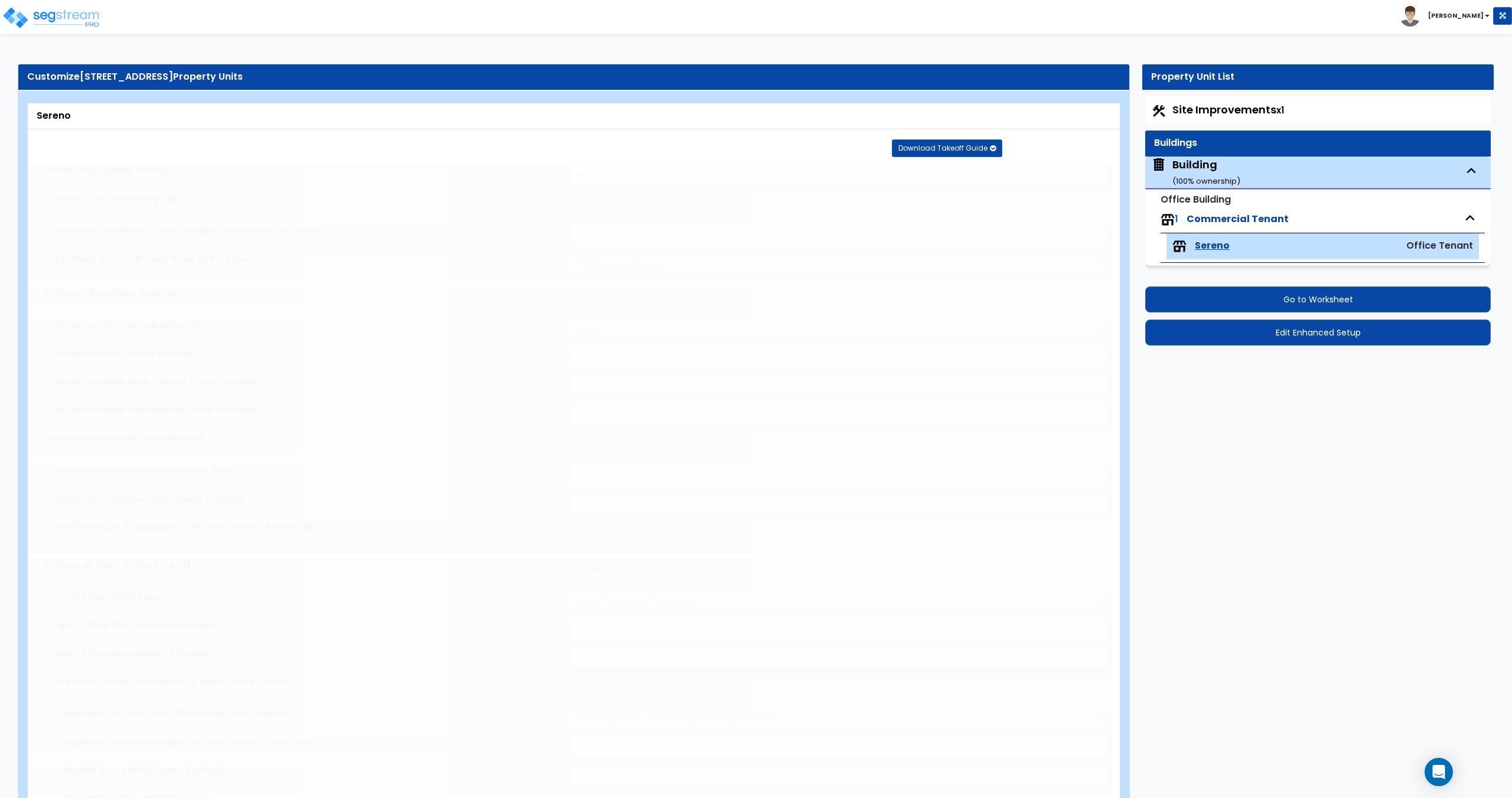
select select "2"
radio input "true"
type input "2"
type input "1"
radio input "true"
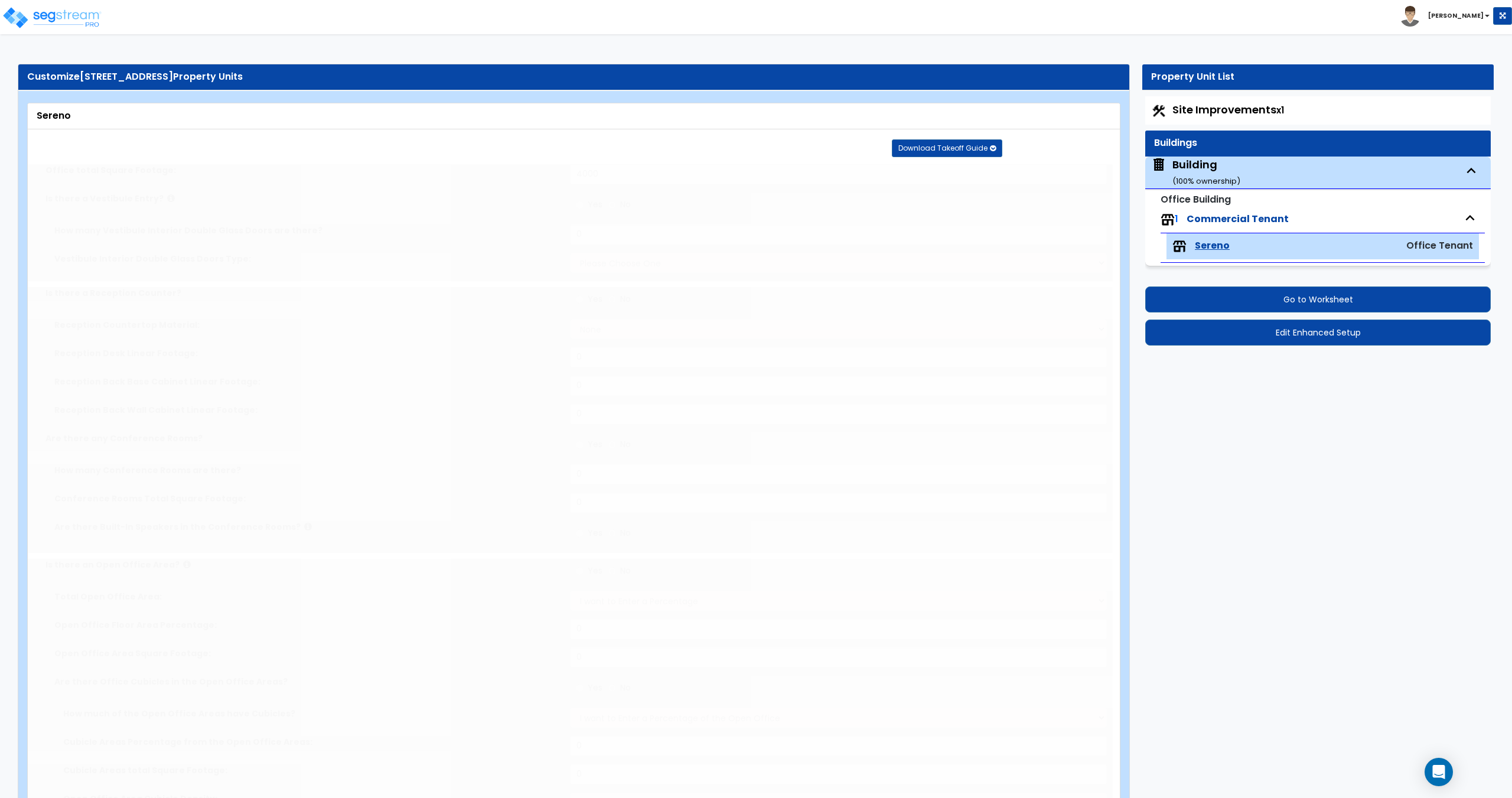
radio input "true"
type input "2"
select select "1"
type input "2"
select select "1"
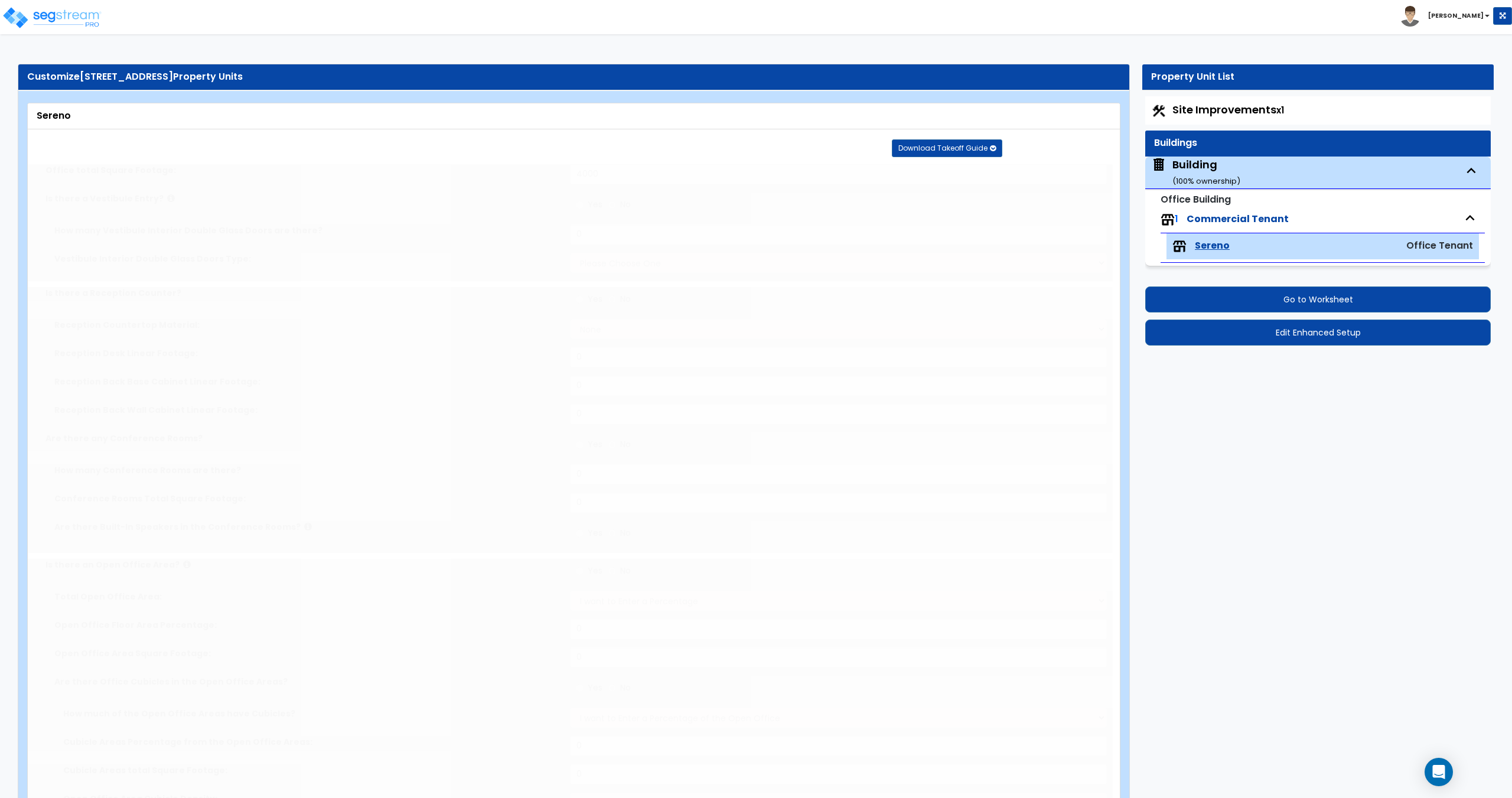
radio input "true"
type input "1"
type input "300"
select select "1"
type input "10"
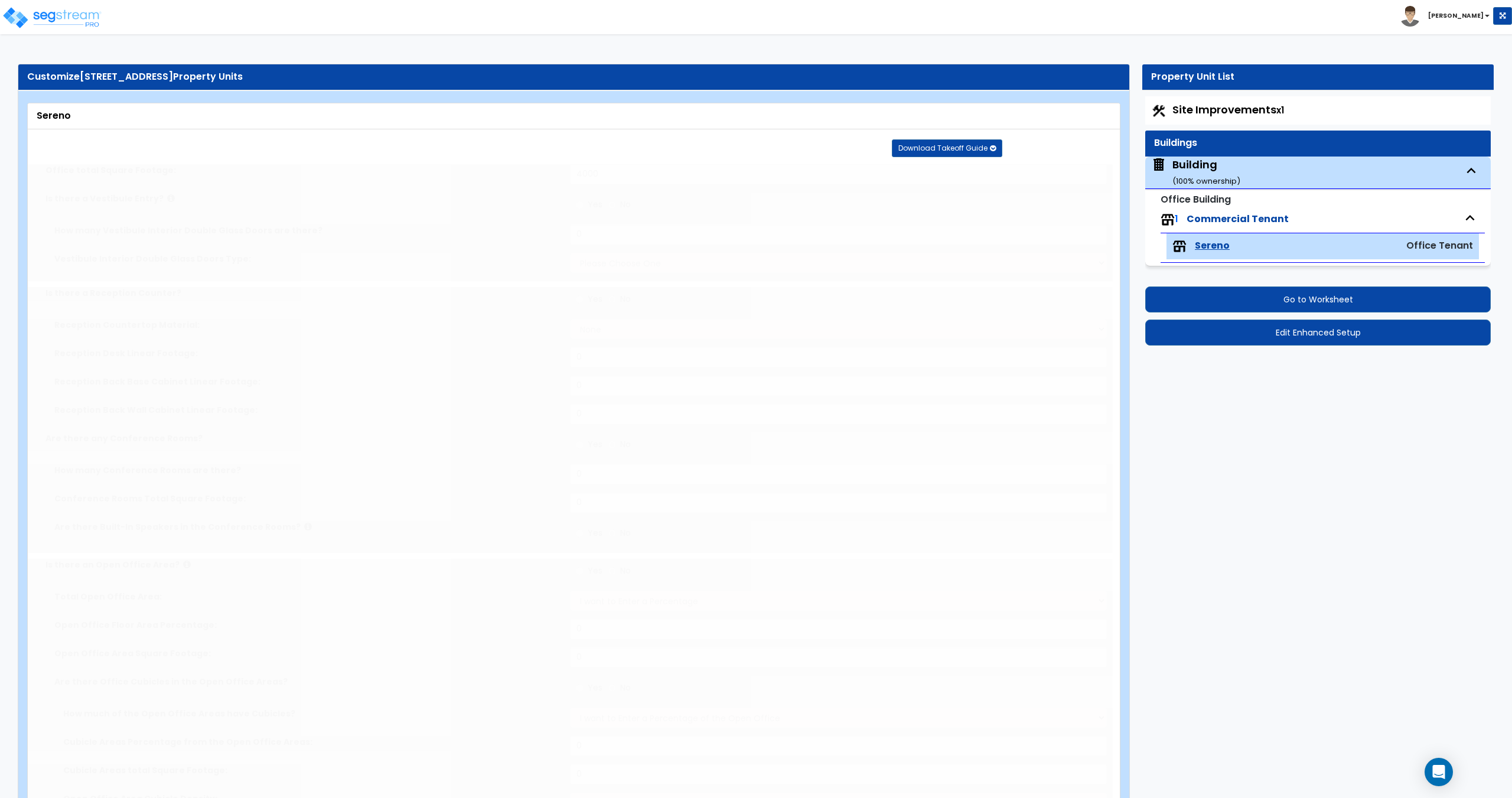
type input "10"
type input "2"
select select "1"
radio input "true"
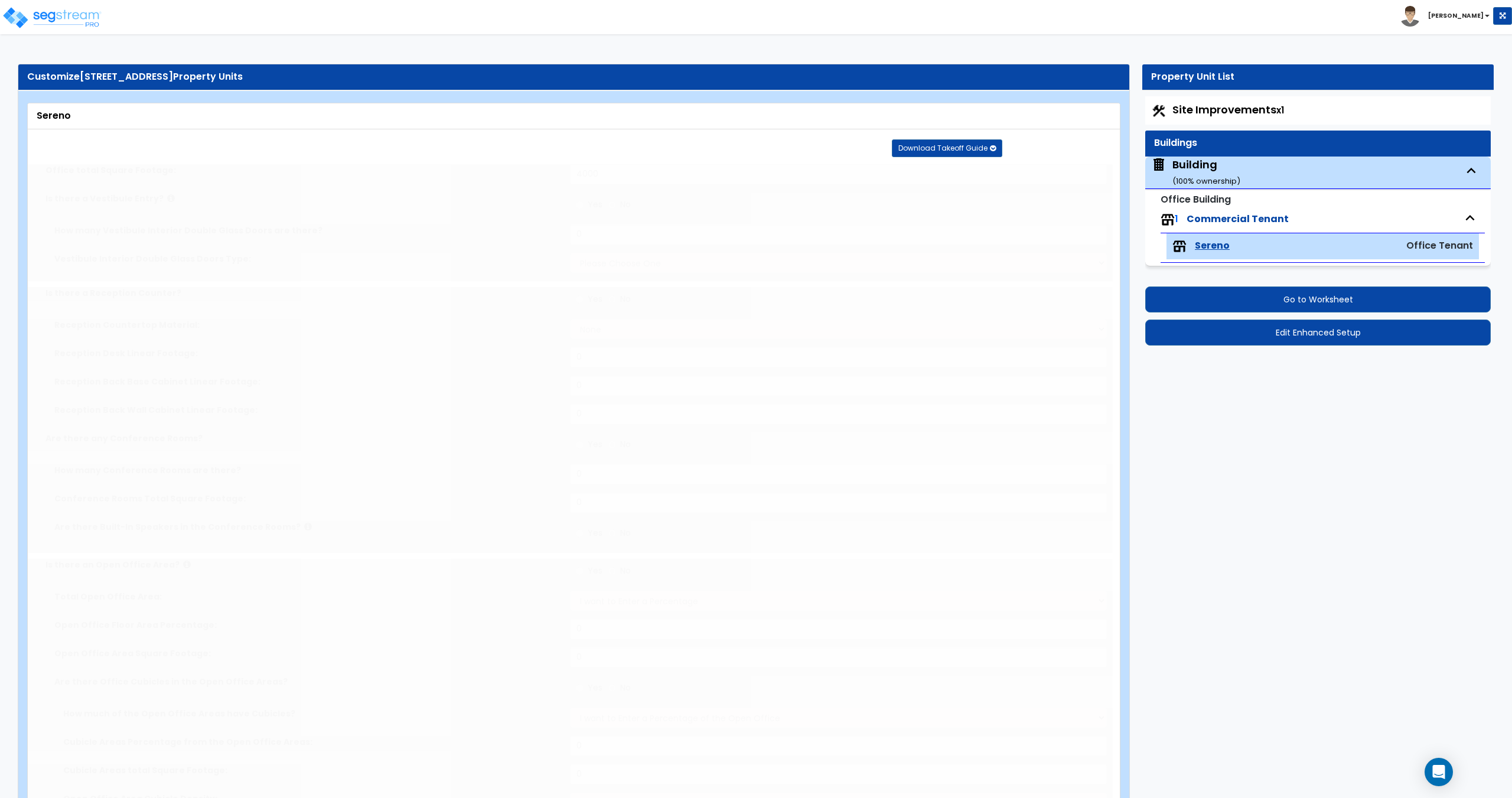
type input "1"
radio input "true"
type input "1"
radio input "true"
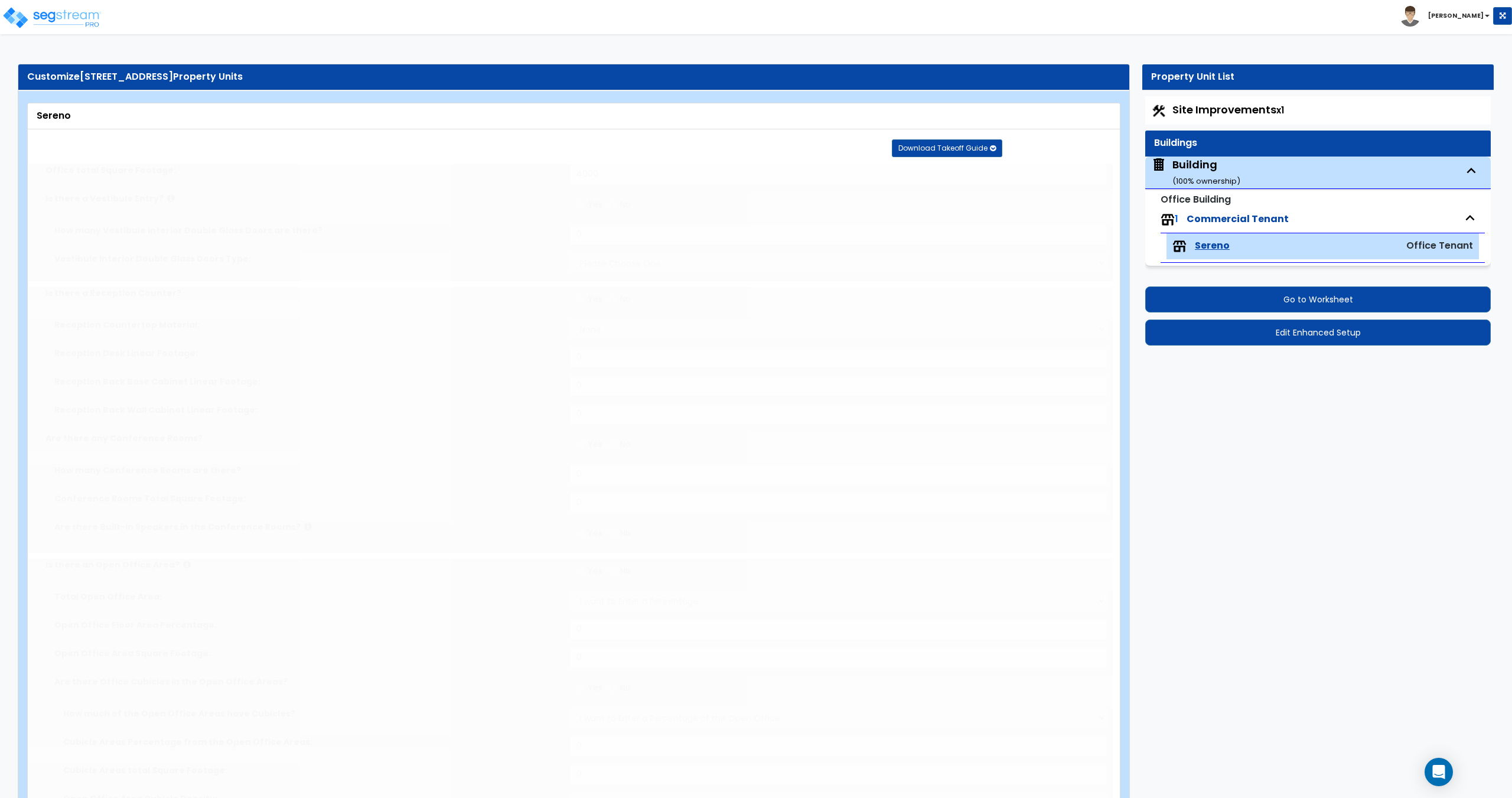
select select "1"
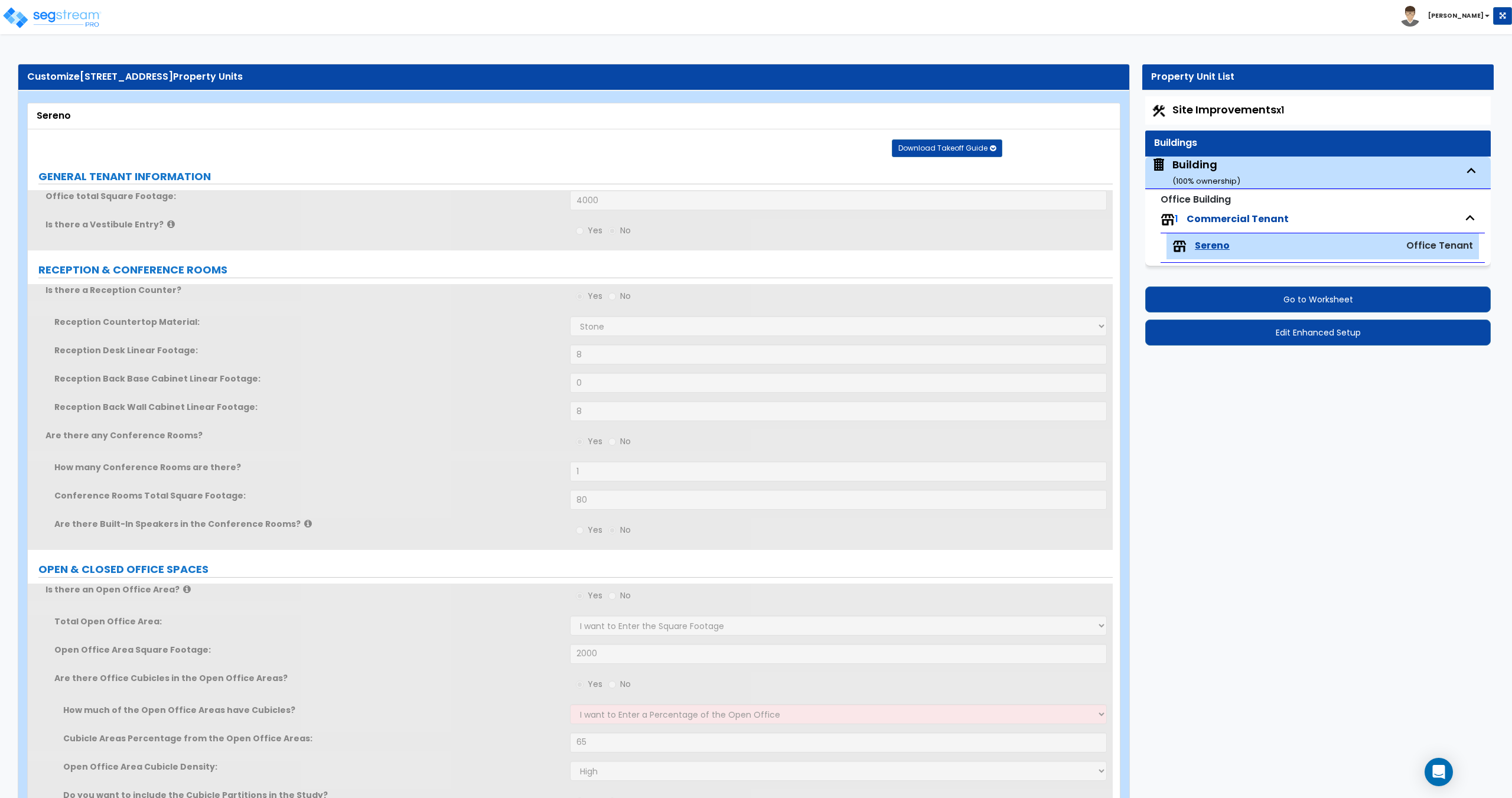
click at [1202, 210] on div "1 Commercial Tenant" at bounding box center [1322, 219] width 324 height 26
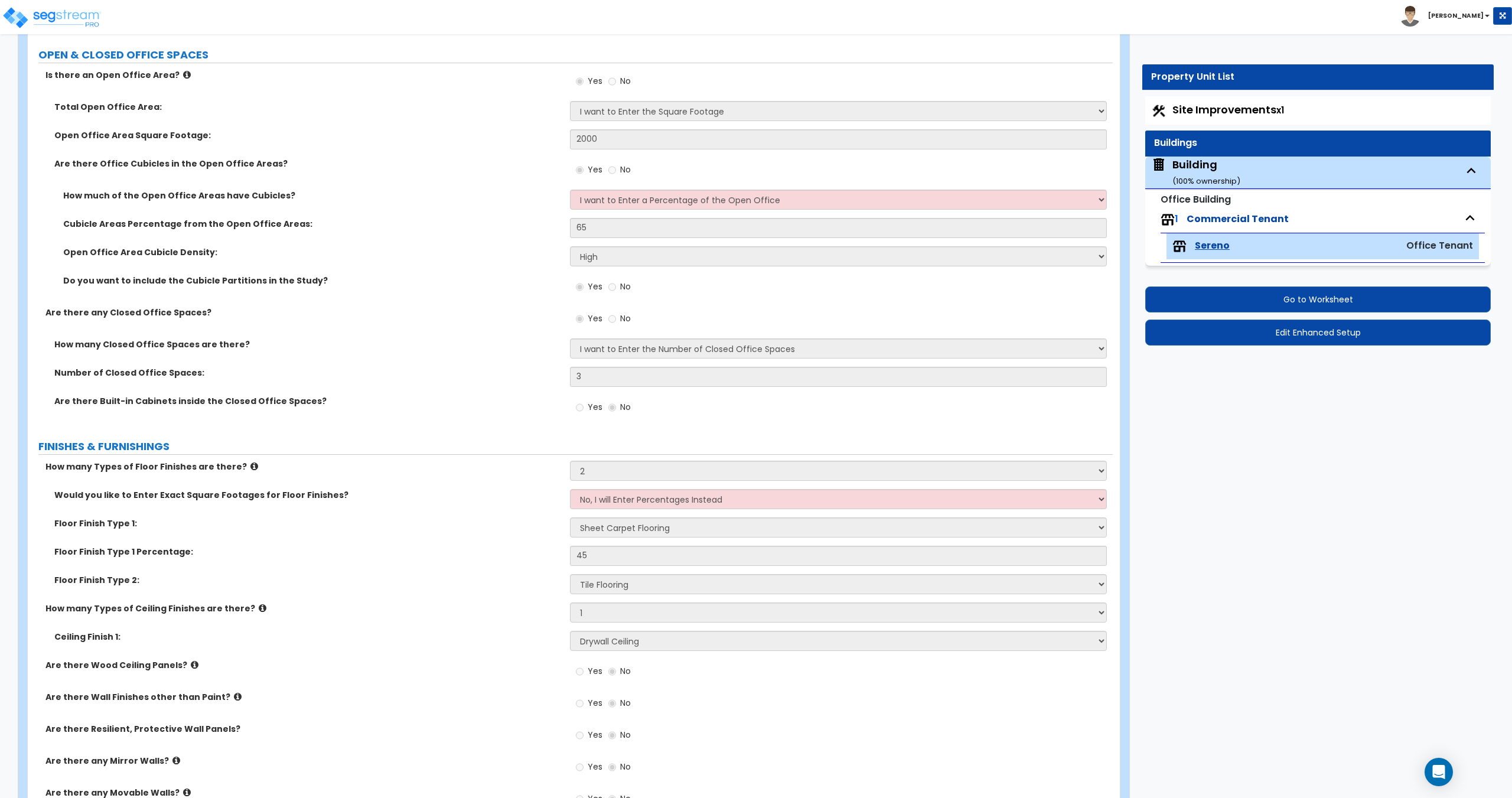
scroll to position [331, 0]
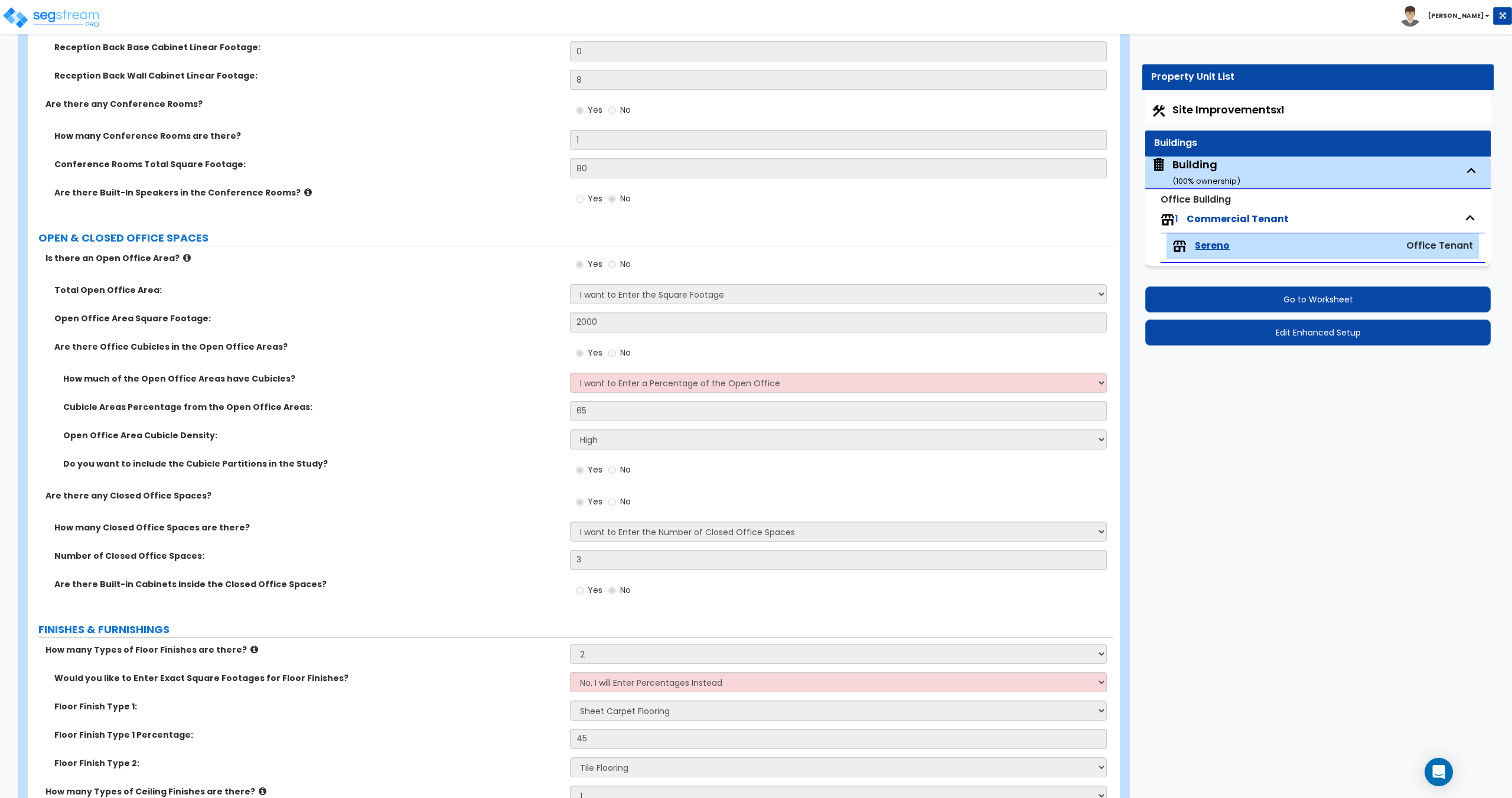
click at [1204, 194] on small "Office Building" at bounding box center [1195, 199] width 70 height 13
drag, startPoint x: 1163, startPoint y: 195, endPoint x: 1234, endPoint y: 196, distance: 71.0
click at [1232, 195] on div "Office Building 1 Commercial Tenant Sereno Office Tenant" at bounding box center [1317, 228] width 346 height 77
click at [1236, 196] on div "Office Building 1 Commercial Tenant Sereno Office Tenant" at bounding box center [1317, 228] width 346 height 77
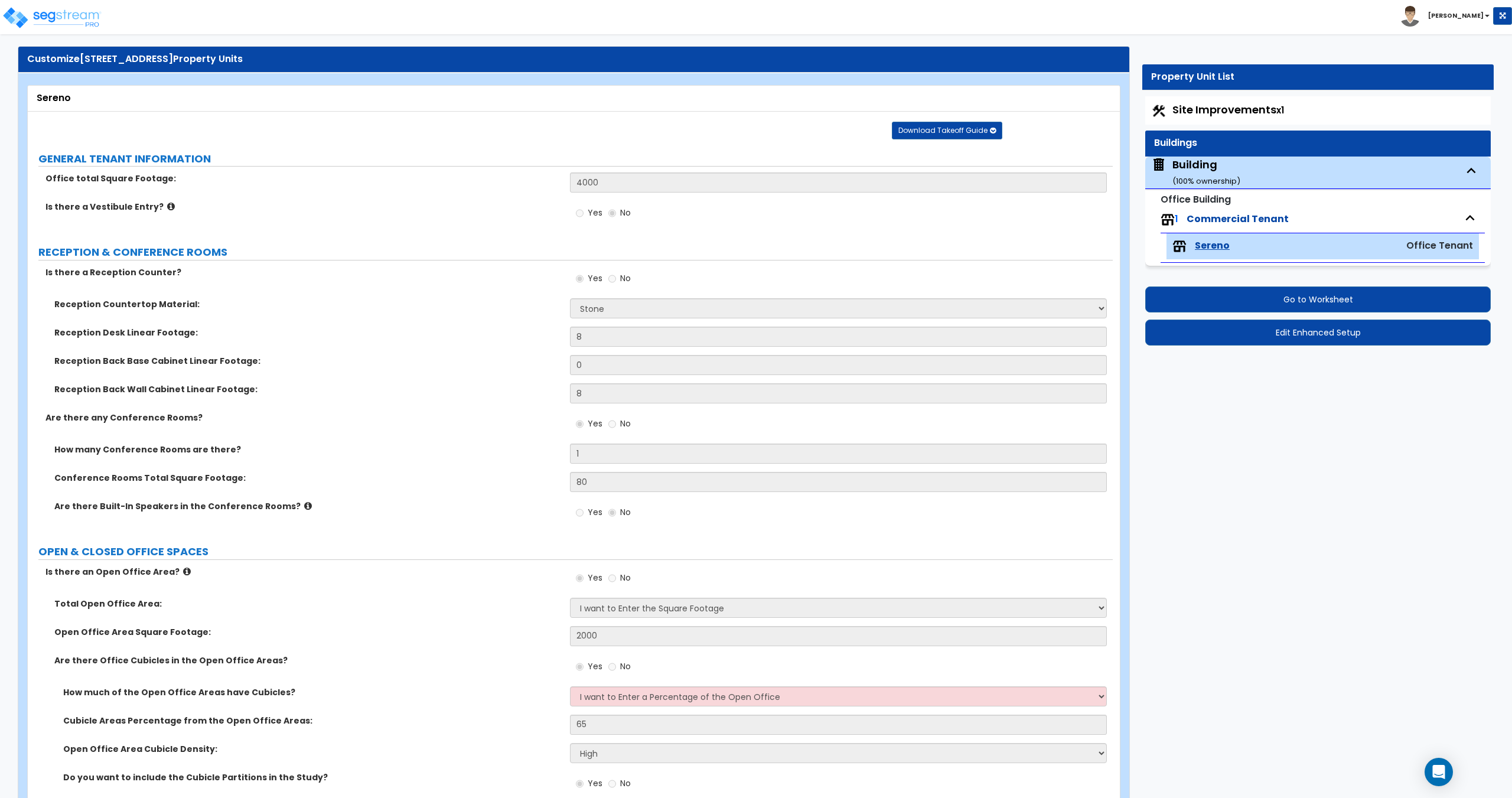
scroll to position [0, 0]
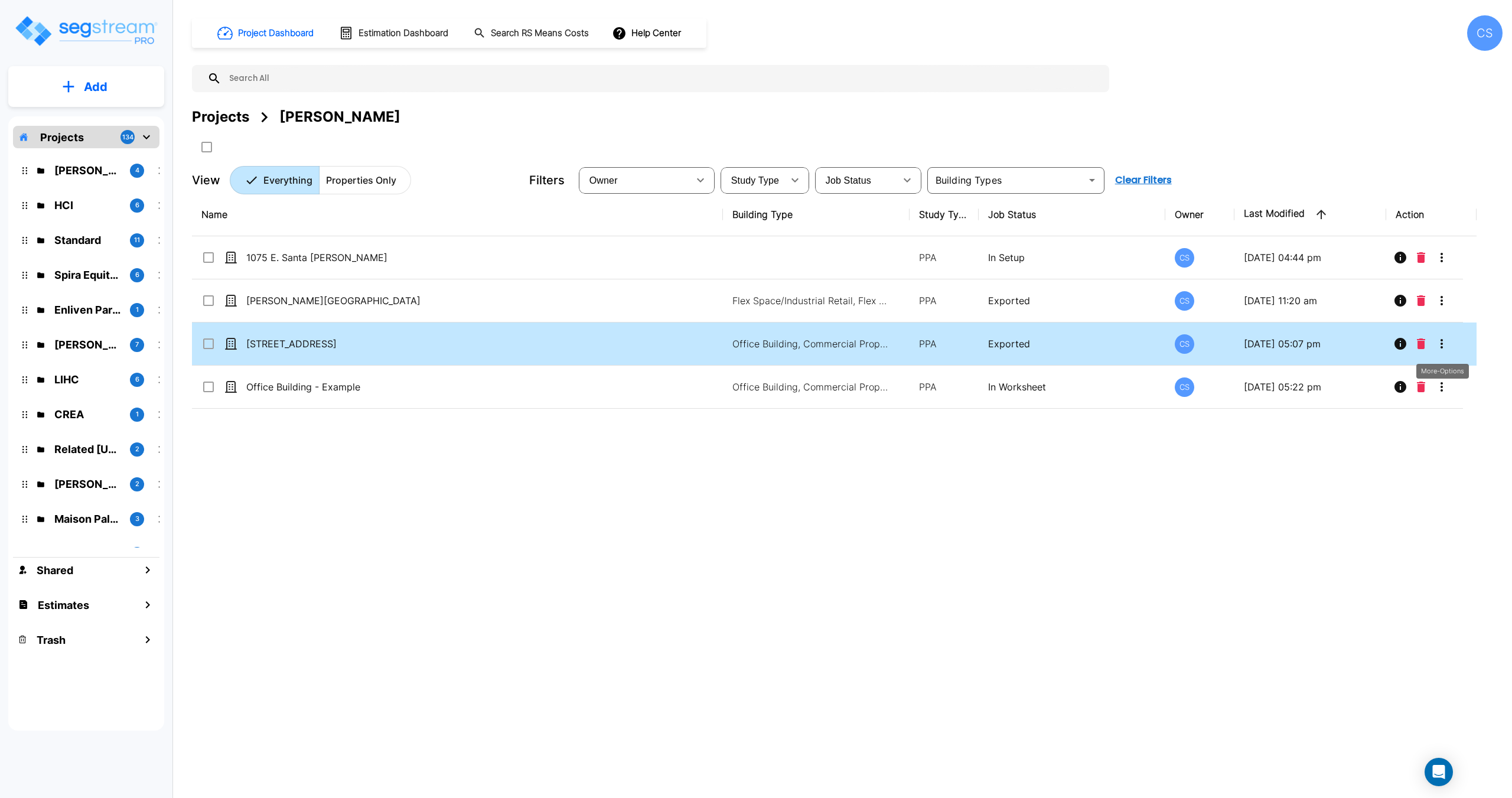
click at [1442, 344] on icon "More-Options" at bounding box center [1441, 344] width 2 height 10
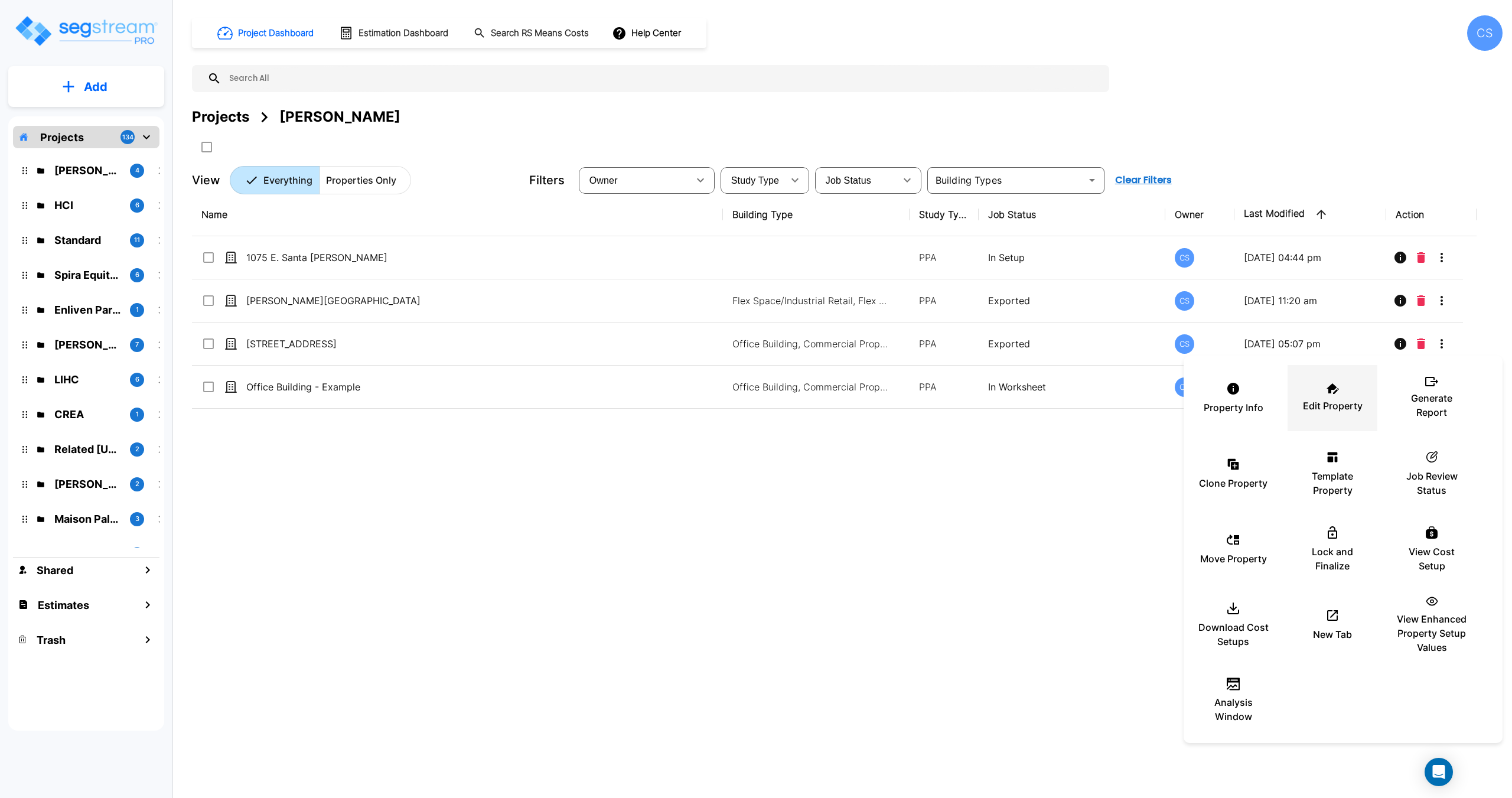
click at [1317, 401] on p "Edit Property" at bounding box center [1333, 405] width 59 height 14
click at [1437, 256] on div at bounding box center [756, 399] width 1512 height 798
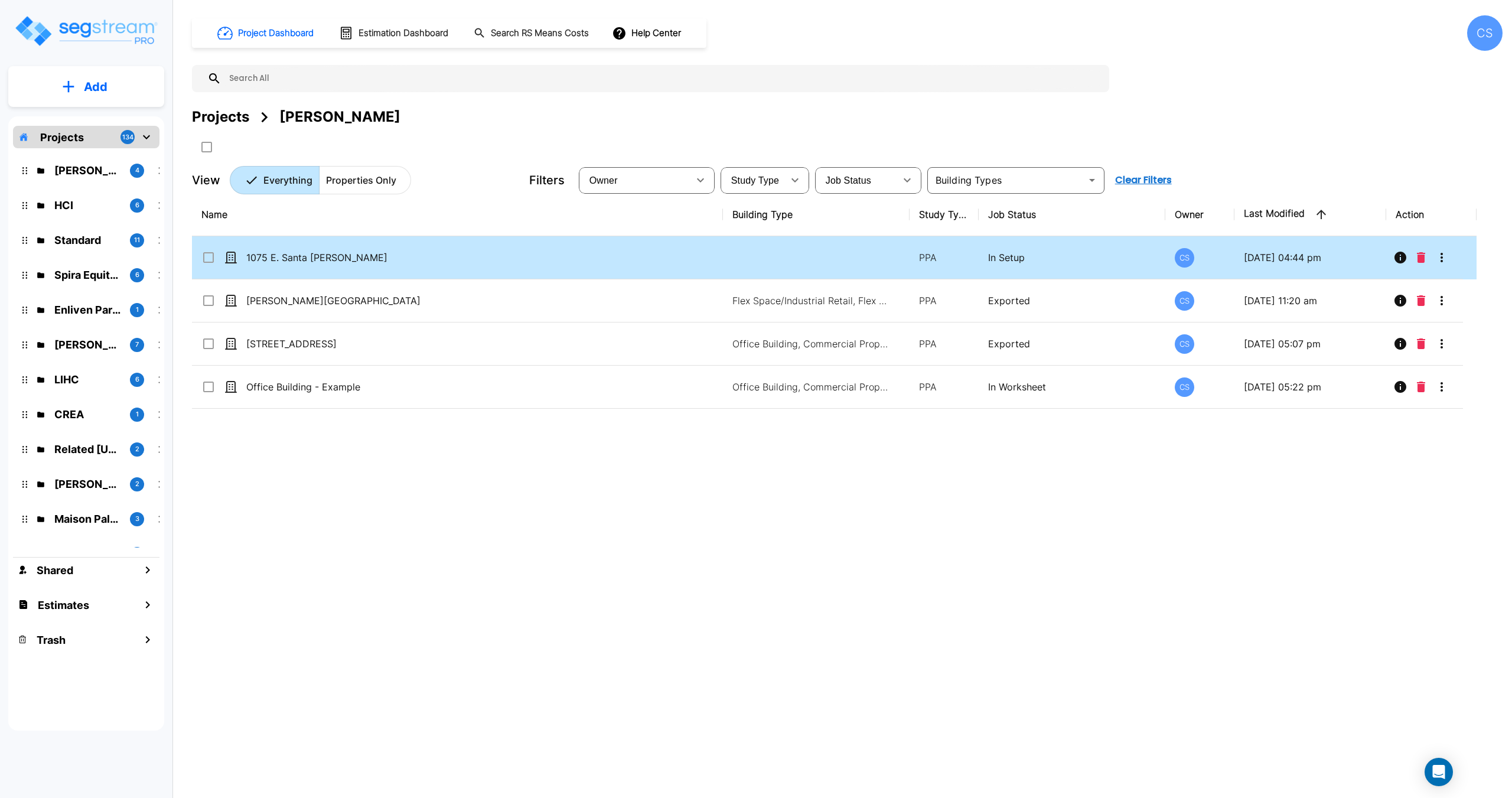
click at [1443, 259] on icon "More-Options" at bounding box center [1441, 257] width 14 height 14
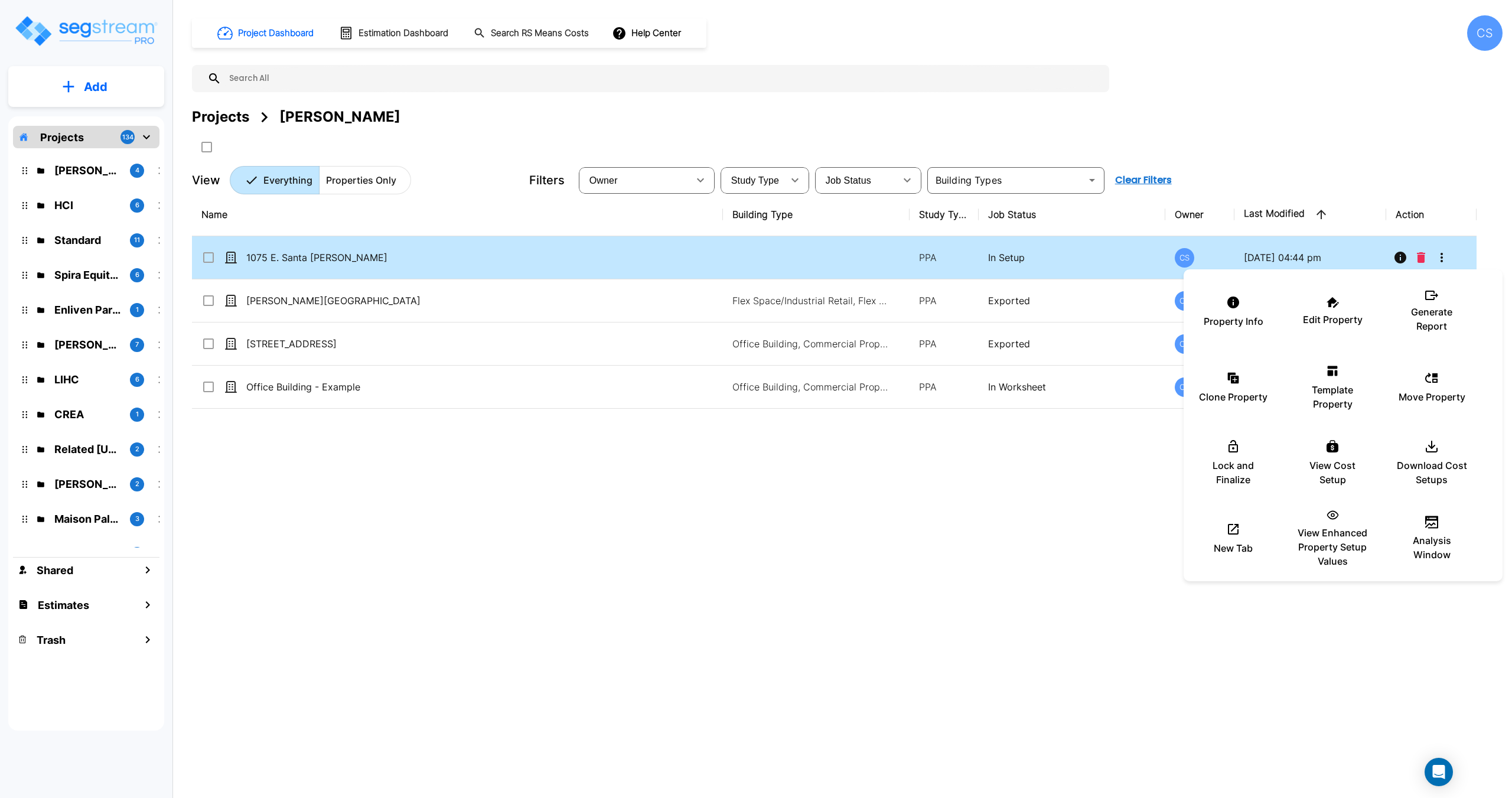
click at [1445, 259] on div at bounding box center [756, 399] width 1512 height 798
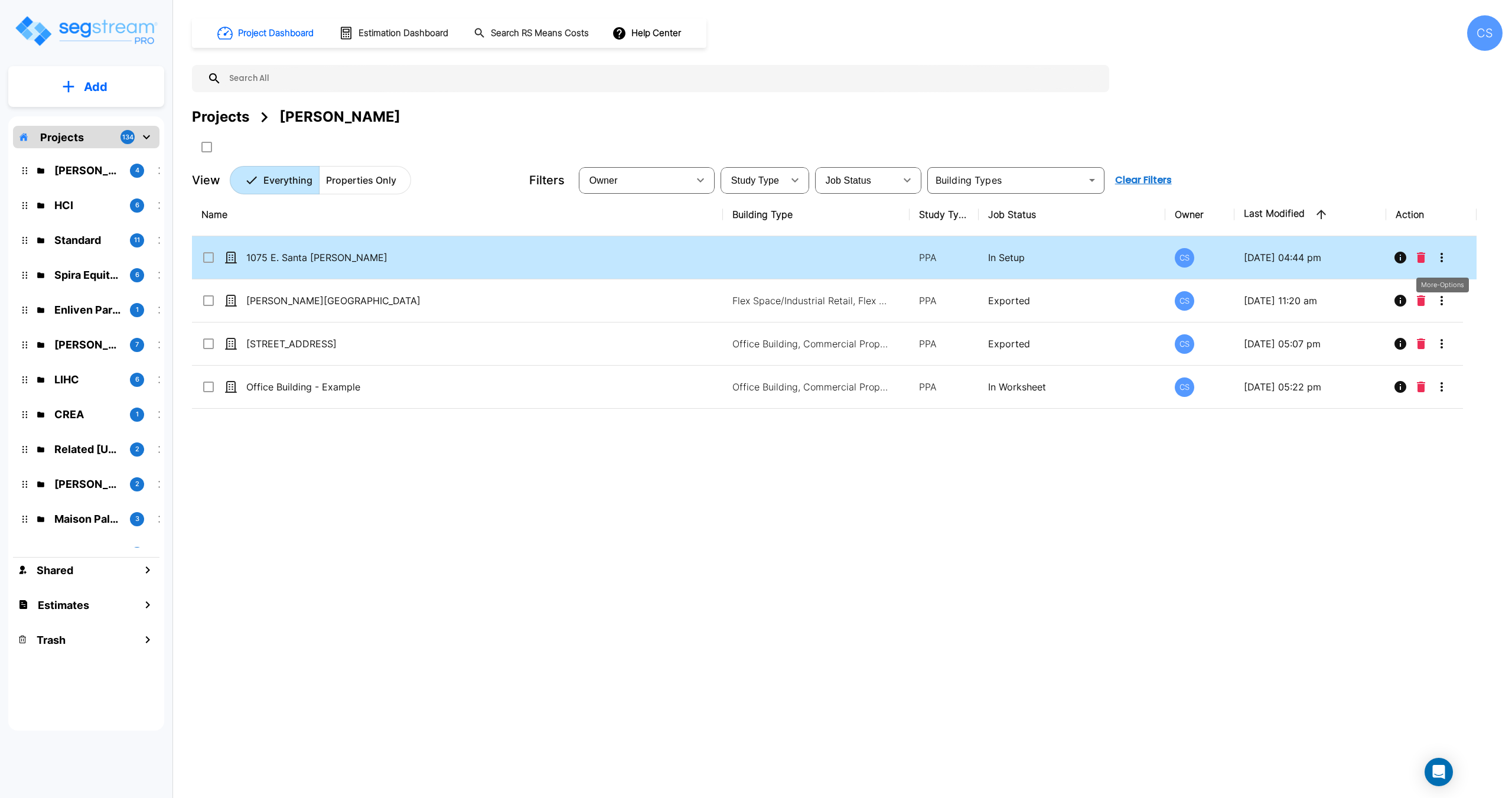
click at [1445, 259] on icon "More-Options" at bounding box center [1441, 257] width 14 height 14
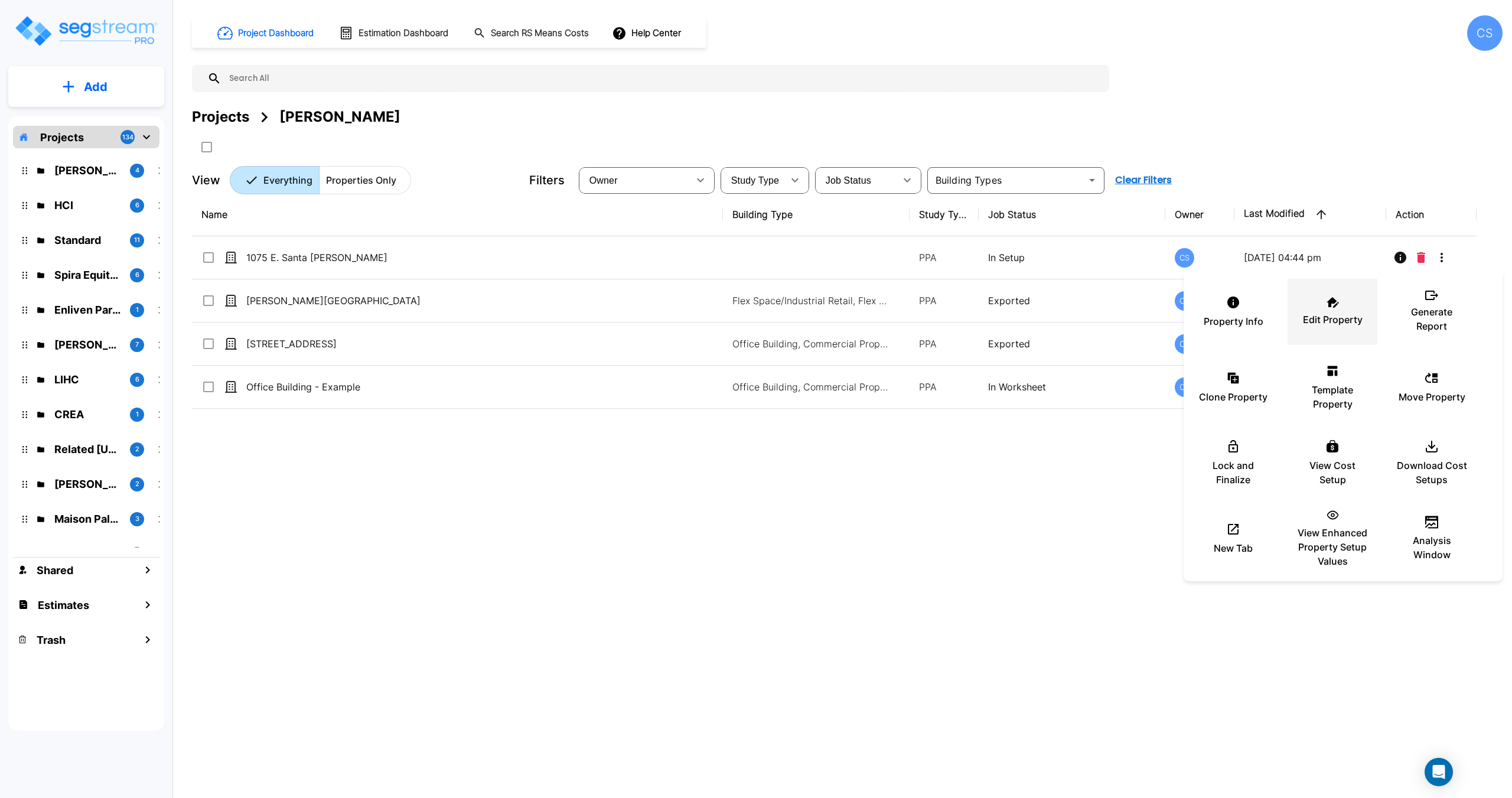
click at [1314, 310] on div "Edit Property" at bounding box center [1333, 312] width 71 height 59
click at [468, 573] on div at bounding box center [756, 399] width 1512 height 798
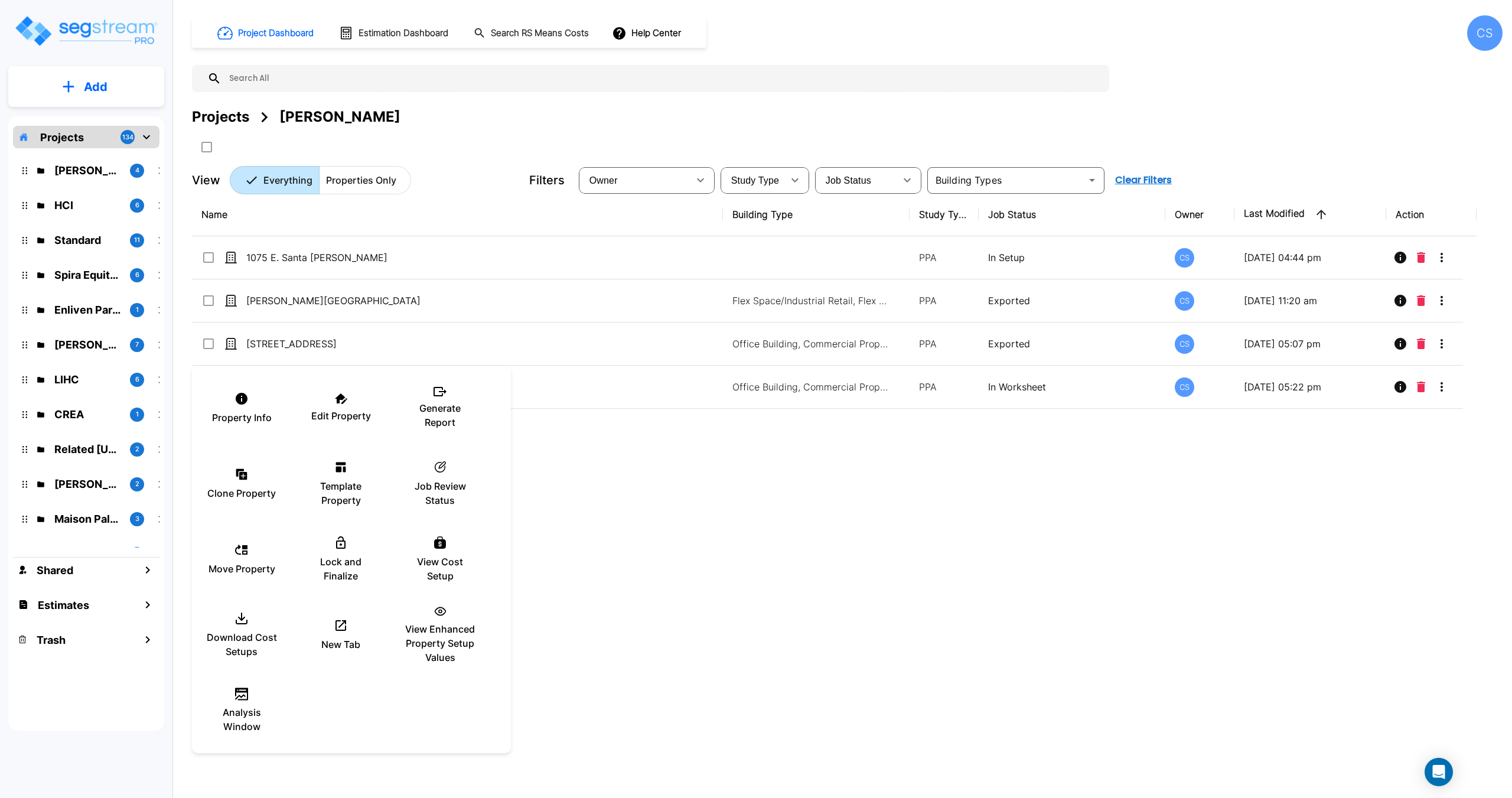
click at [769, 541] on div at bounding box center [756, 399] width 1512 height 798
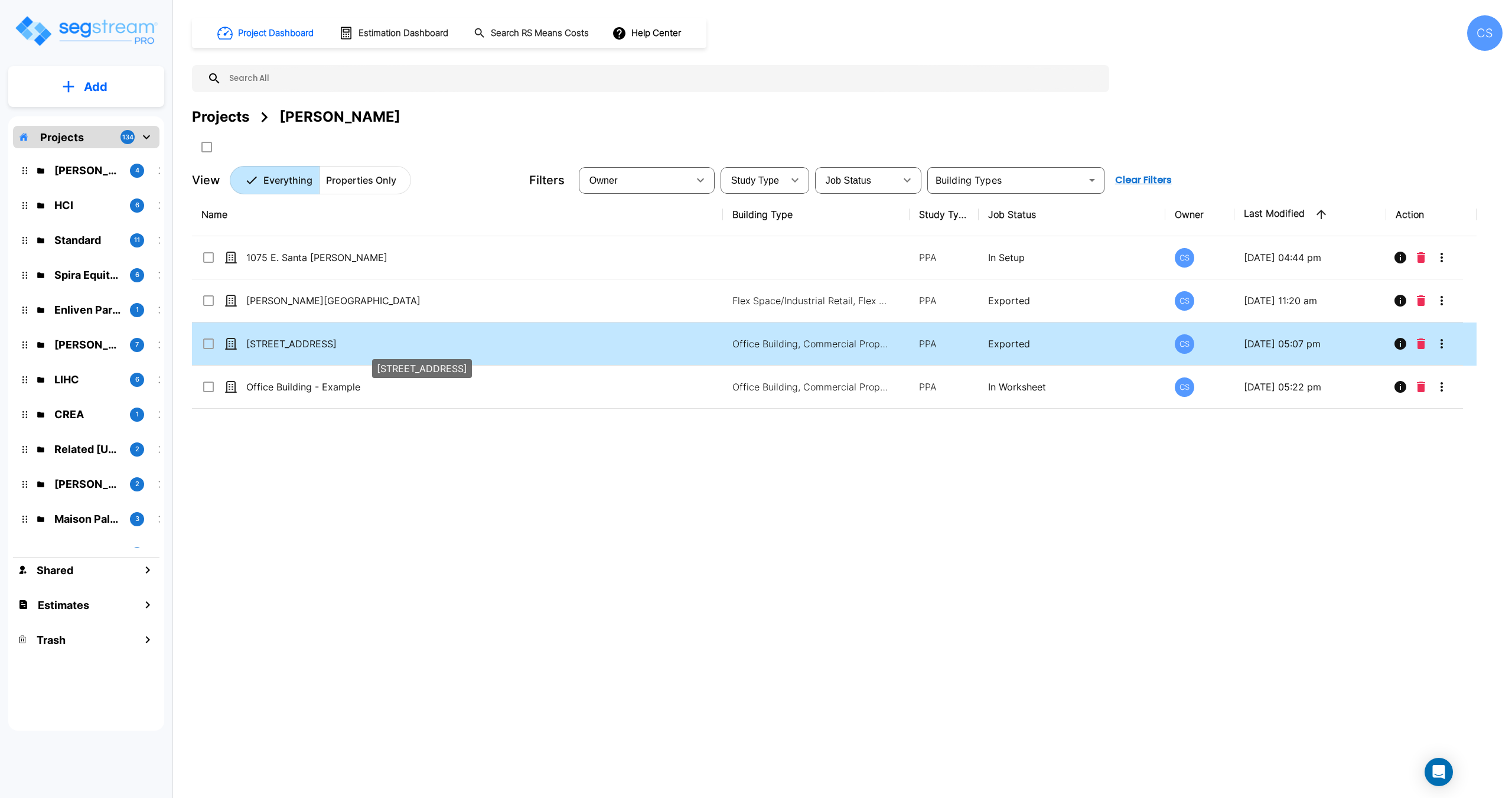
click at [317, 347] on p "[STREET_ADDRESS]" at bounding box center [444, 343] width 395 height 14
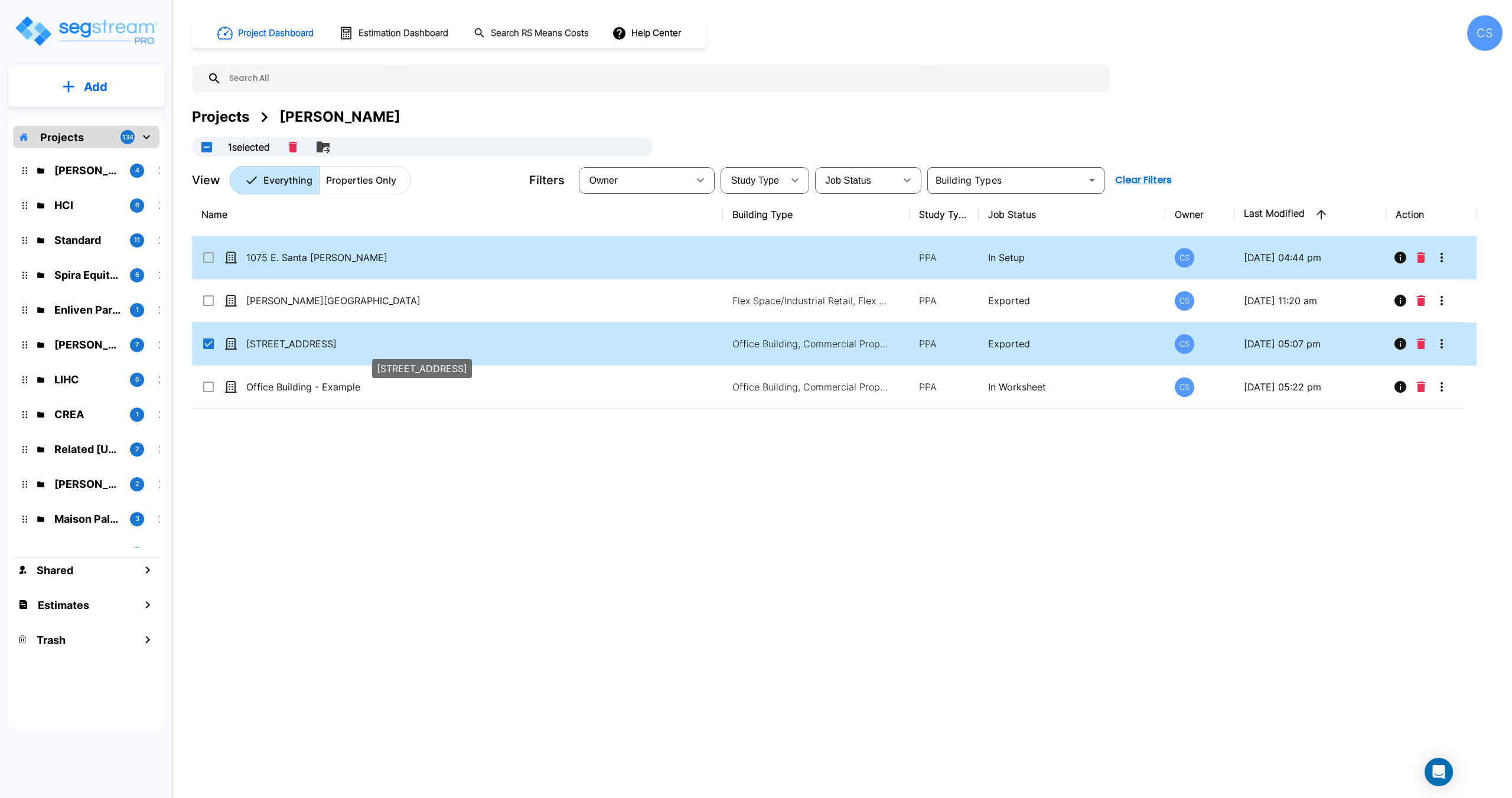
checkbox input "false"
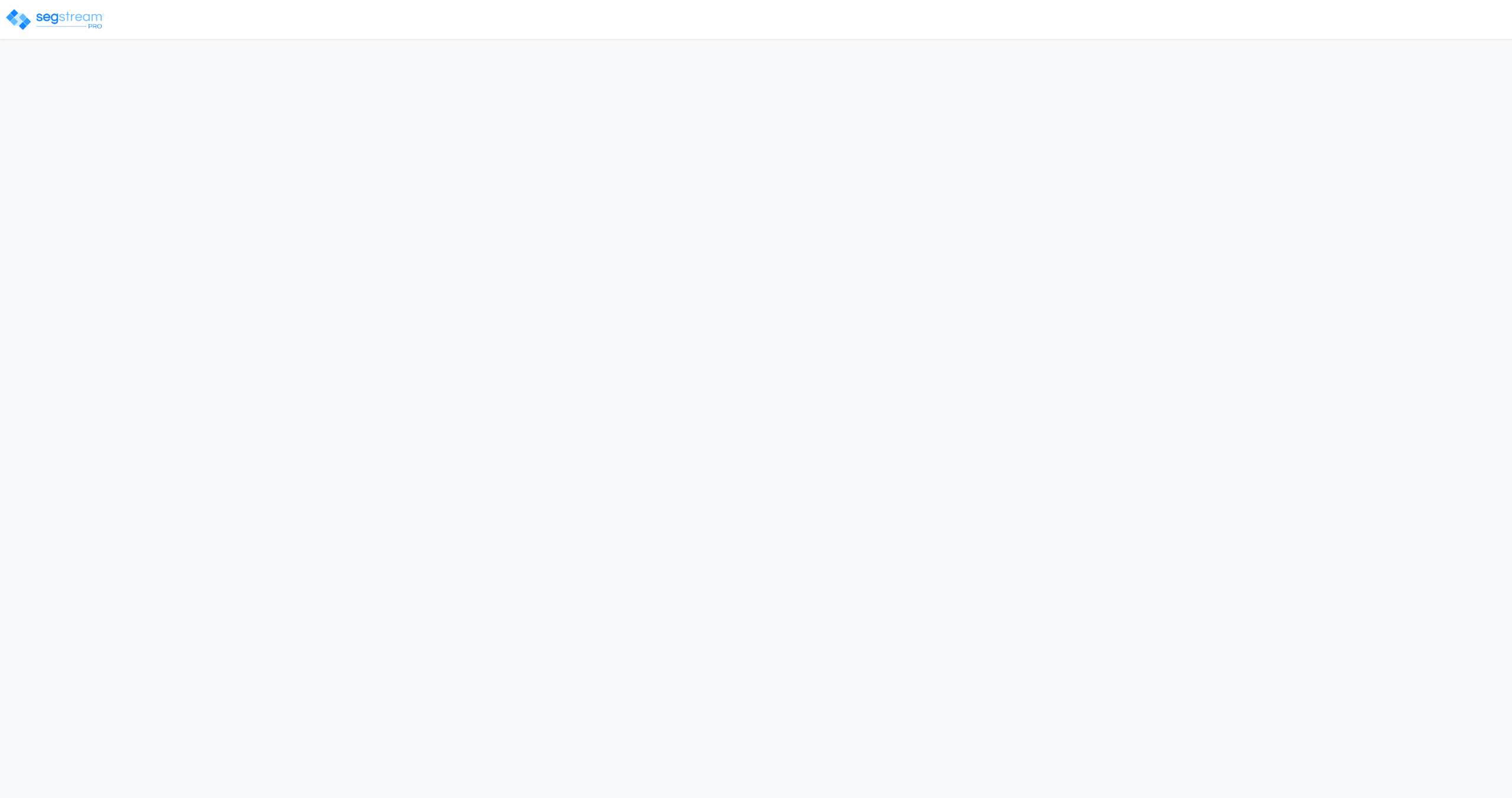
select select "2025"
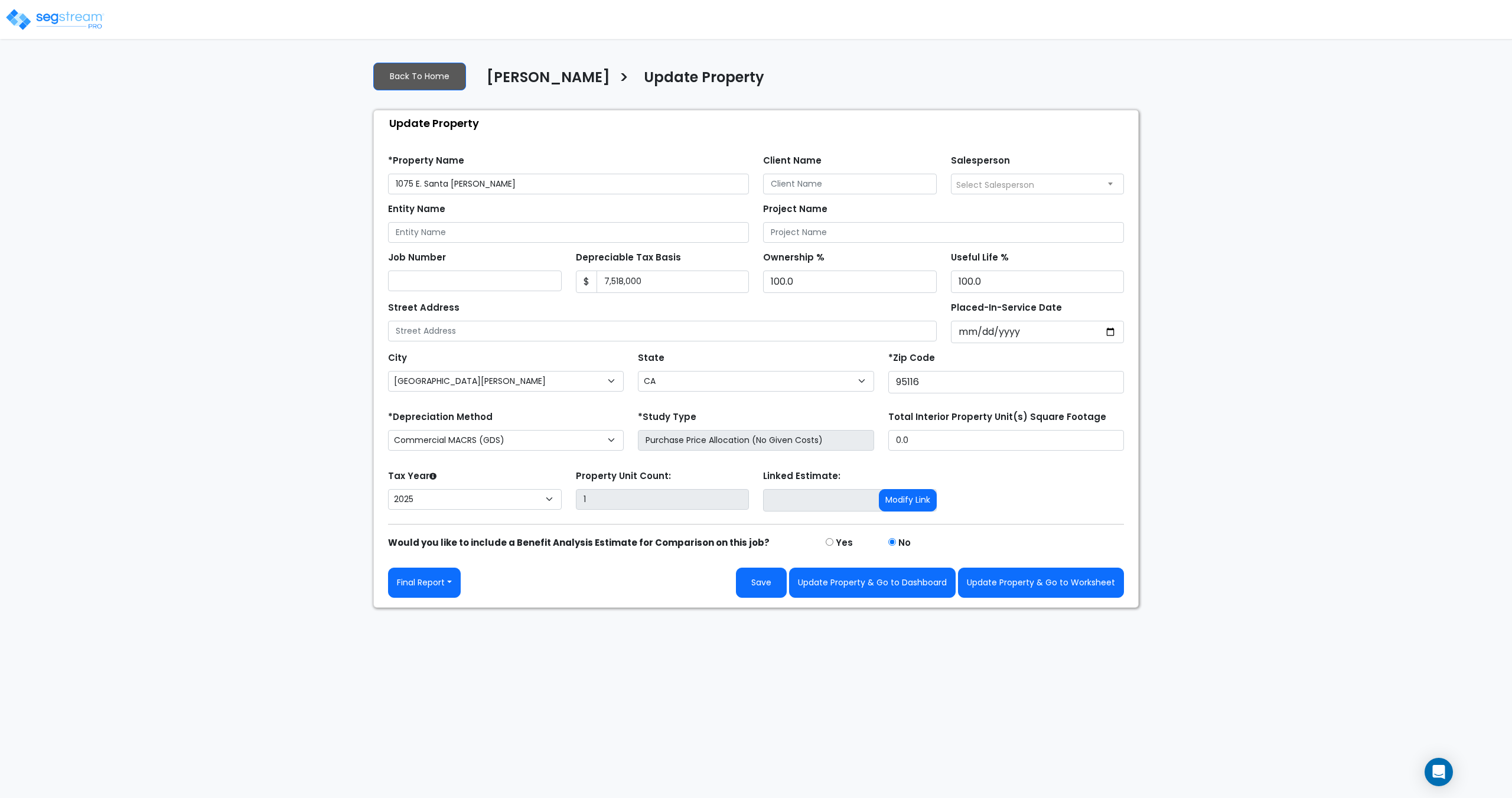
select select "CA"
select select "2025"
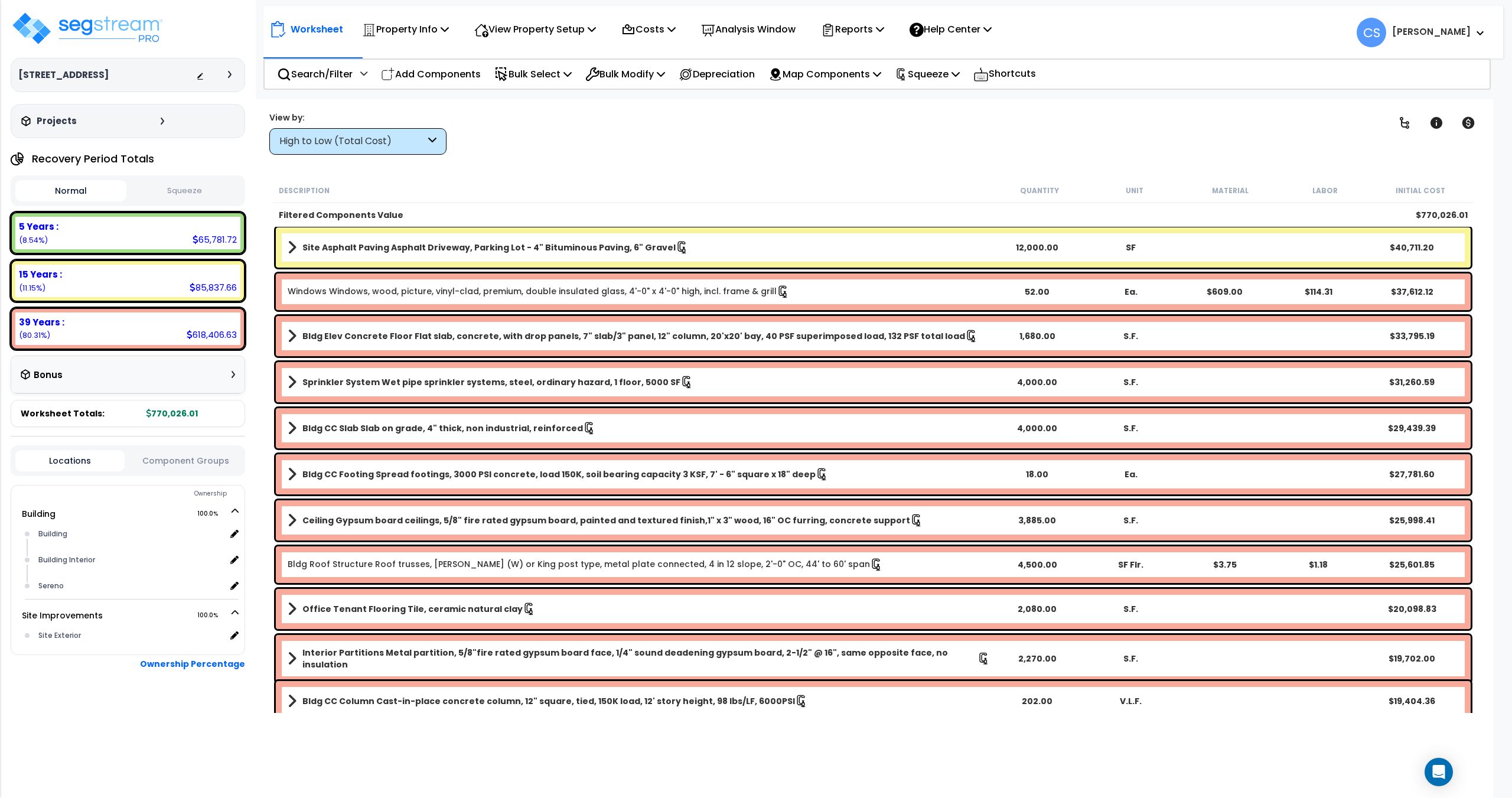
scroll to position [118, 0]
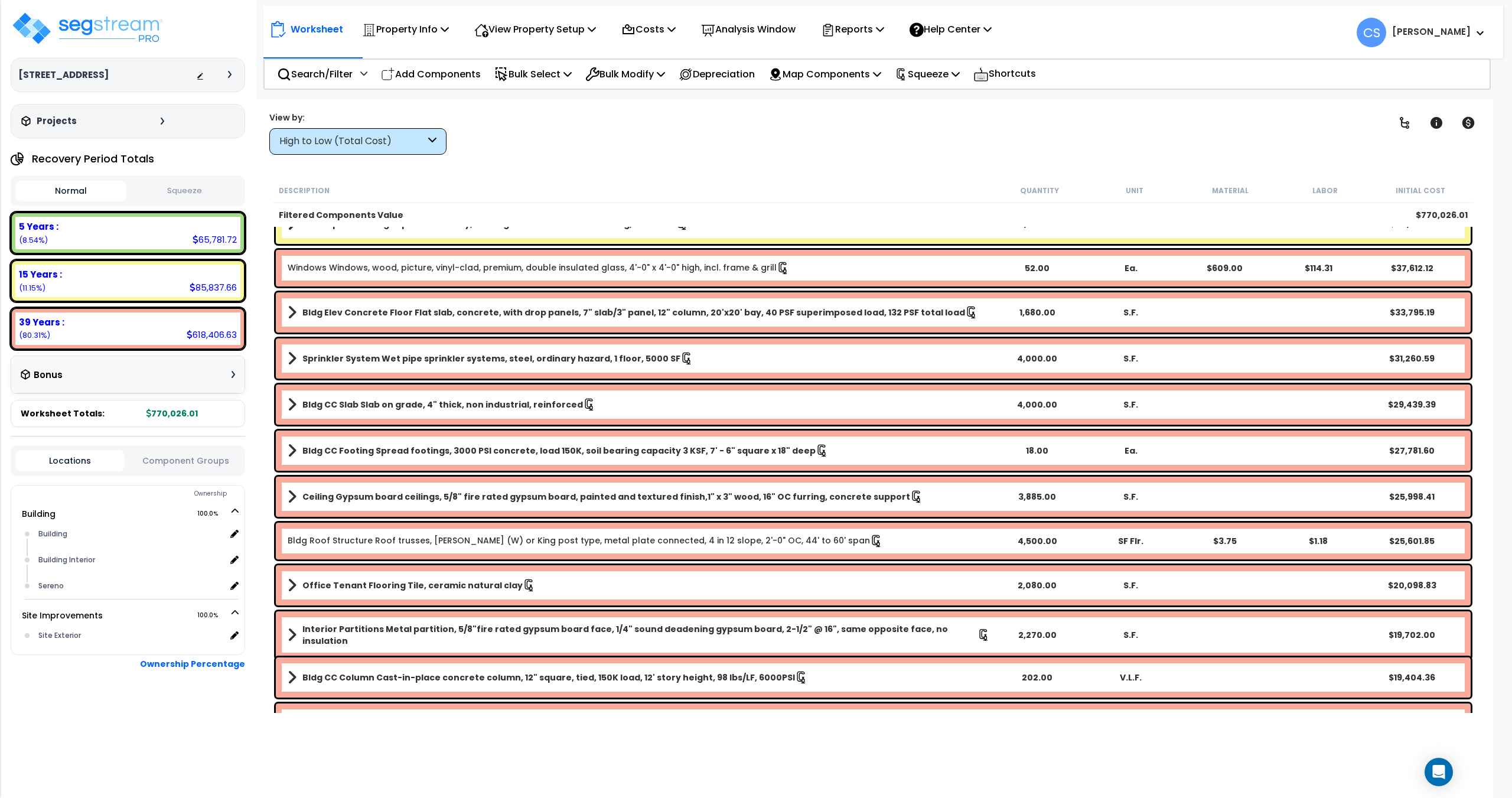
click at [33, 225] on b "5 Years :" at bounding box center [38, 226] width 39 height 12
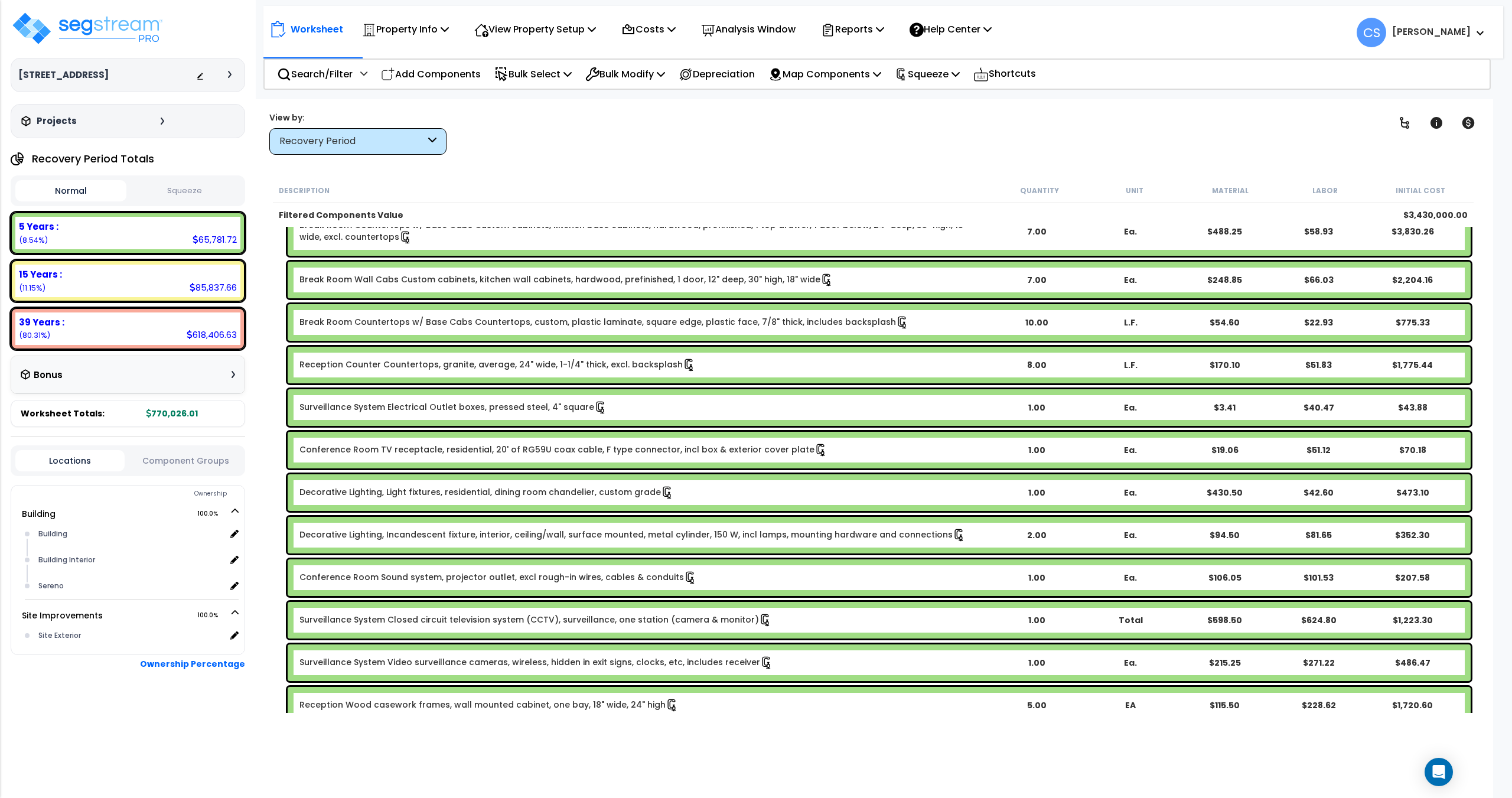
scroll to position [295, 0]
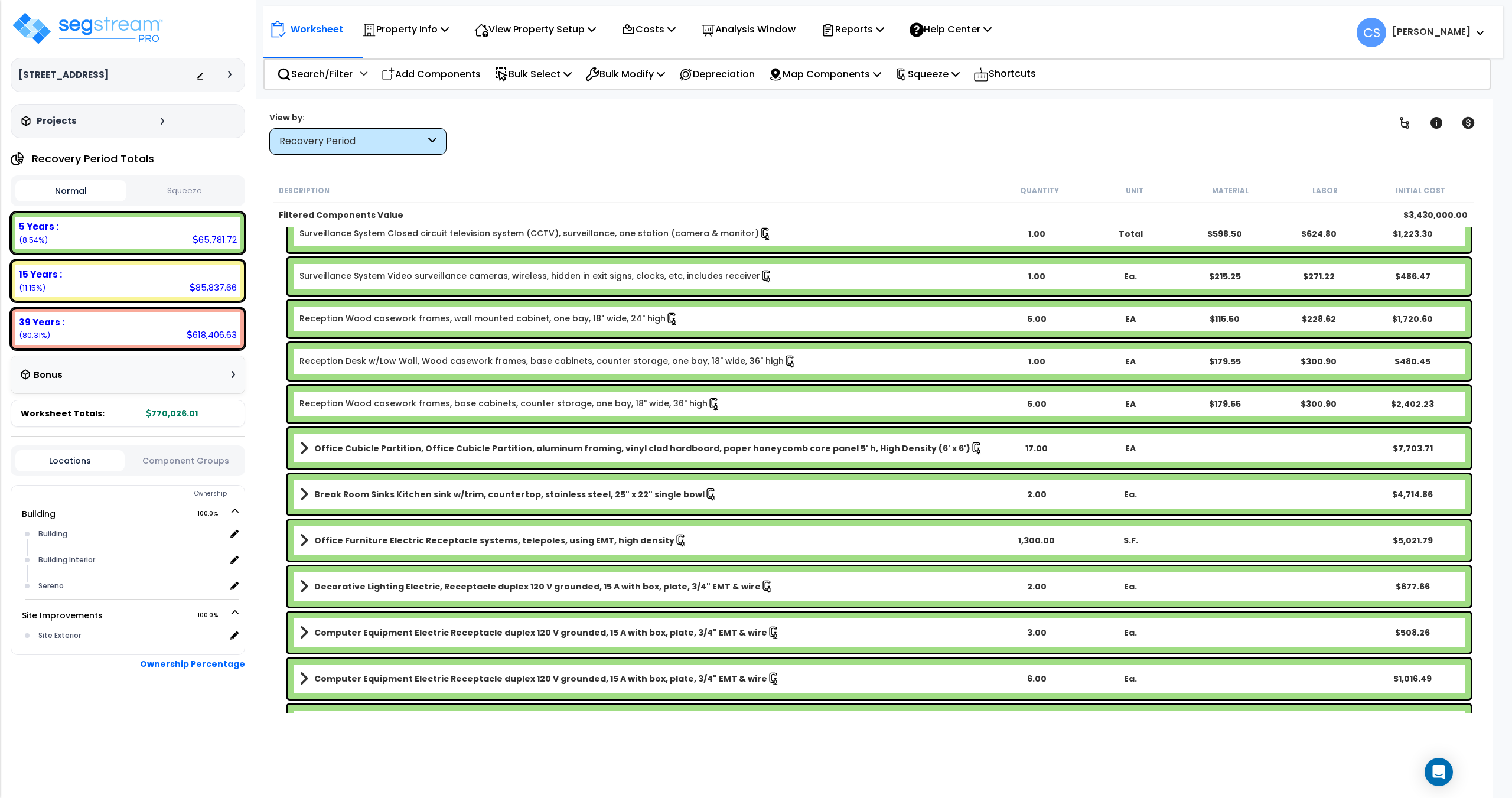
click at [436, 440] on div "Office Cubicle Partition, Office Cubicle Partition, aluminum framing, vinyl cla…" at bounding box center [879, 448] width 1183 height 40
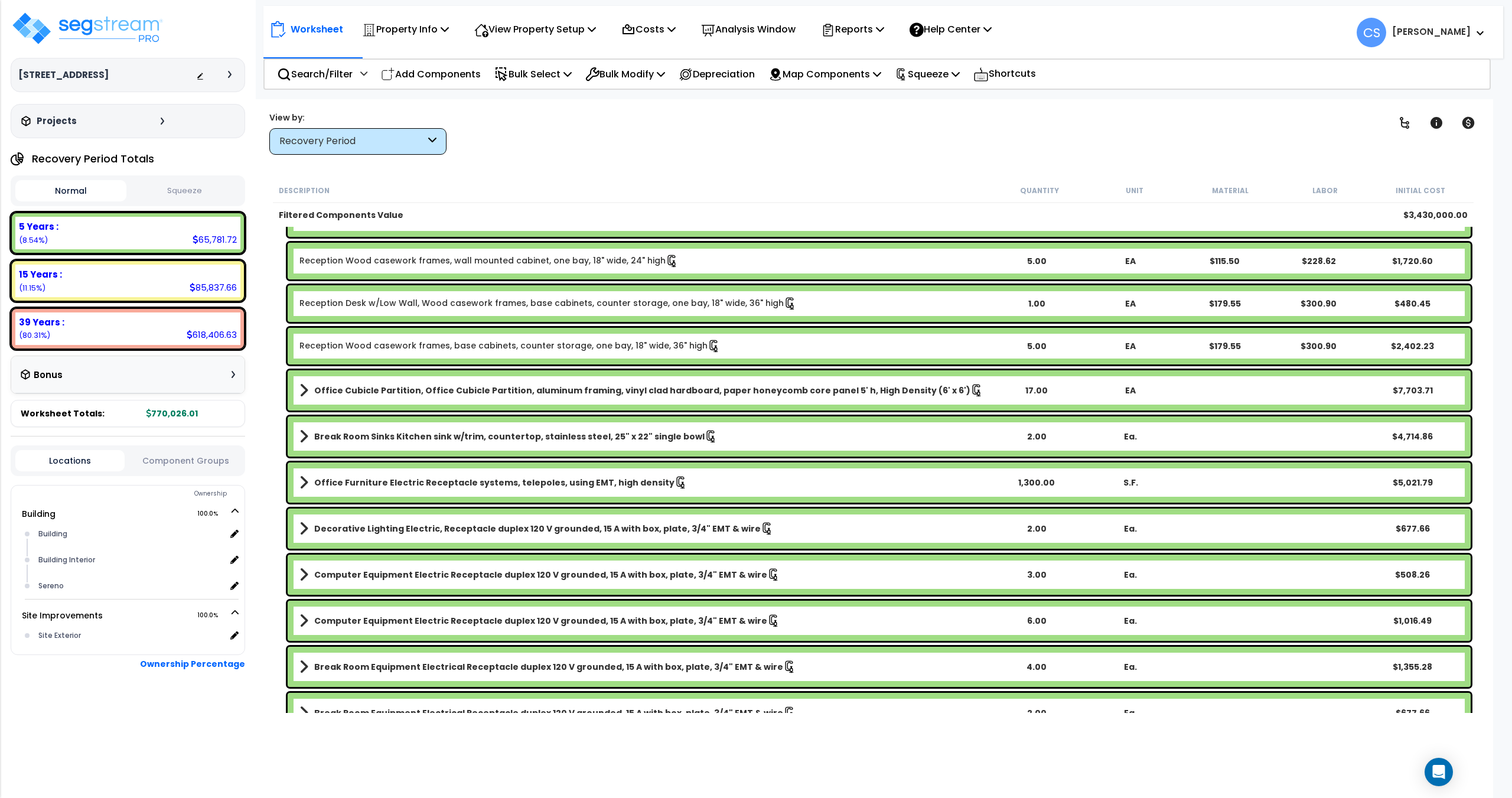
scroll to position [709, 0]
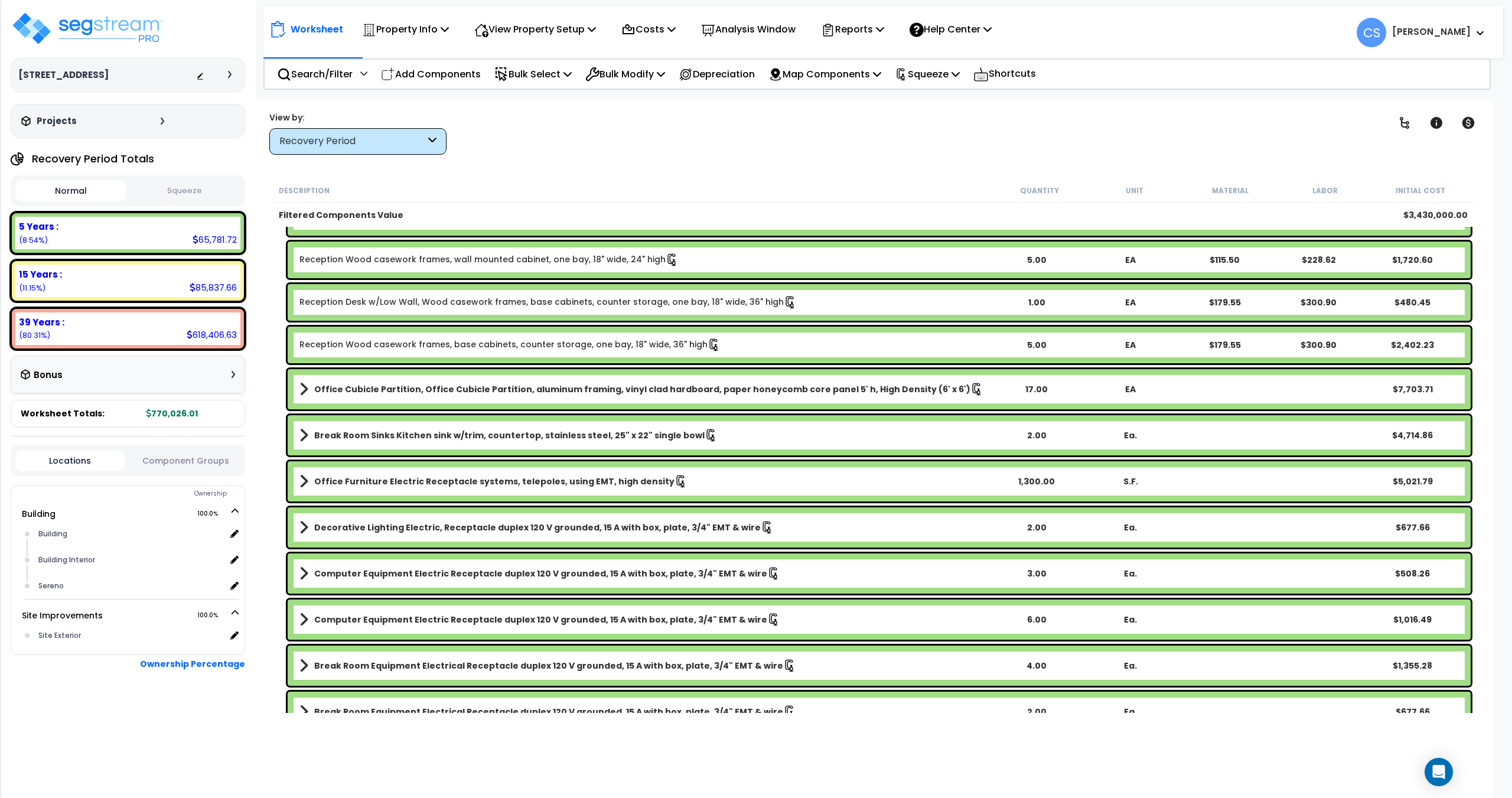
click at [309, 387] on link "Office Cubicle Partition, Office Cubicle Partition, aluminum framing, vinyl cla…" at bounding box center [644, 389] width 690 height 16
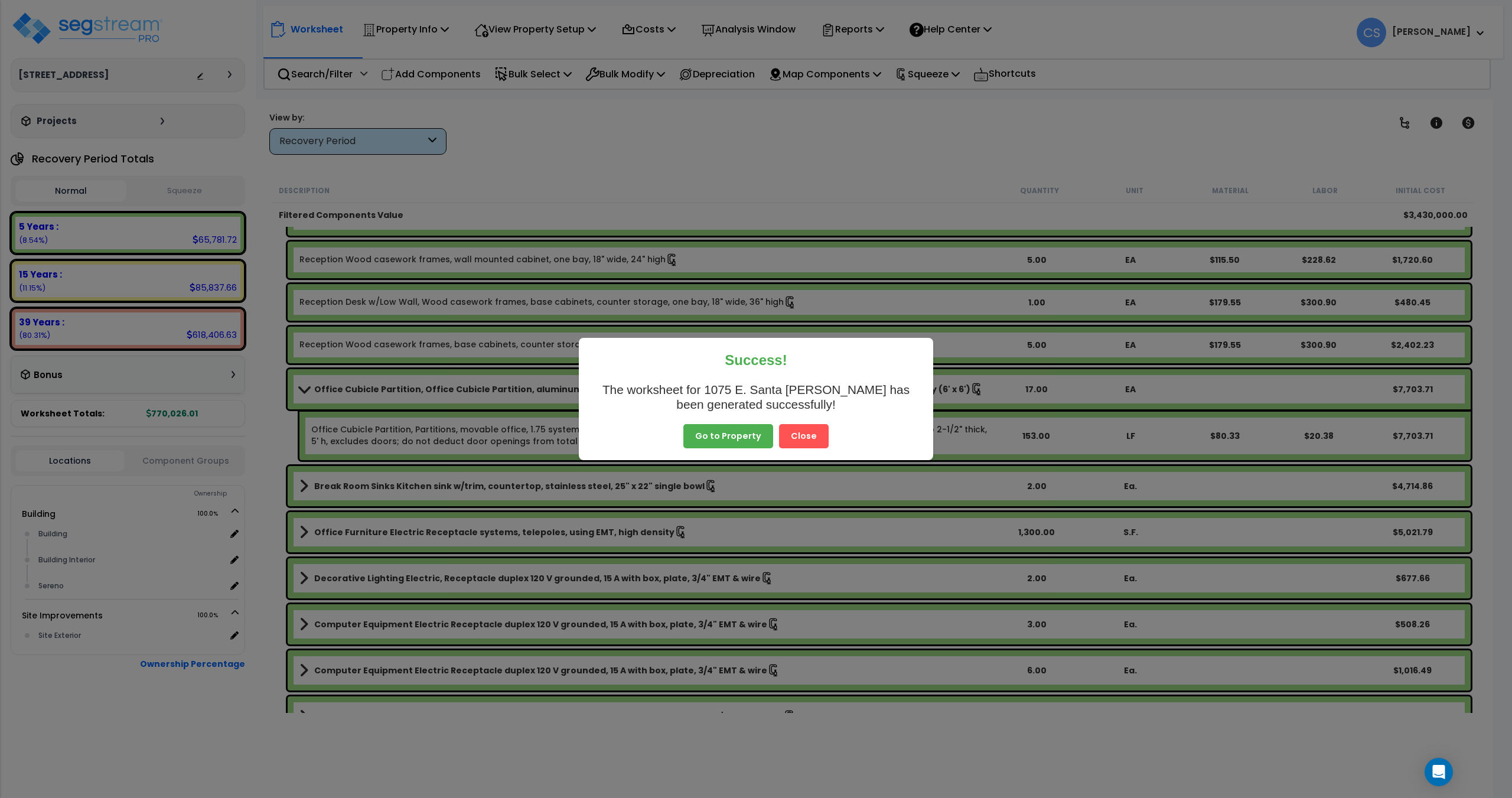
click at [804, 435] on button "Close" at bounding box center [804, 437] width 50 height 25
click at [807, 443] on button "Close" at bounding box center [804, 437] width 50 height 25
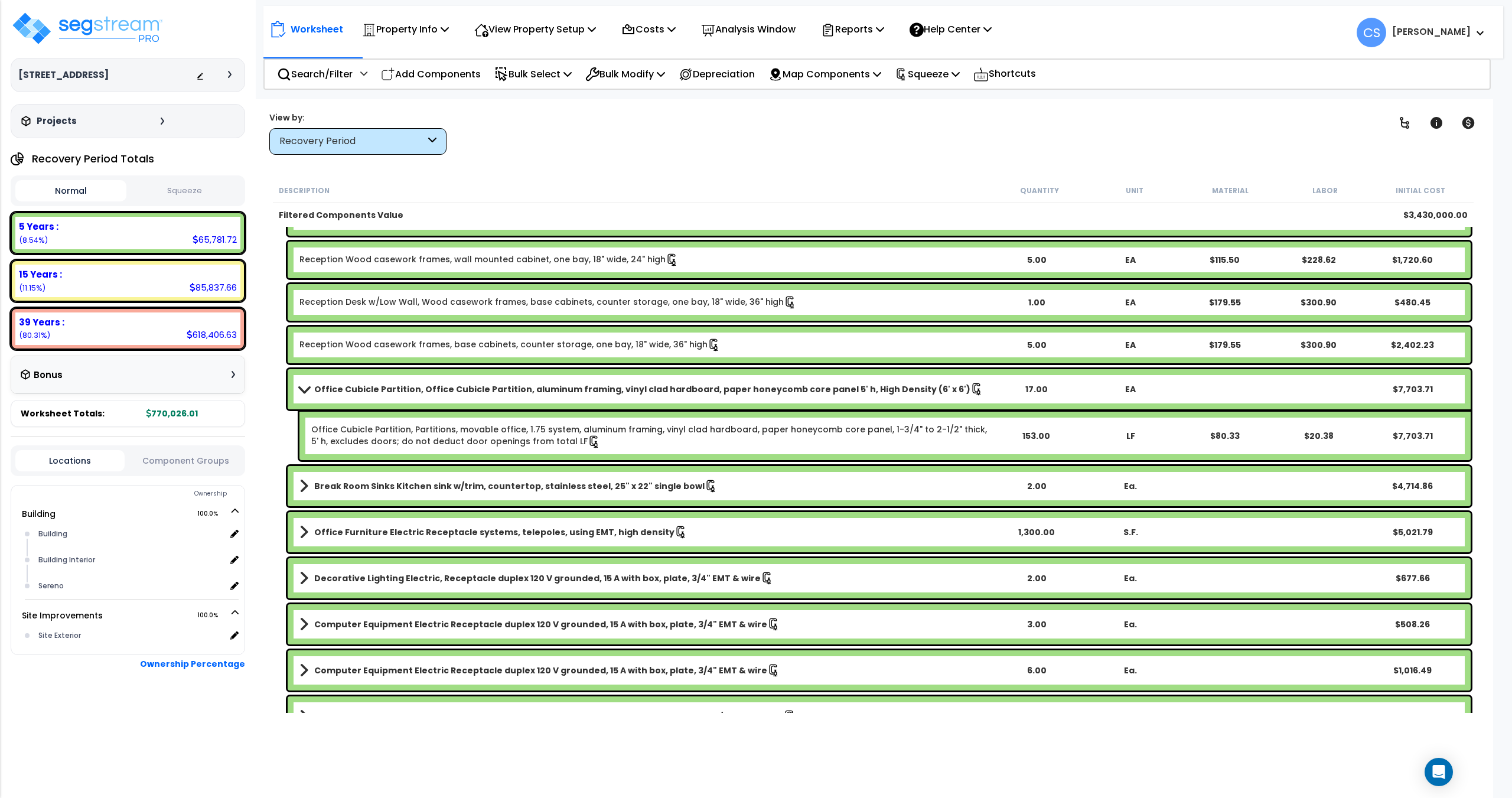
click at [464, 382] on link "Office Cubicle Partition, Office Cubicle Partition, aluminum framing, vinyl cla…" at bounding box center [644, 389] width 690 height 16
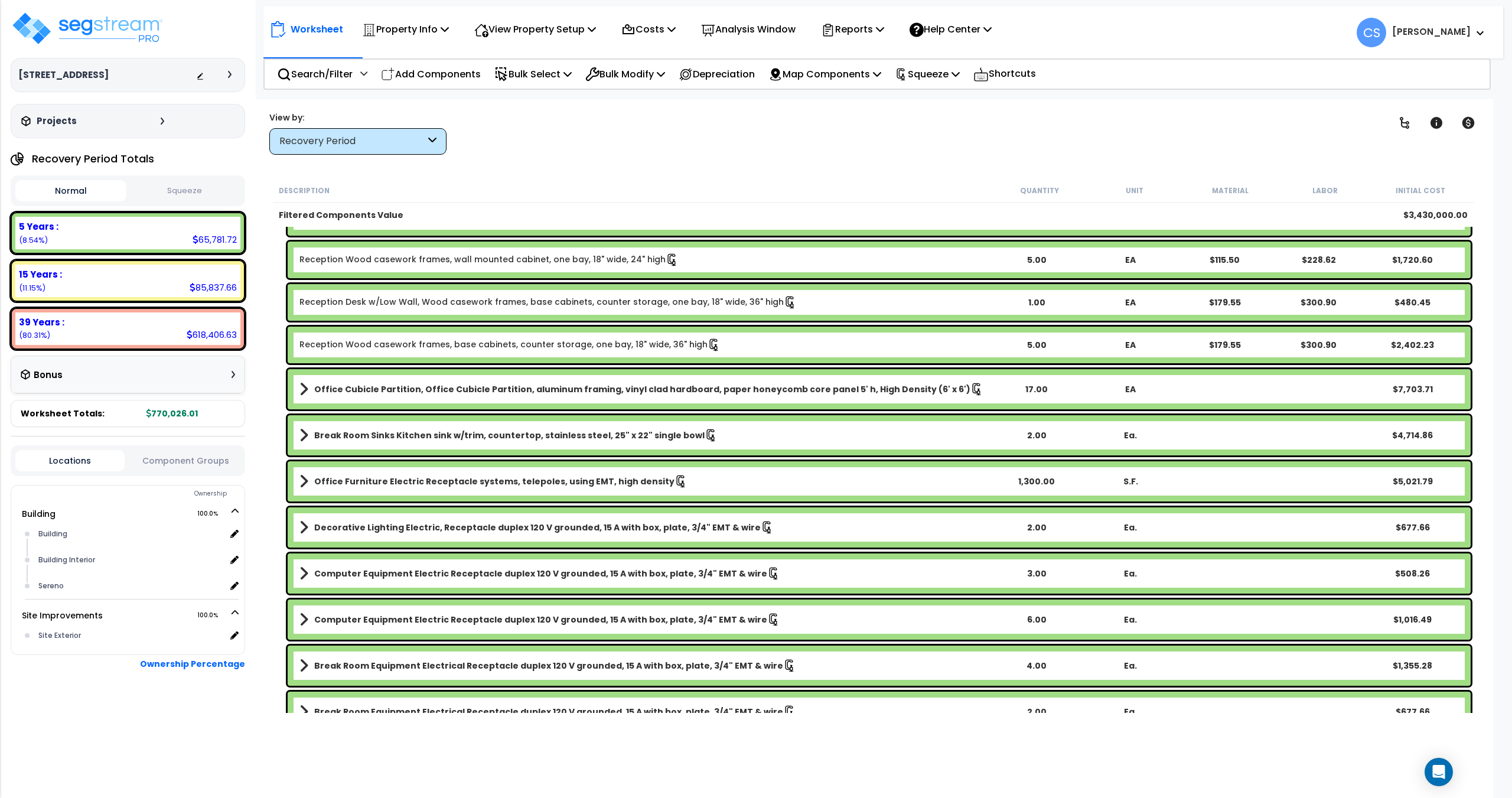
click at [464, 386] on b "Office Cubicle Partition, Office Cubicle Partition, aluminum framing, vinyl cla…" at bounding box center [642, 389] width 656 height 11
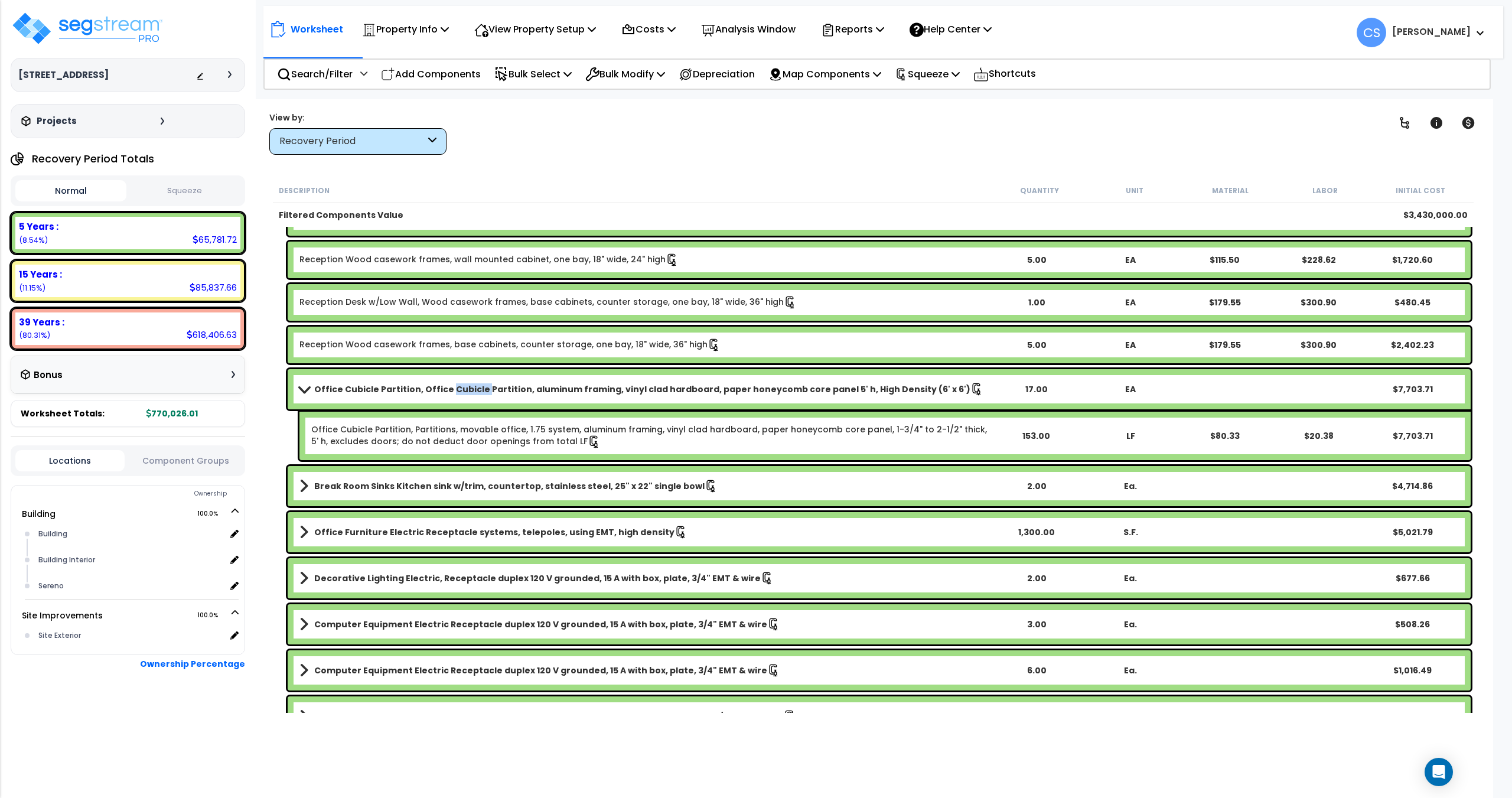
click at [464, 386] on b "Office Cubicle Partition, Office Cubicle Partition, aluminum framing, vinyl cla…" at bounding box center [642, 389] width 656 height 11
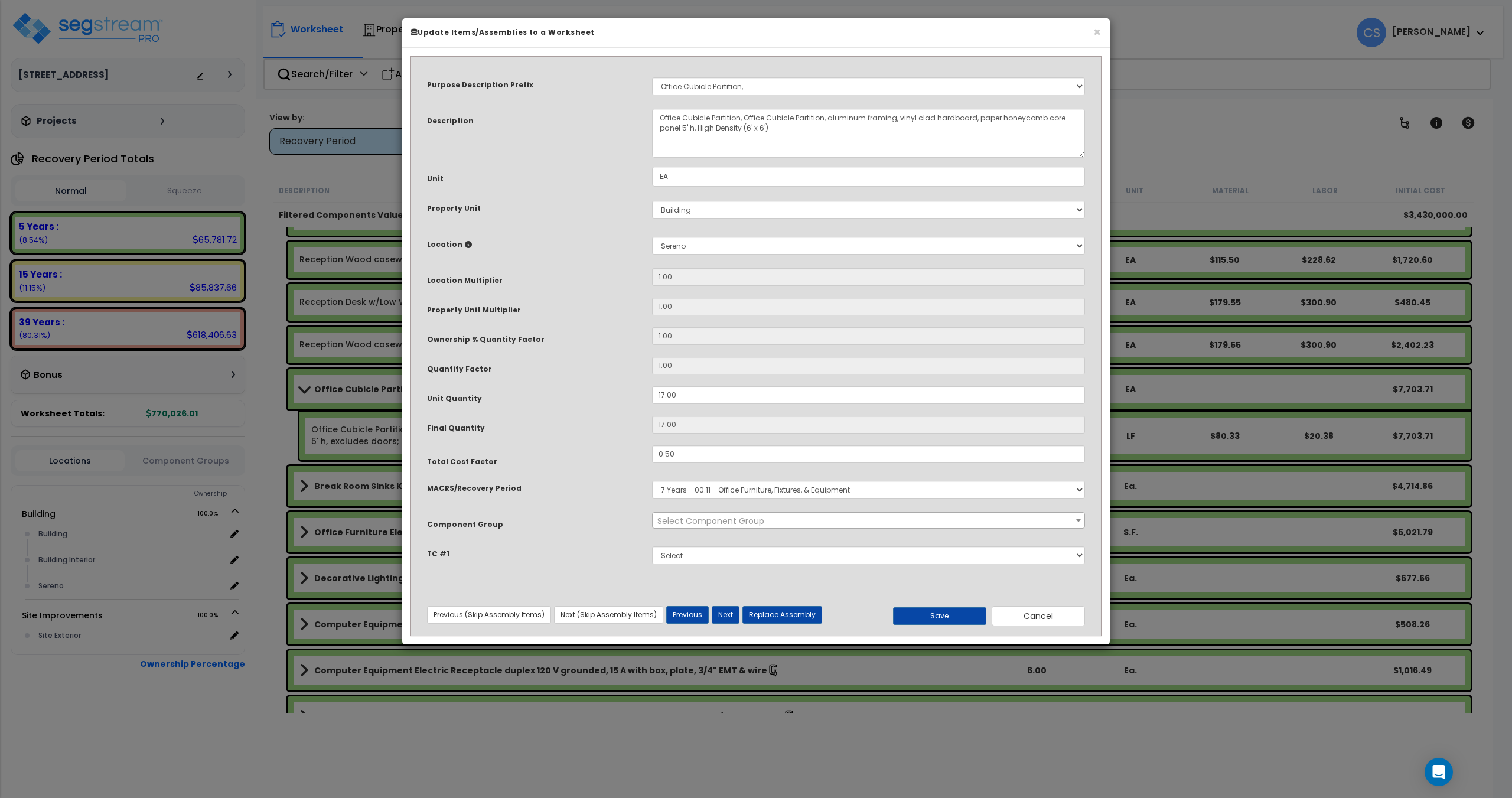
select select "11981"
click at [1033, 620] on button "Cancel" at bounding box center [1038, 615] width 93 height 20
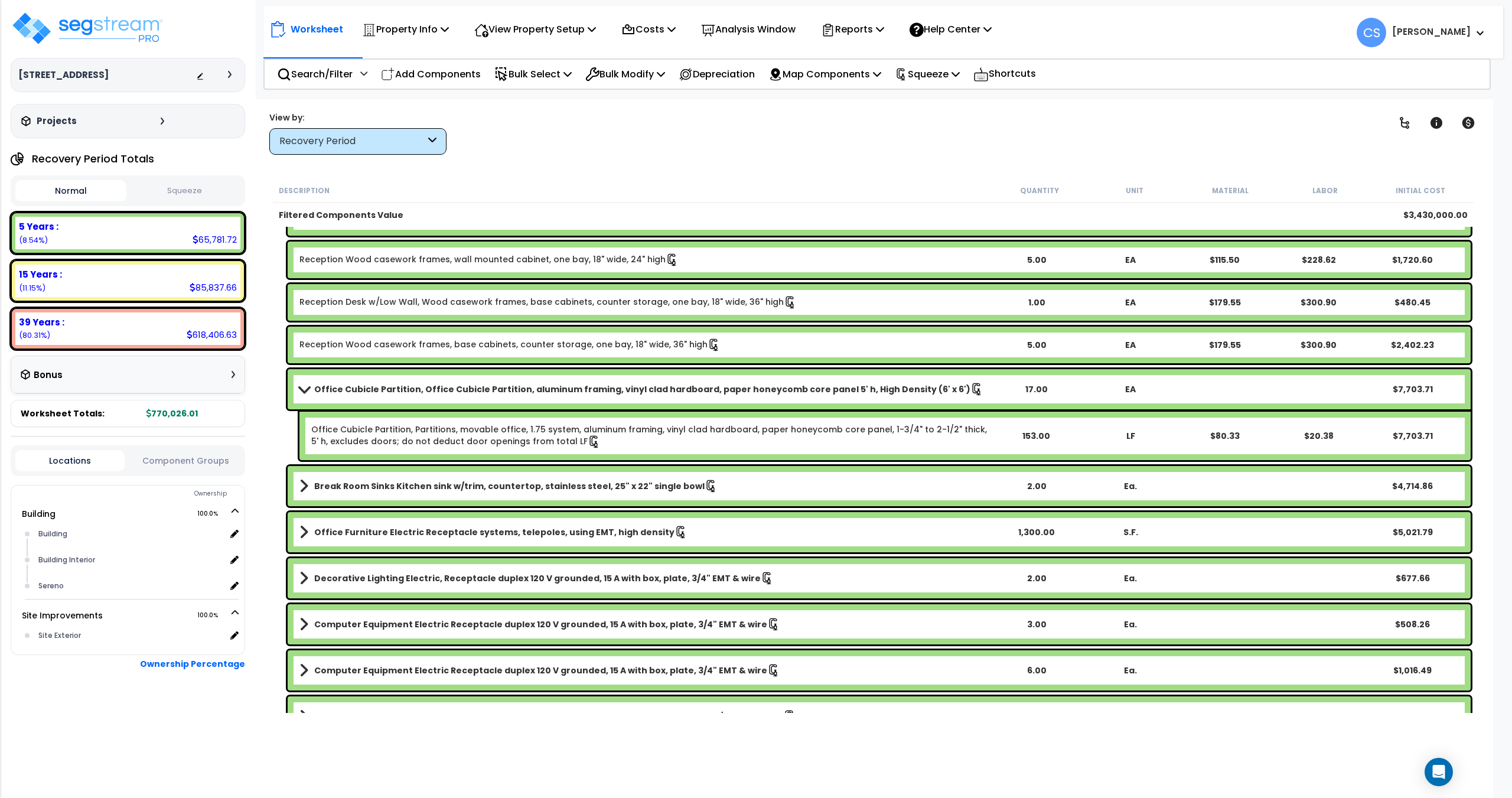
click at [501, 398] on div "Office Cubicle Partition, Office Cubicle Partition, aluminum framing, vinyl cla…" at bounding box center [879, 389] width 1183 height 40
drag, startPoint x: 653, startPoint y: 135, endPoint x: 718, endPoint y: 0, distance: 149.8
click at [653, 135] on div "Clear Filters" at bounding box center [916, 133] width 902 height 44
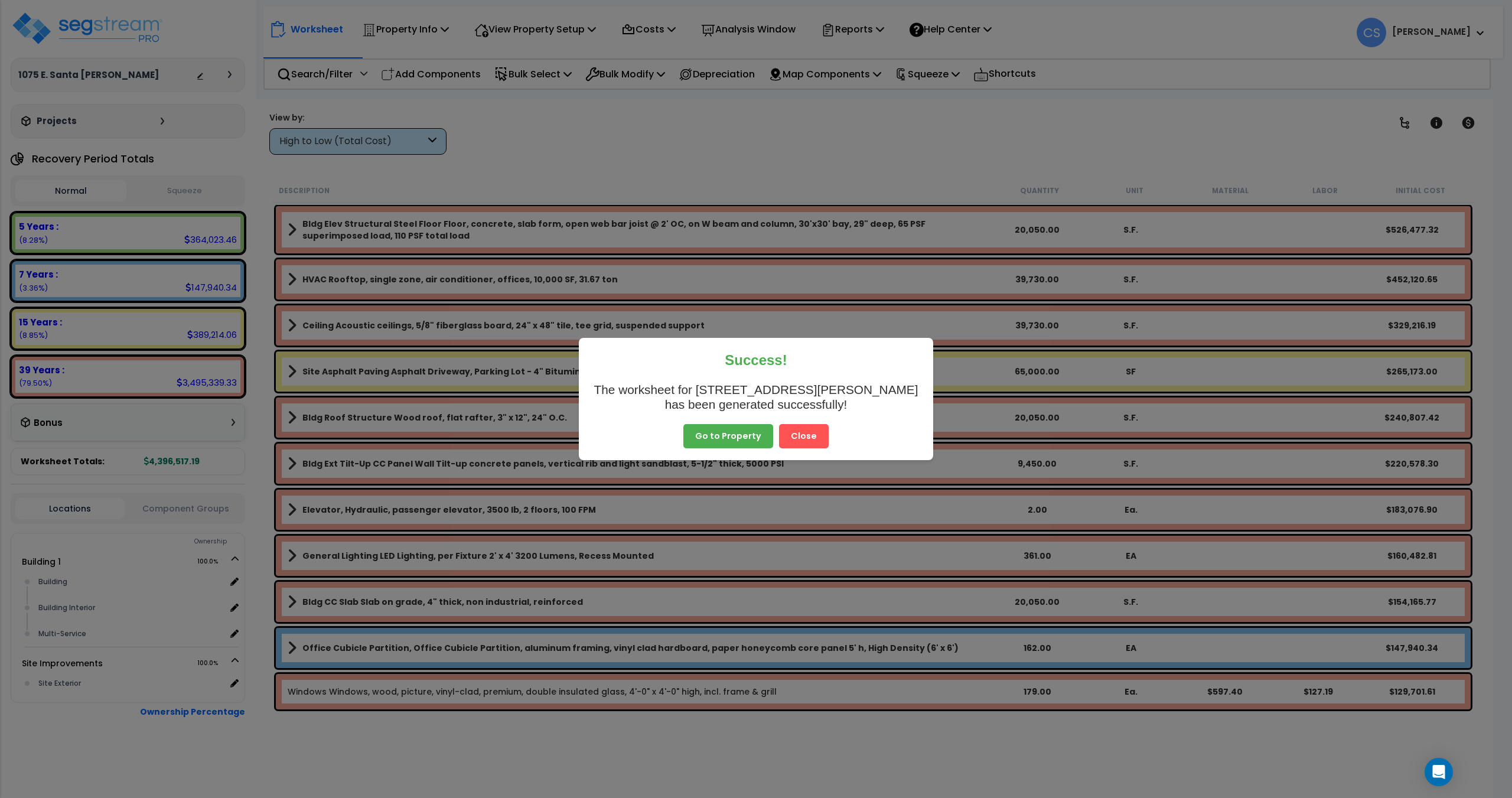
click at [795, 432] on button "Close" at bounding box center [804, 437] width 50 height 25
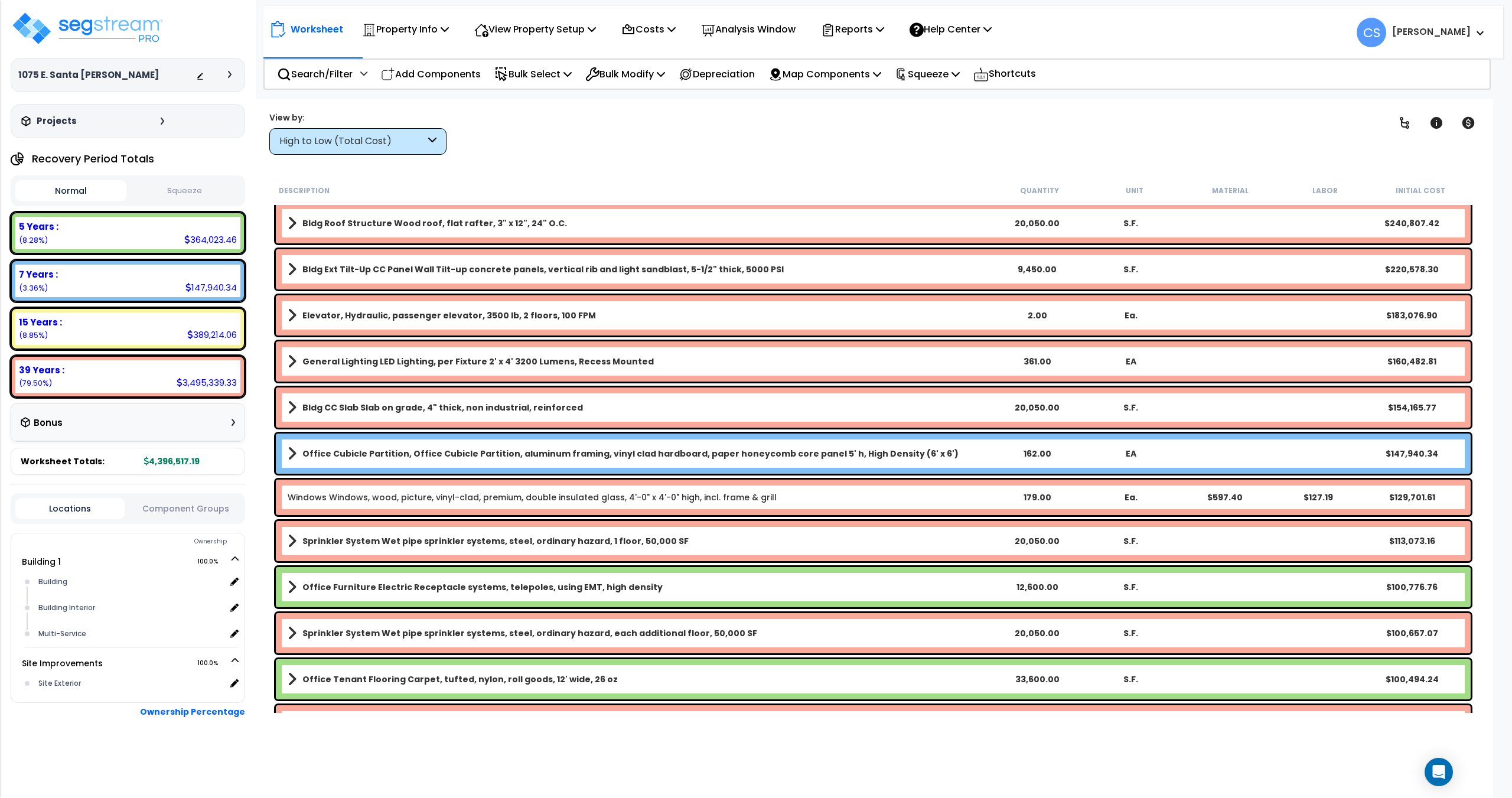
scroll to position [237, 0]
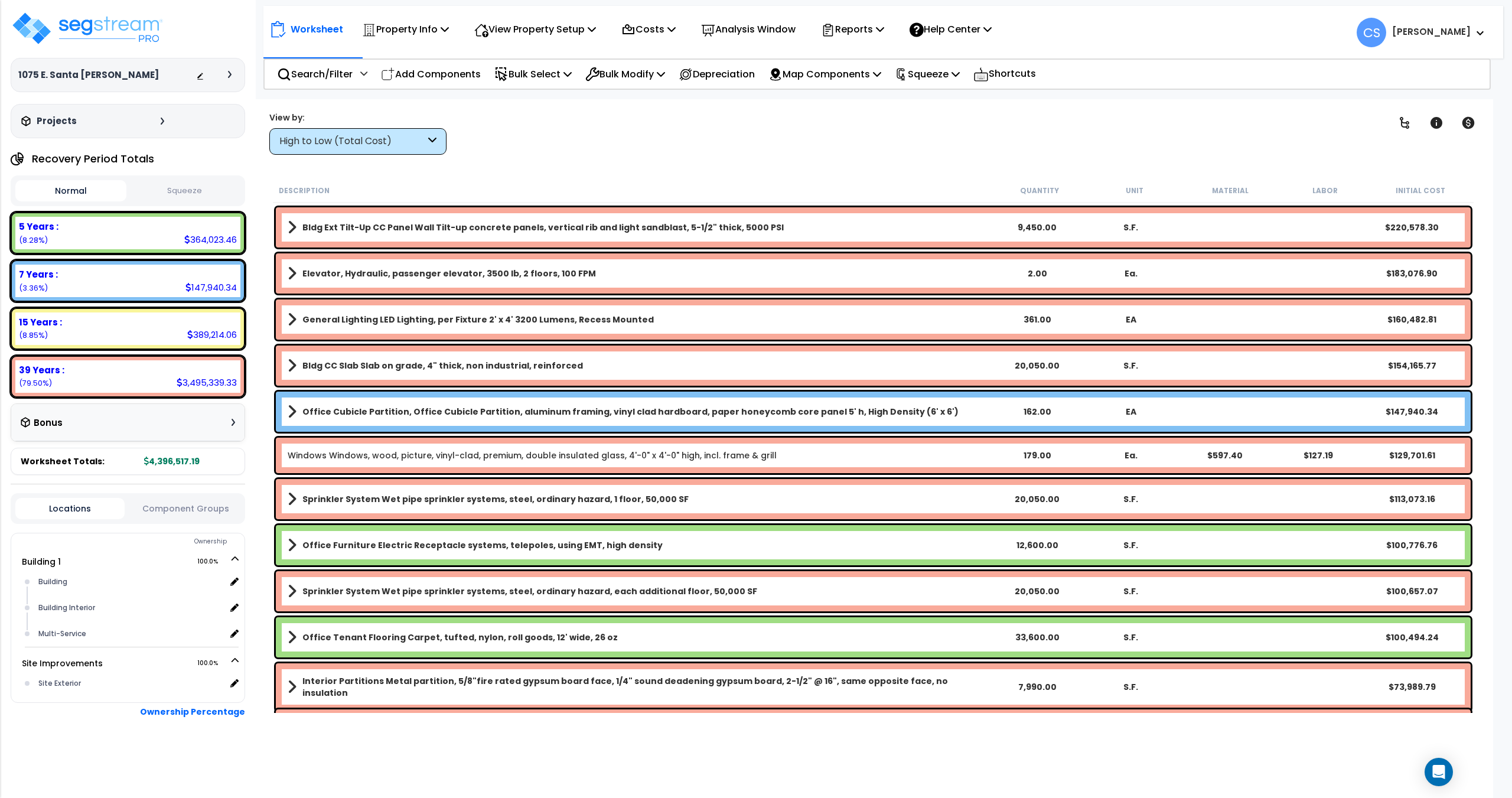
click at [302, 420] on link "Office Cubicle Partition, Office Cubicle Partition, aluminum framing, vinyl cla…" at bounding box center [638, 411] width 702 height 16
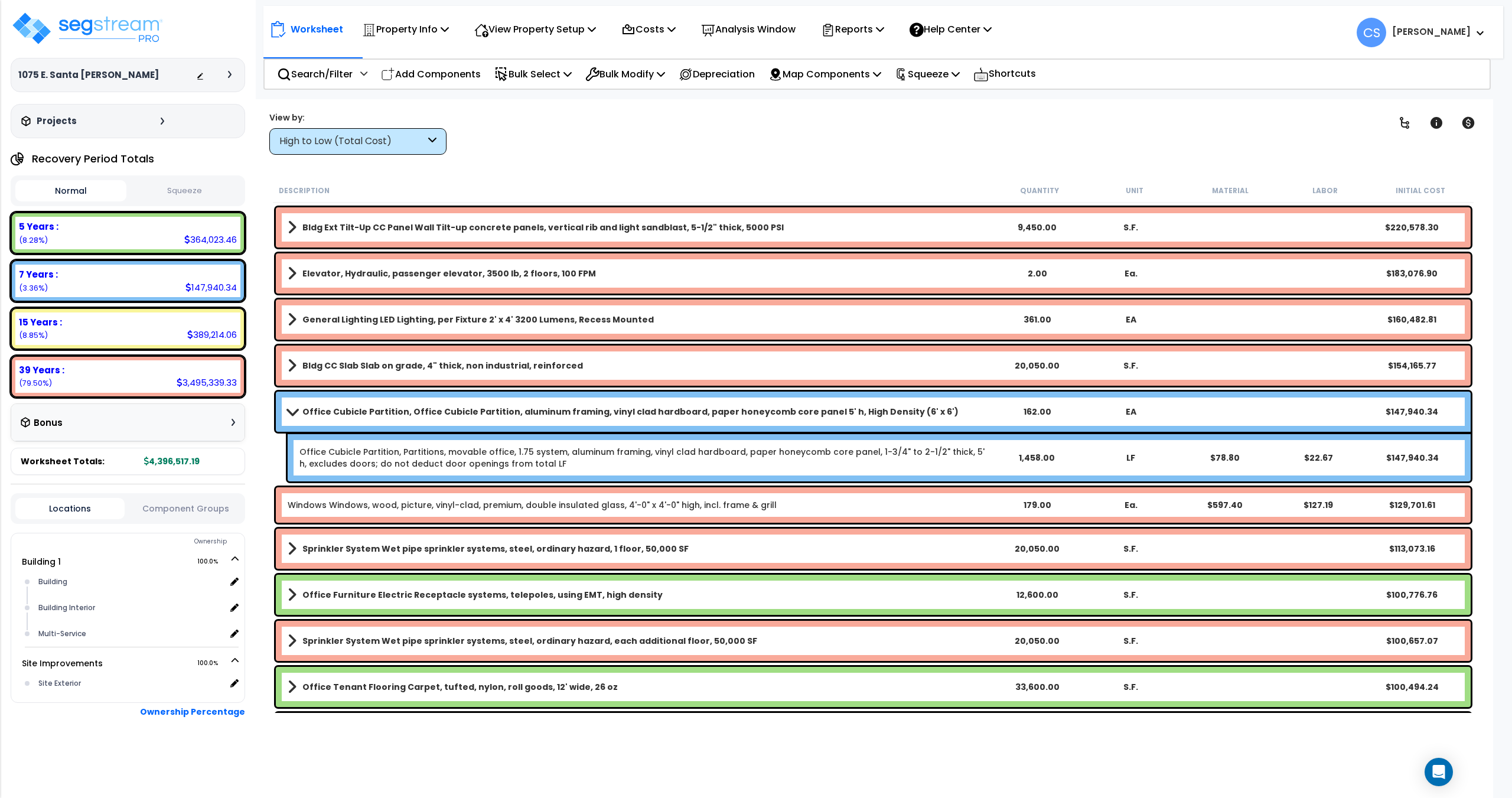
click at [286, 409] on span at bounding box center [291, 411] width 16 height 9
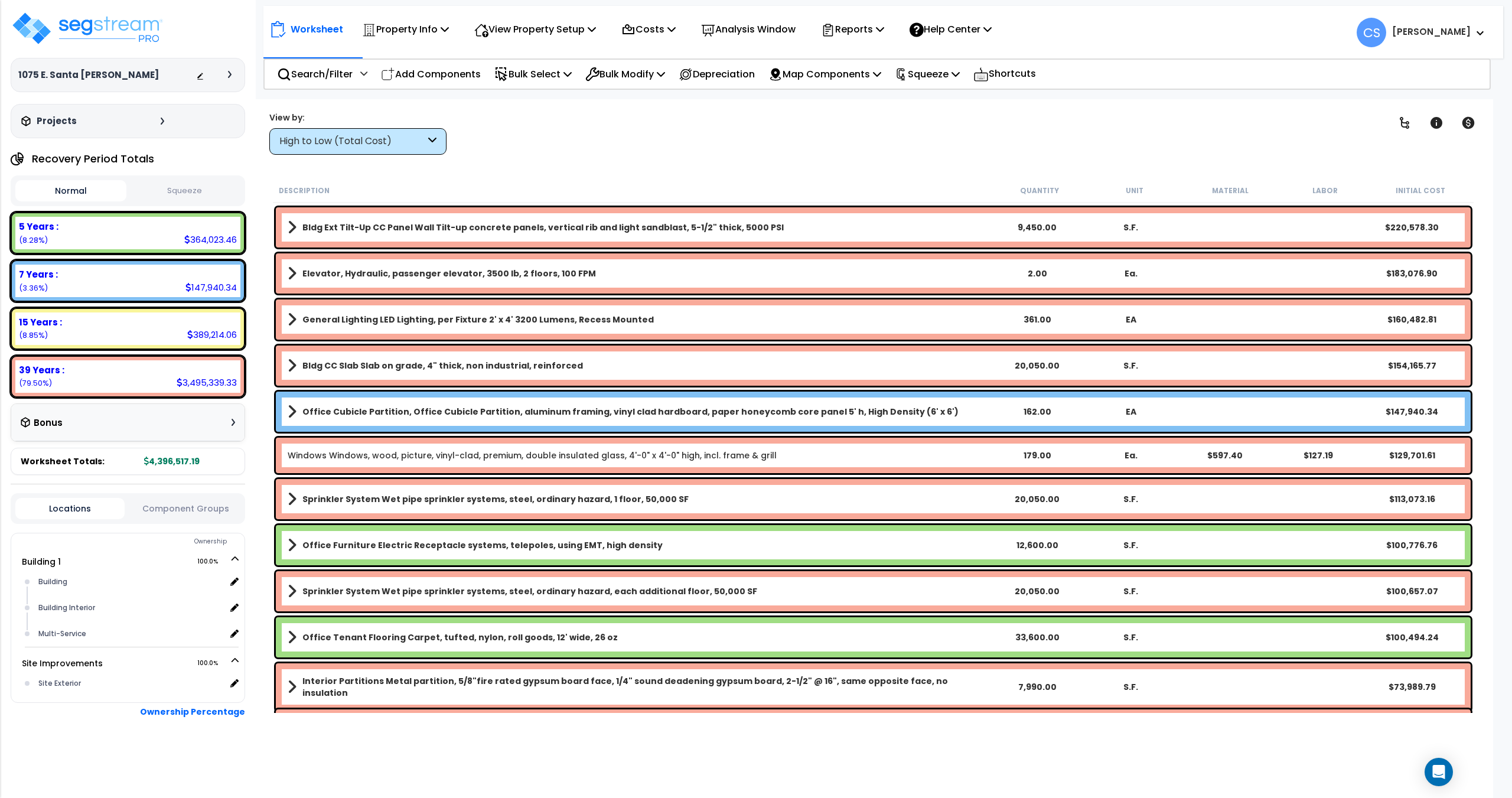
click at [286, 409] on div "Office Cubicle Partition, Office Cubicle Partition, aluminum framing, vinyl cla…" at bounding box center [873, 412] width 1195 height 40
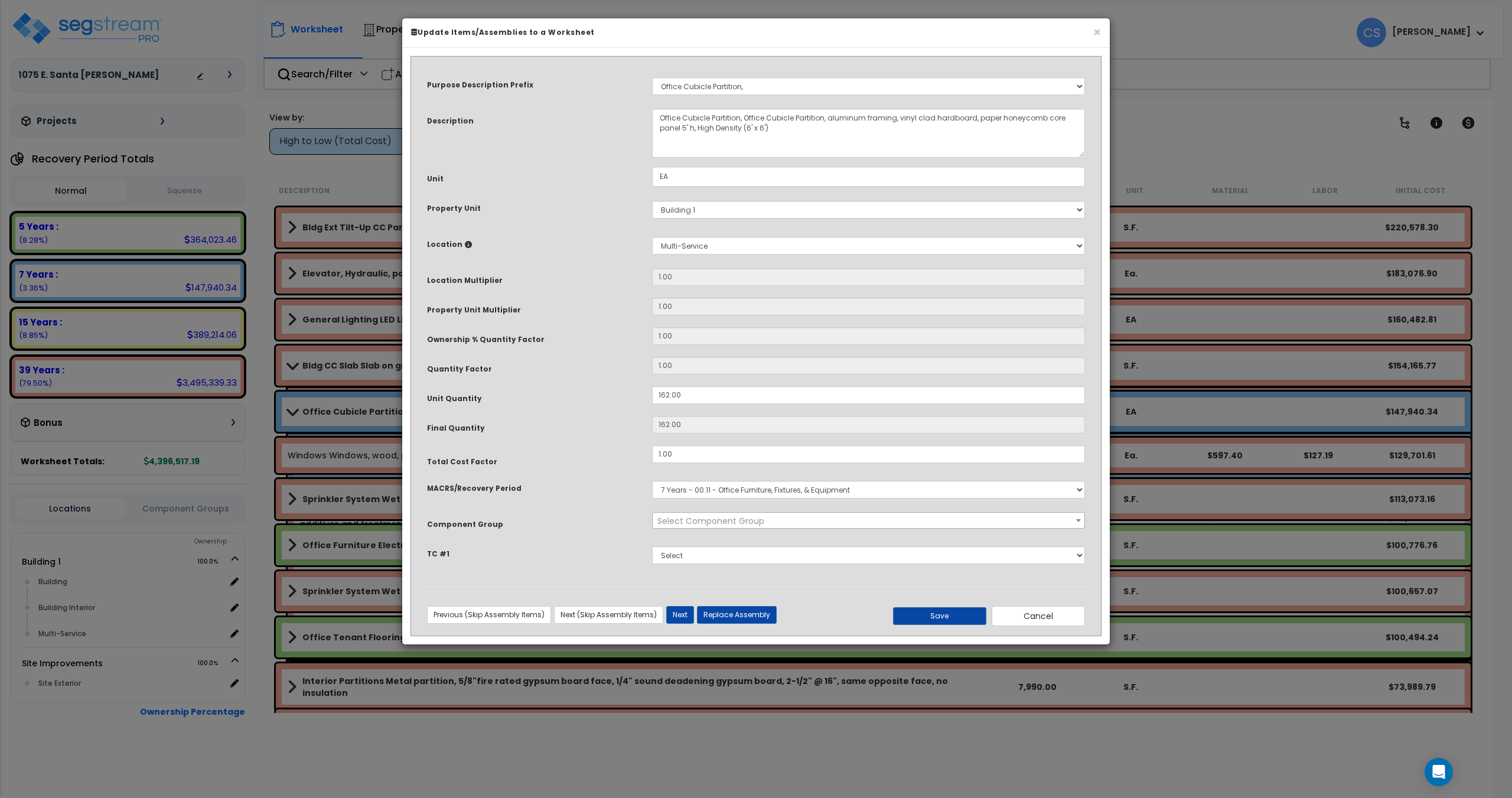
select select "11981"
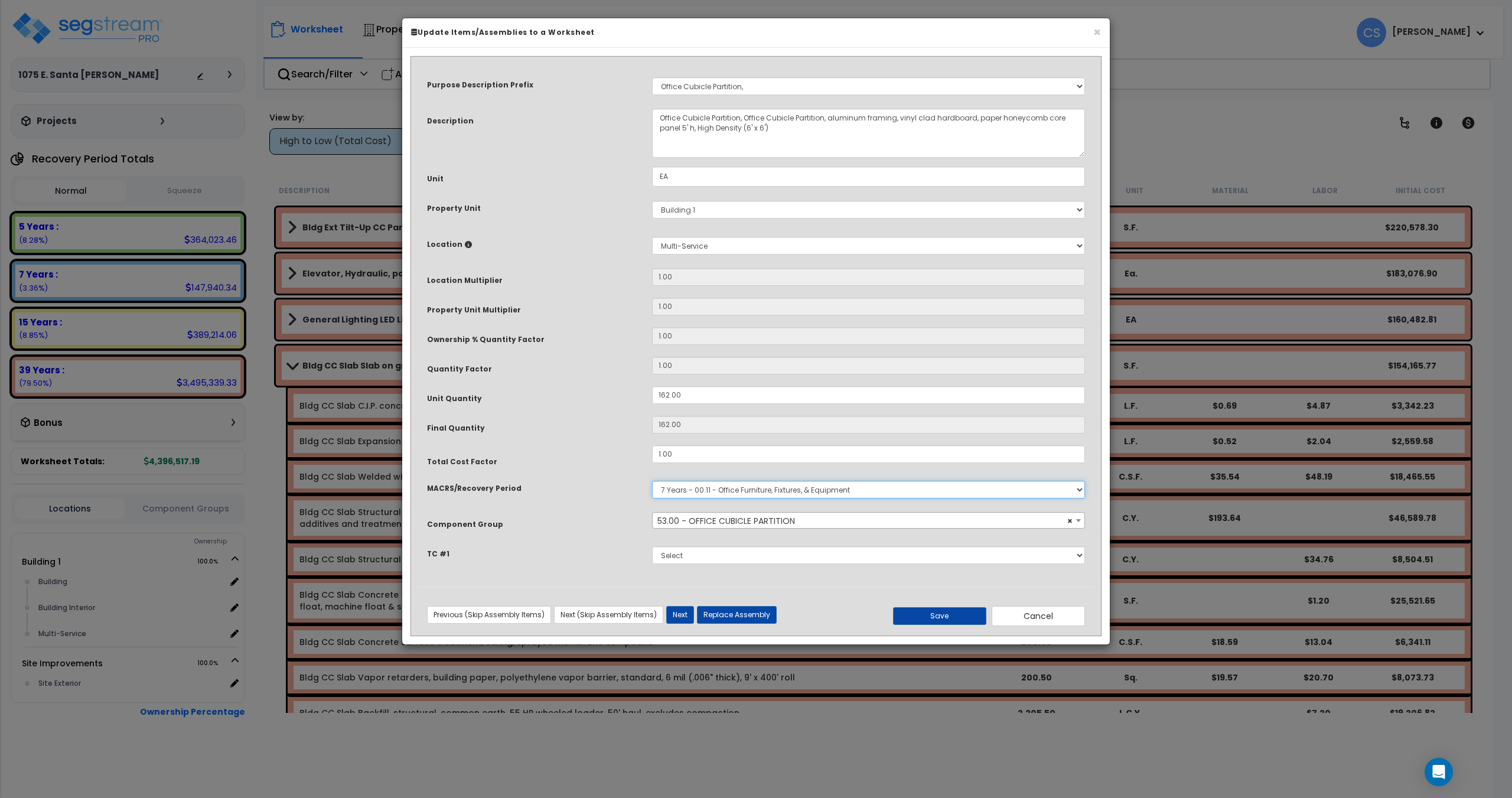
click at [706, 489] on select "Select MACRS/Recovery Period 5 Years - 57.0 - Distributive Trades & Services 5 …" at bounding box center [868, 490] width 433 height 17
click at [726, 487] on select "Select MACRS/Recovery Period 5 Years - 57.0 - Distributive Trades & Services 5 …" at bounding box center [868, 490] width 433 height 17
click at [1018, 616] on button "Cancel" at bounding box center [1038, 615] width 93 height 20
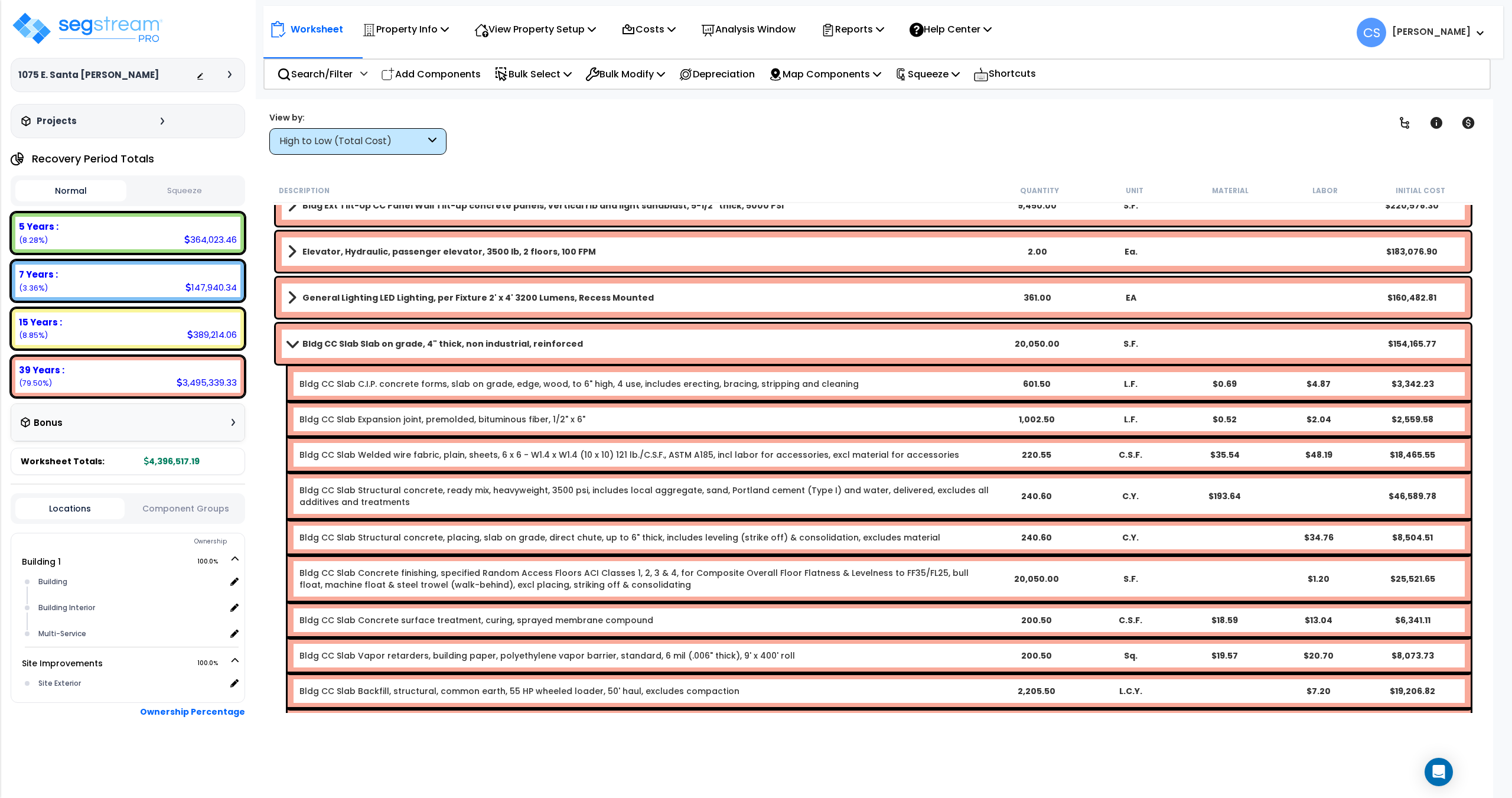
scroll to position [295, 0]
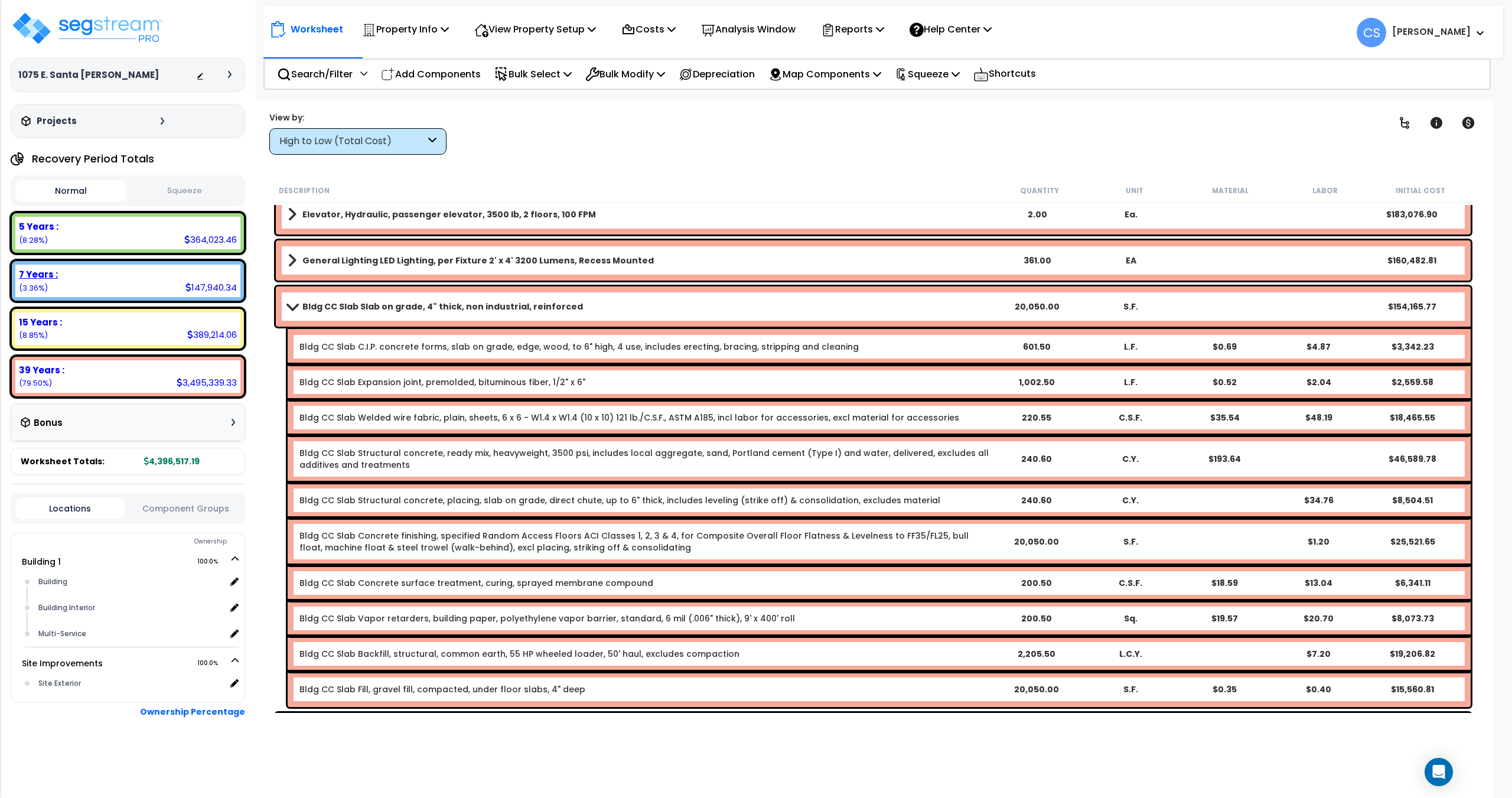
click at [96, 275] on div "7 Years :" at bounding box center [127, 274] width 218 height 12
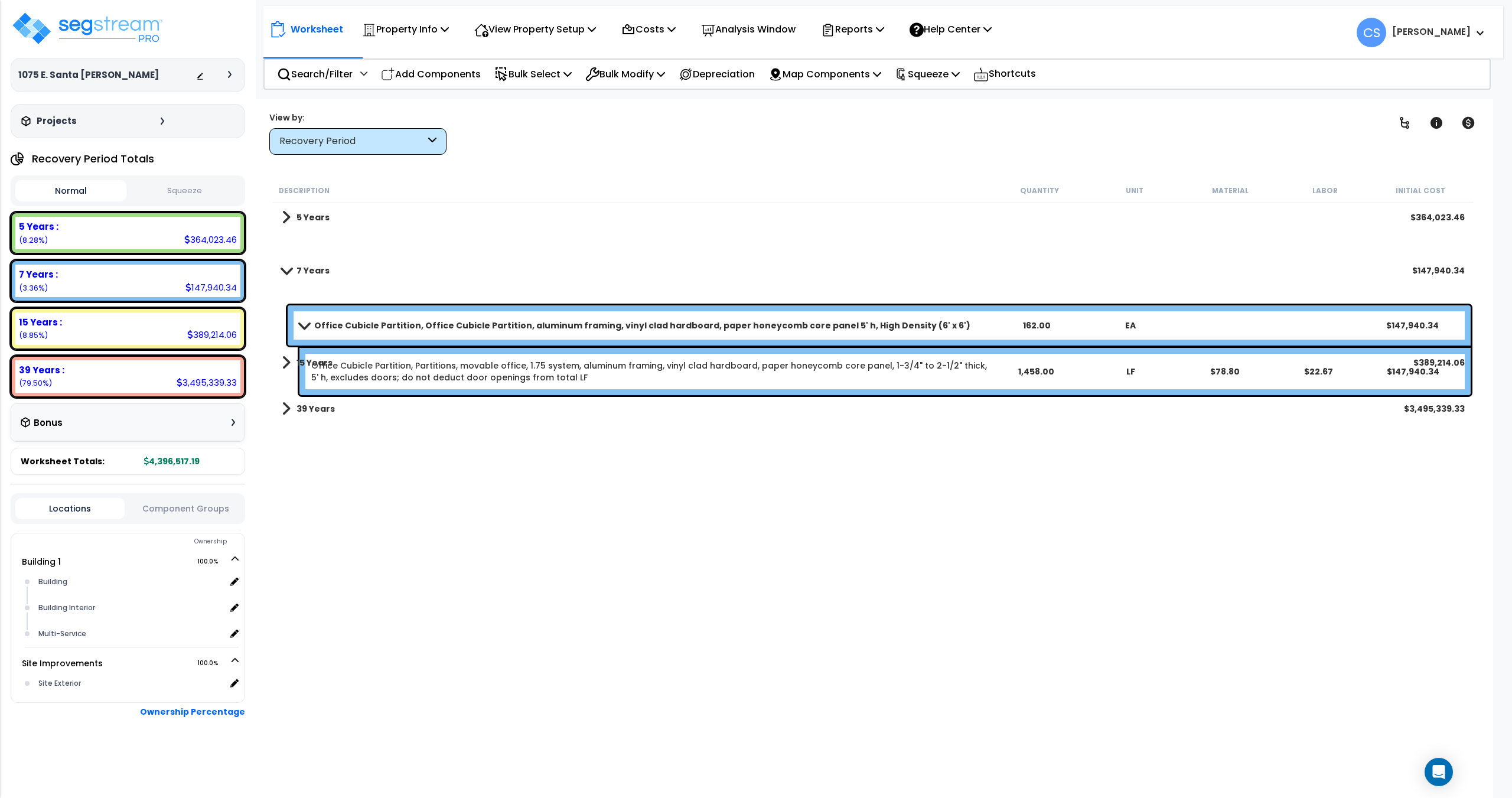
click at [475, 328] on b "Office Cubicle Partition, Office Cubicle Partition, aluminum framing, vinyl cla…" at bounding box center [642, 325] width 656 height 11
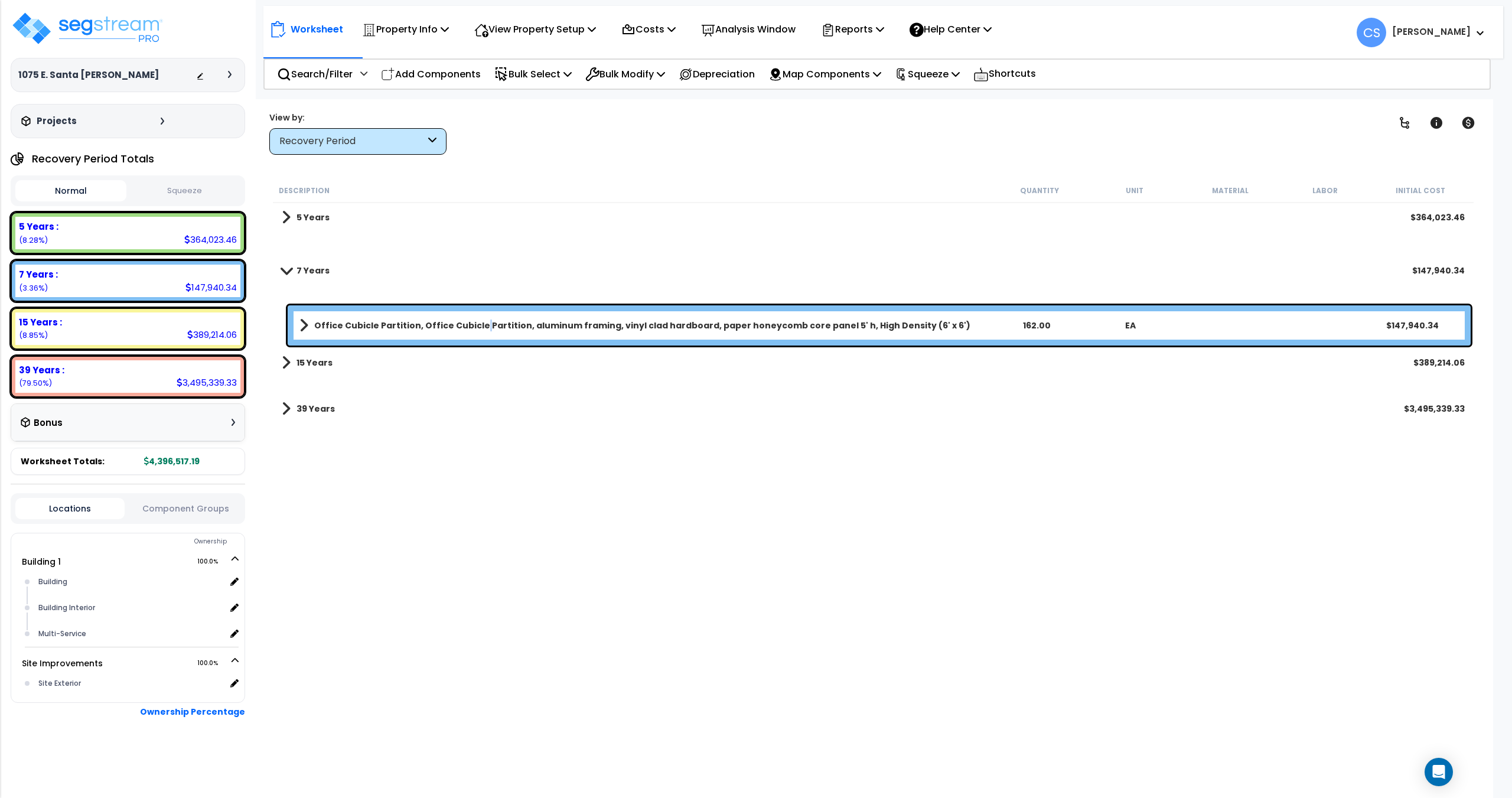
click at [475, 328] on b "Office Cubicle Partition, Office Cubicle Partition, aluminum framing, vinyl cla…" at bounding box center [642, 325] width 656 height 11
click at [0, 0] on div at bounding box center [0, 0] width 0 height 0
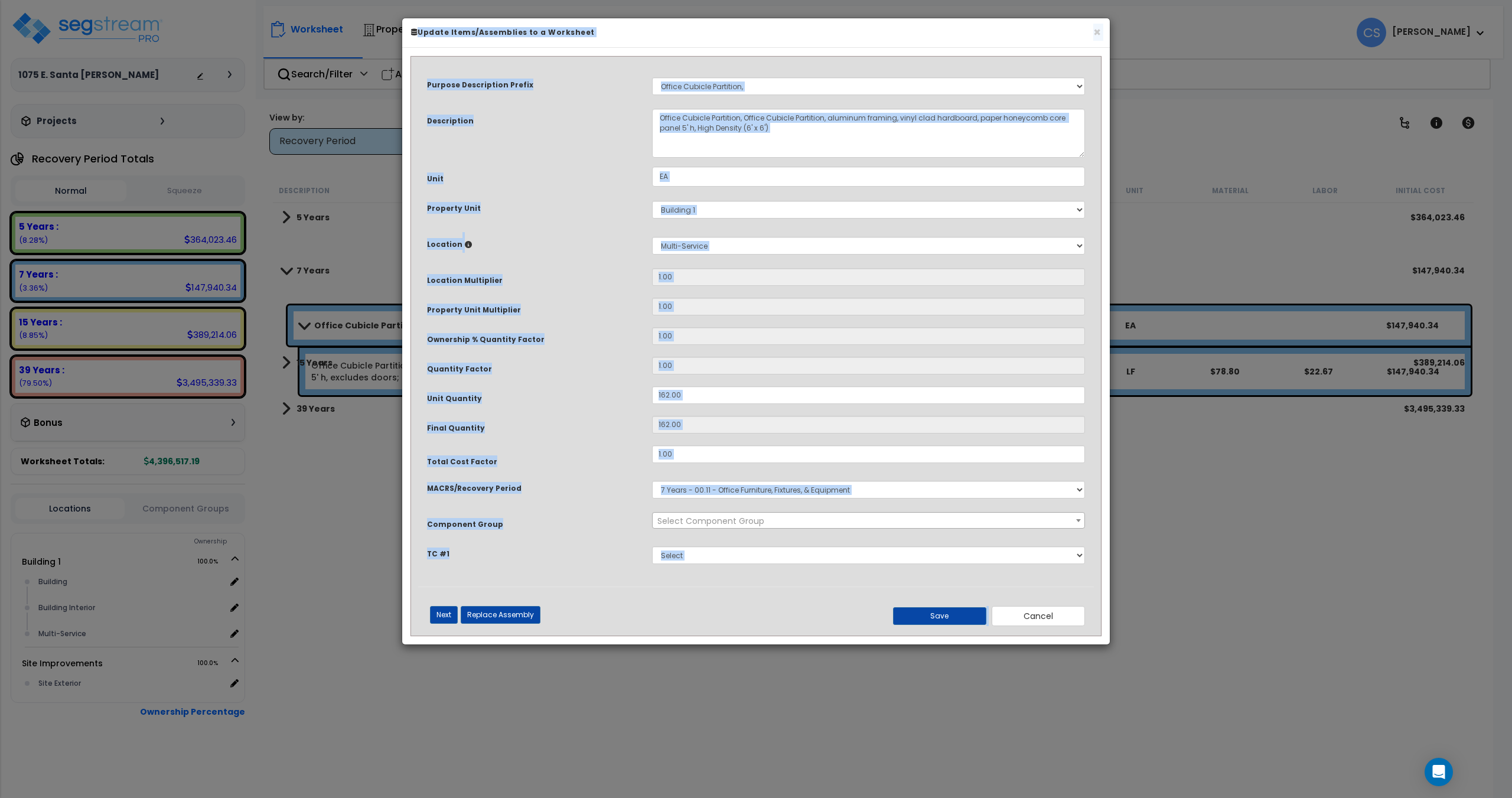
select select "11981"
click at [776, 494] on select "Select MACRS/Recovery Period 5 Years - 57.0 - Distributive Trades & Services 5 …" at bounding box center [868, 490] width 433 height 17
drag, startPoint x: 606, startPoint y: 501, endPoint x: 618, endPoint y: 498, distance: 12.4
click at [606, 501] on div "MACRS/Recovery Period Select MACRS/Recovery Period 5 Years - 57.0 - Distributiv…" at bounding box center [755, 490] width 676 height 27
click at [695, 481] on select "Select MACRS/Recovery Period 5 Years - 57.0 - Distributive Trades & Services 5 …" at bounding box center [868, 490] width 433 height 17
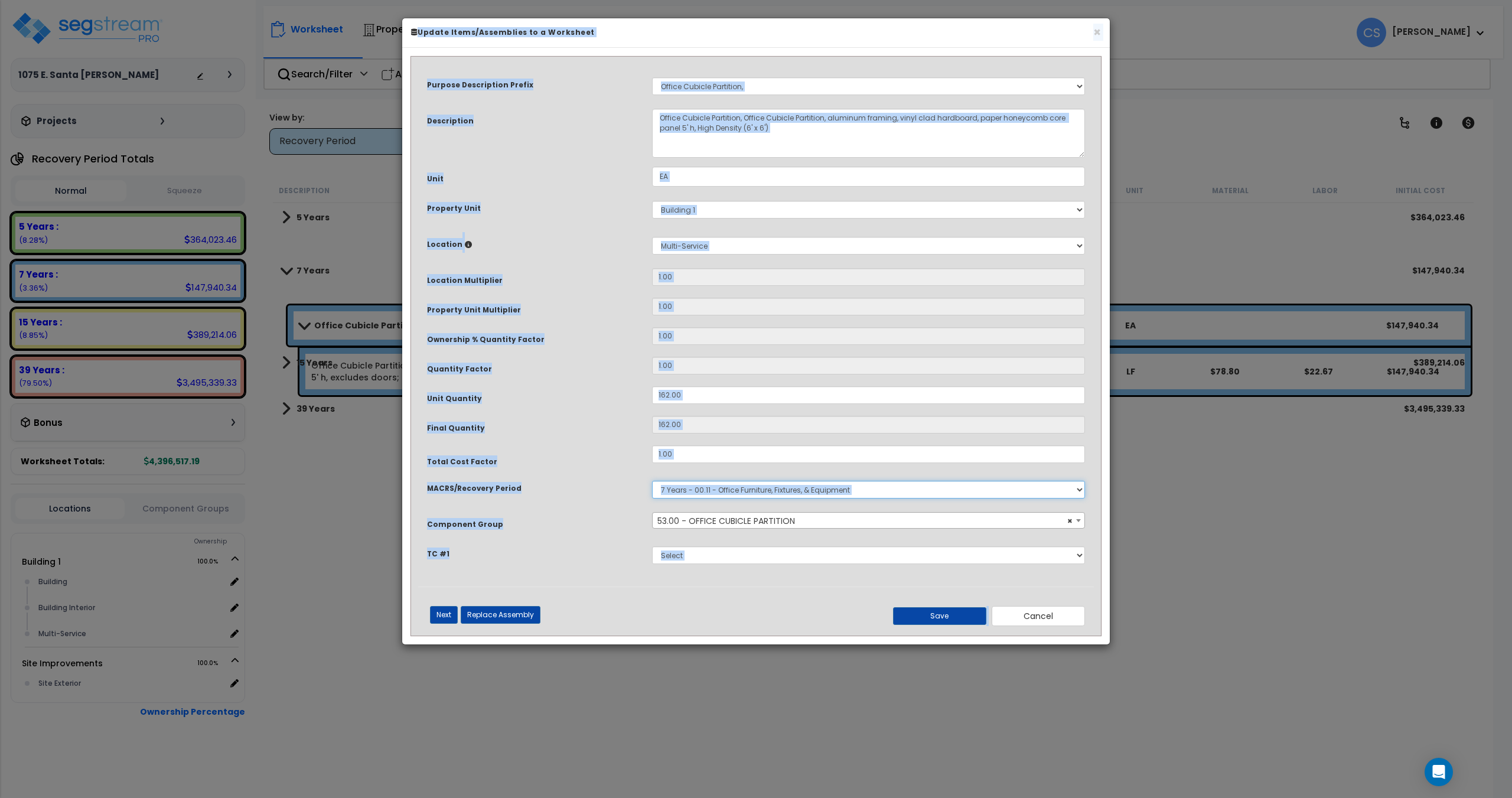
select select "3667"
click at [652, 481] on select "Select MACRS/Recovery Period 5 Years - 57.0 - Distributive Trades & Services 5 …" at bounding box center [868, 490] width 433 height 17
click at [575, 532] on div "Component Group" at bounding box center [530, 522] width 225 height 21
click at [579, 535] on div "Purpose Description Prefix Select A/V System A/V System Equipment A/V System Eq…" at bounding box center [755, 325] width 676 height 522
click at [577, 536] on div "Purpose Description Prefix Select A/V System A/V System Equipment A/V System Eq…" at bounding box center [755, 325] width 676 height 522
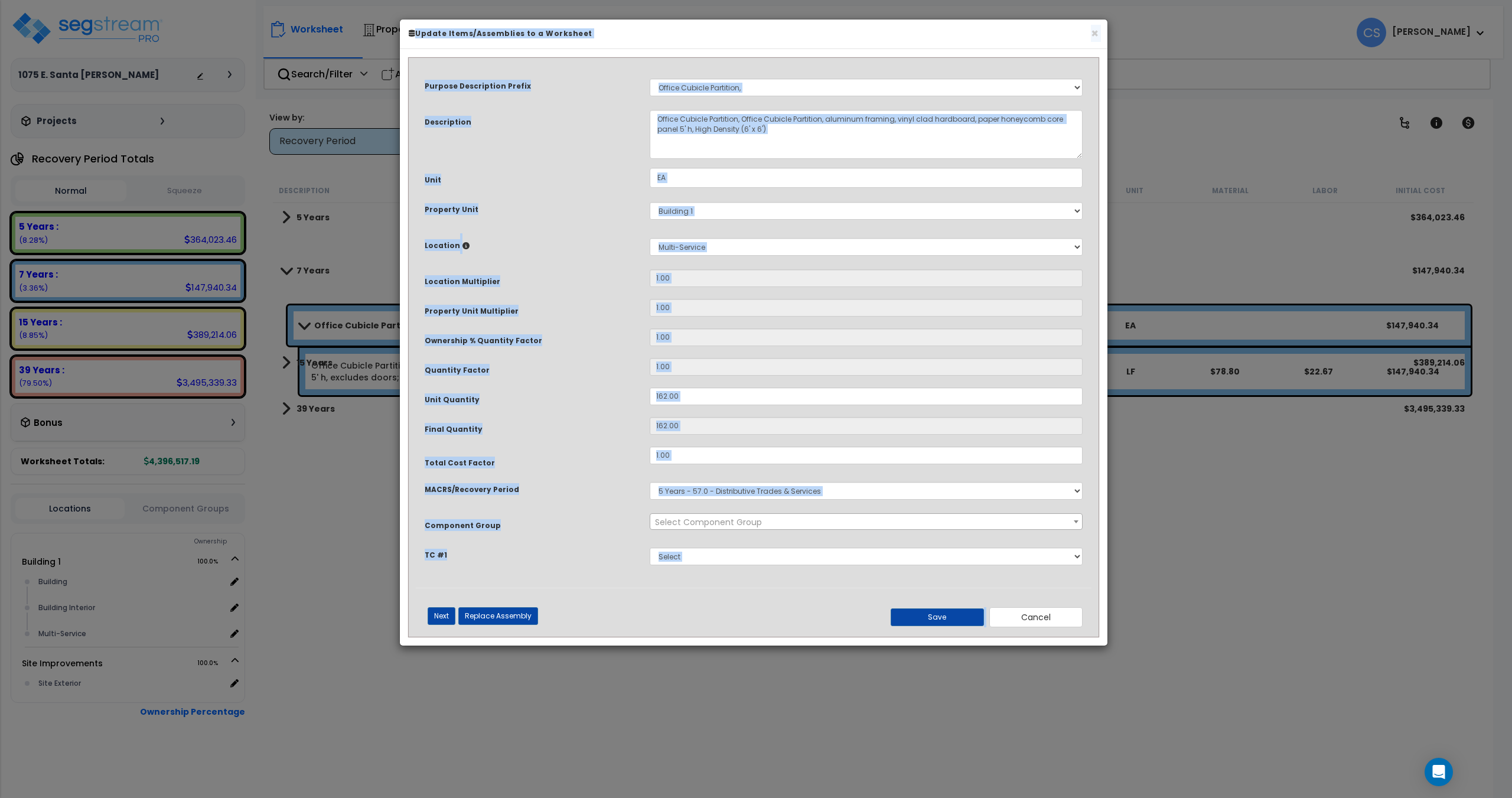
click at [504, 550] on div "TC #1" at bounding box center [528, 553] width 225 height 21
click at [469, 527] on small "Component Group" at bounding box center [463, 526] width 77 height 10
click at [650, 518] on select "Select Component Group 283.00 - LAUNDRY EQUIPMENT 264.00 - KITCHEN PLUMBING 286…" at bounding box center [650, 518] width 1 height 1
click at [1077, 624] on button "Cancel" at bounding box center [1035, 617] width 93 height 20
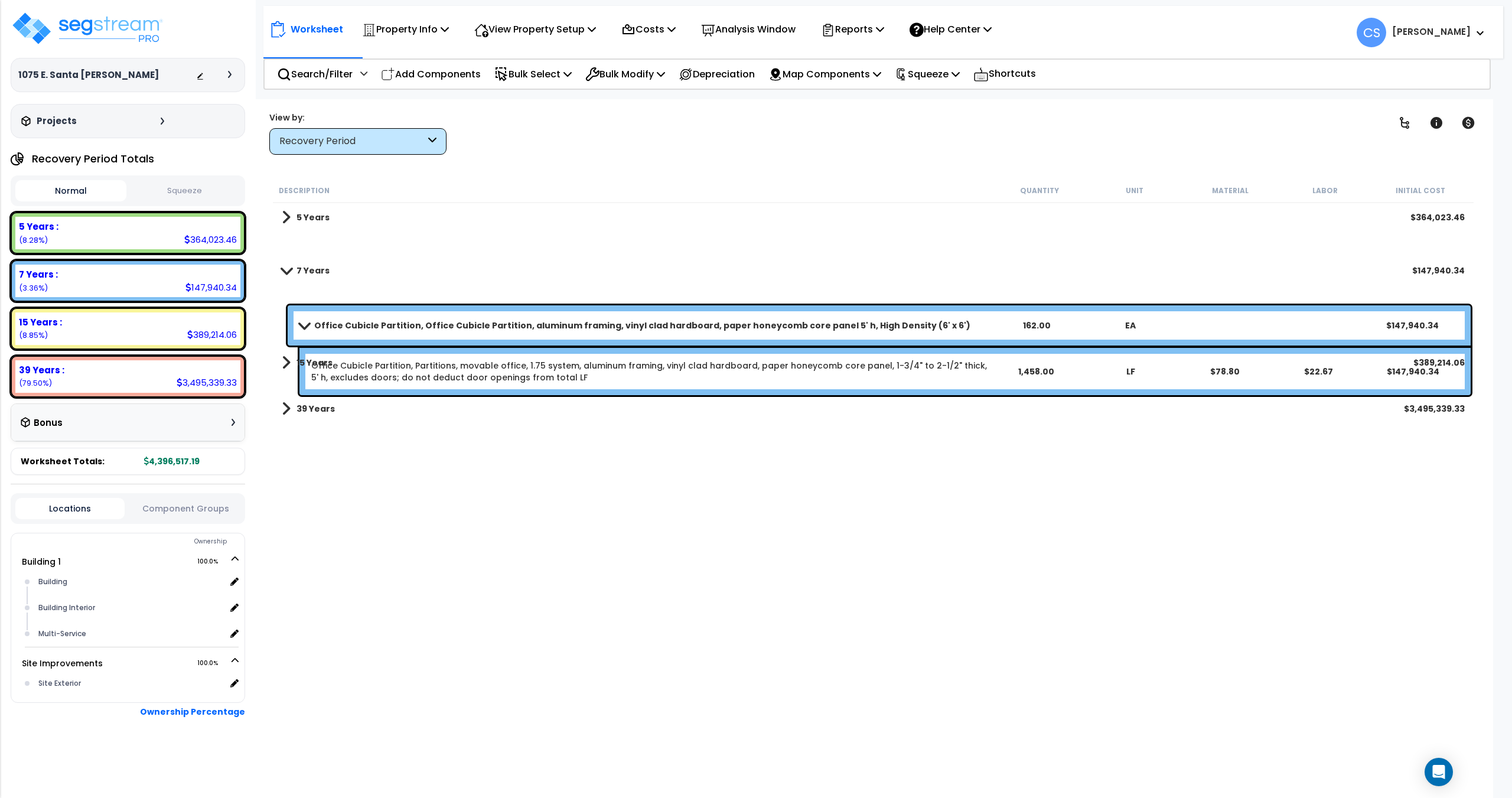
click at [425, 371] on div "15 Years $389,214.06" at bounding box center [873, 363] width 1195 height 29
click at [532, 323] on b "Office Cubicle Partition, Office Cubicle Partition, aluminum framing, vinyl cla…" at bounding box center [642, 325] width 656 height 11
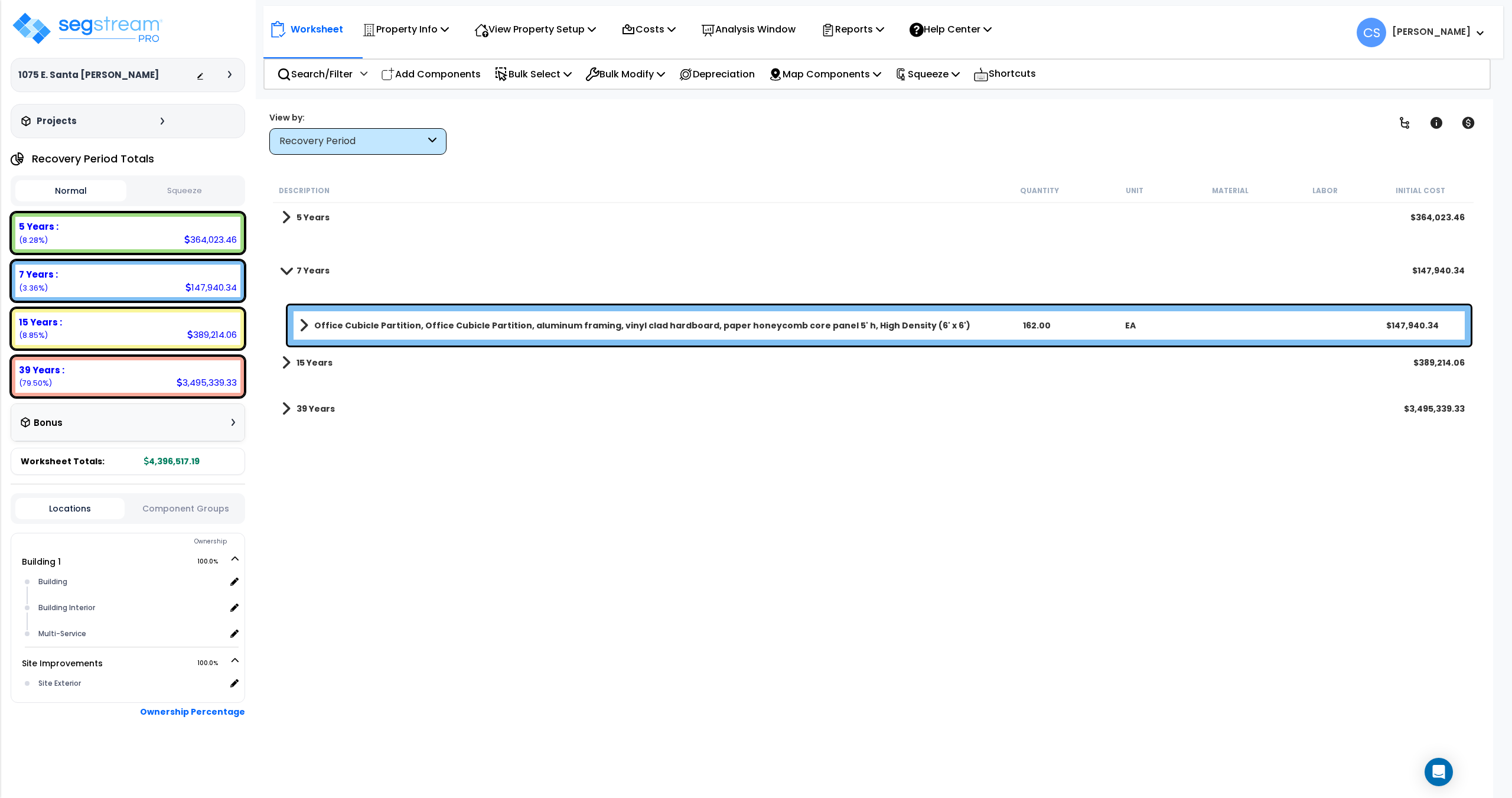
click at [532, 323] on b "Office Cubicle Partition, Office Cubicle Partition, aluminum framing, vinyl cla…" at bounding box center [642, 325] width 656 height 11
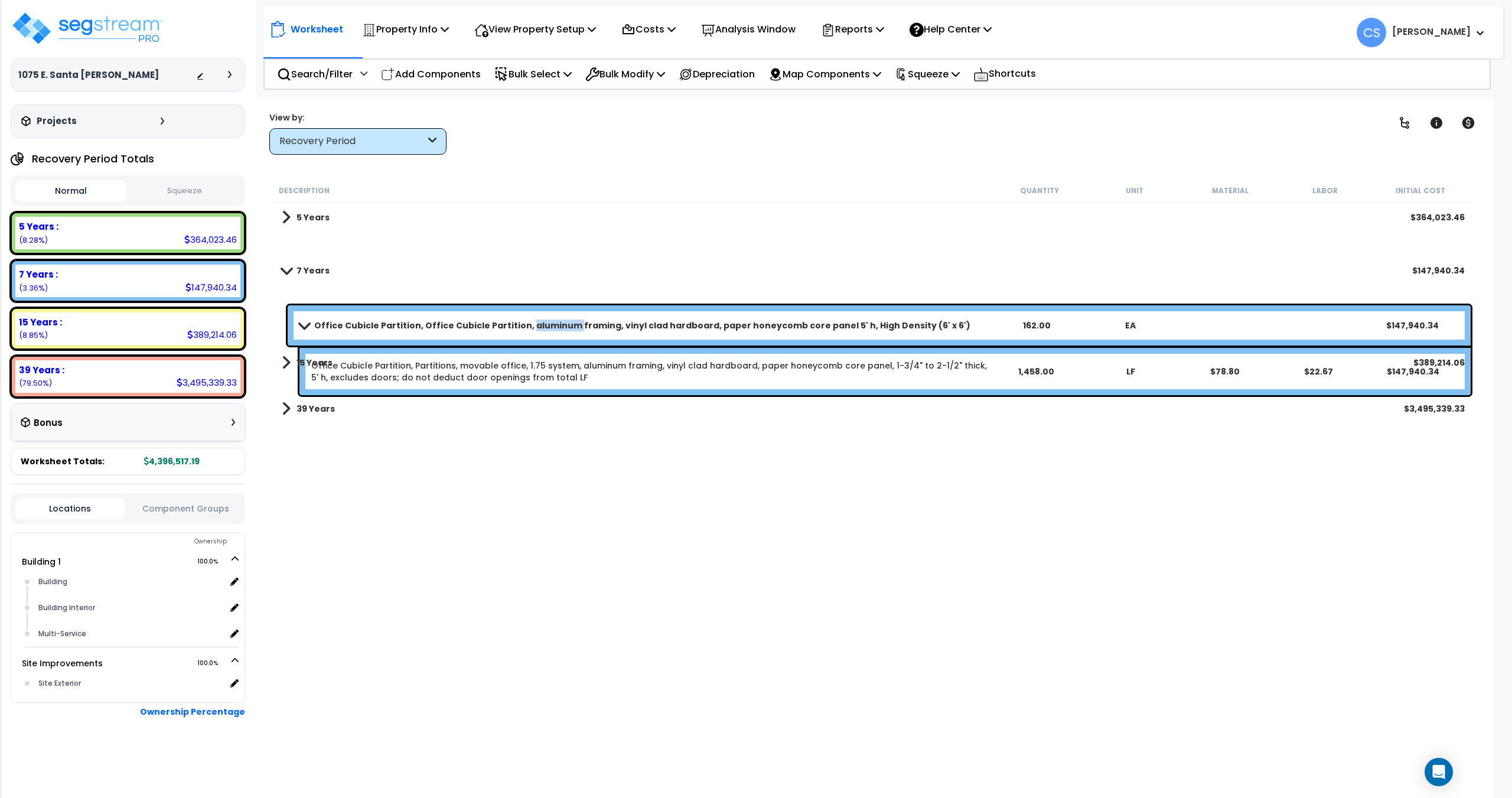
click at [532, 323] on b "Office Cubicle Partition, Office Cubicle Partition, aluminum framing, vinyl cla…" at bounding box center [642, 325] width 656 height 11
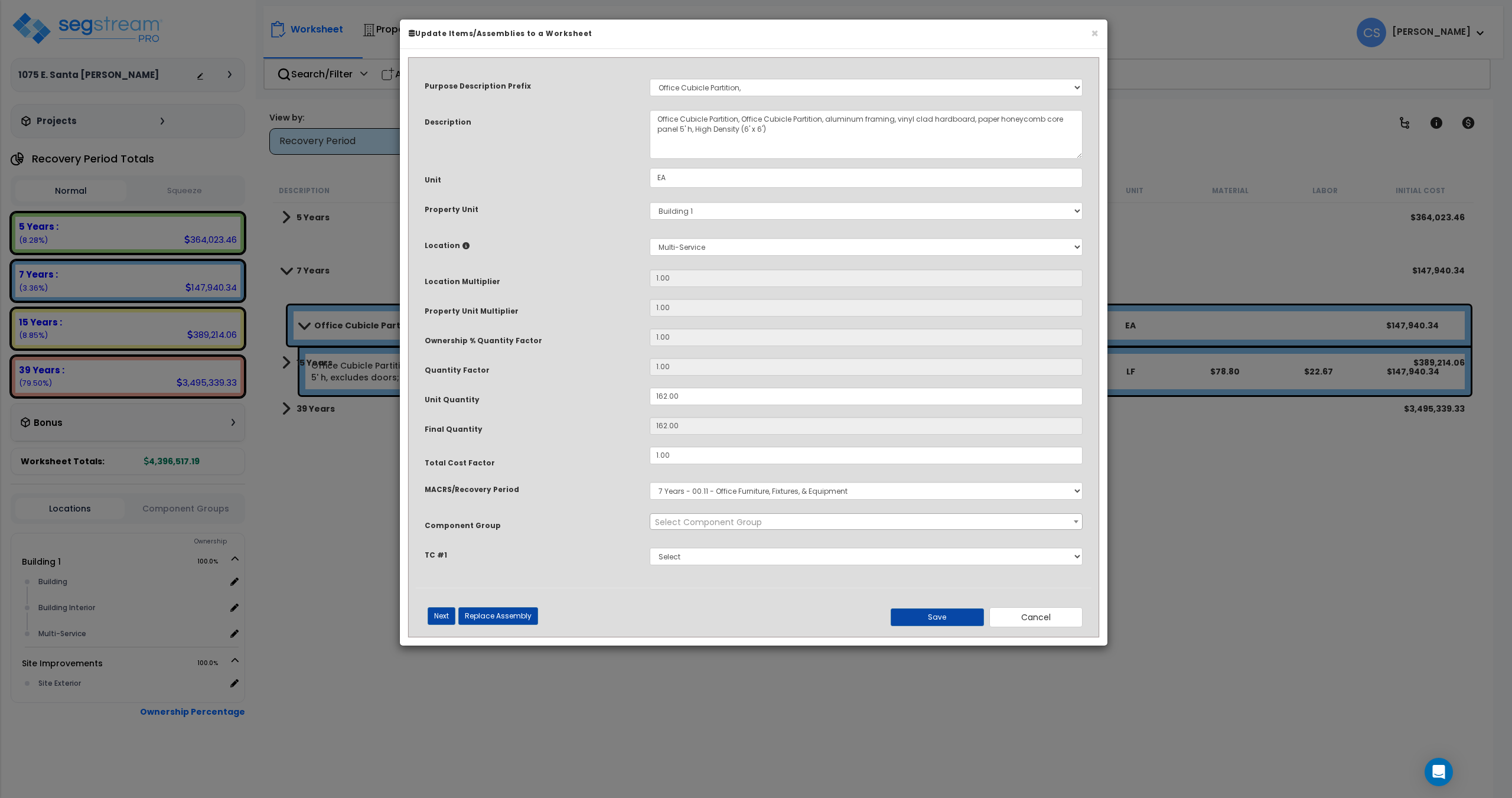
select select "11981"
click at [738, 488] on select "Select MACRS/Recovery Period 5 Years - 57.0 - Distributive Trades & Services 5 …" at bounding box center [866, 490] width 433 height 17
click at [749, 484] on select "Select MACRS/Recovery Period 5 Years - 57.0 - Distributive Trades & Services 5 …" at bounding box center [866, 490] width 433 height 17
select select "3667"
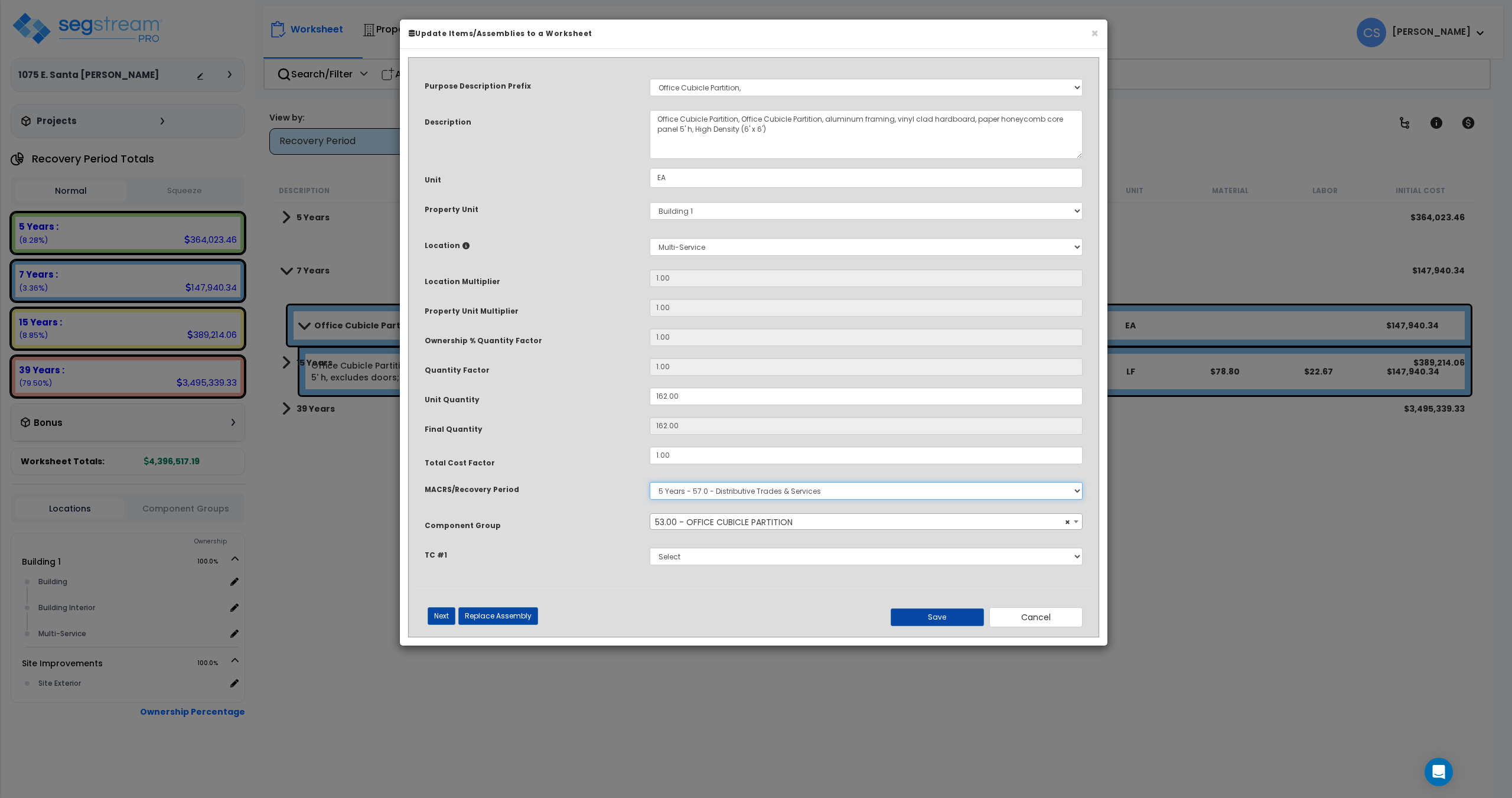
click at [650, 482] on select "Select MACRS/Recovery Period 5 Years - 57.0 - Distributive Trades & Services 5 …" at bounding box center [866, 490] width 433 height 17
click at [743, 489] on select "Select MACRS/Recovery Period 5 Years - 57.0 - Distributive Trades & Services 5 …" at bounding box center [866, 490] width 433 height 17
click at [650, 482] on select "Select MACRS/Recovery Period 5 Years - 57.0 - Distributive Trades & Services 5 …" at bounding box center [866, 490] width 433 height 17
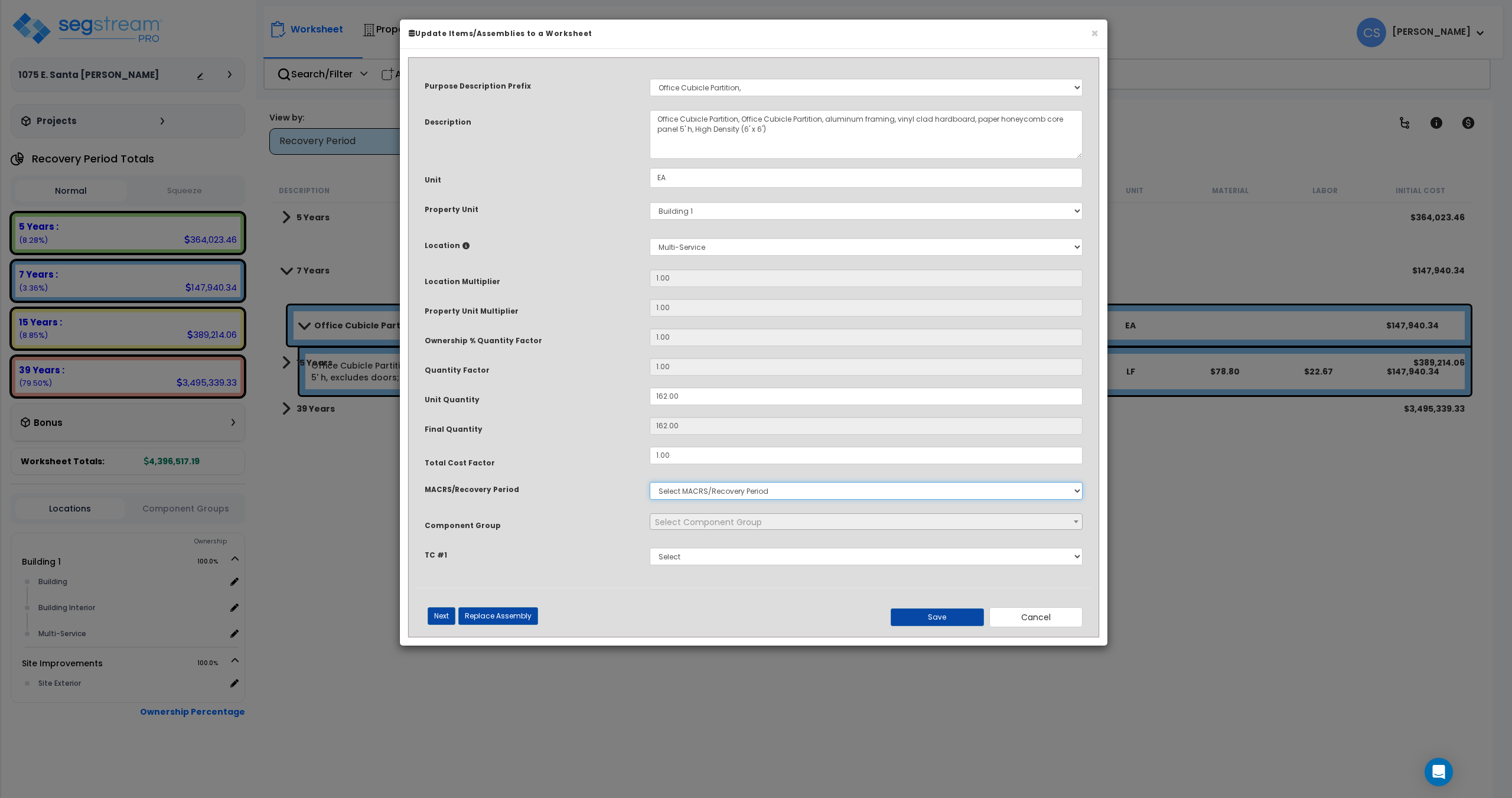
click at [749, 491] on select "Select MACRS/Recovery Period 5 Years - 57.0 - Distributive Trades & Services 5 …" at bounding box center [866, 490] width 433 height 17
select select "3668"
click at [650, 482] on select "Select MACRS/Recovery Period 5 Years - 57.0 - Distributive Trades & Services 5 …" at bounding box center [866, 490] width 433 height 17
click at [745, 494] on select "Select MACRS/Recovery Period 5 Years - 57.0 - Distributive Trades & Services 5 …" at bounding box center [866, 490] width 433 height 17
click at [753, 488] on select "Select MACRS/Recovery Period 5 Years - 57.0 - Distributive Trades & Services 5 …" at bounding box center [866, 490] width 433 height 17
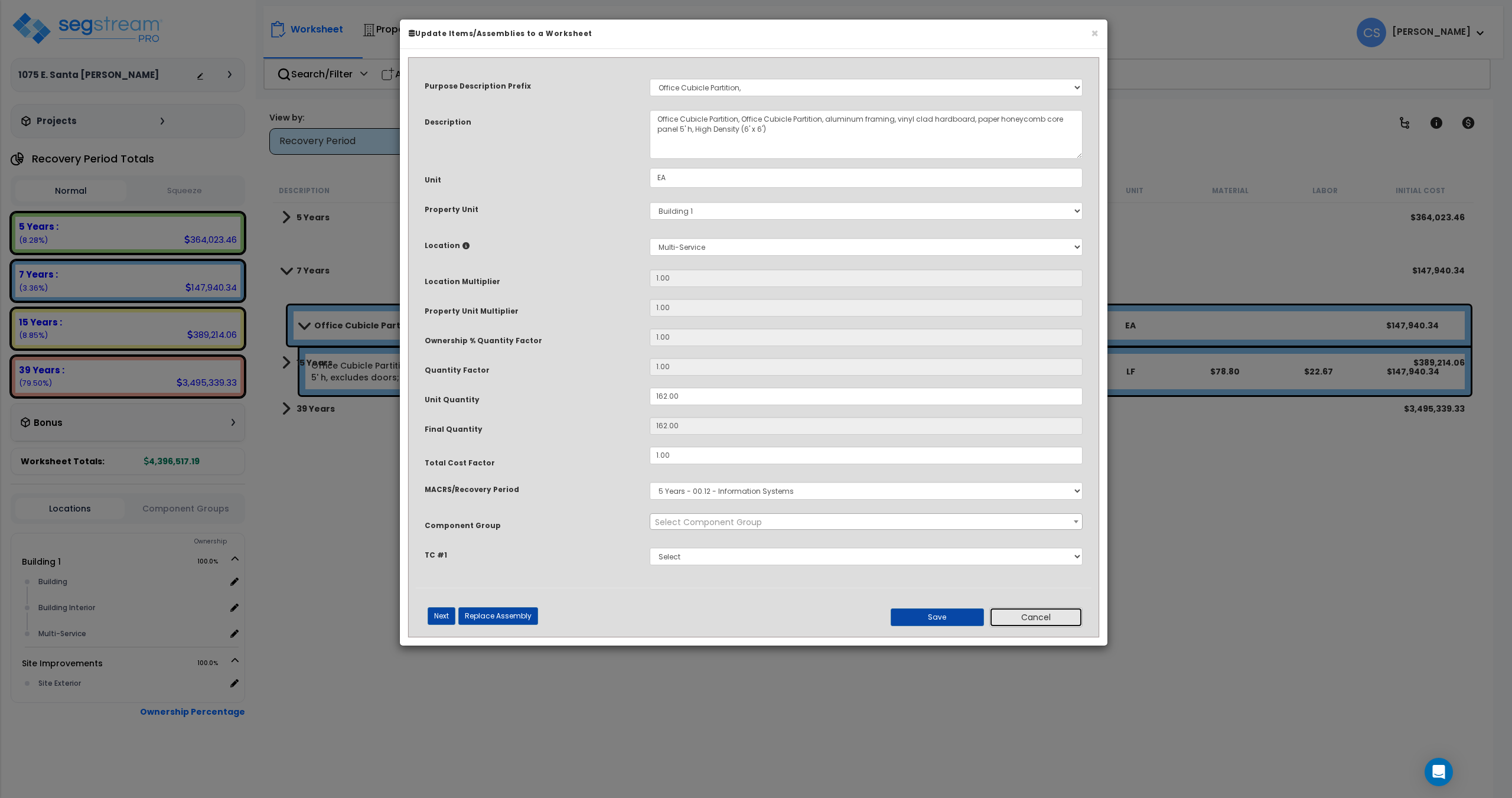
click at [1071, 621] on button "Cancel" at bounding box center [1035, 617] width 93 height 20
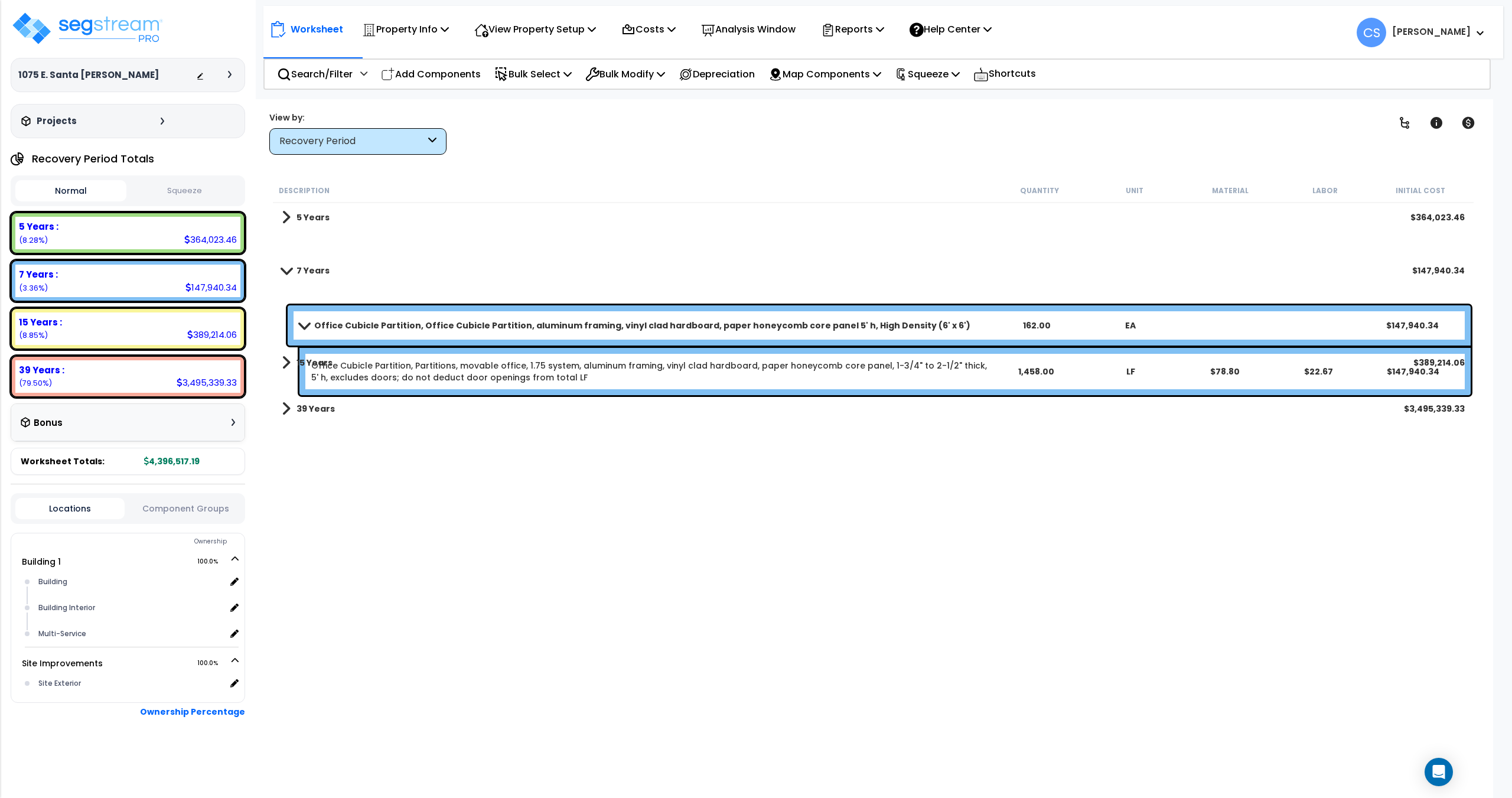
click at [550, 358] on div "15 Years $389,214.06" at bounding box center [873, 363] width 1195 height 29
click at [522, 381] on link "Office Cubicle Partition, Partitions, movable office, 1.75 system, aluminum fra…" at bounding box center [650, 371] width 676 height 24
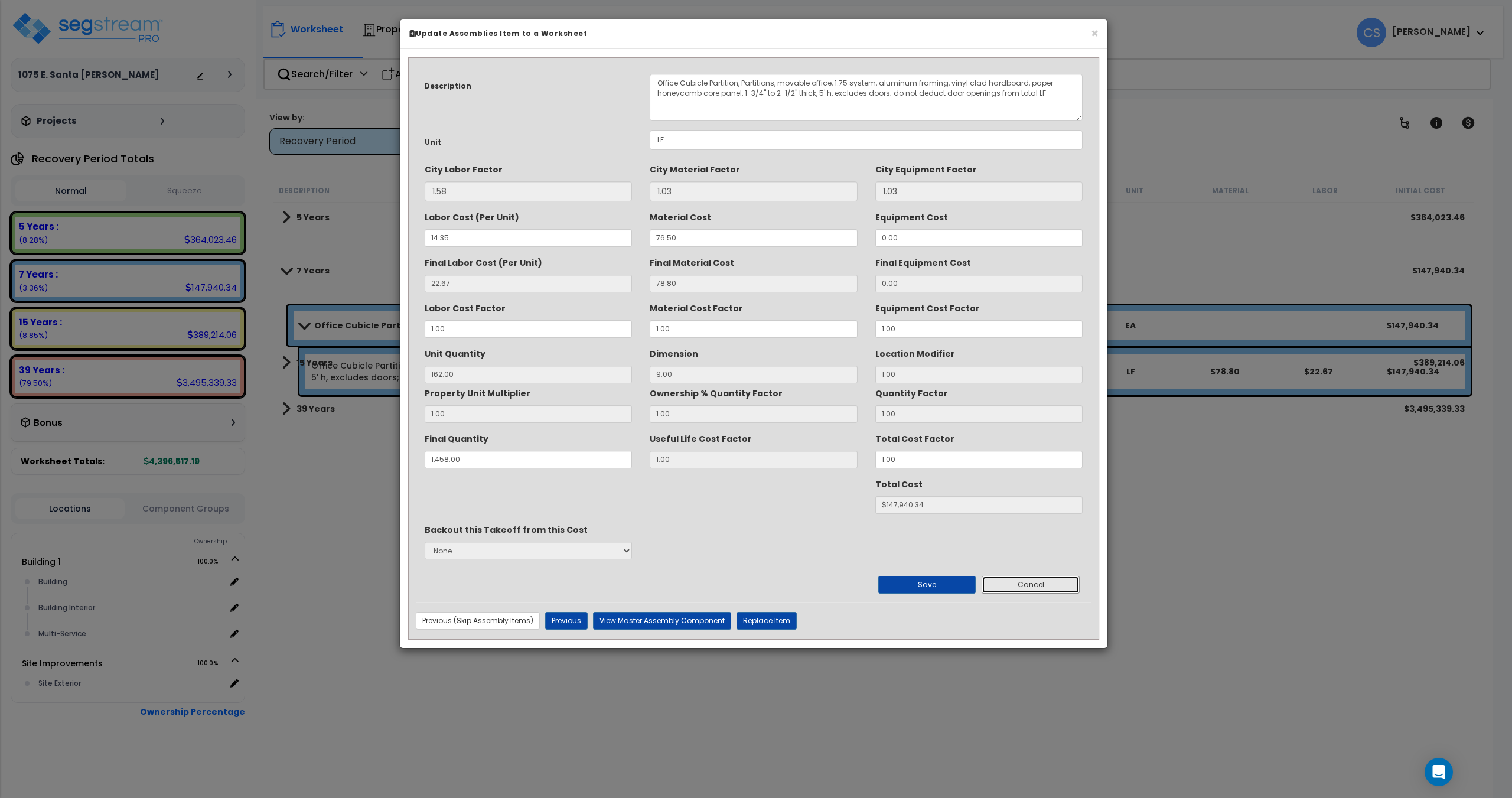
click at [1014, 587] on button "Cancel" at bounding box center [1030, 584] width 98 height 17
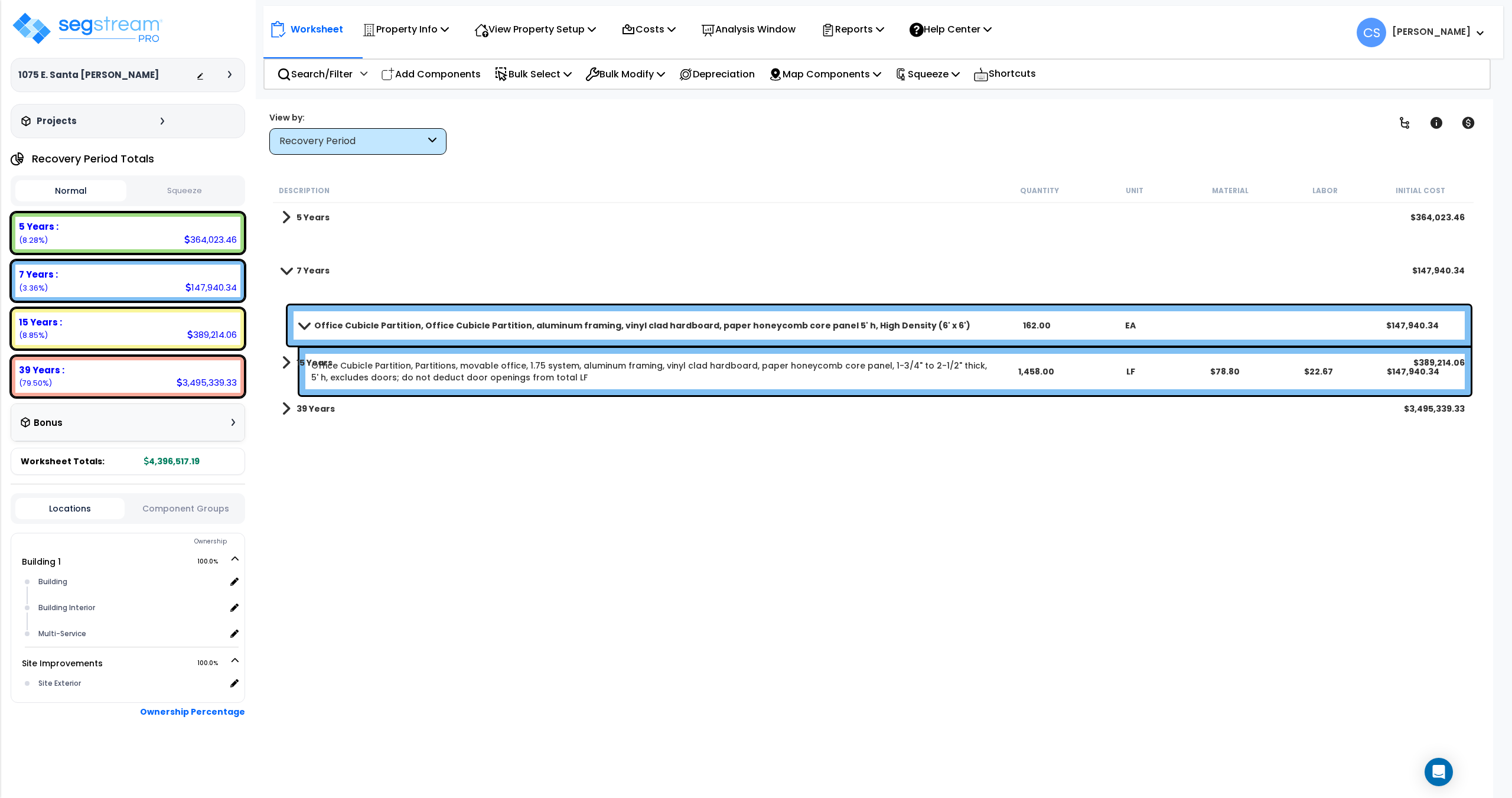
click at [469, 321] on b "Office Cubicle Partition, Office Cubicle Partition, aluminum framing, vinyl cla…" at bounding box center [642, 325] width 656 height 11
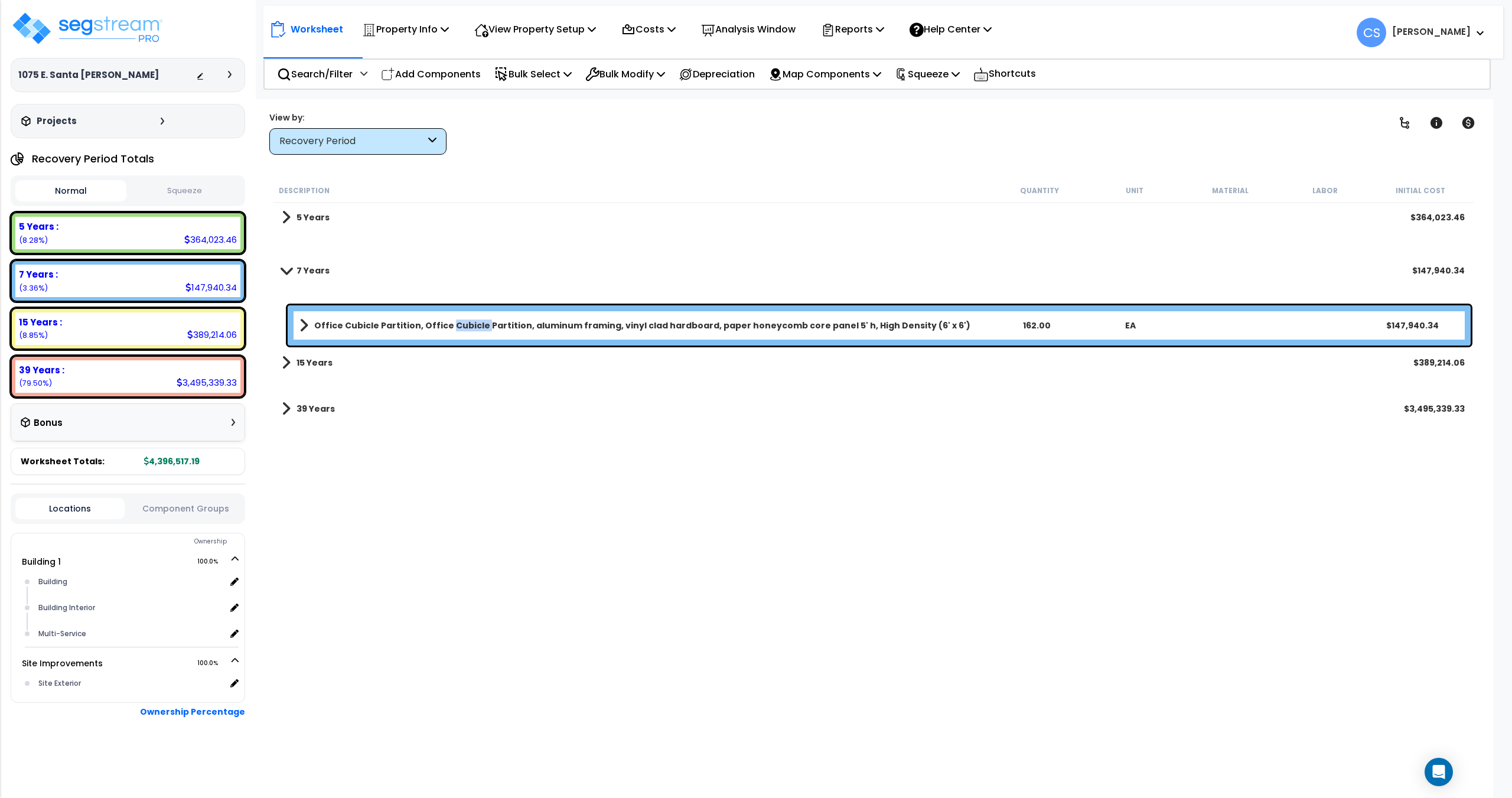
click at [469, 321] on b "Office Cubicle Partition, Office Cubicle Partition, aluminum framing, vinyl cla…" at bounding box center [642, 325] width 656 height 11
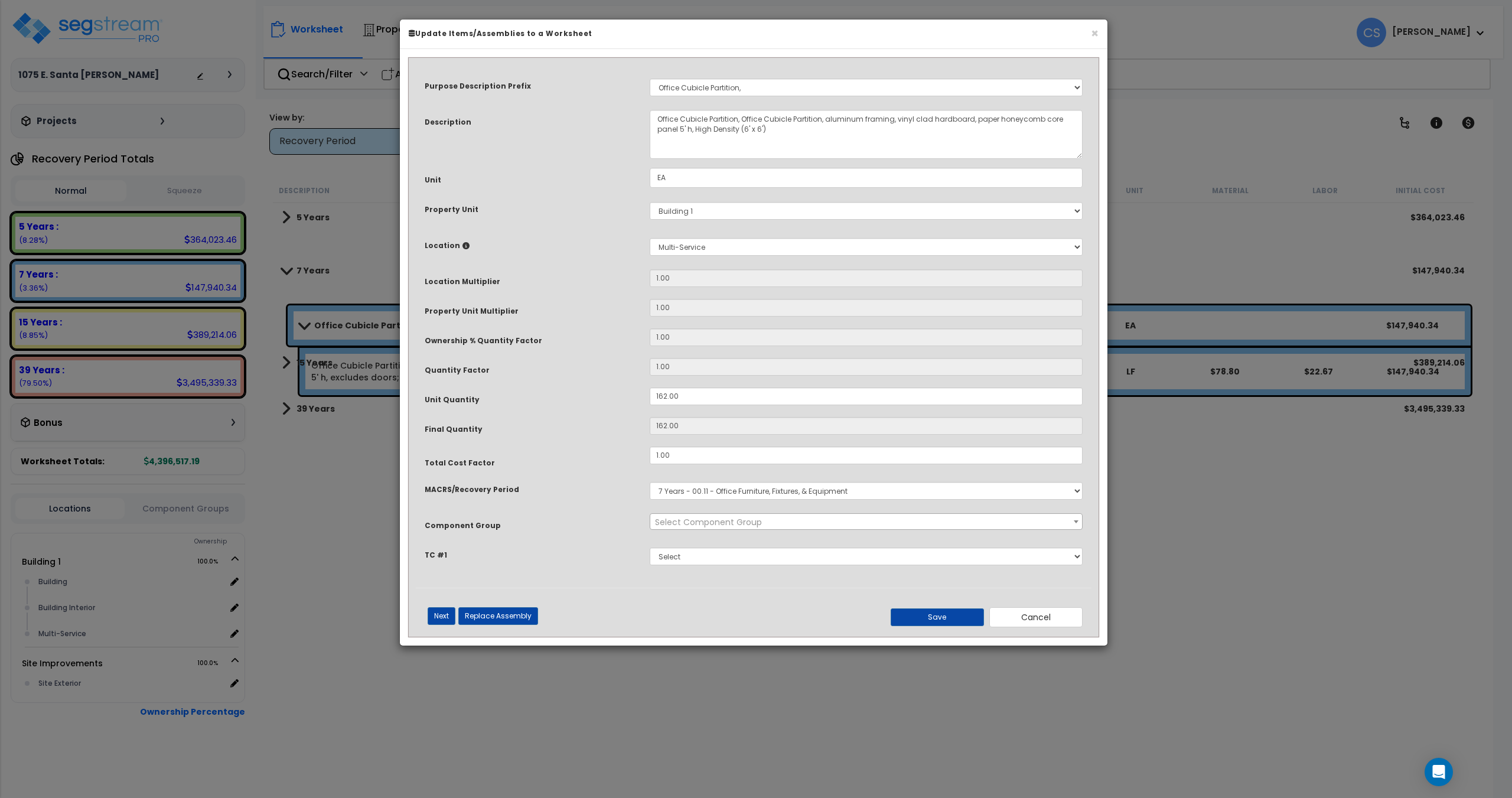
select select "11981"
click at [727, 489] on select "Select MACRS/Recovery Period 5 Years - 57.0 - Distributive Trades & Services 5 …" at bounding box center [866, 490] width 433 height 17
drag, startPoint x: 727, startPoint y: 489, endPoint x: 687, endPoint y: 509, distance: 44.7
click at [727, 489] on select "Select MACRS/Recovery Period 5 Years - 57.0 - Distributive Trades & Services 5 …" at bounding box center [866, 490] width 433 height 17
click at [905, 38] on h6 "Update Items/Assemblies to a Worksheet" at bounding box center [754, 34] width 690 height 10
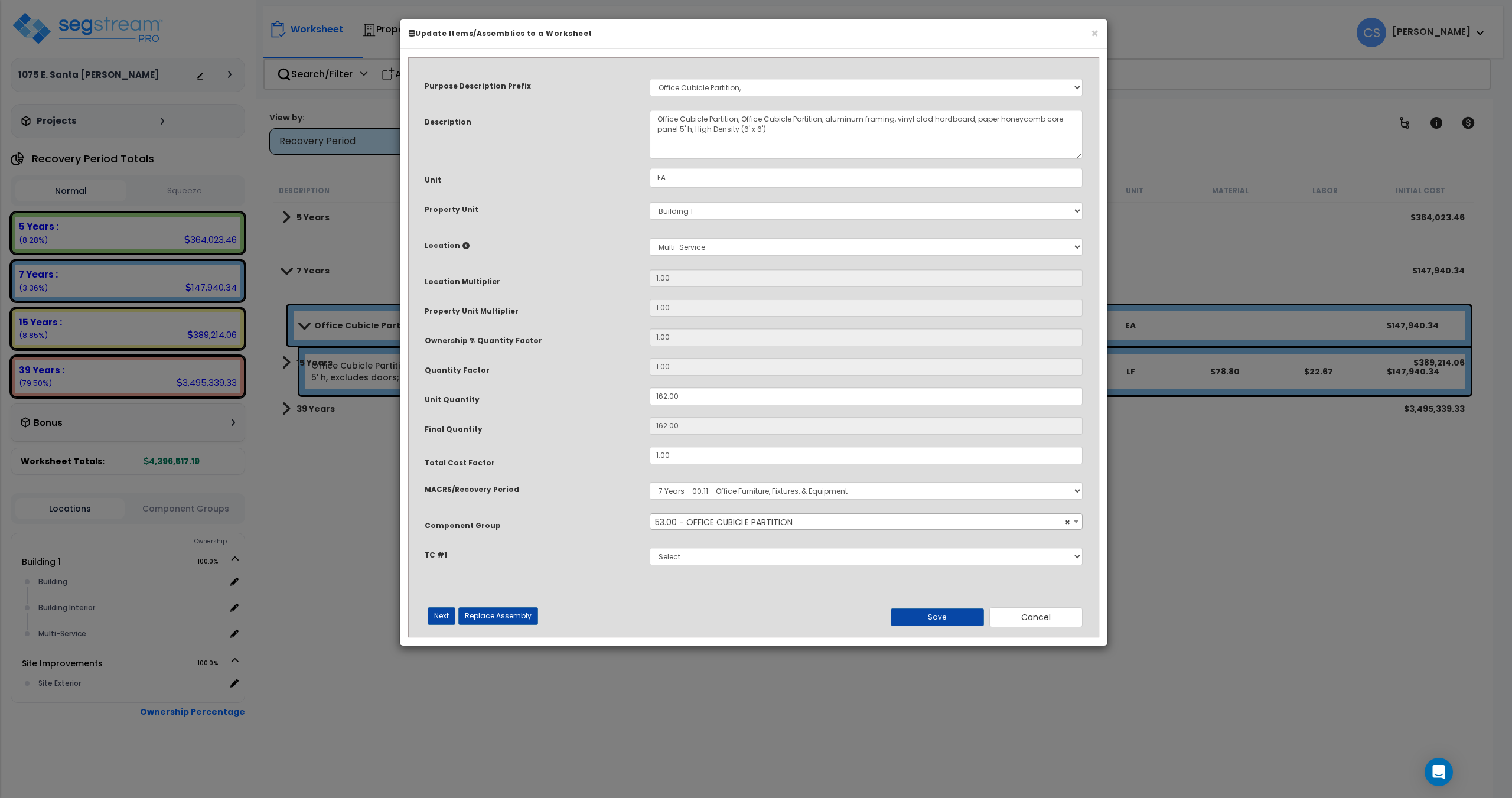
drag, startPoint x: 781, startPoint y: 469, endPoint x: 786, endPoint y: 486, distance: 17.7
click at [781, 469] on div "Purpose Description Prefix Select A/V System A/V System Equipment A/V System Eq…" at bounding box center [753, 326] width 676 height 522
click at [786, 486] on select "Select MACRS/Recovery Period 5 Years - 57.0 - Distributive Trades & Services 5 …" at bounding box center [866, 490] width 433 height 17
select select "3667"
click at [650, 482] on select "Select MACRS/Recovery Period 5 Years - 57.0 - Distributive Trades & Services 5 …" at bounding box center [866, 490] width 433 height 17
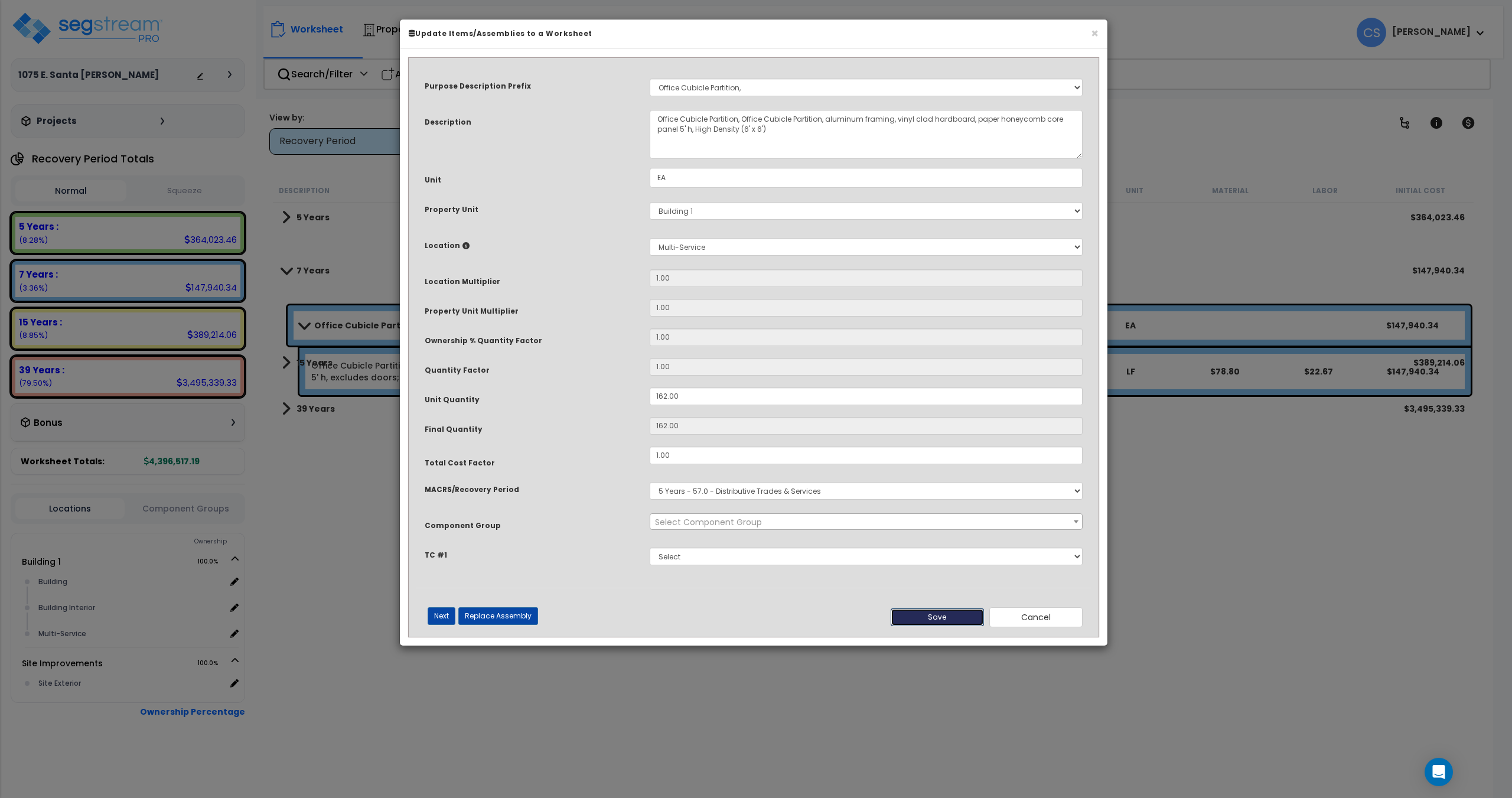
click at [941, 610] on button "Save" at bounding box center [936, 617] width 93 height 17
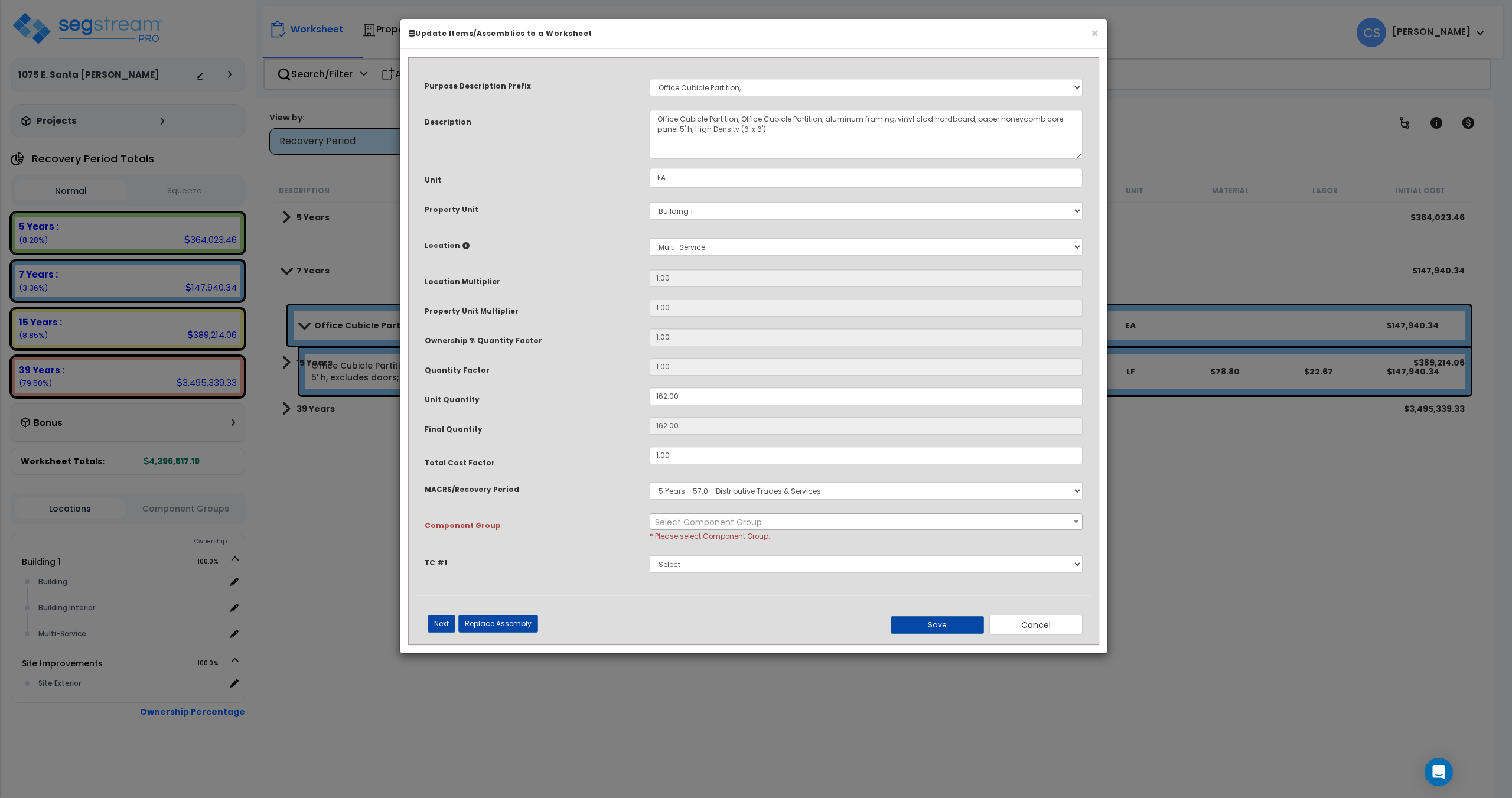
click at [733, 522] on span "Select Component Group" at bounding box center [709, 522] width 107 height 11
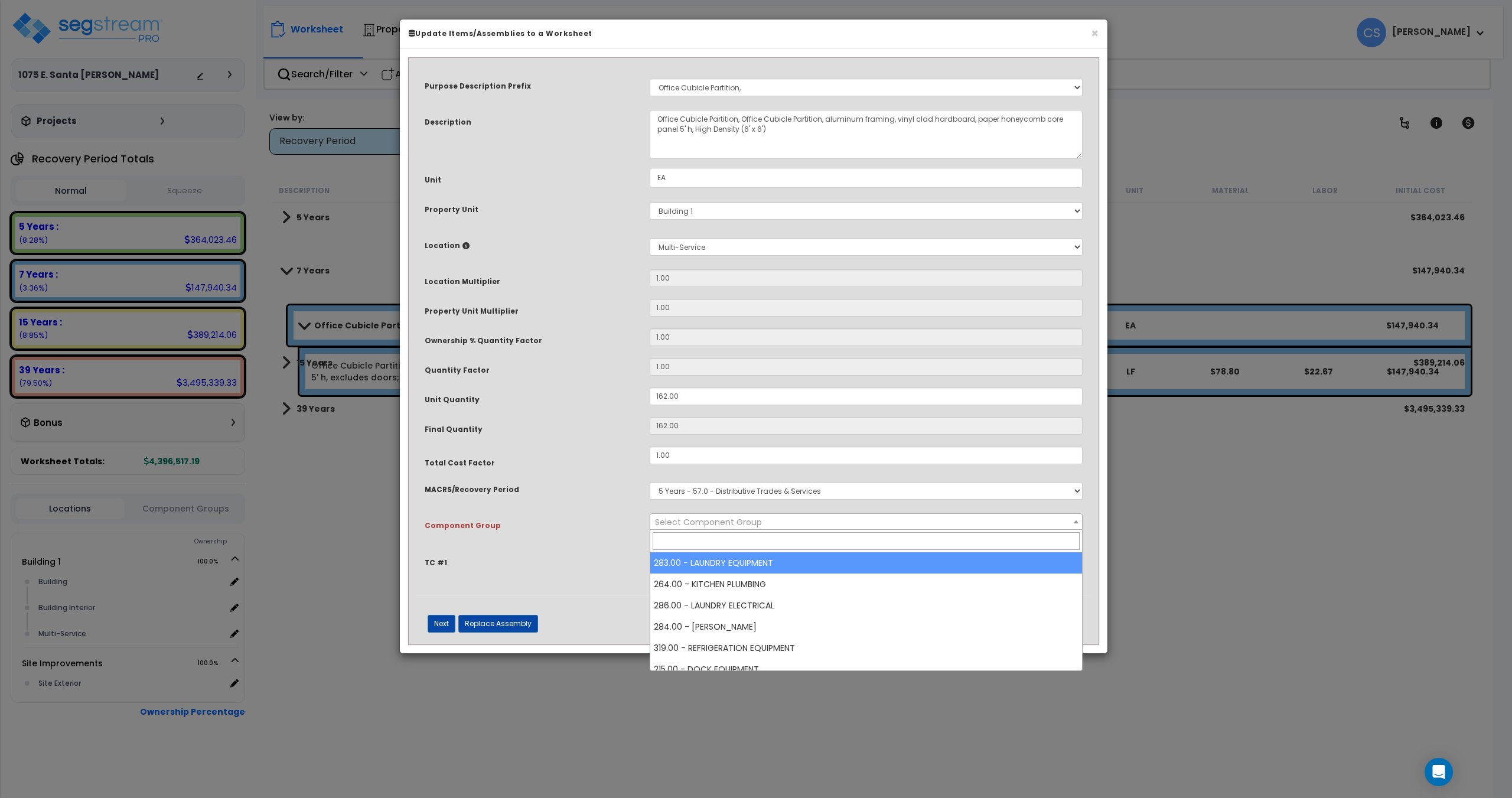
click at [719, 551] on span at bounding box center [866, 540] width 432 height 22
click at [718, 537] on input "search" at bounding box center [866, 540] width 427 height 17
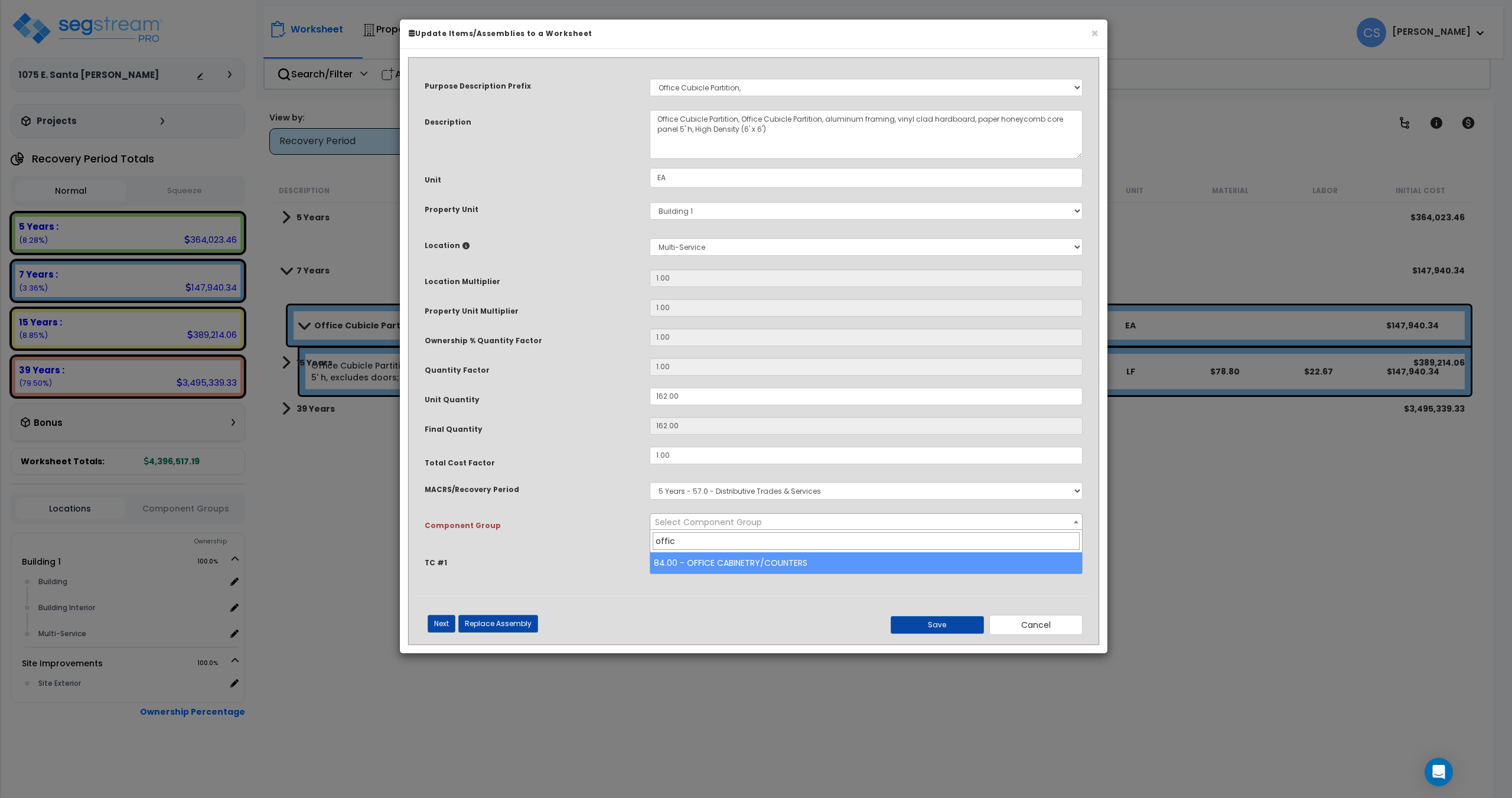
type input "office"
click at [734, 541] on input "office" at bounding box center [866, 540] width 427 height 17
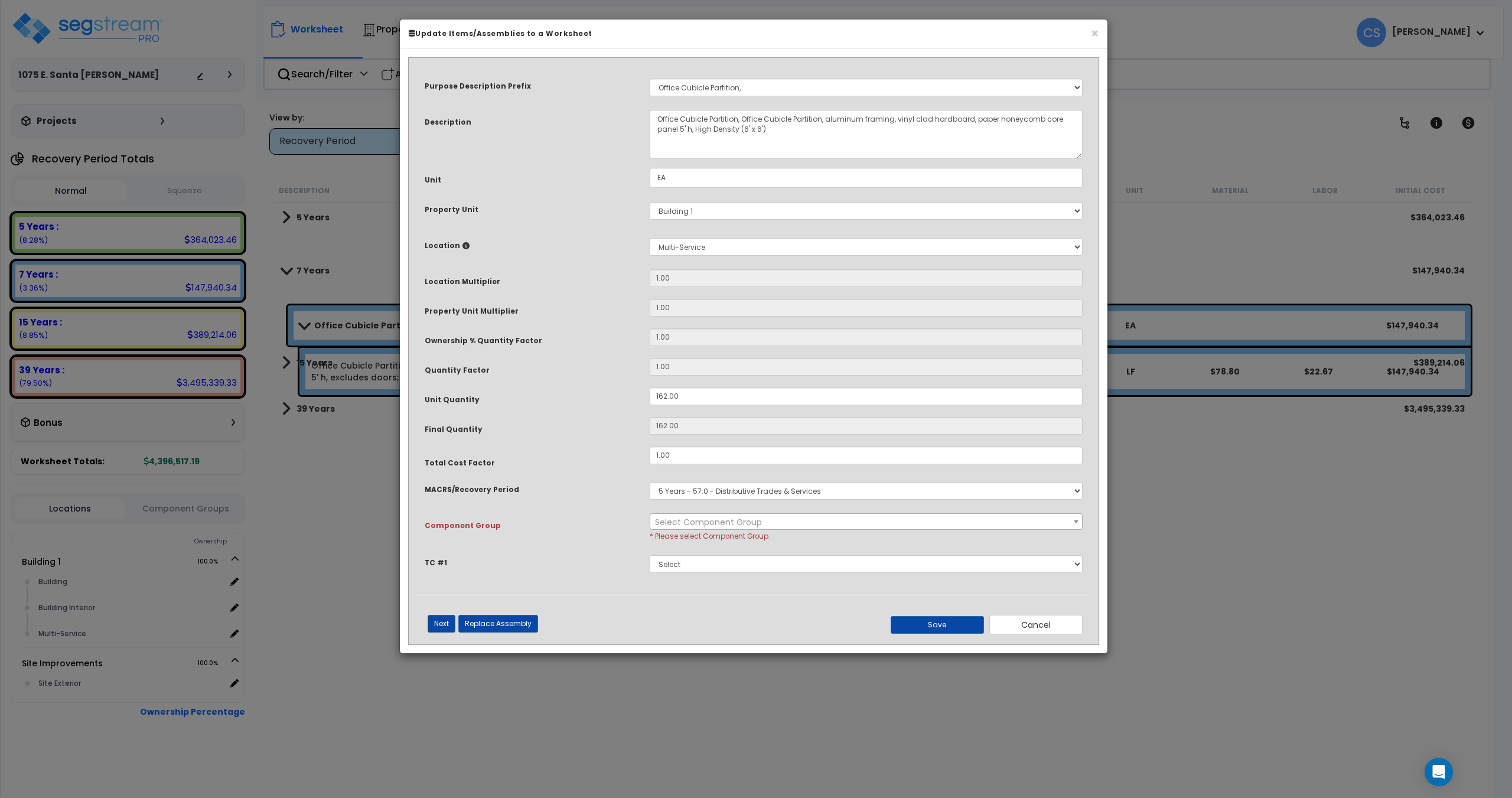
click at [770, 521] on span "Select Component Group" at bounding box center [866, 521] width 432 height 16
click at [1041, 627] on button "Cancel" at bounding box center [1035, 625] width 93 height 20
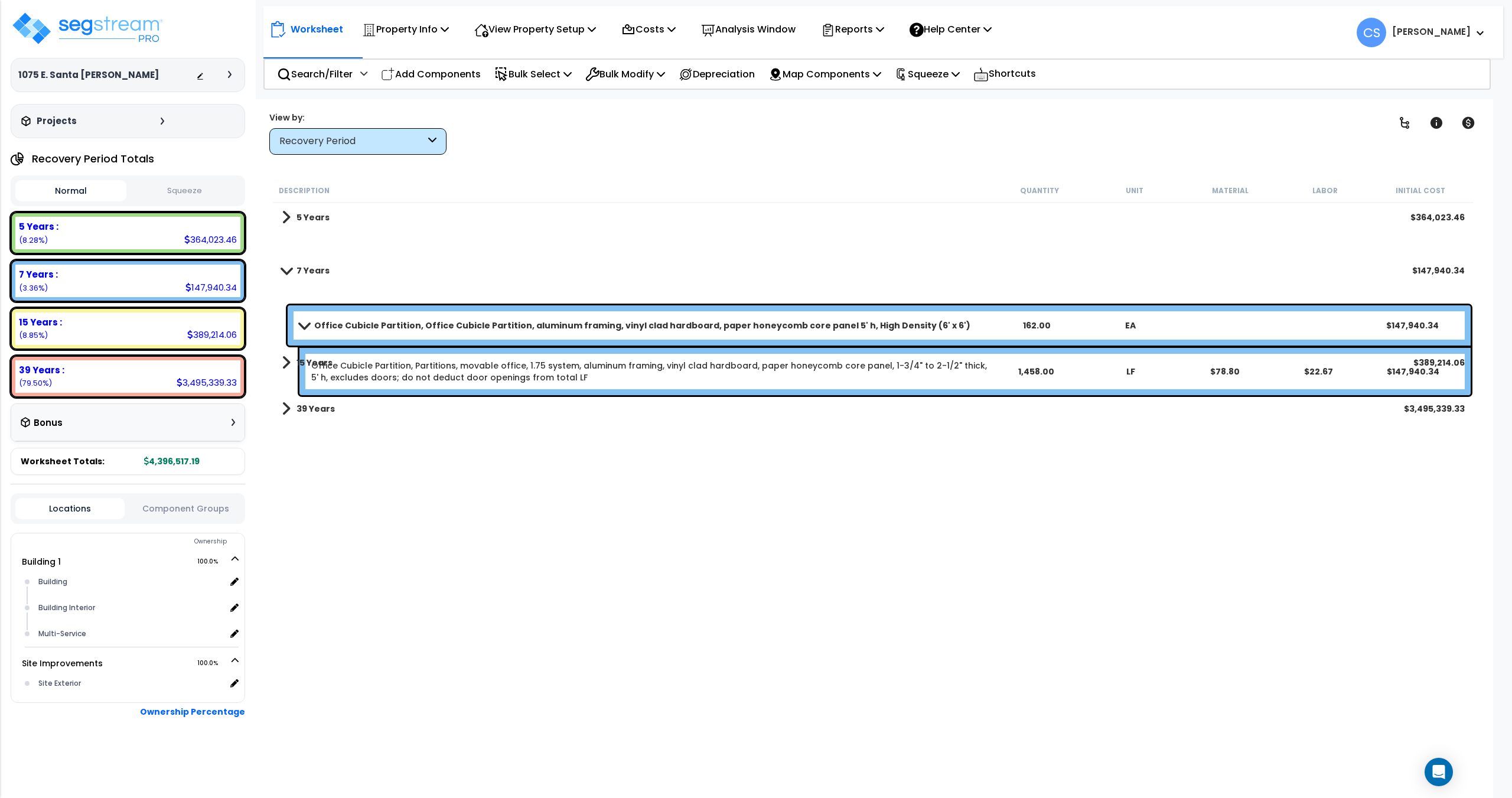
click at [495, 319] on b "Office Cubicle Partition, Office Cubicle Partition, aluminum framing, vinyl cla…" at bounding box center [642, 325] width 656 height 11
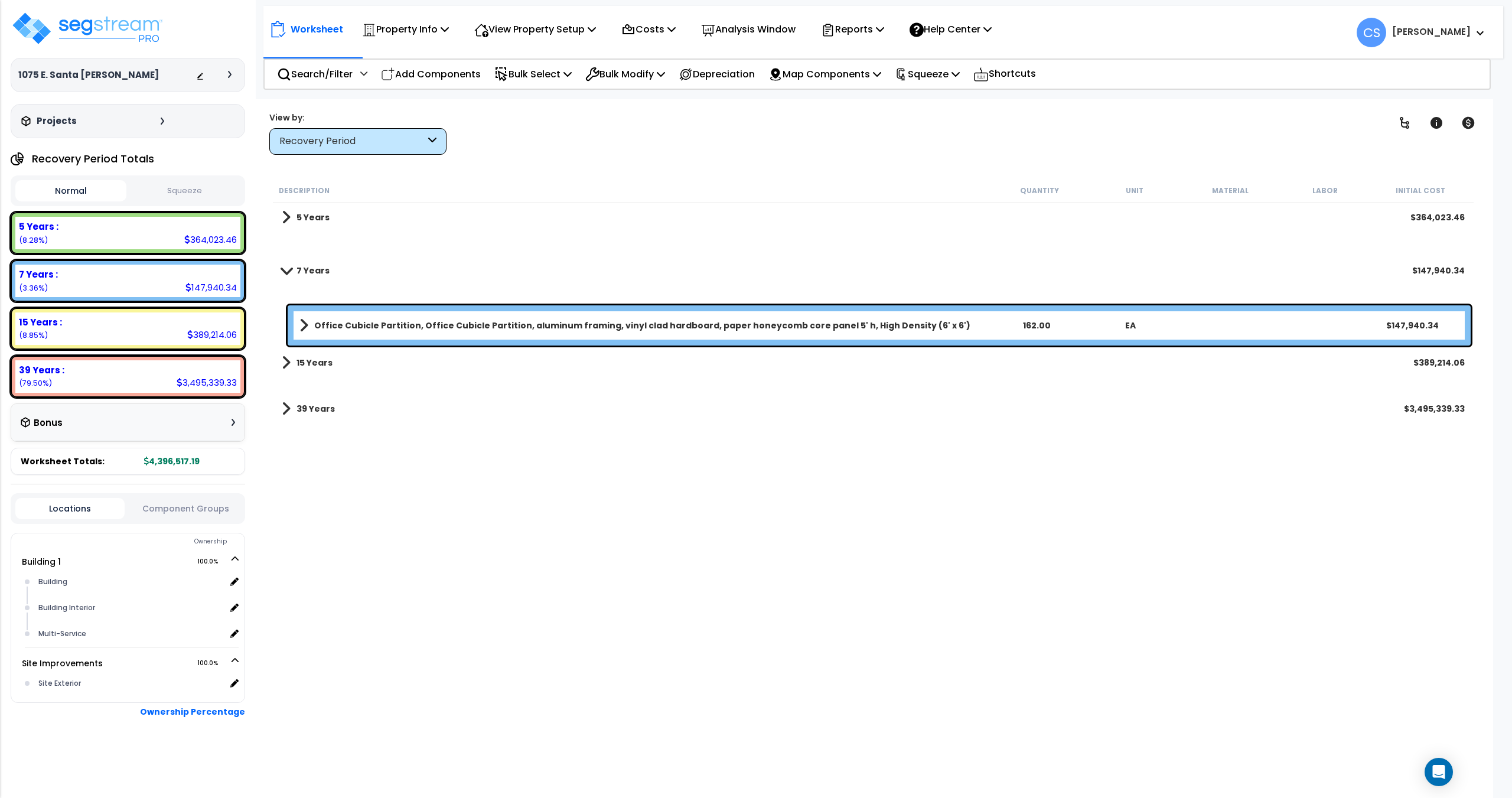
click at [495, 319] on b "Office Cubicle Partition, Office Cubicle Partition, aluminum framing, vinyl cla…" at bounding box center [642, 325] width 656 height 11
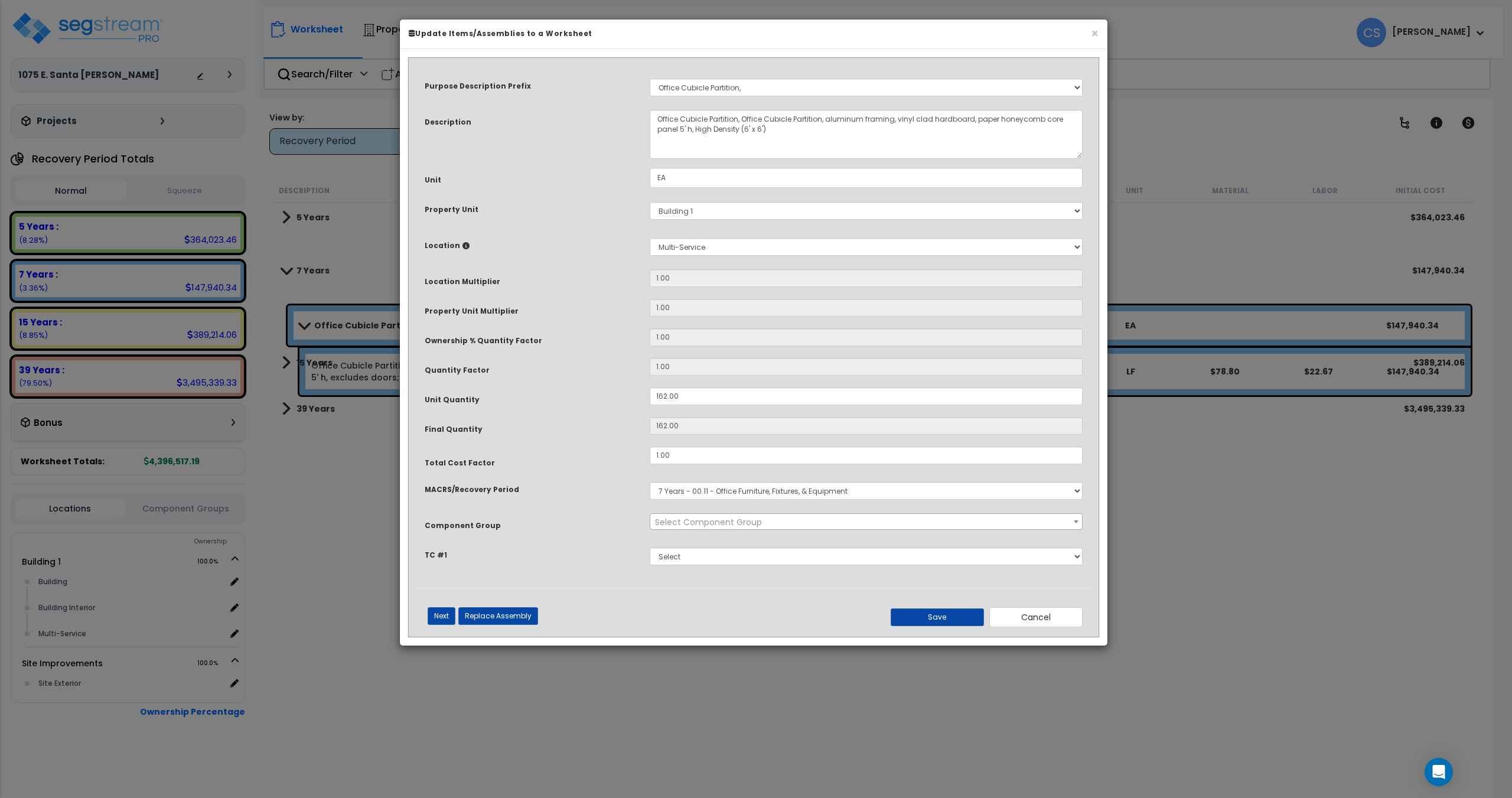
select select "11981"
click at [727, 487] on select "Select MACRS/Recovery Period 5 Years - 57.0 - Distributive Trades & Services 5 …" at bounding box center [866, 490] width 433 height 17
click at [650, 482] on select "Select MACRS/Recovery Period 5 Years - 57.0 - Distributive Trades & Services 5 …" at bounding box center [866, 490] width 433 height 17
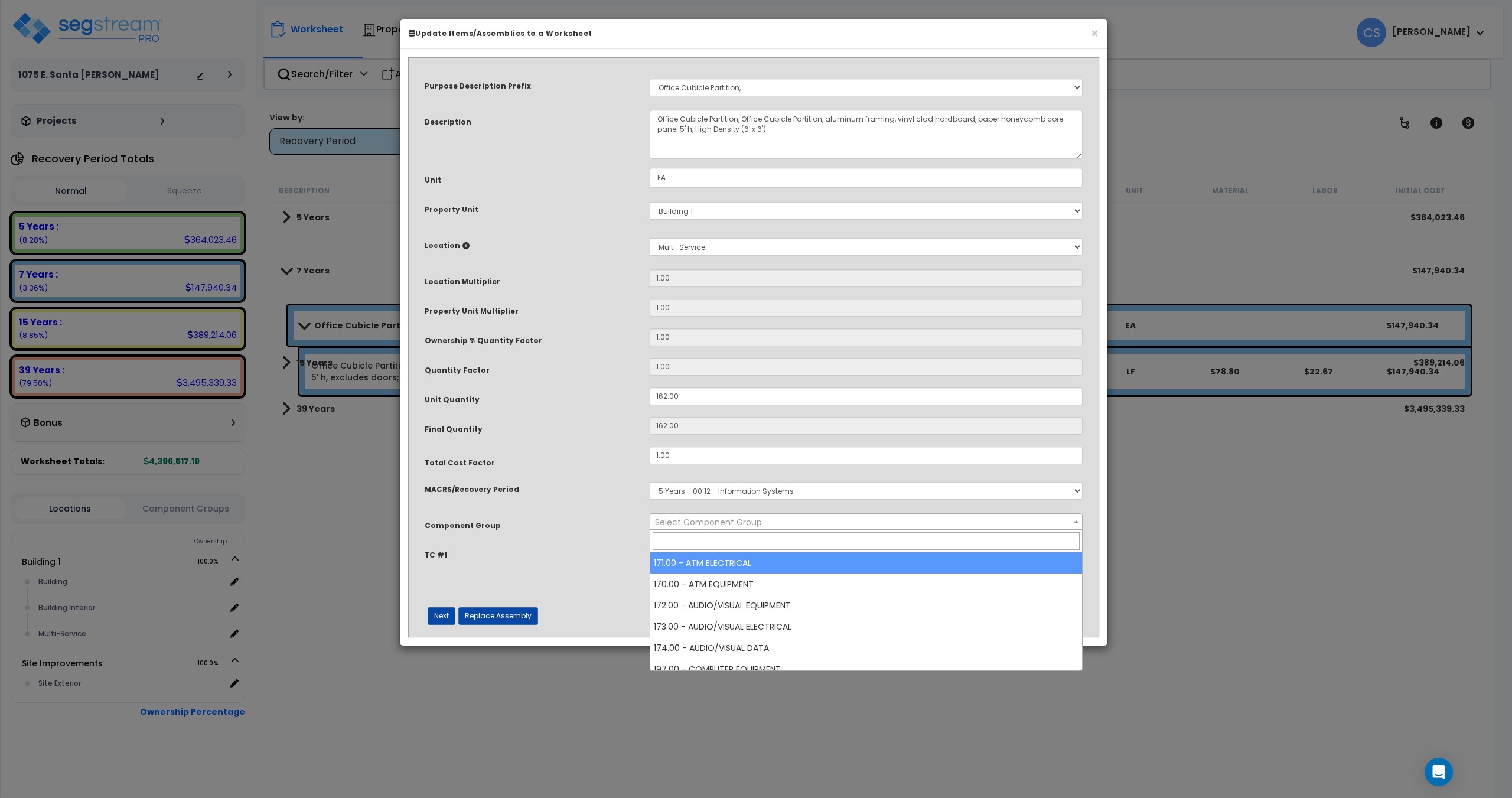
click at [721, 521] on span "Select Component Group" at bounding box center [709, 522] width 107 height 11
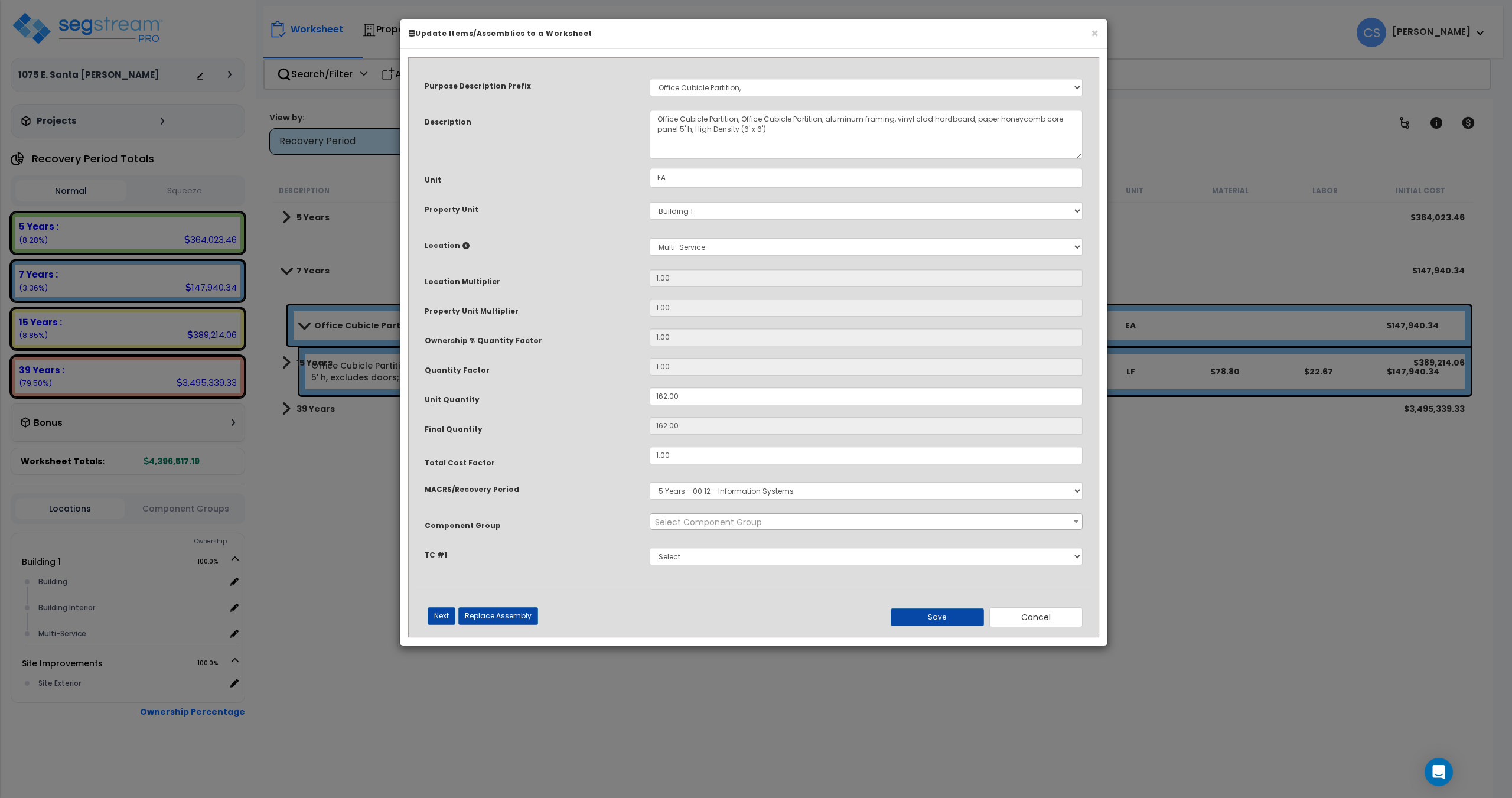
click at [729, 492] on select "Select MACRS/Recovery Period 5 Years - 57.0 - Distributive Trades & Services 5 …" at bounding box center [866, 490] width 433 height 17
click at [739, 490] on select "Select MACRS/Recovery Period 5 Years - 57.0 - Distributive Trades & Services 5 …" at bounding box center [866, 490] width 433 height 17
select select "3667"
click at [650, 482] on select "Select MACRS/Recovery Period 5 Years - 57.0 - Distributive Trades & Services 5 …" at bounding box center [866, 490] width 433 height 17
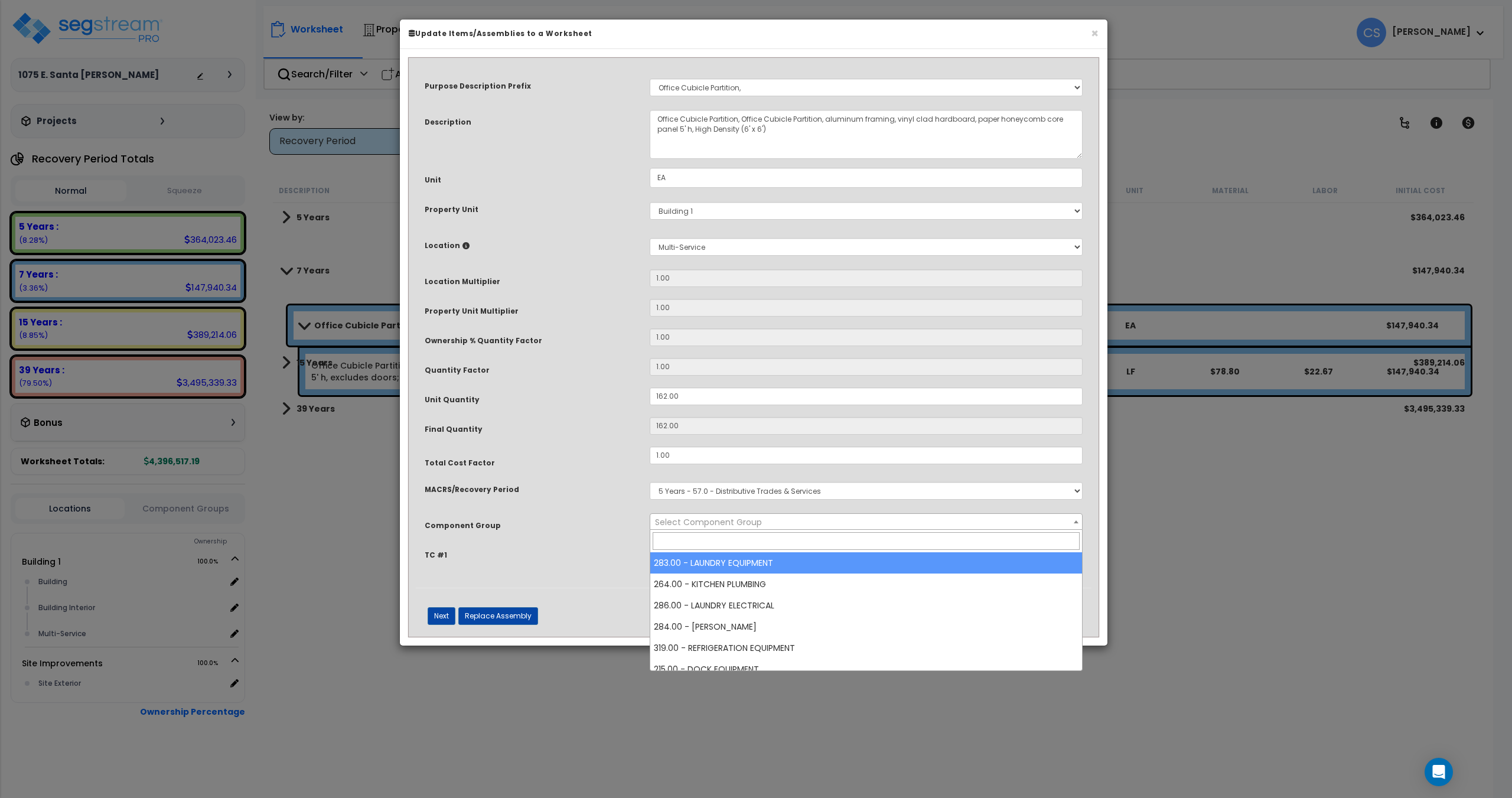
click at [732, 523] on span "Select Component Group" at bounding box center [709, 522] width 107 height 11
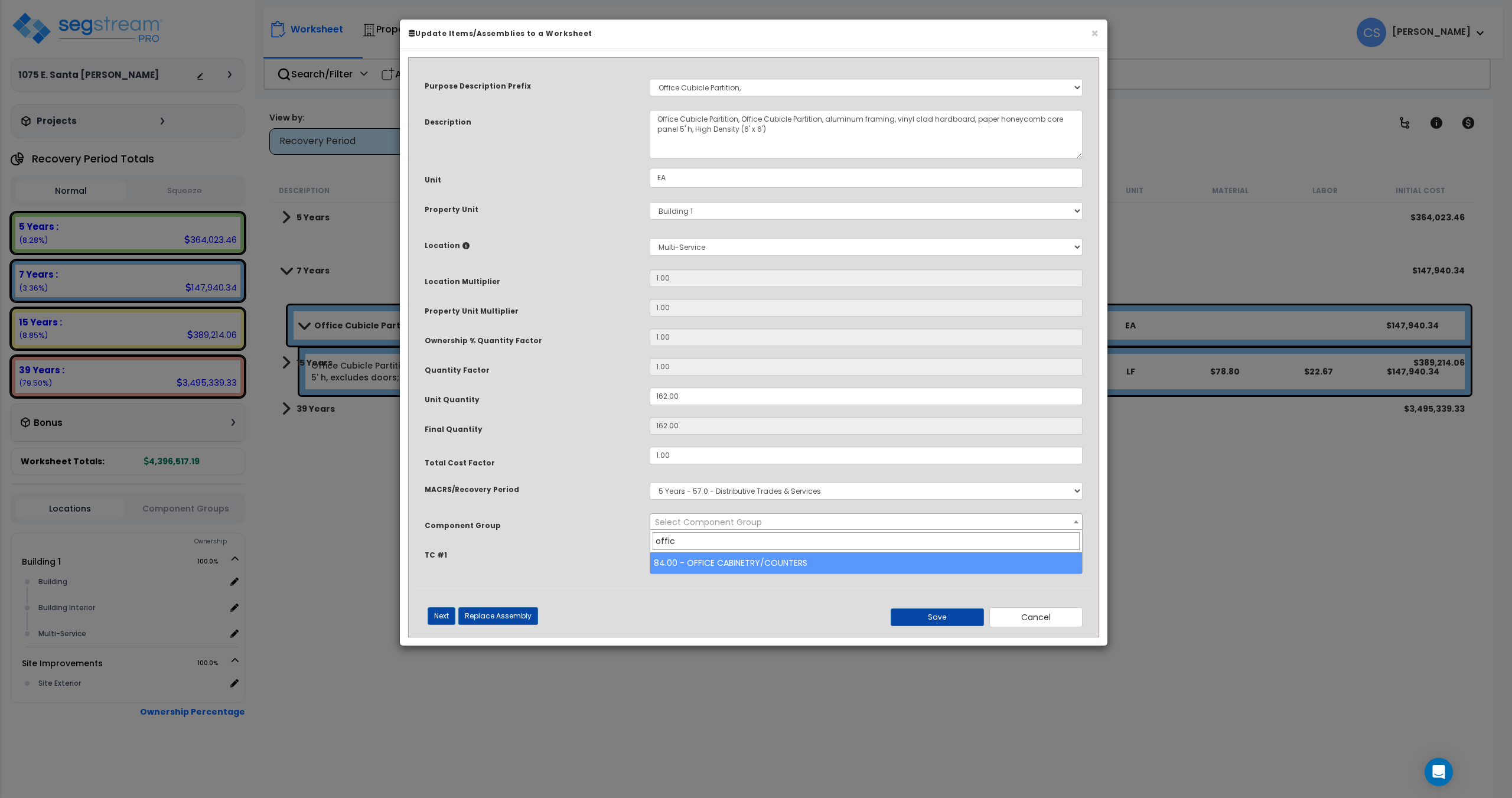
type input "office"
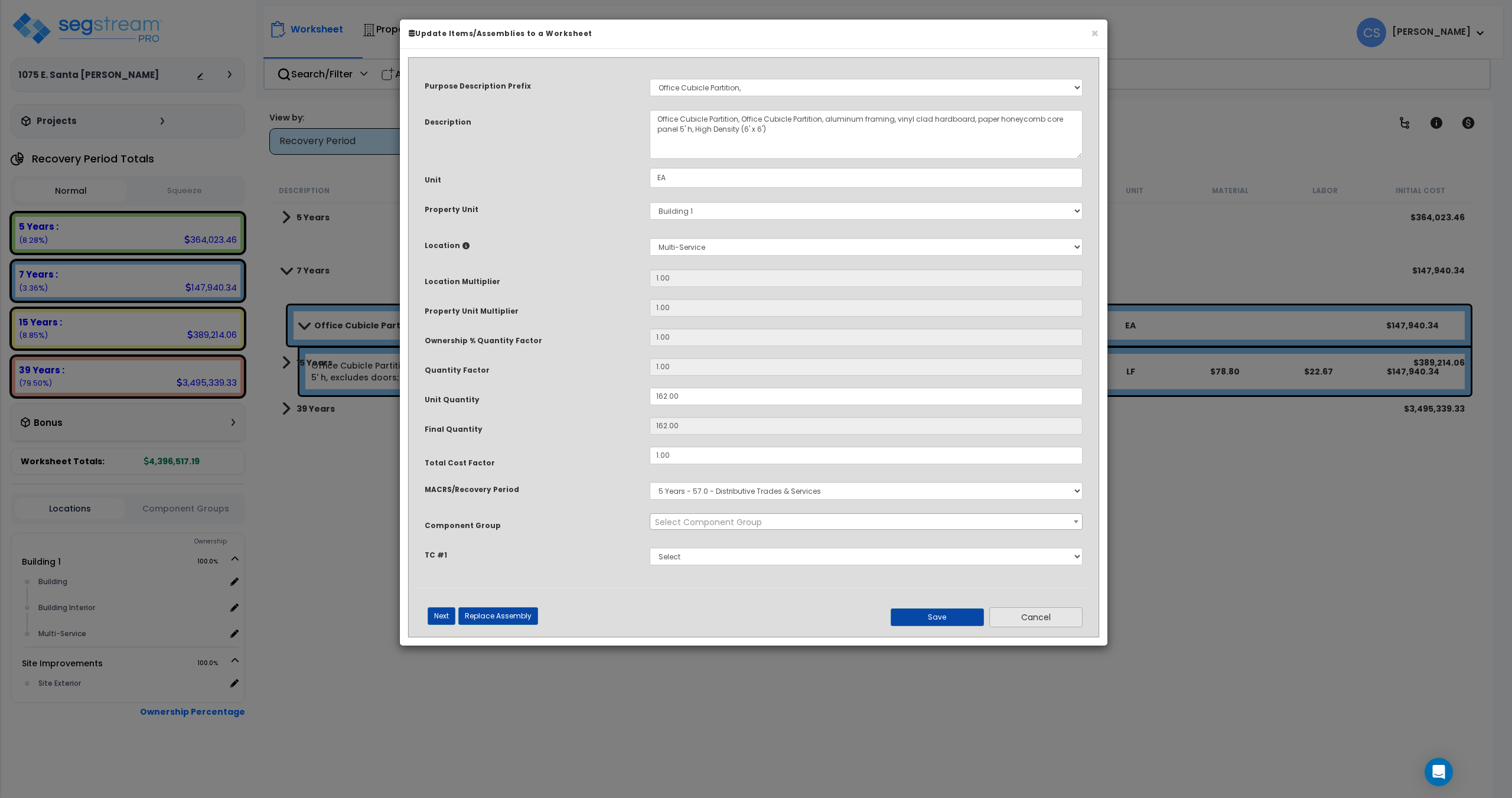
click at [1054, 615] on button "Cancel" at bounding box center [1035, 617] width 93 height 20
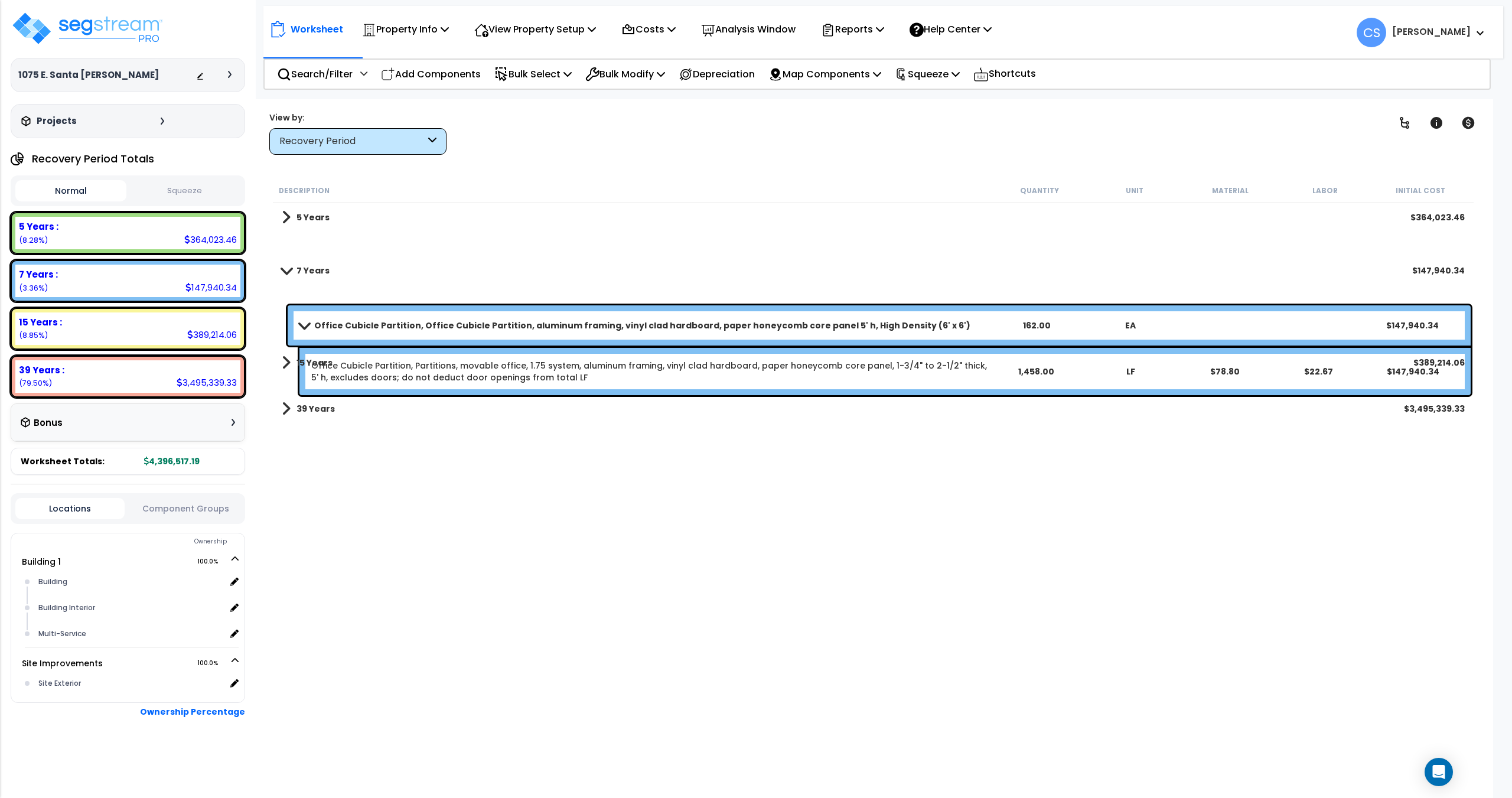
click at [556, 501] on div "Description Quantity Unit Material Labor Initial Cost 5 Years $364,023.46 7 Yea…" at bounding box center [873, 445] width 1204 height 535
drag, startPoint x: 587, startPoint y: 181, endPoint x: 612, endPoint y: 128, distance: 58.6
click at [587, 181] on div "Description Quantity Unit Material Labor Initial Cost" at bounding box center [873, 191] width 1201 height 25
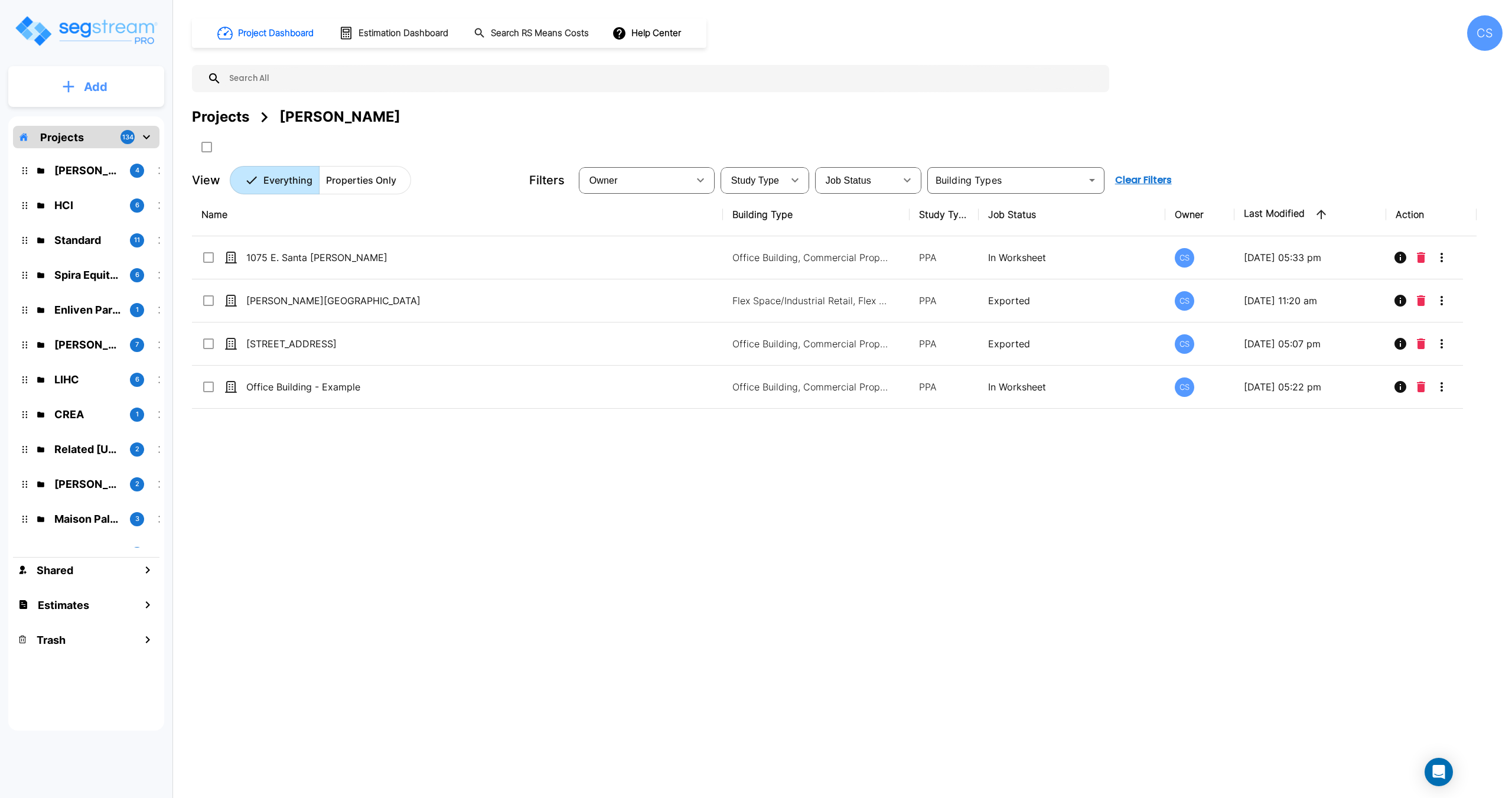
click at [107, 92] on button "Add" at bounding box center [86, 87] width 156 height 34
click at [93, 154] on p "Add Property" at bounding box center [93, 152] width 60 height 14
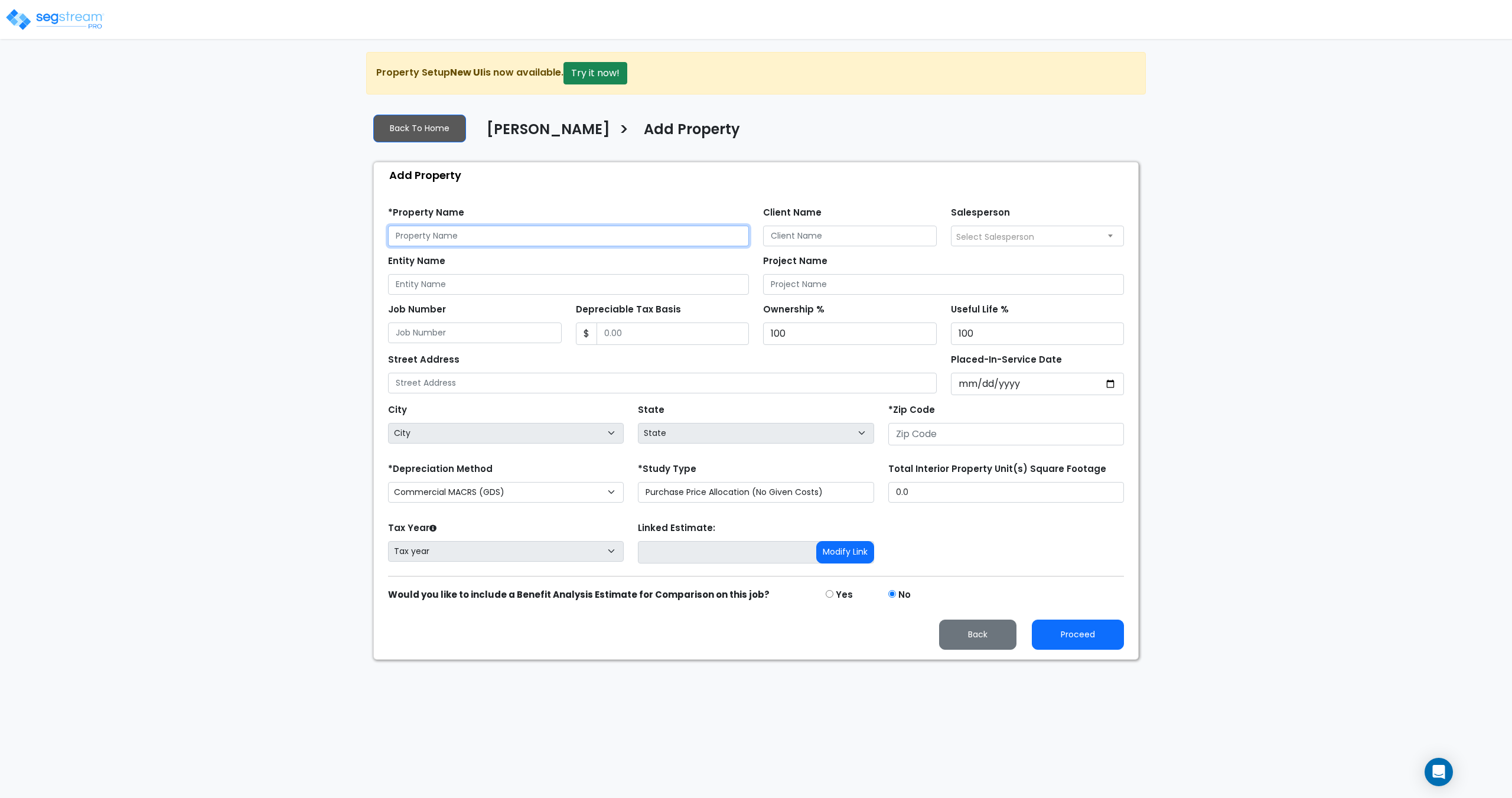
click at [468, 239] on input "text" at bounding box center [568, 236] width 361 height 21
paste input "[STREET_ADDRESS][PERSON_NAME]"
type input "[STREET_ADDRESS][PERSON_NAME]"
click at [451, 489] on select "Commercial MACRS (GDS) Commercial MACRS (GDS) Extended Commercial MACRS (ADS) C…" at bounding box center [506, 492] width 236 height 21
click at [388, 482] on select "Commercial MACRS (GDS) Commercial MACRS (GDS) Extended Commercial MACRS (ADS) C…" at bounding box center [506, 492] width 236 height 21
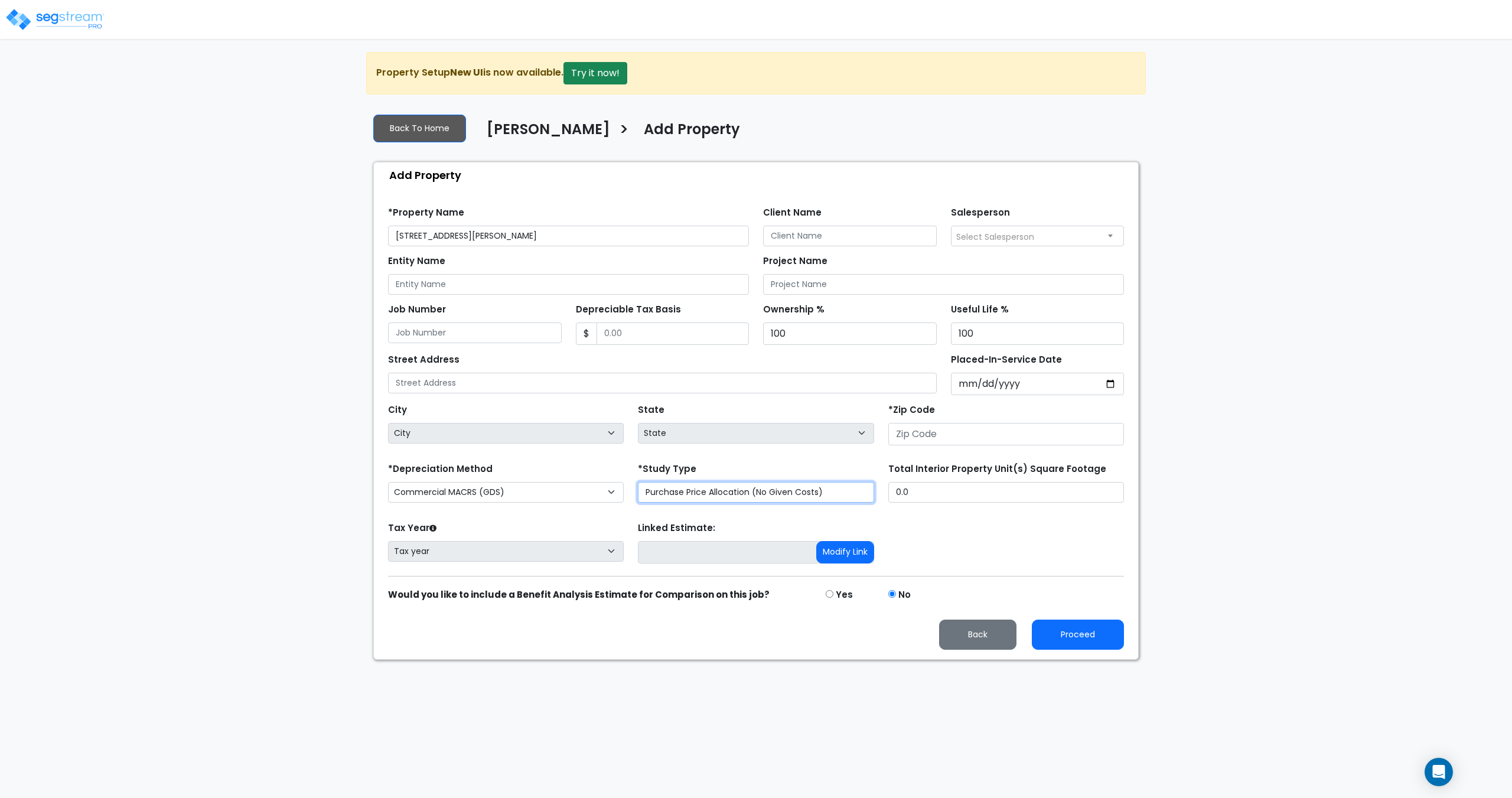
click at [669, 499] on select "Purchase Price Allocation (No Given Costs) New Construction / Reno / TI's (Give…" at bounding box center [756, 492] width 236 height 21
click at [638, 482] on select "Purchase Price Allocation (No Given Costs) New Construction / Reno / TI's (Give…" at bounding box center [756, 492] width 236 height 21
click at [935, 438] on input "number" at bounding box center [1006, 433] width 236 height 22
click at [929, 436] on input "number" at bounding box center [1006, 433] width 236 height 22
paste input "95054"
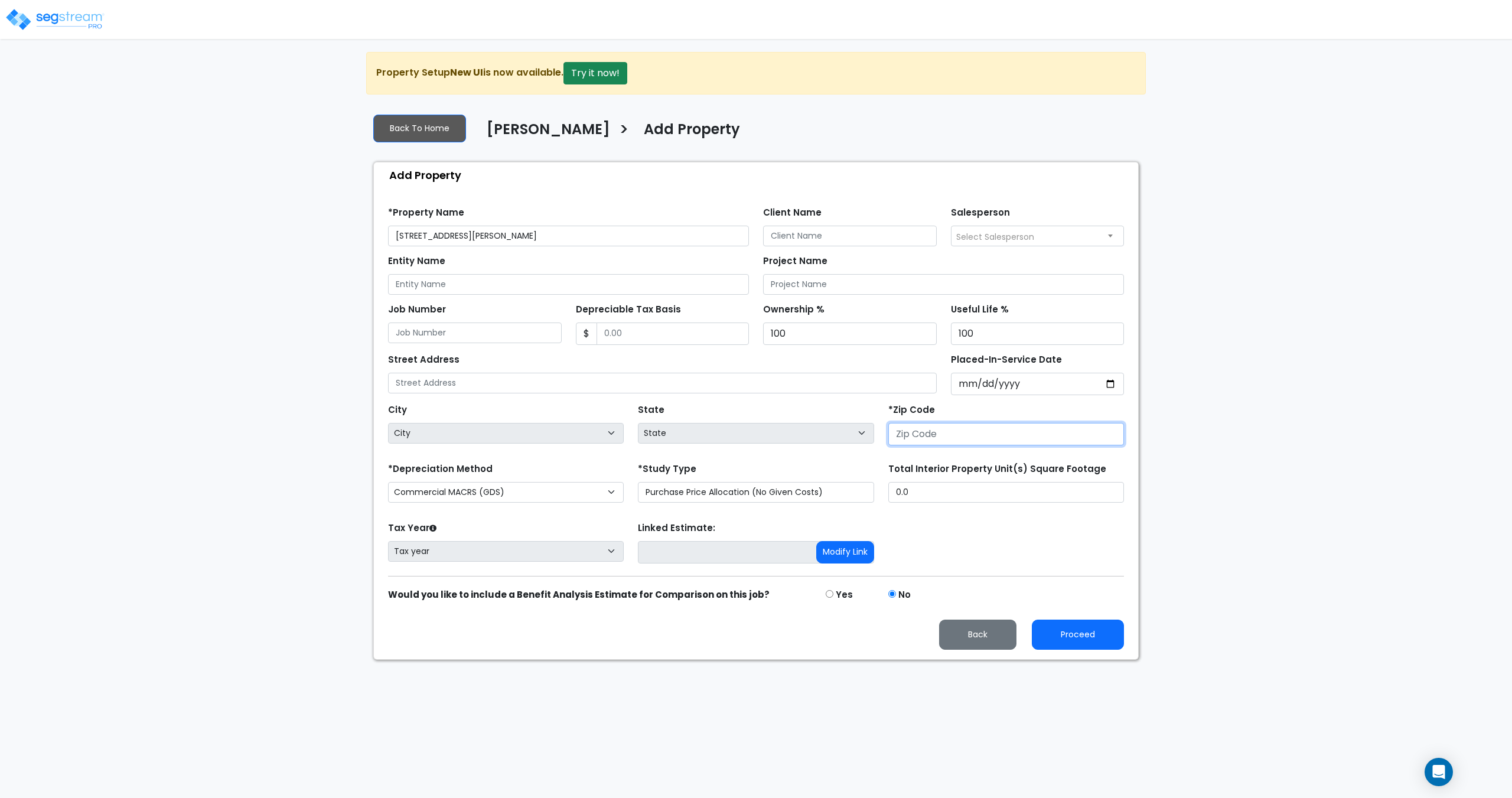
type input "95054"
select select "CA"
type input "95054"
click at [966, 383] on input "Placed-In-Service Date" at bounding box center [1037, 383] width 173 height 22
click at [979, 382] on input "Placed-In-Service Date" at bounding box center [1037, 383] width 173 height 22
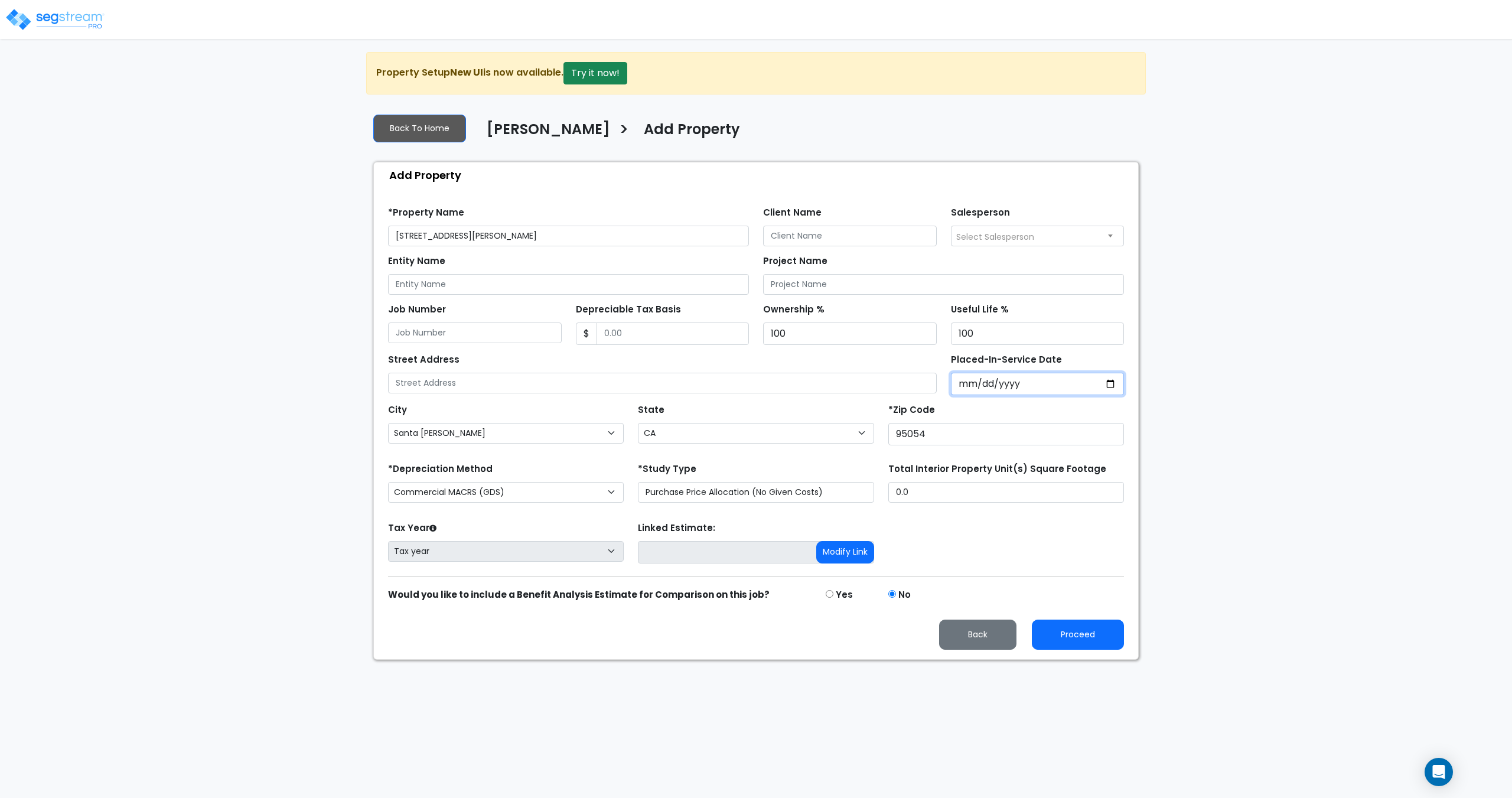
click at [997, 382] on input "Placed-In-Service Date" at bounding box center [1037, 383] width 173 height 22
type input "0002-01-01"
select select "2"
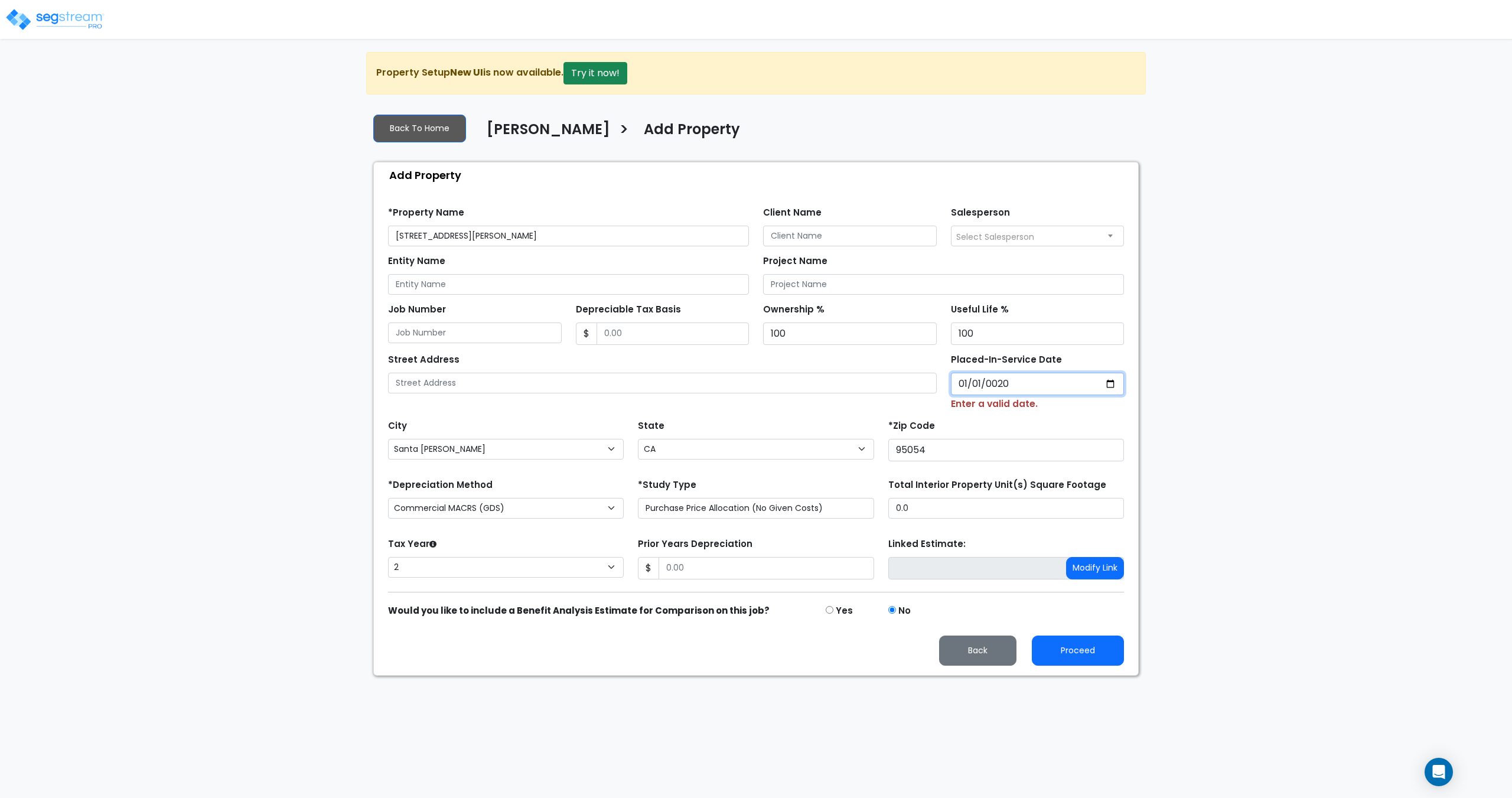
type input "0202-01-01"
select select "202"
type input "2025-01-01"
select select "2025"
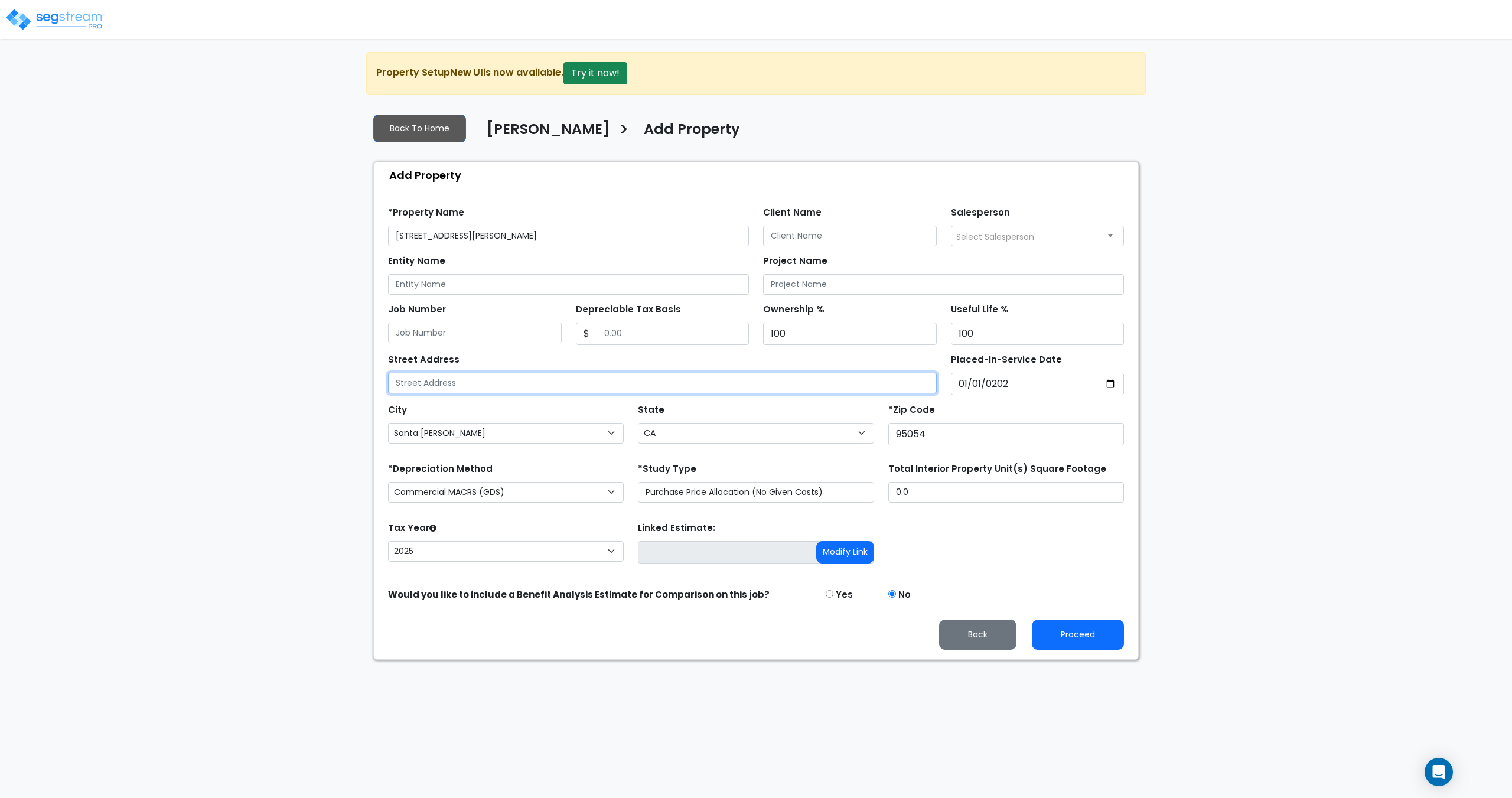
click at [493, 387] on input "text" at bounding box center [662, 383] width 549 height 21
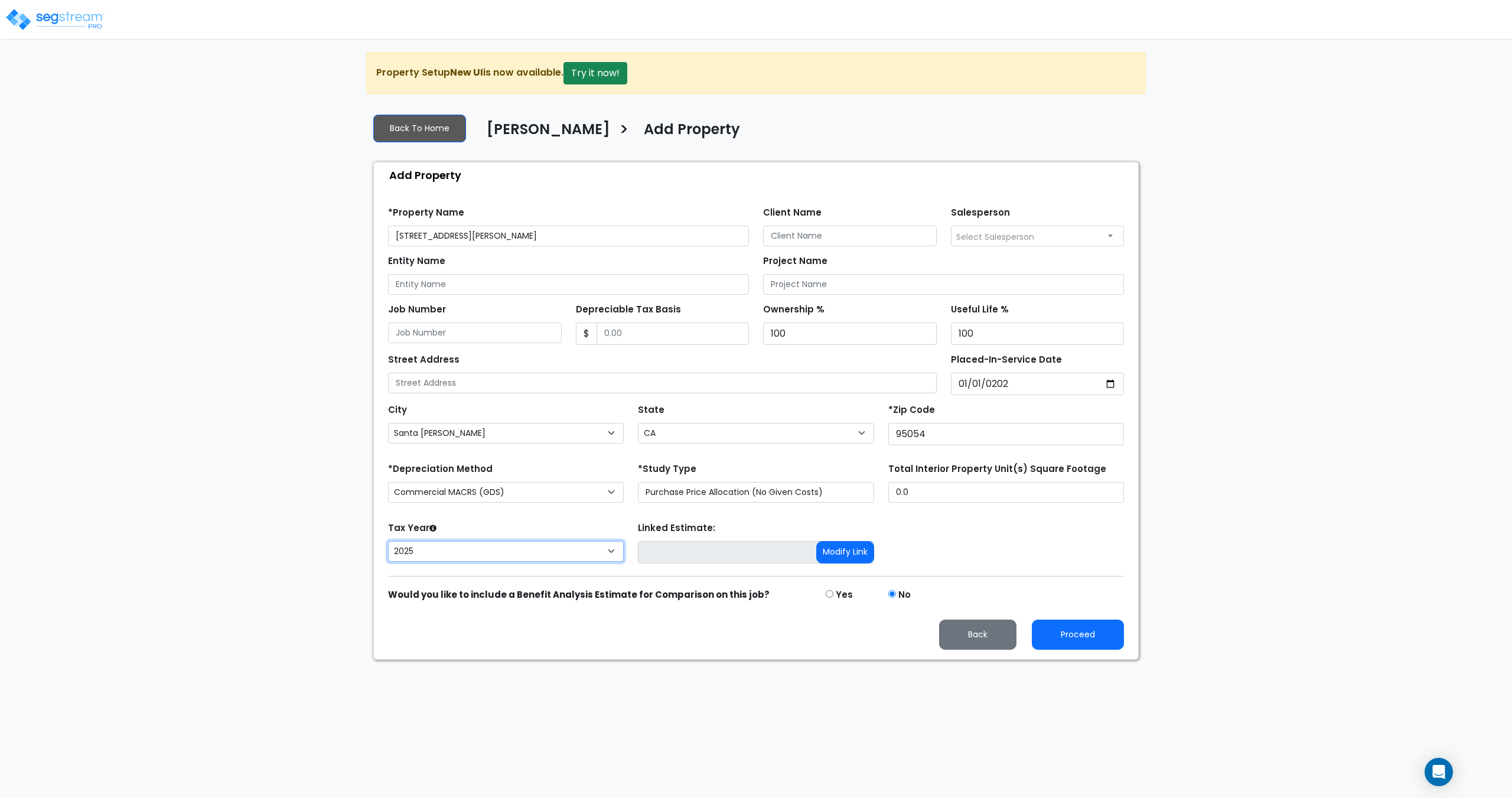
click at [481, 555] on select "2026 2025" at bounding box center [506, 552] width 236 height 21
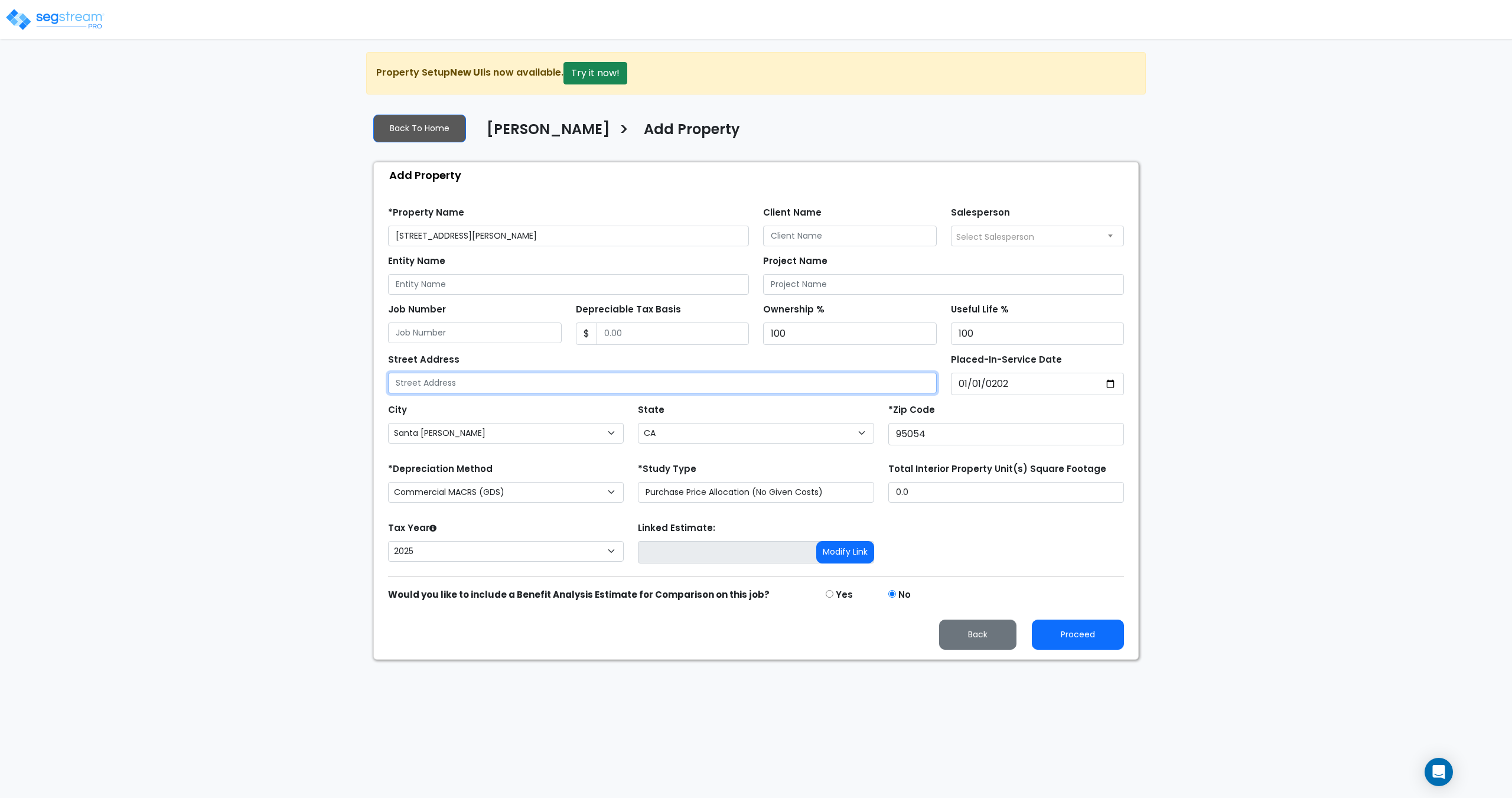
click at [493, 373] on input "text" at bounding box center [662, 383] width 549 height 21
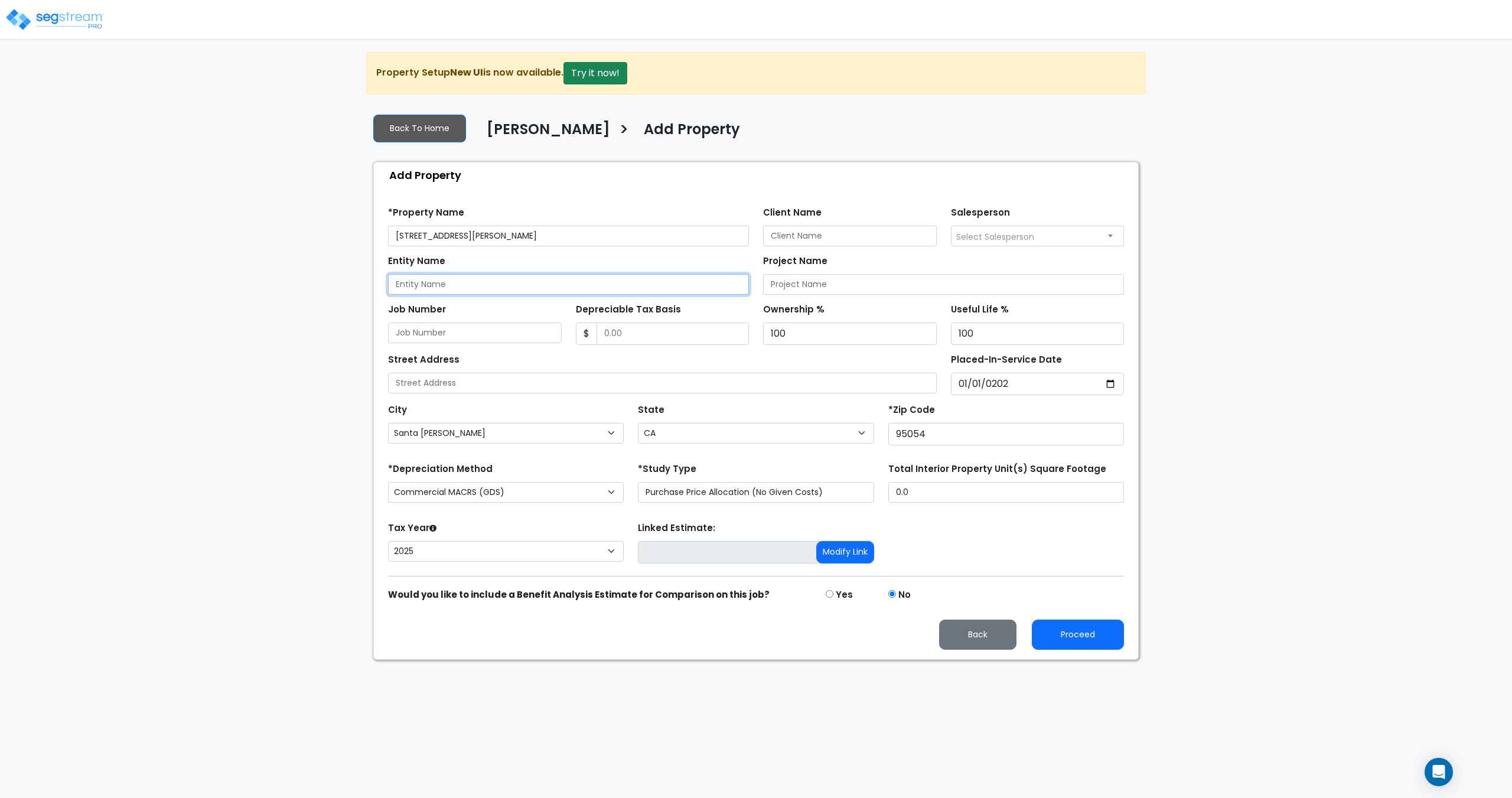
click at [494, 282] on input "Entity Name" at bounding box center [568, 285] width 361 height 21
click at [1065, 629] on button "Proceed" at bounding box center [1078, 634] width 92 height 30
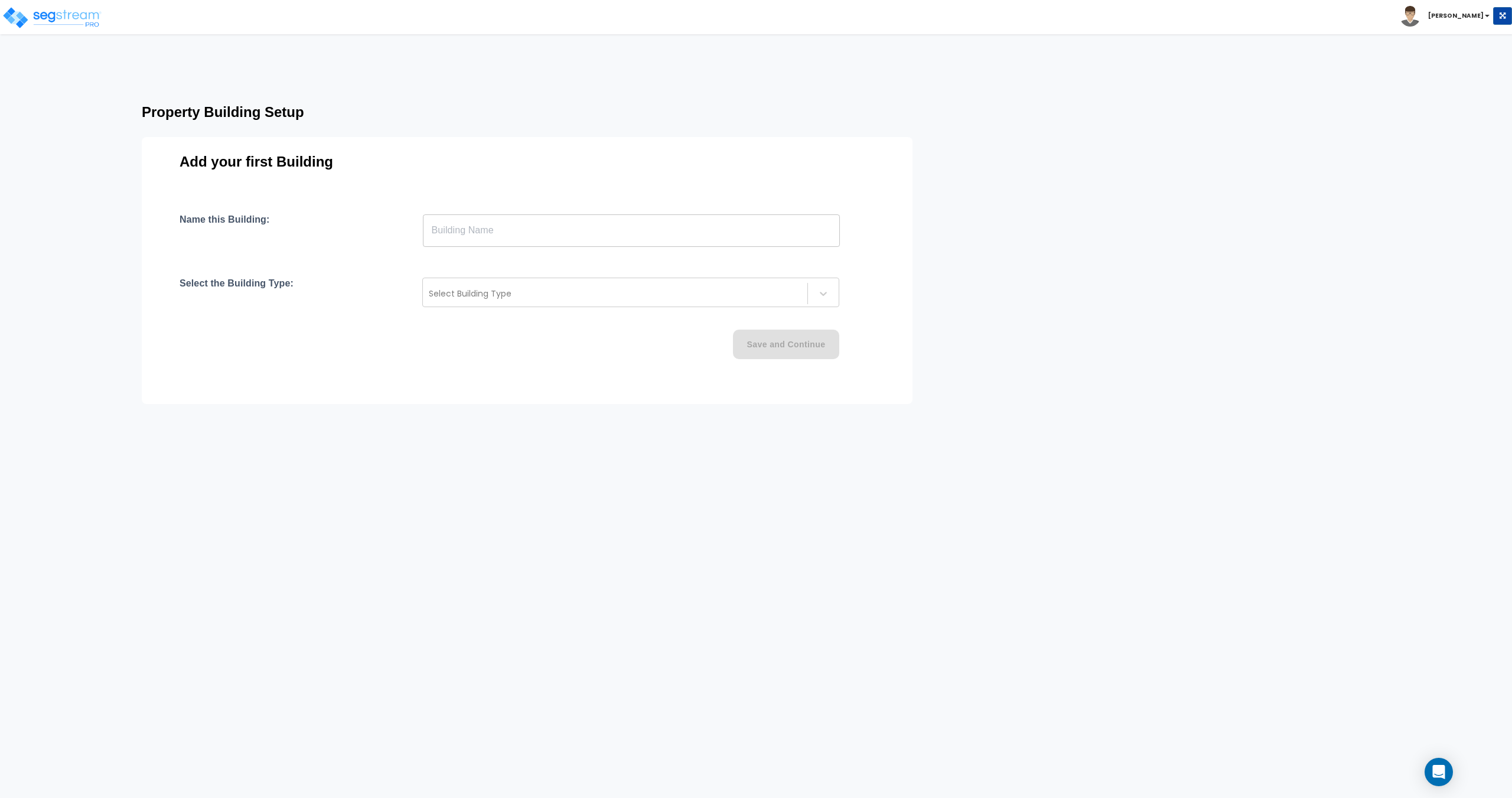
click at [515, 242] on input "text" at bounding box center [630, 230] width 417 height 34
type input "Building"
click at [474, 291] on div at bounding box center [614, 293] width 373 height 14
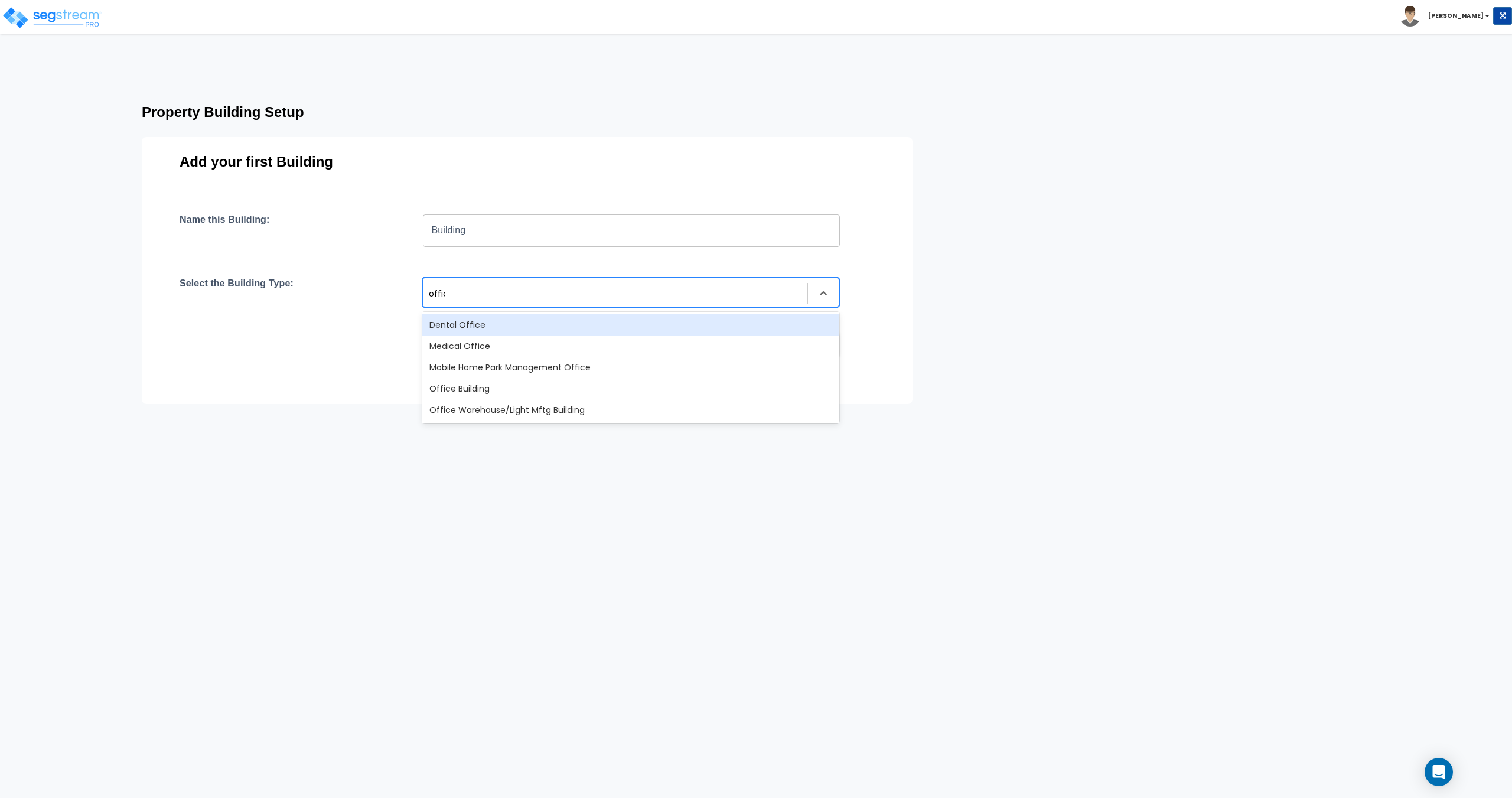
type input "office"
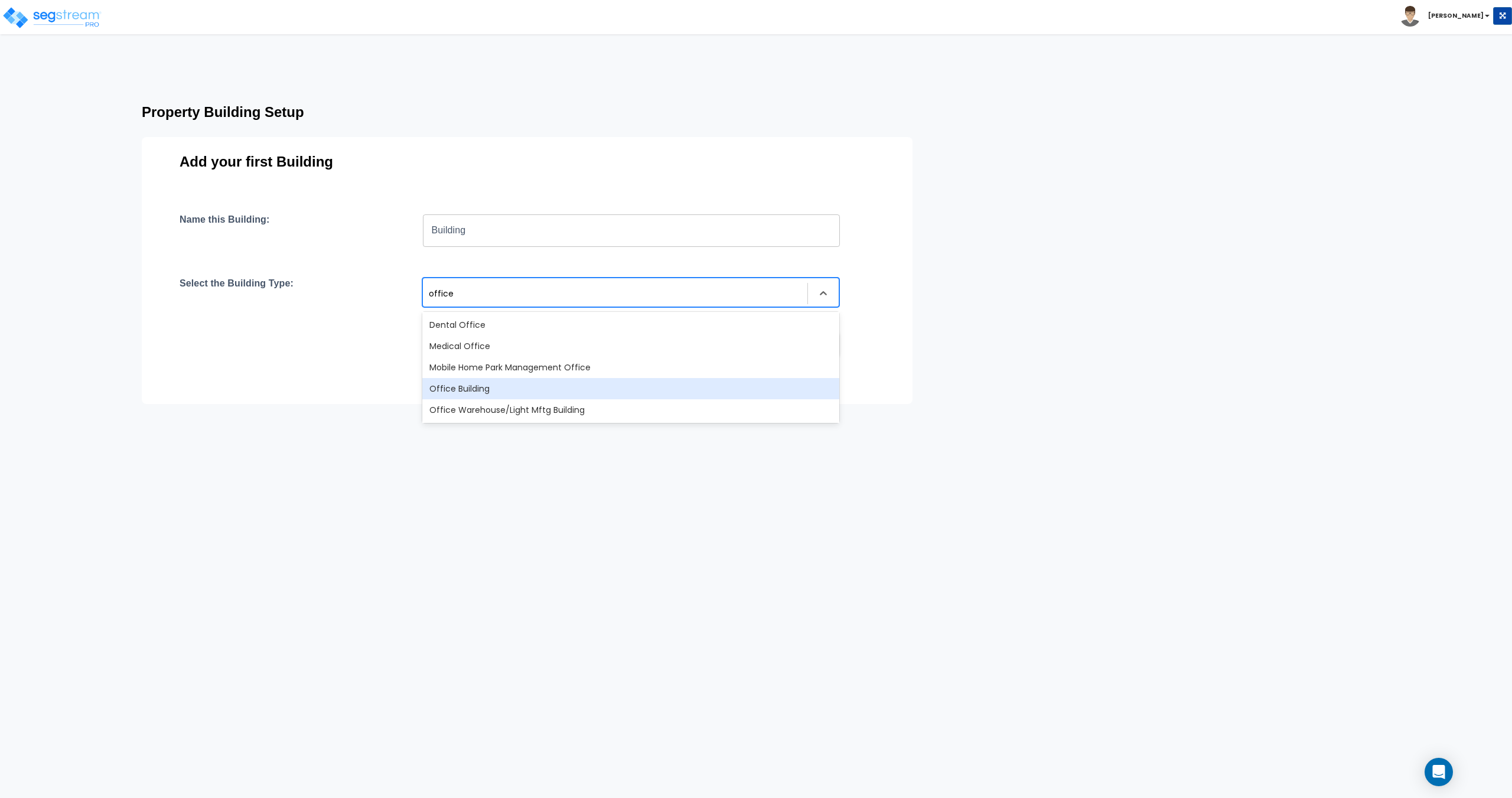
click at [468, 394] on div "Office Building" at bounding box center [630, 388] width 417 height 21
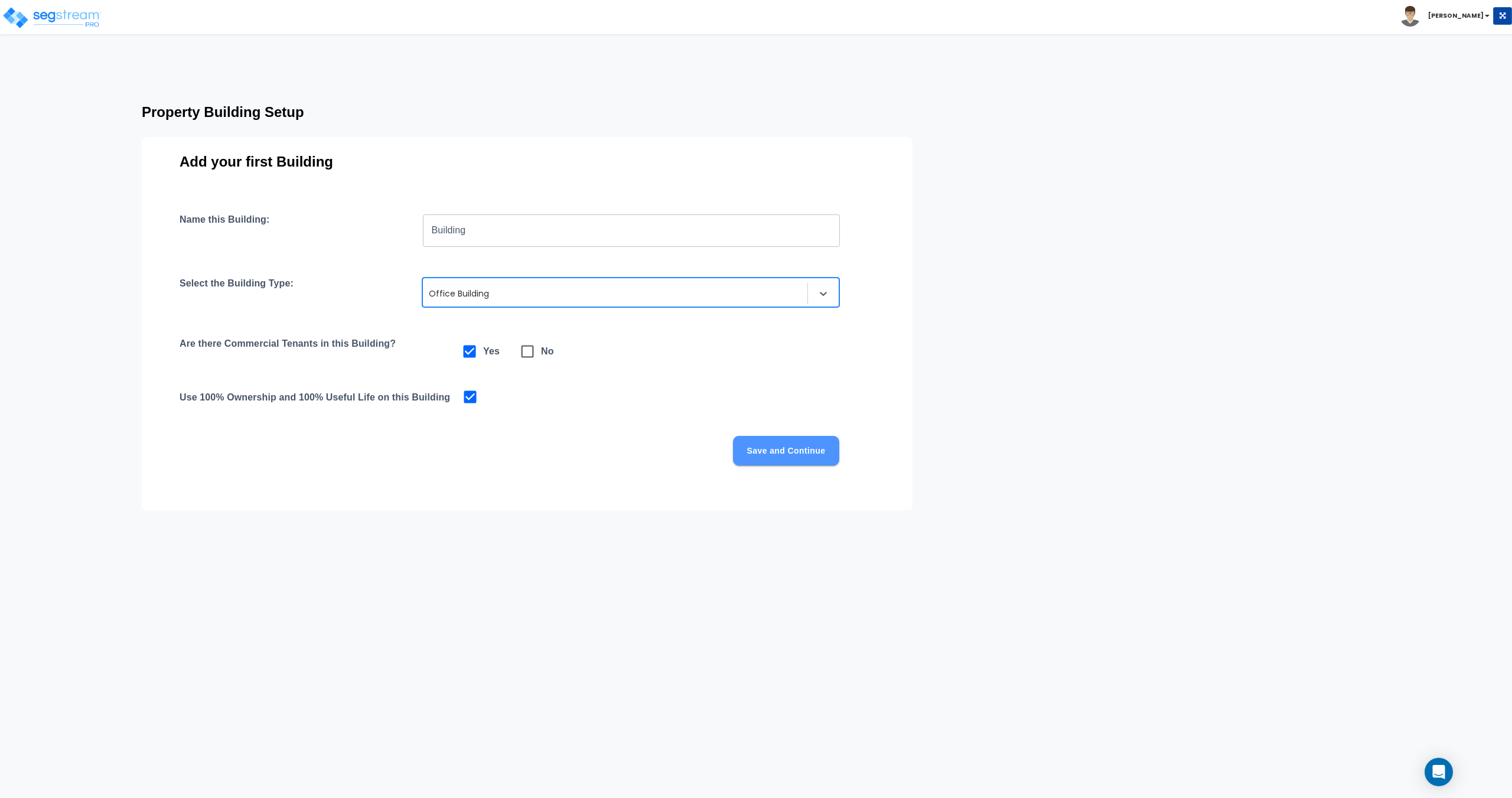
click at [774, 455] on button "Save and Continue" at bounding box center [786, 450] width 106 height 30
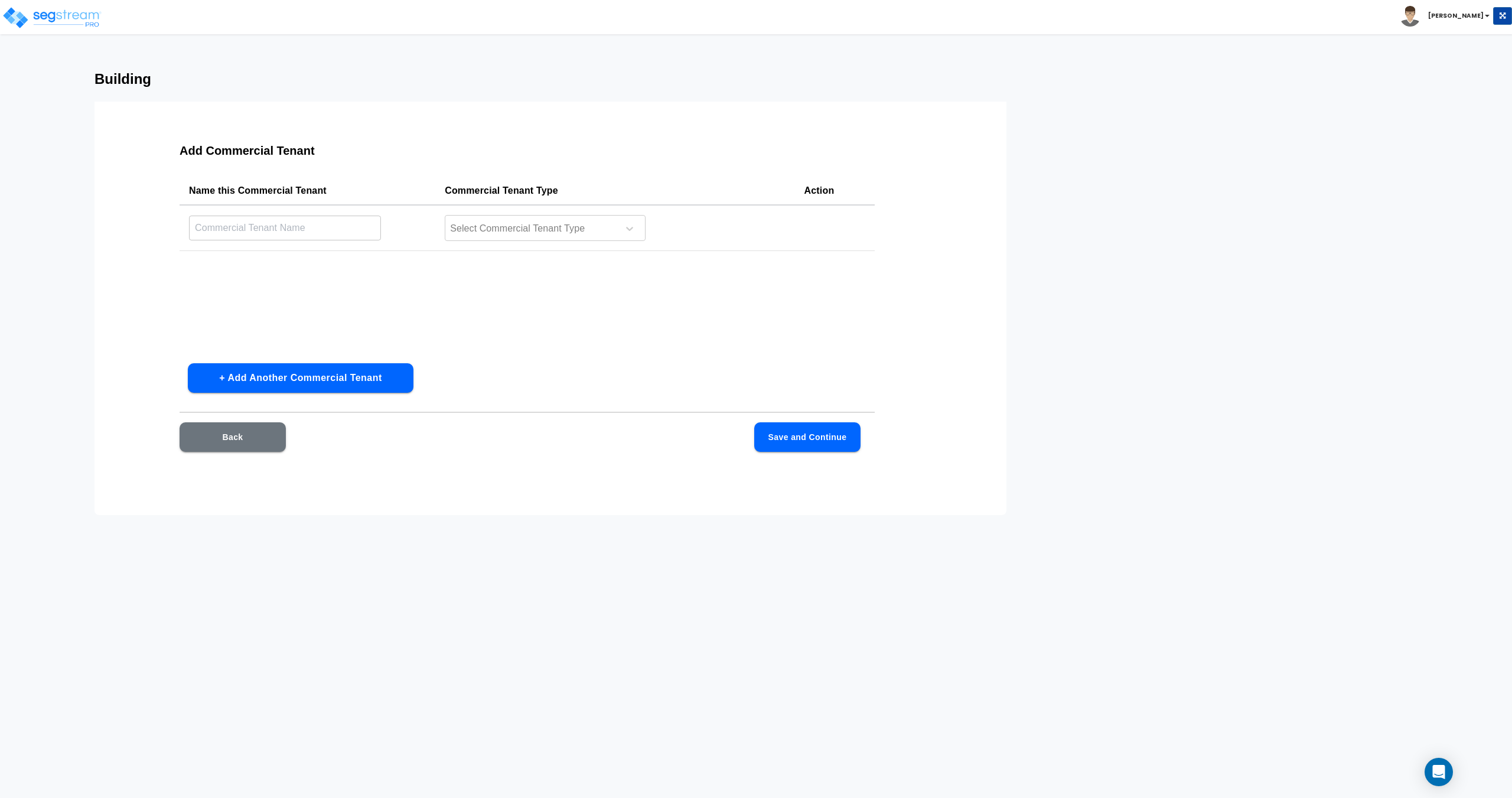
click at [311, 226] on input "text" at bounding box center [285, 227] width 192 height 26
type input "B"
type input "Office"
click at [504, 221] on div at bounding box center [529, 229] width 162 height 16
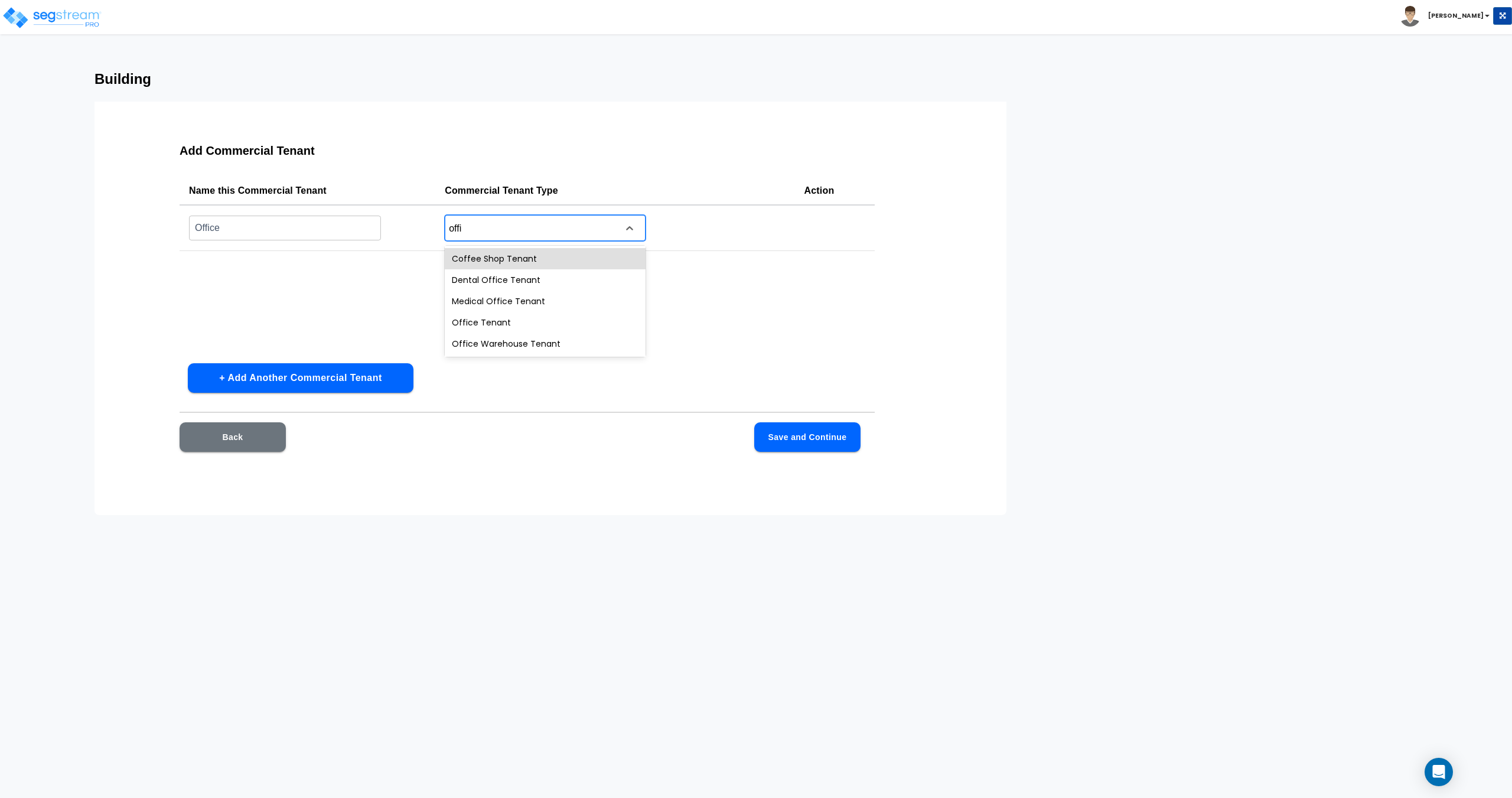
type input "office"
click at [519, 296] on div "Office Tenant" at bounding box center [545, 301] width 201 height 21
click at [248, 440] on button "Back" at bounding box center [232, 437] width 106 height 30
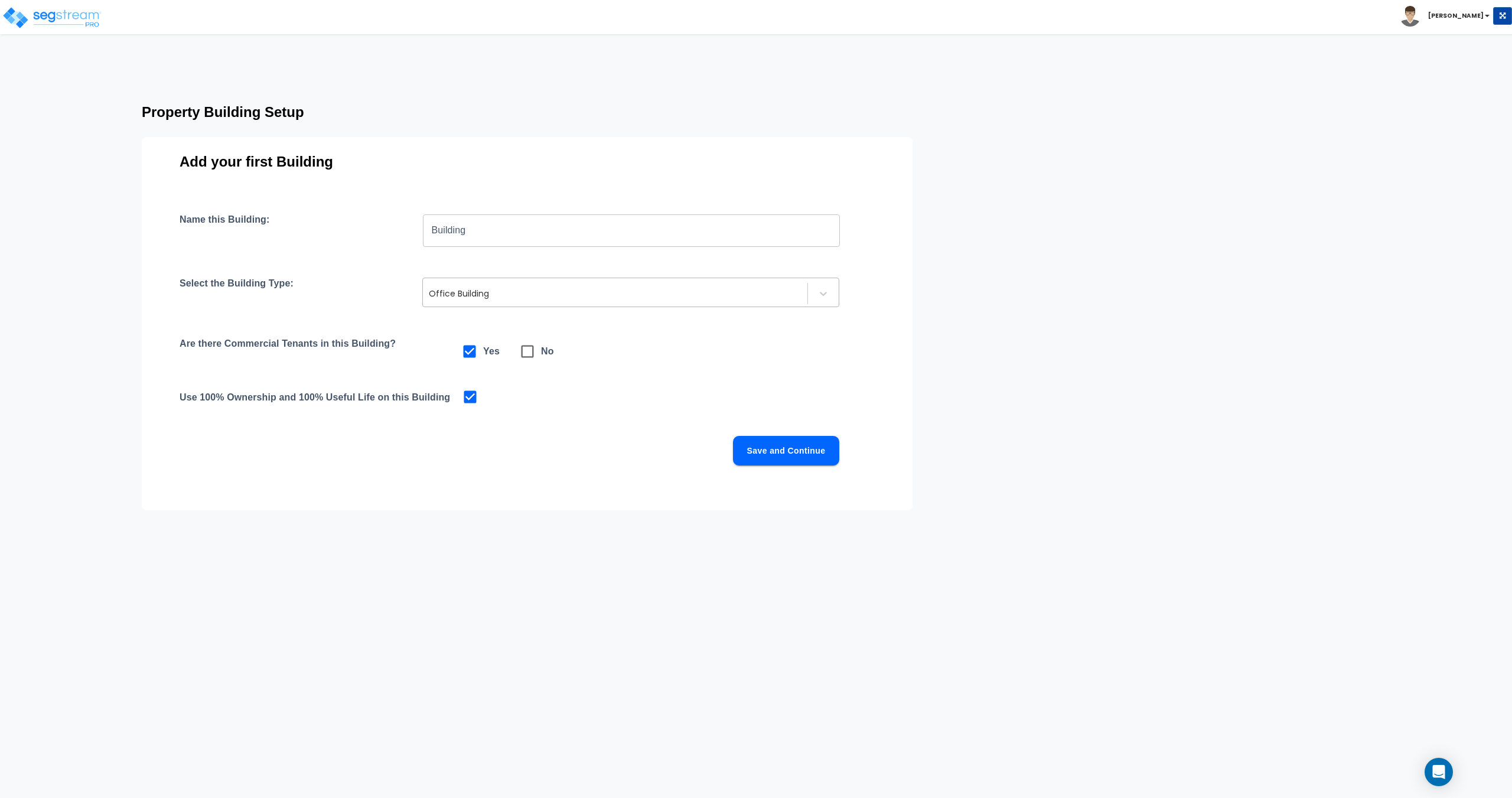
click at [478, 281] on div "Office Building" at bounding box center [630, 292] width 417 height 30
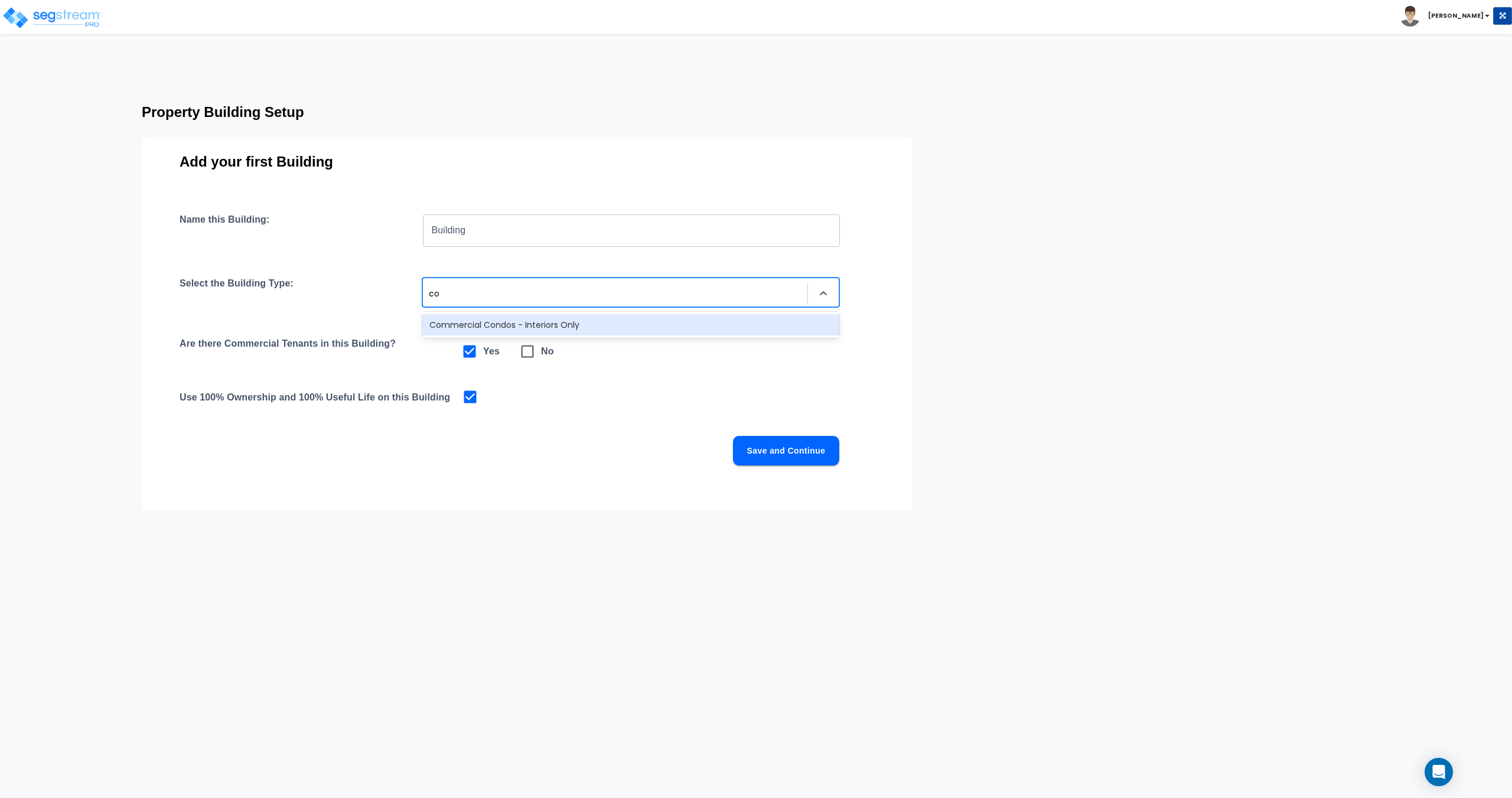
type input "c"
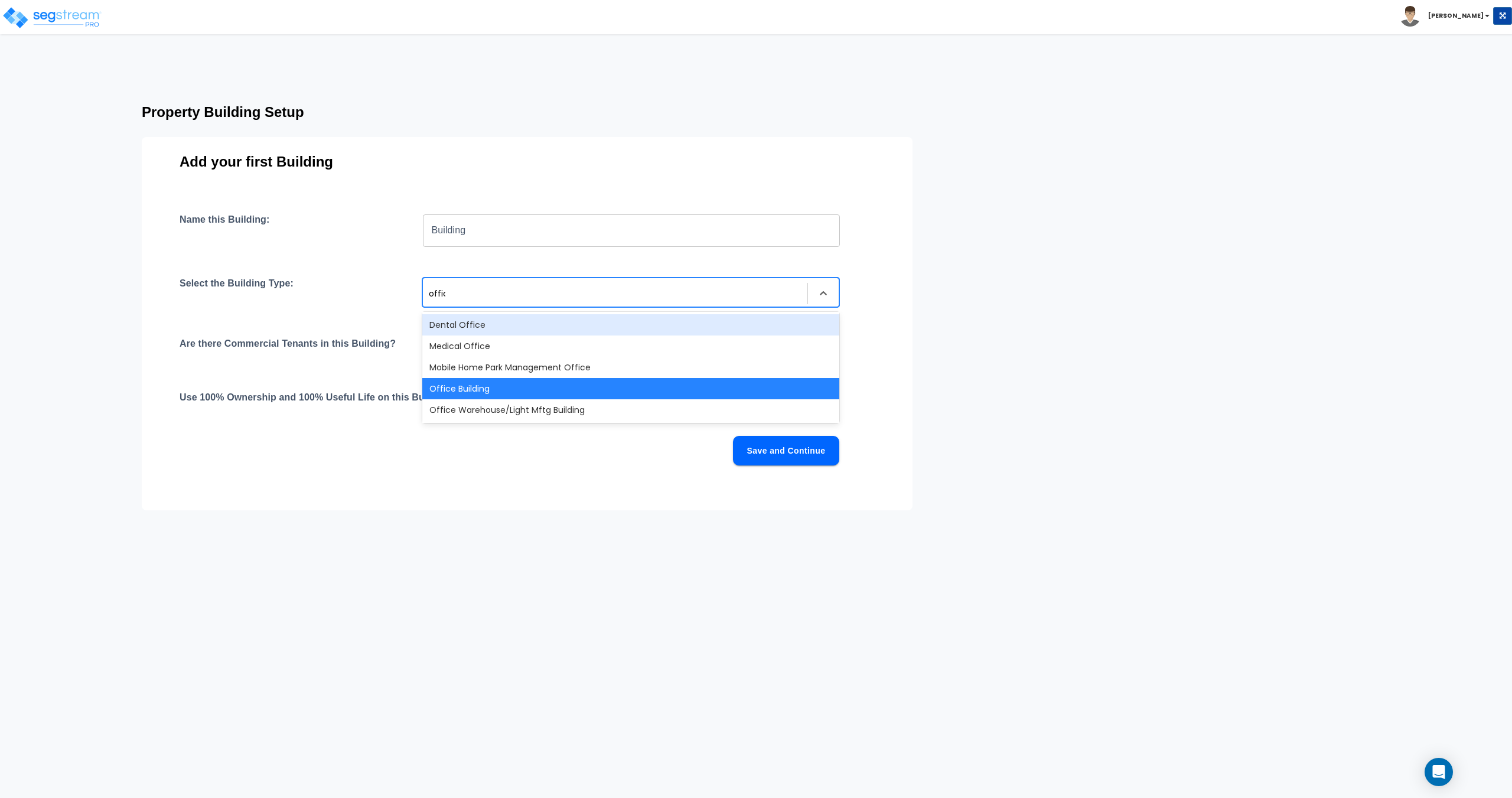
type input "office"
click at [485, 390] on div "Office Building" at bounding box center [630, 388] width 417 height 21
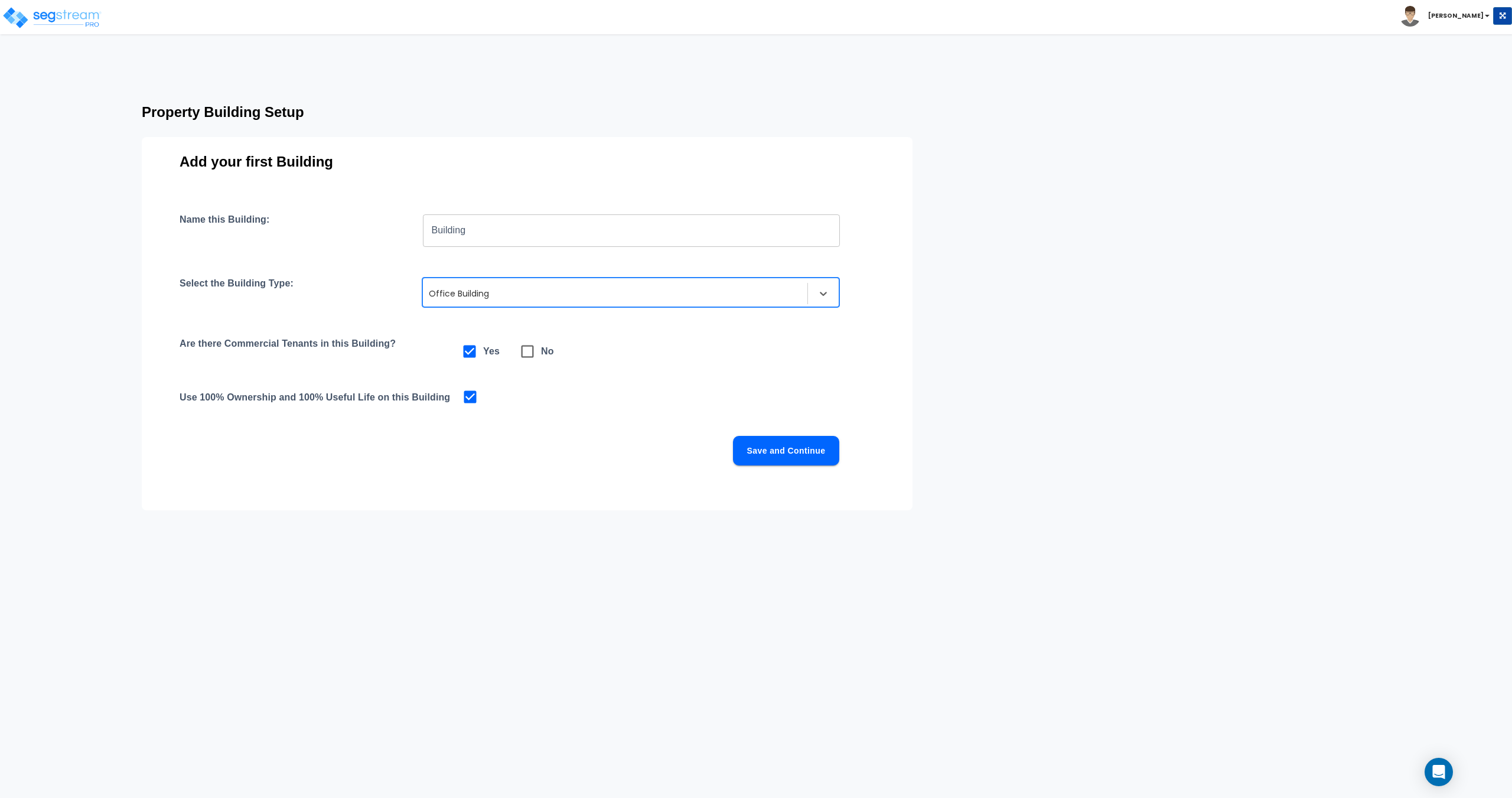
click at [800, 482] on div "Name this Building: Building ​ Select the Building Type: option Office Building…" at bounding box center [526, 353] width 695 height 280
click at [801, 467] on div "Name this Building: Building ​ Select the Building Type: option Office Building…" at bounding box center [526, 353] width 695 height 280
click at [787, 463] on button "Save and Continue" at bounding box center [786, 450] width 106 height 30
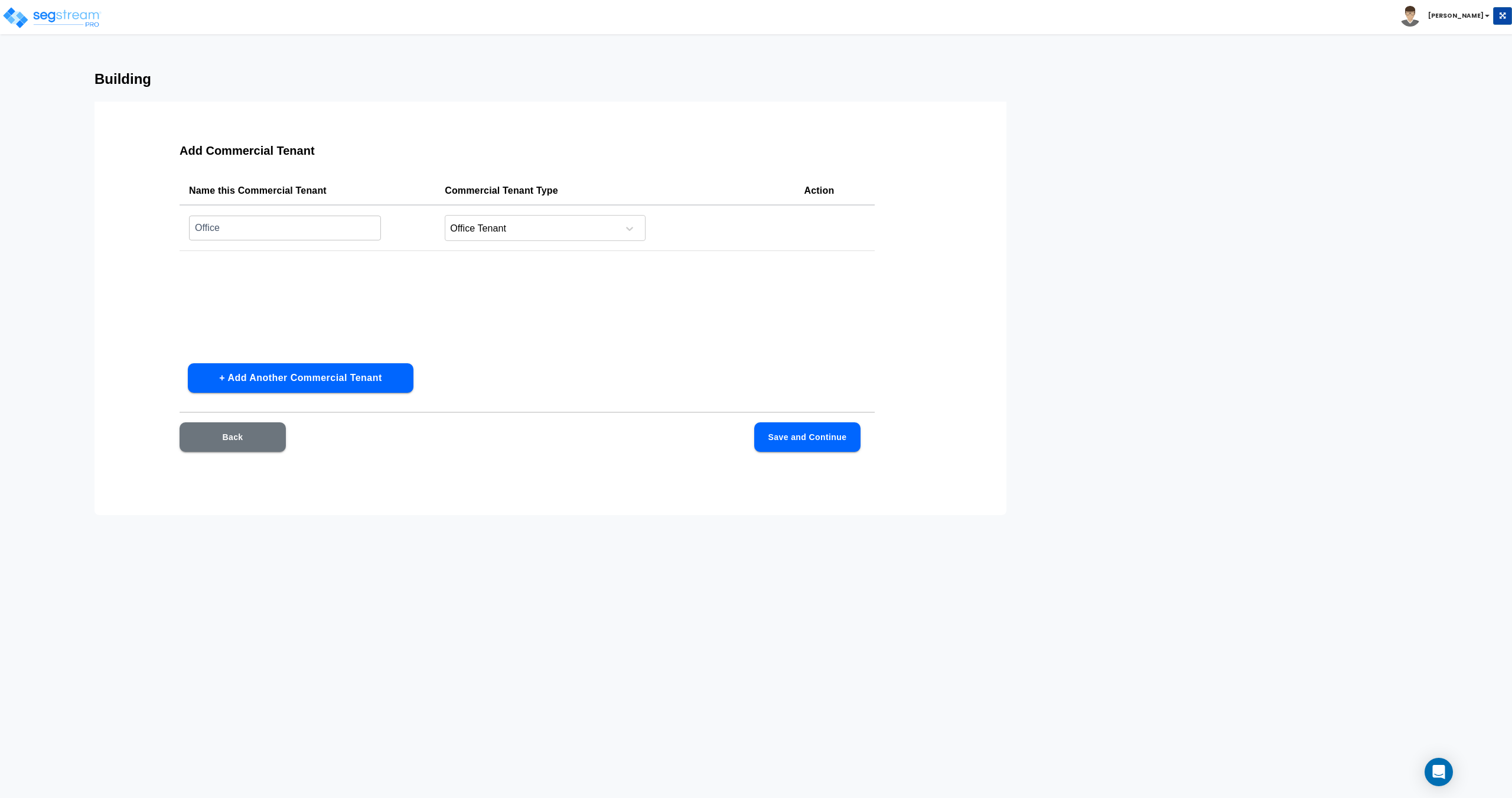
click at [807, 448] on button "Save and Continue" at bounding box center [807, 437] width 106 height 30
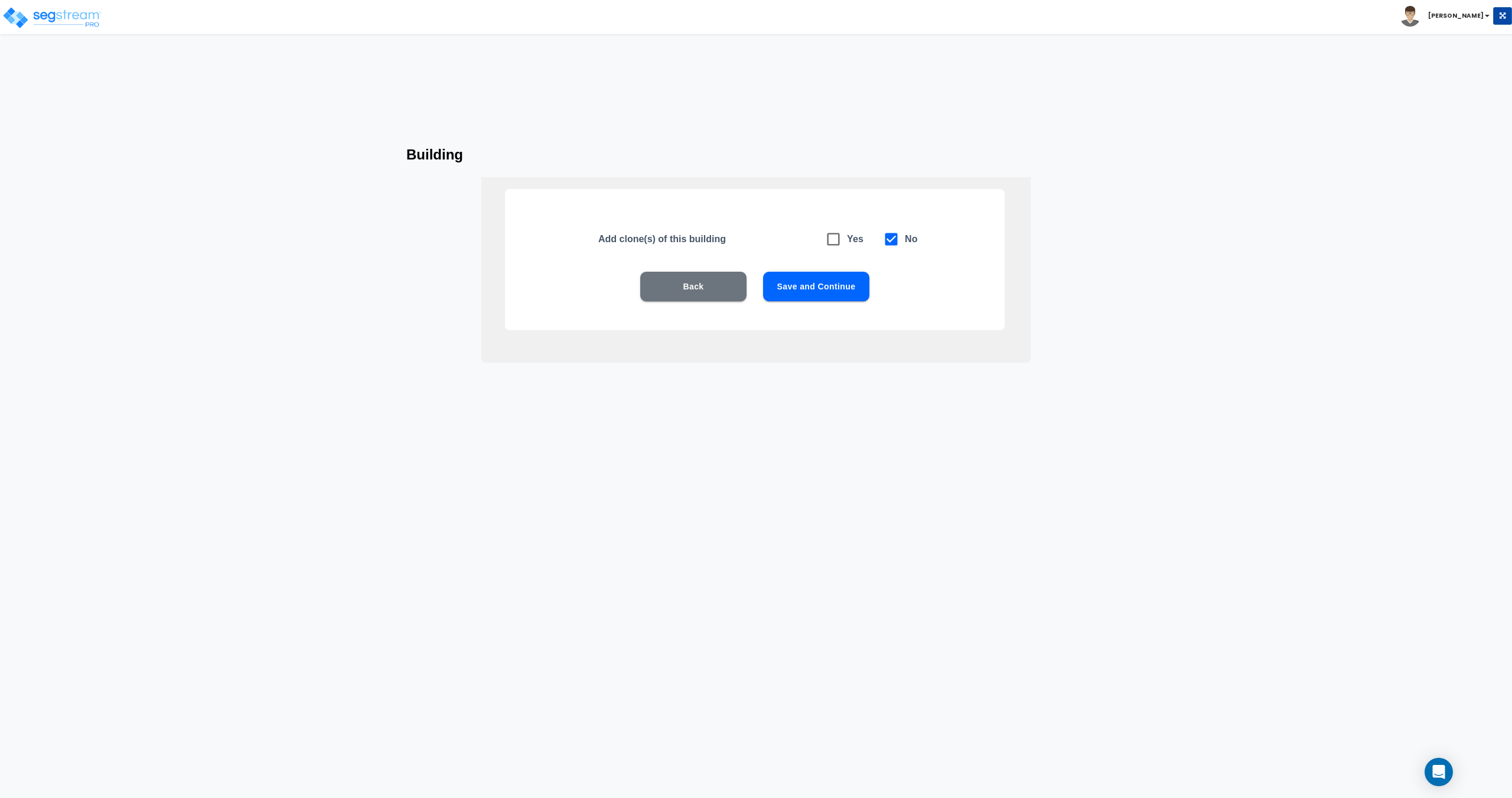
click at [801, 307] on div "Back Save and Continue" at bounding box center [754, 305] width 424 height 65
click at [803, 299] on button "Save and Continue" at bounding box center [815, 286] width 106 height 30
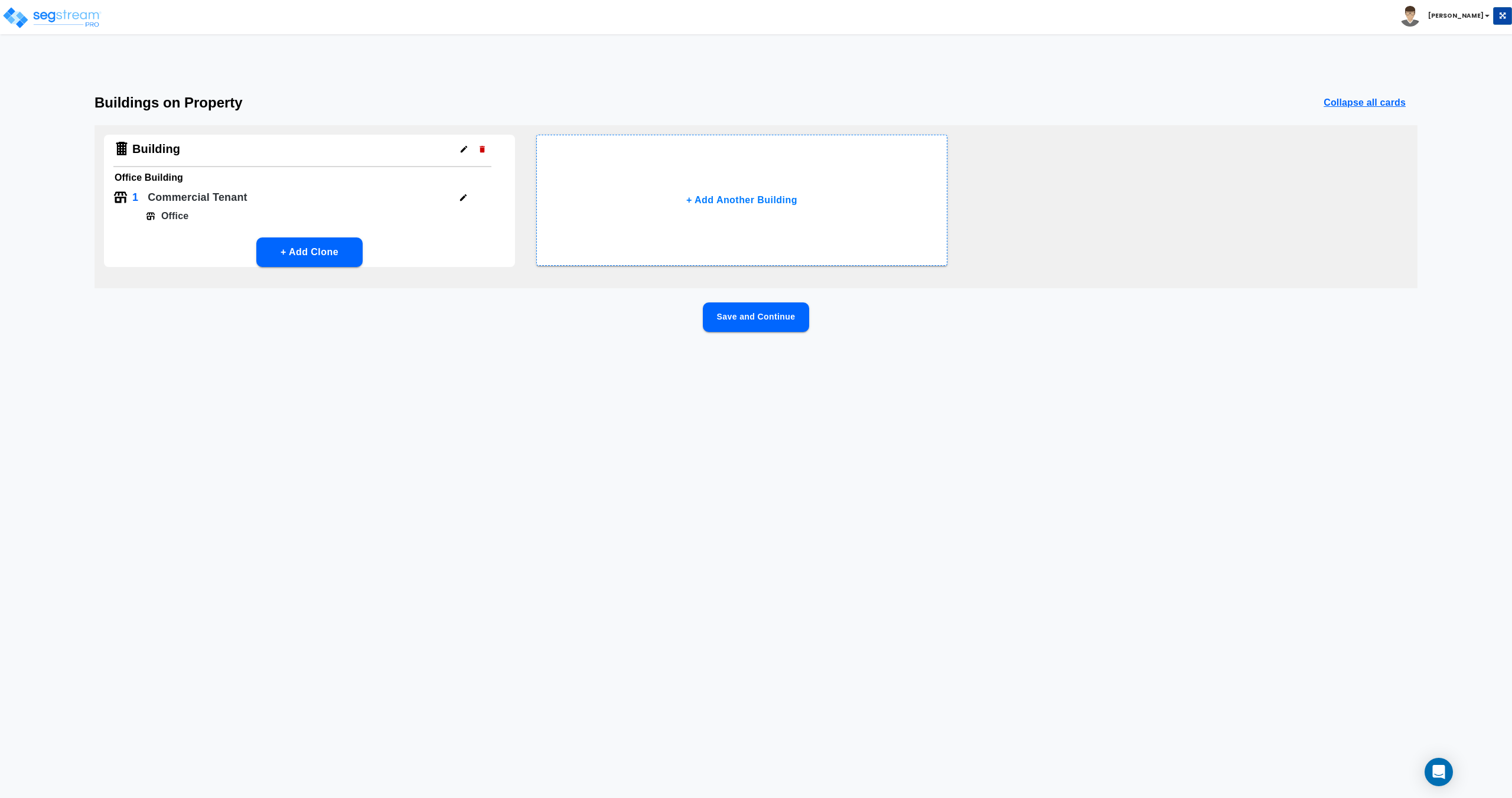
click at [760, 311] on button "Save and Continue" at bounding box center [755, 317] width 106 height 30
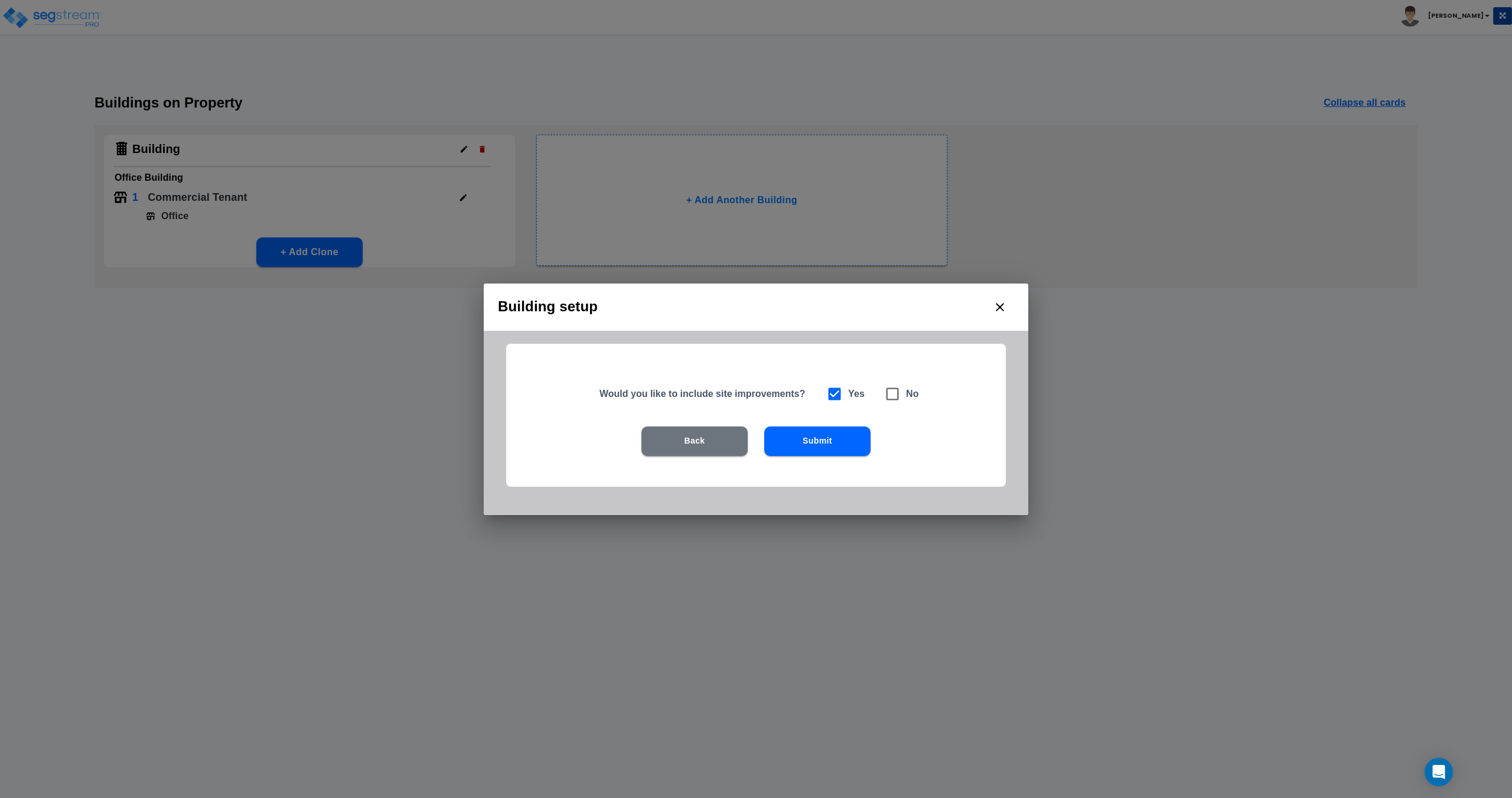
click at [820, 446] on button "Submit" at bounding box center [817, 441] width 106 height 30
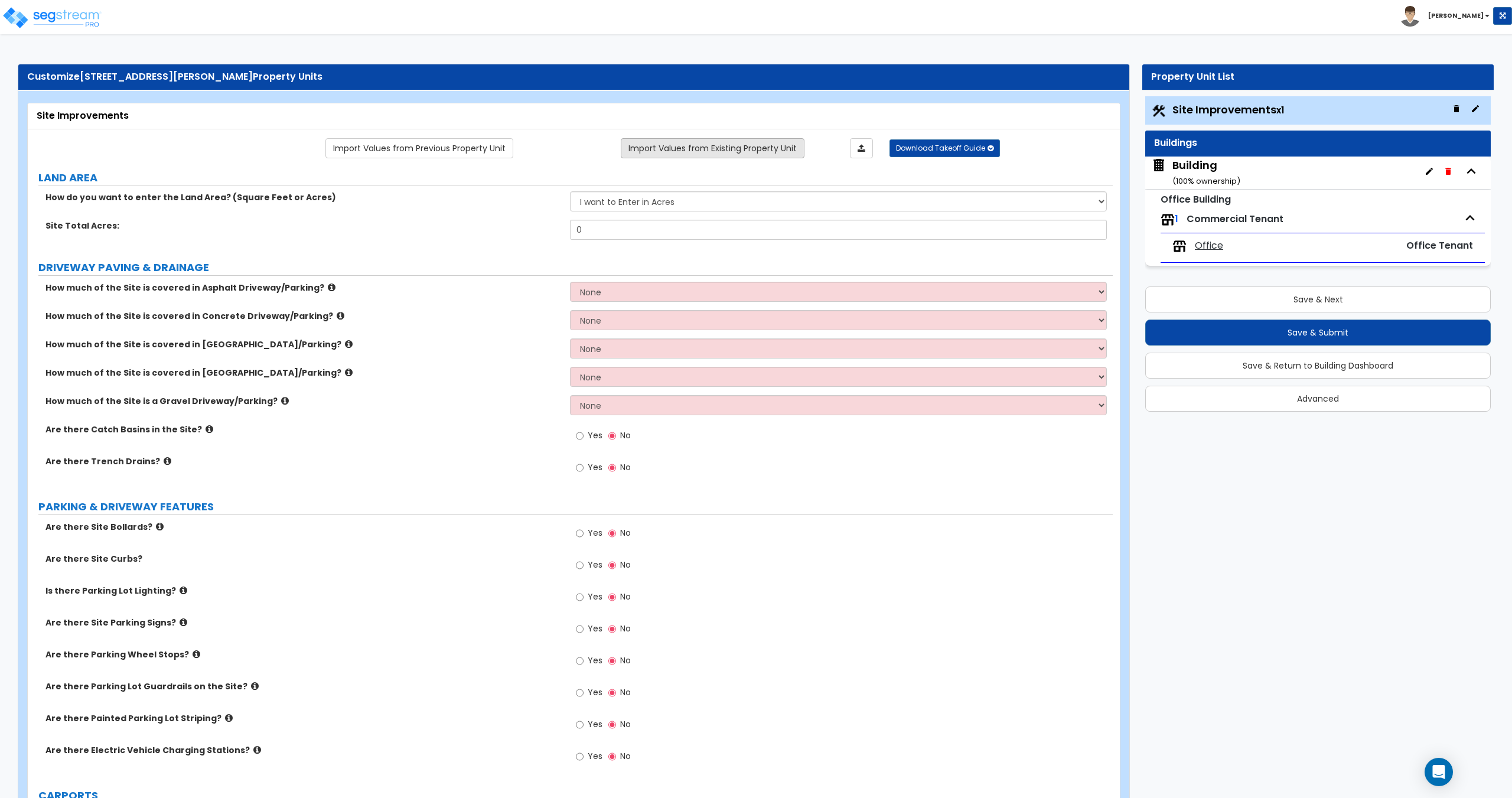
click at [681, 142] on link "Import Values from Existing Property Unit" at bounding box center [713, 148] width 184 height 20
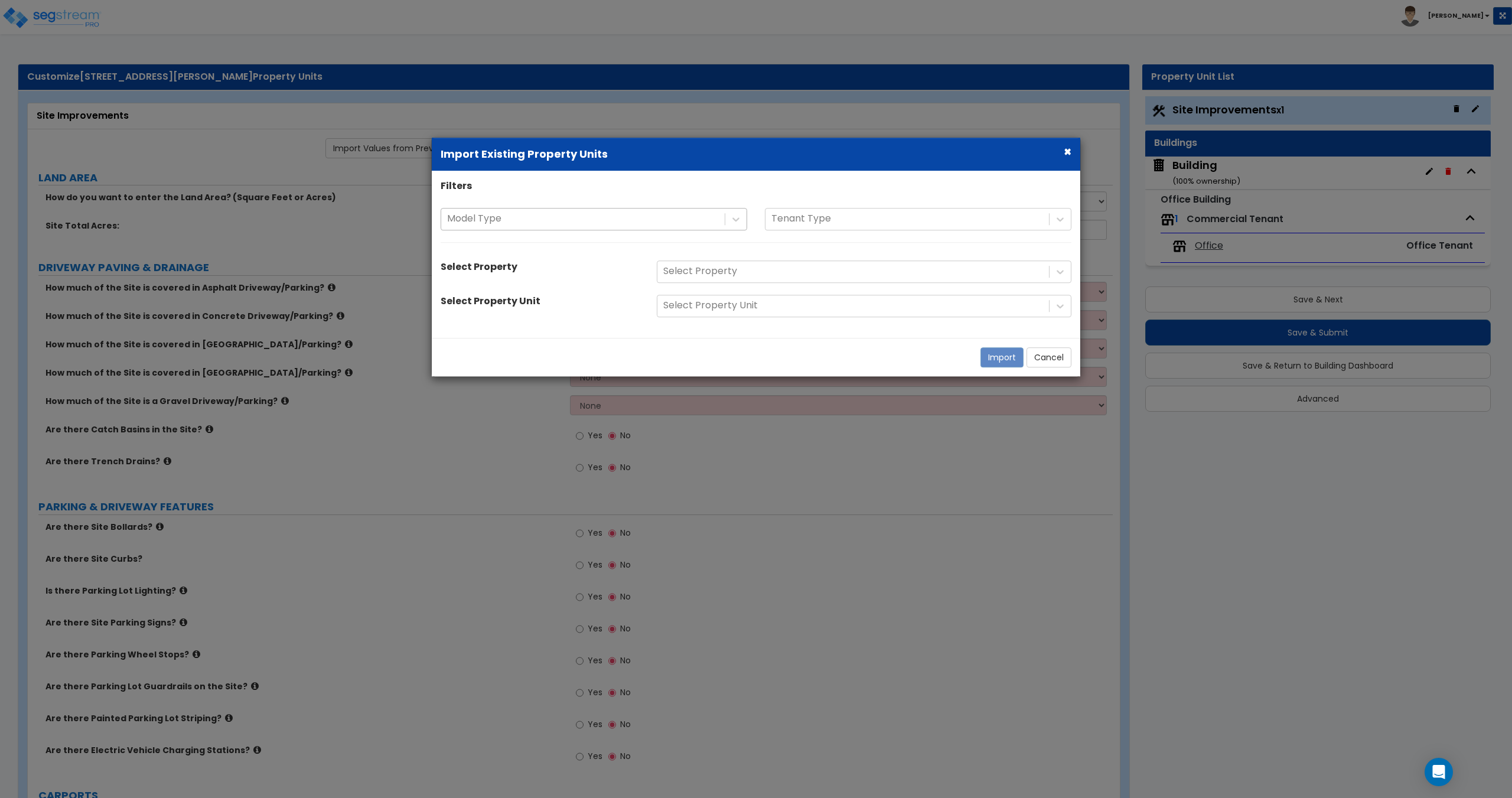
click at [617, 212] on div at bounding box center [584, 219] width 272 height 16
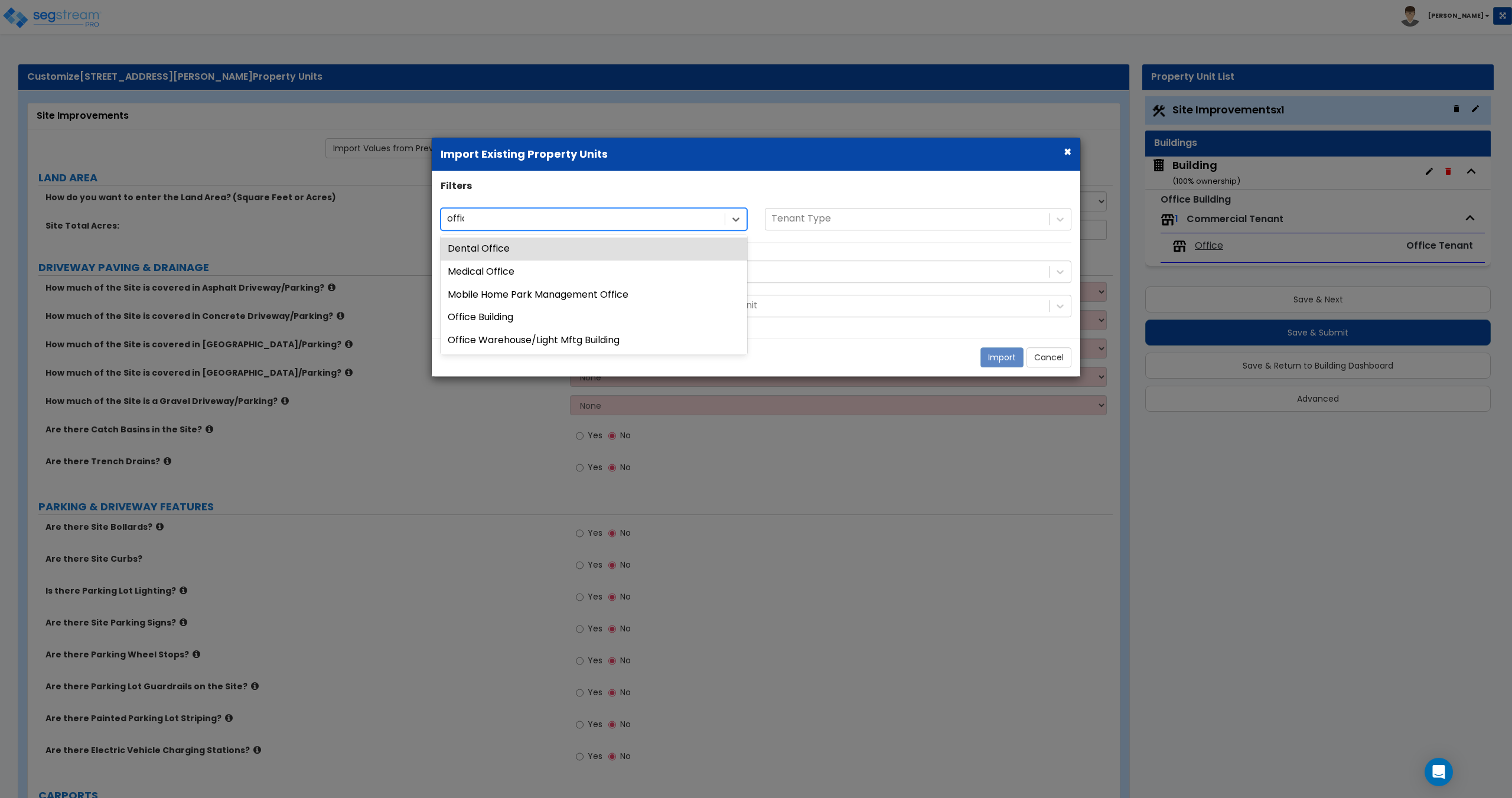
type input "office"
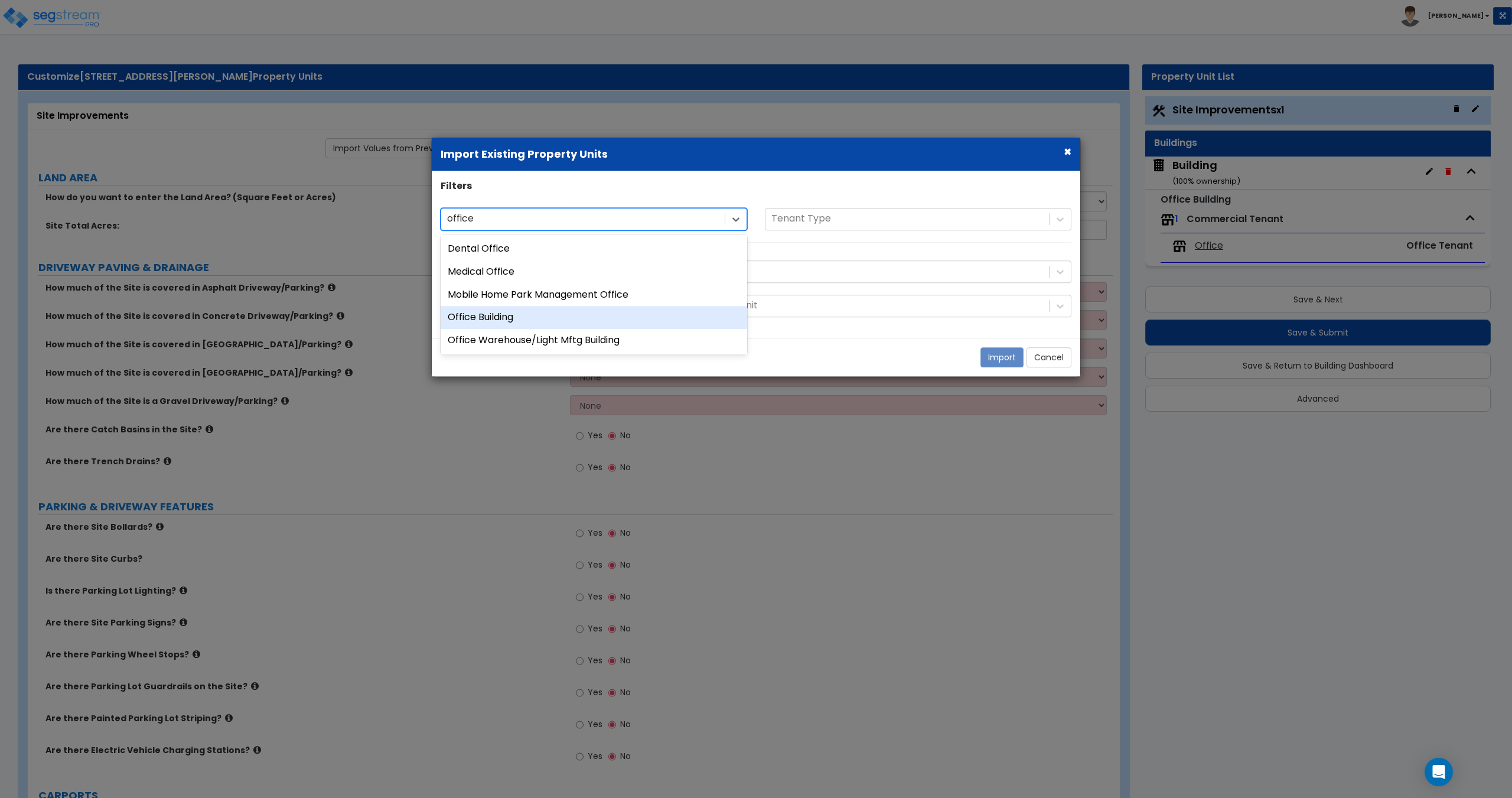
click at [529, 316] on div "Office Building" at bounding box center [594, 318] width 307 height 23
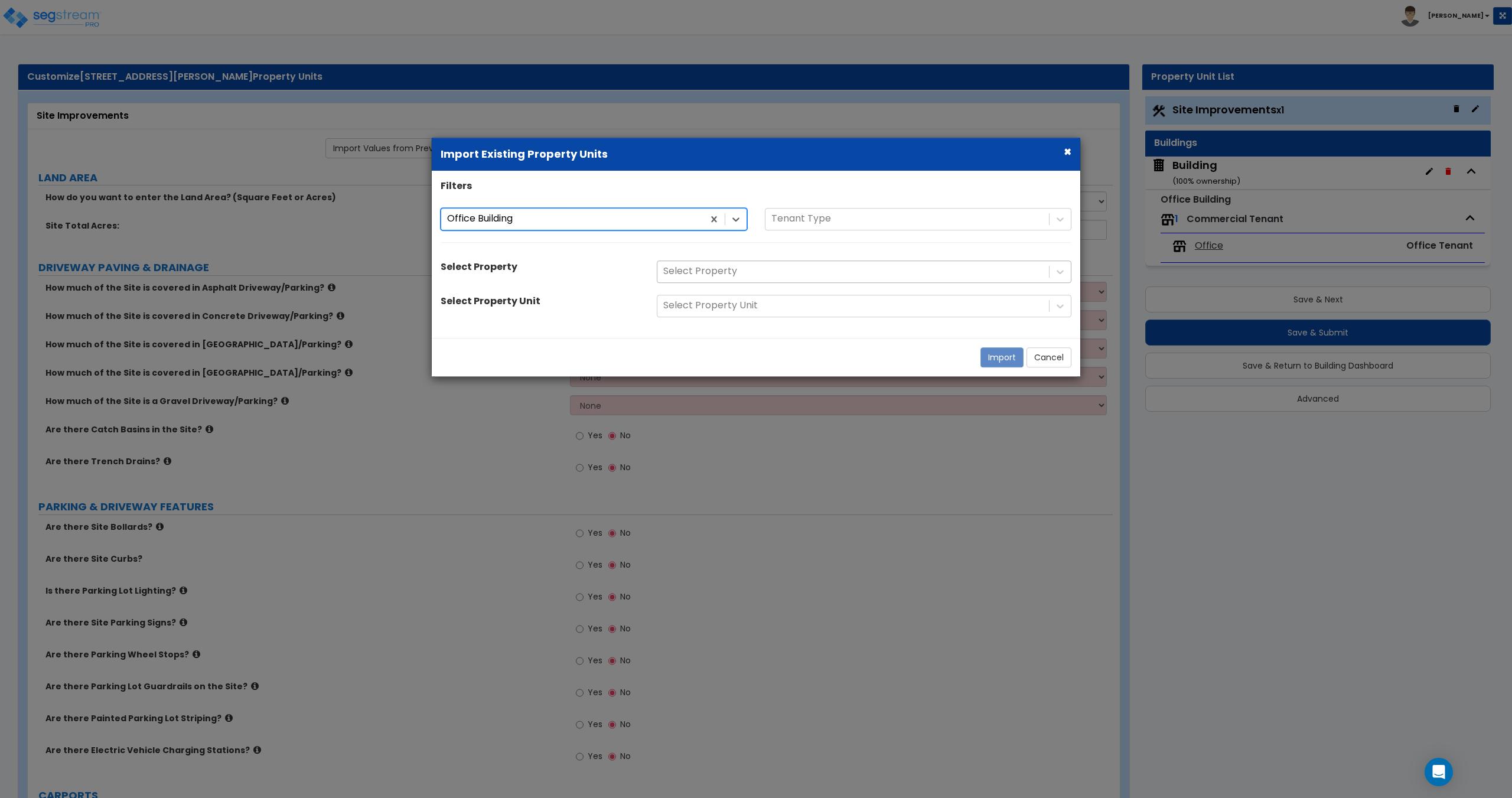
click at [698, 272] on div at bounding box center [853, 272] width 379 height 16
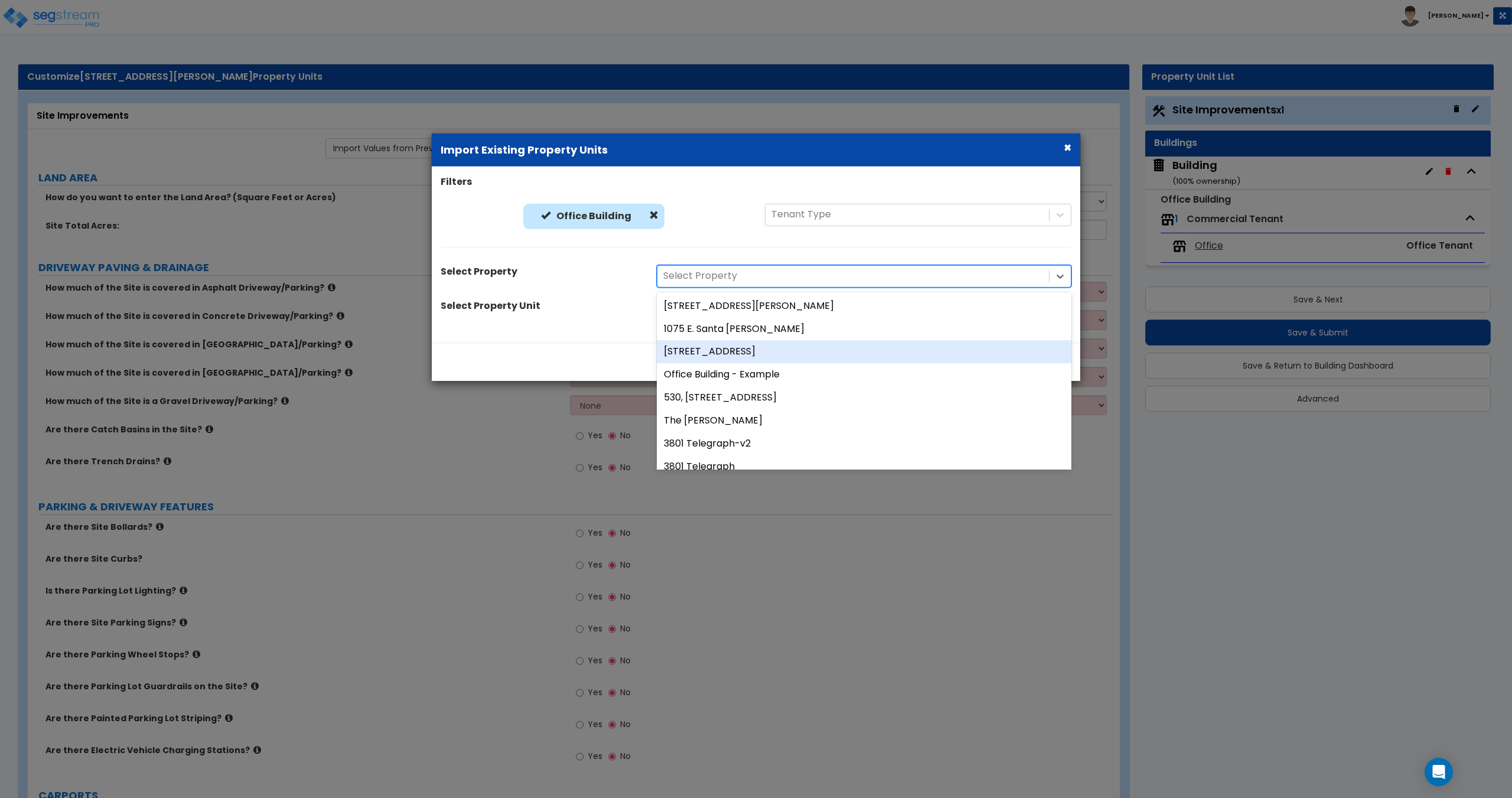
click at [728, 353] on div "[STREET_ADDRESS]" at bounding box center [863, 352] width 415 height 23
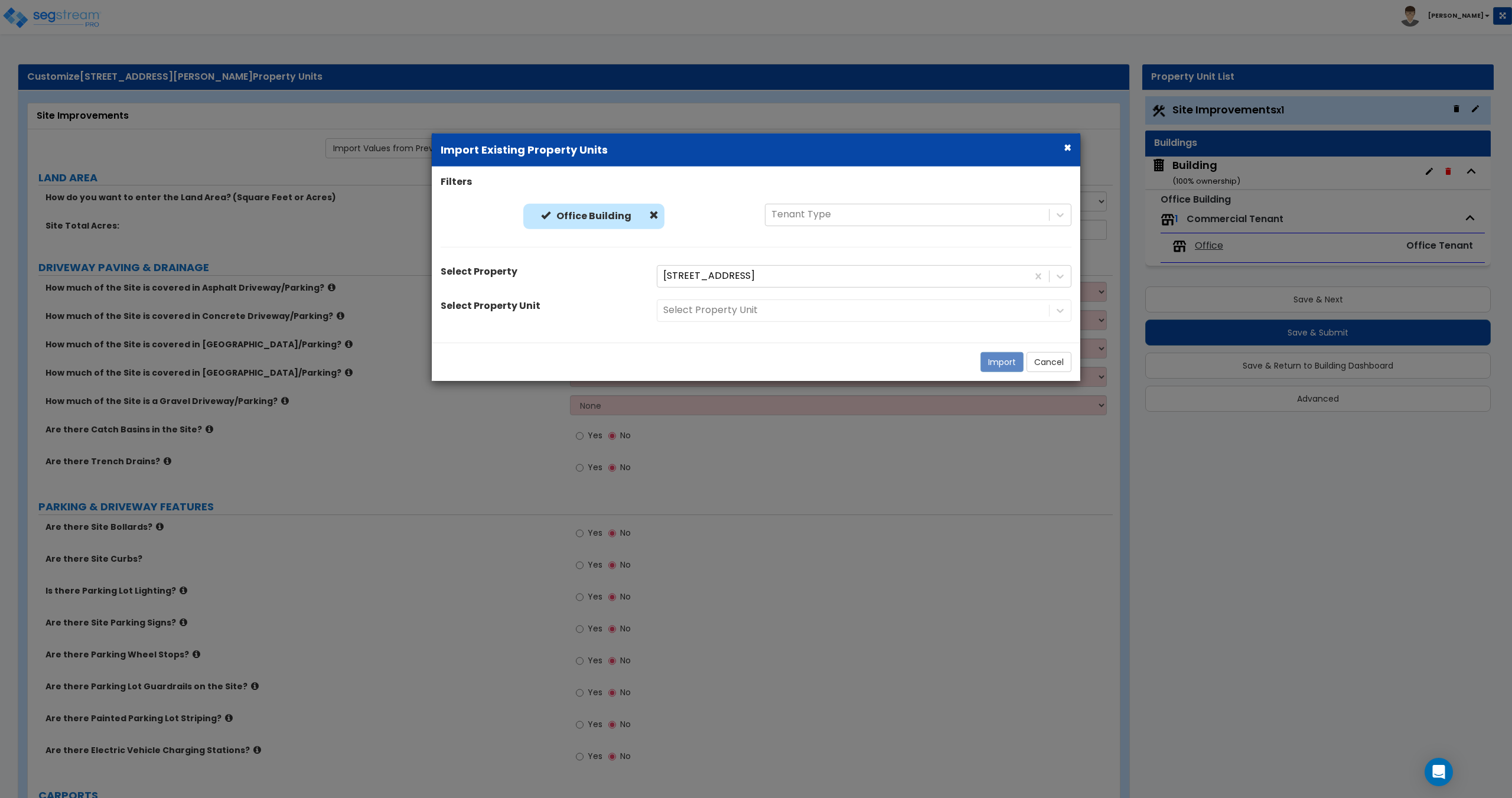
click at [722, 321] on div "Select Property Unit" at bounding box center [863, 309] width 432 height 22
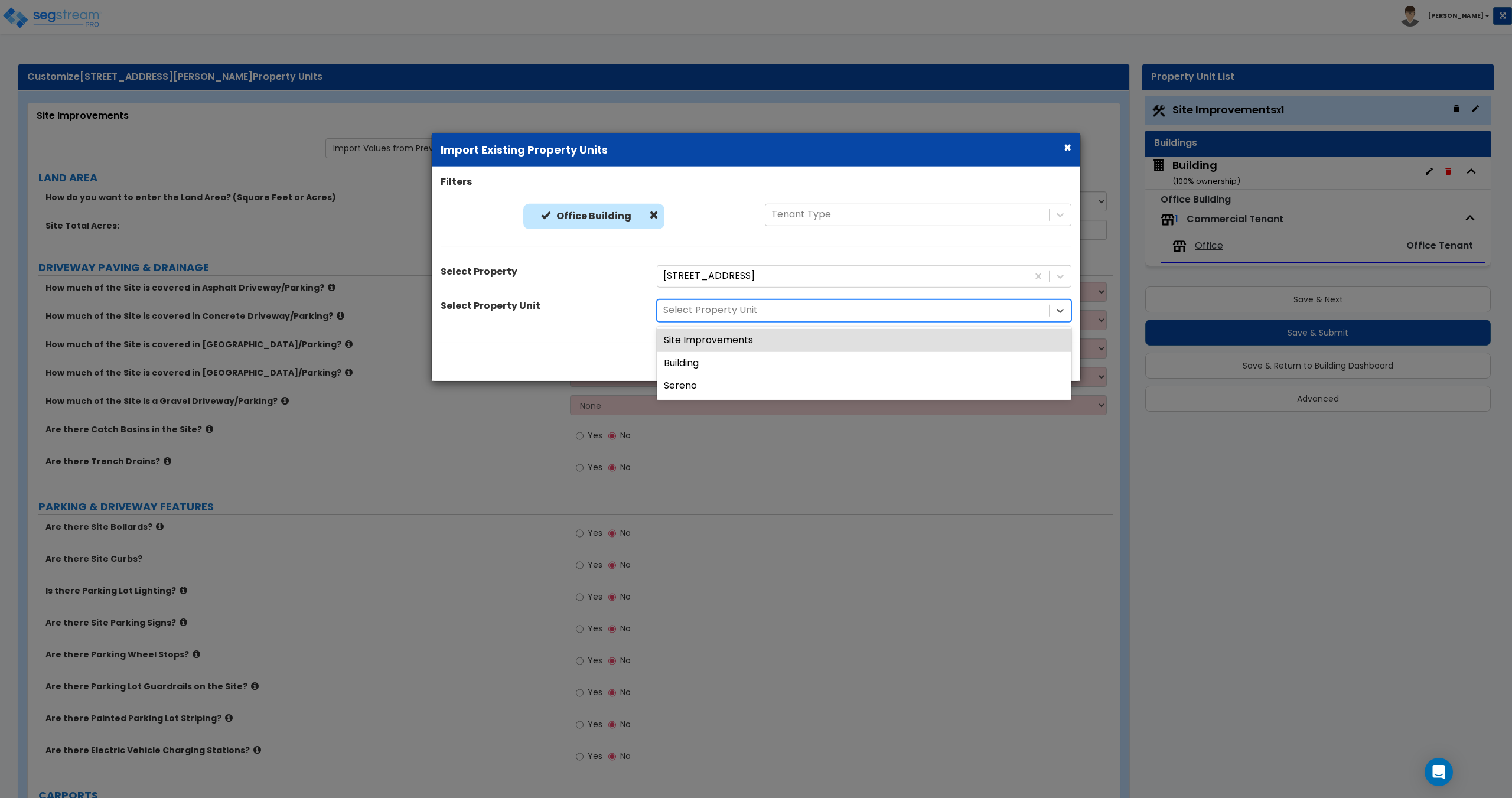
click at [724, 315] on div at bounding box center [853, 310] width 379 height 16
click at [720, 341] on div "Site Improvements" at bounding box center [863, 340] width 415 height 23
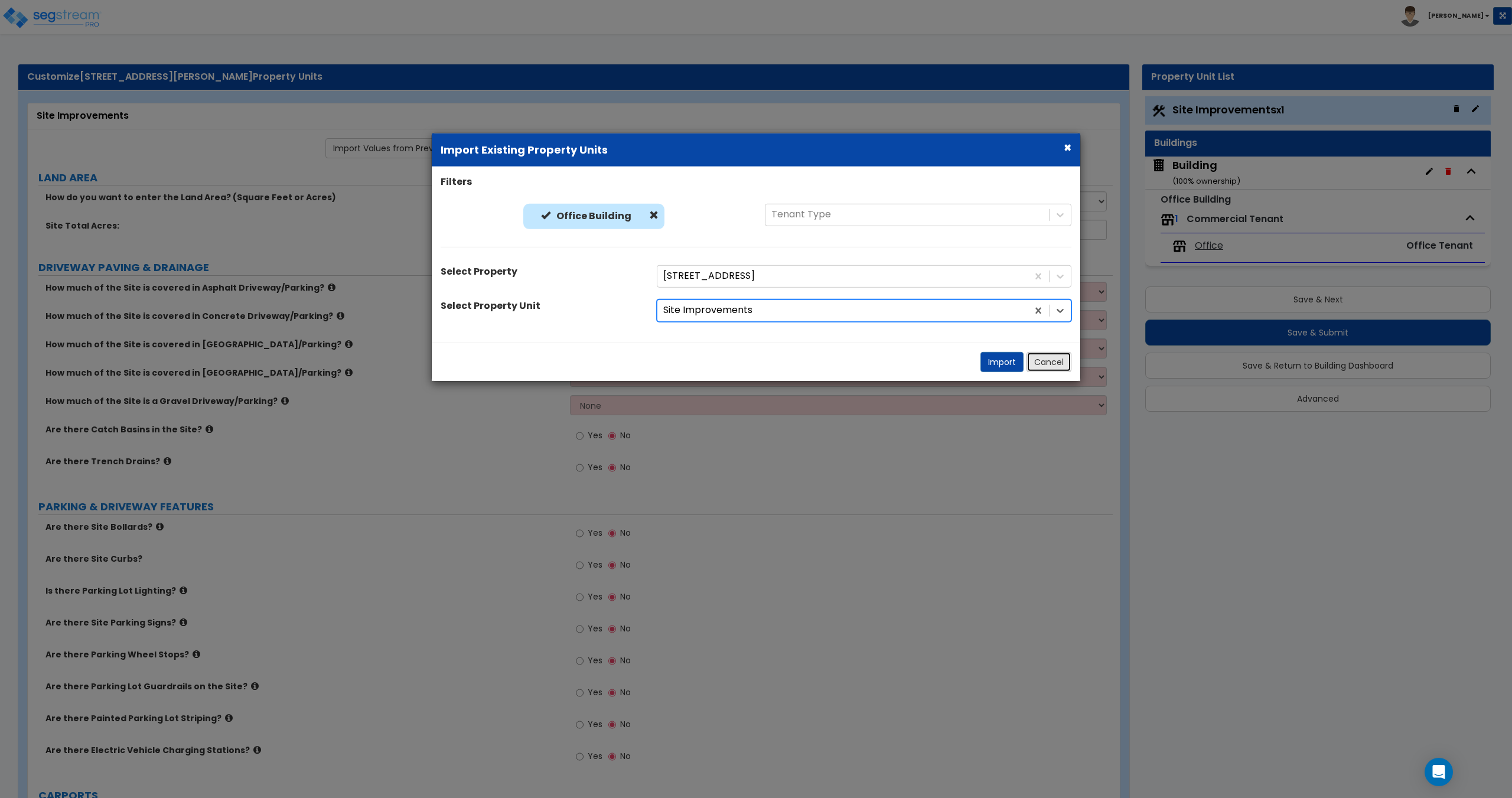
click at [1031, 363] on button "Cancel" at bounding box center [1048, 361] width 45 height 20
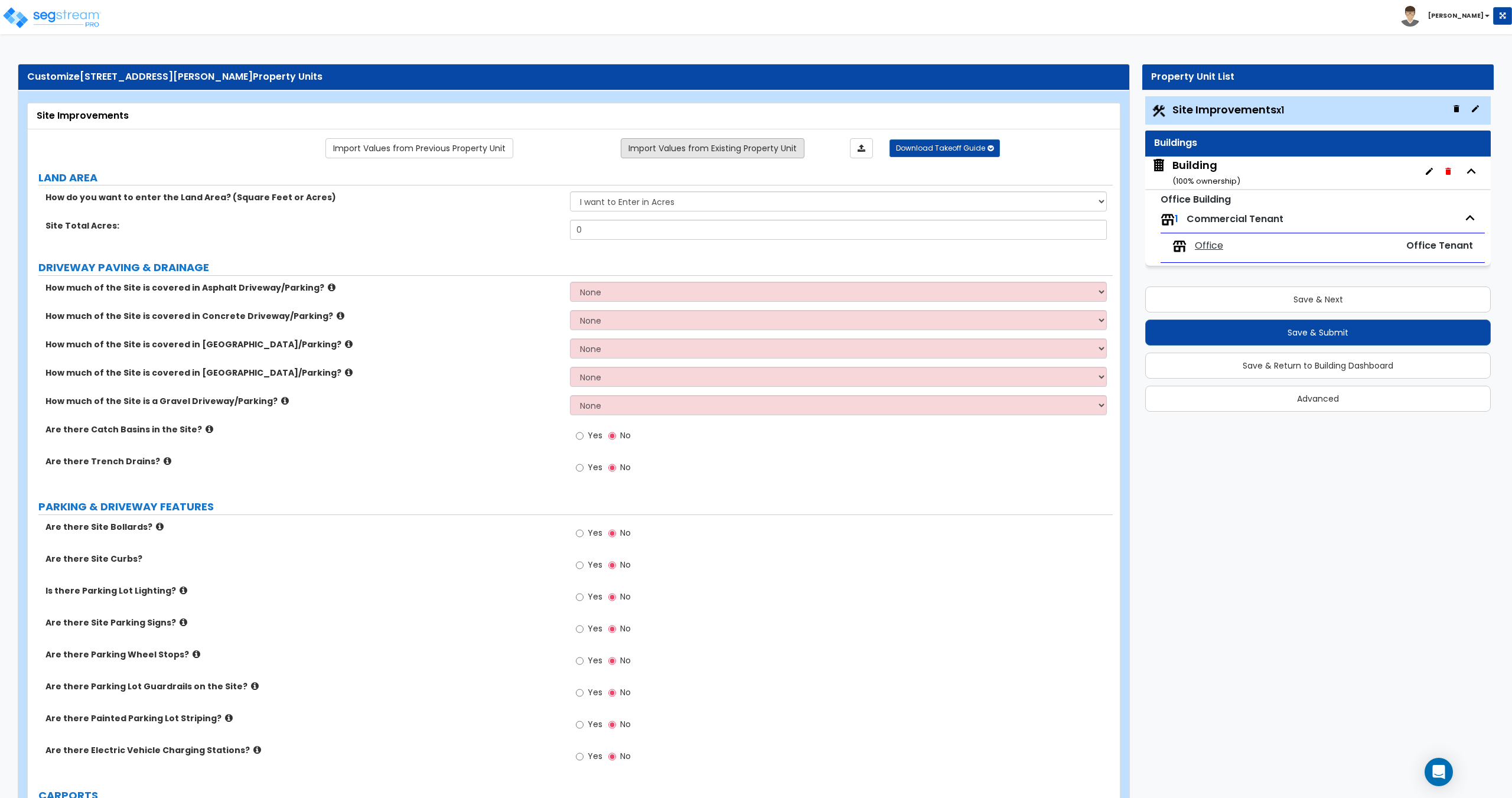
click at [683, 142] on link "Import Values from Existing Property Unit" at bounding box center [713, 148] width 184 height 20
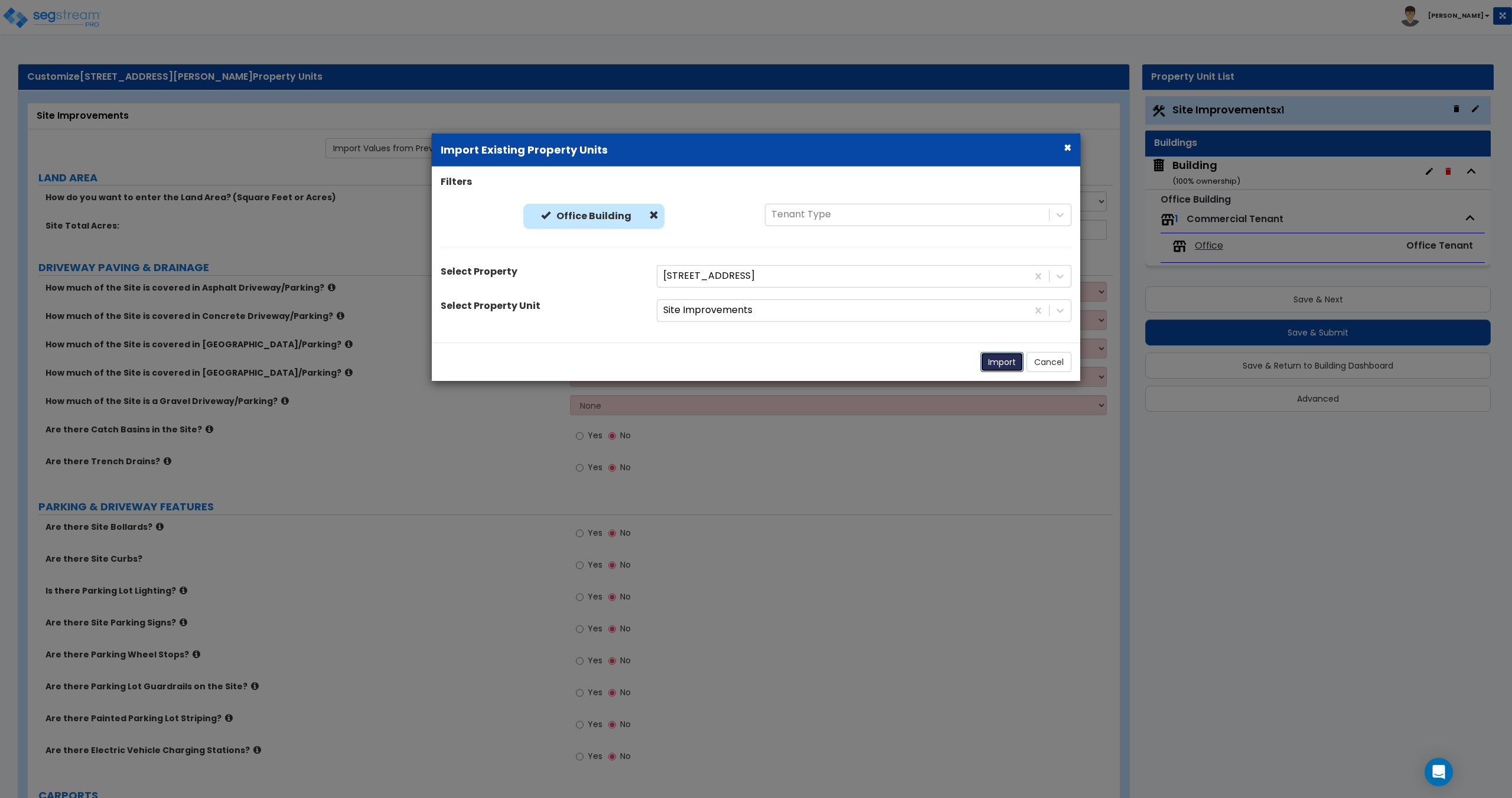
click at [984, 354] on button "Import" at bounding box center [1001, 361] width 43 height 20
type input "0.53"
select select "2"
radio input "true"
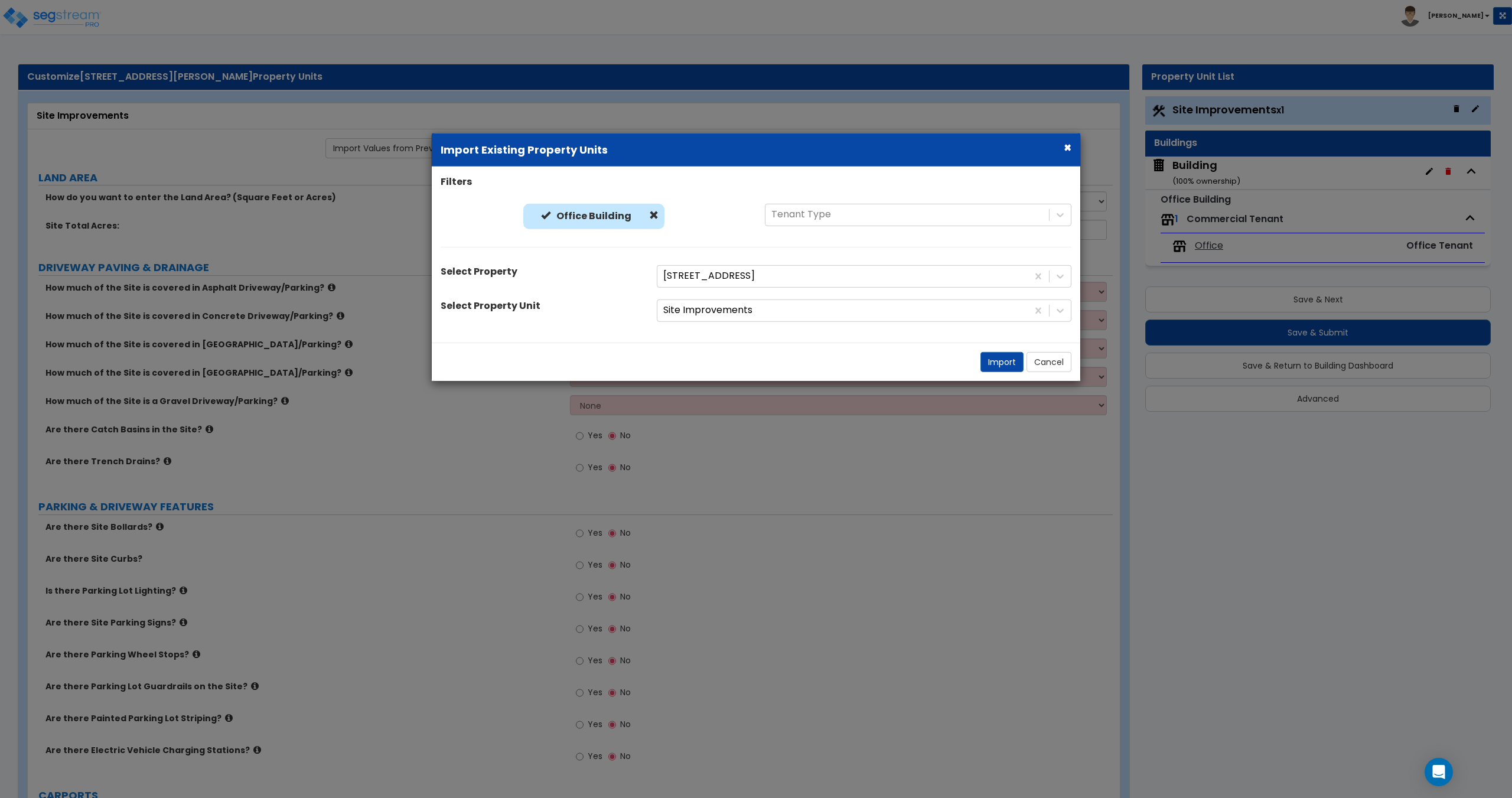
radio input "true"
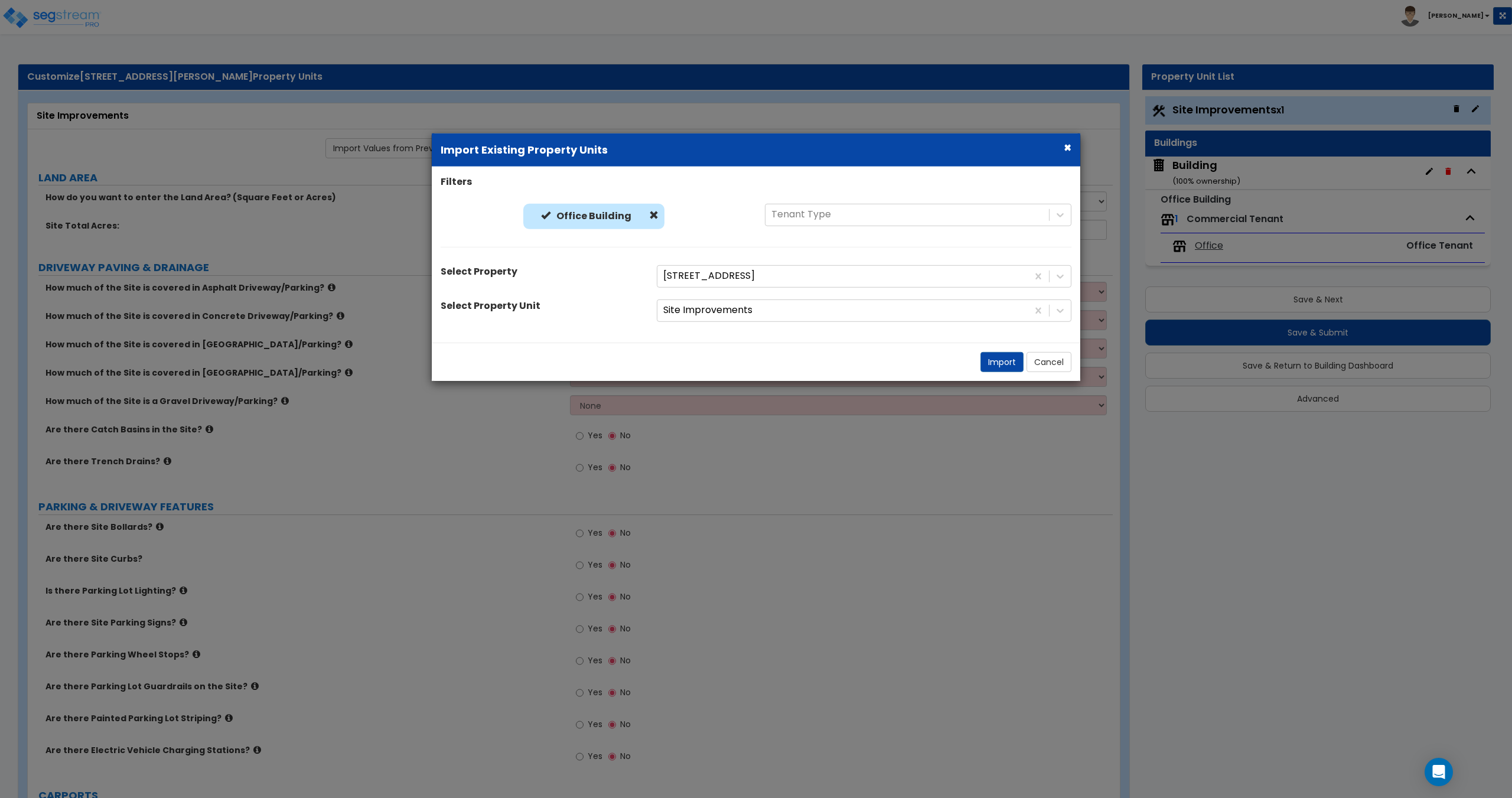
radio input "true"
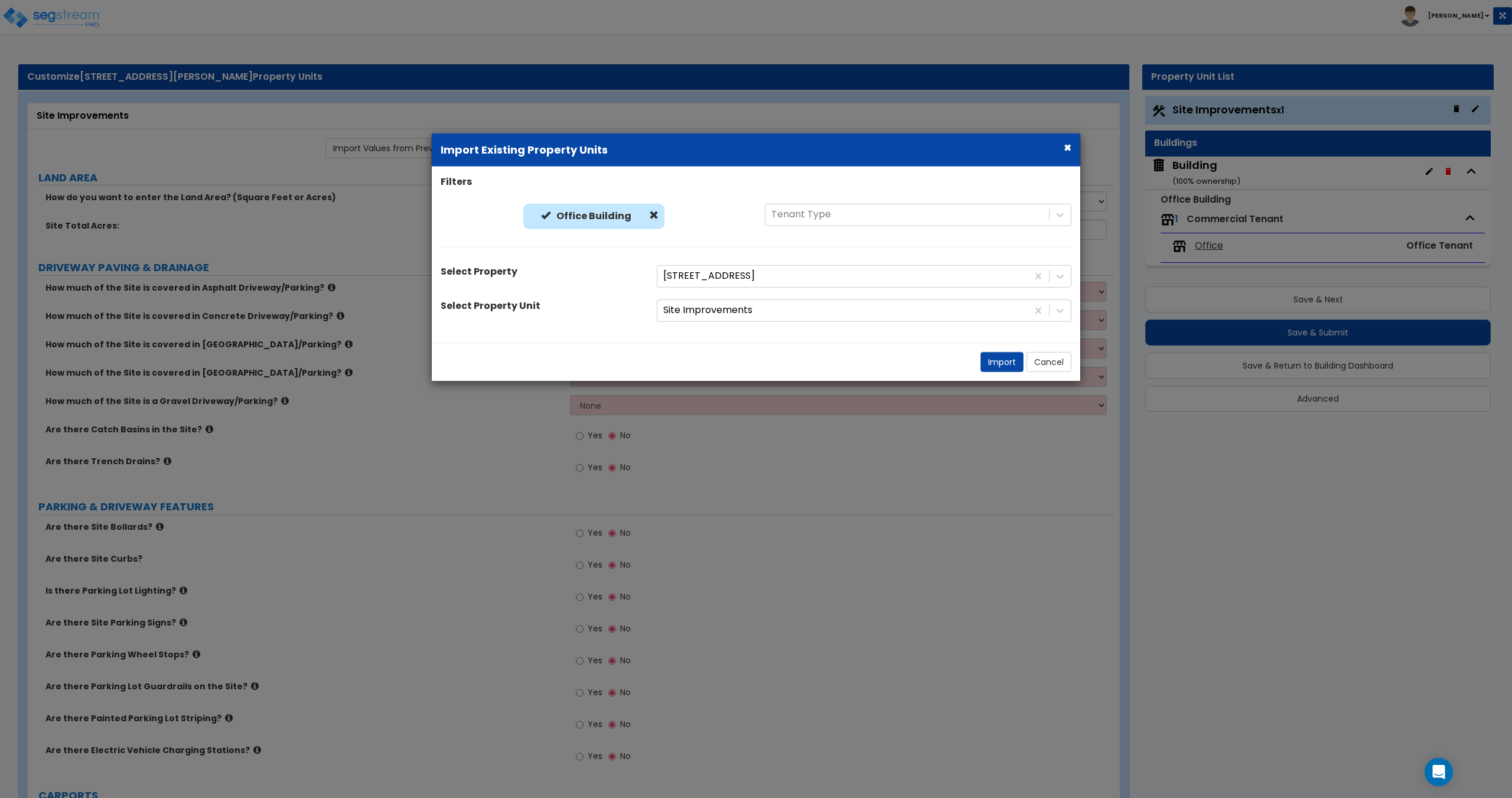
radio input "true"
select select "1"
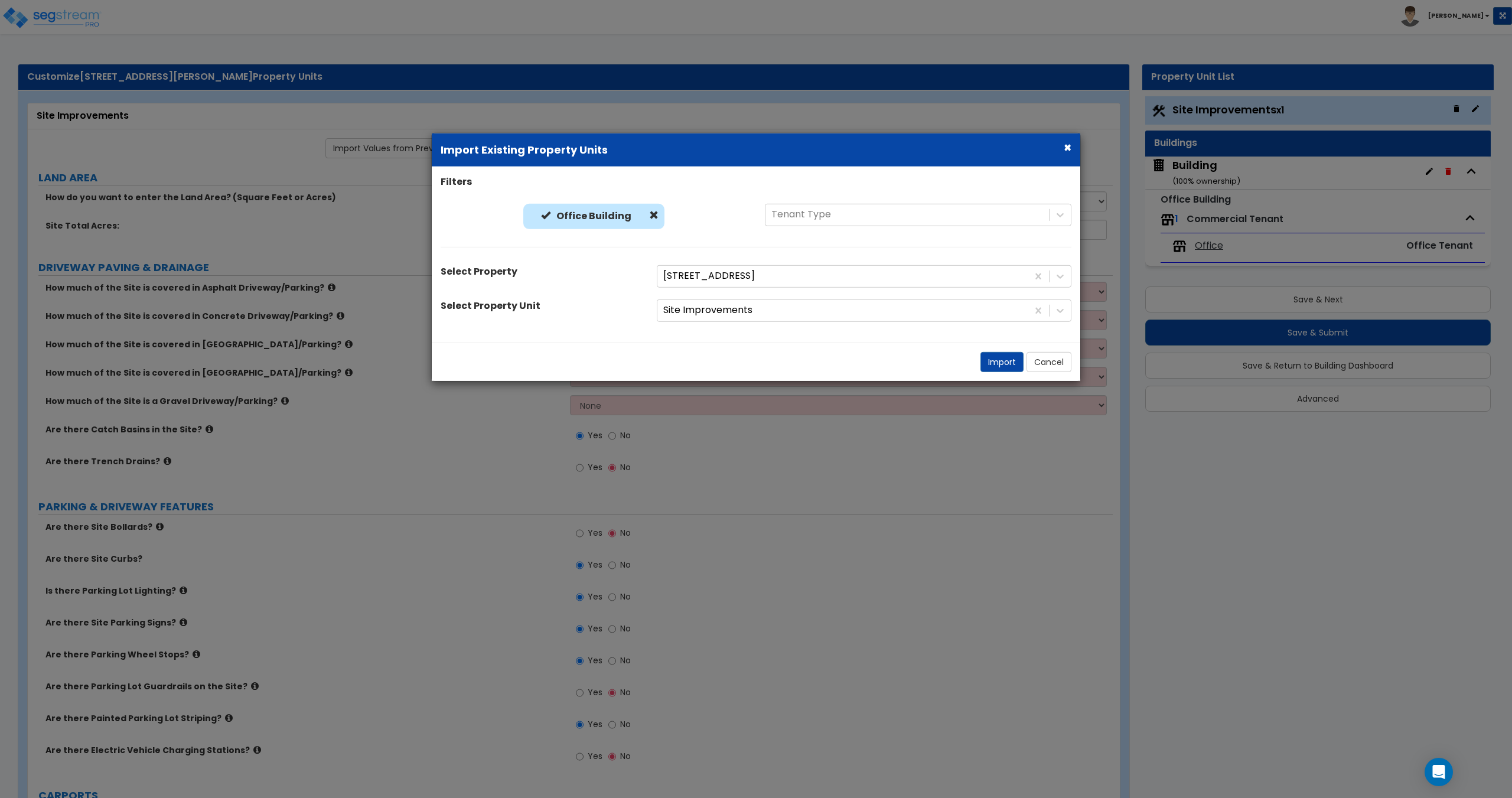
select select "1"
select select "2"
select select "1"
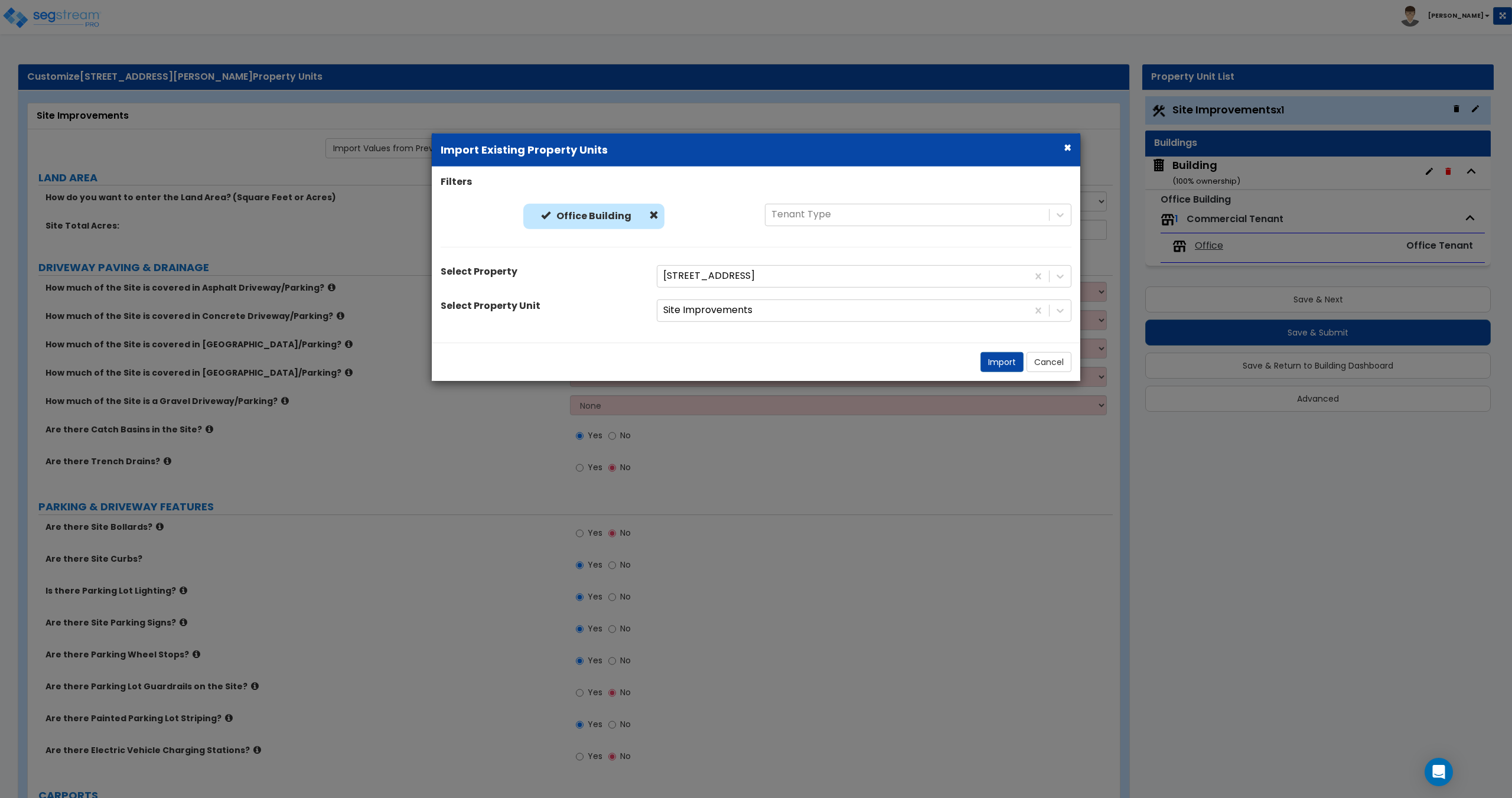
select select "2"
select select "1"
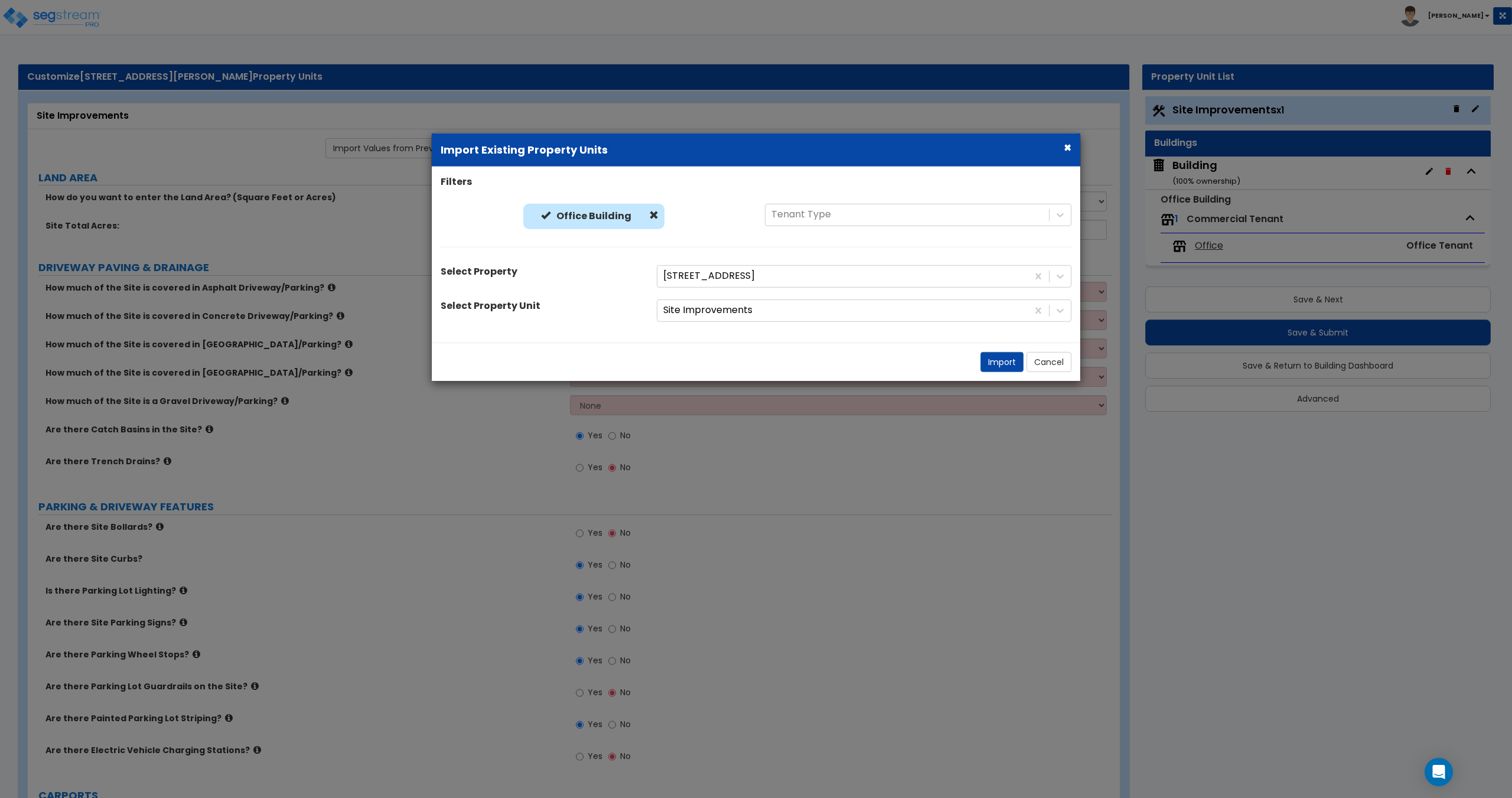
select select "4"
select select "1"
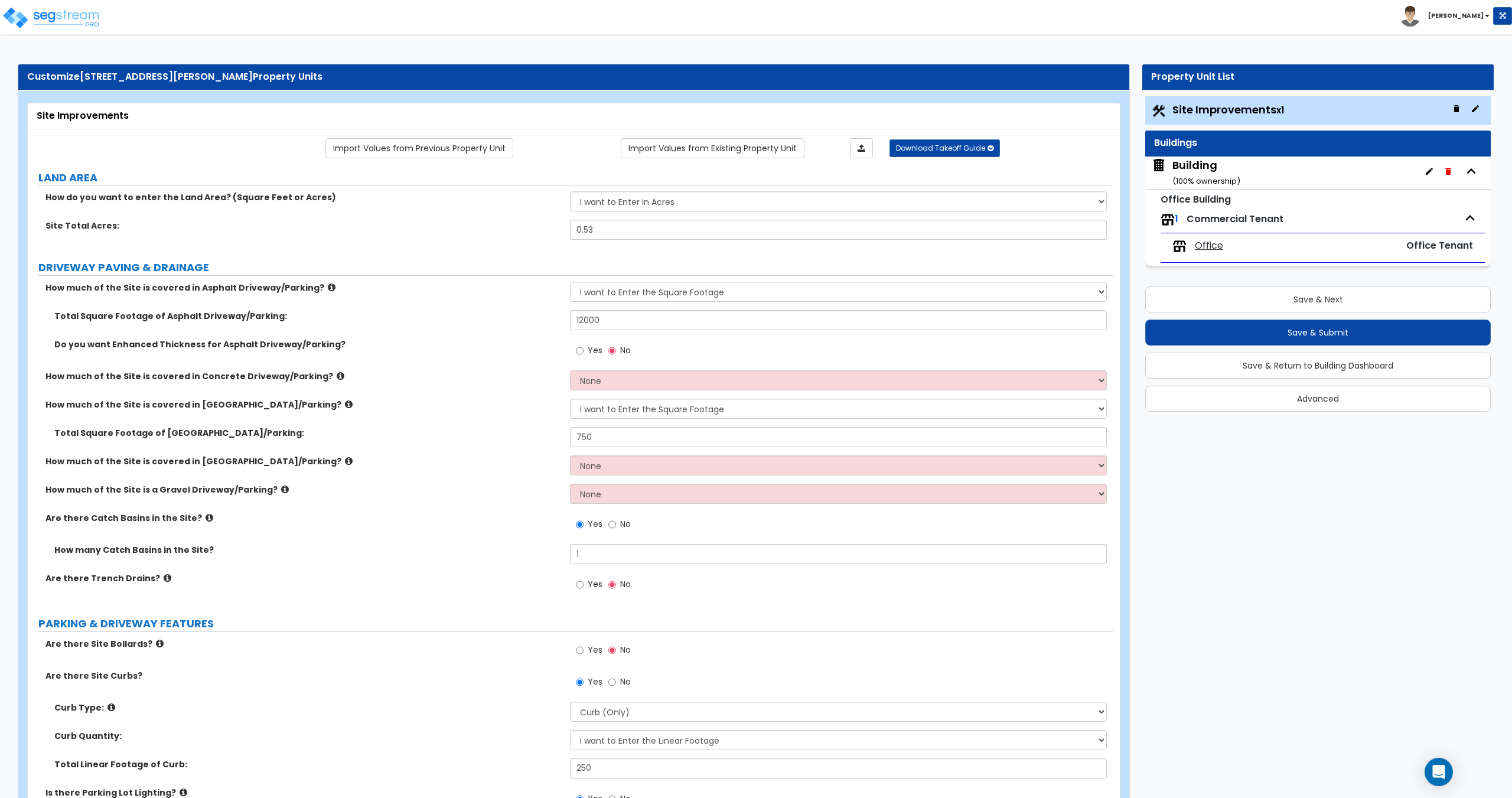
click at [1189, 169] on div "Building ( 100 % ownership)" at bounding box center [1205, 172] width 68 height 30
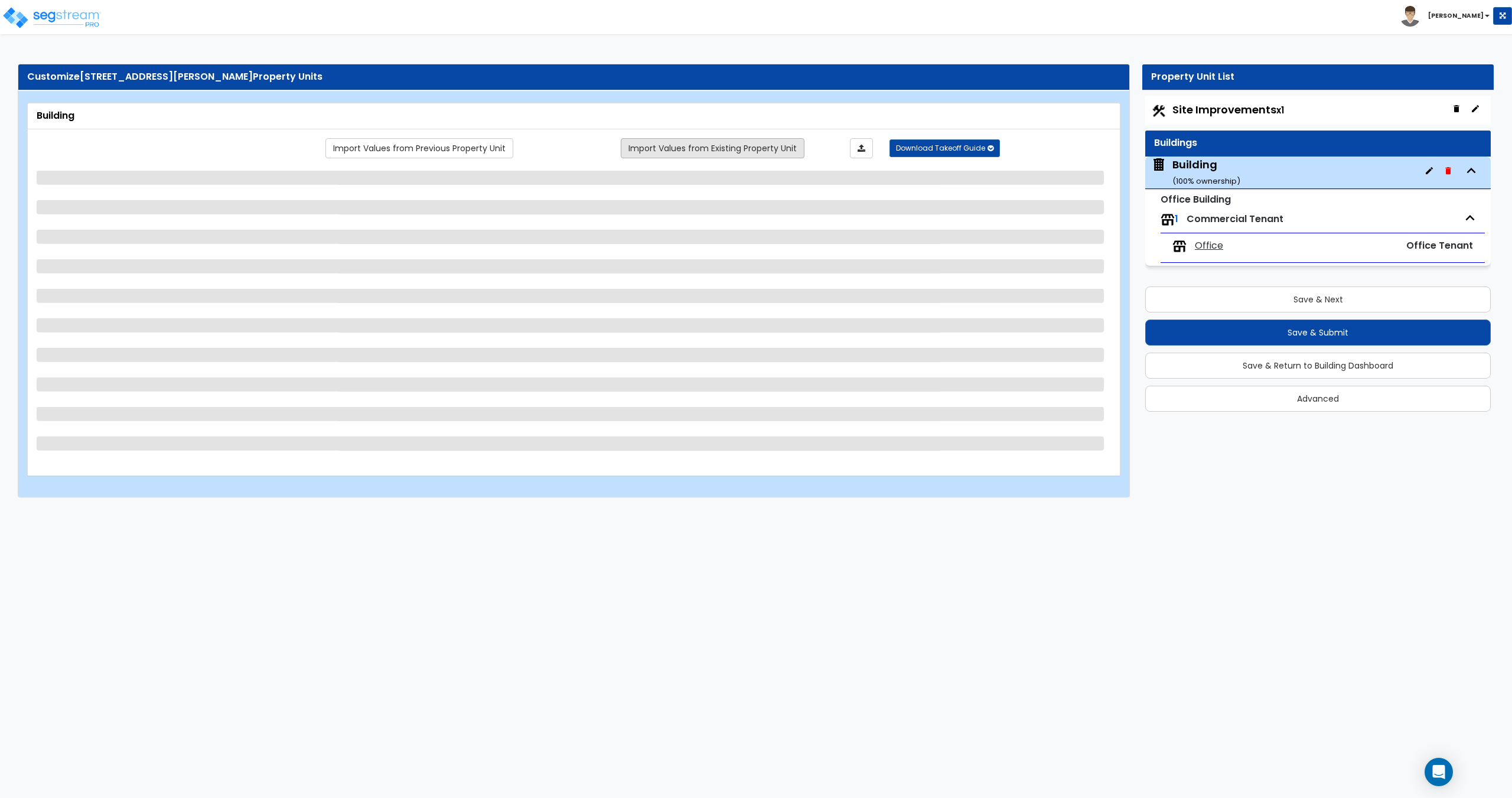
click at [666, 150] on link "Import Values from Existing Property Unit" at bounding box center [713, 148] width 184 height 20
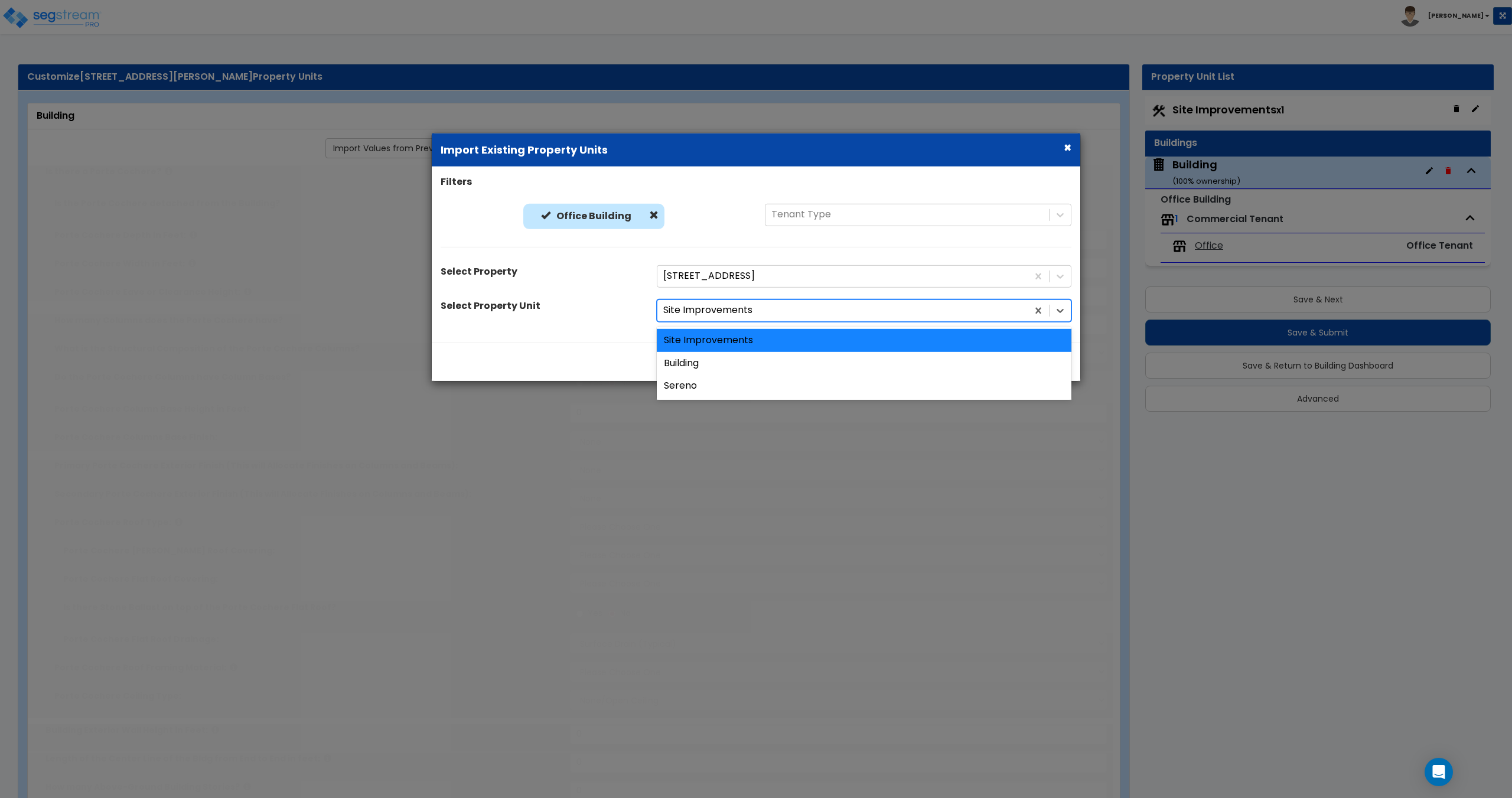
click at [709, 306] on div at bounding box center [842, 310] width 358 height 16
type input "1"
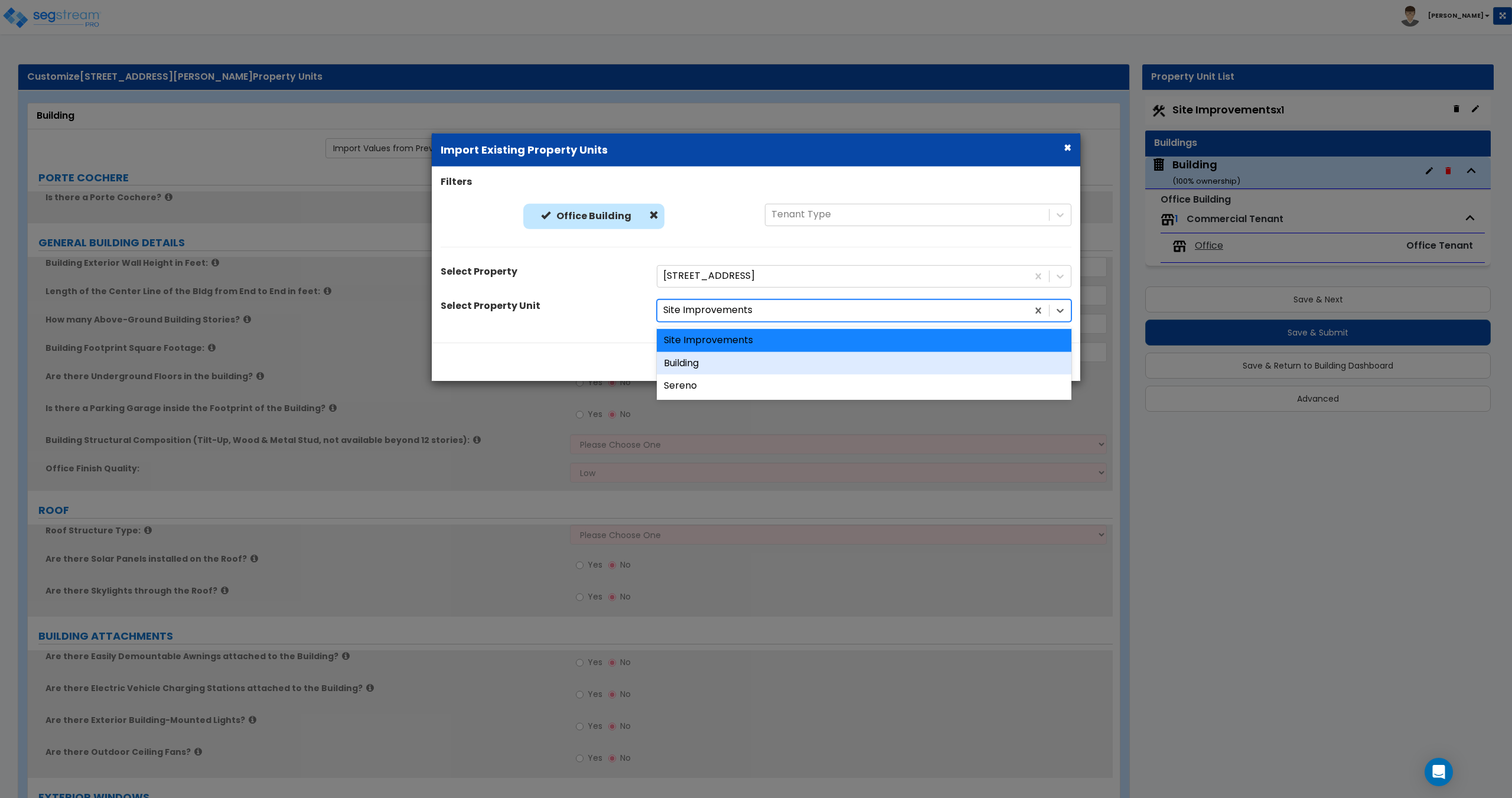
click at [706, 364] on div "Building" at bounding box center [863, 363] width 415 height 23
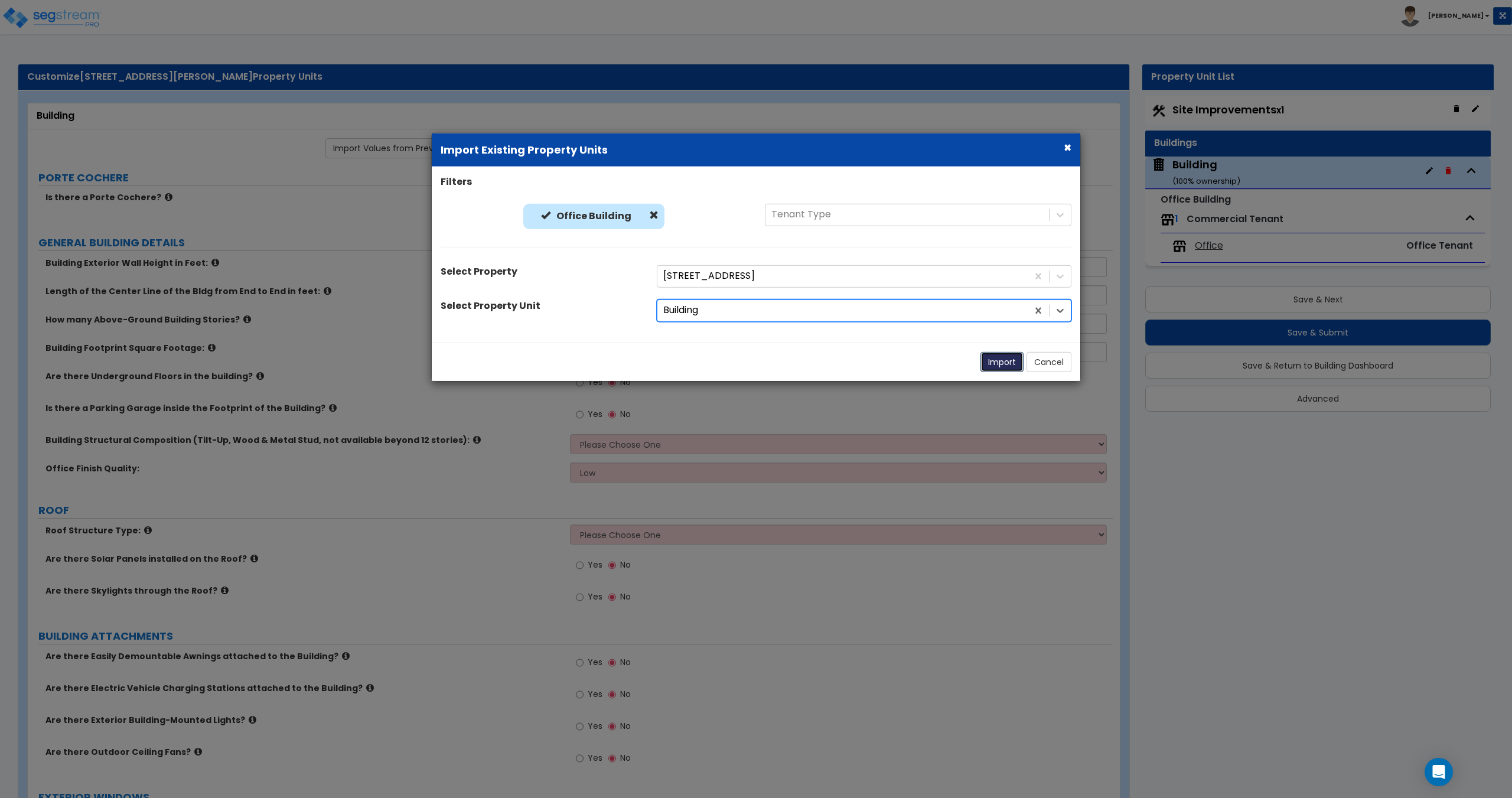
click at [1000, 365] on button "Import" at bounding box center [1001, 361] width 43 height 20
type input "14"
type input "73"
type input "2"
select select "3"
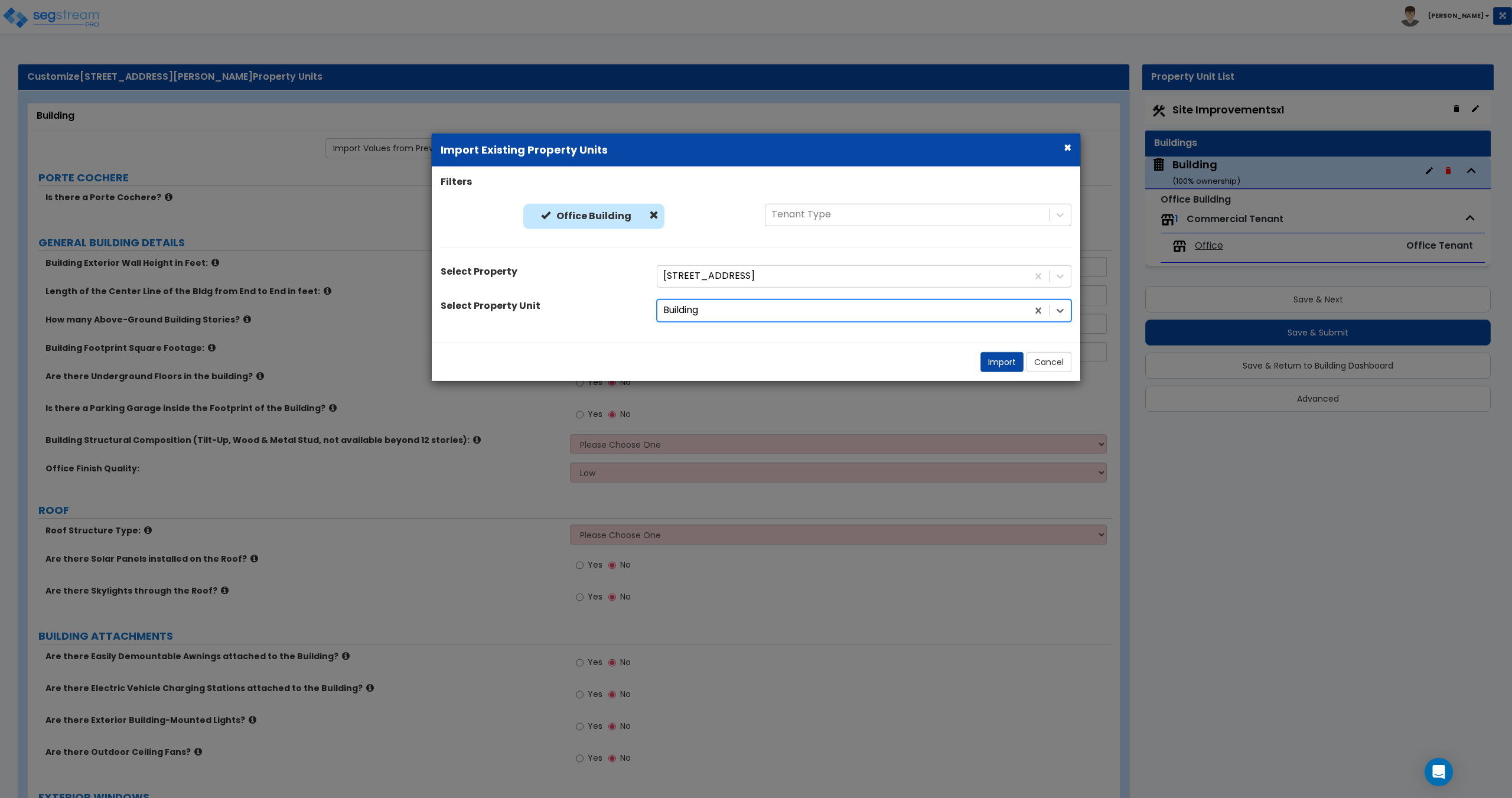
select select "1"
radio input "true"
select select "1"
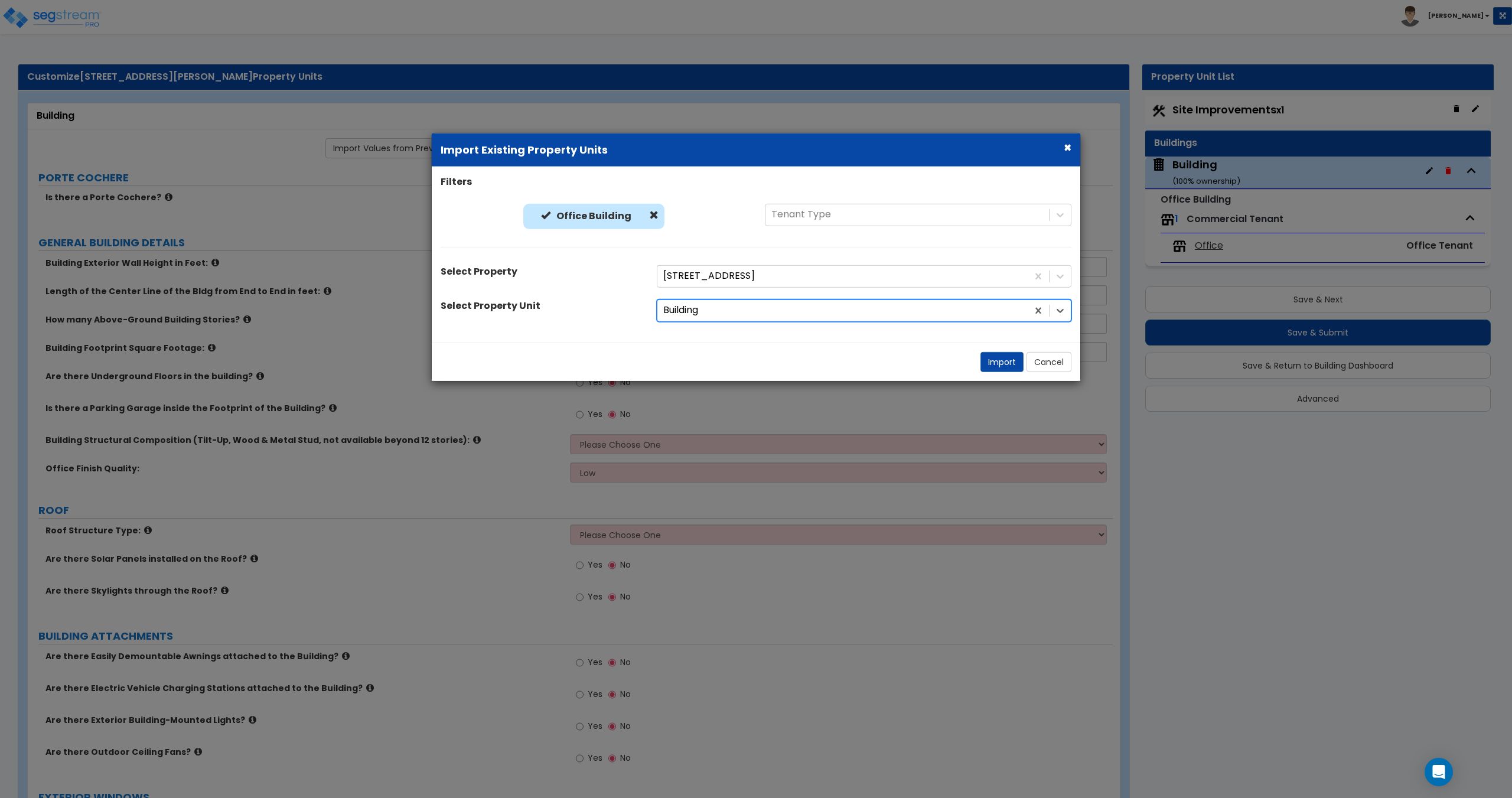
radio input "true"
select select "1"
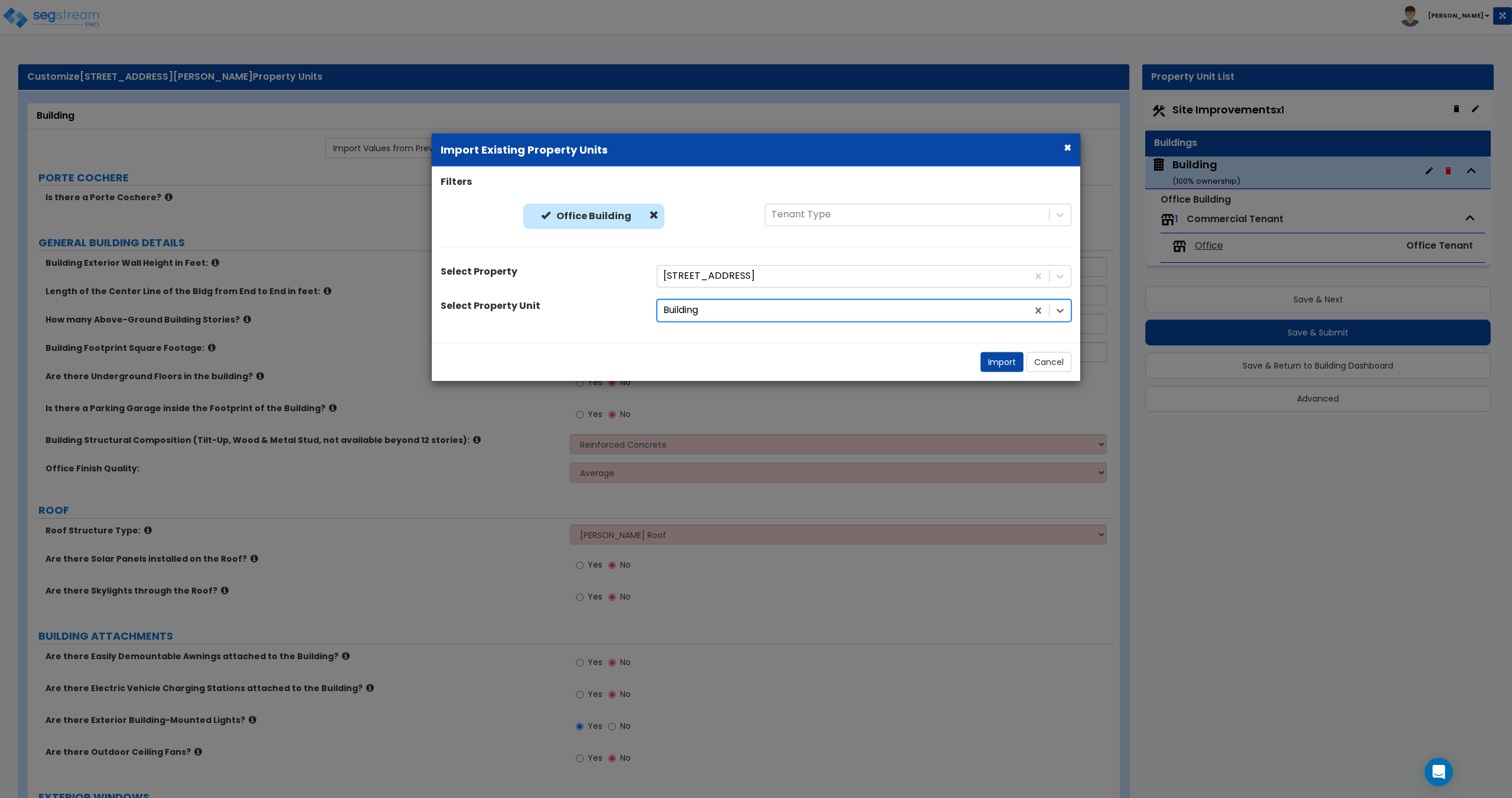
select select "1"
select select "3"
select select "4"
select select "2"
select select "1"
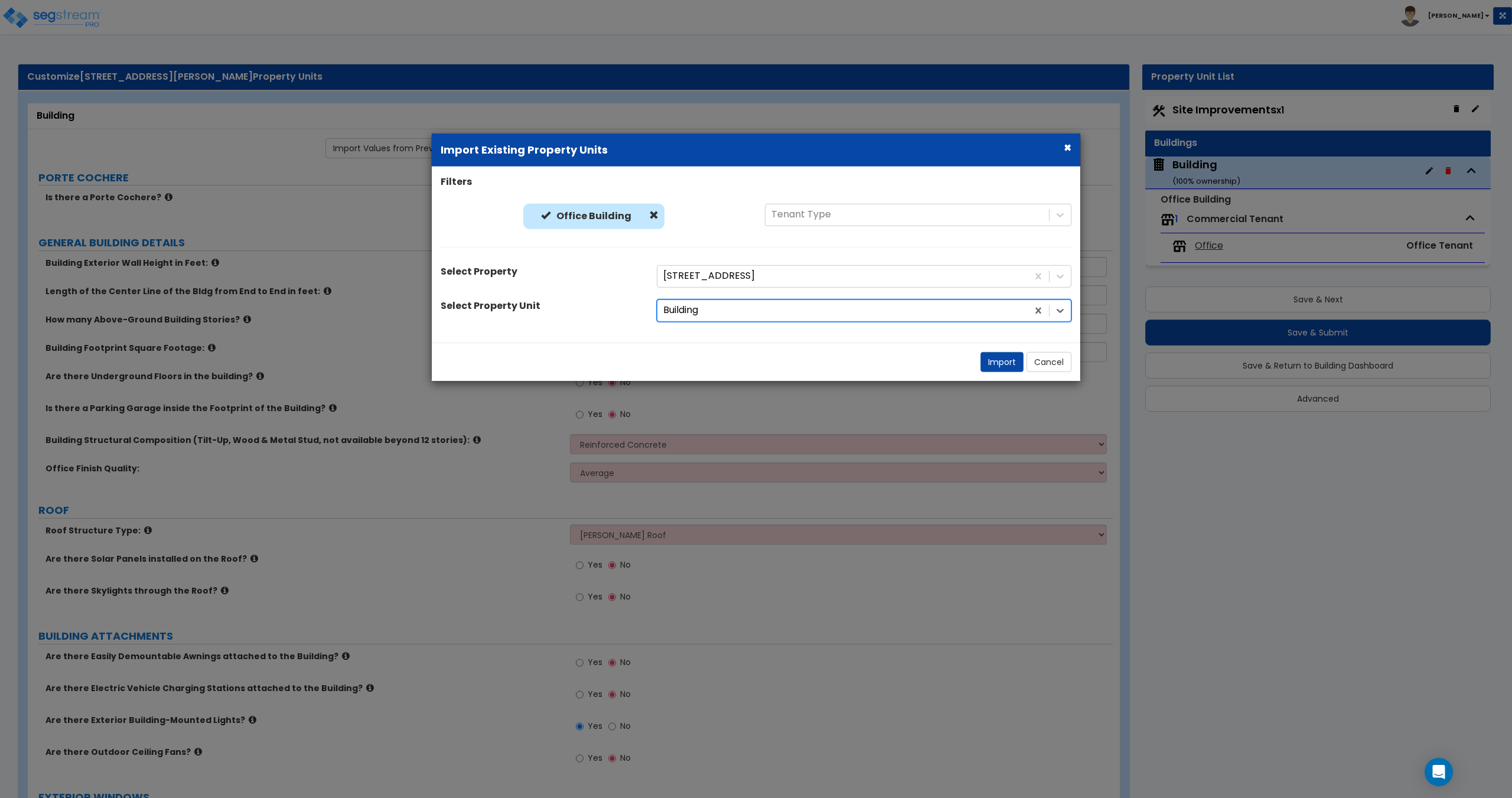
select select "1"
select select "2"
select select "4"
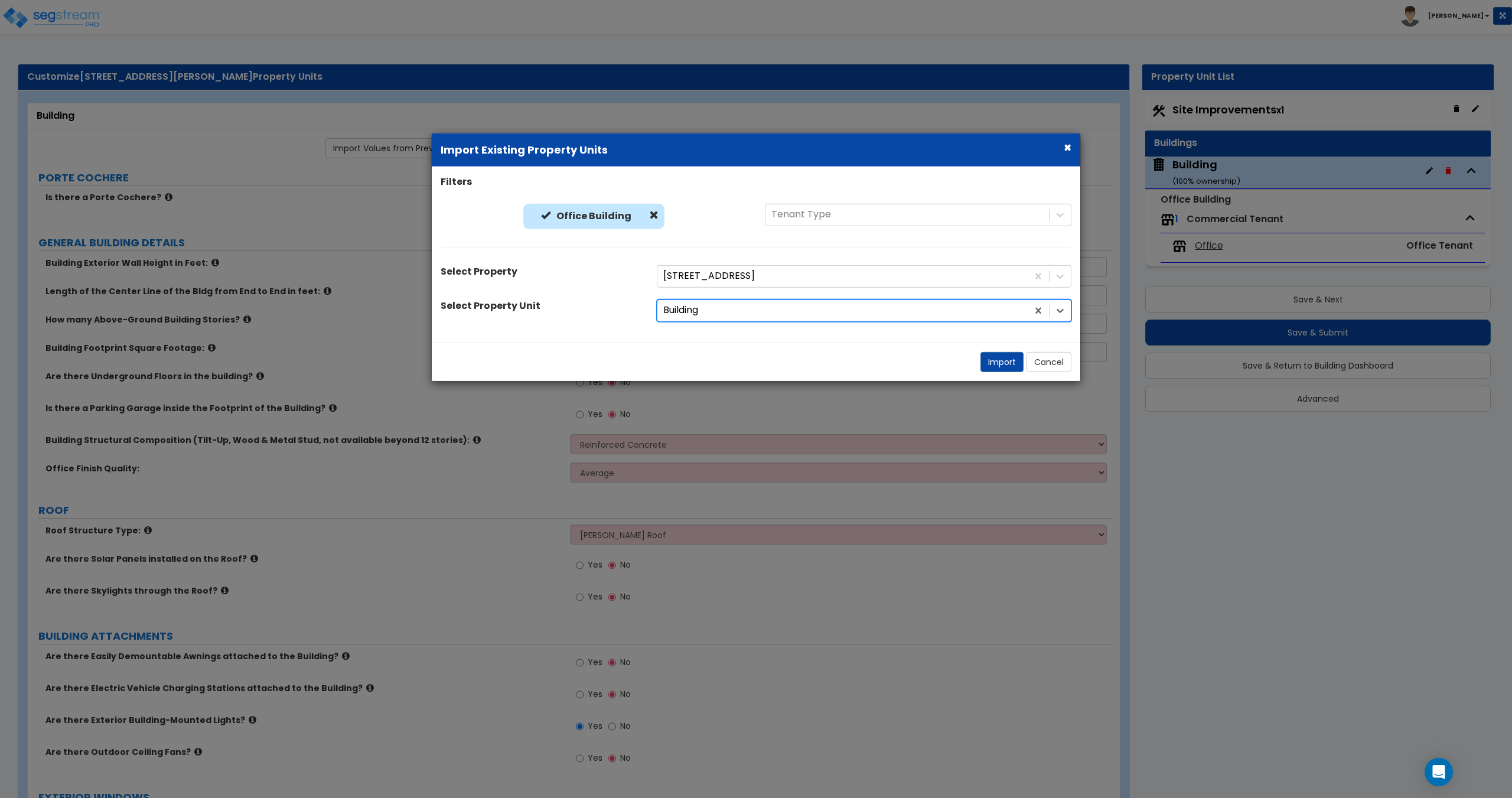
select select "1"
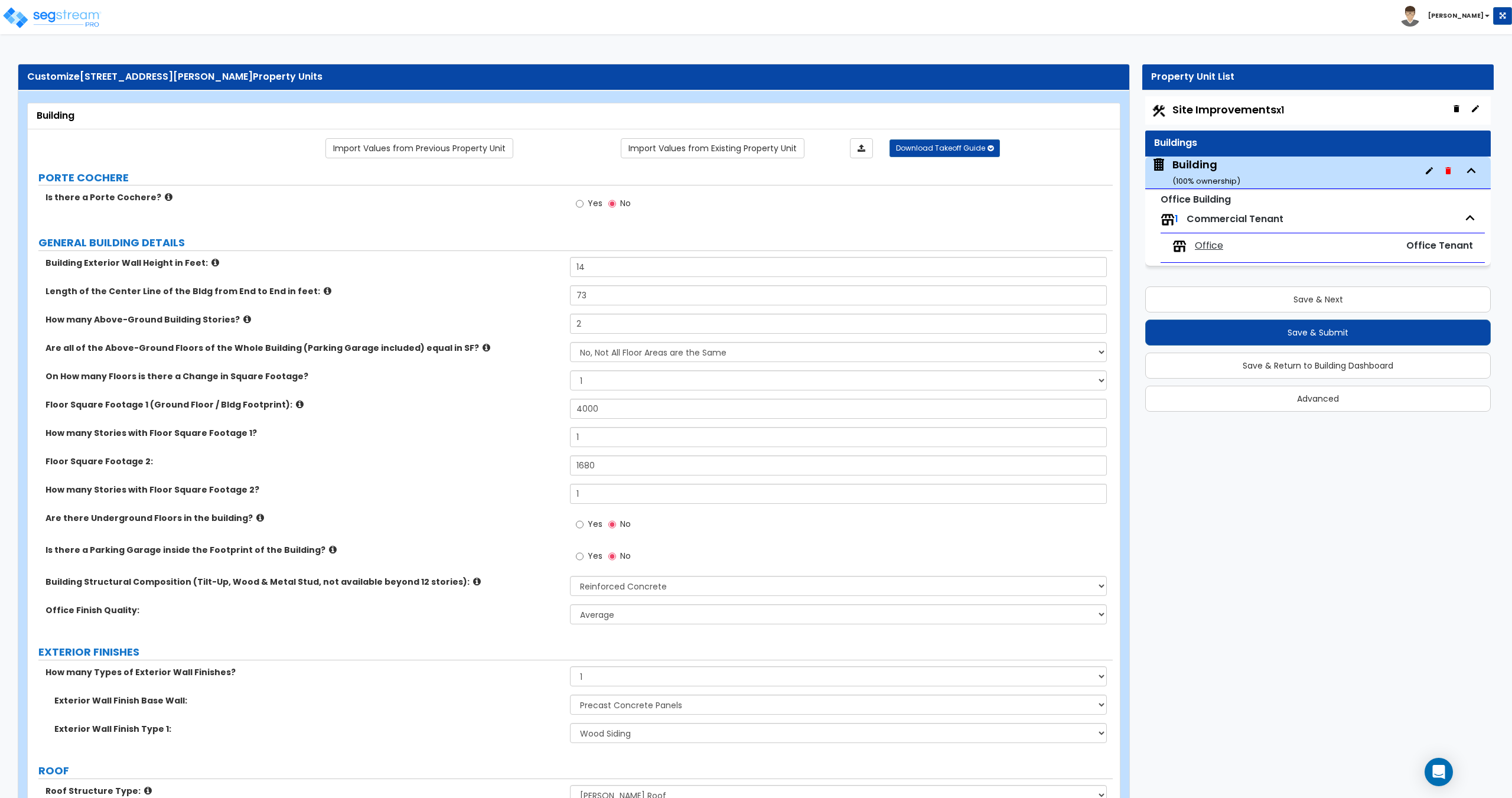
click at [1214, 239] on span "Office" at bounding box center [1209, 246] width 29 height 13
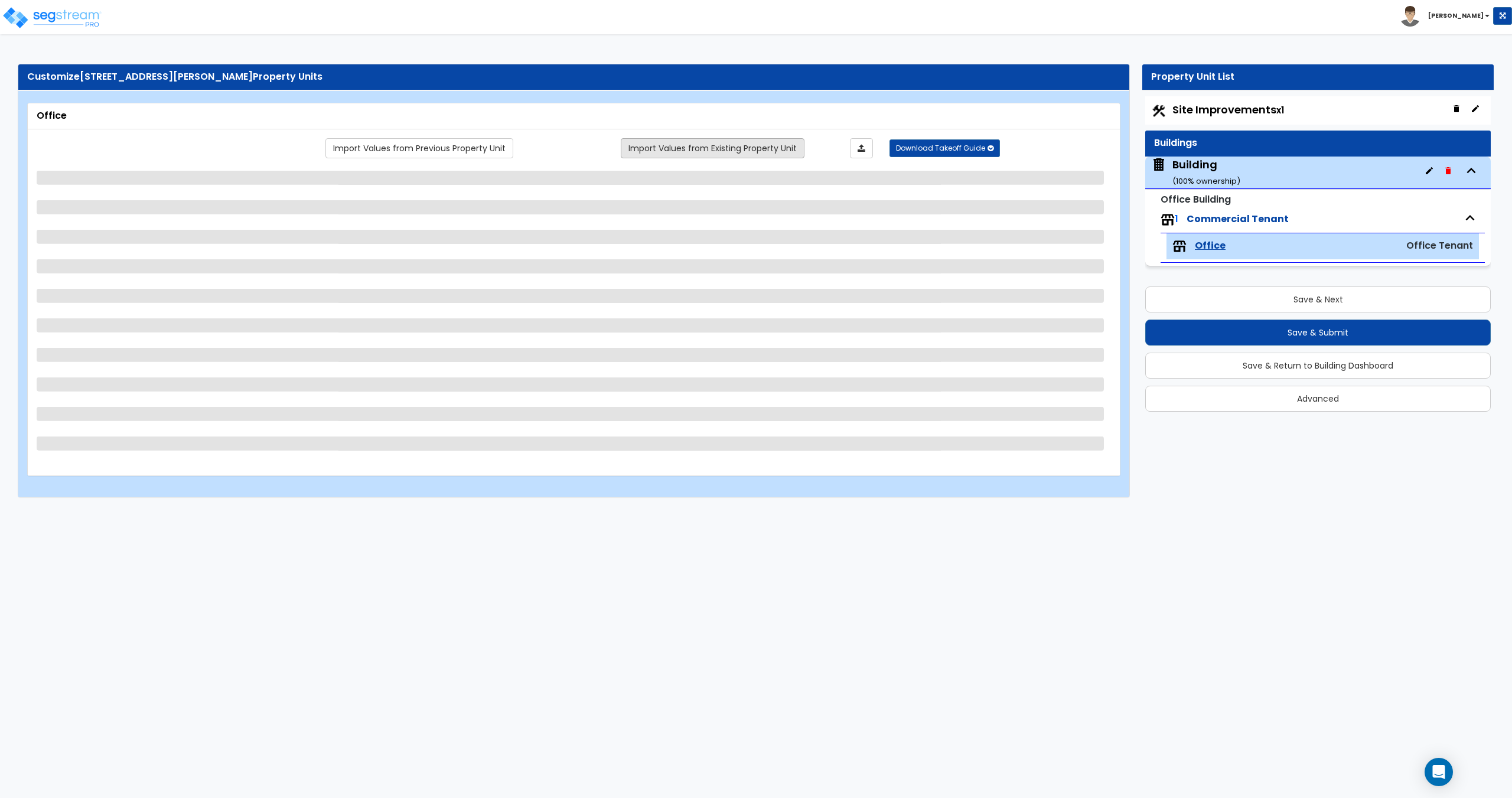
click at [643, 147] on link "Import Values from Existing Property Unit" at bounding box center [713, 148] width 184 height 20
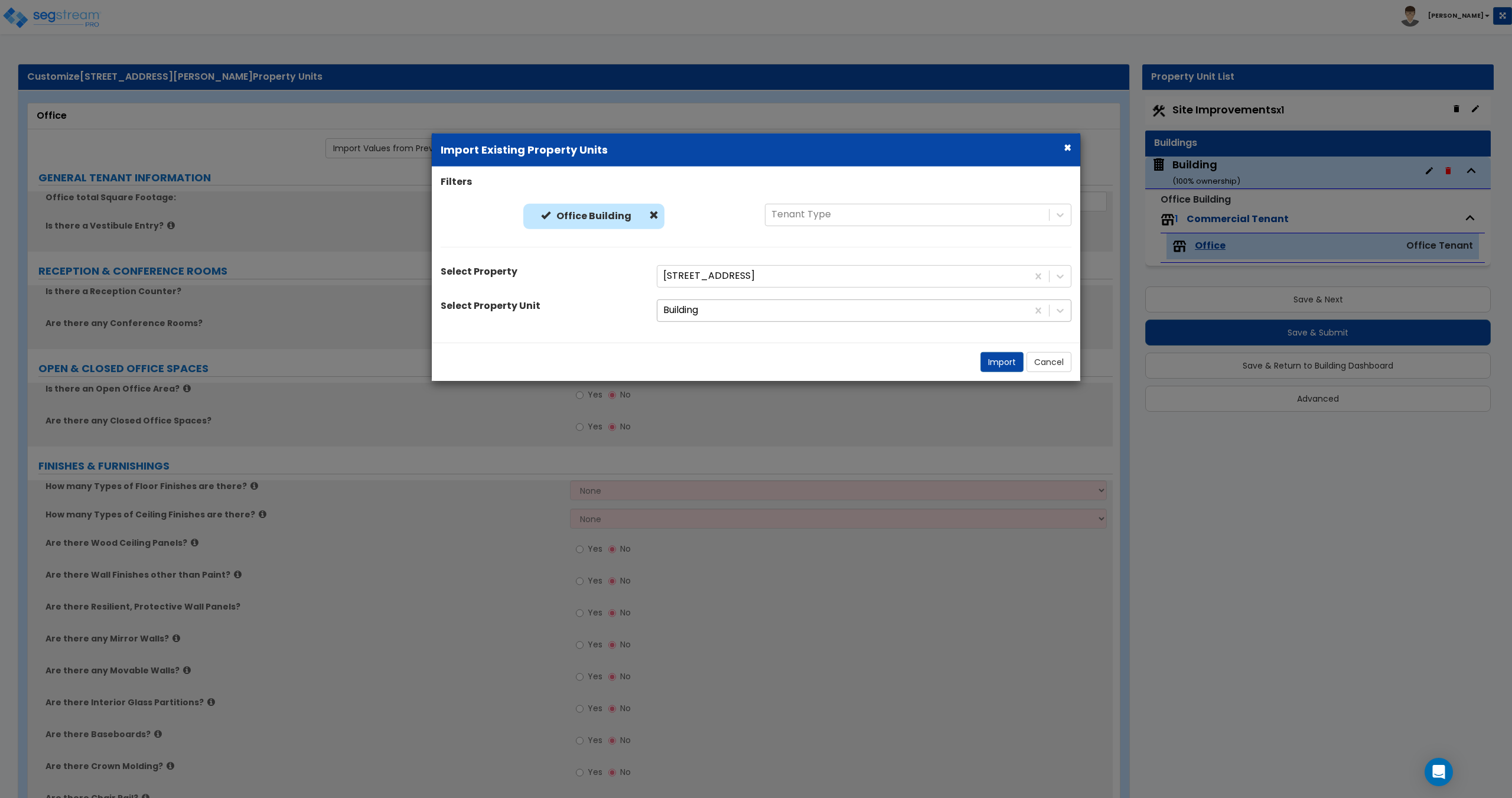
click at [712, 299] on div "Building" at bounding box center [863, 309] width 415 height 22
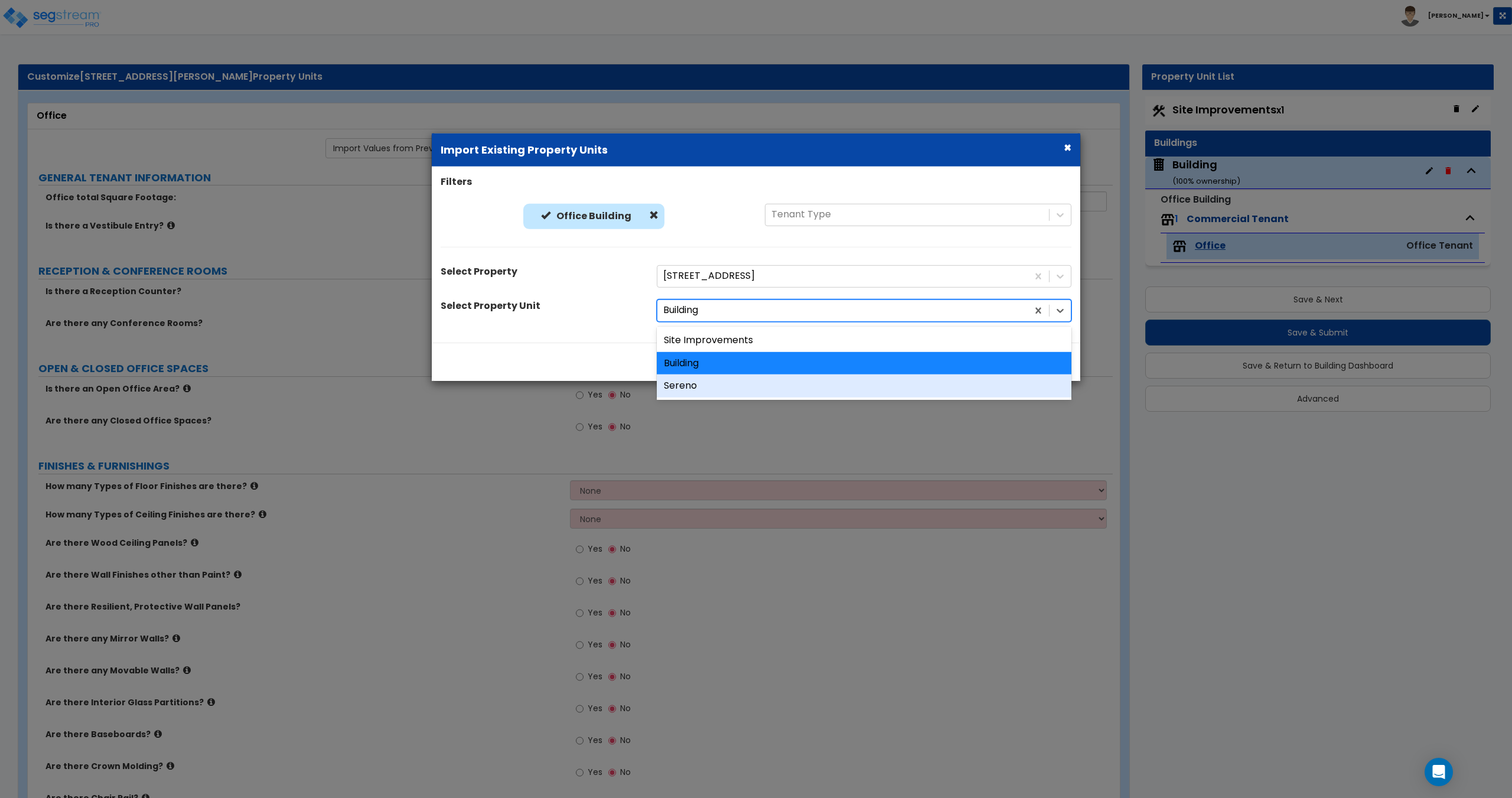
click at [720, 392] on div "Sereno" at bounding box center [863, 386] width 415 height 23
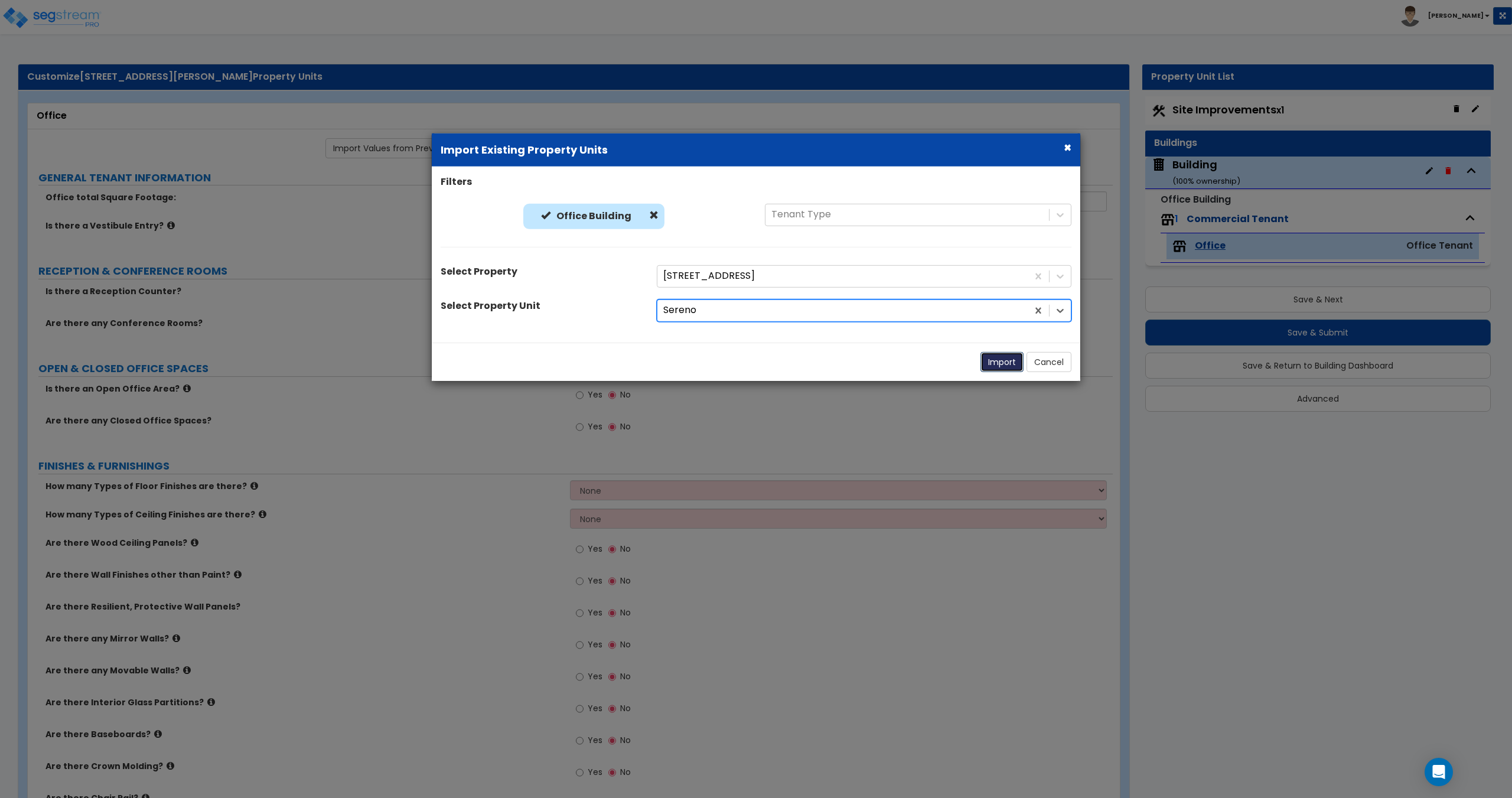
click at [1000, 359] on button "Import" at bounding box center [1001, 361] width 43 height 20
type input "4000"
radio input "true"
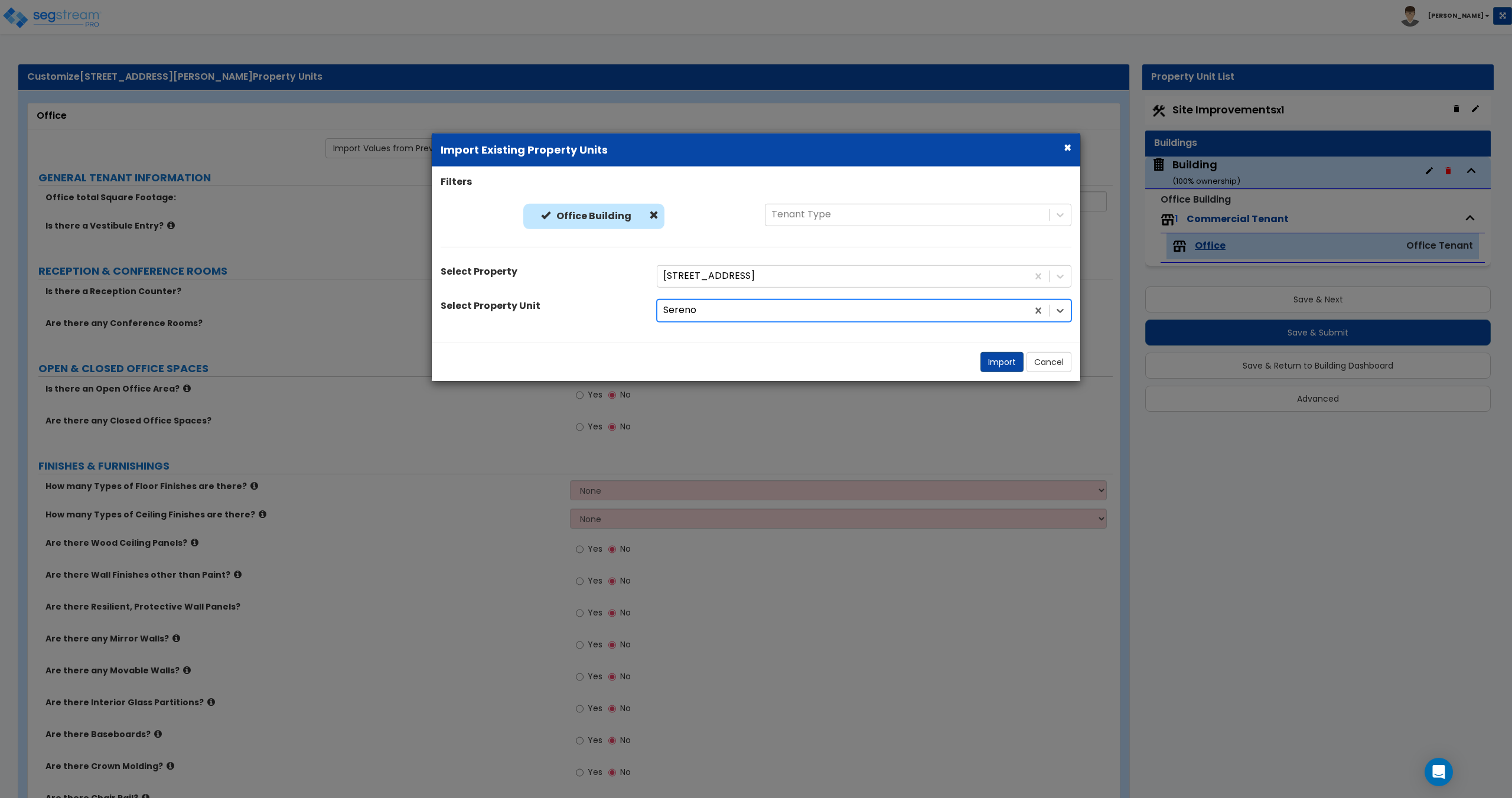
radio input "true"
select select "2"
select select "1"
radio input "true"
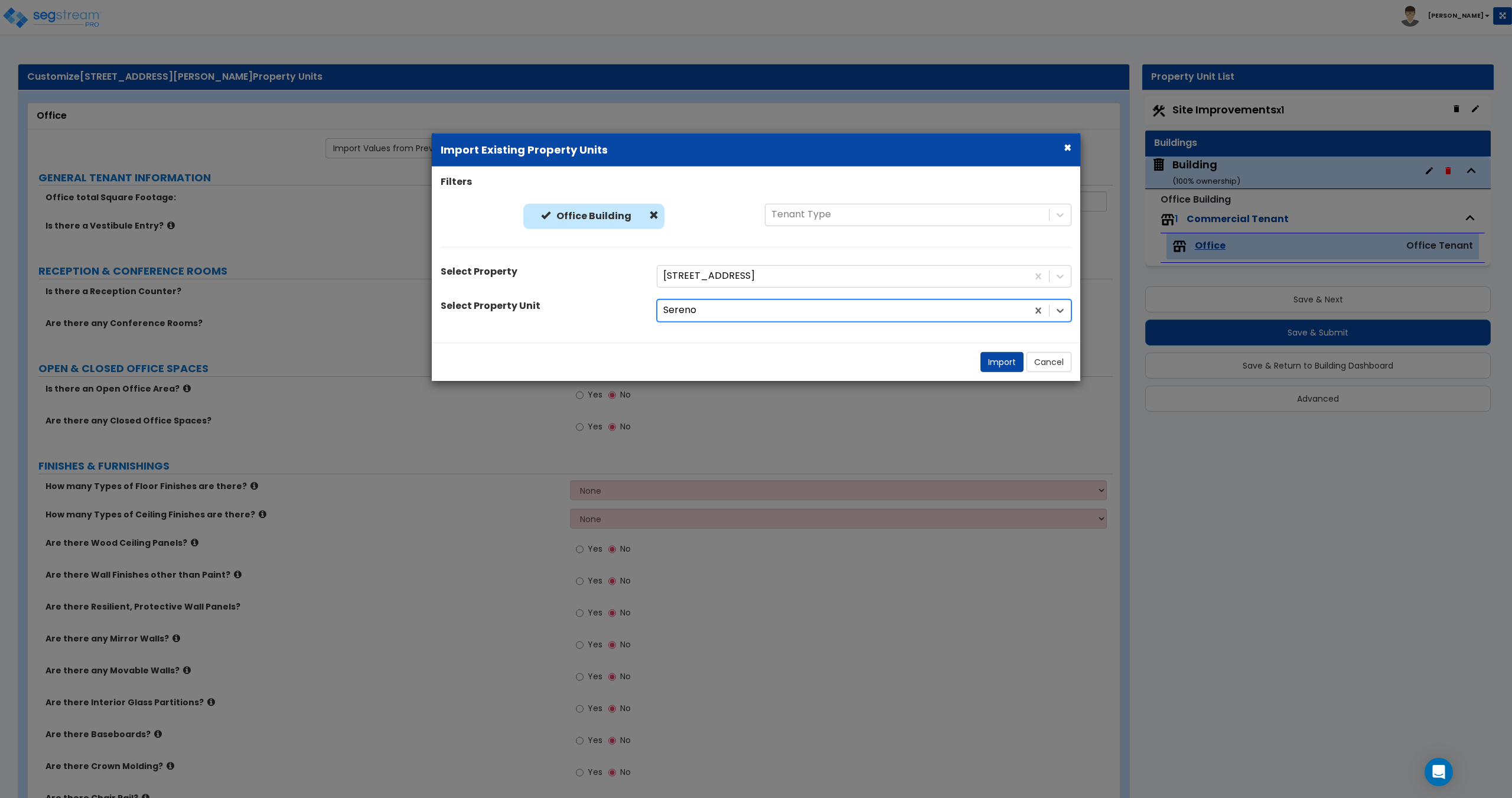
select select "1"
radio input "true"
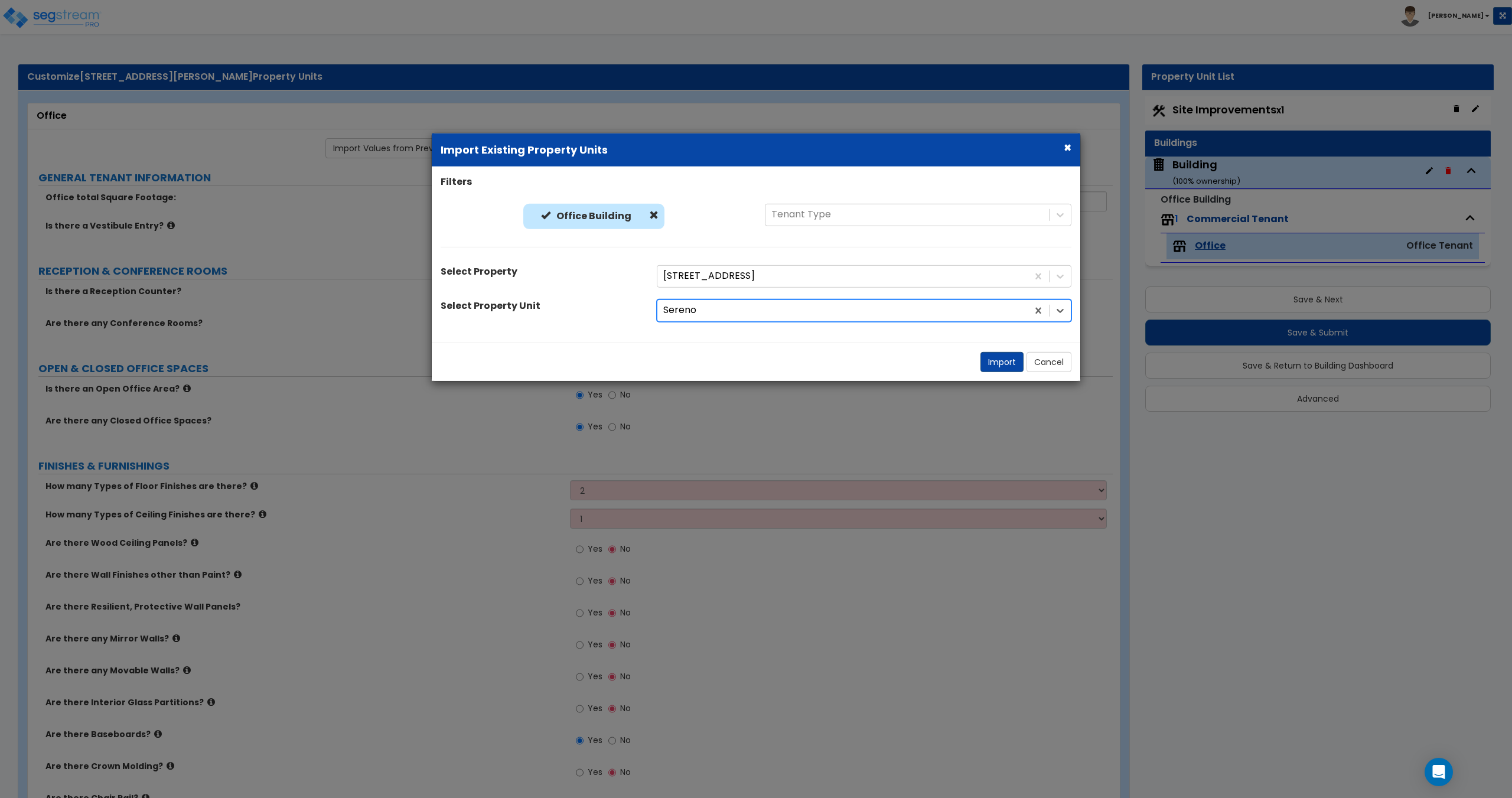
select select "3"
select select "1"
select select "2"
select select "1"
select select "5"
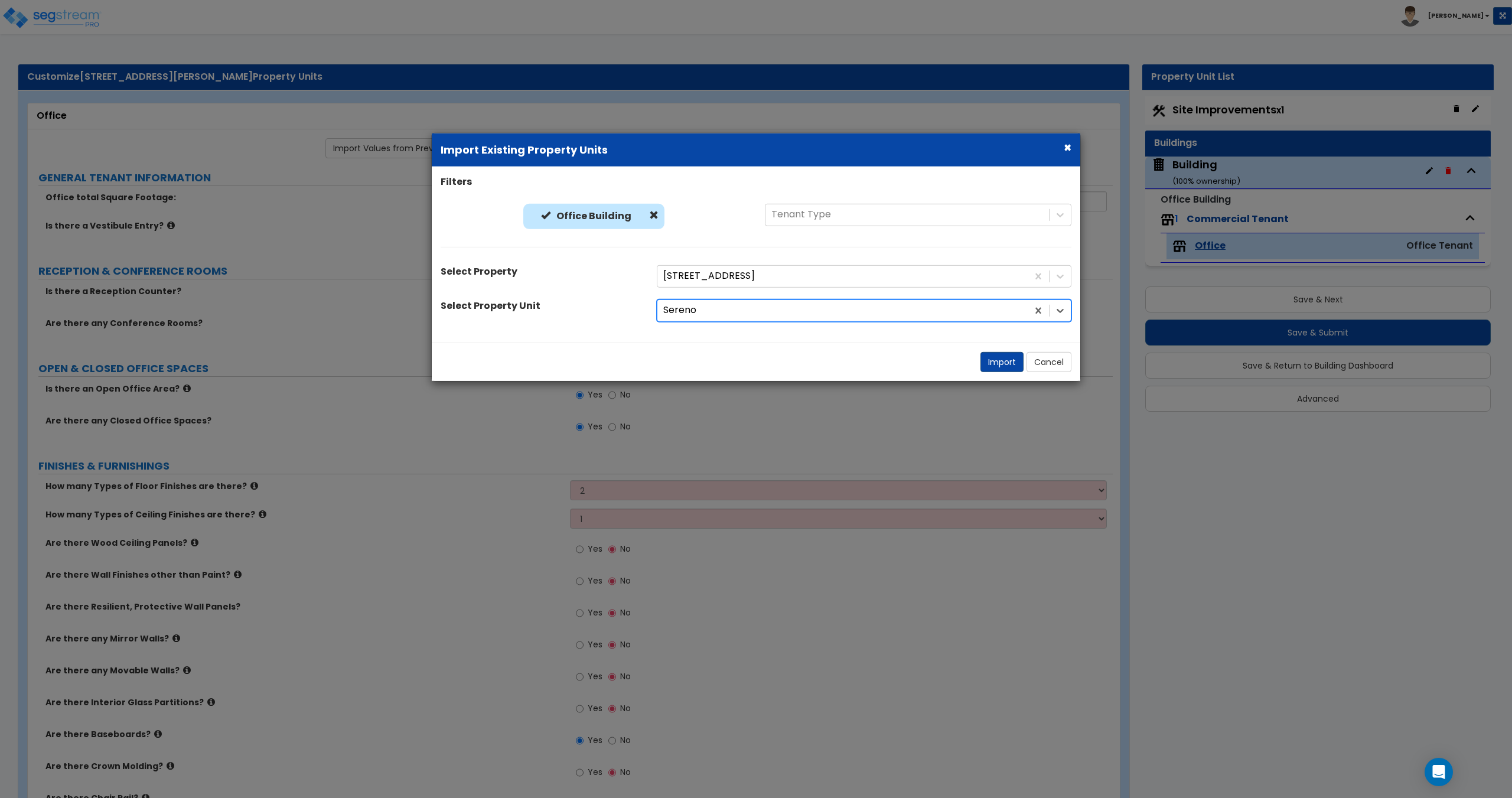
select select "1"
select select "3"
select select "2"
select select "3"
select select "2"
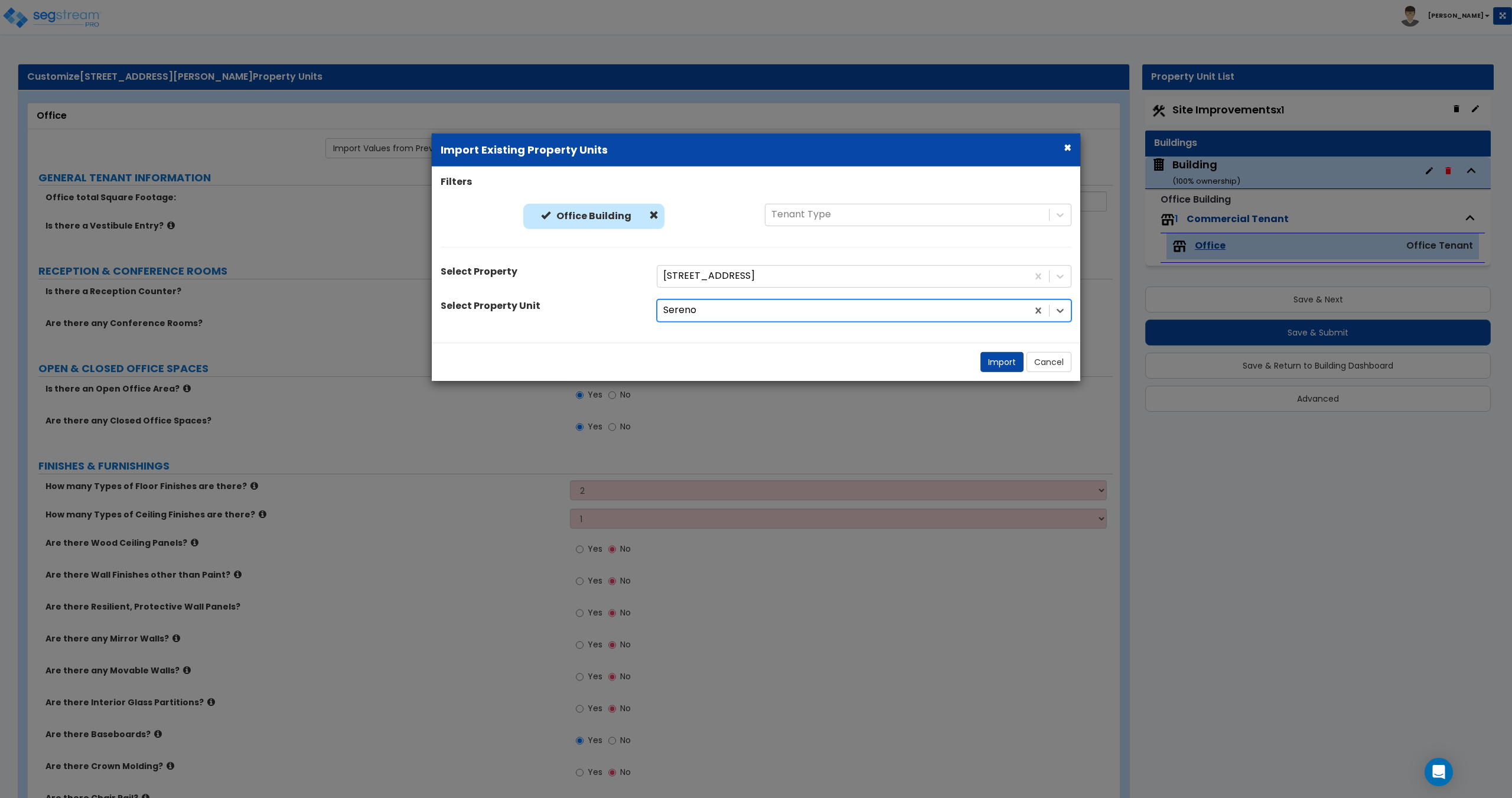
select select "1"
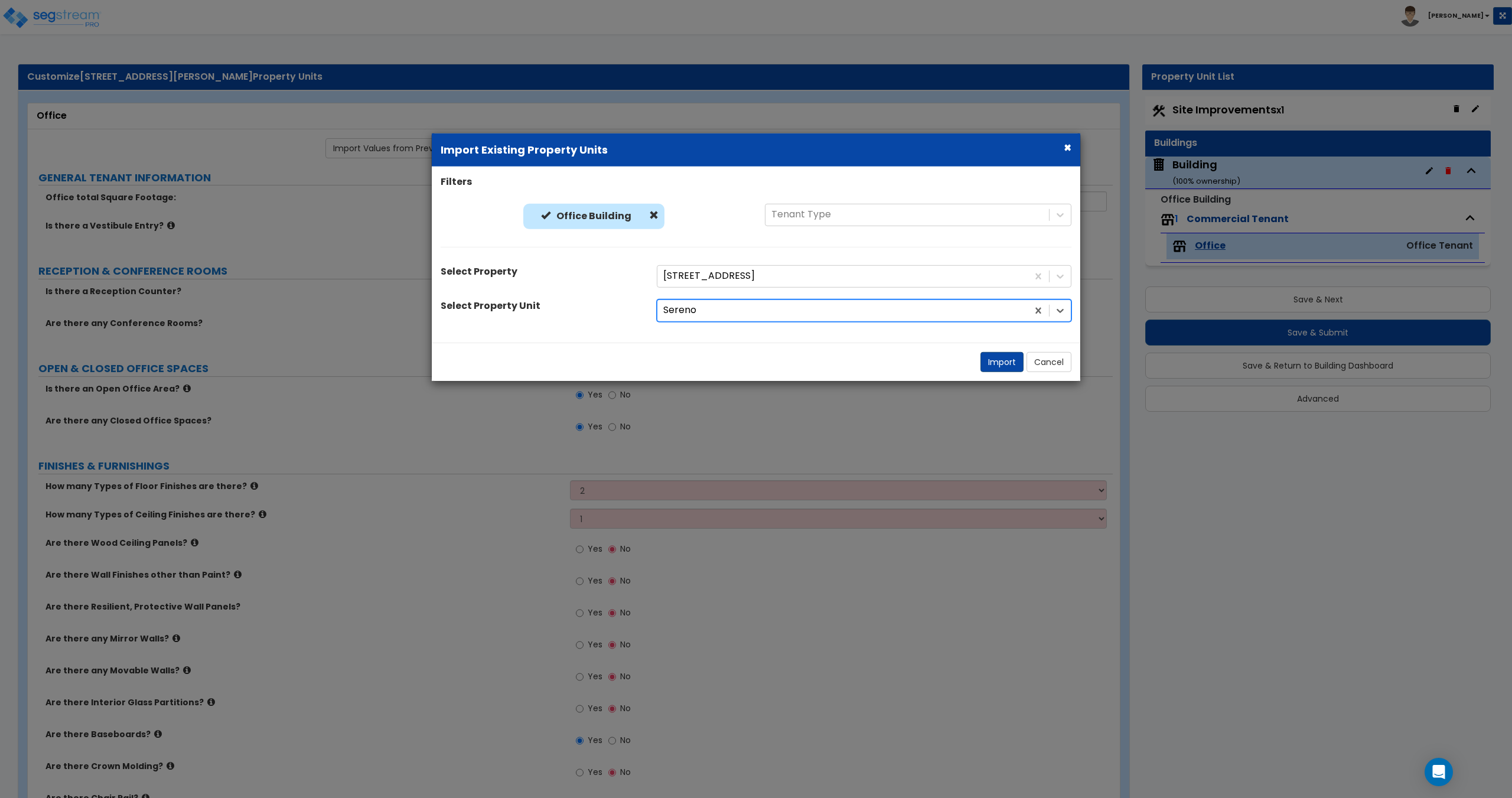
select select "1"
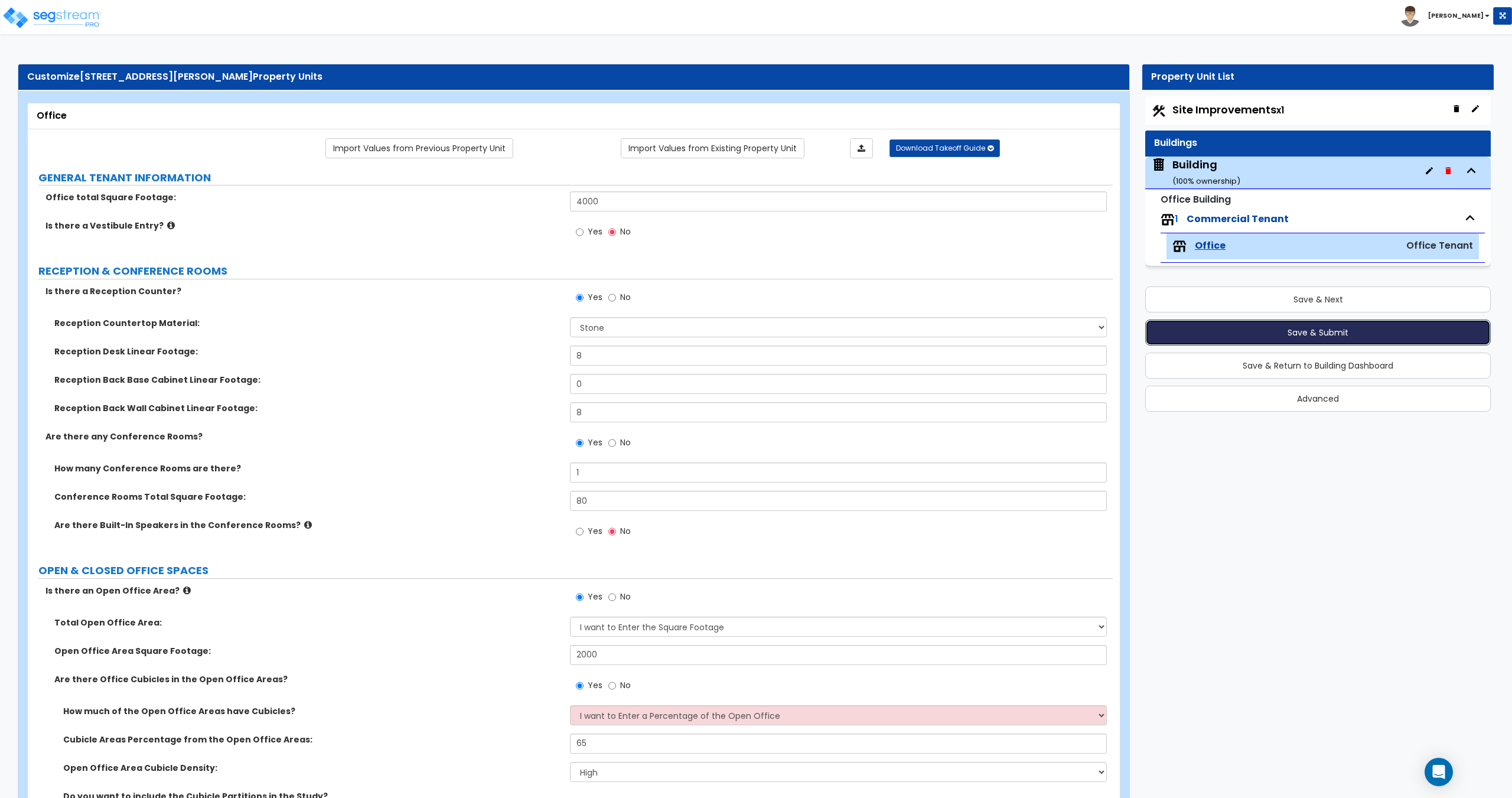
click at [1309, 329] on button "Save & Submit" at bounding box center [1317, 331] width 346 height 26
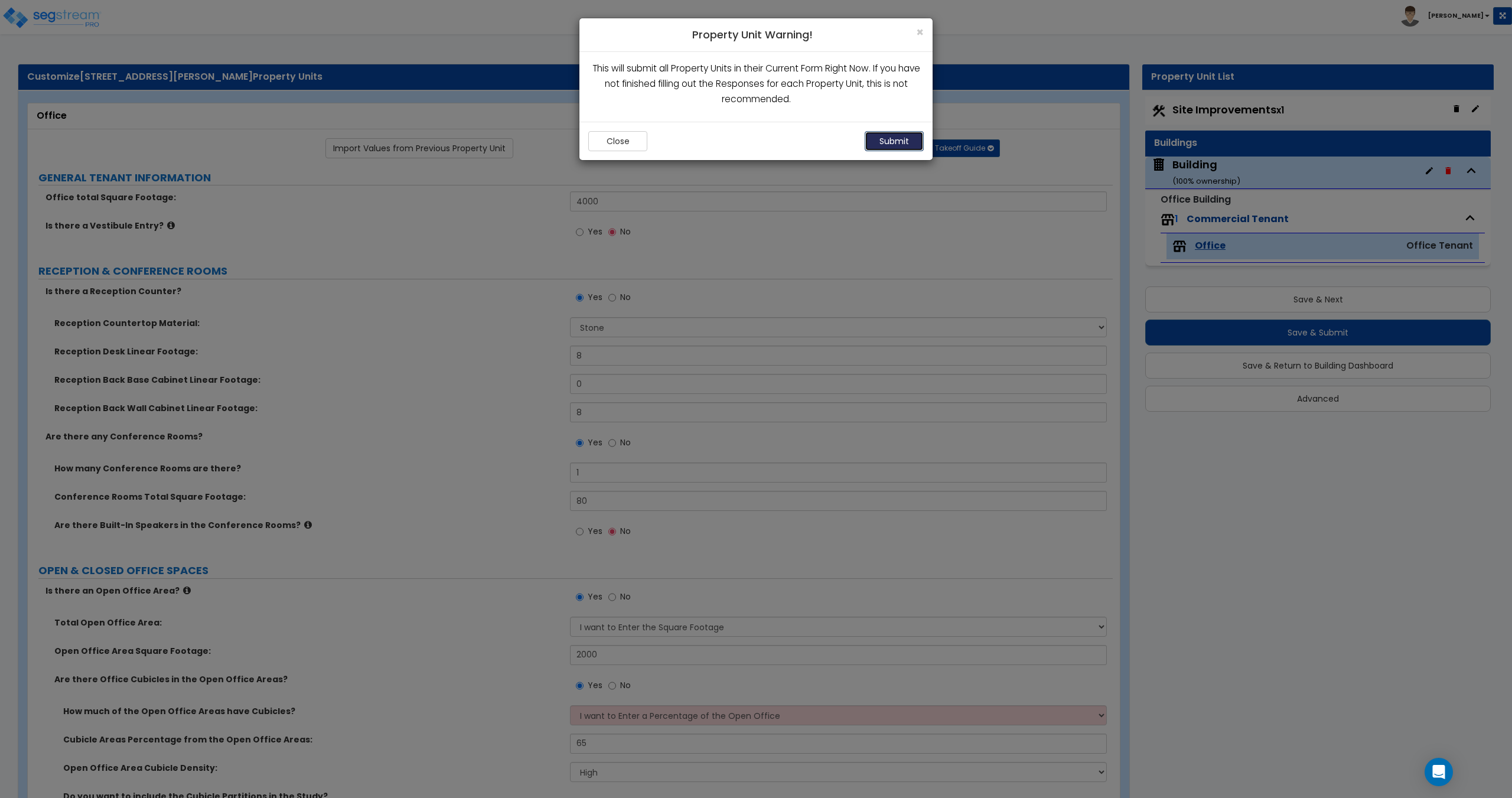
click at [892, 146] on button "Submit" at bounding box center [894, 141] width 59 height 20
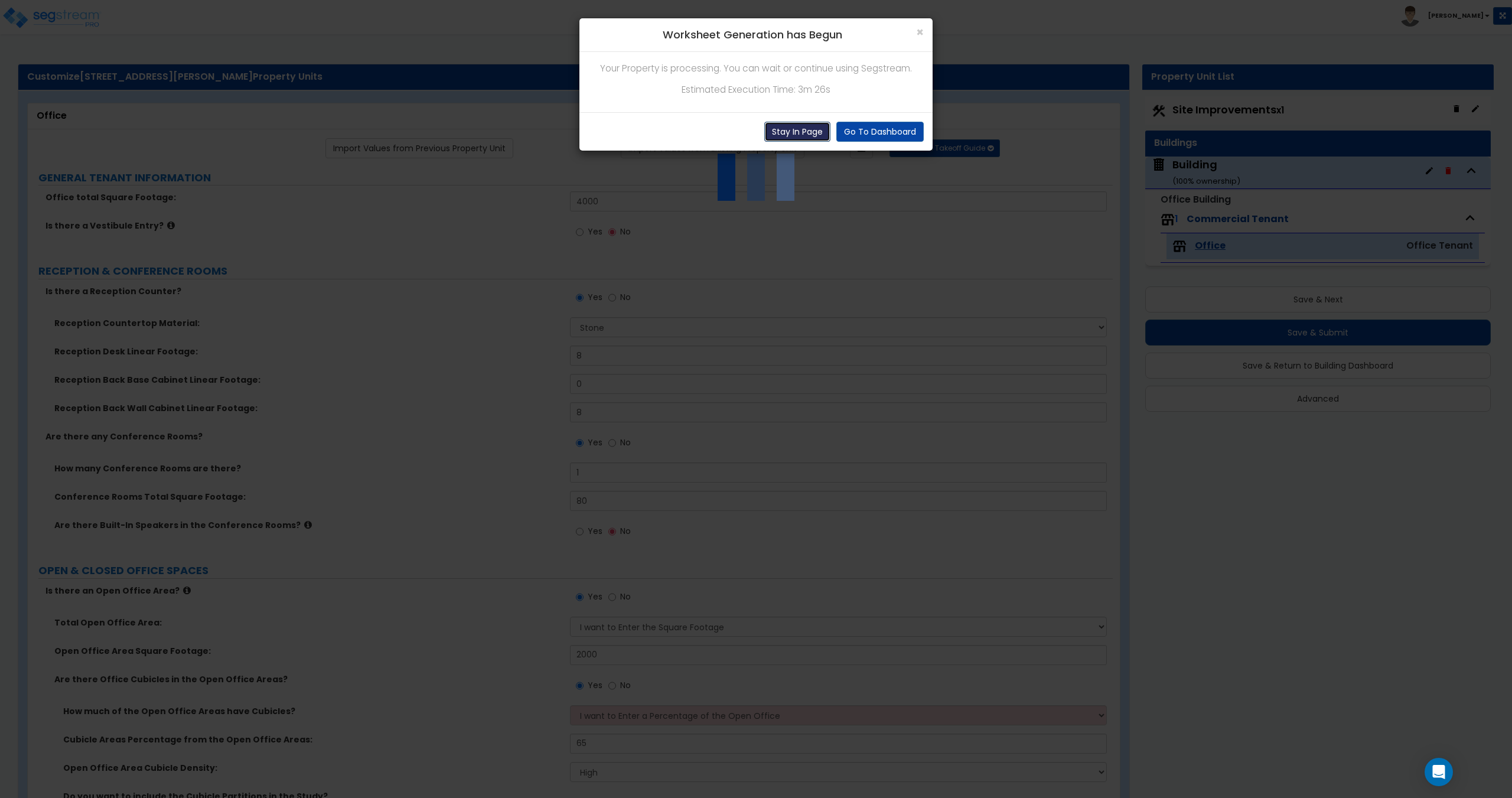
click at [788, 128] on button "Stay In Page" at bounding box center [797, 131] width 66 height 20
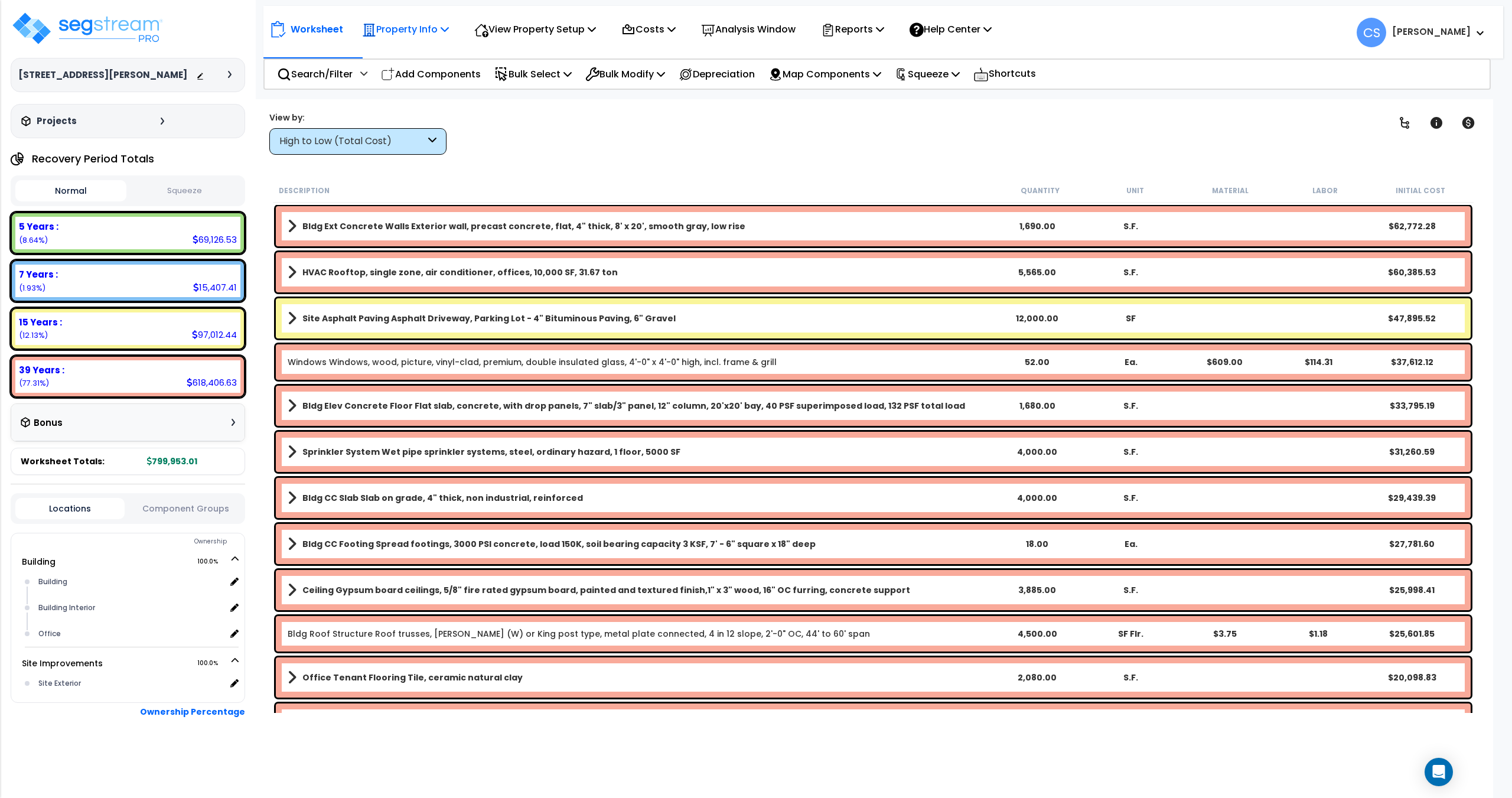
click at [434, 34] on p "Property Info" at bounding box center [405, 29] width 87 height 16
click at [418, 53] on link "Property Setup" at bounding box center [415, 56] width 117 height 24
click at [446, 29] on icon at bounding box center [445, 29] width 9 height 10
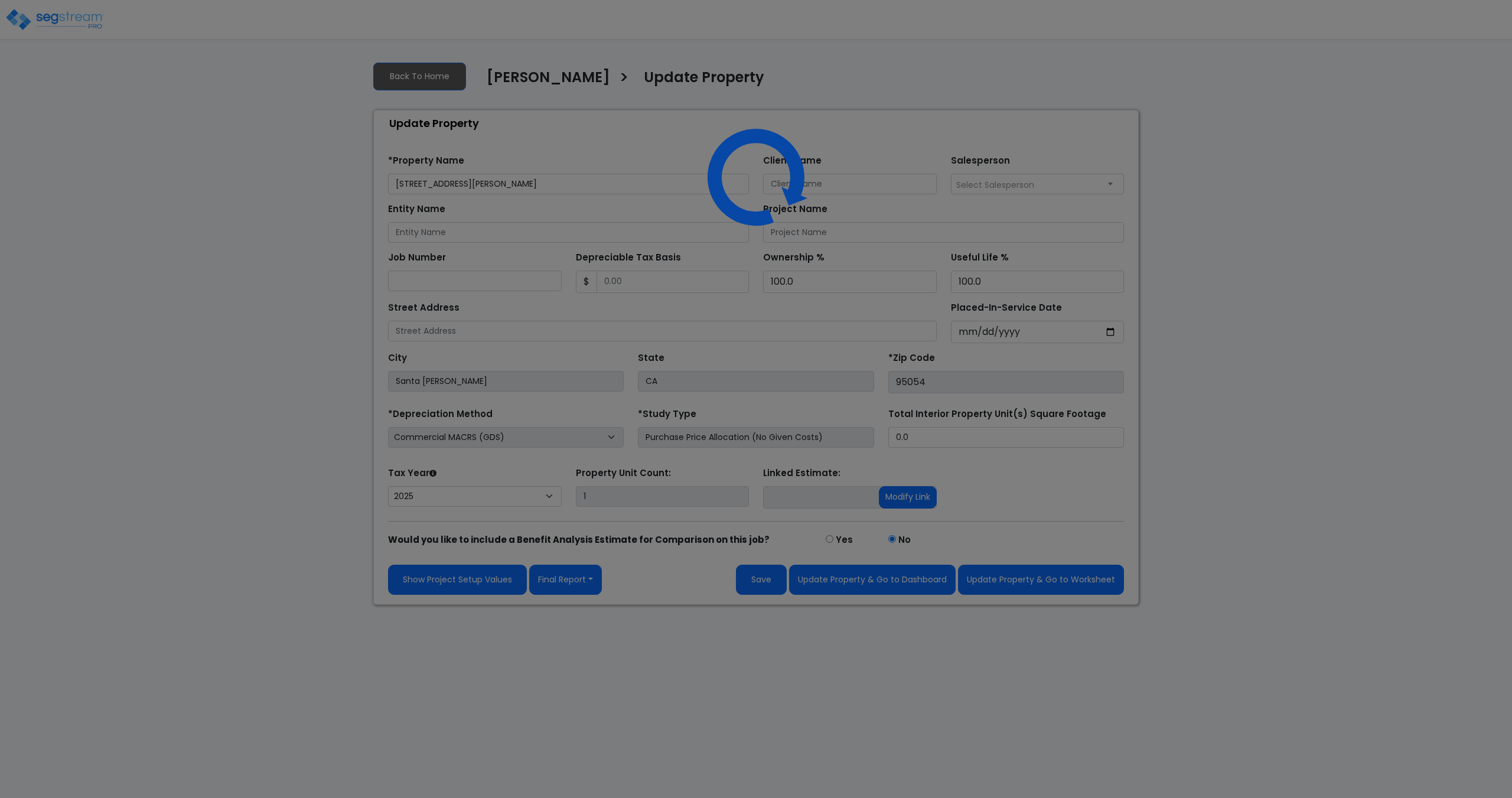
select select "2025"
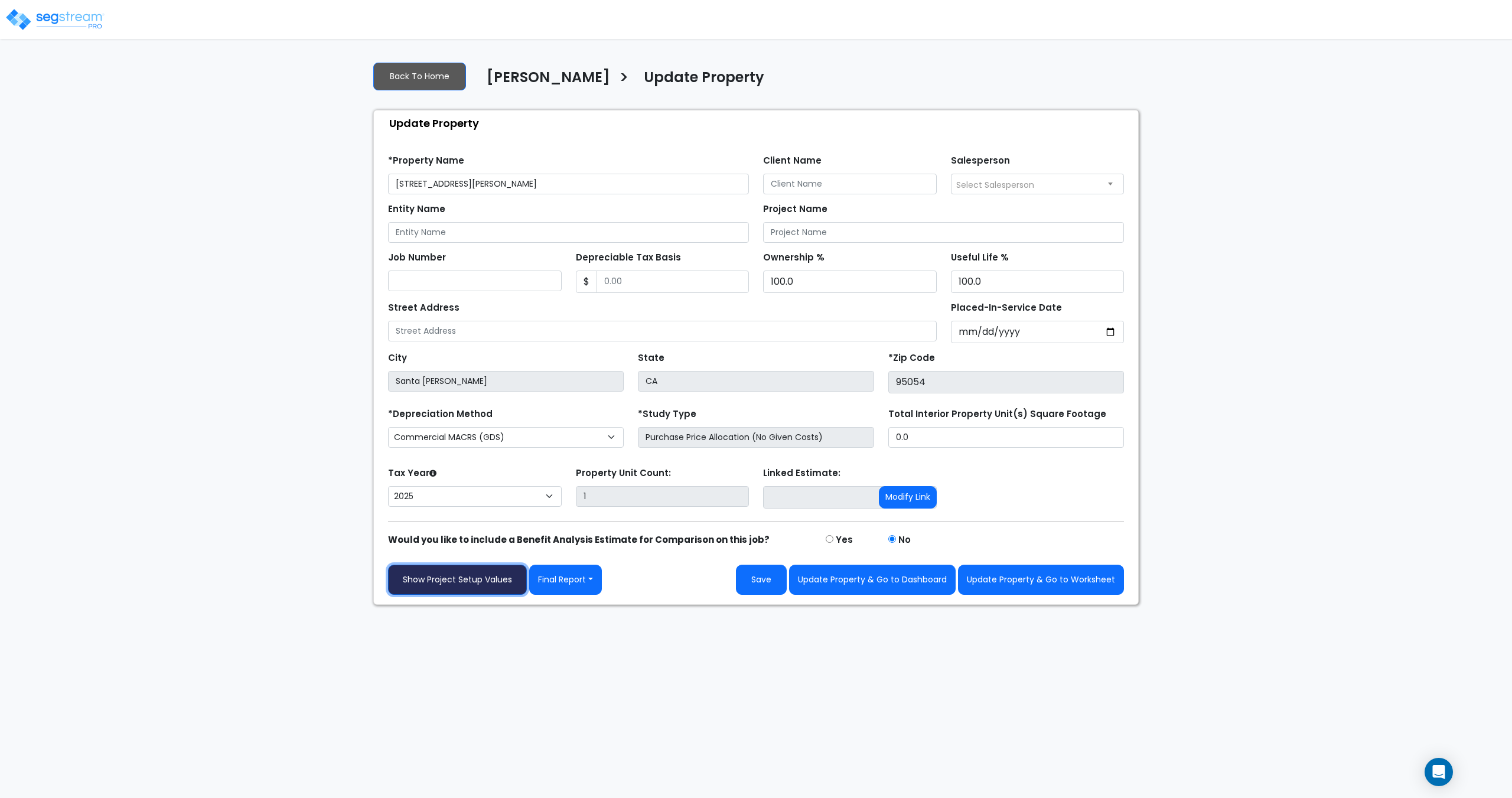
click at [466, 580] on link "Show Project Setup Values" at bounding box center [457, 579] width 139 height 30
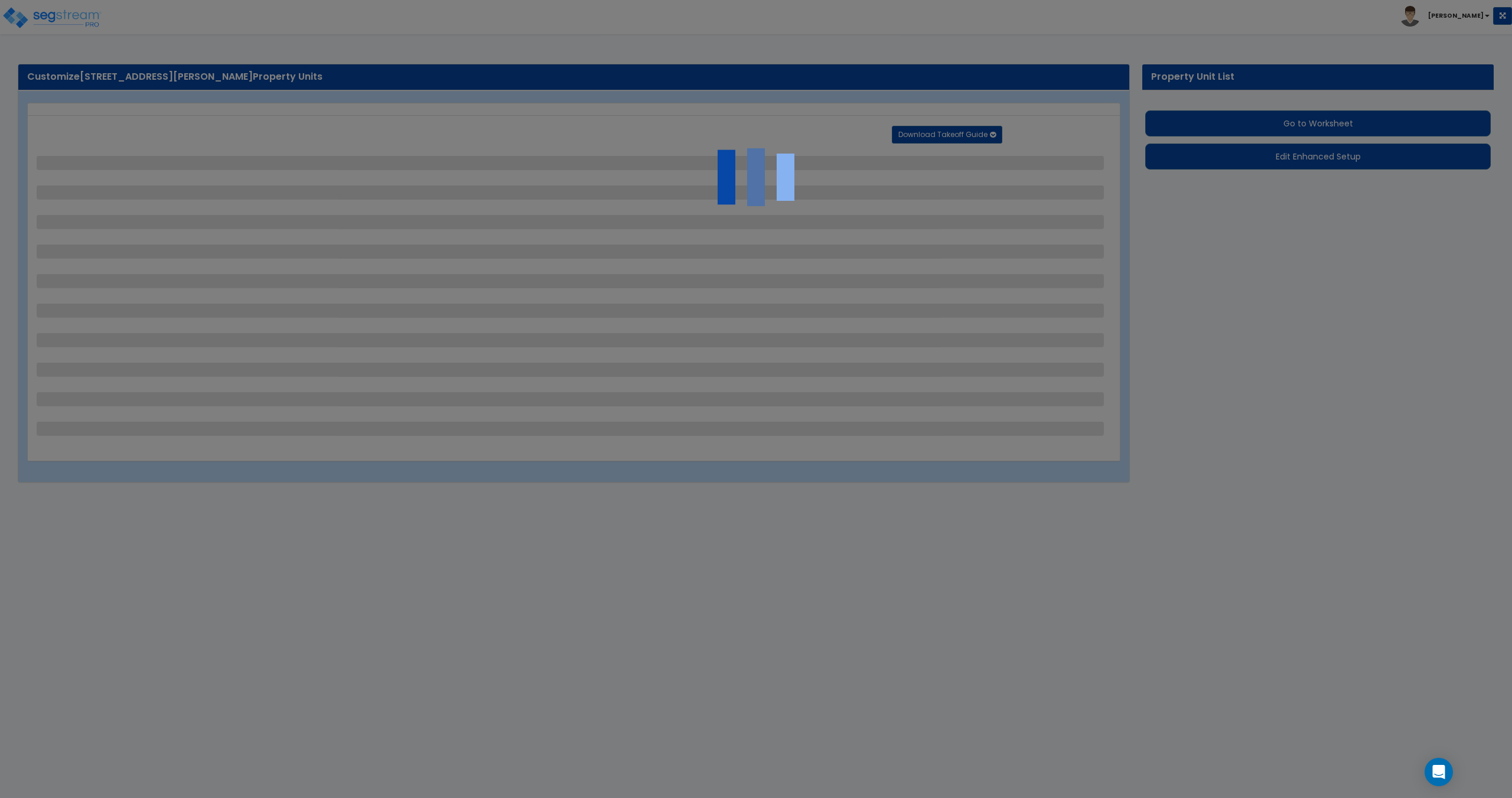
select select "2"
select select "1"
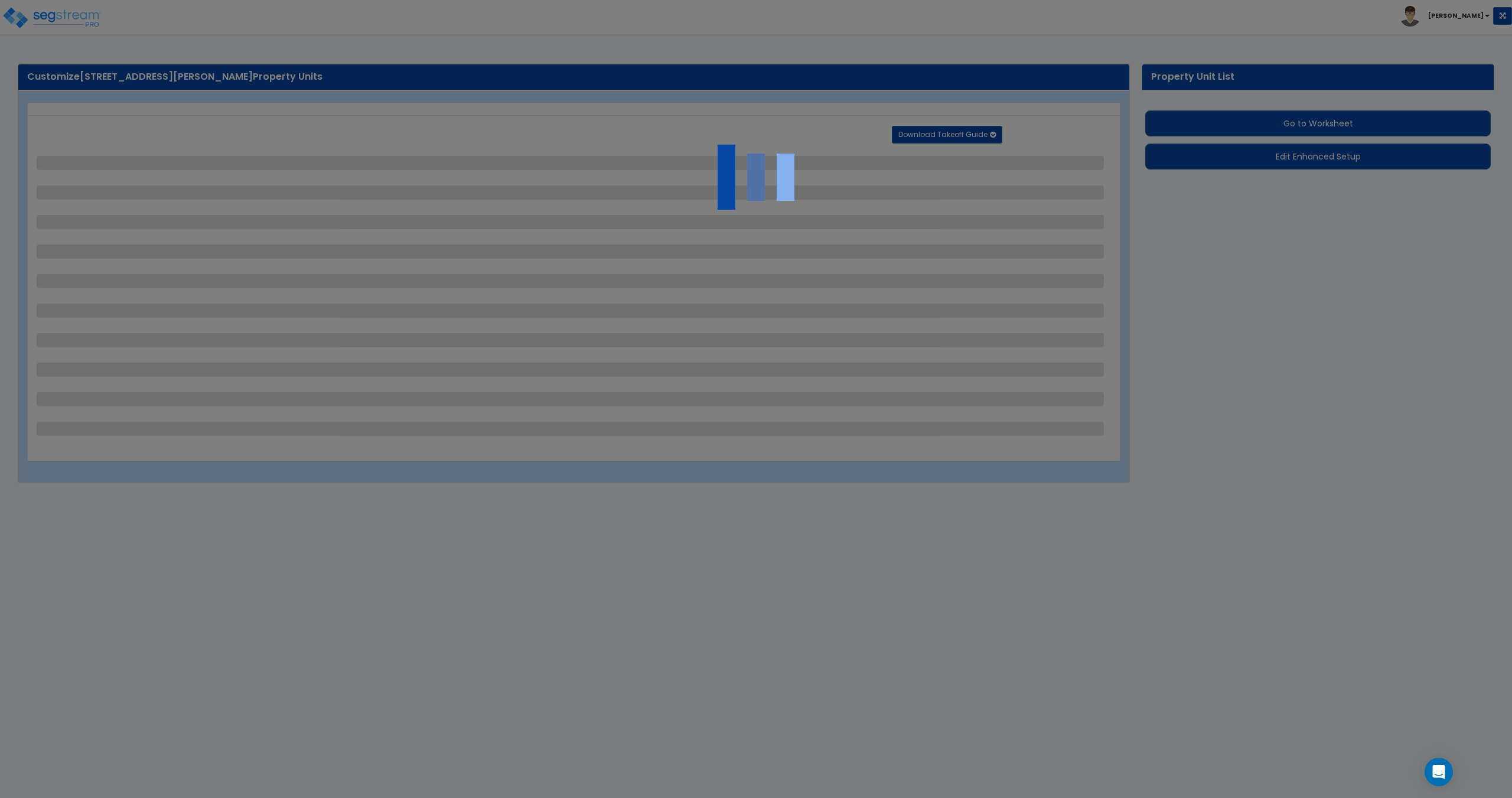
select select "1"
select select "2"
select select "1"
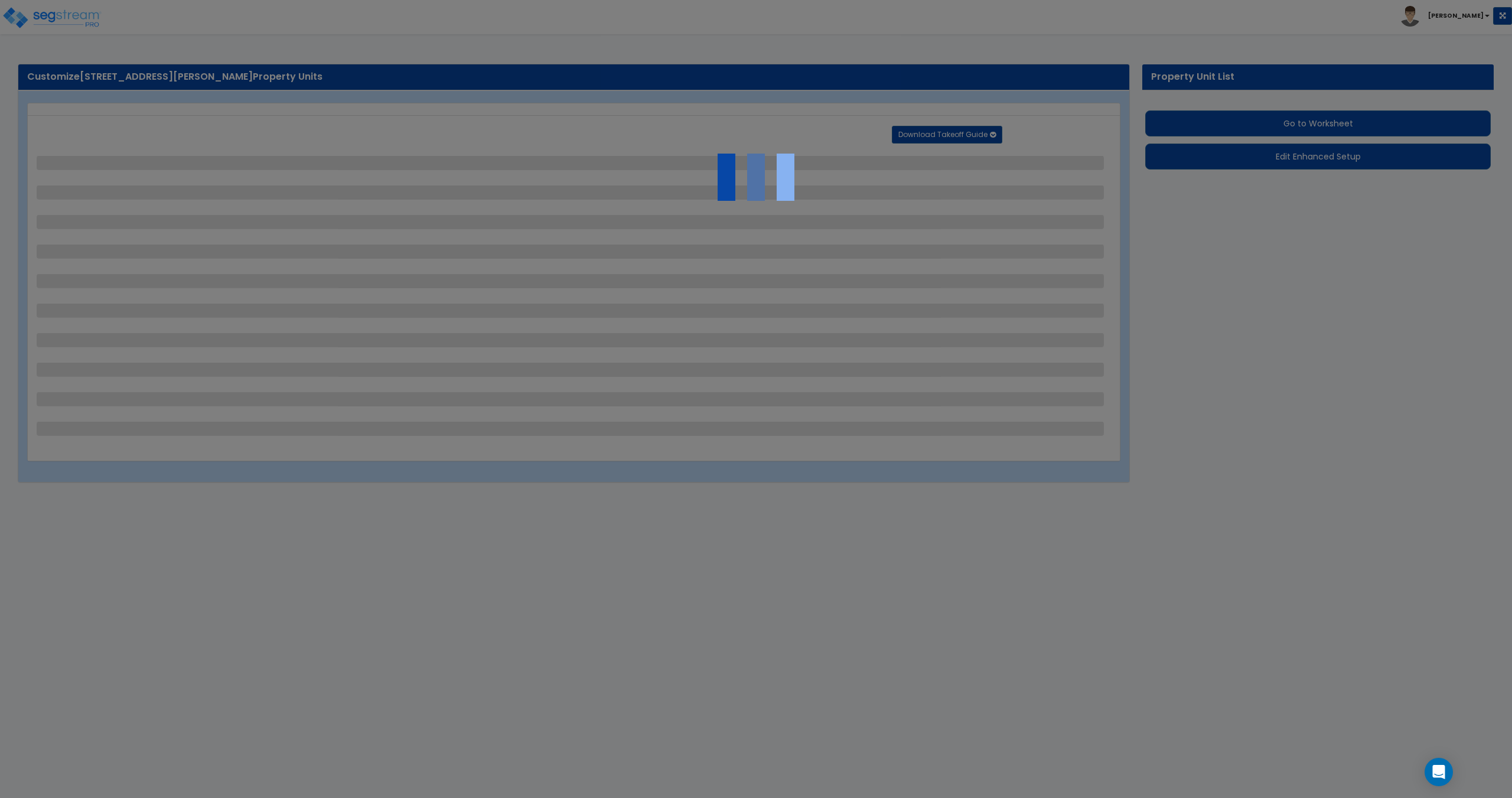
select select "1"
select select "2"
select select "1"
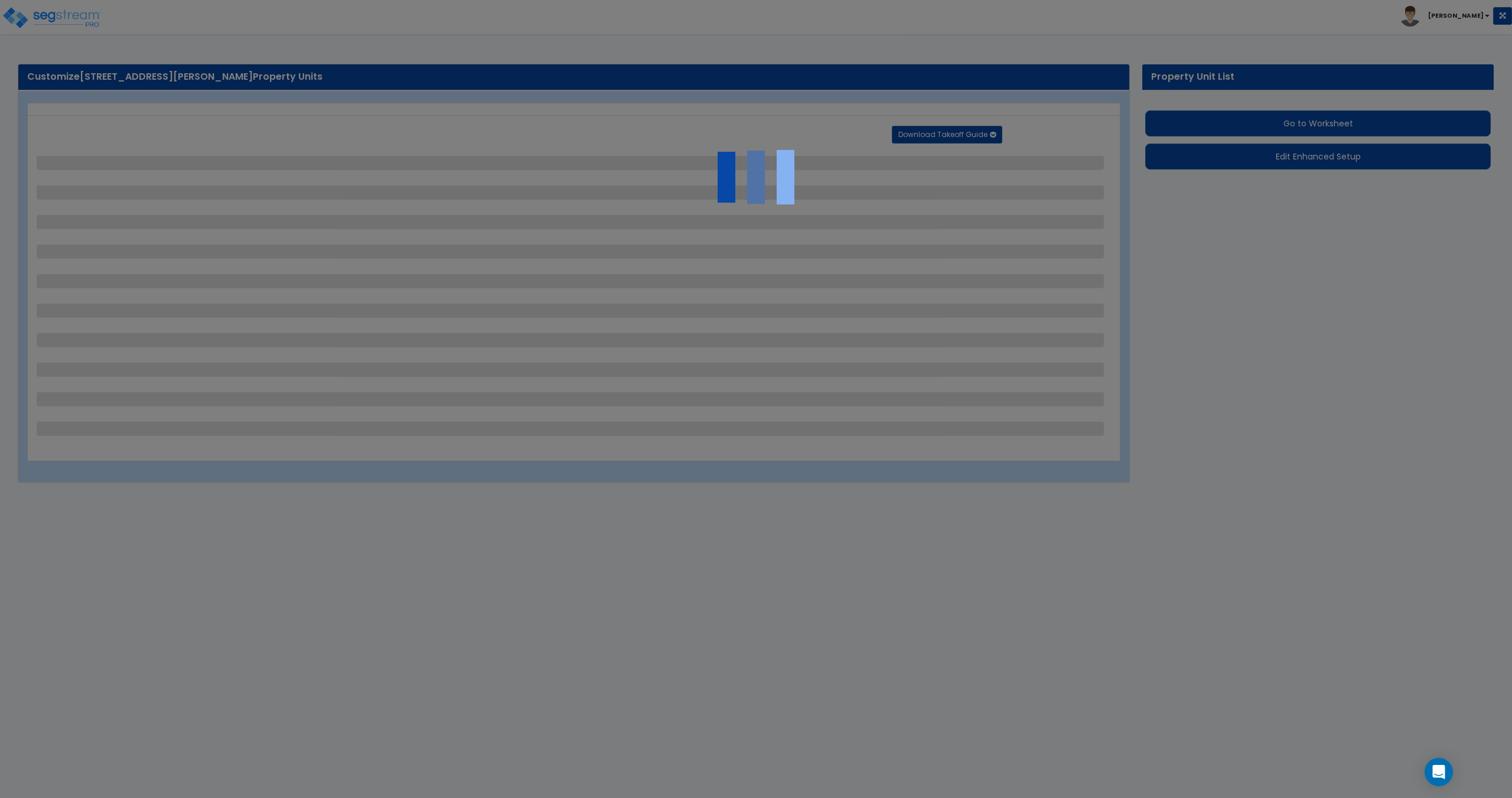
select select "1"
select select "4"
select select "1"
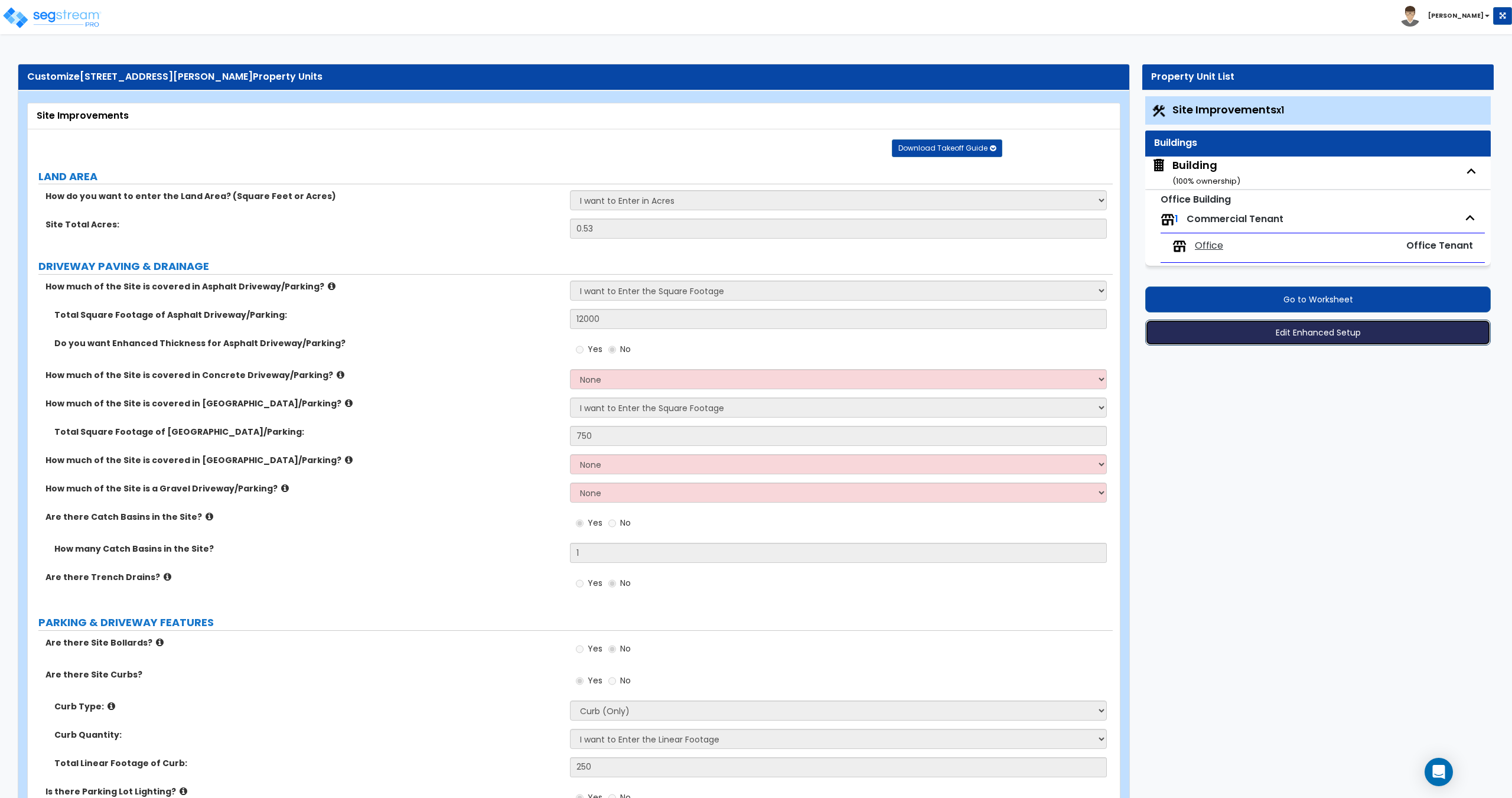
click at [1267, 333] on button "Edit Enhanced Setup" at bounding box center [1317, 331] width 346 height 26
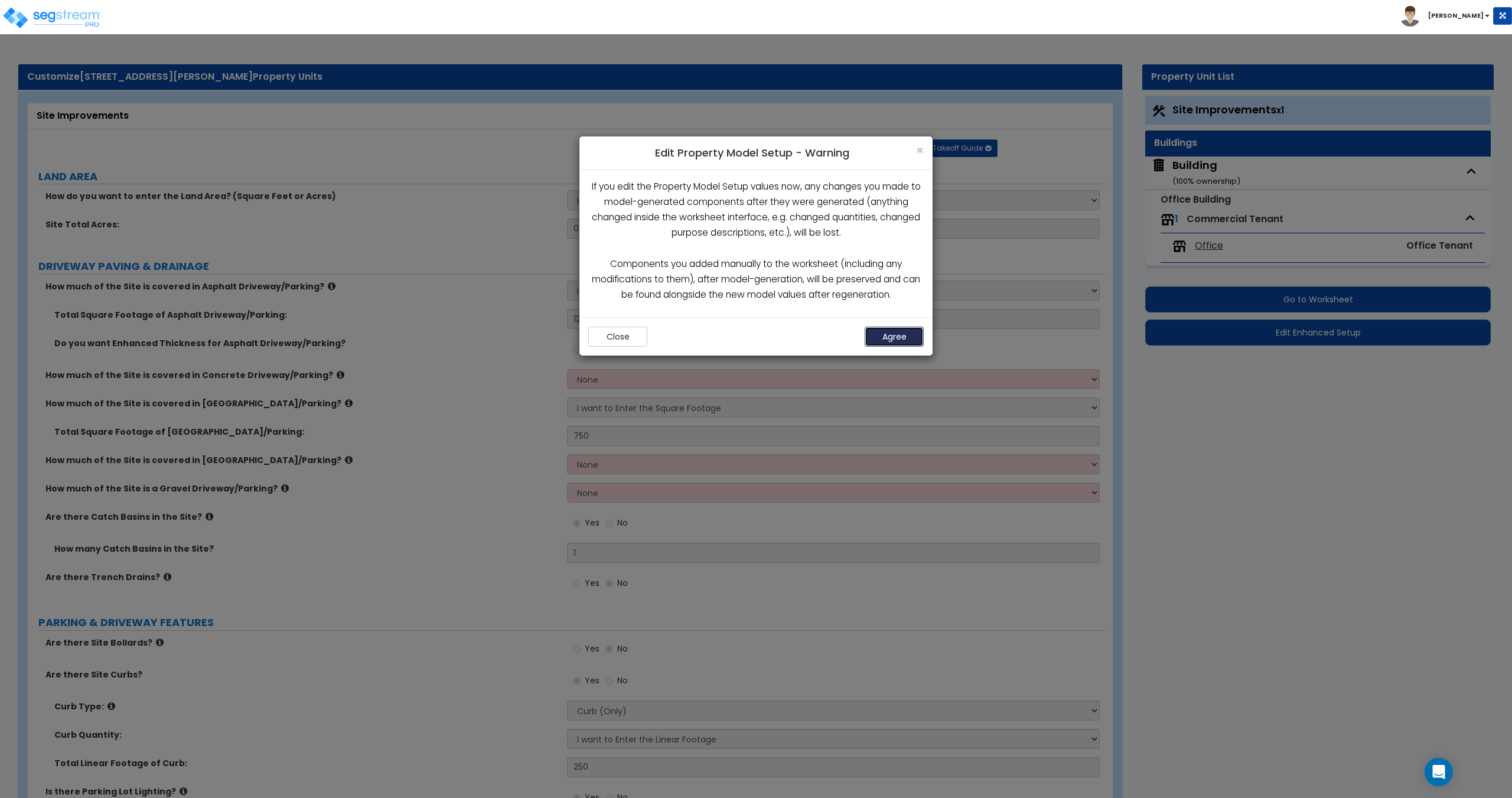
click at [897, 339] on button "Agree" at bounding box center [894, 336] width 59 height 20
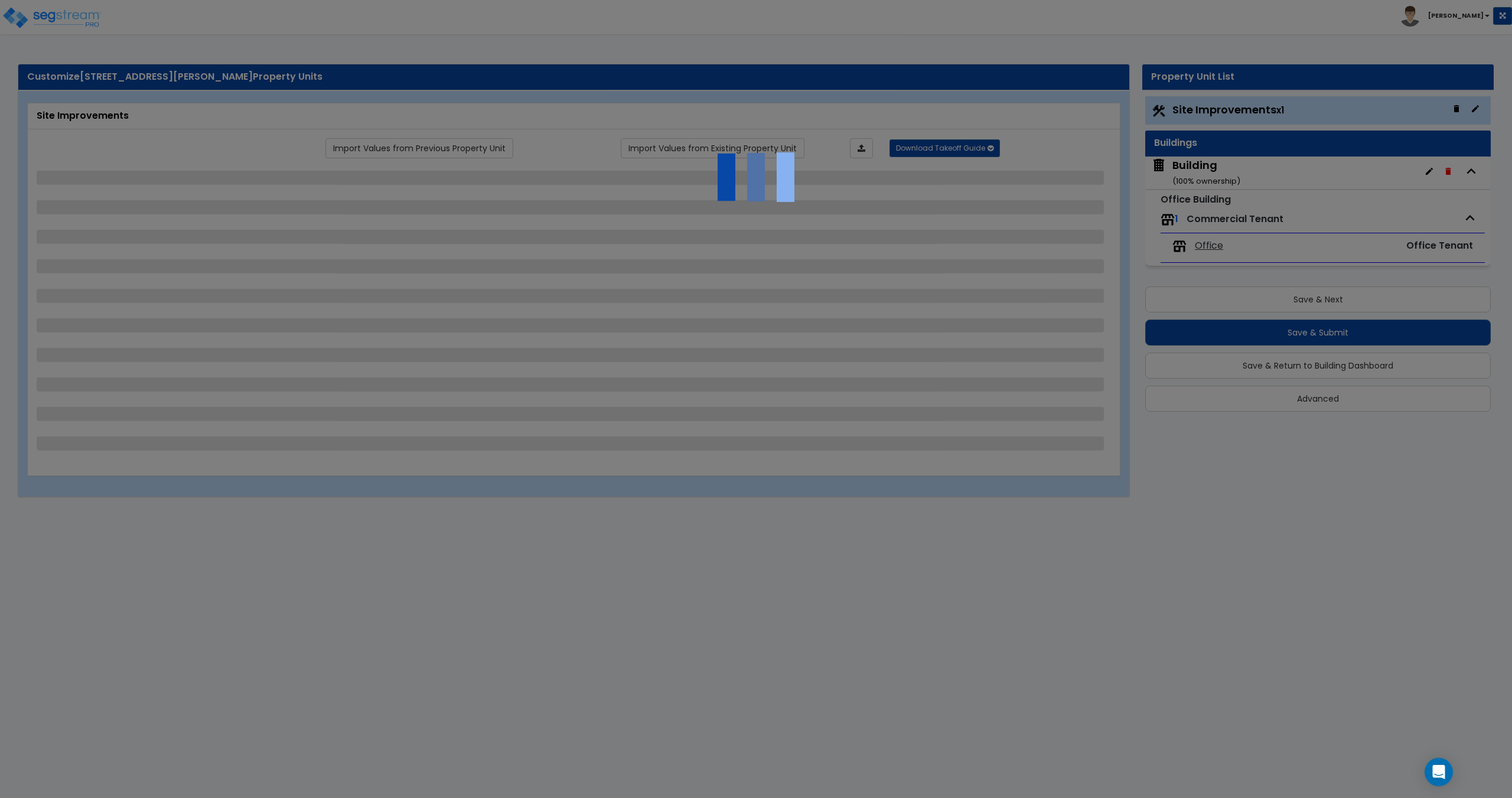
select select "2"
select select "1"
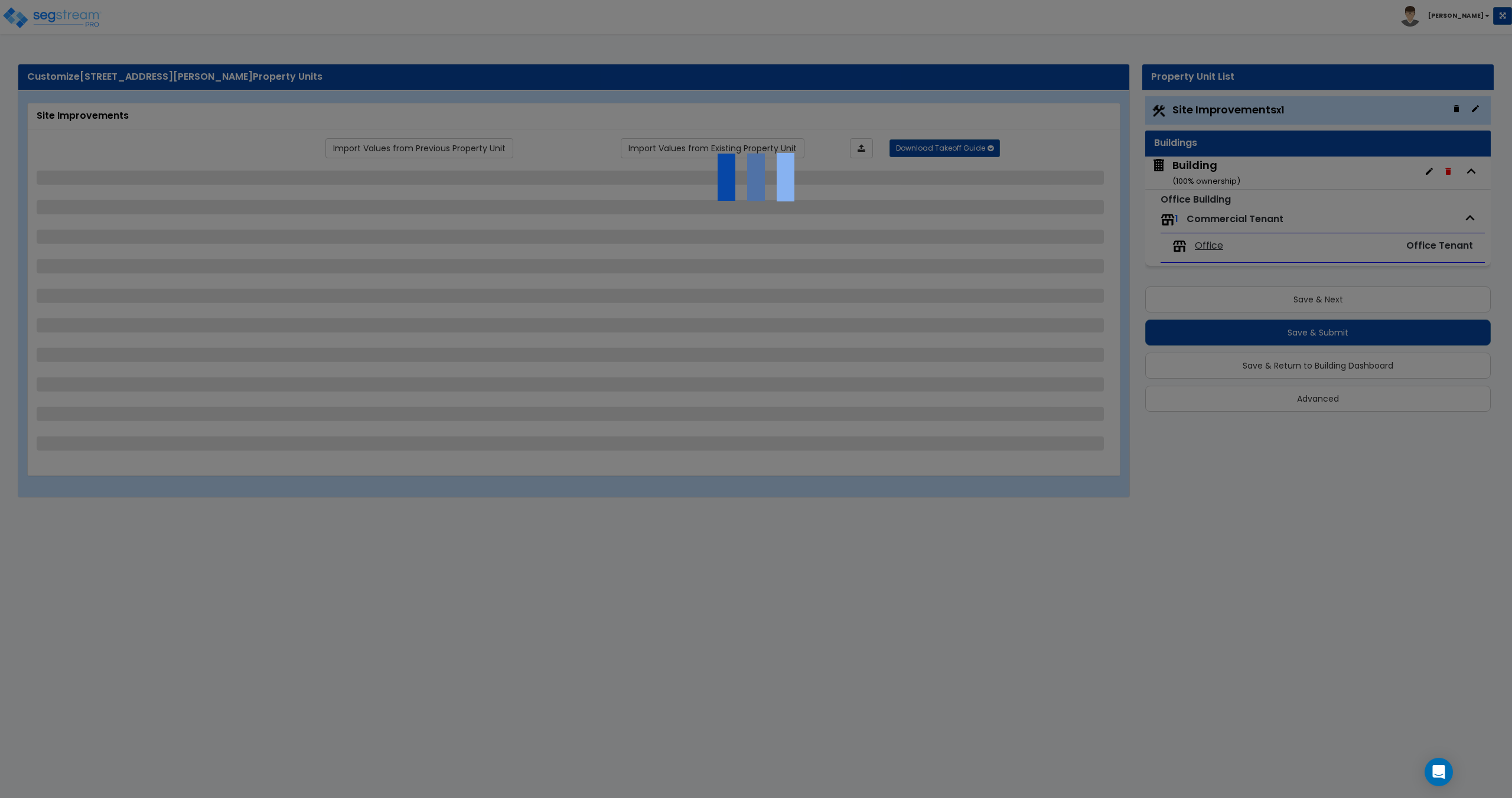
select select "1"
select select "2"
select select "1"
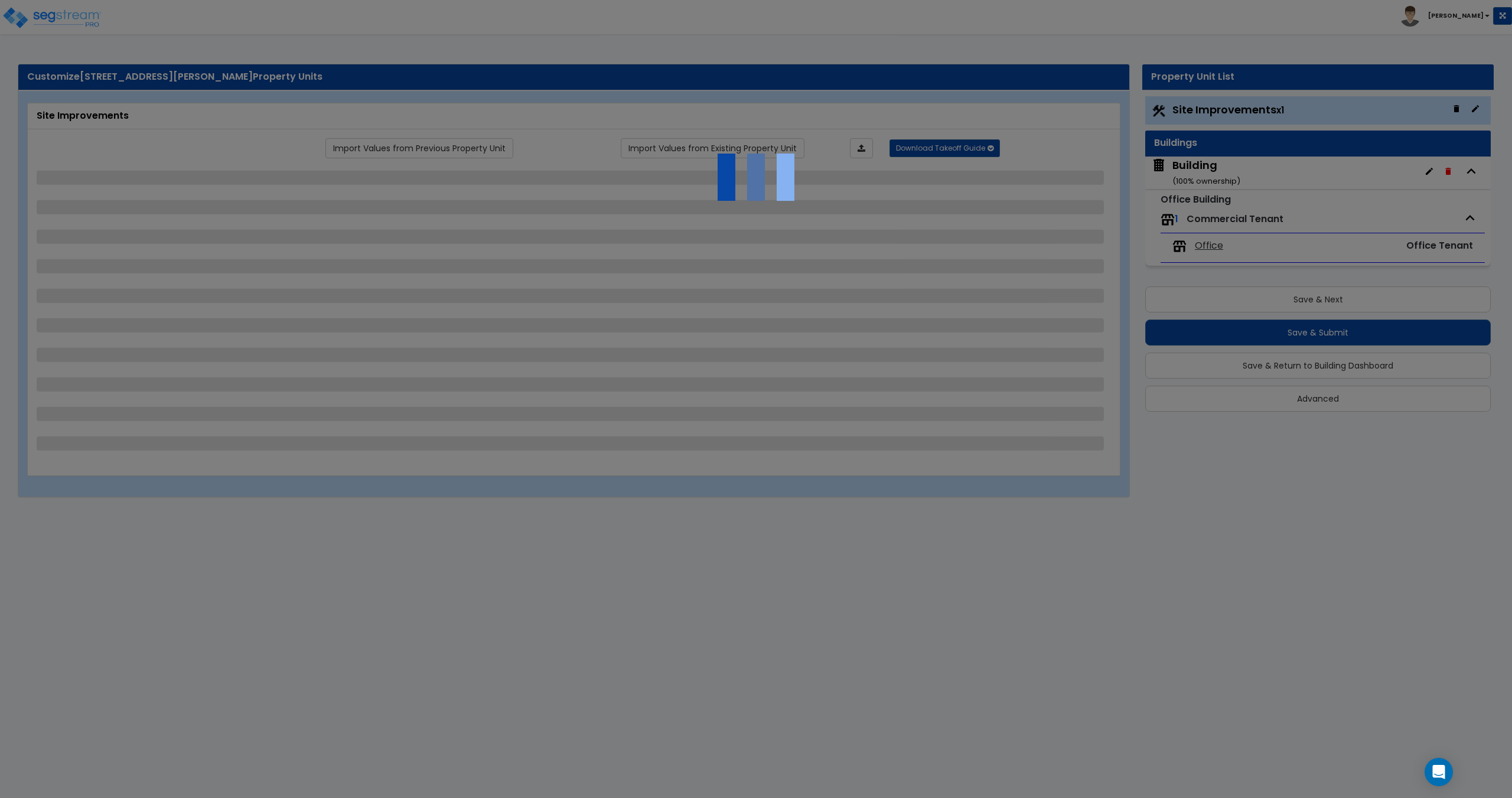
select select "1"
select select "2"
select select "1"
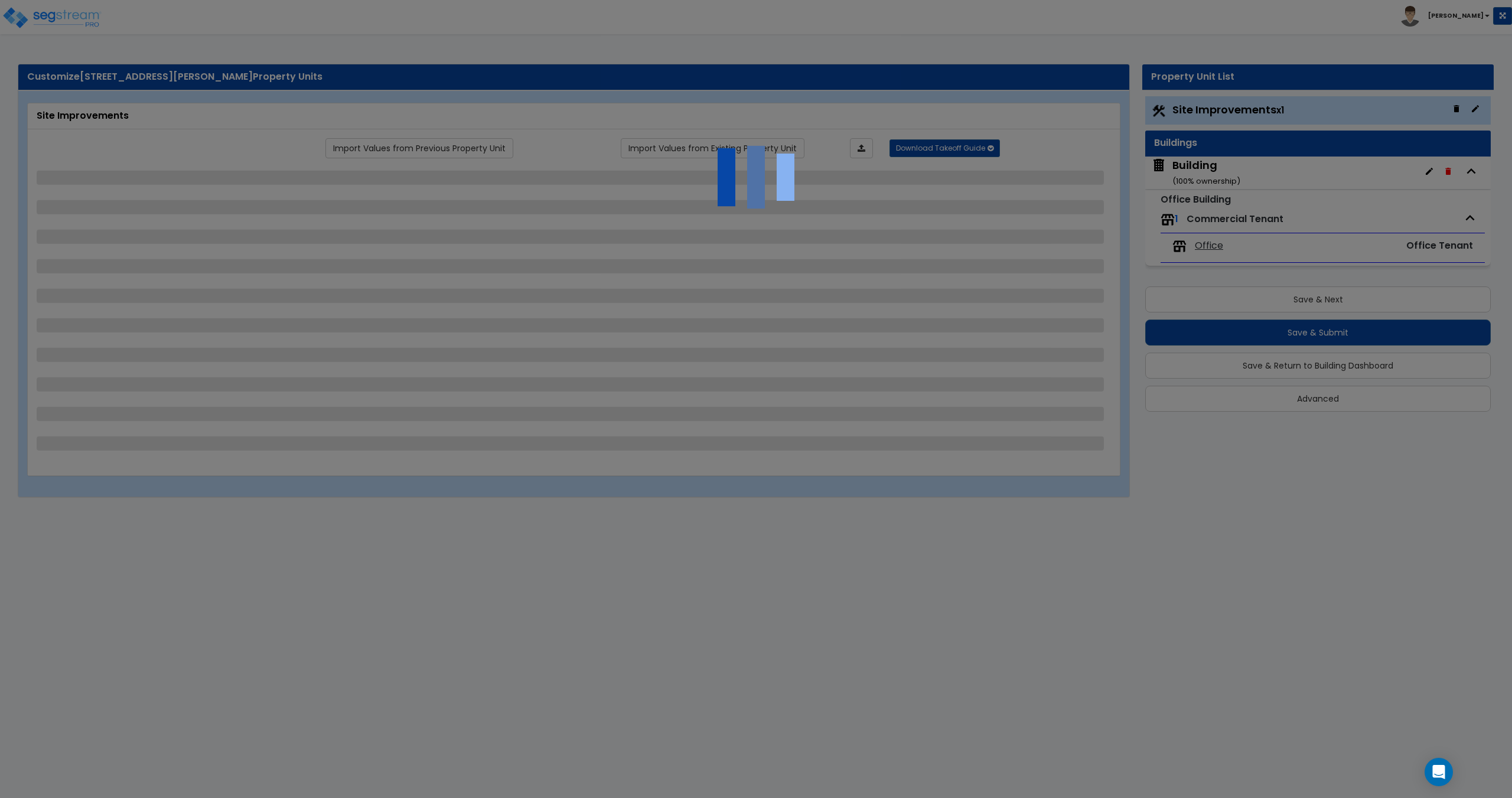
select select "1"
select select "4"
select select "1"
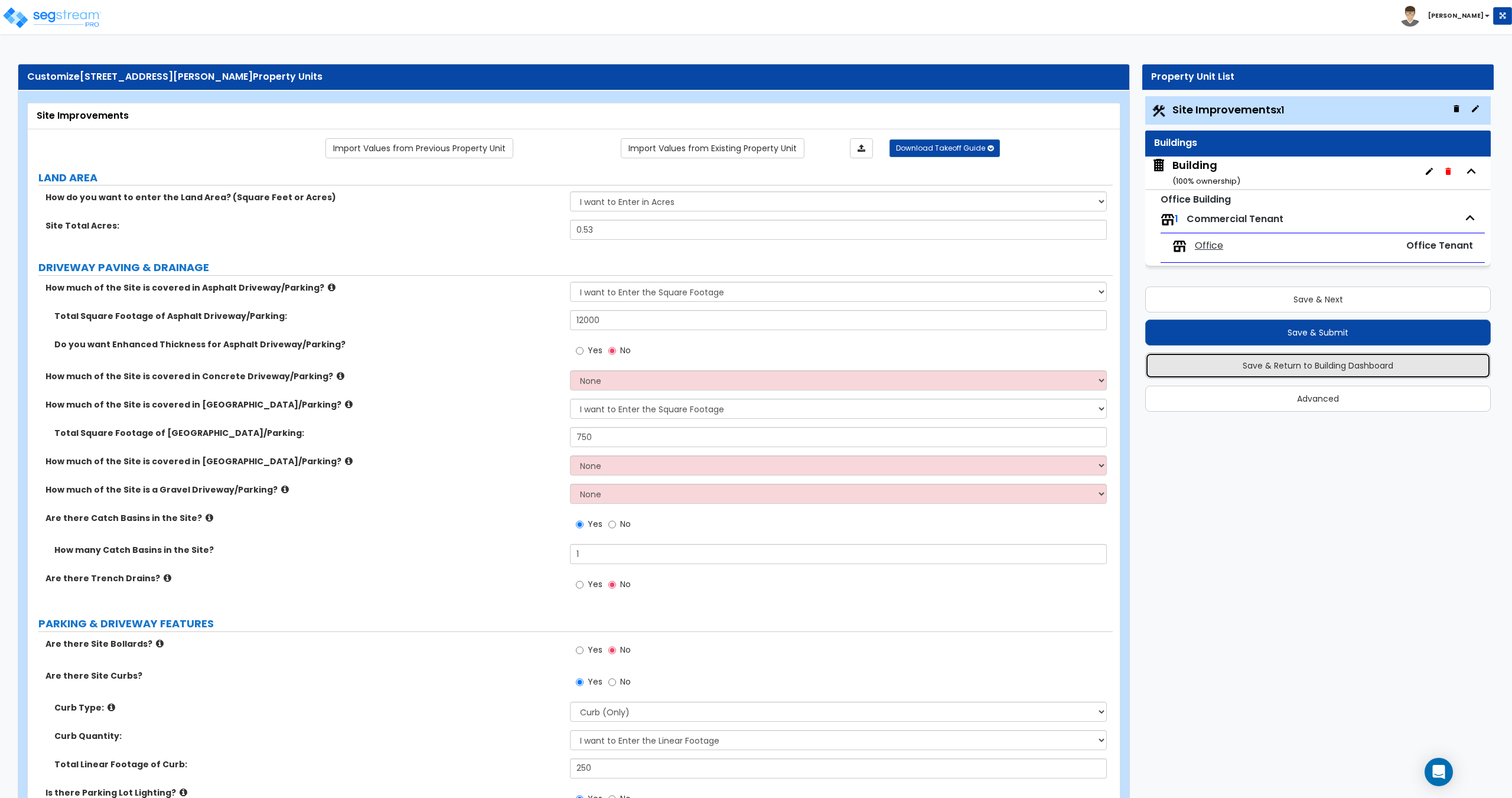
click at [1237, 371] on button "Save & Return to Building Dashboard" at bounding box center [1317, 365] width 346 height 26
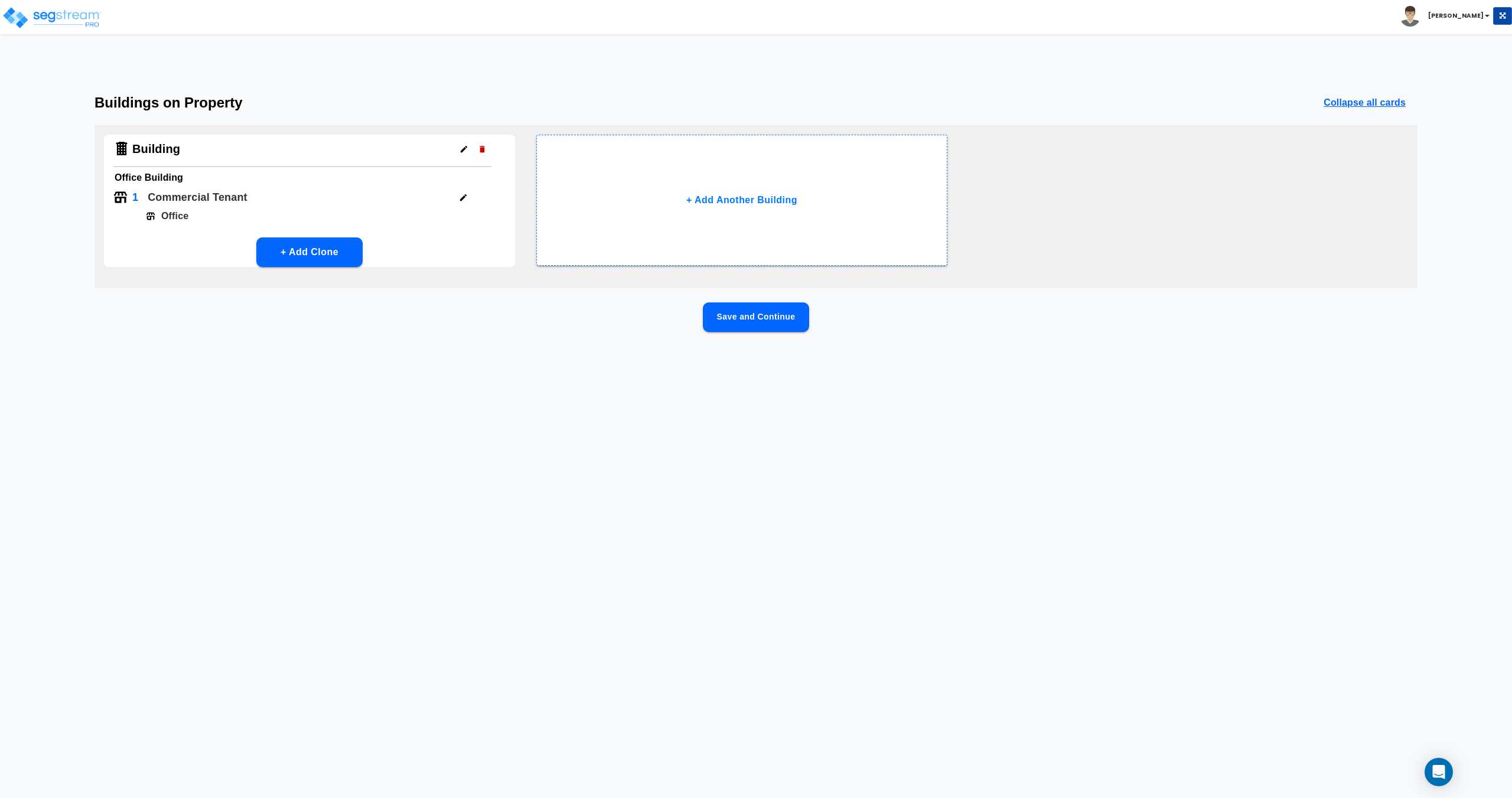
click at [462, 148] on icon "button" at bounding box center [464, 148] width 9 height 9
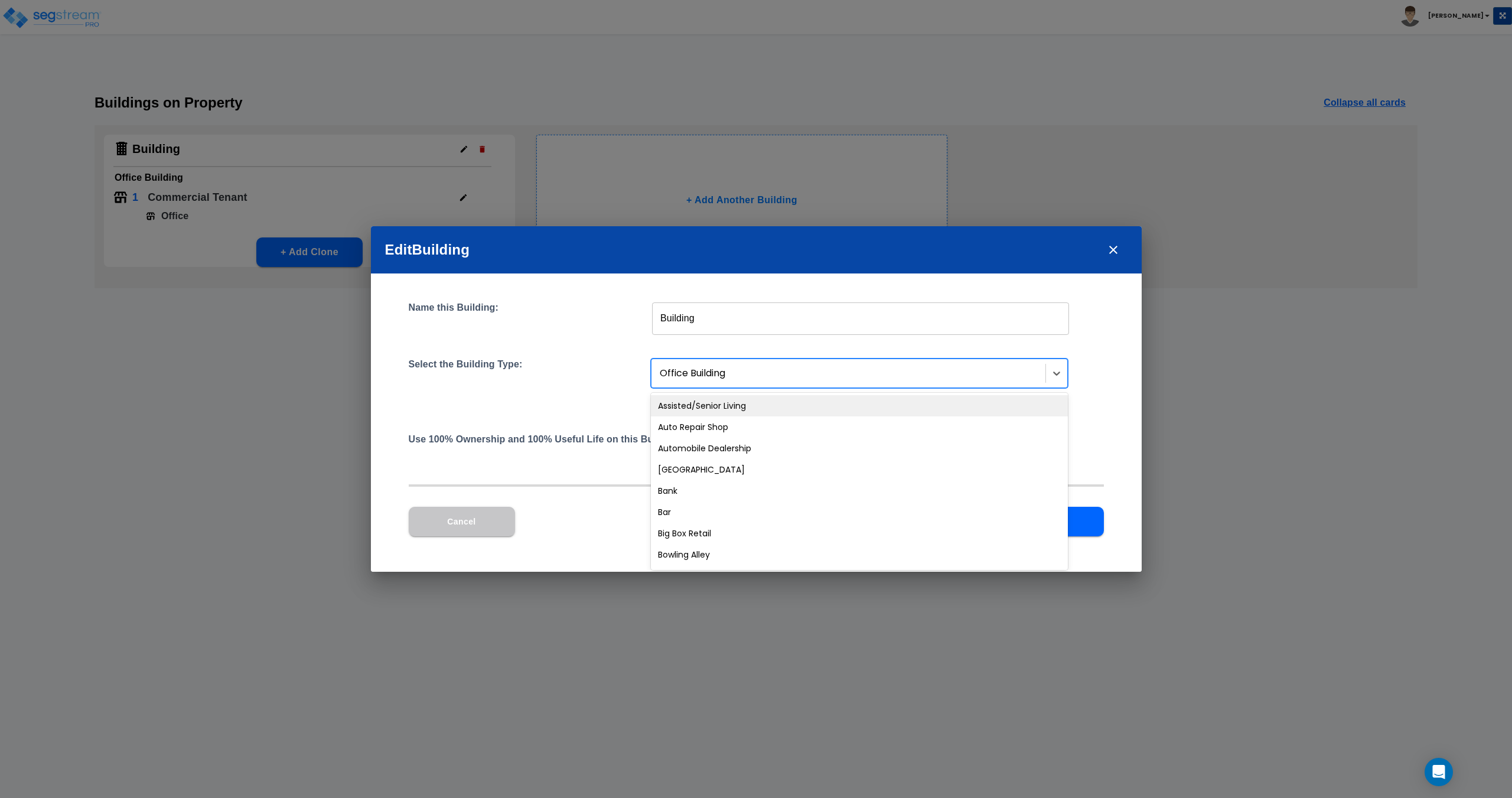
click at [743, 367] on div at bounding box center [849, 374] width 379 height 16
type input "ware"
click at [733, 402] on div "Office Warehouse/Light Mftg Building" at bounding box center [859, 405] width 417 height 21
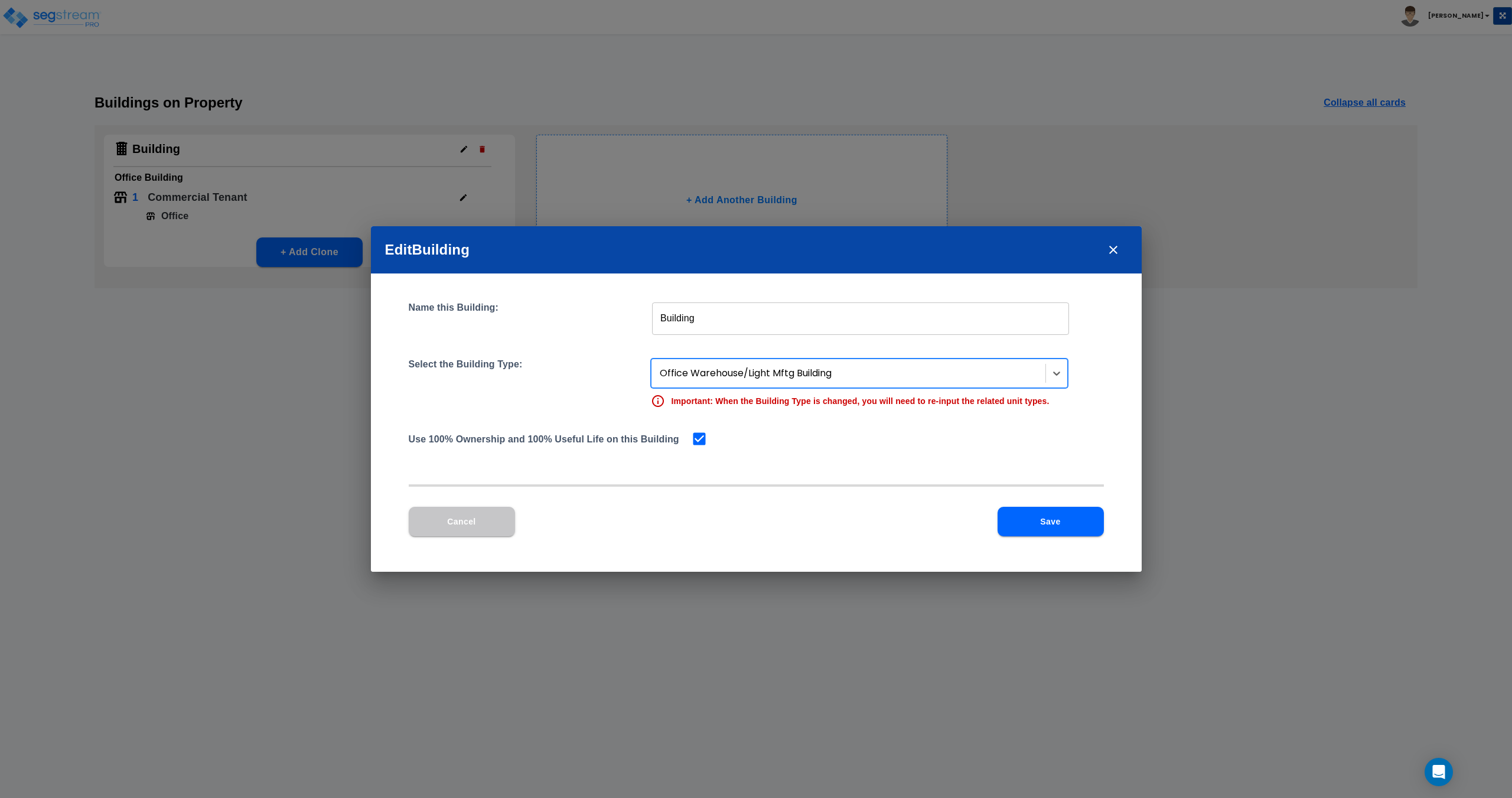
click at [1033, 520] on button "Save" at bounding box center [1050, 521] width 106 height 30
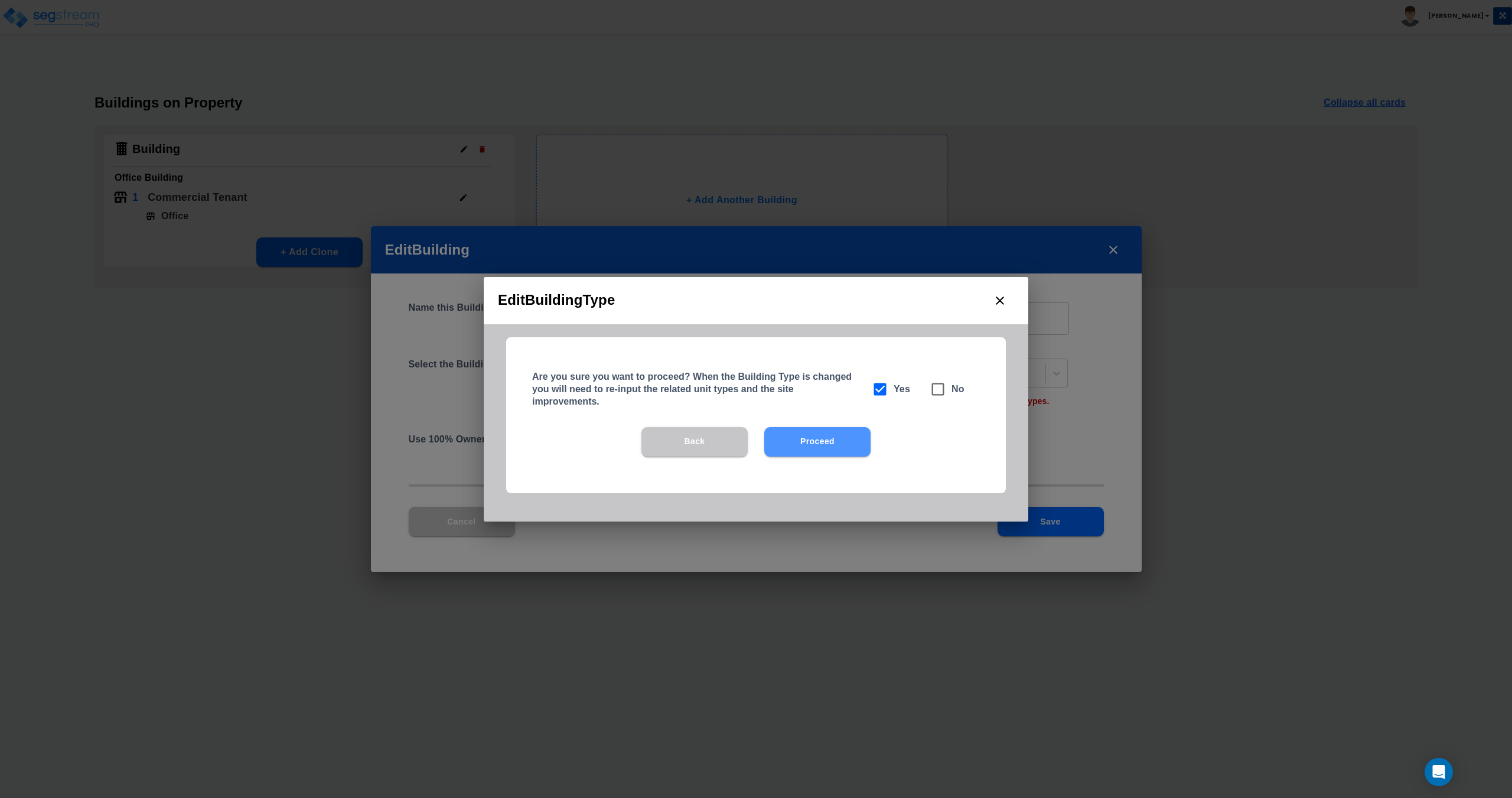
click at [821, 439] on button "Proceed" at bounding box center [817, 442] width 106 height 30
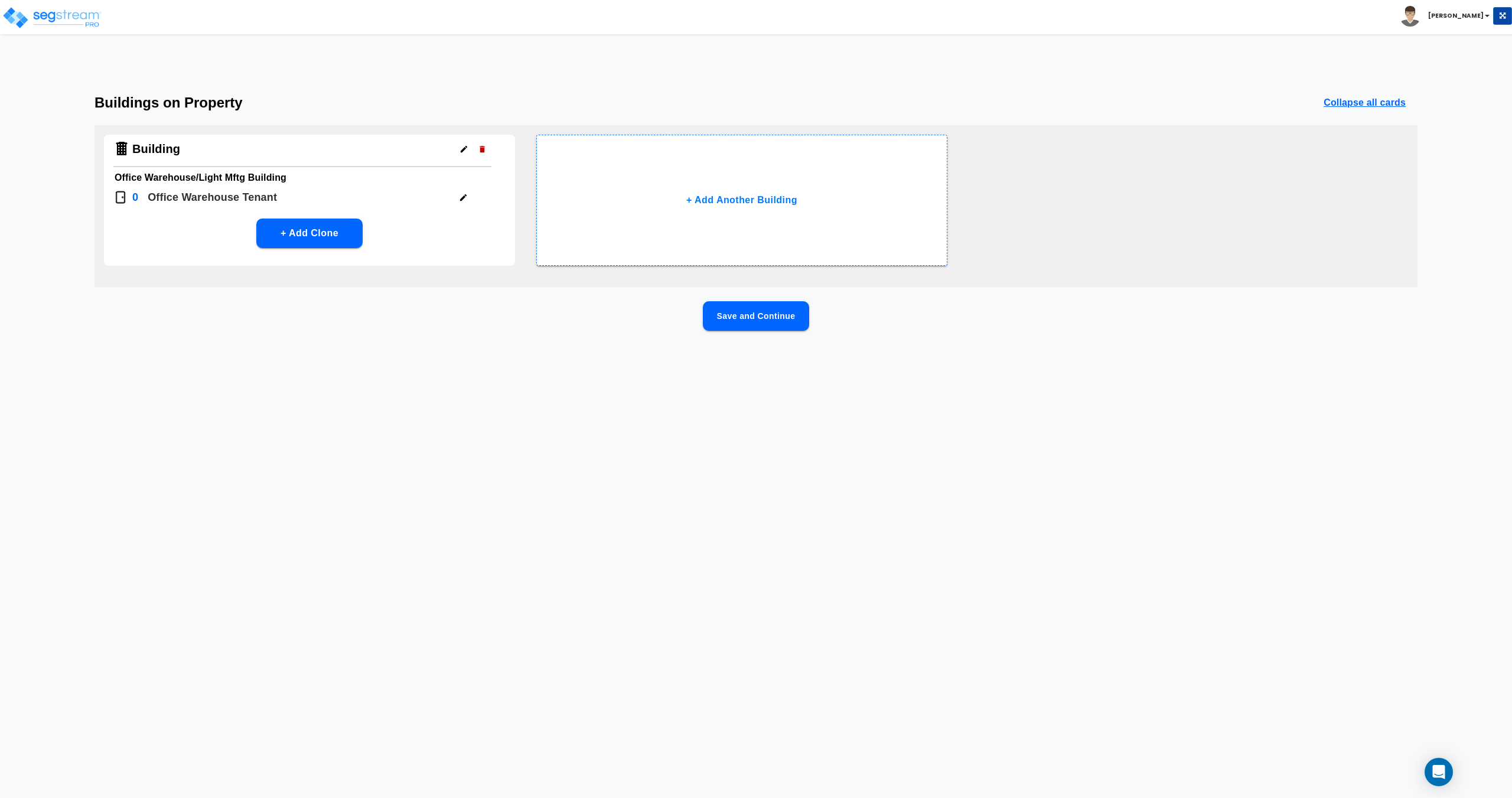
click at [464, 202] on button "button" at bounding box center [463, 197] width 18 height 18
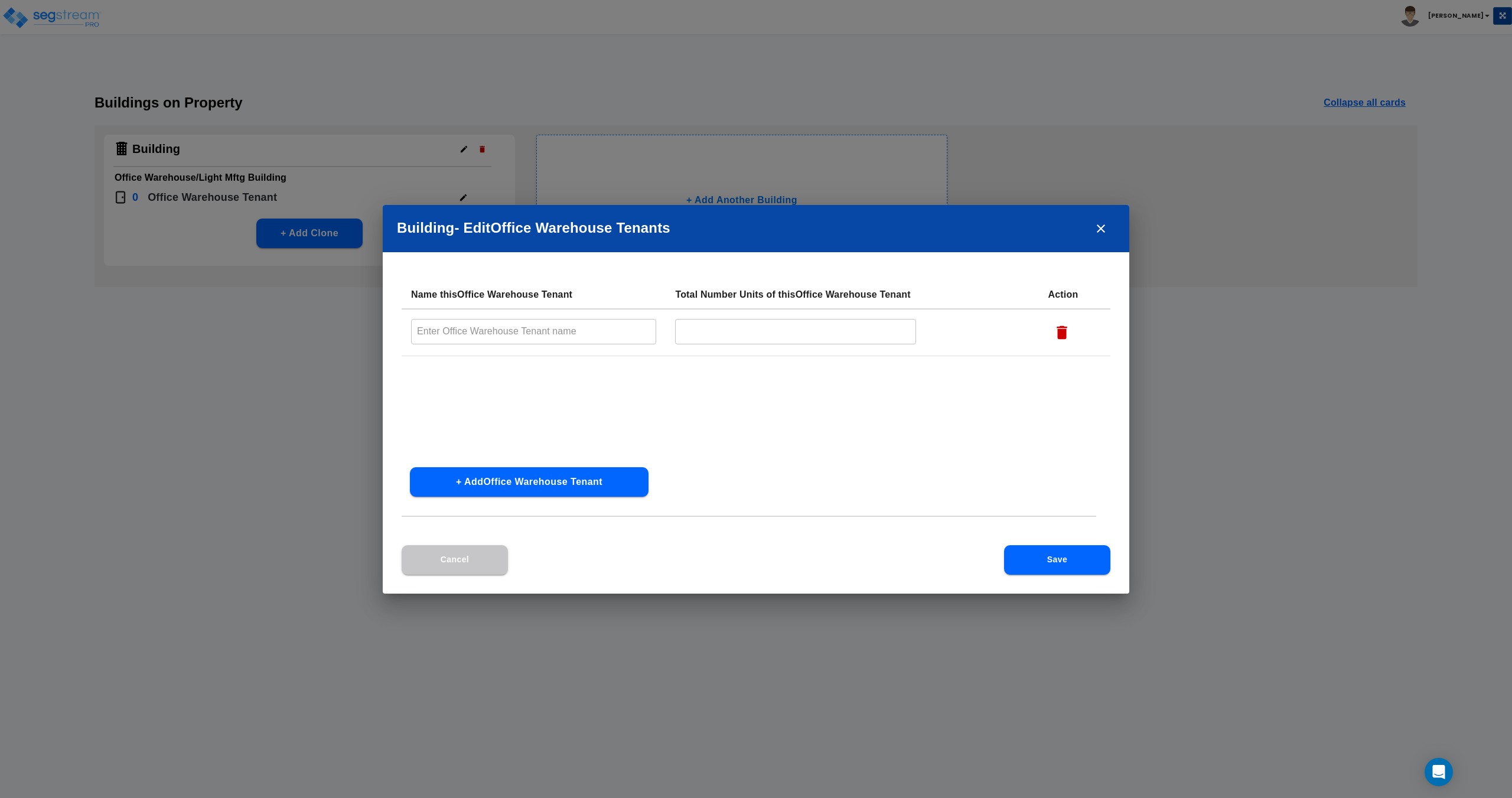
click at [607, 339] on input "text" at bounding box center [534, 331] width 245 height 26
click at [472, 328] on input "text" at bounding box center [534, 331] width 245 height 26
type input "CAD"
click at [511, 477] on button "+ Add Office Warehouse Tenant" at bounding box center [529, 482] width 239 height 30
click at [484, 392] on td "​" at bounding box center [534, 379] width 264 height 47
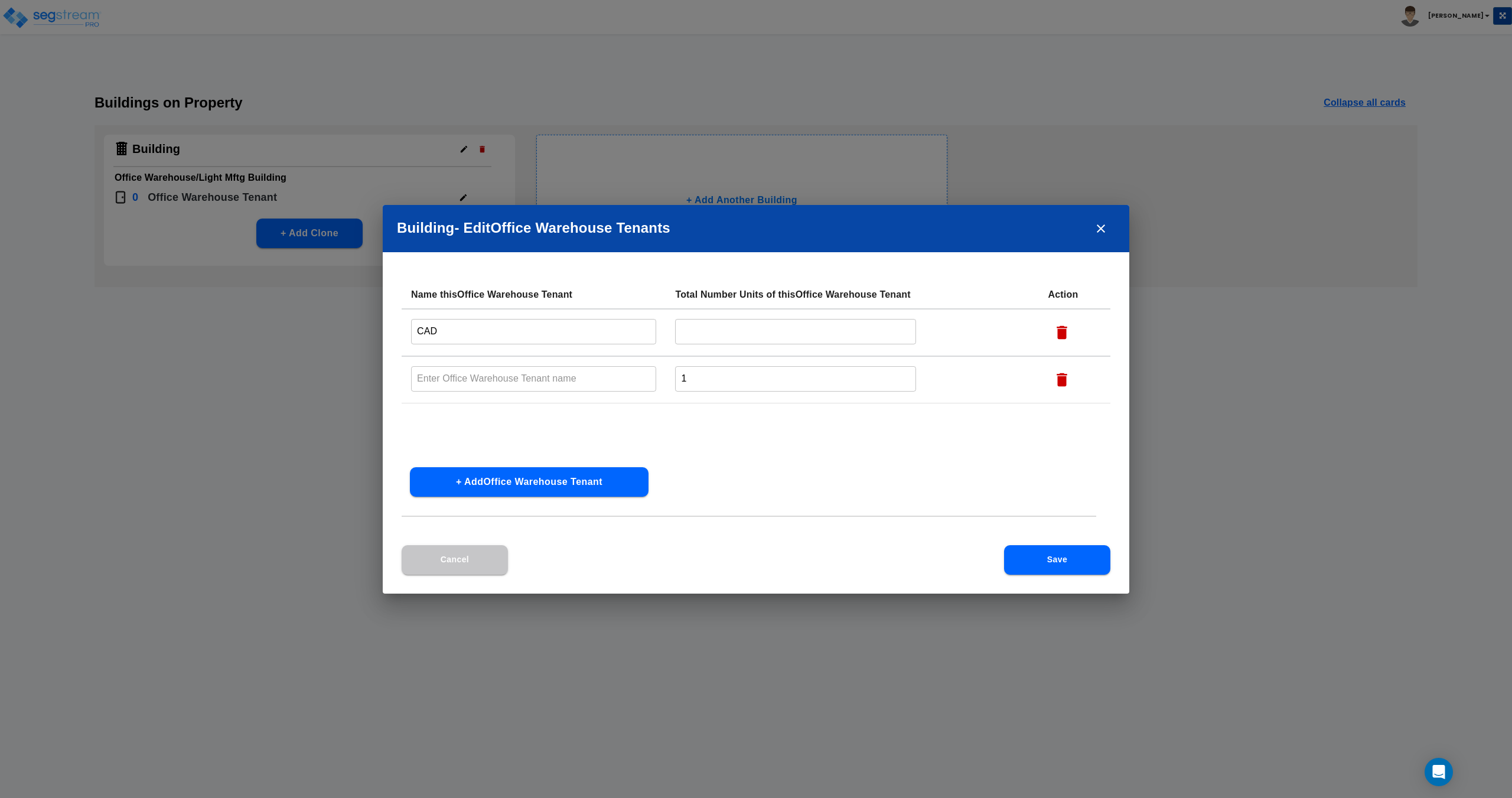
click at [488, 381] on input "text" at bounding box center [534, 378] width 245 height 26
type input "SL Semi"
click at [524, 331] on input "CAD" at bounding box center [534, 331] width 245 height 26
type input "CAD Precision"
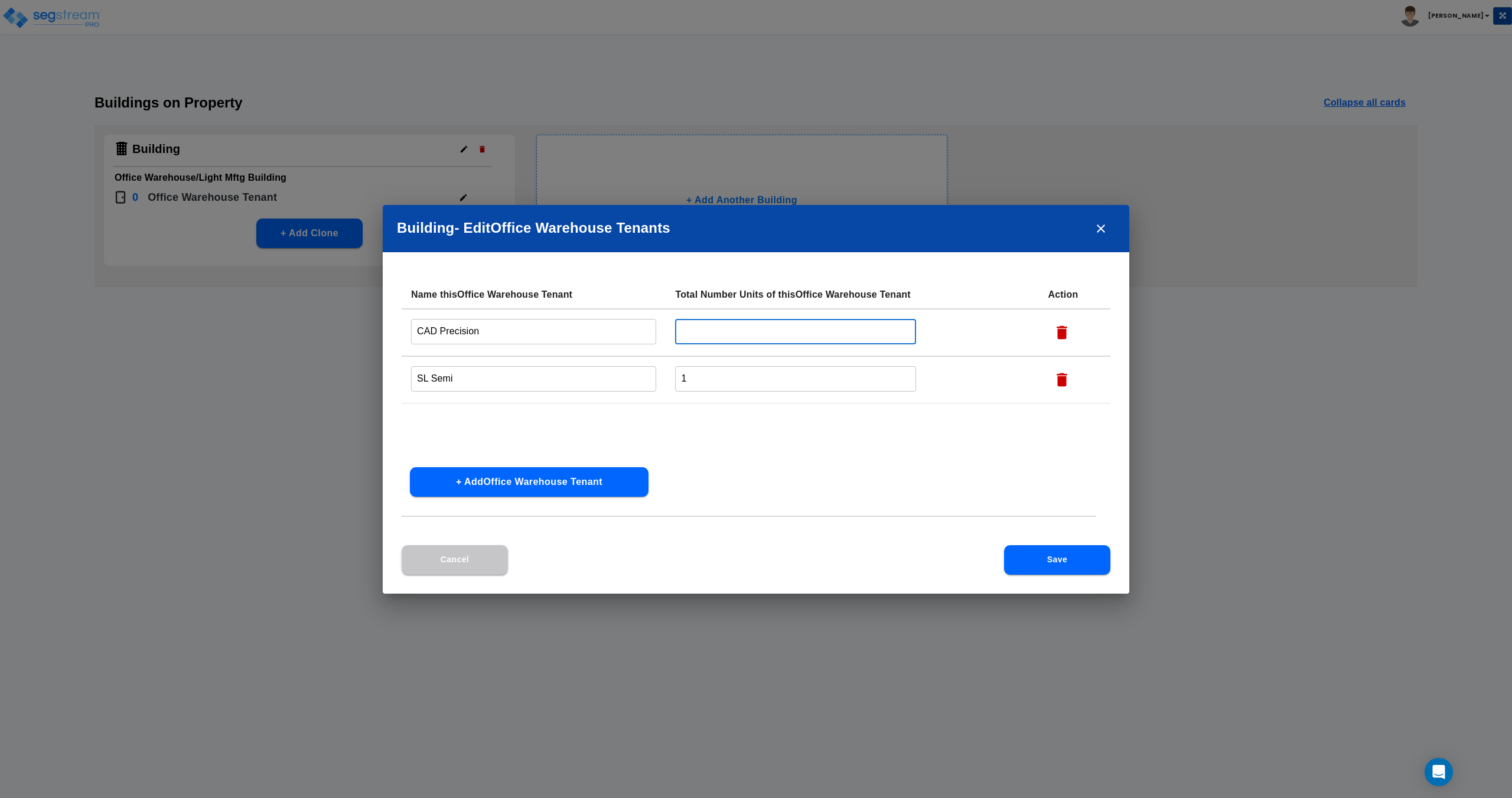
click at [717, 341] on input "text" at bounding box center [795, 331] width 241 height 26
type input "1"
click at [699, 384] on input "1" at bounding box center [795, 378] width 241 height 26
click at [1059, 557] on button "Save" at bounding box center [1057, 559] width 106 height 30
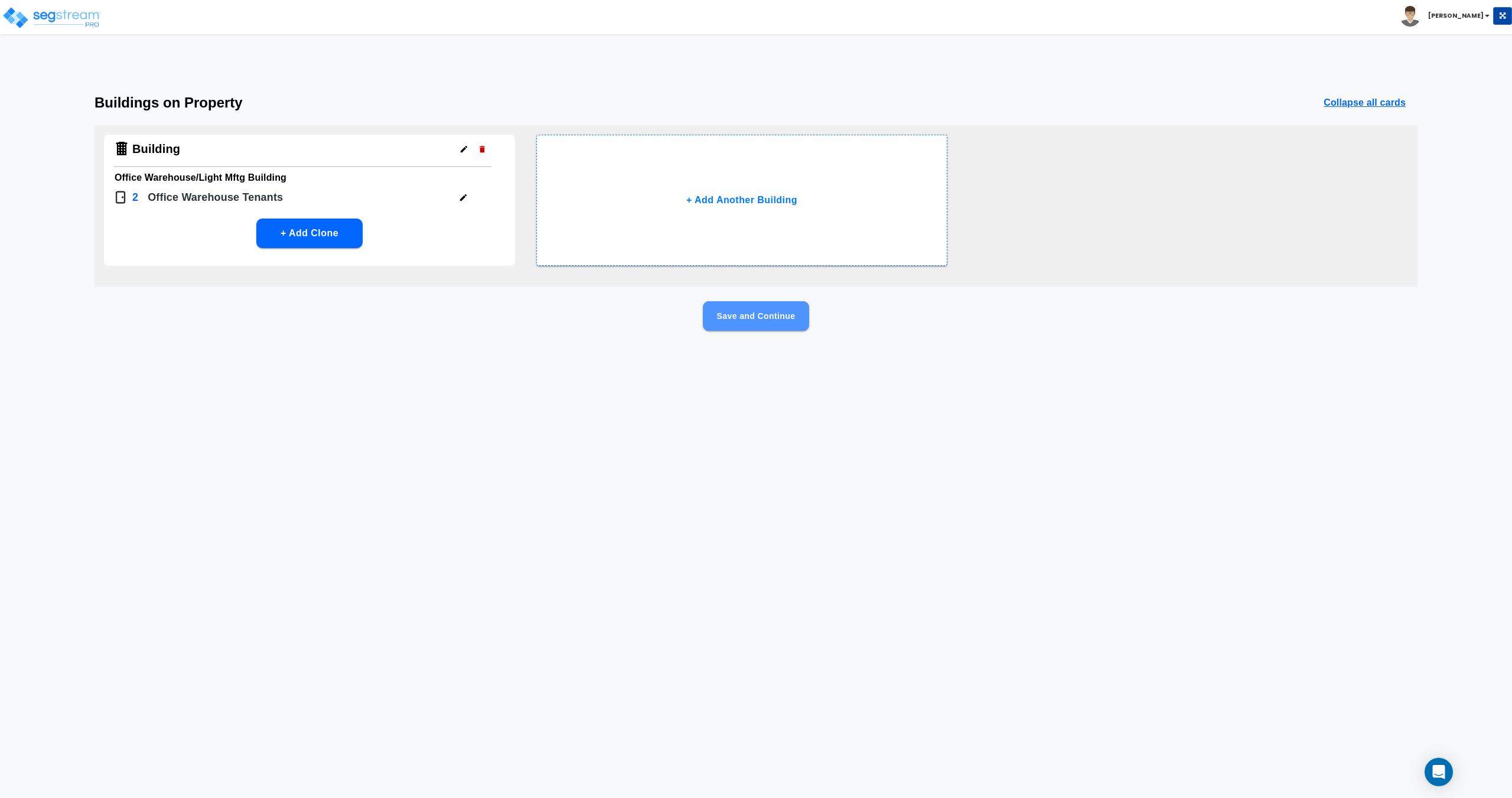
click at [769, 318] on button "Save and Continue" at bounding box center [755, 315] width 106 height 30
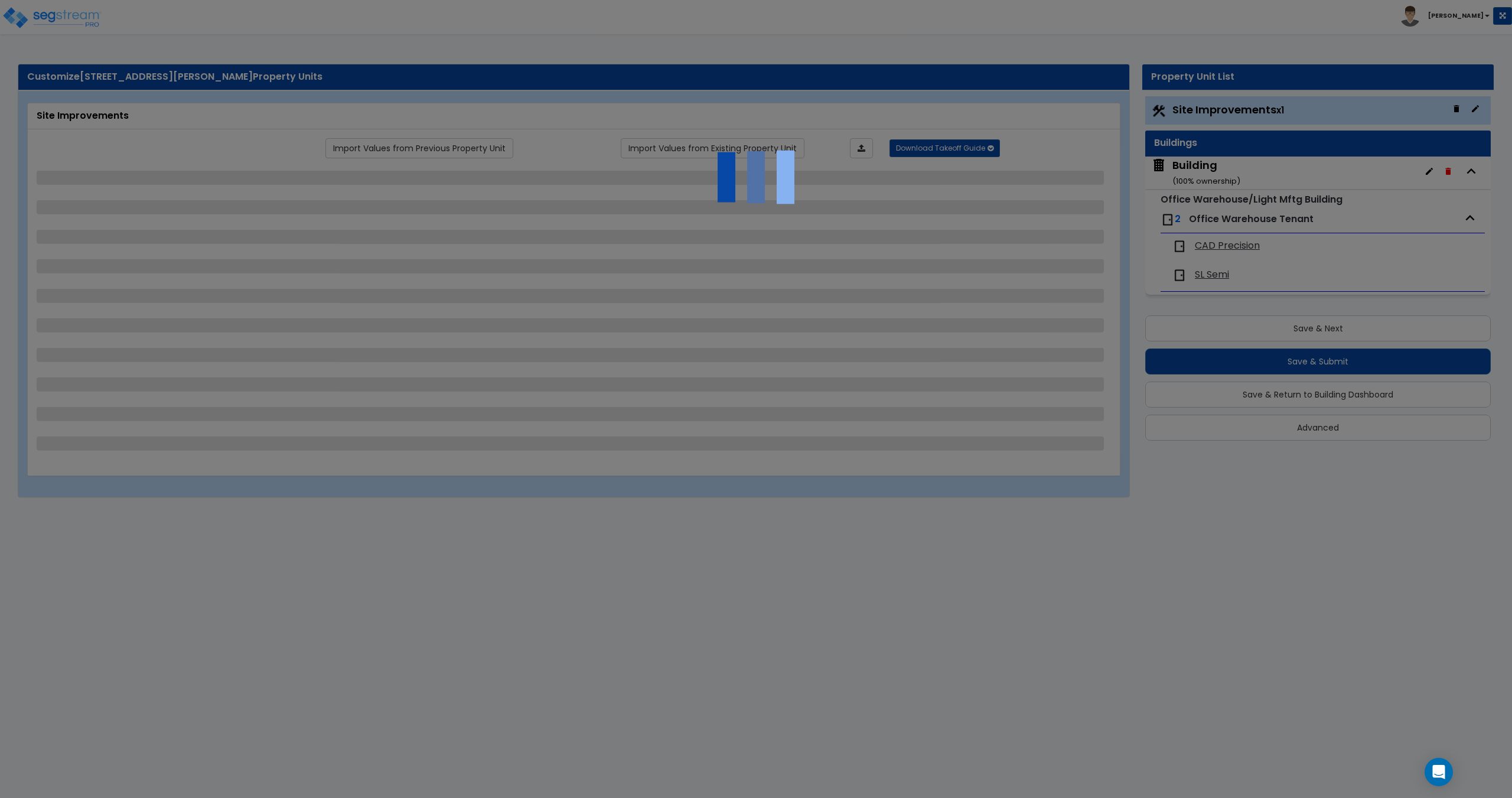
select select "2"
select select "1"
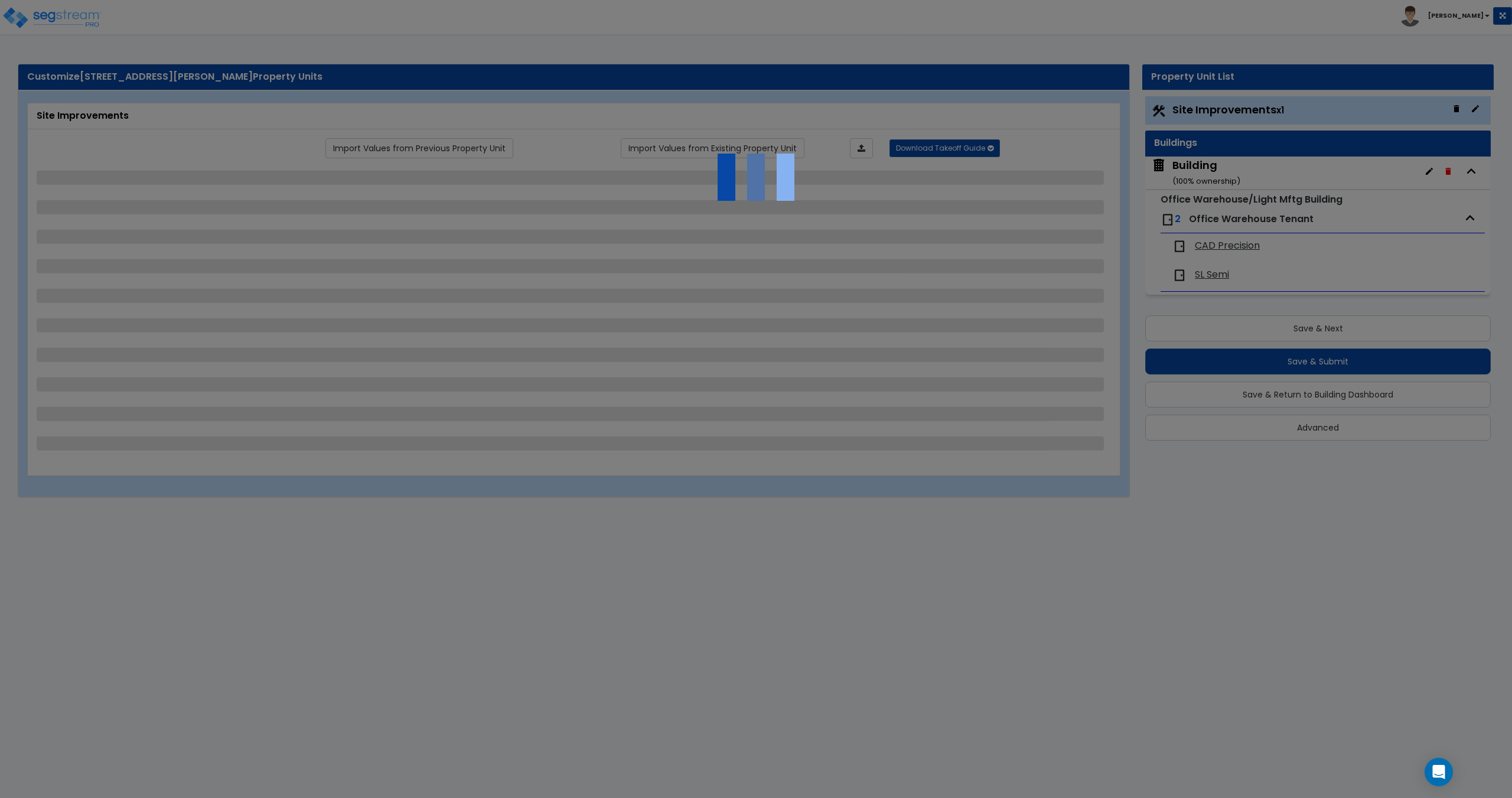
select select "1"
select select "2"
select select "1"
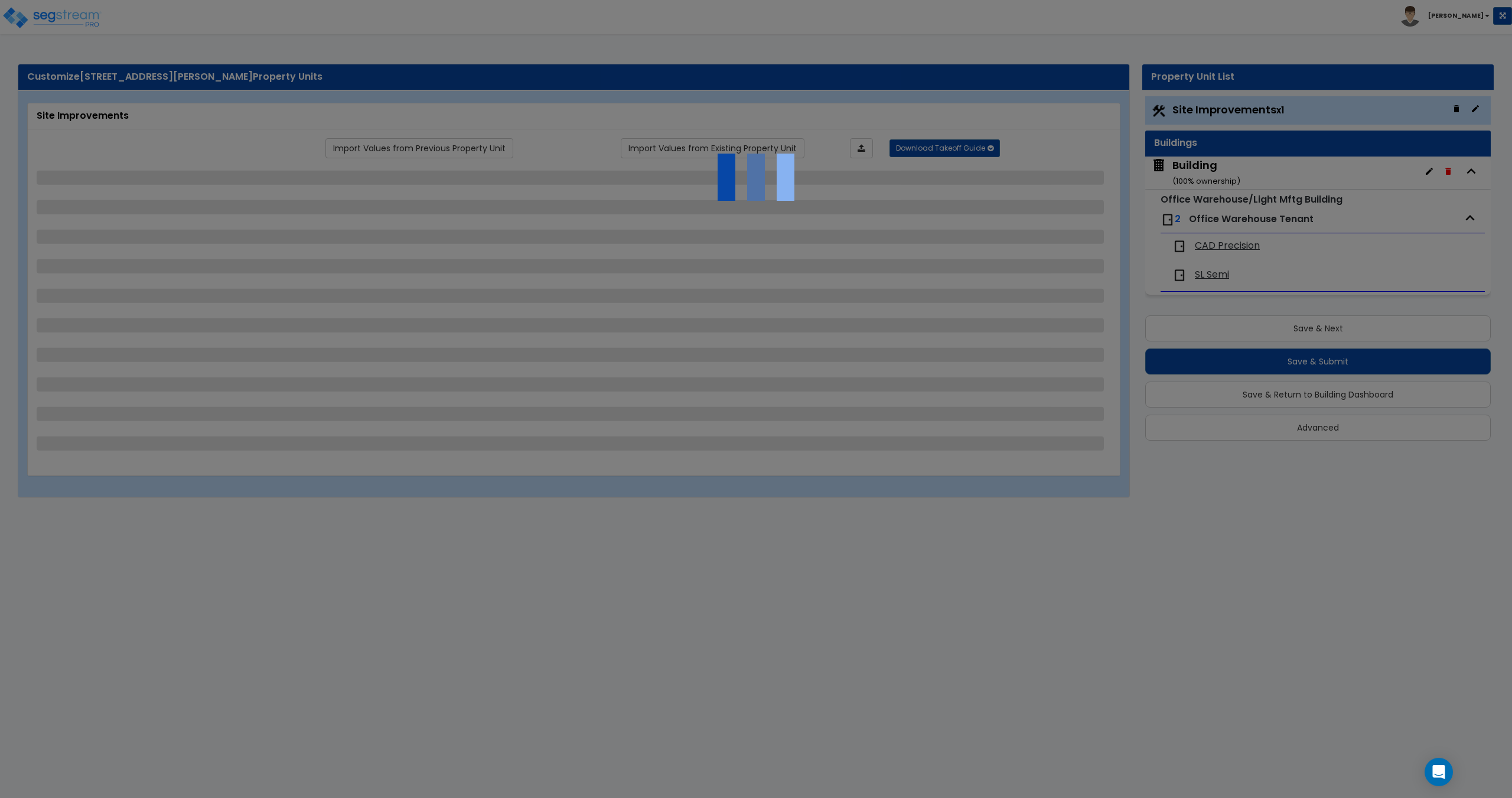
select select "1"
select select "2"
select select "1"
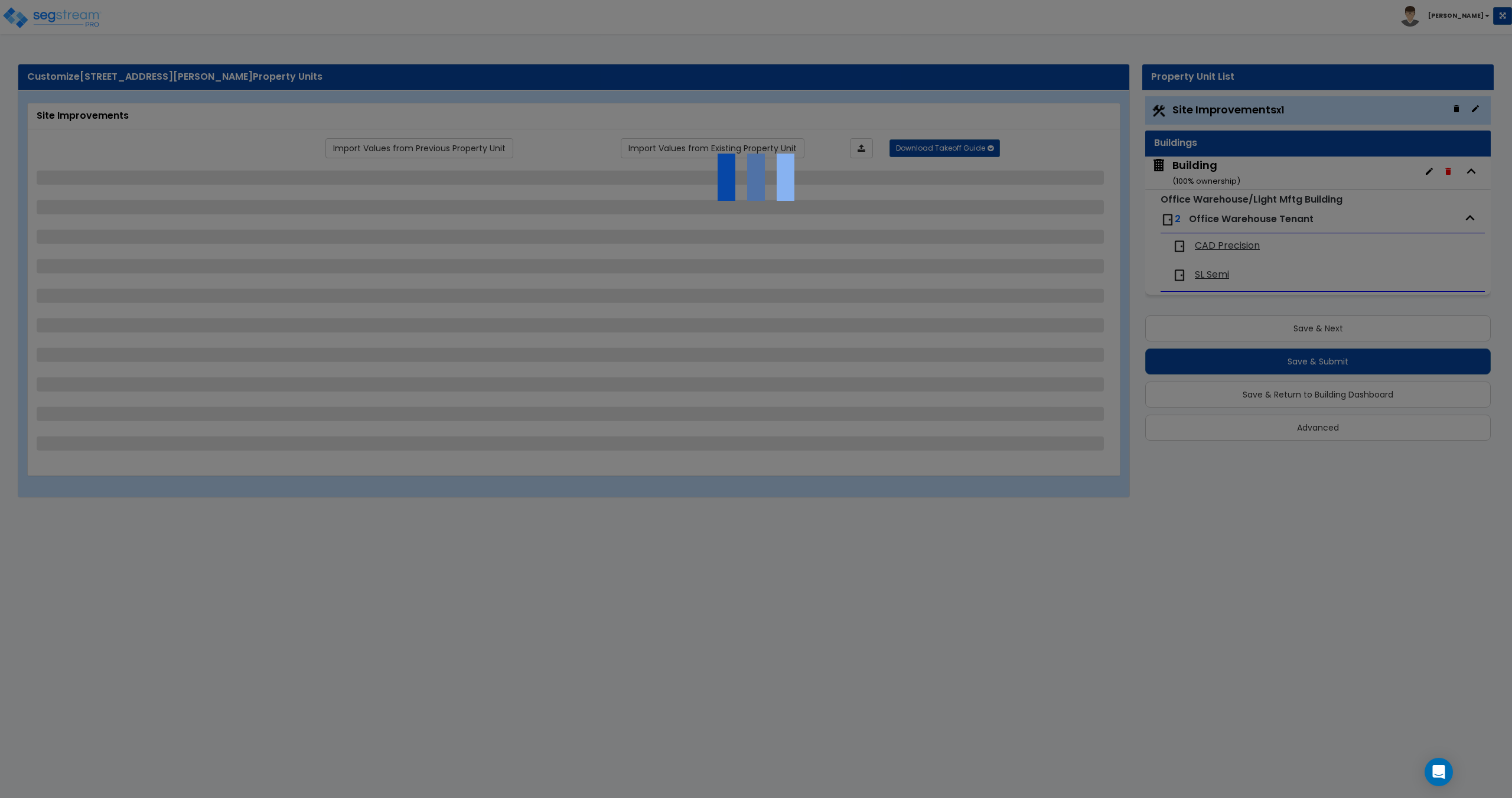
select select "1"
select select "4"
select select "1"
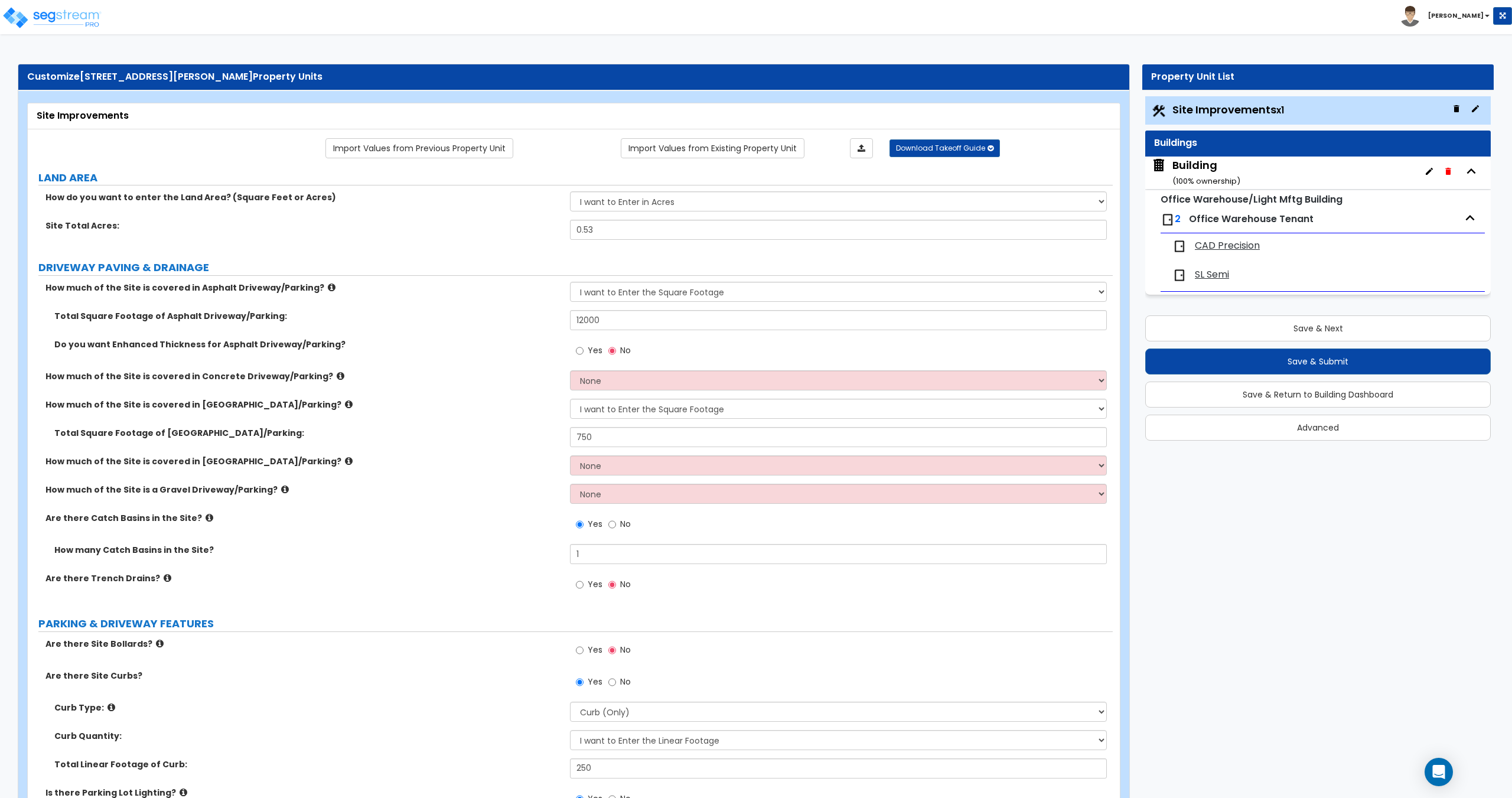
click at [1194, 165] on div "Building ( 100 % ownership)" at bounding box center [1205, 172] width 68 height 30
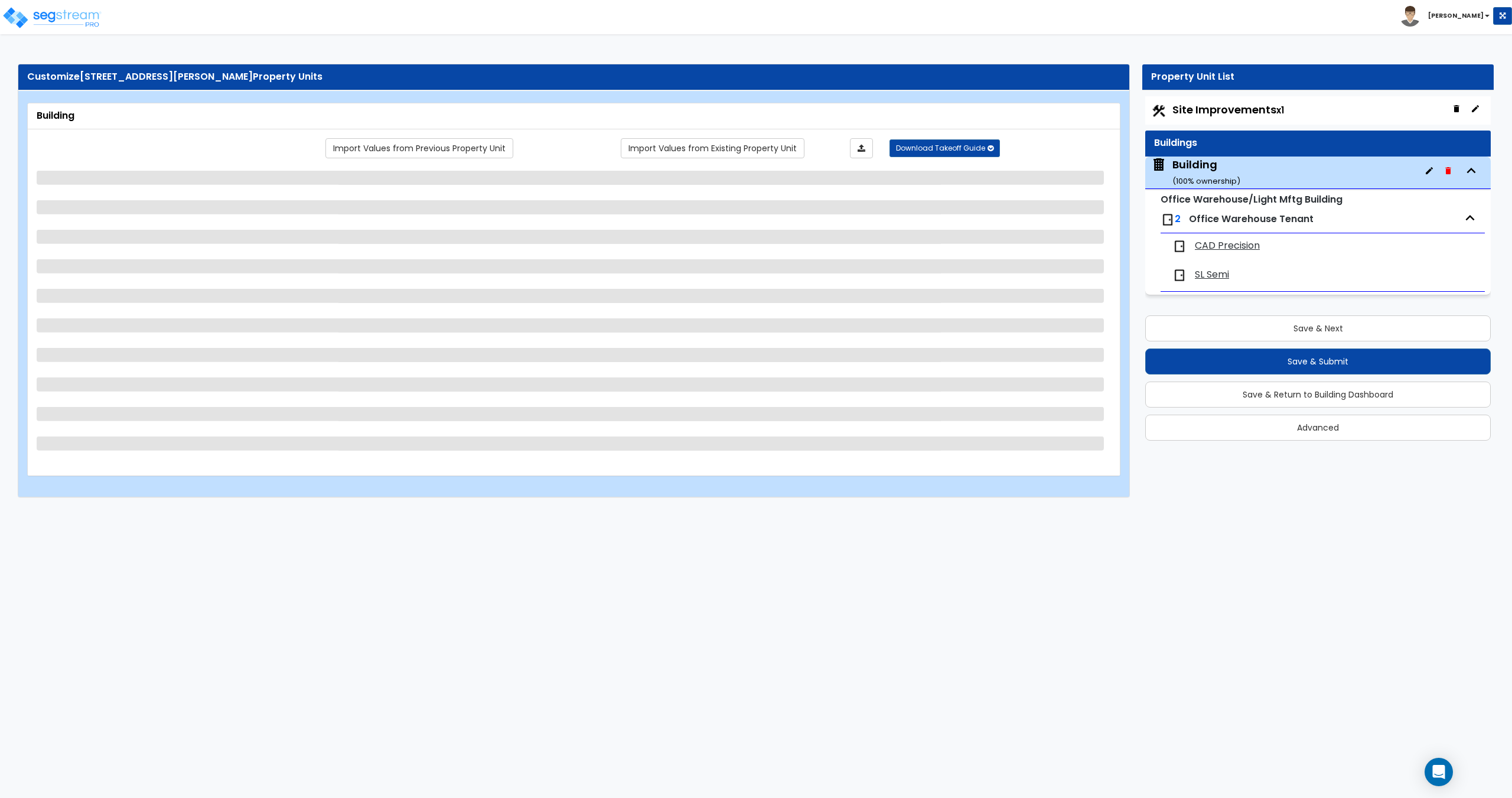
select select "3"
select select "1"
select select "3"
select select "4"
select select "1"
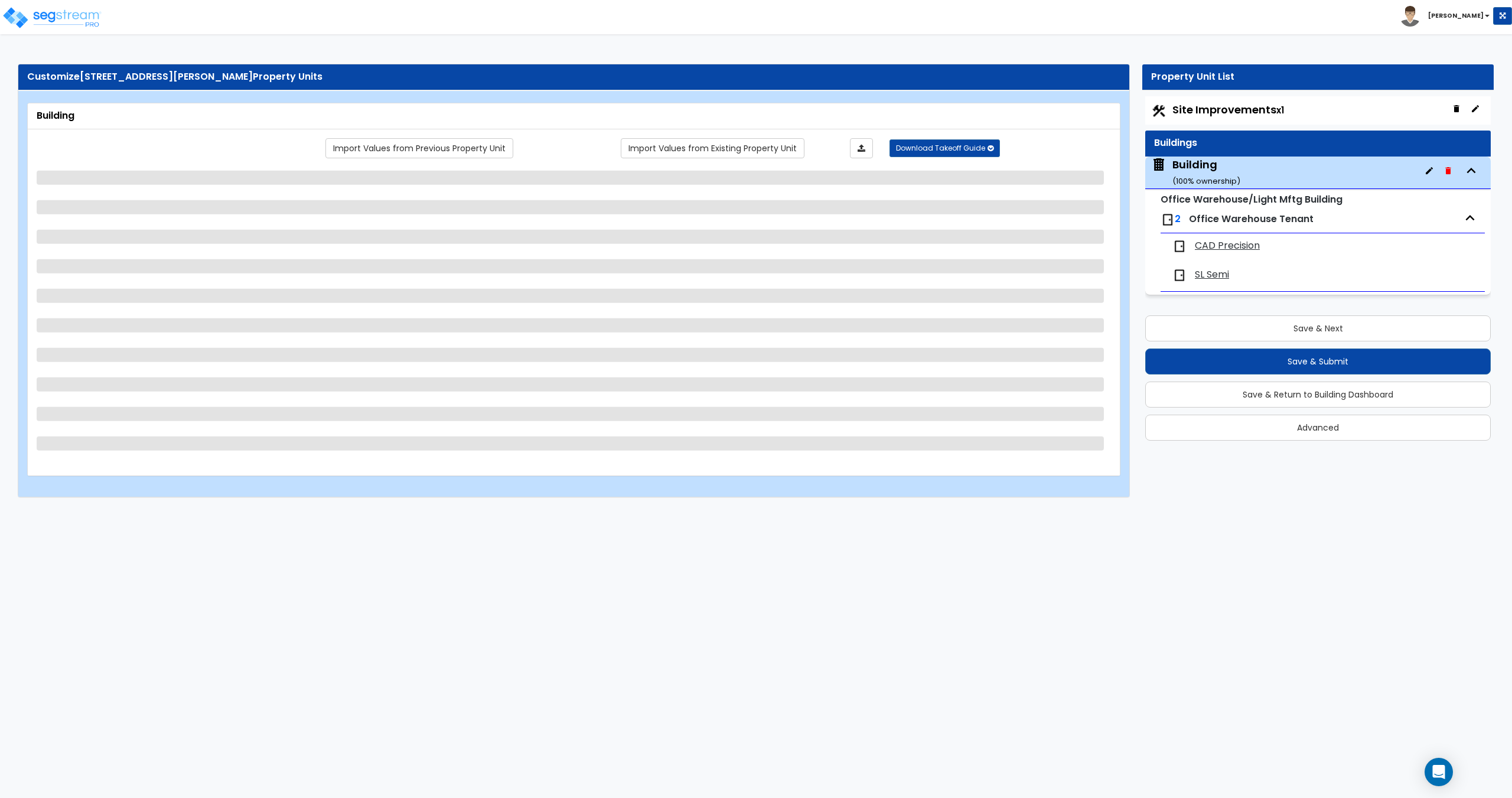
select select "2"
select select "1"
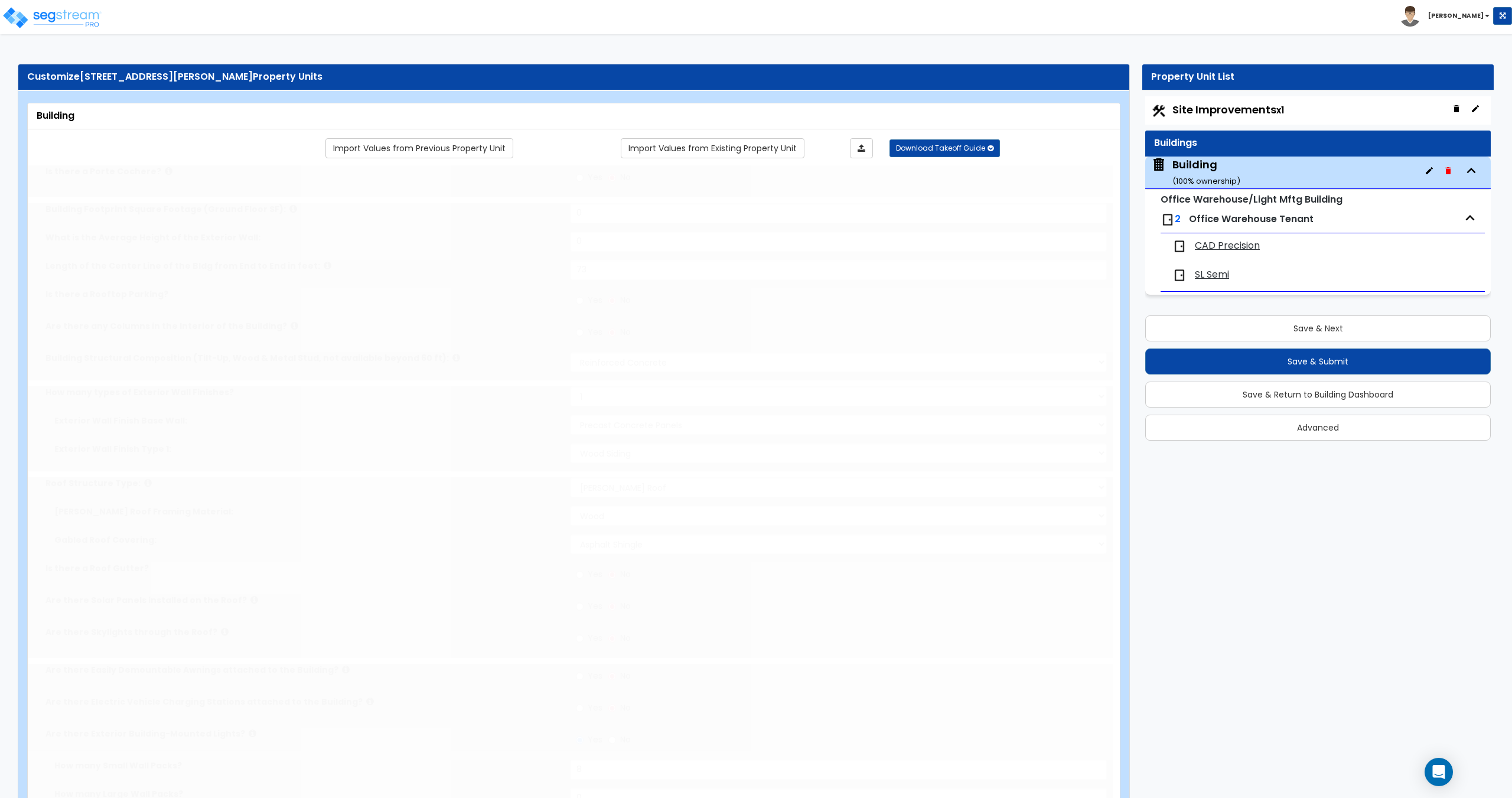
radio input "true"
select select "1"
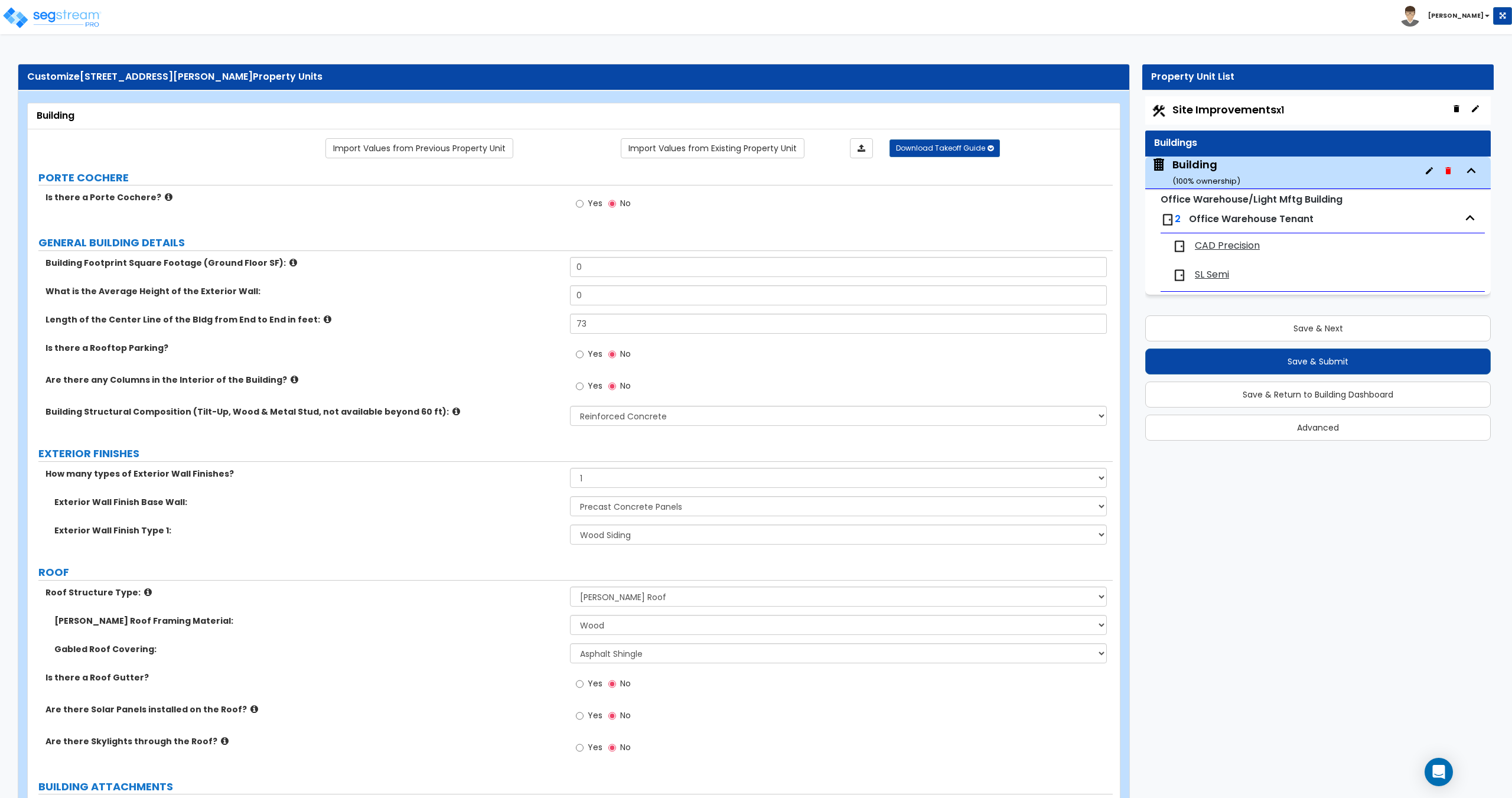
click at [1224, 120] on div "Site Improvements x1" at bounding box center [1317, 110] width 346 height 29
click at [1225, 115] on span "Site Improvements x1" at bounding box center [1227, 109] width 111 height 14
select select "2"
select select "1"
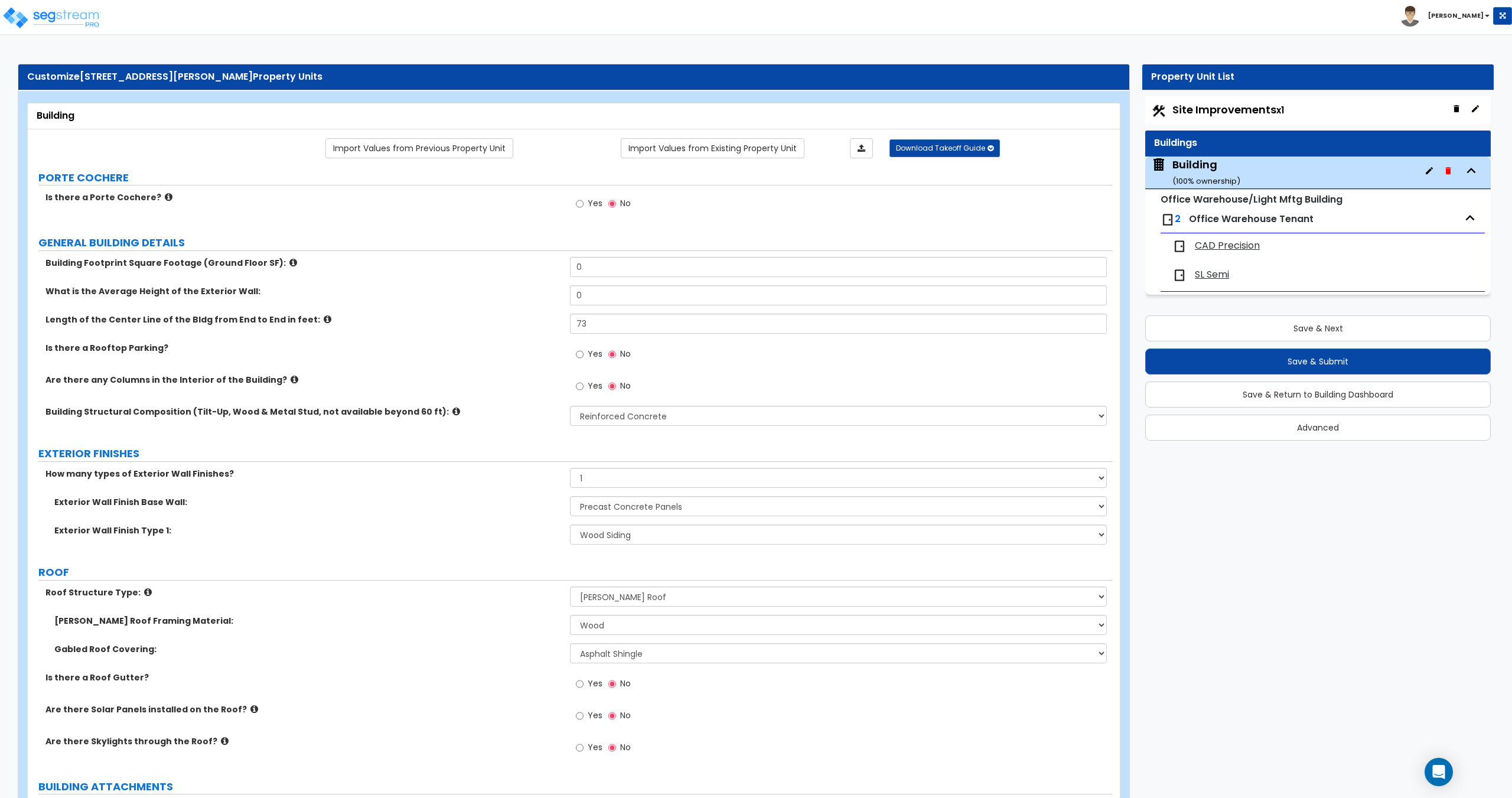
select select "1"
select select "2"
select select "1"
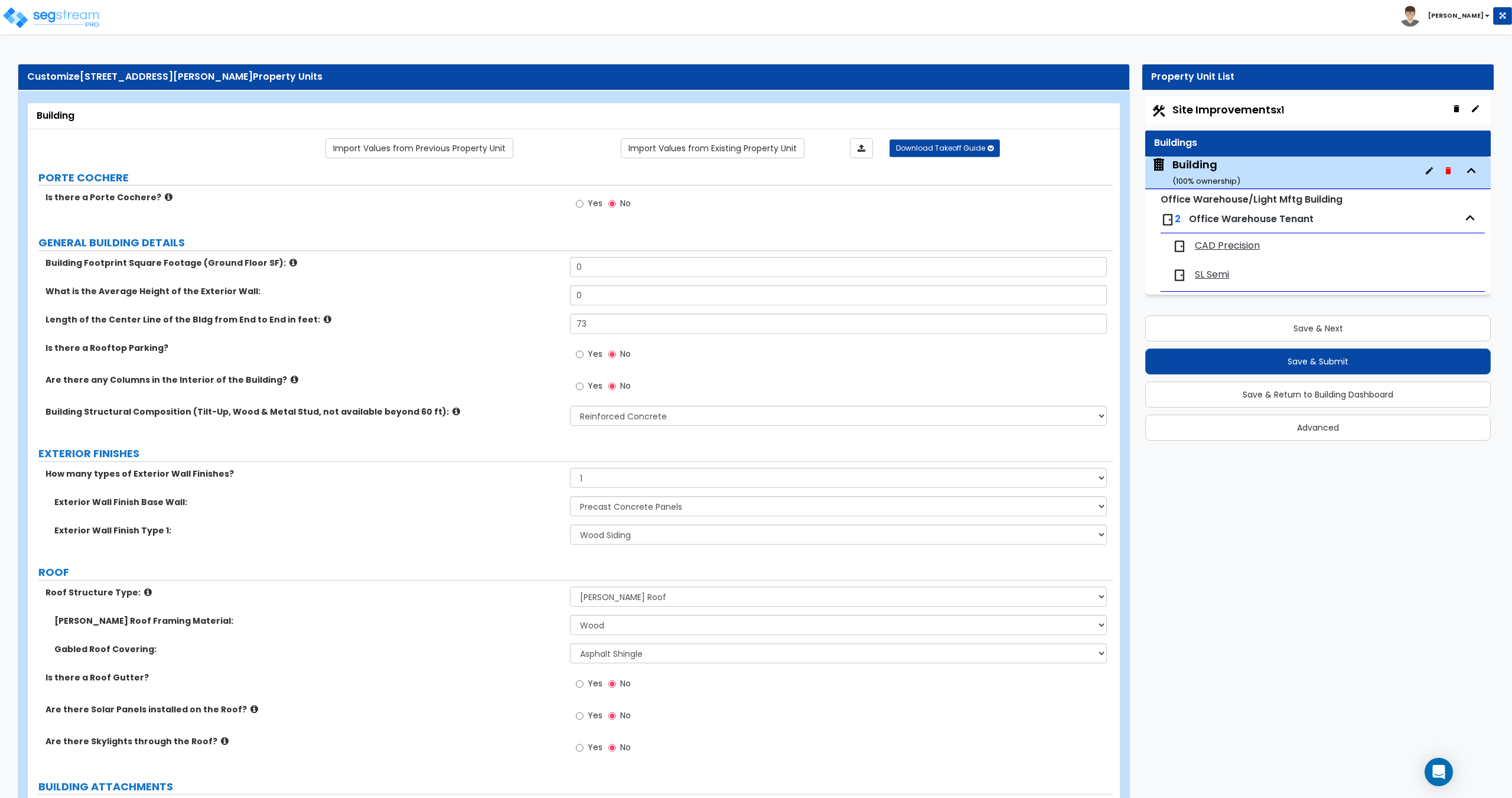
select select "2"
select select "1"
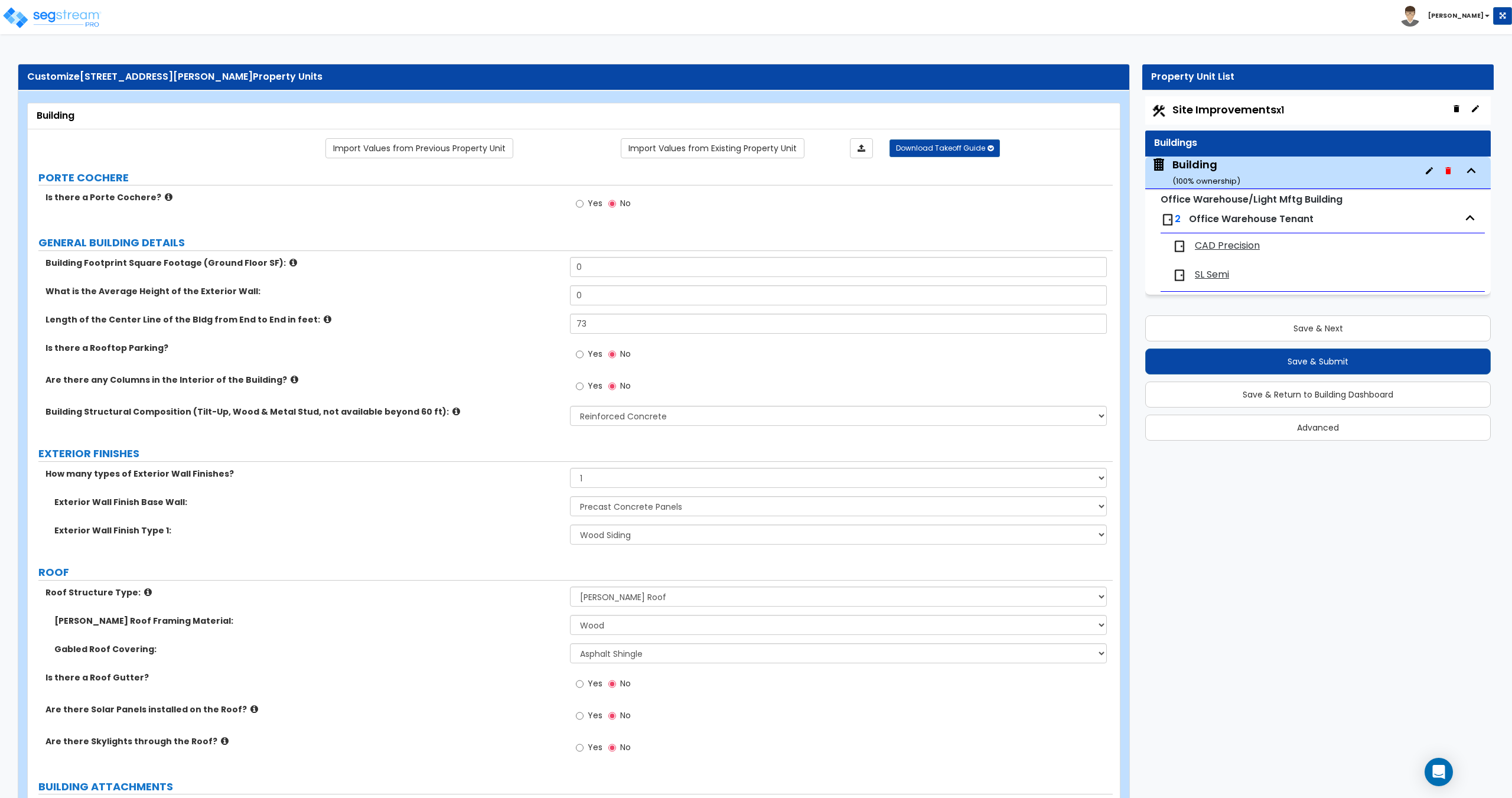
select select "4"
select select "1"
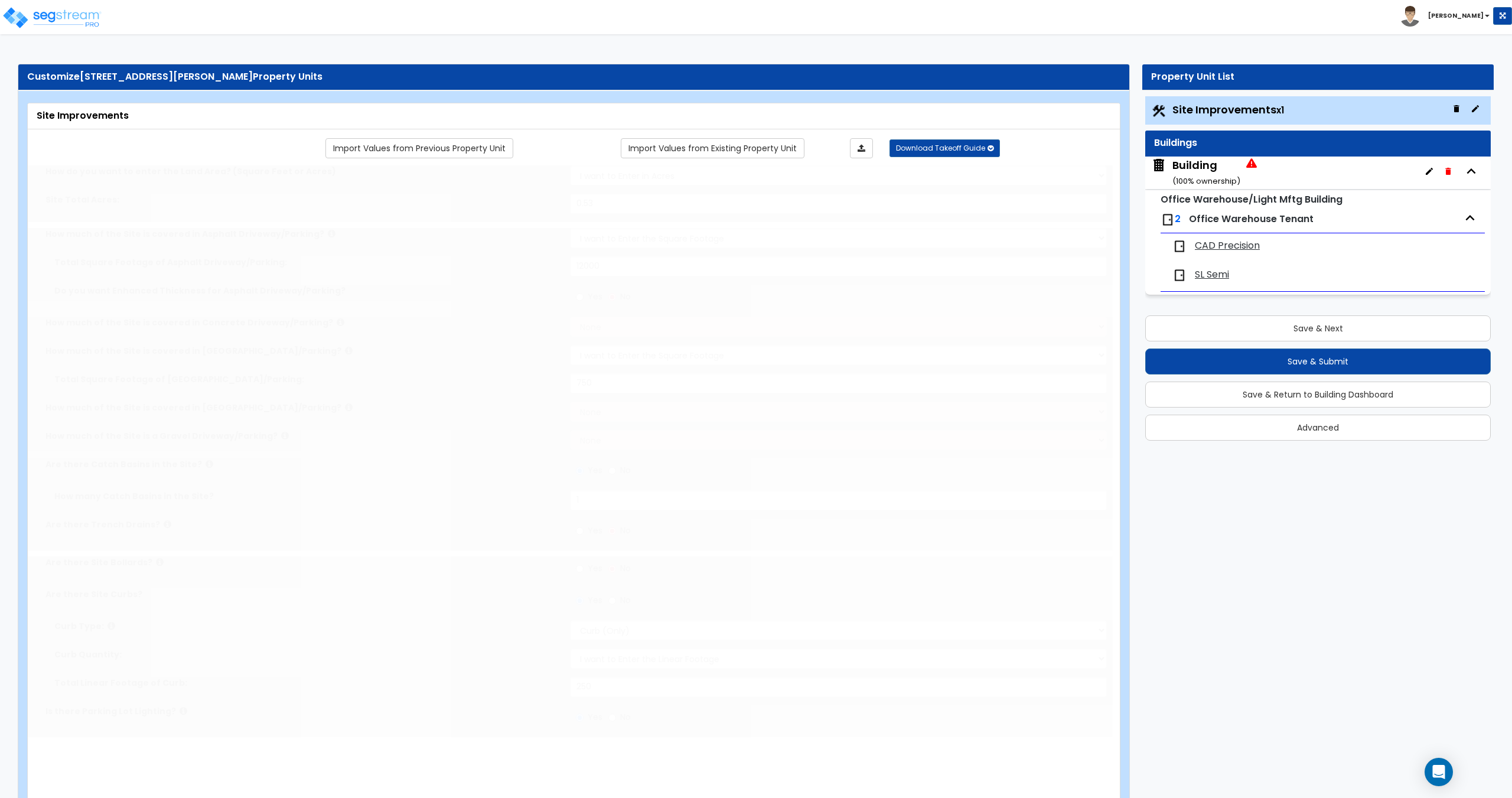
select select "1"
type input "1"
radio input "true"
select select "1"
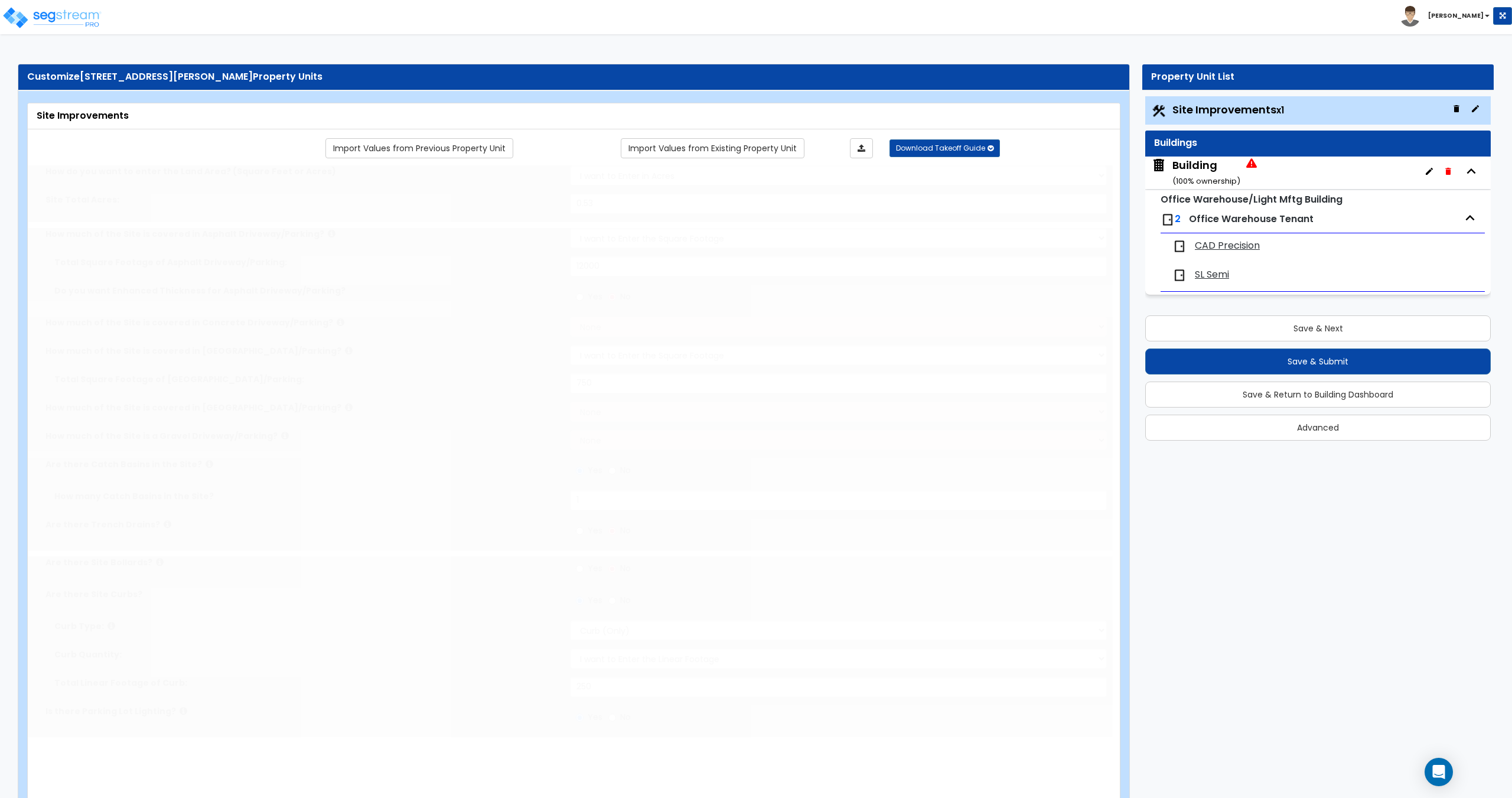
type input "5"
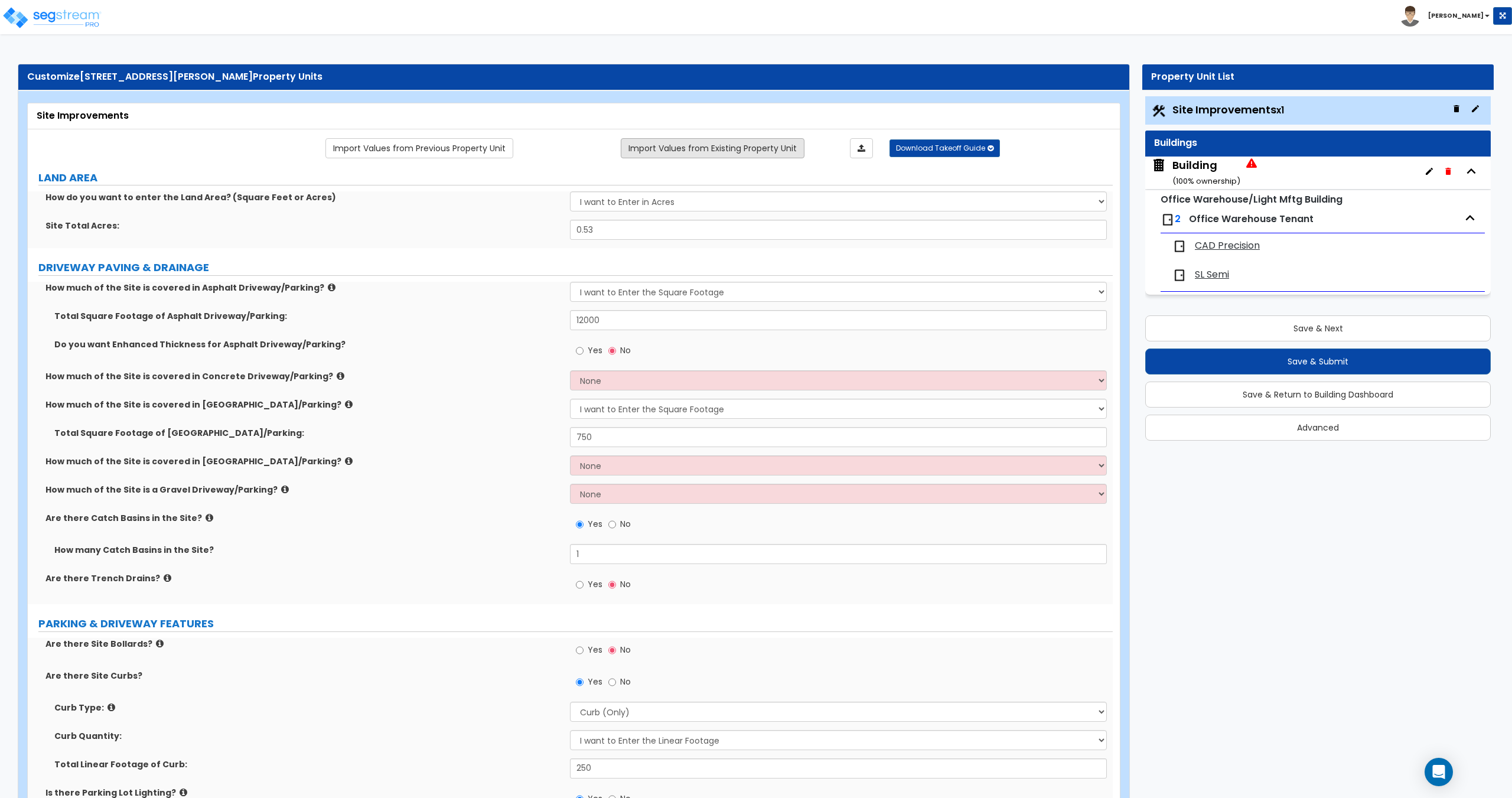
click at [651, 148] on link "Import Values from Existing Property Unit" at bounding box center [713, 148] width 184 height 20
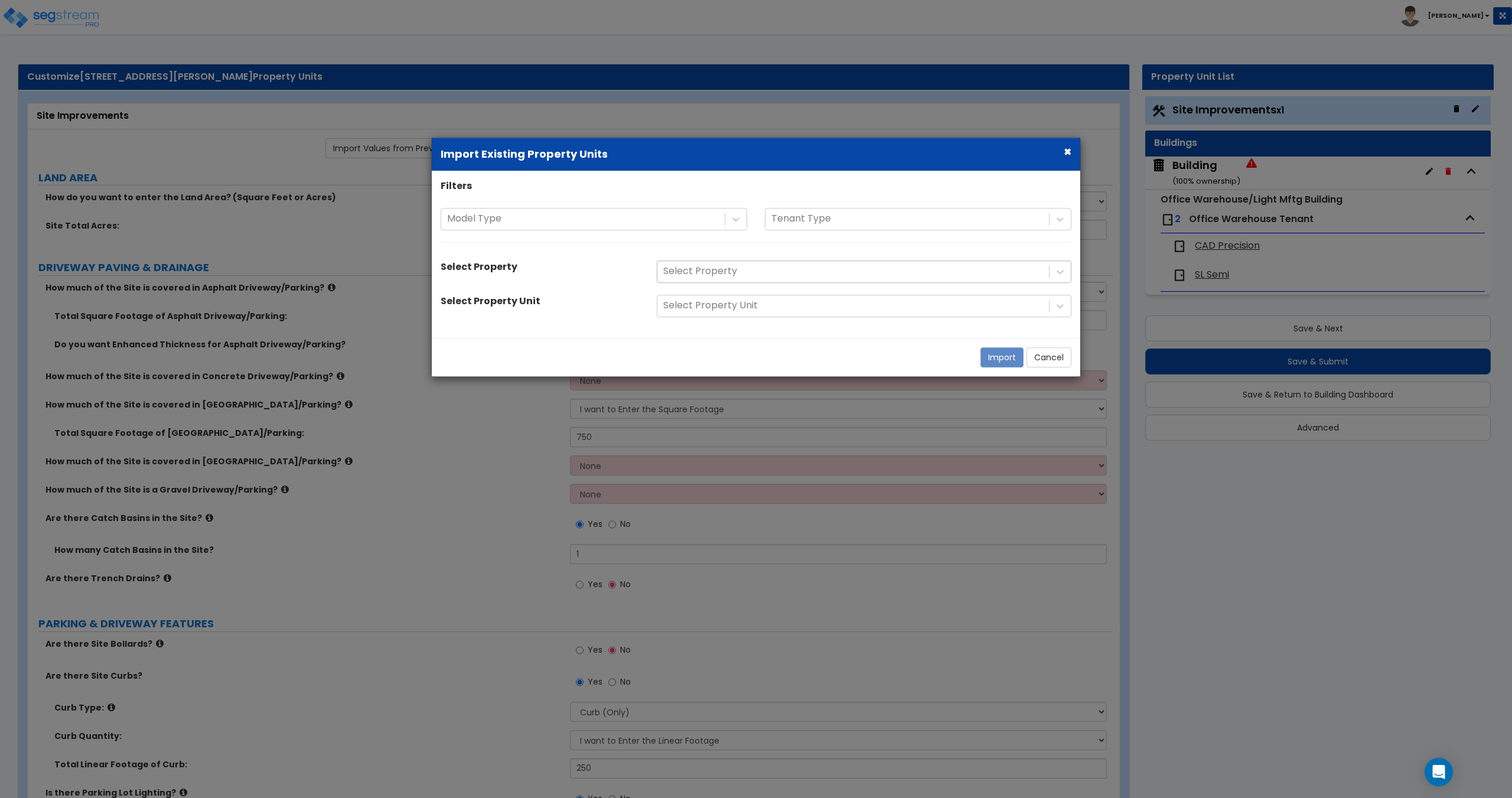
click at [727, 280] on div "Select Property" at bounding box center [853, 272] width 392 height 21
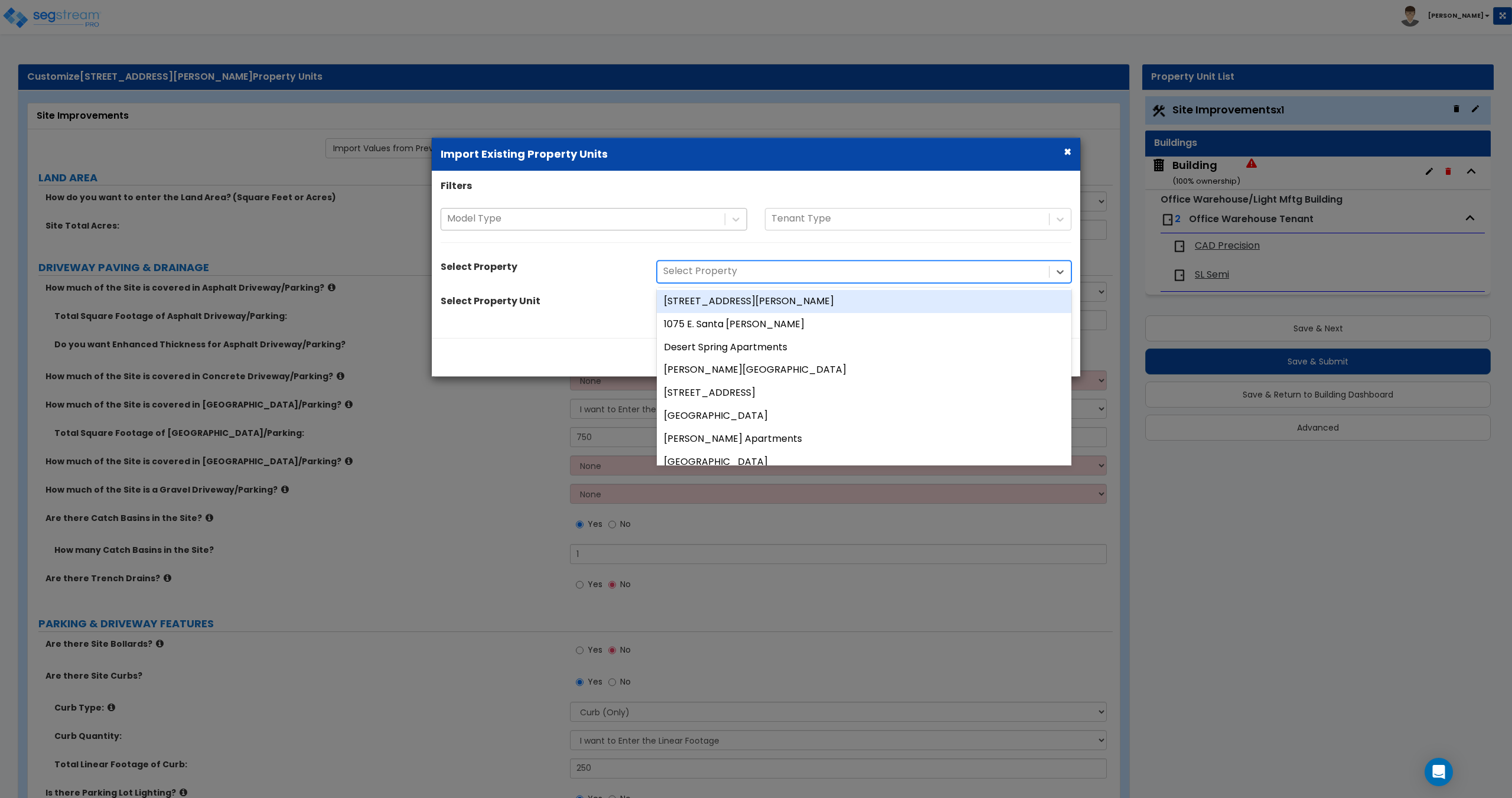
click at [582, 208] on div "Model Type" at bounding box center [594, 218] width 307 height 22
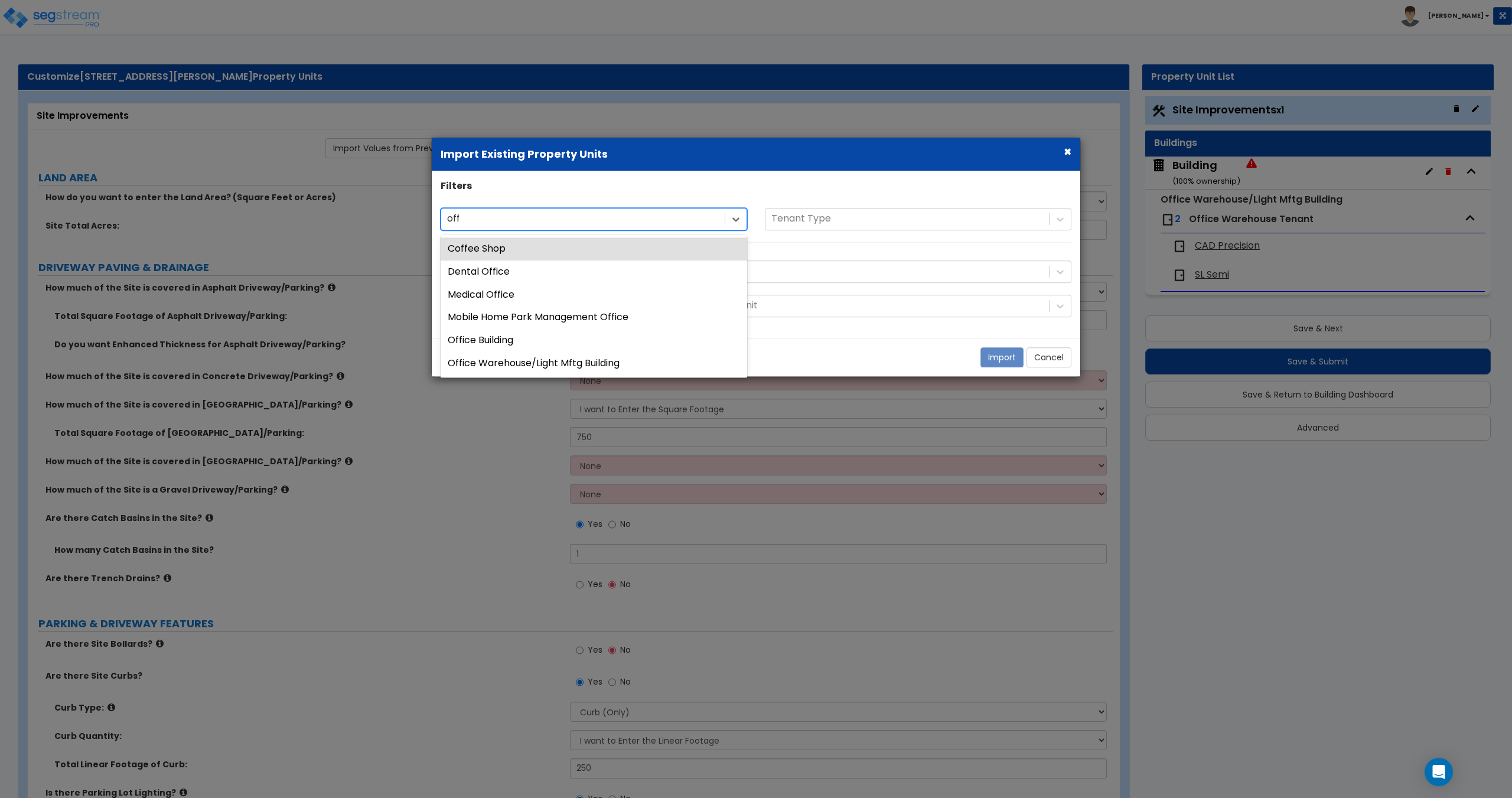
type input "offi"
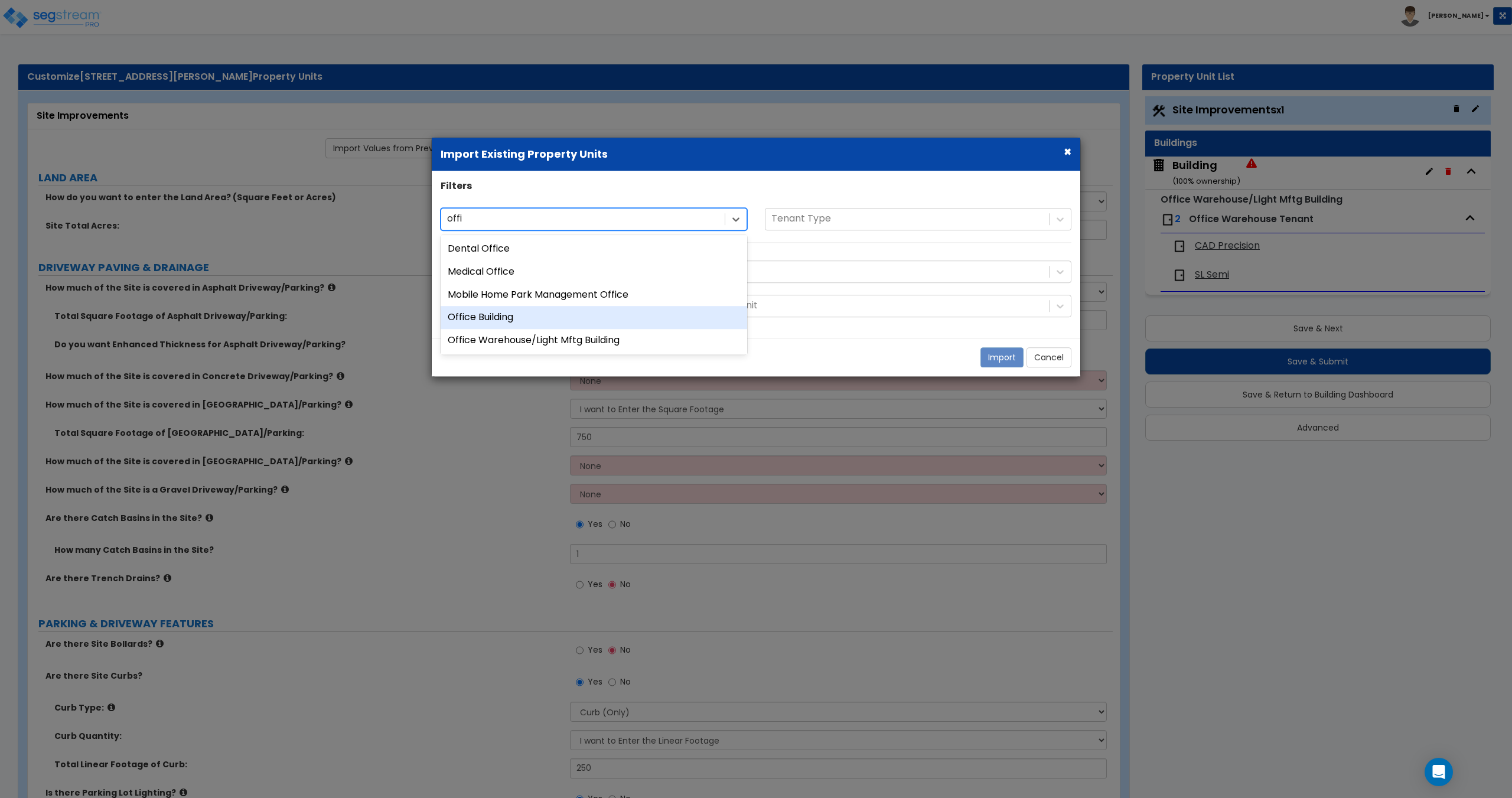
click at [505, 320] on div "Office Building" at bounding box center [594, 318] width 307 height 23
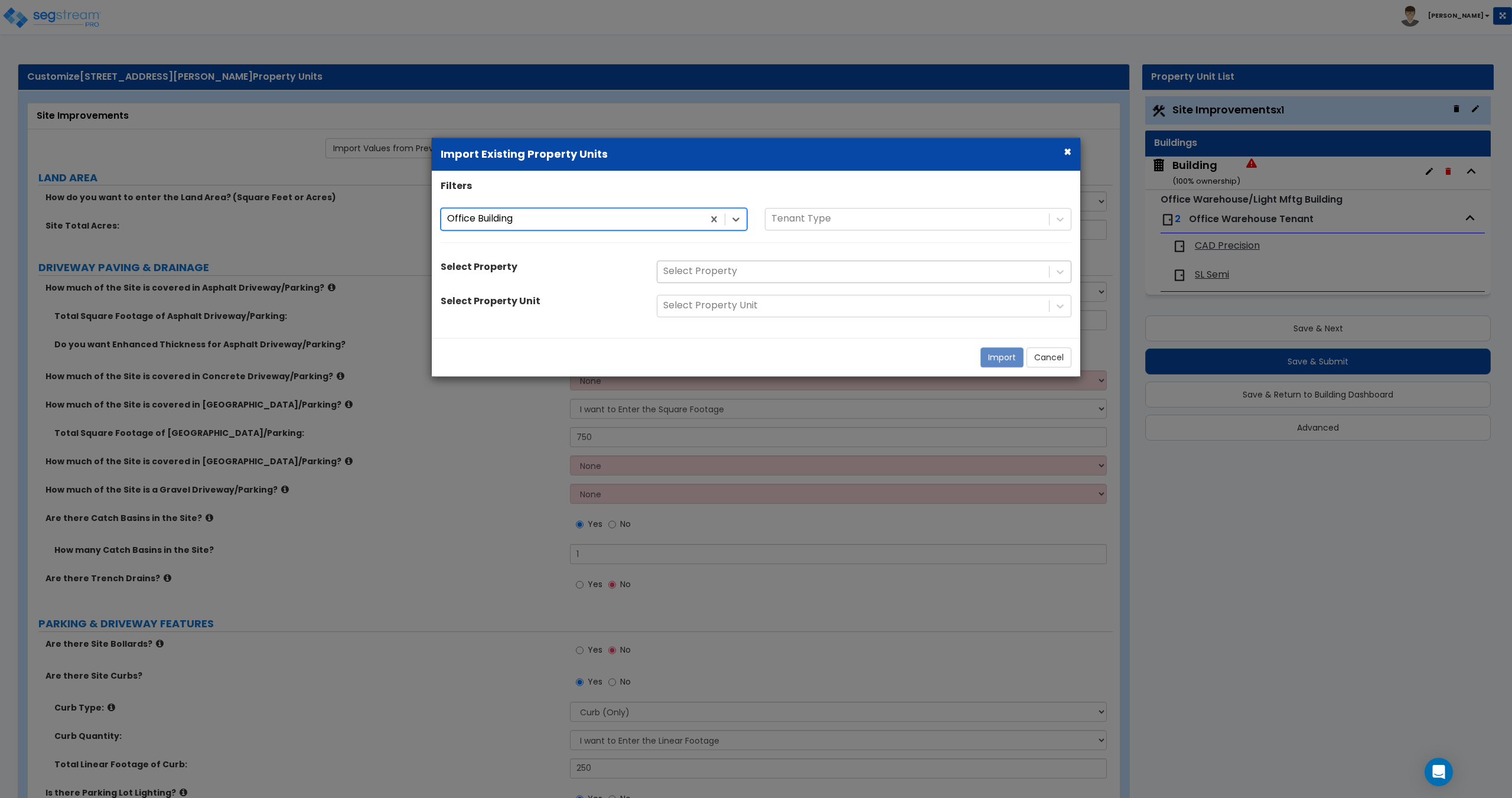
click at [736, 271] on div at bounding box center [853, 272] width 379 height 16
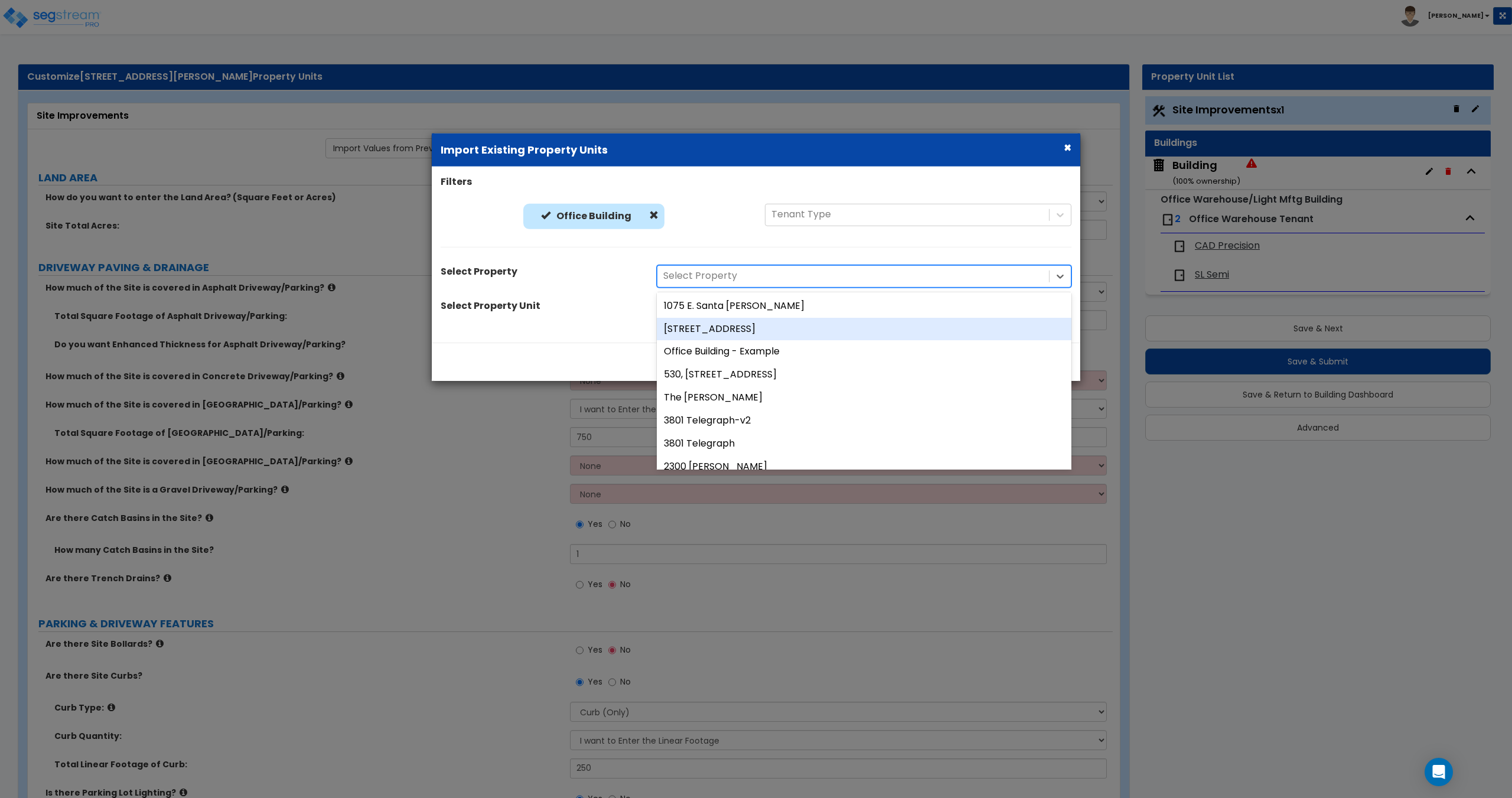
click at [732, 329] on div "[STREET_ADDRESS]" at bounding box center [863, 329] width 415 height 23
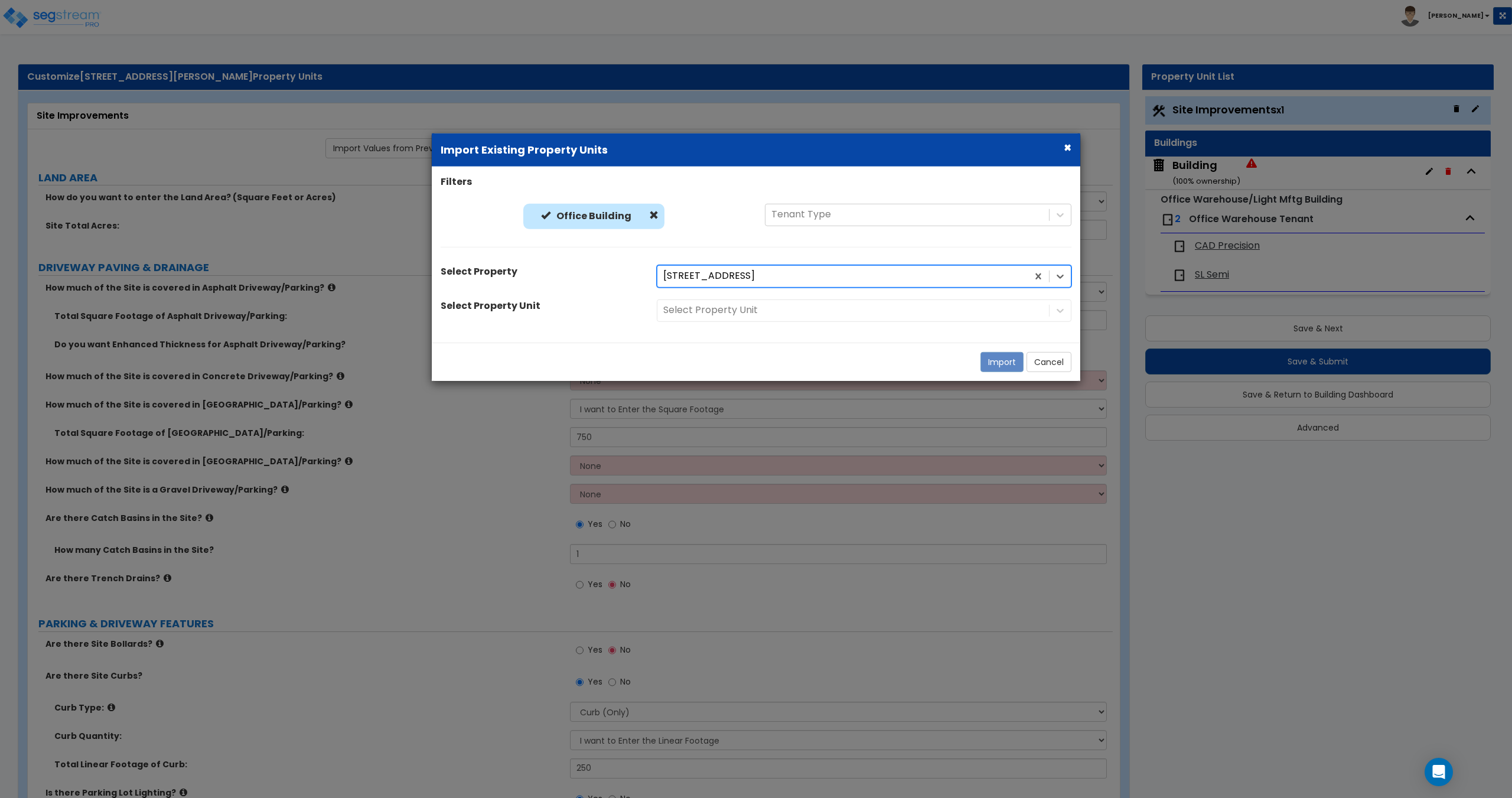
click at [731, 310] on div "Select Property Unit" at bounding box center [863, 309] width 432 height 22
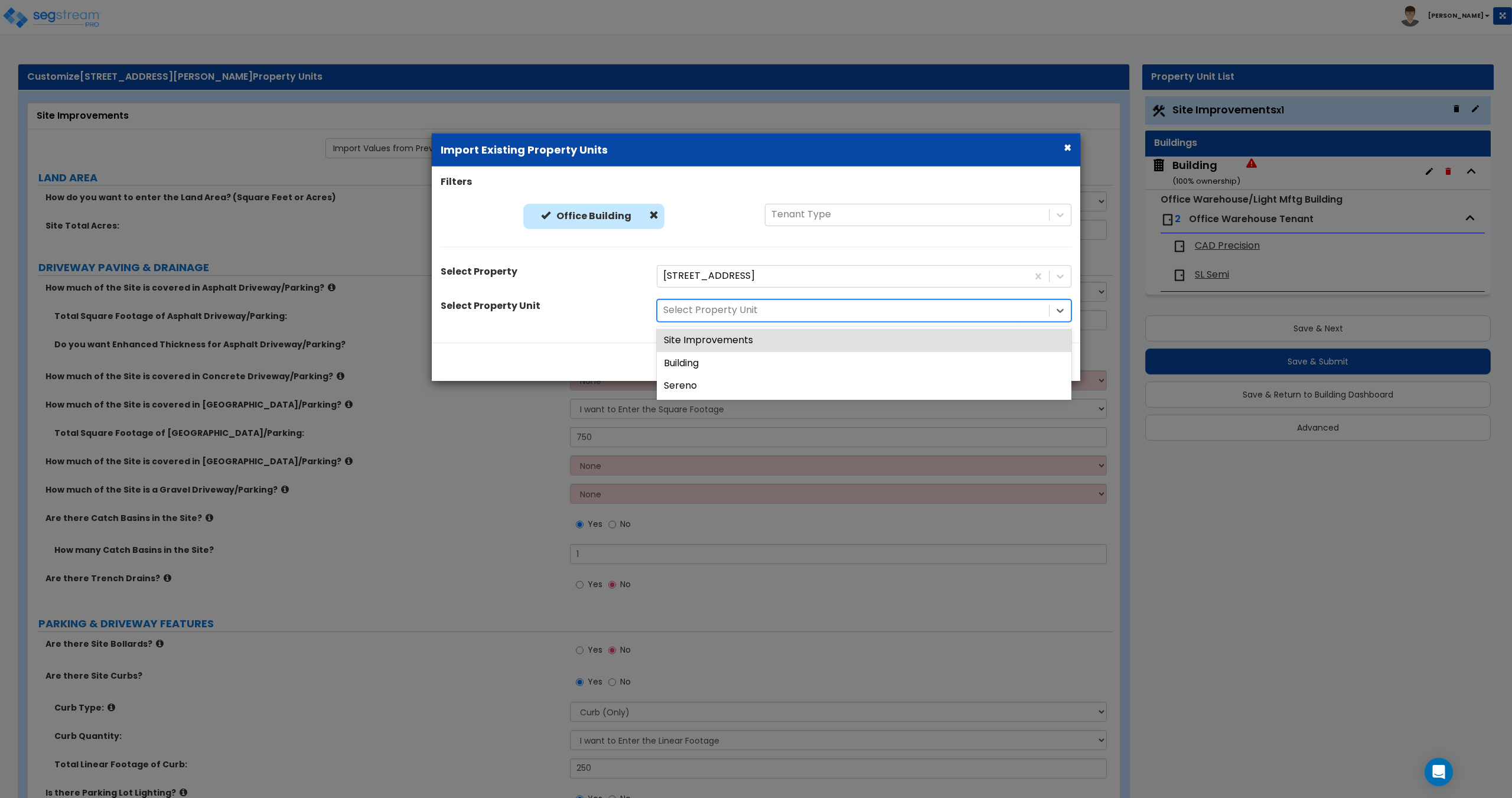
click at [734, 310] on div at bounding box center [853, 310] width 379 height 16
click at [724, 341] on div "Site Improvements" at bounding box center [863, 340] width 415 height 23
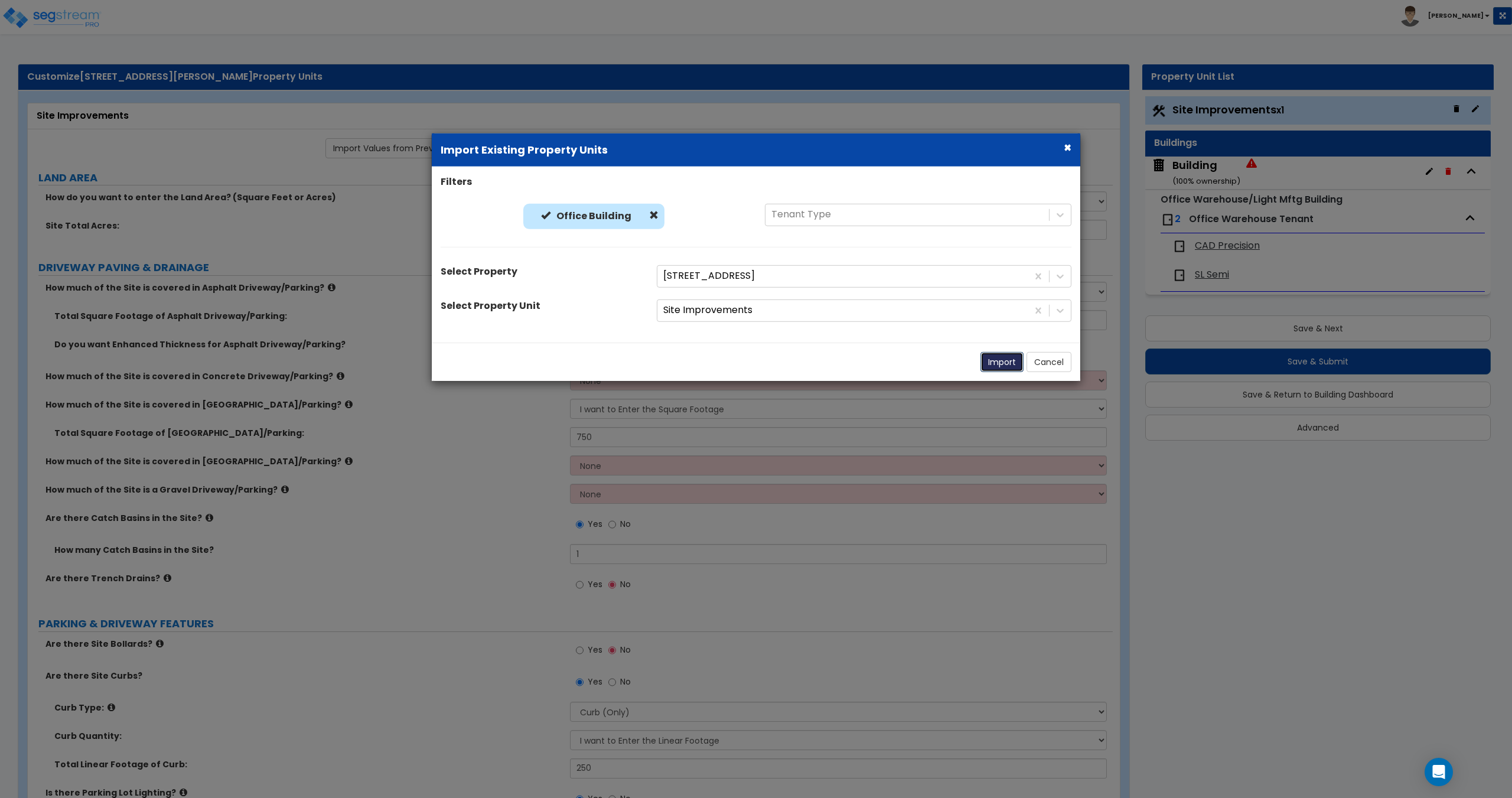
click at [994, 362] on button "Import" at bounding box center [1001, 361] width 43 height 20
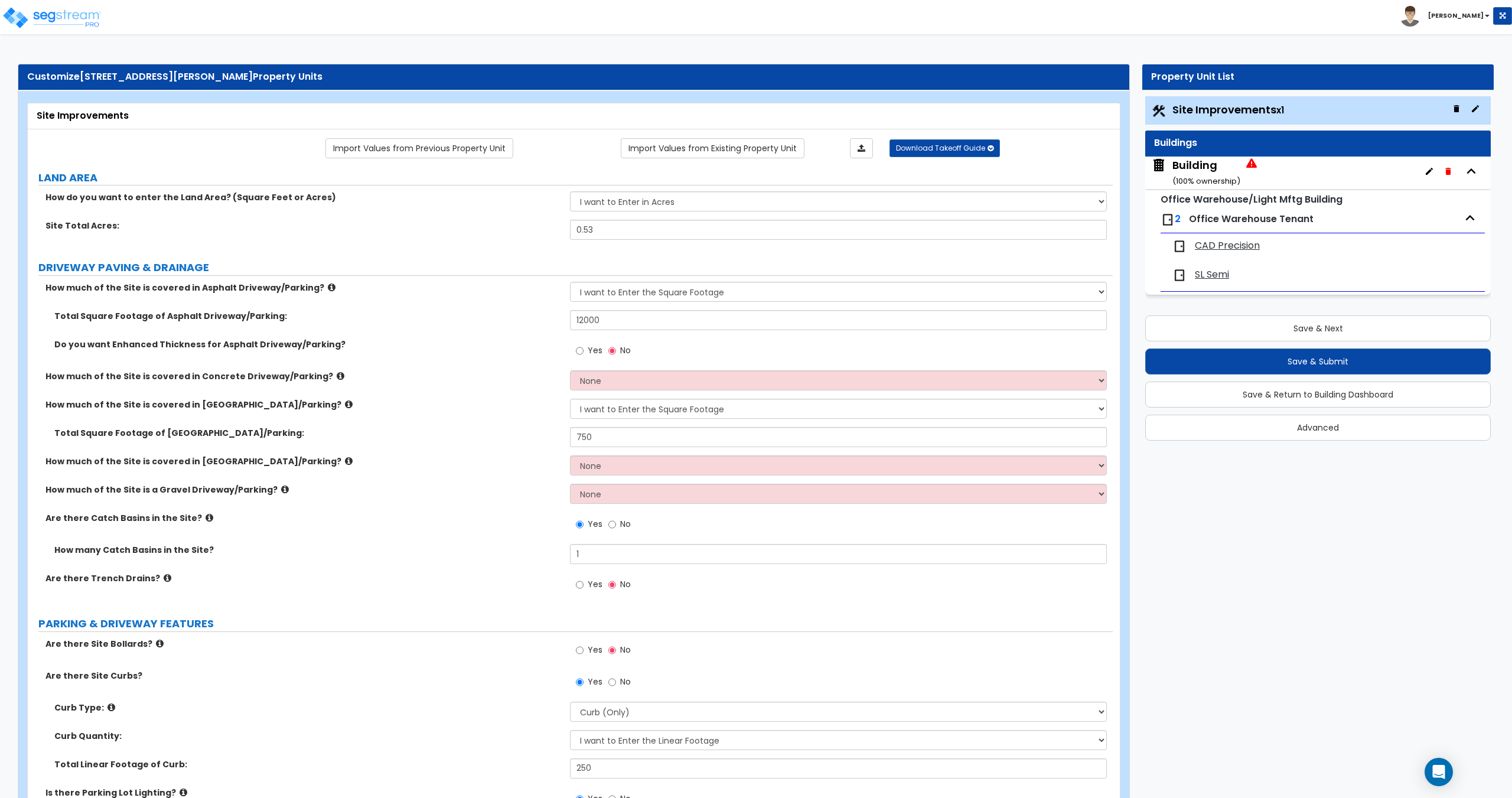
click at [1196, 176] on small "( 100 % ownership)" at bounding box center [1205, 181] width 68 height 11
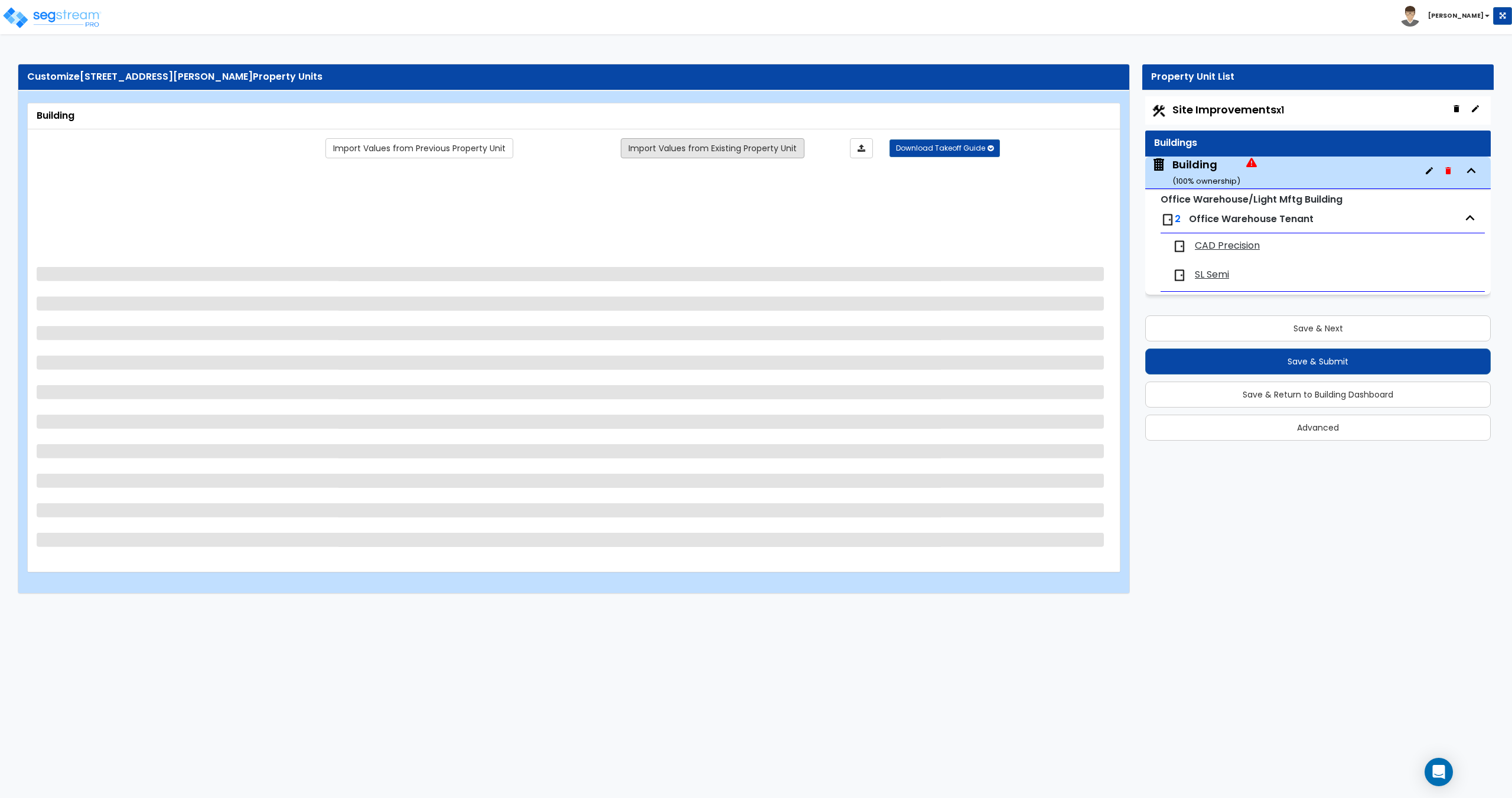
click at [716, 140] on link "Import Values from Existing Property Unit" at bounding box center [713, 148] width 184 height 20
select select "3"
select select "1"
select select "3"
select select "4"
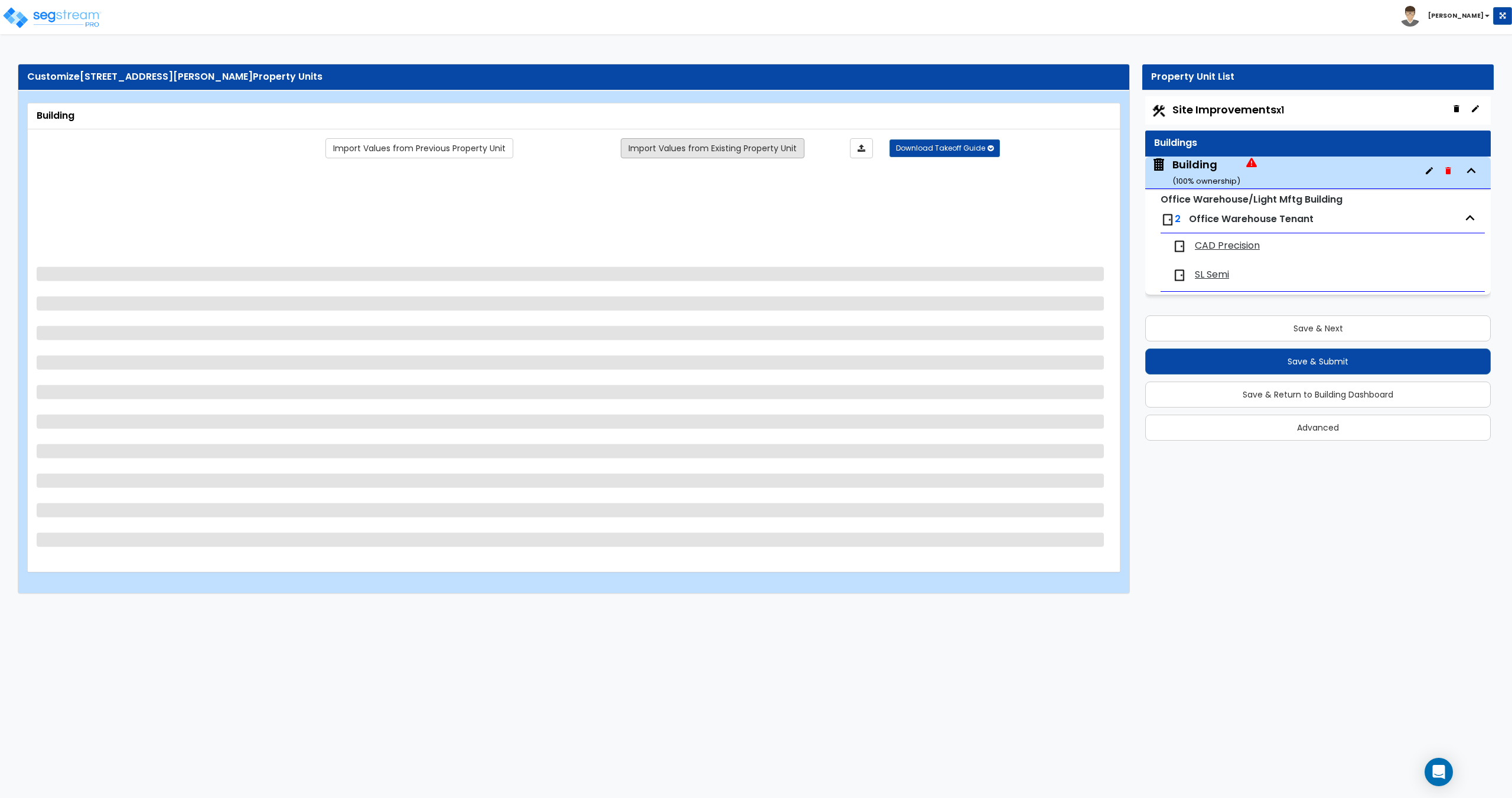
select select "1"
select select "2"
select select "1"
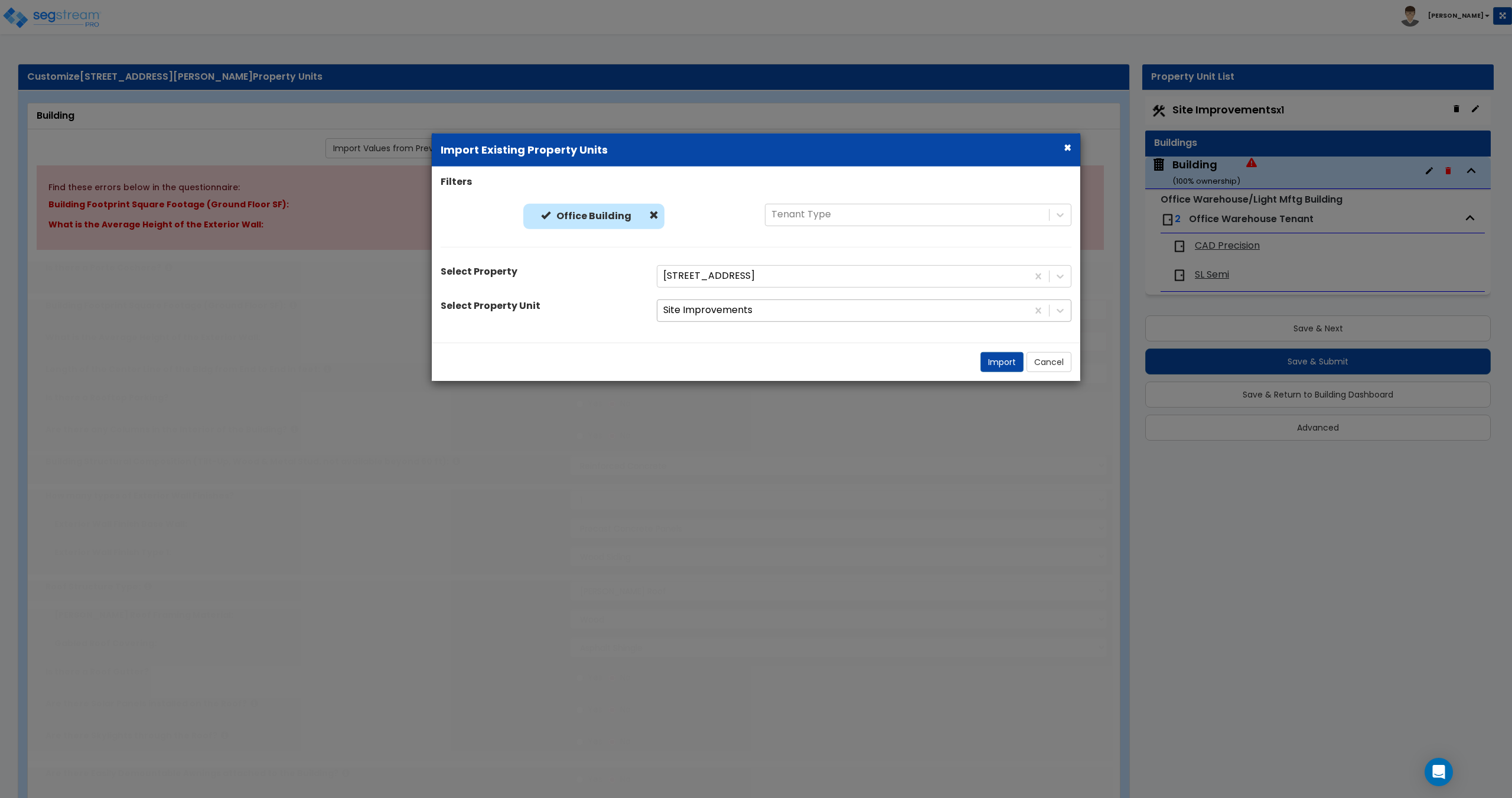
radio input "true"
select select "1"
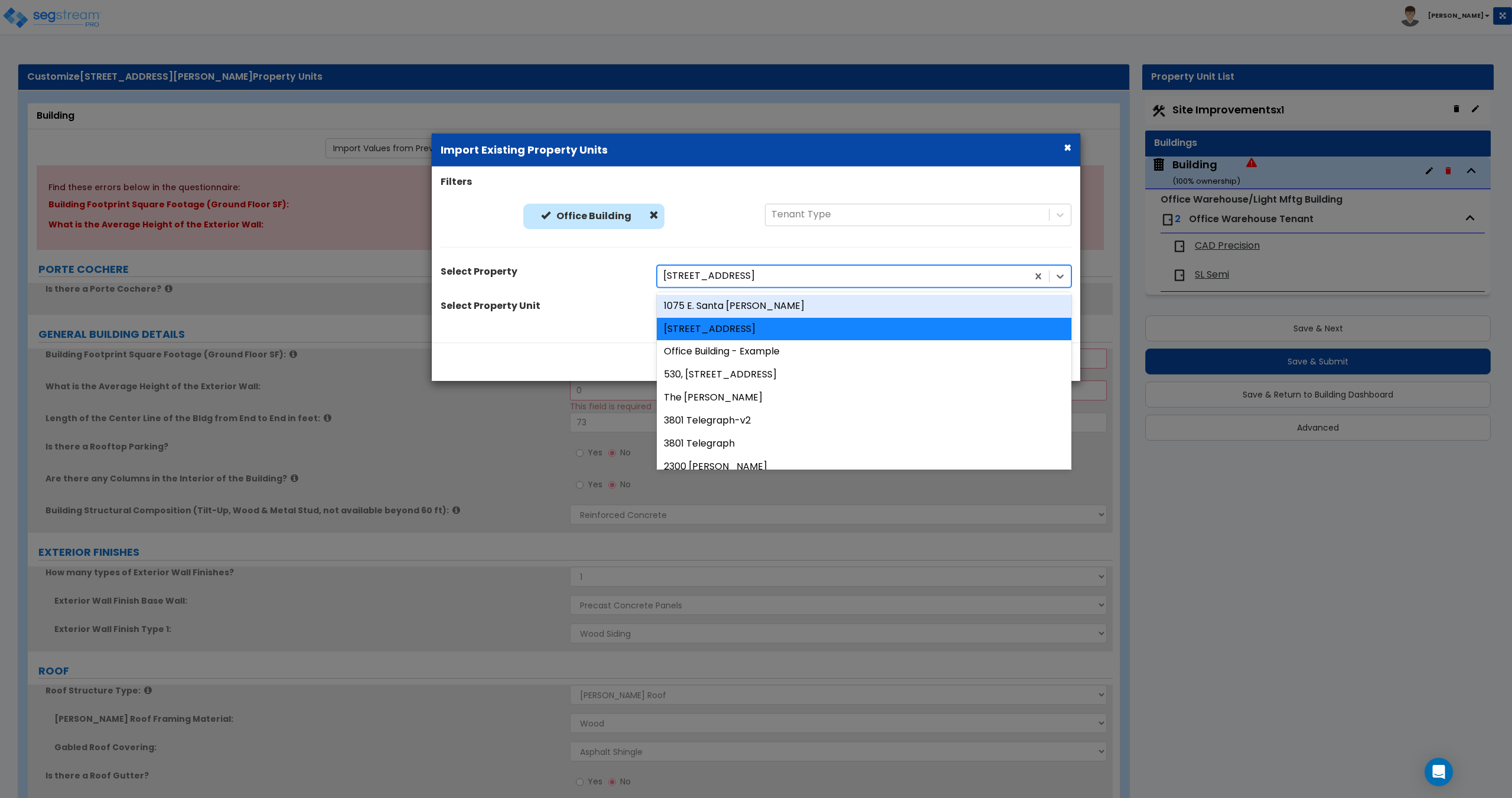
click at [699, 274] on div at bounding box center [842, 276] width 358 height 16
click at [674, 269] on div at bounding box center [842, 276] width 358 height 16
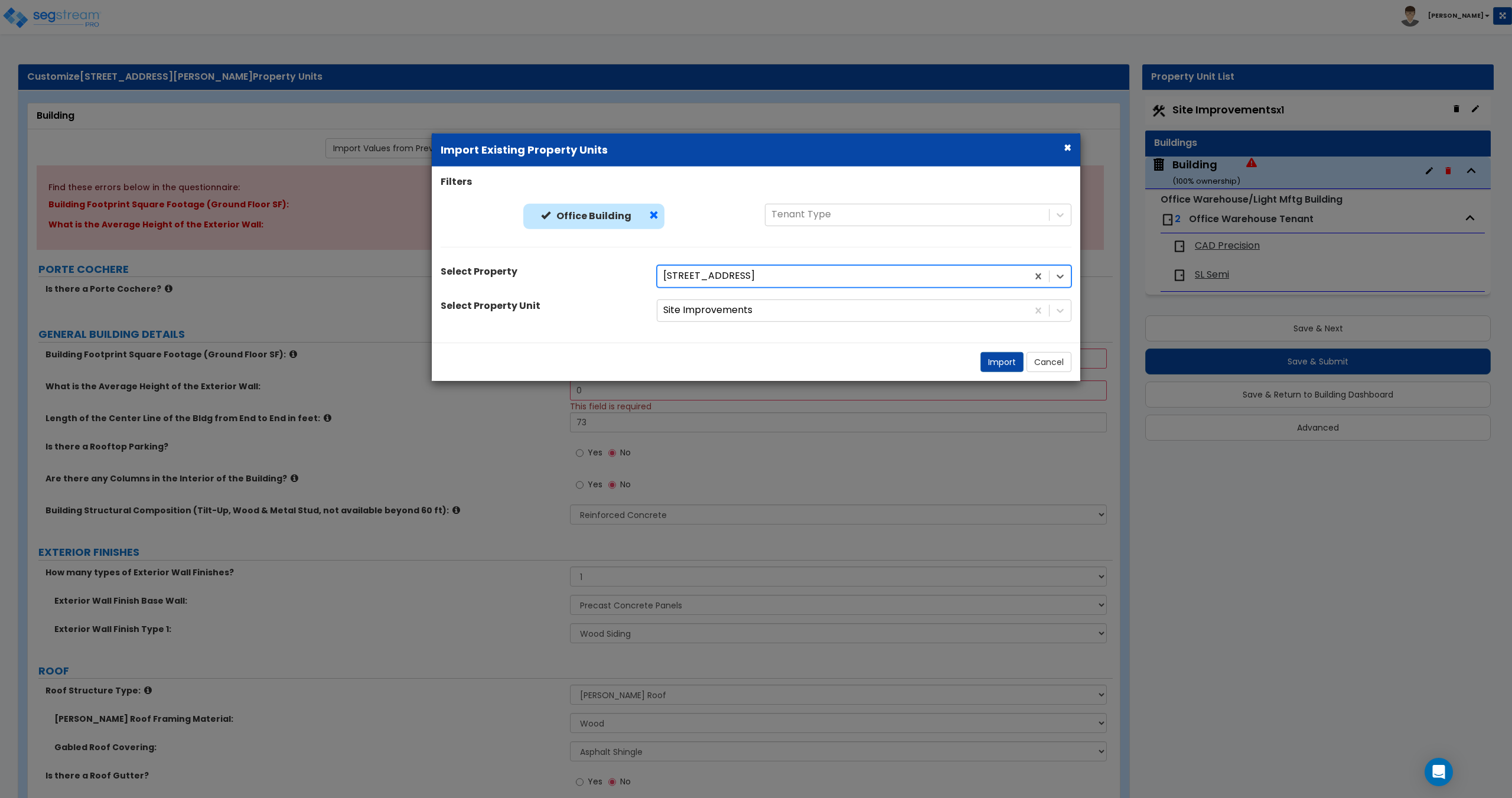
click at [651, 219] on span at bounding box center [653, 216] width 10 height 10
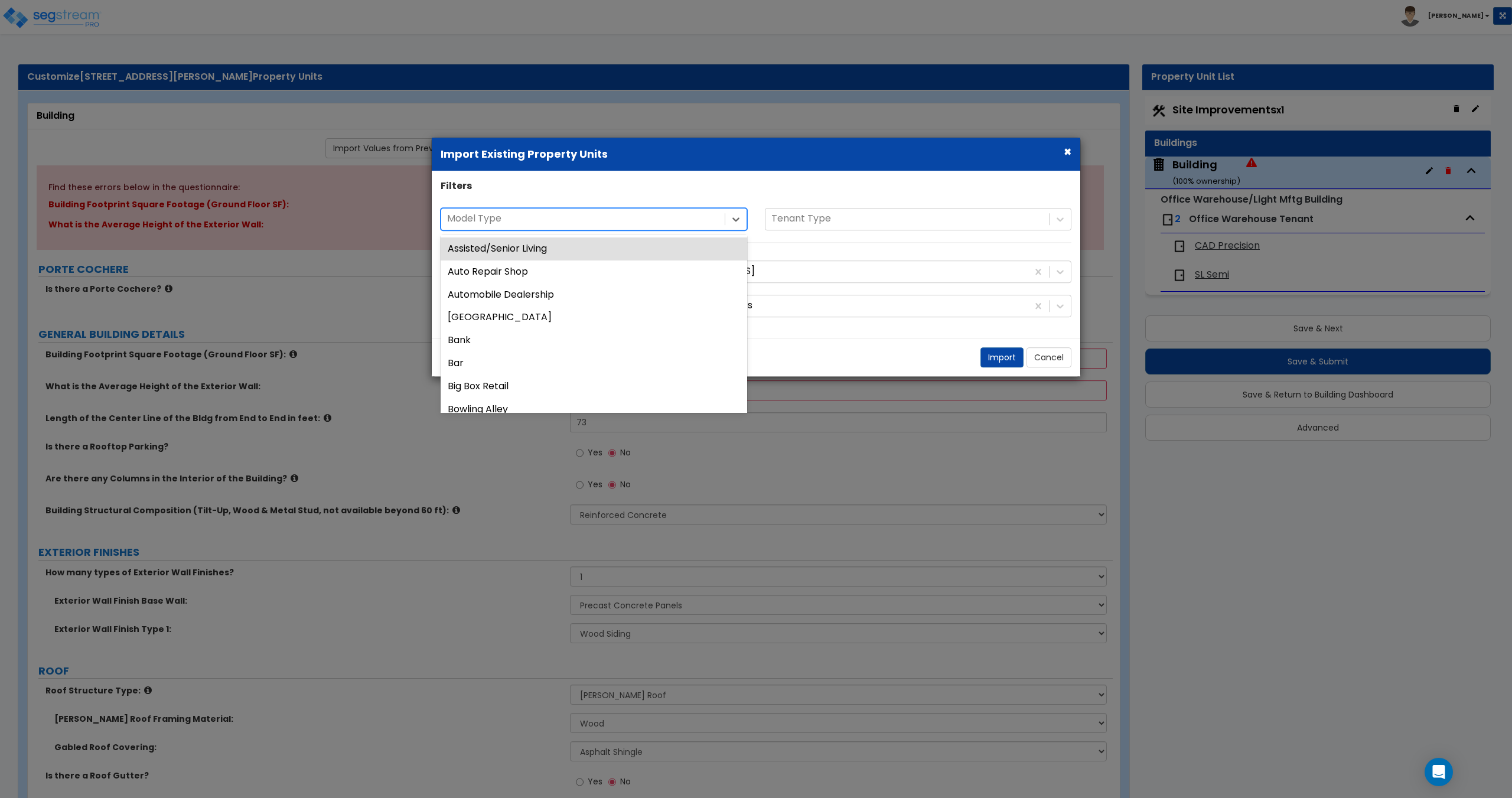
click at [537, 217] on div at bounding box center [584, 219] width 272 height 16
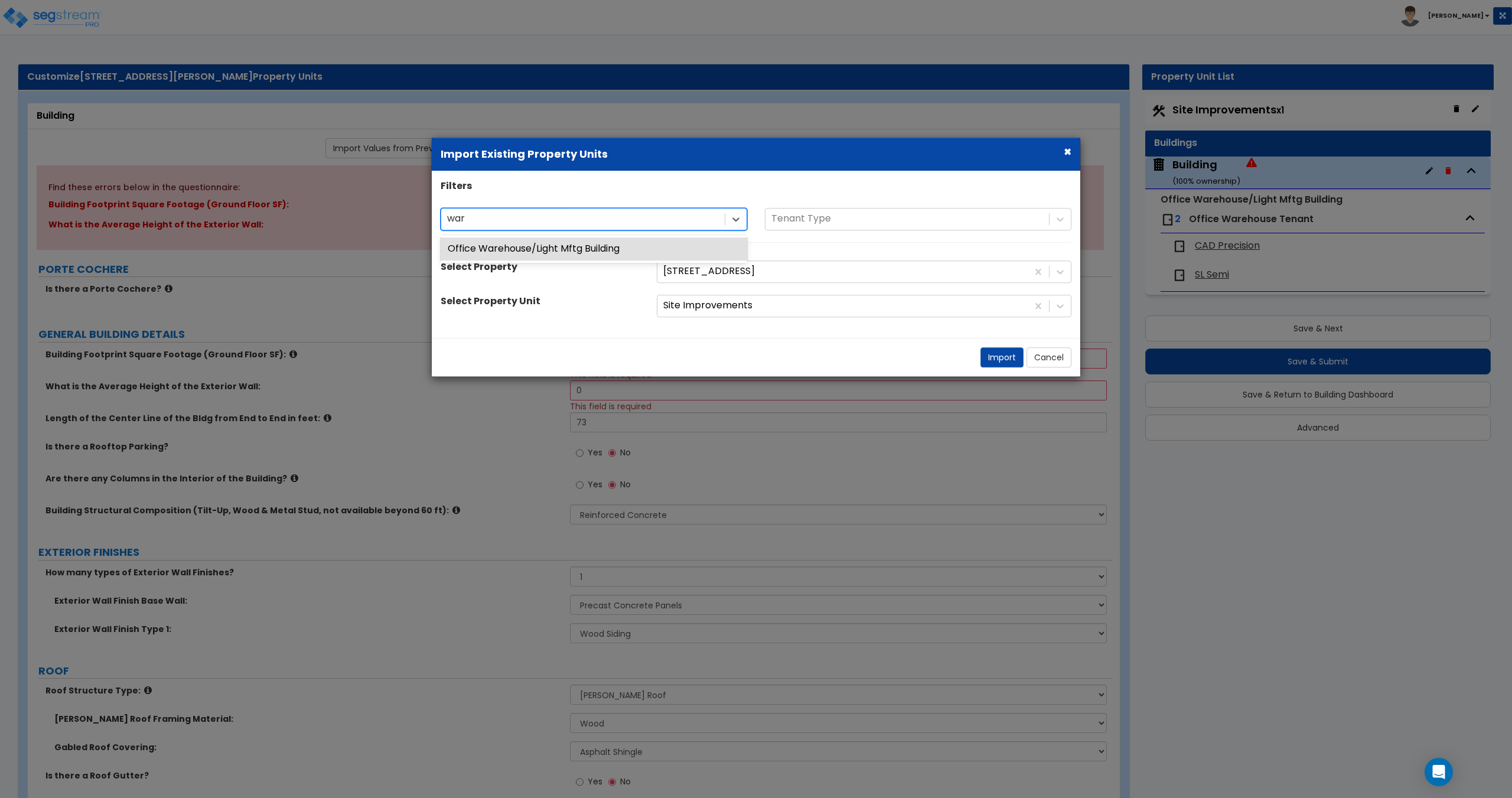
type input "ware"
click at [535, 251] on div "Office Warehouse/Light Mftg Building" at bounding box center [594, 249] width 307 height 23
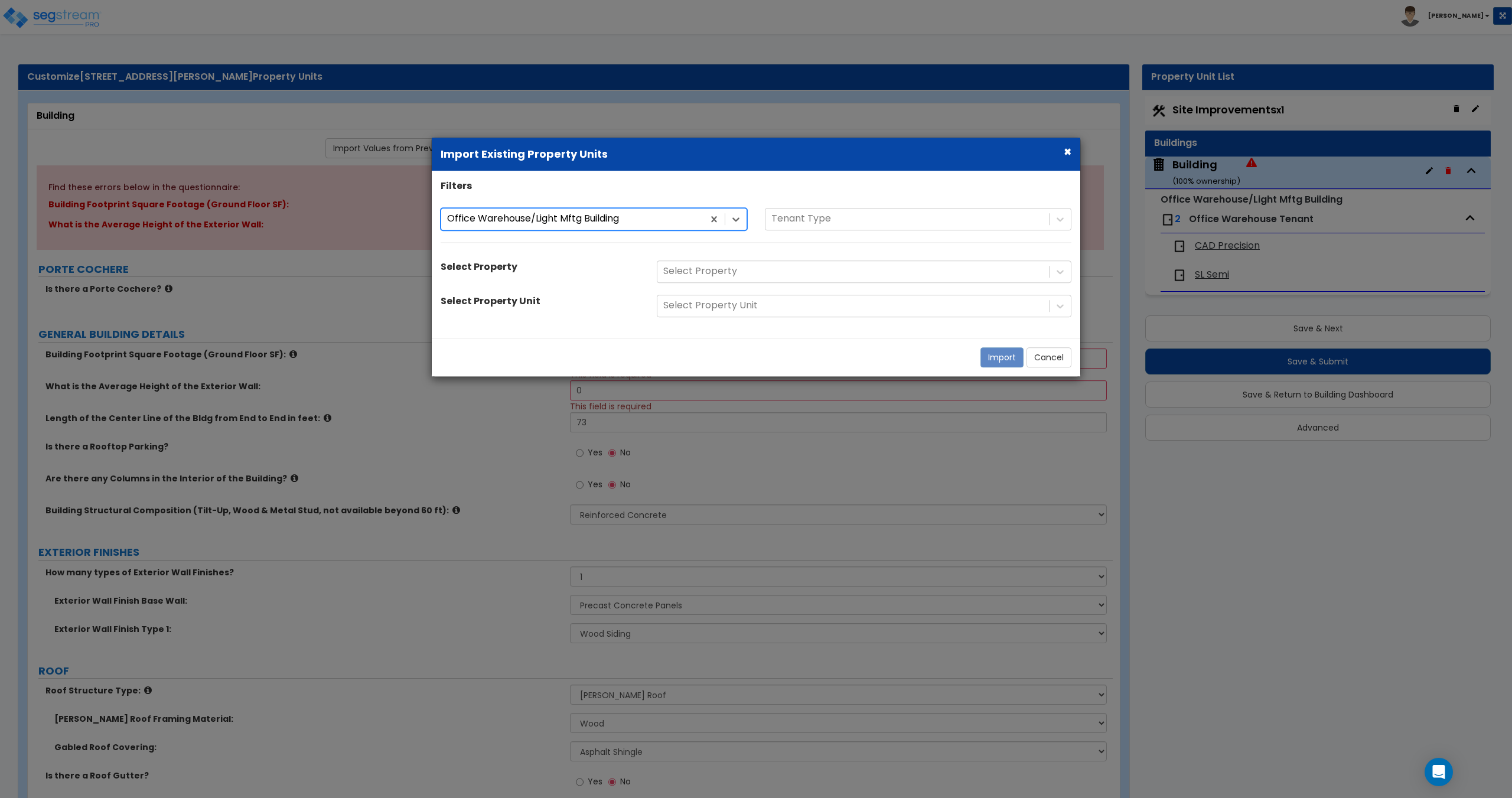
click at [746, 280] on div "Select Property" at bounding box center [853, 272] width 392 height 21
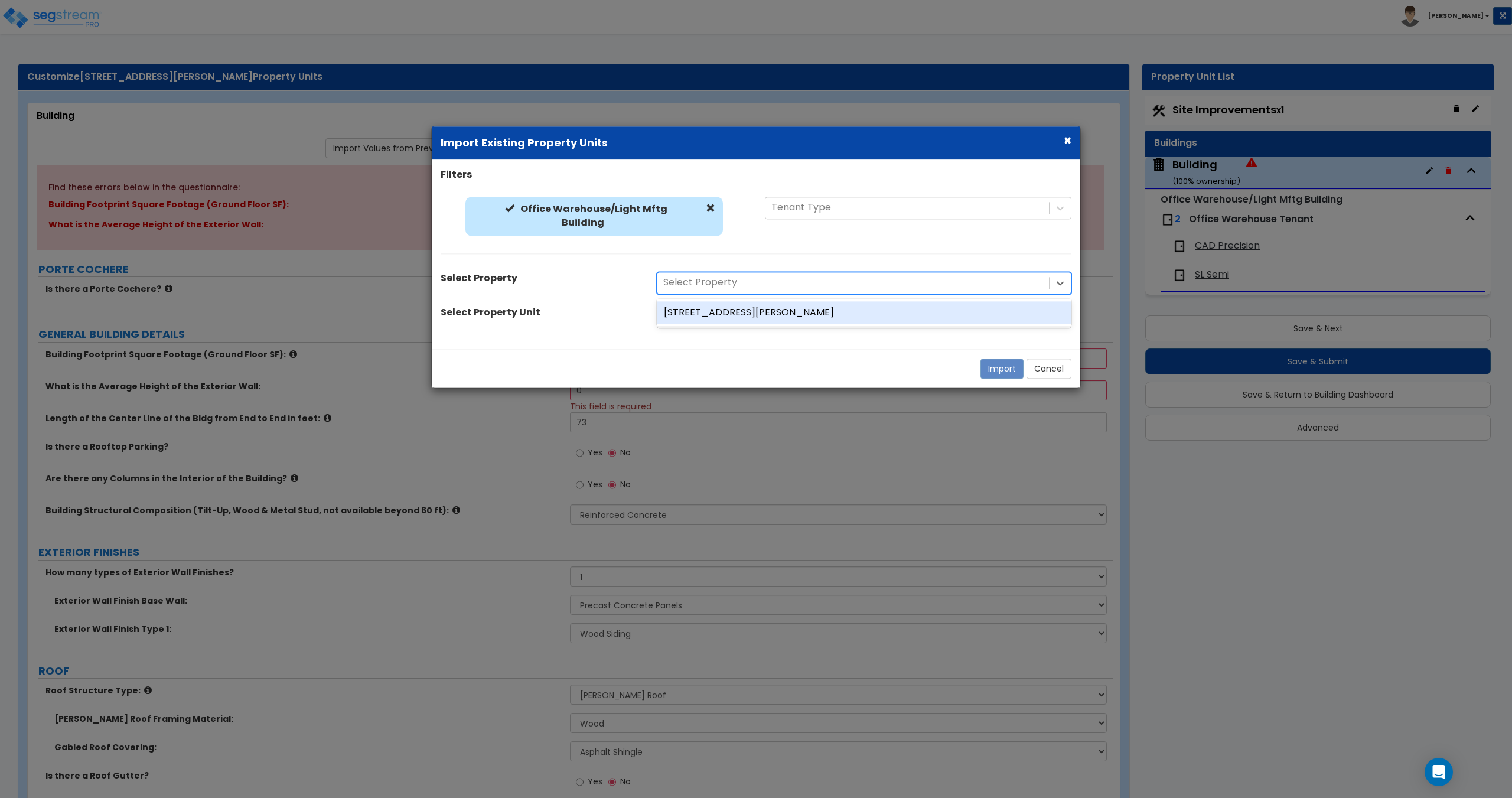
click at [712, 317] on div "3350 Victor Ct" at bounding box center [863, 312] width 415 height 23
click at [720, 285] on div at bounding box center [842, 283] width 358 height 16
click at [722, 285] on div at bounding box center [842, 283] width 358 height 16
click at [711, 292] on div "3350 Victor Ct" at bounding box center [842, 283] width 370 height 21
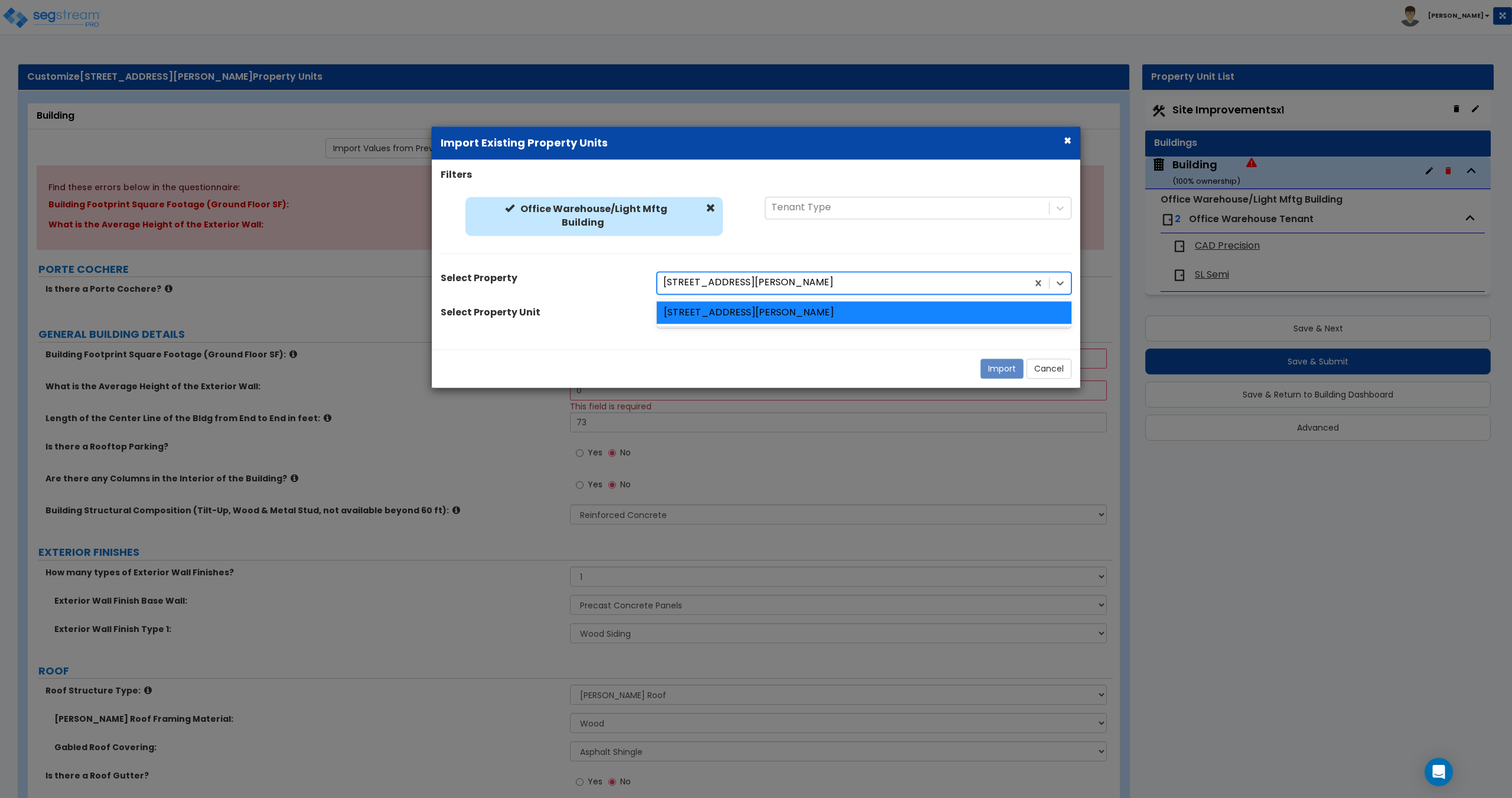
click at [711, 292] on div "3350 Victor Ct" at bounding box center [842, 283] width 370 height 21
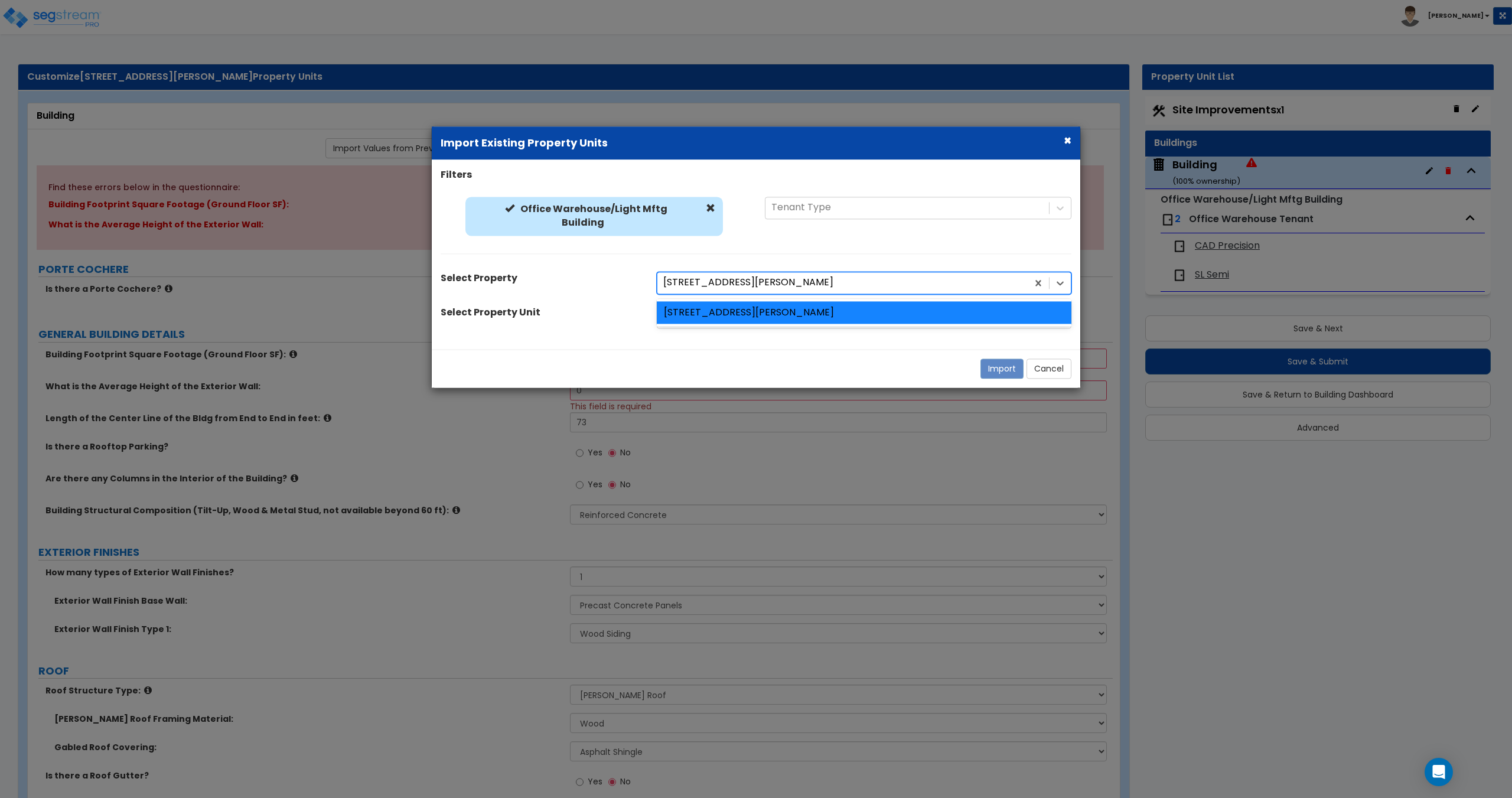
click at [711, 292] on div "3350 Victor Ct" at bounding box center [842, 283] width 370 height 21
click at [711, 291] on div "3350 Victor Ct" at bounding box center [842, 283] width 370 height 21
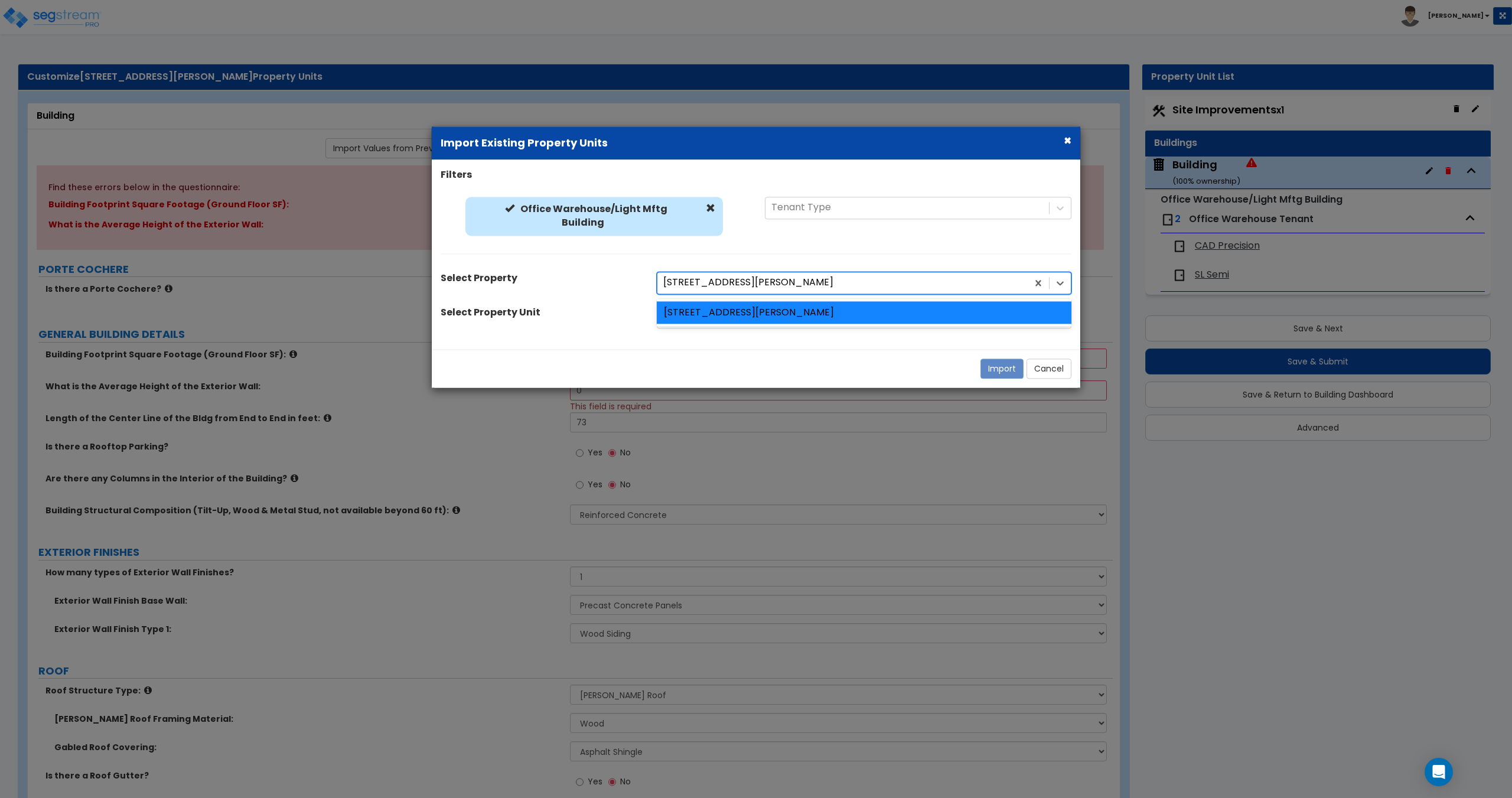
click at [711, 290] on div at bounding box center [842, 283] width 358 height 16
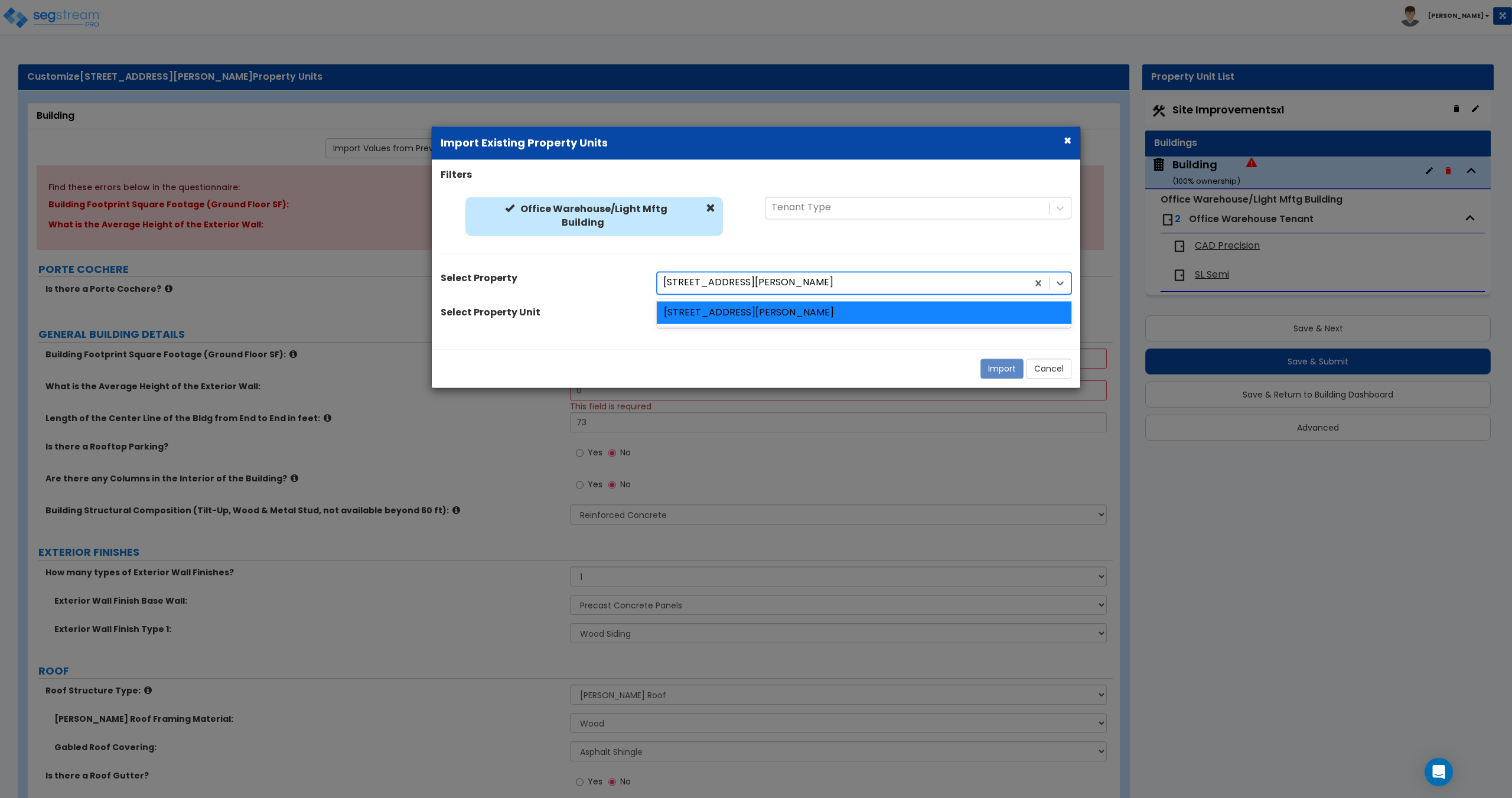
click at [711, 290] on div at bounding box center [842, 283] width 358 height 16
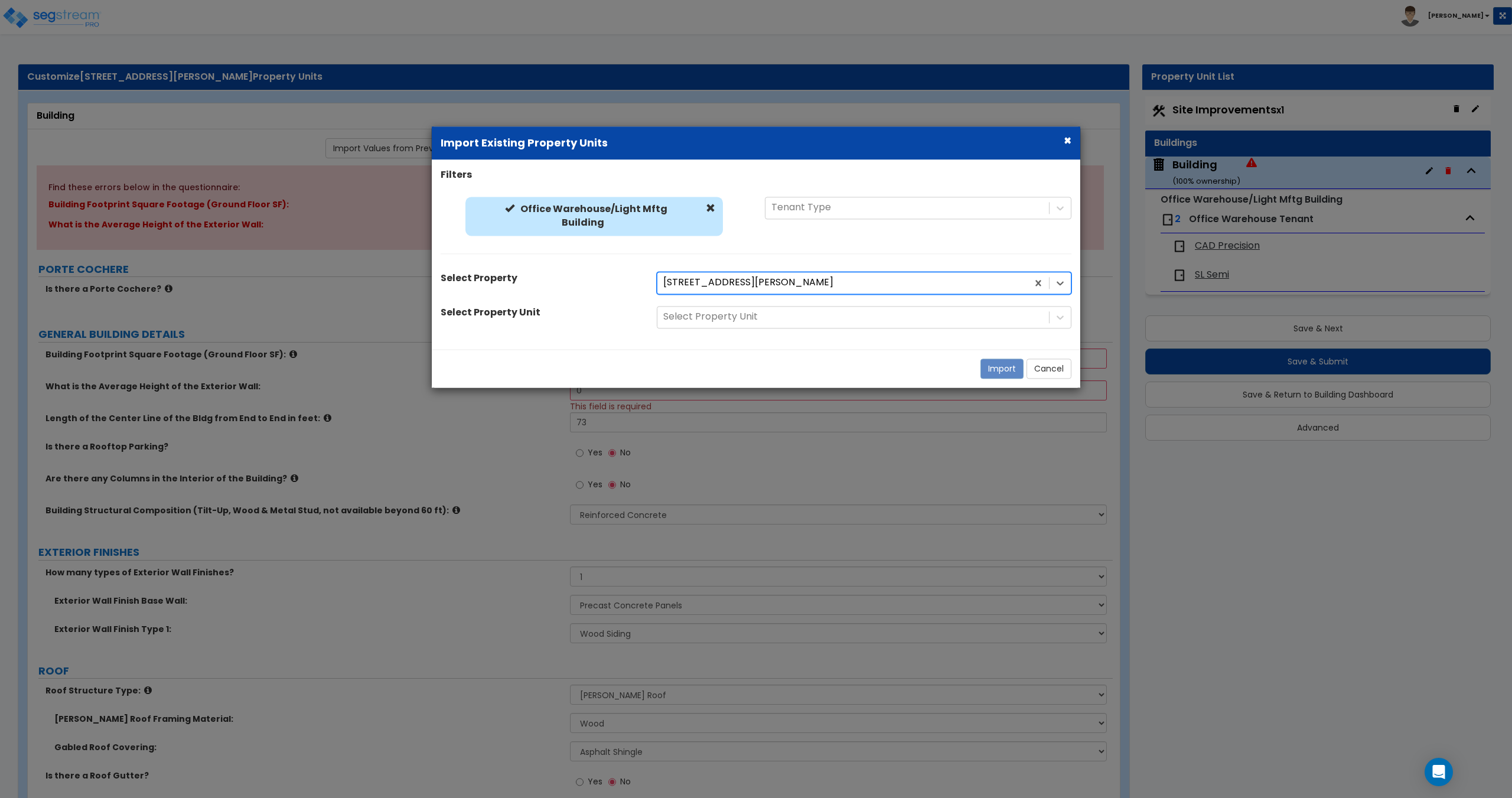
click at [711, 290] on div at bounding box center [842, 283] width 358 height 16
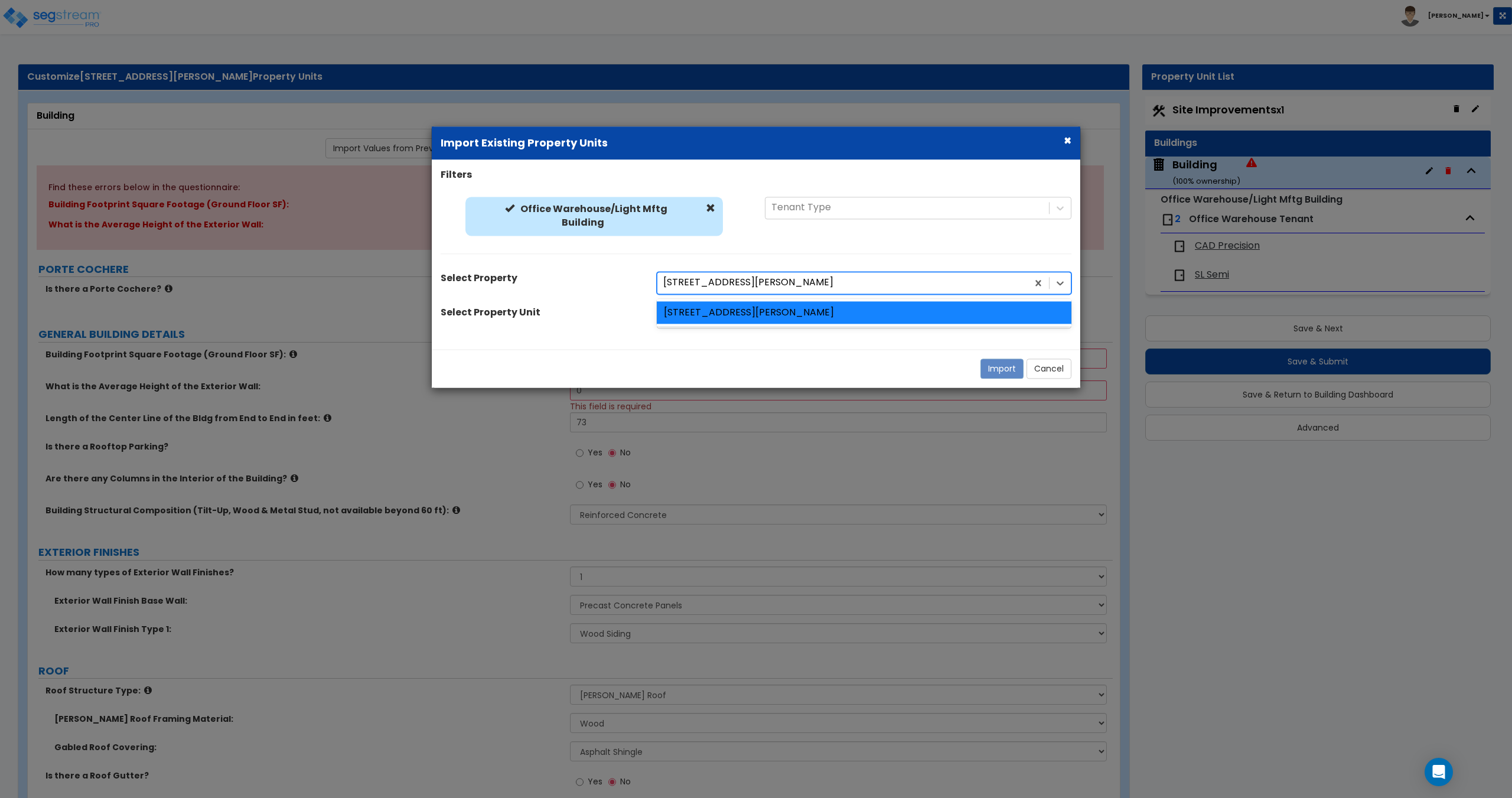
click at [711, 290] on div at bounding box center [842, 283] width 358 height 16
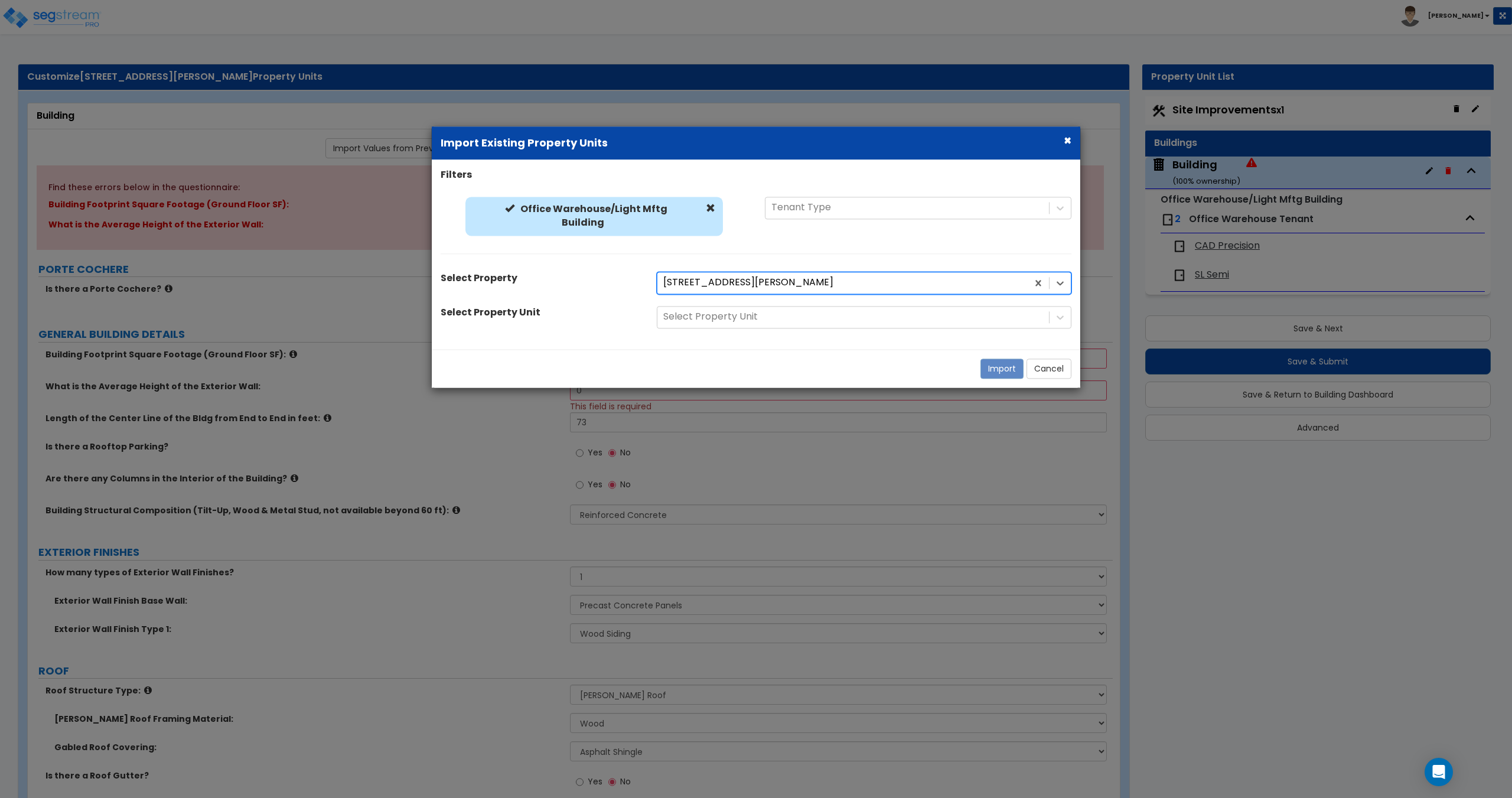
click at [711, 290] on div at bounding box center [842, 283] width 358 height 16
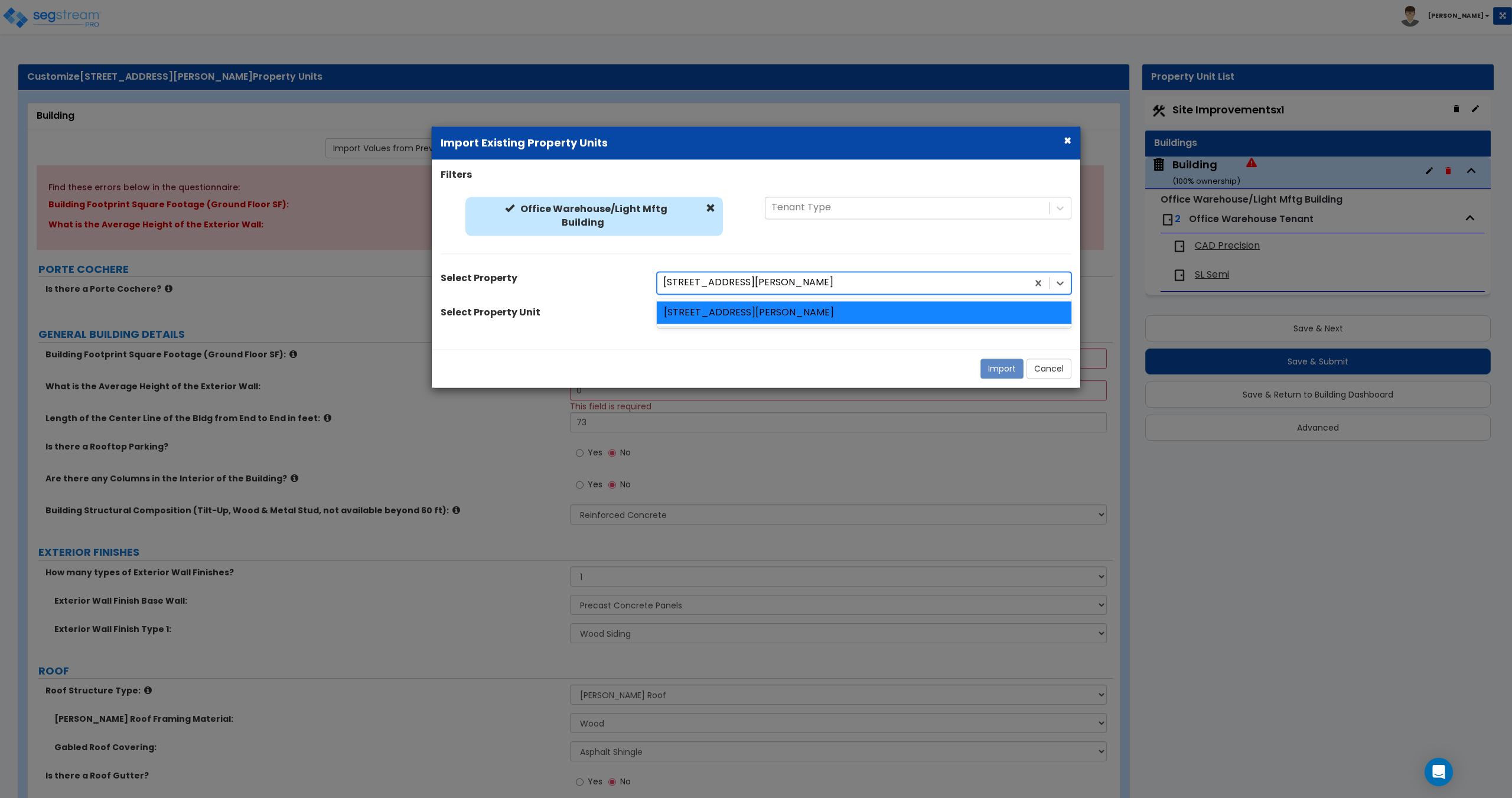
click at [711, 290] on div at bounding box center [842, 283] width 358 height 16
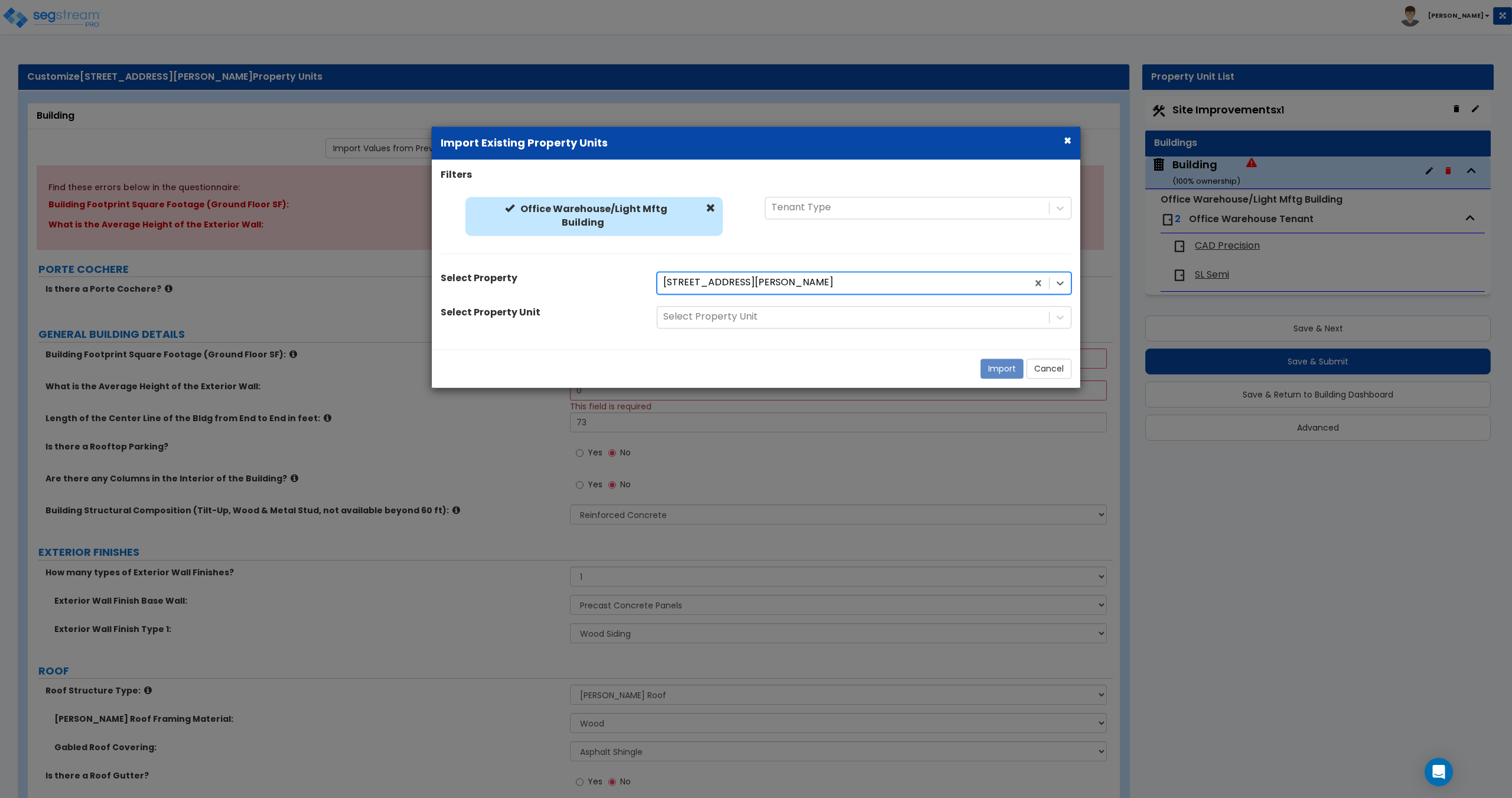
click at [711, 290] on div at bounding box center [842, 283] width 358 height 16
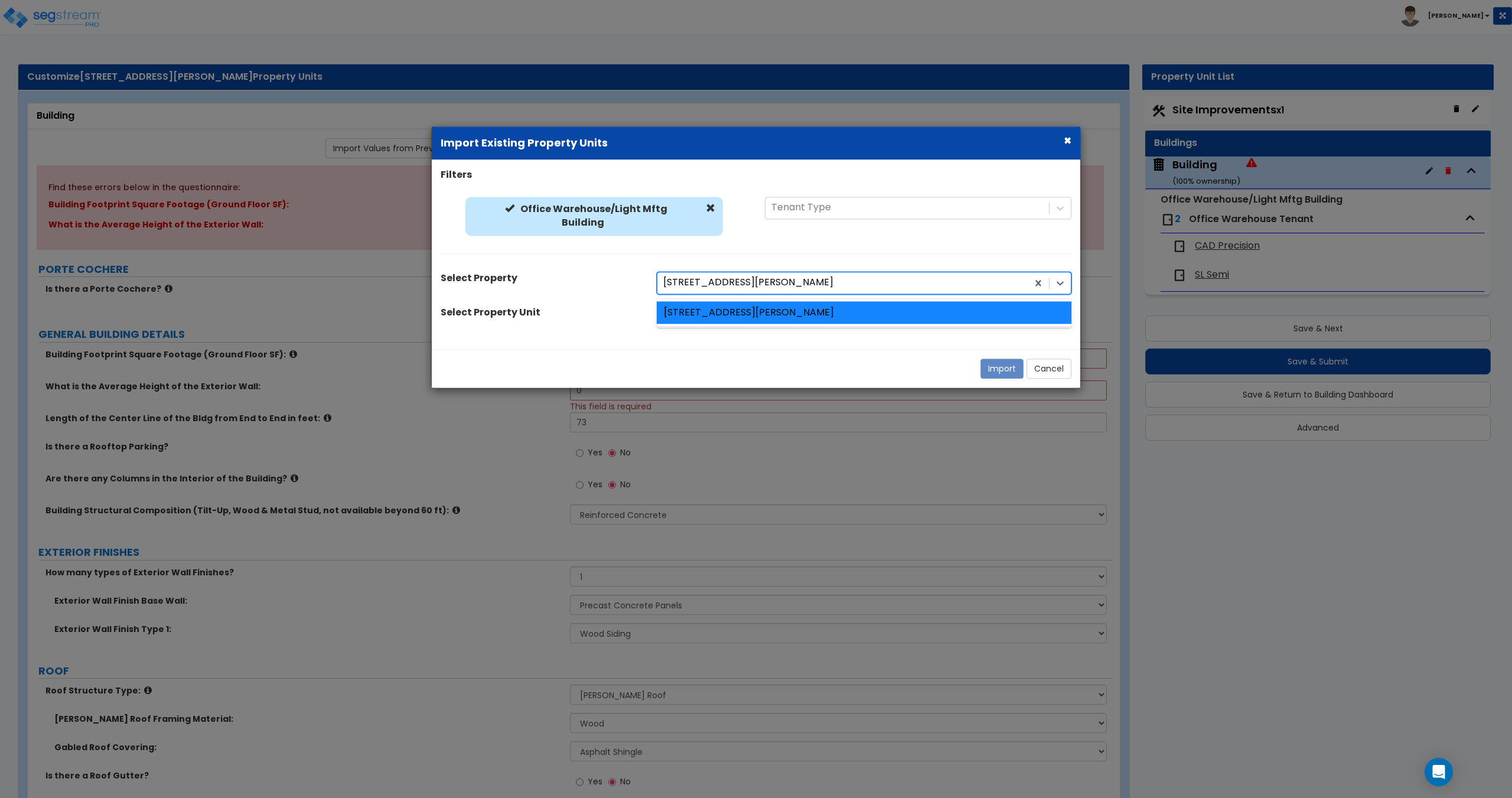
click at [723, 285] on div at bounding box center [842, 283] width 358 height 16
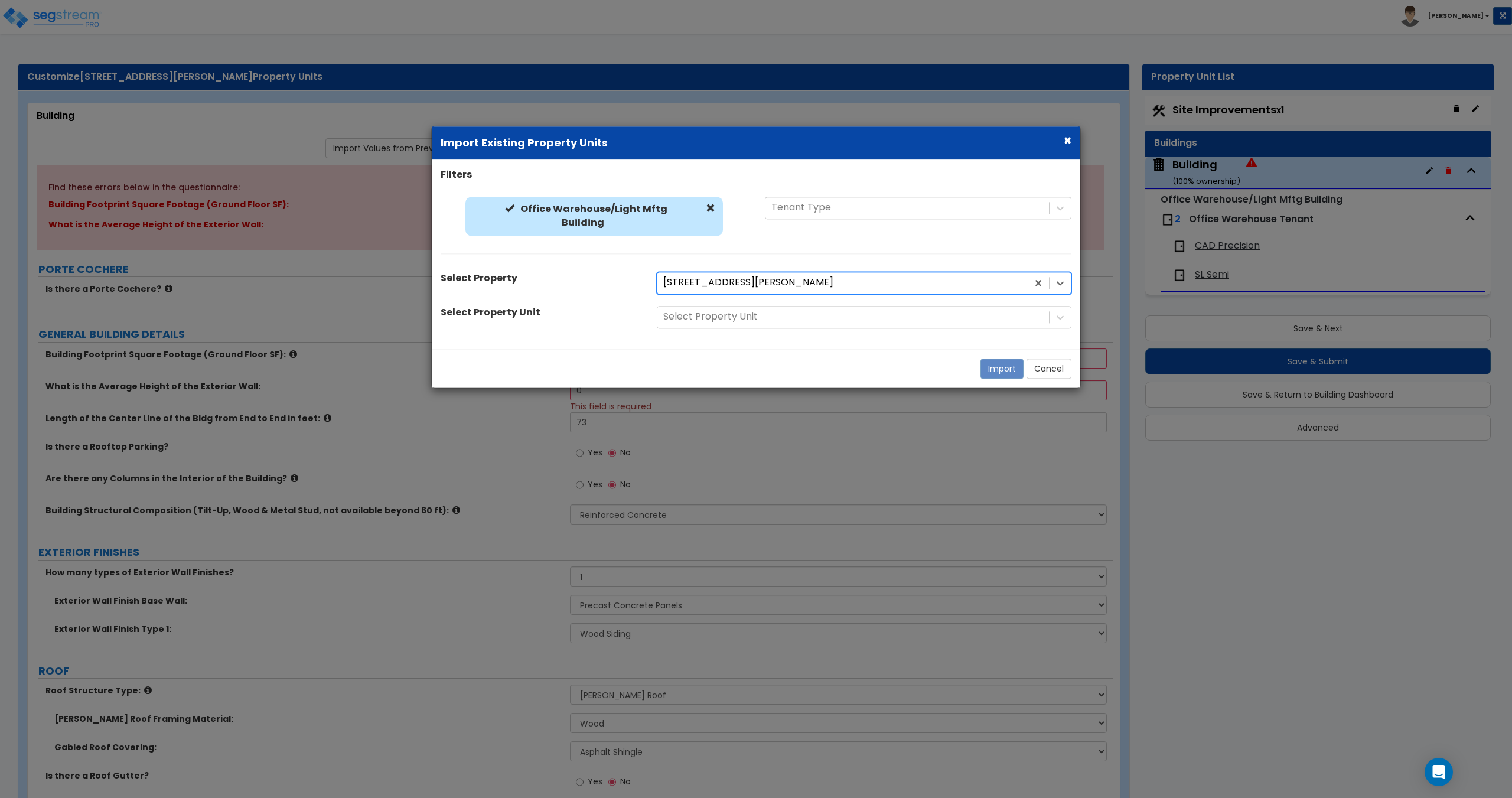
click at [723, 285] on div at bounding box center [842, 283] width 358 height 16
click at [721, 323] on div at bounding box center [853, 316] width 379 height 16
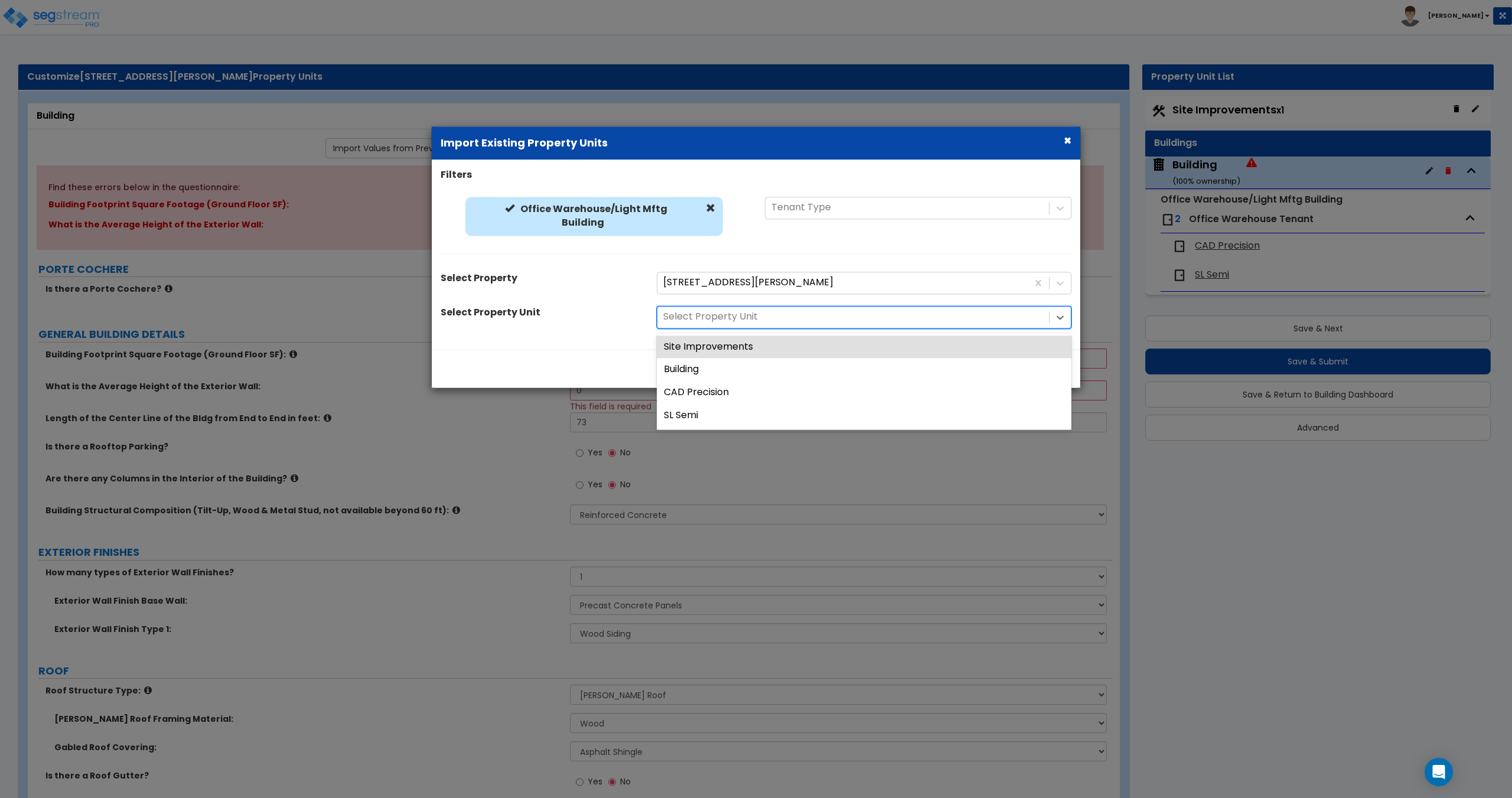
click at [723, 304] on div "Filters Office Warehouse/Light Mftg Building Office Warehouse/Light Mftg Buildi…" at bounding box center [756, 254] width 649 height 171
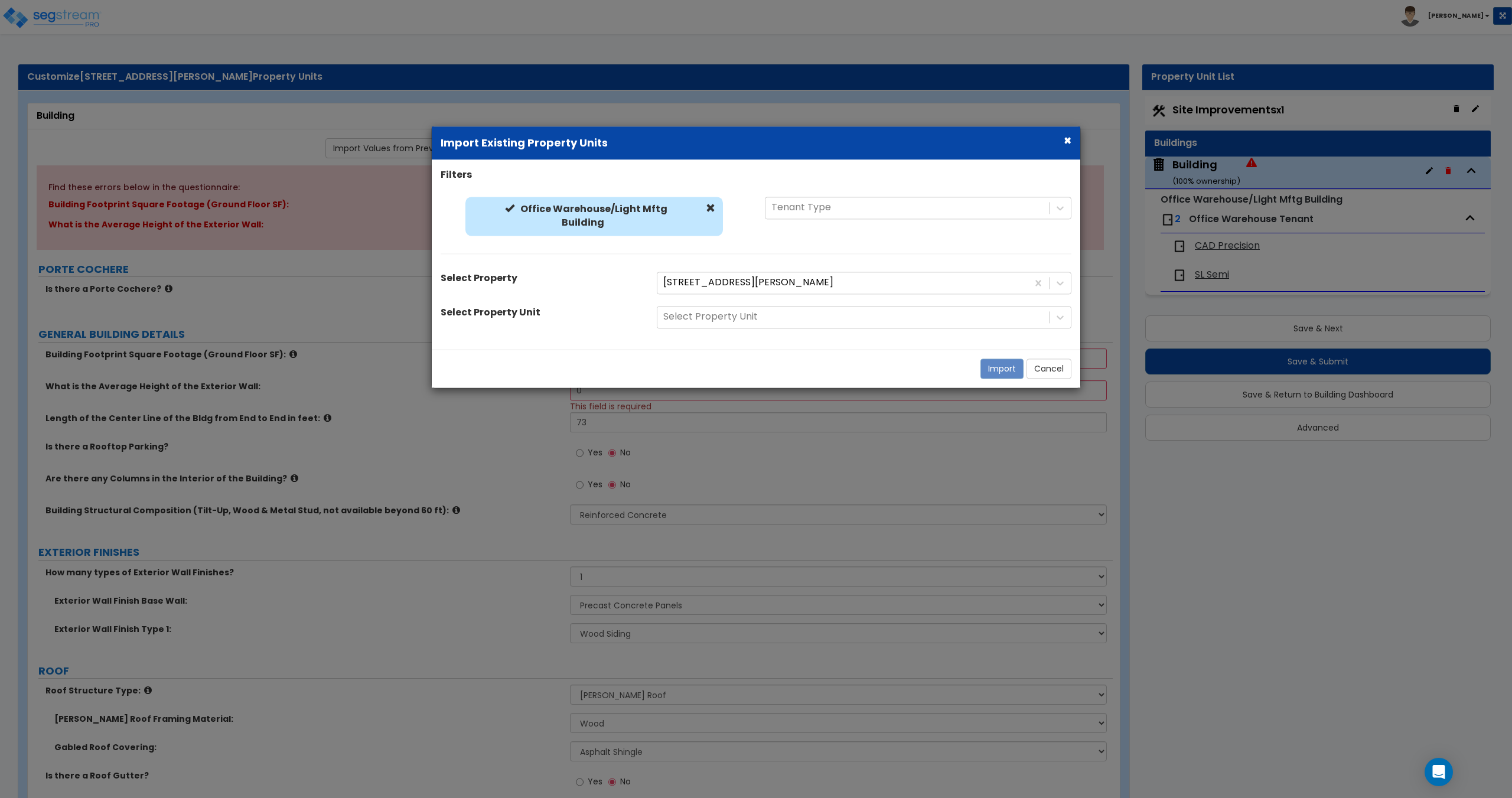
click at [712, 209] on div "Office Warehouse/Light Mftg Building" at bounding box center [594, 216] width 258 height 39
click at [706, 209] on span at bounding box center [711, 209] width 10 height 10
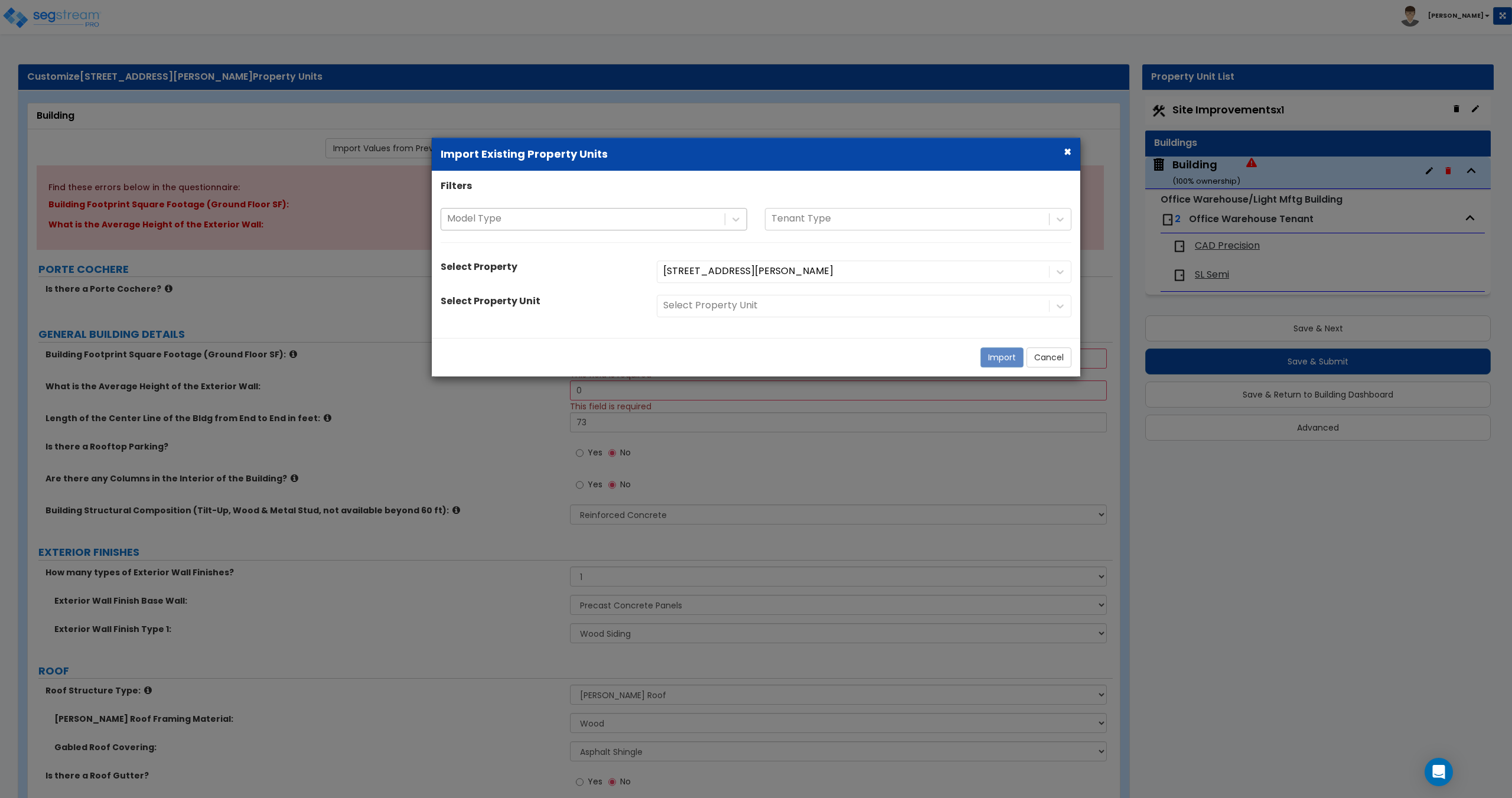
click at [579, 217] on div at bounding box center [584, 219] width 272 height 16
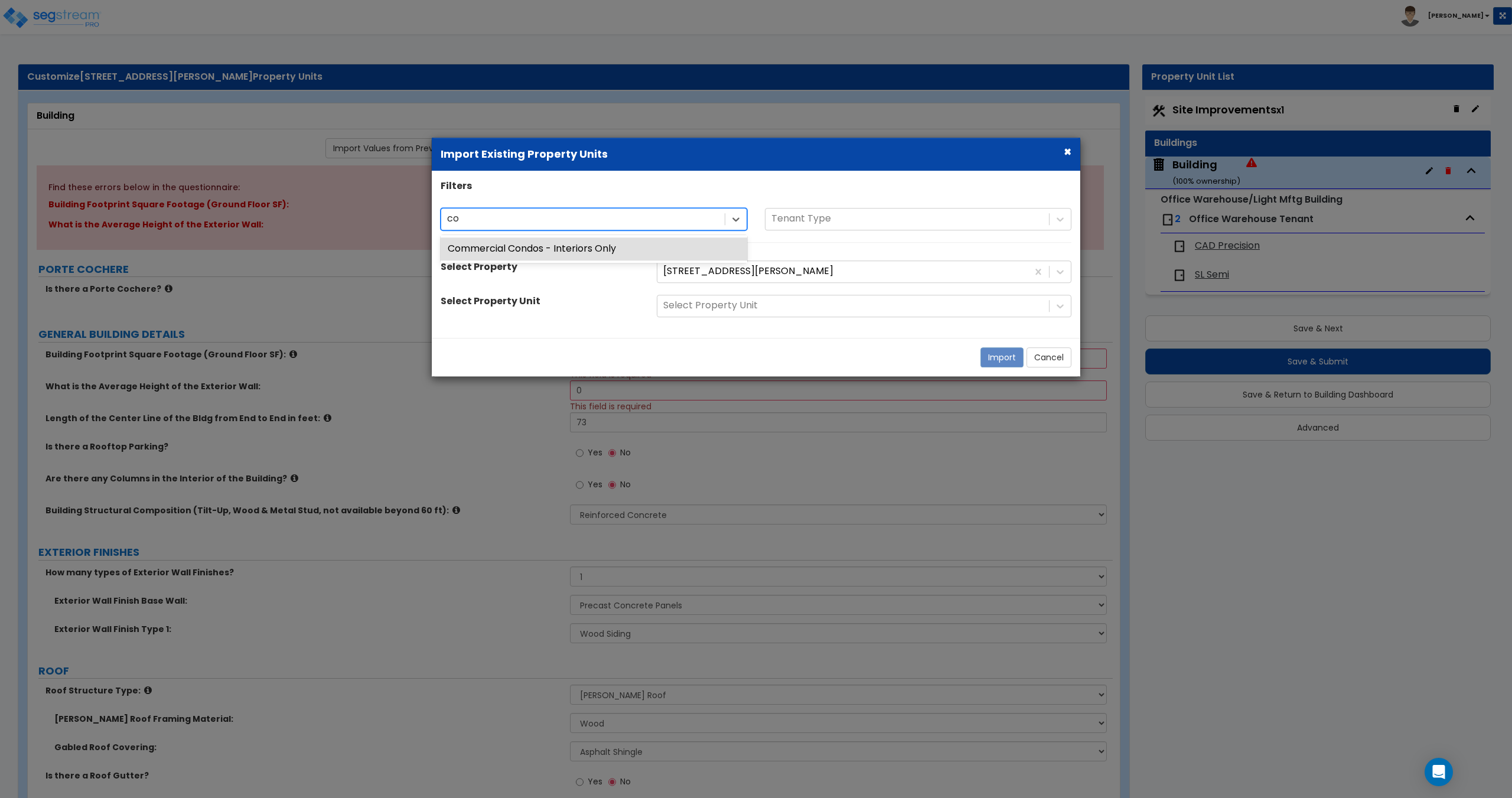
type input "c"
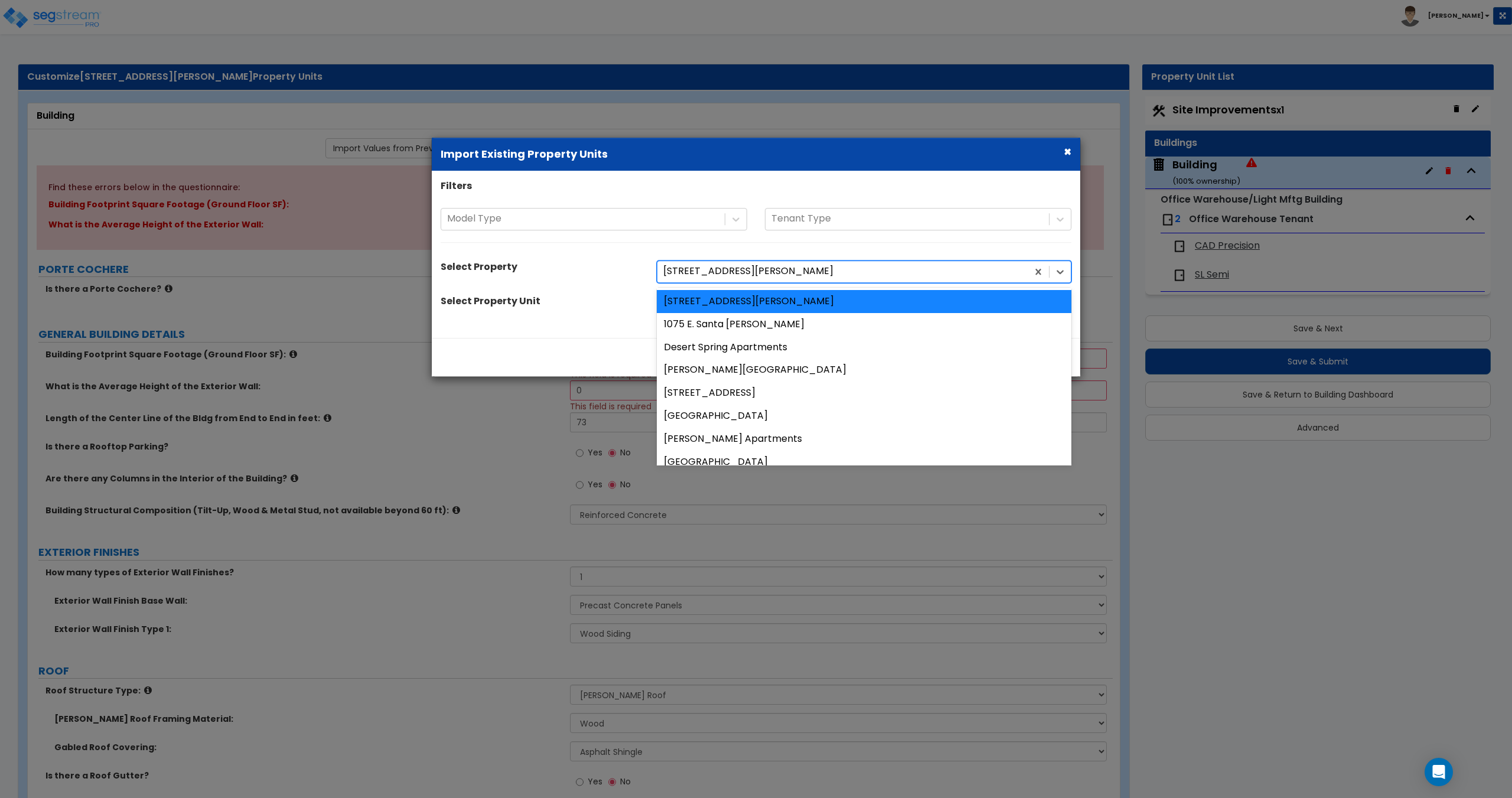
click at [873, 273] on div at bounding box center [842, 272] width 358 height 16
click at [839, 278] on div at bounding box center [842, 272] width 358 height 16
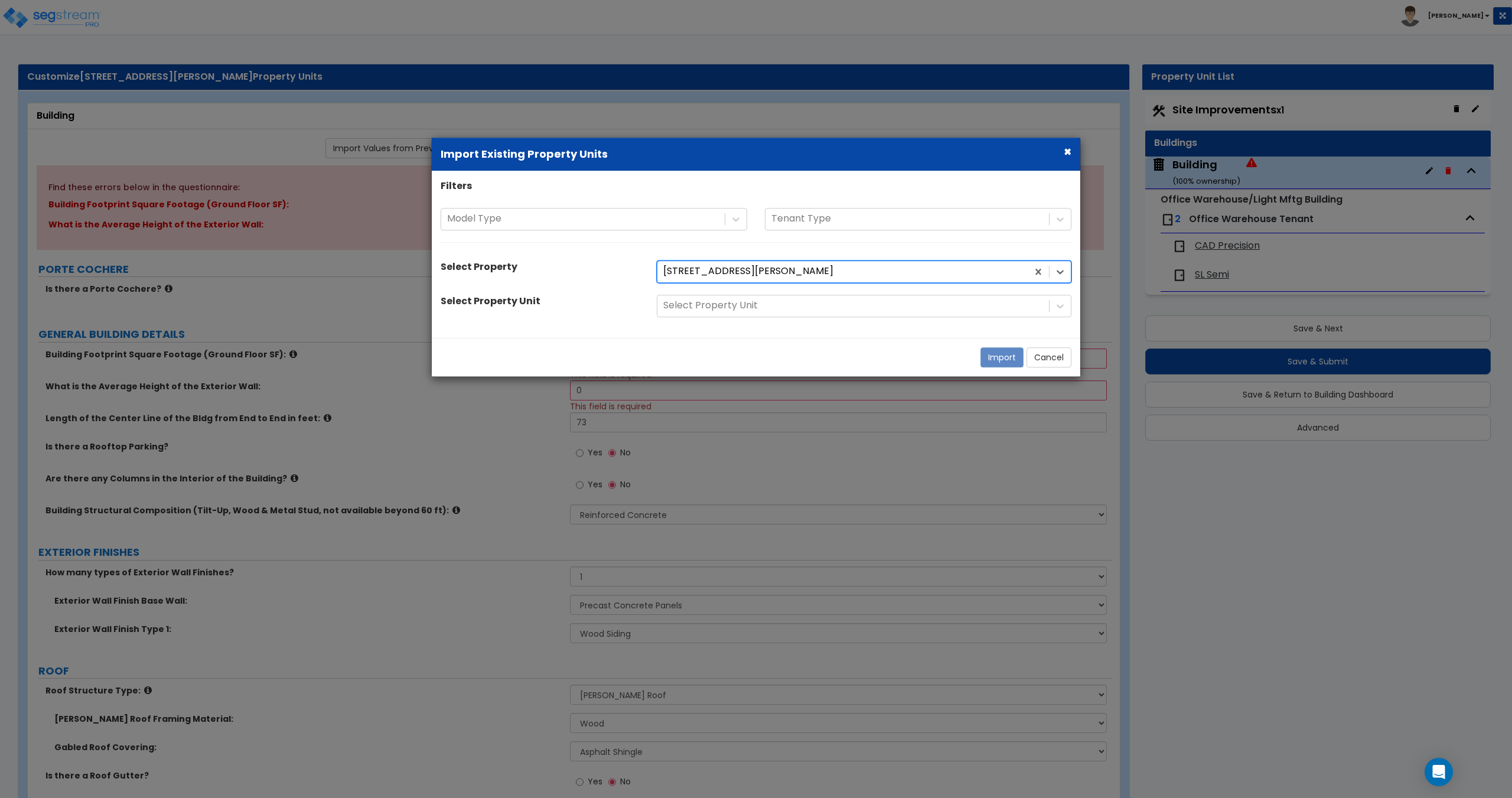
click at [839, 278] on div at bounding box center [842, 272] width 358 height 16
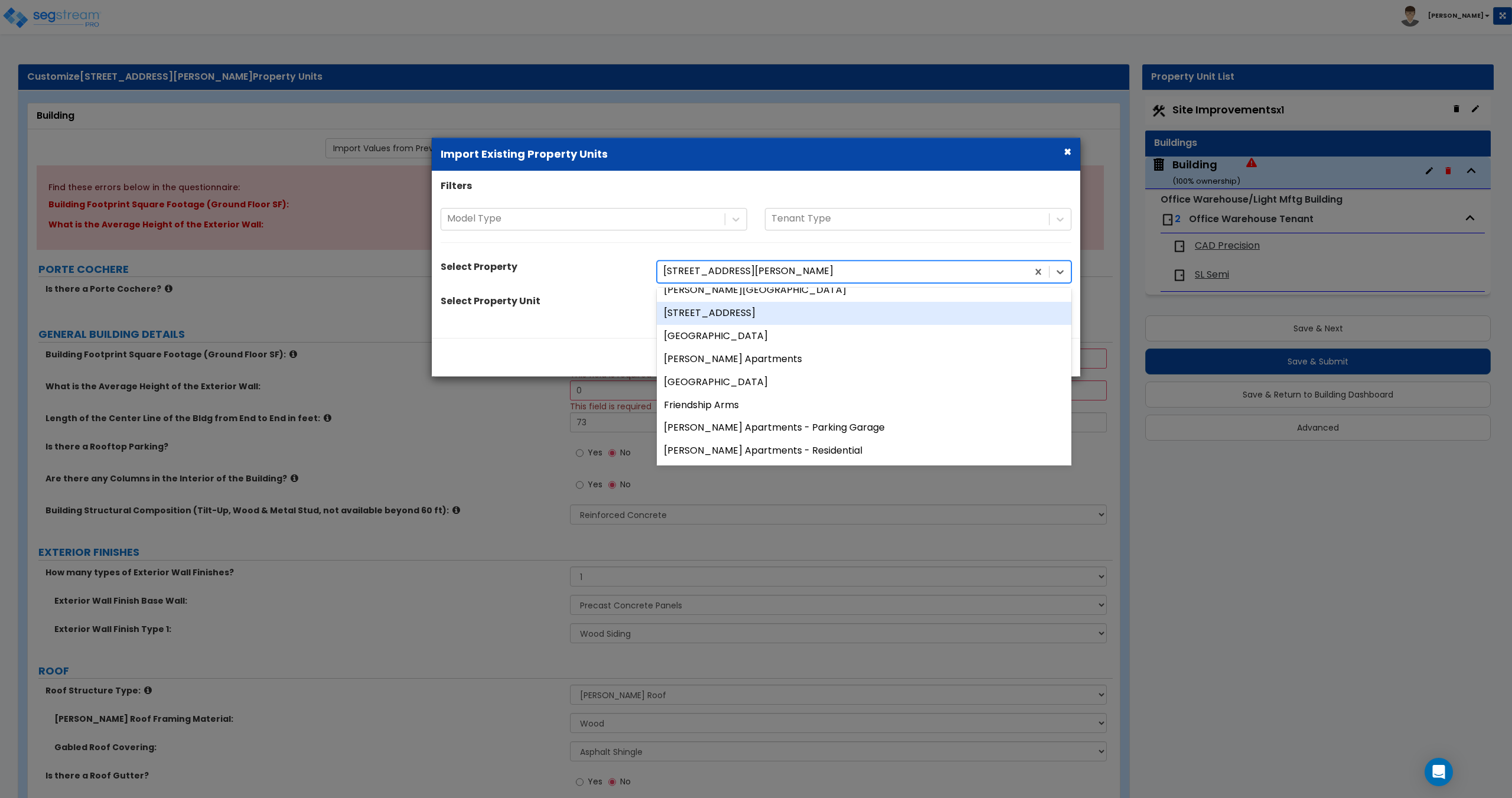
scroll to position [59, 0]
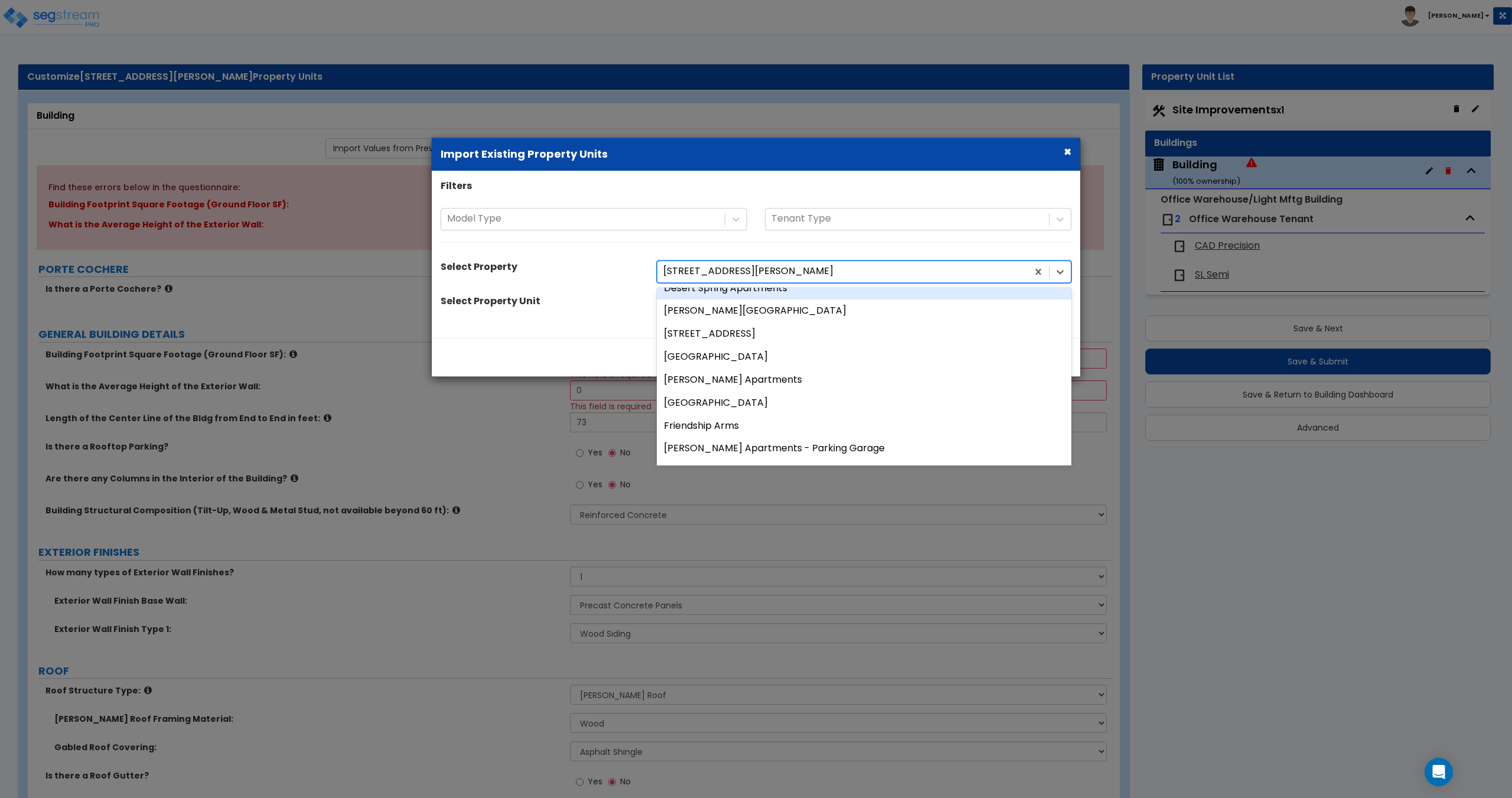
click at [758, 266] on div at bounding box center [842, 272] width 358 height 16
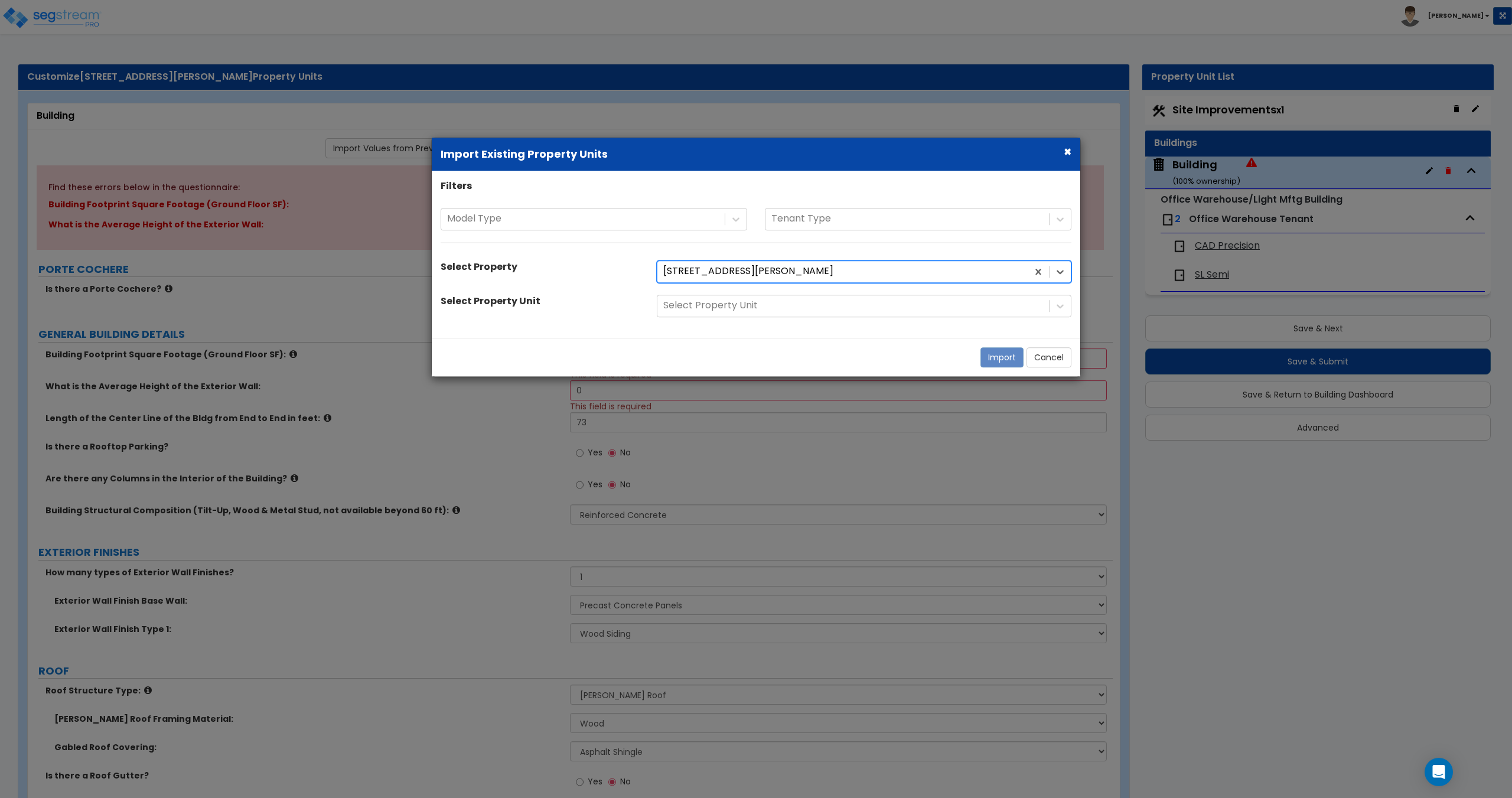
click at [750, 270] on div at bounding box center [842, 272] width 358 height 16
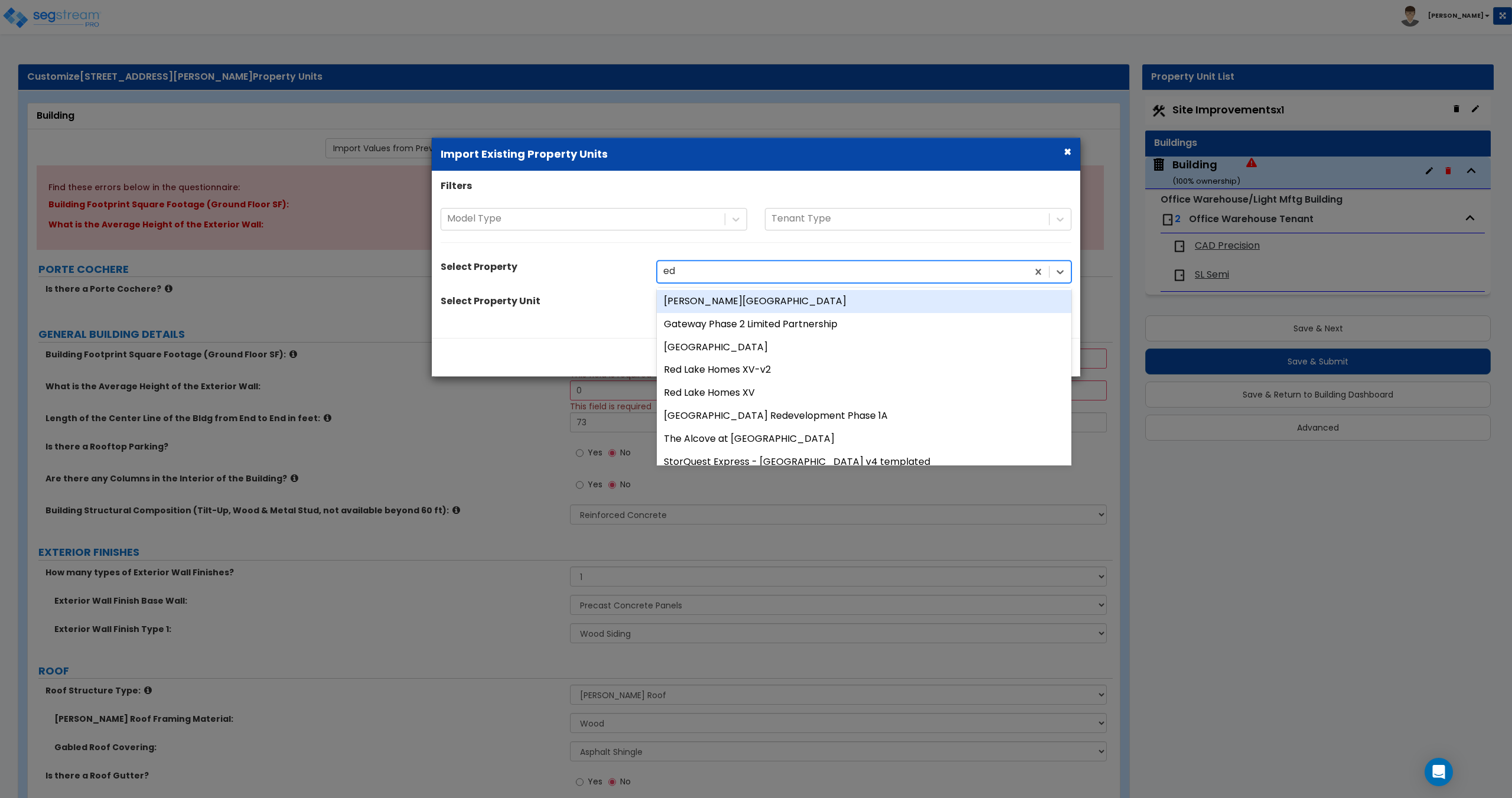
type input "edw"
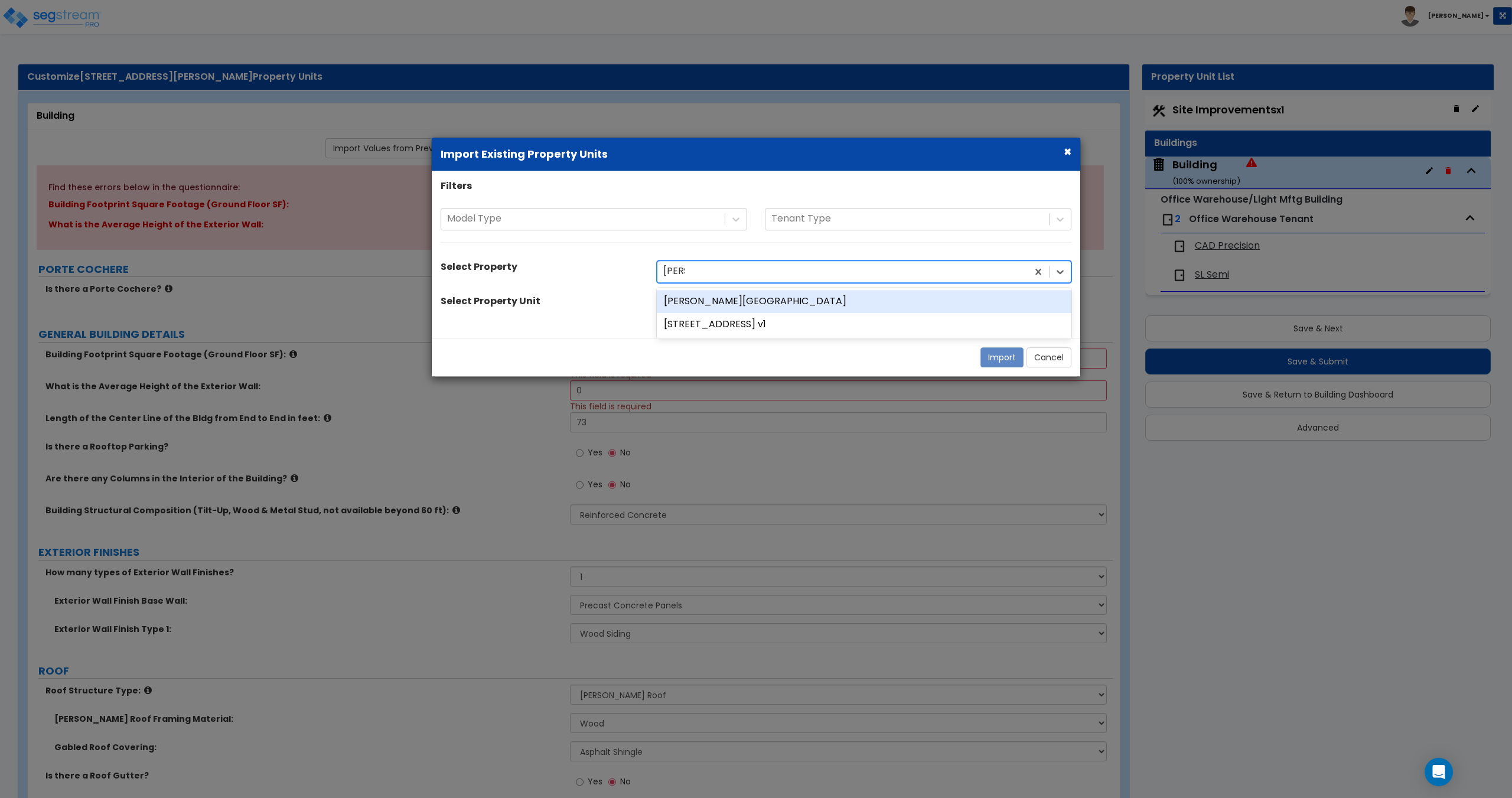
click at [741, 298] on div "[PERSON_NAME][GEOGRAPHIC_DATA]" at bounding box center [863, 302] width 415 height 23
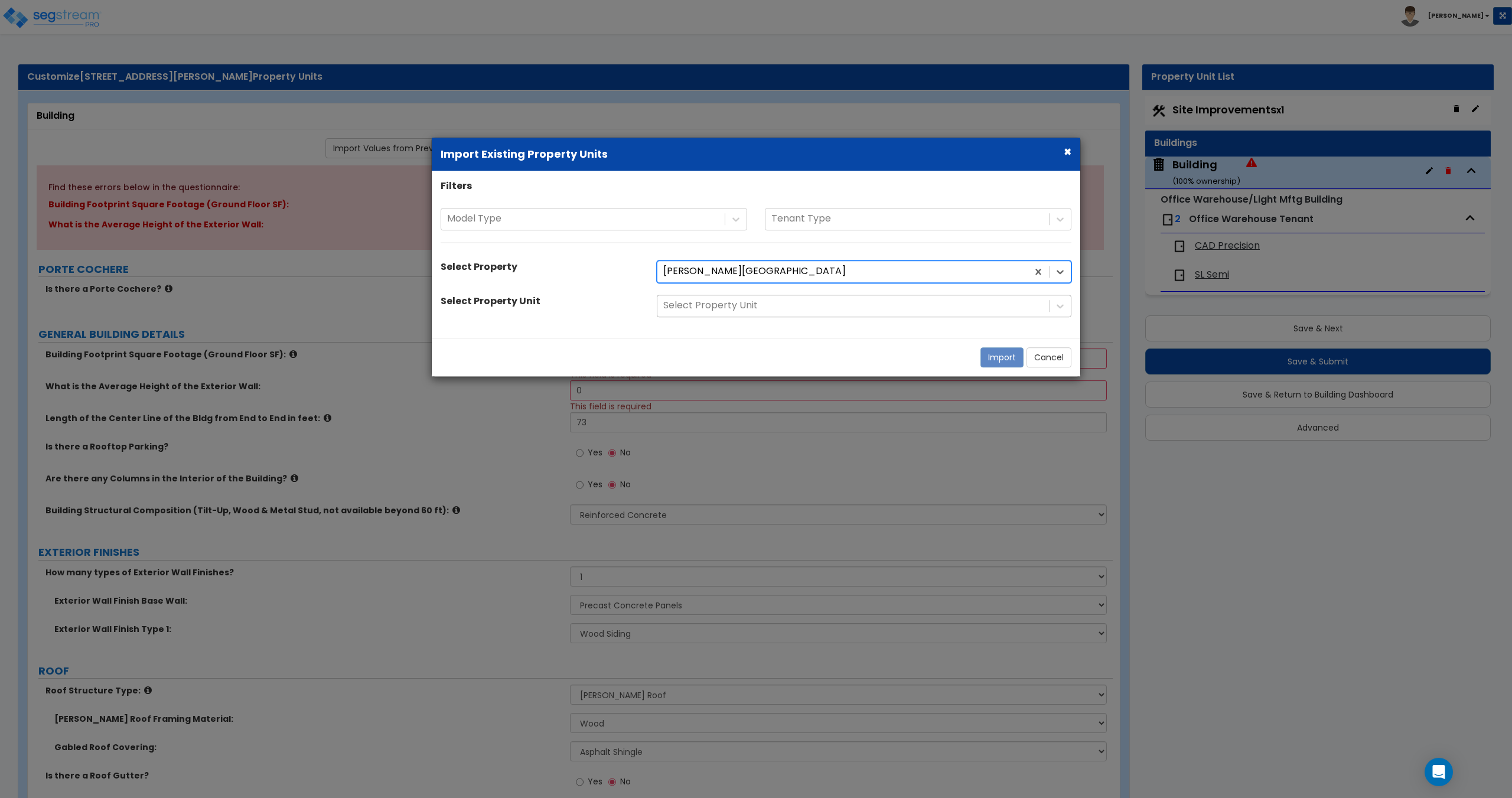
click at [677, 314] on div "Select Property Unit" at bounding box center [853, 307] width 392 height 21
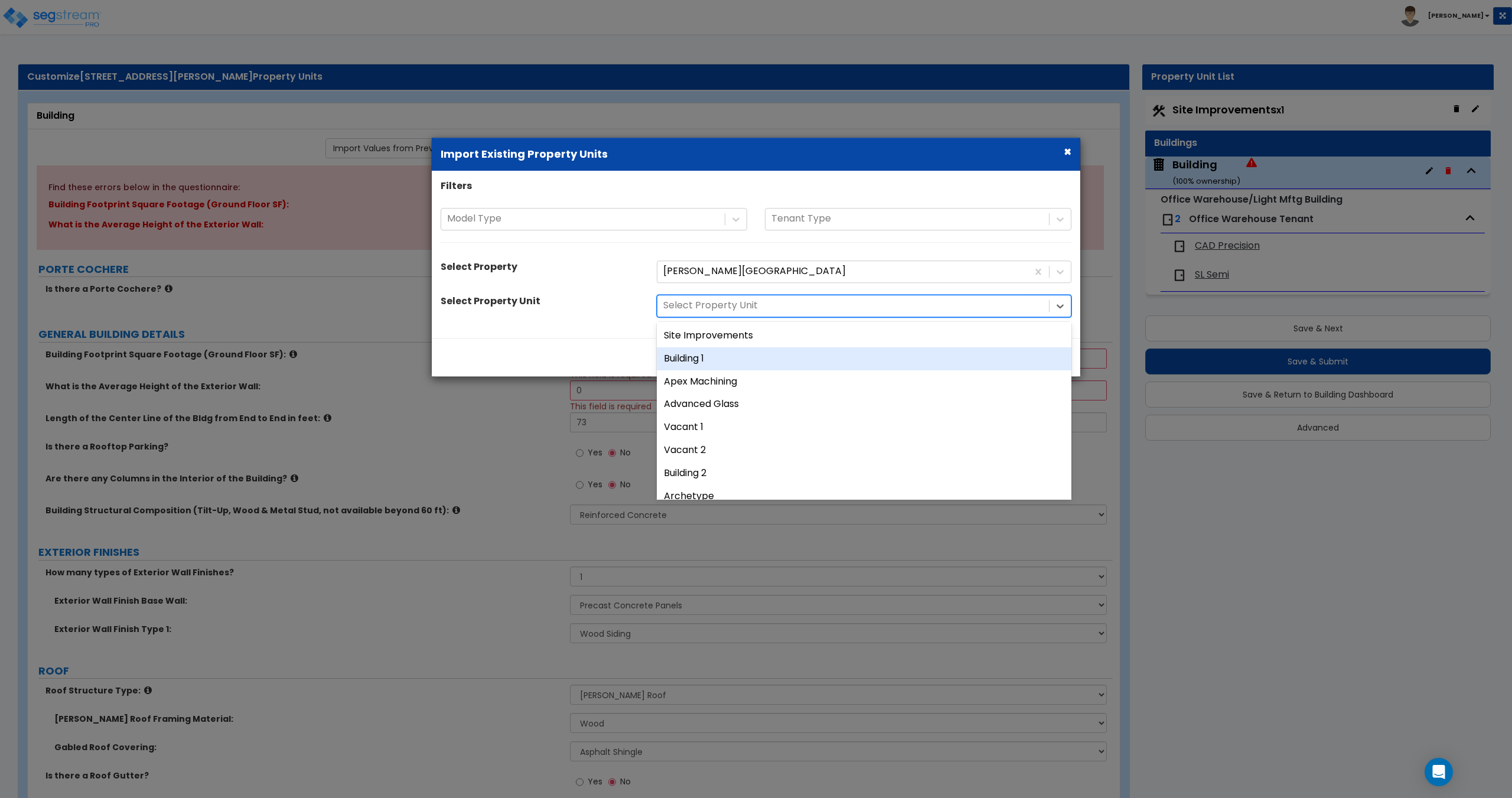
click at [703, 358] on div "Building 1" at bounding box center [863, 358] width 415 height 23
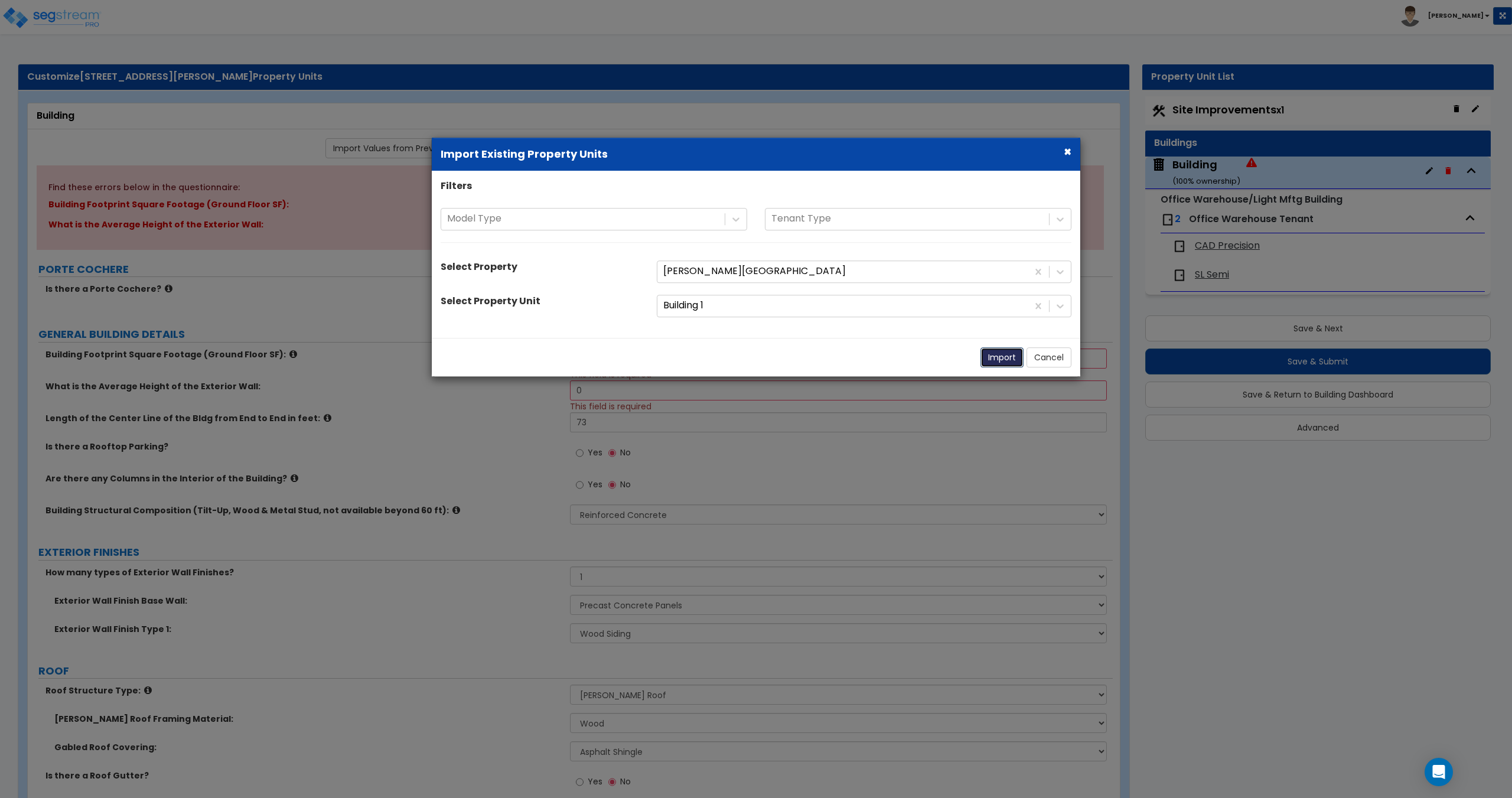
click at [1001, 359] on button "Import" at bounding box center [1001, 356] width 43 height 20
type input "35349"
type input "17"
type input "340"
select select "2"
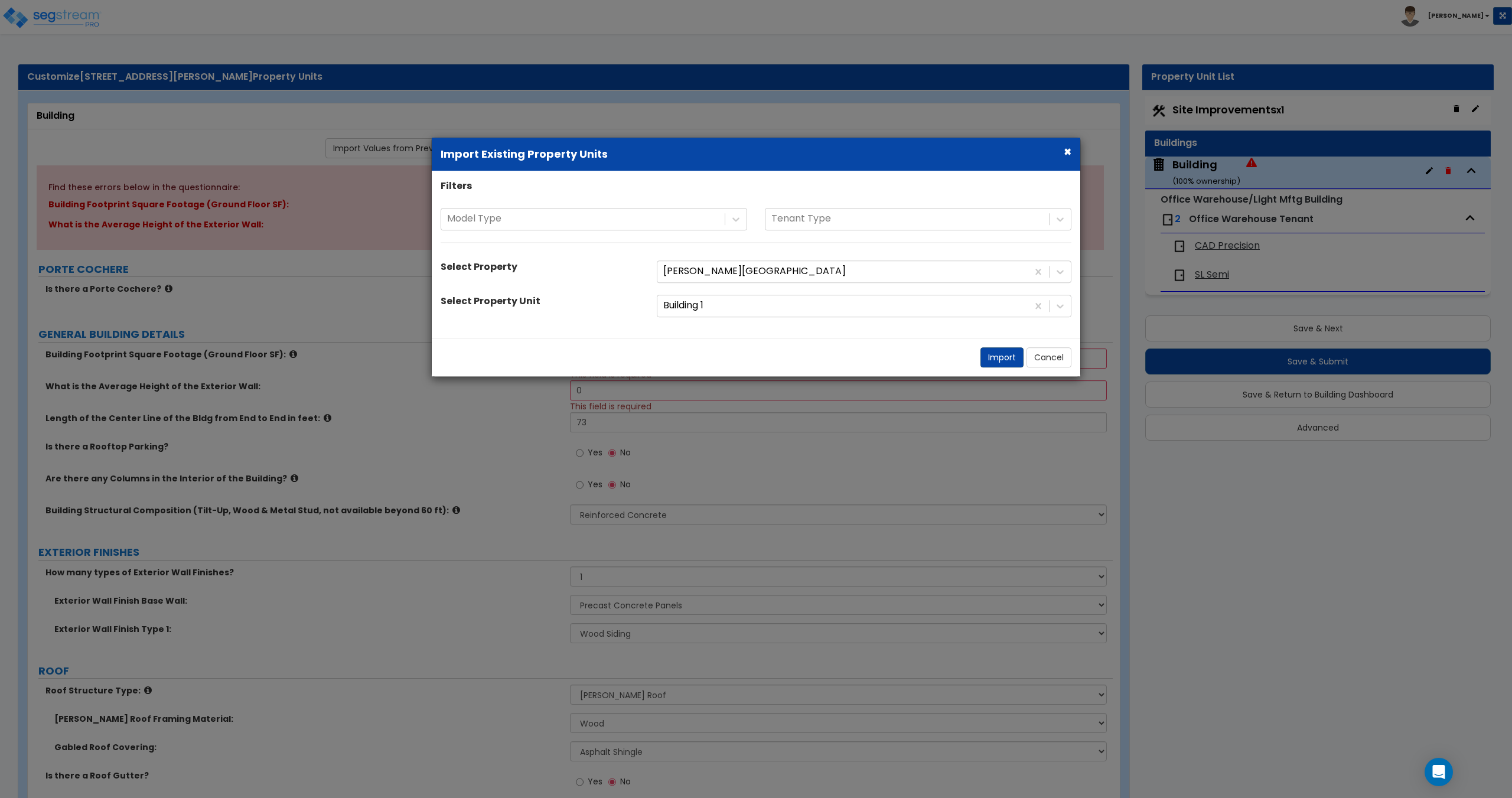
select select "7"
select select "2"
type input "10"
type input "4"
type input "0"
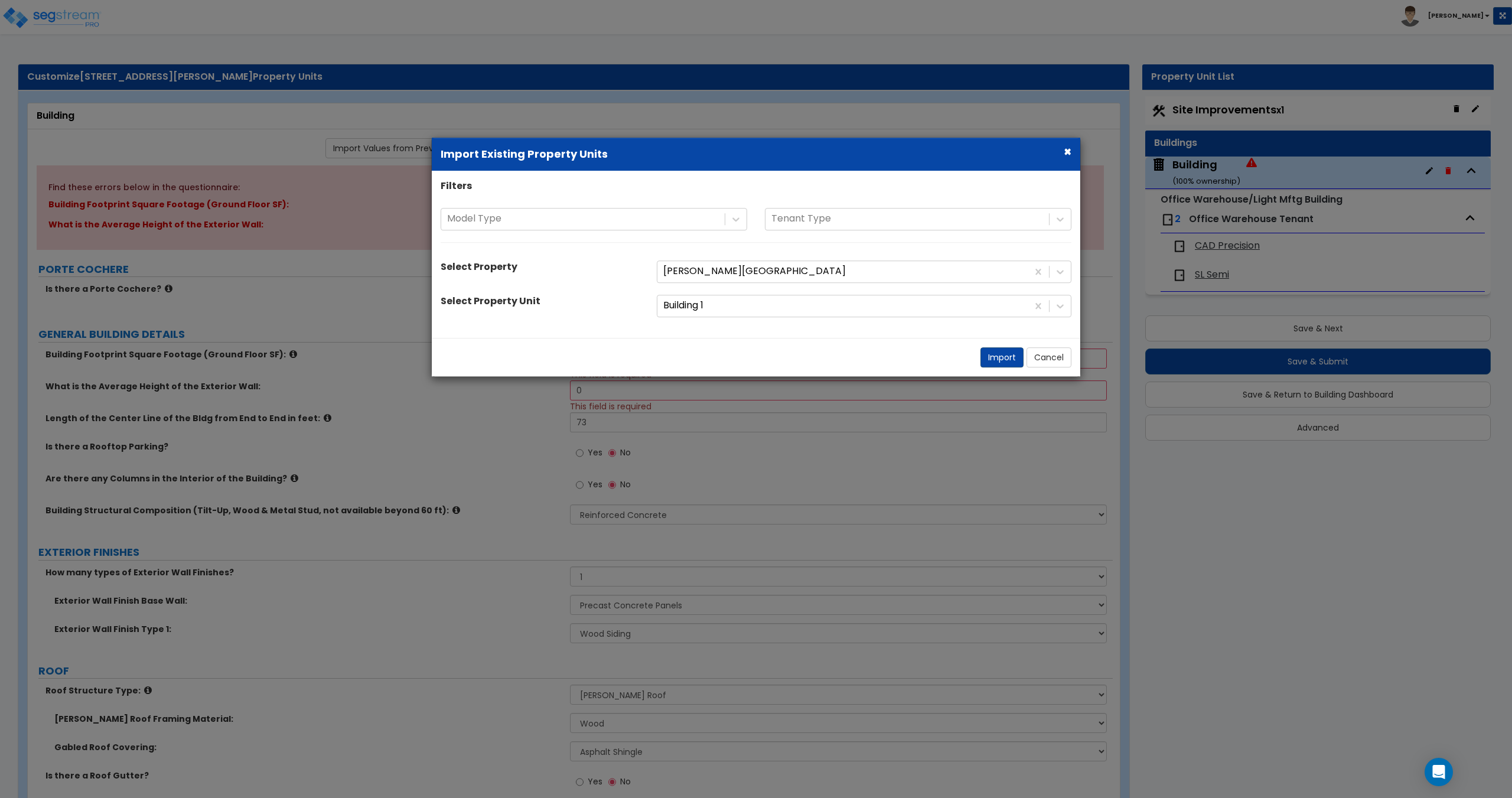
radio input "true"
radio input "false"
radio input "true"
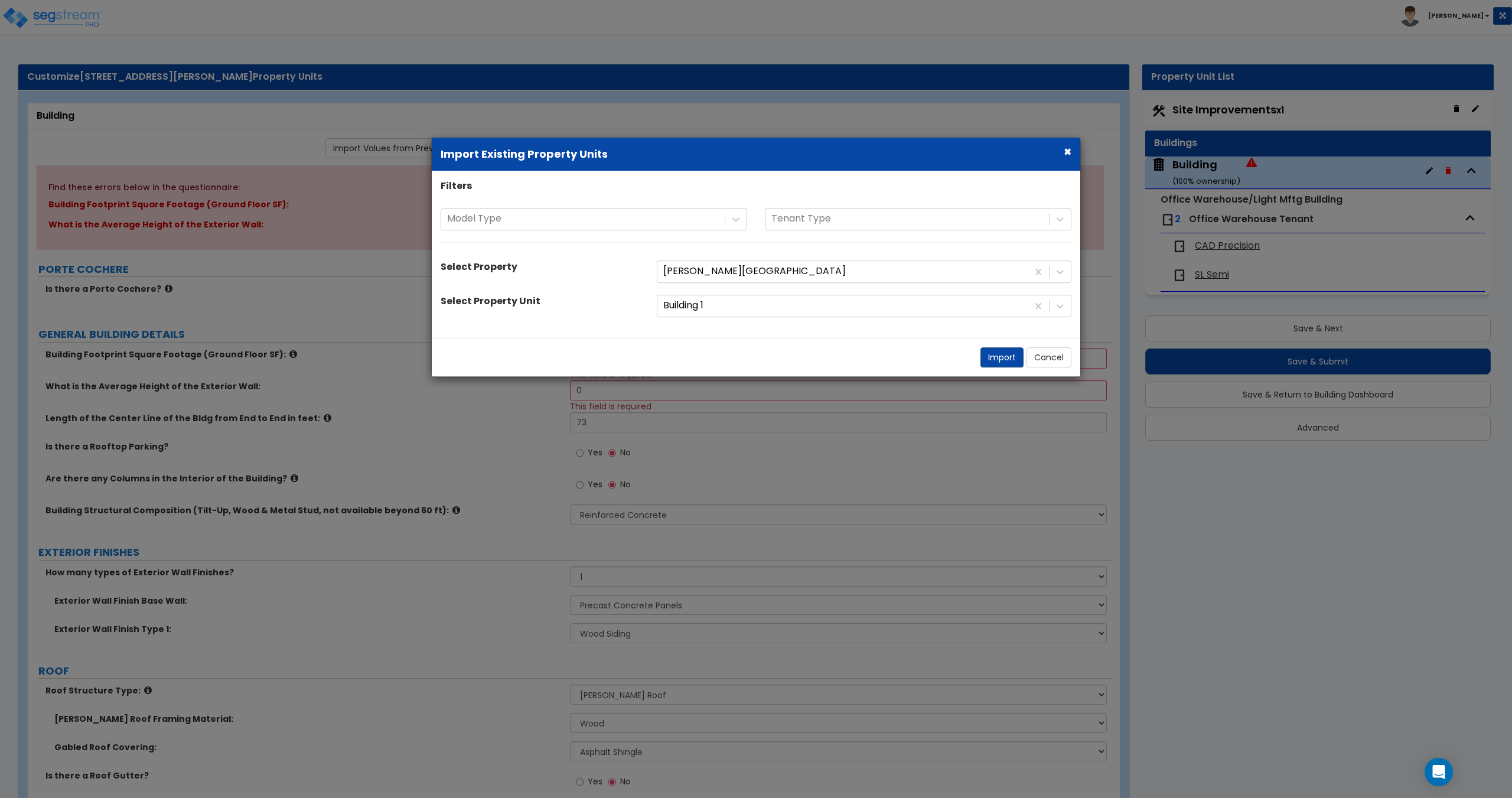
select select "3"
select select "2"
select select "3"
select select "2"
select select "1"
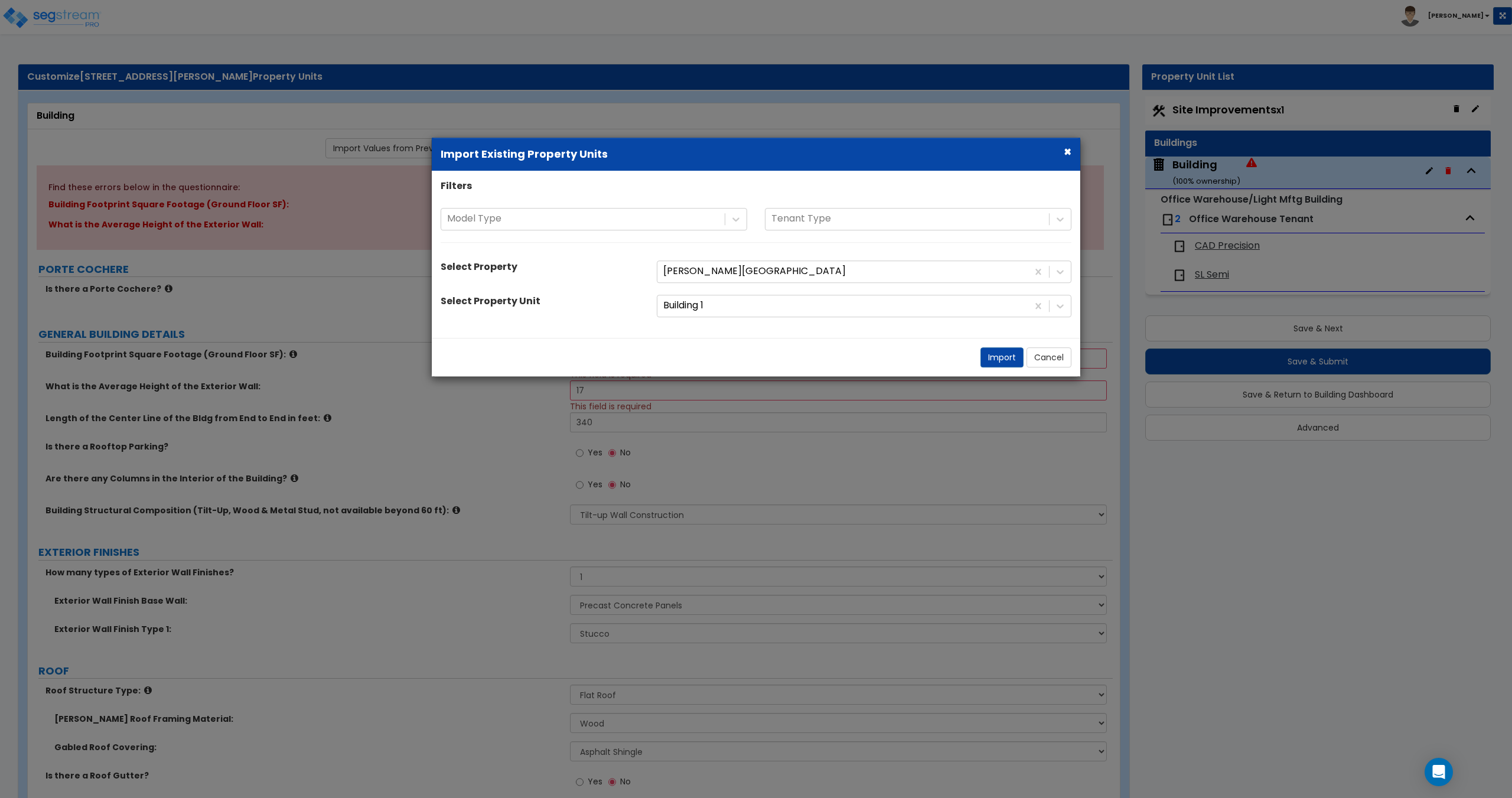
select select "3"
select select "2"
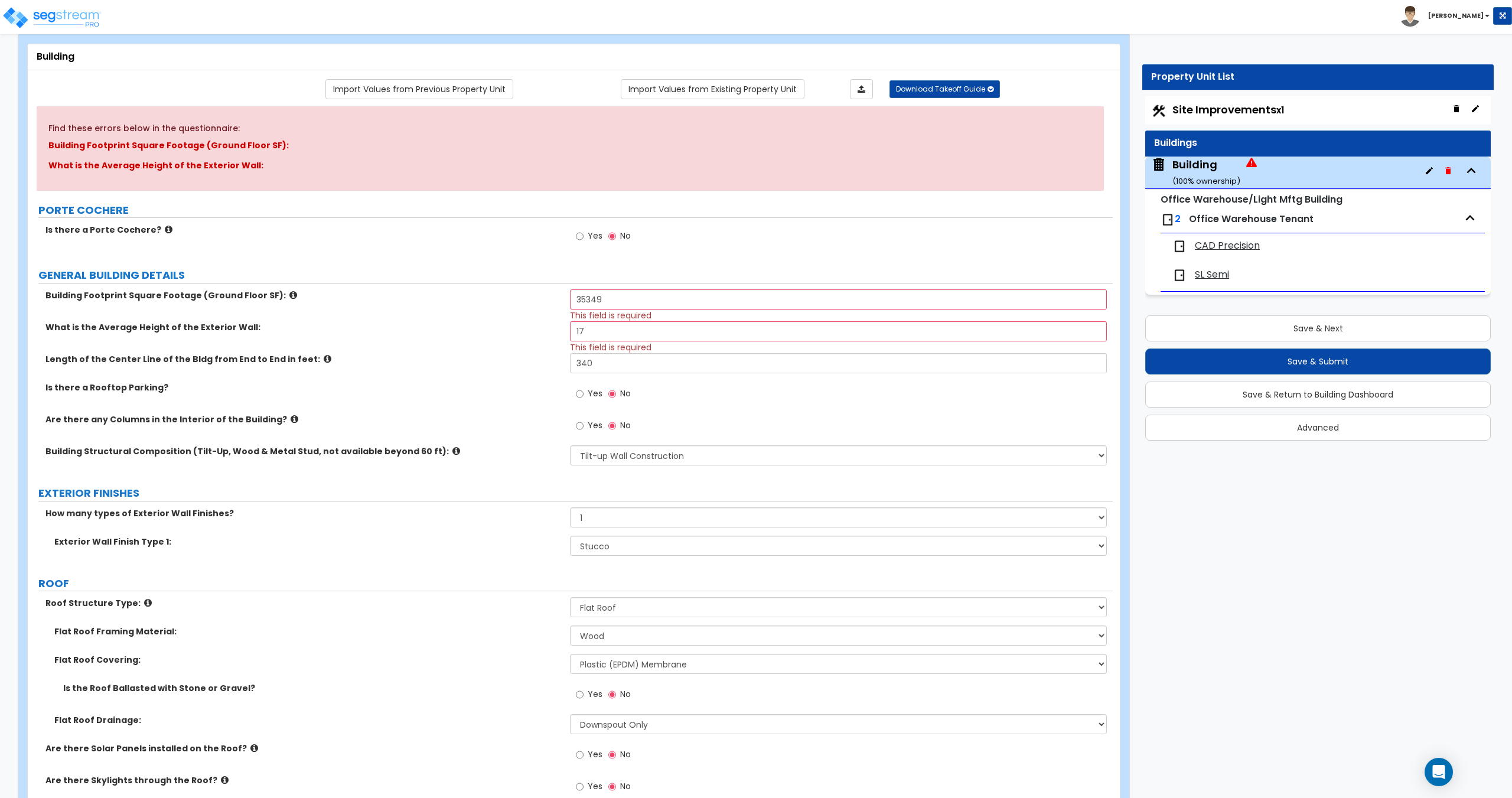
click at [1230, 241] on span "CAD Precision" at bounding box center [1227, 246] width 65 height 13
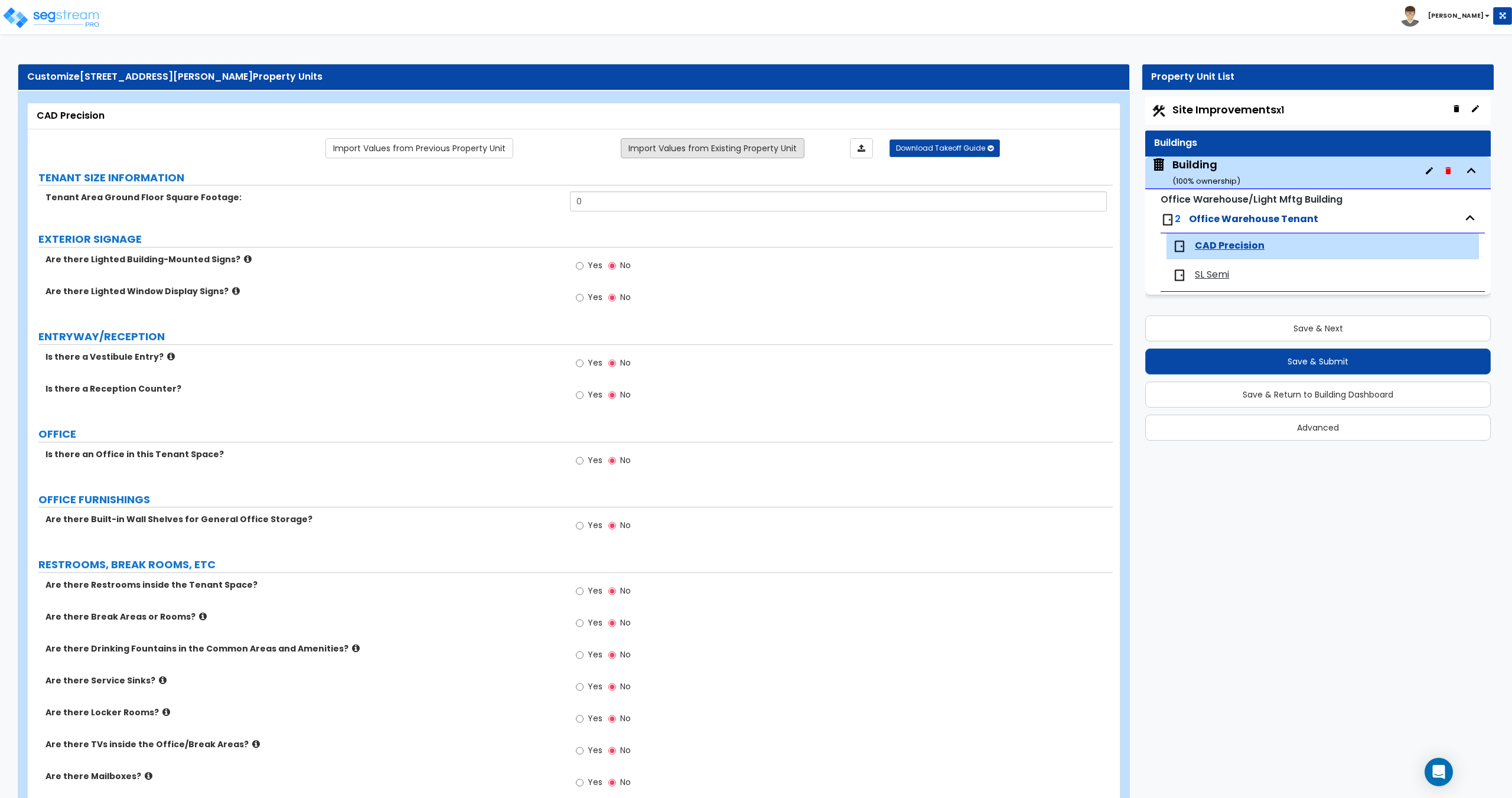
click at [658, 148] on link "Import Values from Existing Property Unit" at bounding box center [713, 148] width 184 height 20
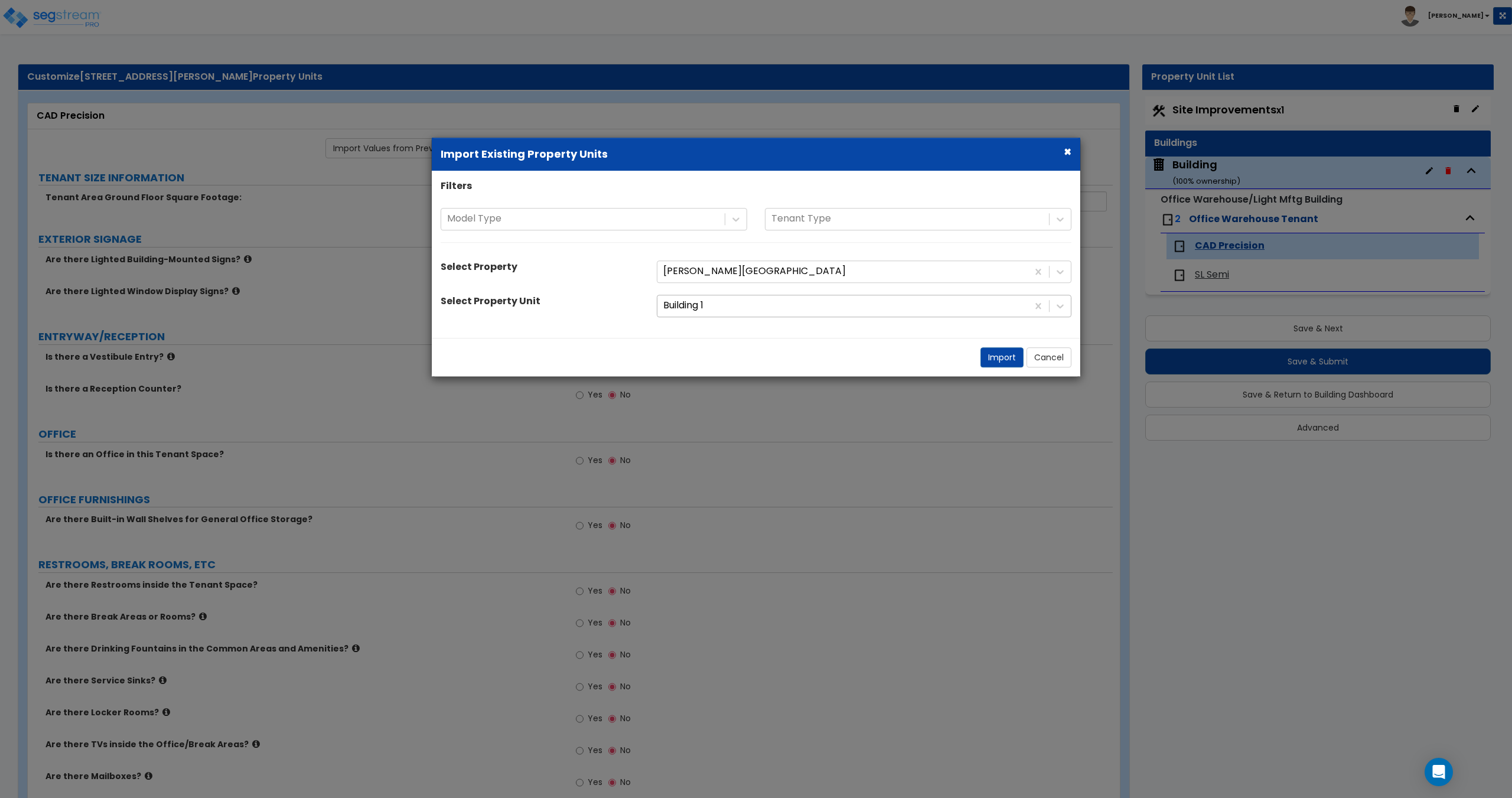
click at [698, 306] on div at bounding box center [842, 306] width 358 height 16
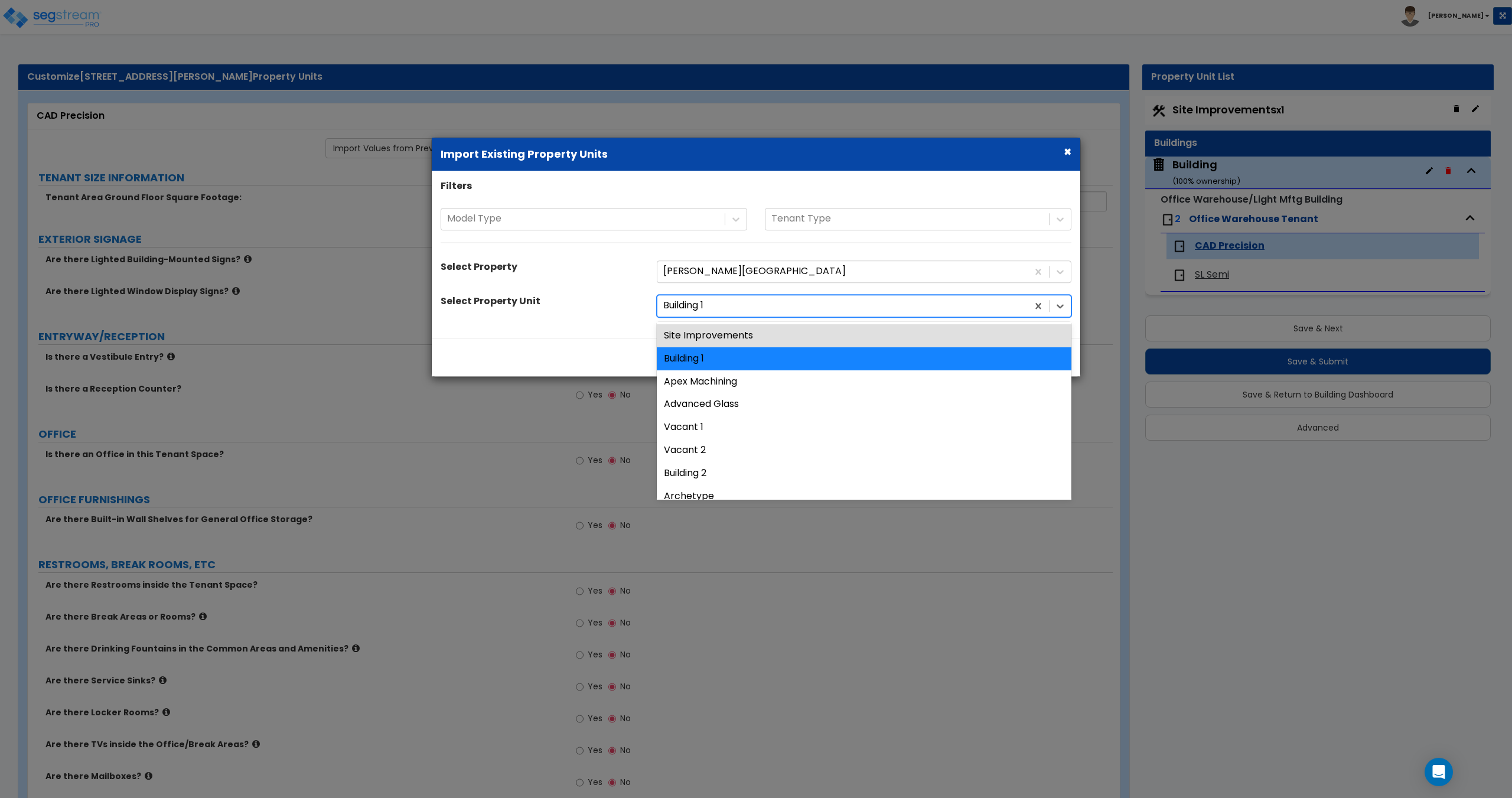
click at [698, 306] on div at bounding box center [842, 306] width 358 height 16
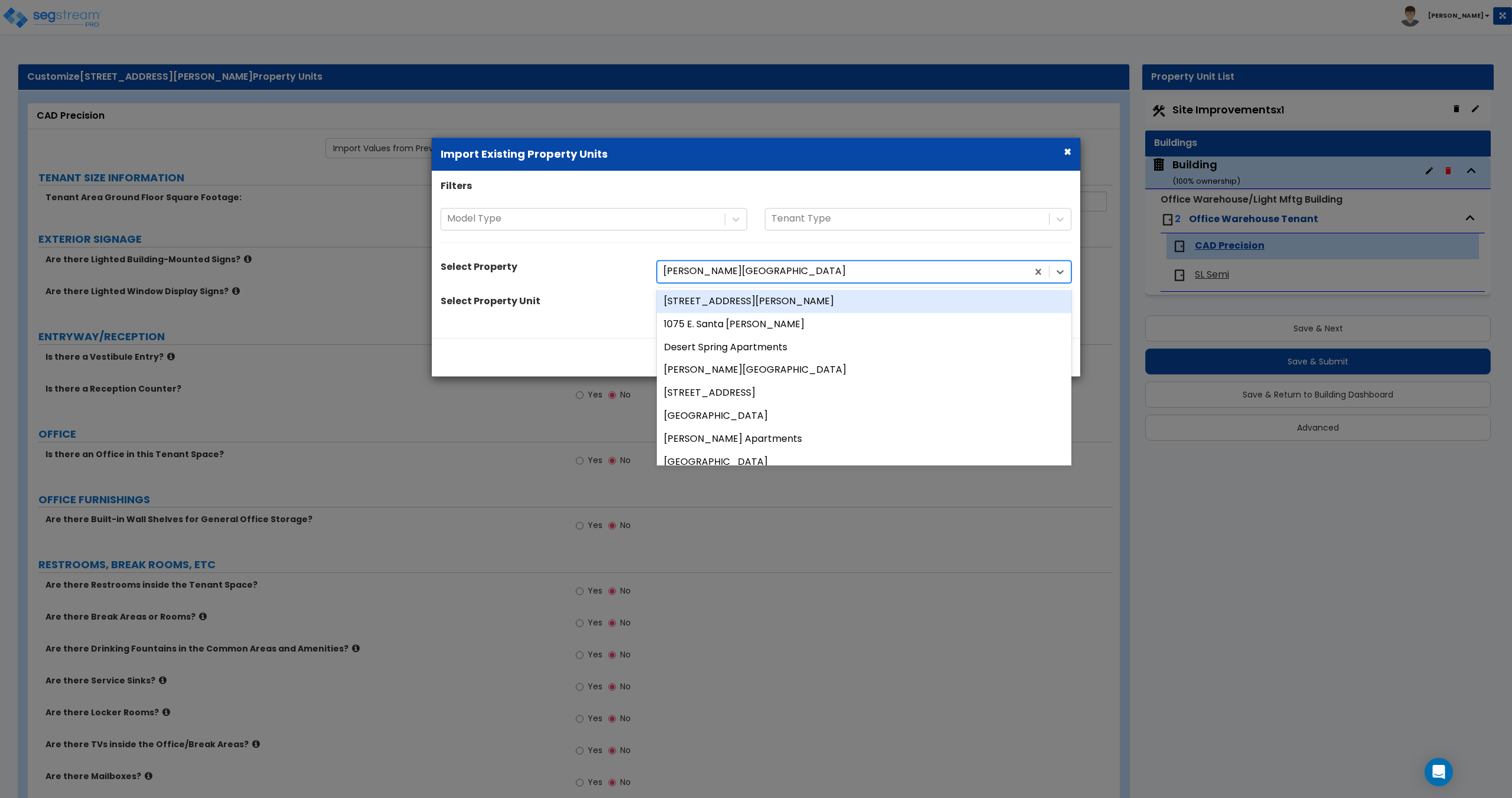
click at [711, 273] on div at bounding box center [842, 272] width 358 height 16
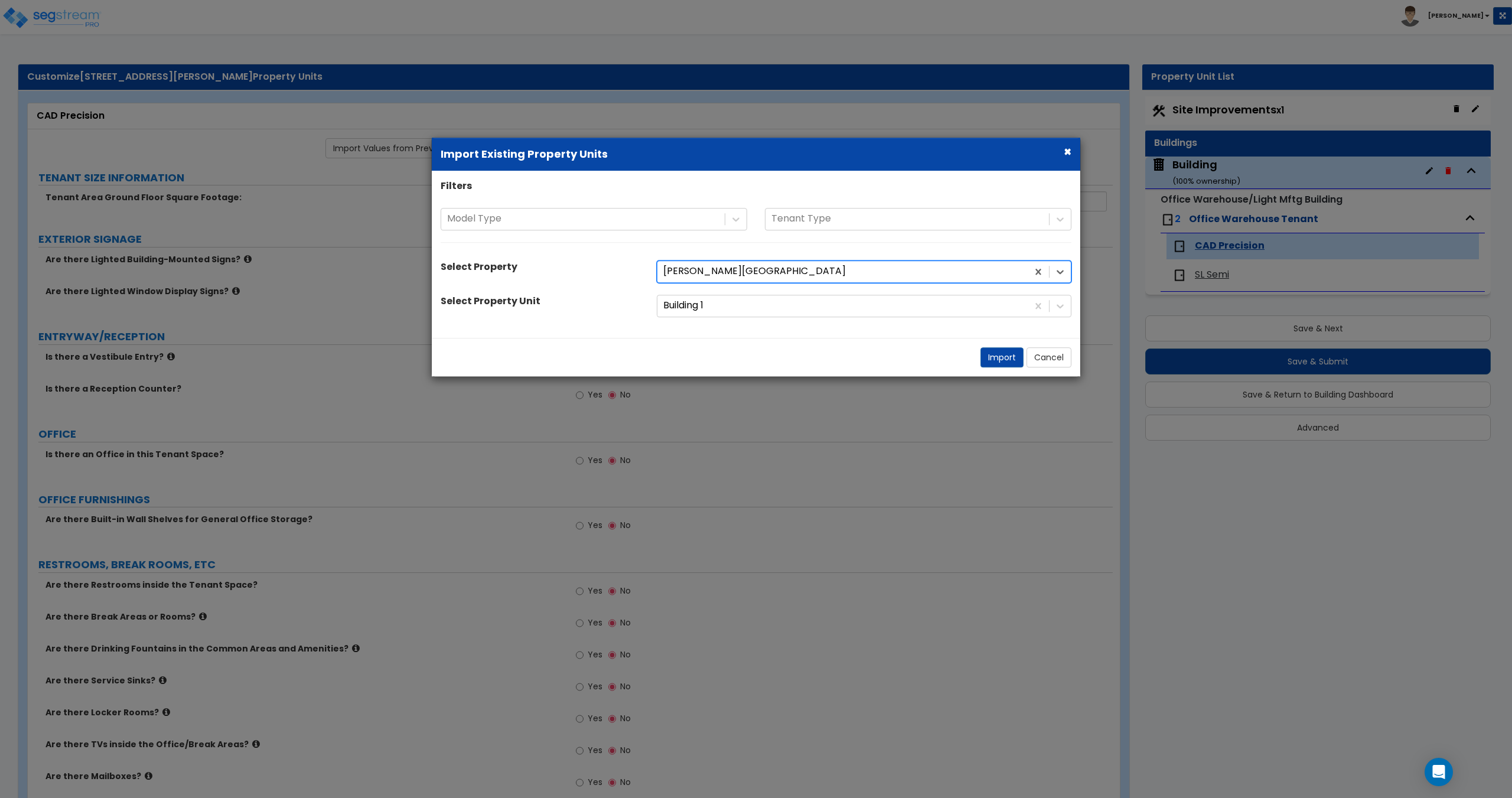
click at [711, 273] on div at bounding box center [842, 272] width 358 height 16
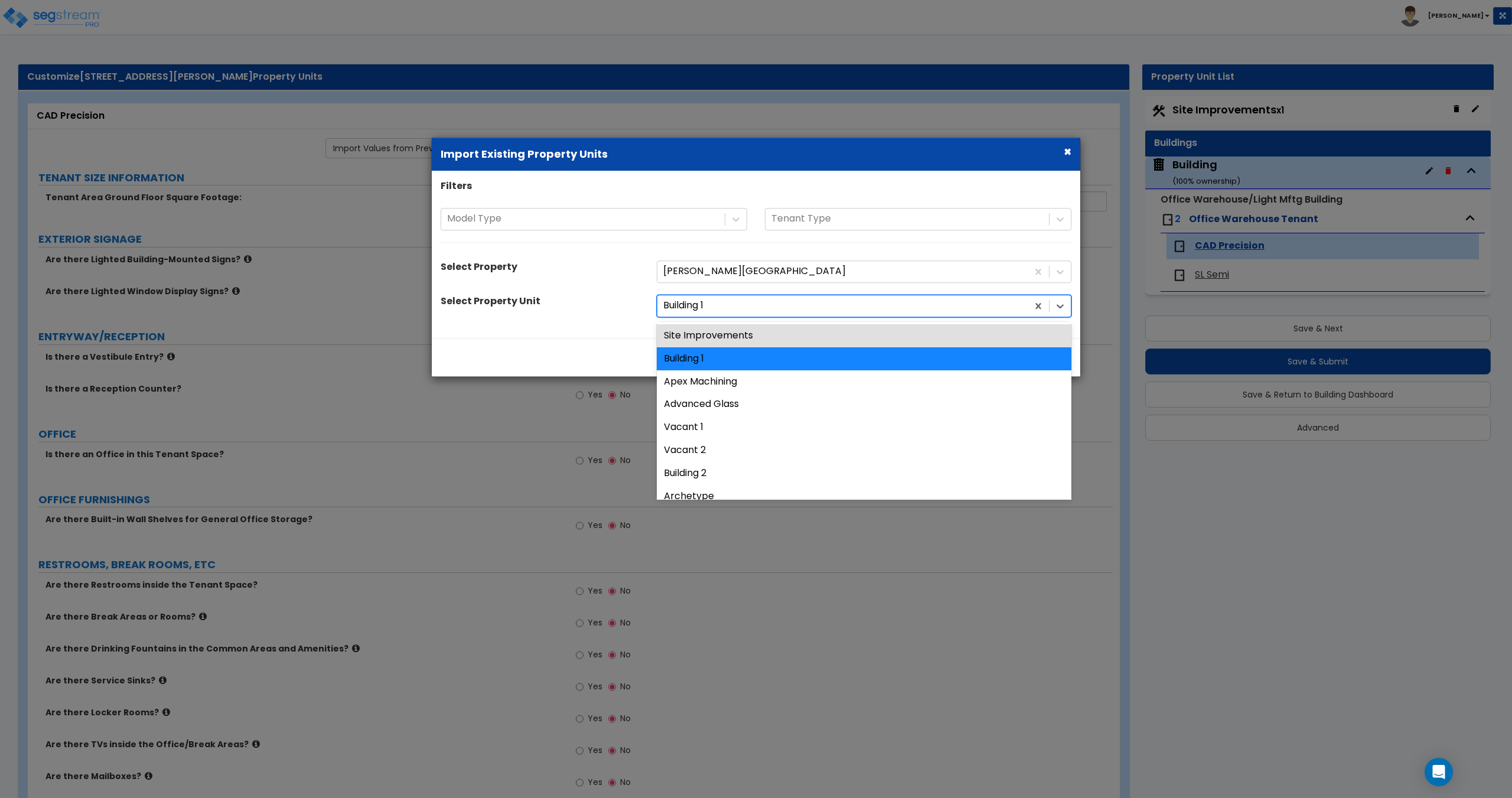
click at [711, 311] on div at bounding box center [842, 306] width 358 height 16
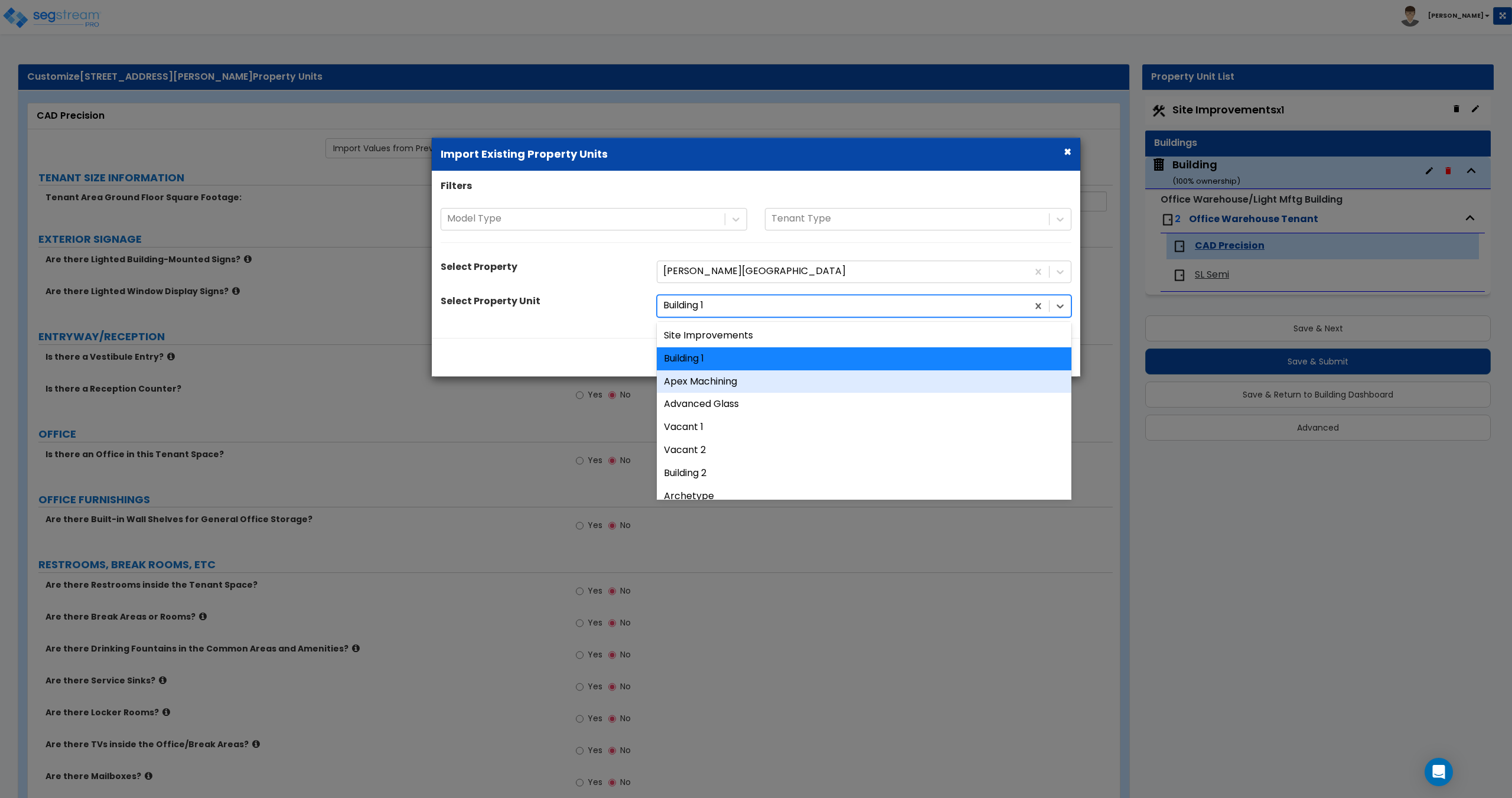
click at [702, 379] on div "Apex Machining" at bounding box center [863, 381] width 415 height 23
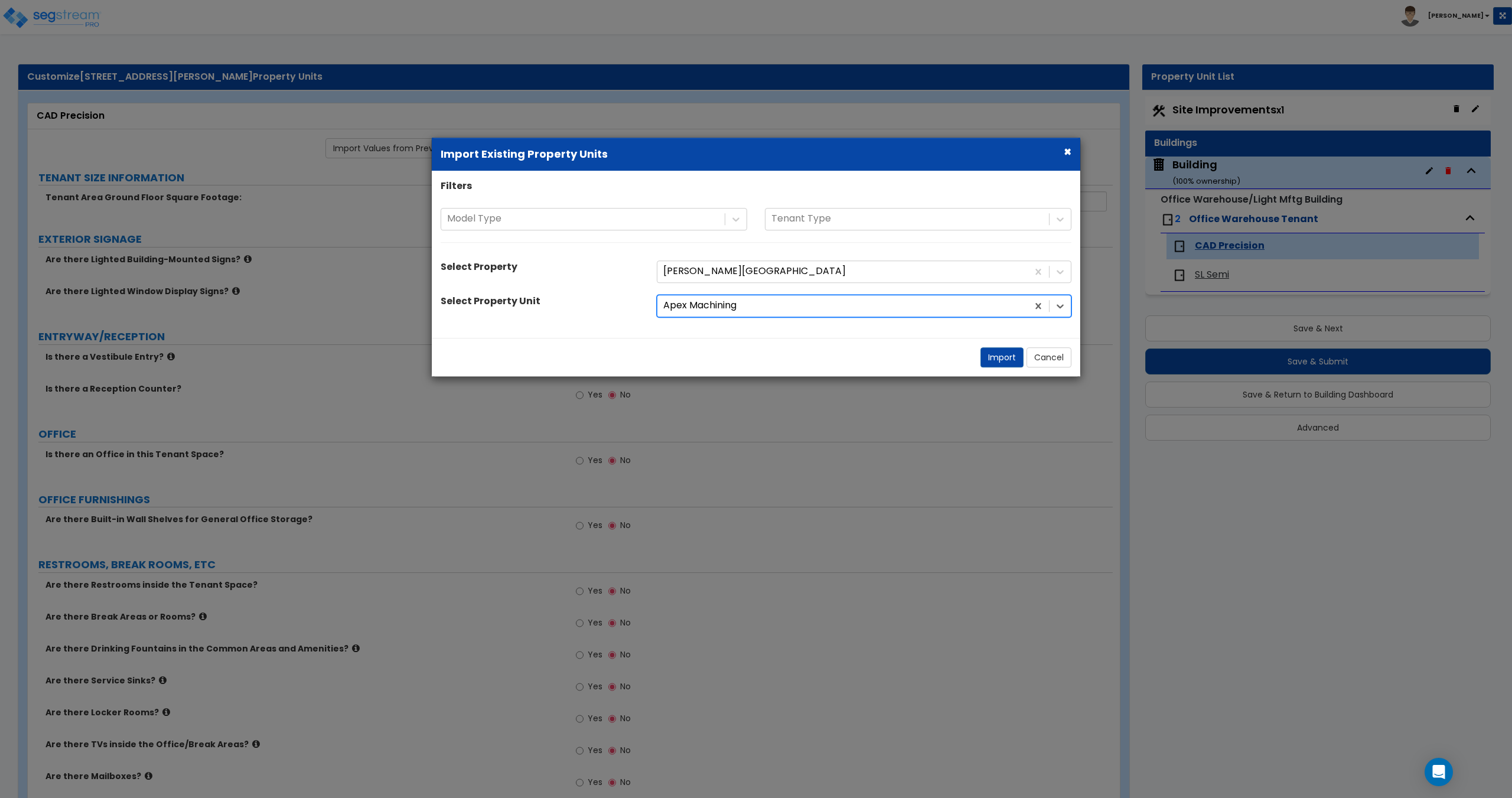
click at [742, 312] on div at bounding box center [842, 306] width 358 height 16
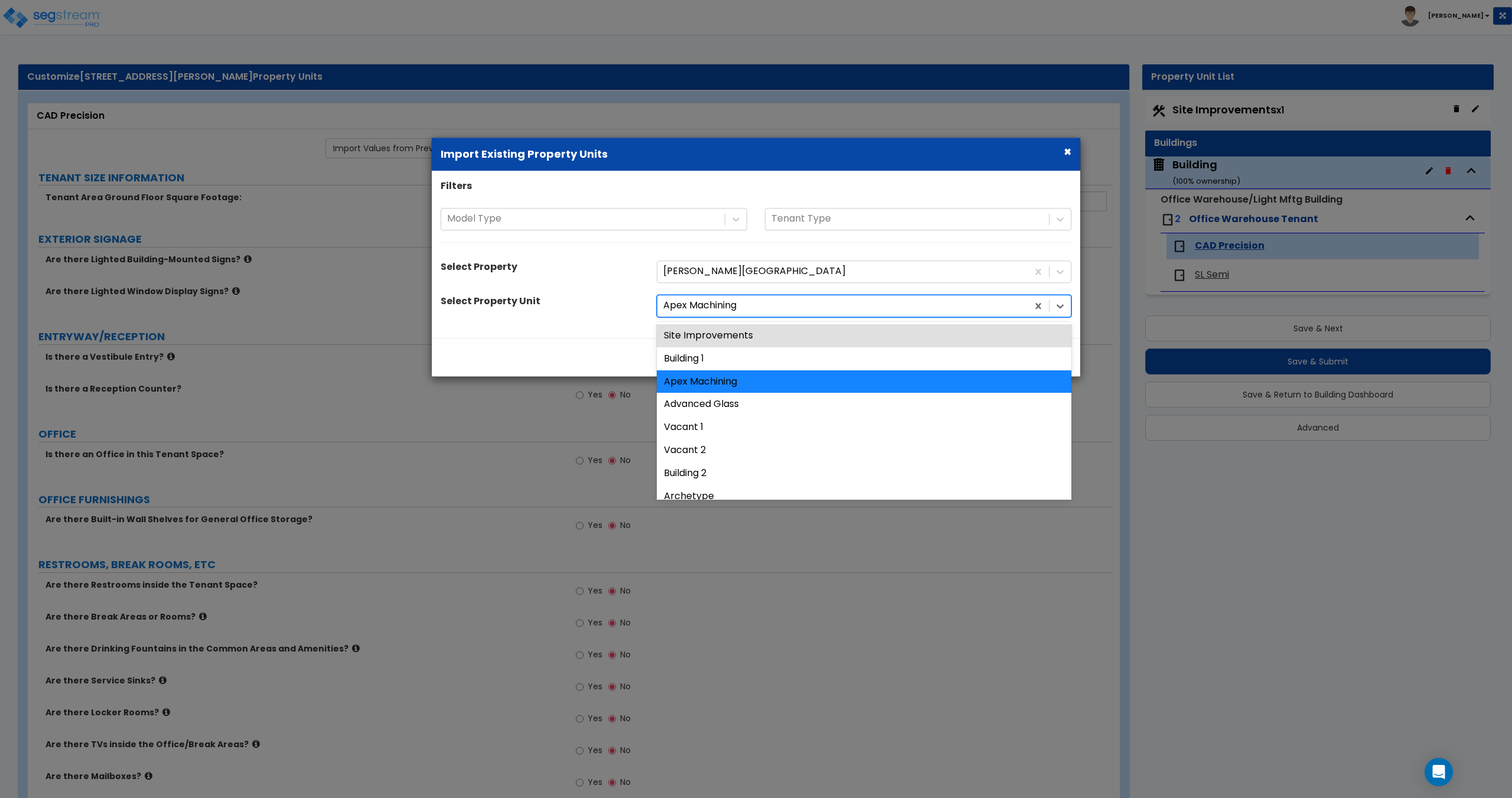
click at [734, 306] on div at bounding box center [842, 306] width 358 height 16
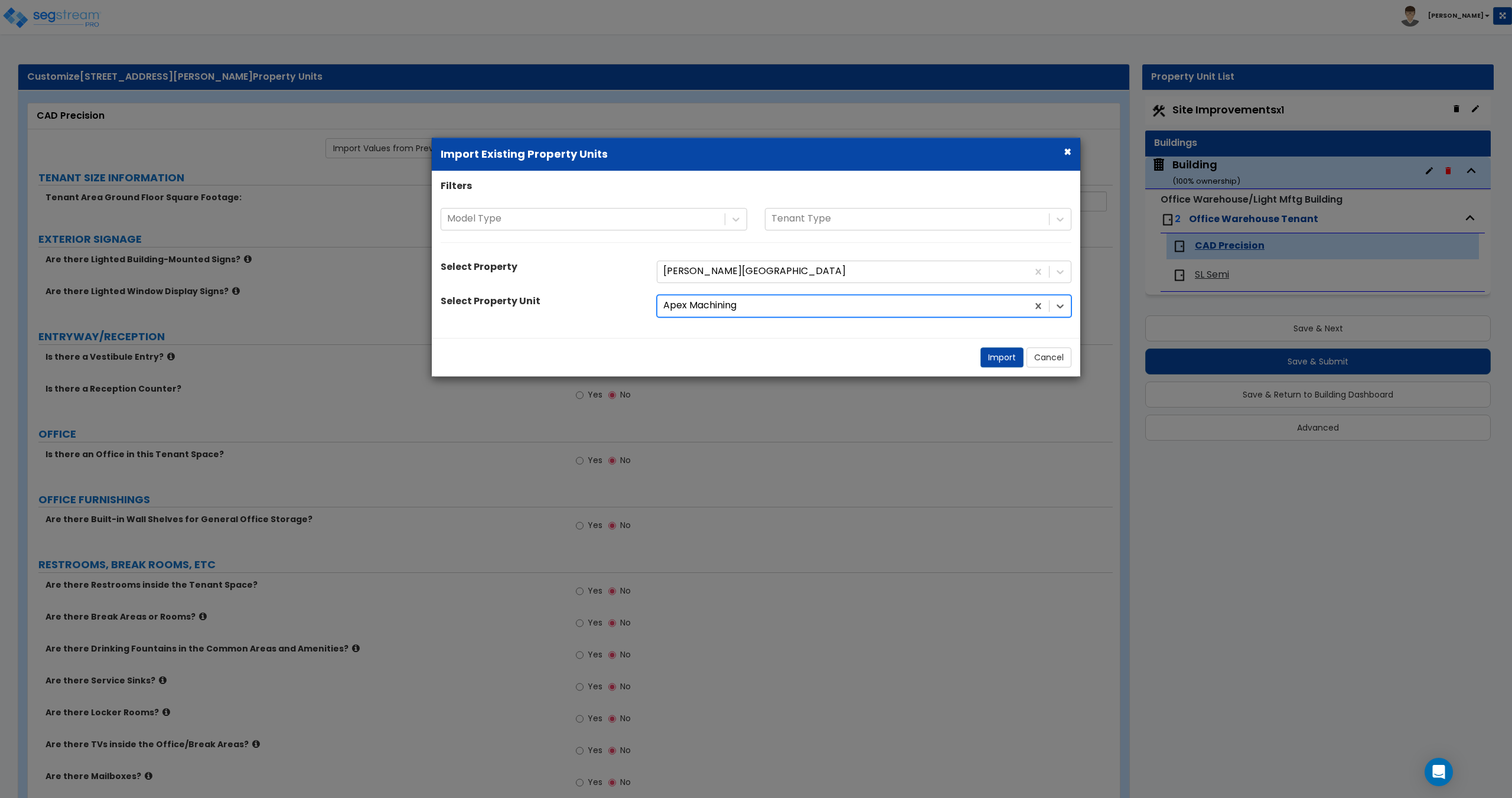
click at [734, 306] on div at bounding box center [842, 306] width 358 height 16
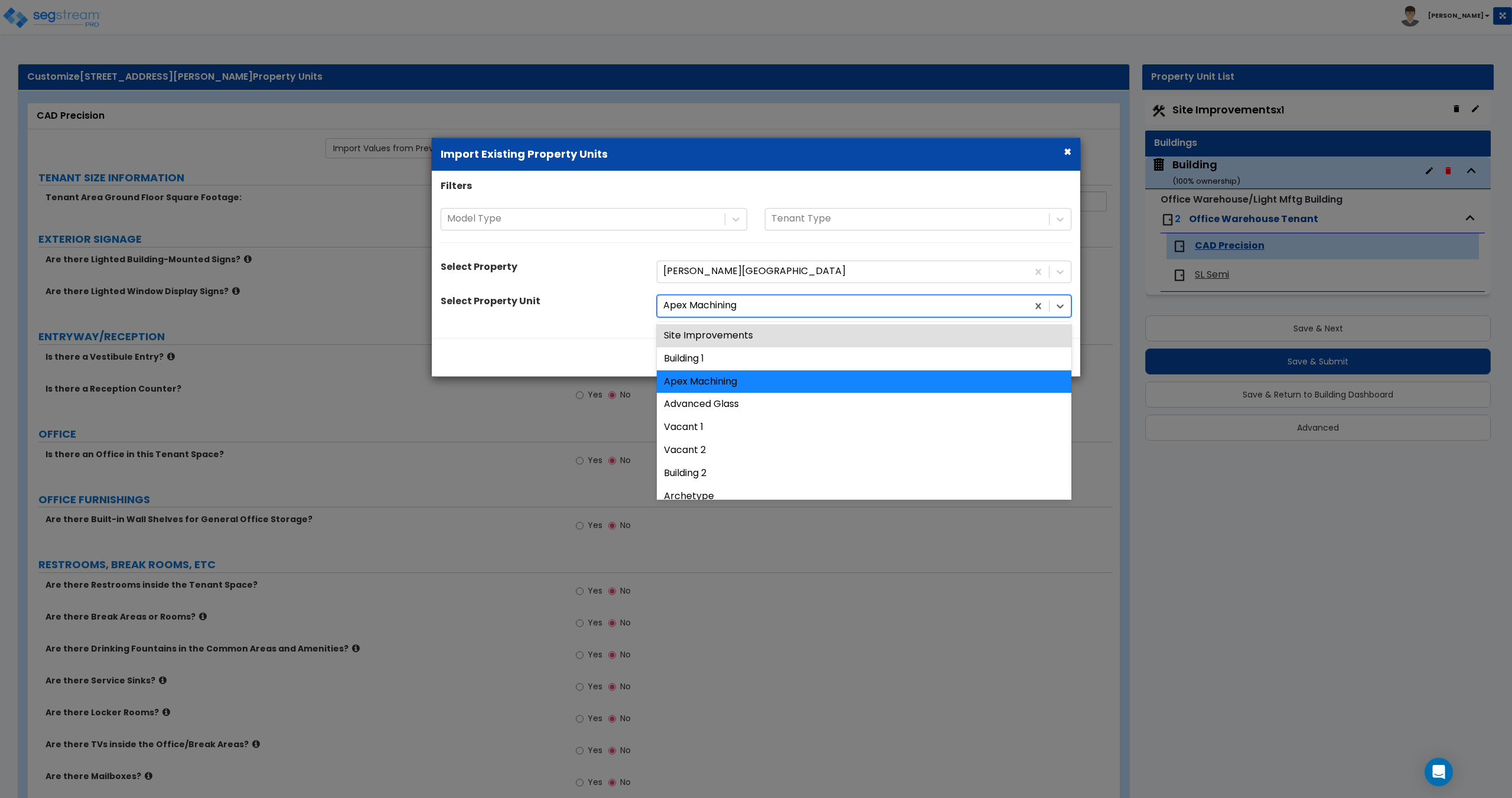
click at [734, 306] on div at bounding box center [842, 306] width 358 height 16
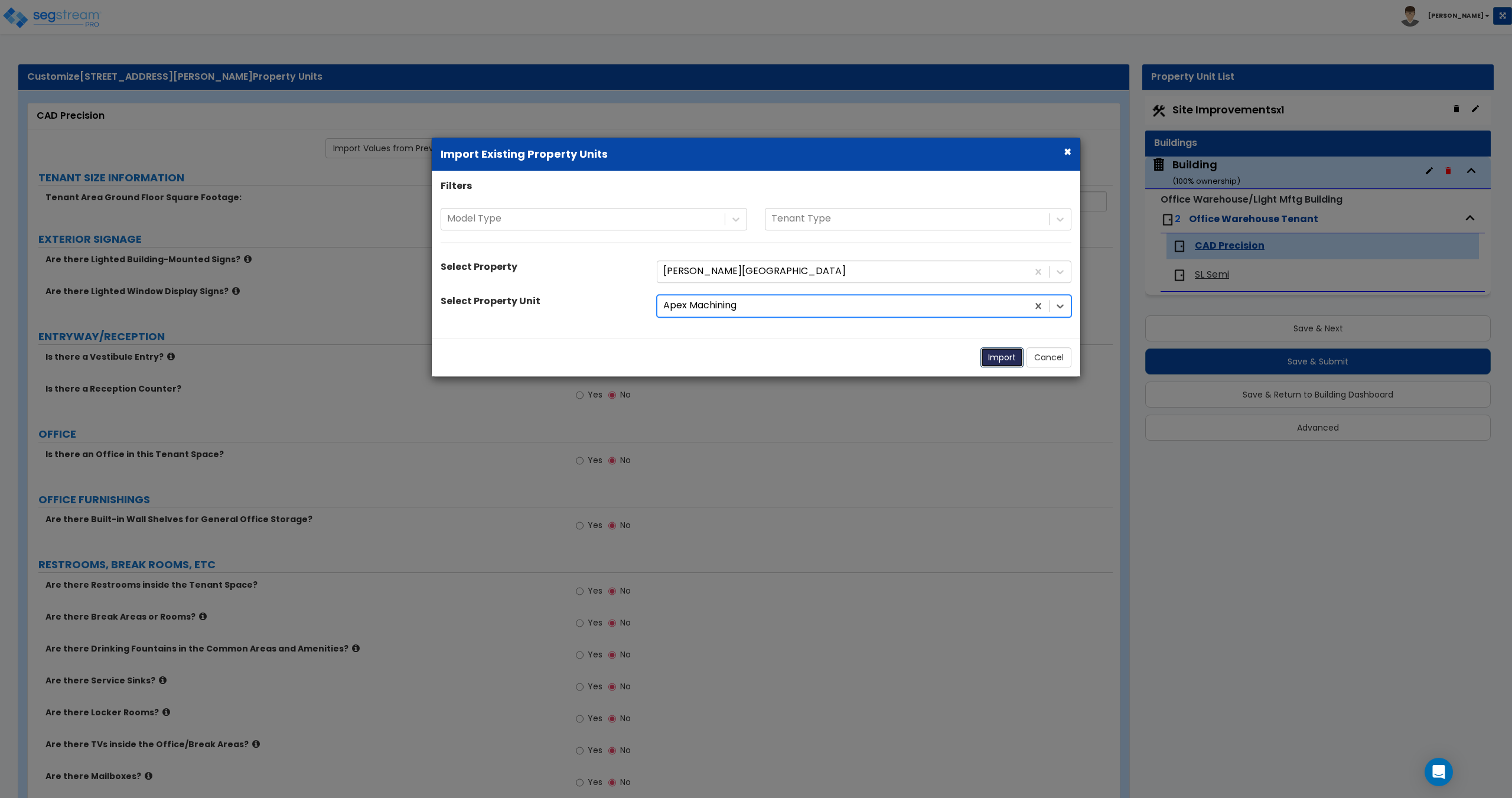
click at [994, 359] on button "Import" at bounding box center [1001, 356] width 43 height 20
type input "17310"
radio input "true"
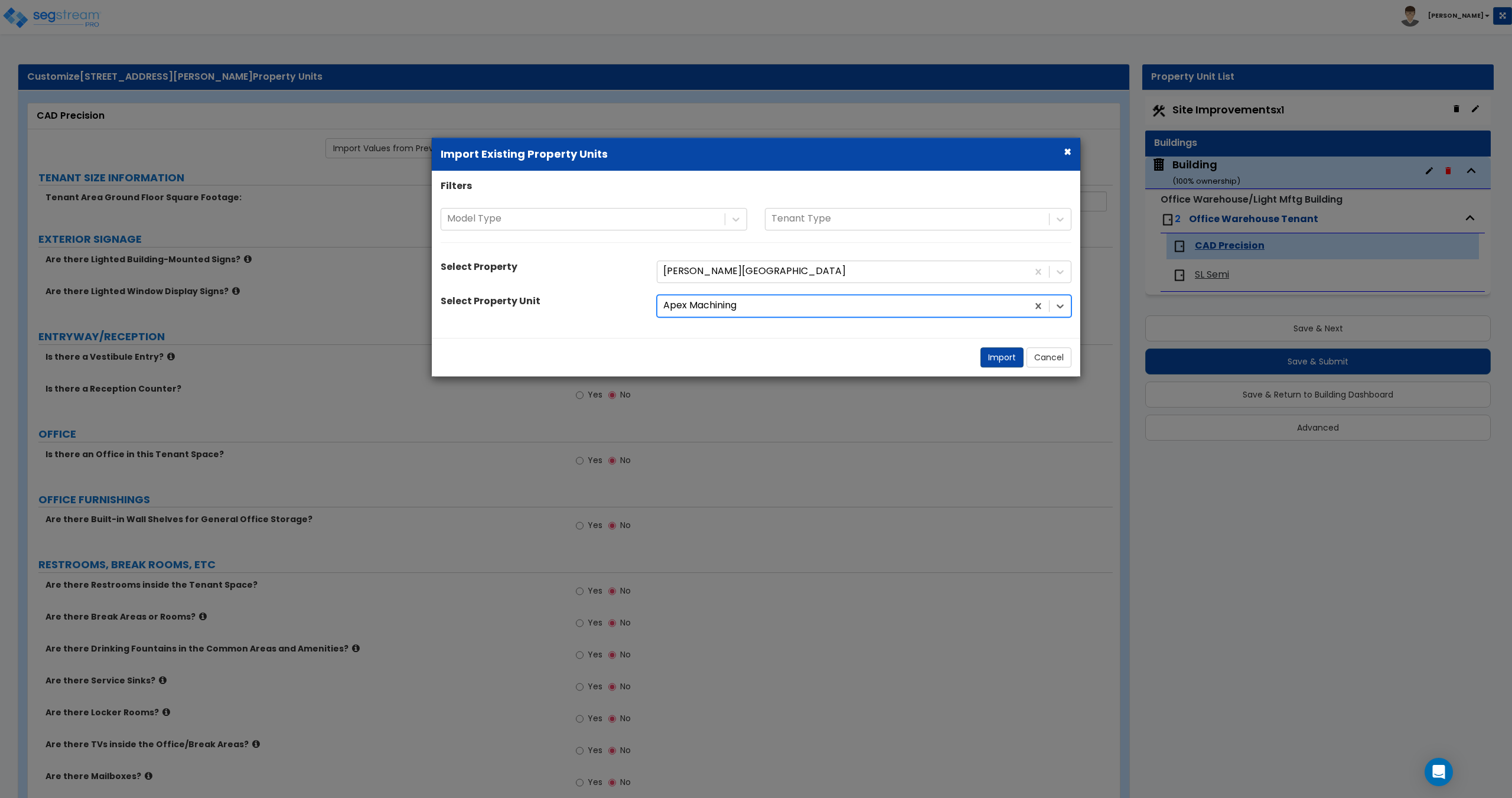
radio input "true"
type input "10"
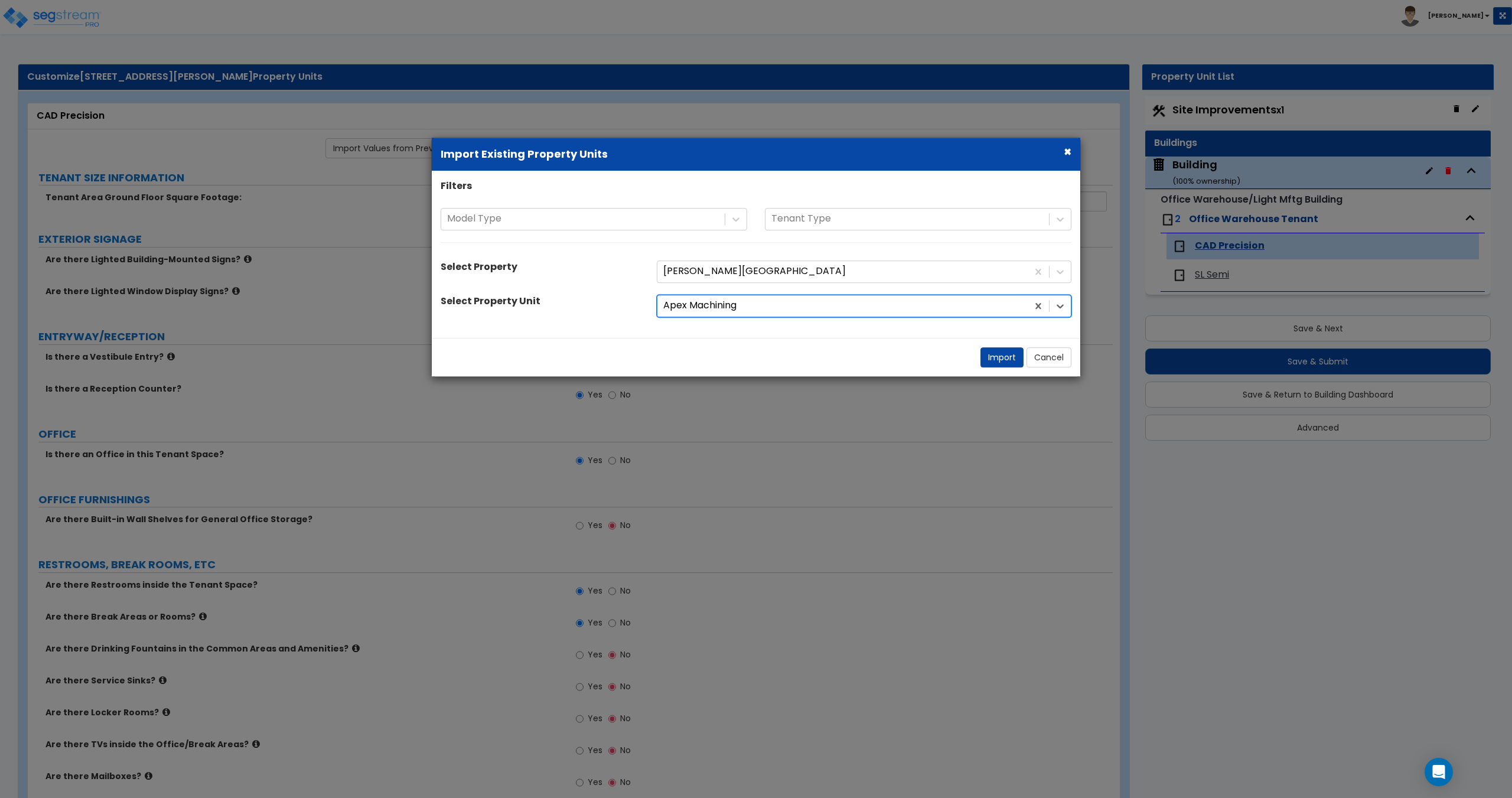
type input "20"
radio input "true"
select select "3"
radio input "true"
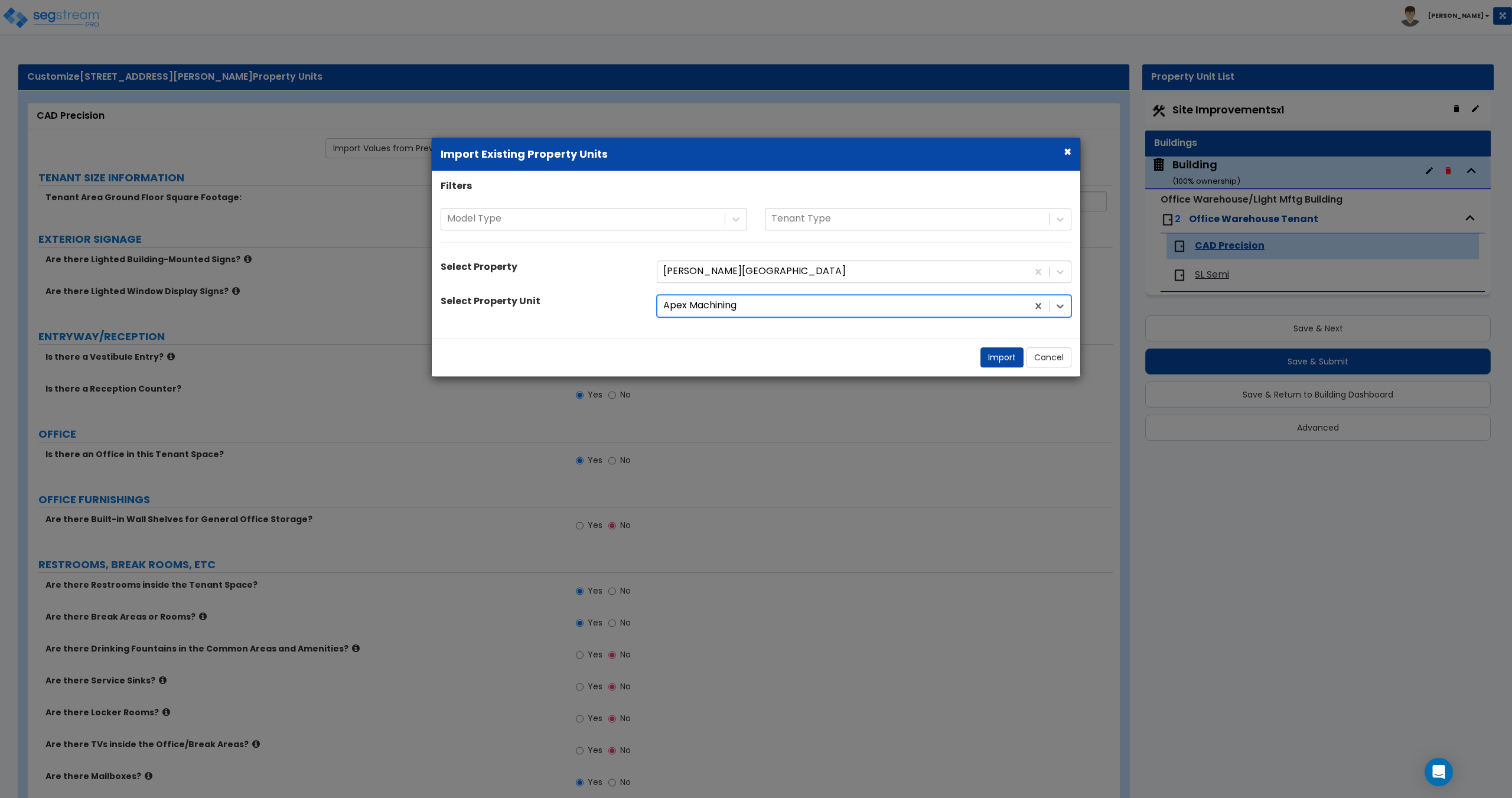
select select "3"
select select "2"
select select "3"
select select "2"
select select "1"
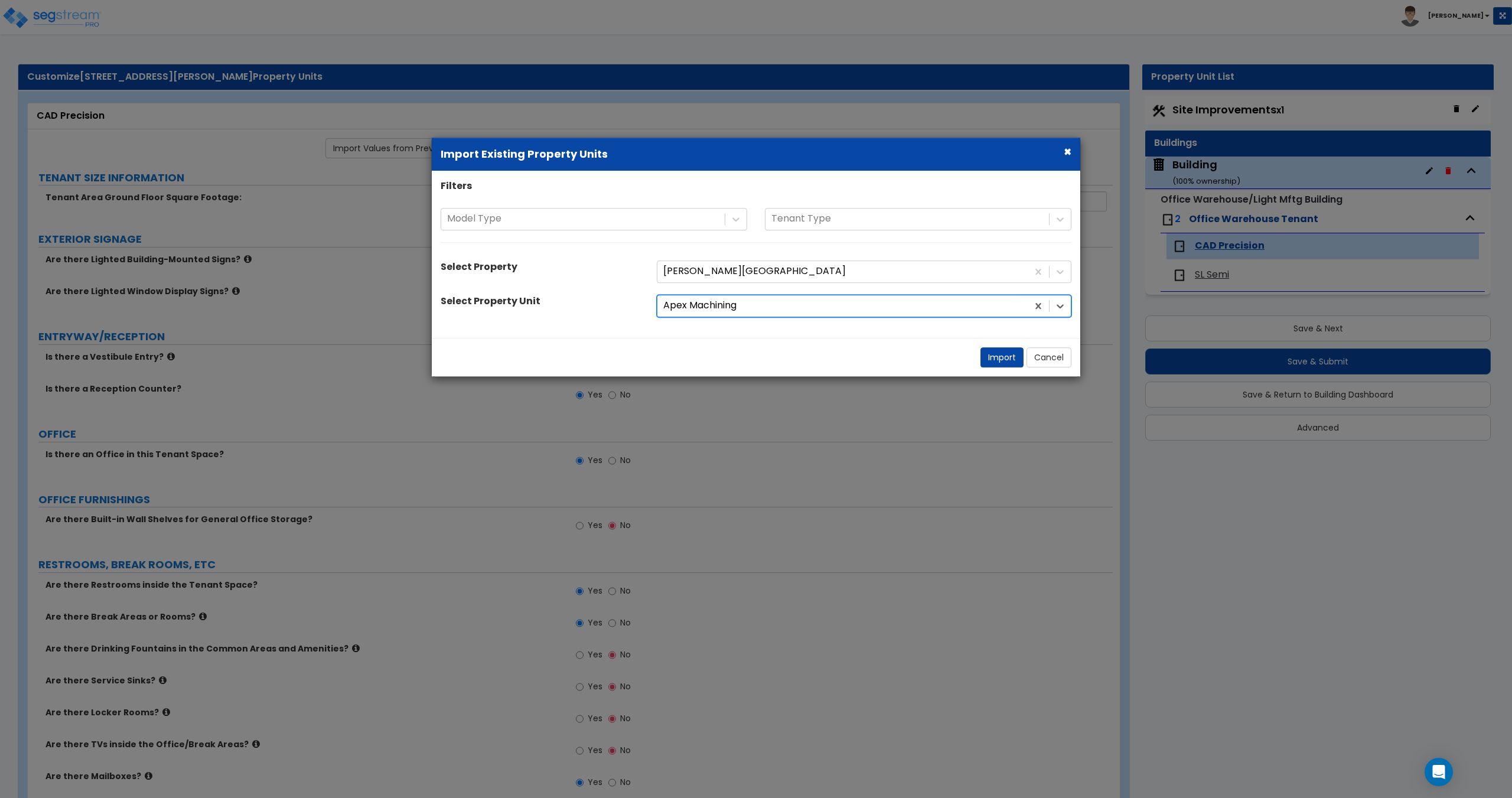
select select "2"
select select "1"
select select "2"
select select "5"
select select "1"
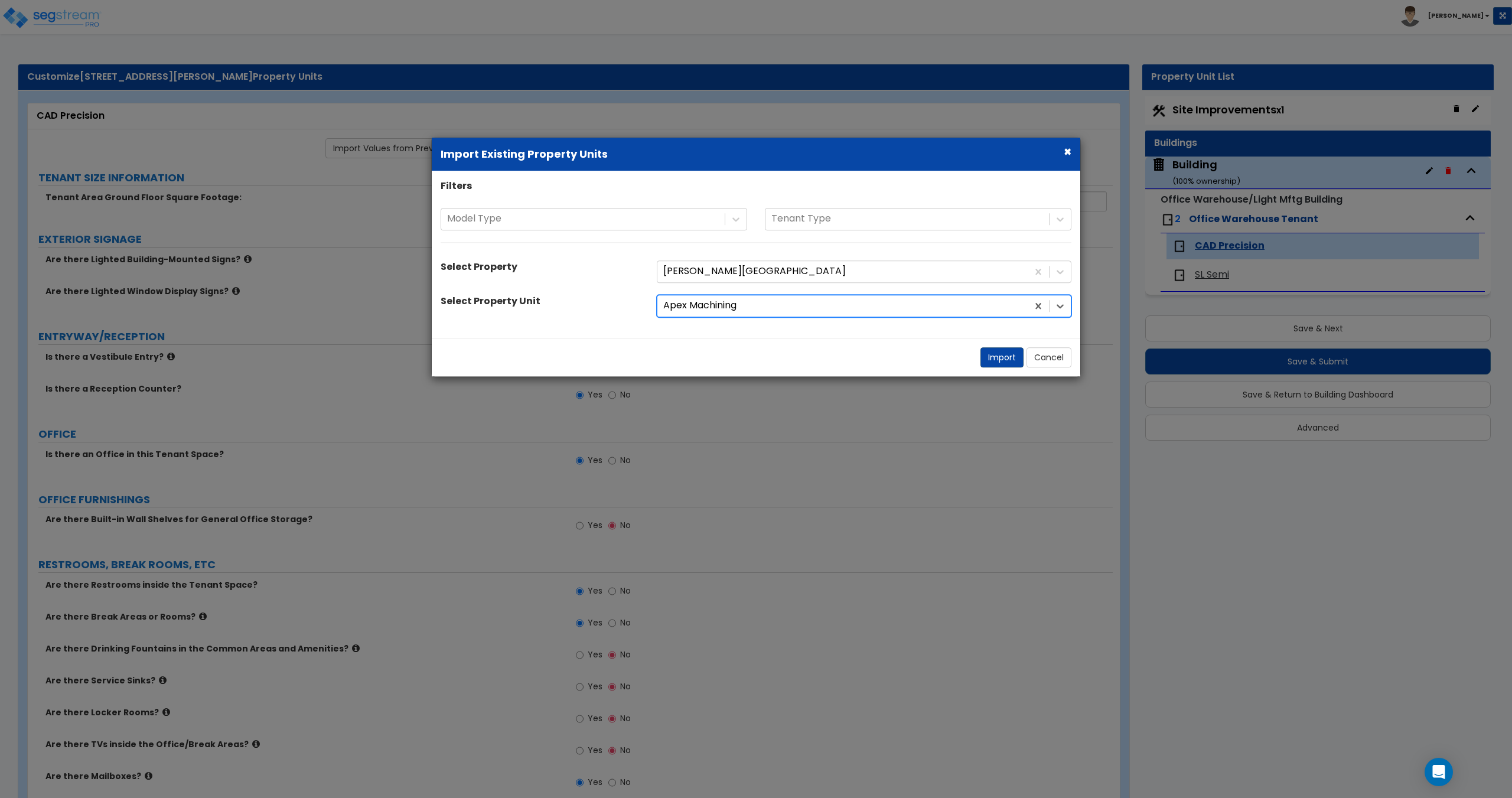
select select "1"
select select "2"
select select "1"
select select "2"
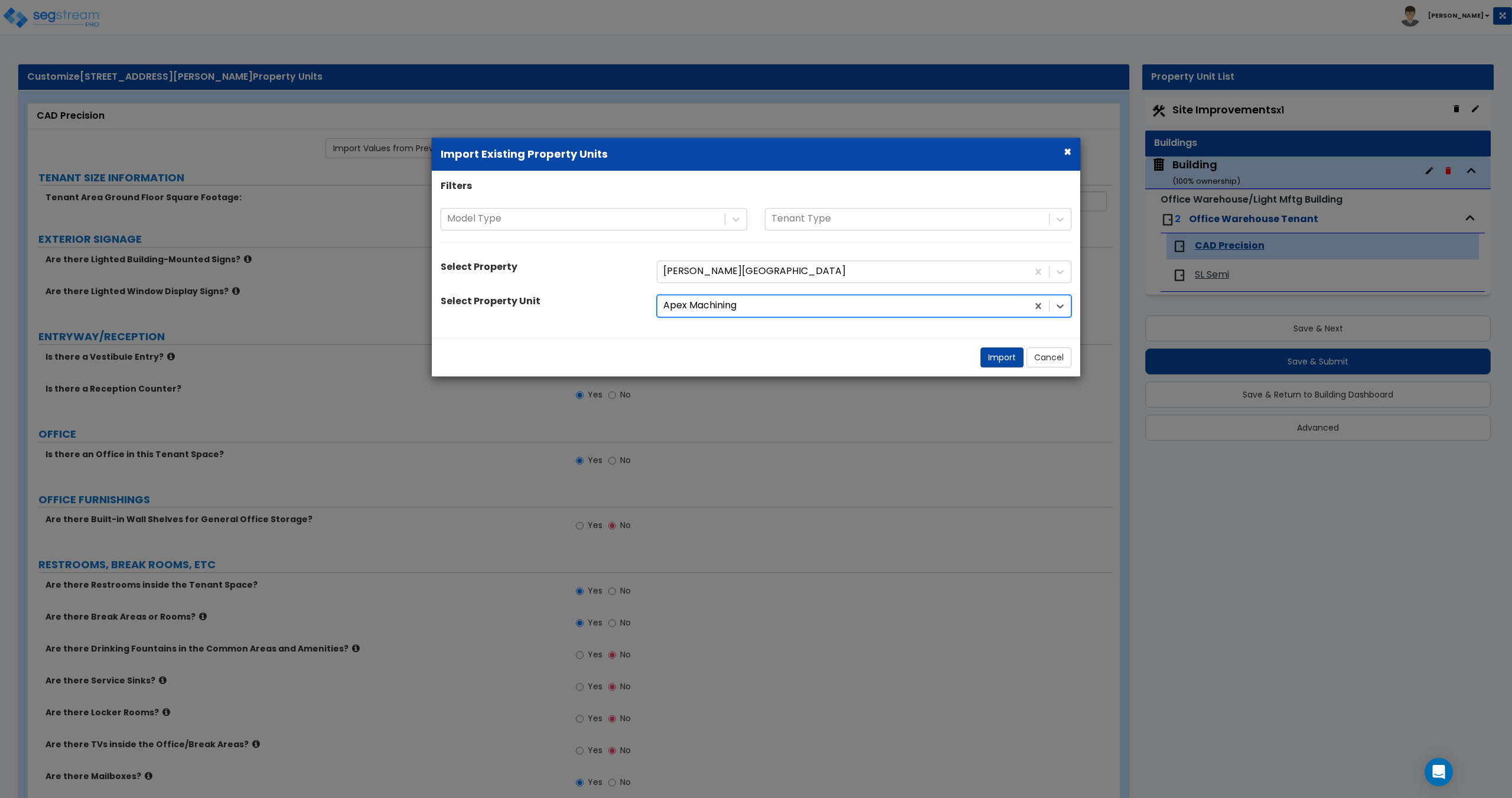
select select "1"
select select "3"
select select "1"
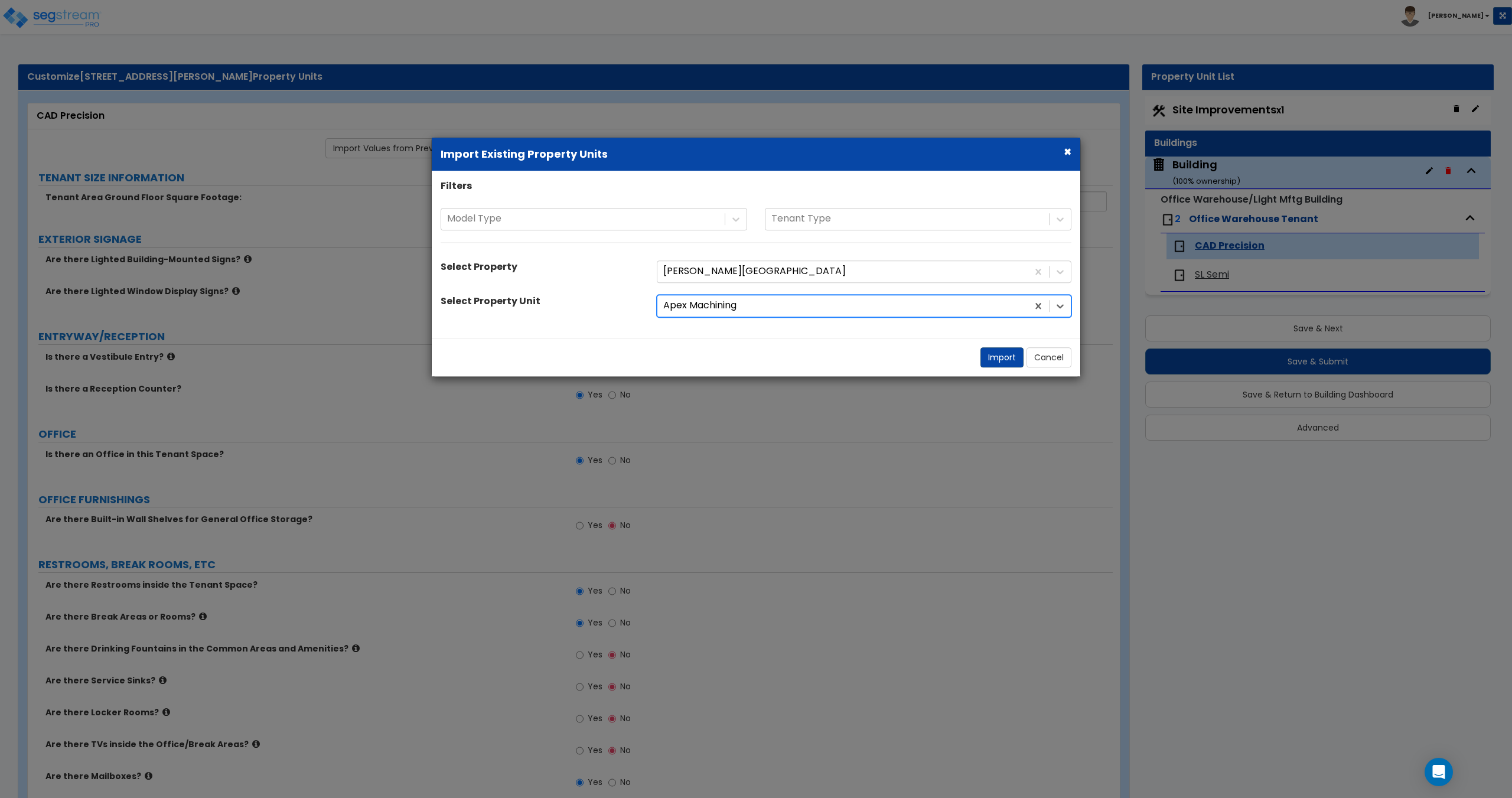
select select "1"
select select "9"
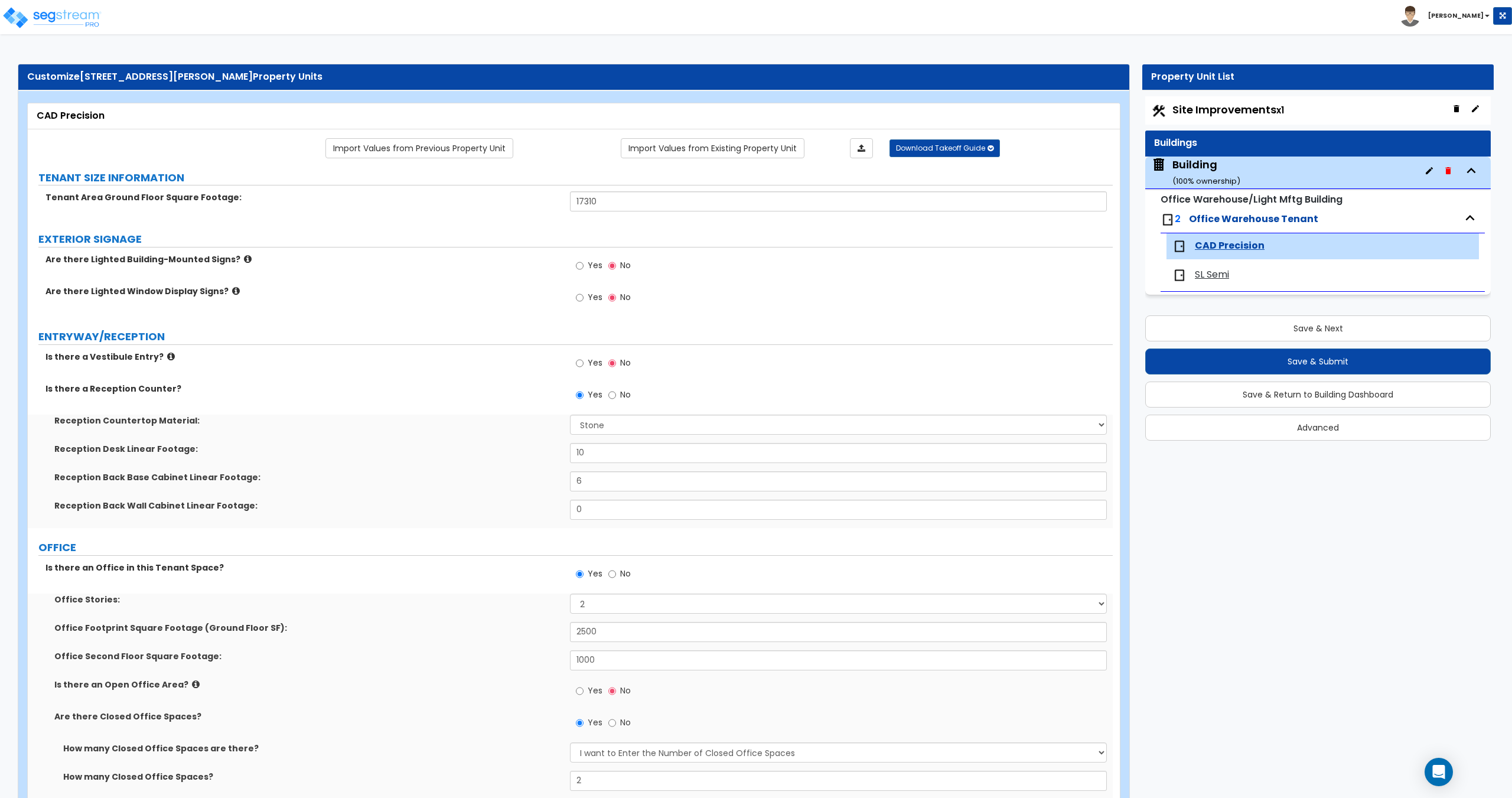
click at [1229, 274] on span "SL Semi" at bounding box center [1212, 275] width 34 height 13
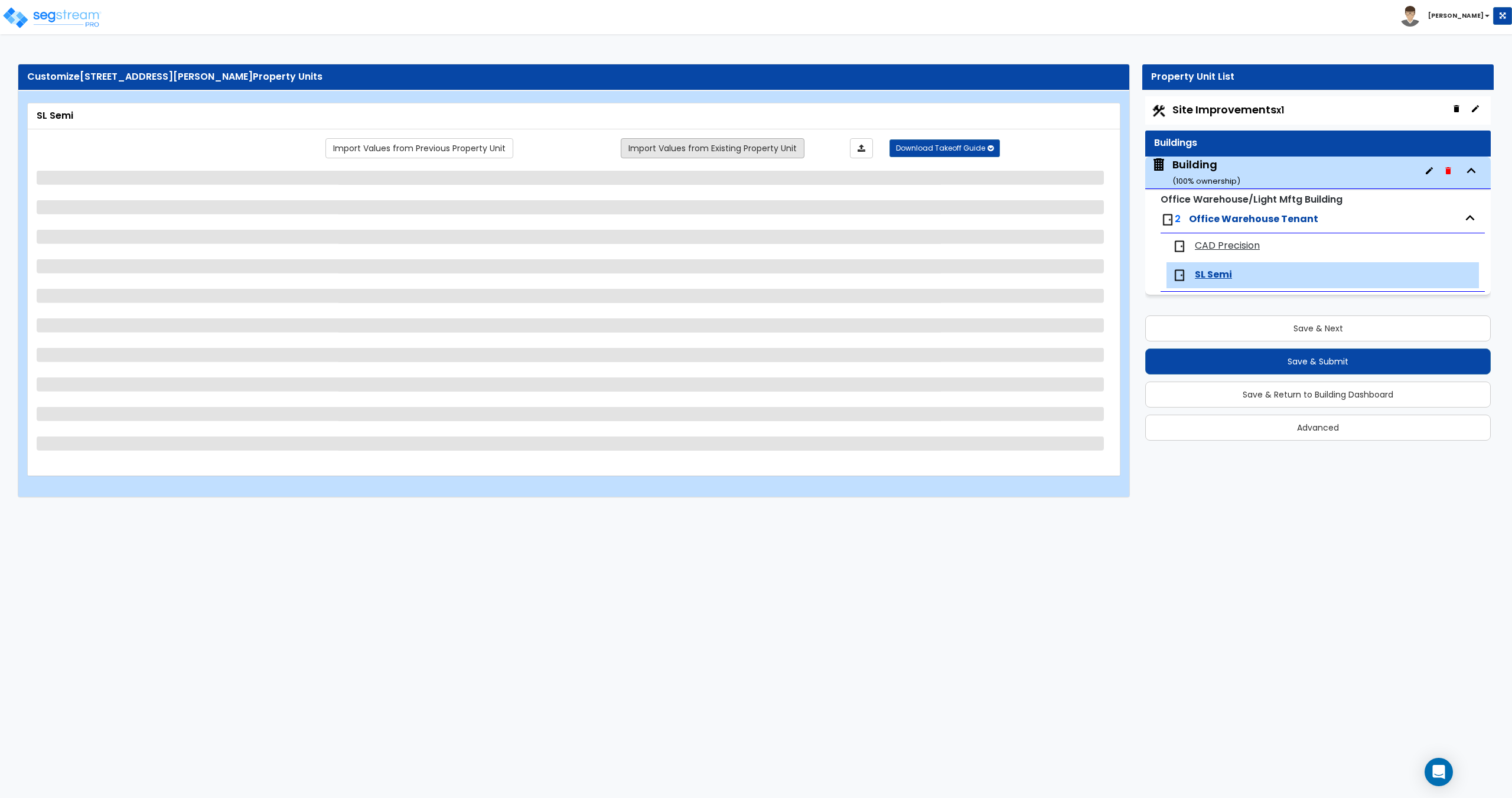
click at [671, 153] on link "Import Values from Existing Property Unit" at bounding box center [713, 148] width 184 height 20
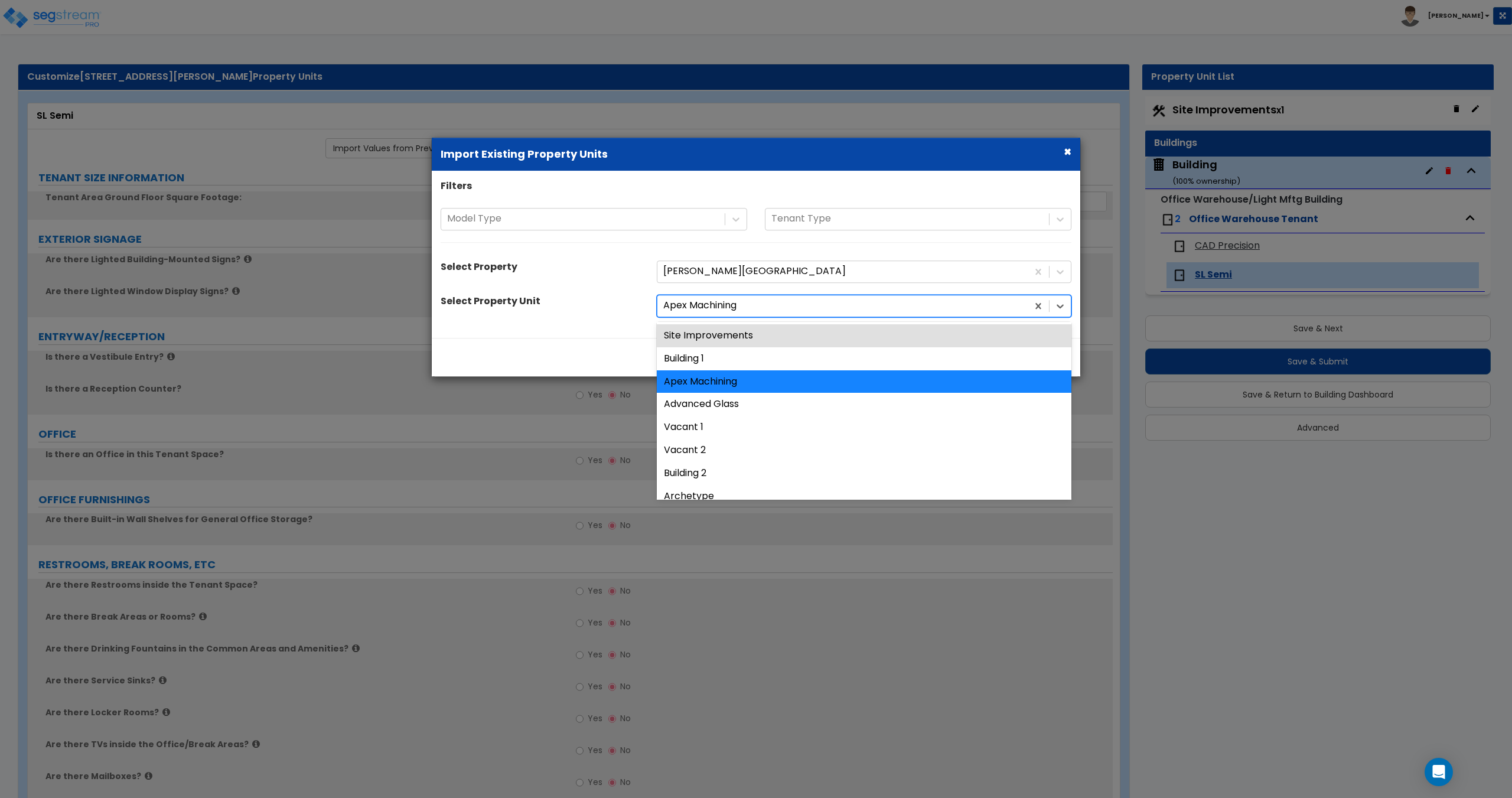
click at [682, 299] on div at bounding box center [842, 306] width 358 height 16
click at [689, 313] on div at bounding box center [842, 306] width 358 height 16
click at [696, 313] on div at bounding box center [842, 306] width 358 height 16
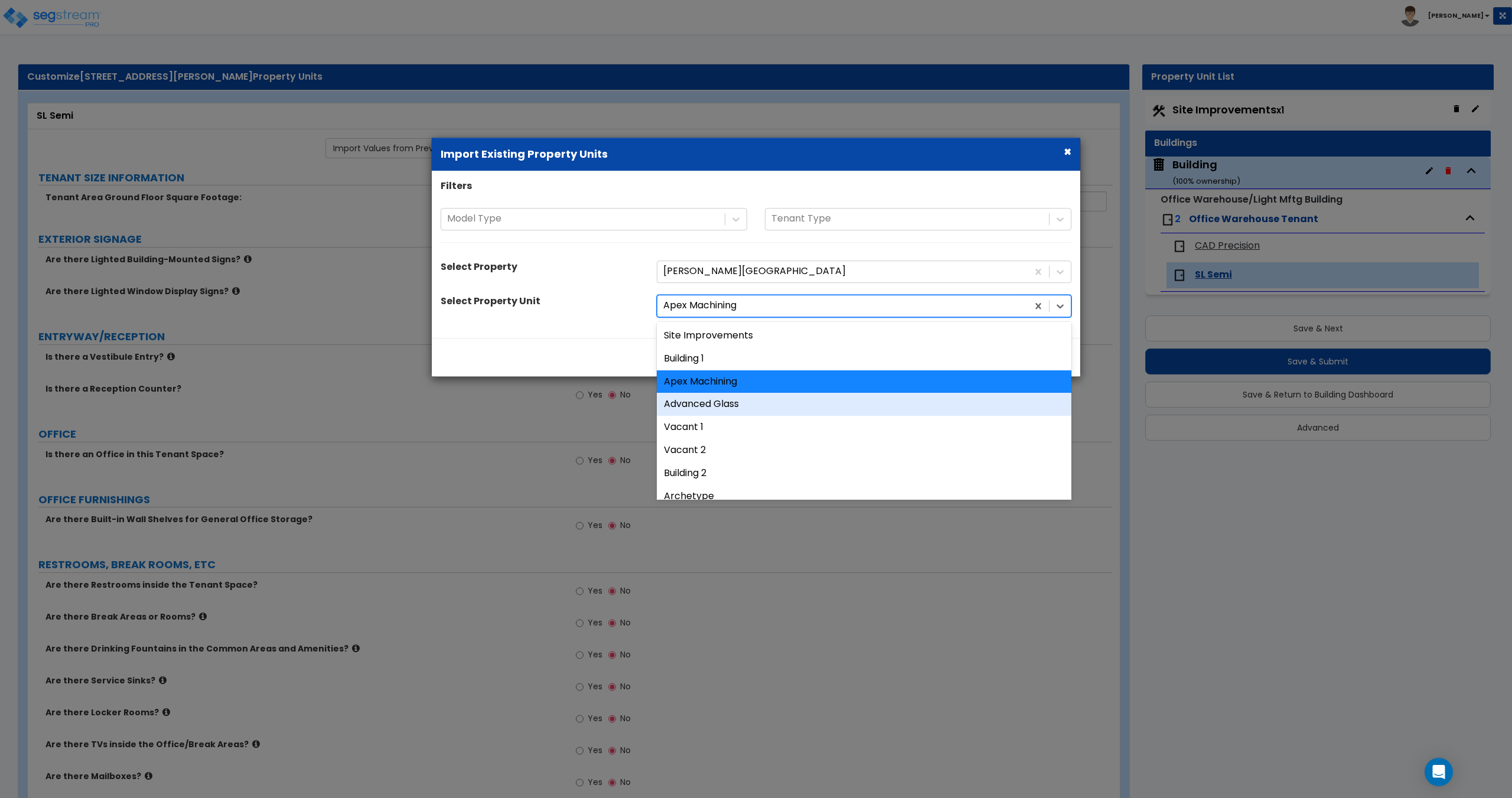
click at [700, 404] on div "Advanced Glass" at bounding box center [863, 404] width 415 height 23
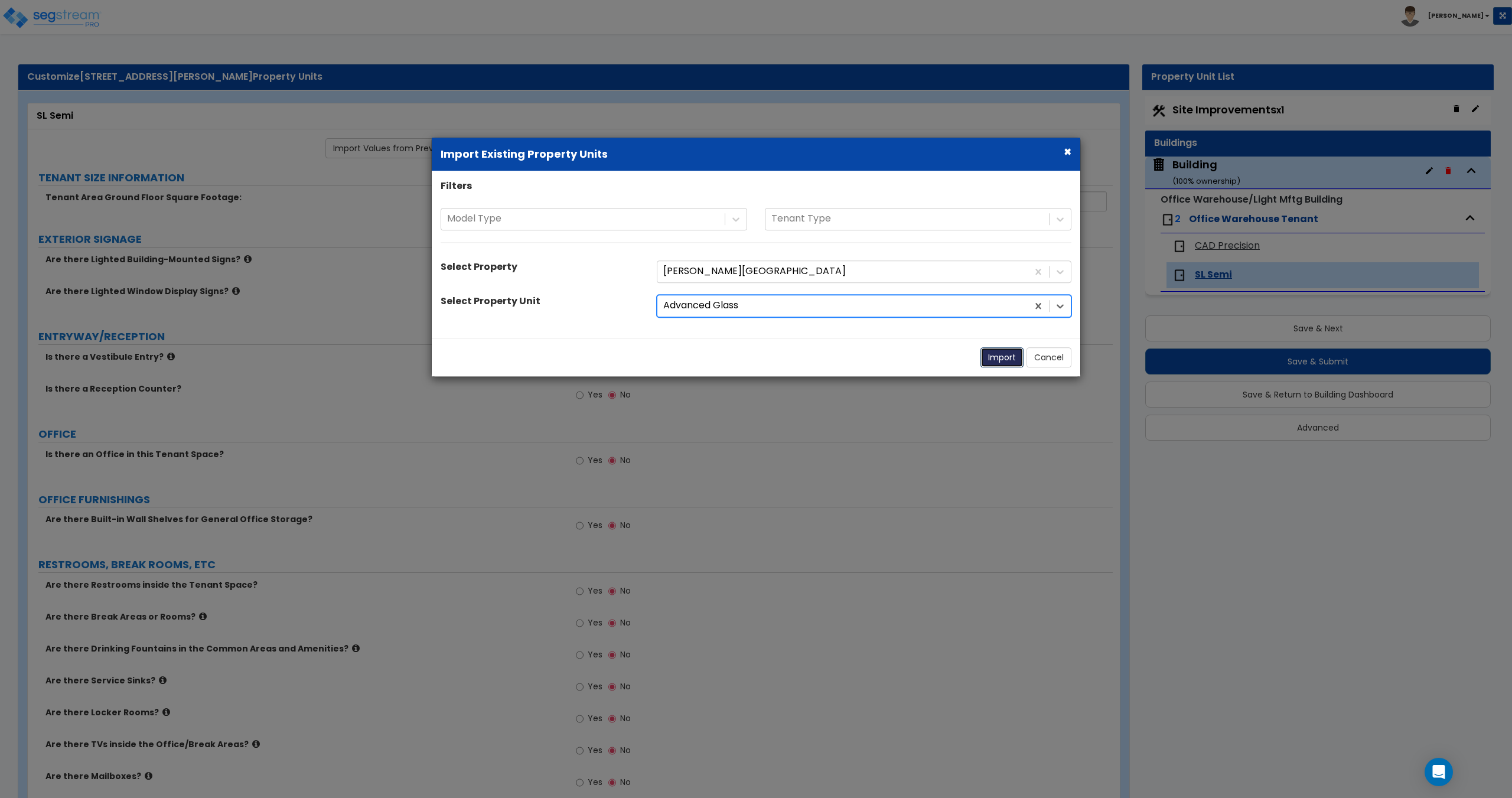
click at [1000, 360] on button "Import" at bounding box center [1001, 356] width 43 height 20
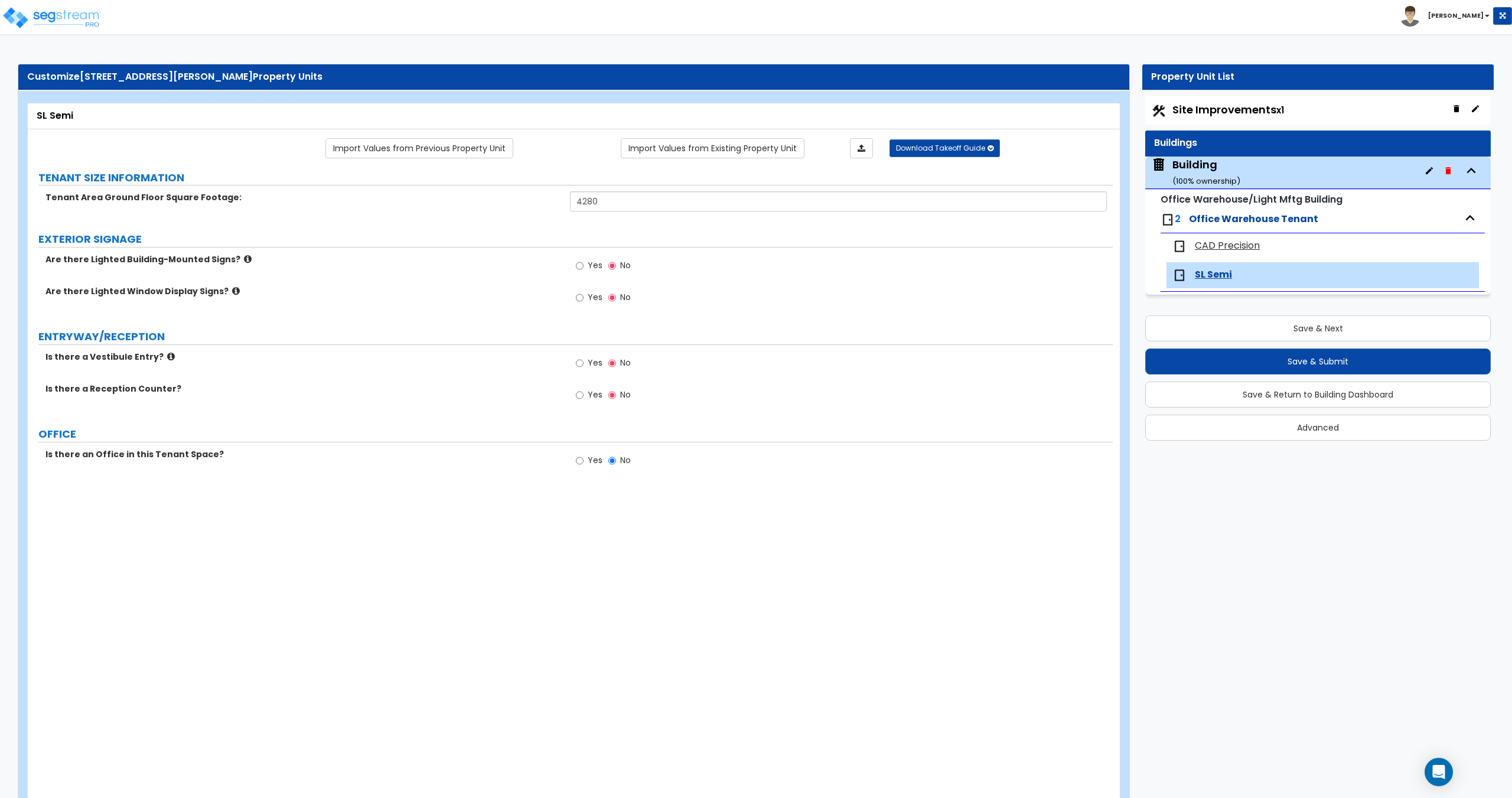
type input "4280"
radio input "true"
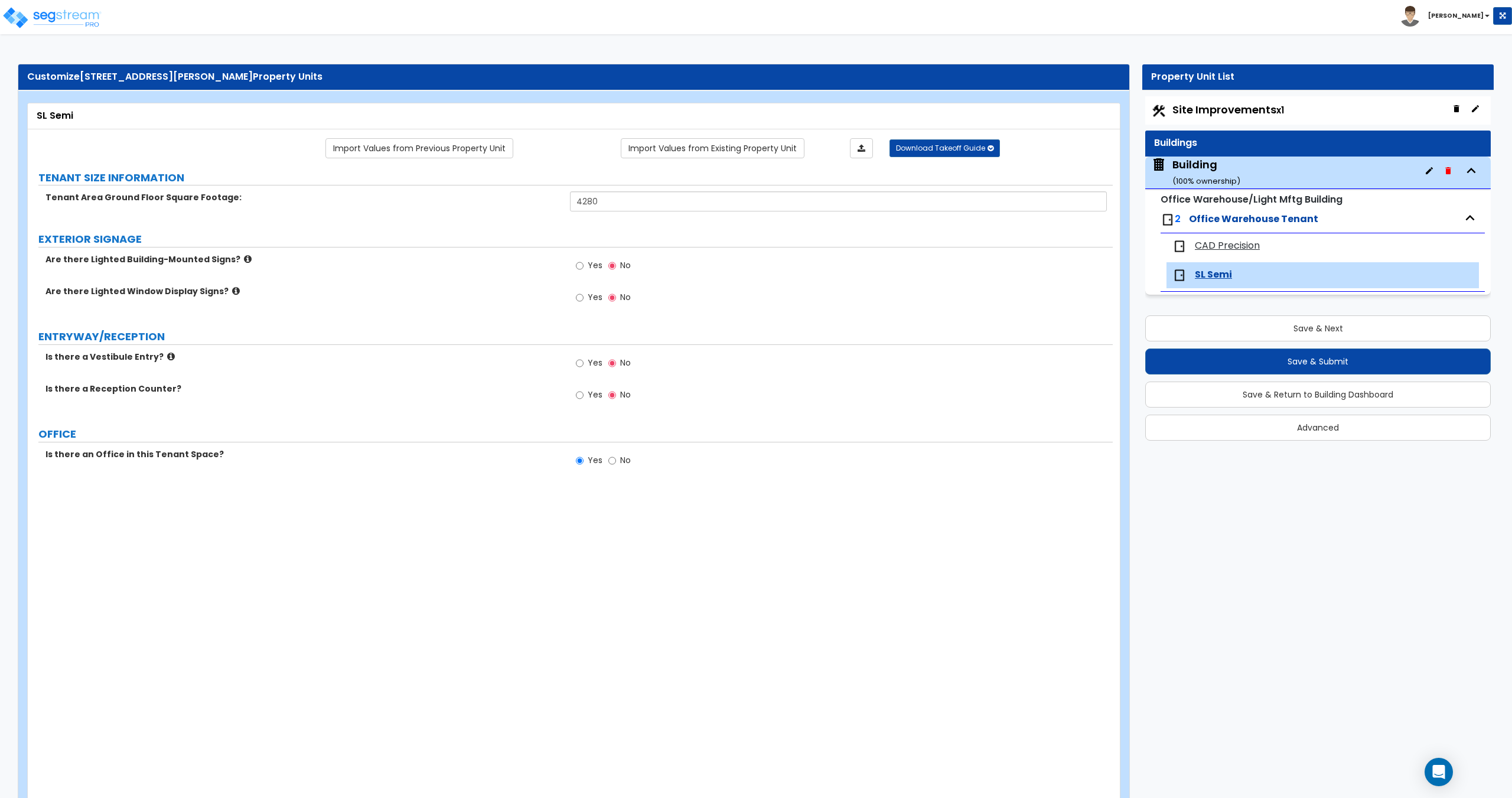
radio input "true"
type input "10"
radio input "true"
select select "3"
radio input "true"
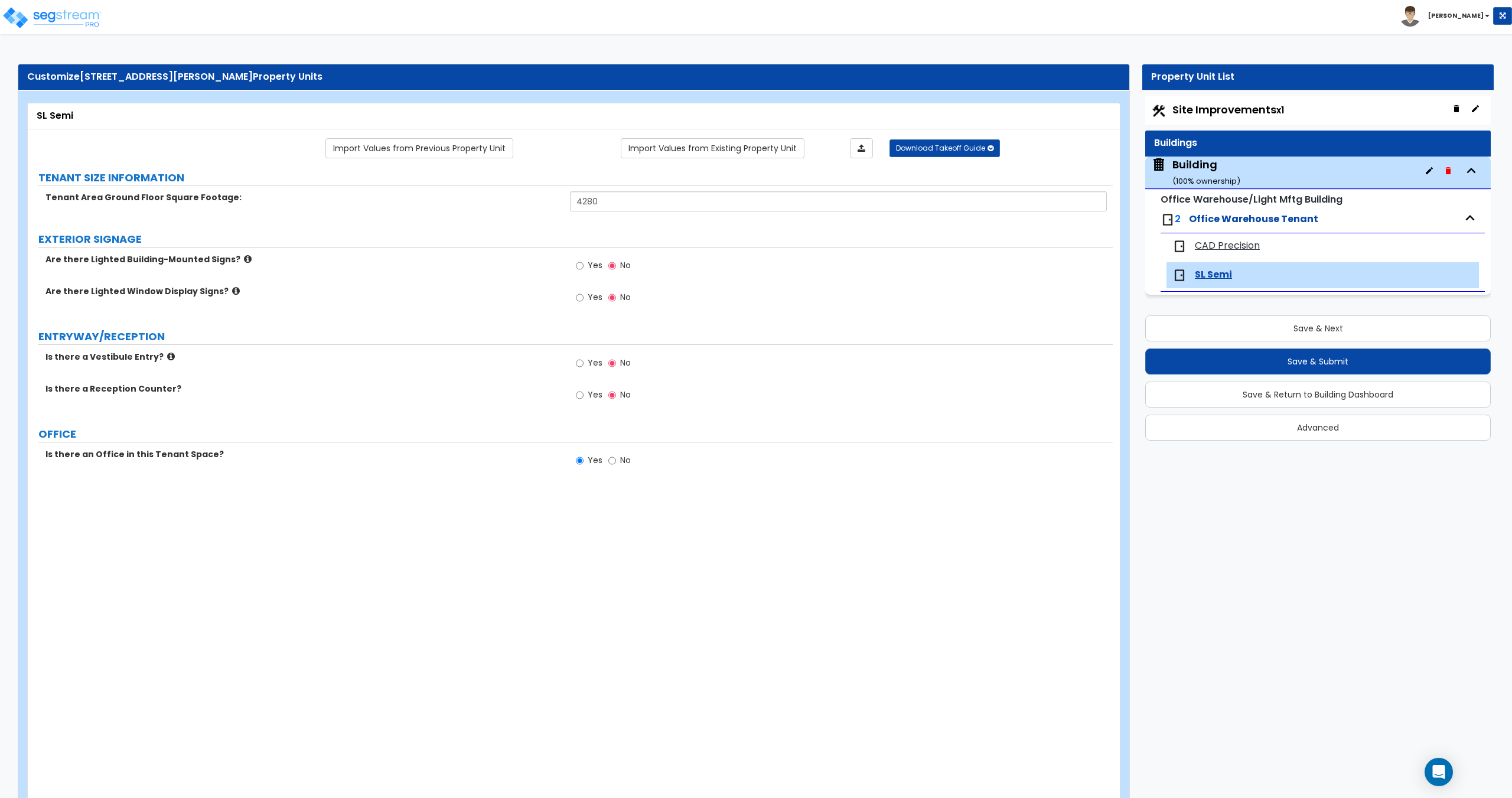
type input "500"
select select "3"
select select "1"
radio input "true"
select select "1"
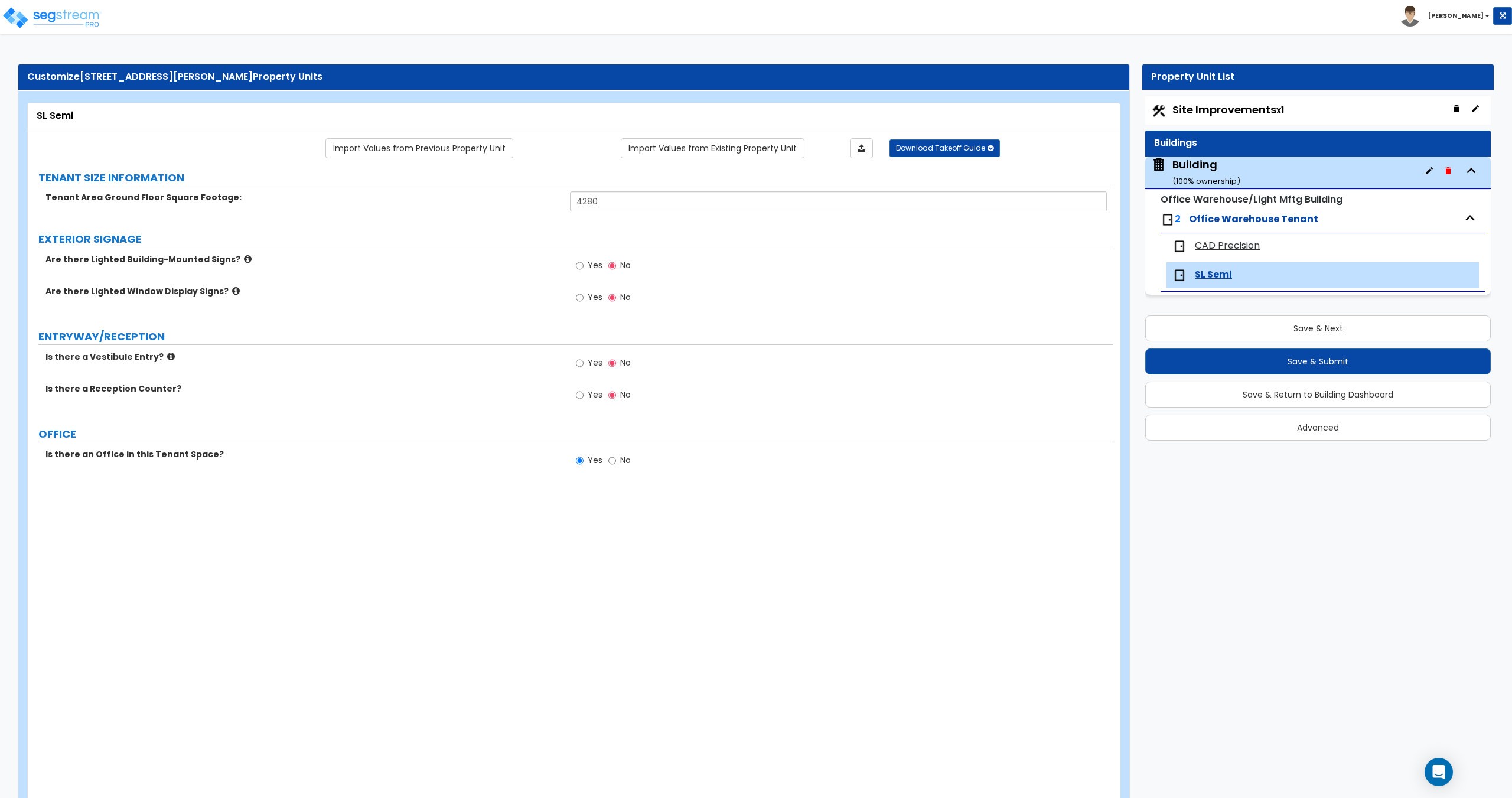
select select "1"
select select "2"
select select "5"
select select "1"
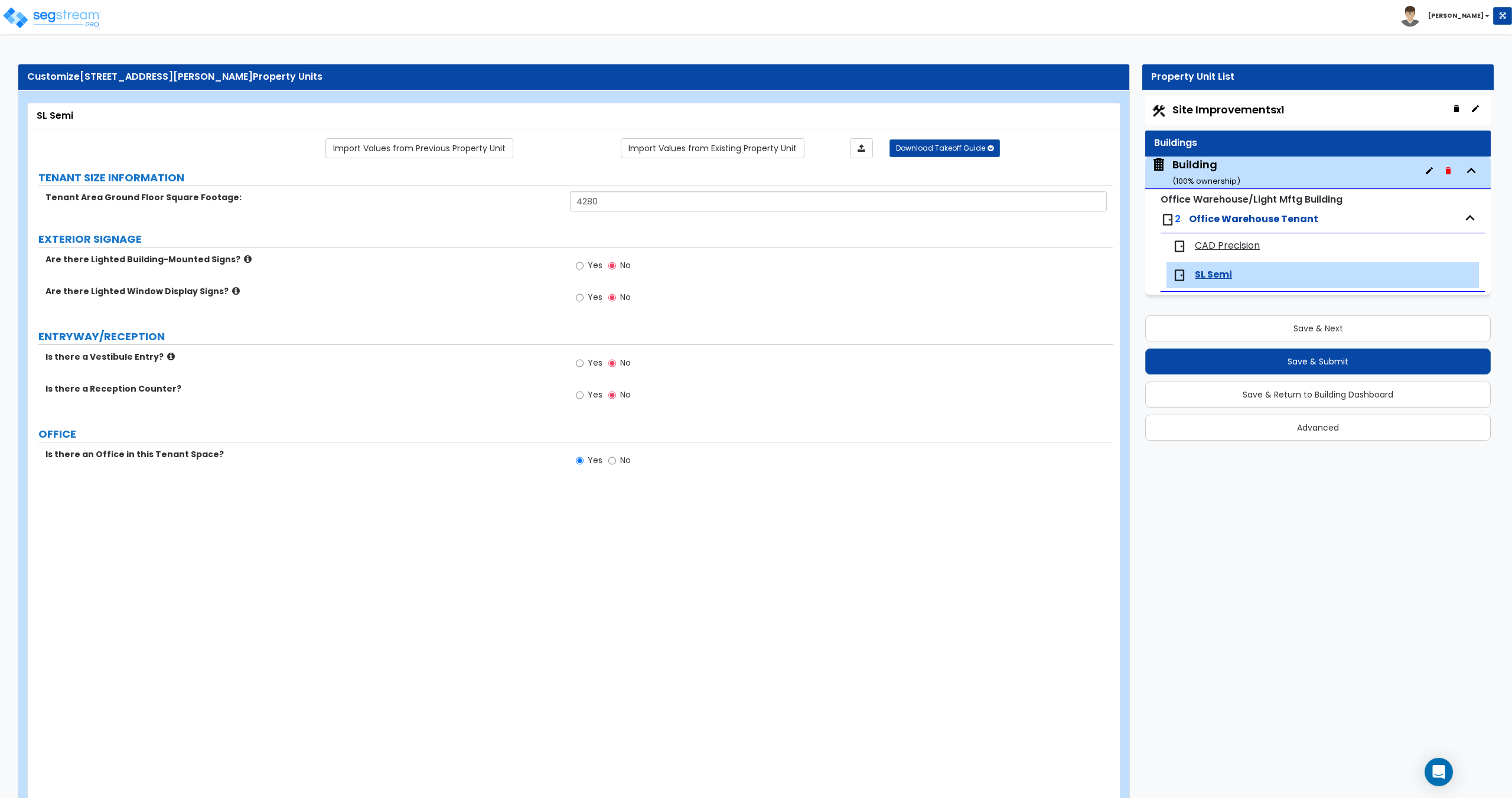
radio input "true"
select select "1"
type input "1"
select select "1"
type input "1"
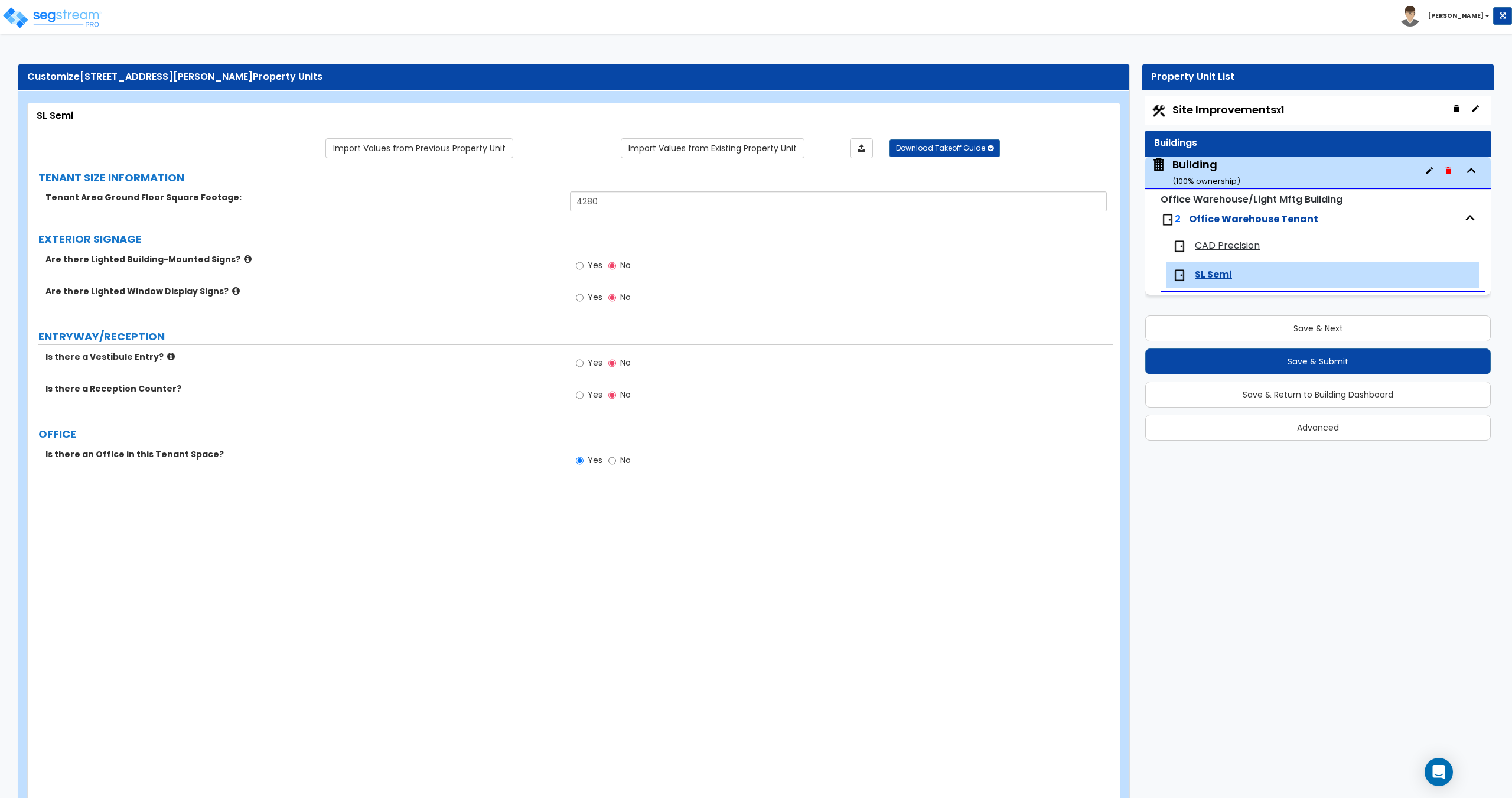
type input "1"
select select "1"
select select "9"
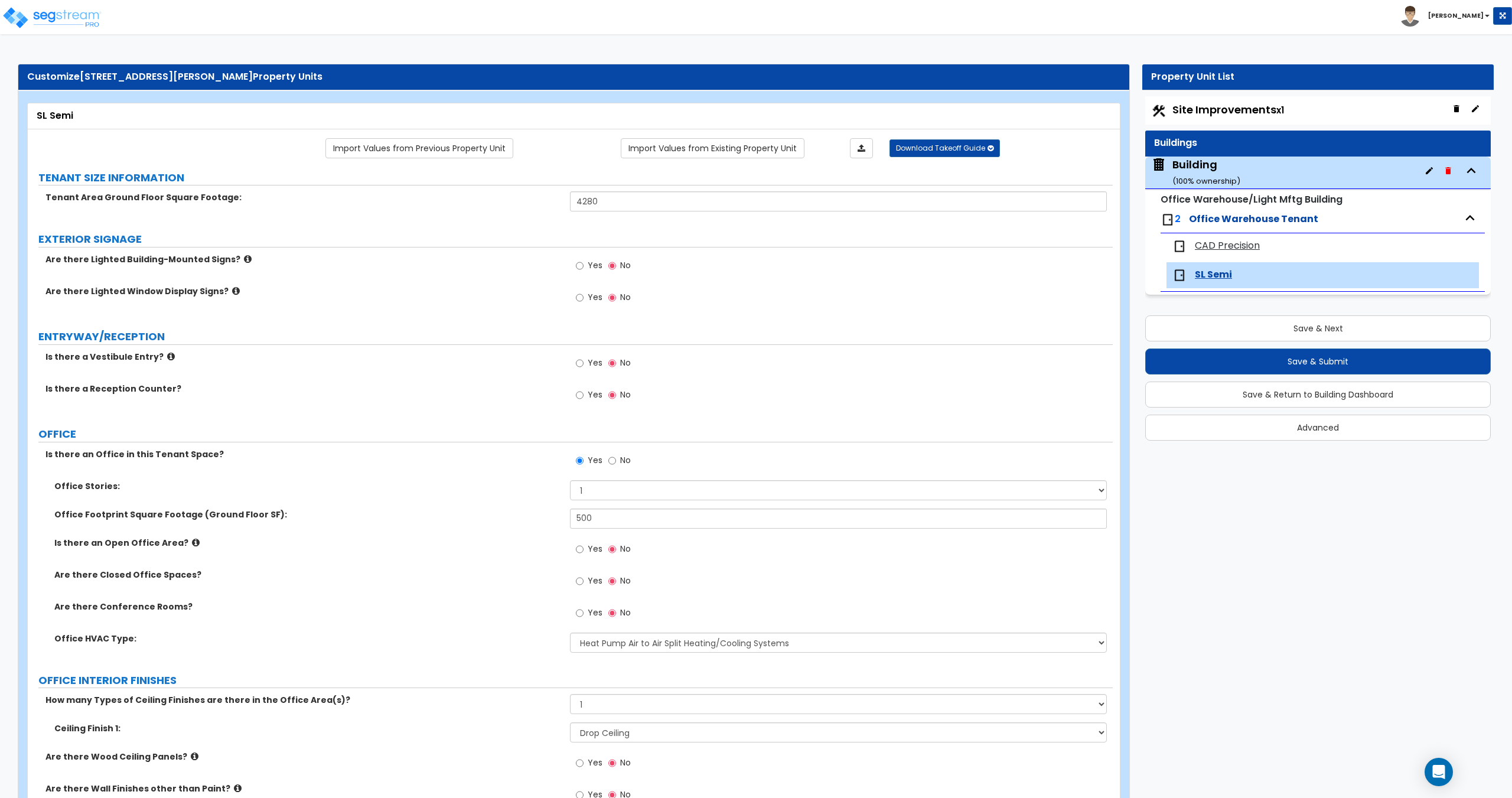
click at [1227, 247] on span "CAD Precision" at bounding box center [1227, 246] width 65 height 13
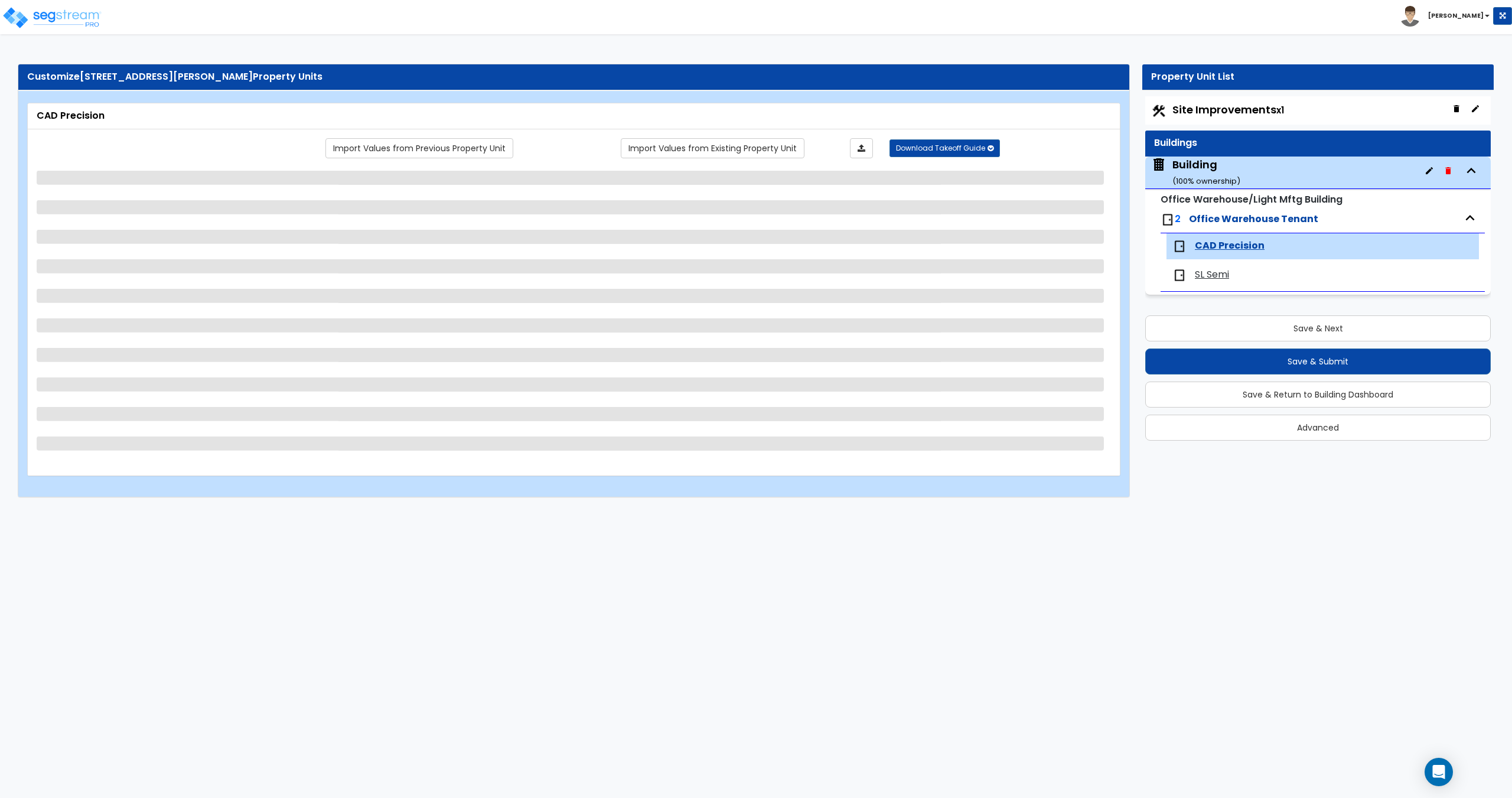
click at [1212, 111] on span "Site Improvements x1" at bounding box center [1227, 109] width 111 height 14
select select "3"
select select "2"
select select "3"
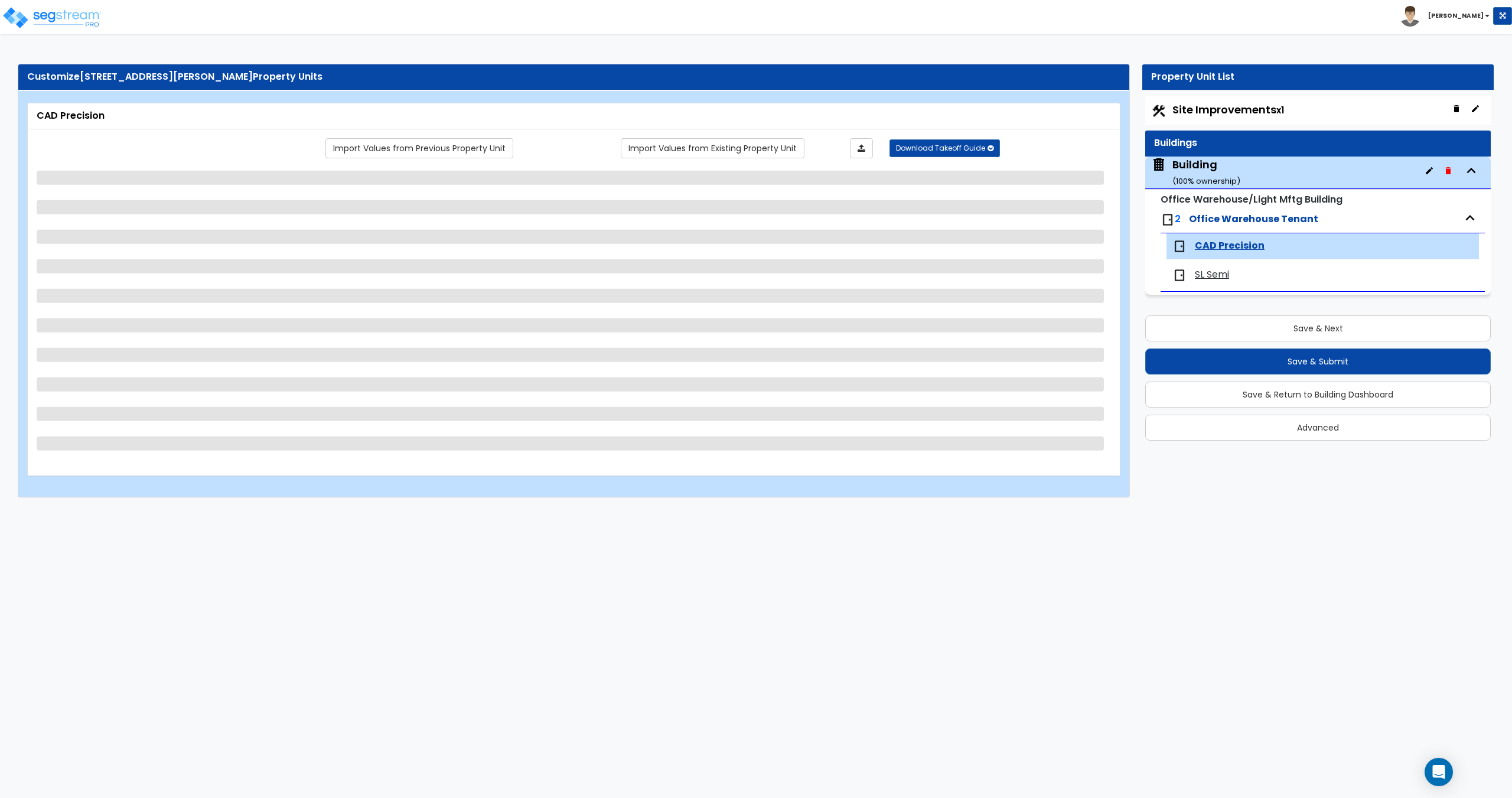
select select "1"
select select "2"
select select "5"
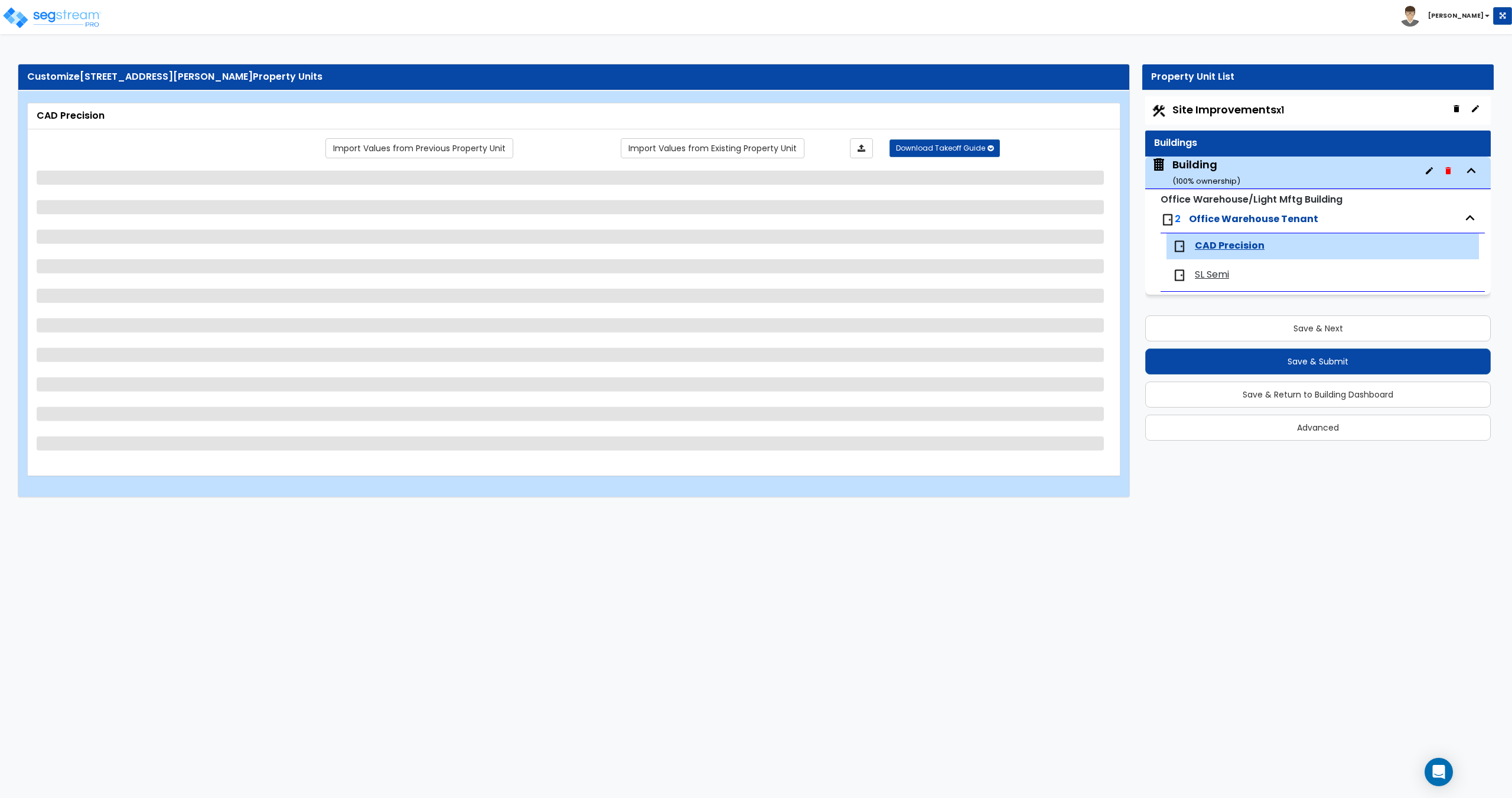
select select "1"
select select "2"
select select "1"
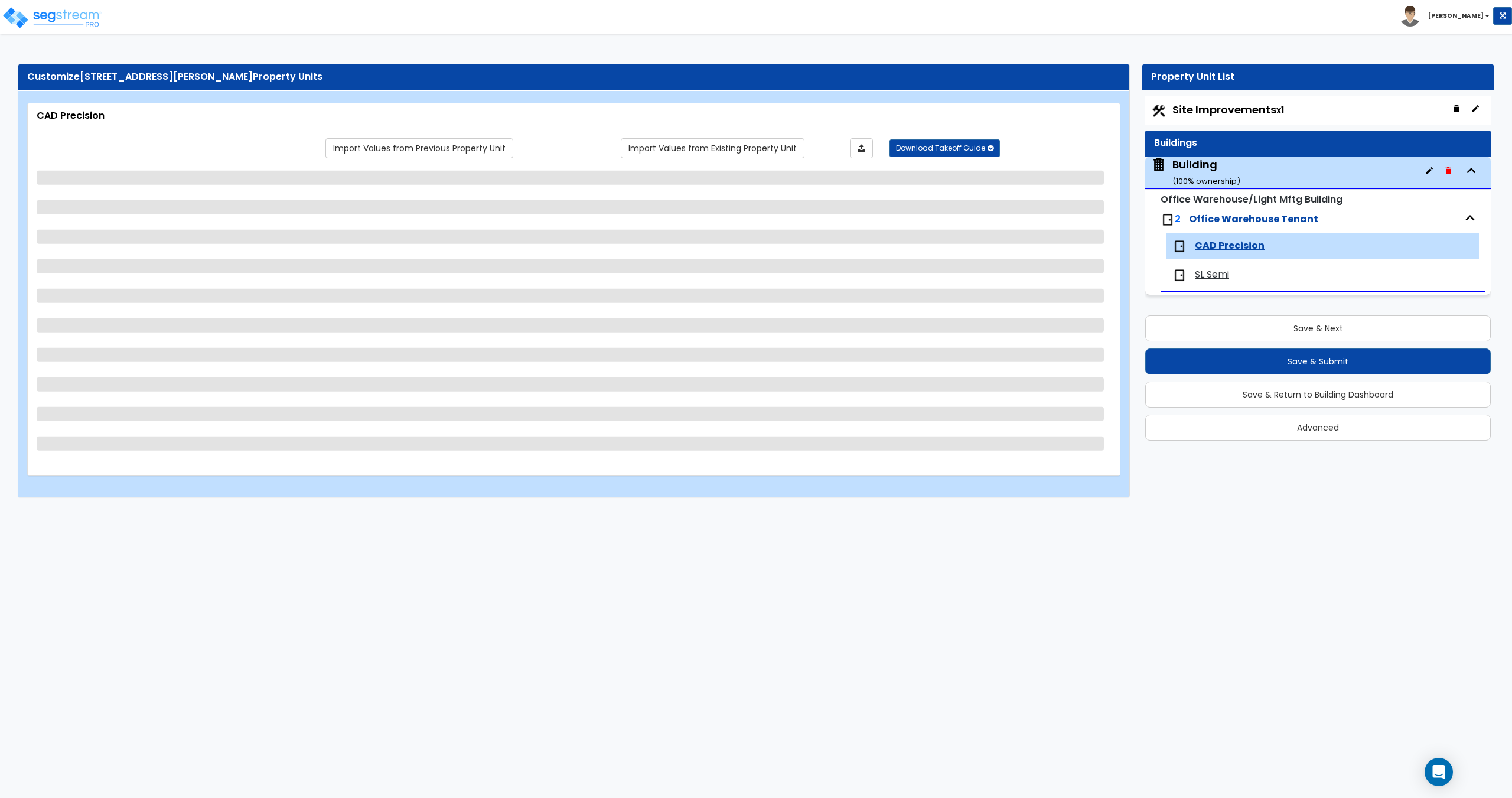
select select "2"
select select "1"
select select "3"
select select "1"
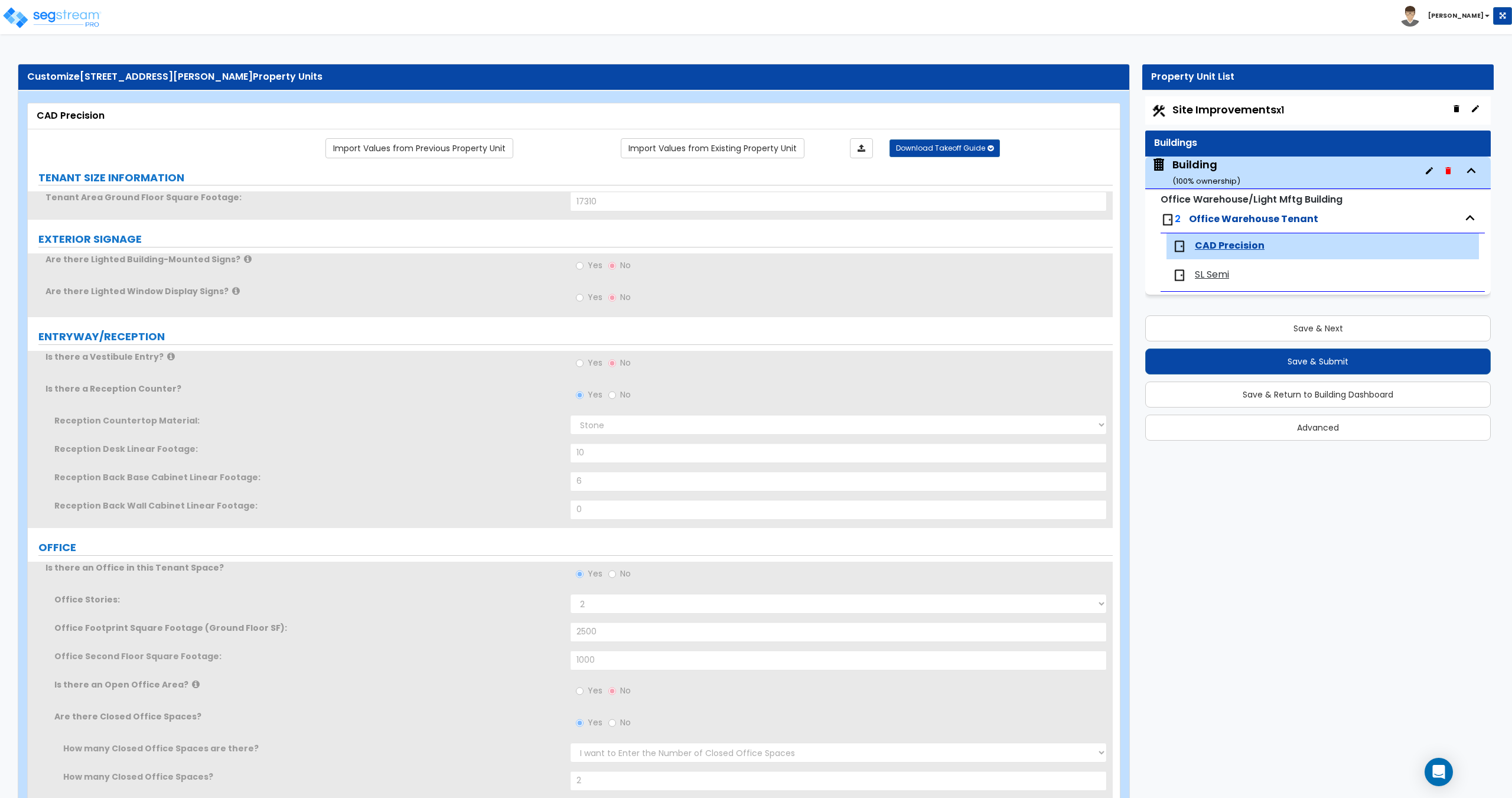
click at [1212, 111] on span "Site Improvements x1" at bounding box center [1227, 109] width 111 height 14
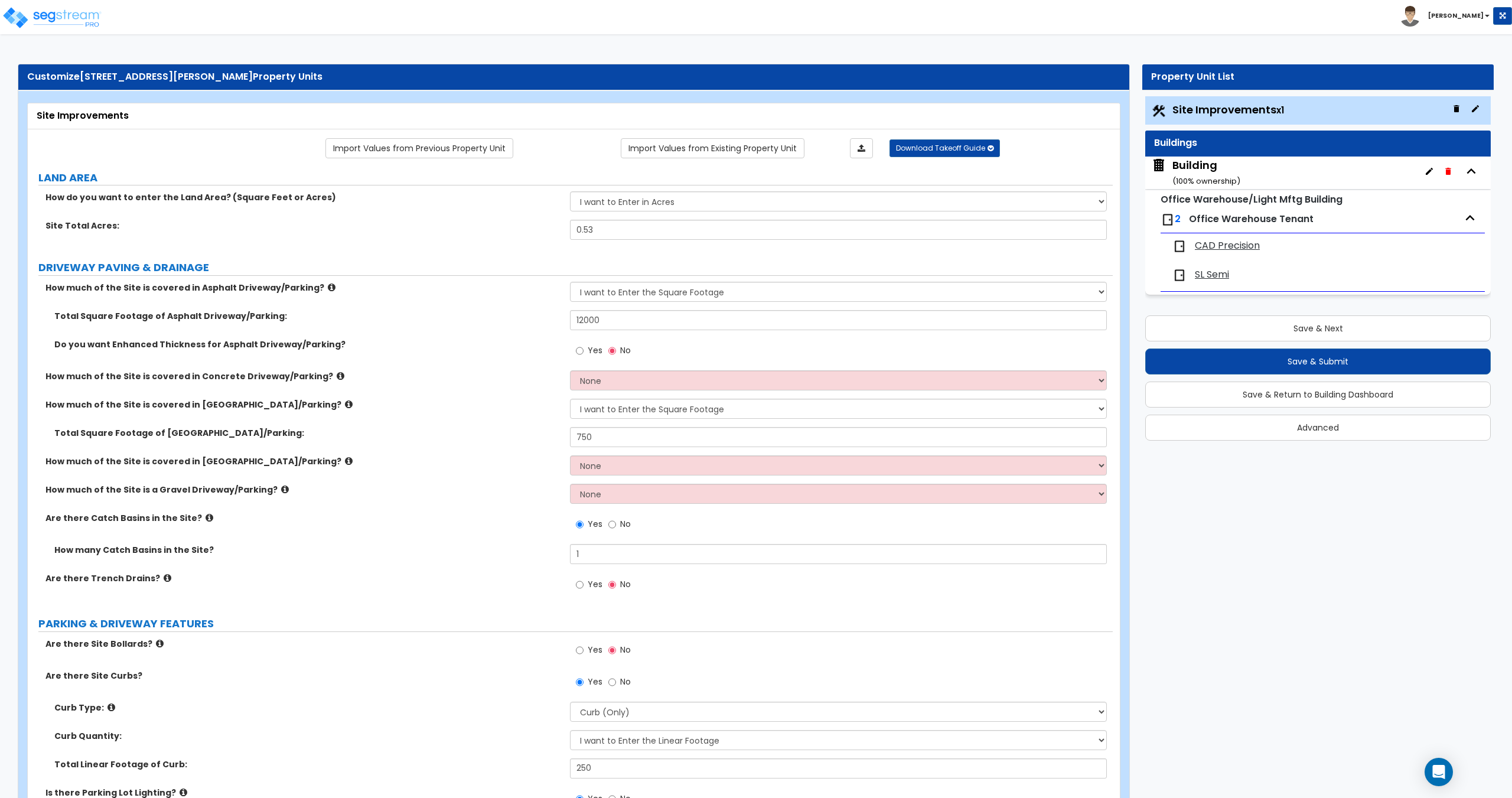
drag, startPoint x: 816, startPoint y: 114, endPoint x: 781, endPoint y: 165, distance: 61.9
click at [816, 114] on div "Site Improvements" at bounding box center [573, 116] width 1074 height 13
drag, startPoint x: 621, startPoint y: 230, endPoint x: 471, endPoint y: 233, distance: 150.0
click at [471, 233] on div "Site Total Acres: 0.53" at bounding box center [570, 234] width 1085 height 29
click at [630, 321] on input "12000" at bounding box center [838, 320] width 537 height 20
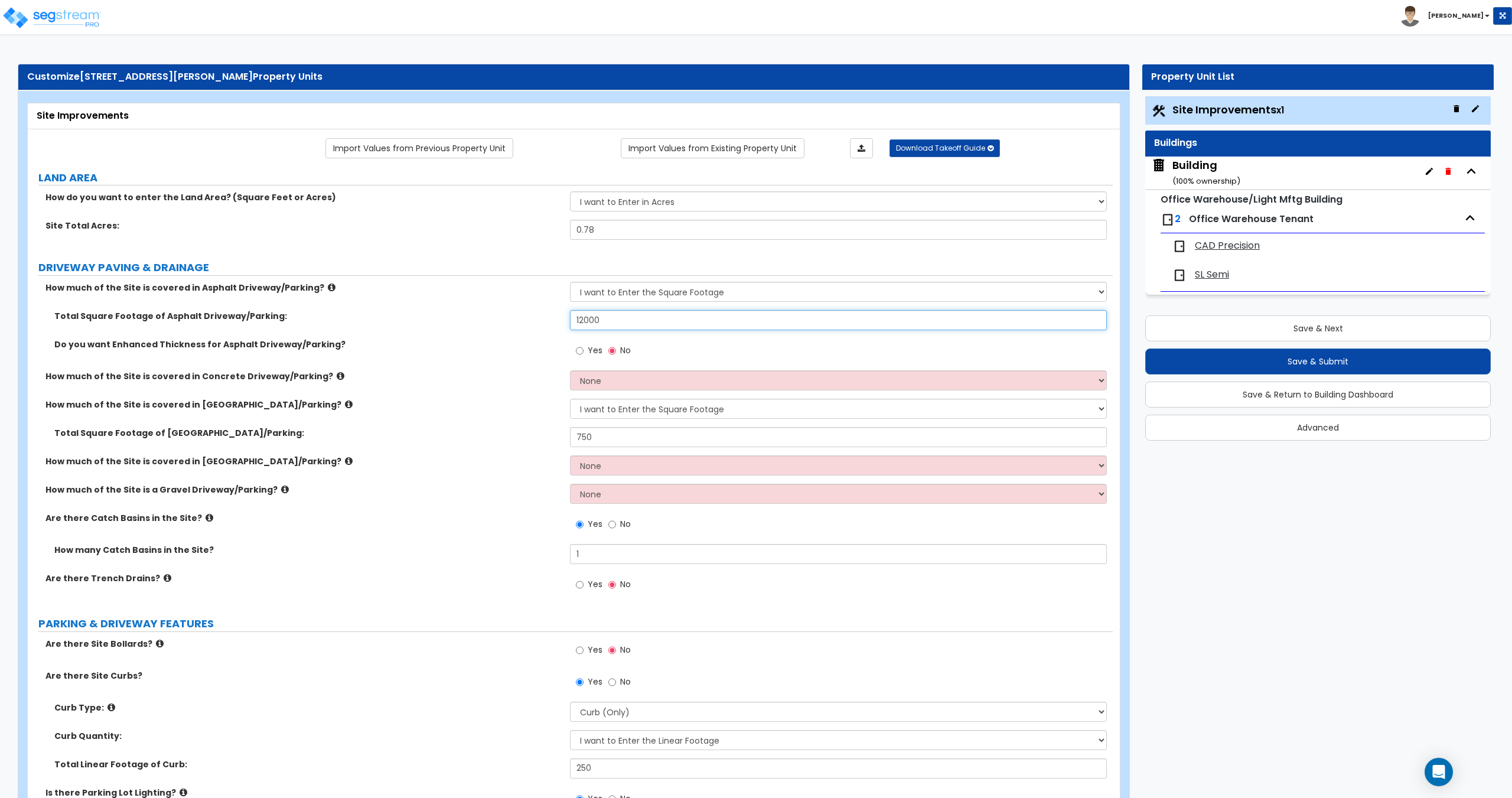
drag, startPoint x: 655, startPoint y: 320, endPoint x: 481, endPoint y: 320, distance: 174.0
click at [481, 320] on div "Total Square Footage of Asphalt Driveway/Parking: 12000" at bounding box center [570, 325] width 1085 height 29
click at [1208, 169] on div "Building ( 100 % ownership)" at bounding box center [1205, 172] width 68 height 30
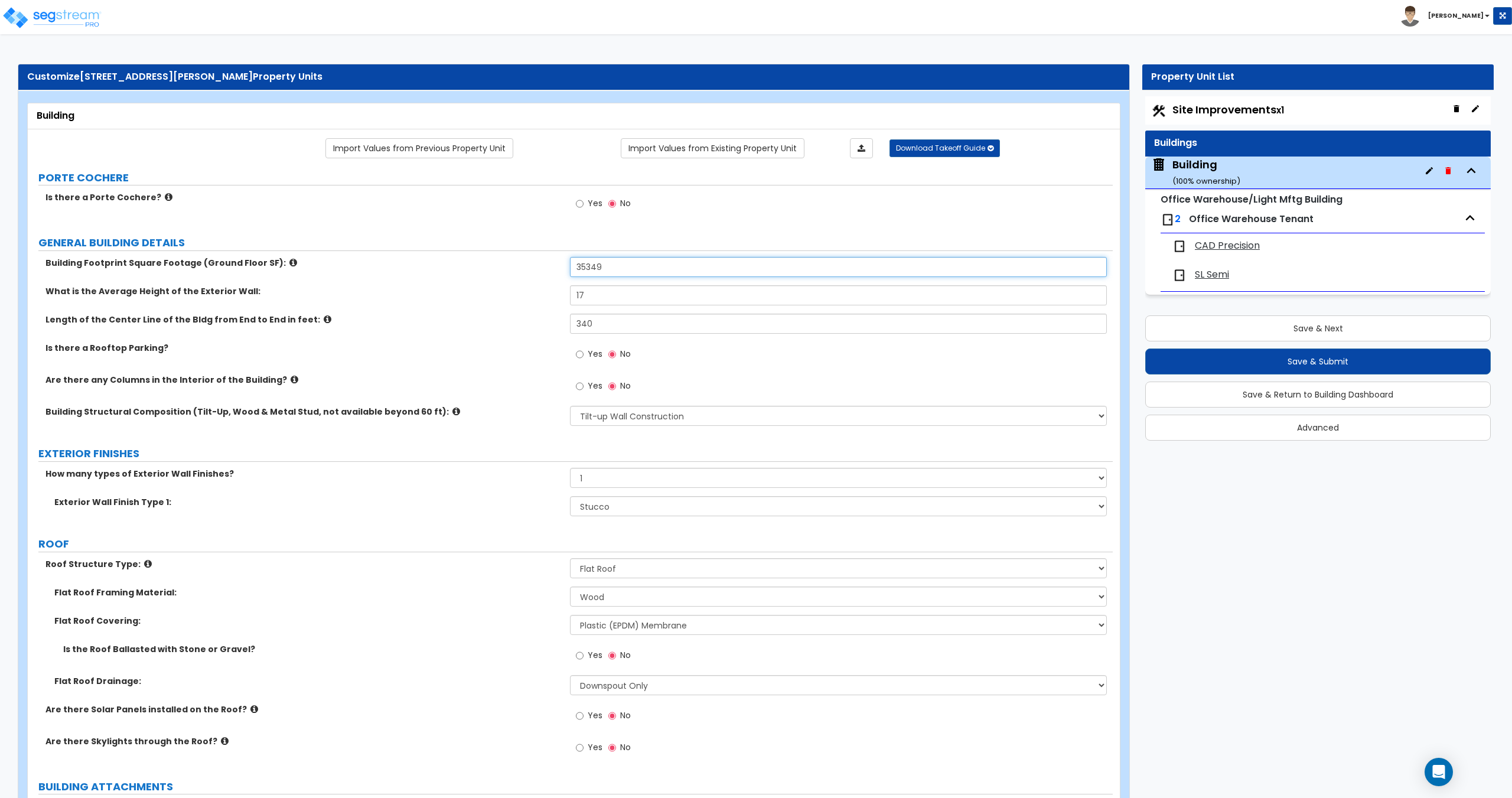
drag, startPoint x: 630, startPoint y: 264, endPoint x: 492, endPoint y: 261, distance: 138.0
click at [492, 261] on div "Building Footprint Square Footage (Ground Floor SF): 35349" at bounding box center [570, 271] width 1085 height 29
drag, startPoint x: 617, startPoint y: 265, endPoint x: 589, endPoint y: 275, distance: 29.7
click at [589, 275] on input "16,100" at bounding box center [838, 266] width 537 height 20
click at [596, 282] on div "Building Footprint Square Footage (Ground Floor SF): 16,110" at bounding box center [570, 271] width 1085 height 29
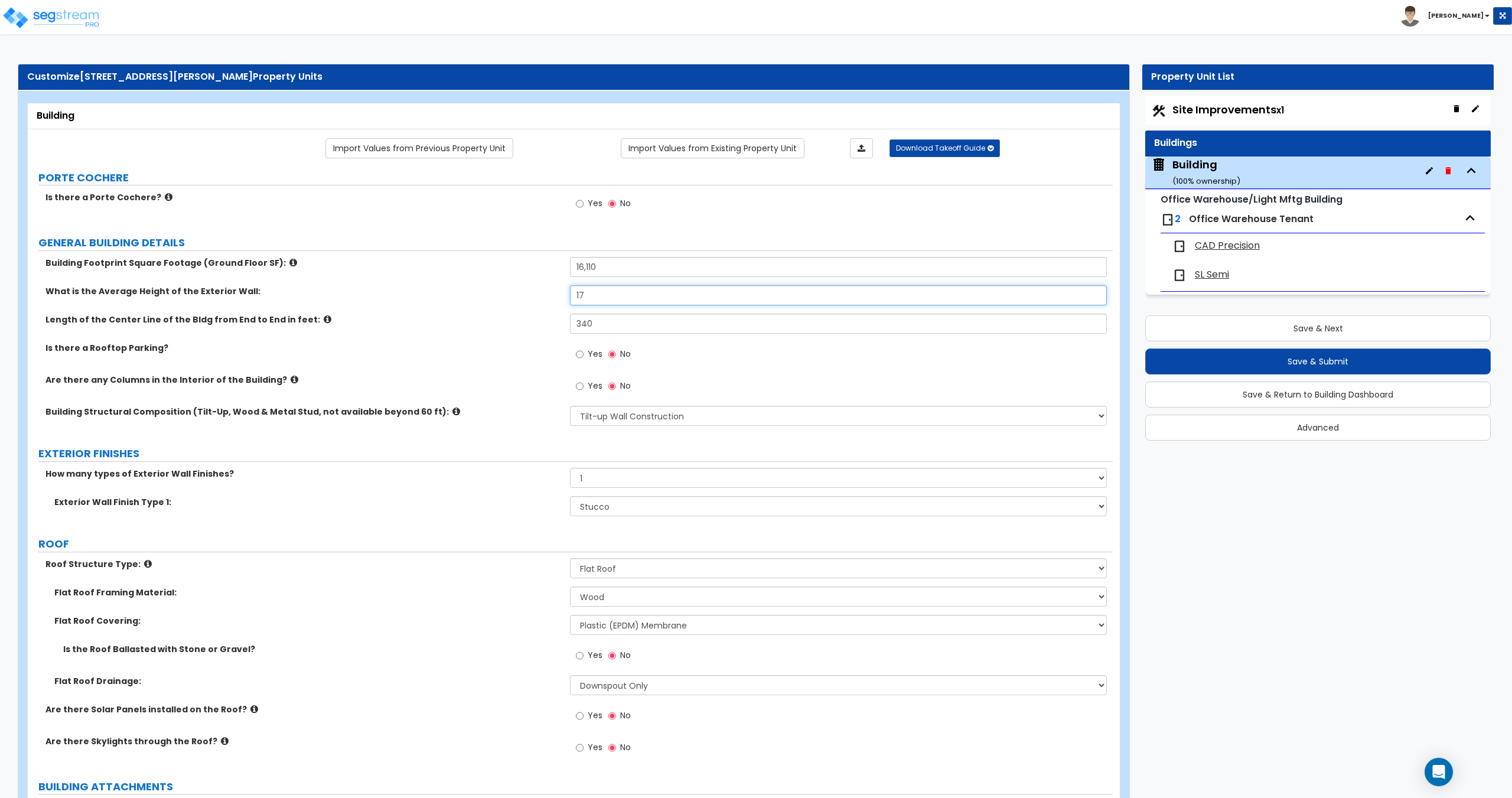
click at [599, 290] on input "17" at bounding box center [838, 295] width 537 height 20
drag, startPoint x: 608, startPoint y: 292, endPoint x: 484, endPoint y: 288, distance: 124.1
click at [489, 288] on div "What is the Average Height of the Exterior Wall: 17" at bounding box center [570, 300] width 1085 height 29
click at [596, 293] on input "17" at bounding box center [838, 295] width 537 height 20
click at [610, 331] on input "340" at bounding box center [838, 323] width 537 height 20
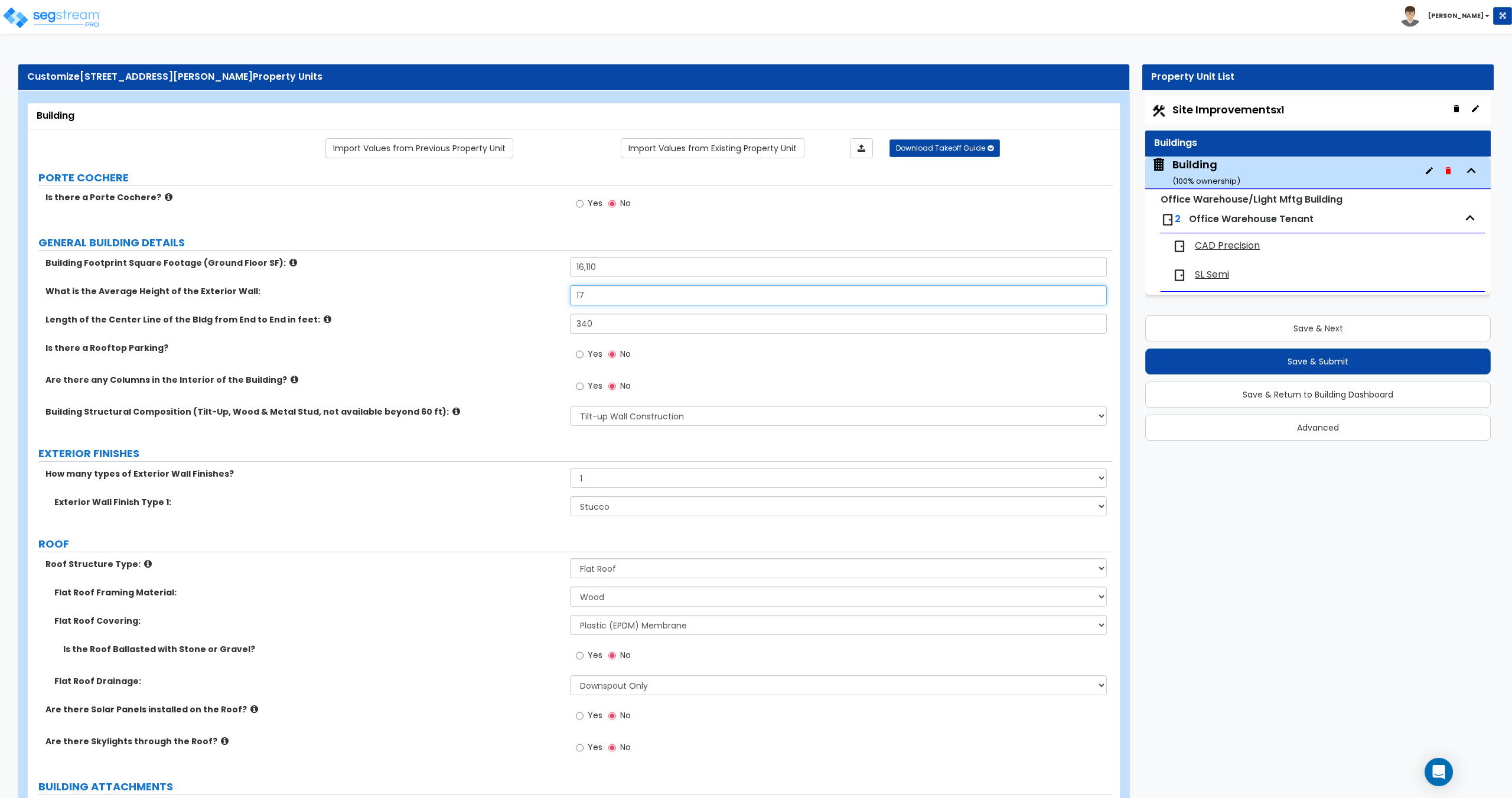
click at [595, 305] on input "17" at bounding box center [838, 295] width 537 height 20
click at [600, 328] on input "340" at bounding box center [838, 323] width 537 height 20
drag, startPoint x: 613, startPoint y: 325, endPoint x: 496, endPoint y: 323, distance: 117.0
click at [503, 320] on div "Length of the Center Line of the Bldg from End to End in feet: 340" at bounding box center [570, 328] width 1085 height 29
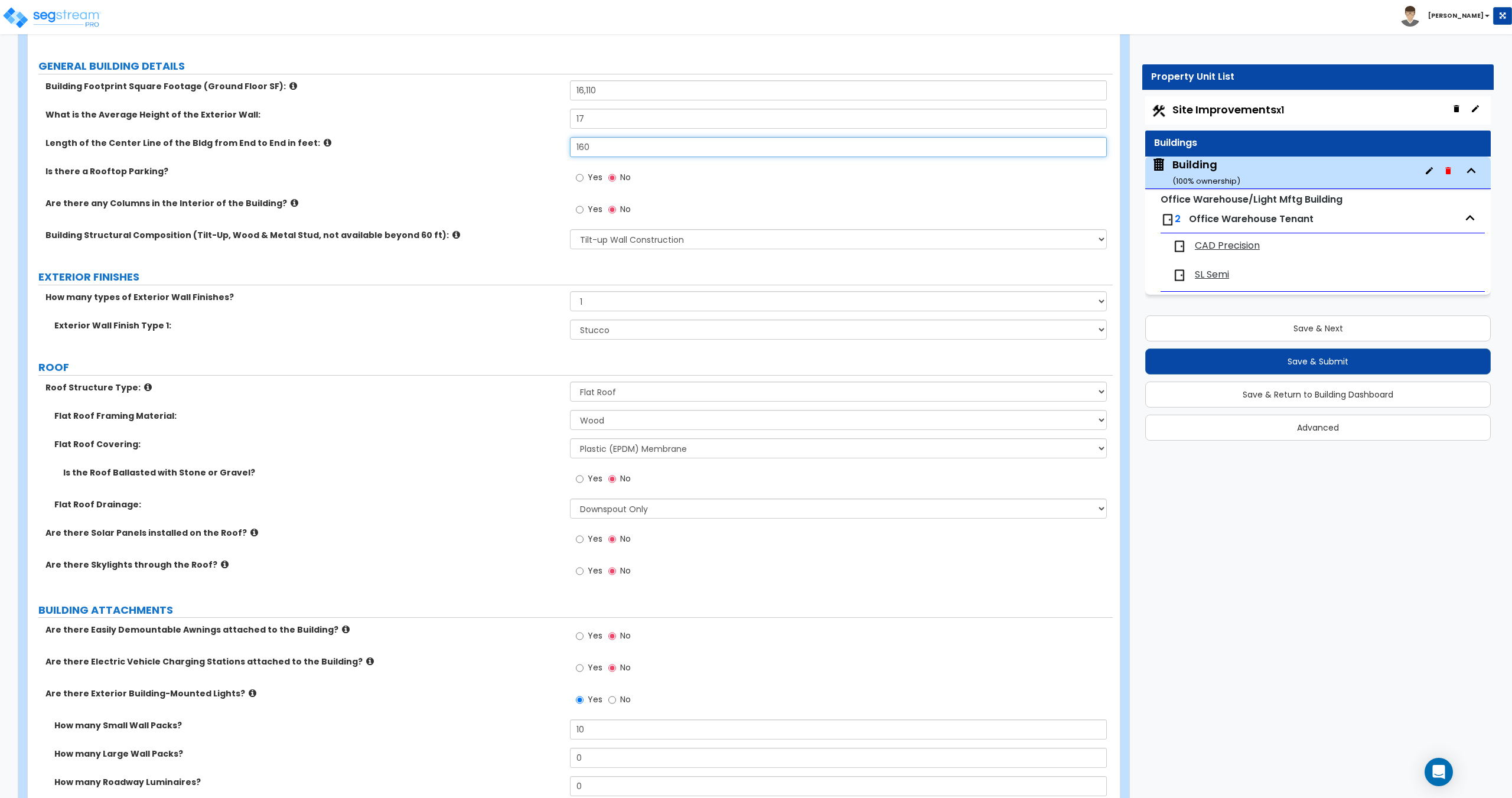
scroll to position [177, 0]
click at [533, 34] on div "Toggle navigation Craig" at bounding box center [756, 17] width 1512 height 34
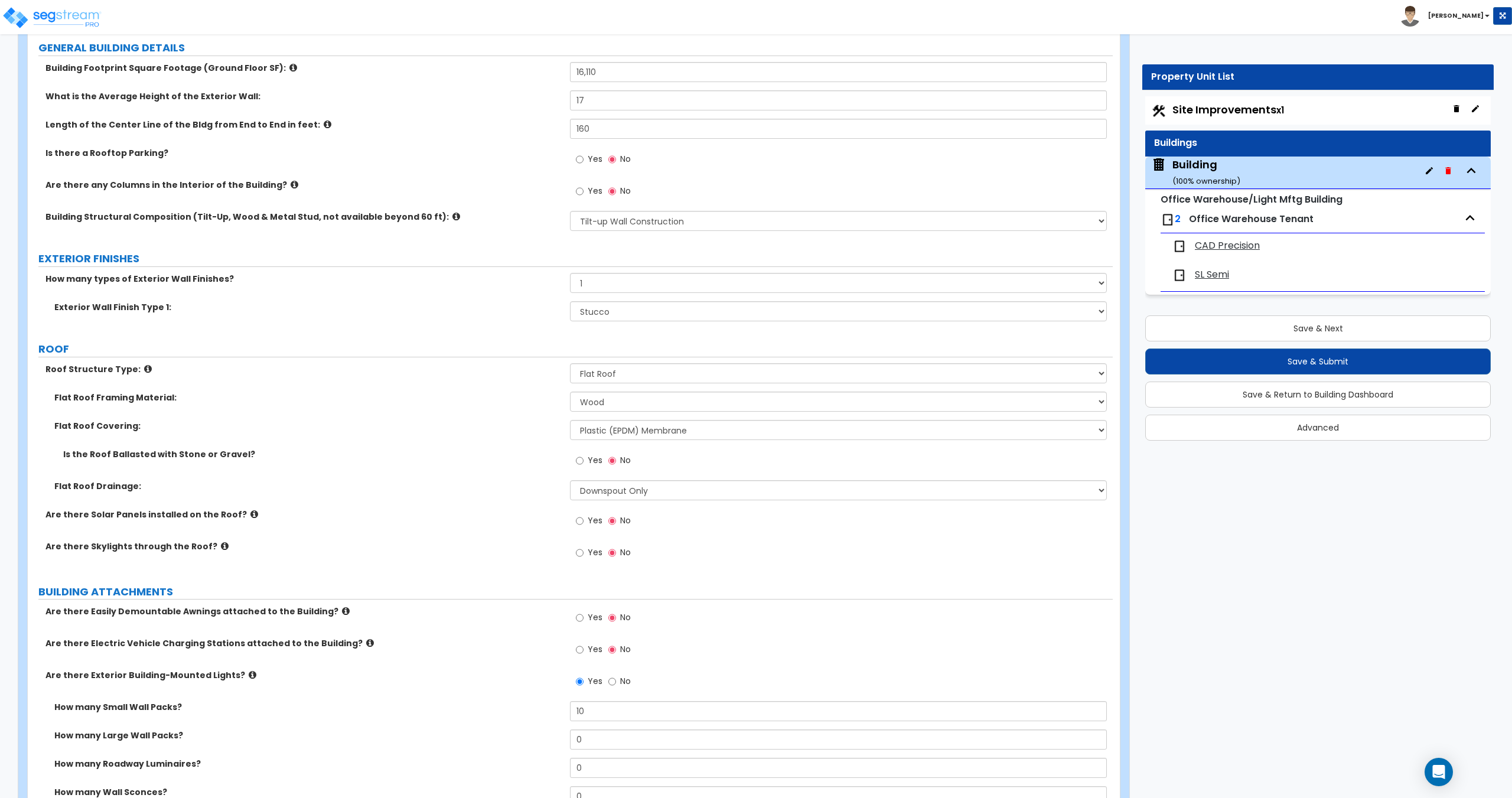
scroll to position [237, 0]
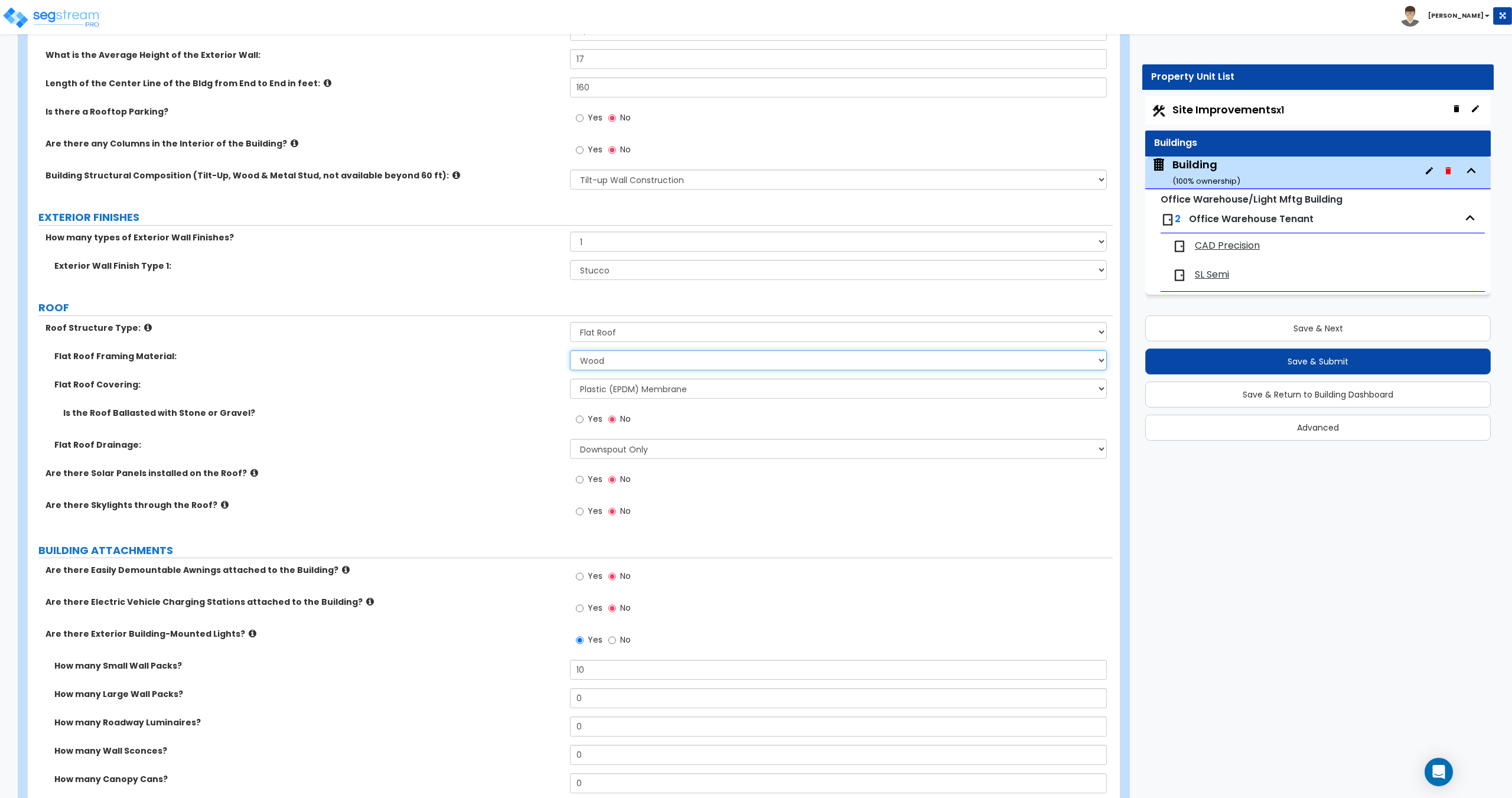
click at [615, 360] on select "I Don't Know, Please choose for me Metal Wood" at bounding box center [838, 360] width 537 height 20
click at [620, 358] on select "I Don't Know, Please choose for me Metal Wood" at bounding box center [838, 360] width 537 height 20
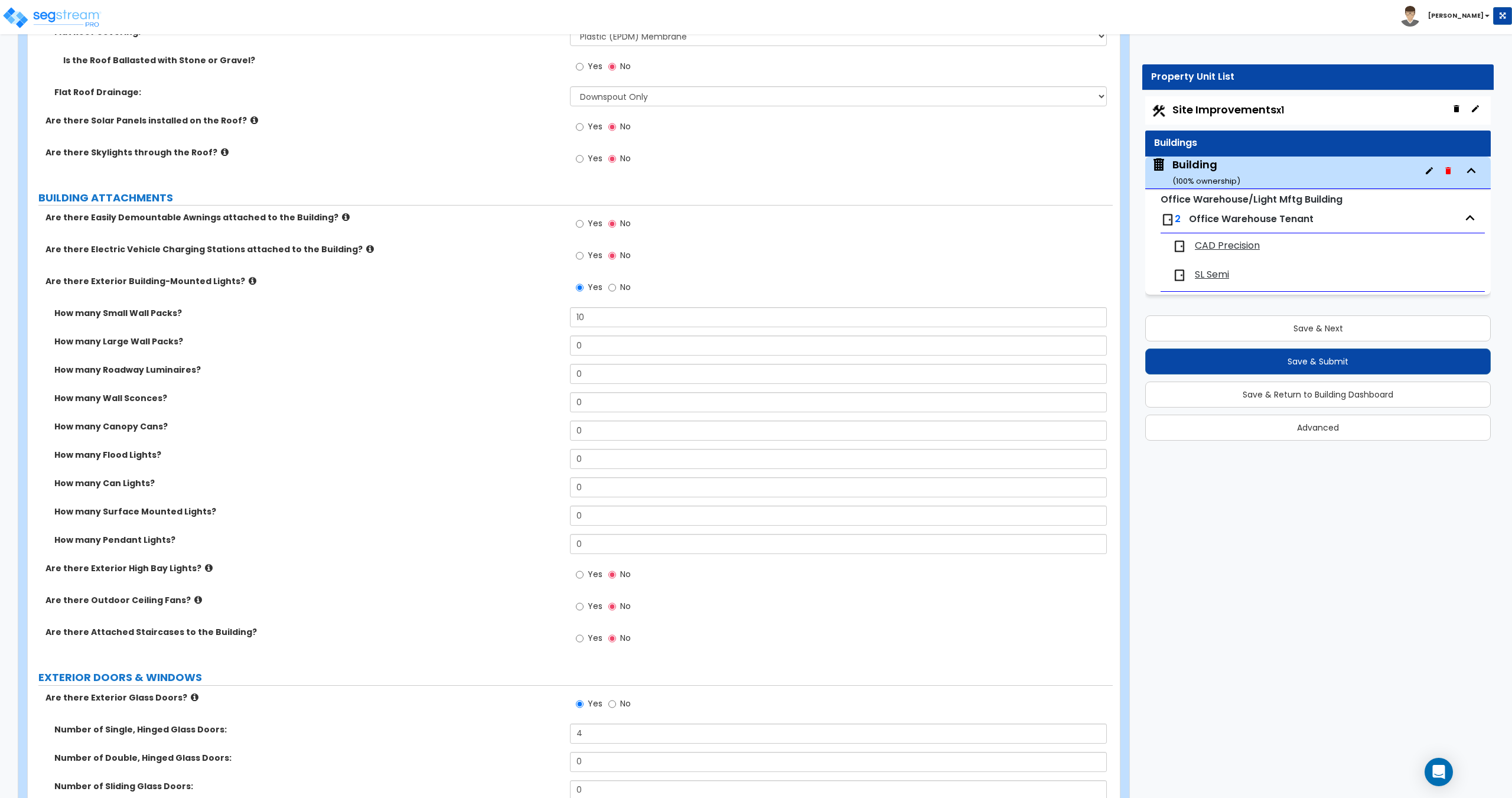
scroll to position [590, 0]
drag, startPoint x: 534, startPoint y: 308, endPoint x: 440, endPoint y: 297, distance: 94.6
click at [450, 299] on div "Are there Easily Demountable Awnings attached to the Building? Yes No Are there…" at bounding box center [570, 433] width 1067 height 446
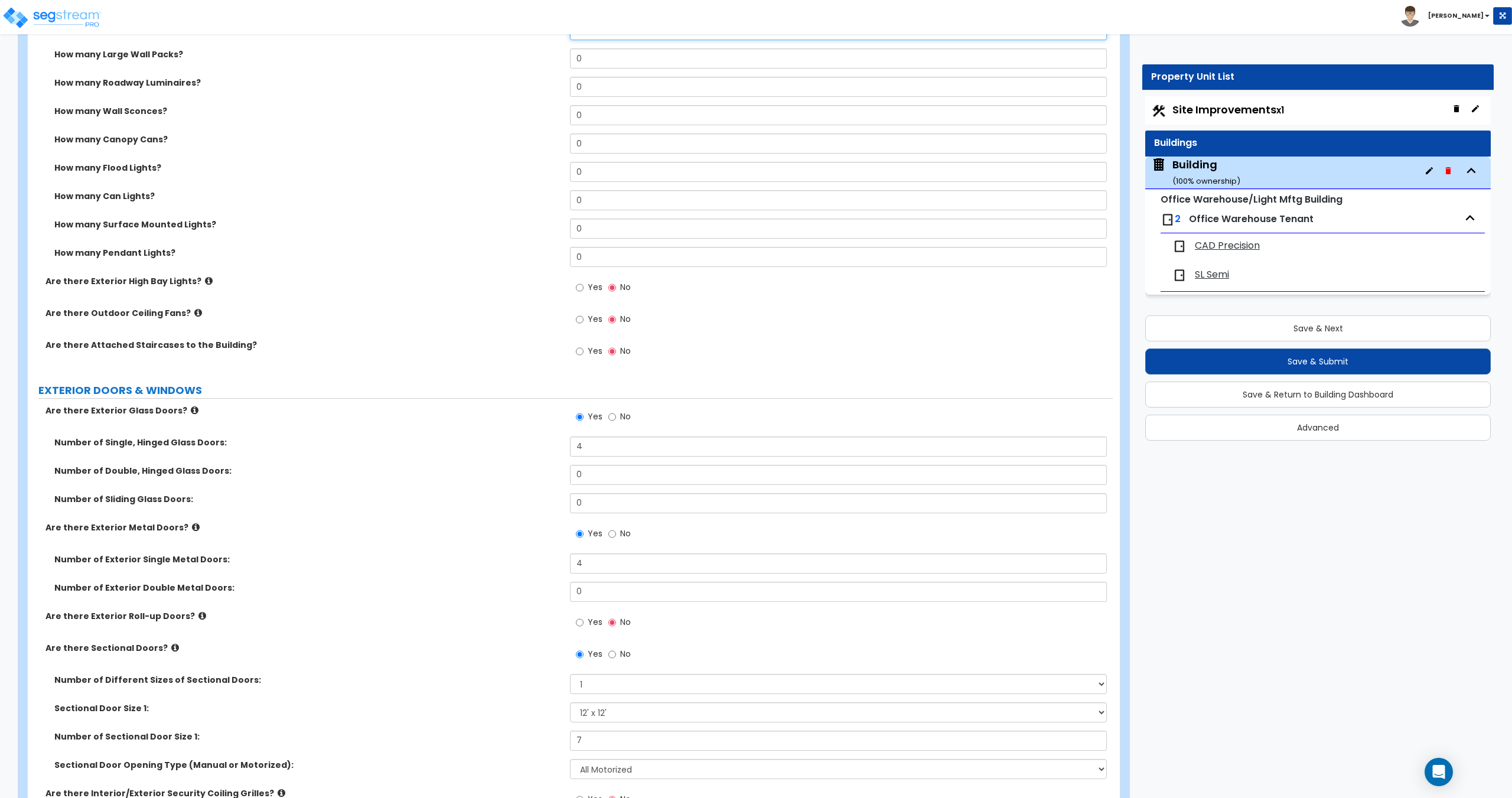
scroll to position [886, 0]
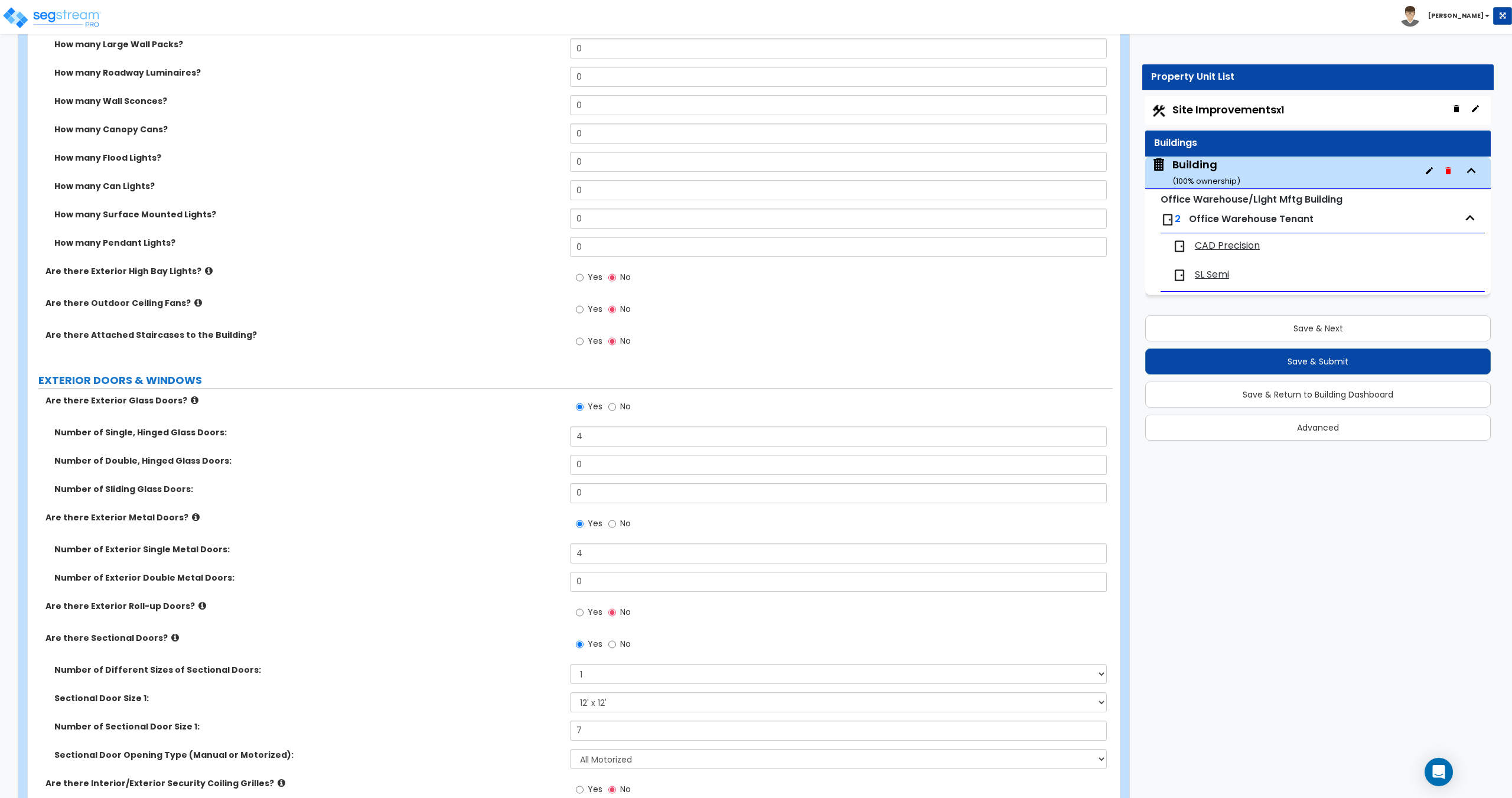
click at [485, 42] on label "How many Large Wall Packs?" at bounding box center [308, 44] width 507 height 11
drag, startPoint x: 610, startPoint y: 438, endPoint x: 494, endPoint y: 434, distance: 116.1
click at [495, 434] on div "Number of Single, Hinged Glass Doors: 4" at bounding box center [570, 441] width 1085 height 29
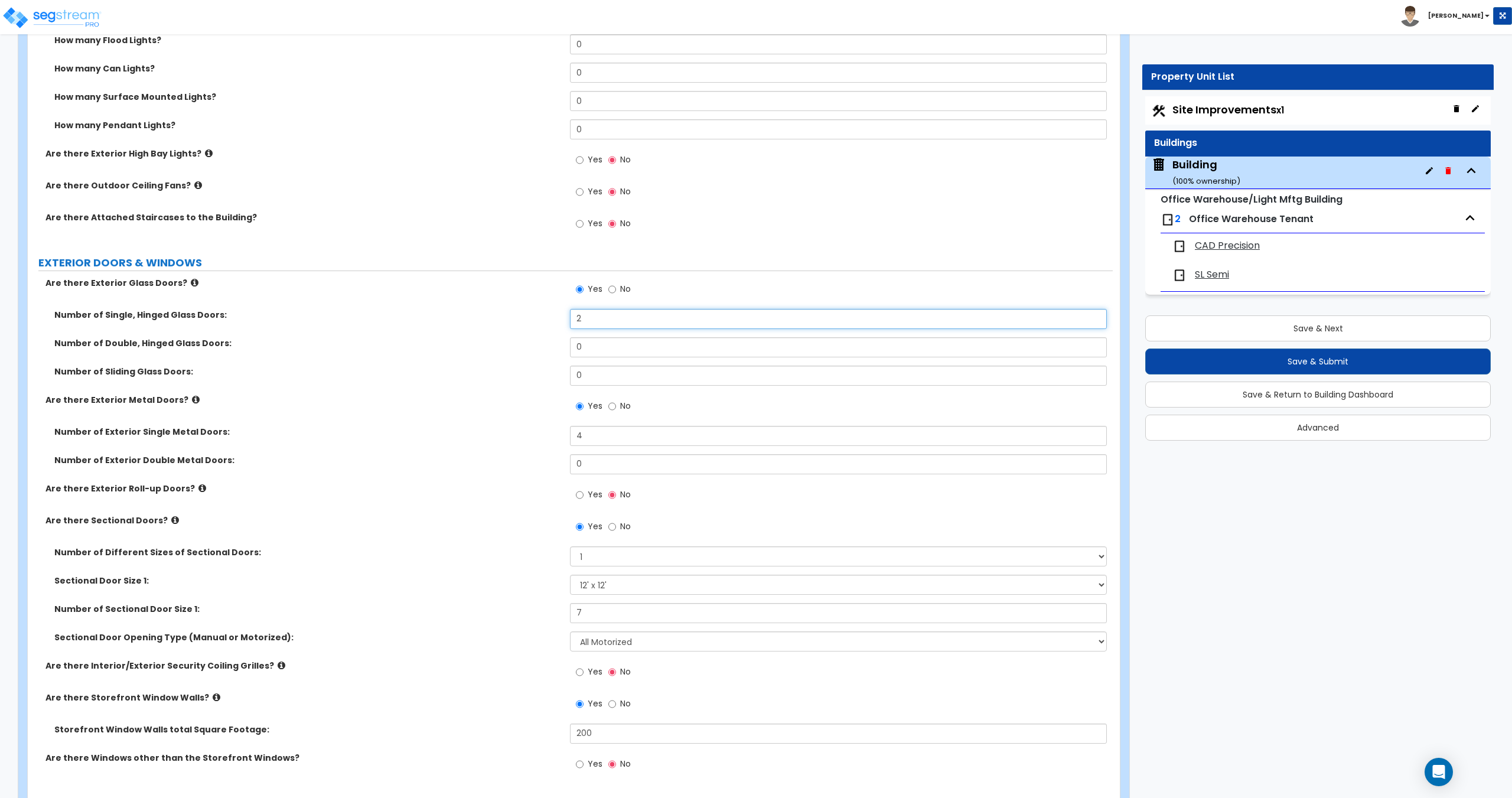
scroll to position [1004, 0]
drag, startPoint x: 607, startPoint y: 440, endPoint x: 417, endPoint y: 439, distance: 190.0
click at [425, 436] on div "Number of Exterior Single Metal Doors: 4" at bounding box center [570, 440] width 1085 height 29
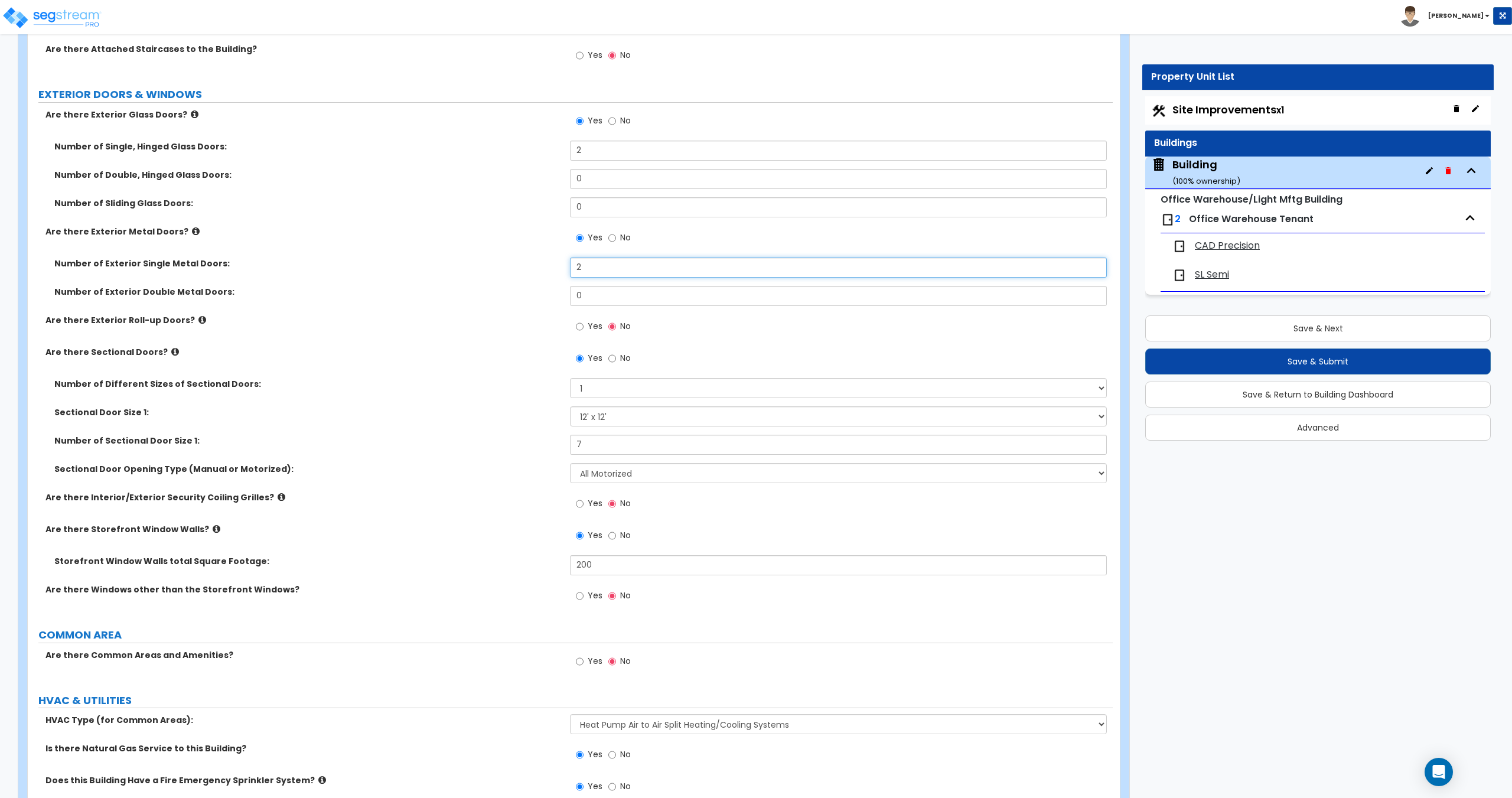
scroll to position [1181, 0]
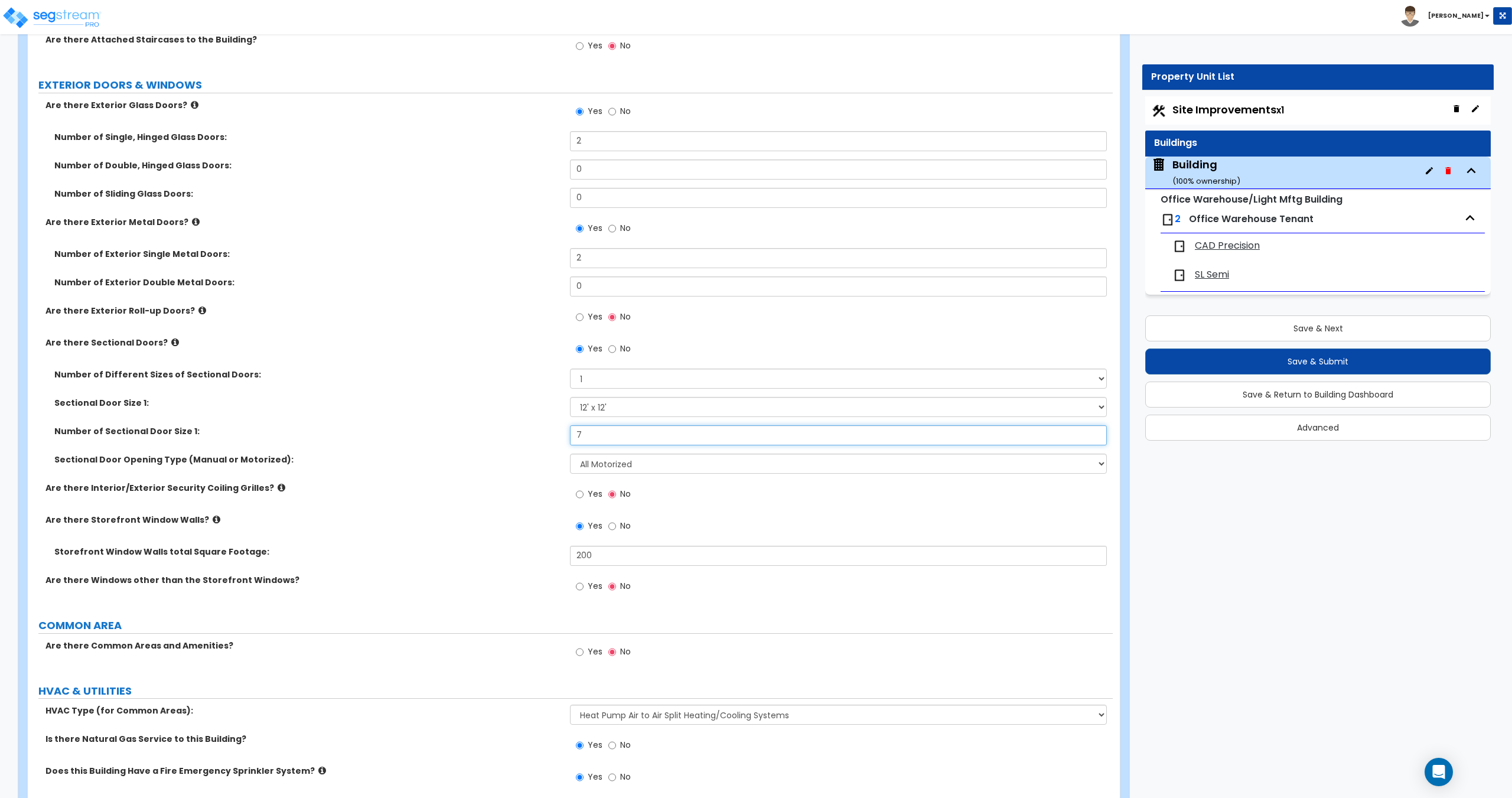
drag, startPoint x: 613, startPoint y: 433, endPoint x: 421, endPoint y: 425, distance: 192.2
click at [450, 425] on div "Number of Sectional Door Size 1: 7" at bounding box center [570, 440] width 1085 height 29
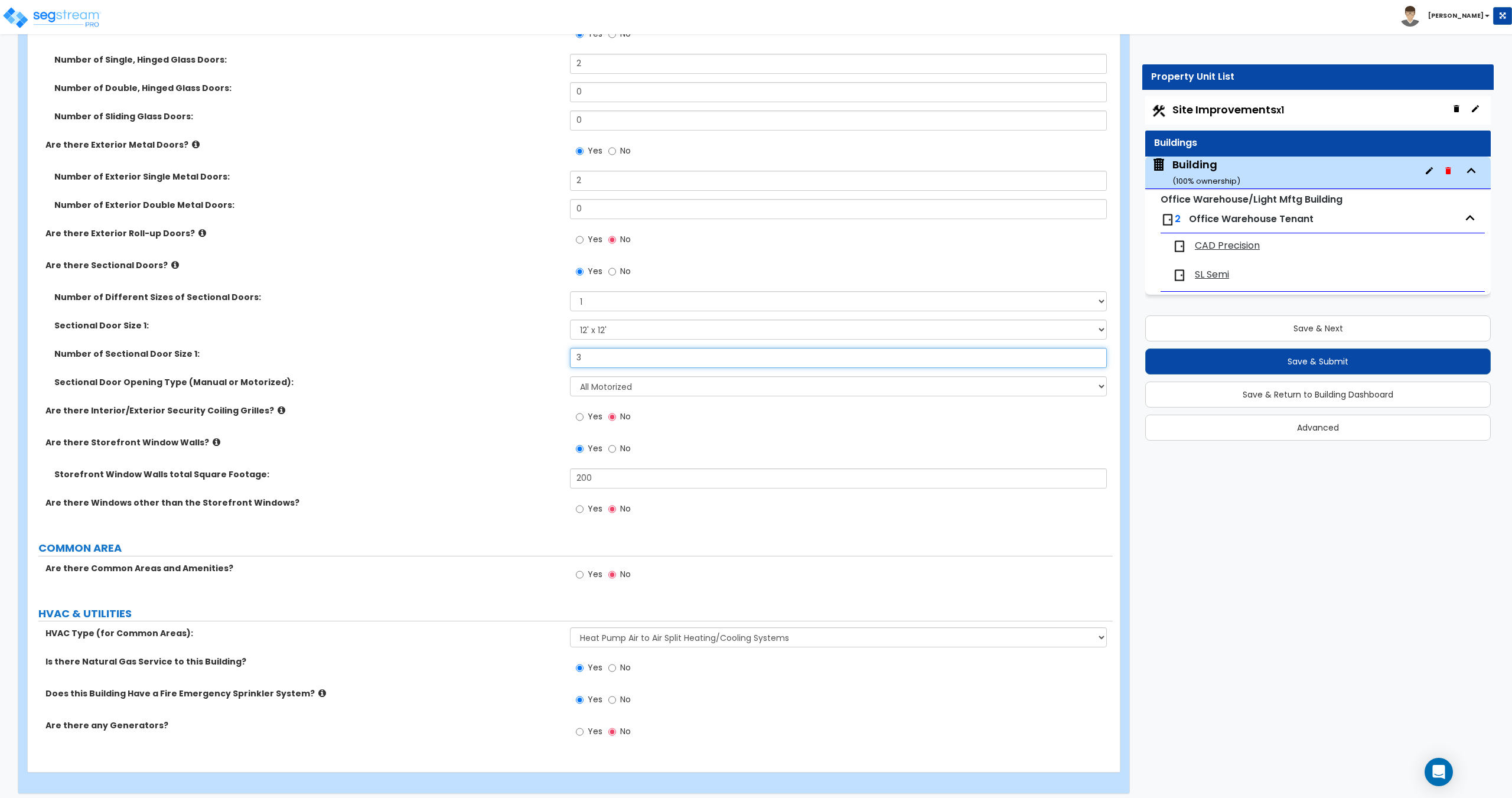
scroll to position [1265, 0]
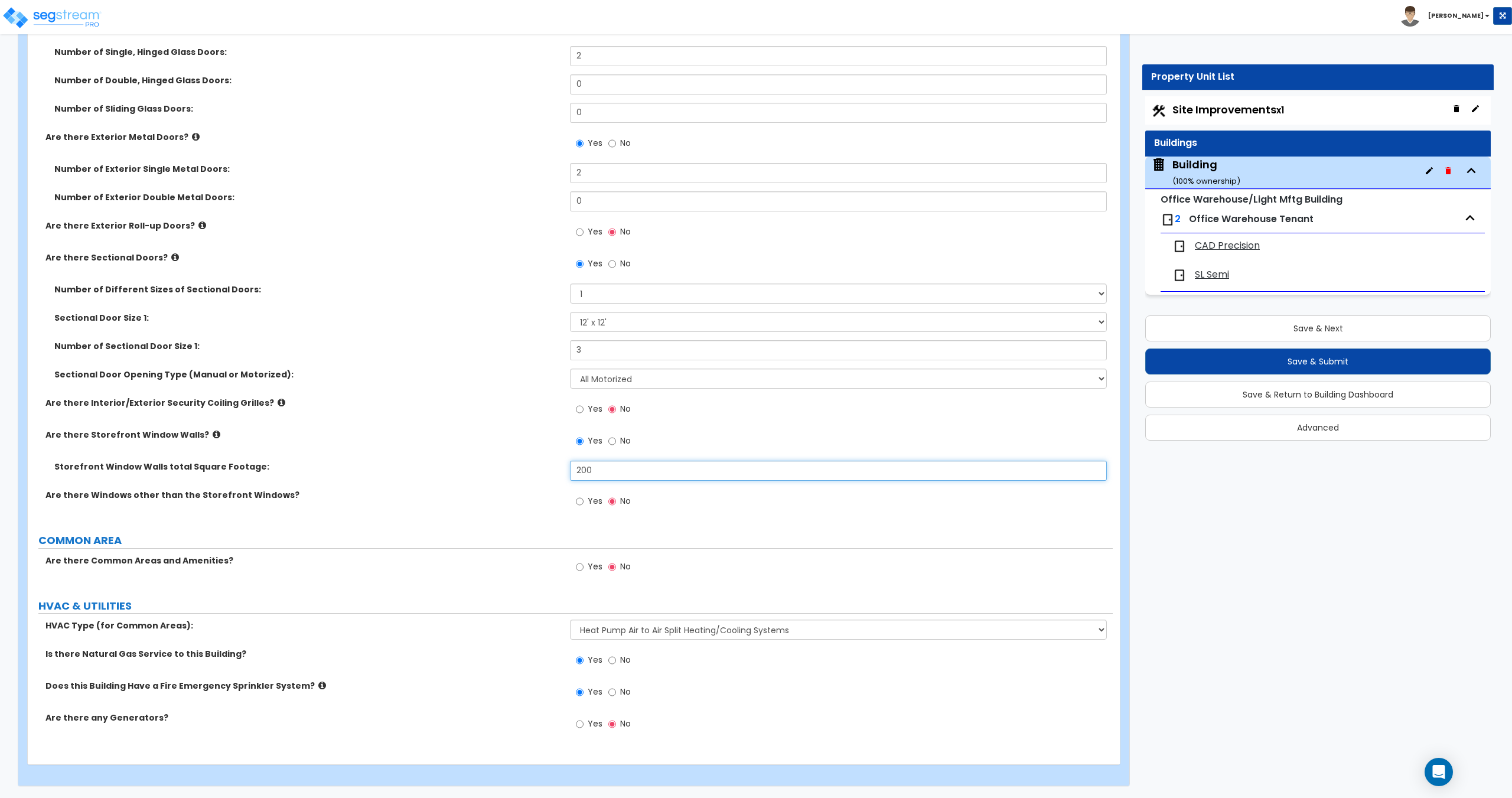
drag, startPoint x: 638, startPoint y: 467, endPoint x: 493, endPoint y: 460, distance: 145.2
click at [493, 460] on div "Are there Exterior Glass Doors? Yes No Number of Single, Hinged Glass Doors: 2 …" at bounding box center [570, 267] width 1067 height 507
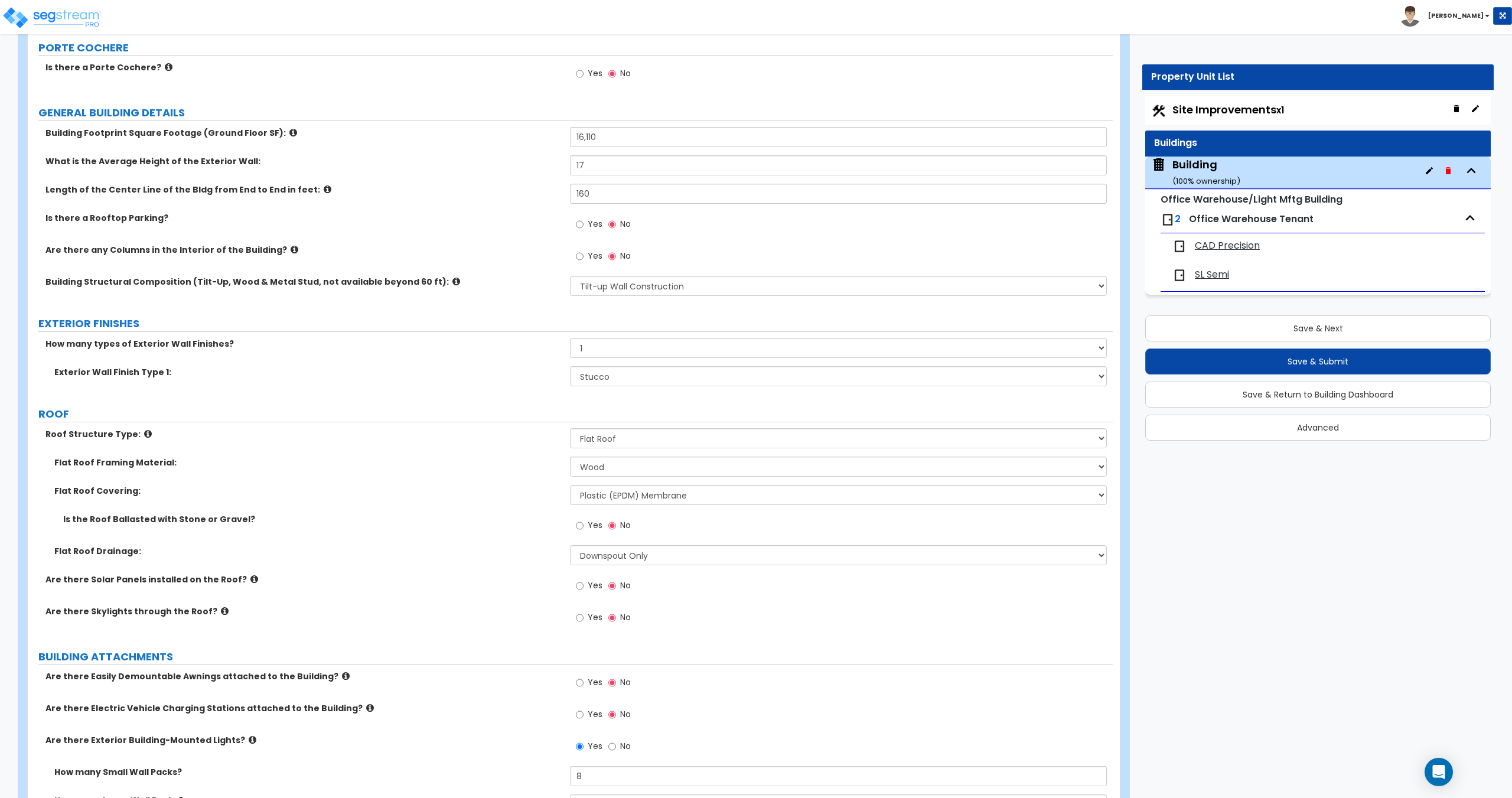
scroll to position [0, 0]
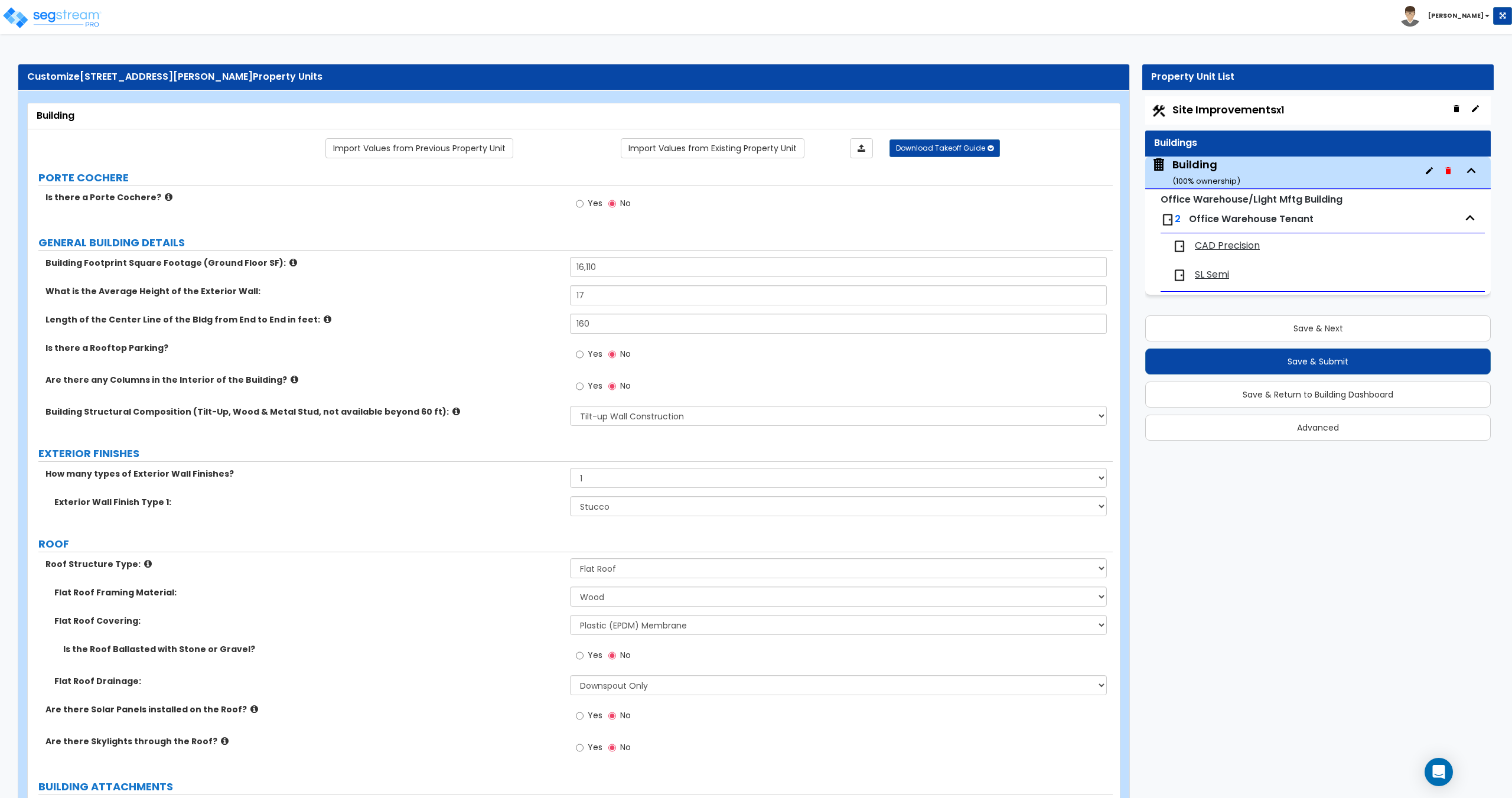
click at [1222, 248] on span "CAD Precision" at bounding box center [1227, 246] width 65 height 13
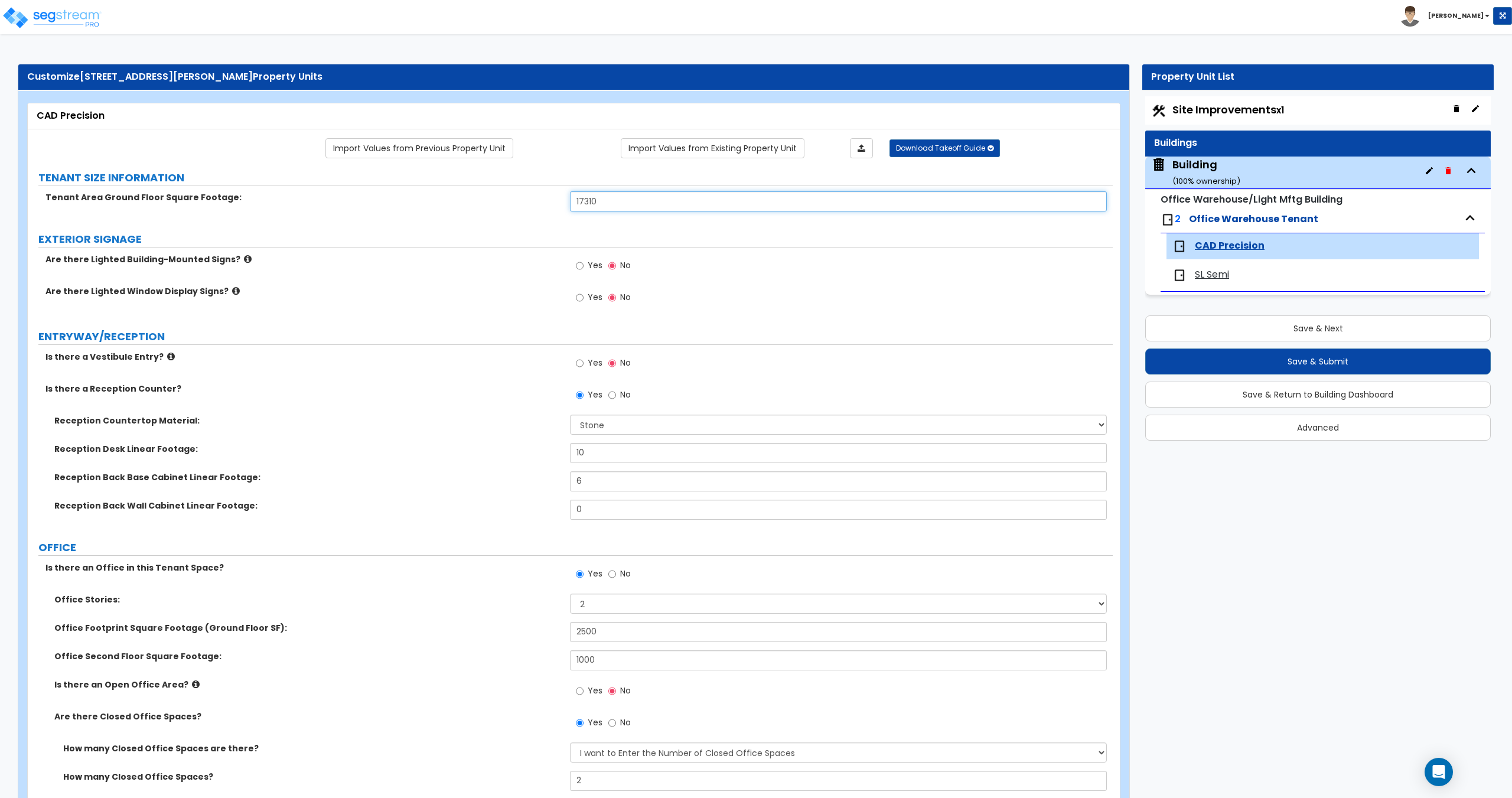
click at [609, 197] on input "17310" at bounding box center [838, 201] width 537 height 20
click at [623, 197] on input "17310" at bounding box center [838, 201] width 537 height 20
click at [1237, 181] on small "( 100 % ownership)" at bounding box center [1205, 181] width 68 height 11
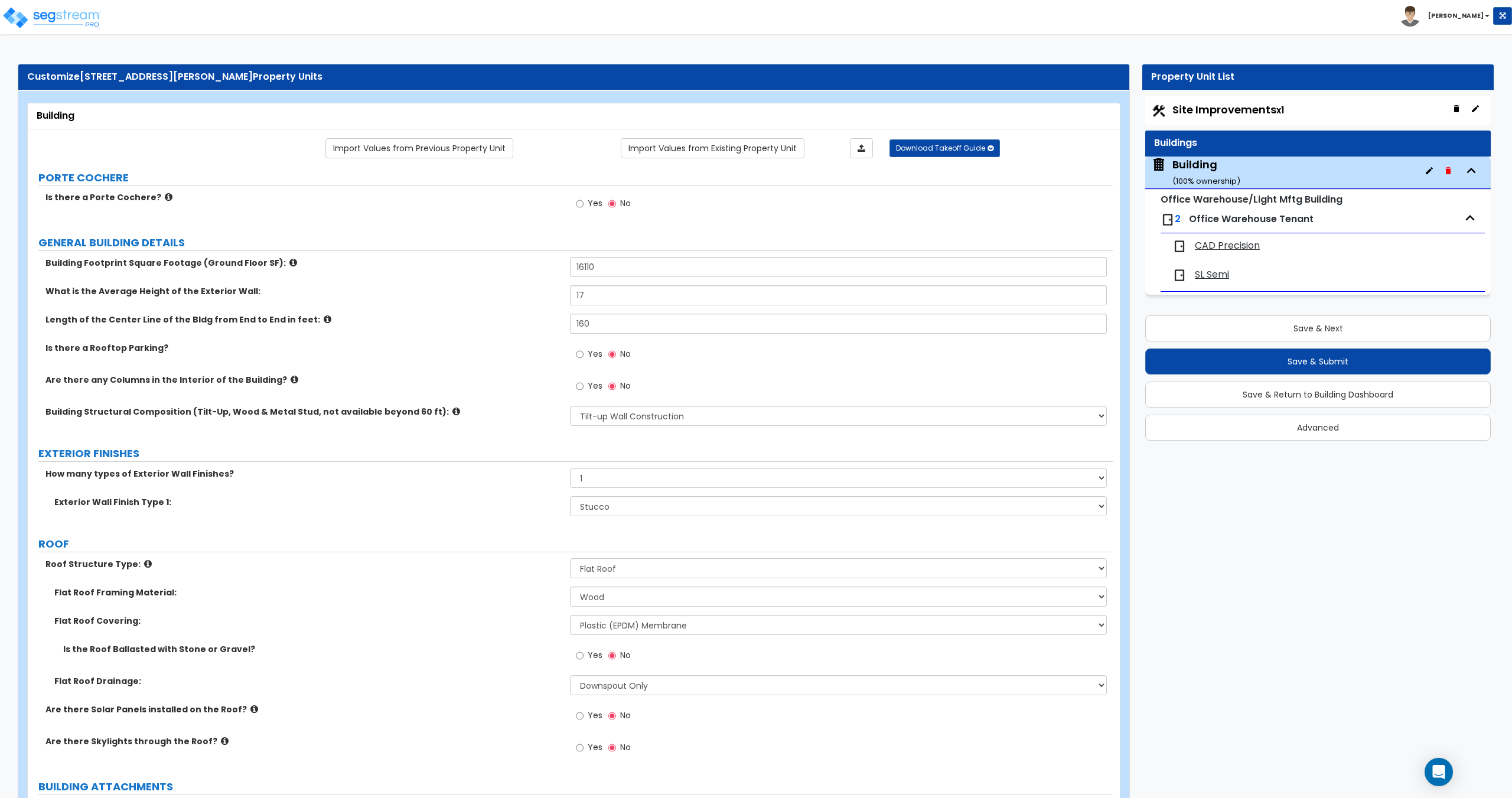
click at [1252, 239] on span "CAD Precision" at bounding box center [1227, 246] width 65 height 13
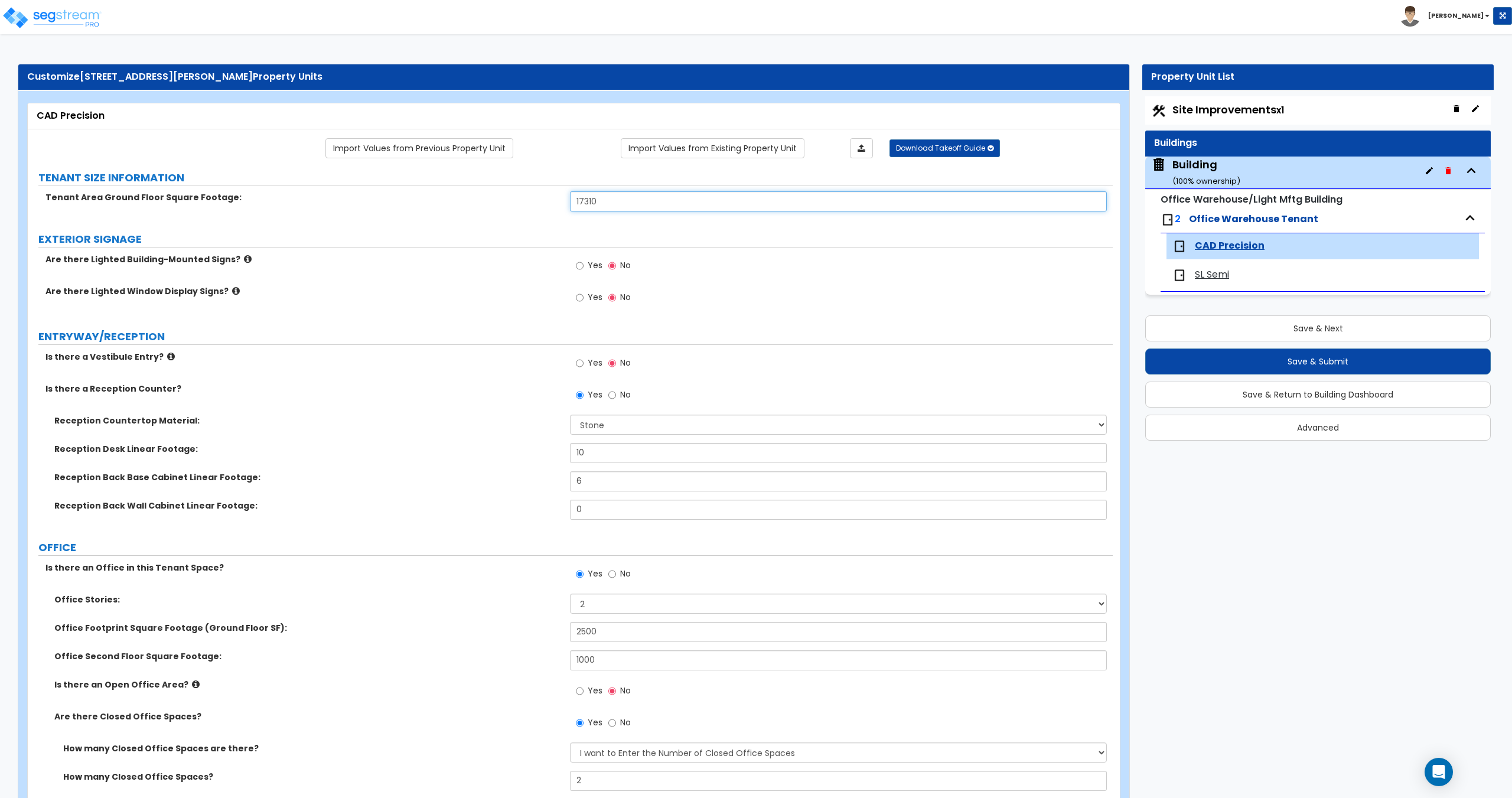
drag, startPoint x: 639, startPoint y: 202, endPoint x: 428, endPoint y: 190, distance: 211.3
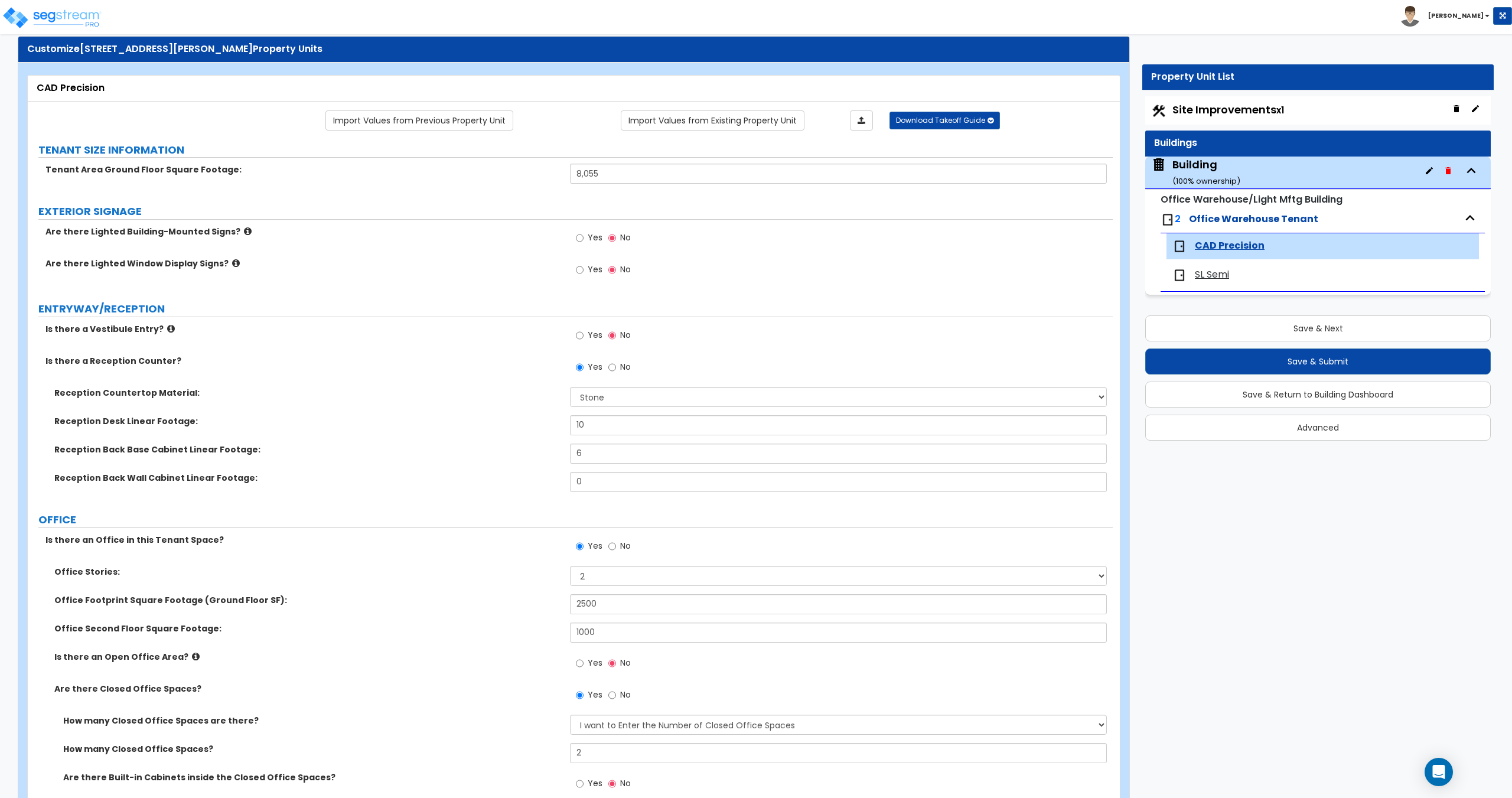
scroll to position [32, 0]
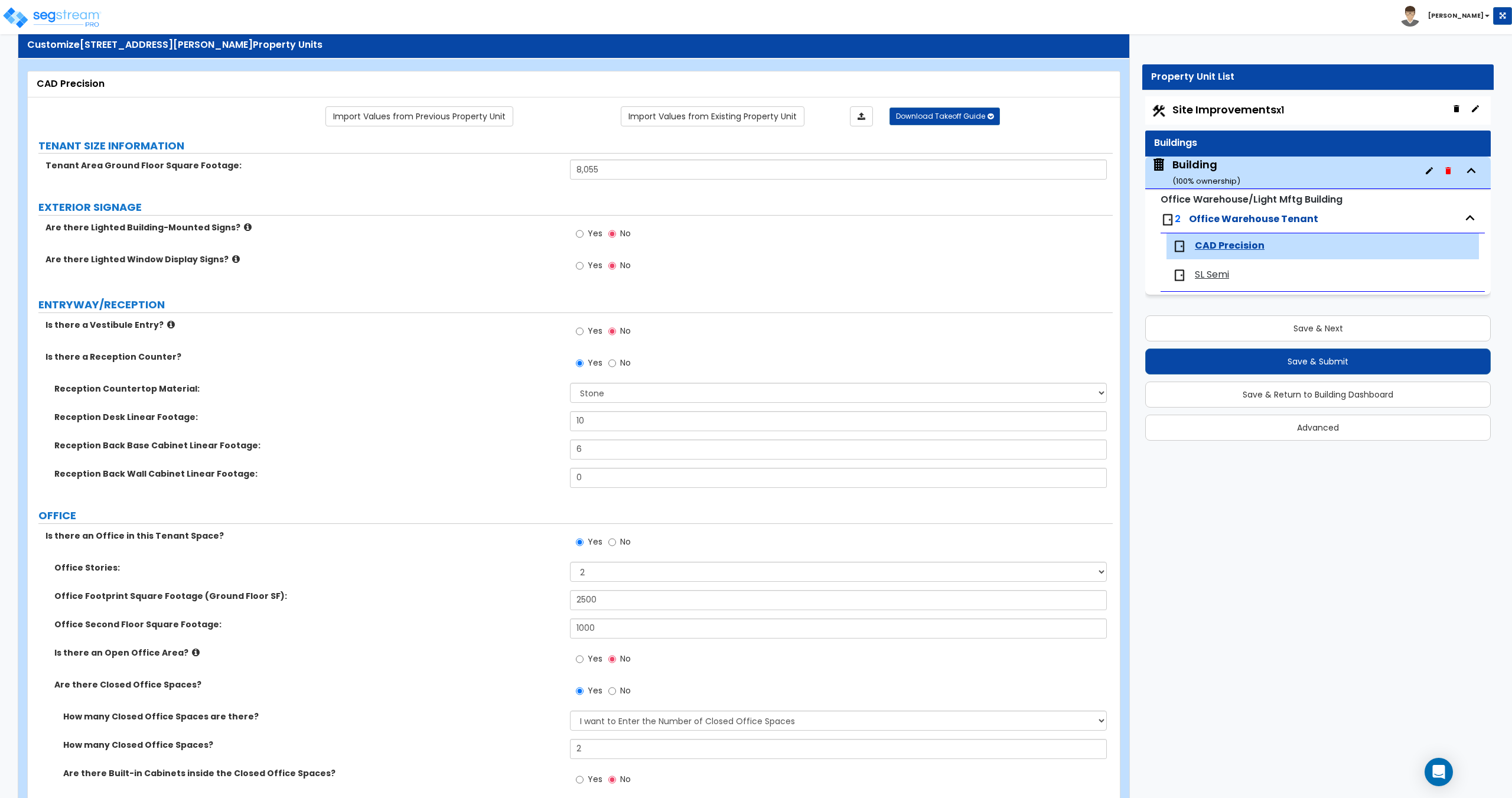
click at [621, 368] on span "No" at bounding box center [625, 362] width 11 height 11
click at [616, 368] on input "No" at bounding box center [612, 363] width 8 height 13
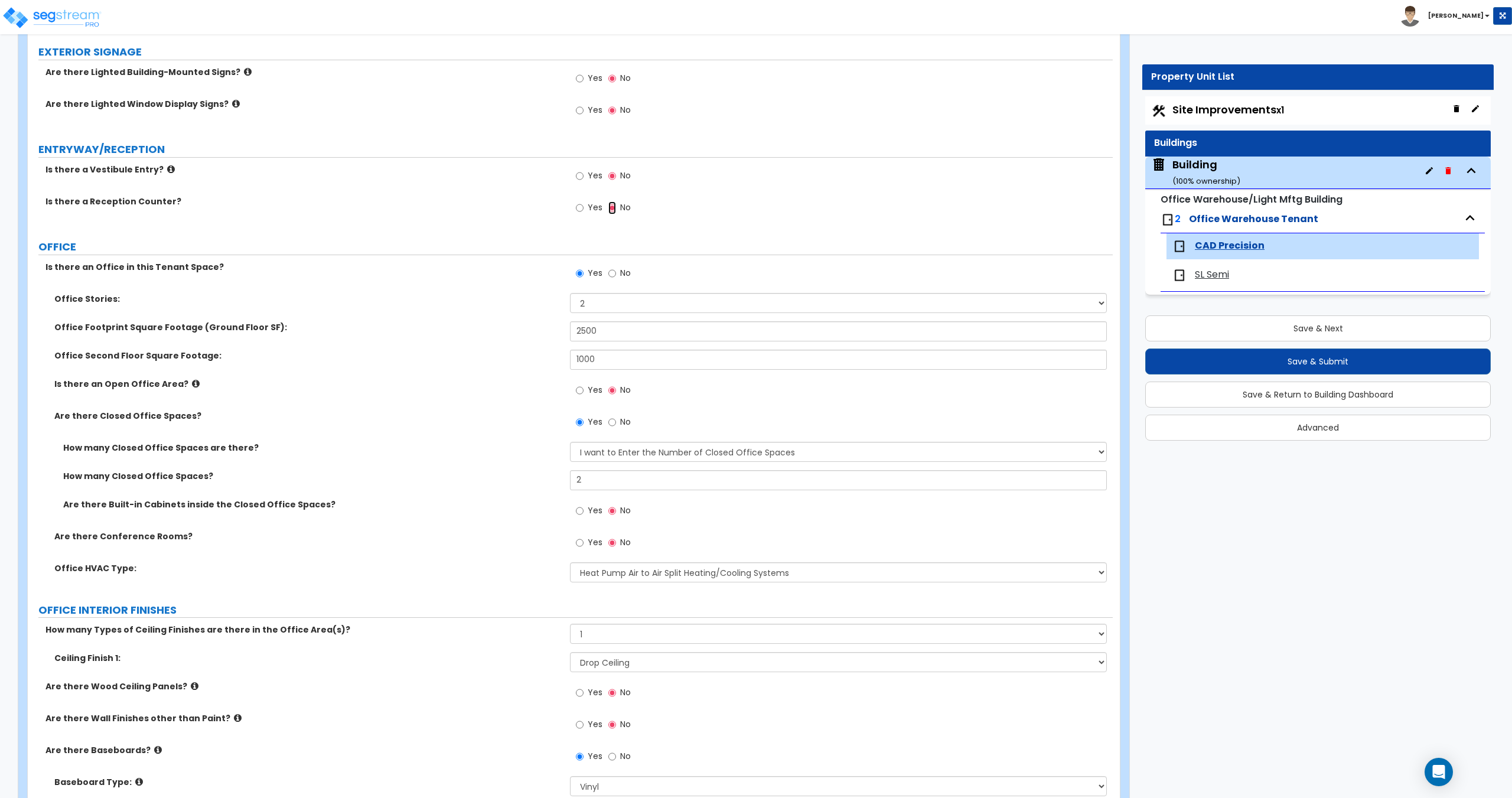
scroll to position [150, 0]
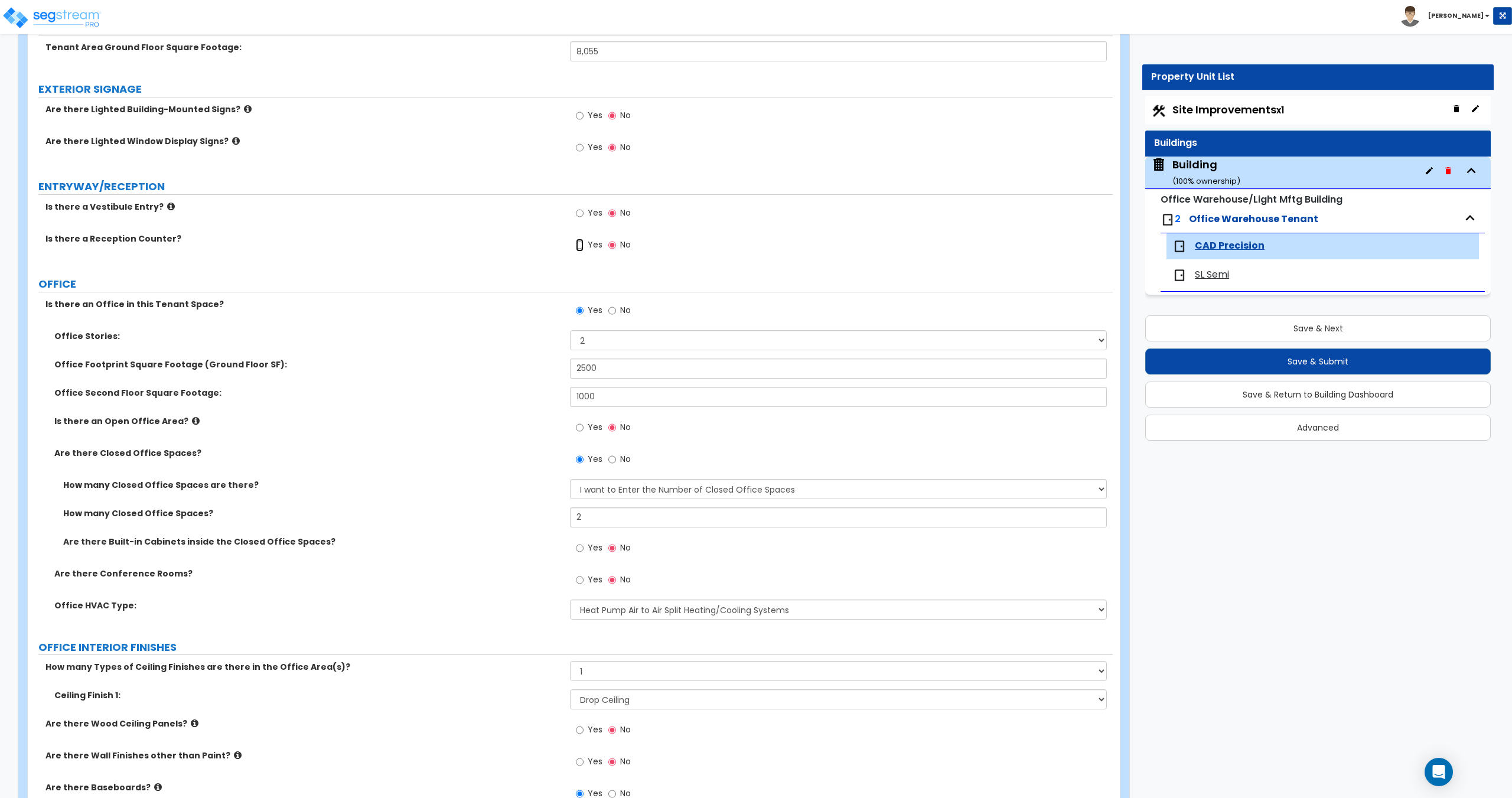
click at [582, 245] on input "Yes" at bounding box center [580, 245] width 8 height 13
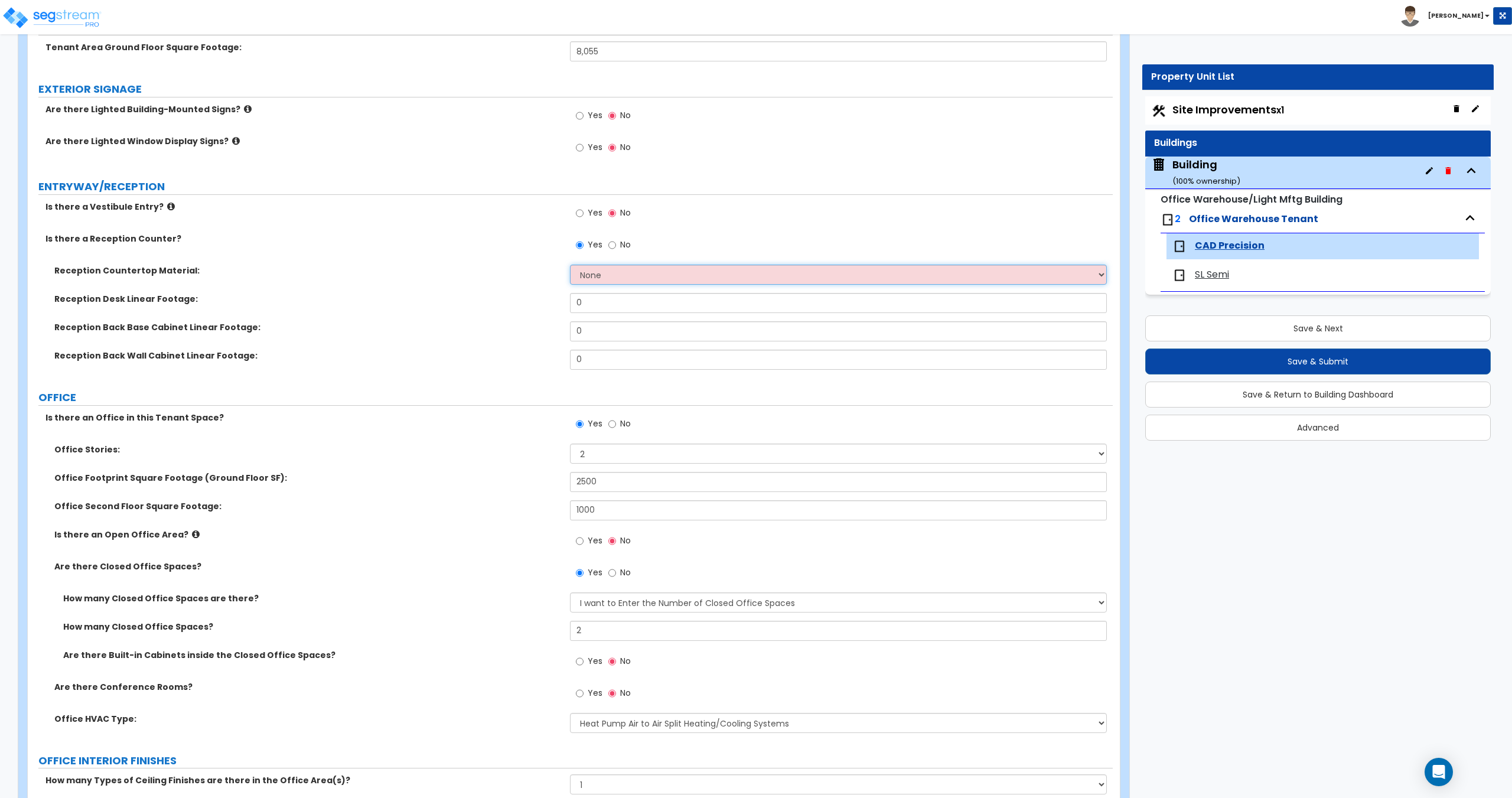
click at [608, 284] on select "None Plastic Laminate Solid Surface Stone Quartz Marble Tile Wood Stainless Ste…" at bounding box center [838, 274] width 537 height 20
click at [570, 264] on select "None Plastic Laminate Solid Surface Stone Quartz Marble Tile Wood Stainless Ste…" at bounding box center [838, 274] width 537 height 20
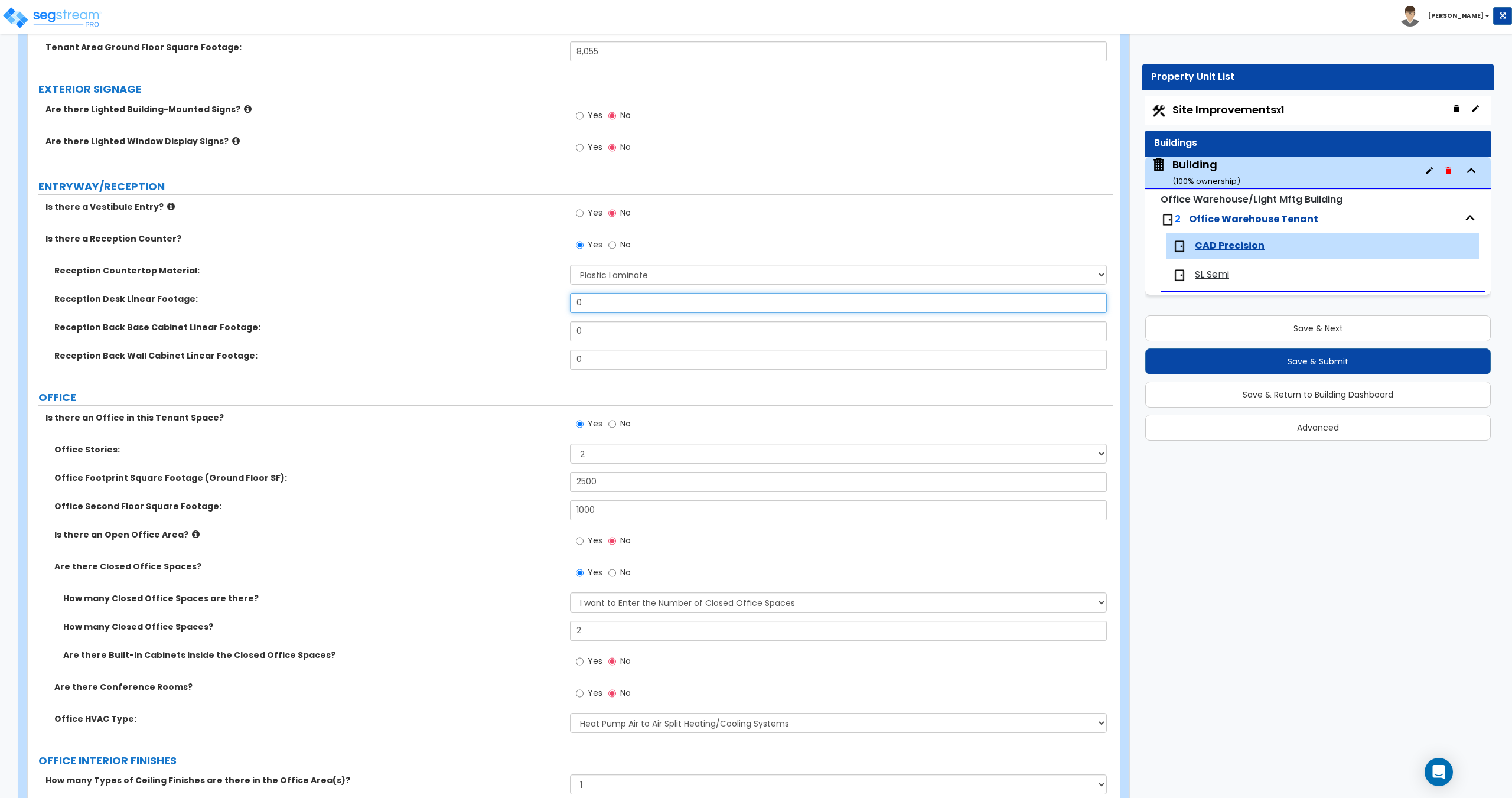
click at [610, 309] on input "0" at bounding box center [838, 303] width 537 height 20
drag, startPoint x: 643, startPoint y: 308, endPoint x: 432, endPoint y: 295, distance: 211.4
click at [471, 298] on div "Reception Desk Linear Footage: 0" at bounding box center [570, 308] width 1085 height 29
drag, startPoint x: 607, startPoint y: 329, endPoint x: 484, endPoint y: 323, distance: 123.1
click at [487, 323] on div "Reception Back Base Cabinet Linear Footage: 0" at bounding box center [570, 335] width 1085 height 29
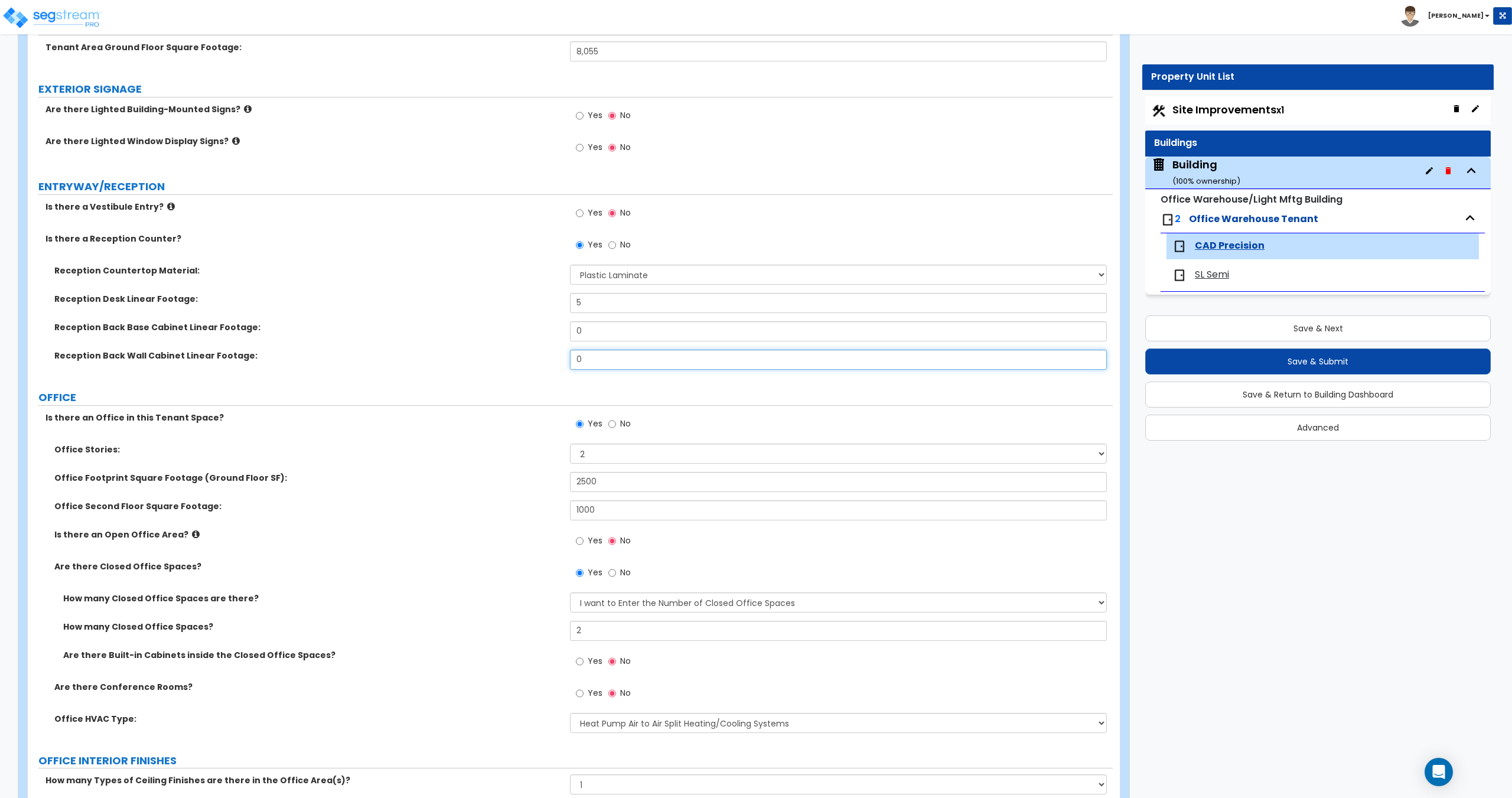
click at [598, 353] on input "0" at bounding box center [838, 359] width 537 height 20
click at [602, 332] on input "0" at bounding box center [838, 331] width 537 height 20
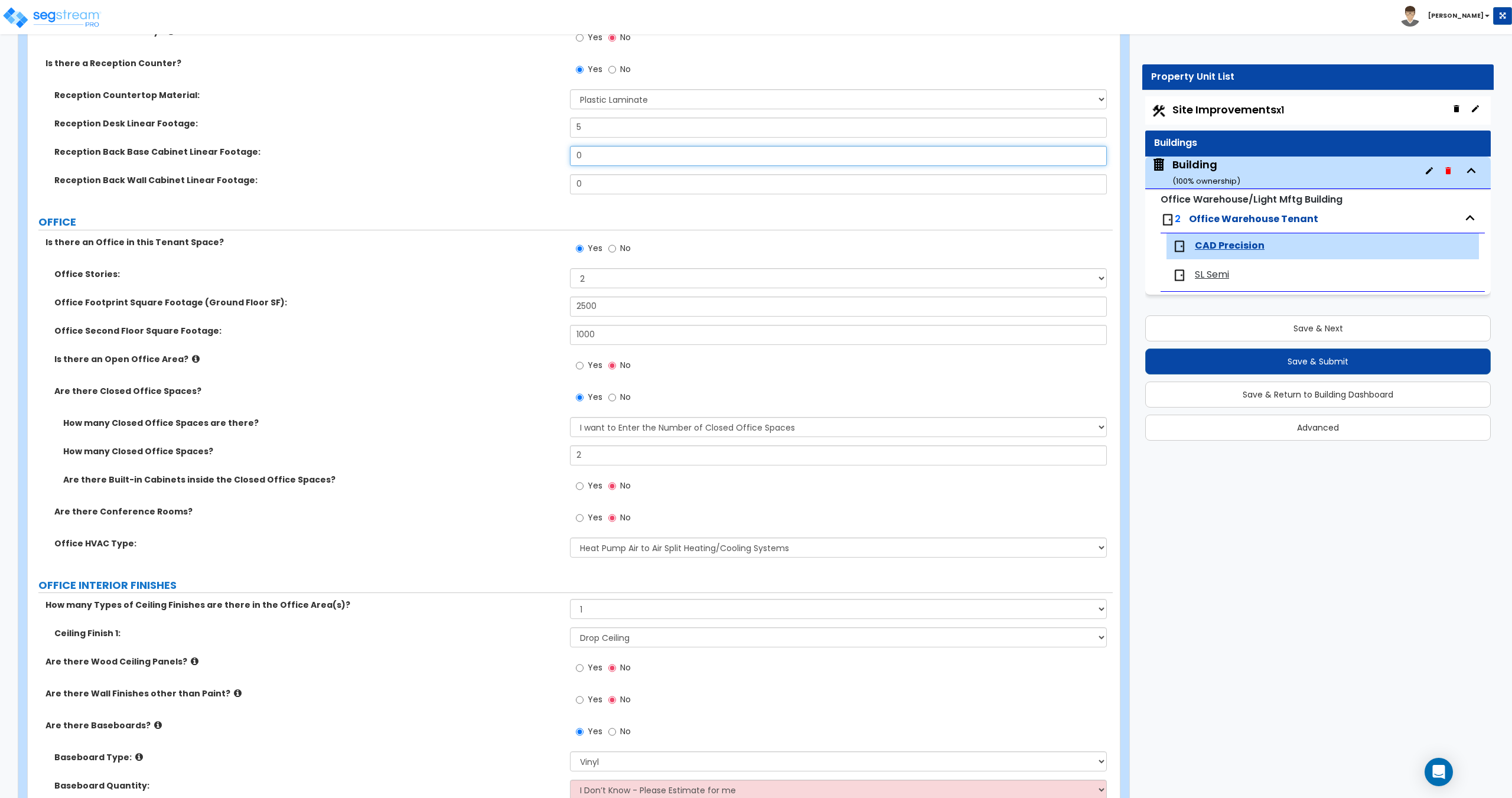
scroll to position [327, 0]
drag, startPoint x: 620, startPoint y: 308, endPoint x: 414, endPoint y: 291, distance: 206.7
click at [419, 290] on div "Office Stories: 1 2 3 Office Footprint Square Footage (Ground Floor SF): 2500 O…" at bounding box center [570, 415] width 1067 height 298
drag, startPoint x: 601, startPoint y: 275, endPoint x: 475, endPoint y: 264, distance: 126.5
click at [475, 264] on div "Is there an Office in this Tenant Space? Yes No Office Stories: 1 2 3 Office Fo…" at bounding box center [570, 399] width 1067 height 330
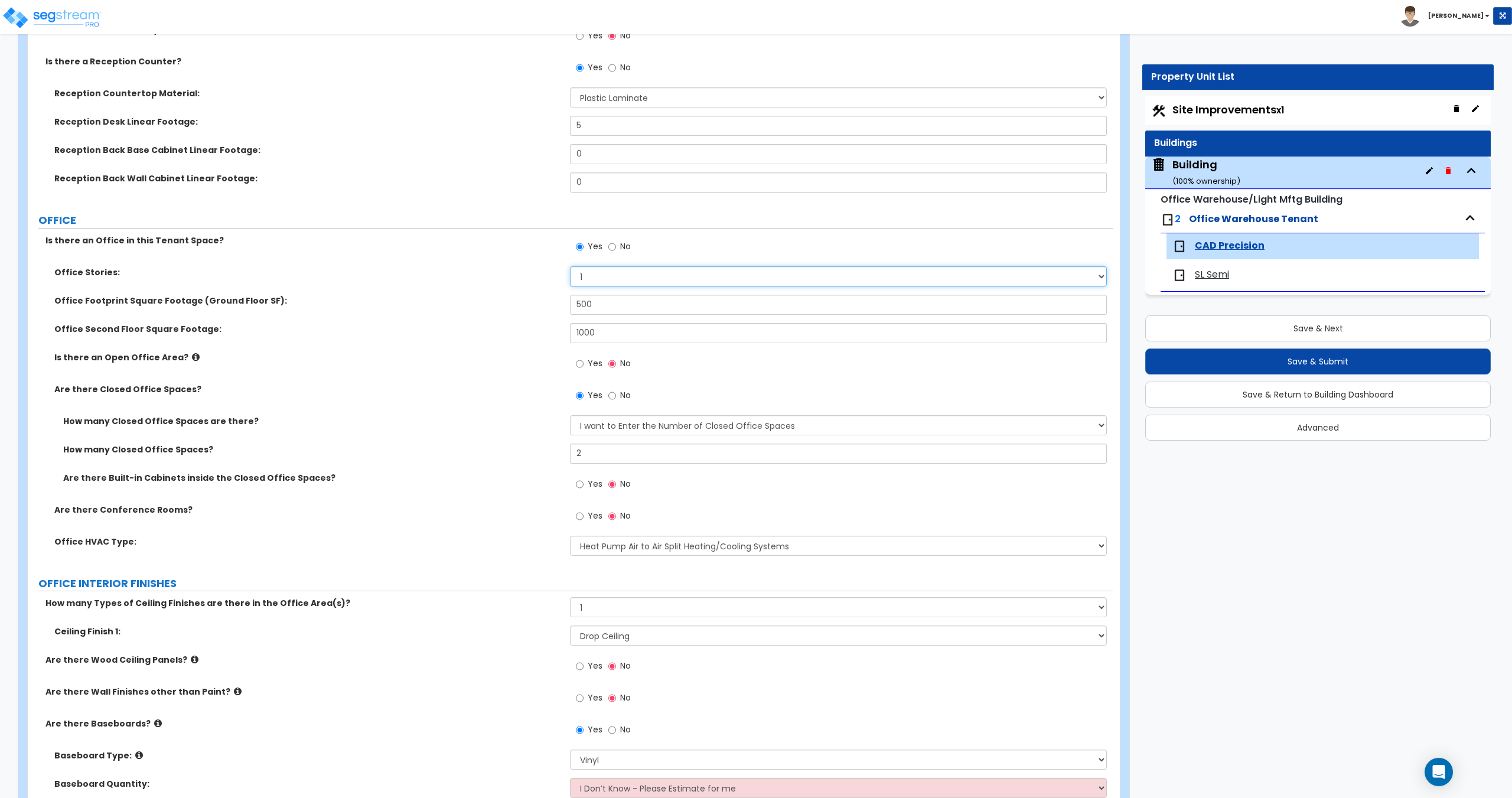
click at [570, 266] on select "1 2 3" at bounding box center [838, 276] width 537 height 20
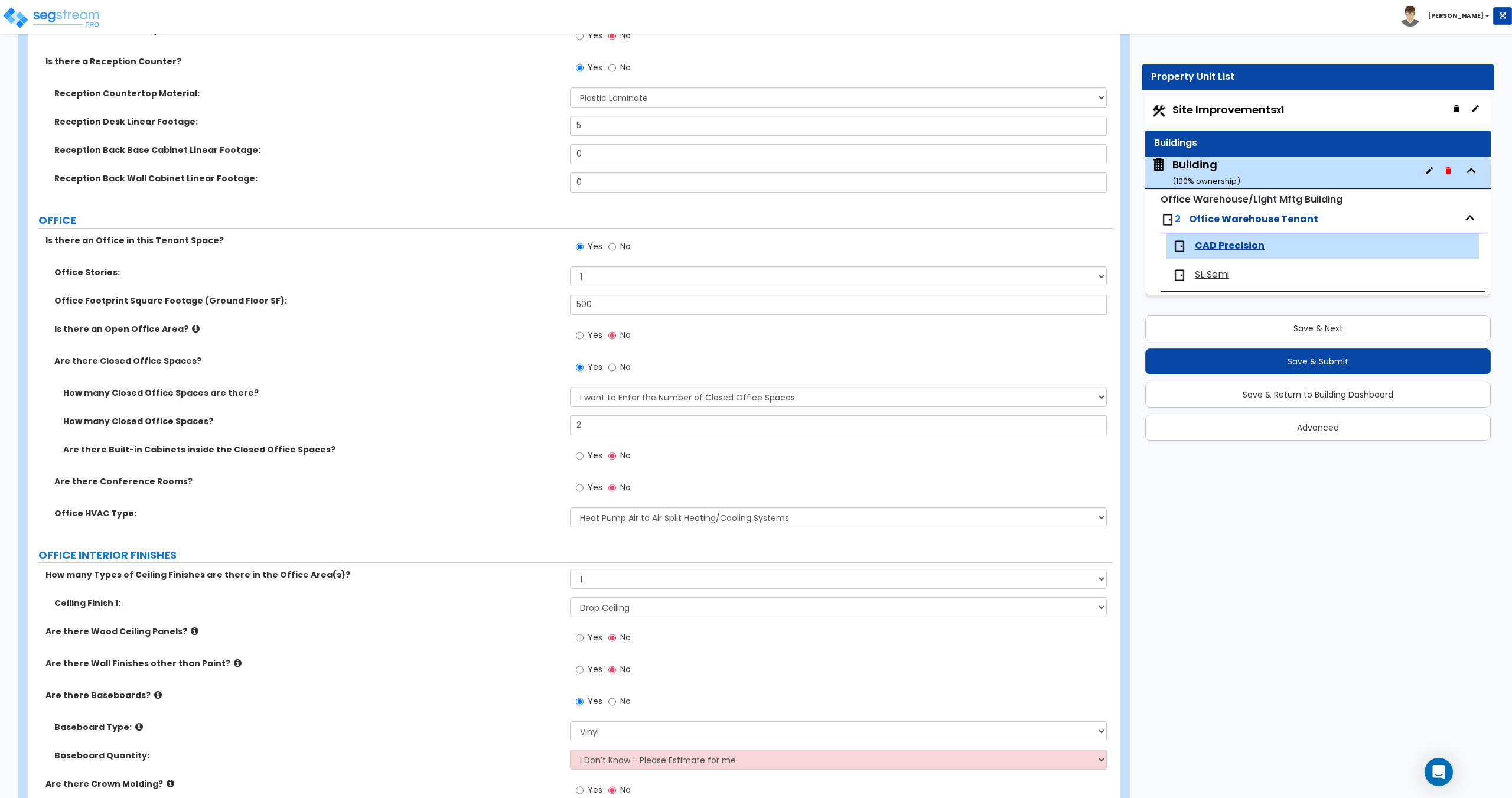
click at [621, 369] on span "No" at bounding box center [625, 367] width 11 height 11
click at [616, 369] on input "No" at bounding box center [612, 368] width 8 height 13
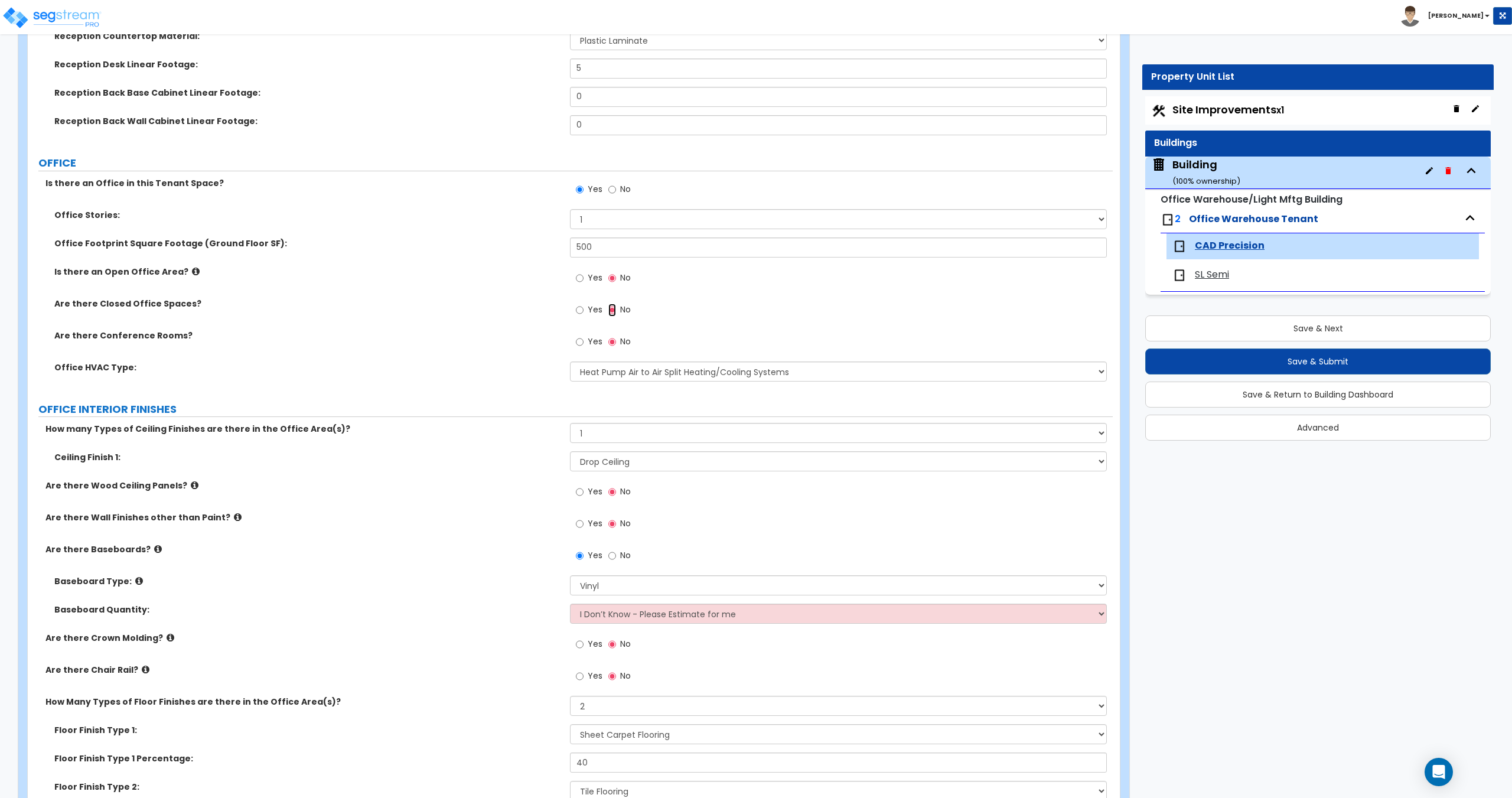
scroll to position [386, 0]
click at [590, 308] on span "Yes" at bounding box center [594, 308] width 14 height 11
click at [588, 320] on div "Yes No" at bounding box center [604, 309] width 67 height 27
click at [587, 311] on span "Yes" at bounding box center [594, 308] width 14 height 11
click at [584, 311] on input "Yes" at bounding box center [580, 308] width 8 height 13
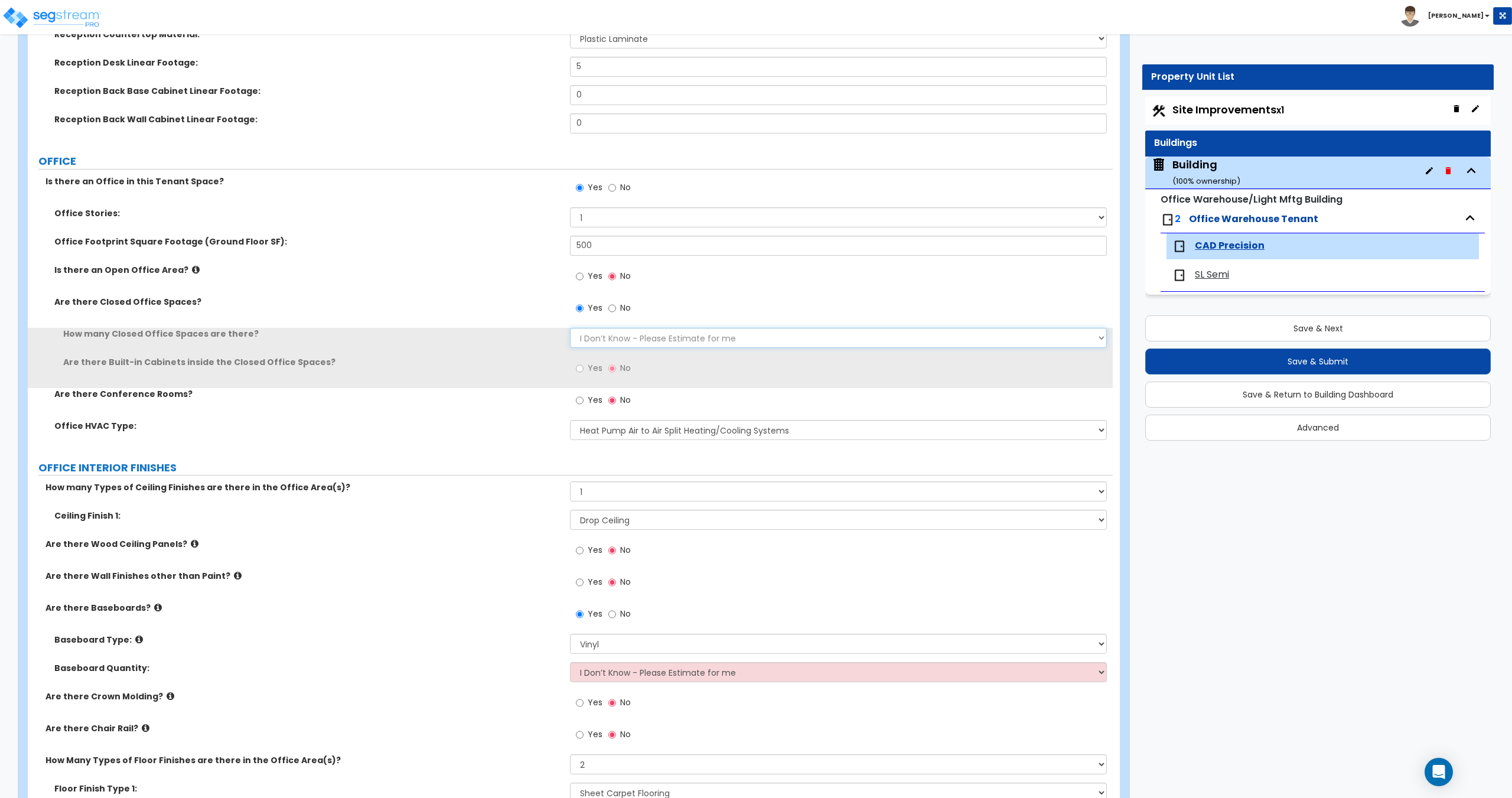
click at [616, 334] on select "I Don’t Know - Please Estimate for me I want to Enter the Number of Closed Offi…" at bounding box center [838, 337] width 537 height 20
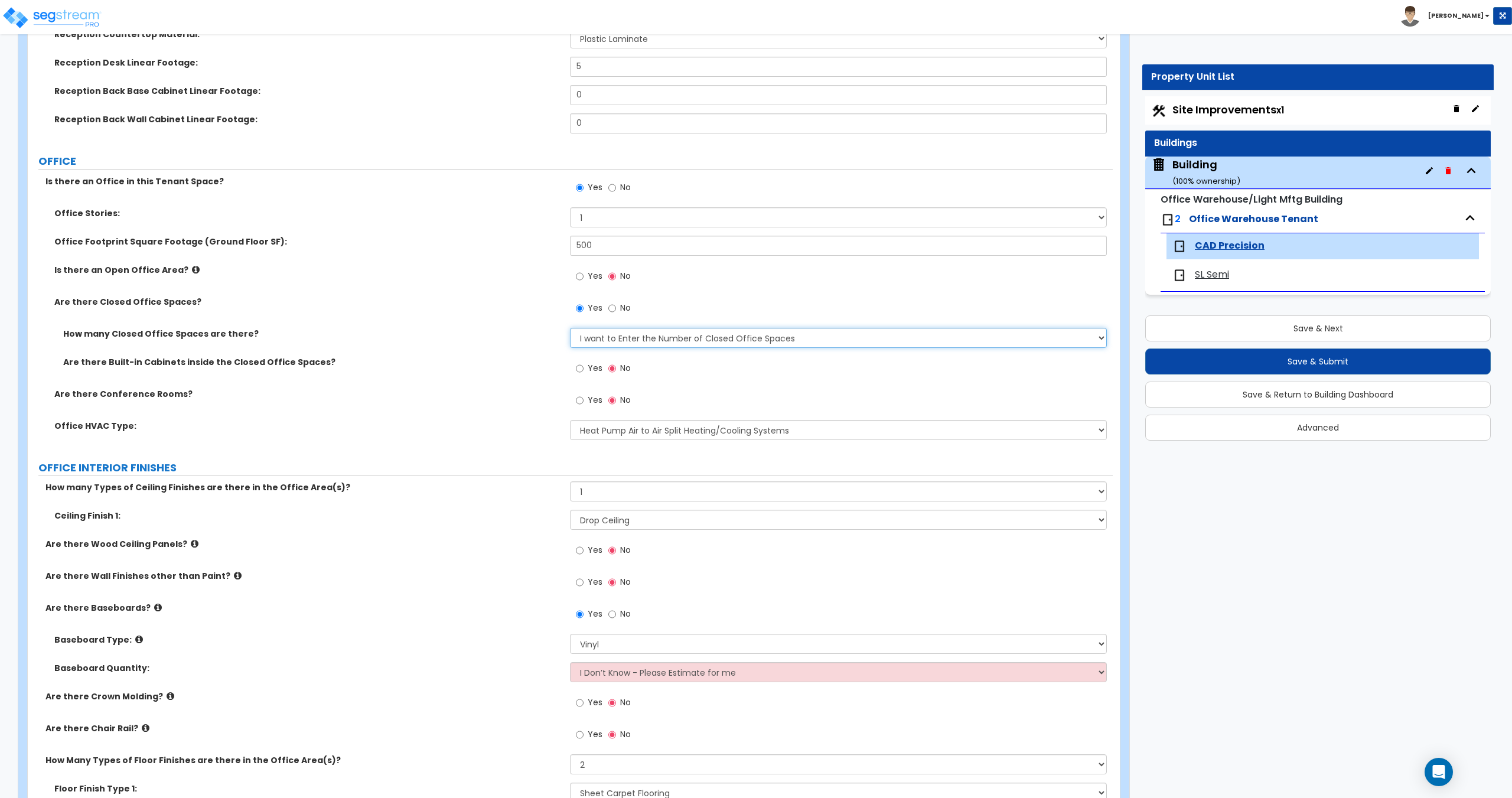
click at [570, 328] on select "I Don’t Know - Please Estimate for me I want to Enter the Number of Closed Offi…" at bounding box center [838, 337] width 537 height 20
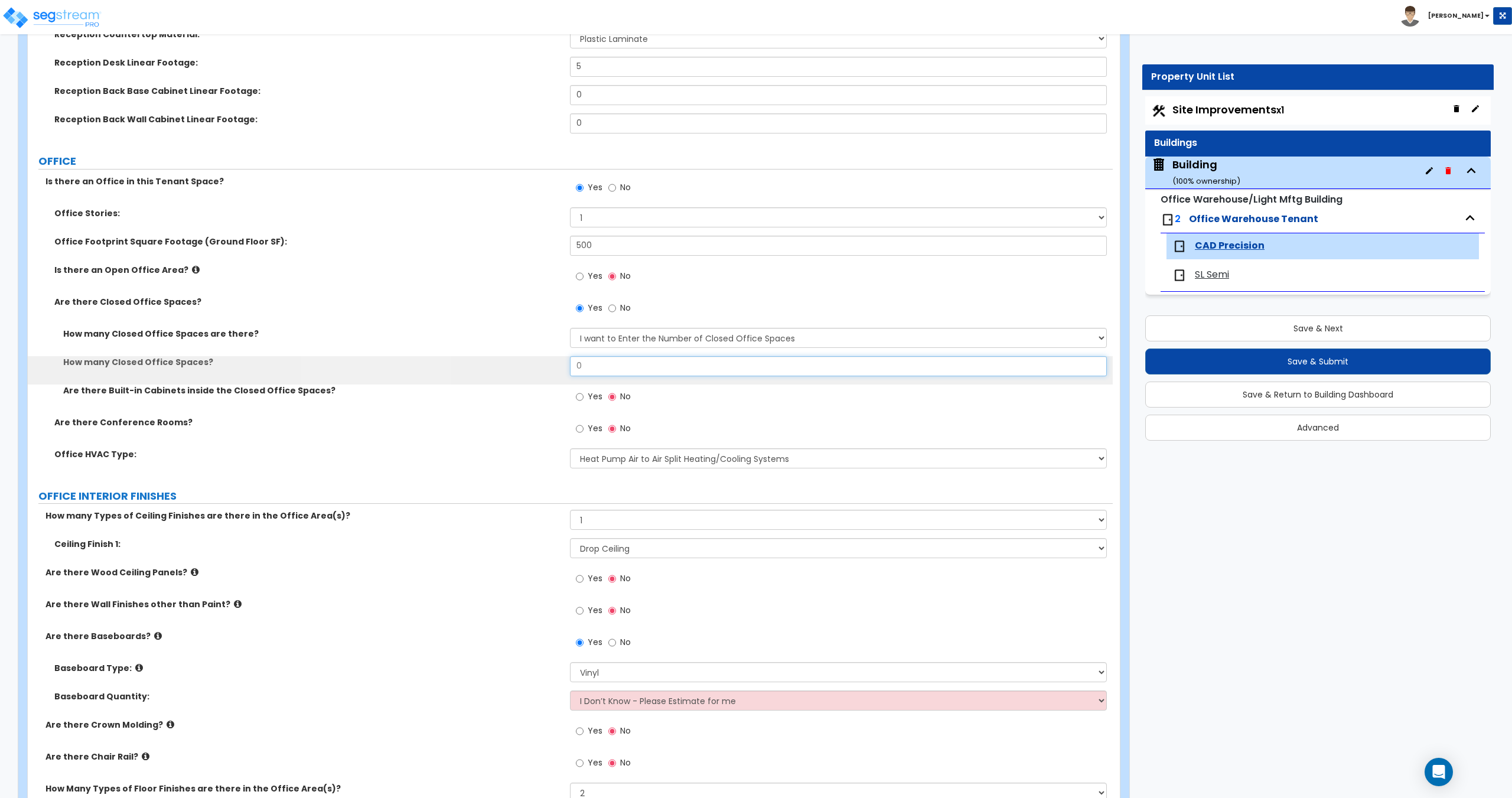
drag, startPoint x: 593, startPoint y: 370, endPoint x: 441, endPoint y: 350, distance: 153.3
click at [458, 353] on div "How many Closed Office Spaces are there? I Don’t Know - Please Estimate for me …" at bounding box center [570, 372] width 1067 height 88
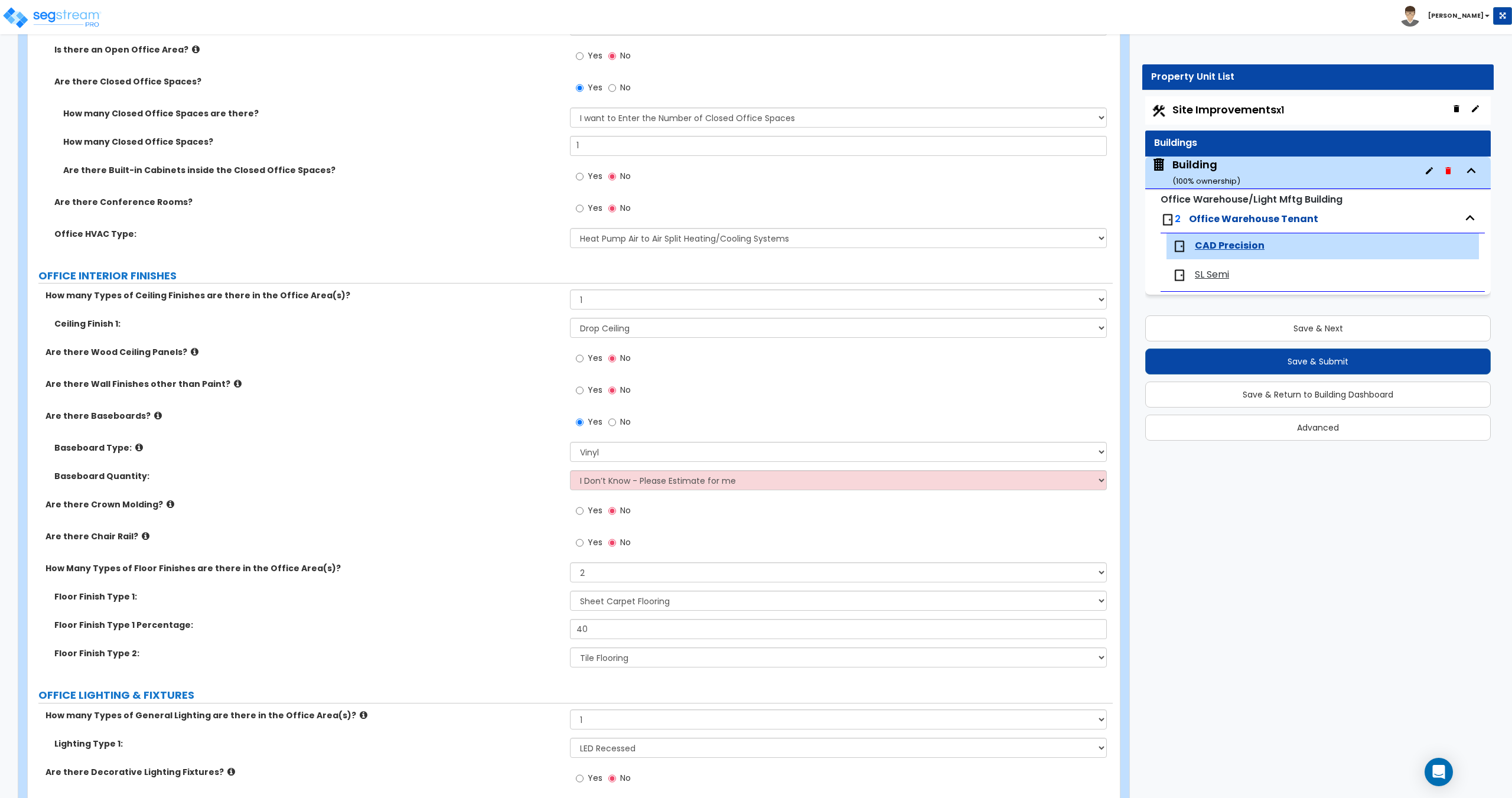
scroll to position [680, 0]
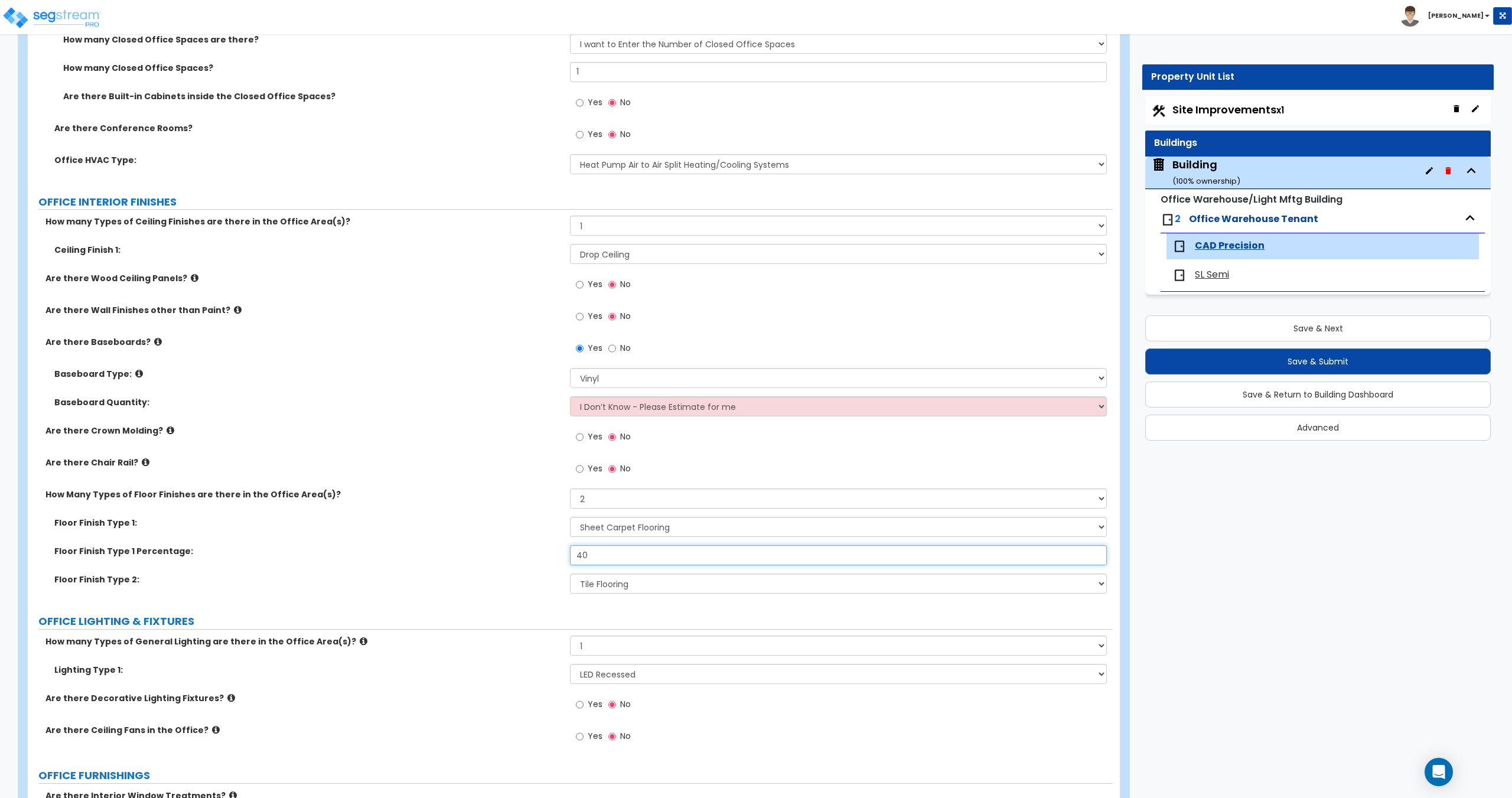
drag, startPoint x: 606, startPoint y: 554, endPoint x: 507, endPoint y: 562, distance: 99.3
click at [520, 555] on div "Floor Finish Type 1 Percentage: 40" at bounding box center [570, 559] width 1085 height 29
click at [607, 582] on select "None Tile Flooring Hardwood Flooring Resilient Laminate Flooring VCT Flooring S…" at bounding box center [838, 582] width 537 height 20
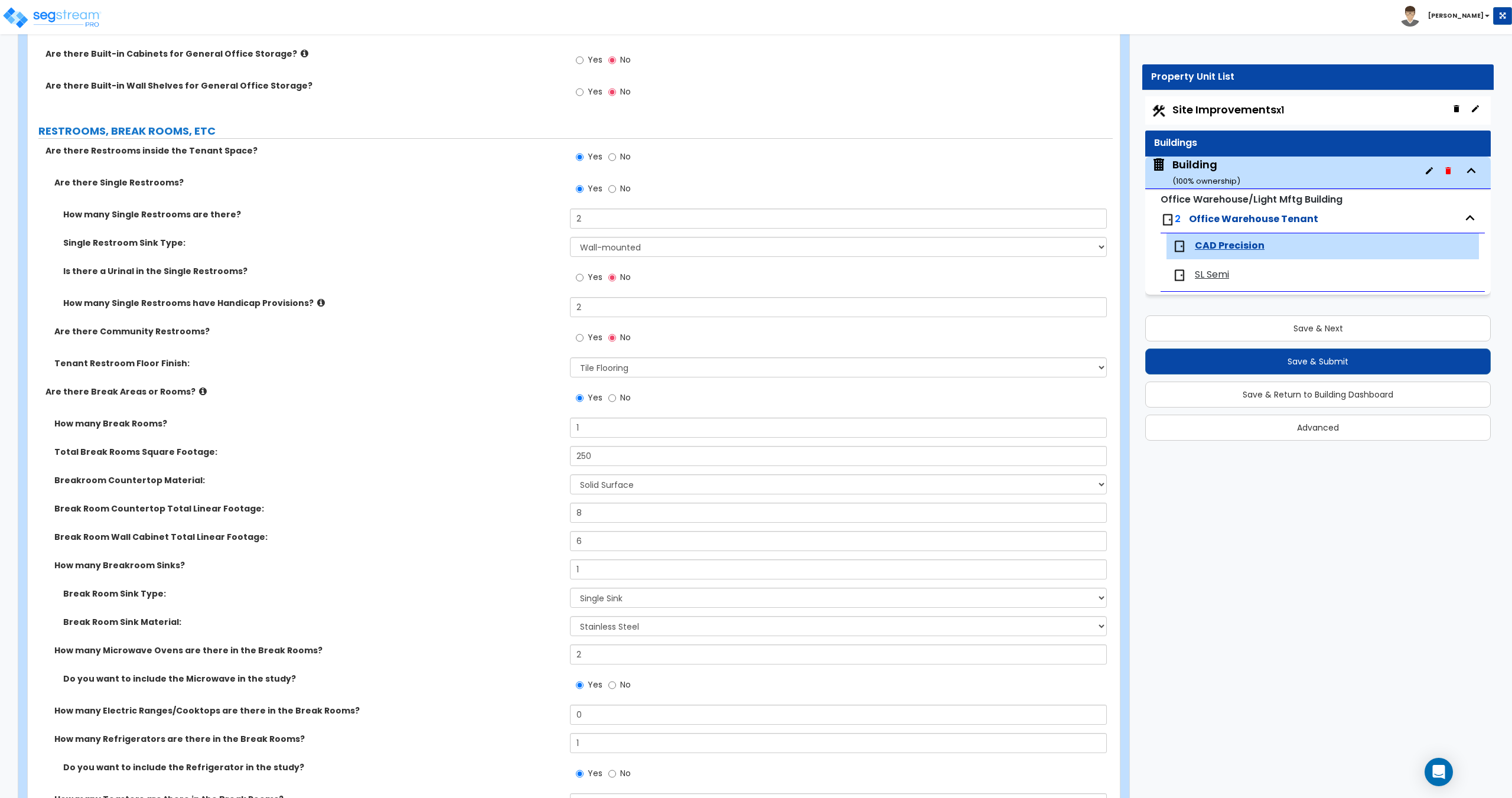
scroll to position [1551, 0]
click at [616, 402] on label "No" at bounding box center [619, 397] width 22 height 20
click at [616, 402] on input "No" at bounding box center [612, 397] width 8 height 13
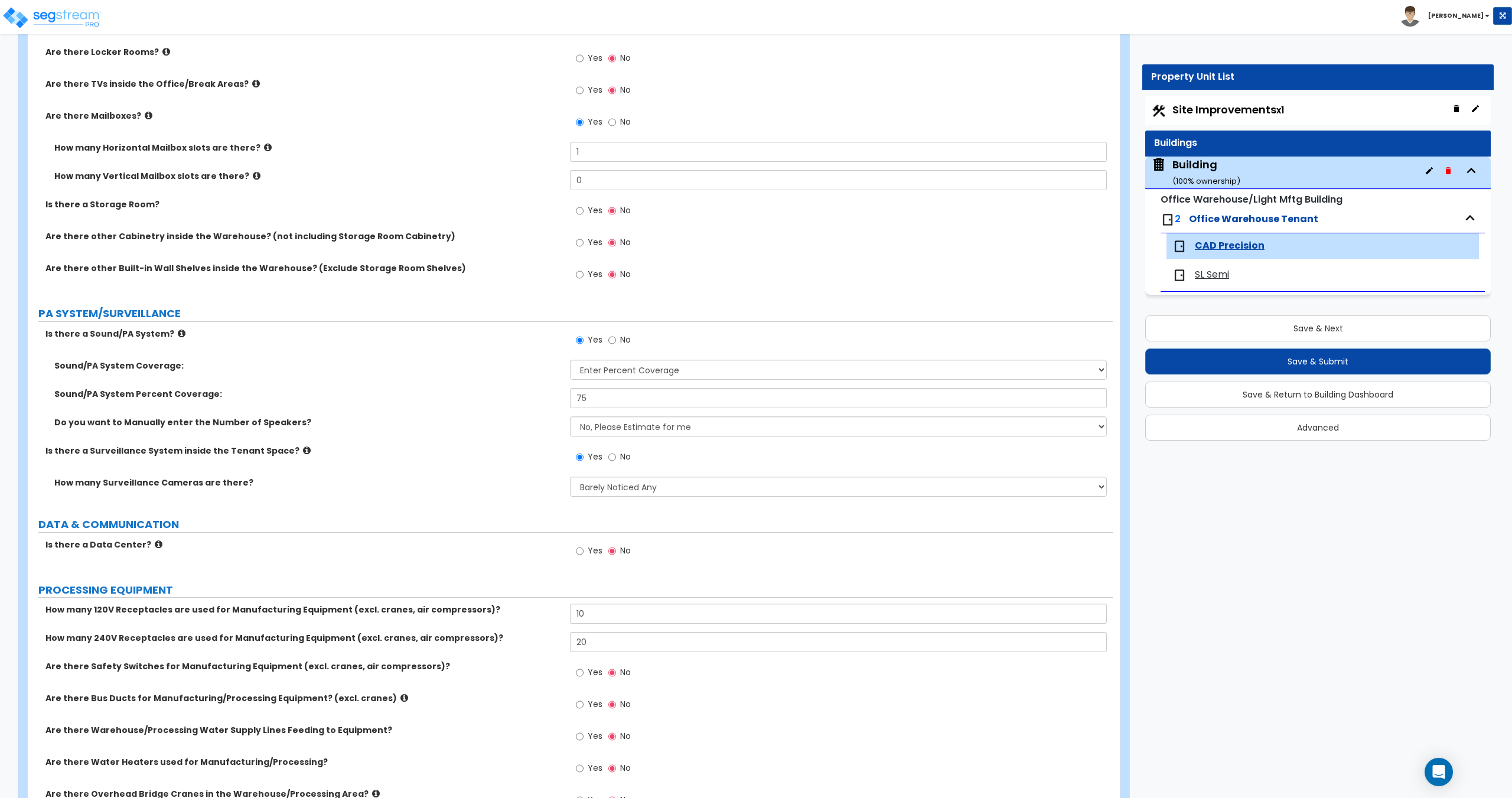
scroll to position [1985, 0]
click at [614, 340] on input "No" at bounding box center [612, 340] width 8 height 13
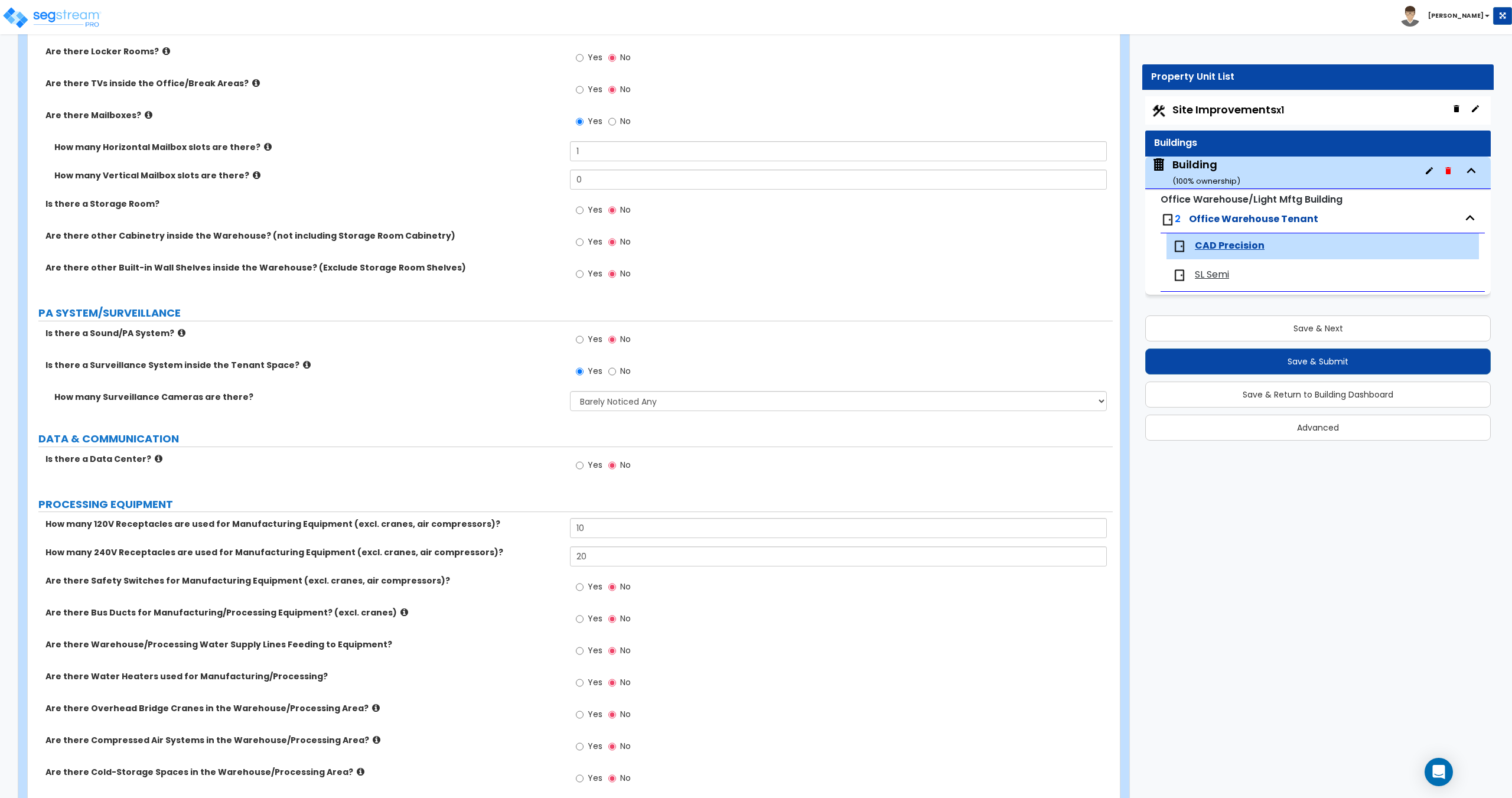
click at [616, 370] on label "No" at bounding box center [619, 372] width 22 height 20
click at [616, 370] on input "No" at bounding box center [612, 372] width 8 height 13
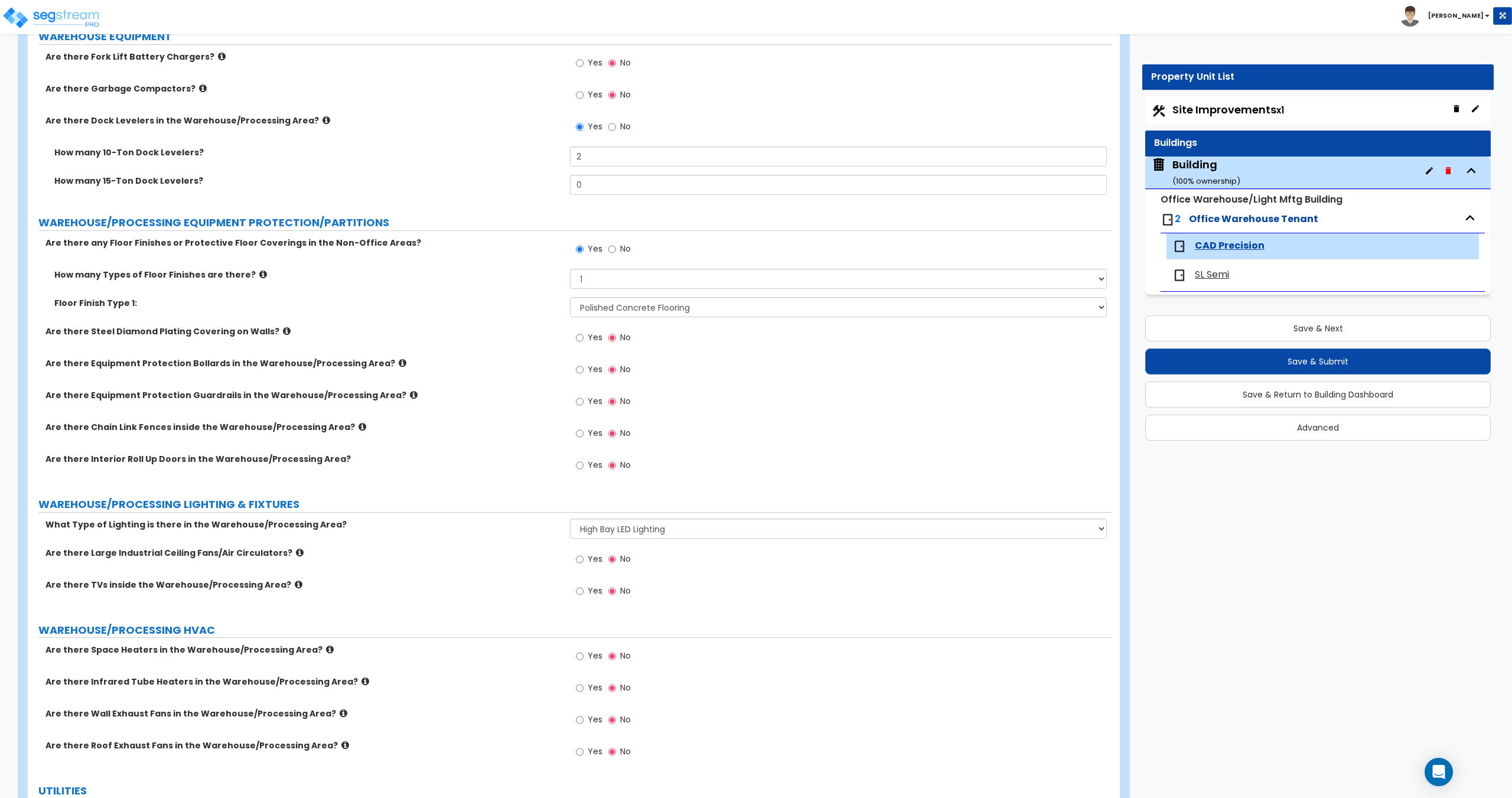
scroll to position [2927, 0]
click at [616, 124] on label "No" at bounding box center [619, 130] width 22 height 20
click at [616, 124] on input "No" at bounding box center [612, 129] width 8 height 13
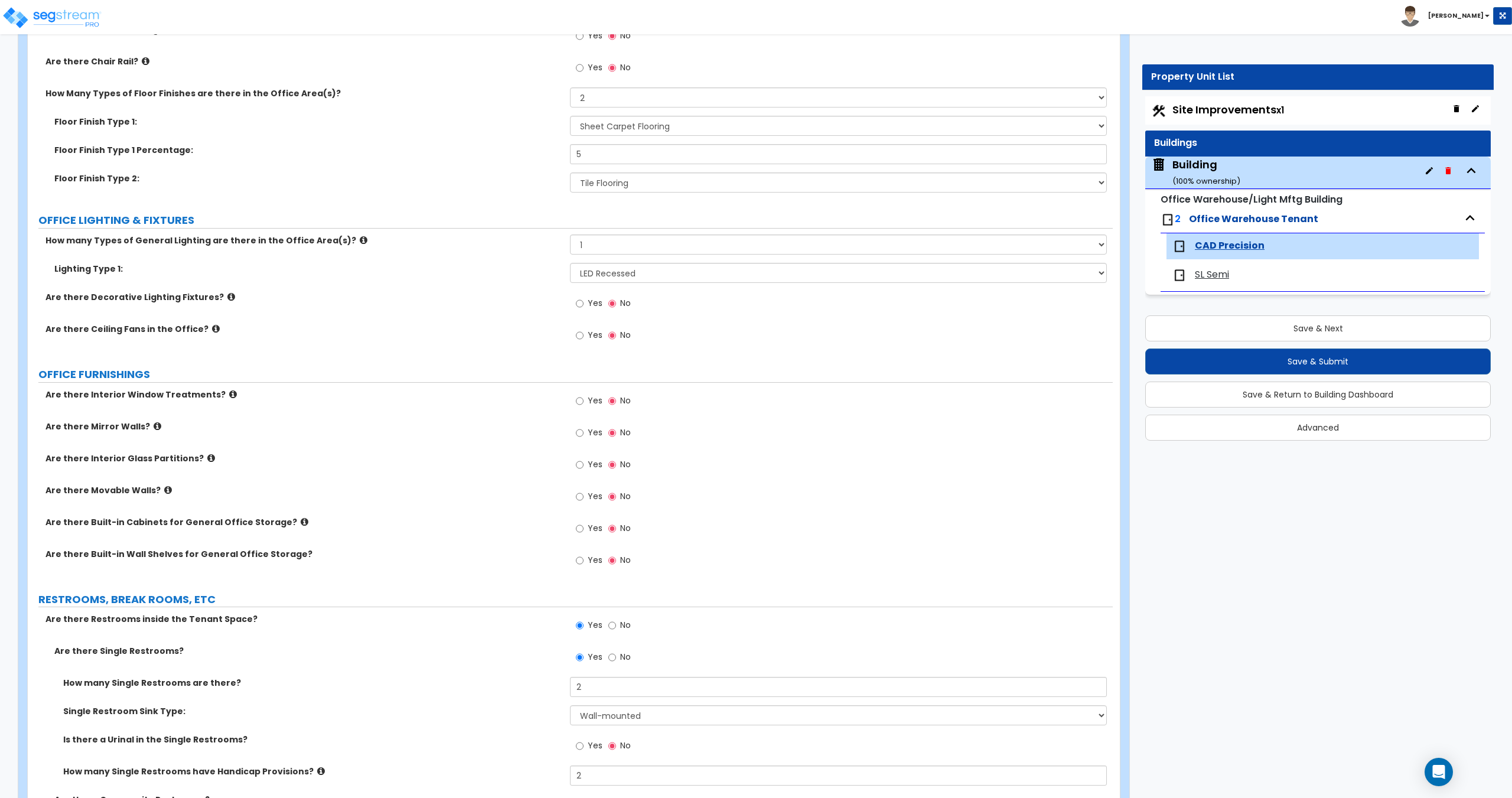
scroll to position [0, 0]
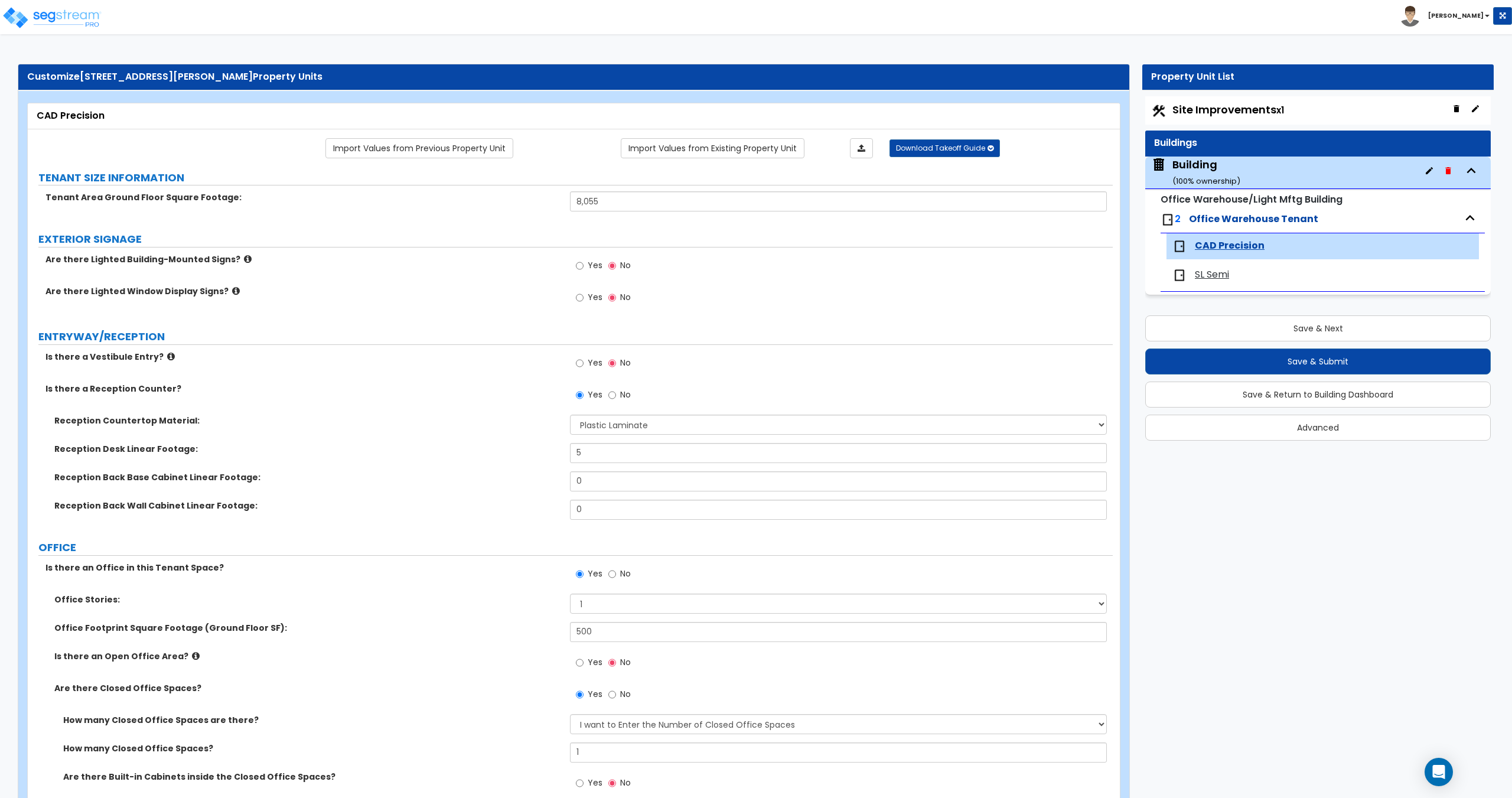
click at [1198, 273] on span "SL Semi" at bounding box center [1212, 275] width 34 height 13
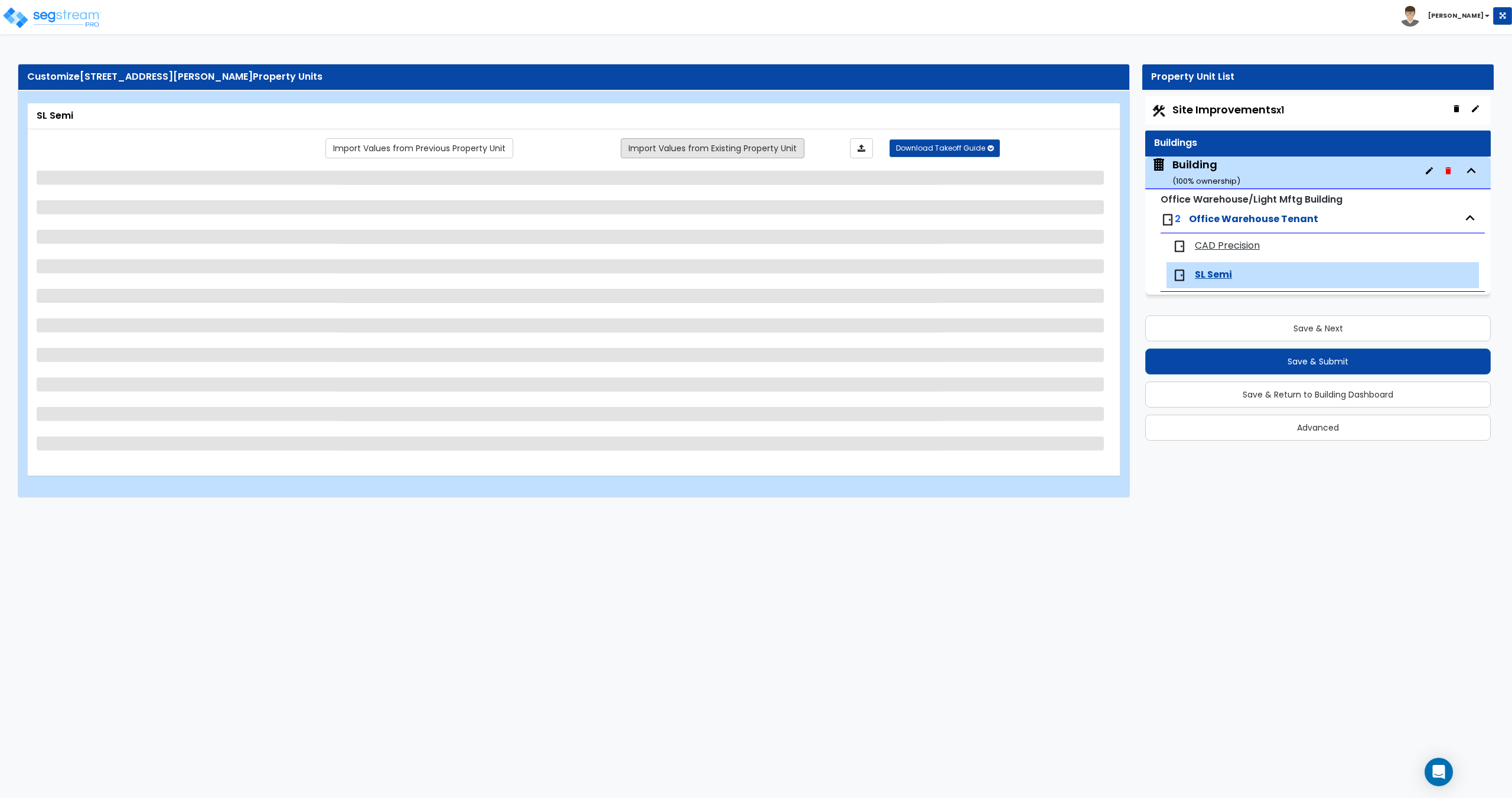
click at [674, 151] on link "Import Values from Existing Property Unit" at bounding box center [713, 148] width 184 height 20
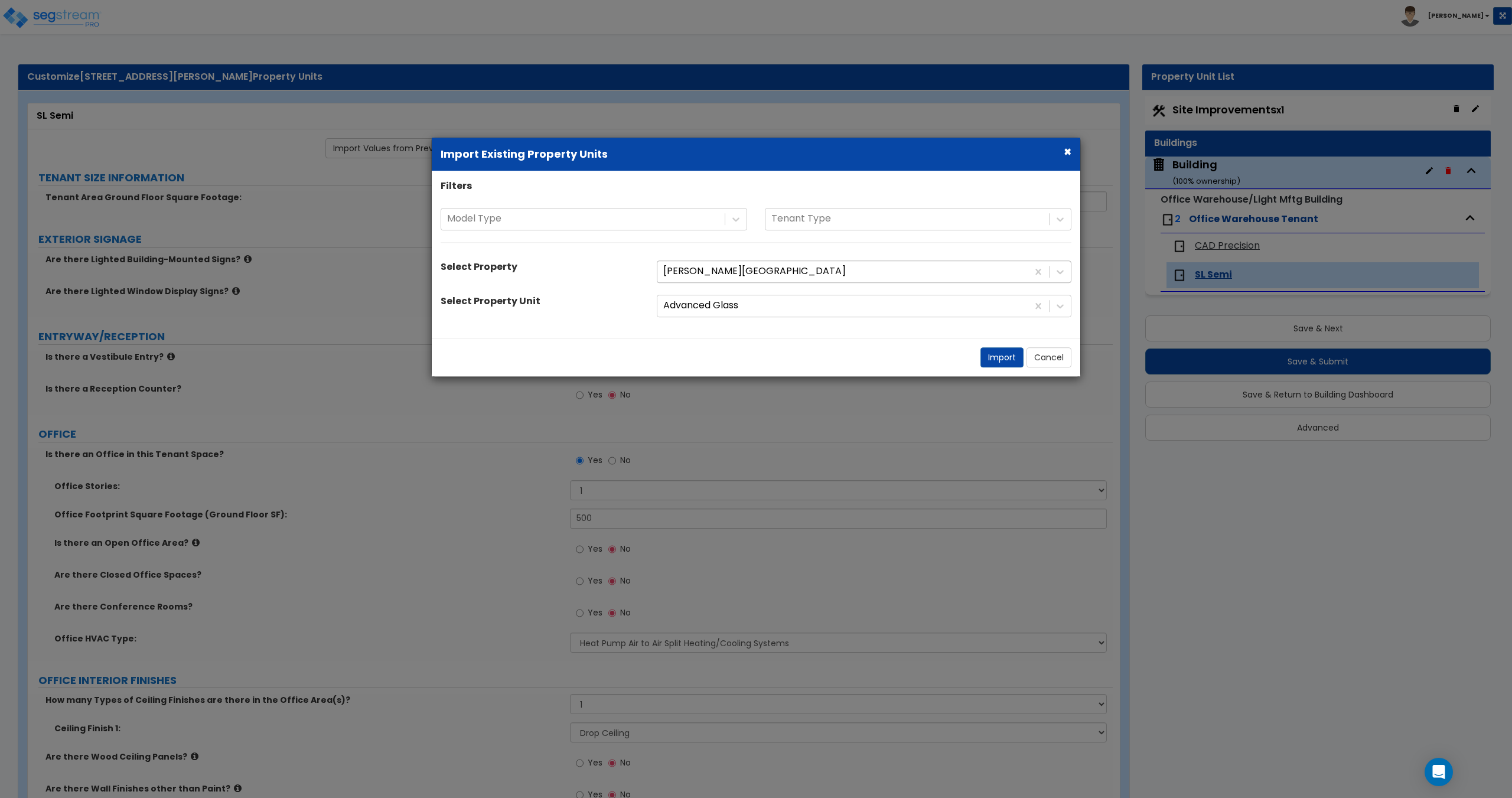
click at [710, 276] on div at bounding box center [842, 272] width 358 height 16
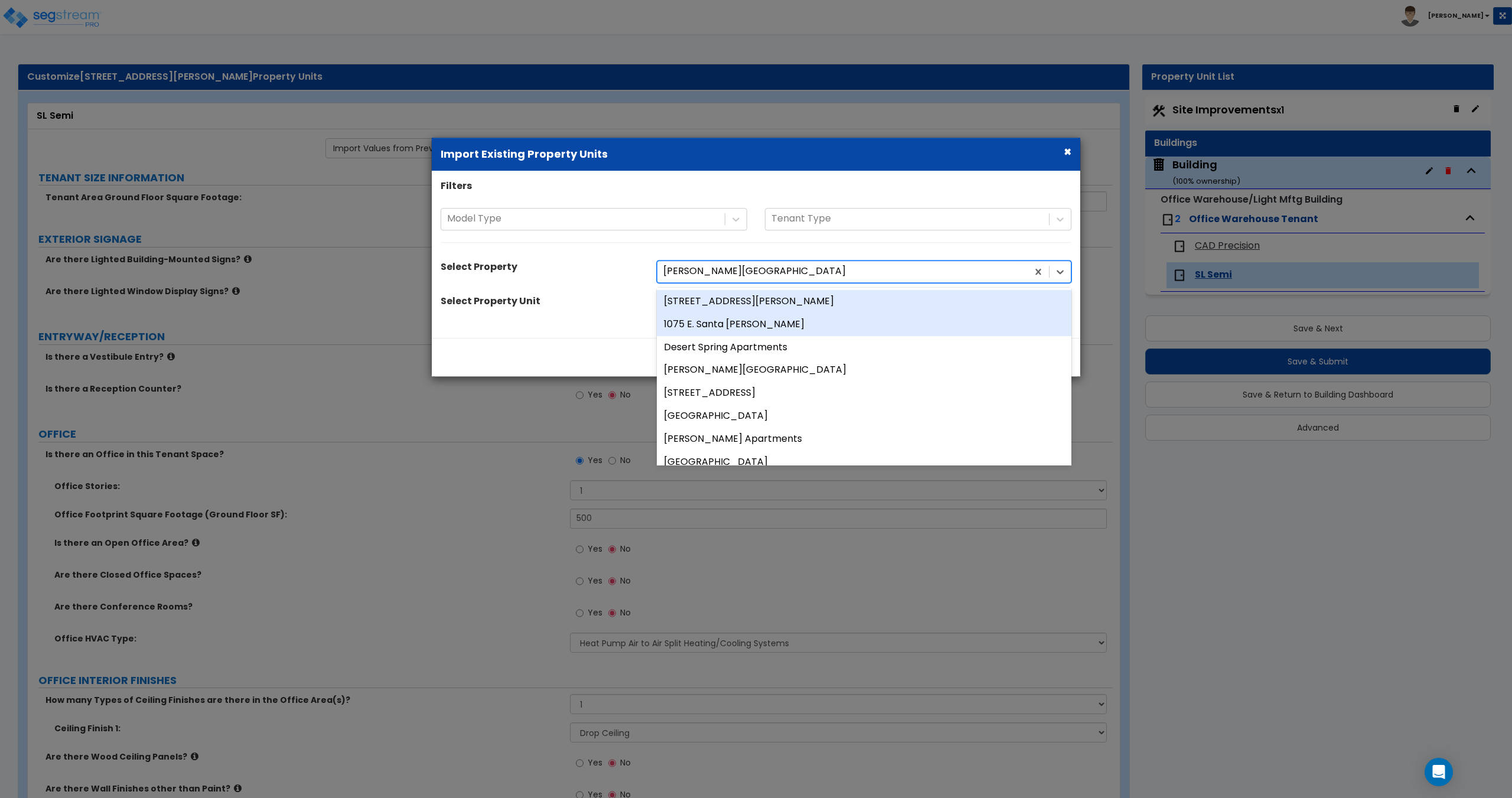
click at [718, 302] on div "3350 Victor Ct" at bounding box center [863, 302] width 415 height 23
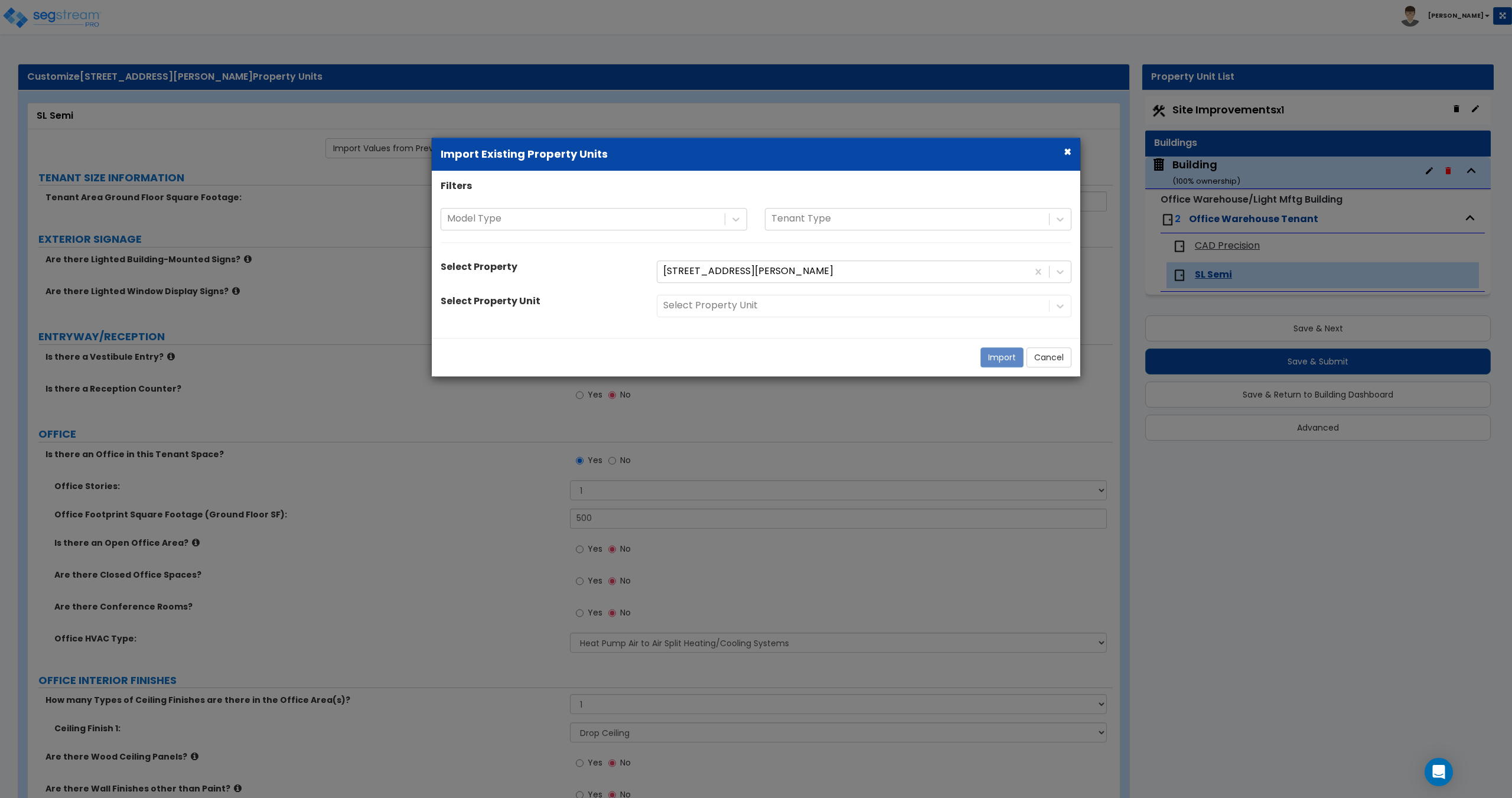
click at [720, 308] on div "Select Property Unit" at bounding box center [863, 306] width 432 height 22
click at [720, 308] on div at bounding box center [853, 306] width 379 height 16
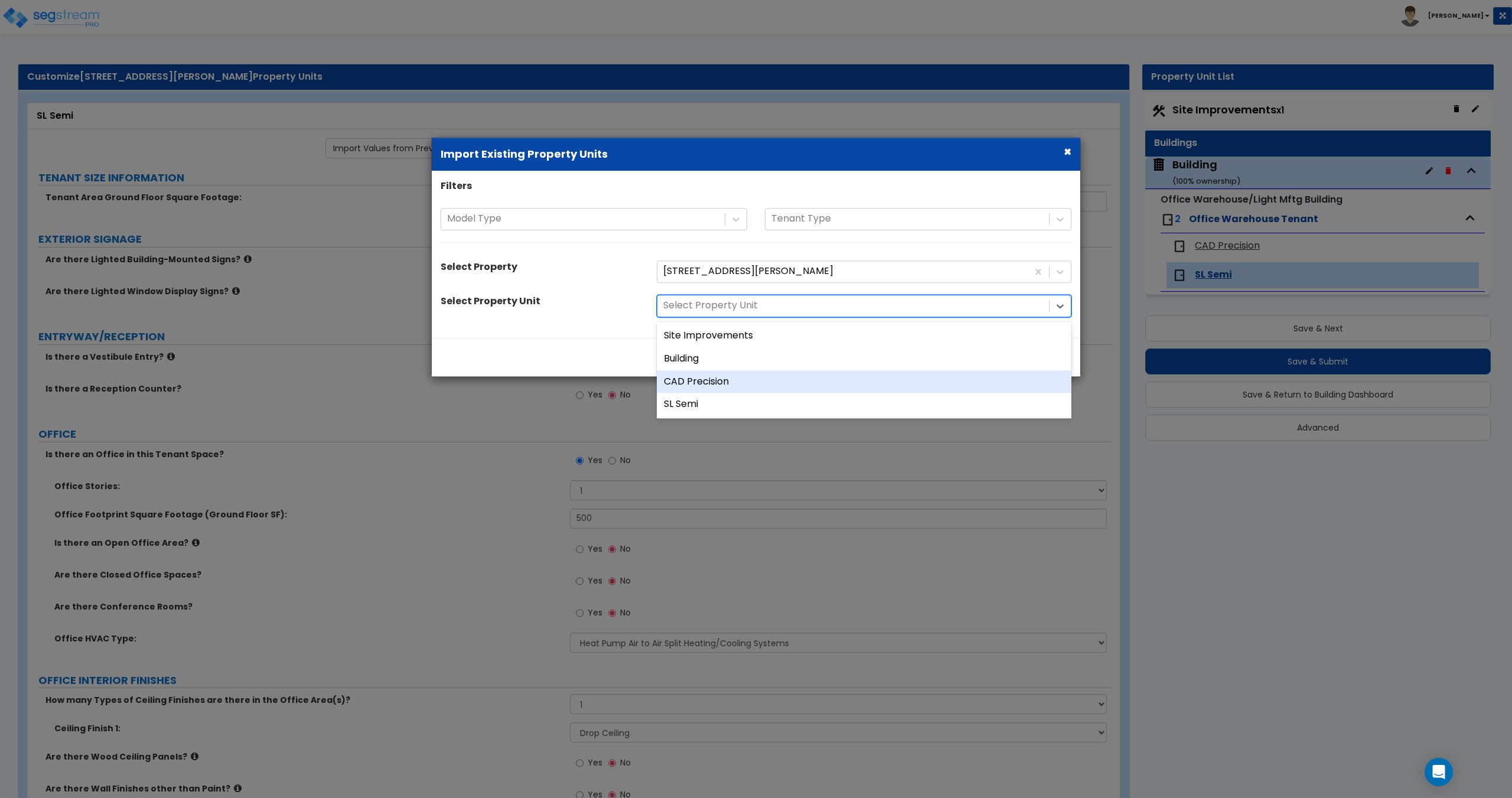
click at [720, 387] on div "CAD Precision" at bounding box center [863, 381] width 415 height 23
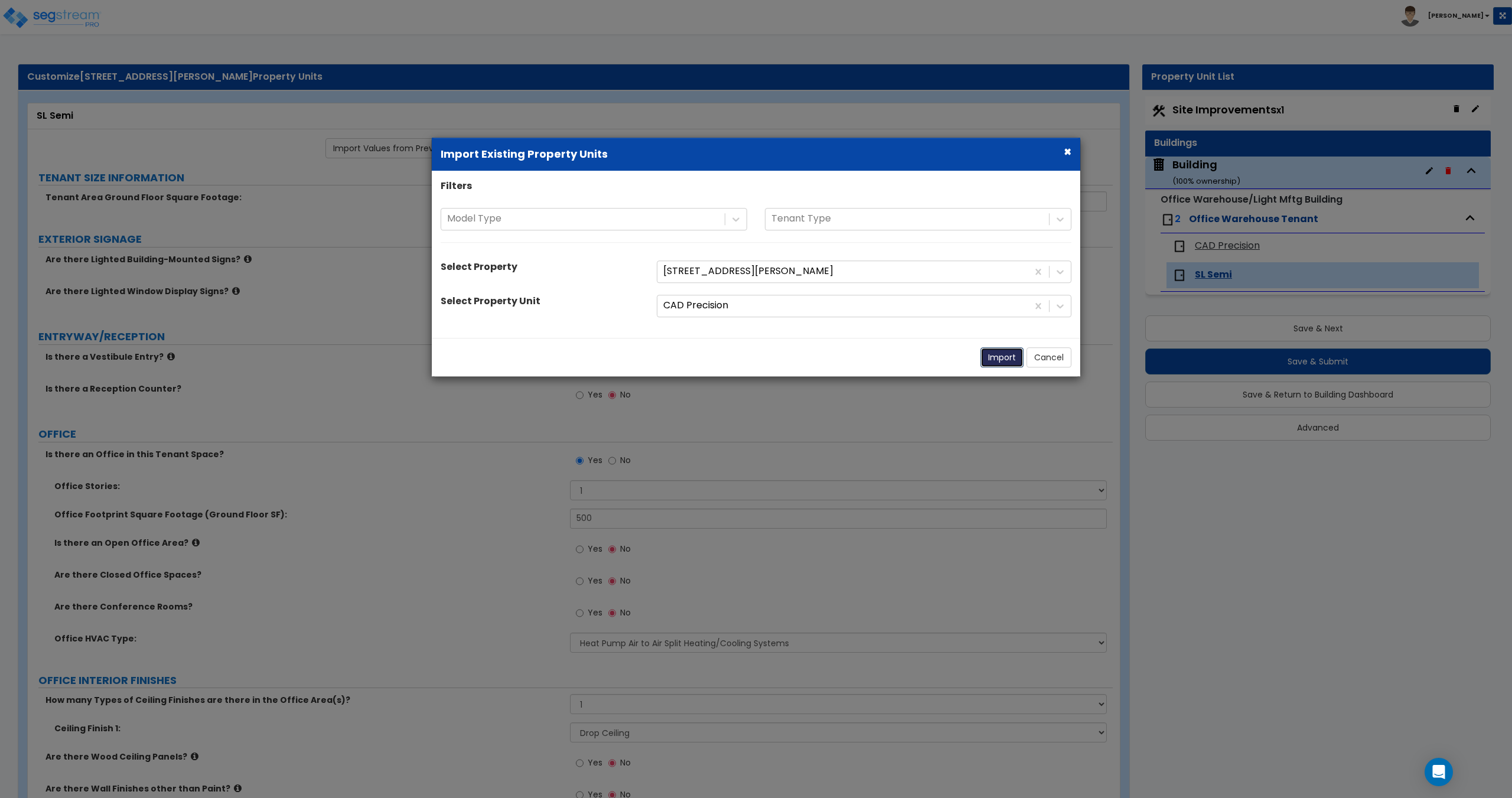
click at [1009, 366] on button "Import" at bounding box center [1001, 356] width 43 height 20
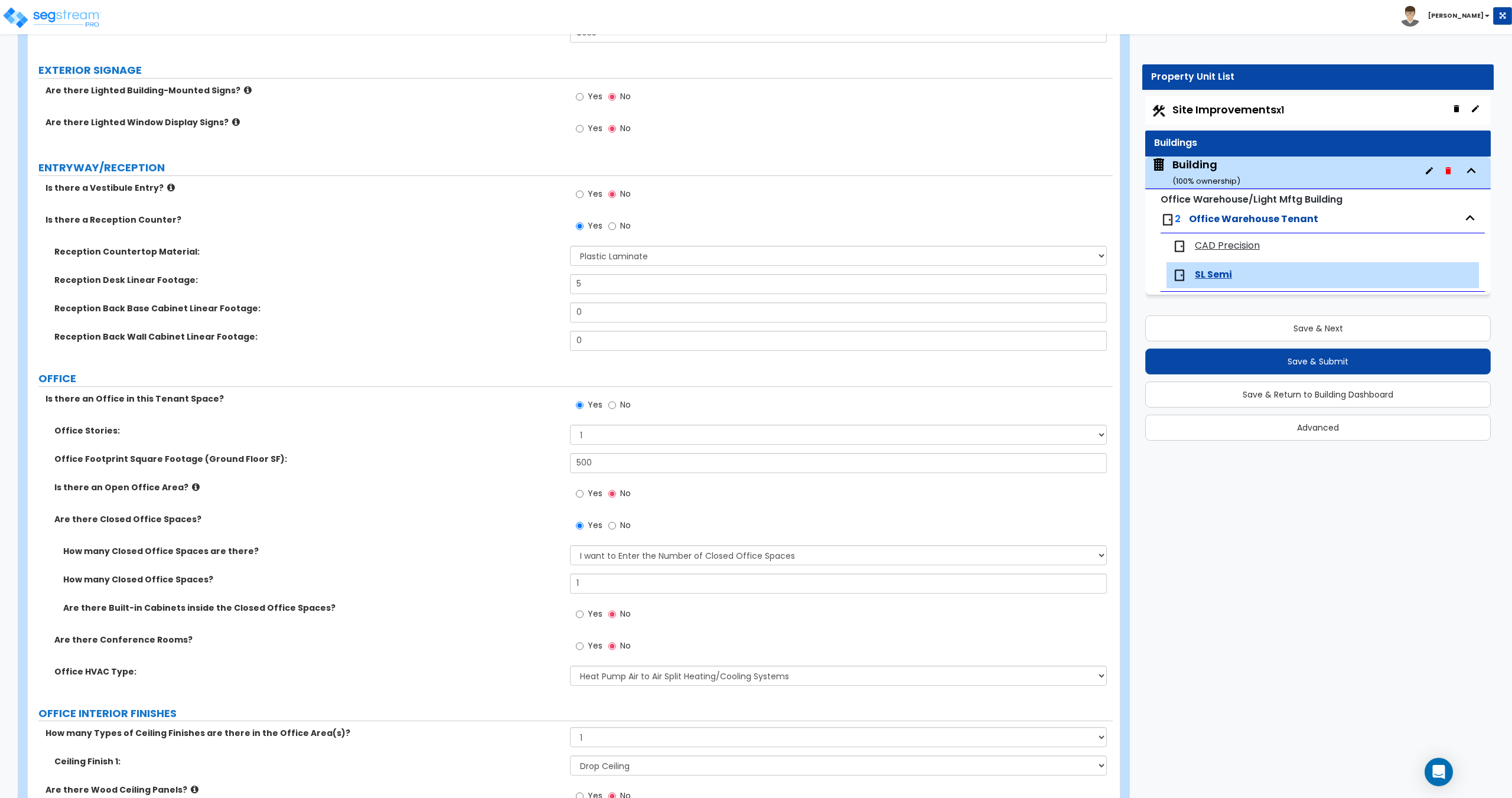
scroll to position [173, 0]
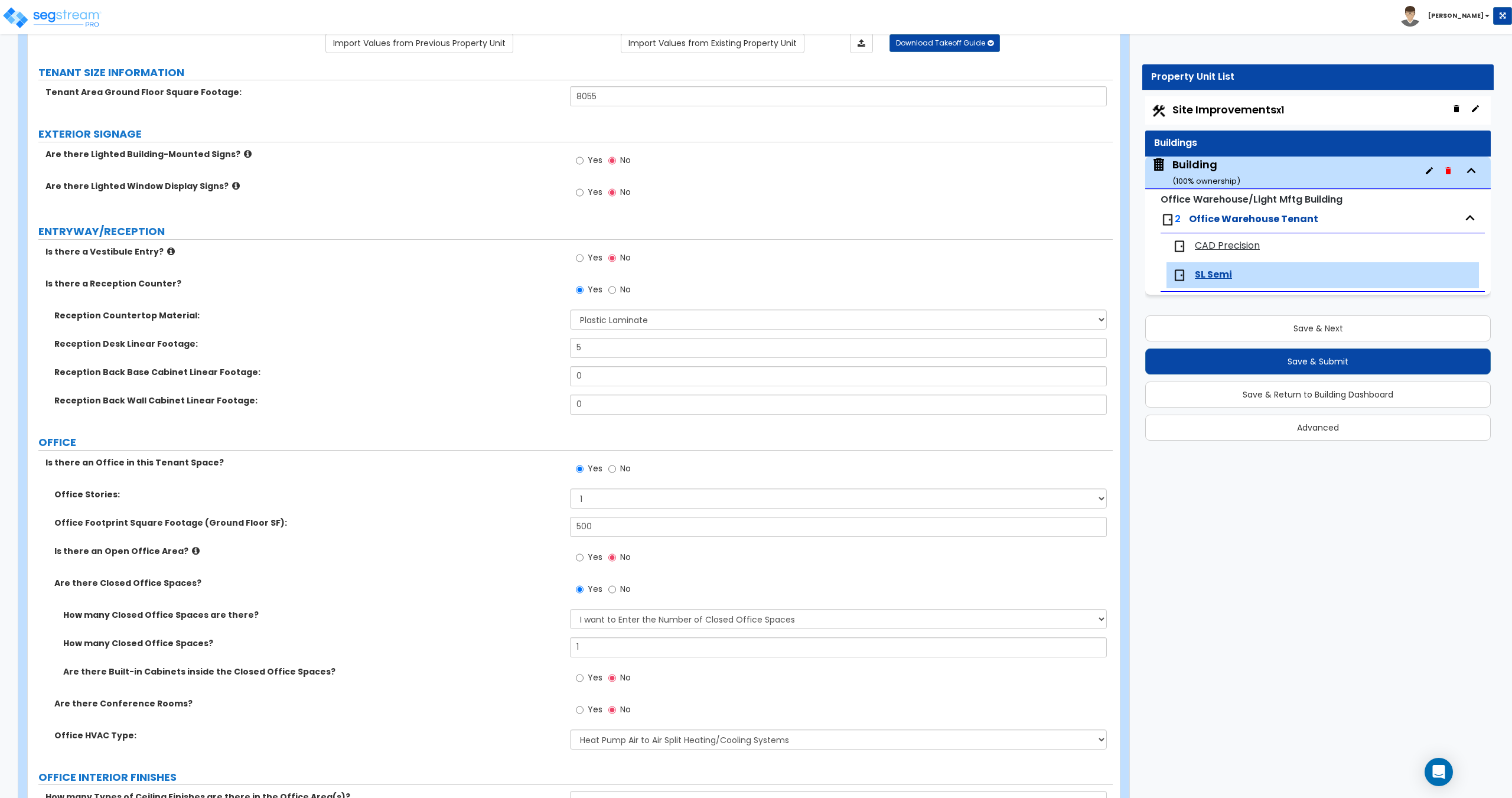
scroll to position [0, 0]
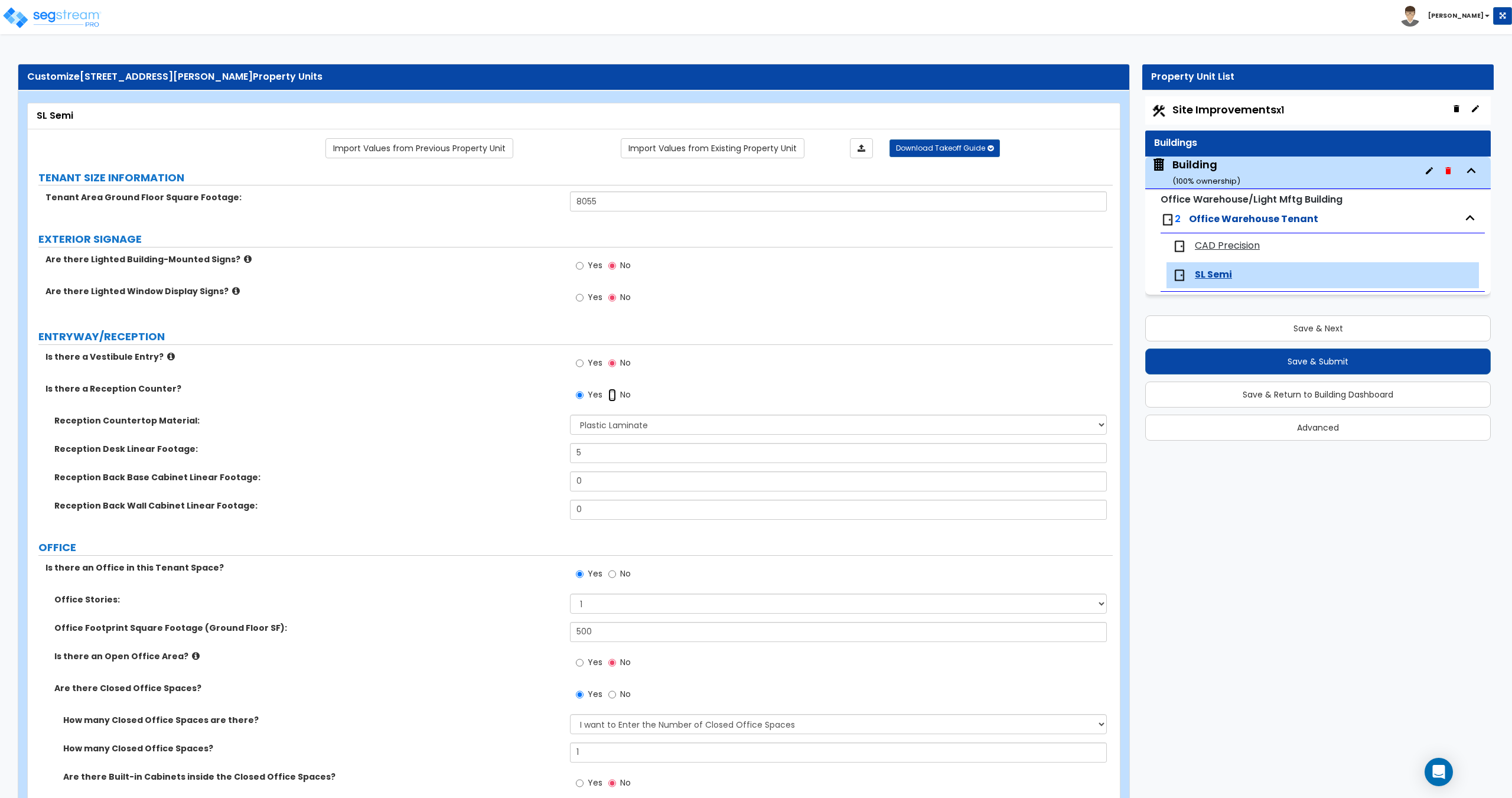
click at [615, 398] on input "No" at bounding box center [612, 396] width 8 height 13
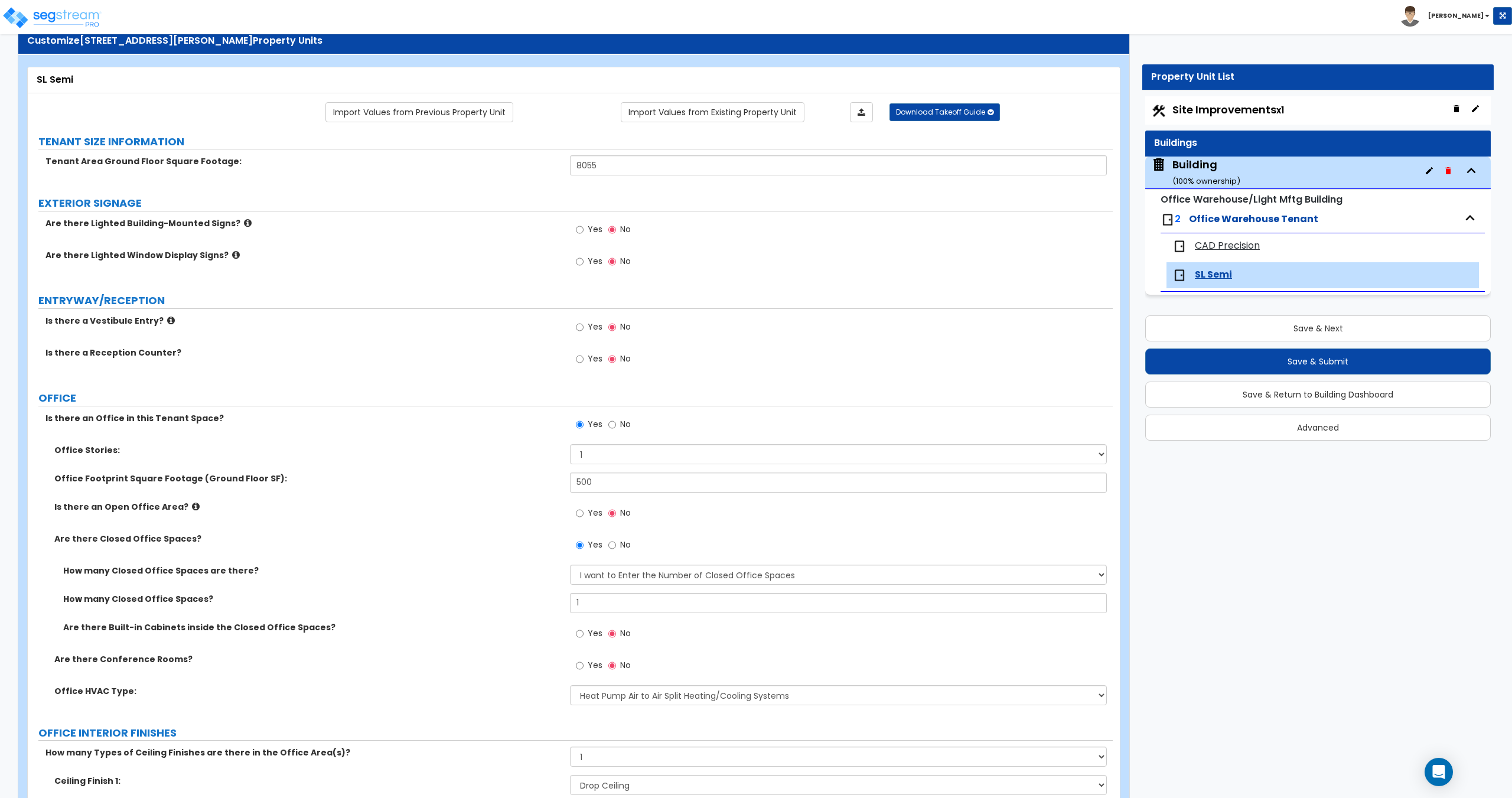
scroll to position [45, 0]
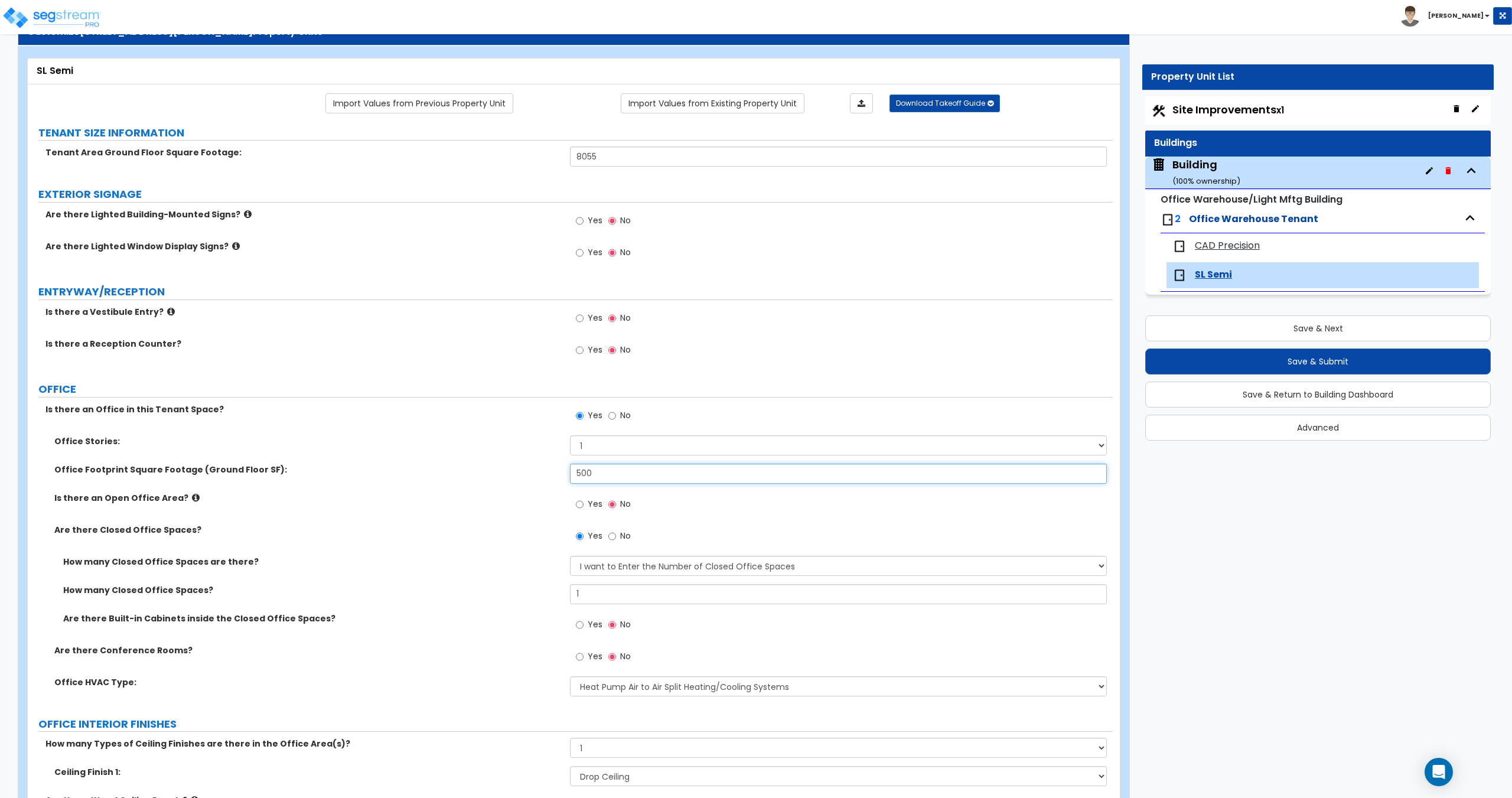
click at [624, 471] on input "500" at bounding box center [838, 473] width 537 height 20
drag, startPoint x: 485, startPoint y: 139, endPoint x: 527, endPoint y: 193, distance: 68.4
click at [485, 139] on label "TENANT SIZE INFORMATION" at bounding box center [575, 133] width 1074 height 15
drag, startPoint x: 553, startPoint y: 474, endPoint x: 496, endPoint y: 468, distance: 57.3
click at [527, 472] on div "Office Footprint Square Footage (Ground Floor SF): 500" at bounding box center [570, 478] width 1085 height 29
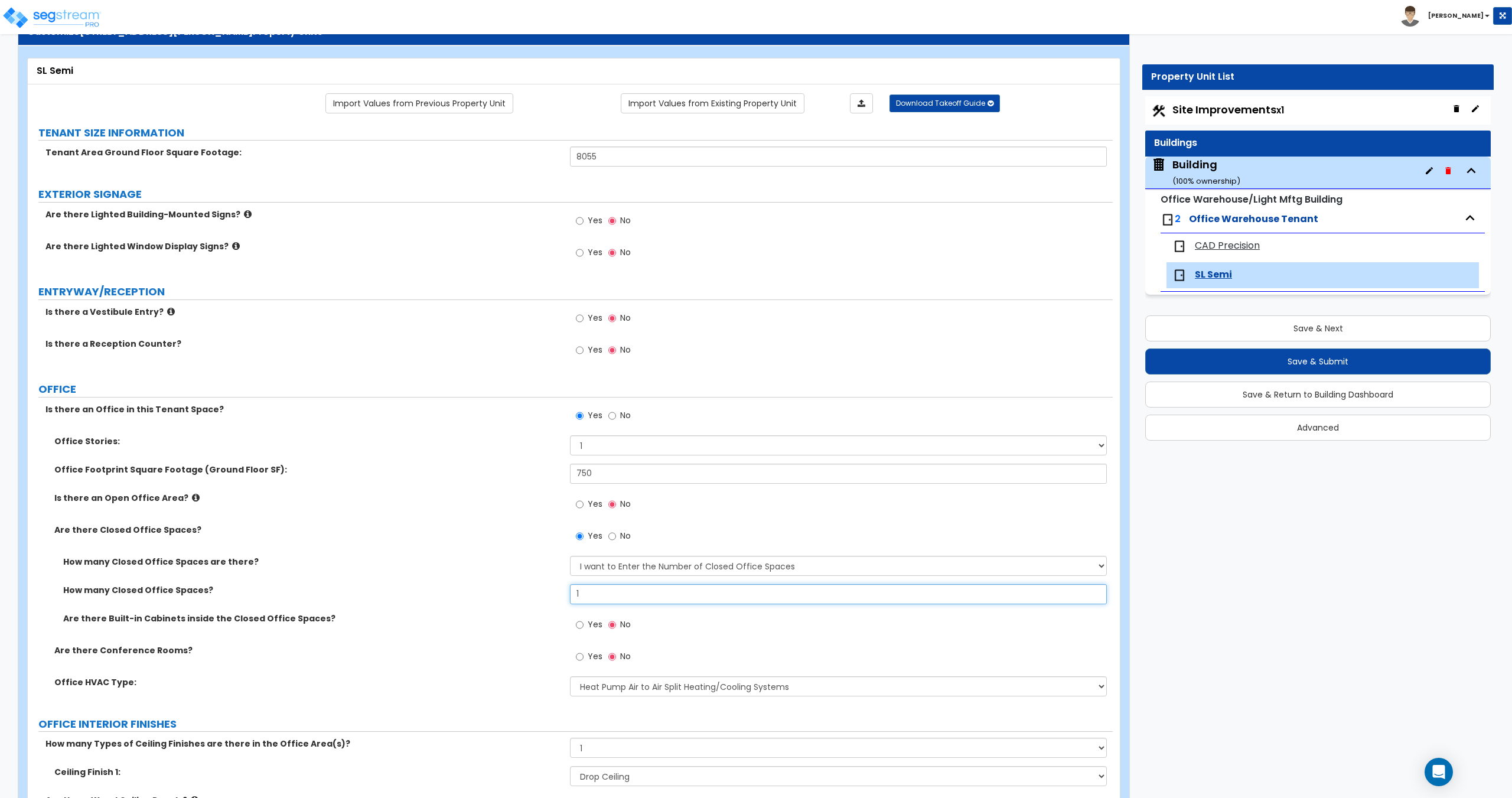
click at [471, 578] on div "How many Closed Office Spaces are there? I Don’t Know - Please Estimate for me …" at bounding box center [570, 600] width 1067 height 88
click at [582, 655] on input "Yes" at bounding box center [580, 657] width 8 height 13
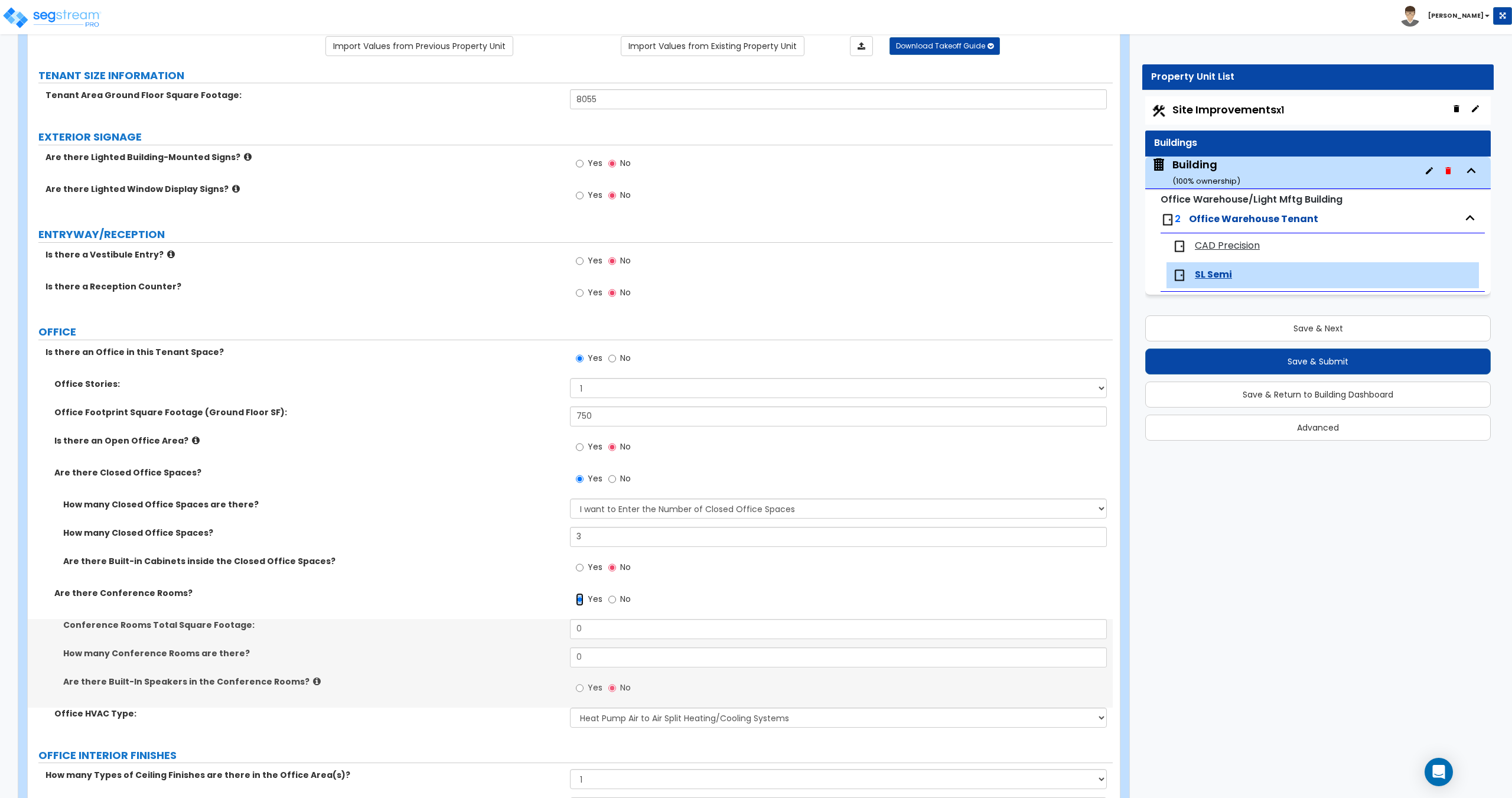
scroll to position [103, 0]
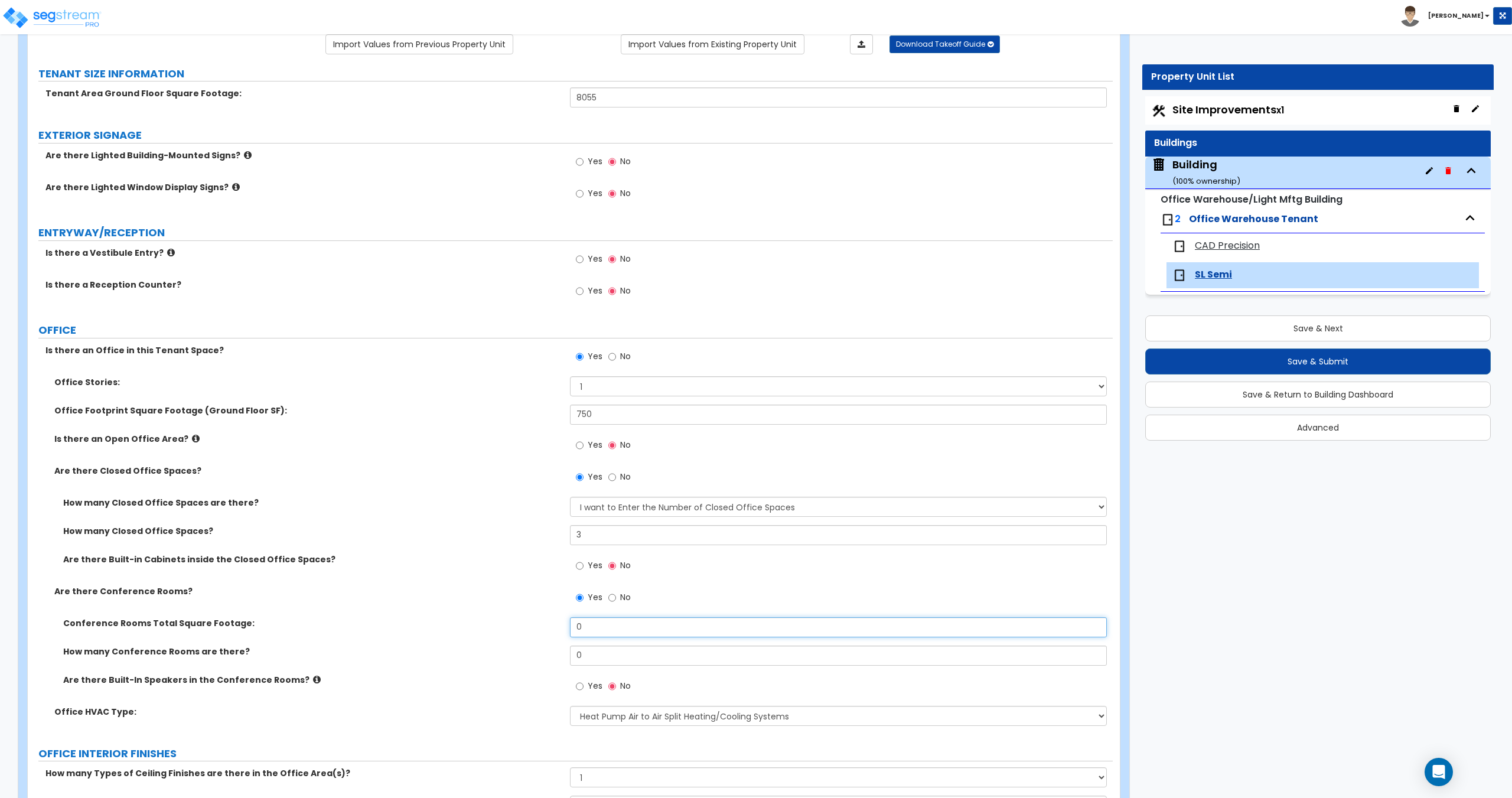
drag, startPoint x: 601, startPoint y: 626, endPoint x: 487, endPoint y: 613, distance: 114.7
click at [493, 613] on div "Office Stories: 1 2 3 Office Footprint Square Footage (Ground Floor SF): 750 Is…" at bounding box center [570, 556] width 1067 height 358
drag, startPoint x: 550, startPoint y: 413, endPoint x: 430, endPoint y: 412, distance: 120.0
click at [443, 408] on div "Office Footprint Square Footage (Ground Floor SF): 750" at bounding box center [570, 419] width 1085 height 29
click at [421, 400] on div "Office Stories: 1 2 3 Office Footprint Square Footage (Ground Floor SF): 500 Is…" at bounding box center [570, 556] width 1067 height 358
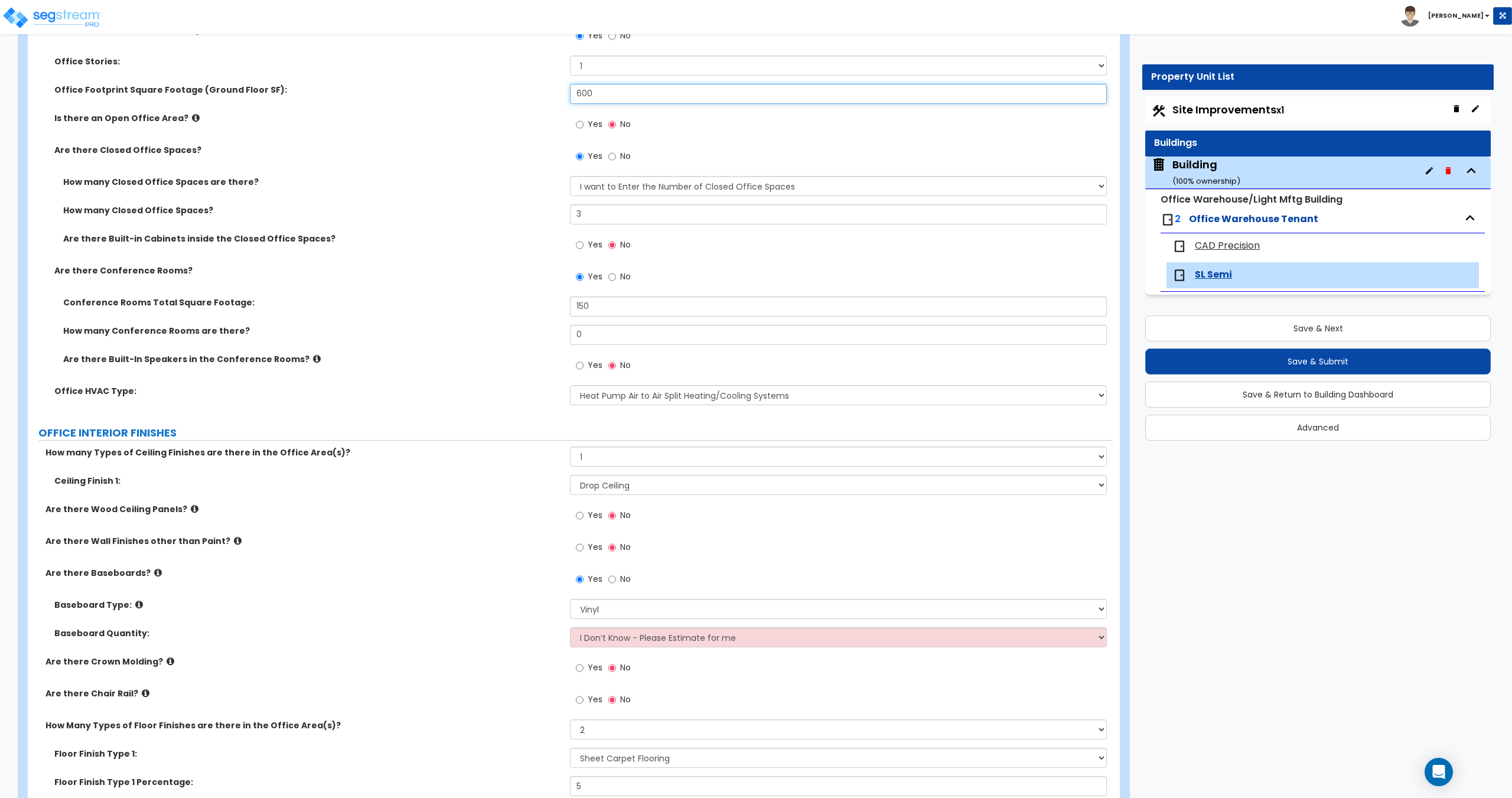
scroll to position [458, 0]
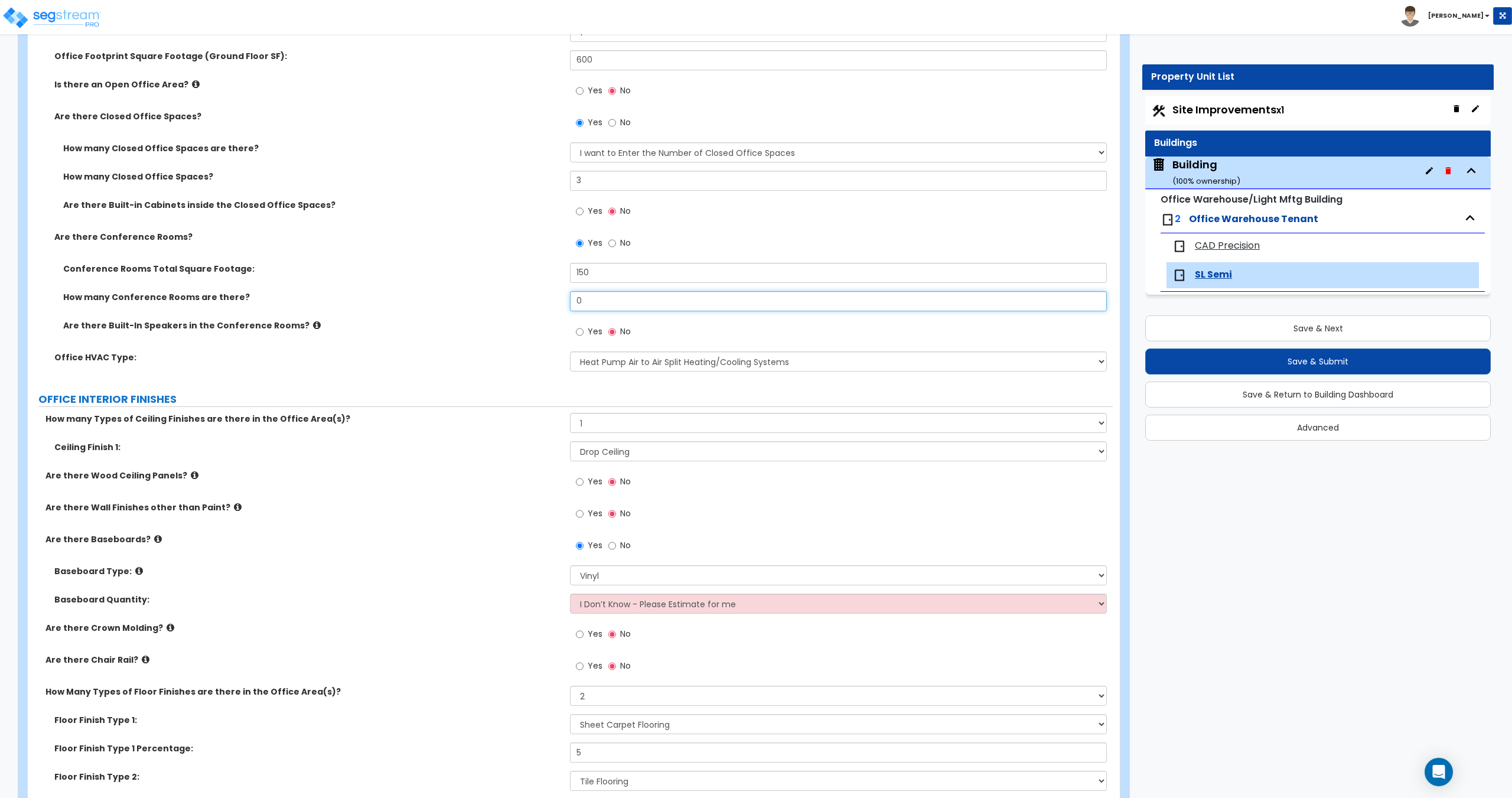
drag, startPoint x: 593, startPoint y: 299, endPoint x: 438, endPoint y: 288, distance: 155.4
click at [457, 291] on div "How many Conference Rooms are there? 0" at bounding box center [570, 306] width 1085 height 29
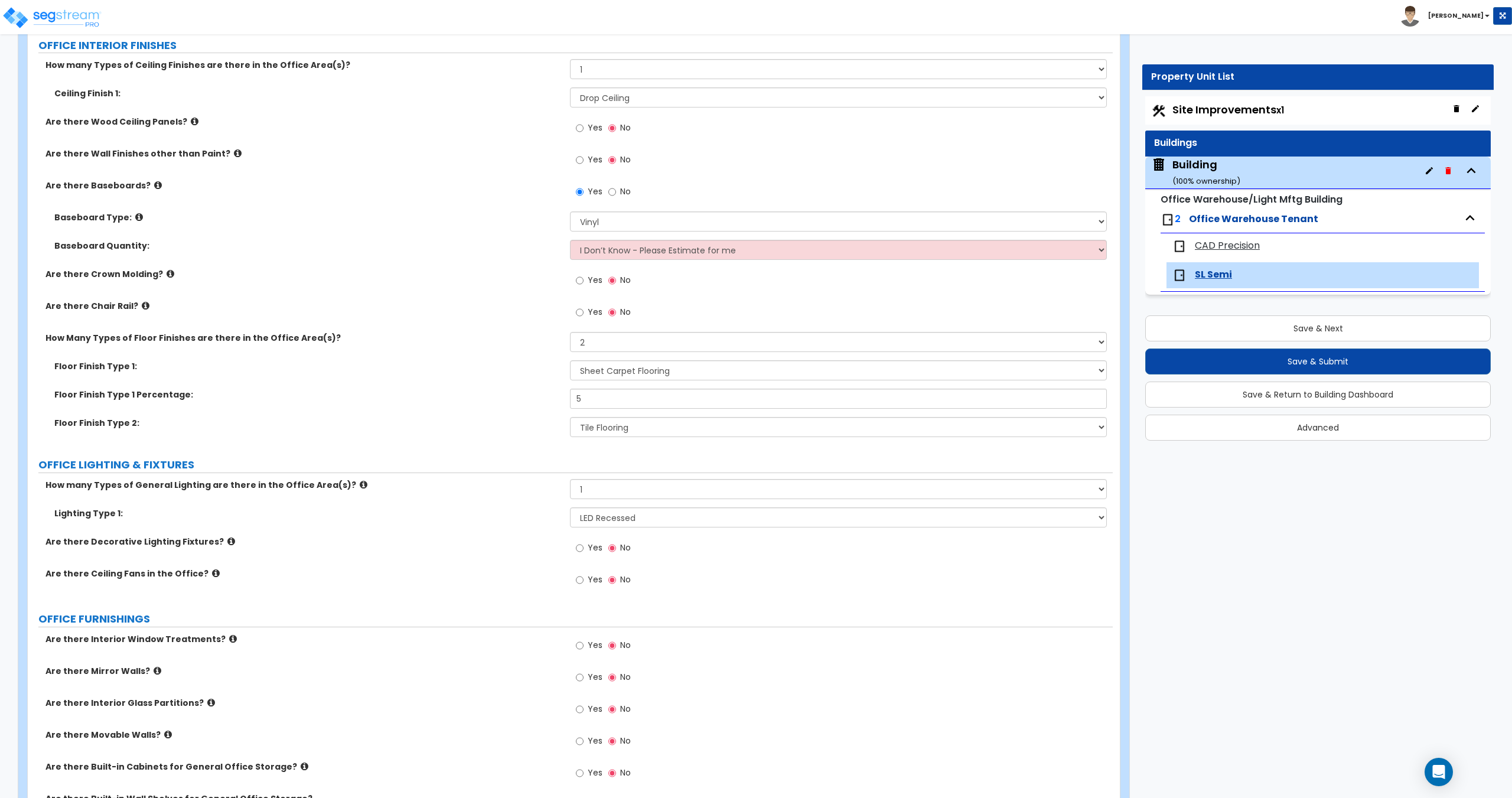
scroll to position [812, 0]
drag, startPoint x: 605, startPoint y: 393, endPoint x: 435, endPoint y: 382, distance: 170.4
click at [451, 382] on div "Floor Finish Type 1: None Tile Flooring Hardwood Flooring Resilient Laminate Fl…" at bounding box center [570, 401] width 1067 height 85
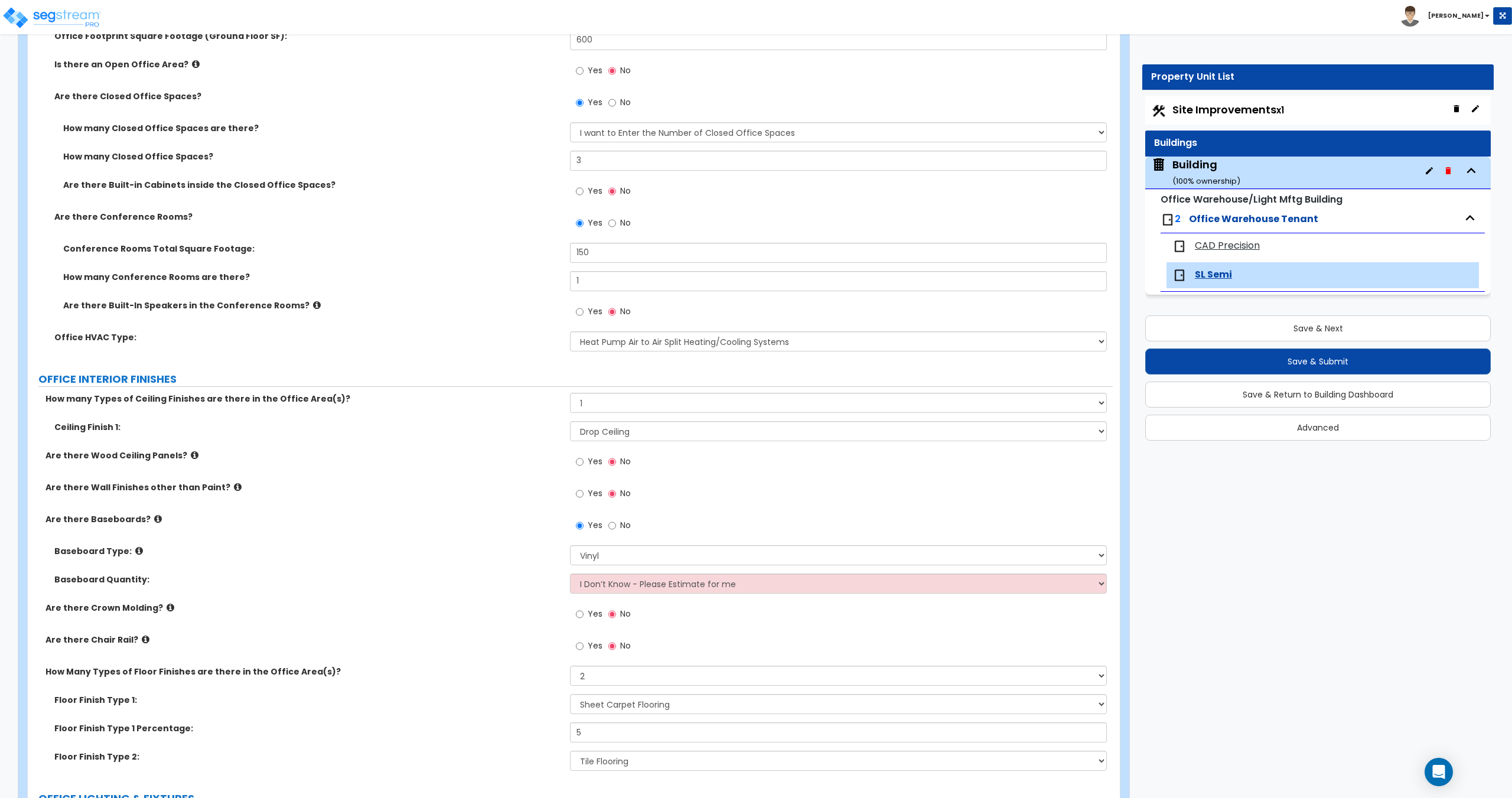
scroll to position [568, 0]
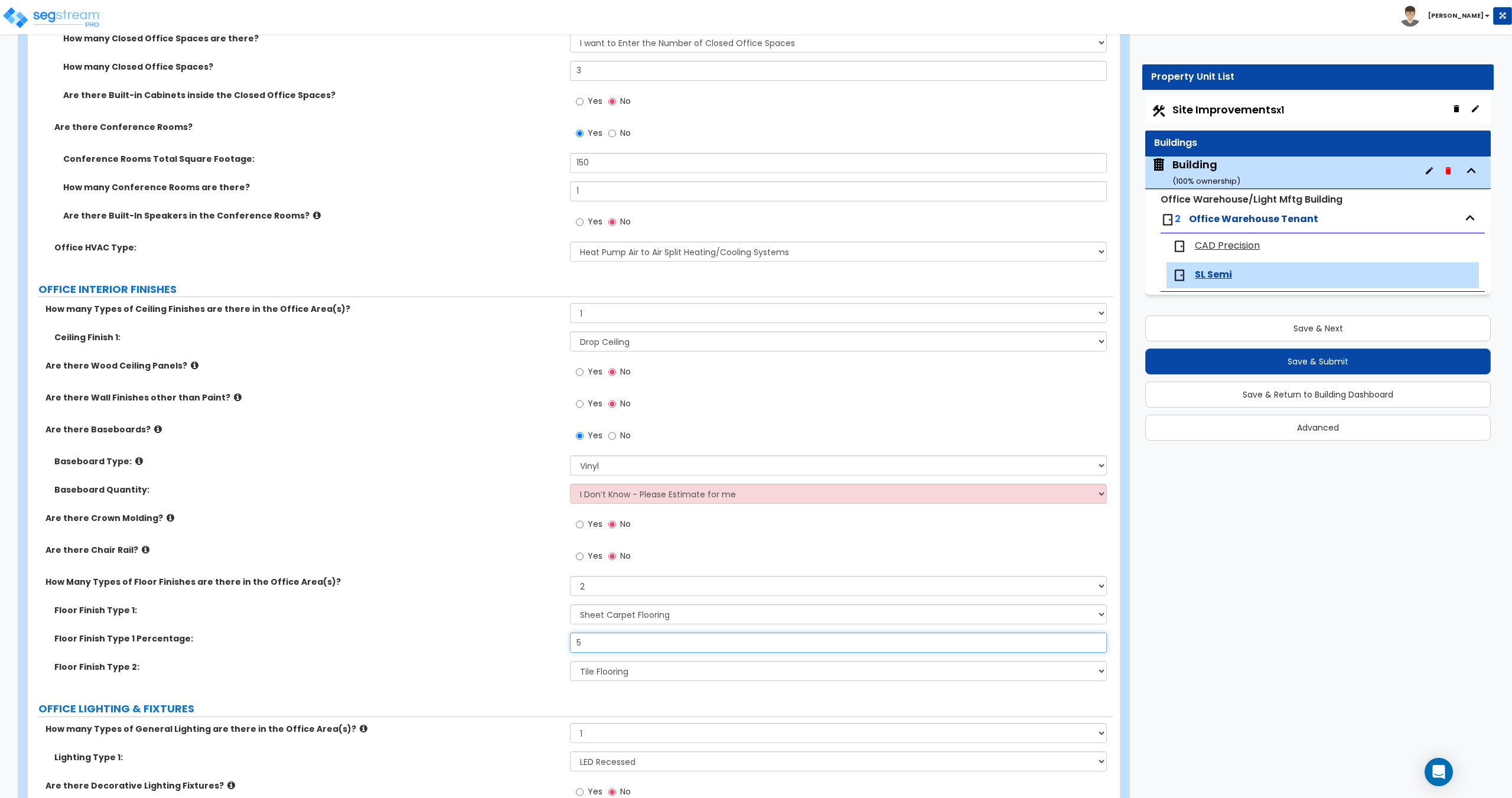
drag, startPoint x: 597, startPoint y: 649, endPoint x: 517, endPoint y: 645, distance: 80.1
click at [526, 643] on div "Floor Finish Type 1 Percentage: 5" at bounding box center [570, 647] width 1085 height 29
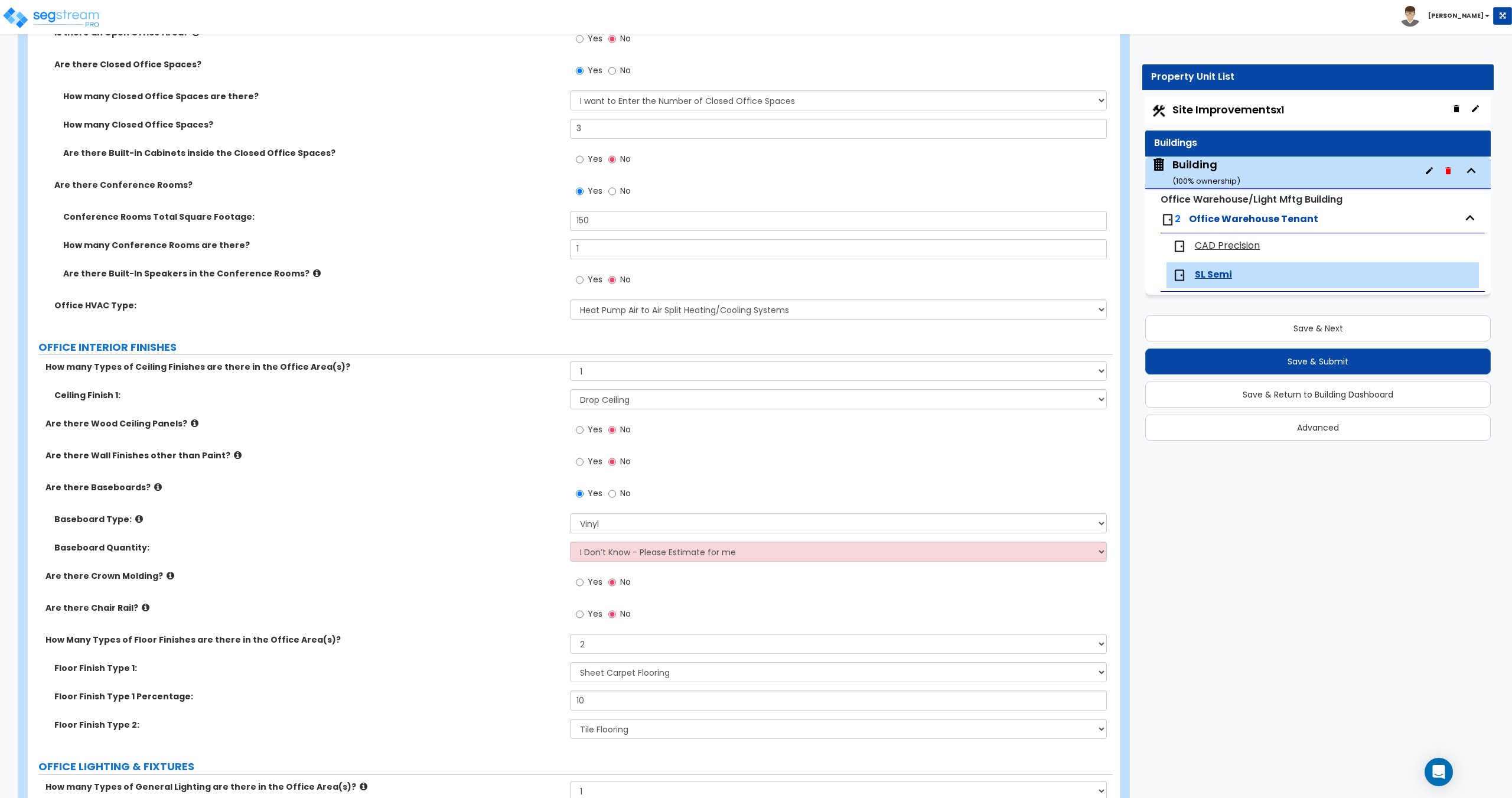
scroll to position [0, 0]
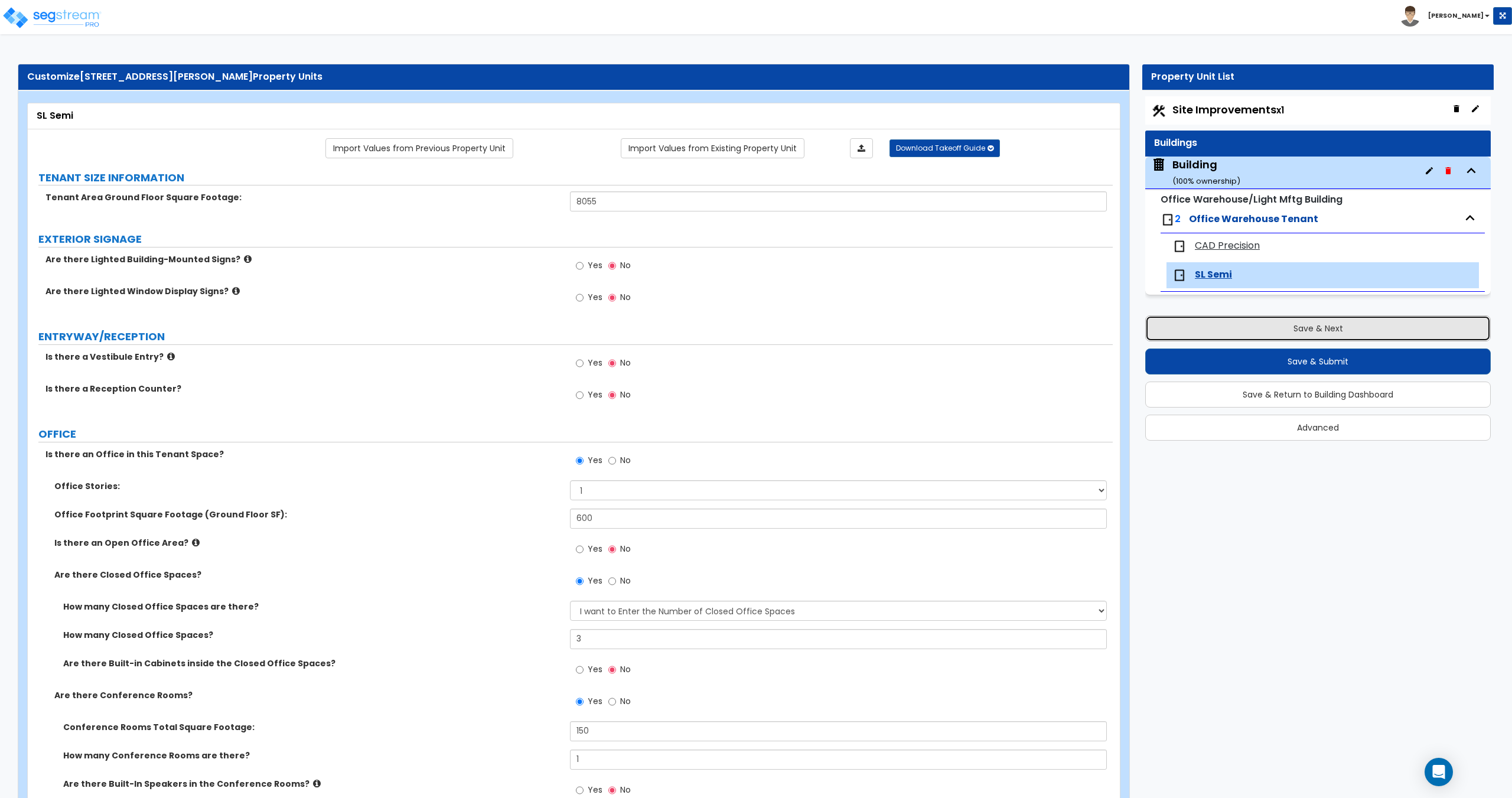
click at [1263, 329] on button "Save & Next" at bounding box center [1317, 328] width 346 height 26
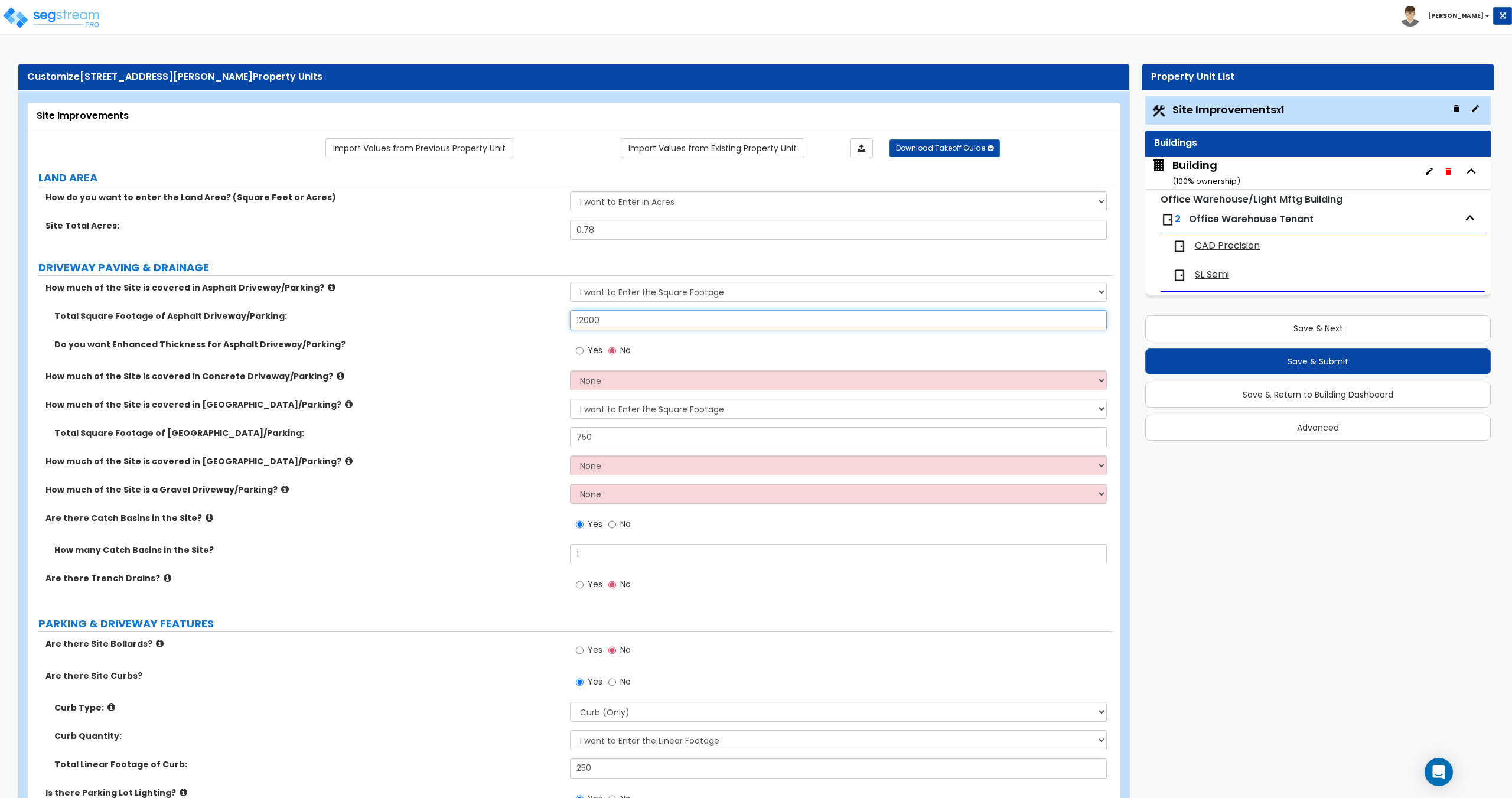
drag, startPoint x: 604, startPoint y: 313, endPoint x: 499, endPoint y: 315, distance: 105.0
click at [521, 311] on div "Total Square Footage of Asphalt Driveway/Parking: 12000" at bounding box center [570, 325] width 1085 height 29
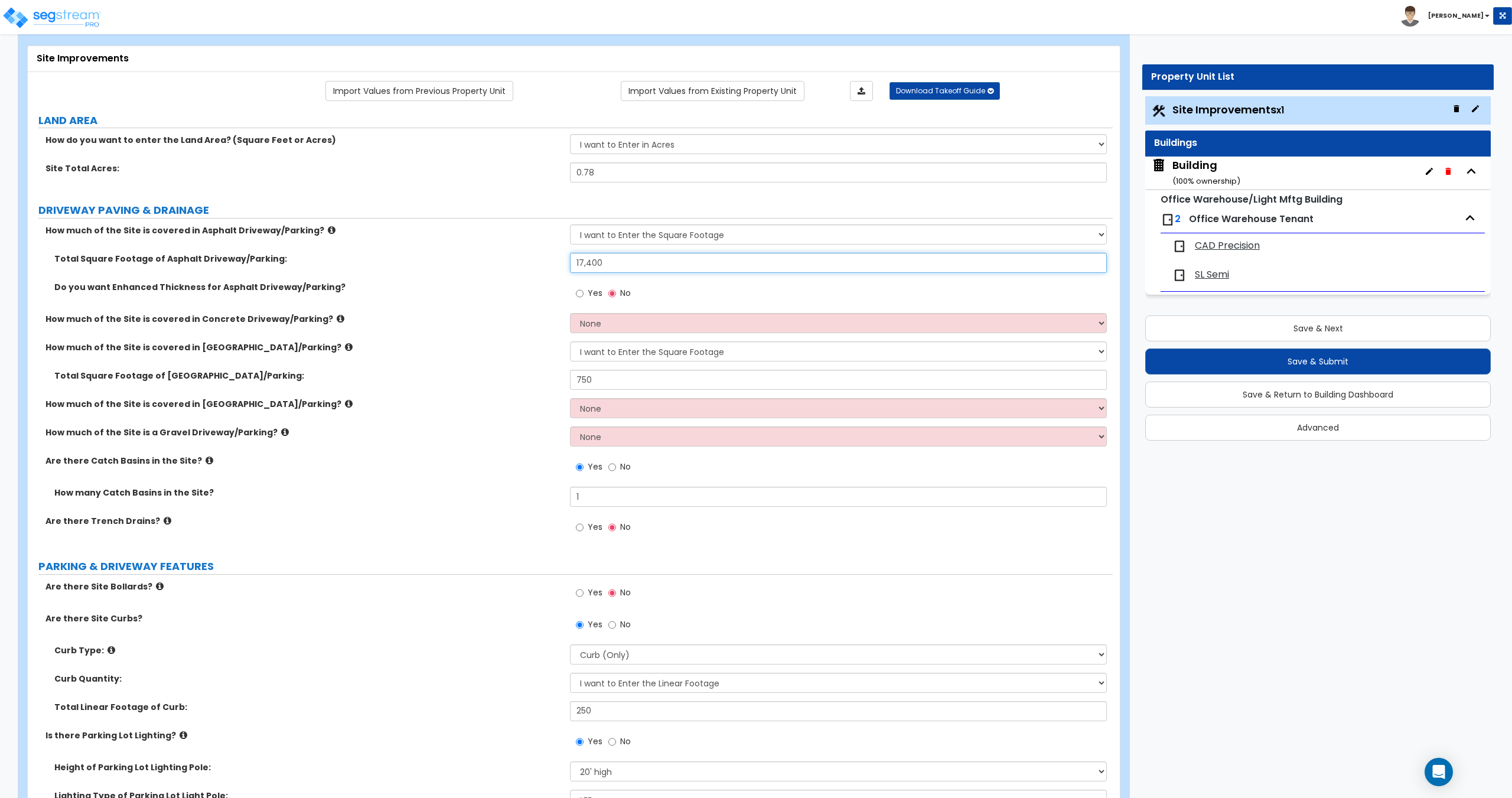
scroll to position [59, 0]
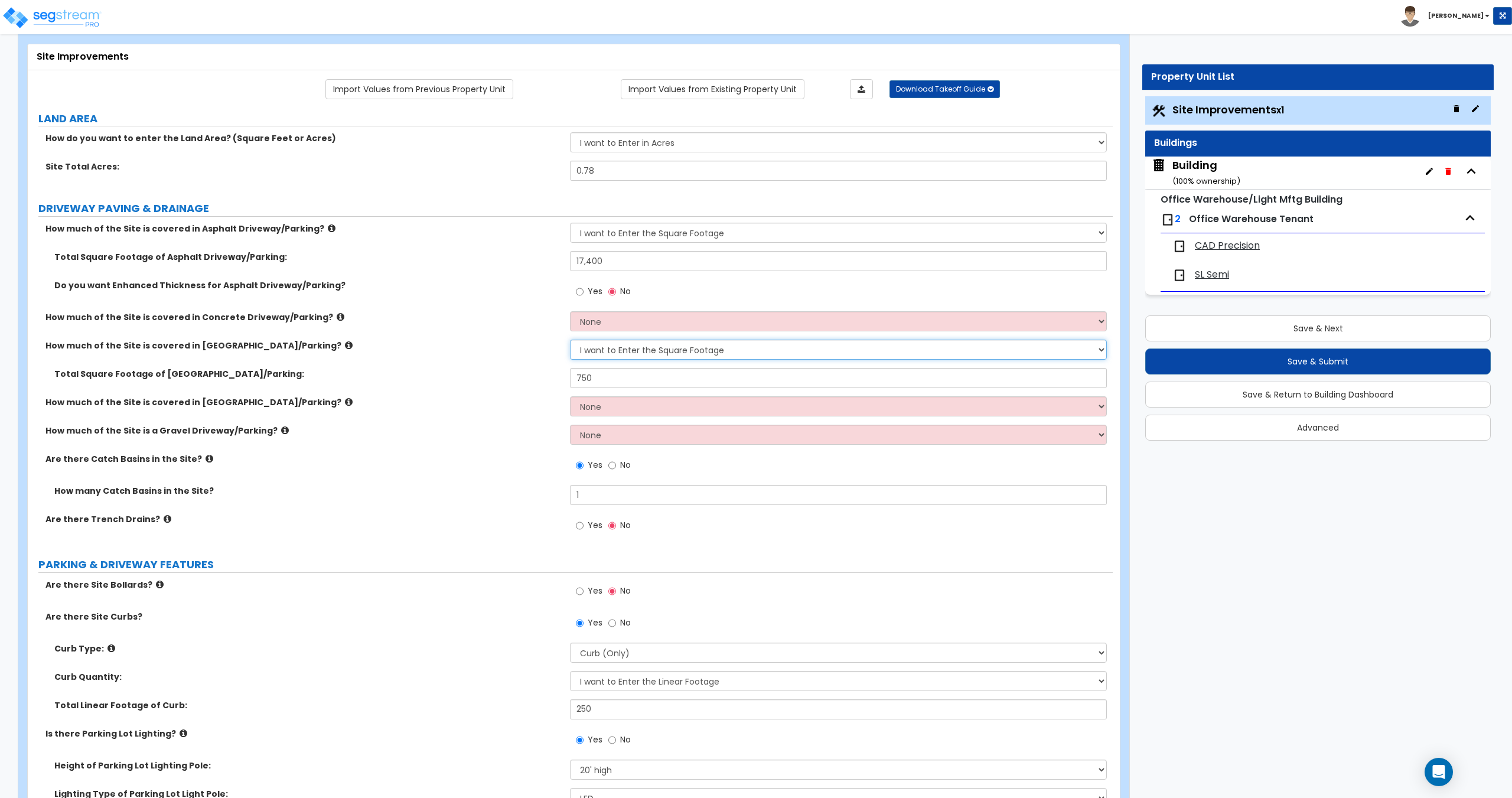
click at [611, 353] on select "None I want to Enter an Approximate Percentage I want to Enter the Square Foota…" at bounding box center [838, 349] width 537 height 20
click at [570, 339] on select "None I want to Enter an Approximate Percentage I want to Enter the Square Foota…" at bounding box center [838, 349] width 537 height 20
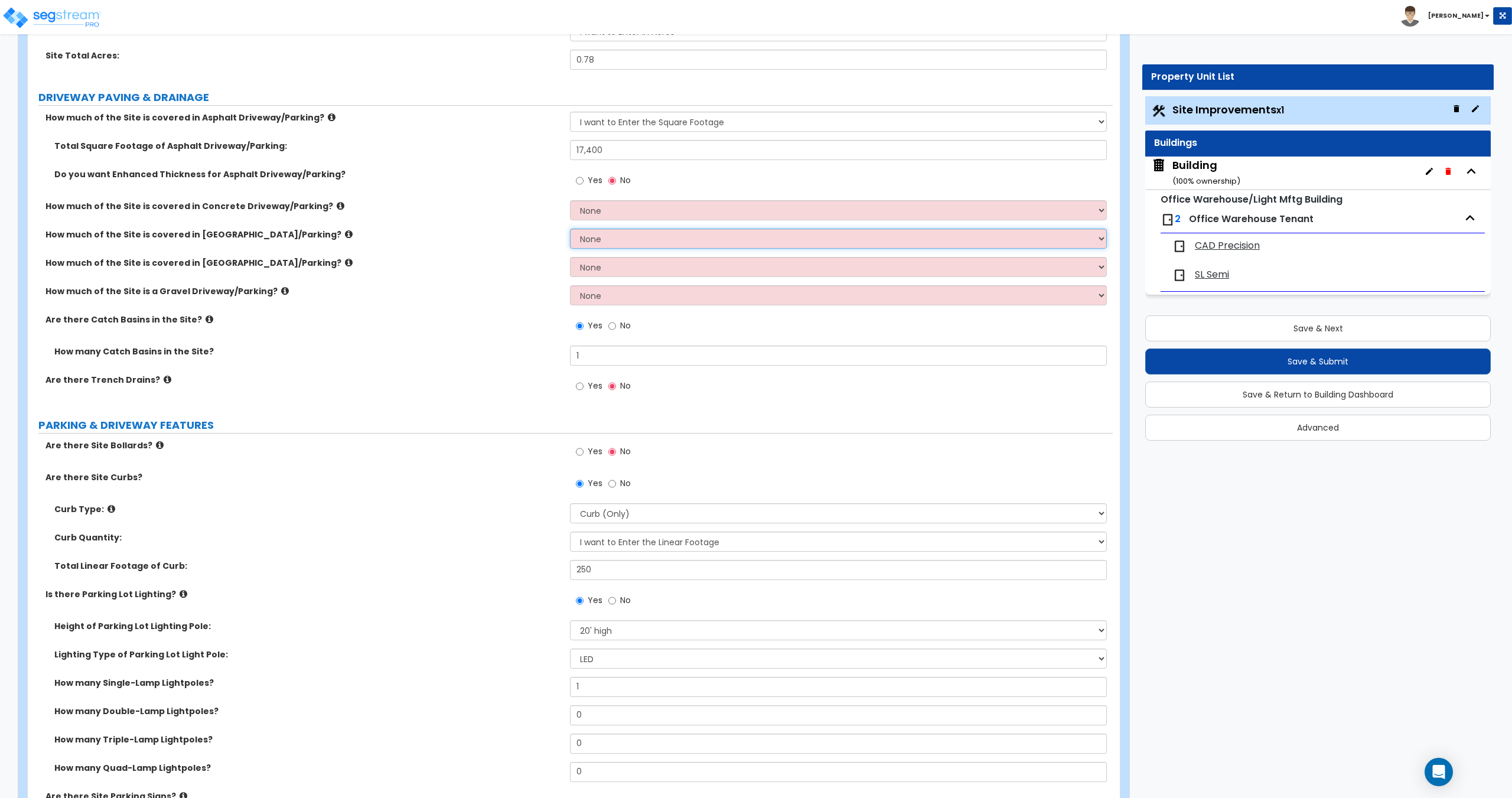
scroll to position [177, 0]
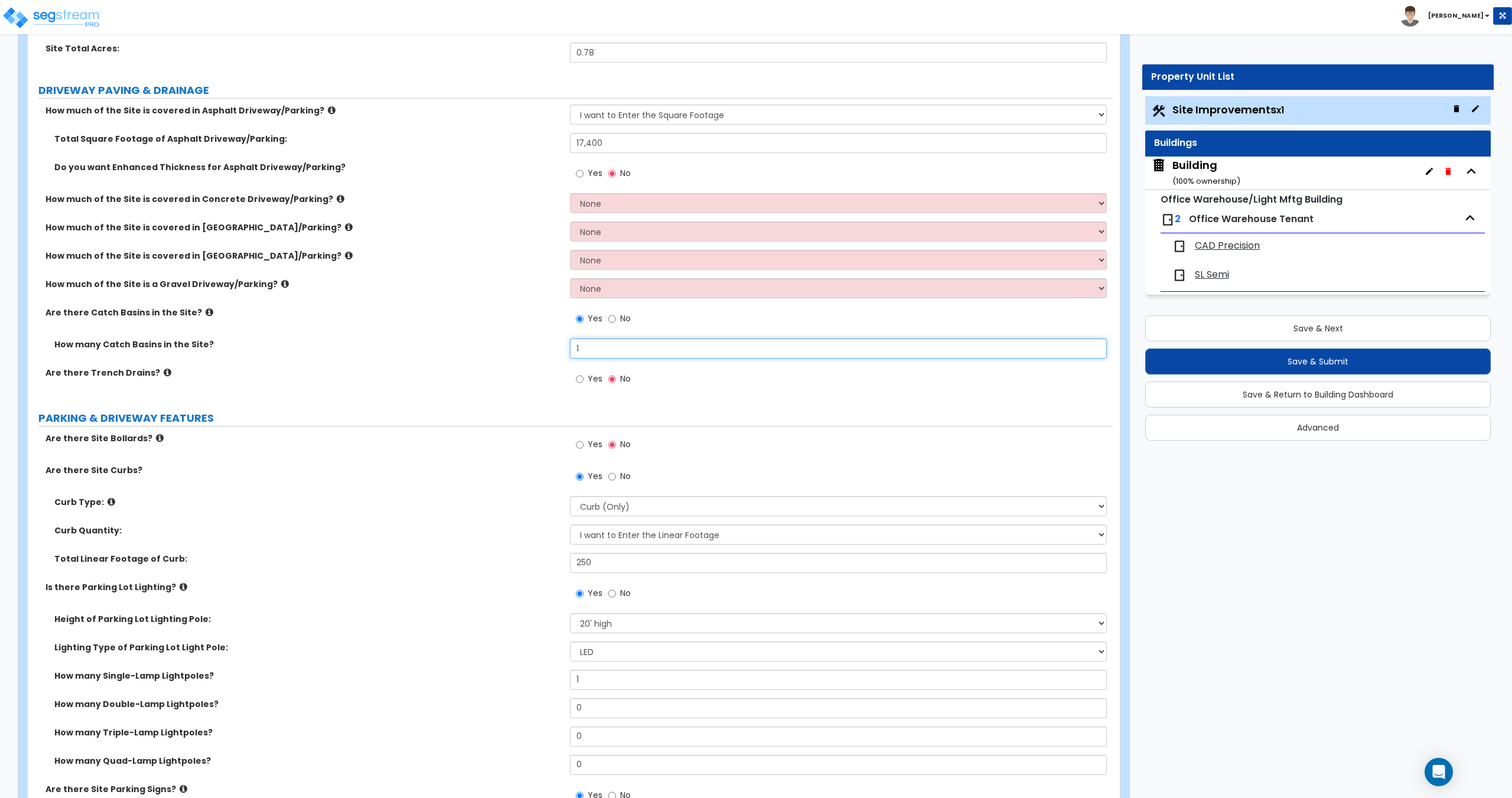
drag, startPoint x: 593, startPoint y: 349, endPoint x: 486, endPoint y: 351, distance: 107.0
click at [515, 350] on div "How many Catch Basins in the Site? 1" at bounding box center [570, 353] width 1085 height 29
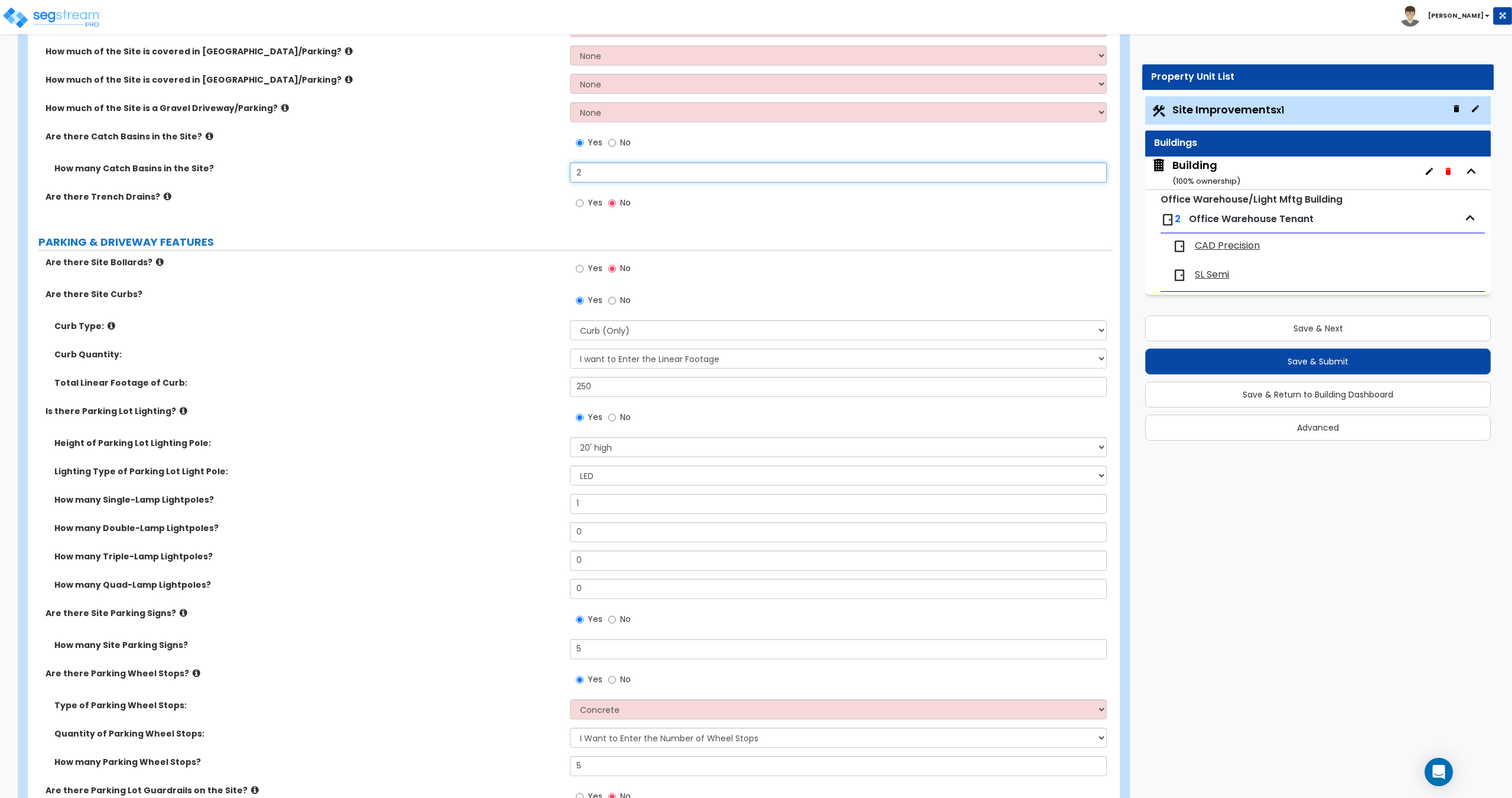
scroll to position [354, 0]
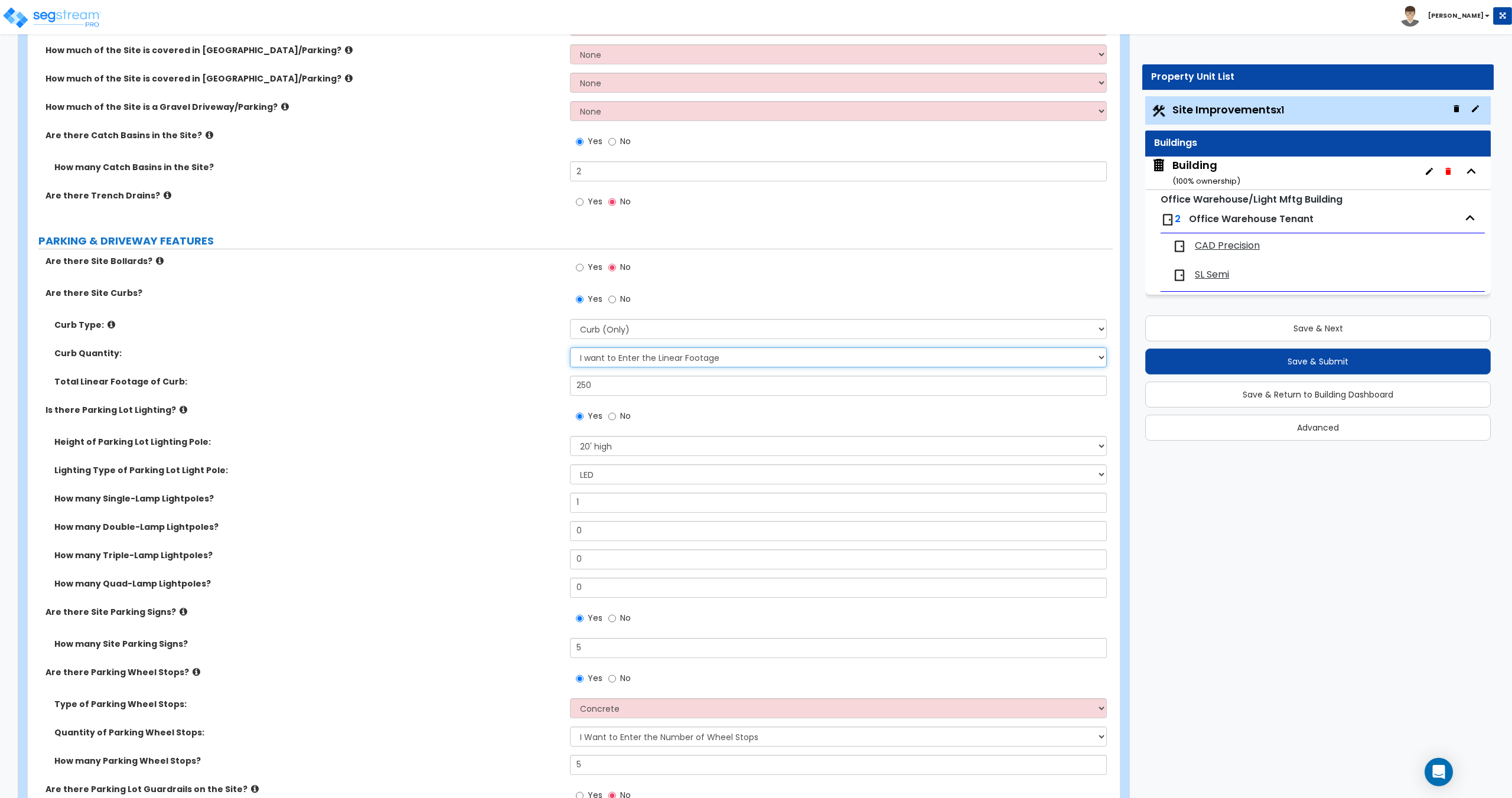
click at [611, 358] on select "I Don't Know - Please Estimate for me I want to Enter the Linear Footage" at bounding box center [838, 356] width 537 height 20
click at [570, 347] on select "I Don't Know - Please Estimate for me I want to Enter the Linear Footage" at bounding box center [838, 356] width 537 height 20
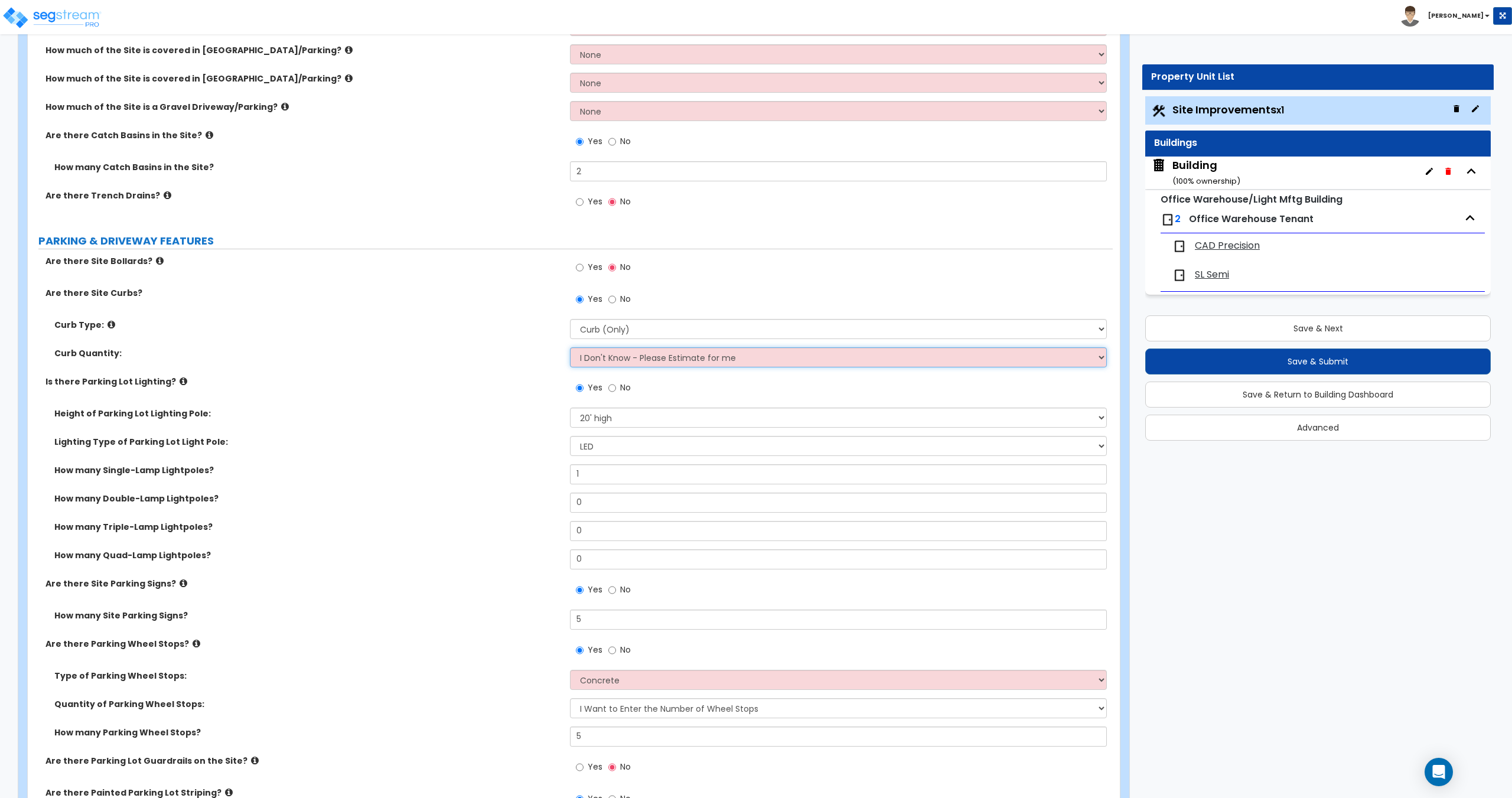
click at [601, 358] on select "I Don't Know - Please Estimate for me I want to Enter the Linear Footage" at bounding box center [838, 356] width 537 height 20
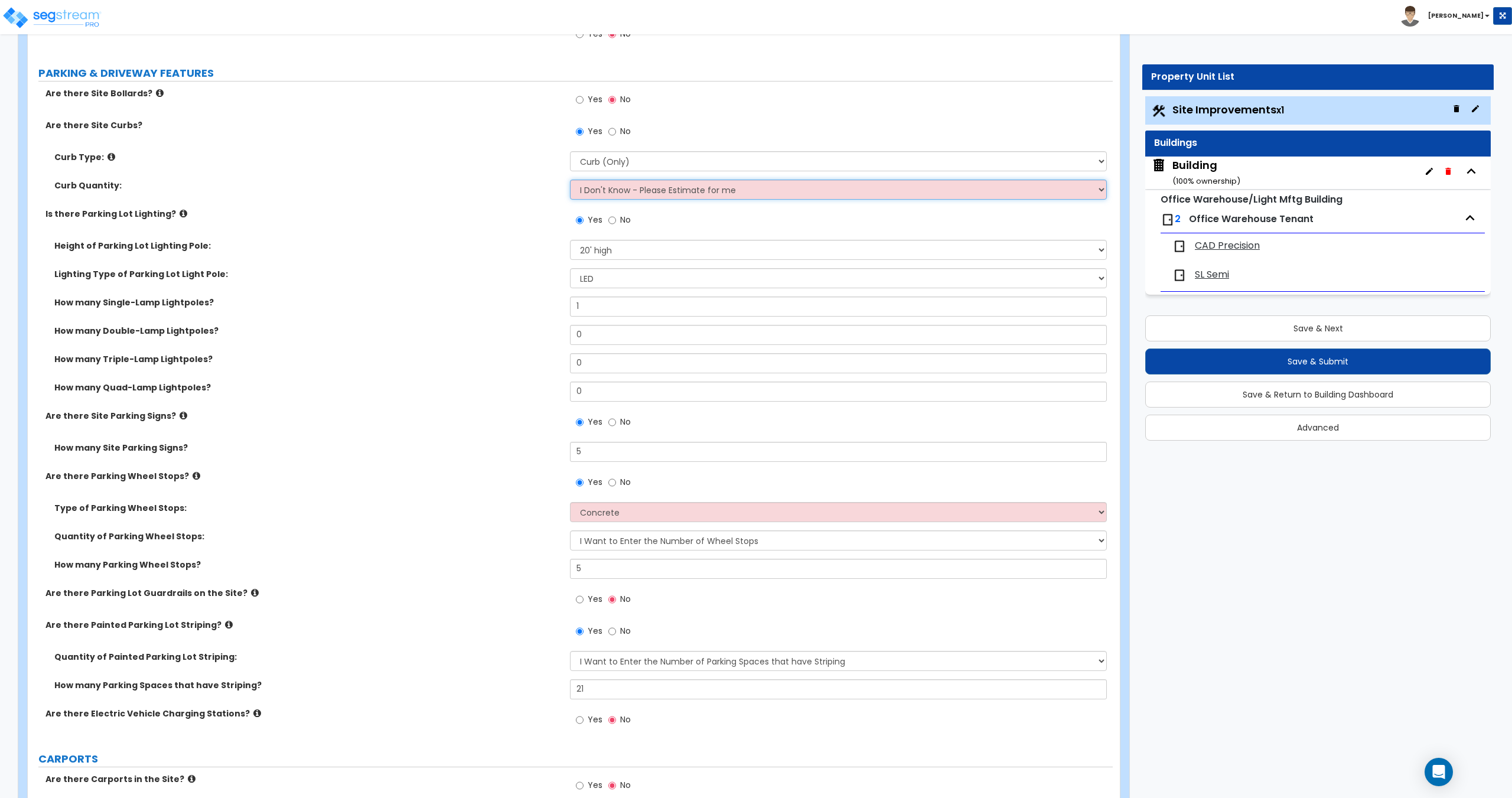
scroll to position [532, 0]
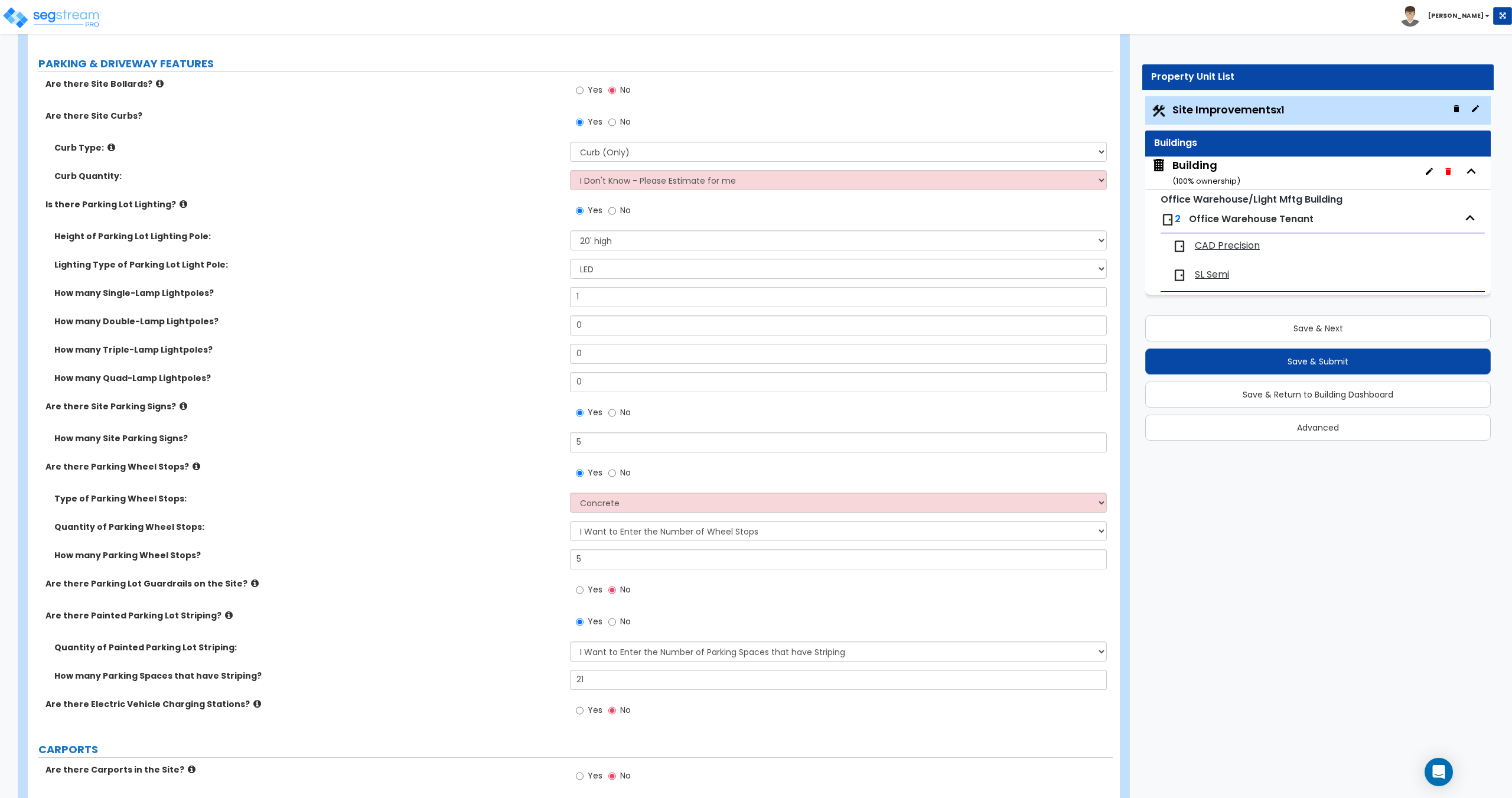
click at [616, 210] on label "No" at bounding box center [619, 212] width 22 height 20
click at [616, 210] on input "No" at bounding box center [612, 211] width 8 height 13
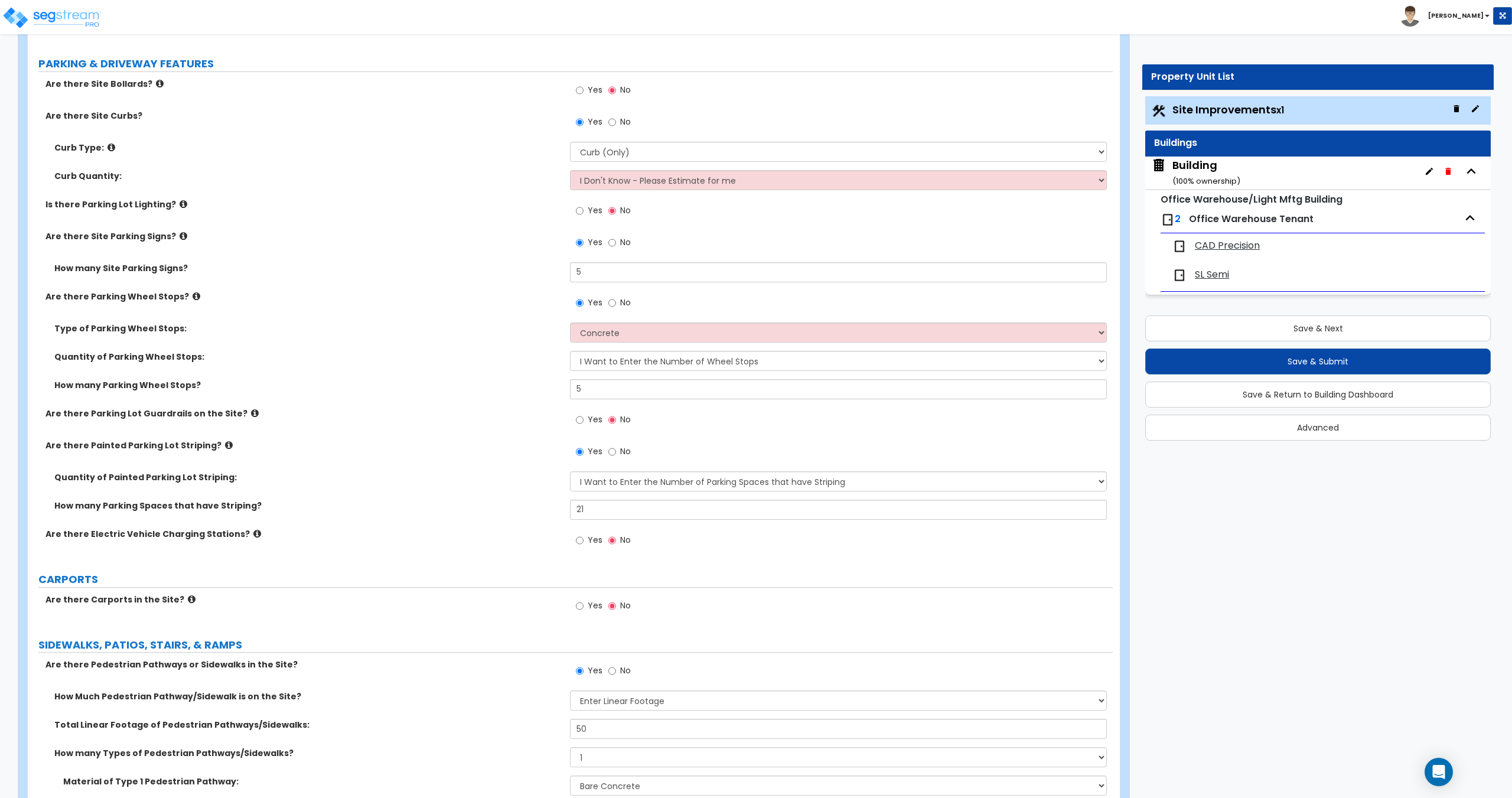
click at [584, 214] on label "Yes" at bounding box center [589, 212] width 27 height 20
click at [584, 214] on input "Yes" at bounding box center [580, 211] width 8 height 13
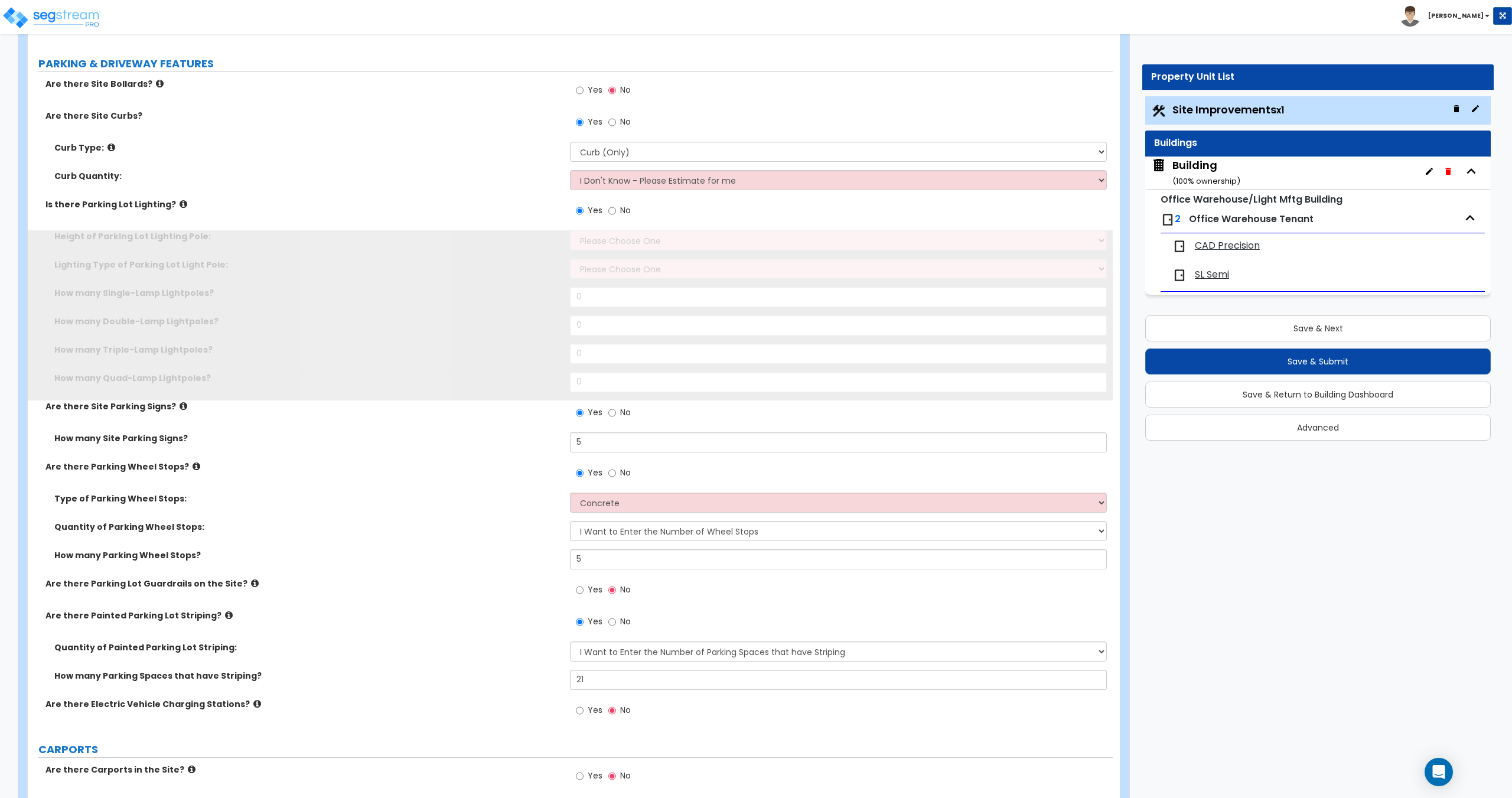
click at [623, 213] on span "No" at bounding box center [625, 210] width 11 height 11
click at [616, 213] on input "No" at bounding box center [612, 211] width 8 height 13
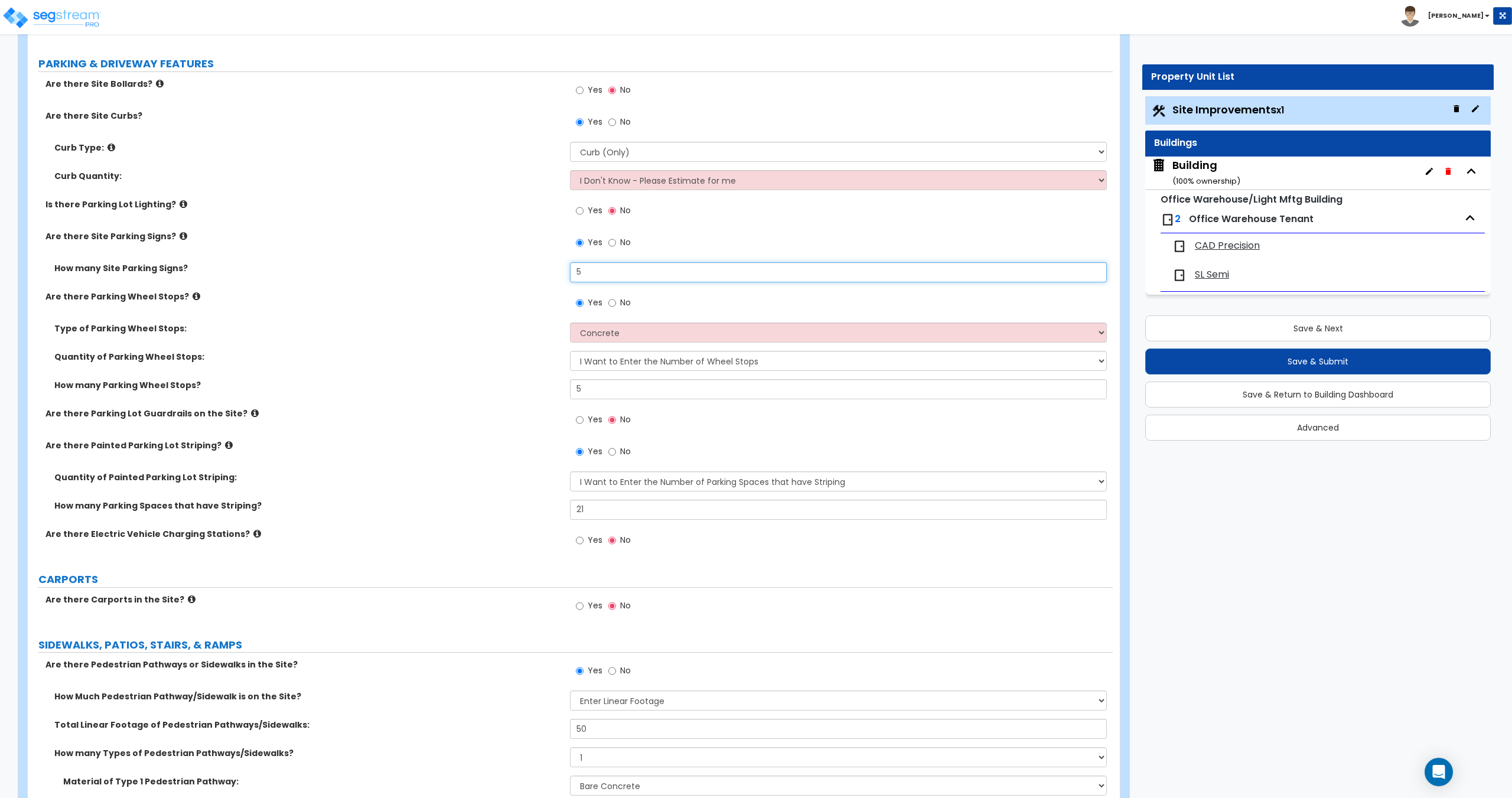
drag, startPoint x: 601, startPoint y: 276, endPoint x: 499, endPoint y: 276, distance: 102.0
click at [504, 275] on div "How many Site Parking Signs? 5" at bounding box center [570, 277] width 1085 height 29
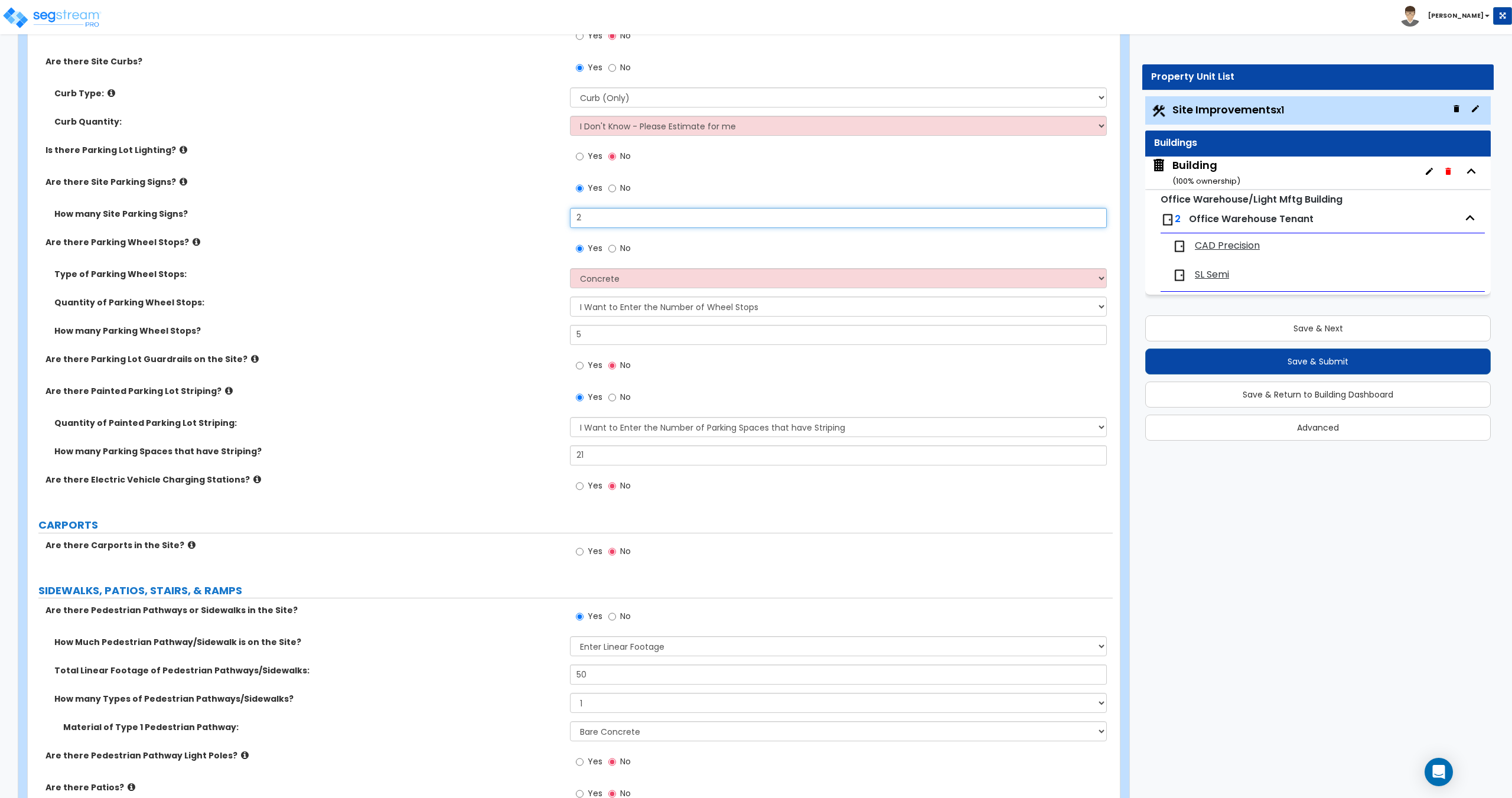
scroll to position [590, 0]
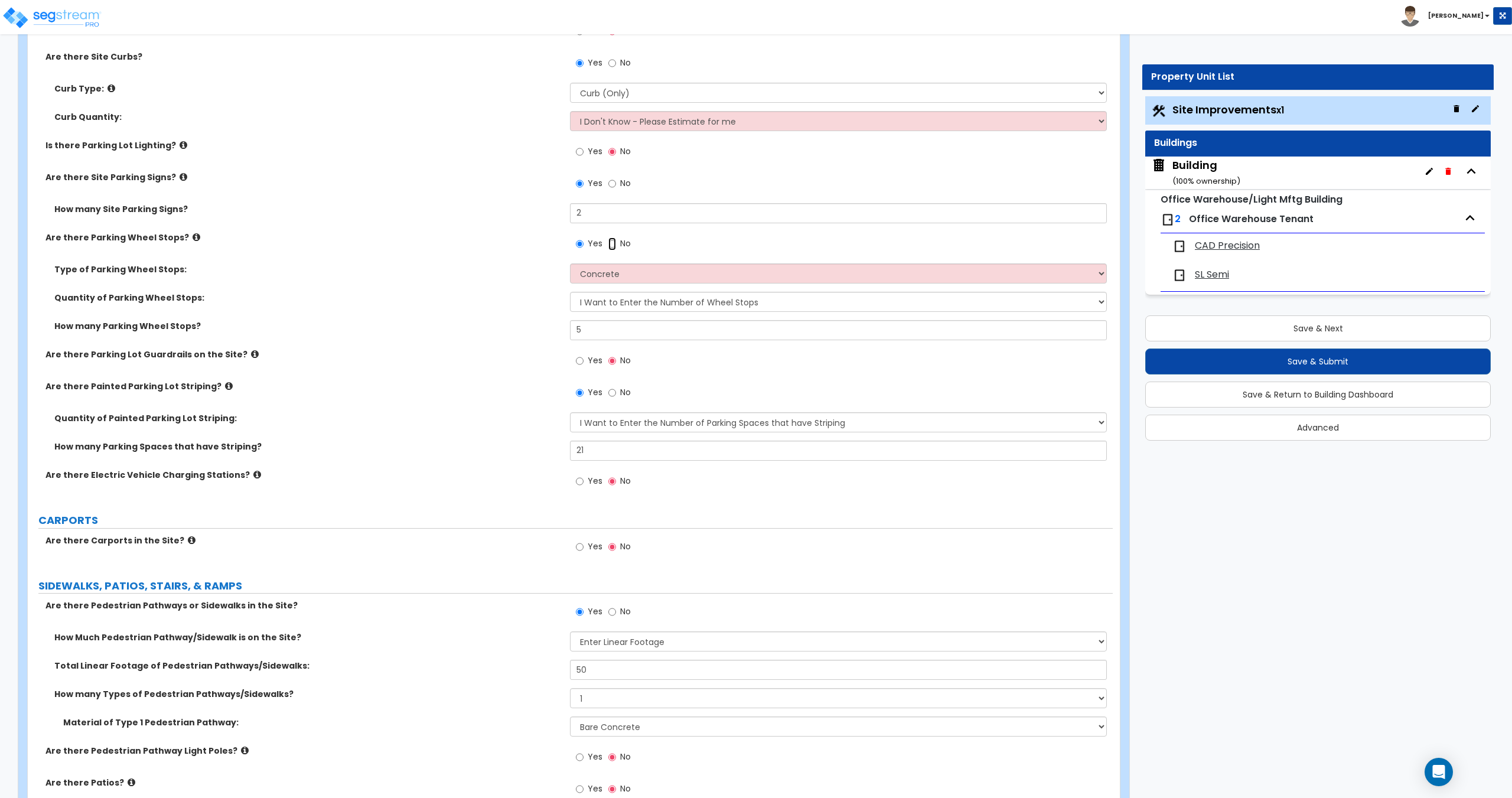
click at [615, 240] on input "No" at bounding box center [612, 244] width 8 height 13
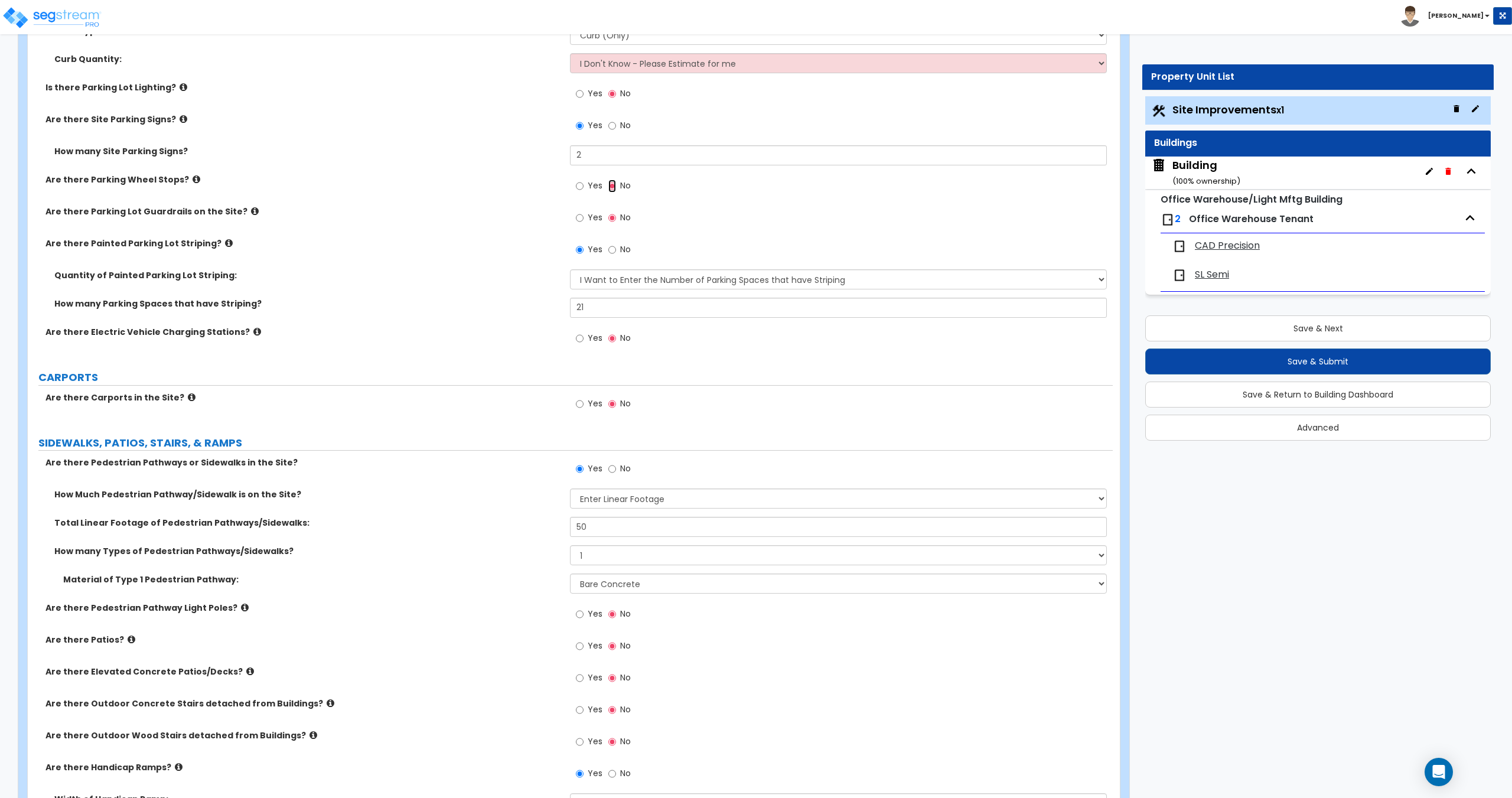
scroll to position [650, 0]
click at [644, 273] on select "I Don't Know - Please Estimate for me I Want to Enter the Number of Parking Spa…" at bounding box center [838, 278] width 537 height 20
click at [570, 268] on select "I Don't Know - Please Estimate for me I Want to Enter the Number of Parking Spa…" at bounding box center [838, 278] width 537 height 20
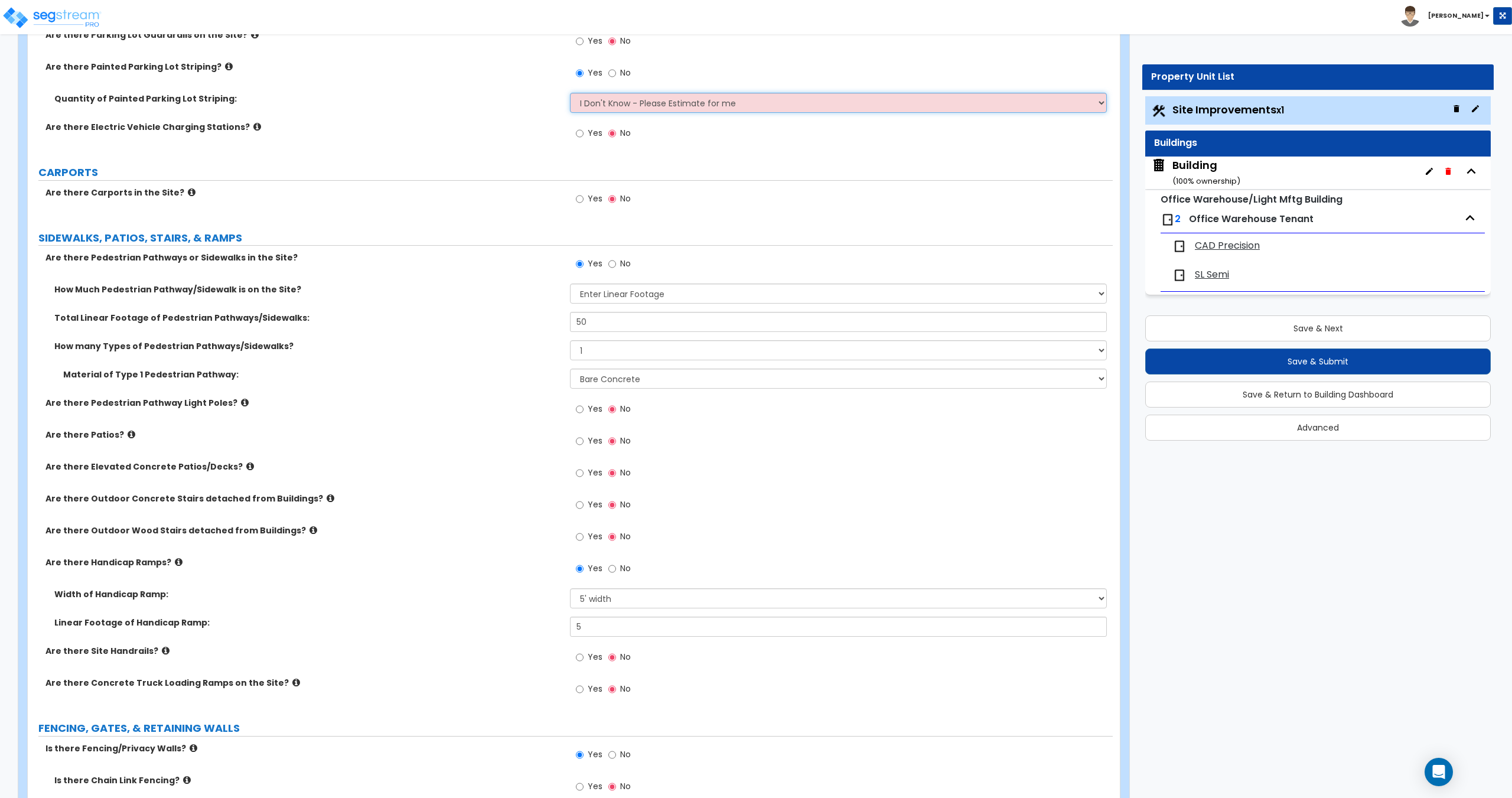
scroll to position [827, 0]
drag, startPoint x: 607, startPoint y: 329, endPoint x: 486, endPoint y: 323, distance: 121.1
click at [490, 323] on div "Total Linear Footage of Pedestrian Pathways/Sidewalks: 50" at bounding box center [570, 325] width 1085 height 29
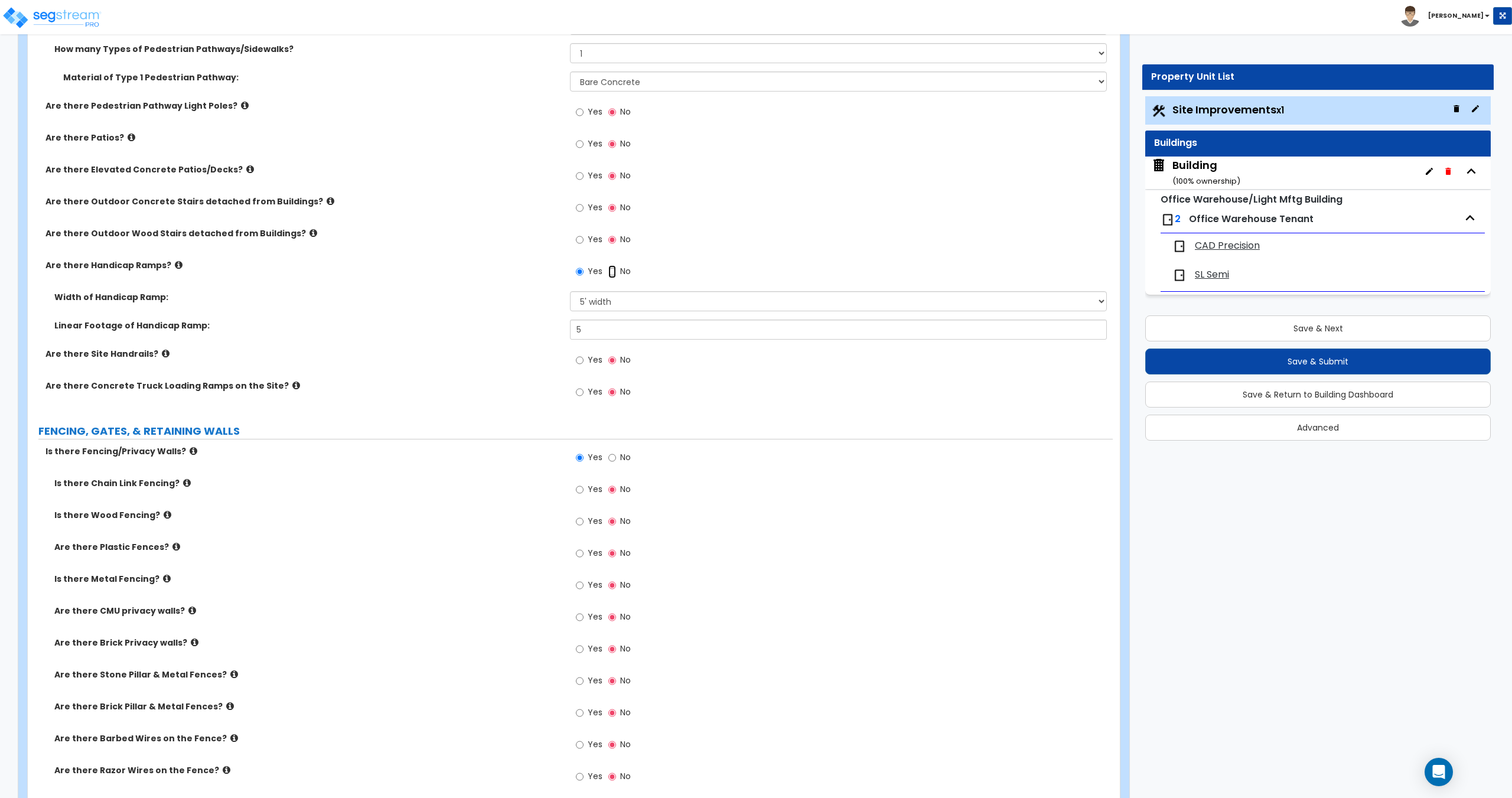
click at [613, 273] on input "No" at bounding box center [612, 272] width 8 height 13
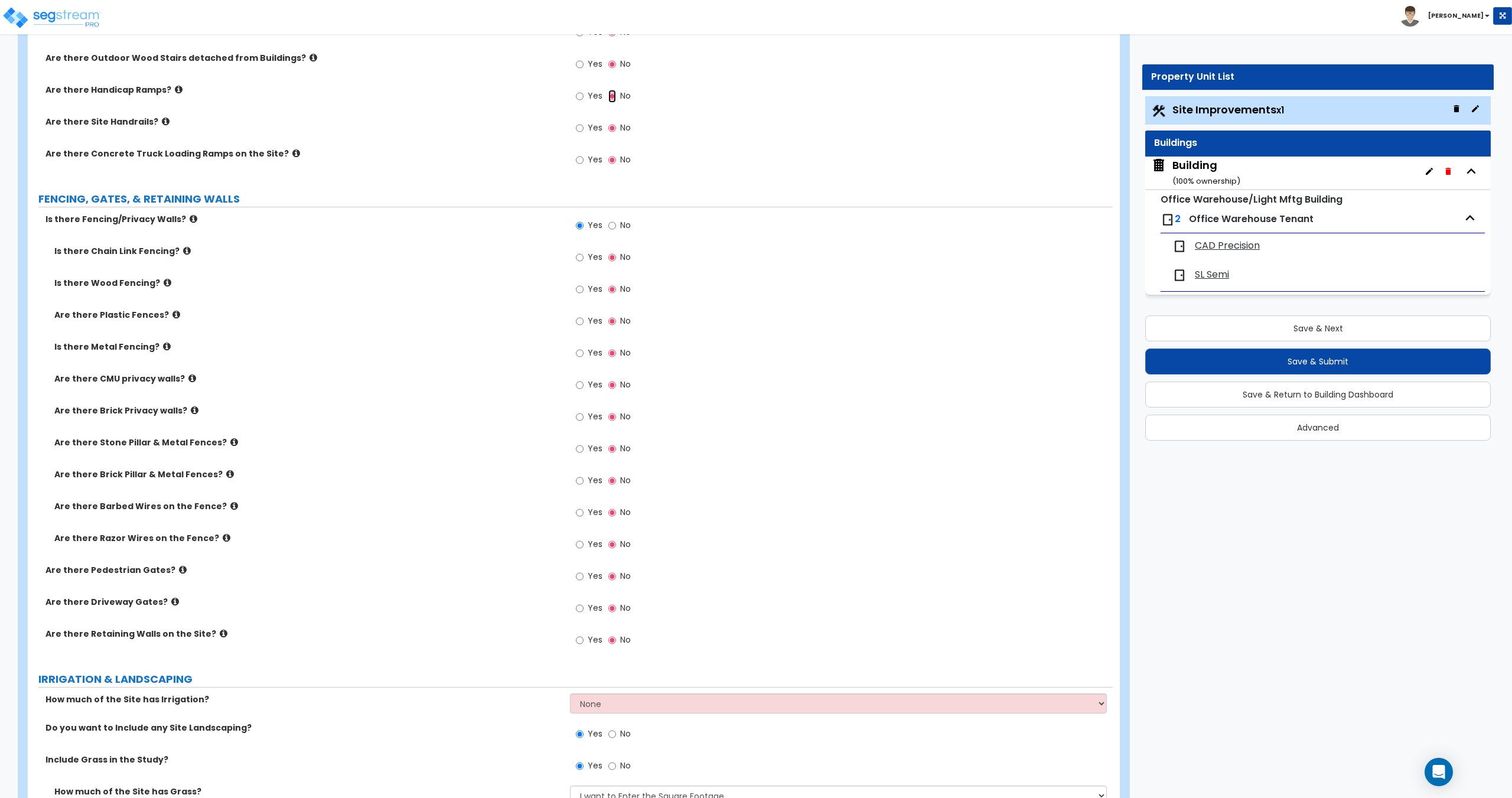
scroll to position [1299, 0]
click at [577, 261] on input "Yes" at bounding box center [580, 256] width 8 height 13
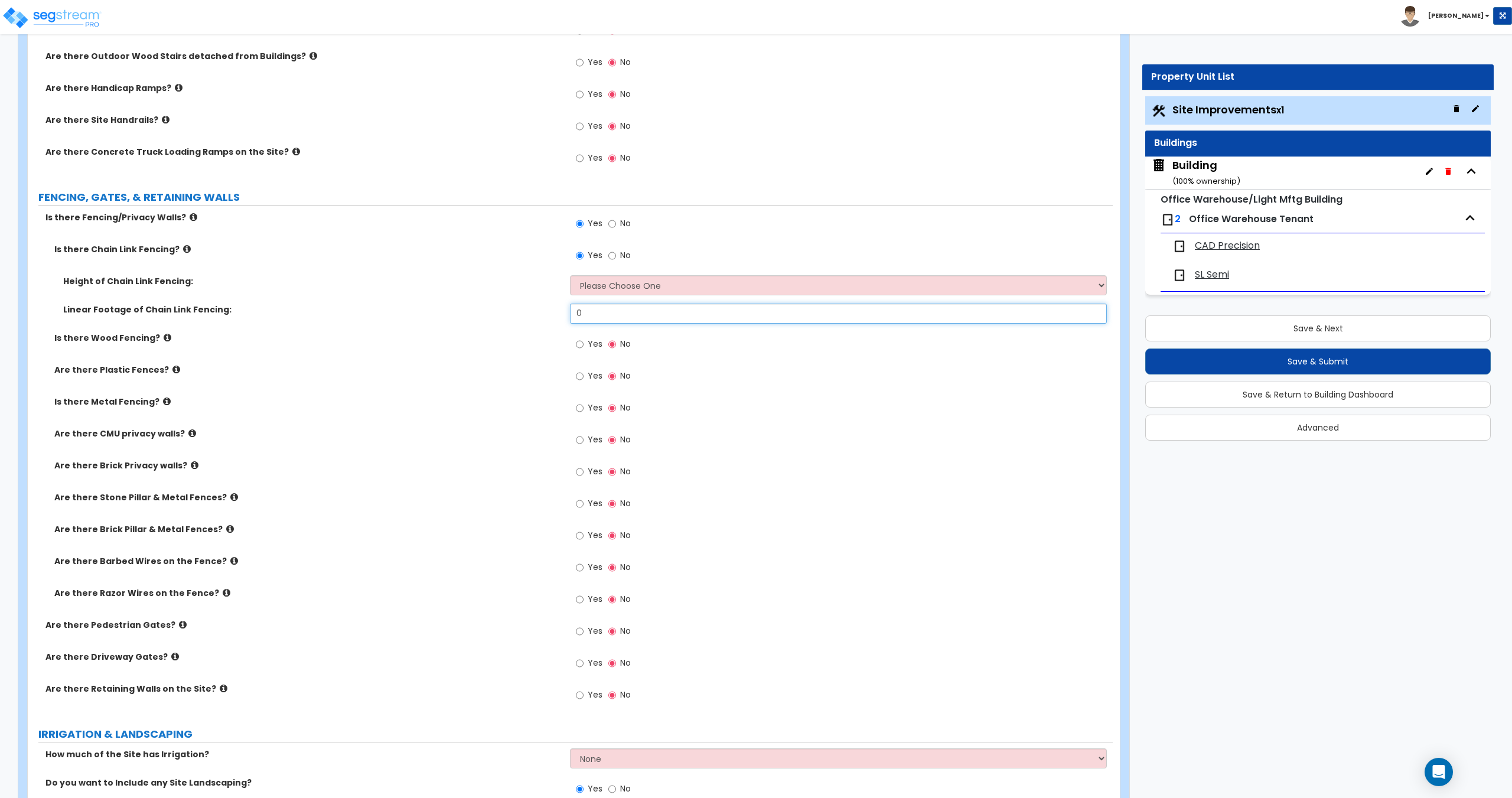
drag, startPoint x: 618, startPoint y: 308, endPoint x: 431, endPoint y: 313, distance: 187.1
click at [473, 304] on div "Linear Footage of Chain Link Fencing: 0" at bounding box center [570, 318] width 1085 height 29
click at [583, 298] on div "Height of Chain Link Fencing: Please Choose One 3 feet 4 feet 5 feet 6 feet 10 …" at bounding box center [570, 289] width 1085 height 29
click at [597, 287] on select "Please Choose One 3 feet 4 feet 5 feet 6 feet 10 feet 12 feet" at bounding box center [838, 285] width 537 height 20
click at [570, 275] on select "Please Choose One 3 feet 4 feet 5 feet 6 feet 10 feet 12 feet" at bounding box center [838, 285] width 537 height 20
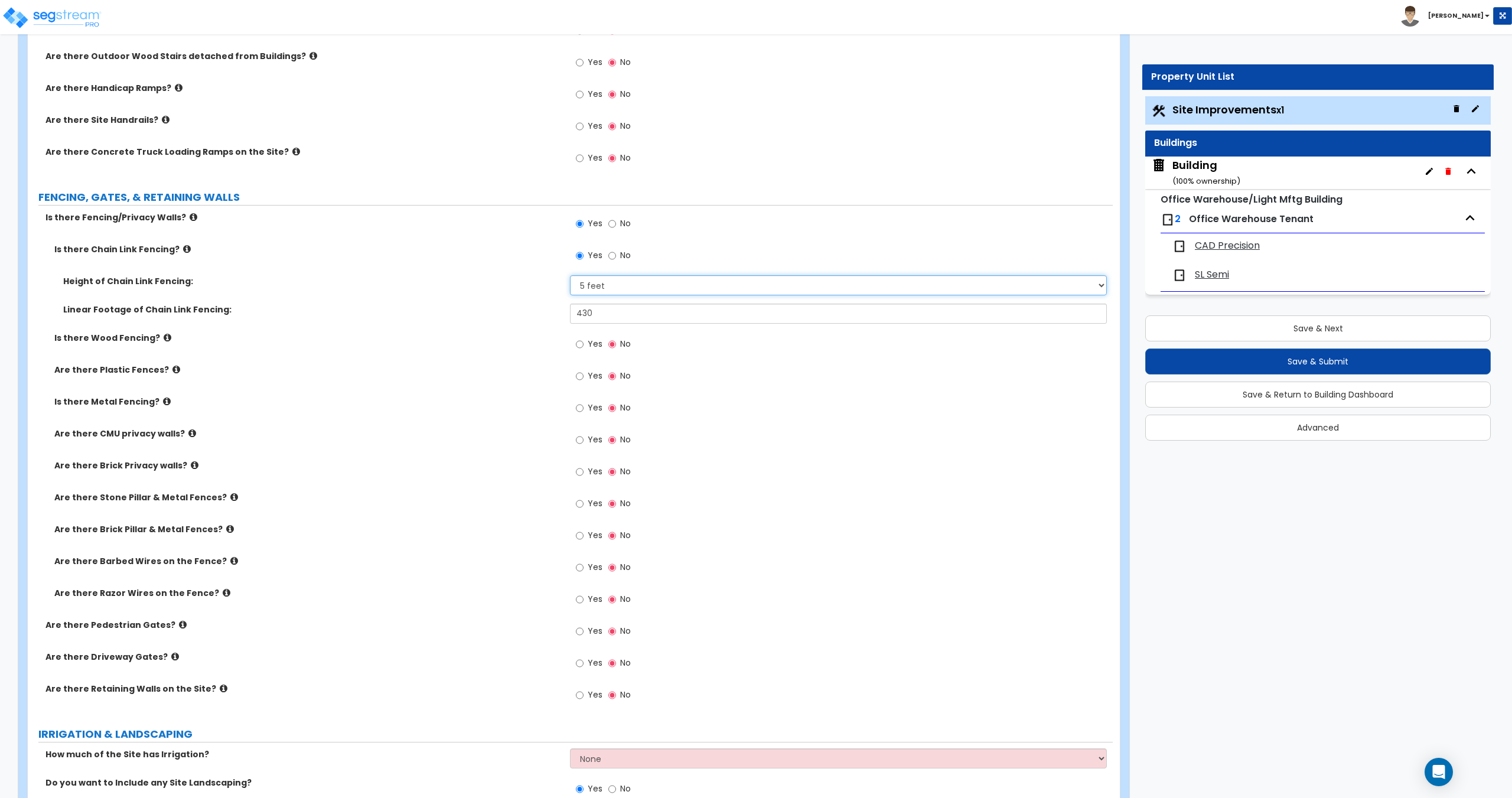
click at [600, 288] on select "Please Choose One 3 feet 4 feet 5 feet 6 feet 10 feet 12 feet" at bounding box center [838, 285] width 537 height 20
click at [570, 275] on select "Please Choose One 3 feet 4 feet 5 feet 6 feet 10 feet 12 feet" at bounding box center [838, 285] width 537 height 20
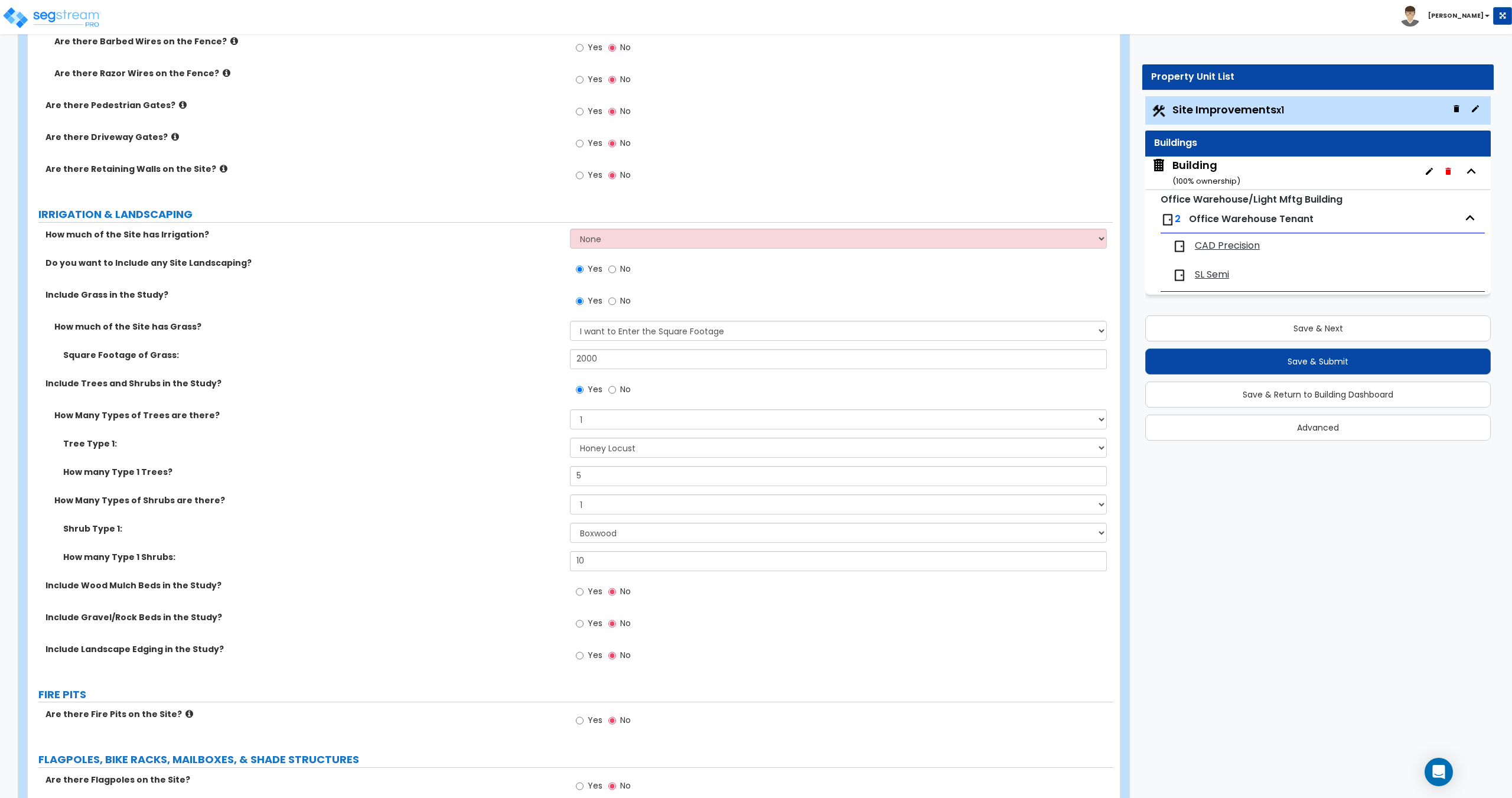
scroll to position [1835, 0]
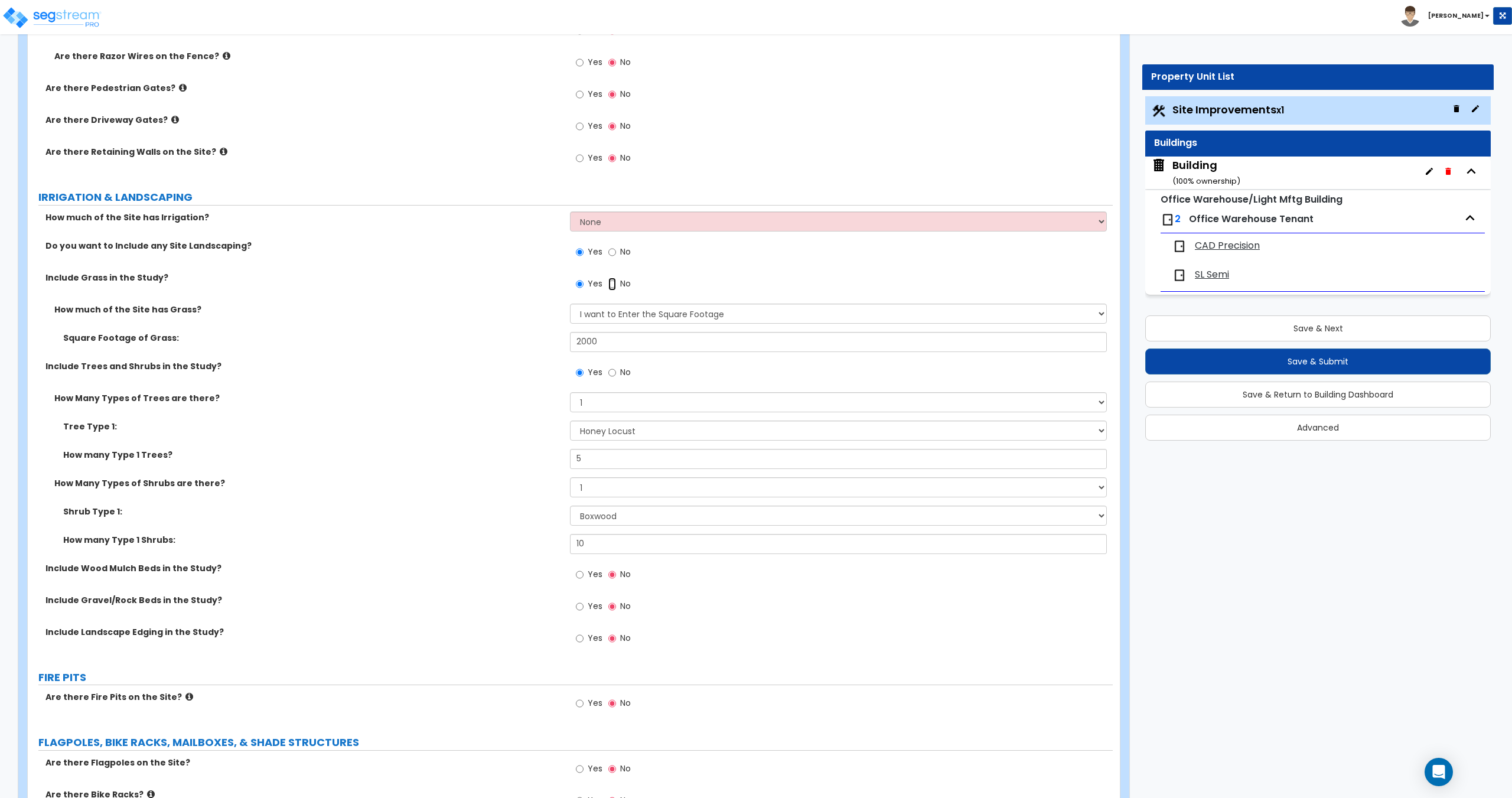
click at [612, 285] on input "No" at bounding box center [612, 285] width 8 height 13
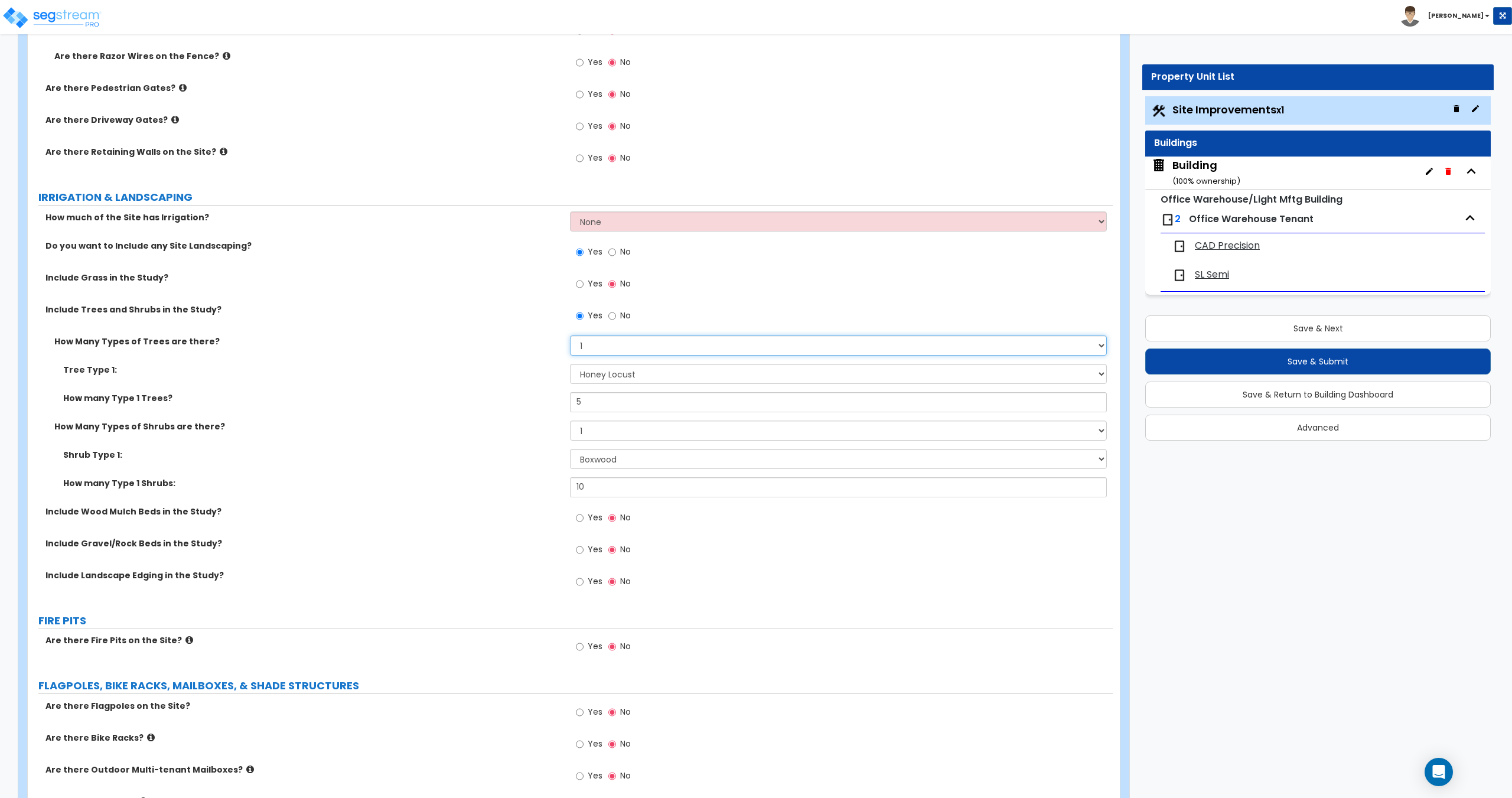
click at [618, 352] on select "None 1 2 3" at bounding box center [838, 345] width 537 height 20
click at [618, 350] on select "None 1 2 3" at bounding box center [838, 345] width 537 height 20
drag, startPoint x: 602, startPoint y: 399, endPoint x: 526, endPoint y: 396, distance: 76.1
click at [539, 397] on div "How many Type 1 Trees? 5" at bounding box center [570, 406] width 1085 height 29
click at [611, 402] on input "5" at bounding box center [838, 401] width 537 height 20
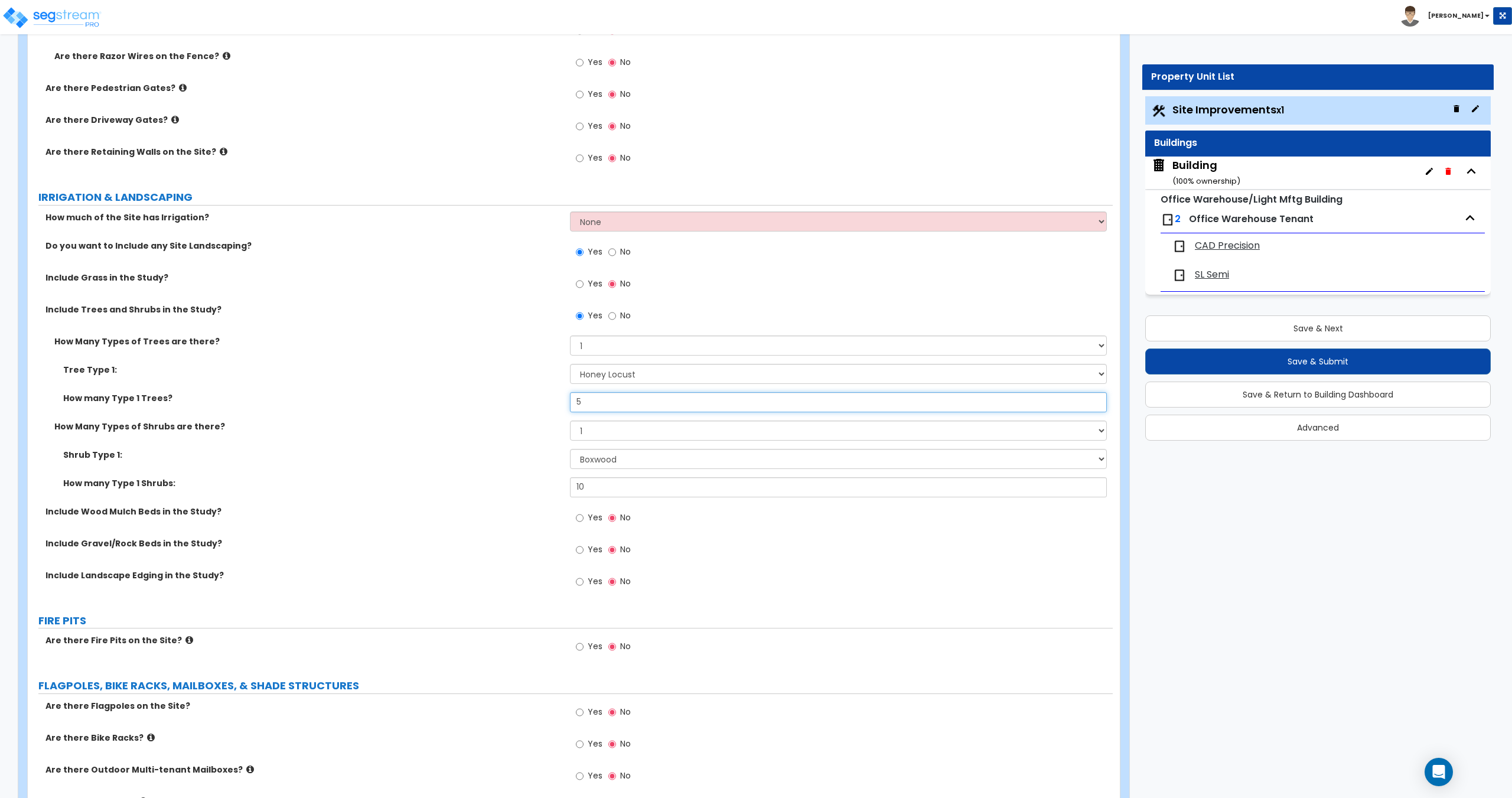
drag, startPoint x: 564, startPoint y: 402, endPoint x: 507, endPoint y: 401, distance: 57.0
click at [519, 401] on div "How many Type 1 Trees? 5" at bounding box center [570, 406] width 1085 height 29
click at [600, 432] on select "None 1 2 3" at bounding box center [838, 430] width 537 height 20
click at [570, 421] on select "None 1 2 3" at bounding box center [838, 430] width 537 height 20
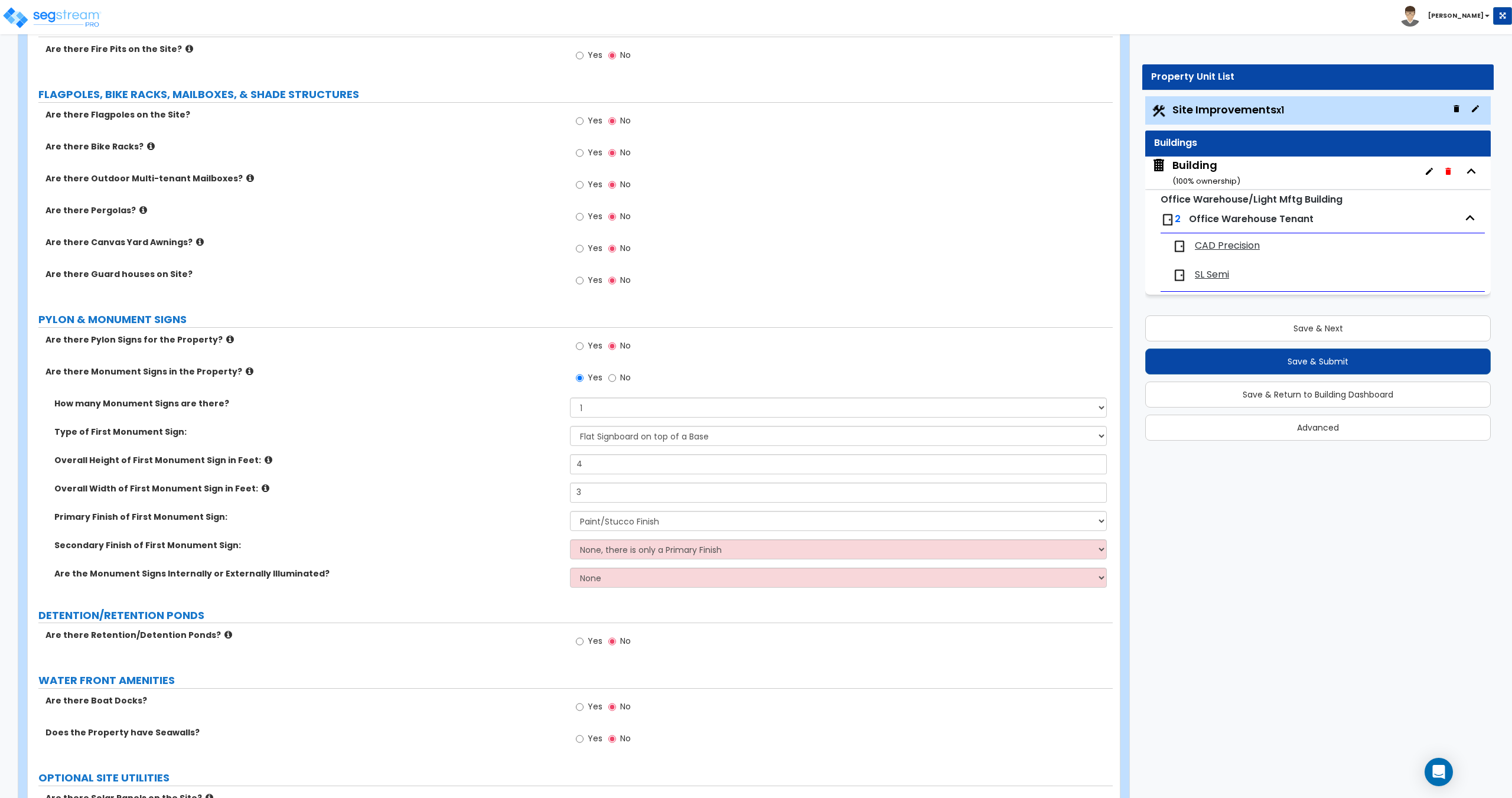
scroll to position [2397, 0]
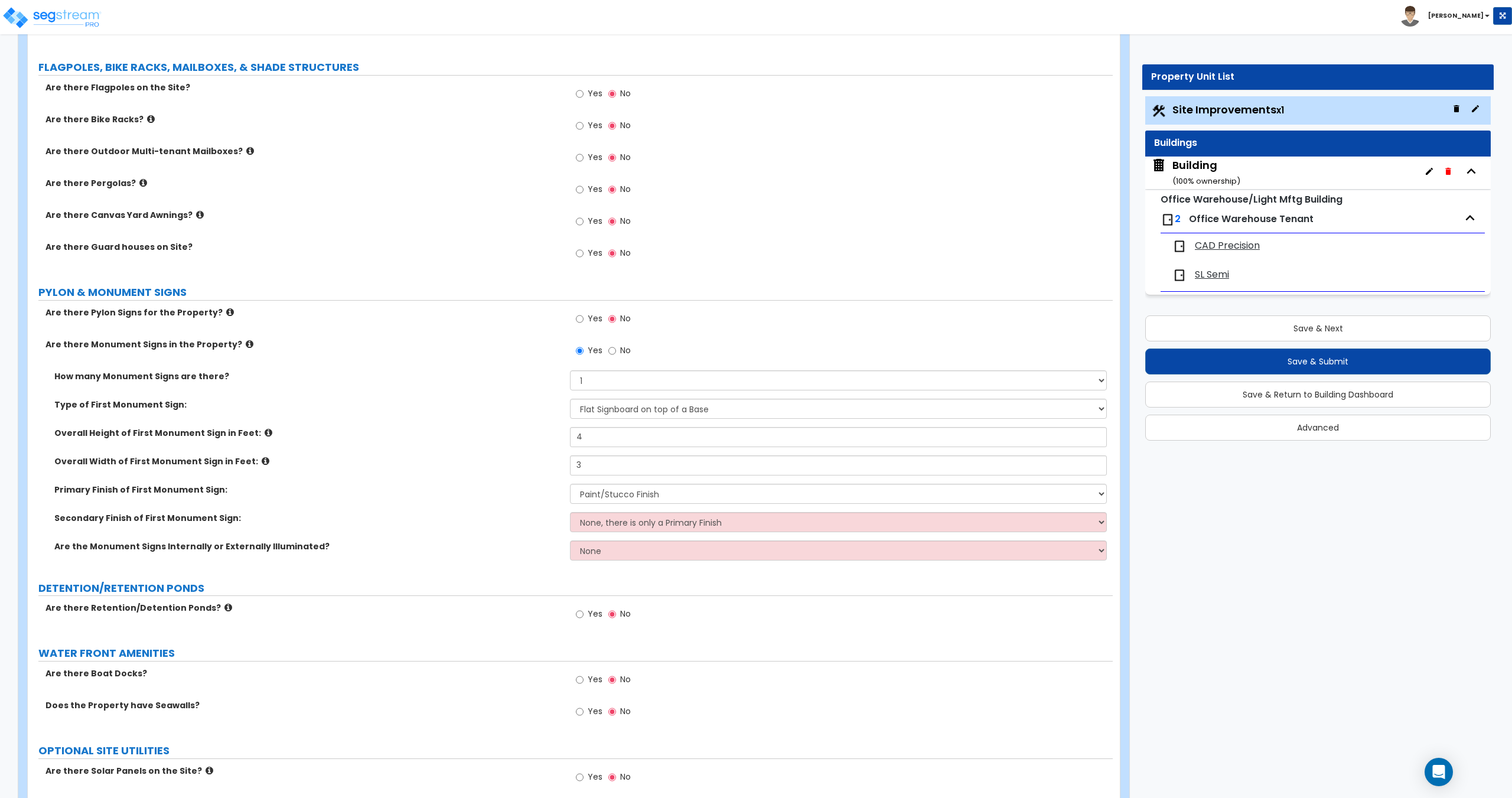
click at [618, 352] on label "No" at bounding box center [619, 352] width 22 height 20
click at [616, 352] on input "No" at bounding box center [612, 351] width 8 height 13
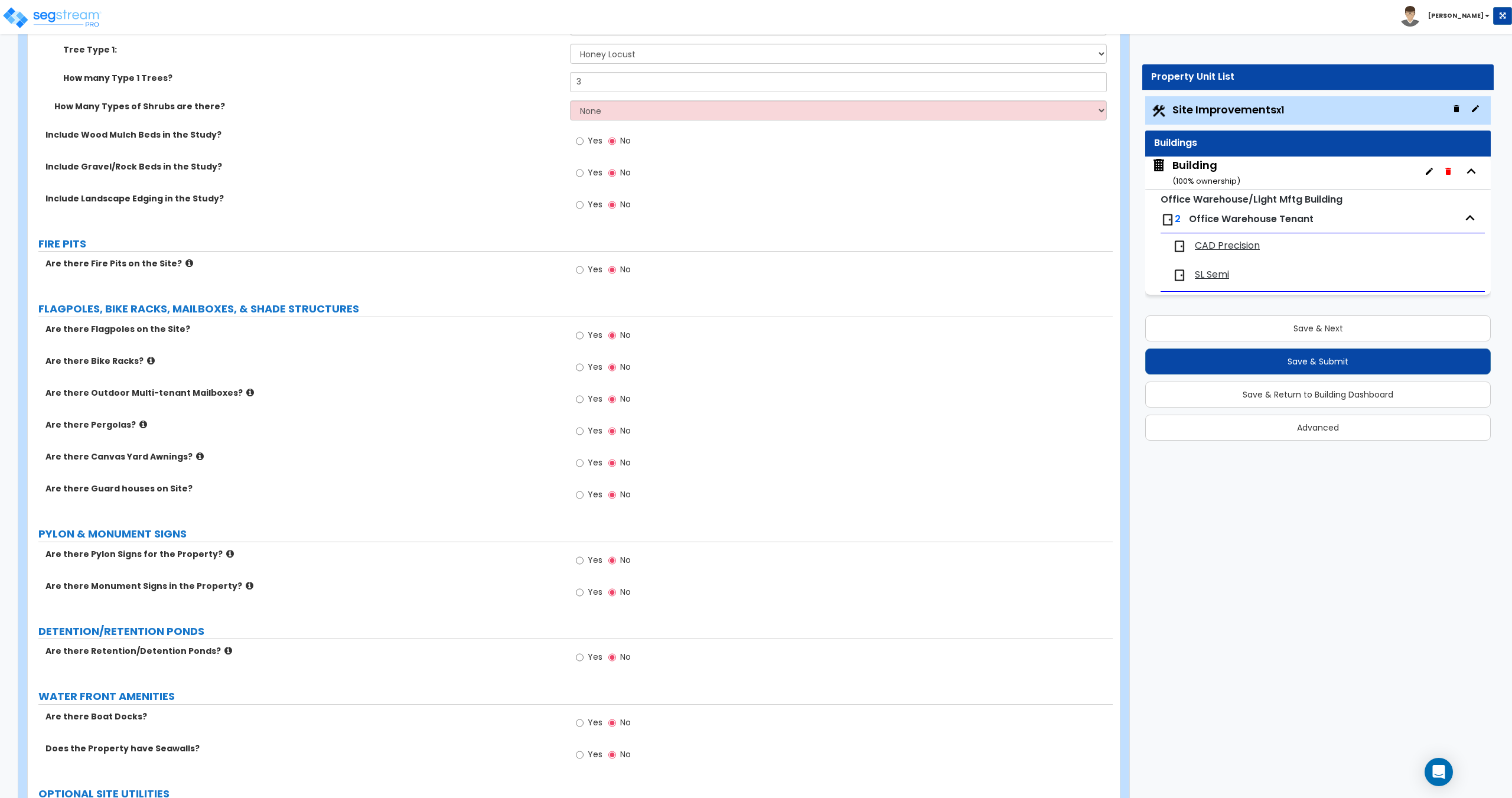
scroll to position [2153, 0]
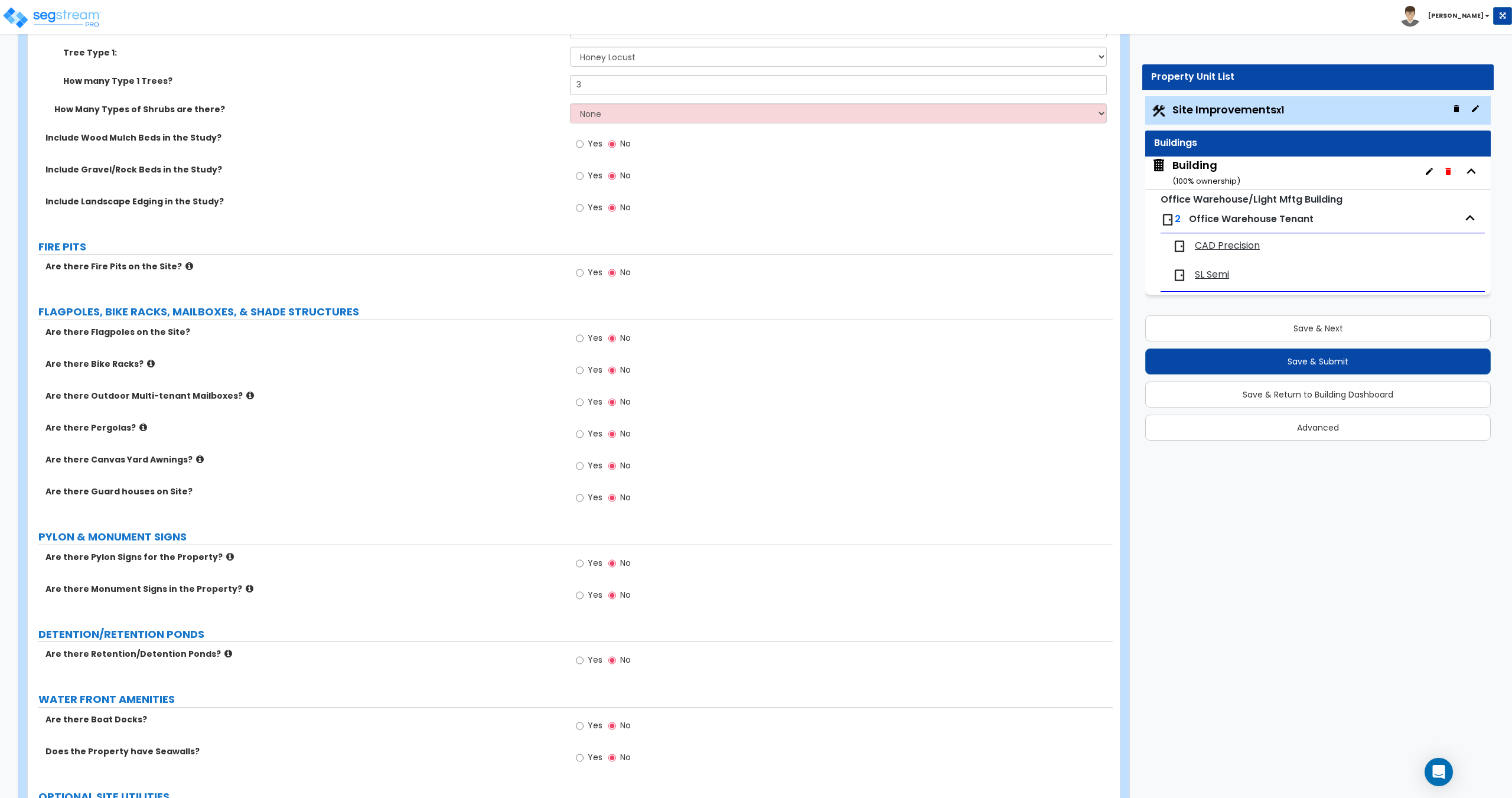
drag, startPoint x: 500, startPoint y: 360, endPoint x: 501, endPoint y: 199, distance: 161.0
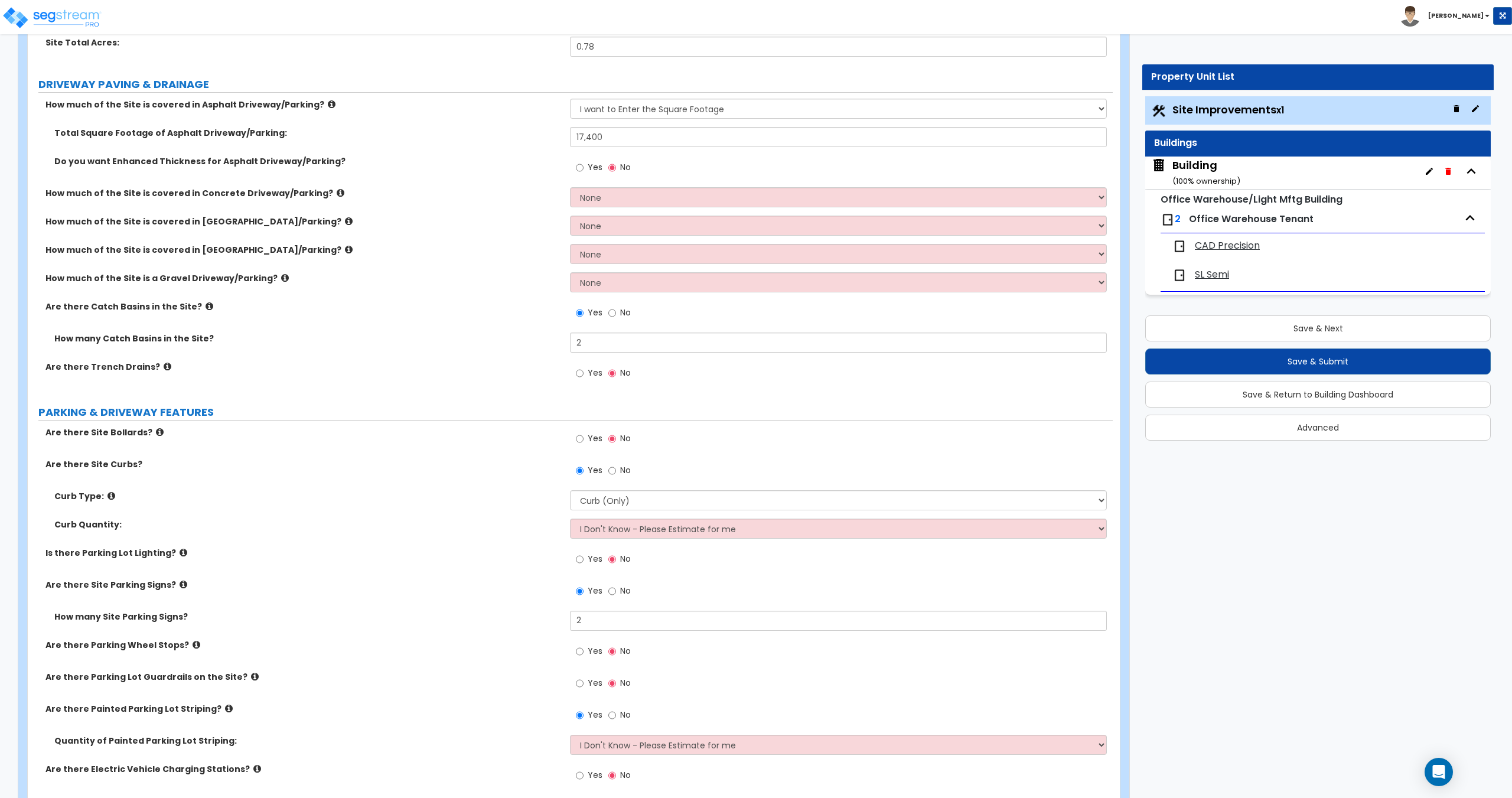
scroll to position [0, 0]
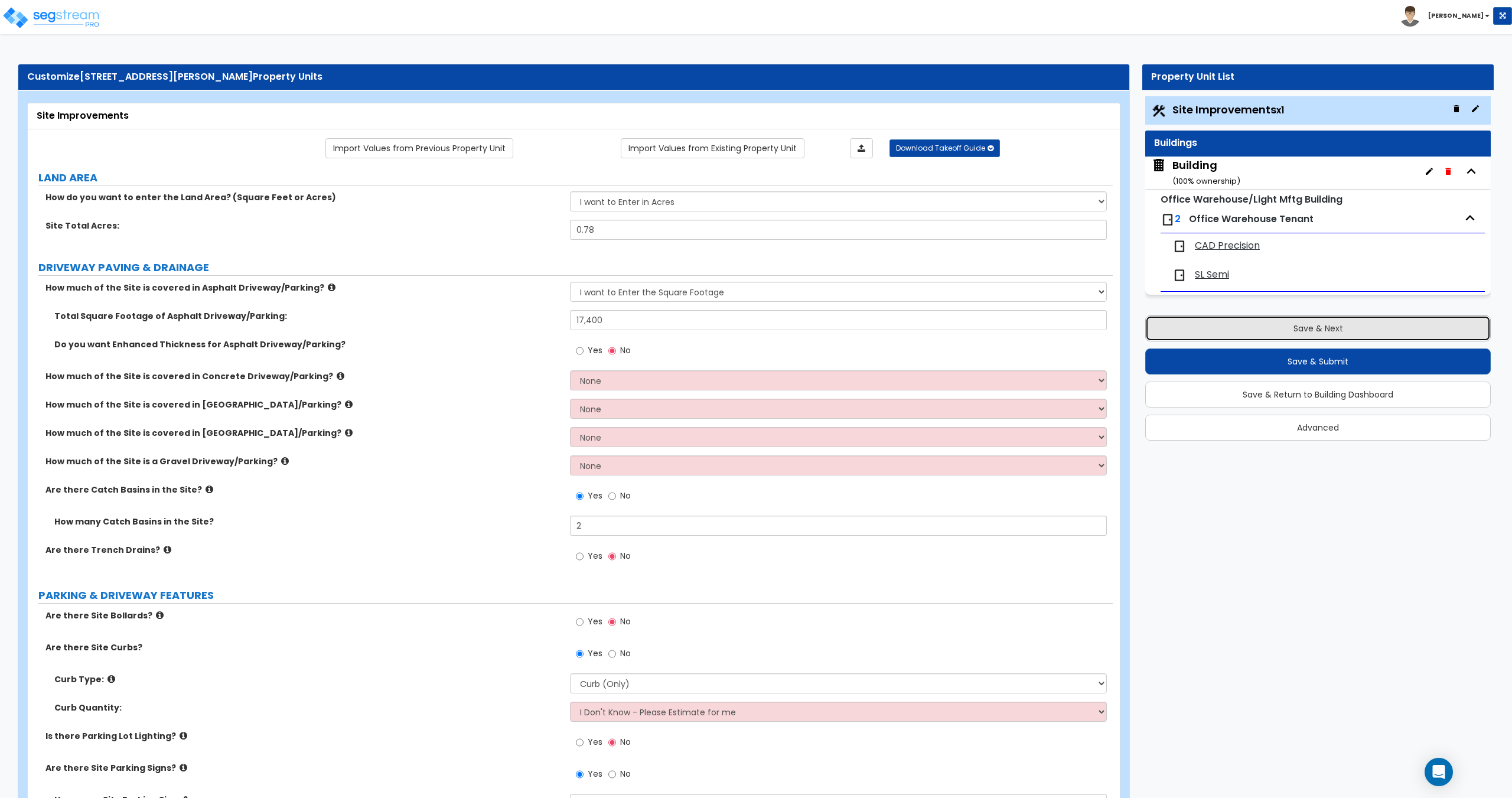
click at [1229, 321] on button "Save & Next" at bounding box center [1317, 328] width 346 height 26
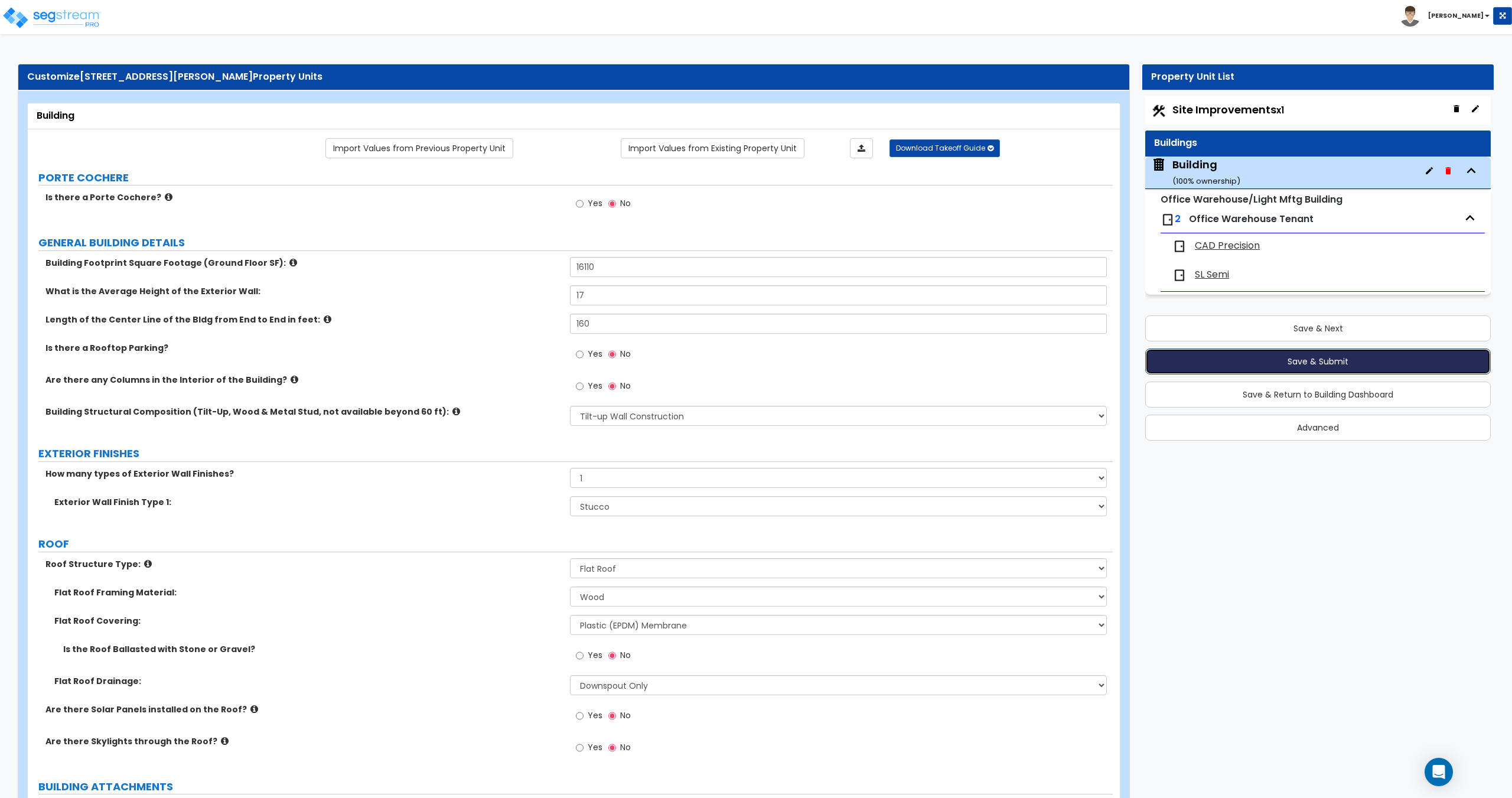
click at [1226, 363] on button "Save & Submit" at bounding box center [1317, 361] width 346 height 26
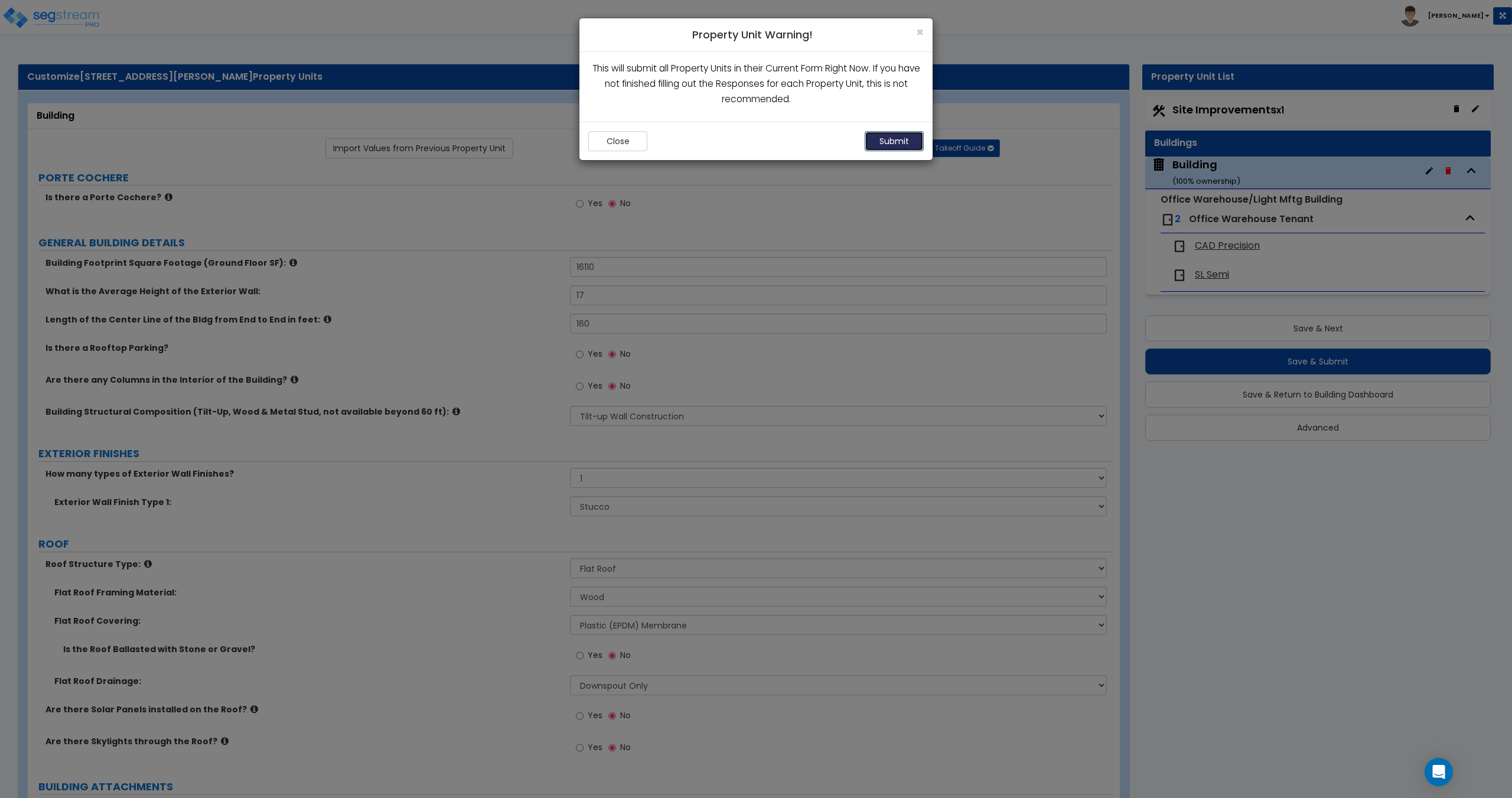
click at [891, 139] on button "Submit" at bounding box center [894, 141] width 59 height 20
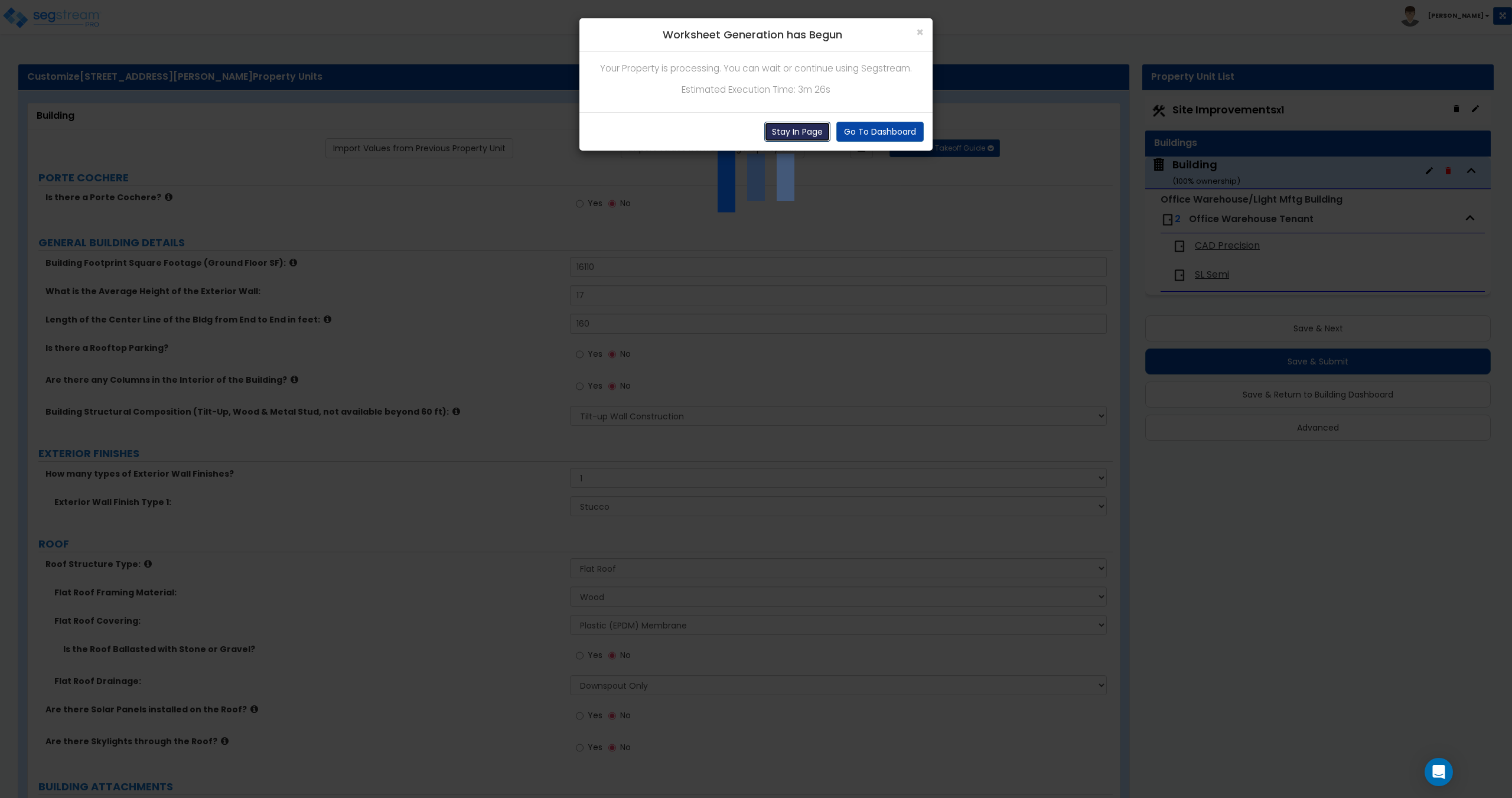
click at [791, 128] on button "Stay In Page" at bounding box center [797, 131] width 66 height 20
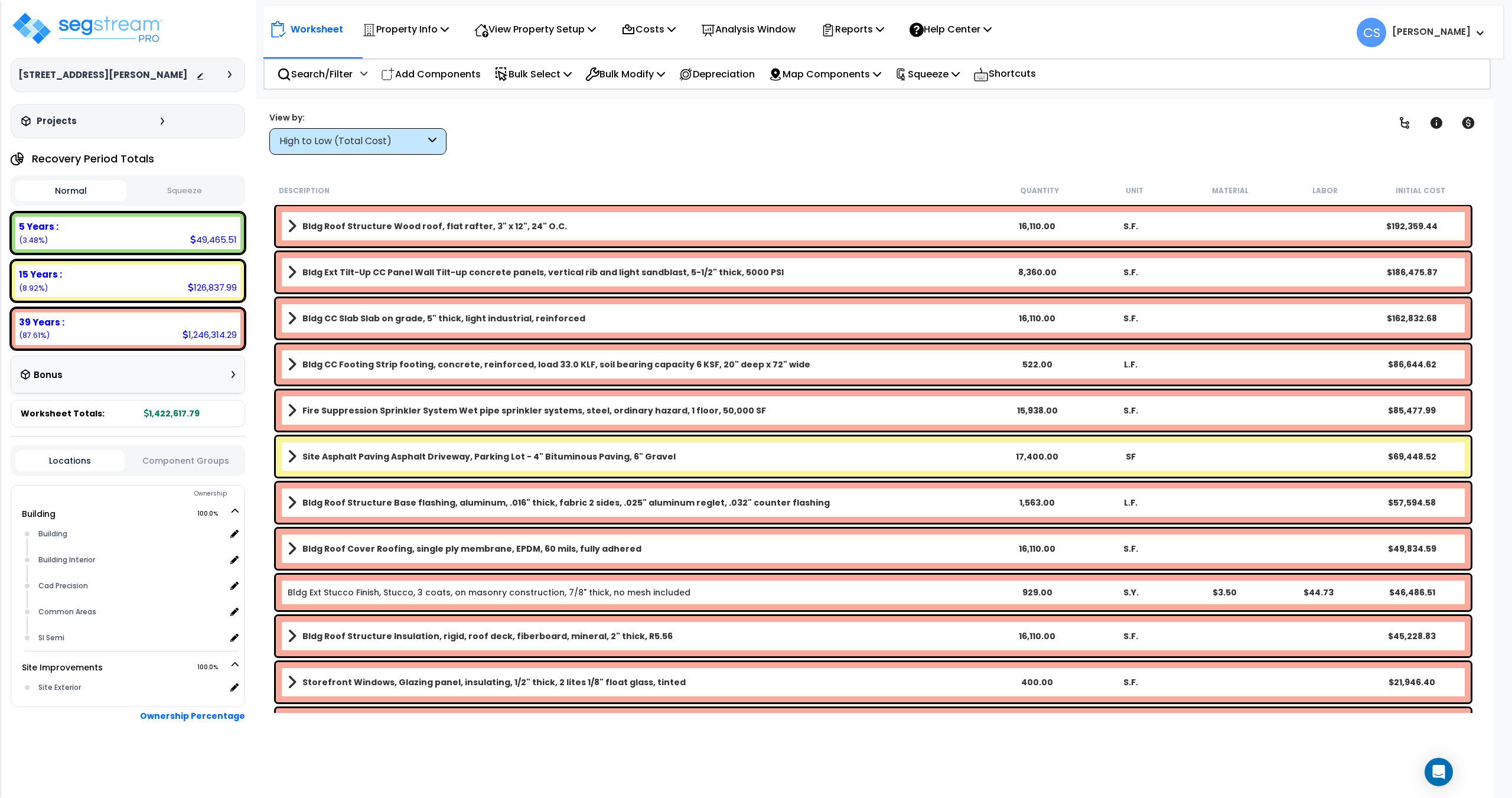
click at [591, 156] on div "Worksheet Property Info Property Setup Add Property Unit Template property Clon…" at bounding box center [873, 498] width 1240 height 798
click at [940, 72] on p "Squeeze" at bounding box center [928, 74] width 65 height 16
click at [929, 95] on link "Squeeze" at bounding box center [948, 100] width 117 height 24
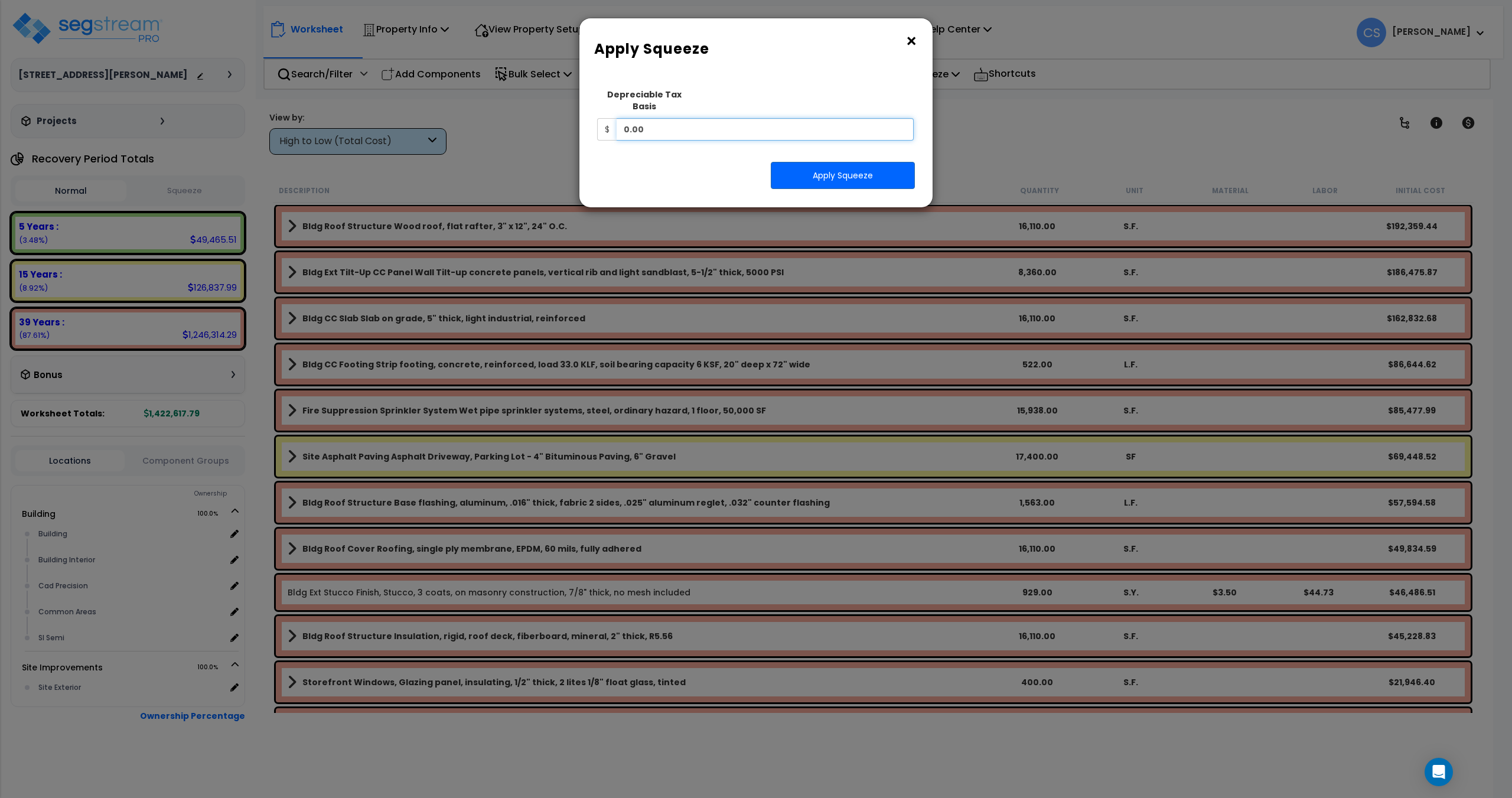
click at [758, 123] on input "0.00" at bounding box center [765, 128] width 297 height 22
drag, startPoint x: 669, startPoint y: 113, endPoint x: 585, endPoint y: 112, distance: 84.0
click at [586, 112] on div "Squeeze Type Select 1. Squeeze Entire Worksheet 2. Squeeze by [PERSON_NAME] Cos…" at bounding box center [756, 140] width 354 height 133
type input "2,940,000"
click at [821, 164] on button "Apply Squeeze" at bounding box center [842, 175] width 144 height 27
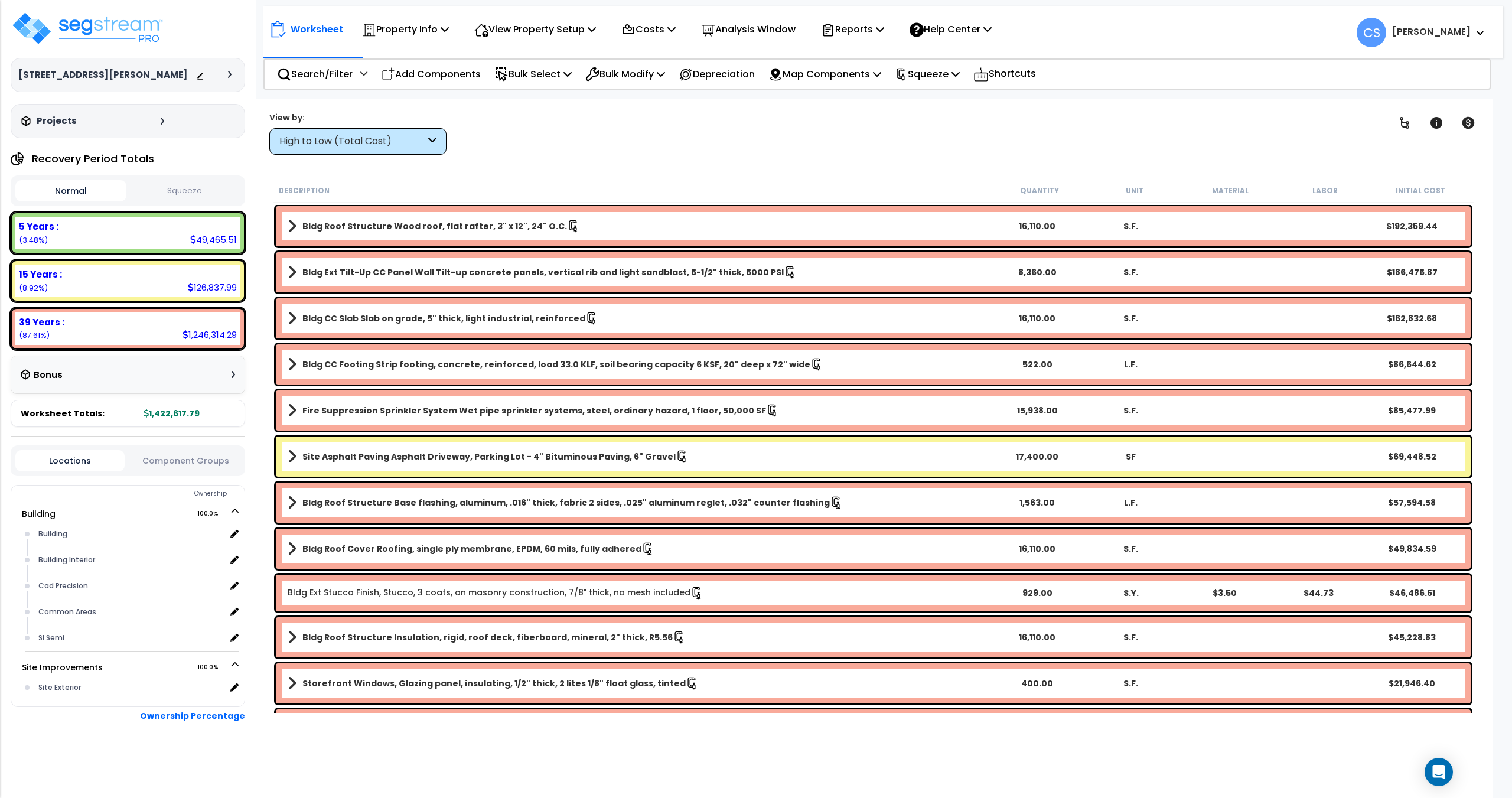
click at [605, 154] on div "Clear Filters" at bounding box center [916, 133] width 902 height 44
click at [655, 146] on div "Clear Filters" at bounding box center [916, 133] width 902 height 44
drag, startPoint x: 864, startPoint y: 27, endPoint x: 864, endPoint y: 42, distance: 15.0
click at [864, 26] on p "Reports" at bounding box center [853, 29] width 63 height 16
click at [864, 47] on link "Get Report" at bounding box center [874, 56] width 117 height 24
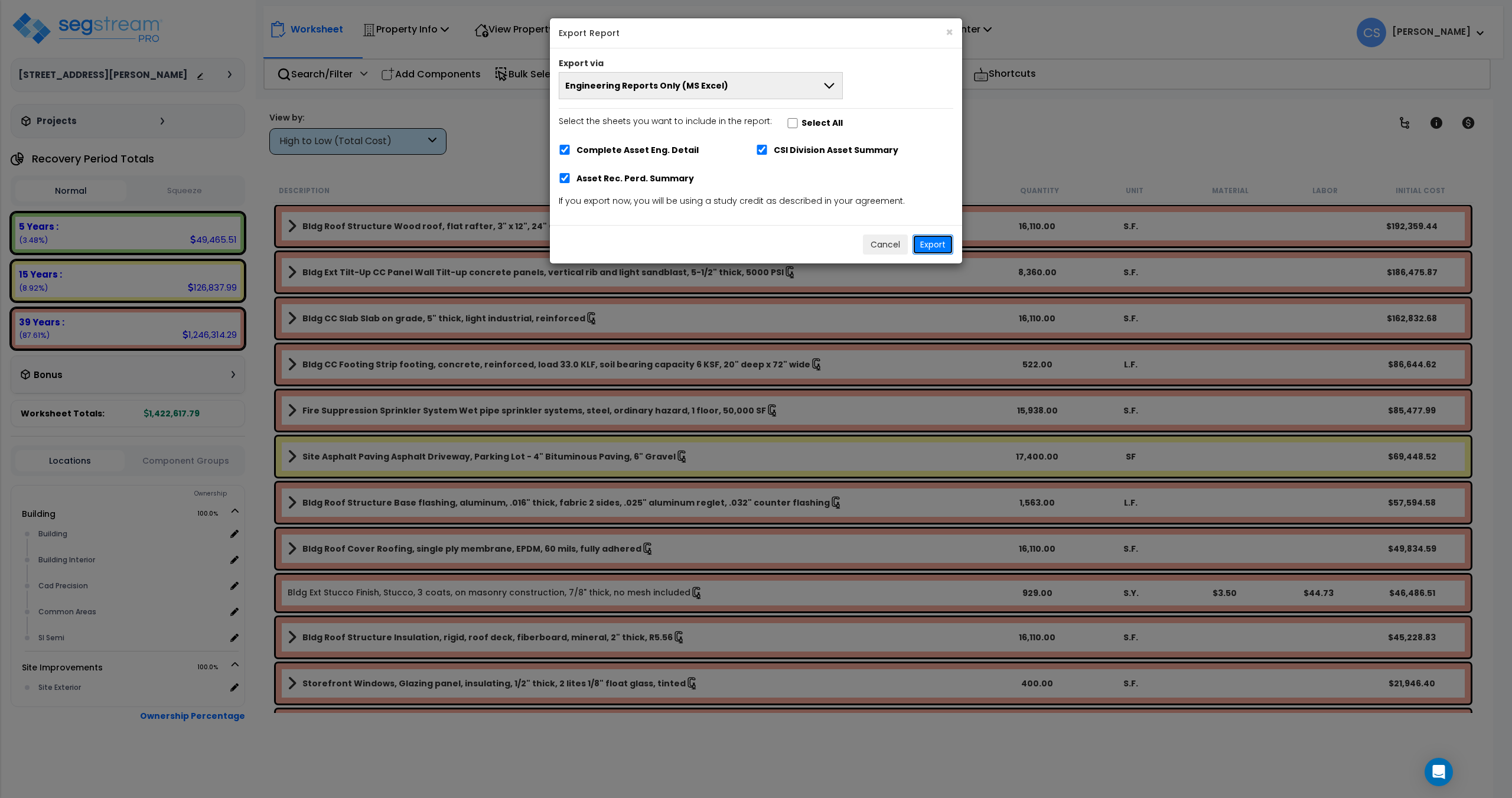
click at [934, 238] on button "Export" at bounding box center [932, 244] width 41 height 20
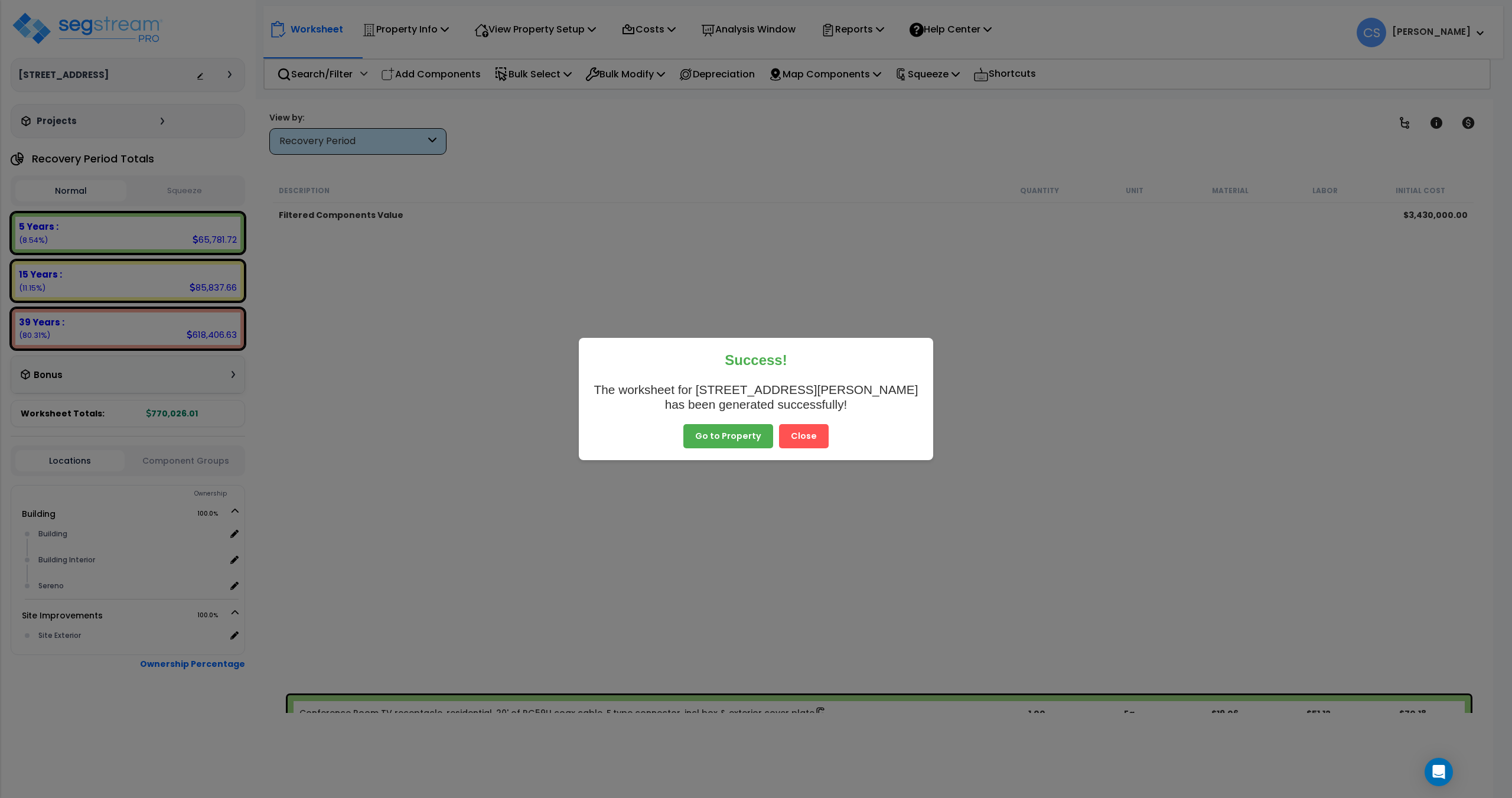
scroll to position [709, 0]
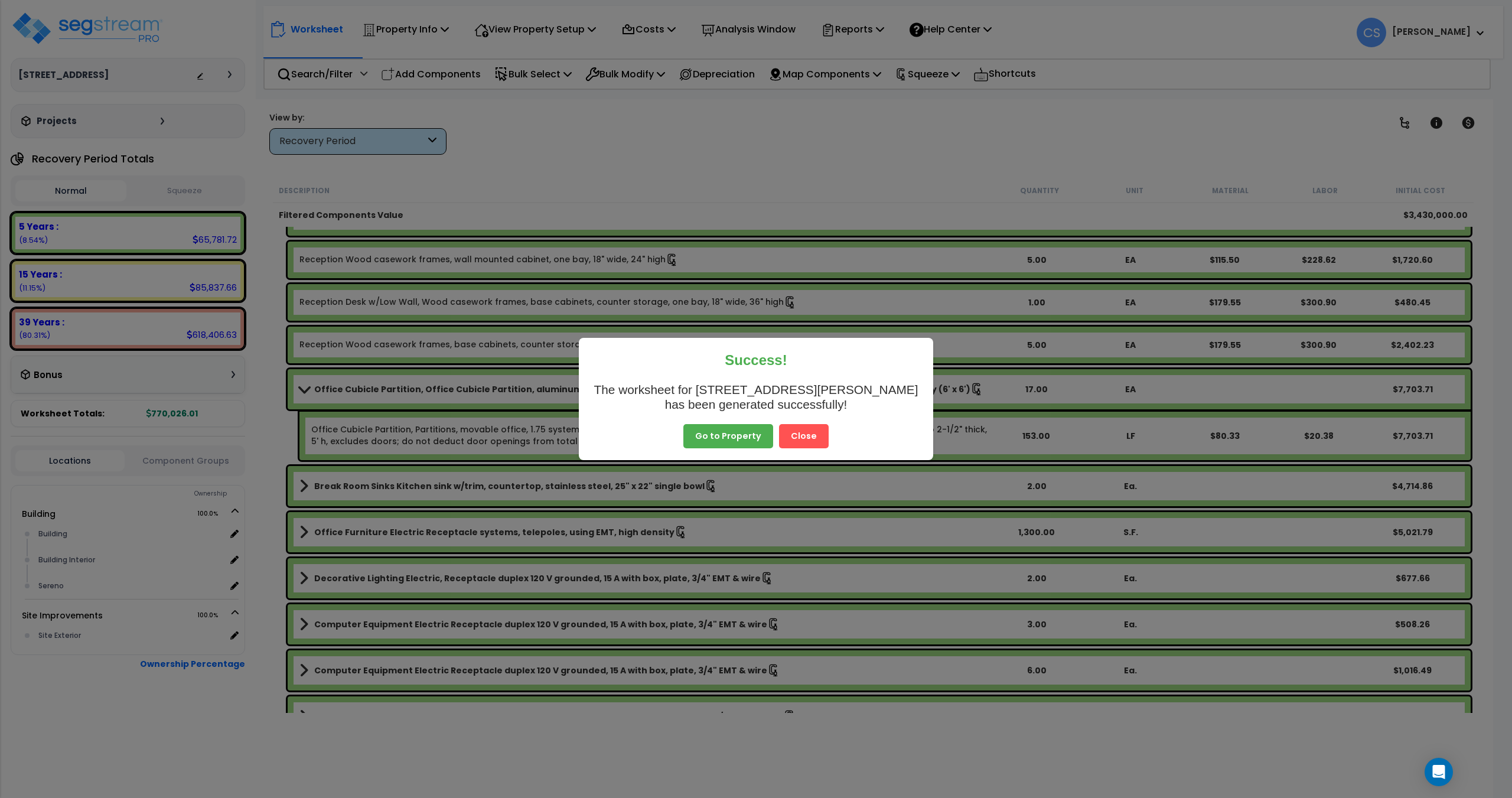
click at [800, 445] on button "Close" at bounding box center [804, 437] width 50 height 25
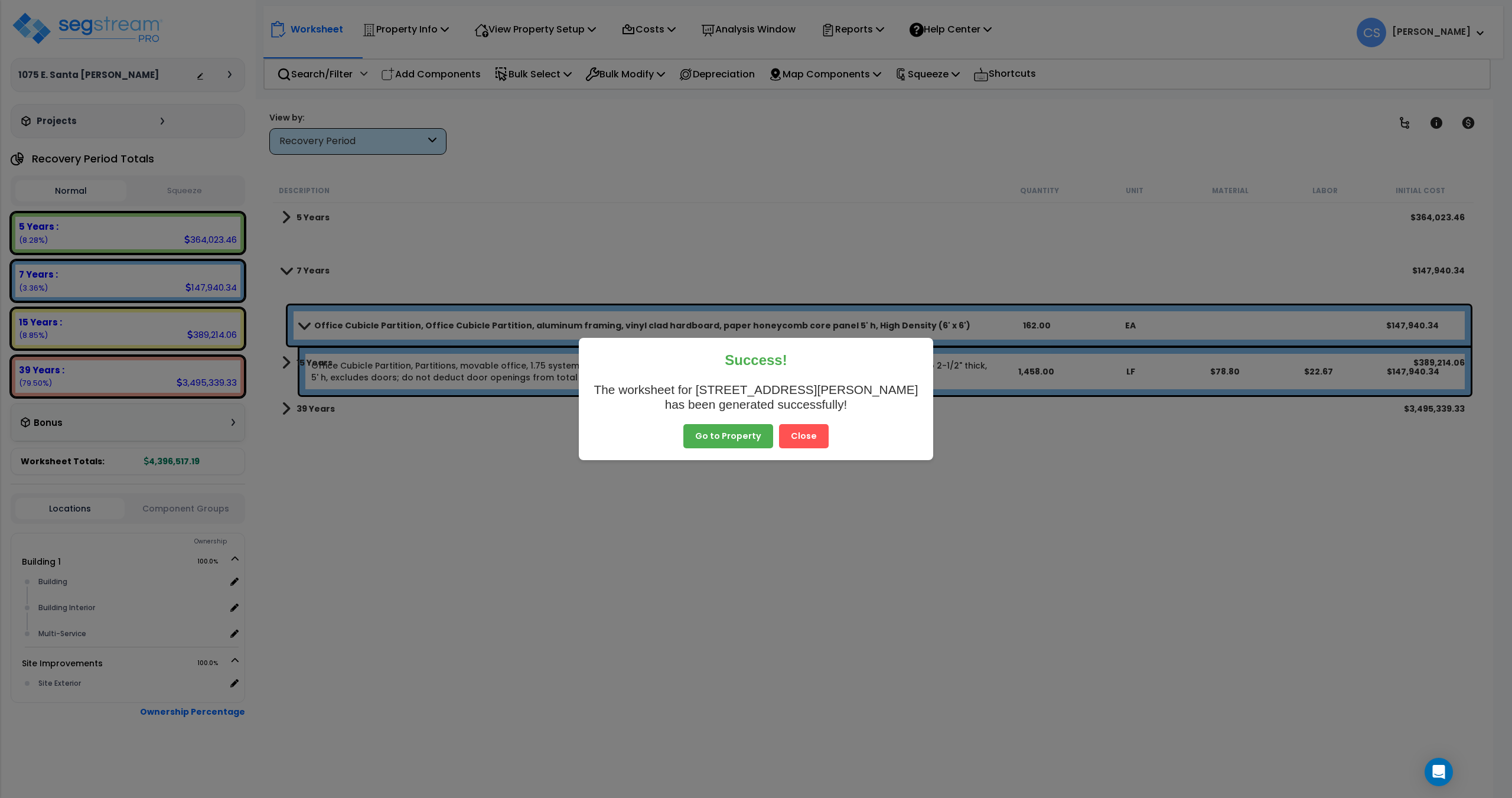
click at [813, 438] on button "Close" at bounding box center [804, 437] width 50 height 25
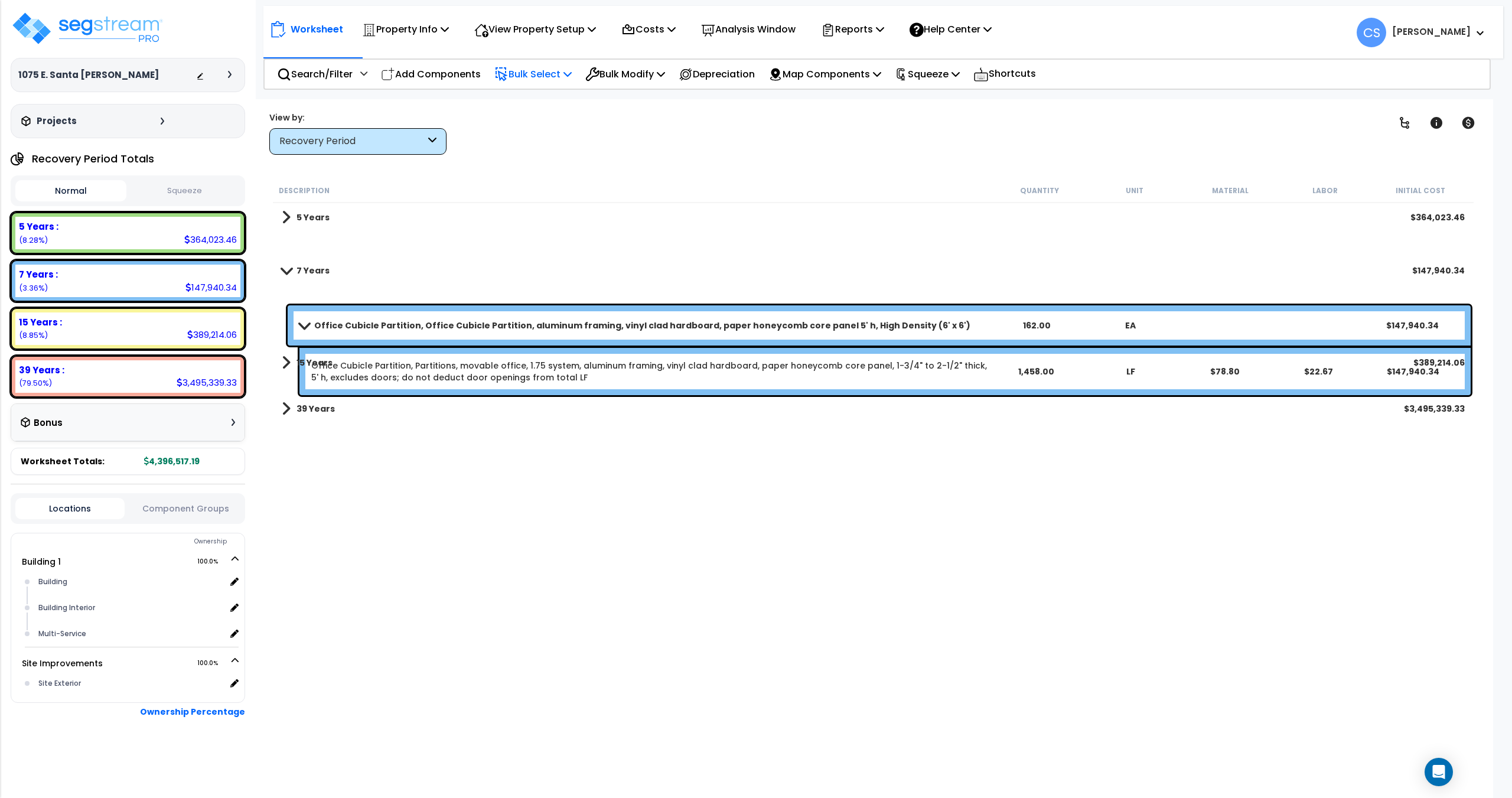
click at [559, 70] on p "Bulk Select" at bounding box center [533, 74] width 78 height 16
click at [449, 103] on div "Worksheet Property Info Property Setup Add Property Unit Template property Clon…" at bounding box center [873, 498] width 1240 height 798
click at [374, 76] on div "Search/Filter Additional Search / Filter" at bounding box center [322, 74] width 103 height 28
click at [356, 72] on div "Search/Filter Additional Search / Filter" at bounding box center [322, 74] width 90 height 28
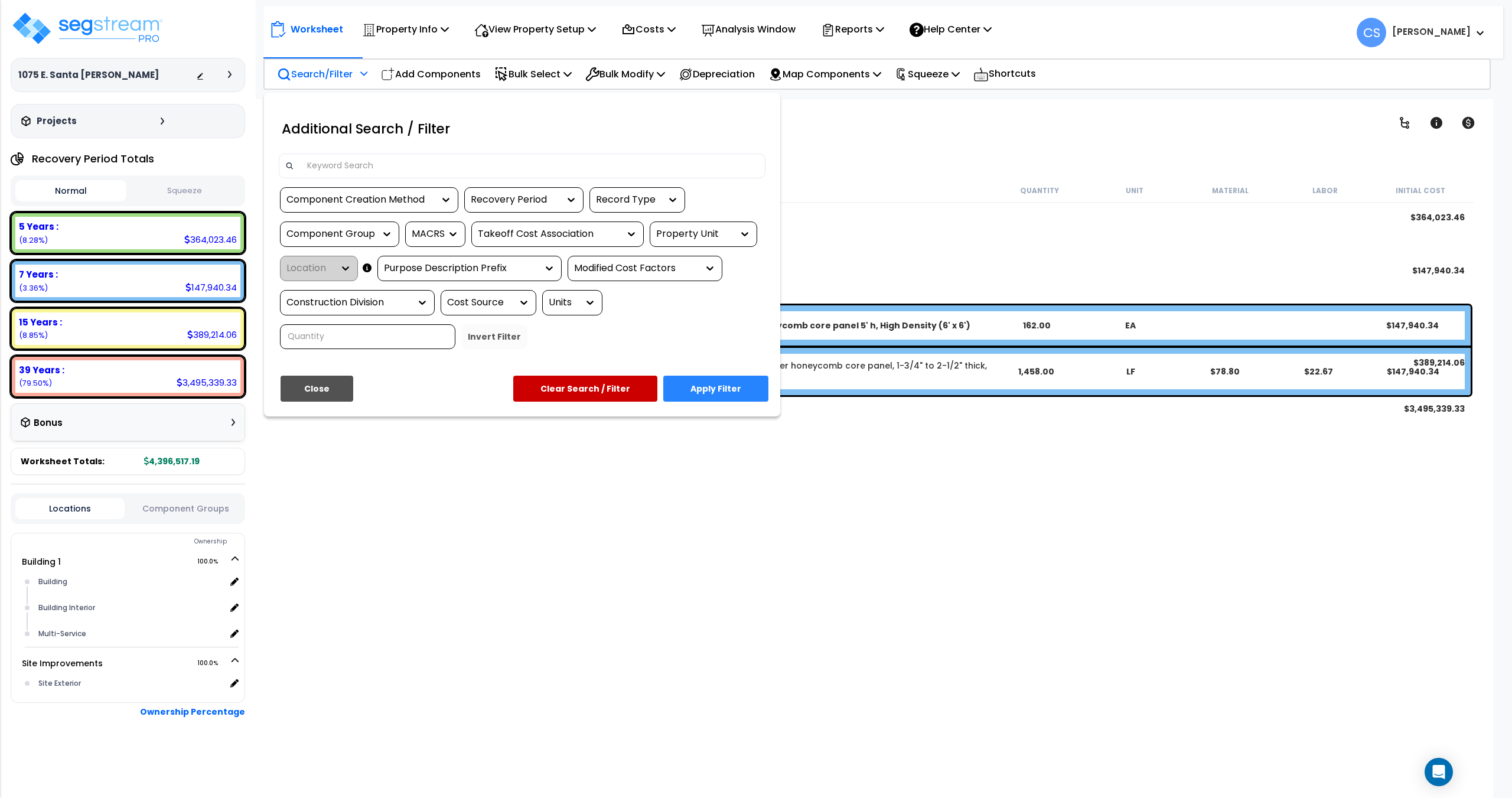
click at [498, 201] on div "Recovery Period" at bounding box center [515, 200] width 88 height 13
click at [501, 265] on div "7 Years" at bounding box center [552, 267] width 177 height 32
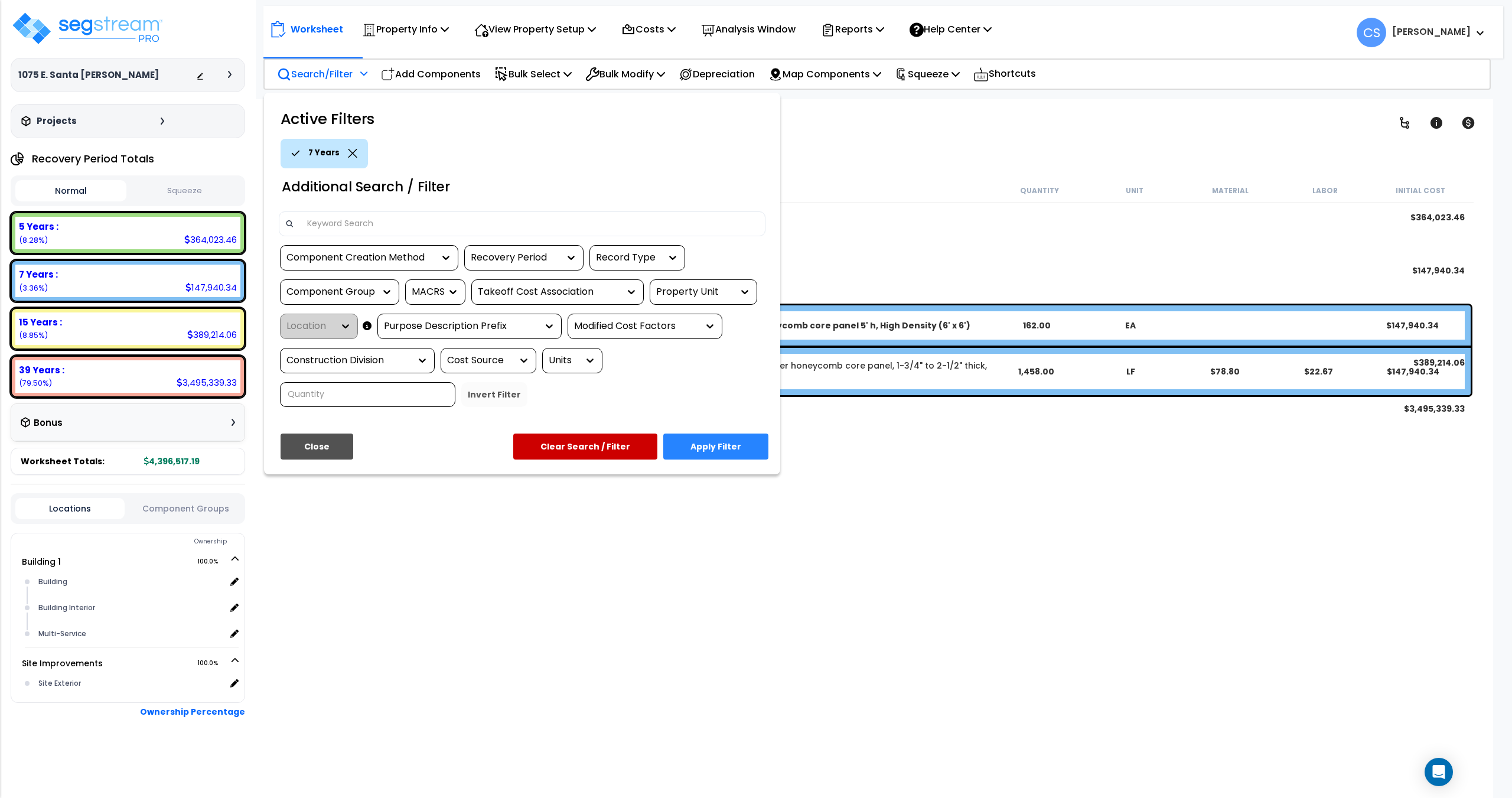
click at [704, 447] on button "Apply Filter" at bounding box center [716, 445] width 105 height 26
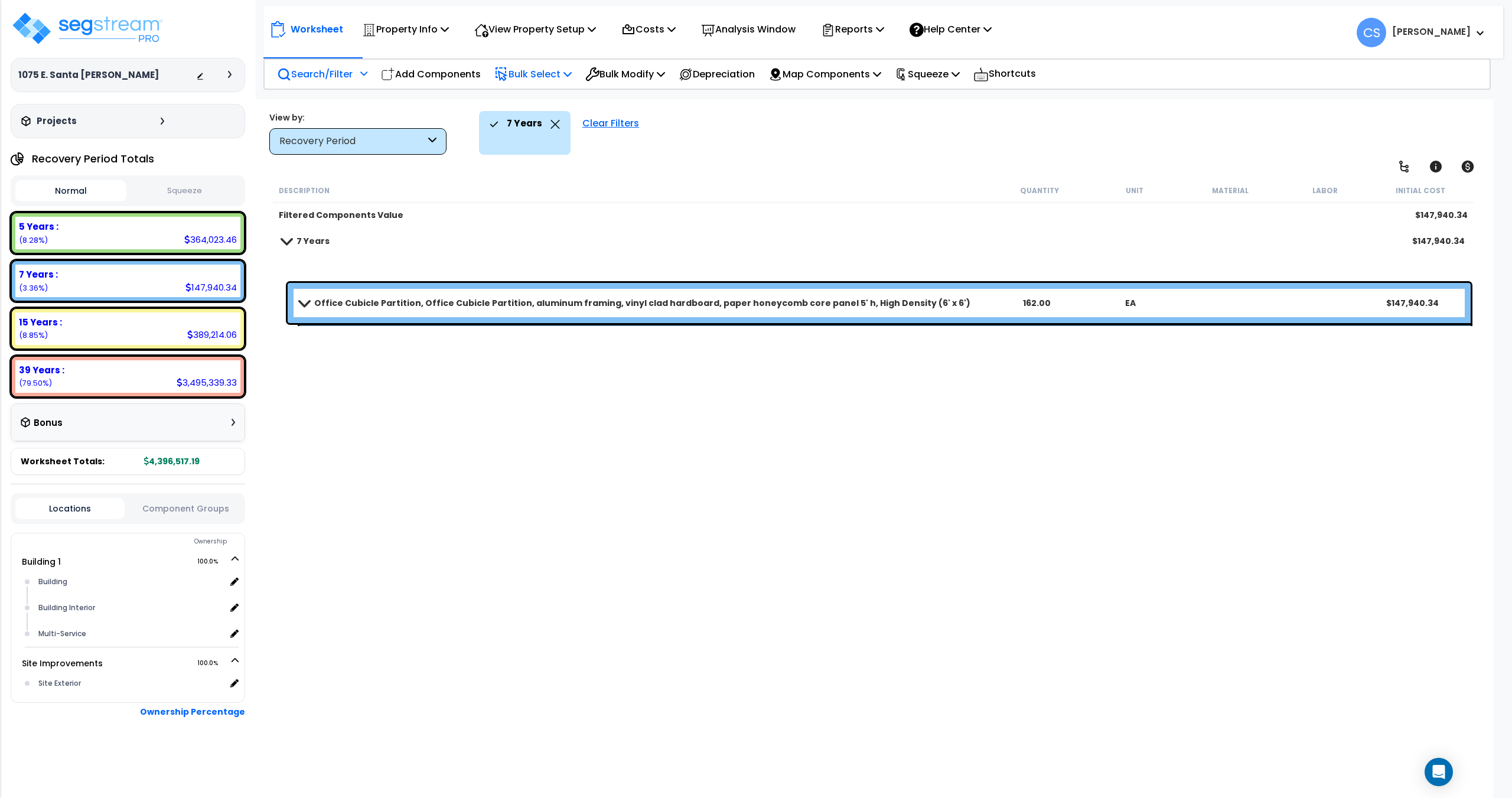
click at [567, 78] on p "Bulk Select" at bounding box center [533, 74] width 78 height 16
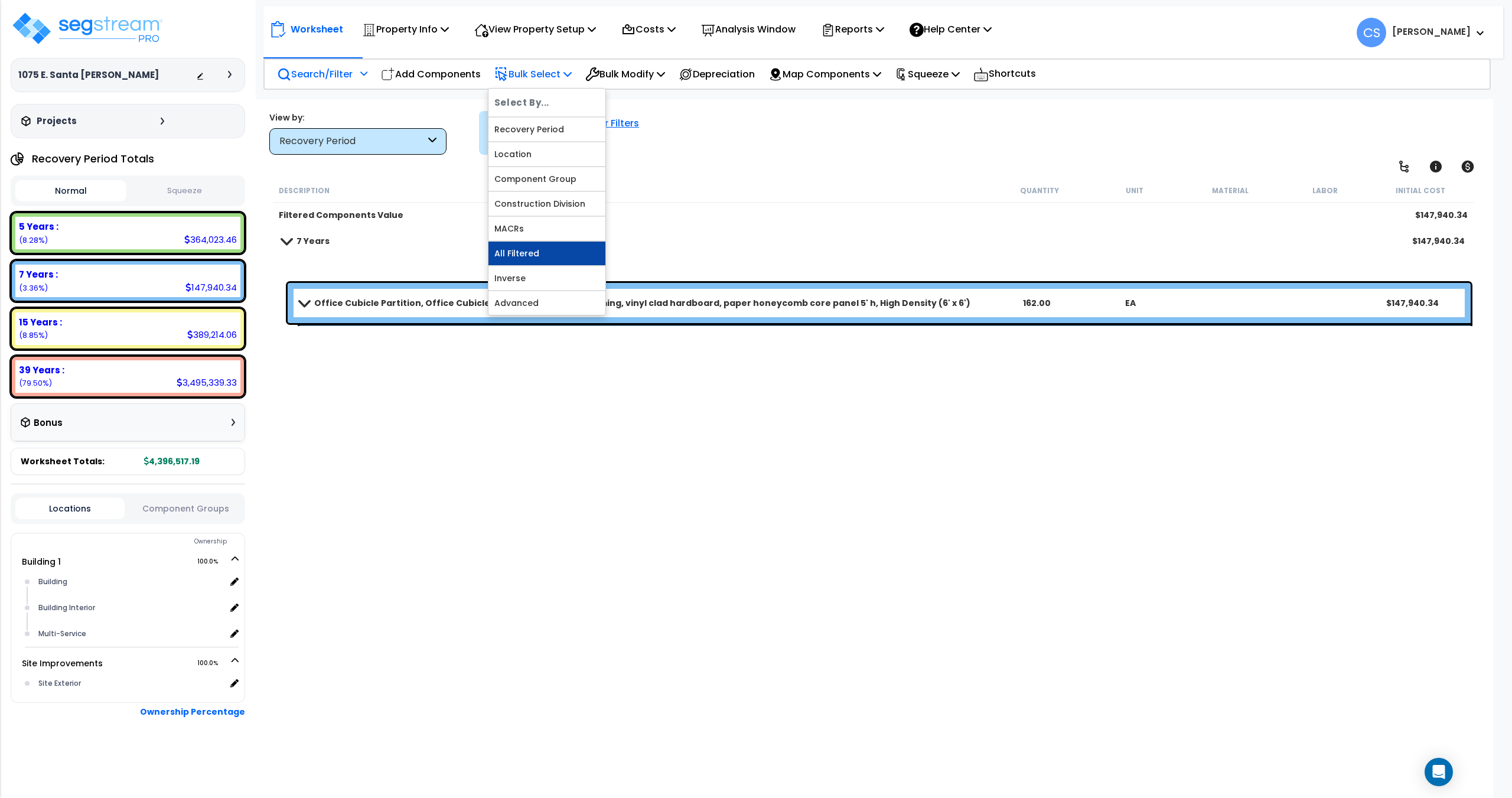
click at [544, 252] on link "All Filtered" at bounding box center [547, 253] width 117 height 24
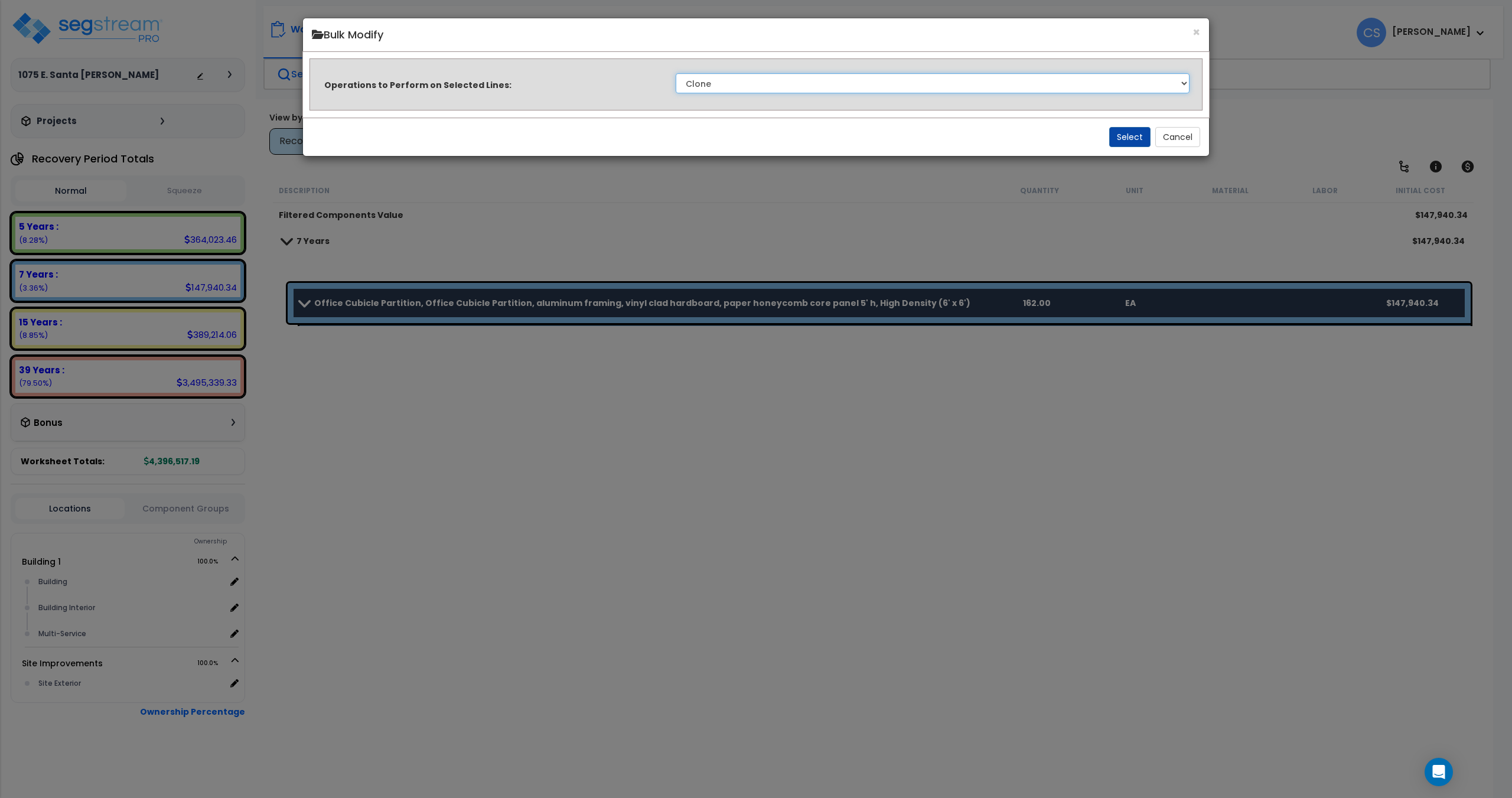
click at [963, 83] on select "Clone Delete Delete Zero Quantities Modify Component Group Modify Cost Sources …" at bounding box center [932, 82] width 514 height 20
select select "modifyTotalCostFactor"
click at [676, 73] on select "Clone Delete Delete Zero Quantities Modify Component Group Modify Cost Sources …" at bounding box center [932, 82] width 514 height 20
click at [1121, 135] on button "Select" at bounding box center [1130, 137] width 41 height 20
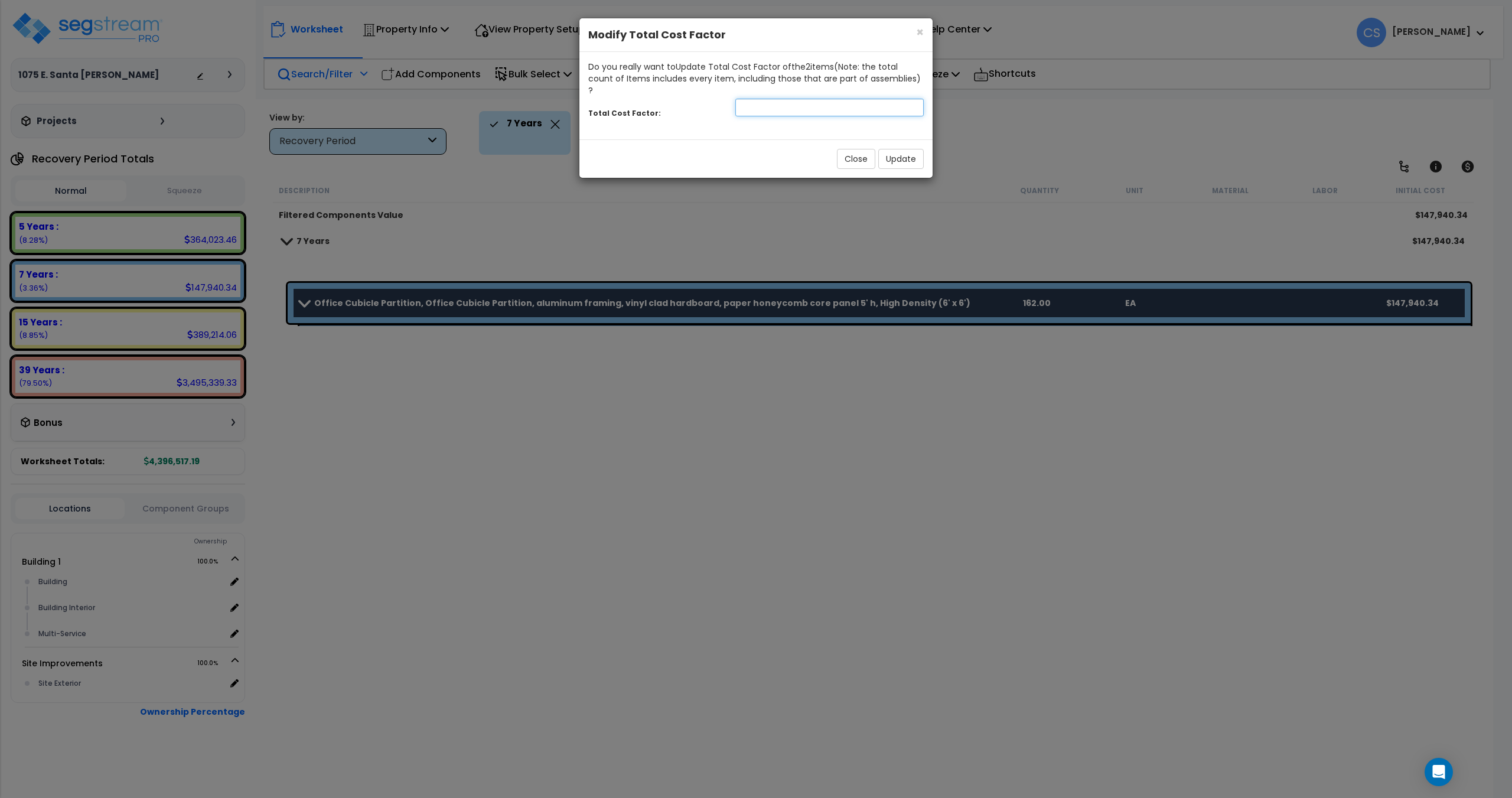
click at [831, 101] on input "number" at bounding box center [829, 107] width 189 height 17
type input "0.5"
click at [907, 148] on button "Update" at bounding box center [901, 158] width 45 height 20
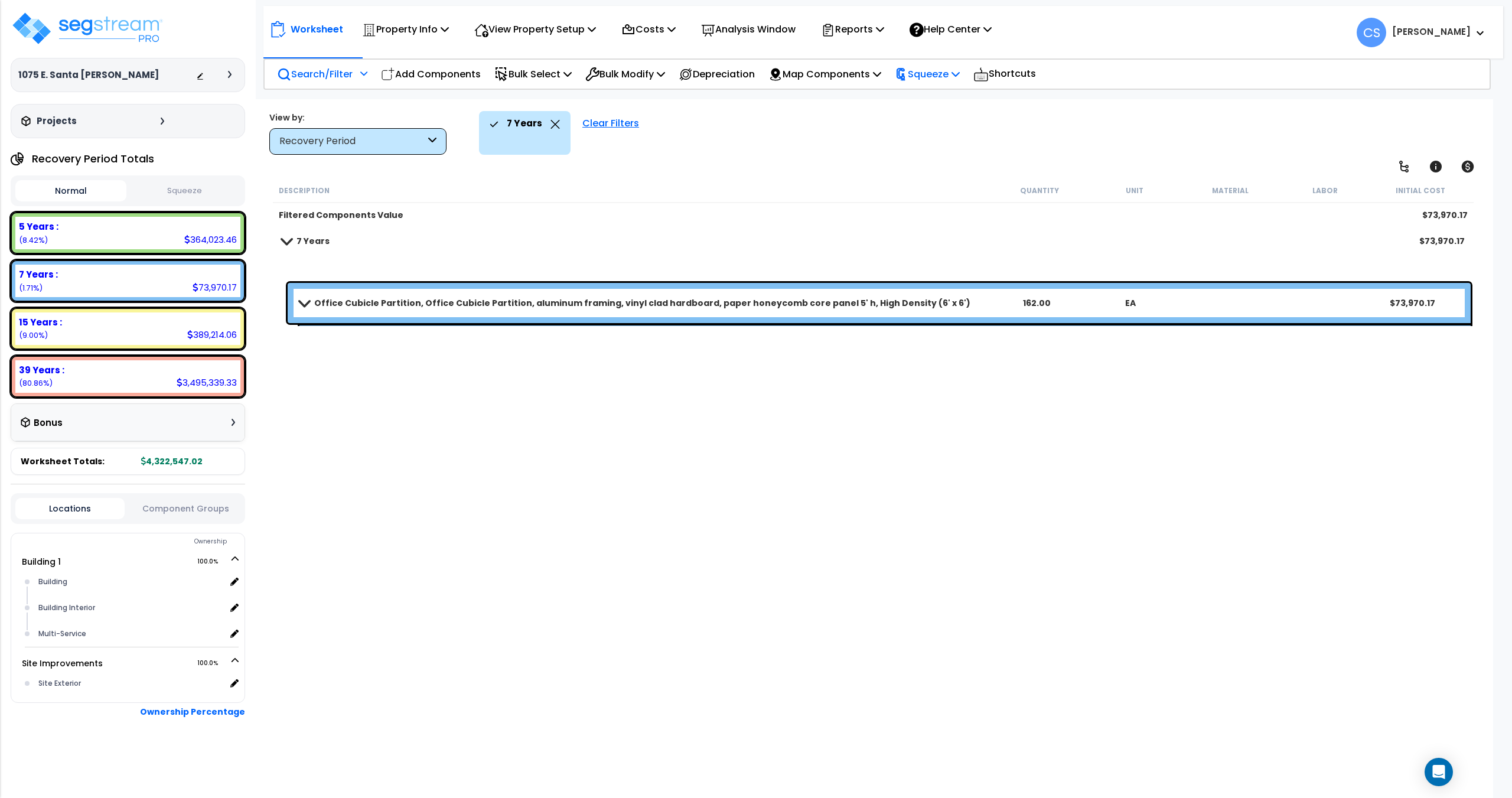
click at [951, 75] on p "Squeeze" at bounding box center [928, 74] width 65 height 16
click at [932, 103] on link "Squeeze" at bounding box center [948, 100] width 117 height 24
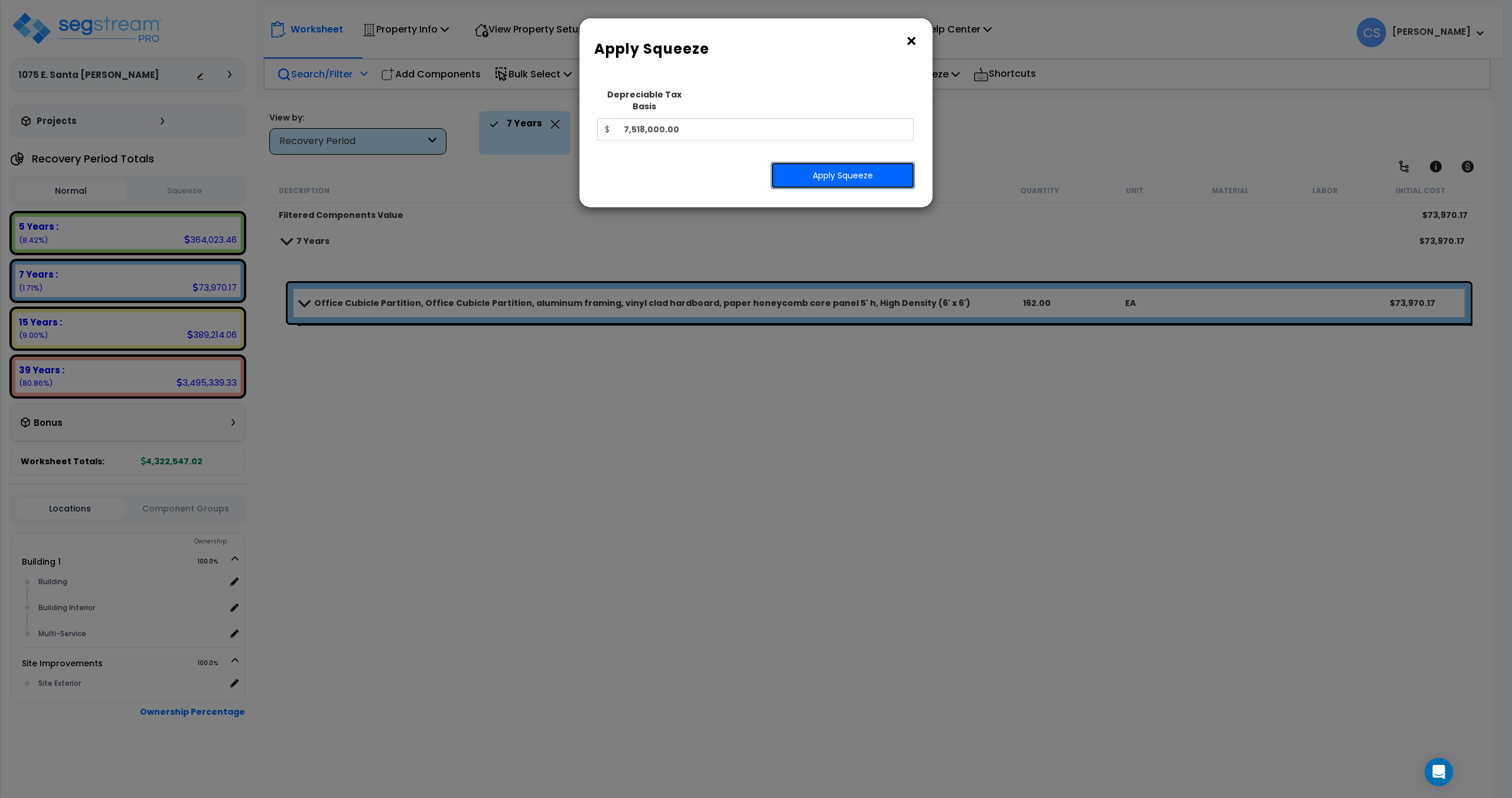
click at [854, 168] on button "Apply Squeeze" at bounding box center [842, 175] width 144 height 27
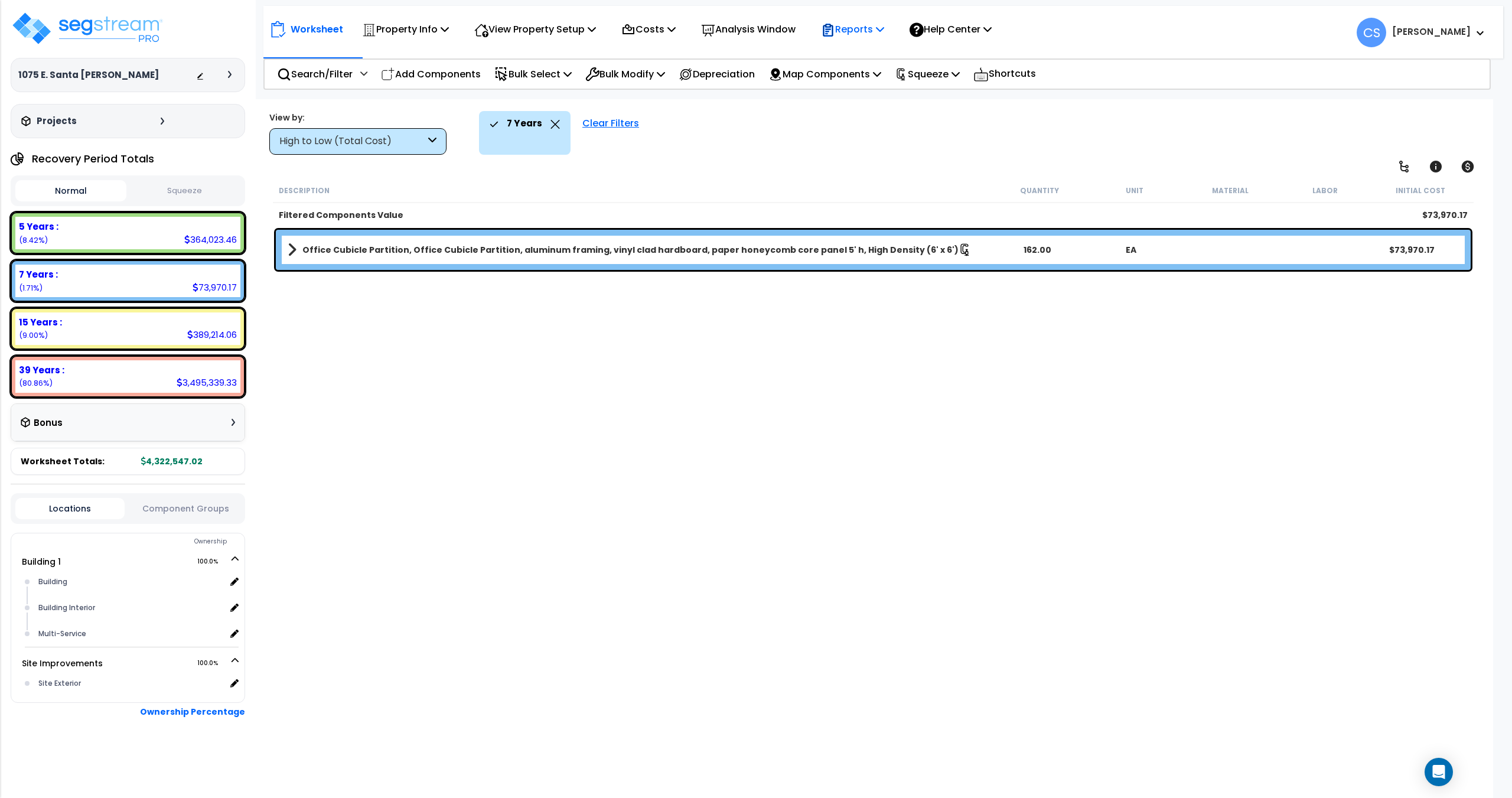
click at [879, 32] on p "Reports" at bounding box center [853, 29] width 63 height 16
click at [875, 59] on link "Get Report" at bounding box center [874, 56] width 117 height 24
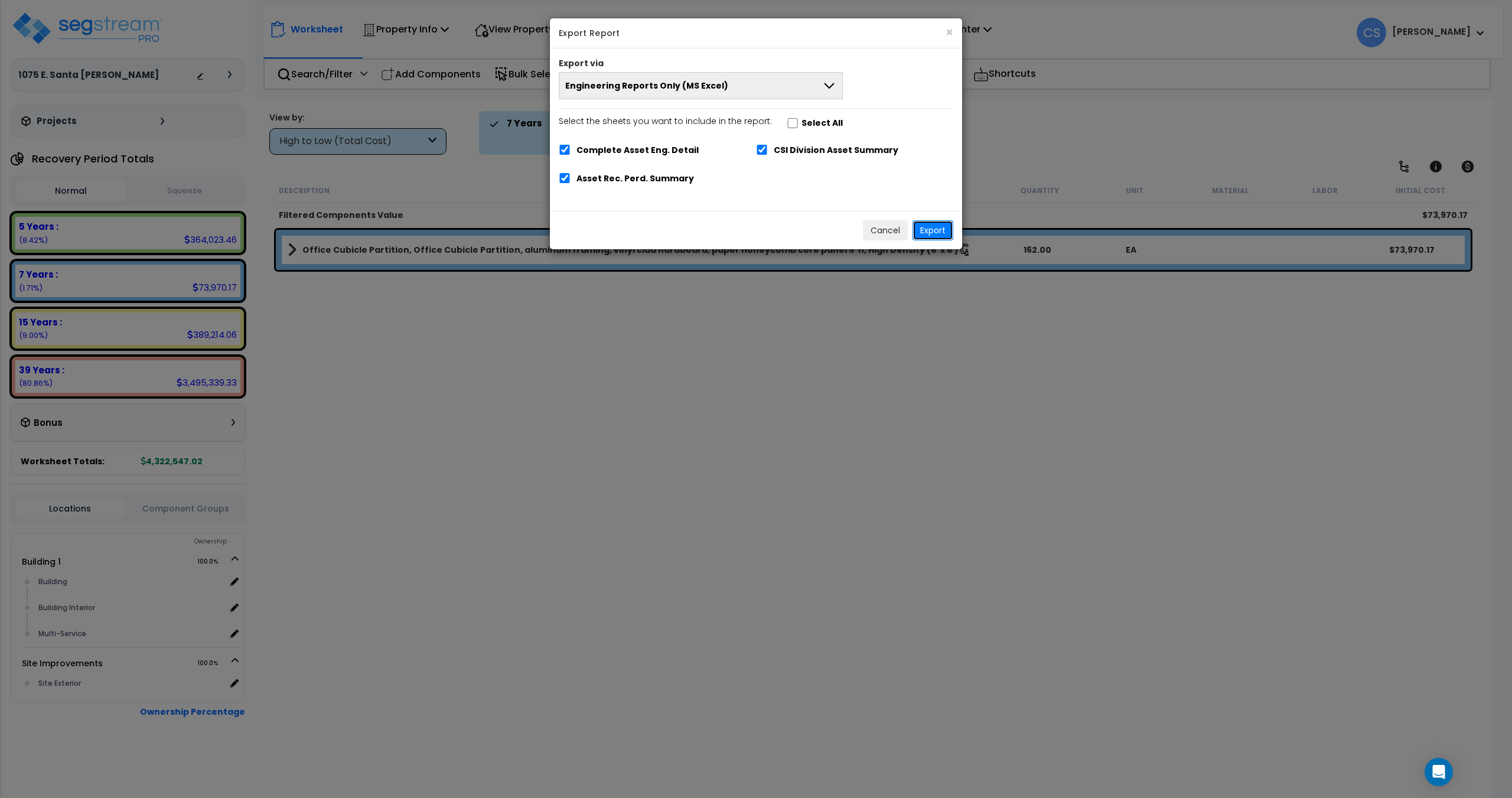
drag, startPoint x: 932, startPoint y: 232, endPoint x: 927, endPoint y: 228, distance: 6.4
click at [932, 232] on button "Export" at bounding box center [932, 230] width 41 height 20
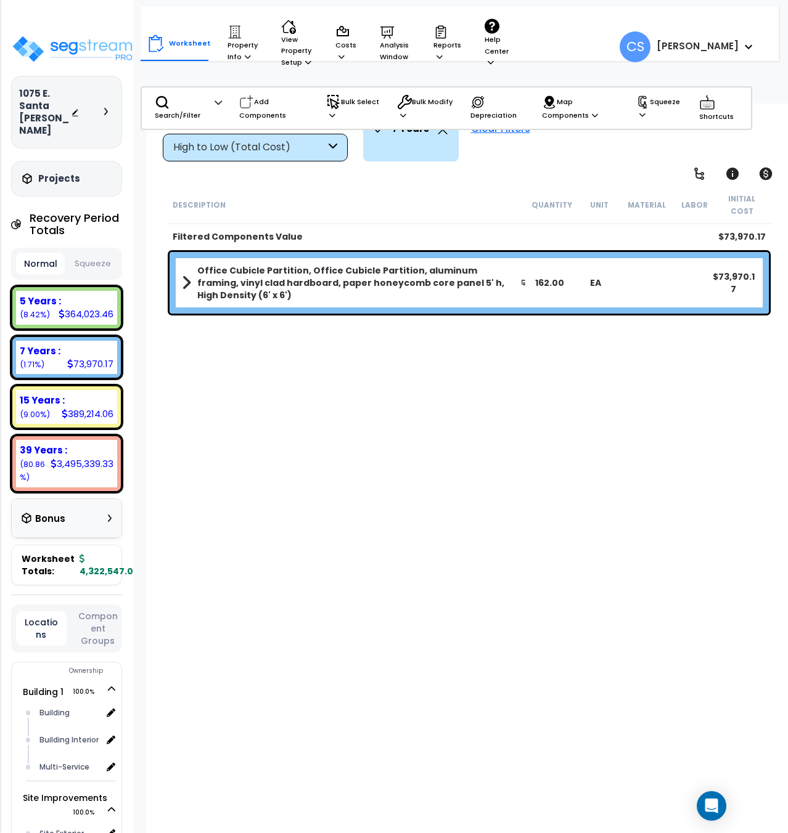
click at [445, 137] on div "7 Years" at bounding box center [410, 129] width 73 height 27
click at [444, 134] on div "7 Years" at bounding box center [410, 129] width 73 height 27
click at [438, 132] on icon at bounding box center [442, 129] width 9 height 9
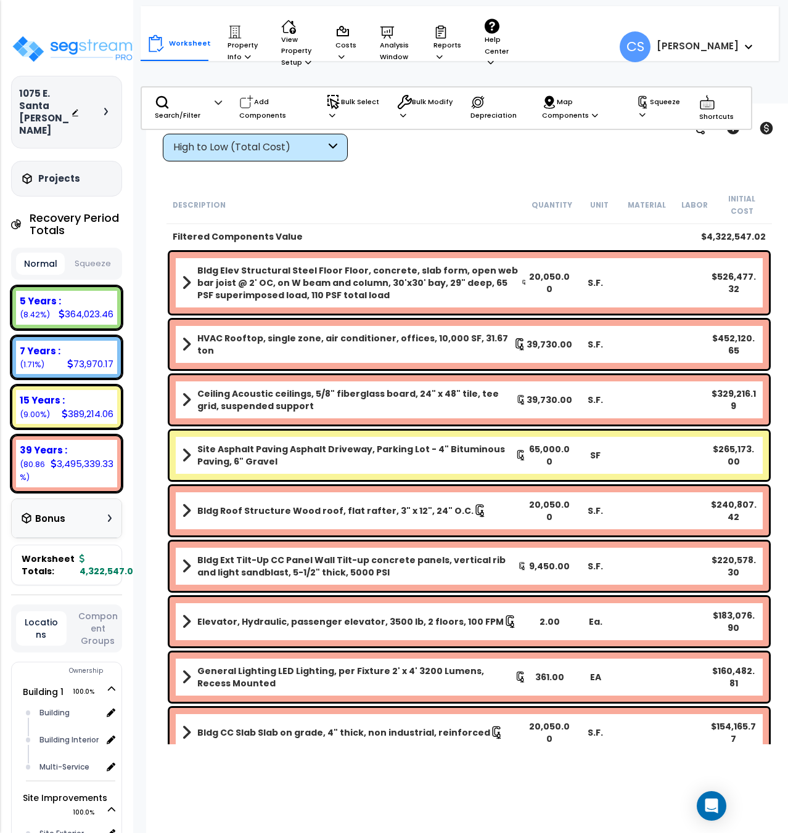
click at [150, 565] on div "Worksheet Property Info Property Setup Add Property Unit Template property Clon…" at bounding box center [469, 520] width 646 height 833
click at [99, 253] on button "Squeeze" at bounding box center [92, 264] width 49 height 22
click at [484, 147] on div "Clear Filters" at bounding box center [512, 139] width 298 height 46
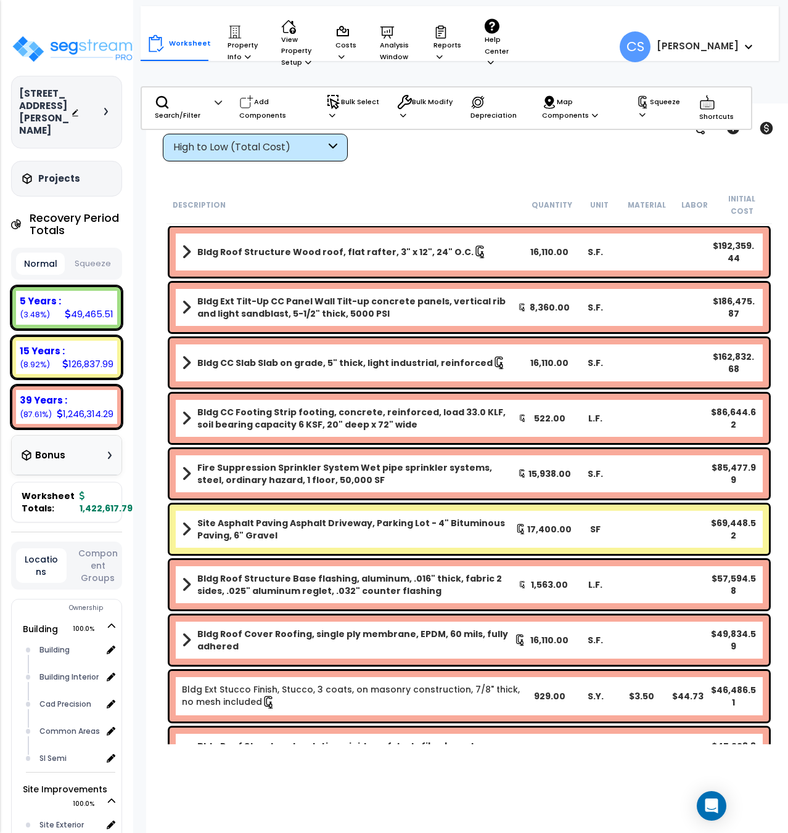
click at [99, 253] on button "Squeeze" at bounding box center [92, 264] width 49 height 22
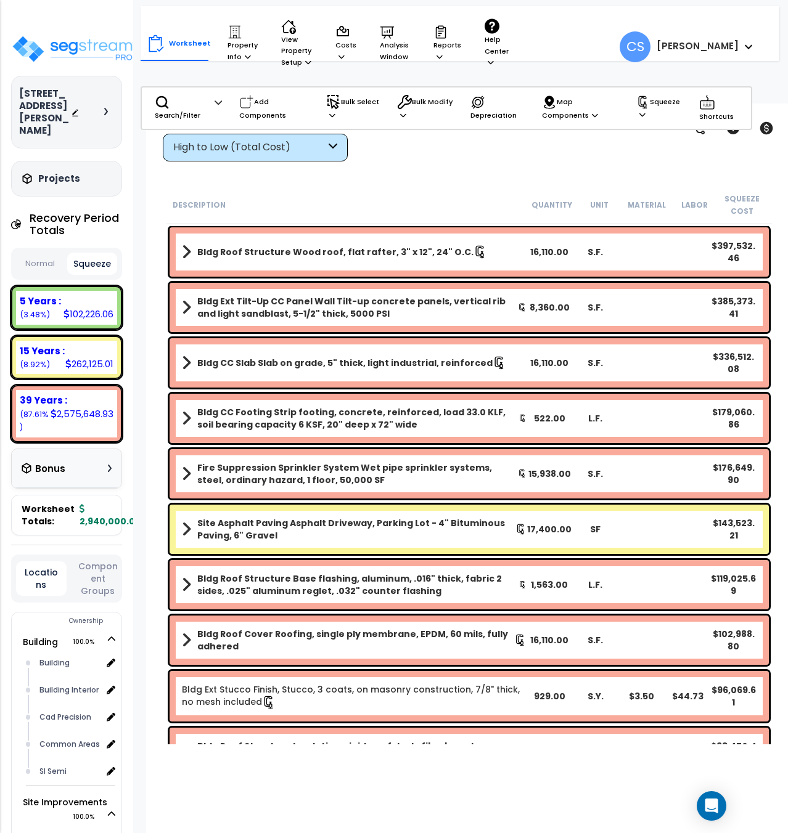
click at [302, 777] on div "Worksheet Property Info Property Setup Add Property Unit Template property Clon…" at bounding box center [469, 520] width 646 height 833
